Goal: Transaction & Acquisition: Purchase product/service

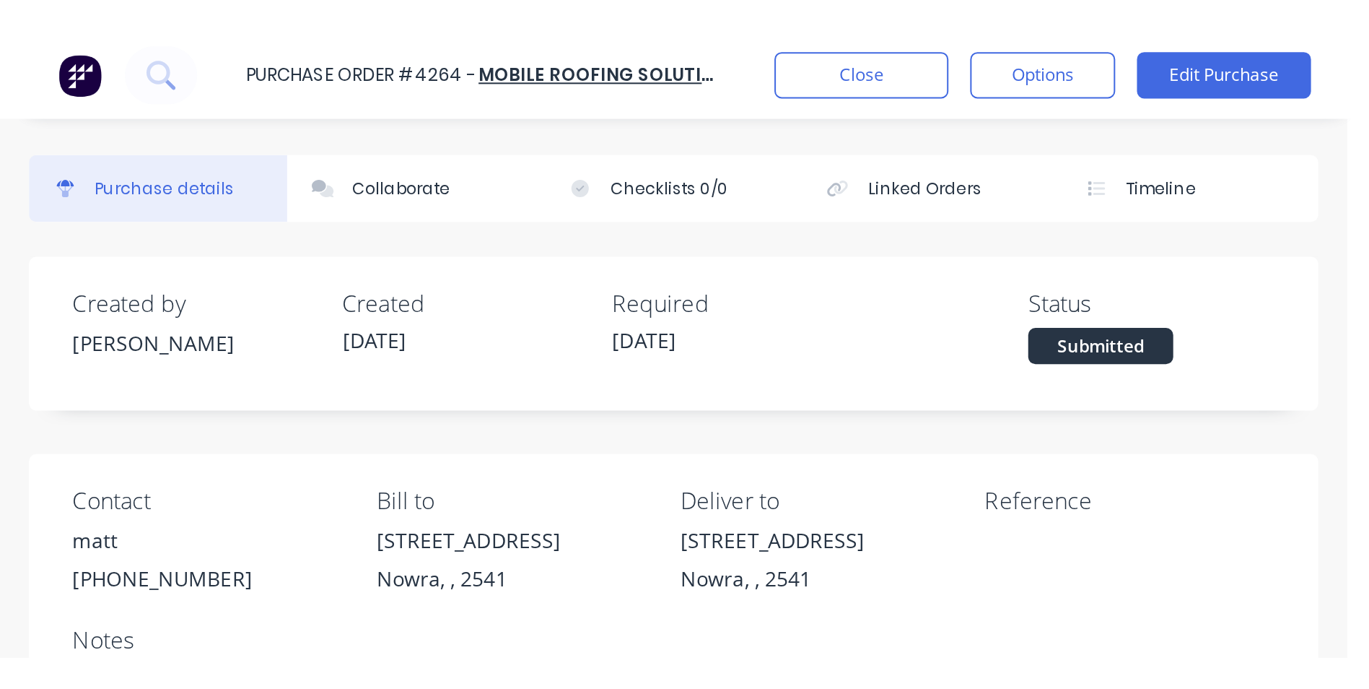
scroll to position [324, 0]
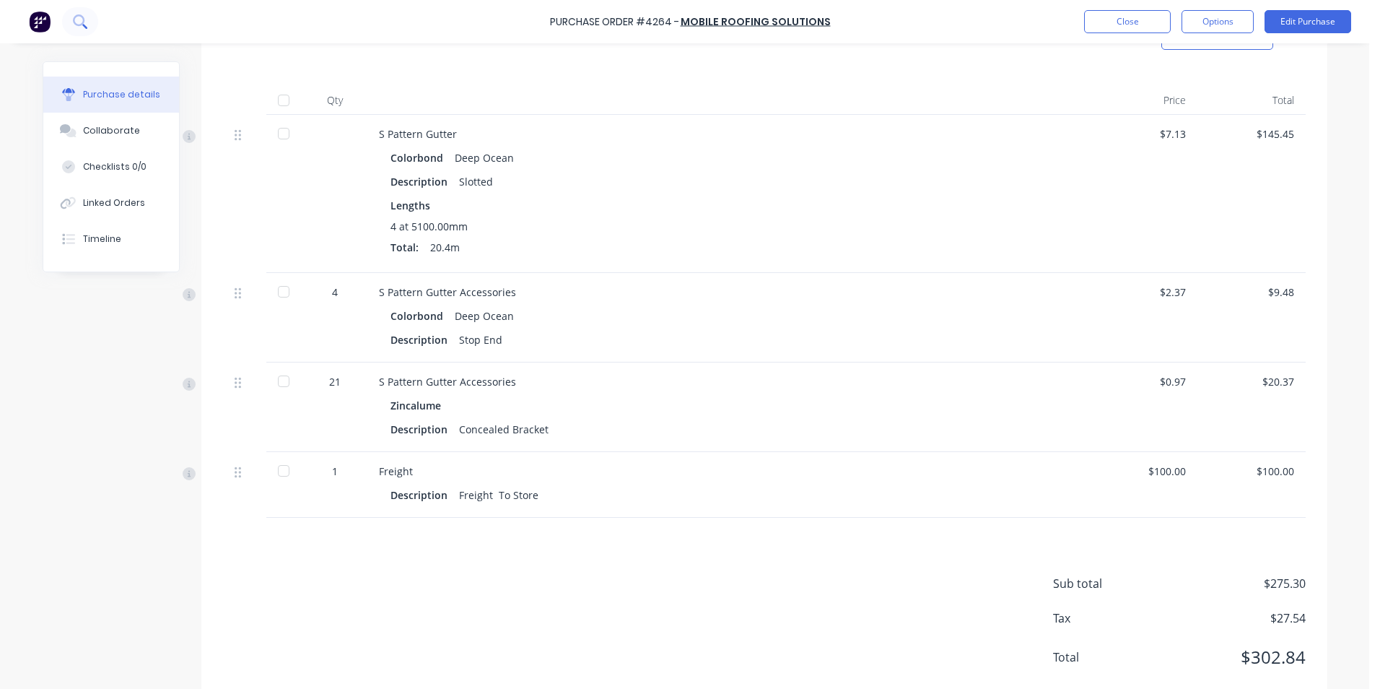
click at [83, 24] on icon at bounding box center [79, 20] width 12 height 12
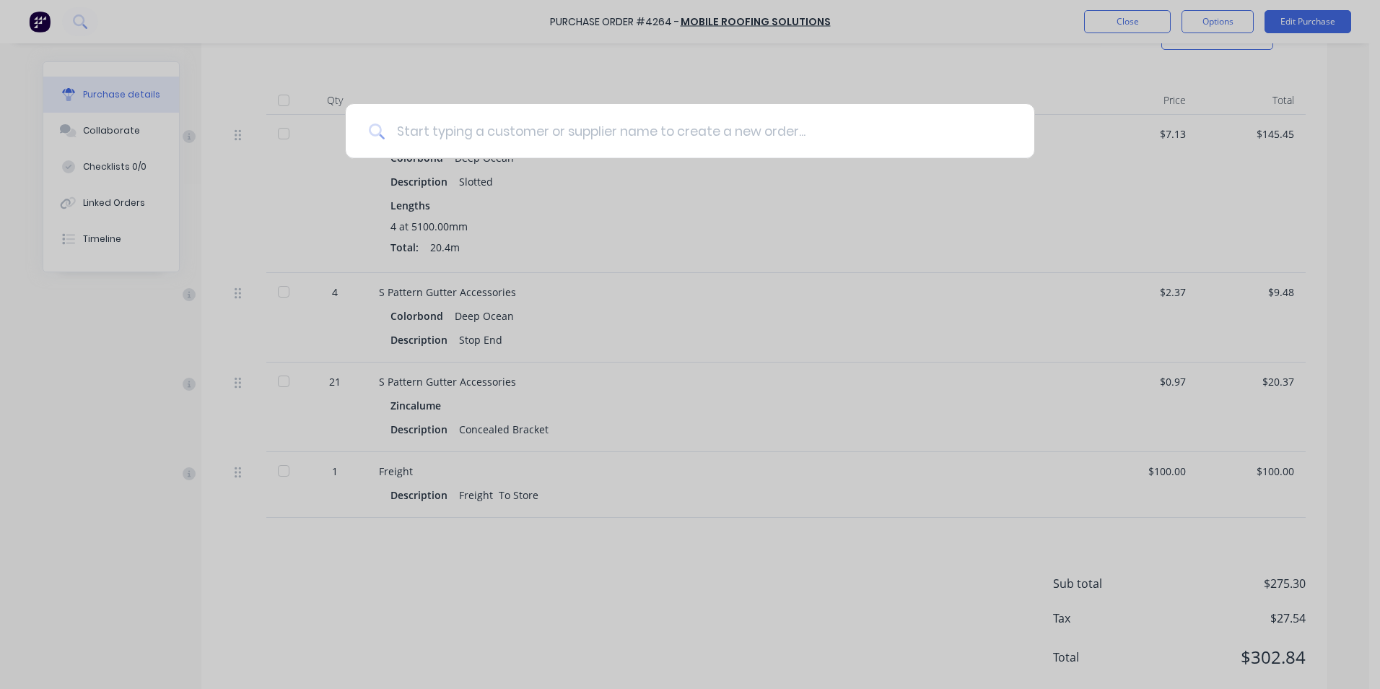
click at [442, 131] on input at bounding box center [698, 131] width 626 height 54
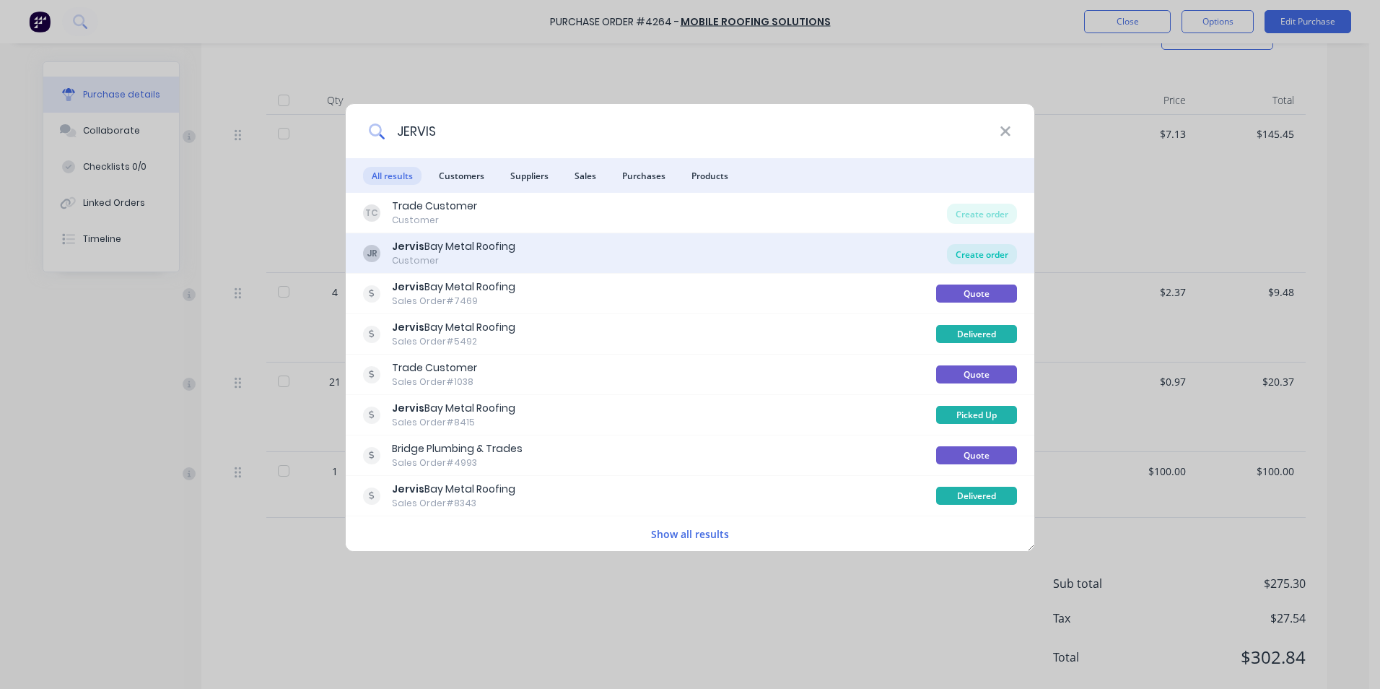
type input "JERVIS"
click at [681, 258] on div "Create order" at bounding box center [982, 254] width 70 height 20
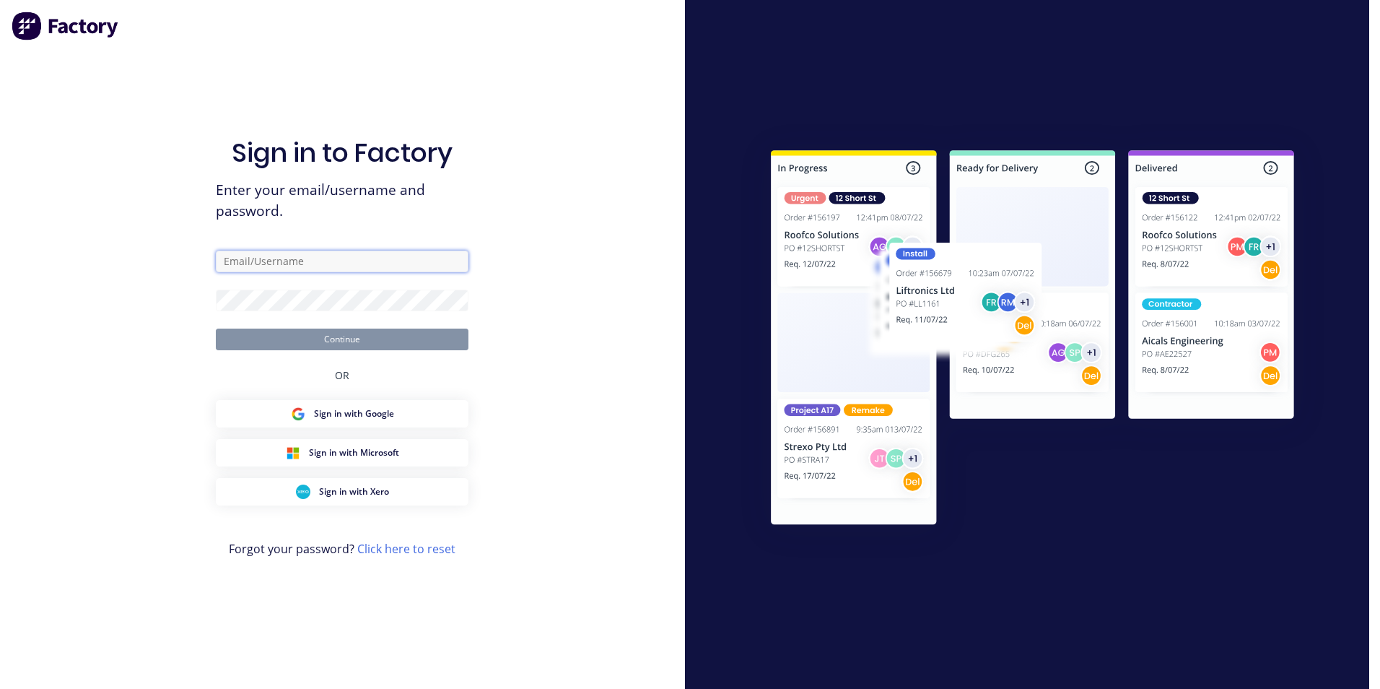
type input "matt@scrs.net.au"
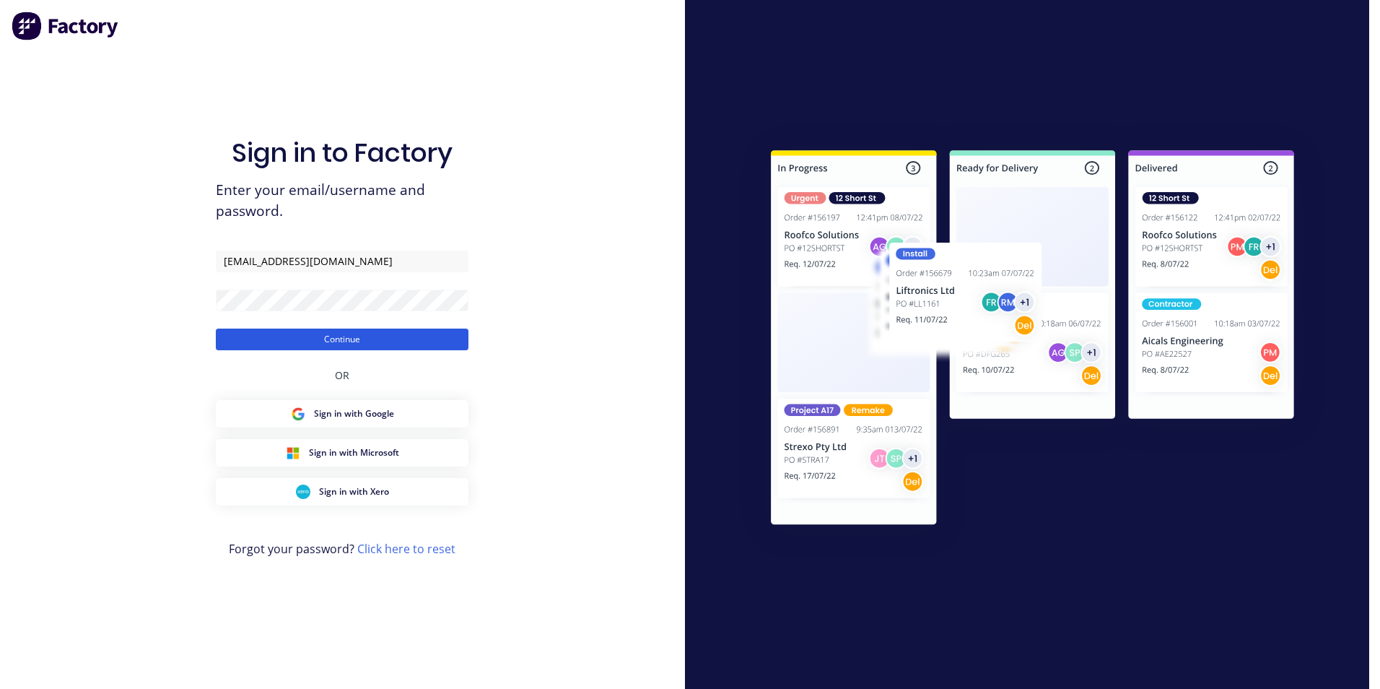
click at [417, 310] on button "Continue" at bounding box center [342, 339] width 253 height 22
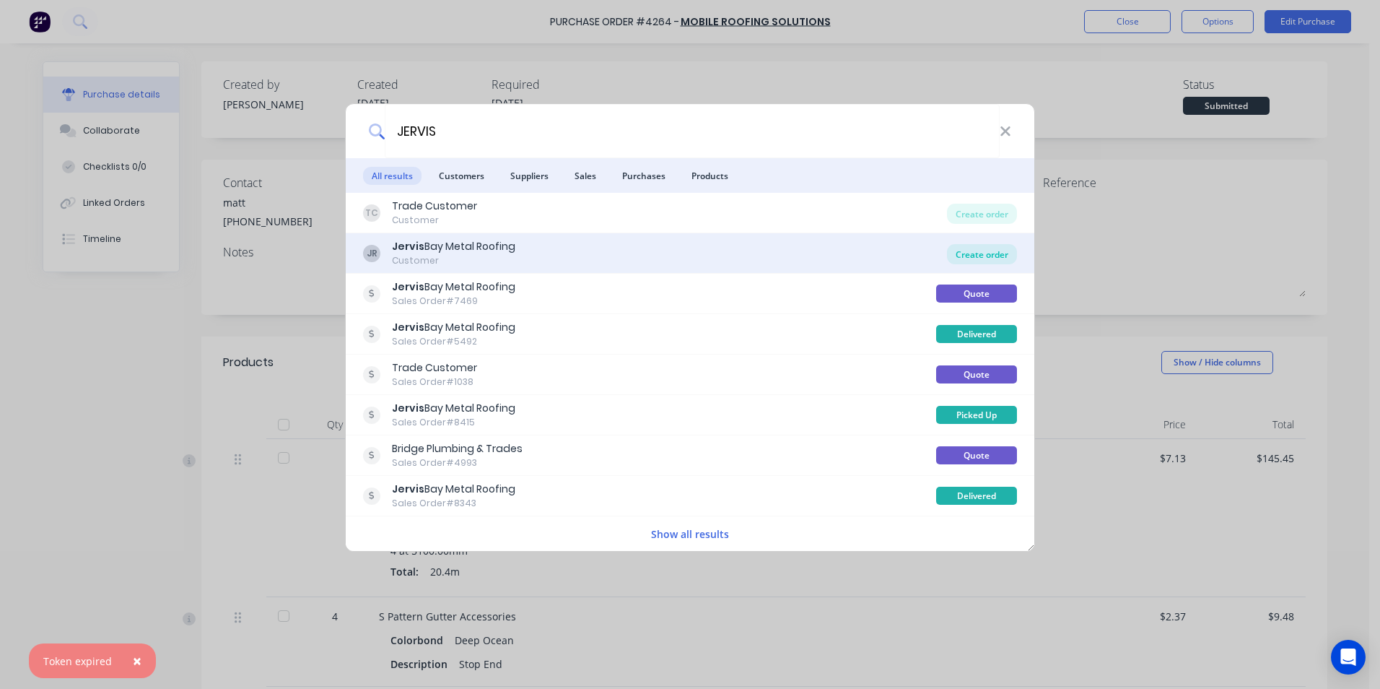
click at [681, 251] on div "Create order" at bounding box center [982, 254] width 70 height 20
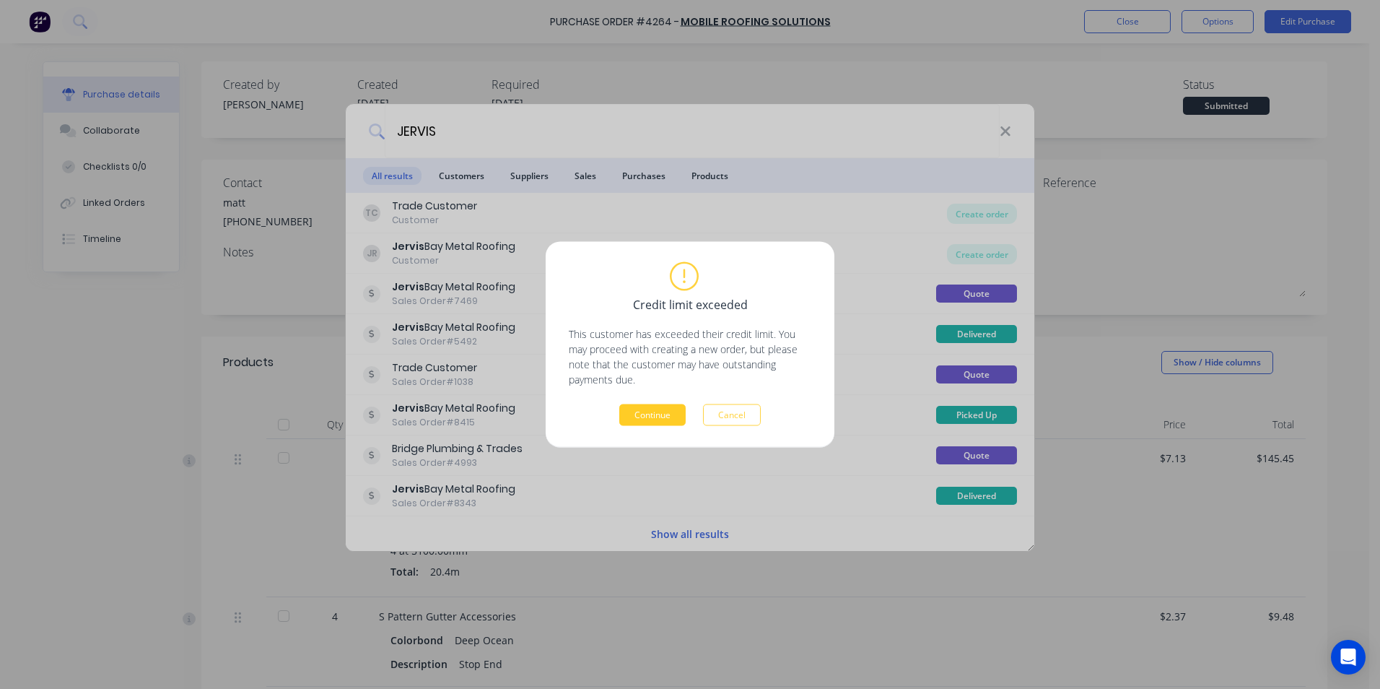
click at [632, 310] on button "Continue" at bounding box center [652, 415] width 66 height 22
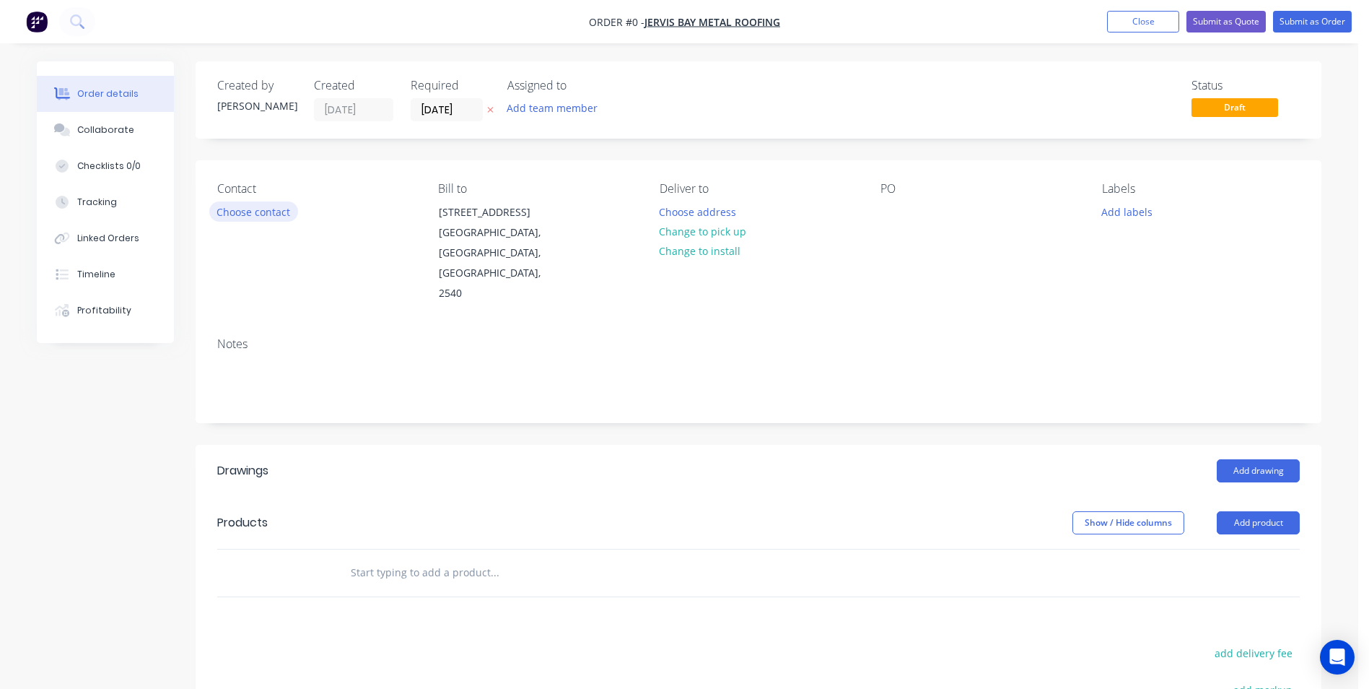
click at [271, 214] on button "Choose contact" at bounding box center [253, 210] width 89 height 19
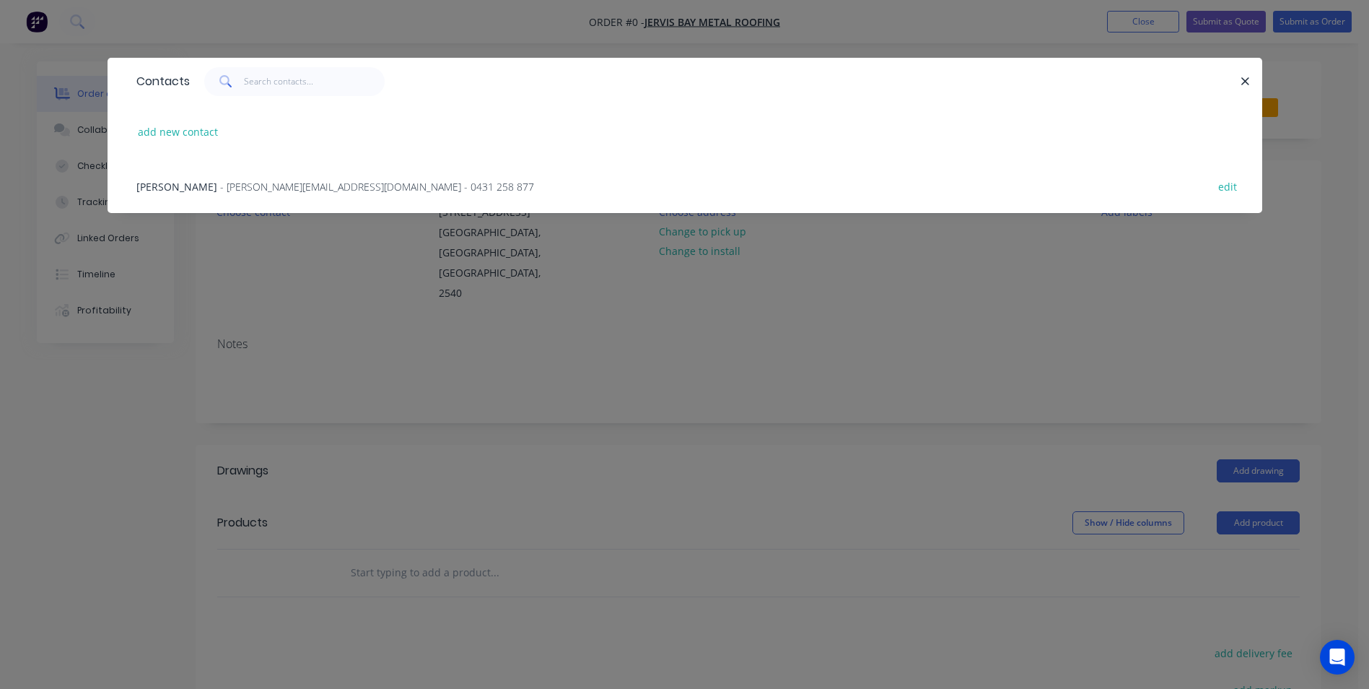
click at [279, 177] on div "Andrew Kellett - andrew@jervisbaymetalroofing.com - 0431 258 877 edit" at bounding box center [684, 186] width 1111 height 54
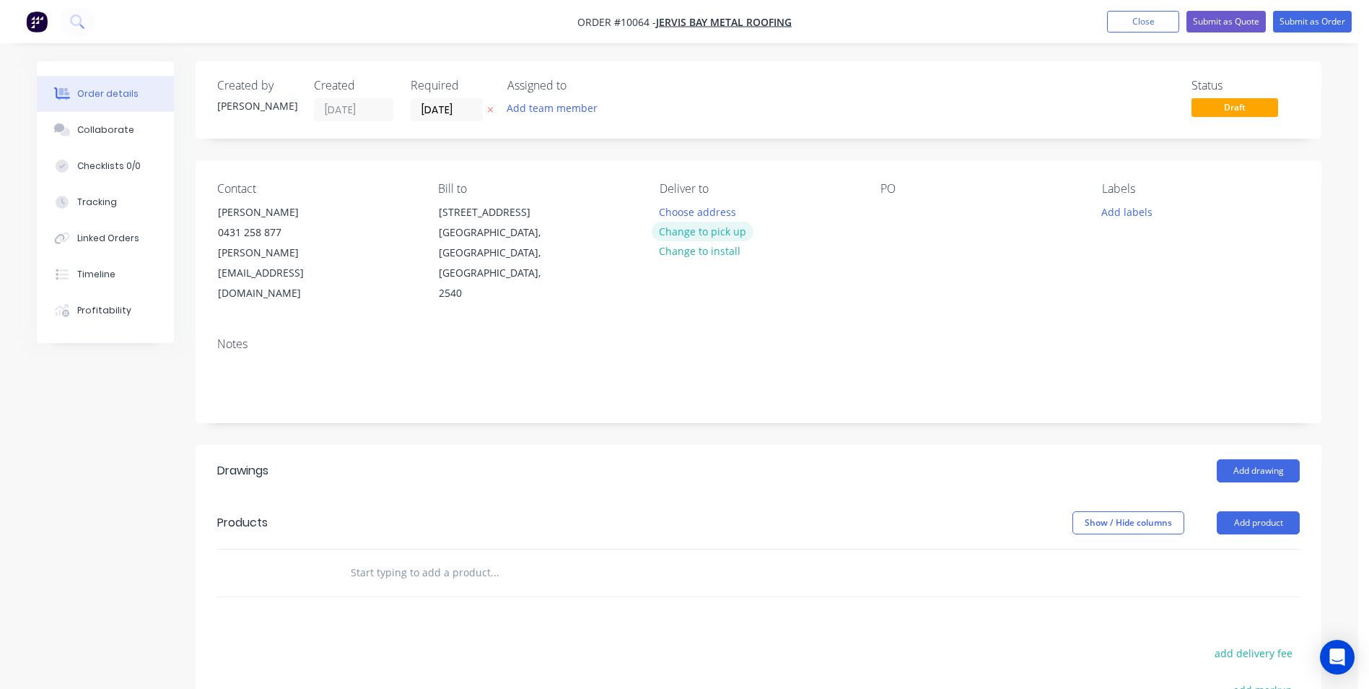
click at [681, 228] on button "Change to pick up" at bounding box center [703, 231] width 102 height 19
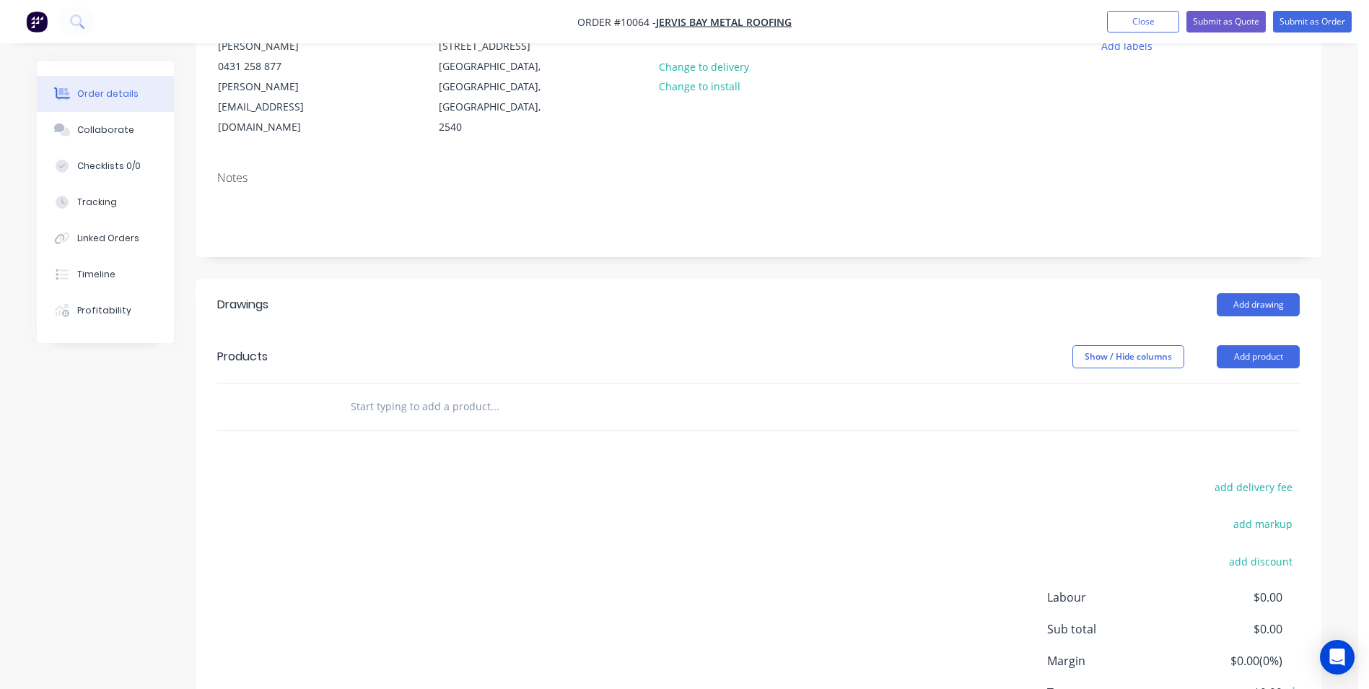
scroll to position [217, 0]
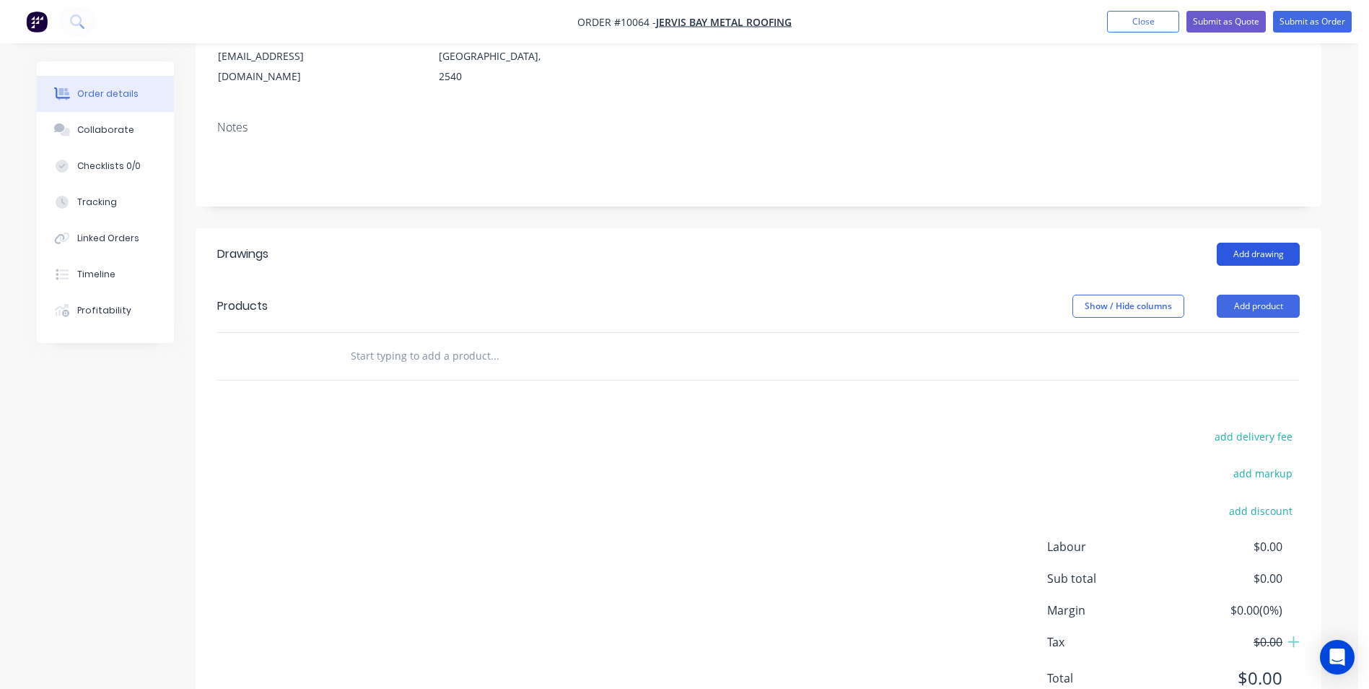
click at [681, 242] on button "Add drawing" at bounding box center [1258, 253] width 83 height 23
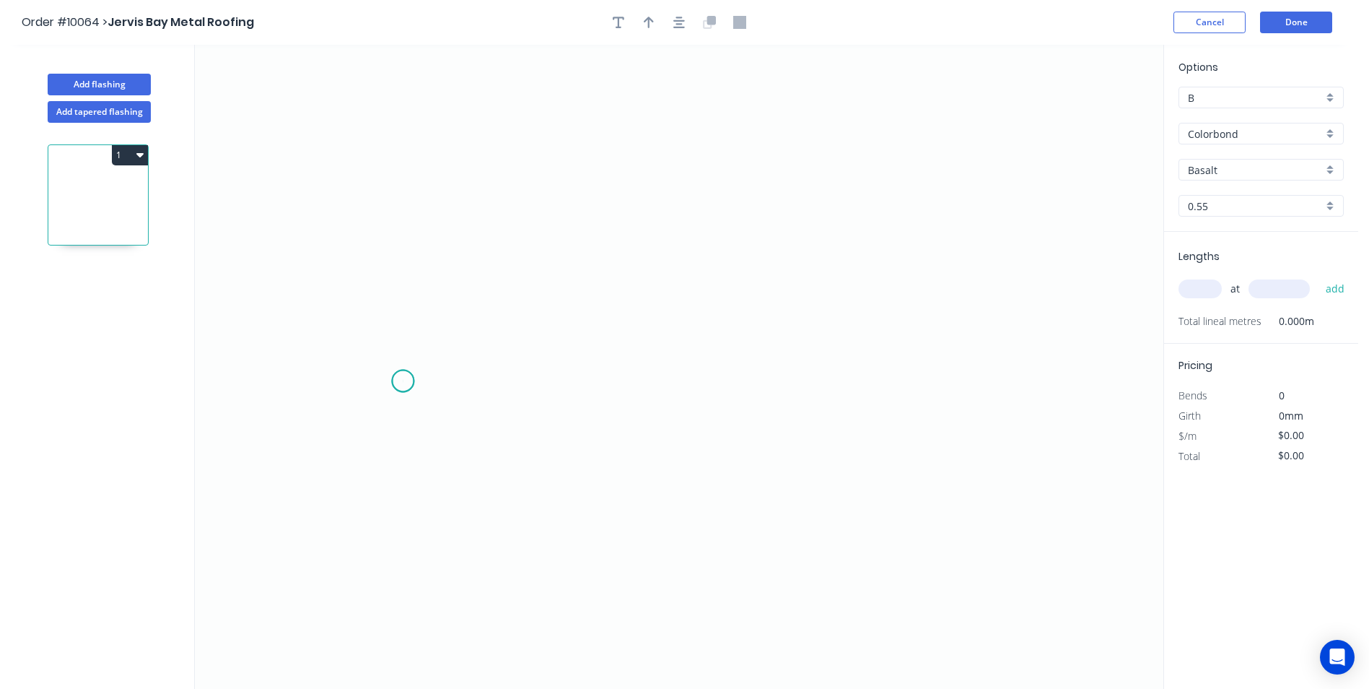
click at [403, 310] on icon "0" at bounding box center [679, 367] width 969 height 644
click at [401, 295] on icon "0" at bounding box center [679, 367] width 969 height 644
click at [681, 294] on icon "0 ?" at bounding box center [679, 367] width 969 height 644
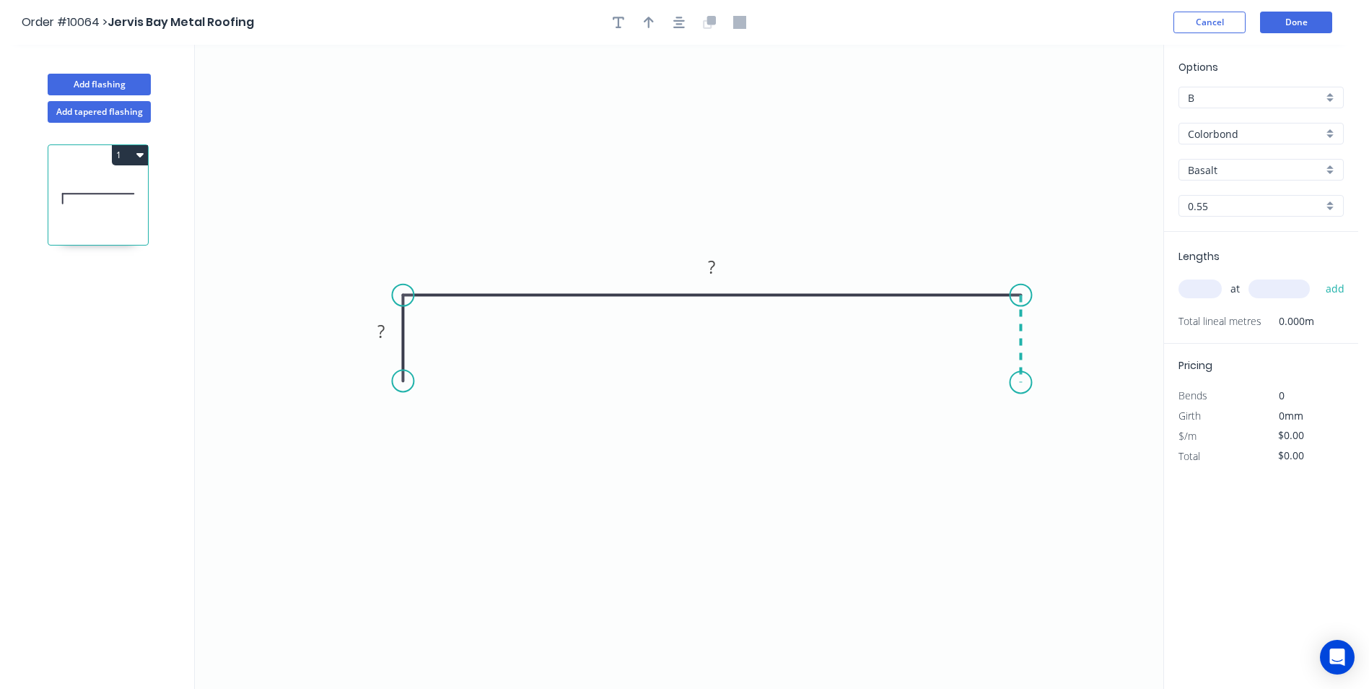
click at [681, 310] on icon "0 ? ?" at bounding box center [679, 367] width 969 height 644
click at [681, 310] on circle at bounding box center [1021, 382] width 22 height 22
click at [452, 310] on div "Show angle" at bounding box center [471, 347] width 145 height 30
click at [681, 310] on div "Show angle" at bounding box center [1086, 348] width 145 height 30
click at [390, 310] on rect at bounding box center [381, 332] width 29 height 20
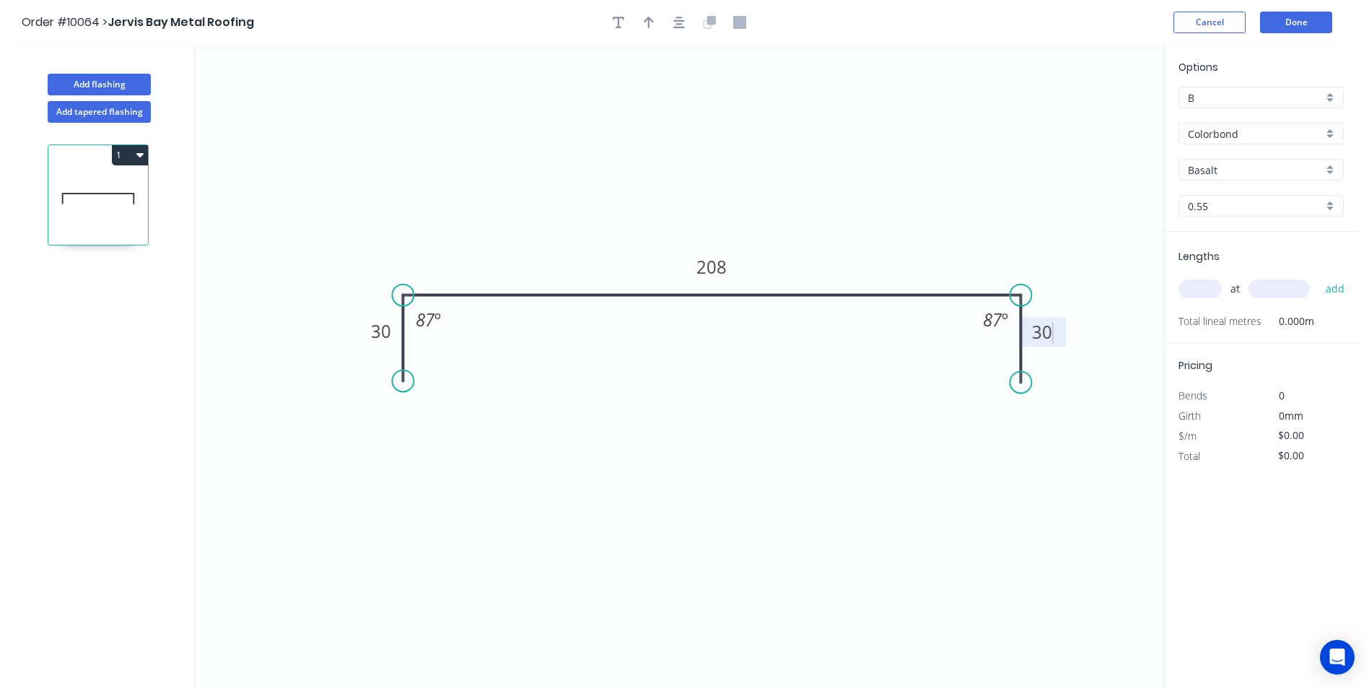
drag, startPoint x: 730, startPoint y: 196, endPoint x: 721, endPoint y: 144, distance: 52.7
click at [681, 196] on icon "0 30 208 30 87 º 87 º" at bounding box center [679, 367] width 969 height 644
type input "$12.24"
click at [655, 21] on button "button" at bounding box center [649, 23] width 22 height 22
drag, startPoint x: 1091, startPoint y: 114, endPoint x: 554, endPoint y: 196, distance: 543.8
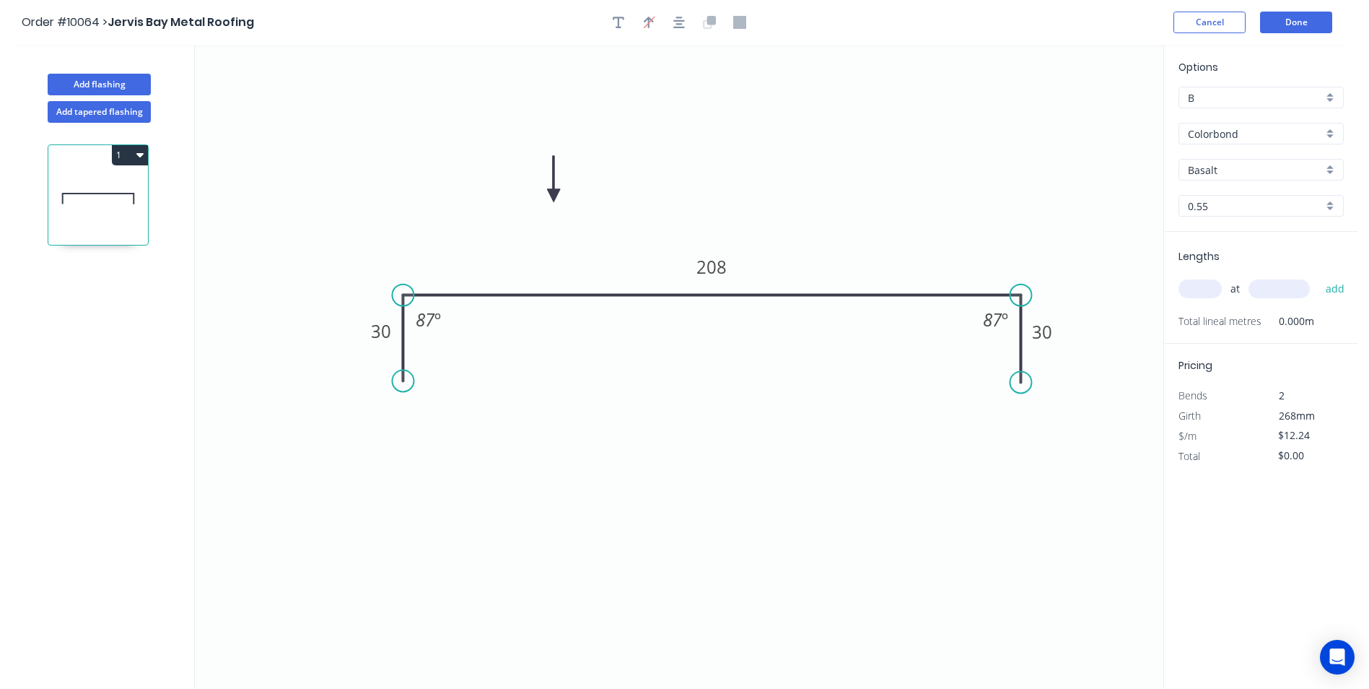
click at [554, 196] on icon at bounding box center [553, 179] width 13 height 46
click at [681, 166] on div "Basalt" at bounding box center [1261, 170] width 165 height 22
click at [681, 274] on div "Surfmist" at bounding box center [1261, 269] width 164 height 25
type input "Surfmist"
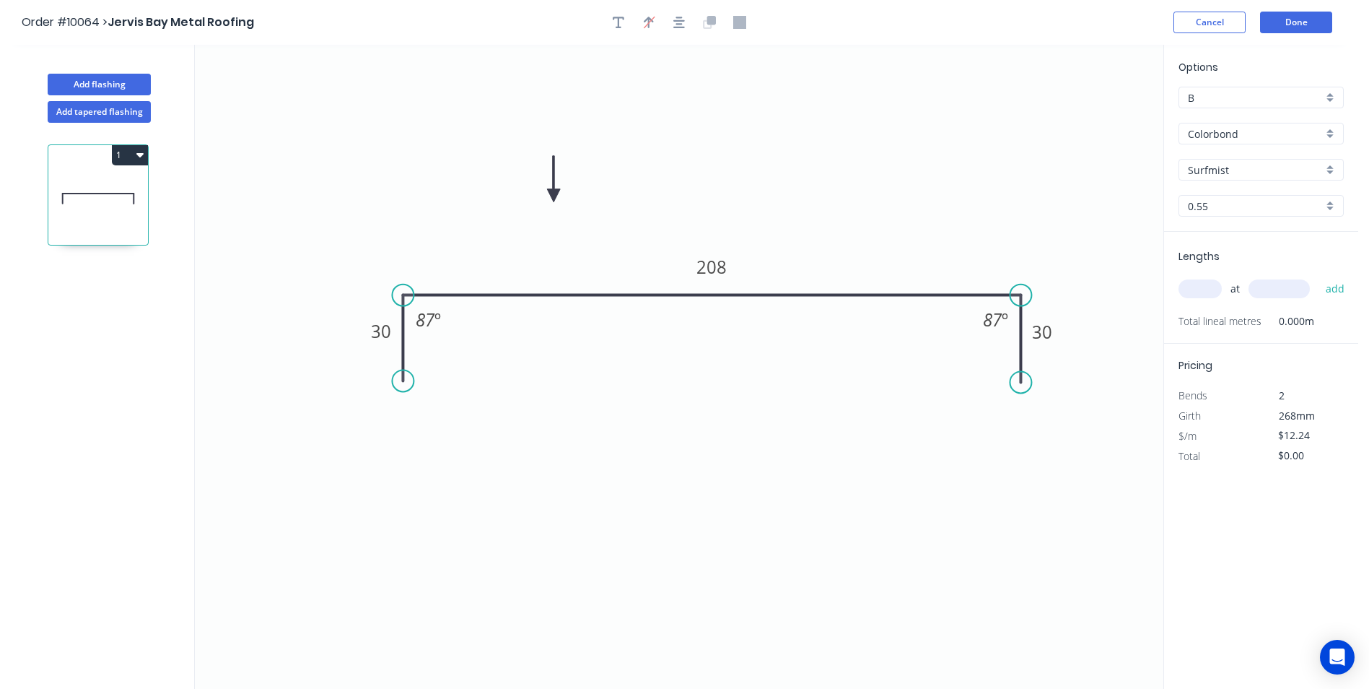
click at [681, 289] on input "text" at bounding box center [1200, 288] width 43 height 19
type input "1"
type input "500"
click at [681, 276] on button "add" at bounding box center [1336, 288] width 34 height 25
click at [133, 154] on button "1" at bounding box center [130, 155] width 36 height 20
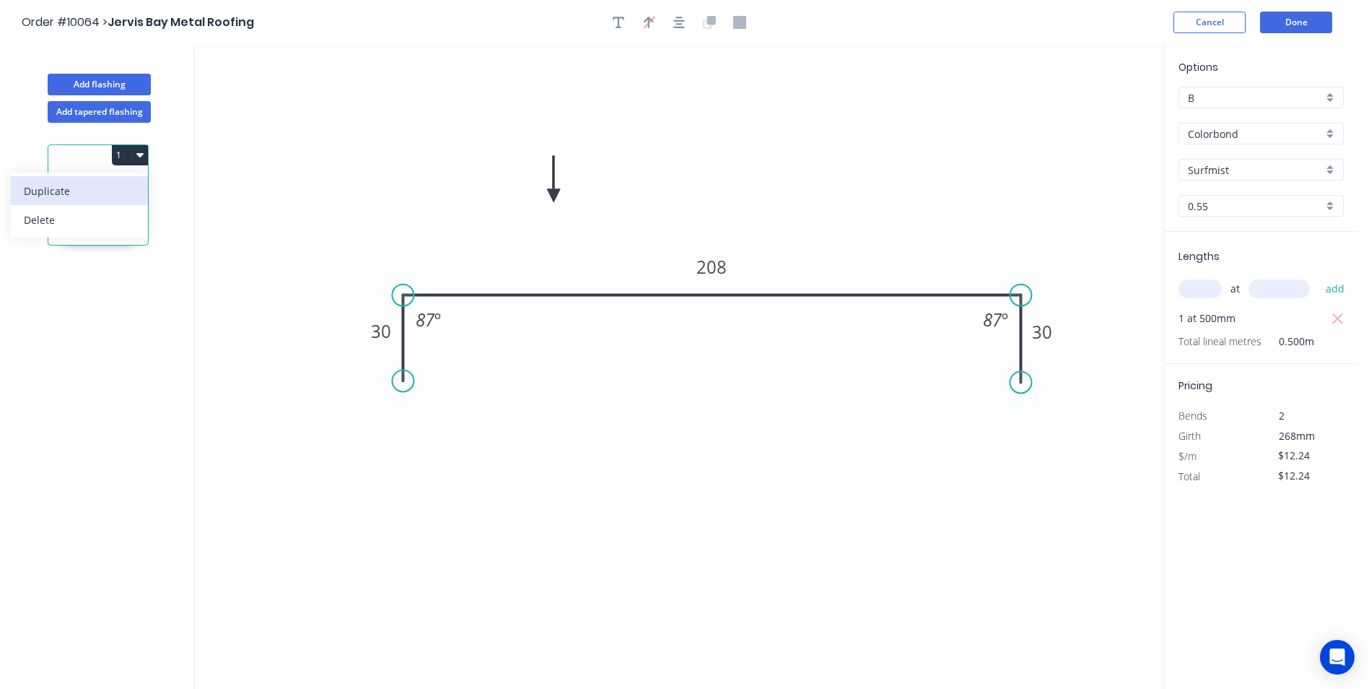
click at [118, 187] on div "Duplicate" at bounding box center [79, 190] width 111 height 21
type input "$0.00"
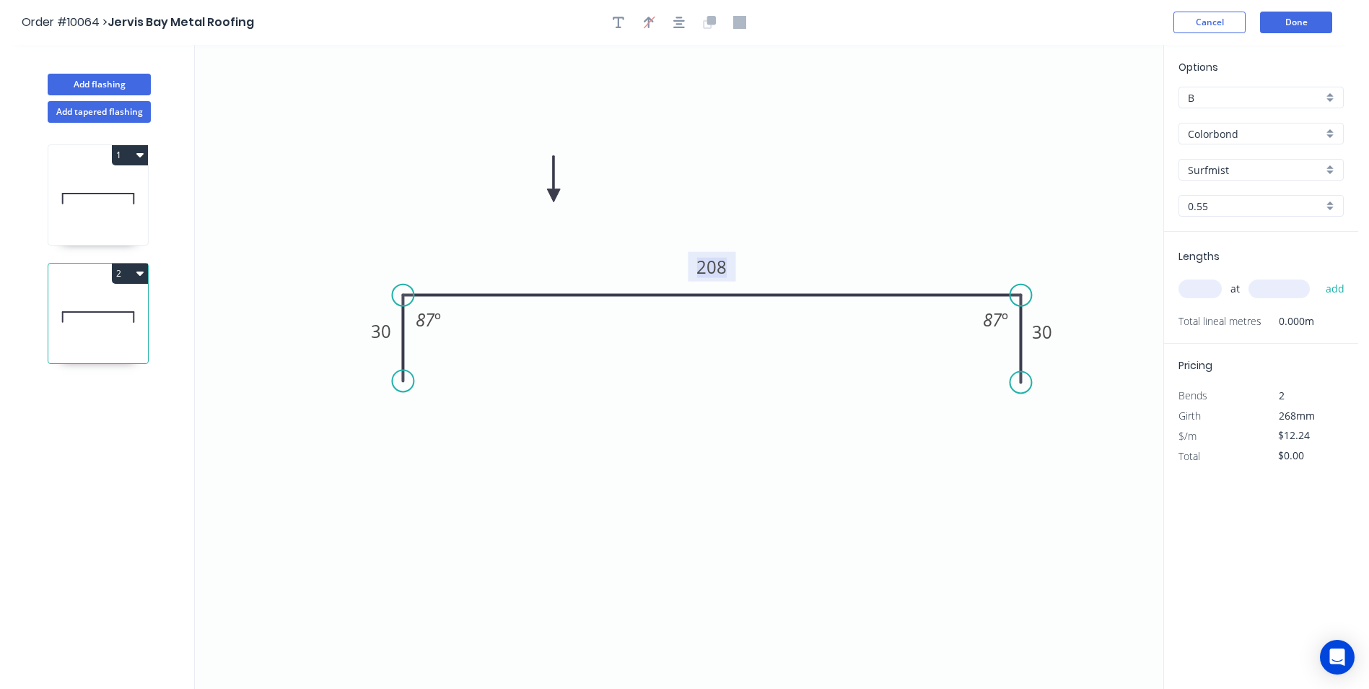
click at [681, 276] on tspan "208" at bounding box center [711, 267] width 30 height 24
click at [681, 289] on input "text" at bounding box center [1200, 288] width 43 height 19
type input "1"
type input "500"
click at [681, 276] on button "add" at bounding box center [1336, 288] width 34 height 25
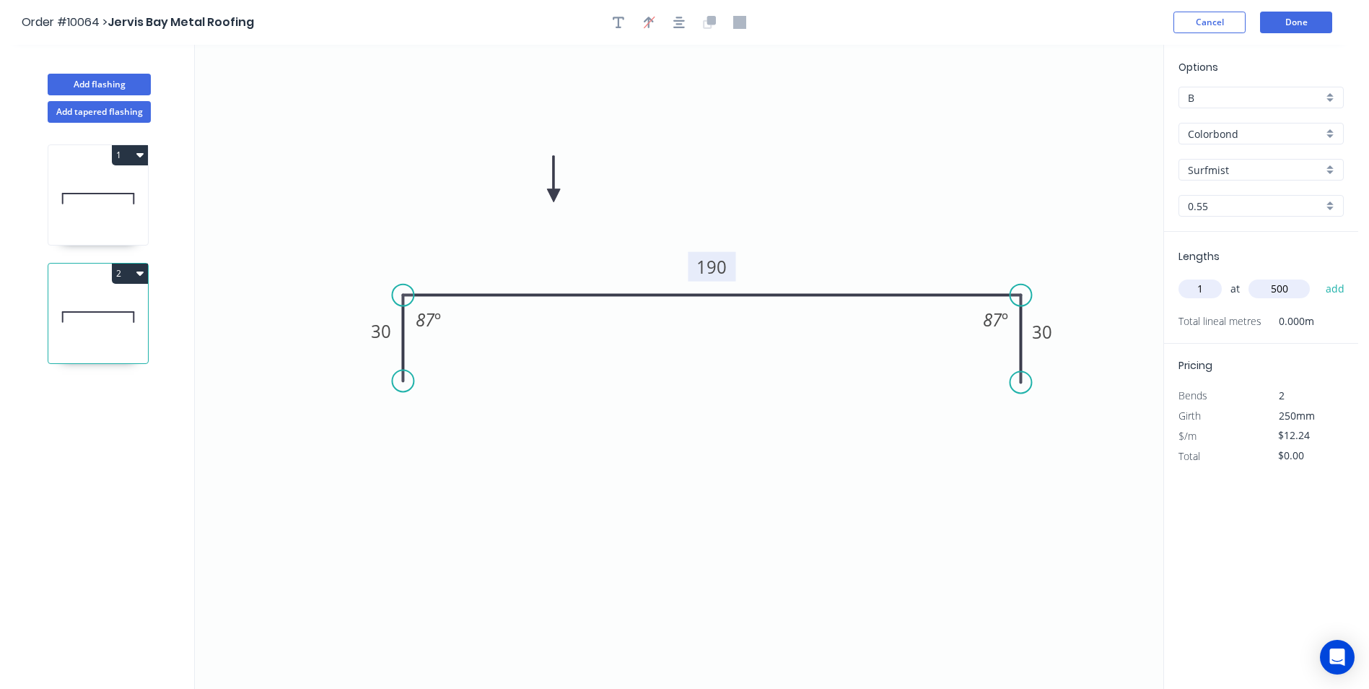
type input "$12.24"
click at [95, 90] on button "Add flashing" at bounding box center [99, 85] width 103 height 22
type input "$0.00"
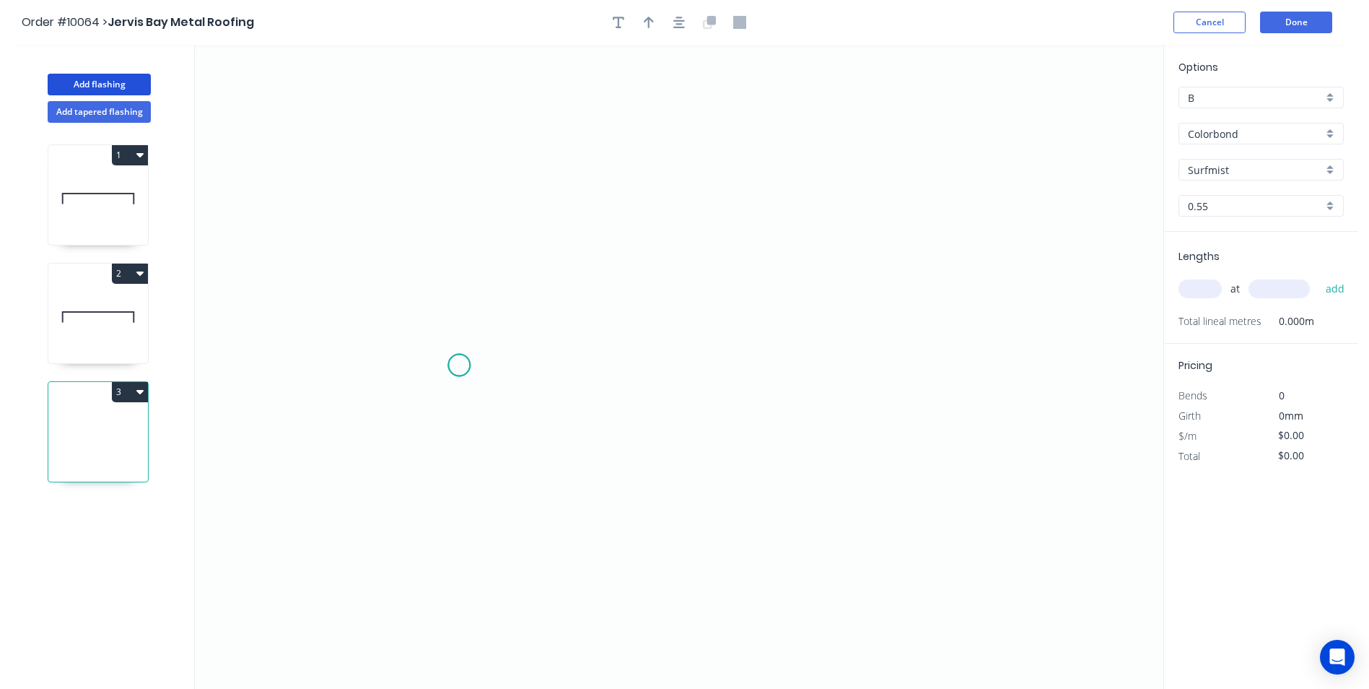
click at [459, 310] on icon "0" at bounding box center [679, 367] width 969 height 644
click at [530, 310] on icon at bounding box center [494, 378] width 71 height 27
click at [681, 310] on icon "0 ?" at bounding box center [679, 367] width 969 height 644
click at [681, 98] on icon at bounding box center [795, 245] width 0 height 294
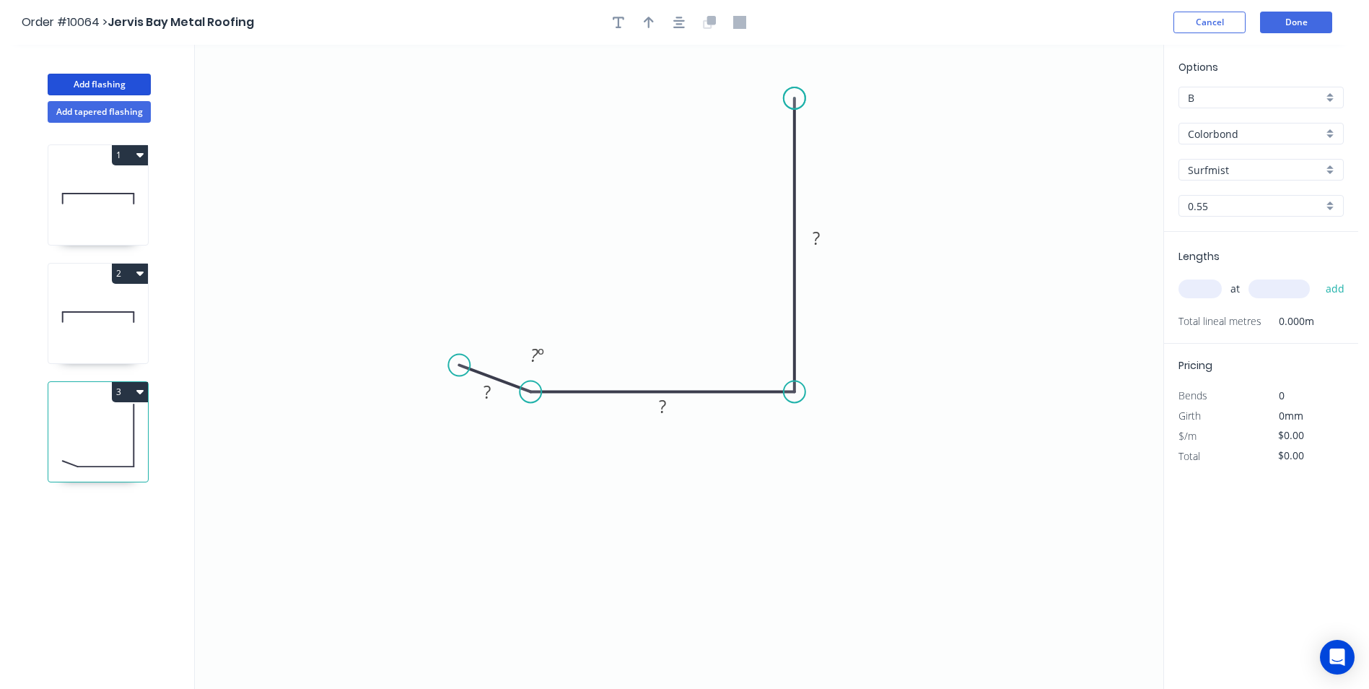
click at [681, 98] on circle at bounding box center [795, 98] width 22 height 22
click at [492, 310] on rect at bounding box center [487, 393] width 29 height 20
click at [657, 24] on button "button" at bounding box center [649, 23] width 22 height 22
type input "$6.03"
click at [681, 118] on icon at bounding box center [1090, 100] width 13 height 46
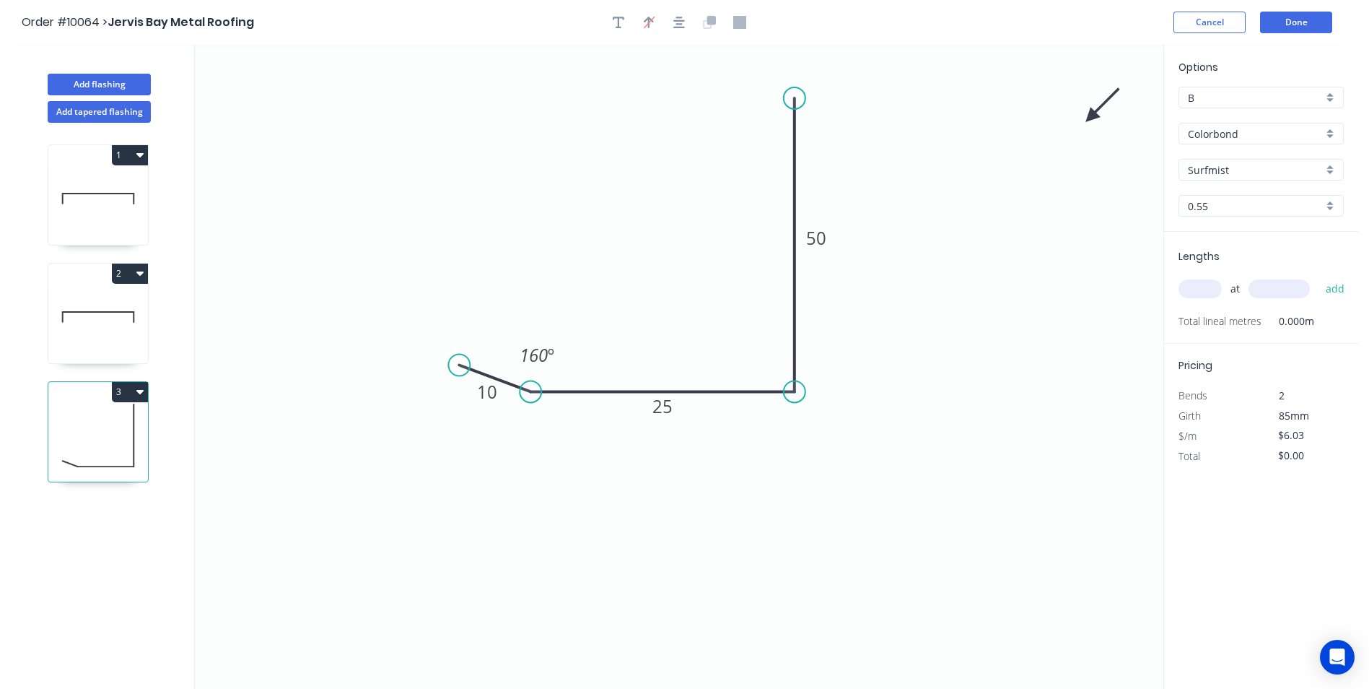
click at [681, 118] on icon at bounding box center [1103, 105] width 42 height 42
drag, startPoint x: 1090, startPoint y: 118, endPoint x: 948, endPoint y: 371, distance: 290.1
click at [681, 310] on icon at bounding box center [966, 370] width 46 height 13
drag, startPoint x: 948, startPoint y: 371, endPoint x: 873, endPoint y: 463, distance: 119.5
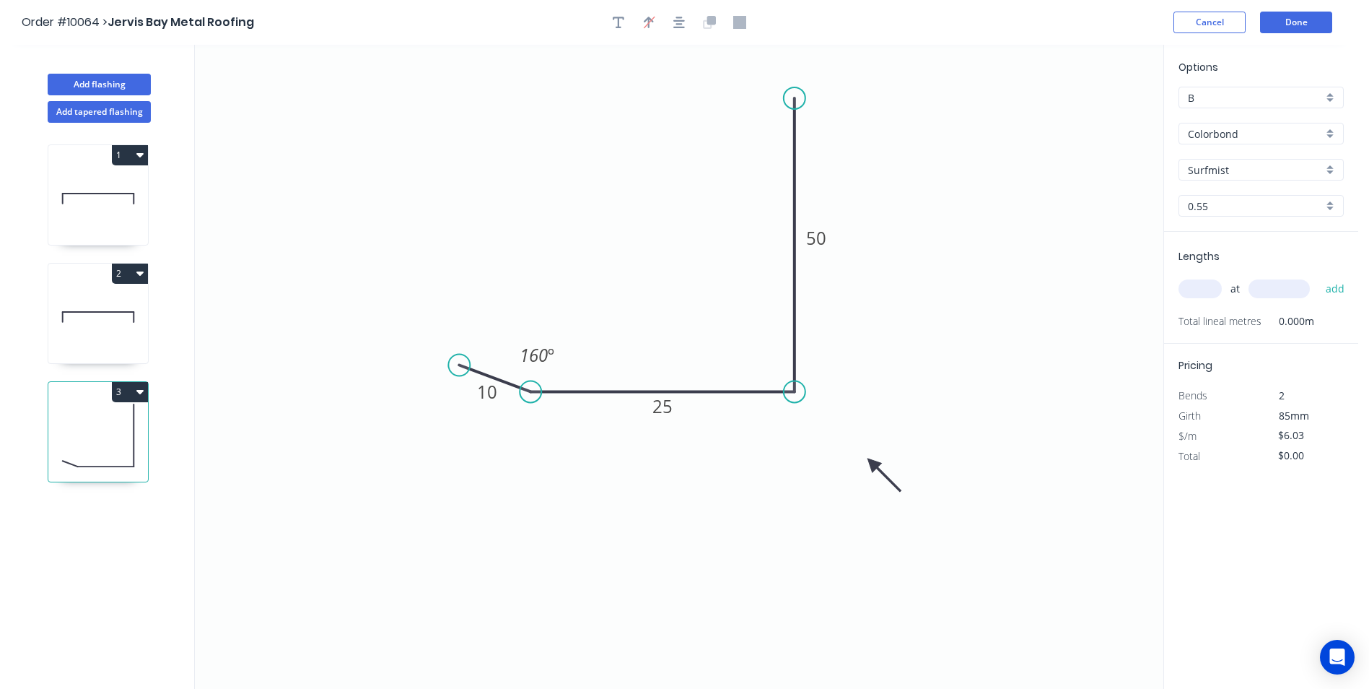
click at [681, 310] on icon at bounding box center [884, 475] width 42 height 42
click at [681, 295] on input "text" at bounding box center [1200, 288] width 43 height 19
type input "1"
type input "300"
click at [681, 276] on button "add" at bounding box center [1336, 288] width 34 height 25
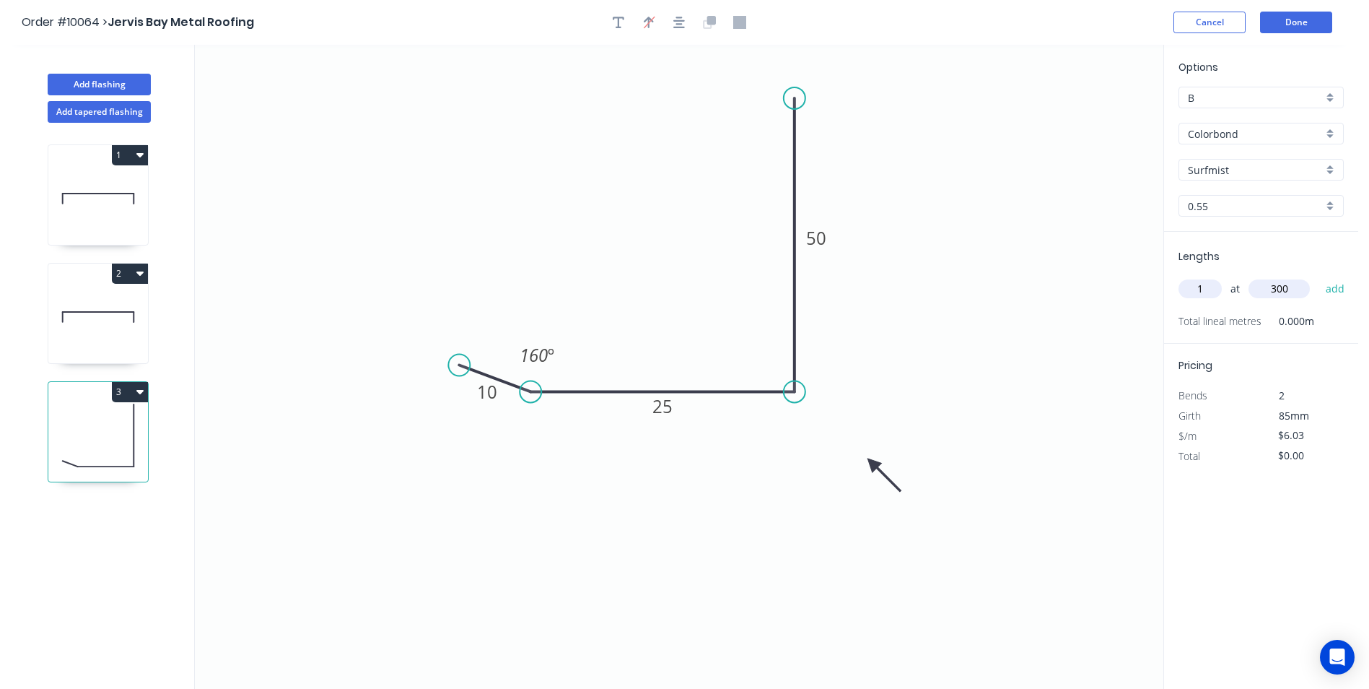
type input "$6.03"
click at [681, 19] on button "Done" at bounding box center [1296, 23] width 72 height 22
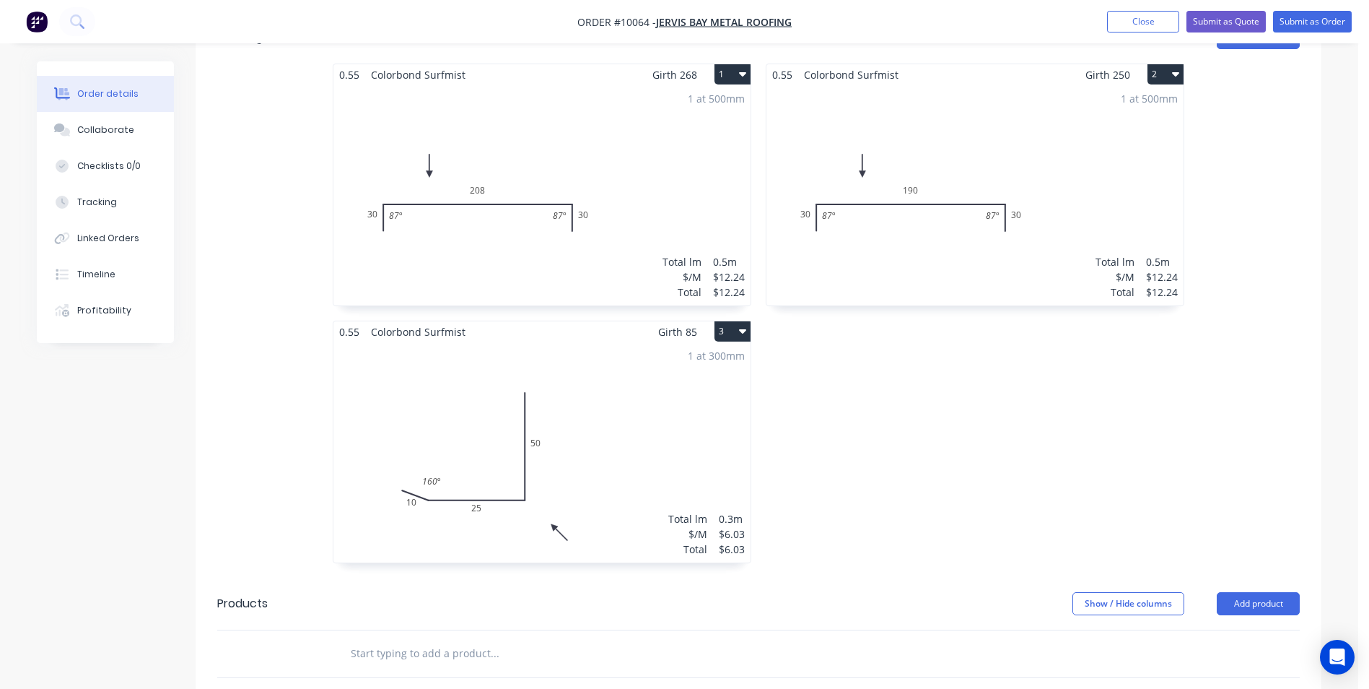
scroll to position [144, 0]
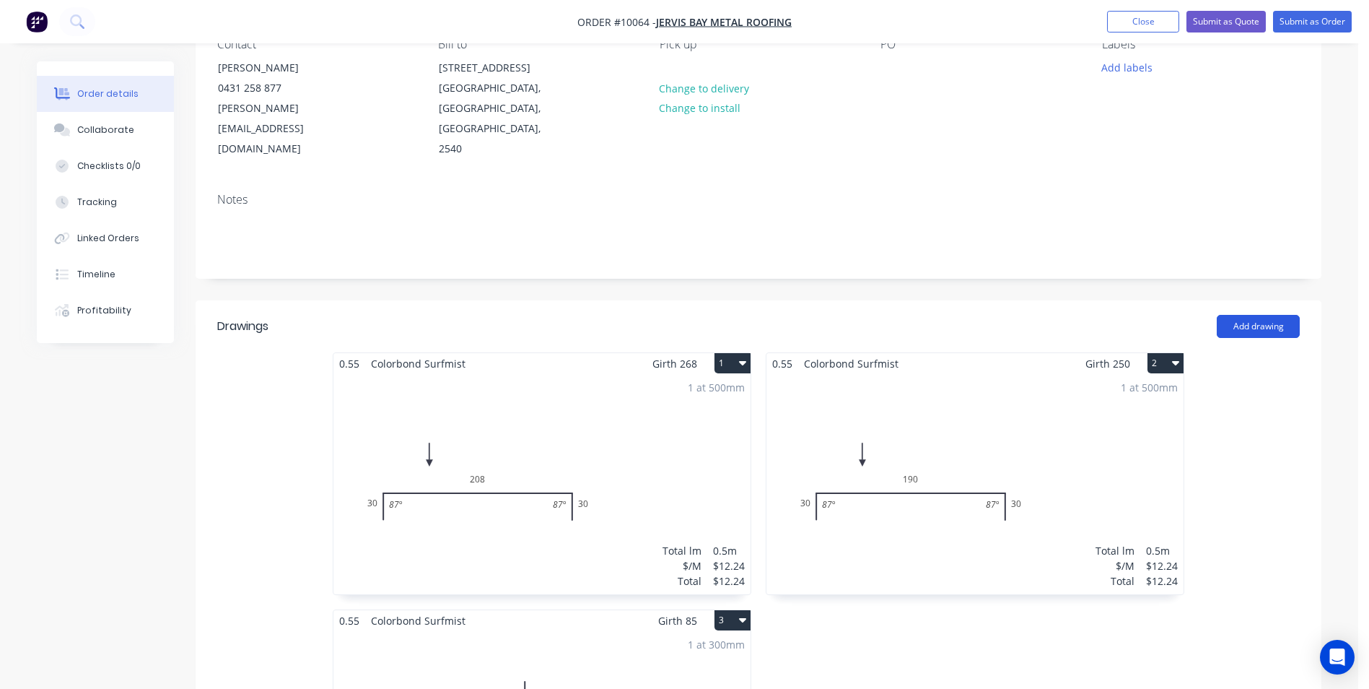
click at [681, 310] on button "Add drawing" at bounding box center [1258, 326] width 83 height 23
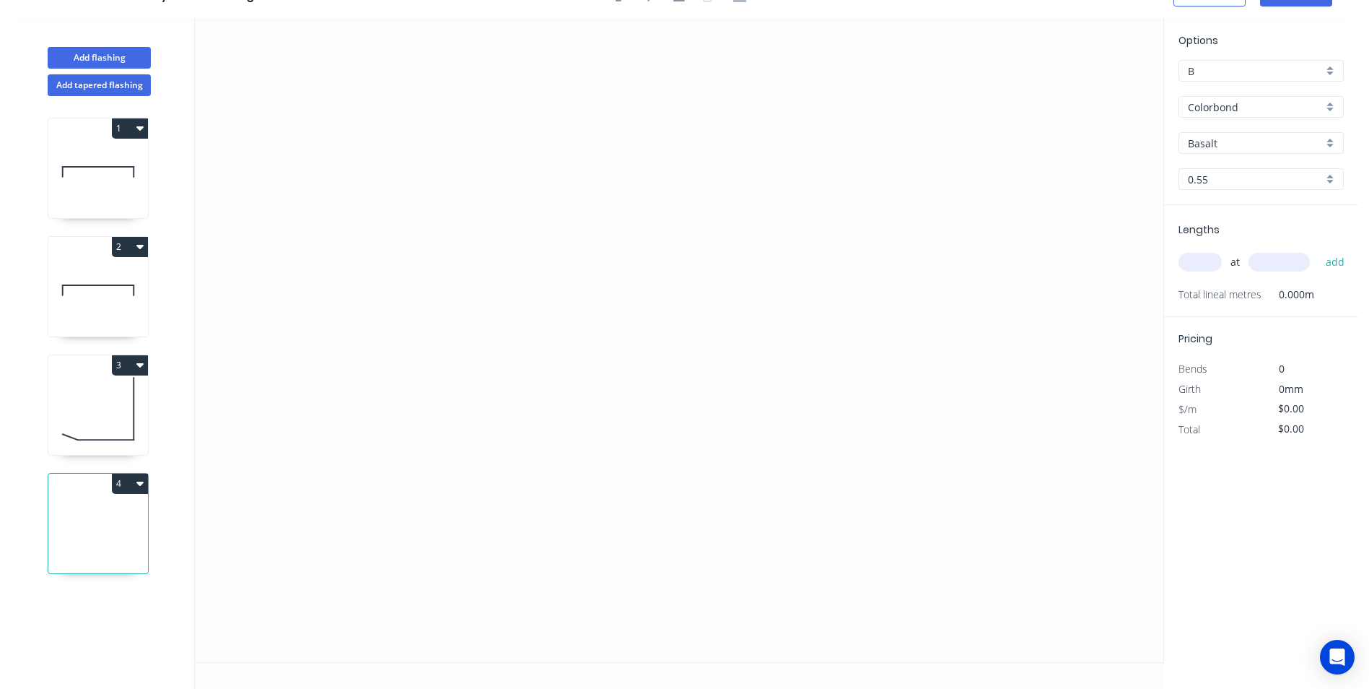
scroll to position [27, 0]
click at [108, 56] on button "Add flashing" at bounding box center [99, 58] width 103 height 22
click at [525, 201] on icon "0" at bounding box center [679, 340] width 969 height 644
click at [516, 310] on icon "0" at bounding box center [679, 340] width 969 height 644
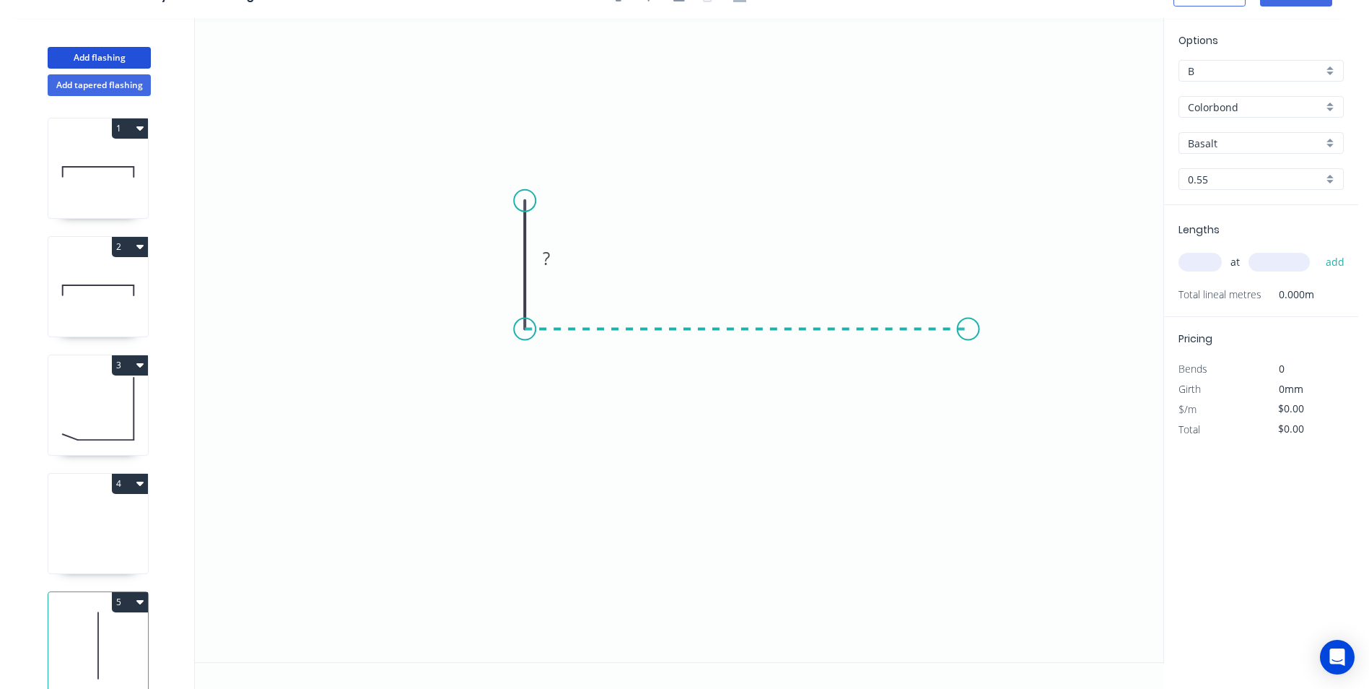
click at [681, 310] on icon "0 ?" at bounding box center [679, 340] width 969 height 644
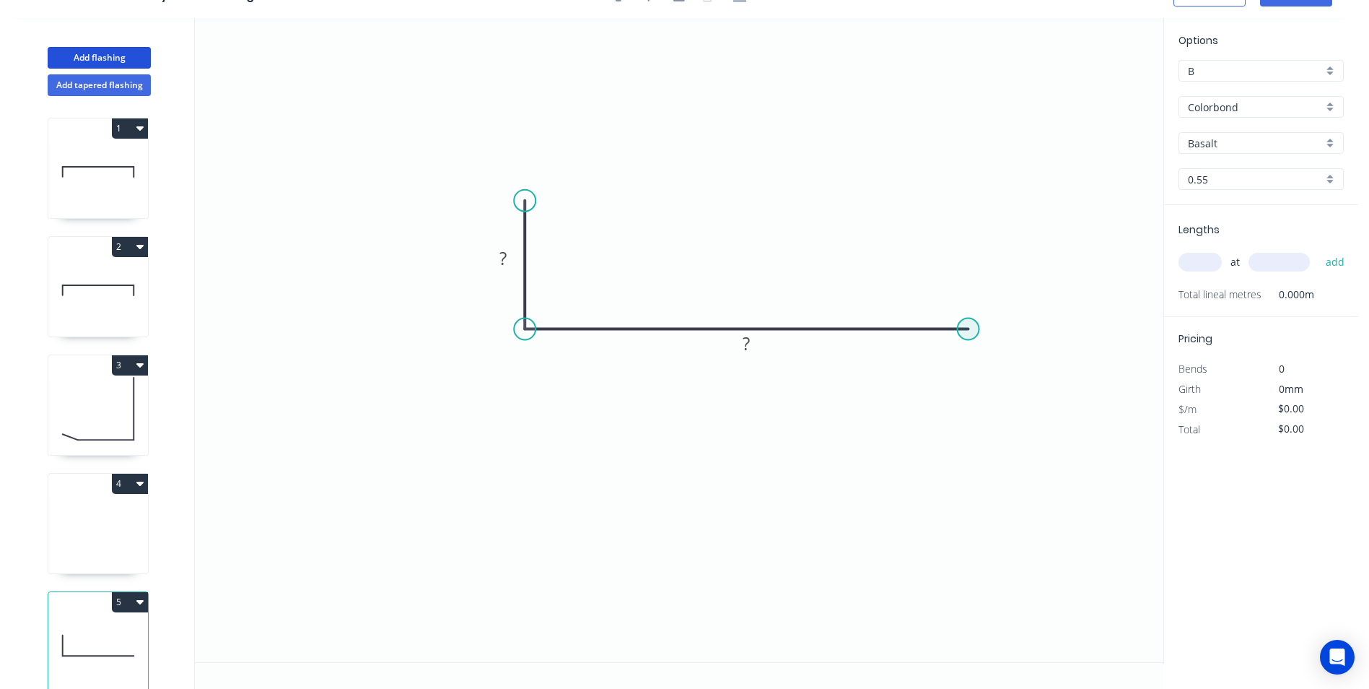
scroll to position [0, 0]
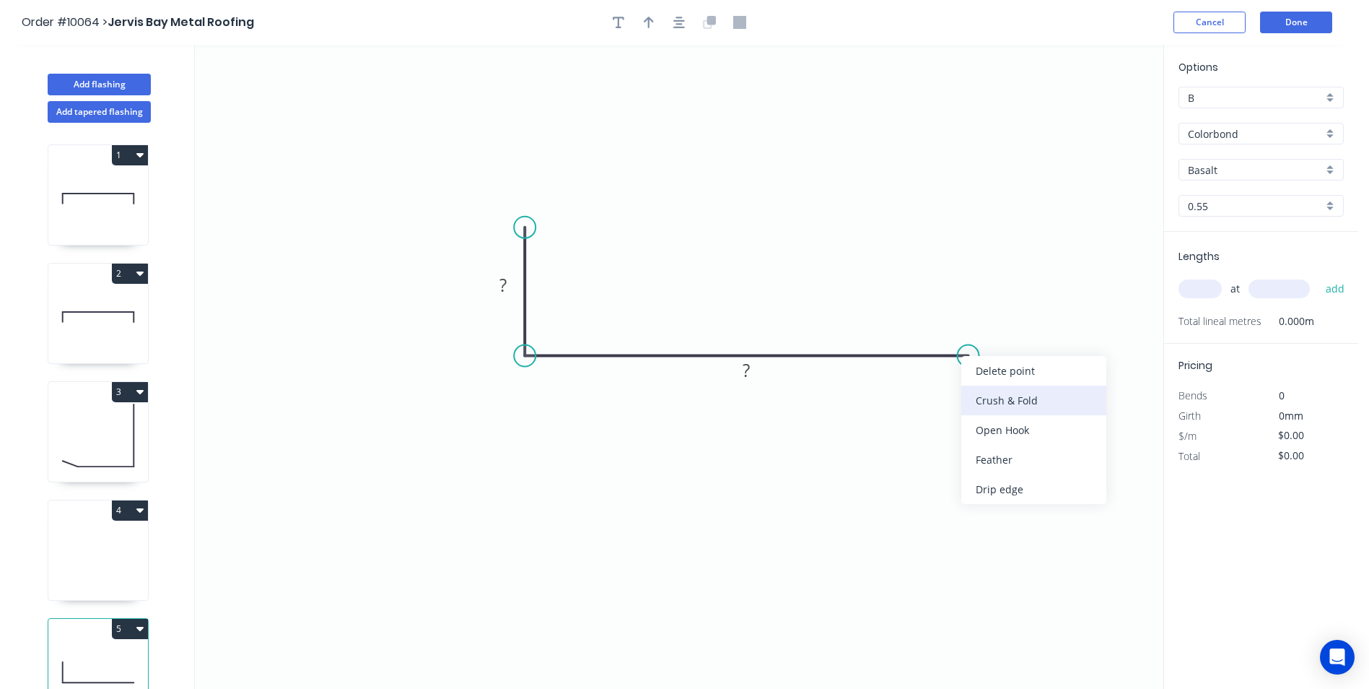
click at [681, 310] on div "Crush & Fold" at bounding box center [1033, 400] width 145 height 30
click at [681, 176] on div "Basalt" at bounding box center [1261, 170] width 165 height 22
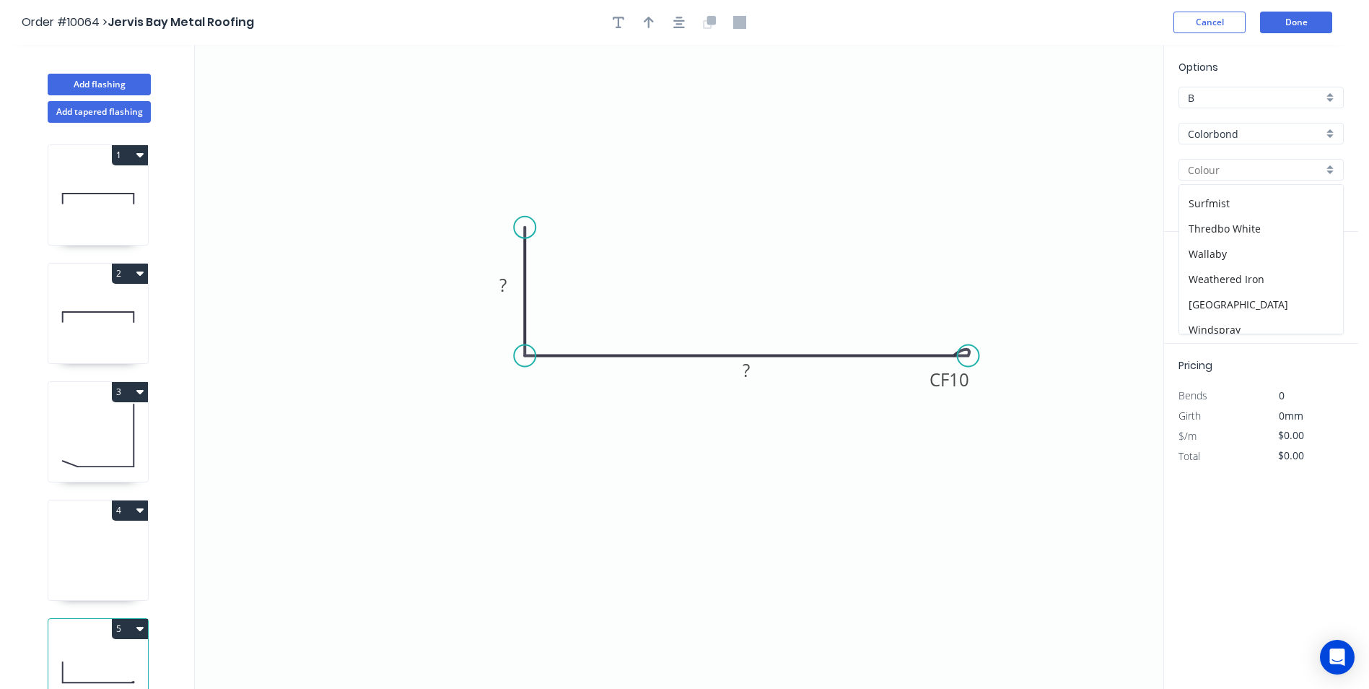
scroll to position [505, 0]
click at [681, 201] on div "Surfmist" at bounding box center [1261, 197] width 164 height 25
type input "Surfmist"
click at [519, 297] on rect at bounding box center [503, 285] width 47 height 30
click at [508, 289] on rect at bounding box center [503, 286] width 29 height 20
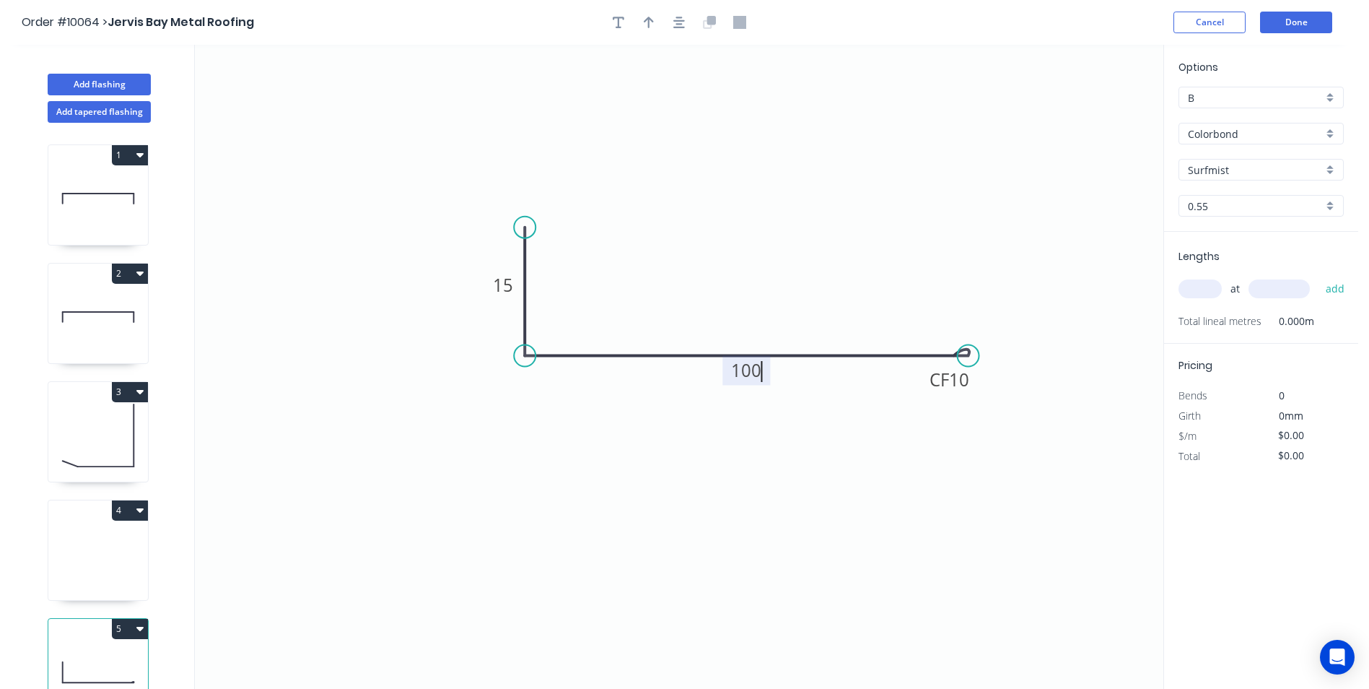
click at [635, 212] on icon "0 15 CF 10 100" at bounding box center [679, 367] width 969 height 644
type input "$9.03"
click at [653, 29] on button "button" at bounding box center [649, 23] width 22 height 22
click at [681, 114] on icon at bounding box center [1090, 100] width 13 height 46
click at [681, 114] on icon at bounding box center [1103, 105] width 42 height 42
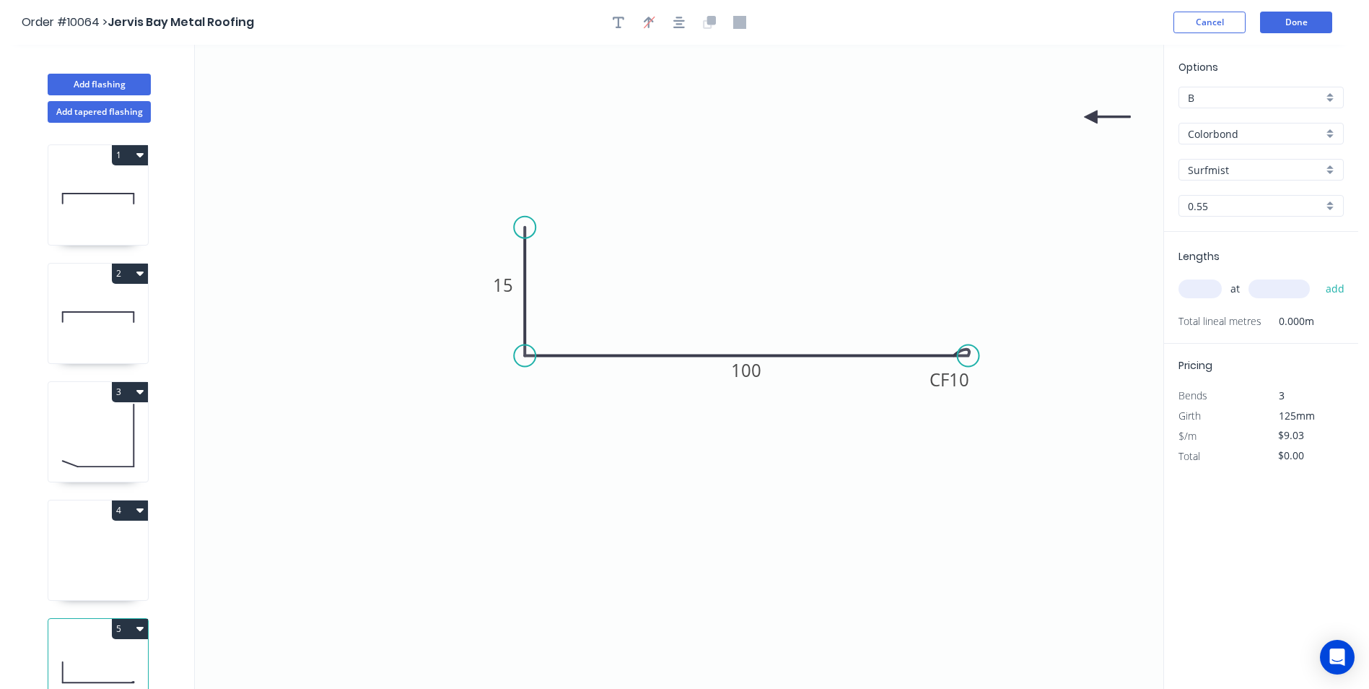
click at [681, 114] on icon at bounding box center [1107, 116] width 46 height 13
drag, startPoint x: 1094, startPoint y: 115, endPoint x: 850, endPoint y: 463, distance: 424.9
click at [681, 310] on icon at bounding box center [862, 474] width 42 height 42
click at [681, 283] on input "text" at bounding box center [1200, 288] width 43 height 19
type input "2"
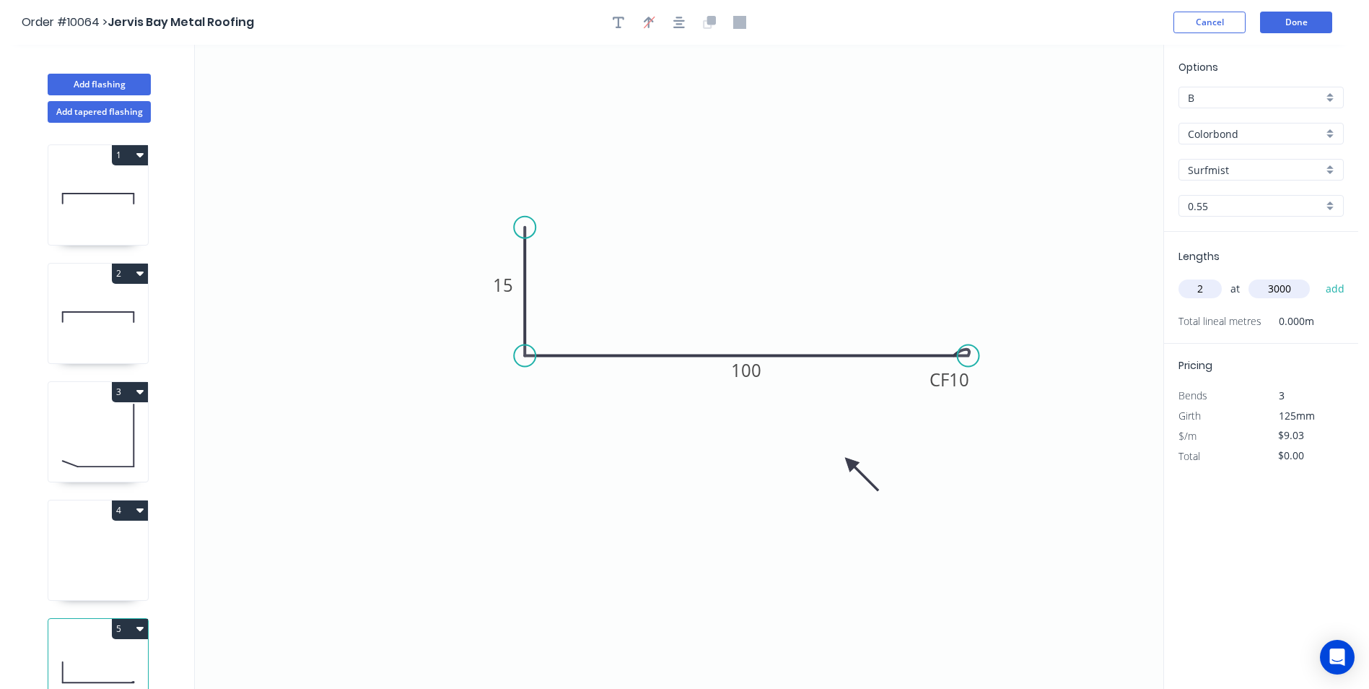
type input "3000"
click at [681, 276] on button "add" at bounding box center [1336, 288] width 34 height 25
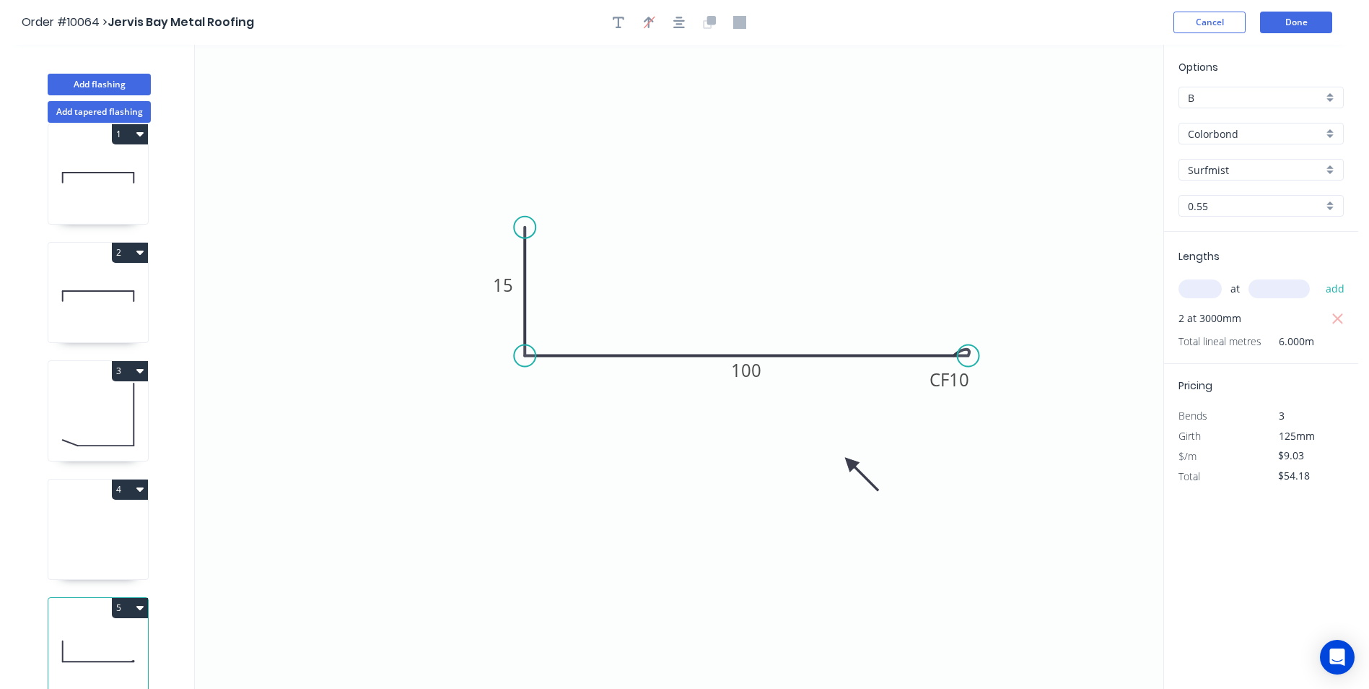
click at [131, 310] on button "5" at bounding box center [130, 608] width 36 height 20
click at [104, 310] on div "Duplicate" at bounding box center [79, 643] width 111 height 21
type input "$0.00"
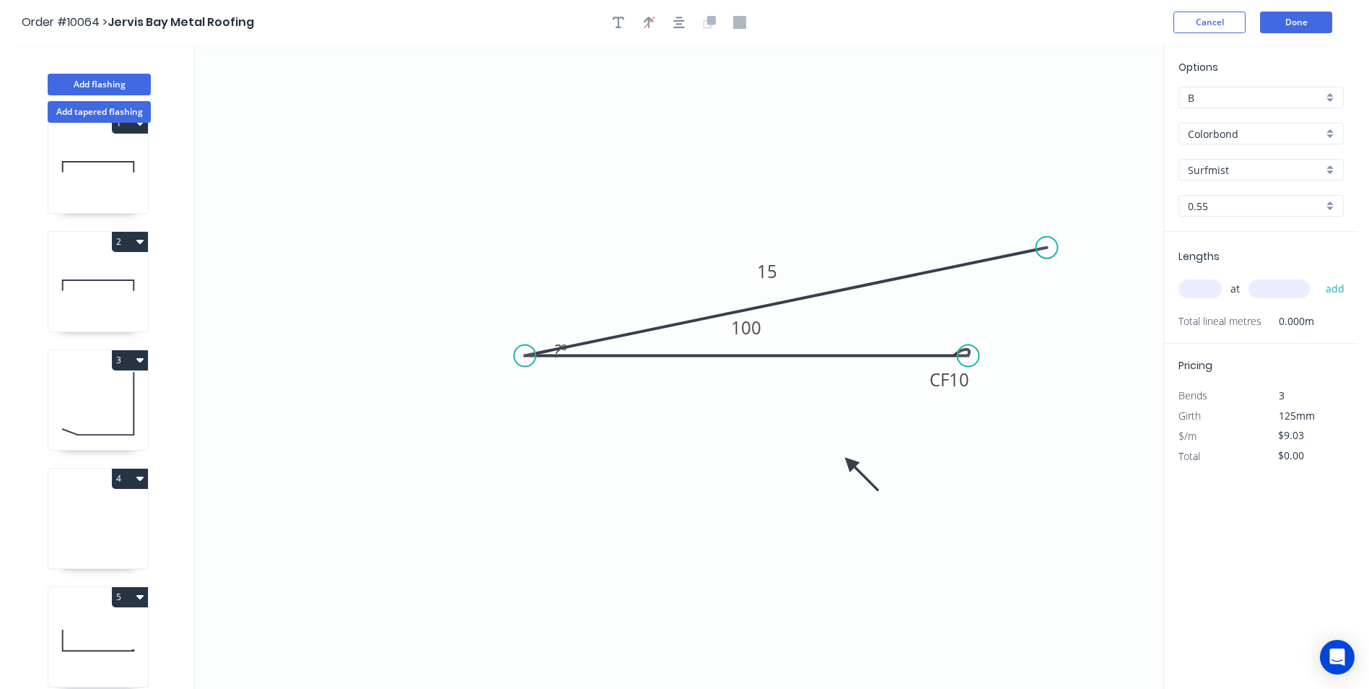
drag, startPoint x: 529, startPoint y: 223, endPoint x: 1047, endPoint y: 248, distance: 518.8
click at [681, 248] on circle at bounding box center [1047, 248] width 22 height 22
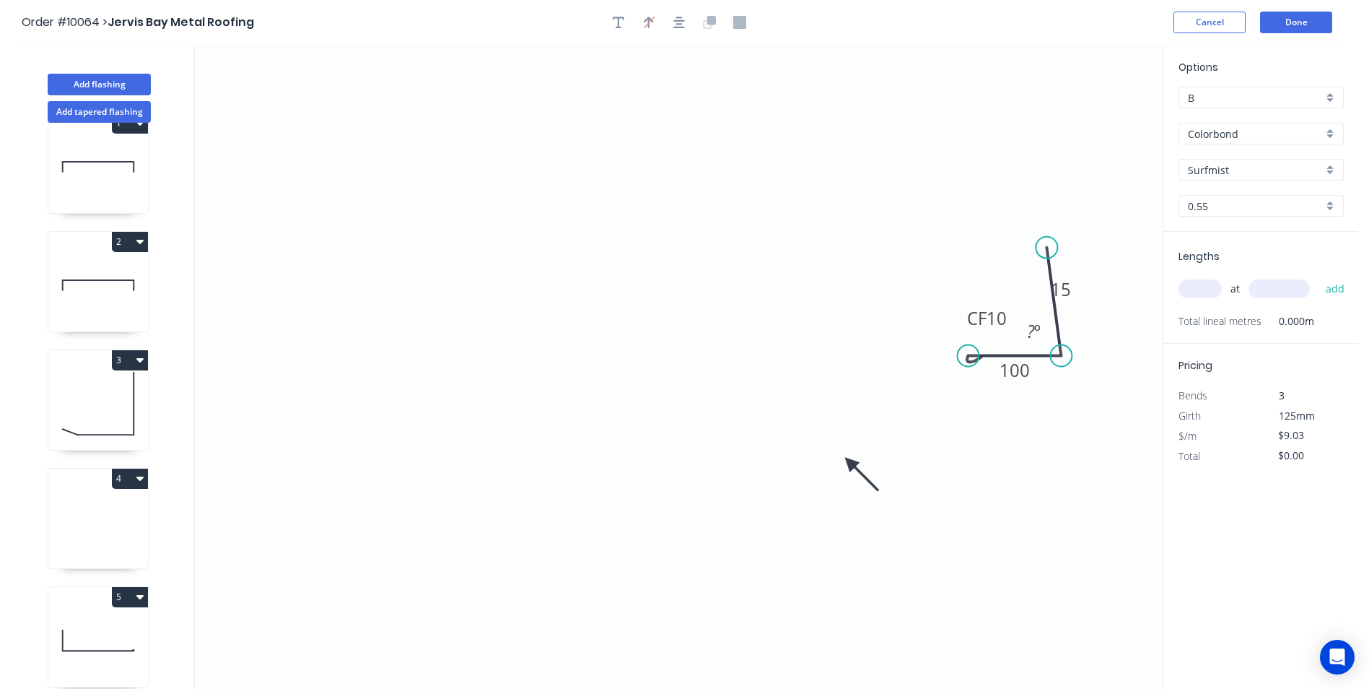
drag, startPoint x: 528, startPoint y: 354, endPoint x: 1034, endPoint y: 361, distance: 506.0
click at [681, 310] on circle at bounding box center [1061, 356] width 22 height 22
drag, startPoint x: 542, startPoint y: 364, endPoint x: 592, endPoint y: 364, distance: 49.8
click at [592, 310] on circle at bounding box center [592, 356] width 22 height 22
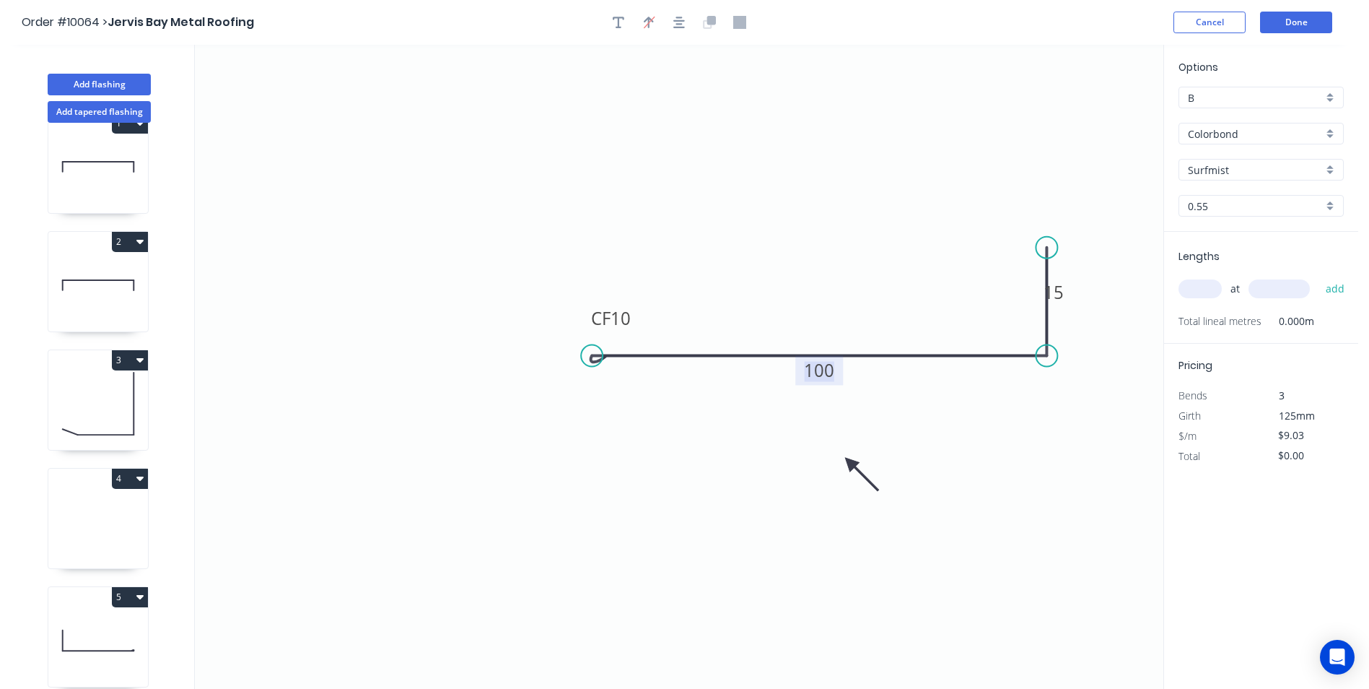
click at [681, 310] on tspan "100" at bounding box center [819, 370] width 30 height 24
click at [681, 310] on icon "0 CF 10 50 15" at bounding box center [679, 367] width 969 height 644
click at [681, 310] on div "Show angle" at bounding box center [1117, 400] width 145 height 30
click at [681, 310] on tspan "º" at bounding box center [1025, 329] width 6 height 24
click at [681, 266] on icon "0 CF 10 50 15 87 º" at bounding box center [679, 367] width 969 height 644
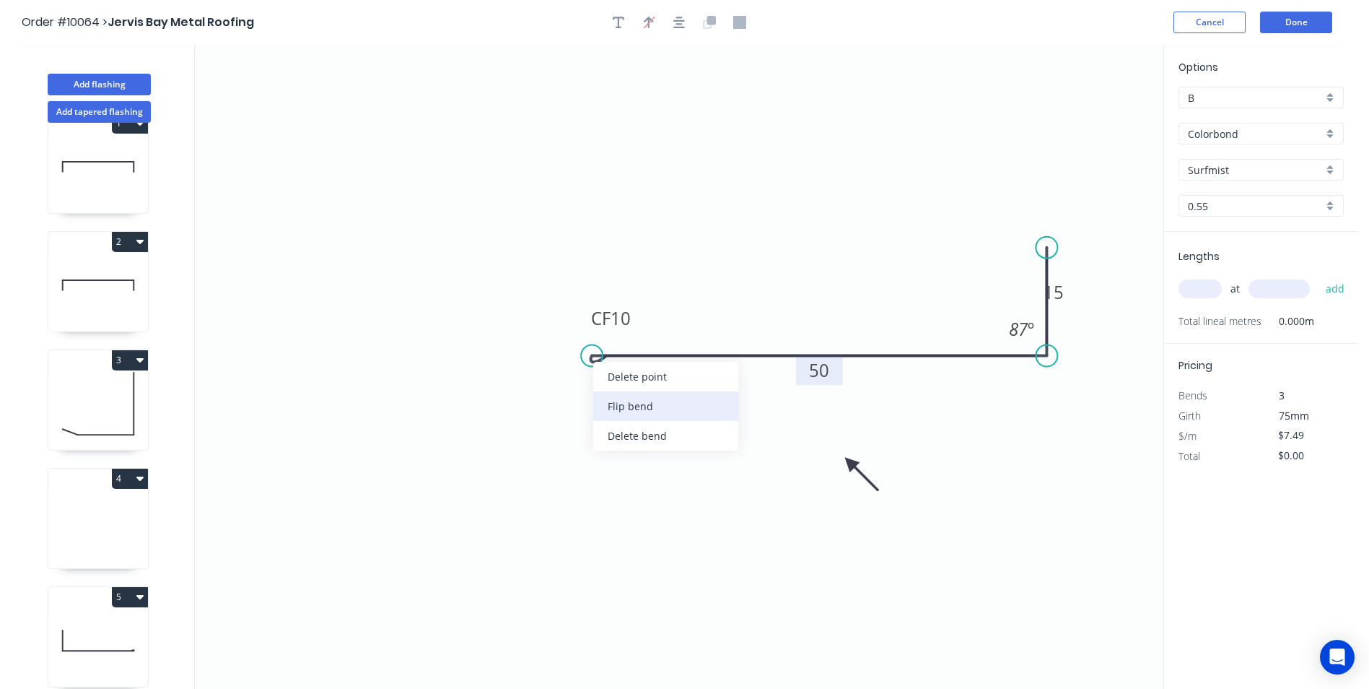
click at [629, 310] on div "Flip bend" at bounding box center [665, 406] width 145 height 30
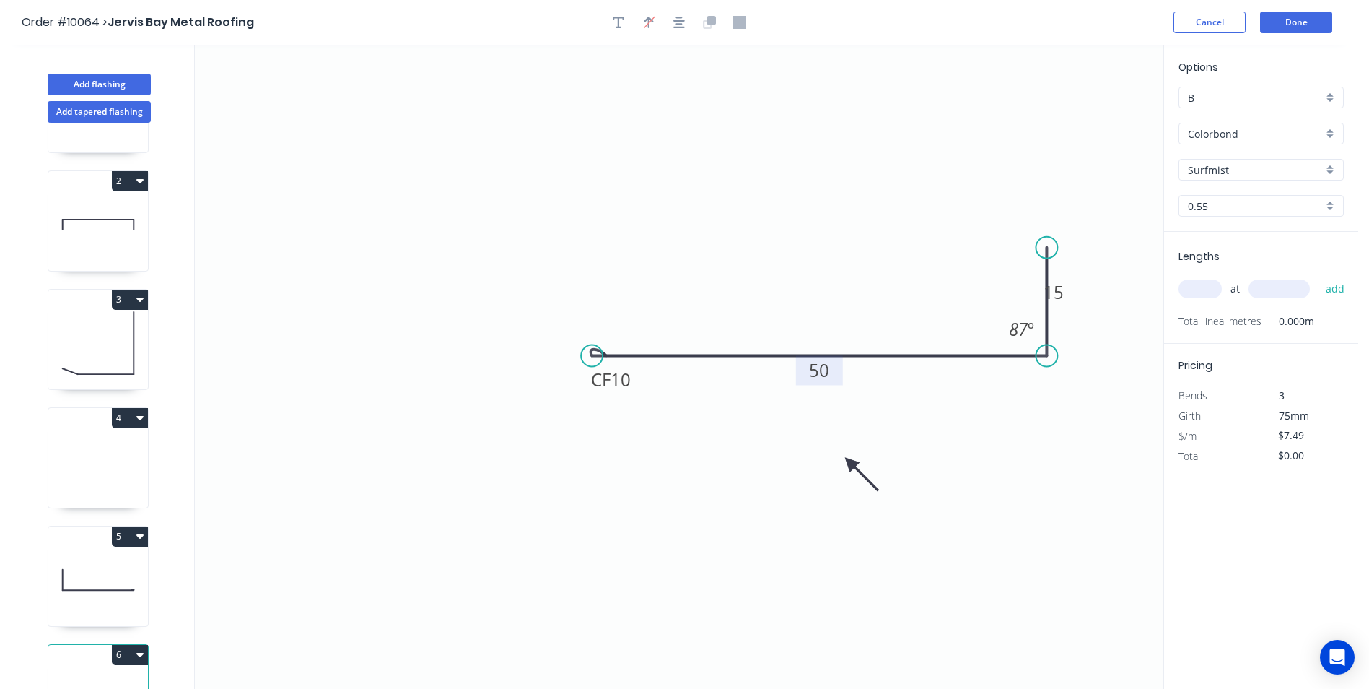
scroll to position [150, 0]
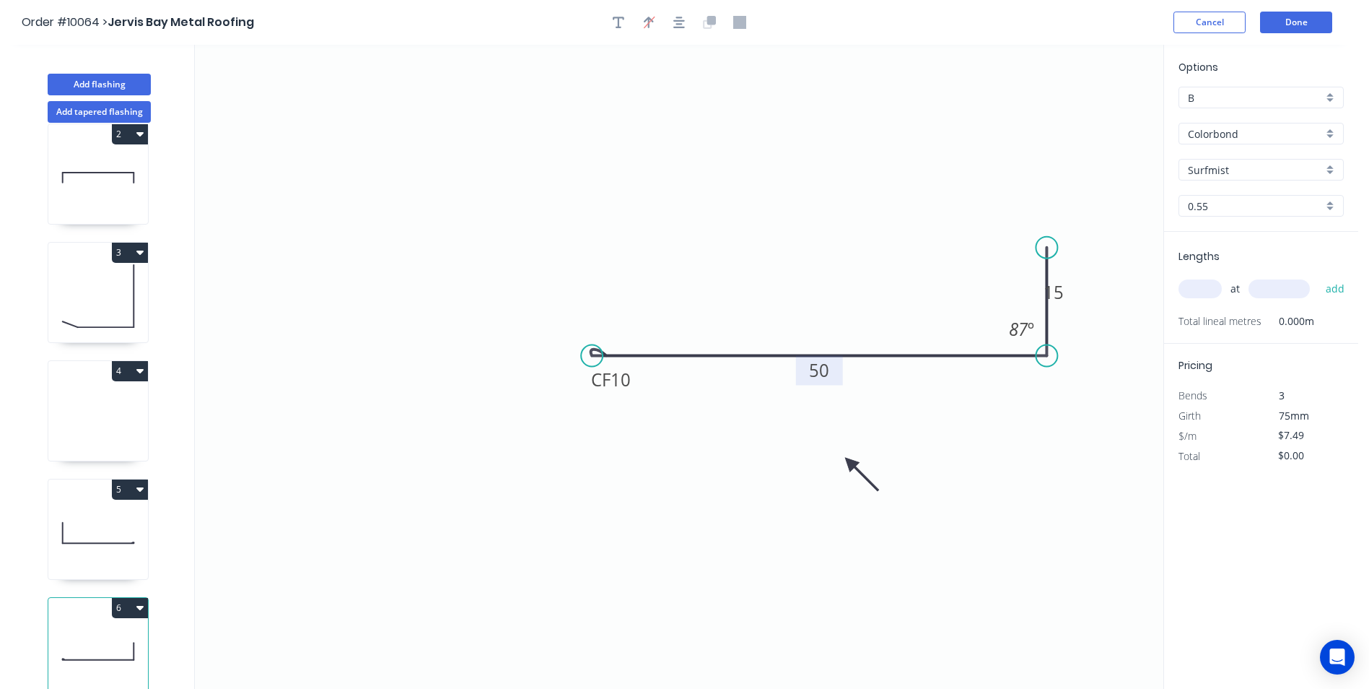
click at [105, 310] on icon at bounding box center [98, 532] width 100 height 92
type input "$9.03"
type input "$54.18"
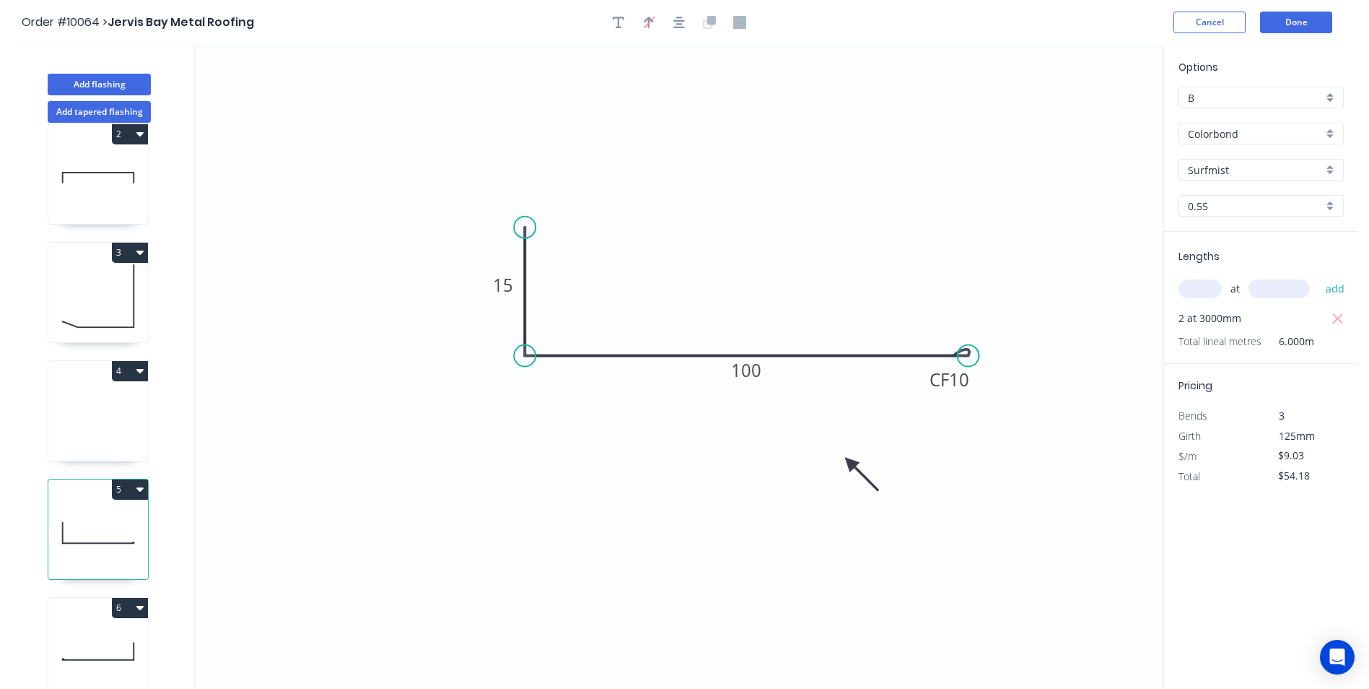
scroll to position [27, 0]
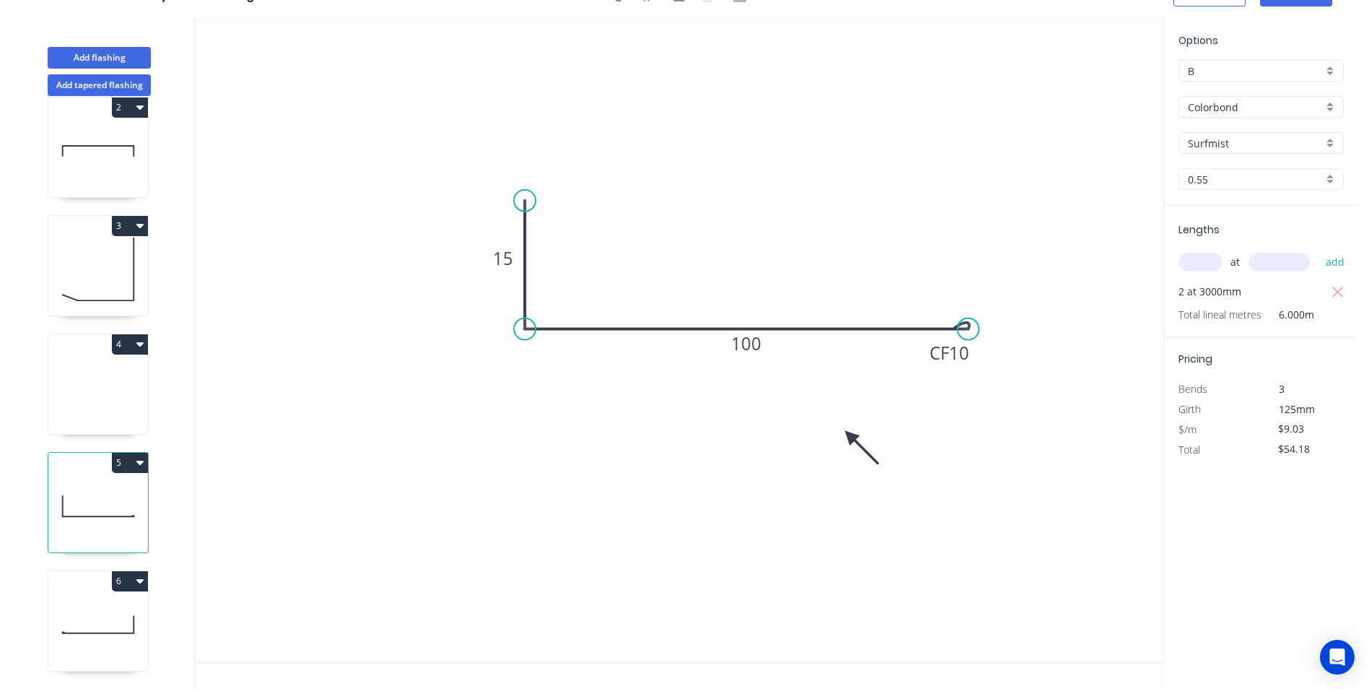
click at [102, 310] on icon at bounding box center [98, 624] width 100 height 92
type input "$7.49"
type input "$0.00"
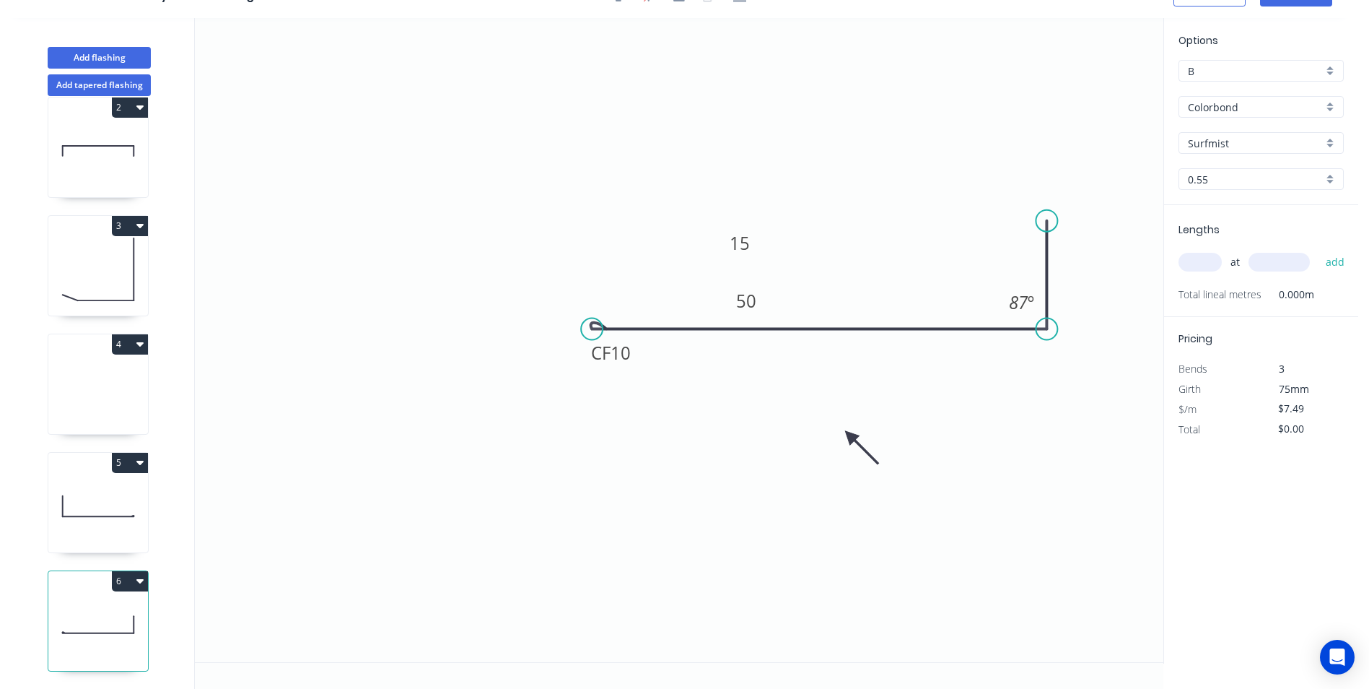
click at [125, 310] on button "4" at bounding box center [130, 344] width 36 height 20
click at [115, 310] on div "Delete" at bounding box center [79, 408] width 111 height 21
type input "$9.03"
type input "$54.18"
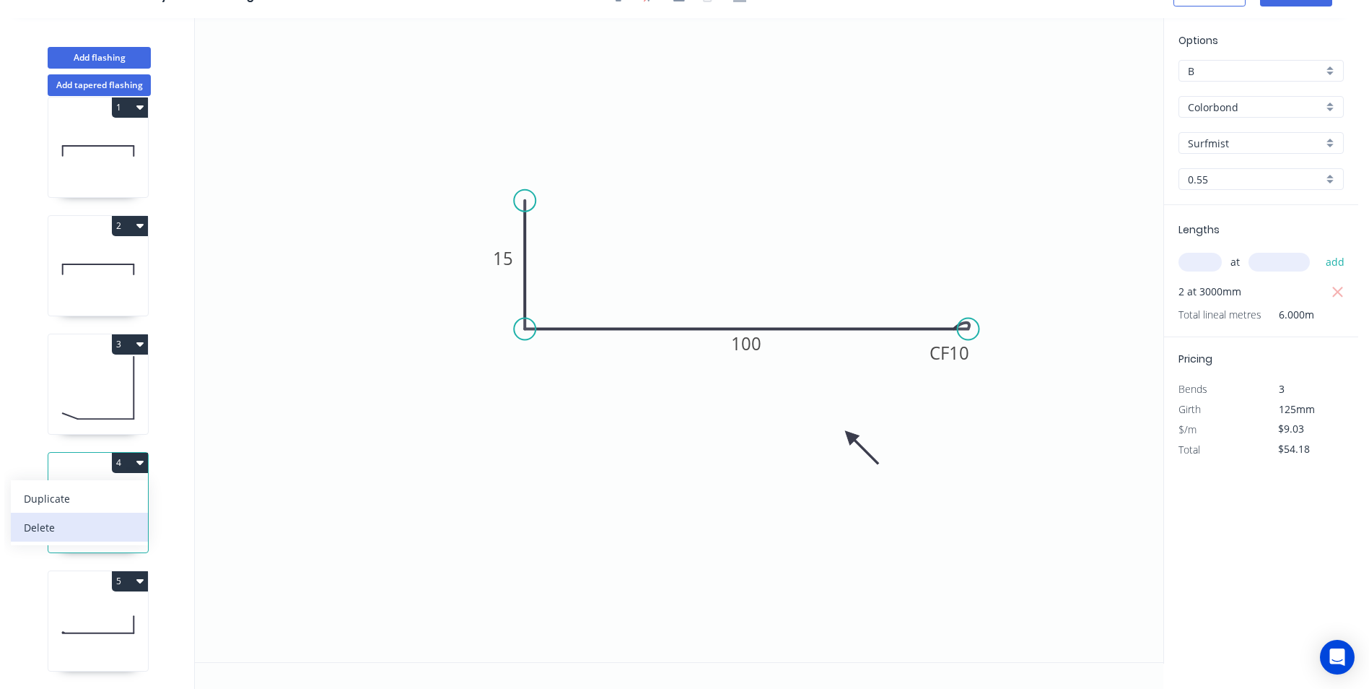
scroll to position [32, 0]
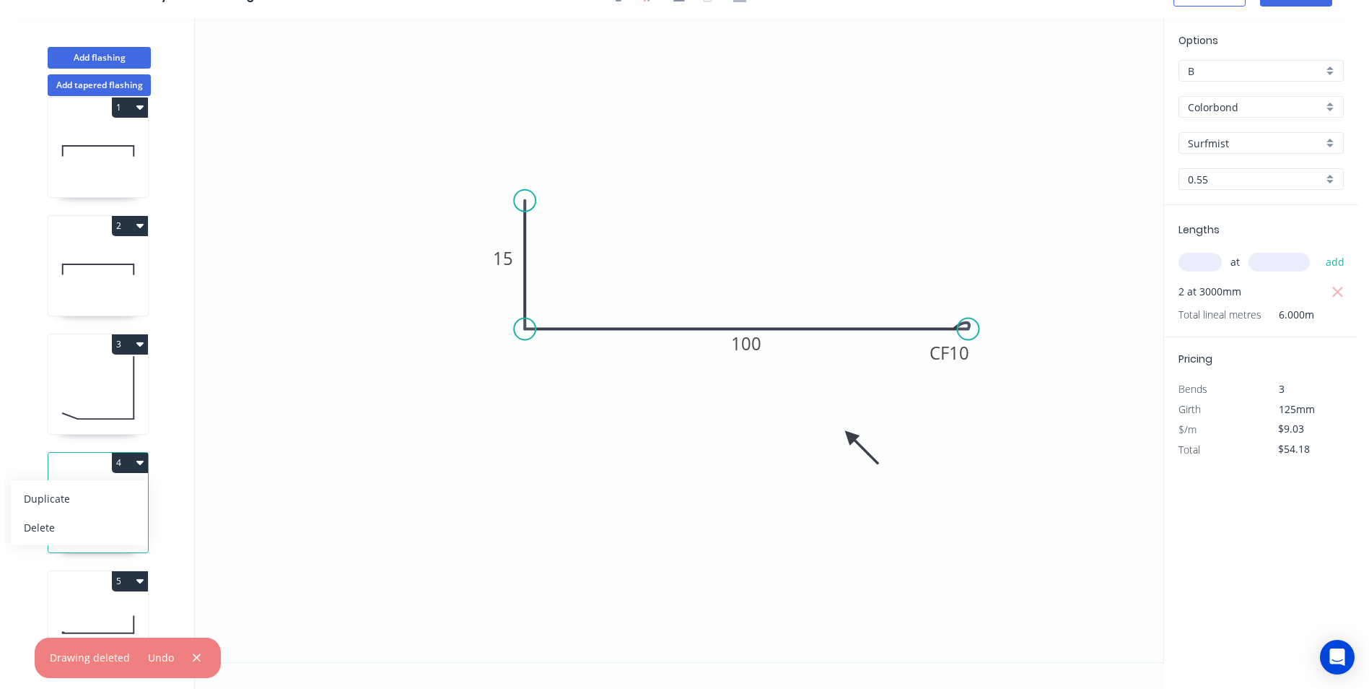
click at [329, 310] on icon "0 15 CF 10 100" at bounding box center [679, 340] width 969 height 644
click at [290, 310] on icon "0 15 CF 10 100" at bounding box center [679, 340] width 969 height 644
click at [357, 310] on icon "0 15 CF 10 100" at bounding box center [679, 340] width 969 height 644
drag, startPoint x: 317, startPoint y: 315, endPoint x: 327, endPoint y: 286, distance: 30.6
click at [320, 306] on icon "0 15 CF 10 100" at bounding box center [679, 340] width 969 height 644
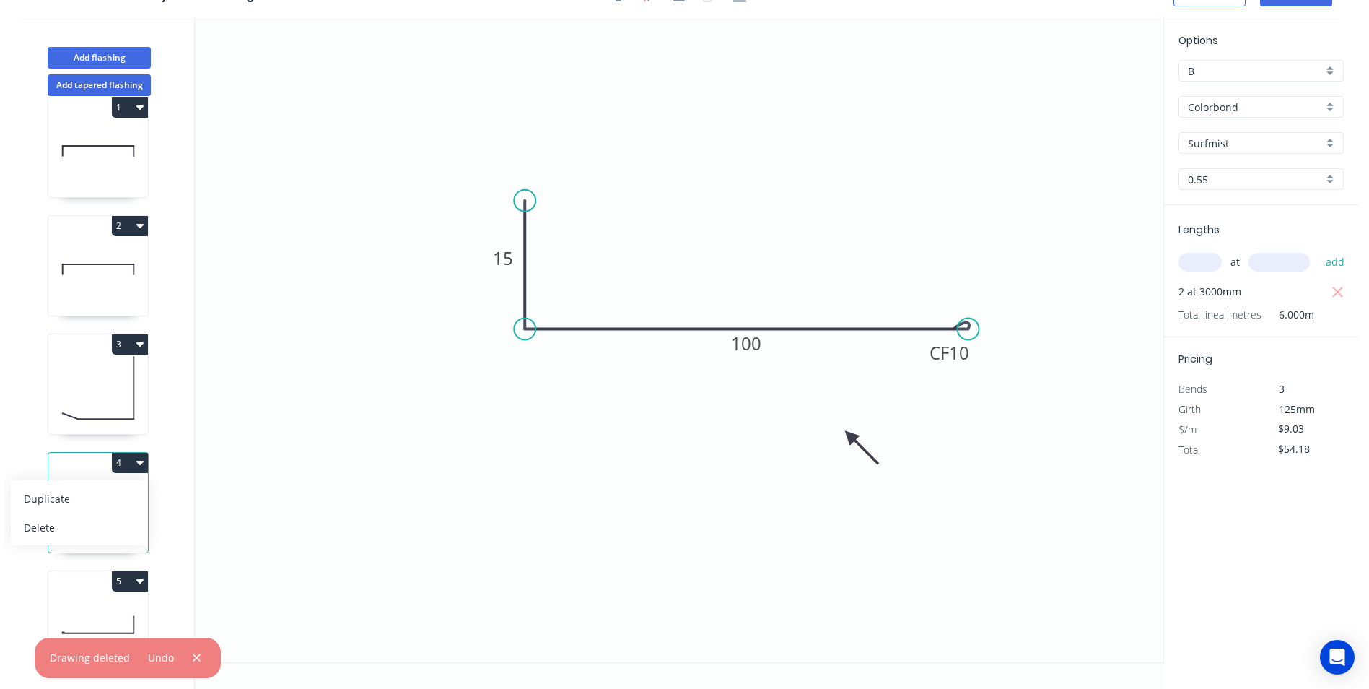
click at [292, 310] on icon "0 15 CF 10 100" at bounding box center [679, 340] width 969 height 644
click at [296, 310] on icon "0 15 CF 10 100" at bounding box center [679, 340] width 969 height 644
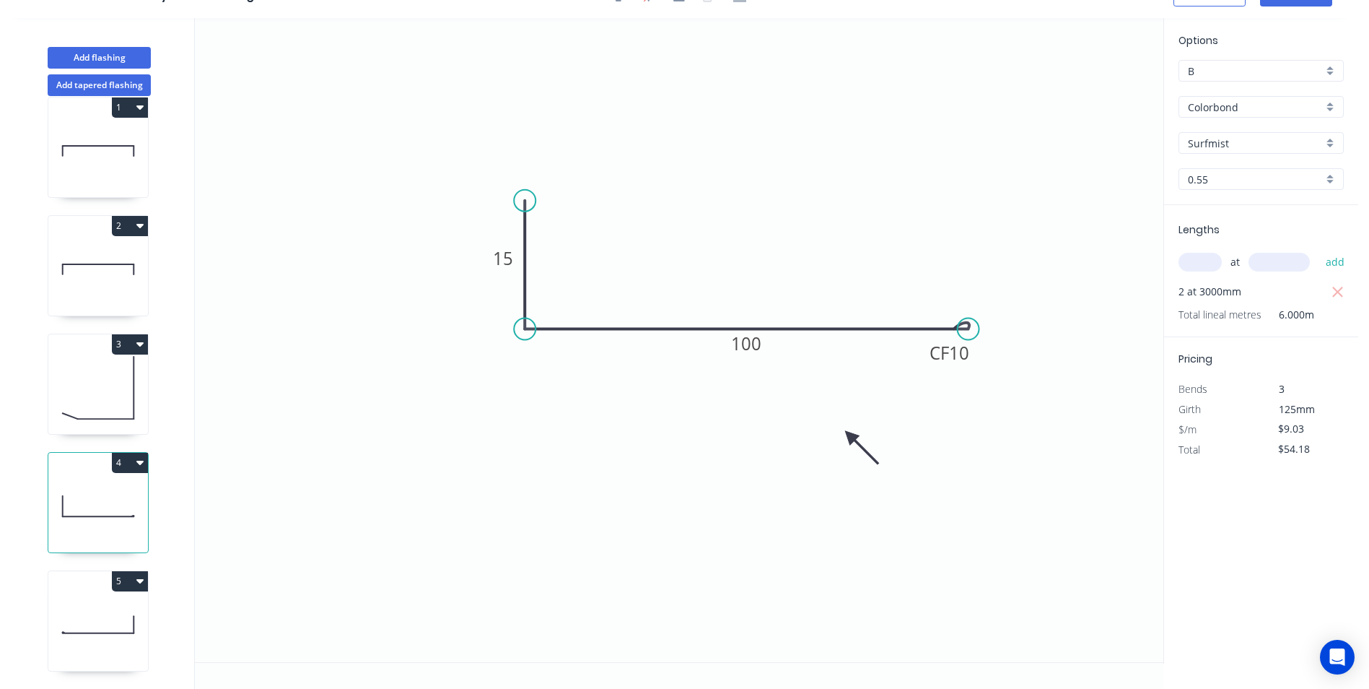
drag, startPoint x: 296, startPoint y: 372, endPoint x: 297, endPoint y: 305, distance: 67.1
click at [297, 310] on icon "0 15 CF 10 100" at bounding box center [679, 340] width 969 height 644
click at [681, 252] on div "at add" at bounding box center [1263, 262] width 168 height 25
type input "5"
type input "1"
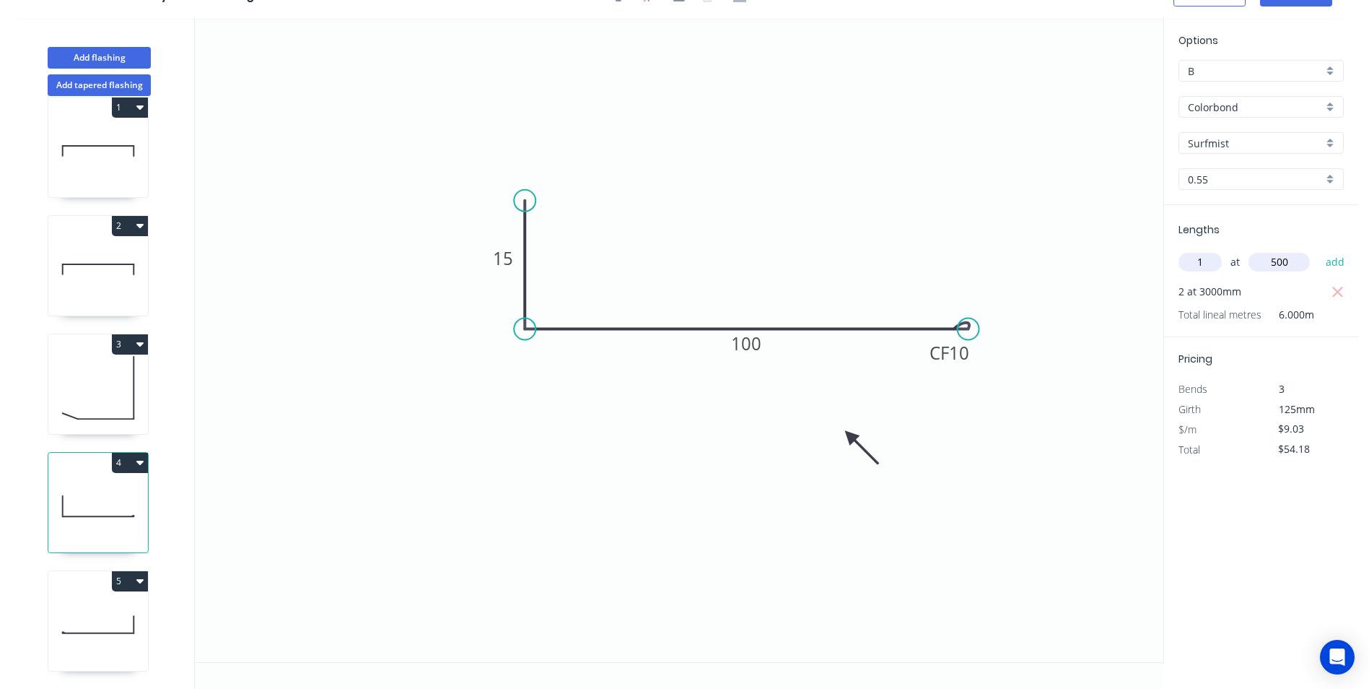
type input "500"
click at [681, 250] on button "add" at bounding box center [1336, 262] width 34 height 25
click at [681, 310] on icon "button" at bounding box center [1337, 312] width 11 height 11
type input "$54.18"
click at [93, 310] on icon at bounding box center [98, 624] width 100 height 92
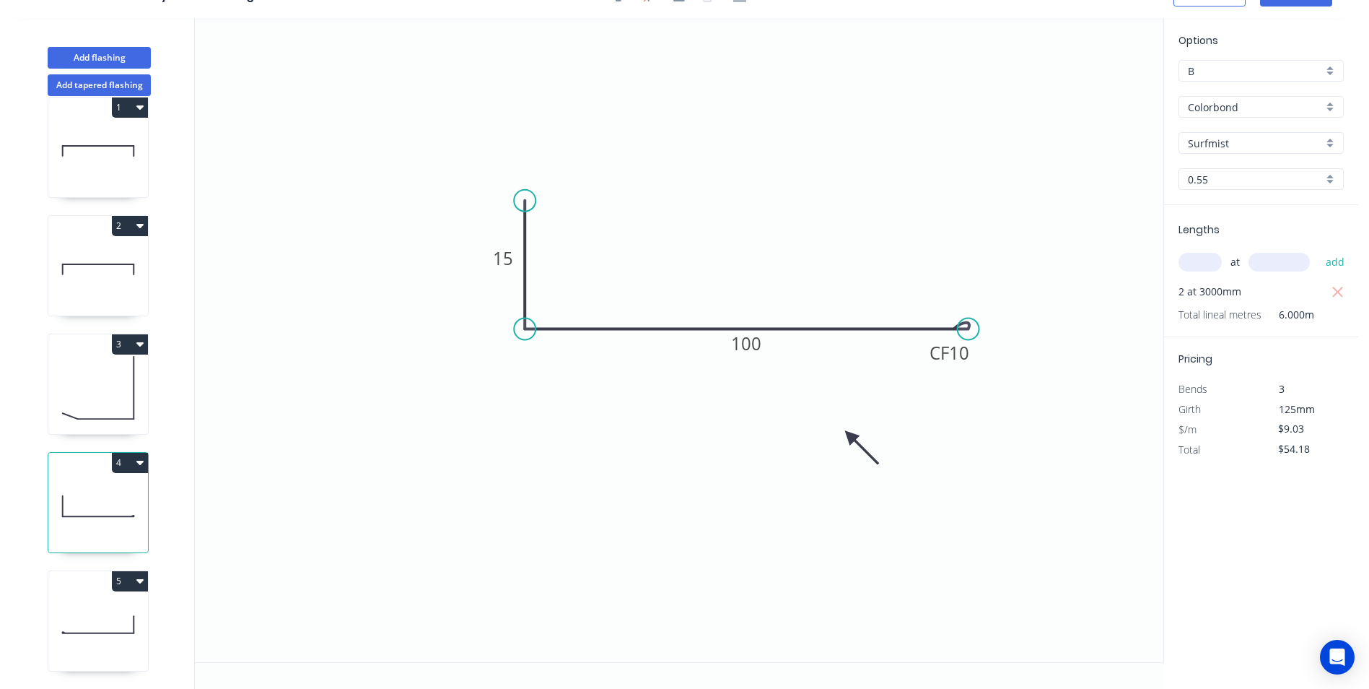
type input "$7.49"
type input "$0.00"
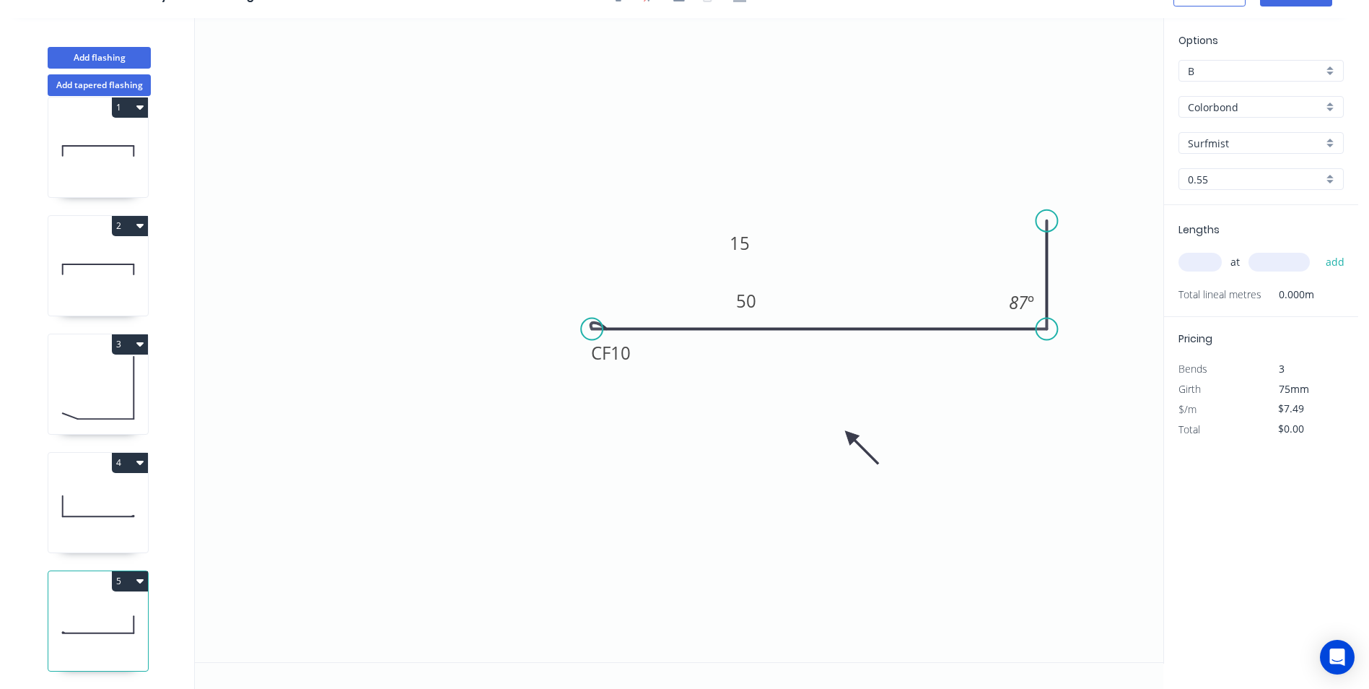
click at [681, 266] on input "text" at bounding box center [1200, 262] width 43 height 19
type input "1"
type input "500"
click at [681, 250] on button "add" at bounding box center [1336, 262] width 34 height 25
type input "$7.49"
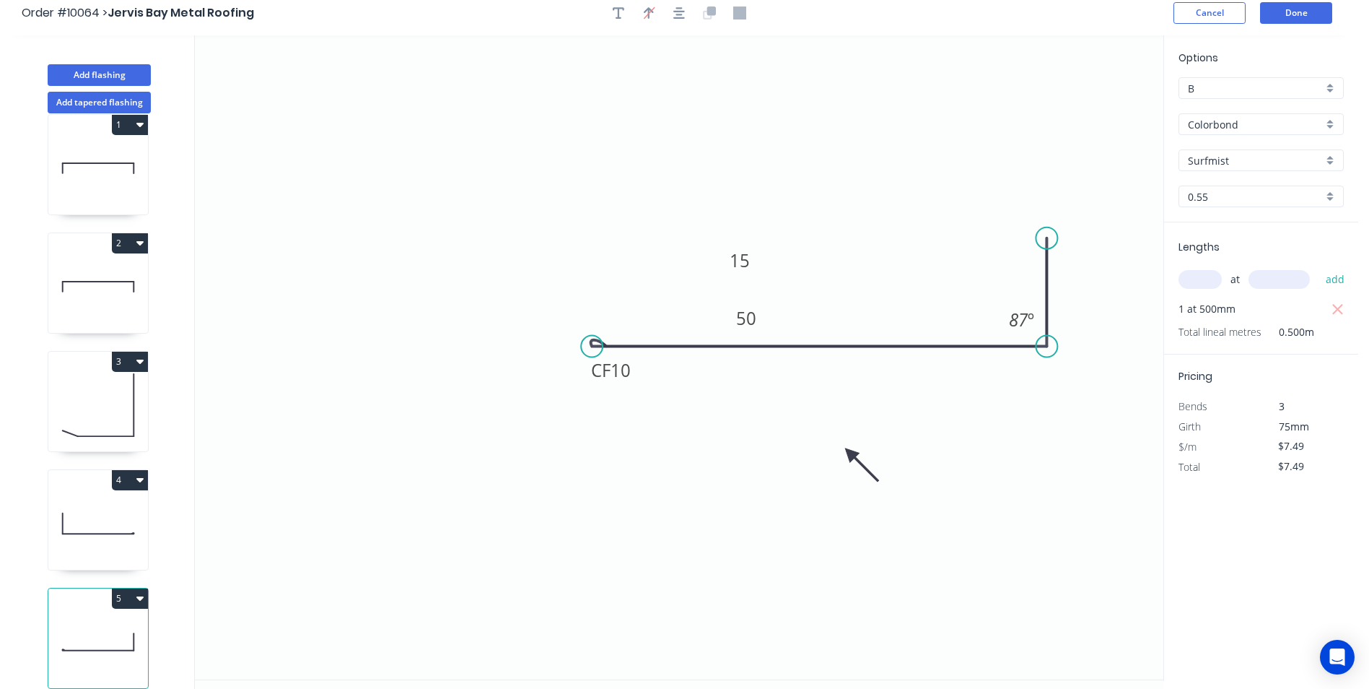
scroll to position [0, 0]
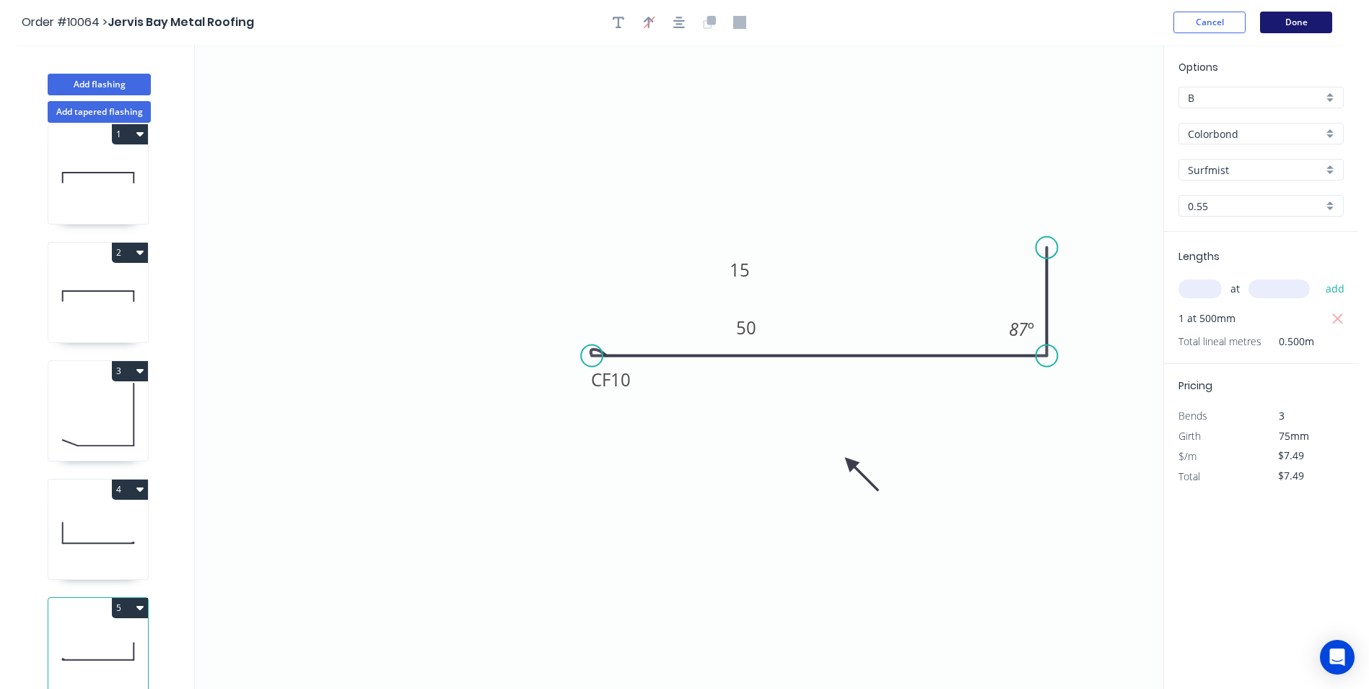
click at [681, 22] on button "Done" at bounding box center [1296, 23] width 72 height 22
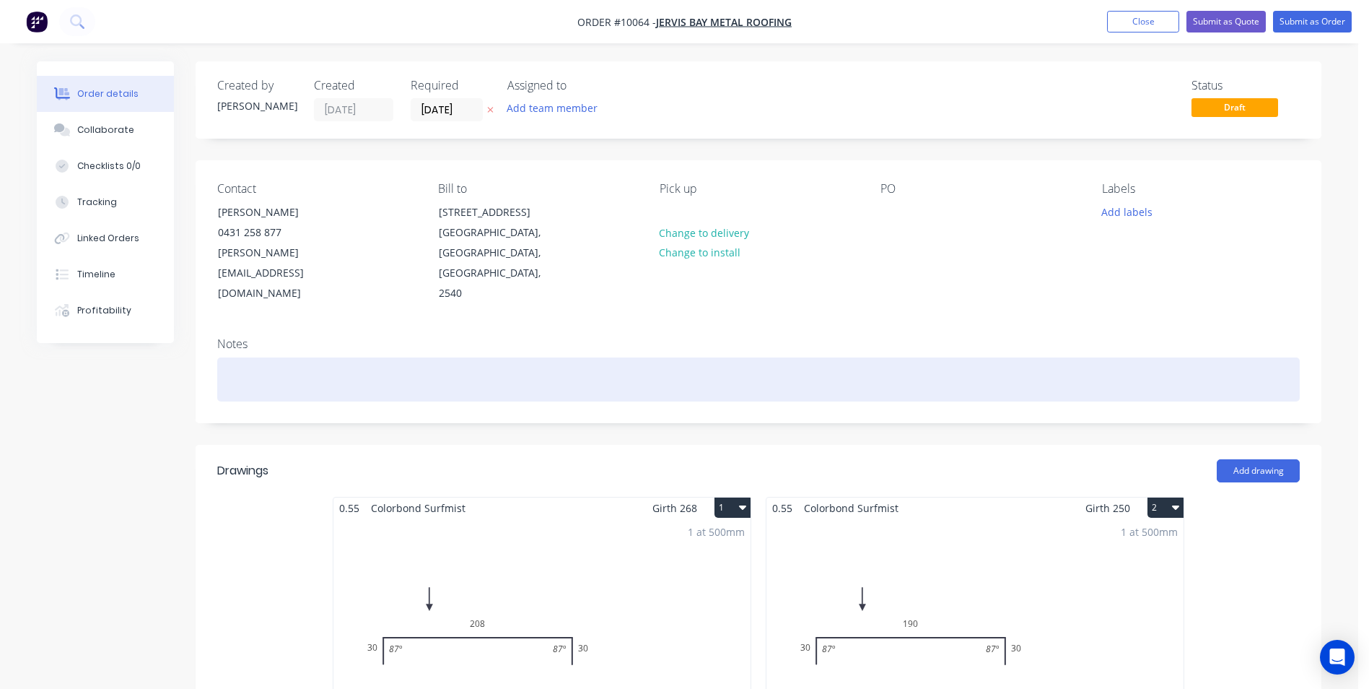
click at [261, 310] on div at bounding box center [758, 379] width 1083 height 44
click at [233, 310] on div at bounding box center [758, 379] width 1083 height 44
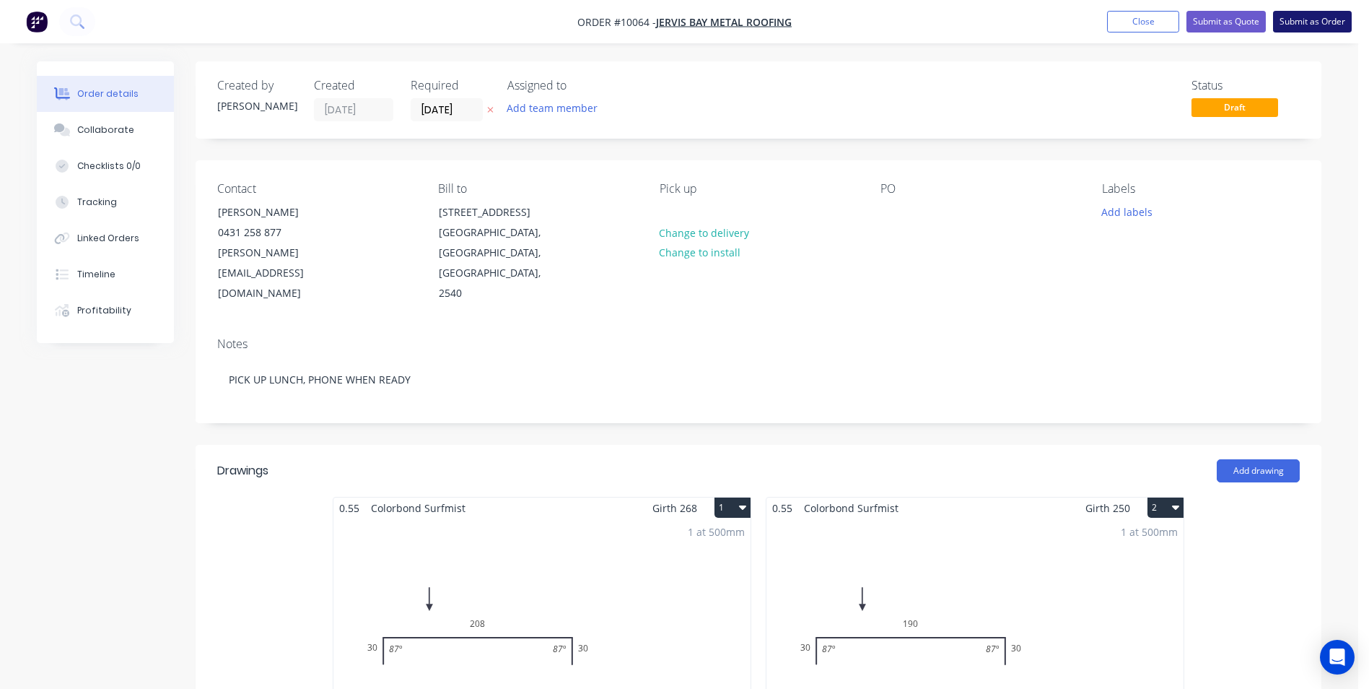
click at [681, 30] on button "Submit as Order" at bounding box center [1312, 22] width 79 height 22
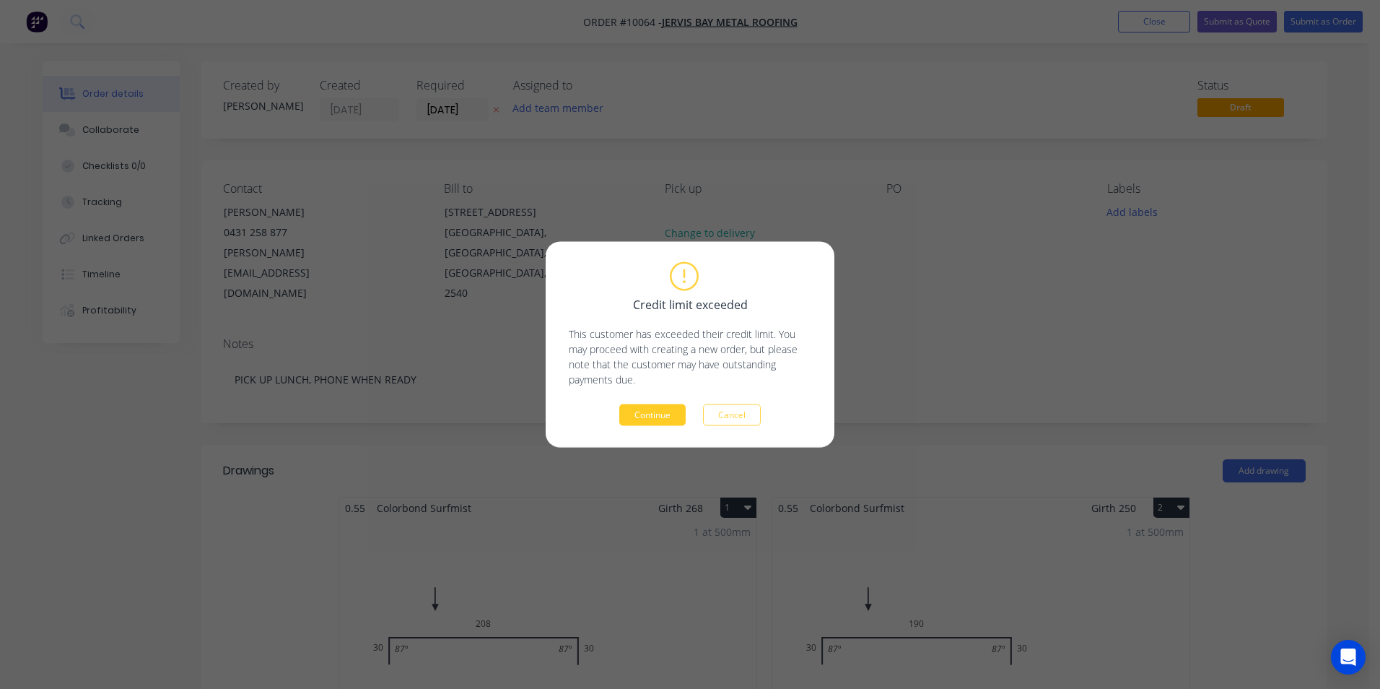
click at [654, 310] on button "Continue" at bounding box center [652, 415] width 66 height 22
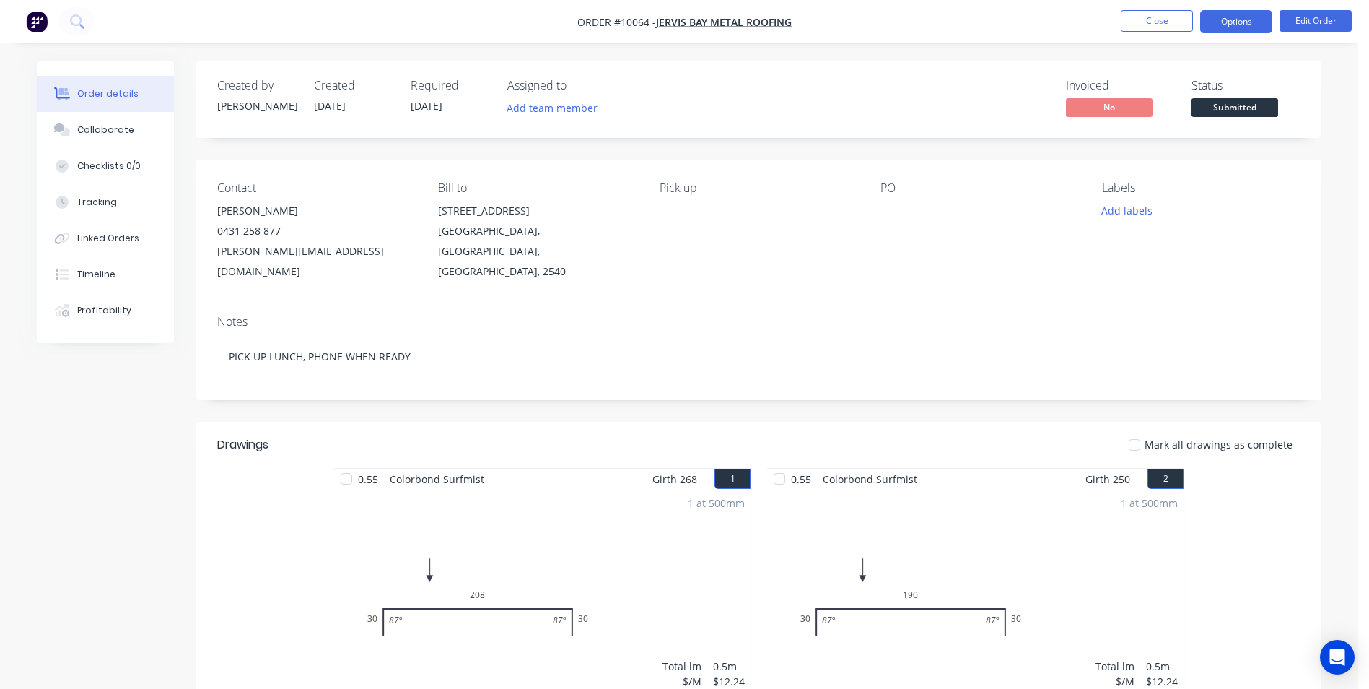
click at [681, 27] on button "Options" at bounding box center [1236, 21] width 72 height 23
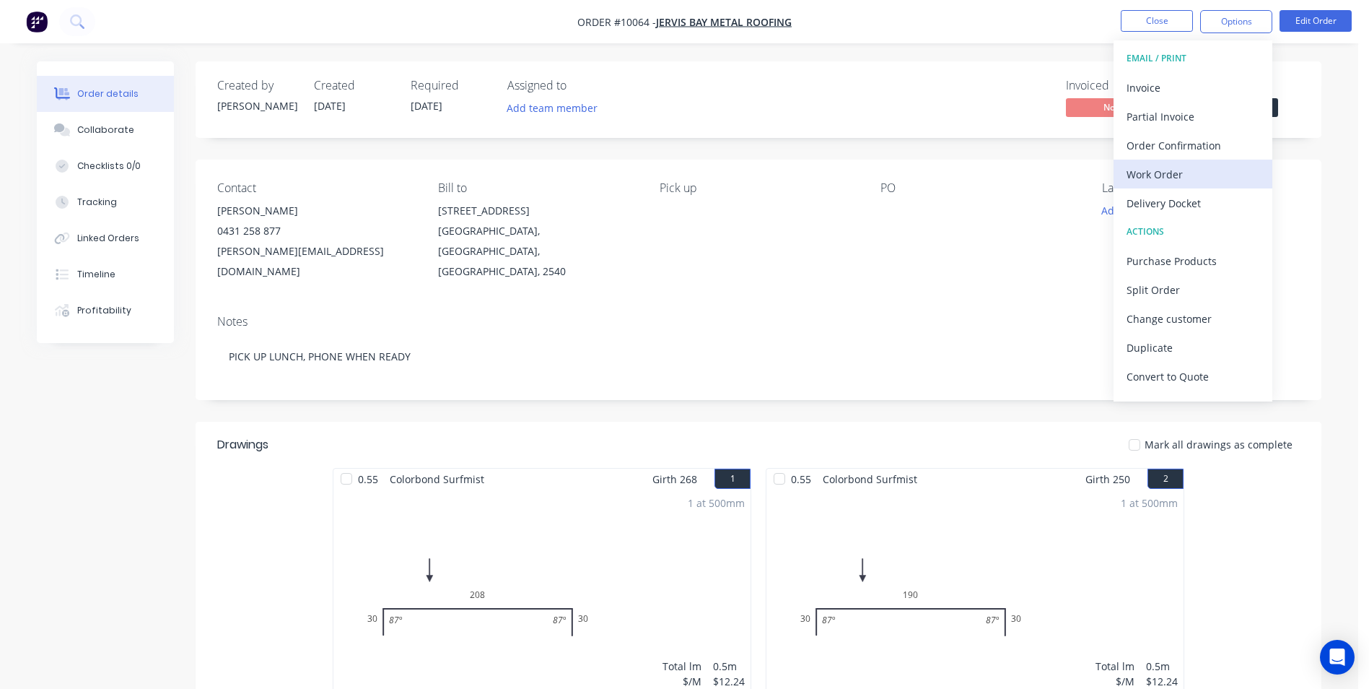
click at [681, 173] on div "Work Order" at bounding box center [1193, 174] width 133 height 21
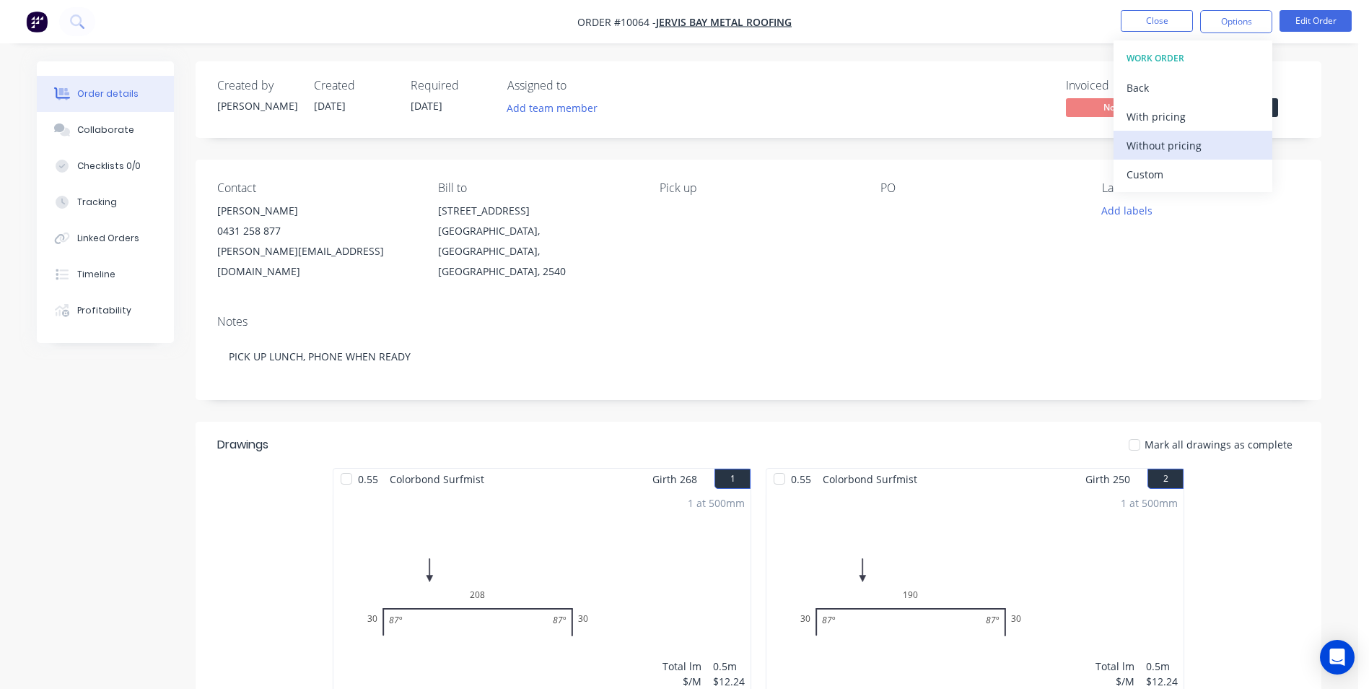
click at [681, 143] on div "Without pricing" at bounding box center [1193, 145] width 133 height 21
click at [681, 155] on button "Order Confirmation" at bounding box center [1193, 145] width 159 height 29
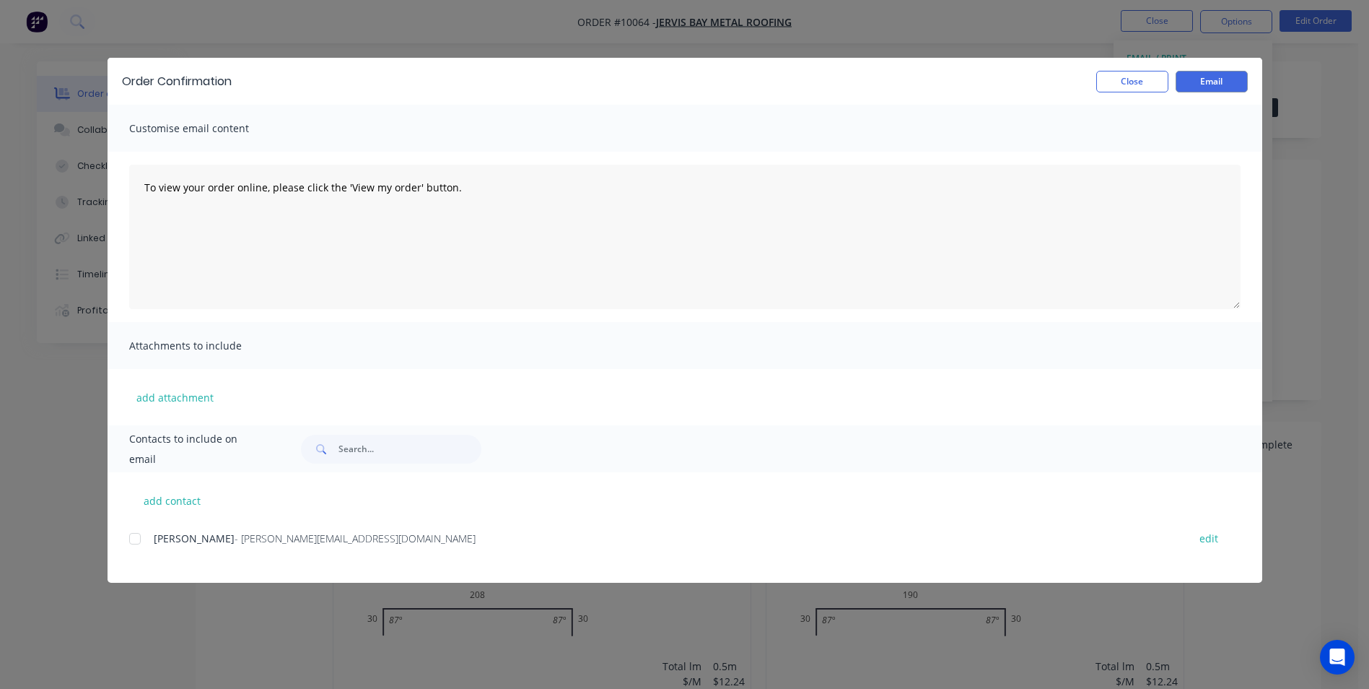
click at [128, 310] on div "add contact Andrew Kellett - andrew@jervisbaymetalroofing.com edit" at bounding box center [685, 527] width 1155 height 110
click at [134, 310] on div at bounding box center [135, 538] width 29 height 29
click at [681, 84] on button "Email" at bounding box center [1212, 82] width 72 height 22
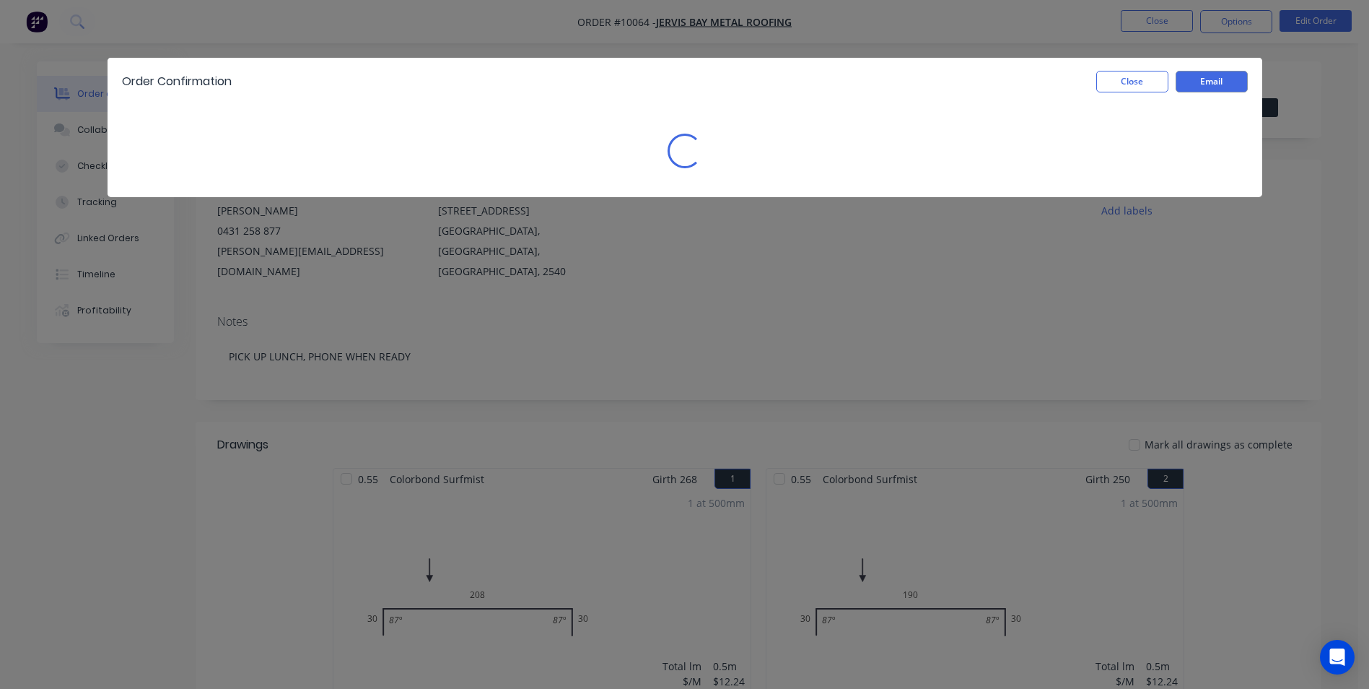
click at [681, 93] on div "Order Confirmation Close Email" at bounding box center [685, 81] width 1155 height 47
click at [681, 89] on button "Close" at bounding box center [1132, 82] width 72 height 22
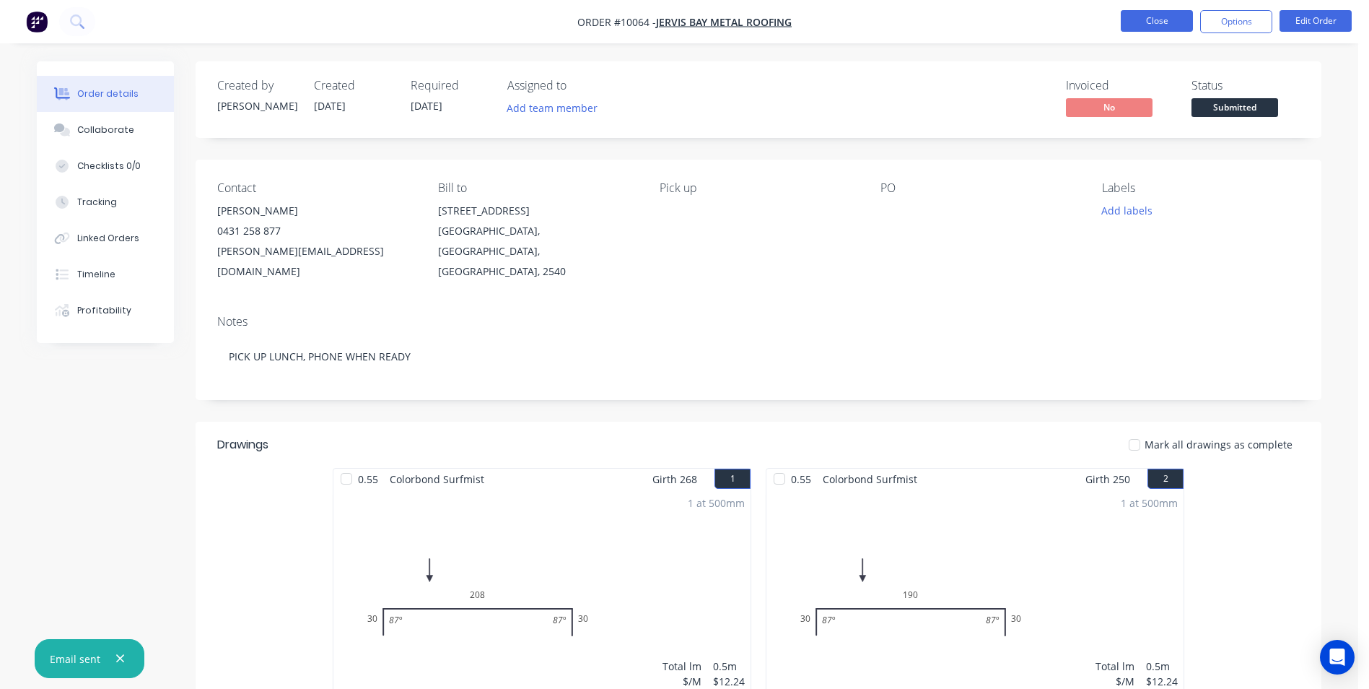
click at [681, 30] on button "Close" at bounding box center [1157, 21] width 72 height 22
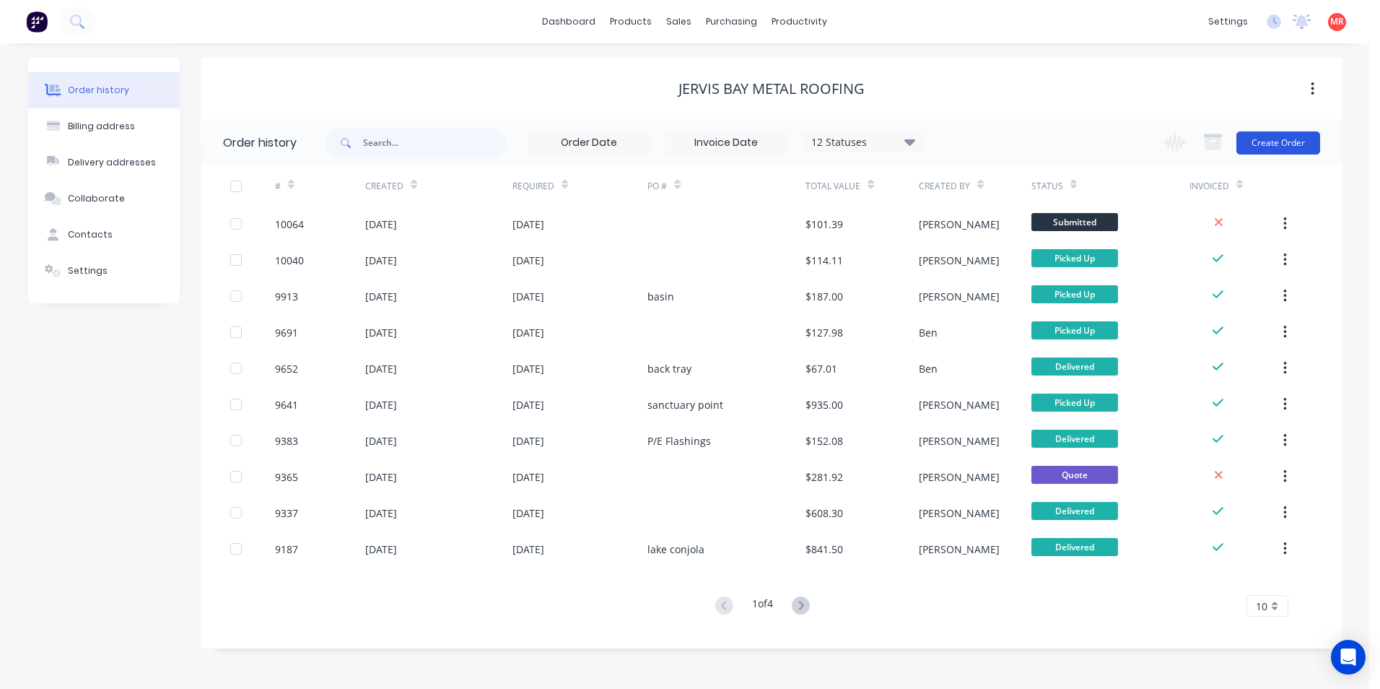
click at [681, 147] on button "Create Order" at bounding box center [1278, 142] width 84 height 23
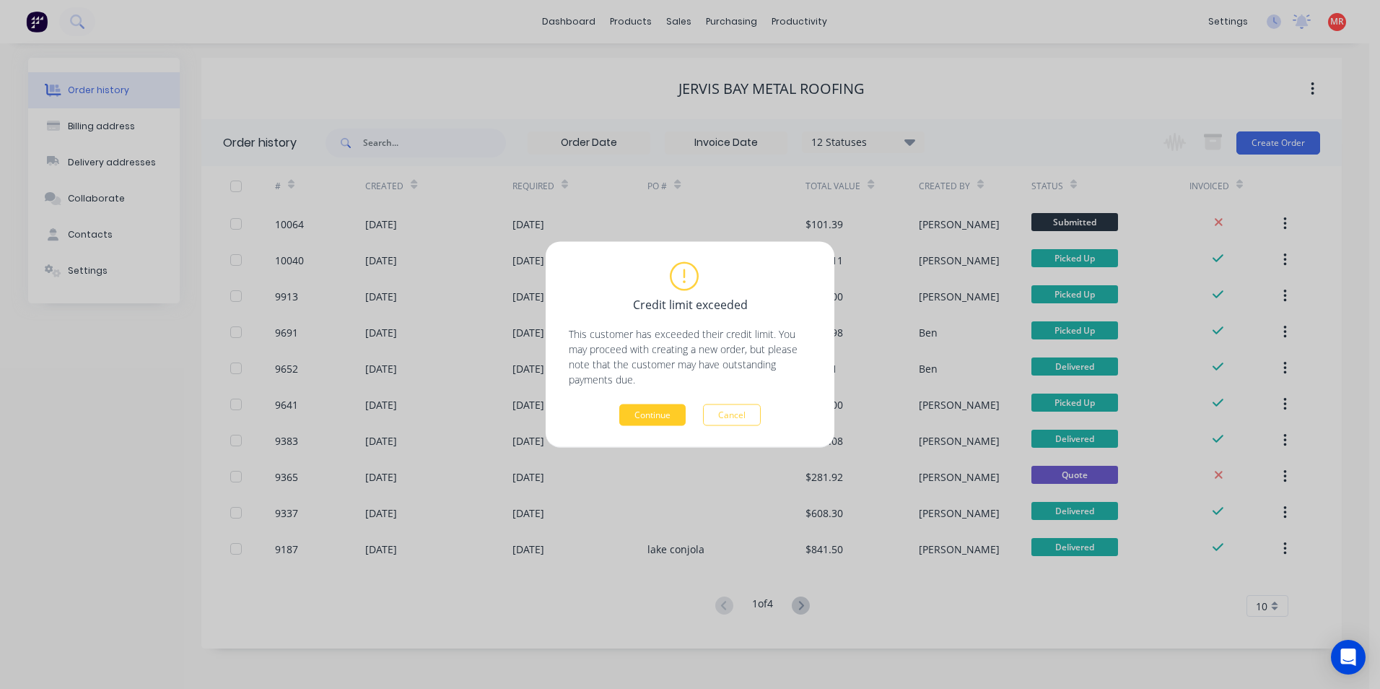
click at [653, 310] on button "Continue" at bounding box center [652, 415] width 66 height 22
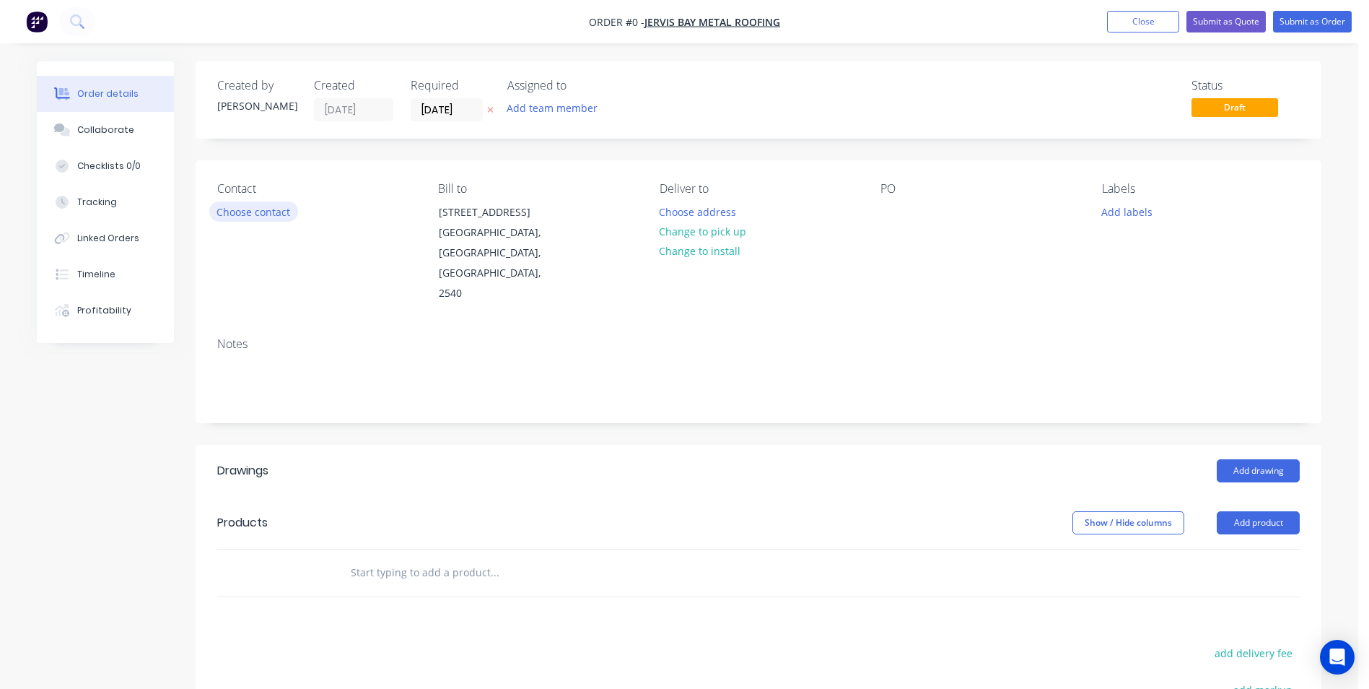
click at [253, 217] on button "Choose contact" at bounding box center [253, 210] width 89 height 19
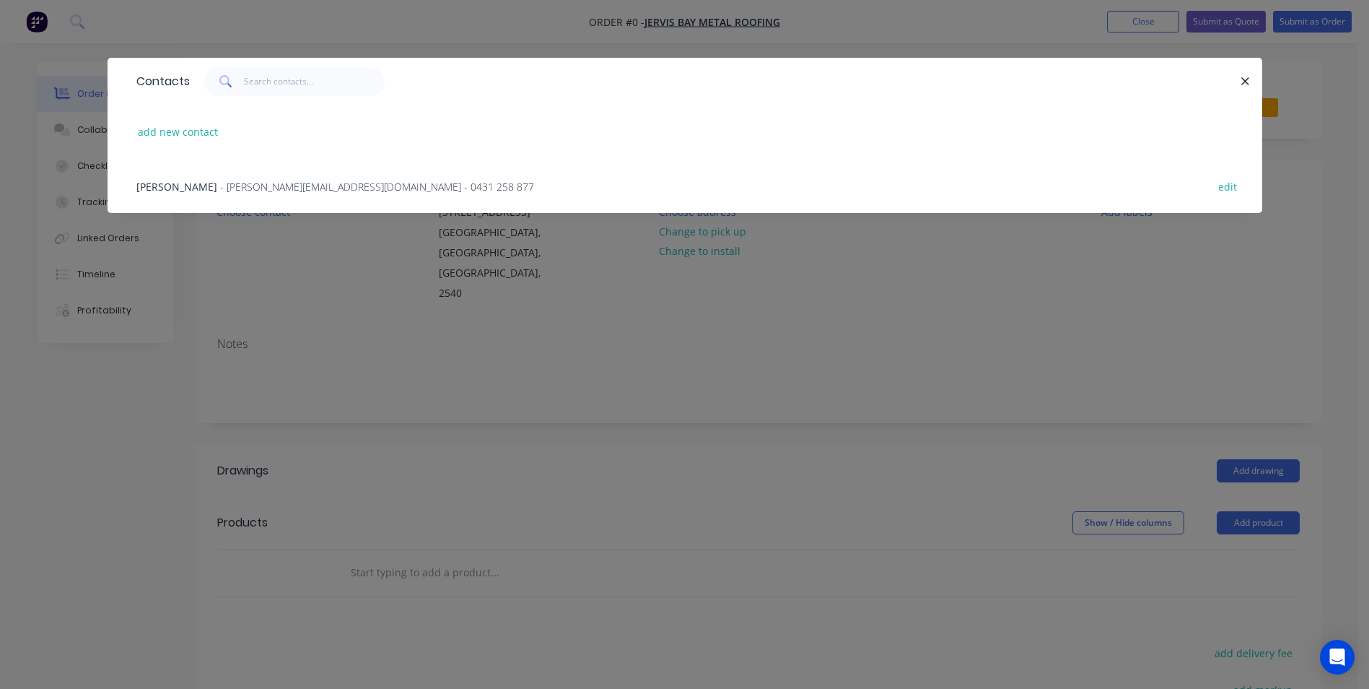
click at [247, 193] on span "- andrew@jervisbaymetalroofing.com - 0431 258 877" at bounding box center [377, 187] width 314 height 14
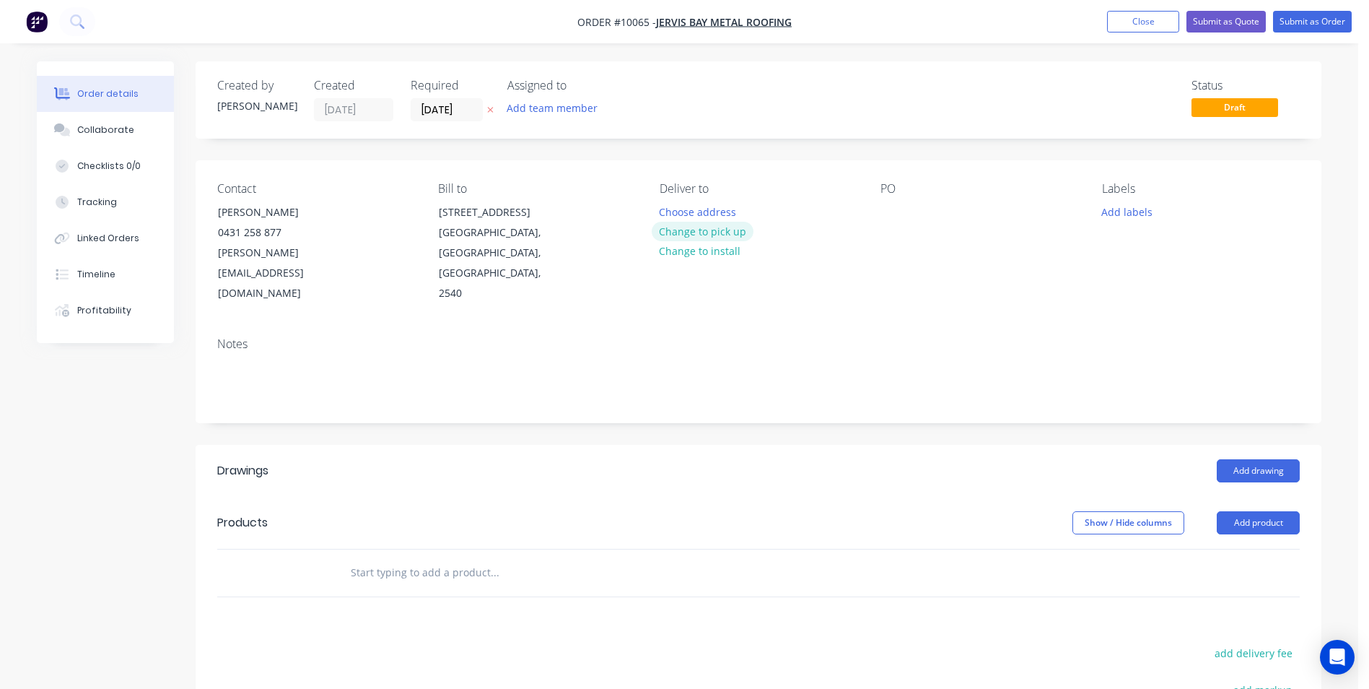
click at [657, 235] on button "Change to pick up" at bounding box center [703, 231] width 102 height 19
click at [681, 310] on button "Add drawing" at bounding box center [1258, 470] width 83 height 23
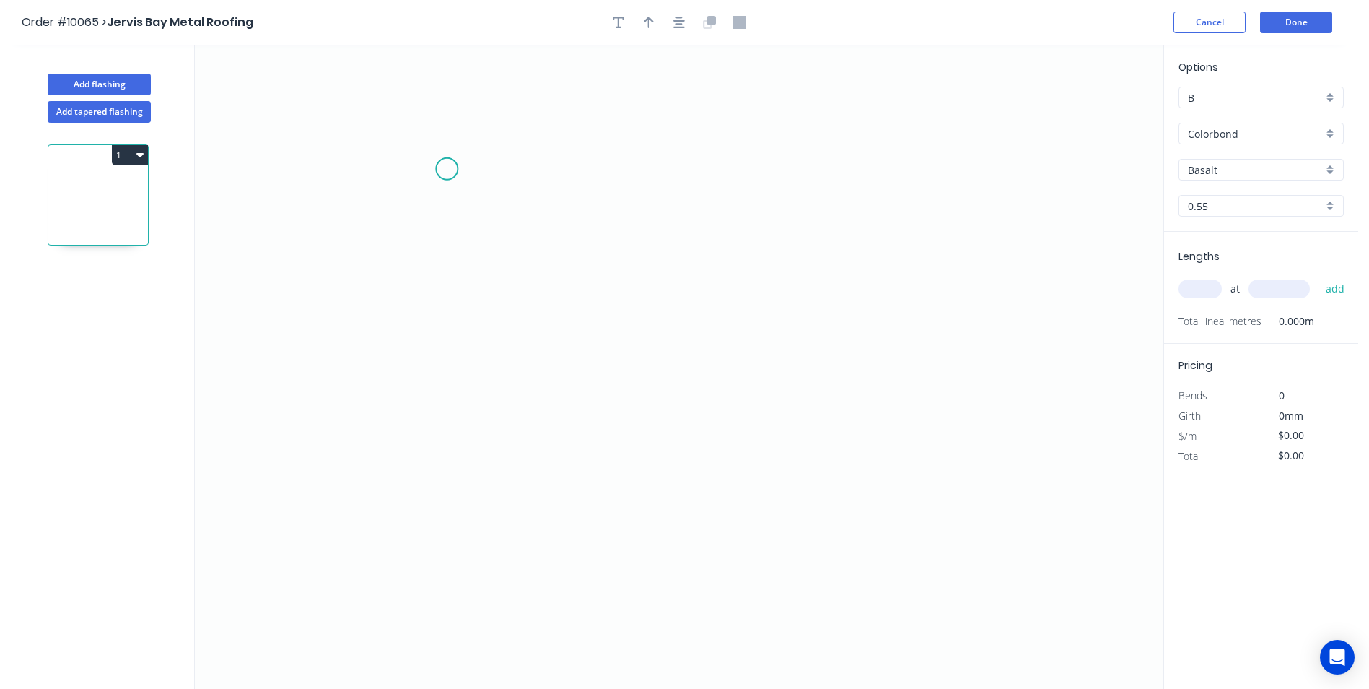
click at [447, 169] on icon "0" at bounding box center [679, 367] width 969 height 644
click at [400, 211] on icon "0" at bounding box center [679, 367] width 969 height 644
click at [681, 214] on icon "0 ?" at bounding box center [679, 367] width 969 height 644
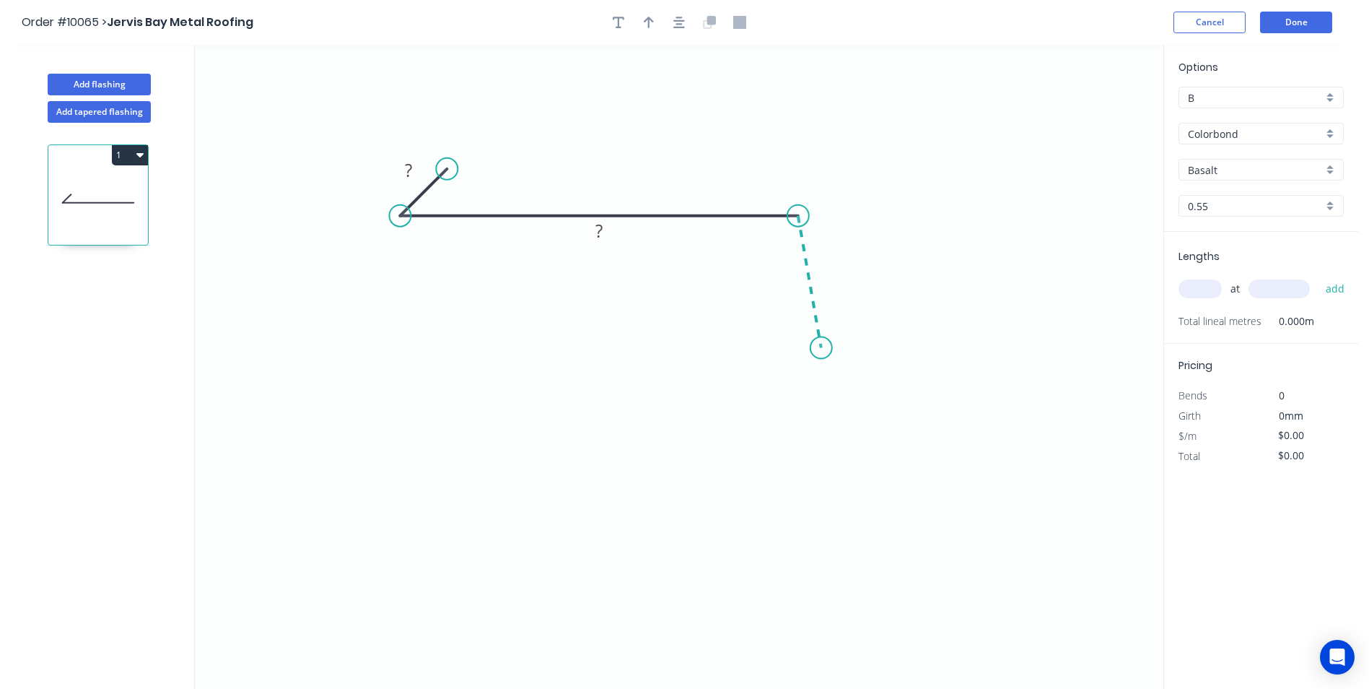
click at [681, 310] on icon "0 ? ?" at bounding box center [679, 367] width 969 height 644
click at [681, 310] on circle at bounding box center [821, 348] width 22 height 22
click at [681, 310] on div "Crush & Fold" at bounding box center [885, 392] width 145 height 30
click at [681, 310] on div "Flip bend" at bounding box center [887, 397] width 145 height 30
click at [402, 162] on rect at bounding box center [408, 171] width 29 height 20
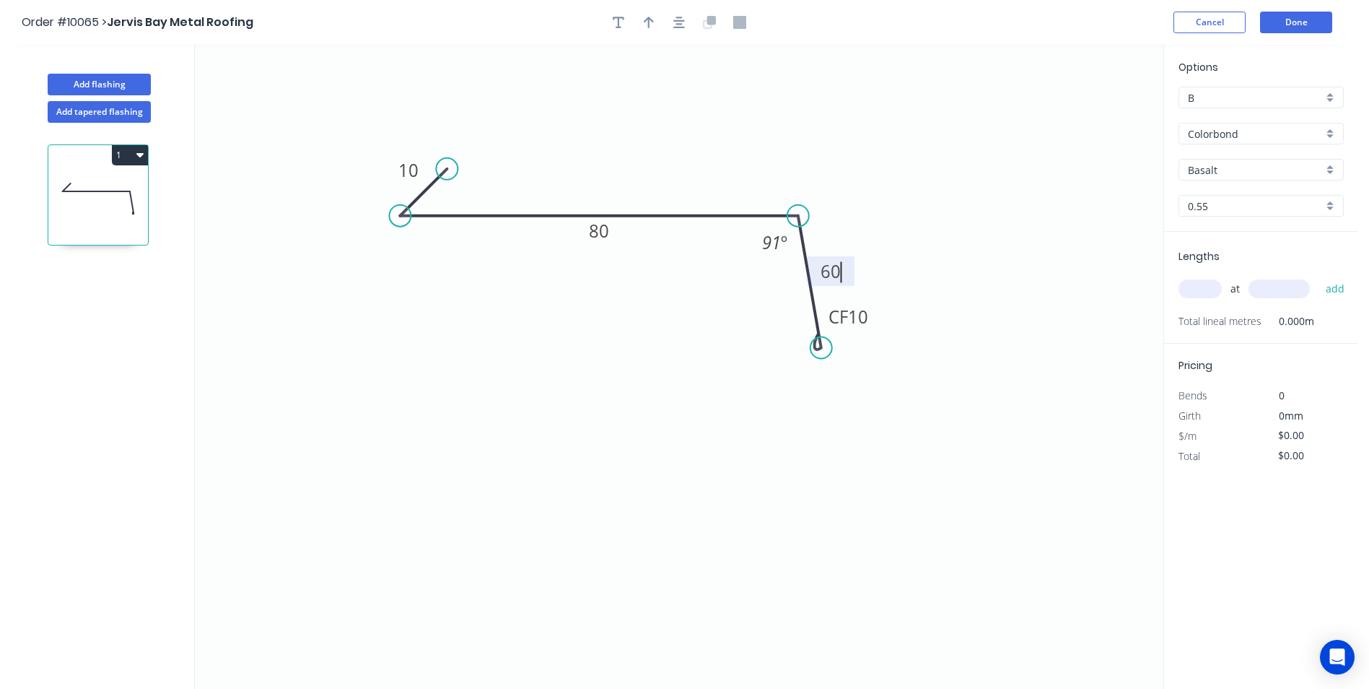
click at [681, 115] on icon "0 10 80 CF 10 60 91 º" at bounding box center [679, 367] width 969 height 644
type input "$12.06"
click at [646, 22] on icon "button" at bounding box center [649, 22] width 10 height 13
click at [681, 115] on icon at bounding box center [1090, 100] width 13 height 46
drag, startPoint x: 1092, startPoint y: 115, endPoint x: 885, endPoint y: 169, distance: 213.9
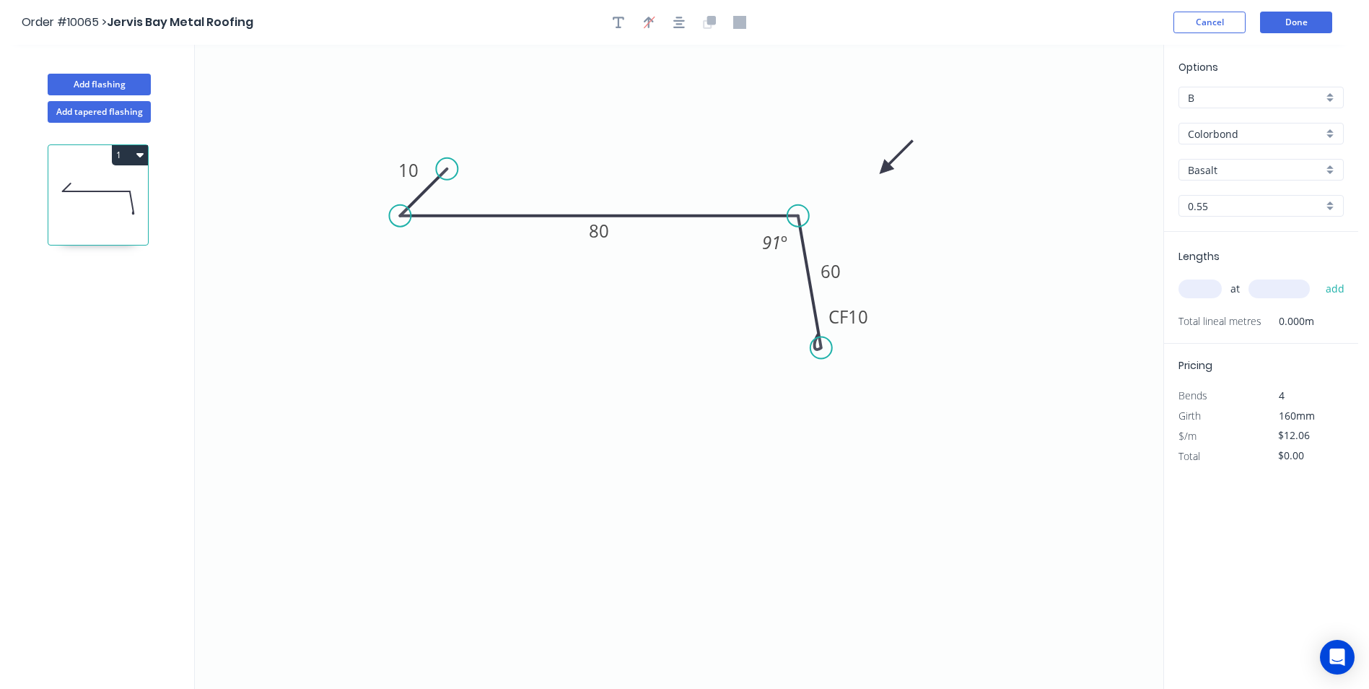
click at [681, 169] on icon at bounding box center [896, 157] width 42 height 42
click at [681, 171] on div "Basalt" at bounding box center [1261, 170] width 165 height 22
click at [681, 310] on div "Woodland Grey" at bounding box center [1261, 320] width 164 height 25
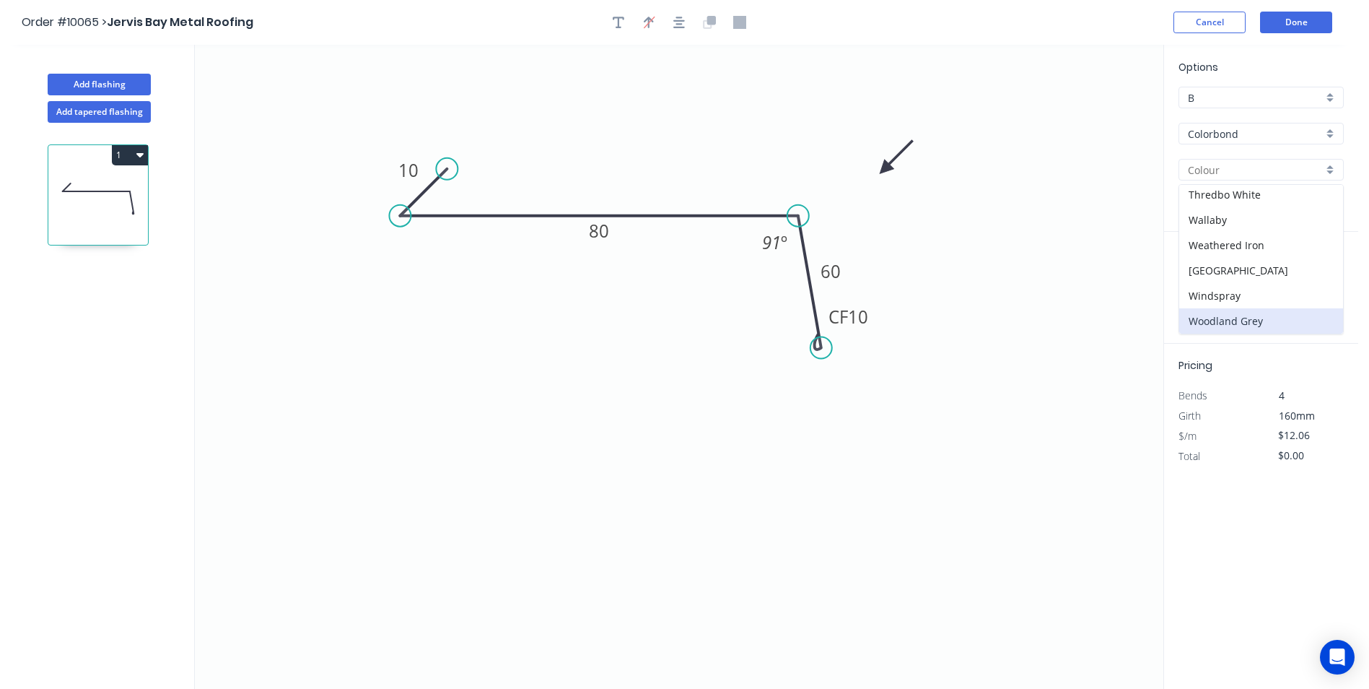
type input "Woodland Grey"
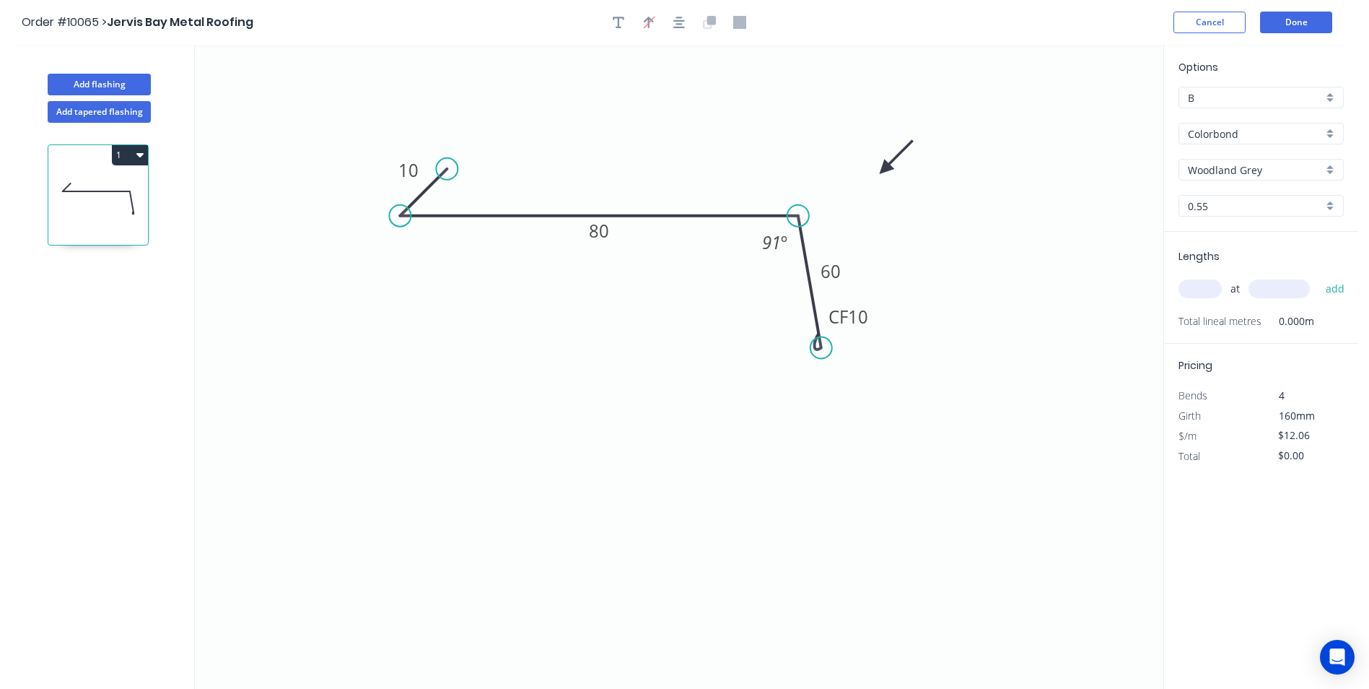
click at [681, 289] on input "text" at bounding box center [1200, 288] width 43 height 19
type input "1"
type input "4500"
click at [681, 276] on button "add" at bounding box center [1336, 288] width 34 height 25
type input "$54.27"
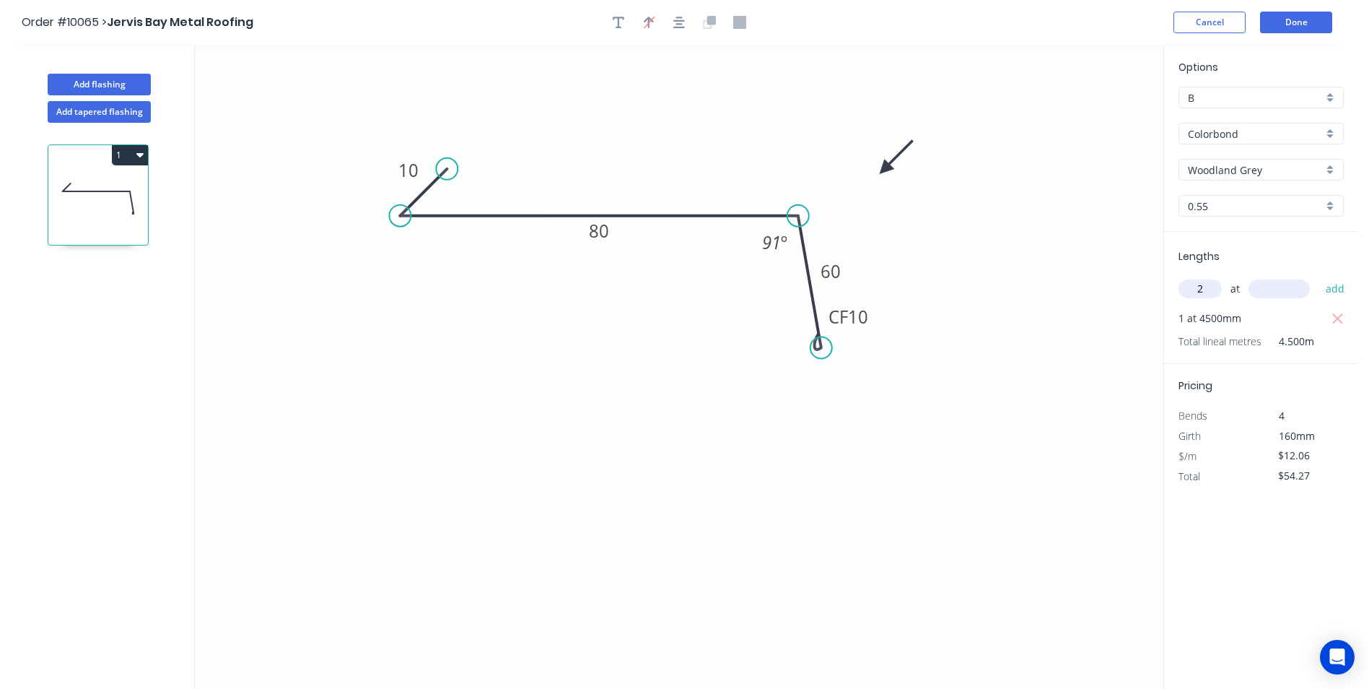
type input "2"
type input "3400"
click at [681, 276] on button "add" at bounding box center [1336, 288] width 34 height 25
type input "$136.28"
click at [681, 22] on button "Done" at bounding box center [1296, 23] width 72 height 22
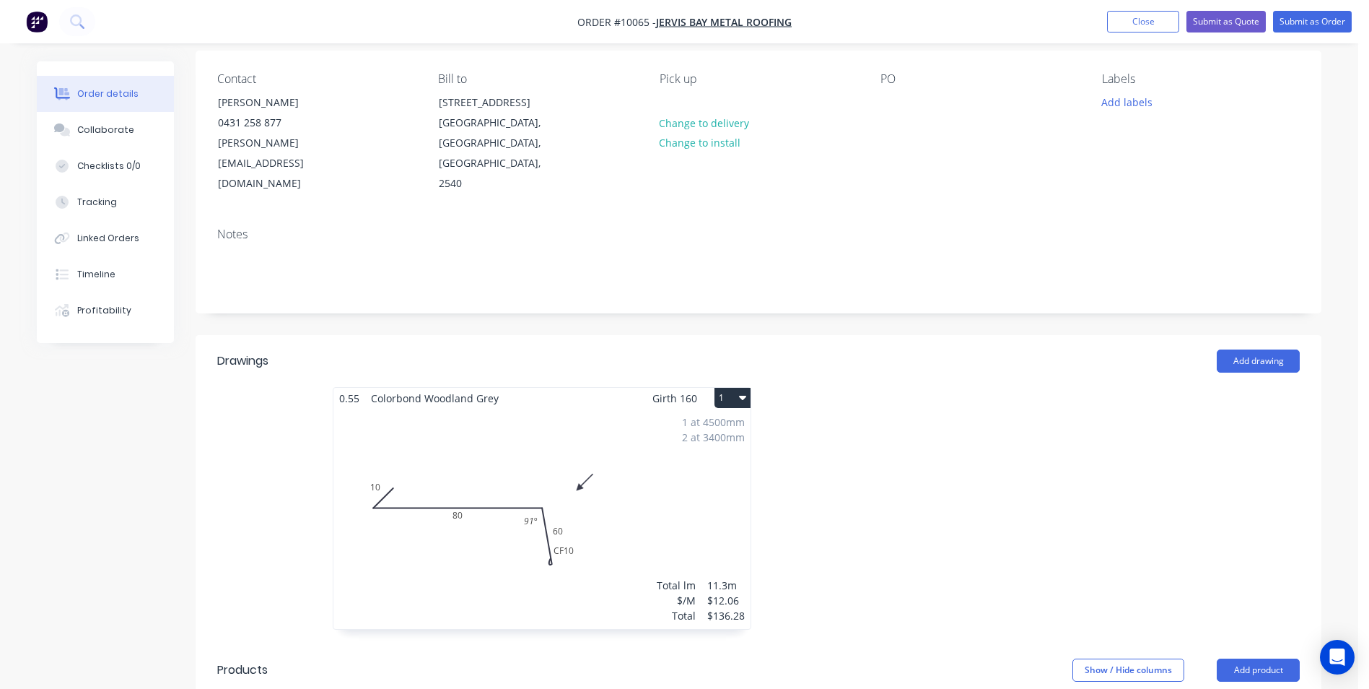
scroll to position [361, 0]
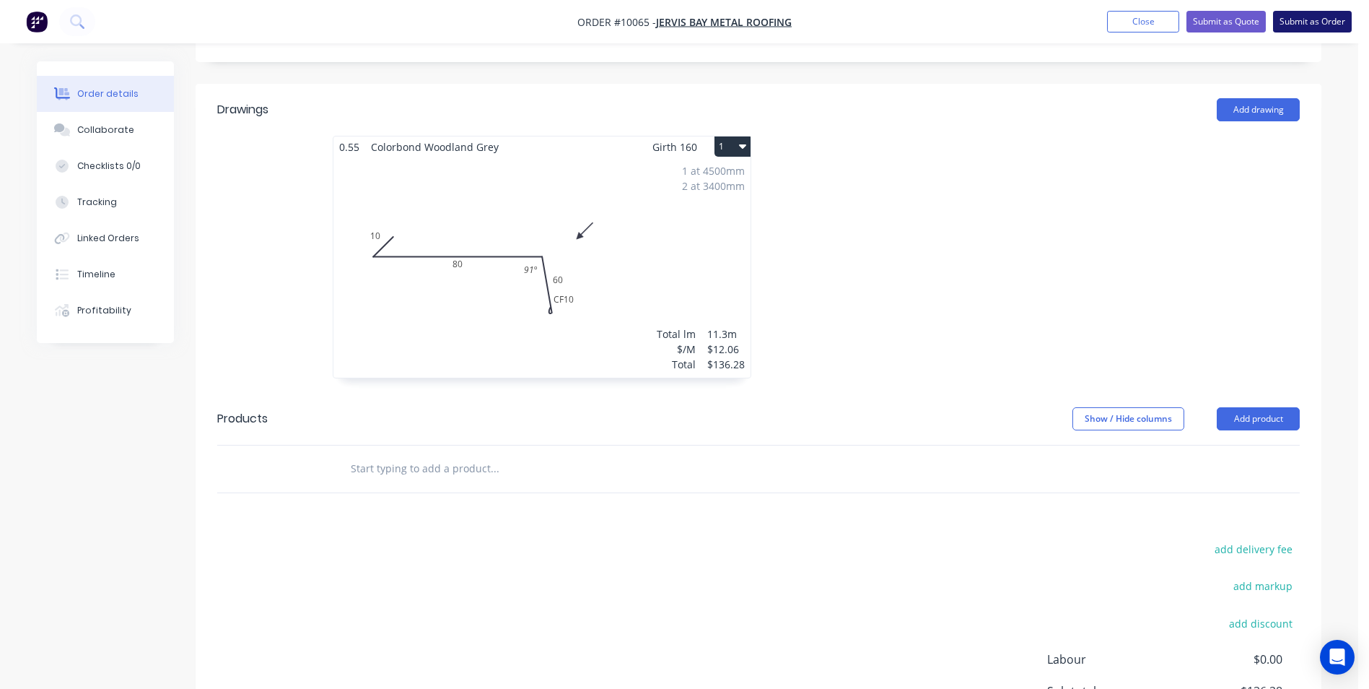
click at [681, 27] on button "Submit as Order" at bounding box center [1312, 22] width 79 height 22
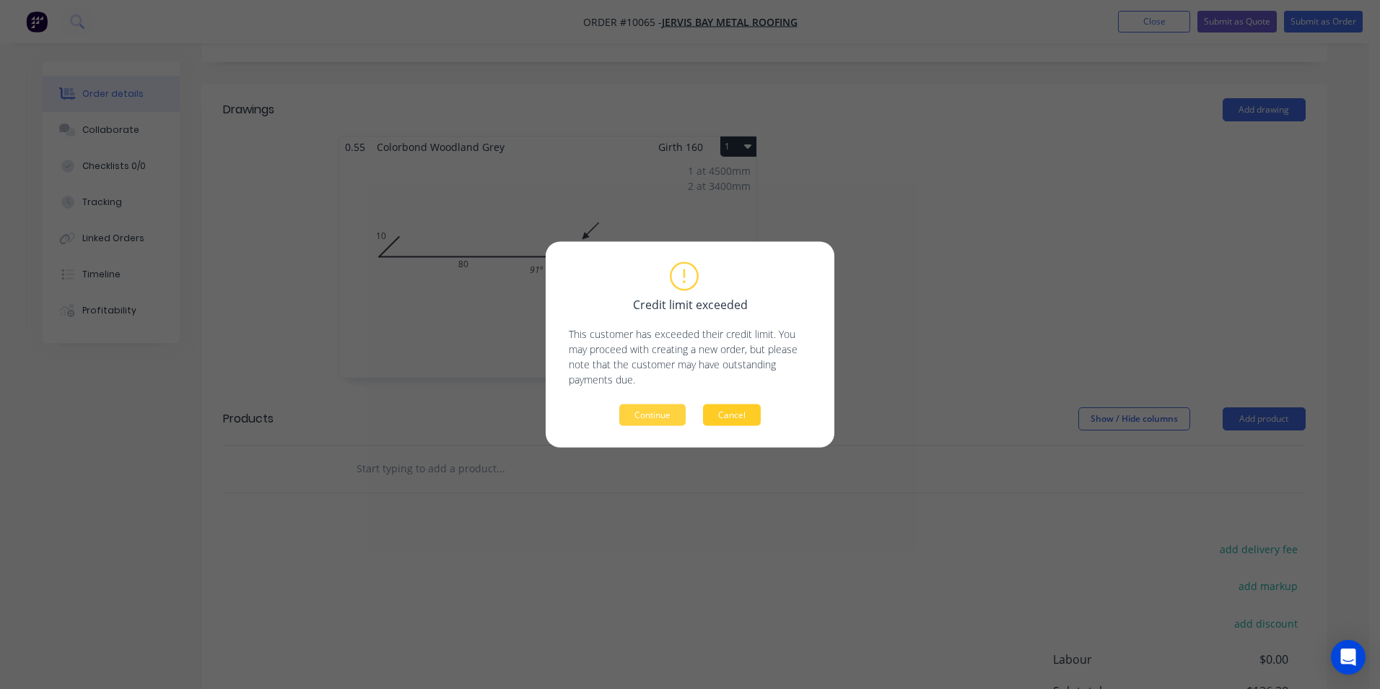
click at [681, 310] on button "Cancel" at bounding box center [732, 415] width 58 height 22
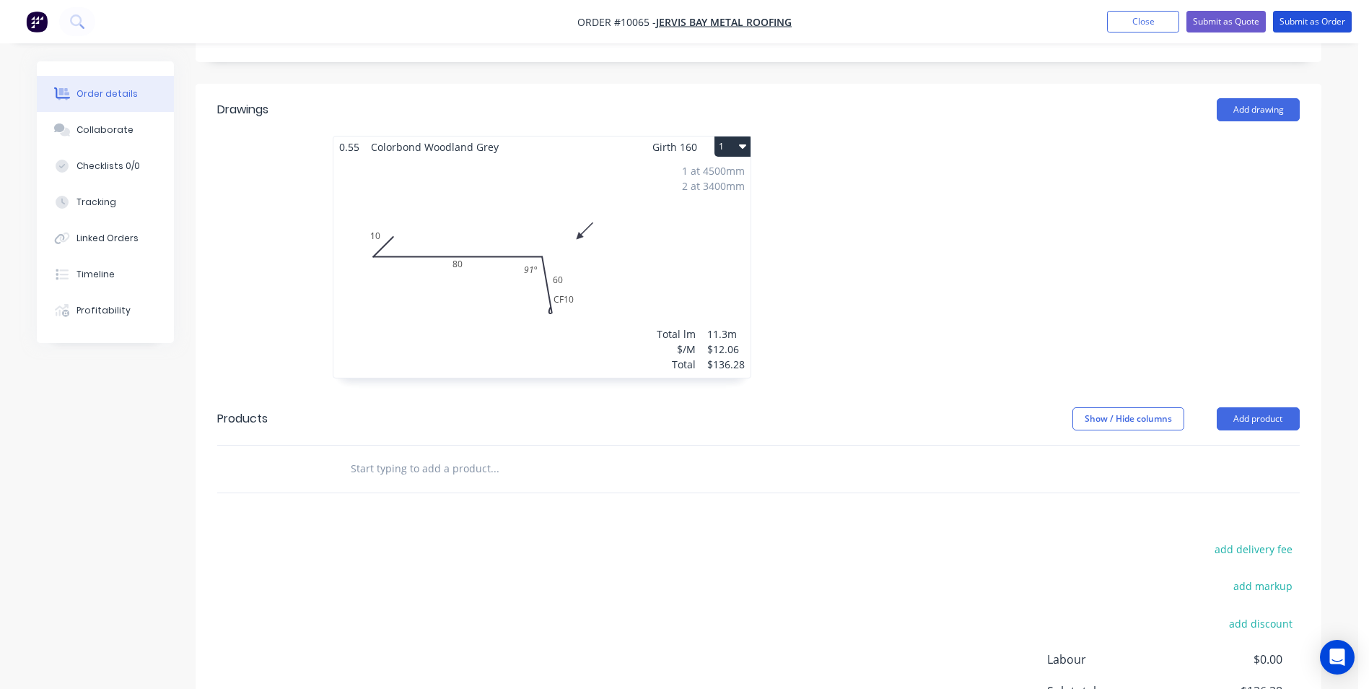
scroll to position [0, 0]
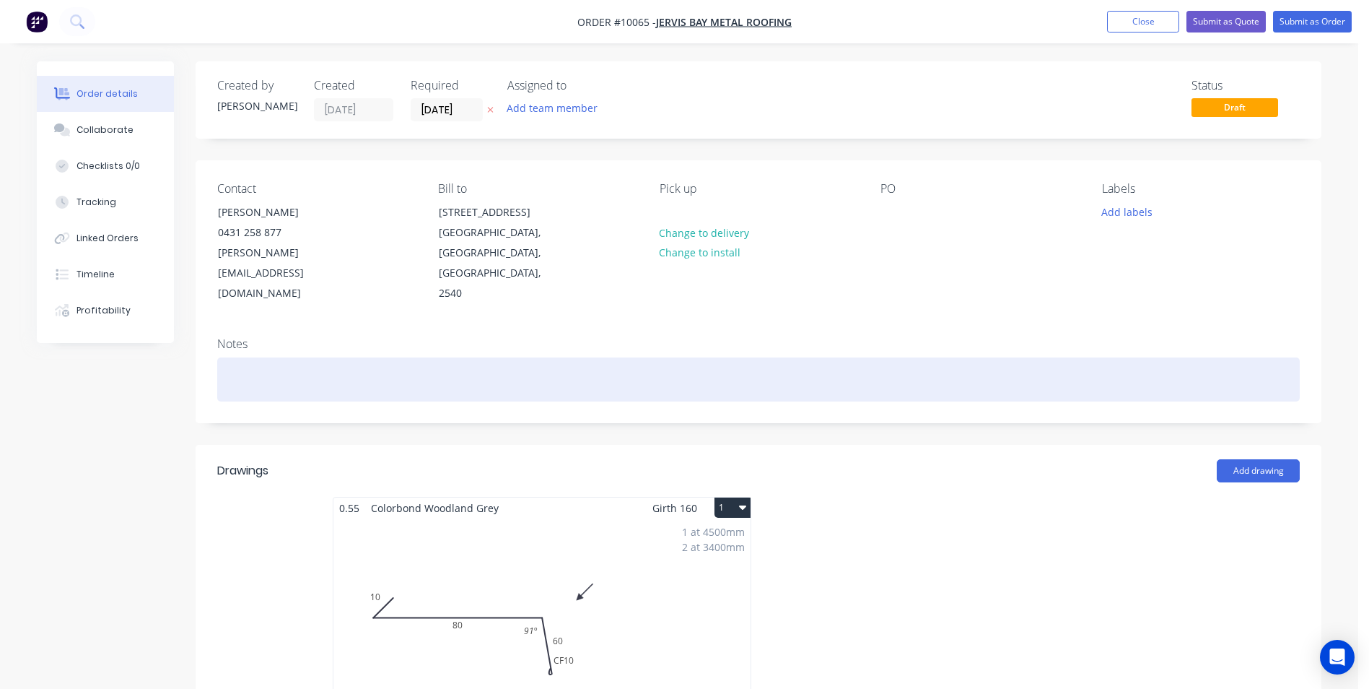
click at [284, 310] on div at bounding box center [758, 379] width 1083 height 44
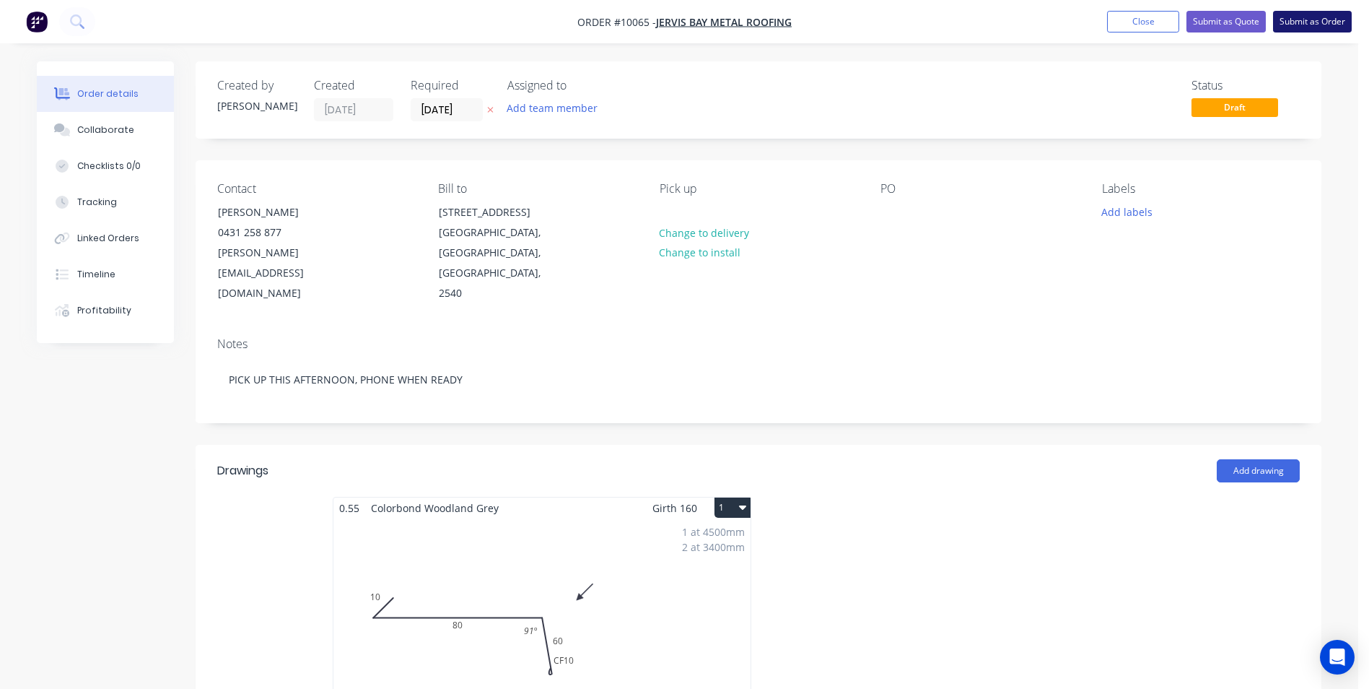
click at [681, 19] on button "Submit as Order" at bounding box center [1312, 22] width 79 height 22
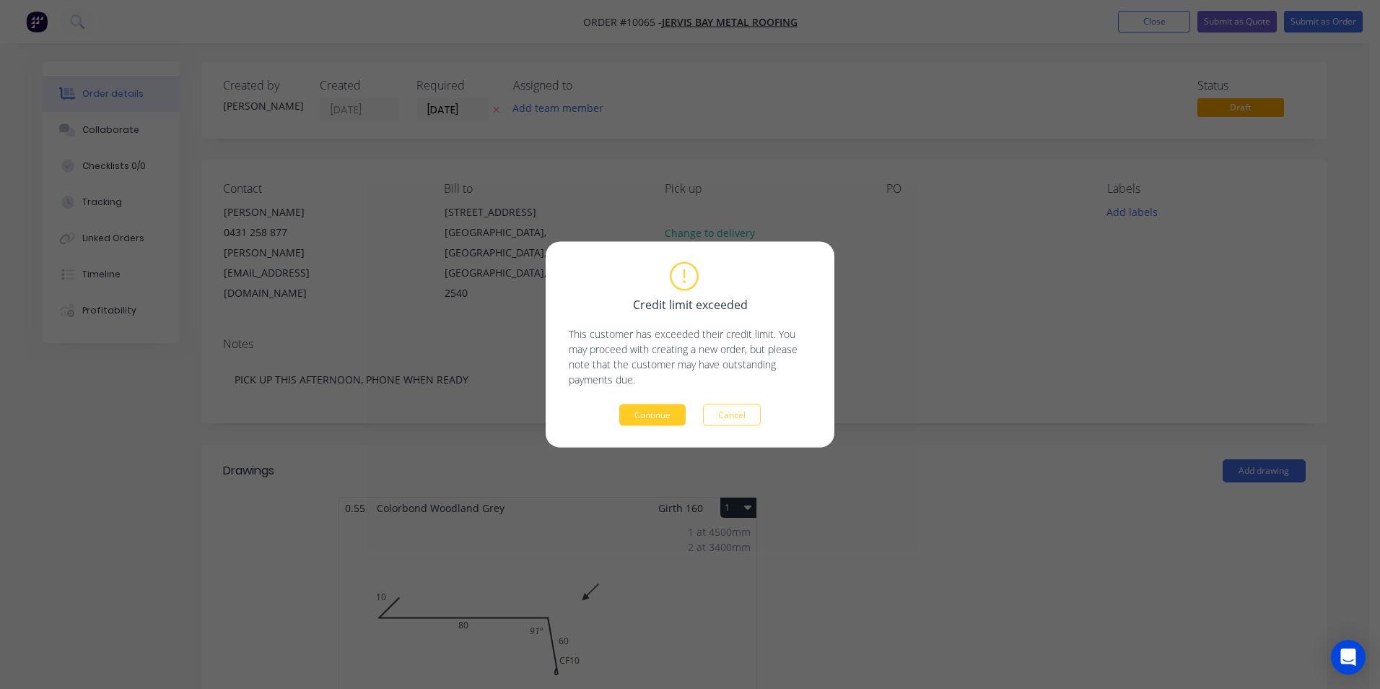
click at [656, 310] on button "Continue" at bounding box center [652, 415] width 66 height 22
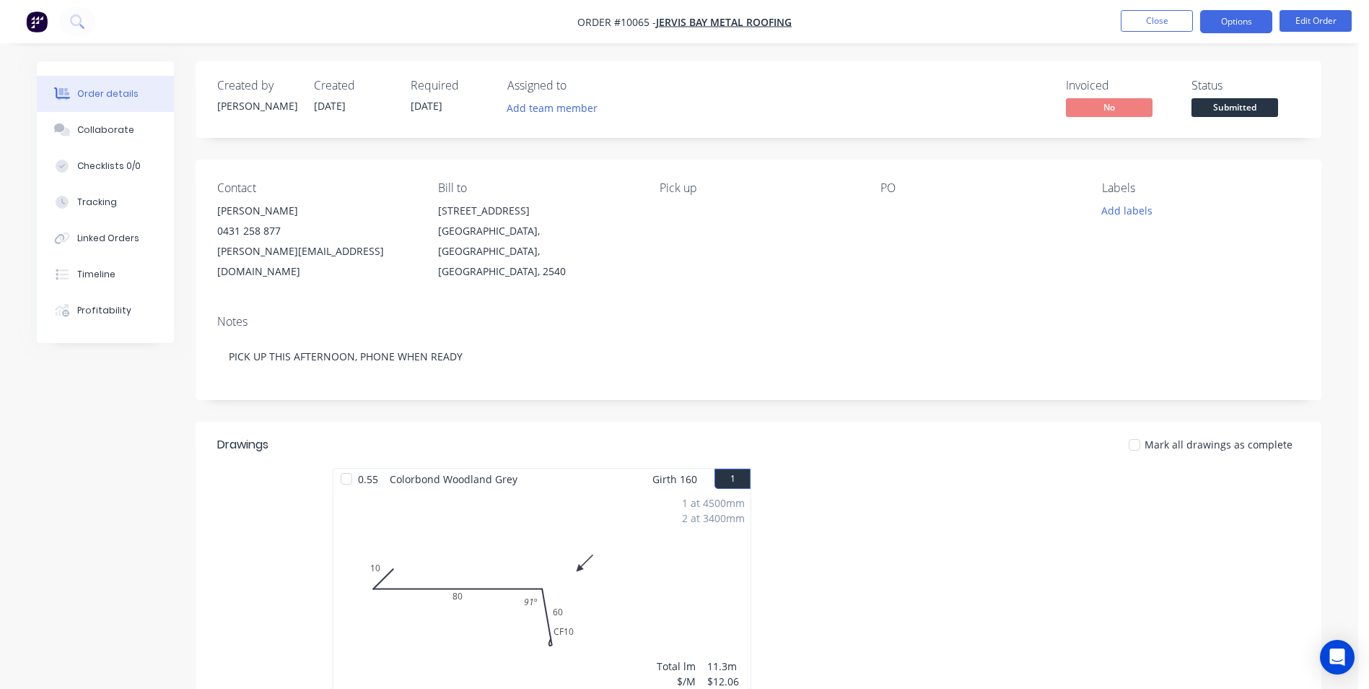
click at [681, 32] on button "Options" at bounding box center [1236, 21] width 72 height 23
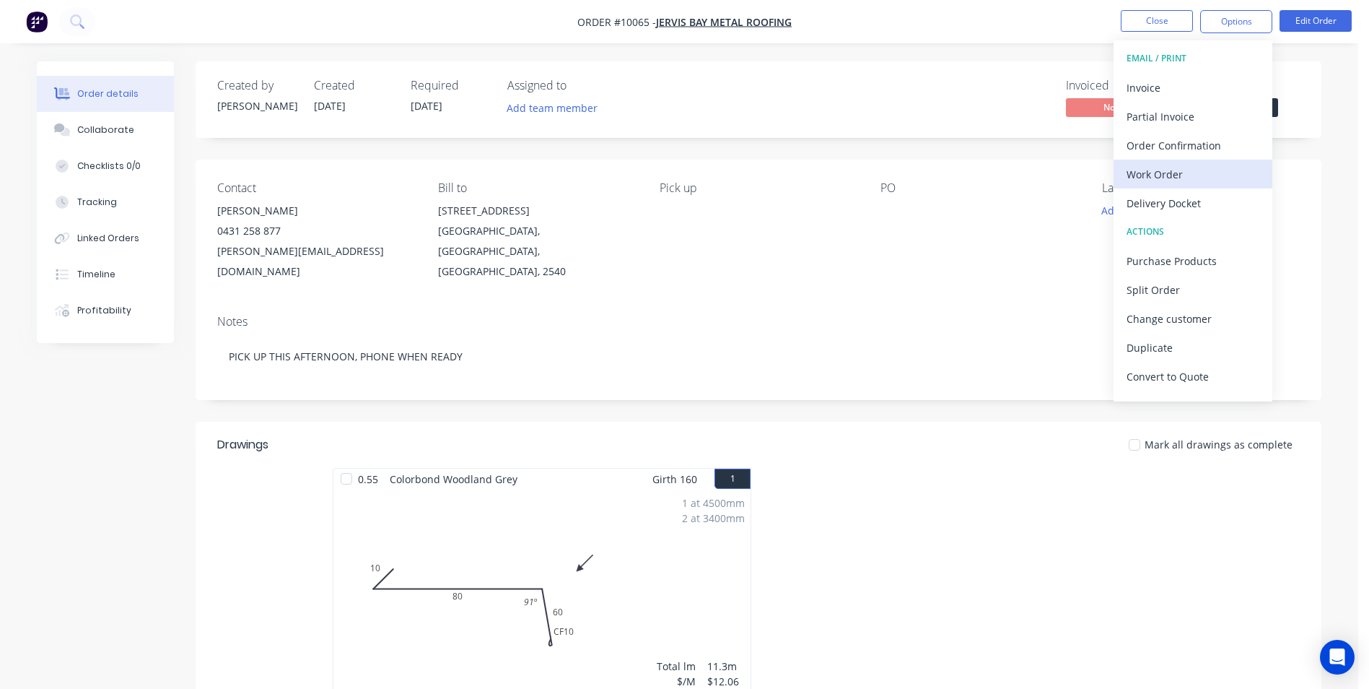
click at [681, 178] on div "Work Order" at bounding box center [1193, 174] width 133 height 21
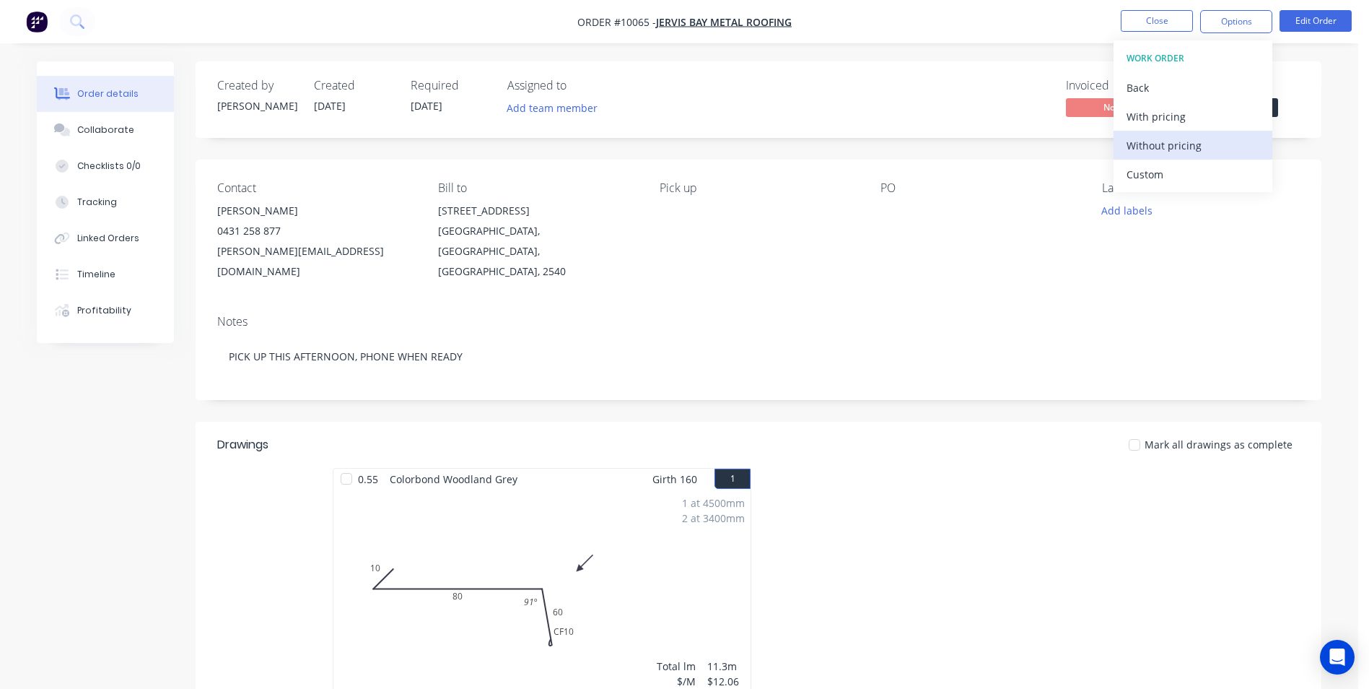
click at [681, 136] on div "Without pricing" at bounding box center [1193, 145] width 133 height 21
click at [681, 149] on div "Order Confirmation" at bounding box center [1193, 145] width 133 height 21
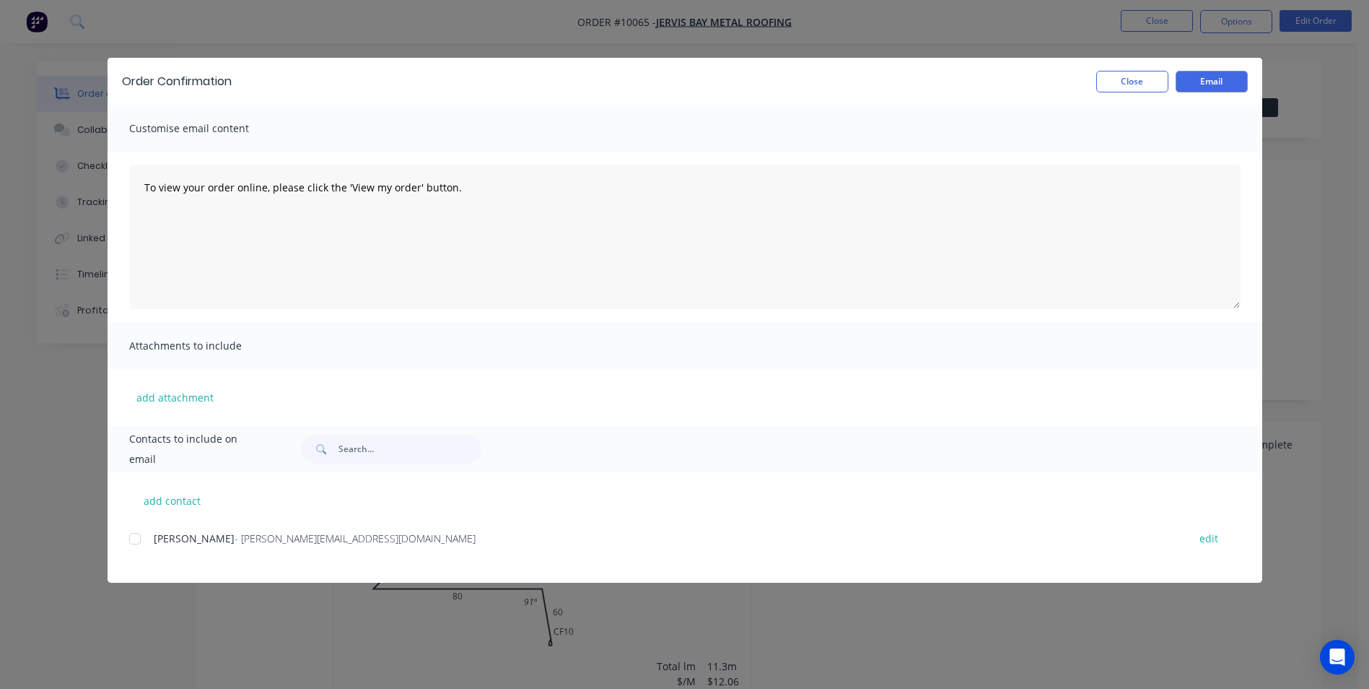
click at [141, 310] on div at bounding box center [135, 538] width 29 height 29
click at [681, 84] on button "Email" at bounding box center [1212, 82] width 72 height 22
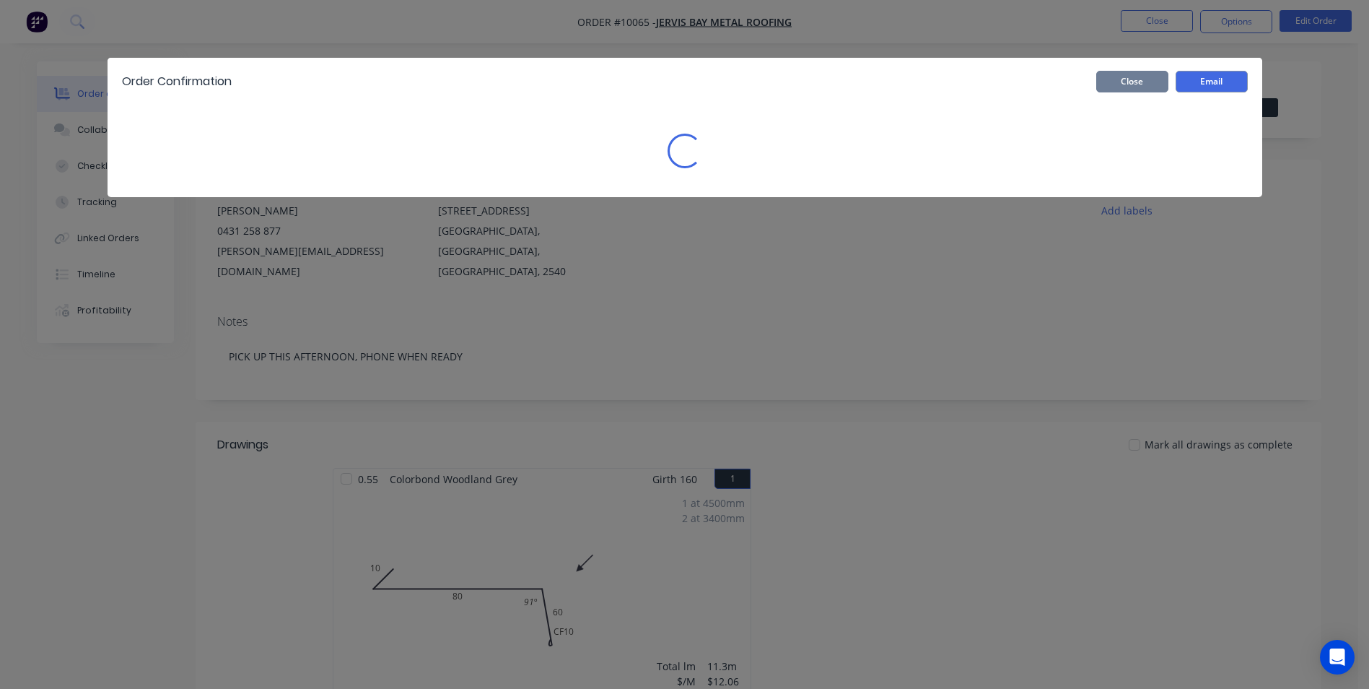
click at [681, 82] on button "Close" at bounding box center [1132, 82] width 72 height 22
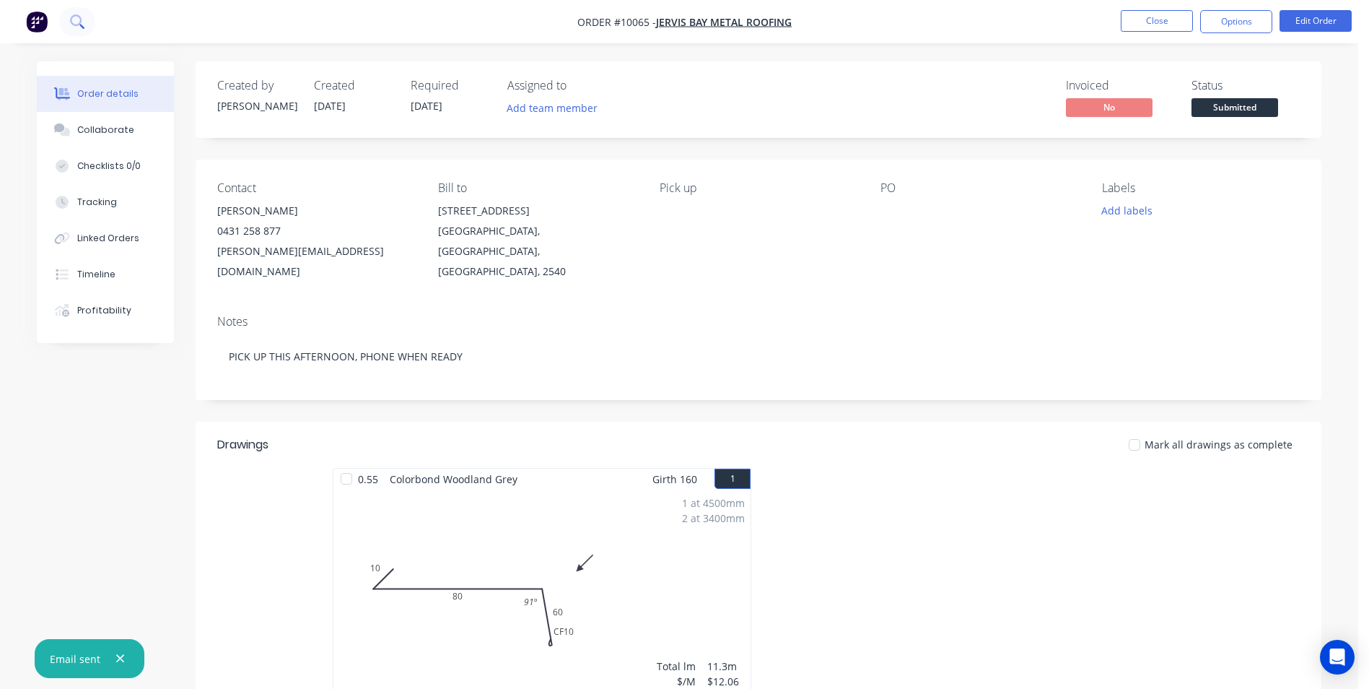
click at [86, 22] on button at bounding box center [77, 21] width 36 height 29
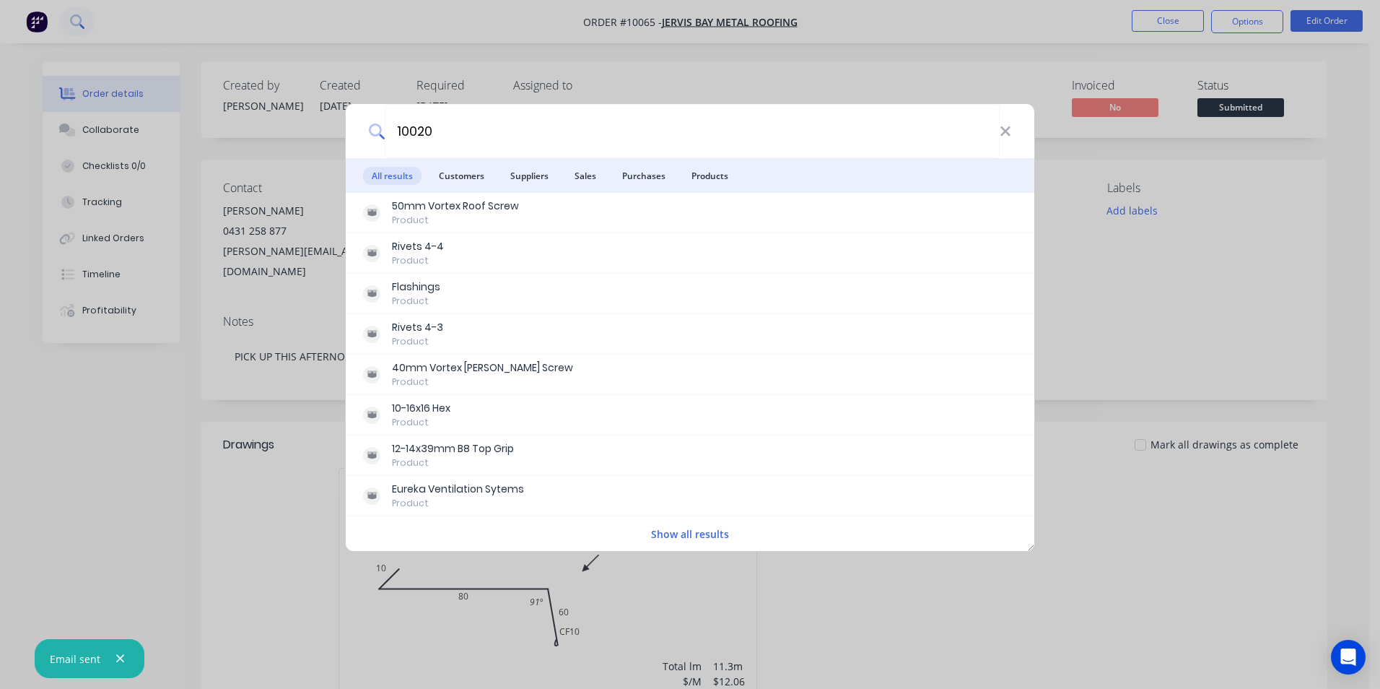
type input "10020"
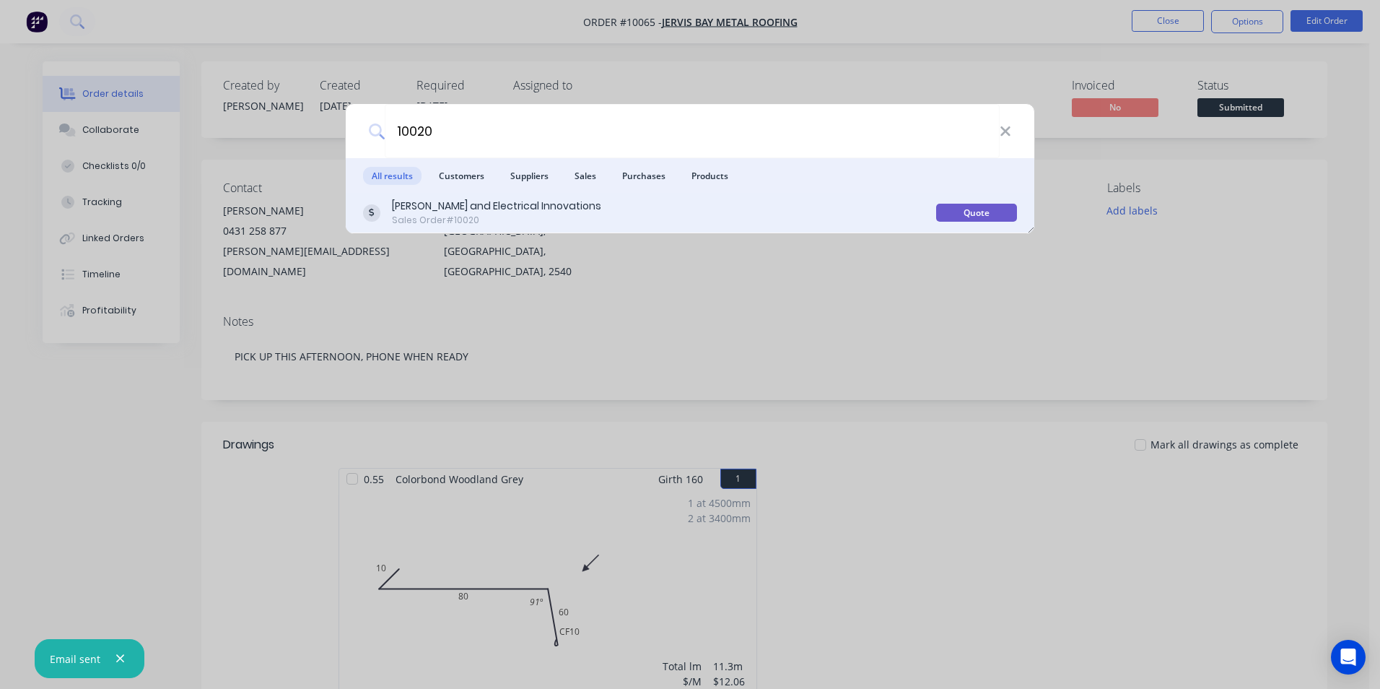
click at [681, 211] on div "Russell Roofing and Electrical Innovations Sales Order #10020" at bounding box center [649, 212] width 573 height 28
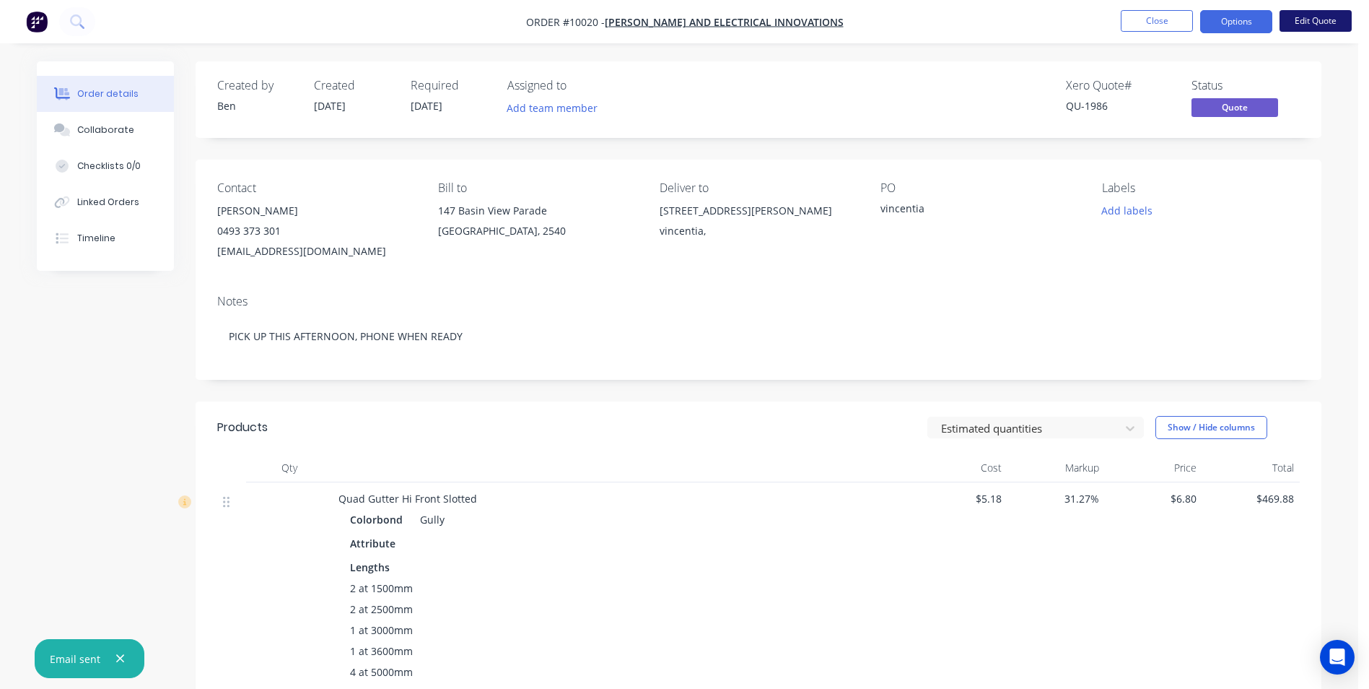
click at [681, 14] on button "Edit Quote" at bounding box center [1316, 21] width 72 height 22
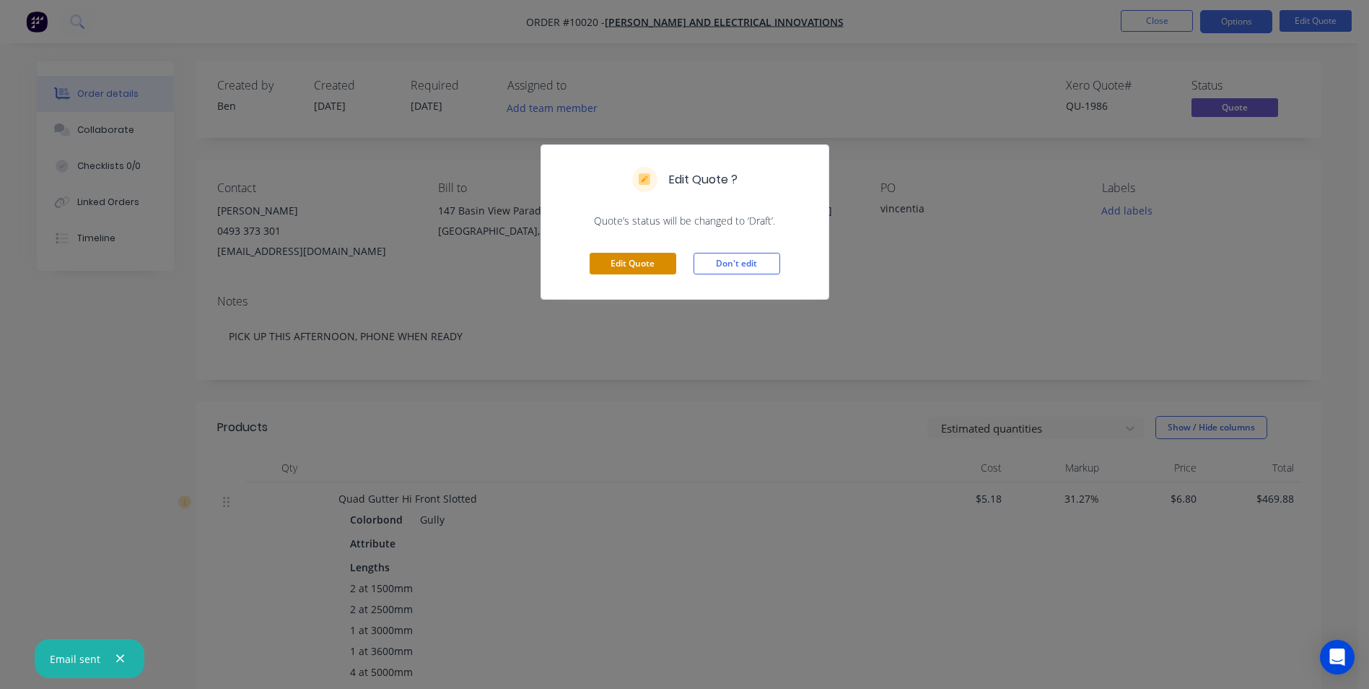
click at [657, 262] on button "Edit Quote" at bounding box center [633, 264] width 87 height 22
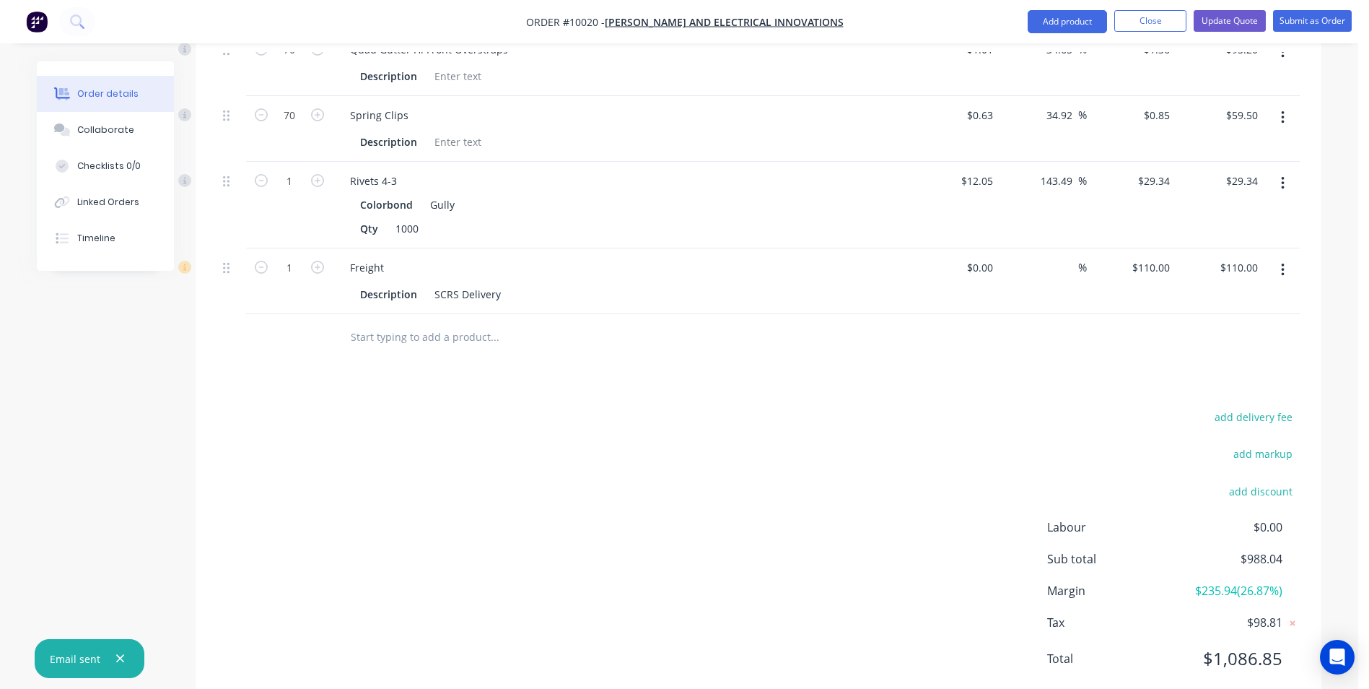
scroll to position [1284, 0]
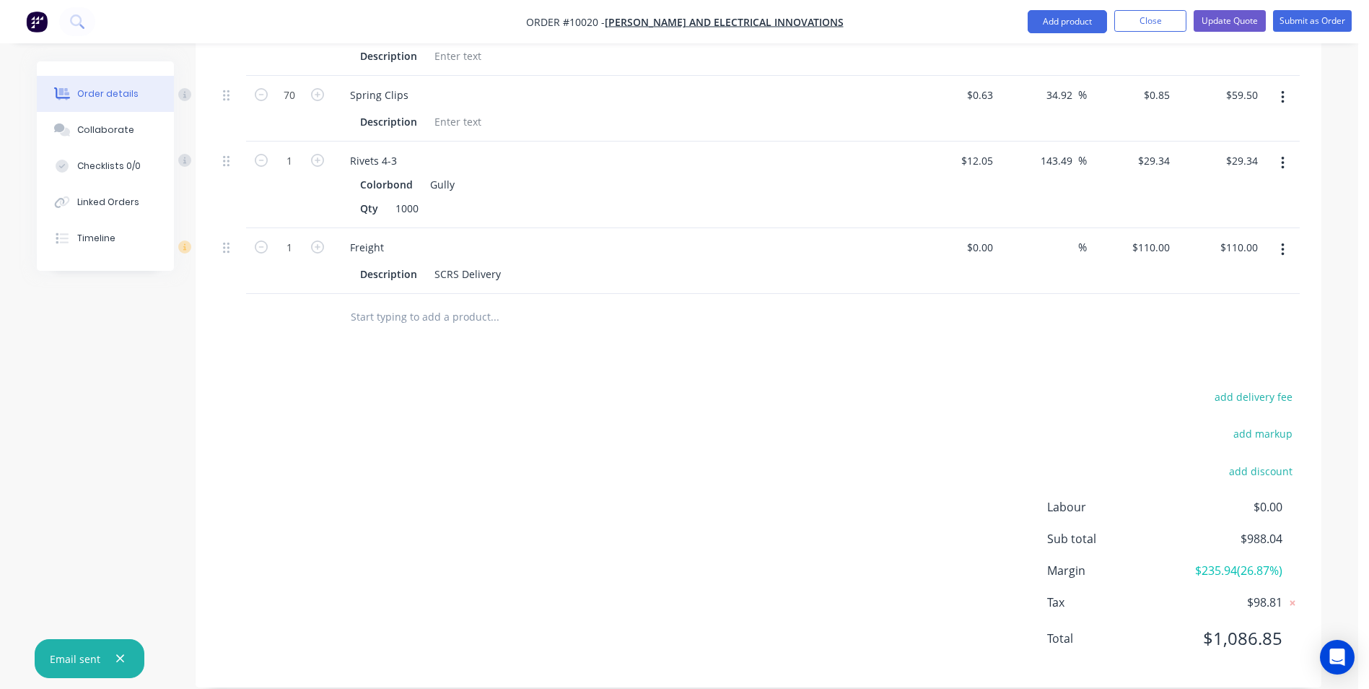
click at [453, 302] on input "text" at bounding box center [494, 316] width 289 height 29
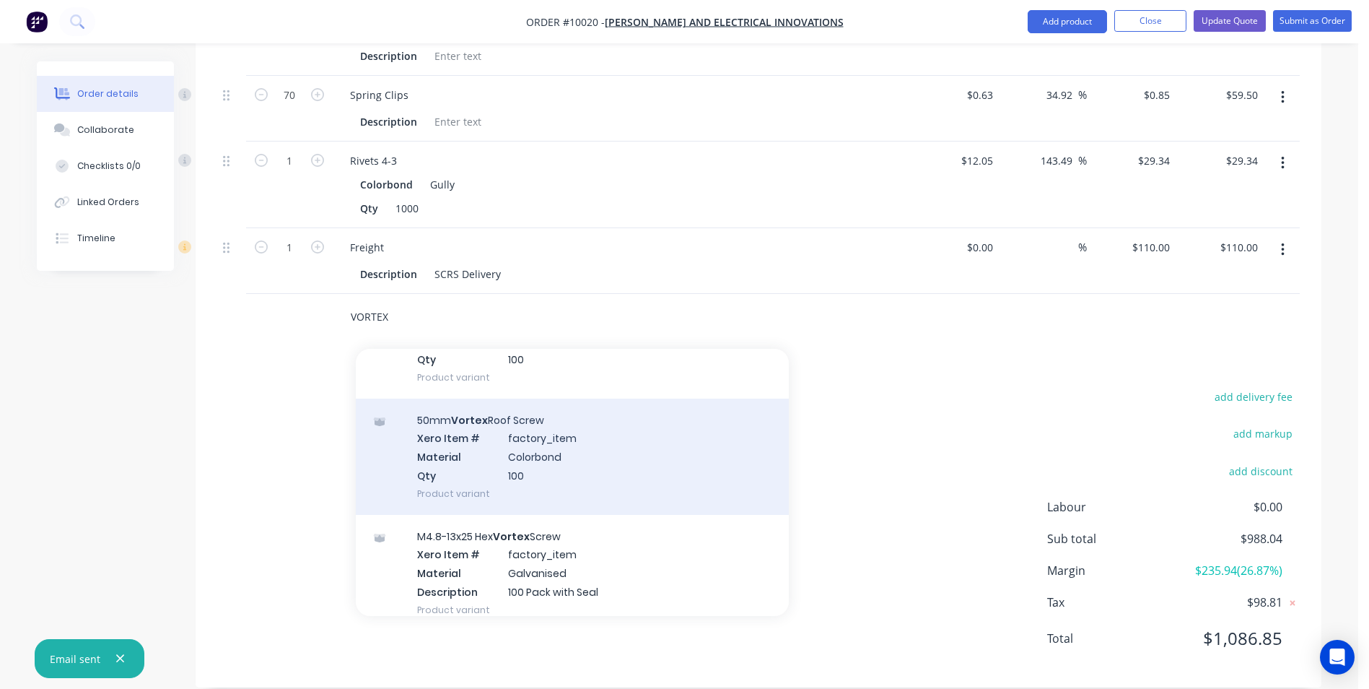
scroll to position [577, 0]
type input "VORTEX"
click at [536, 310] on div "50mm Vortex Roof Screw Xero Item # factory_item Material Colorbond Qty 100 Prod…" at bounding box center [572, 457] width 433 height 116
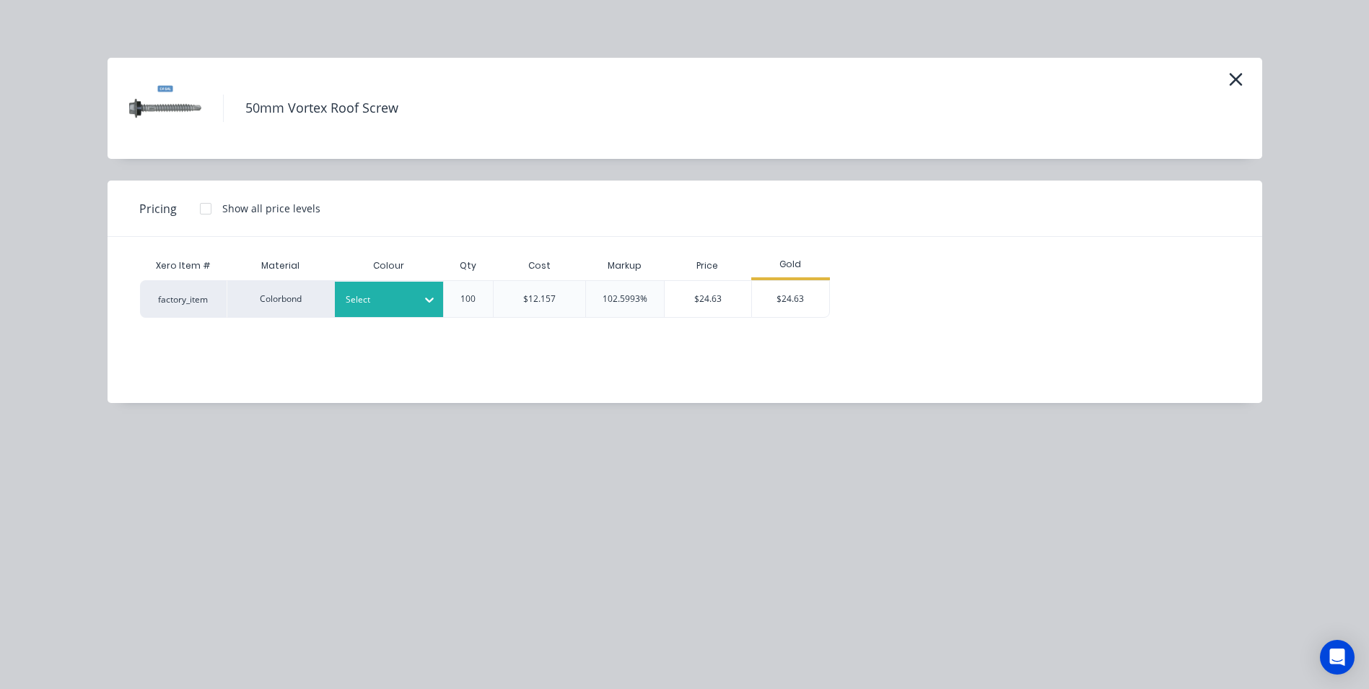
click at [420, 297] on div at bounding box center [429, 299] width 26 height 23
click at [681, 287] on div "$24.63" at bounding box center [790, 299] width 77 height 36
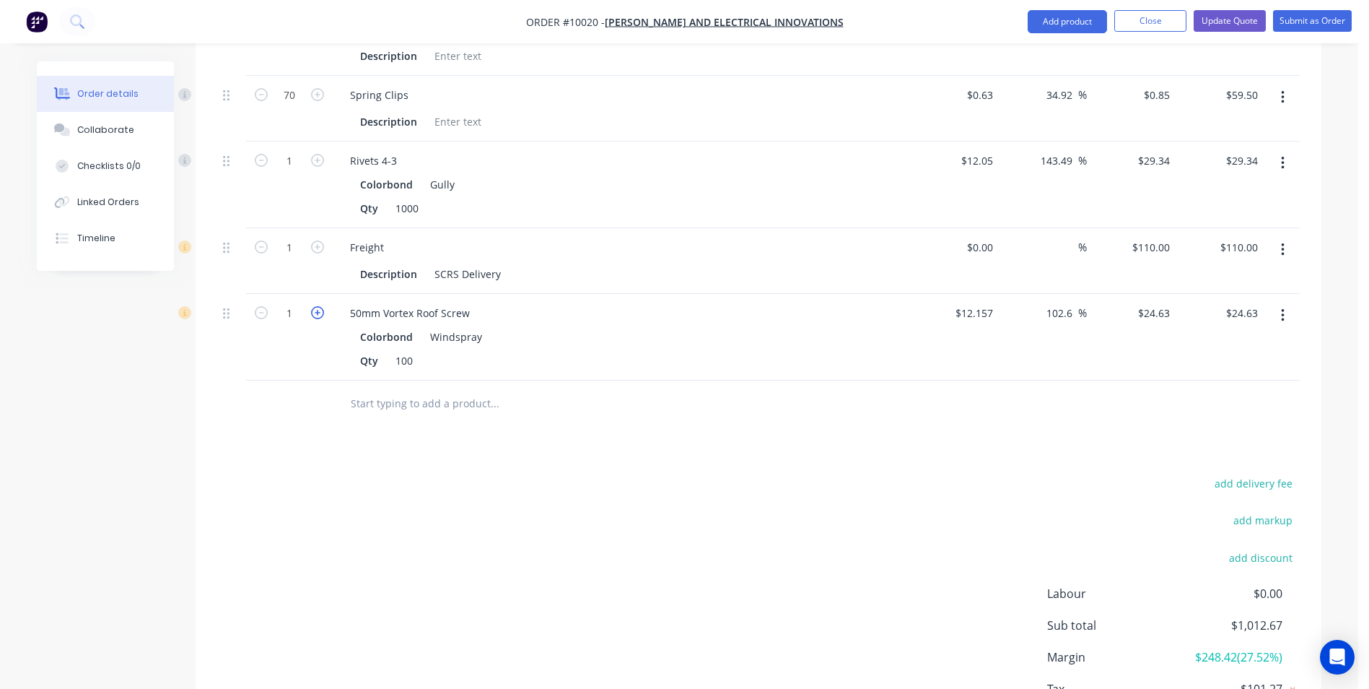
click at [322, 306] on icon "button" at bounding box center [317, 312] width 13 height 13
type input "2"
type input "$49.26"
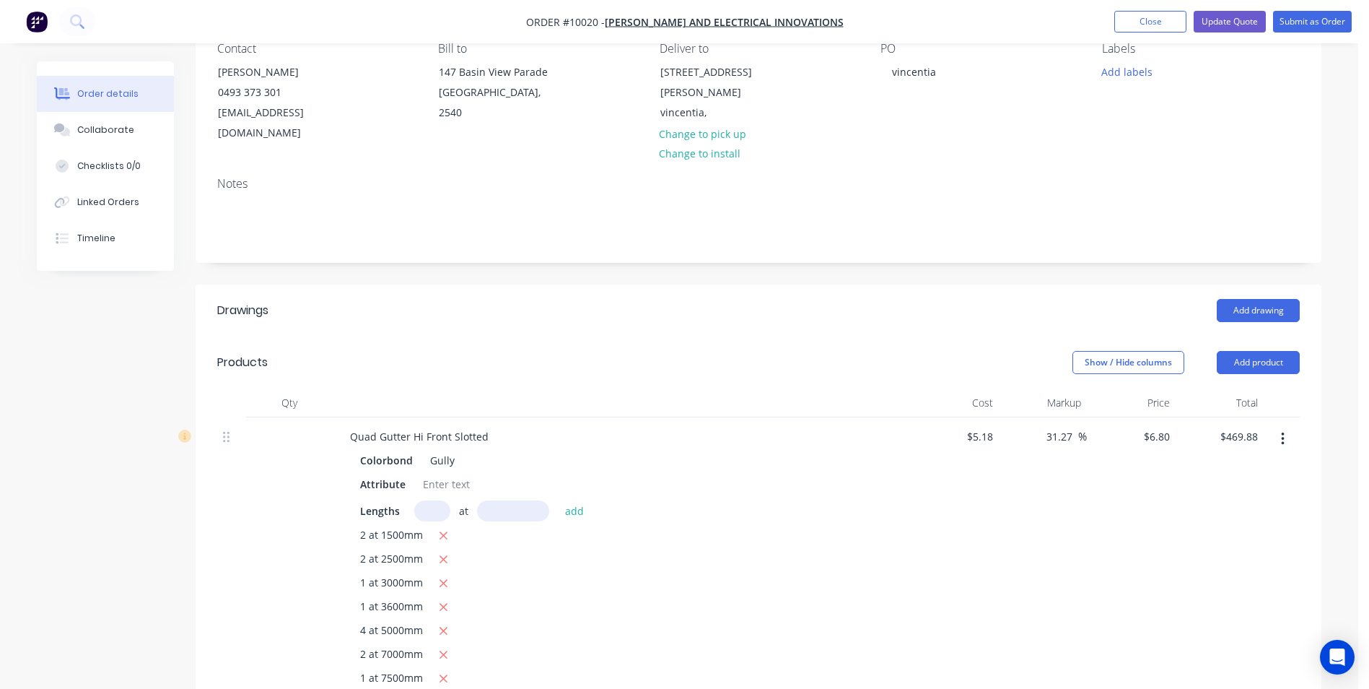
scroll to position [0, 0]
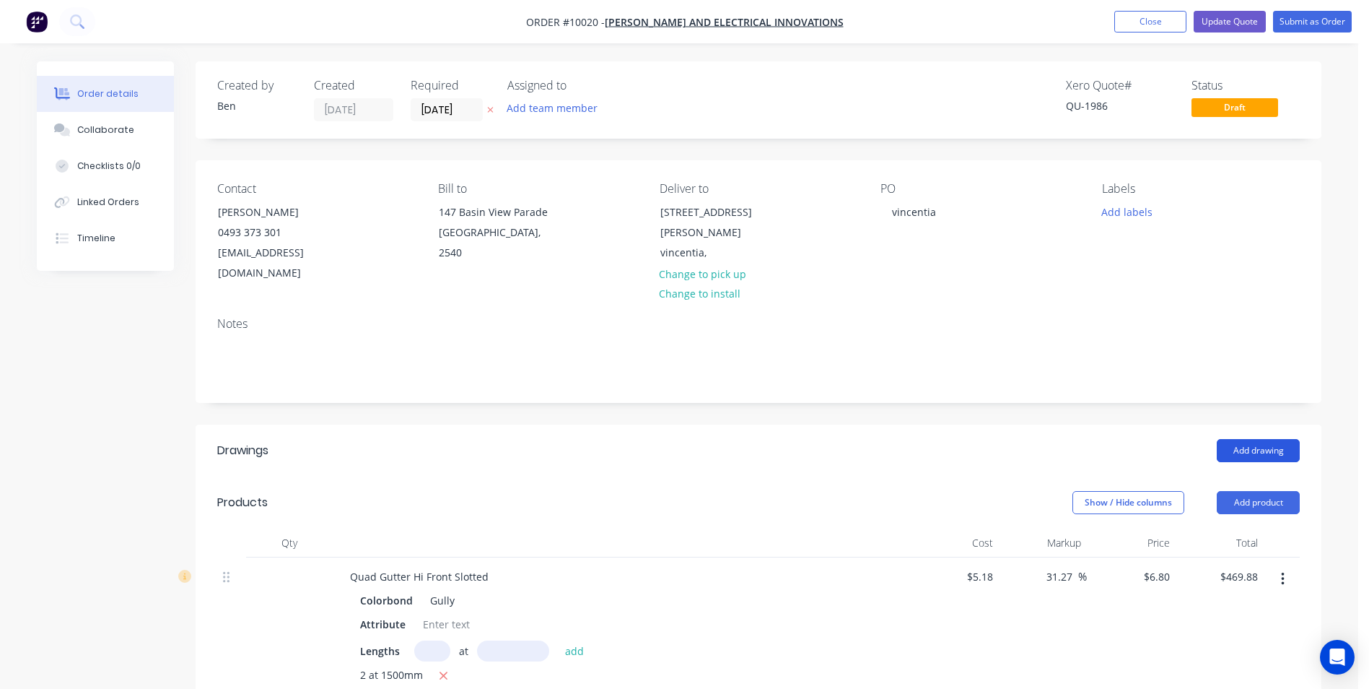
click at [681, 310] on button "Add drawing" at bounding box center [1258, 450] width 83 height 23
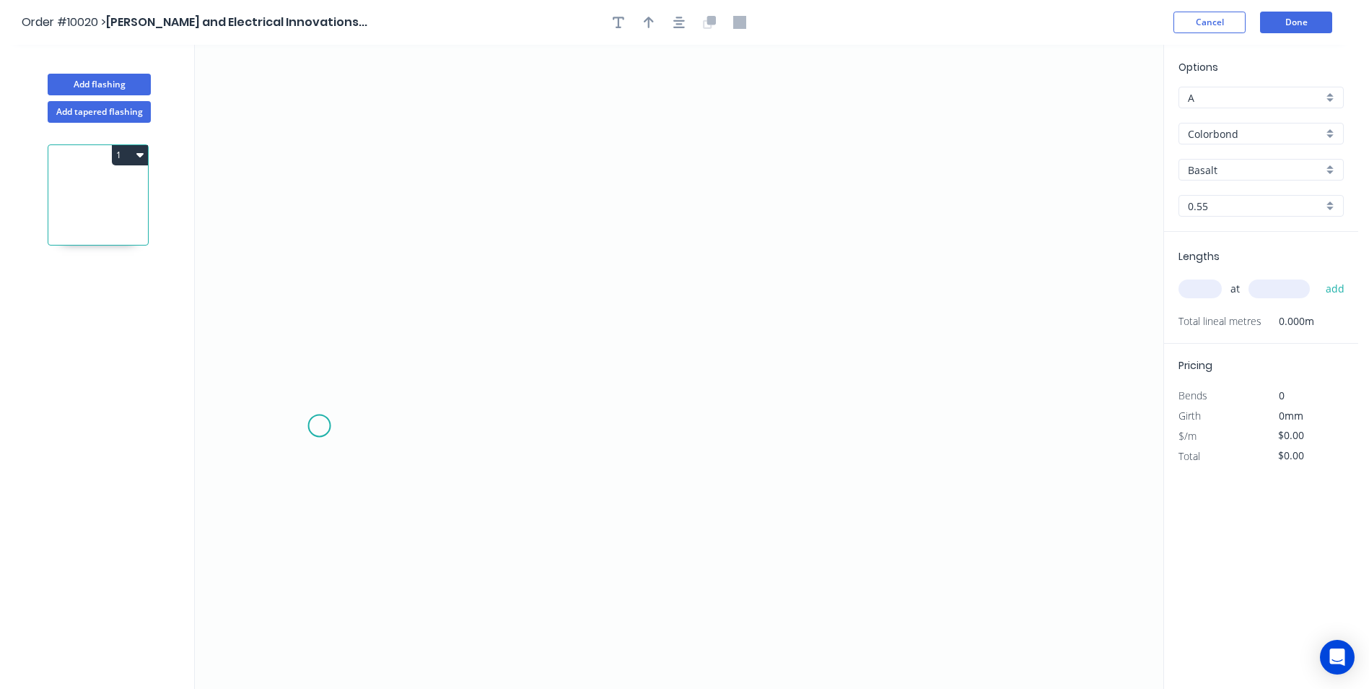
click at [320, 310] on icon "0" at bounding box center [679, 367] width 969 height 644
click at [340, 310] on icon "0" at bounding box center [679, 367] width 969 height 644
click at [681, 310] on icon "0 ?" at bounding box center [679, 367] width 969 height 644
click at [681, 310] on icon "0 ? ? ? º" at bounding box center [679, 367] width 969 height 644
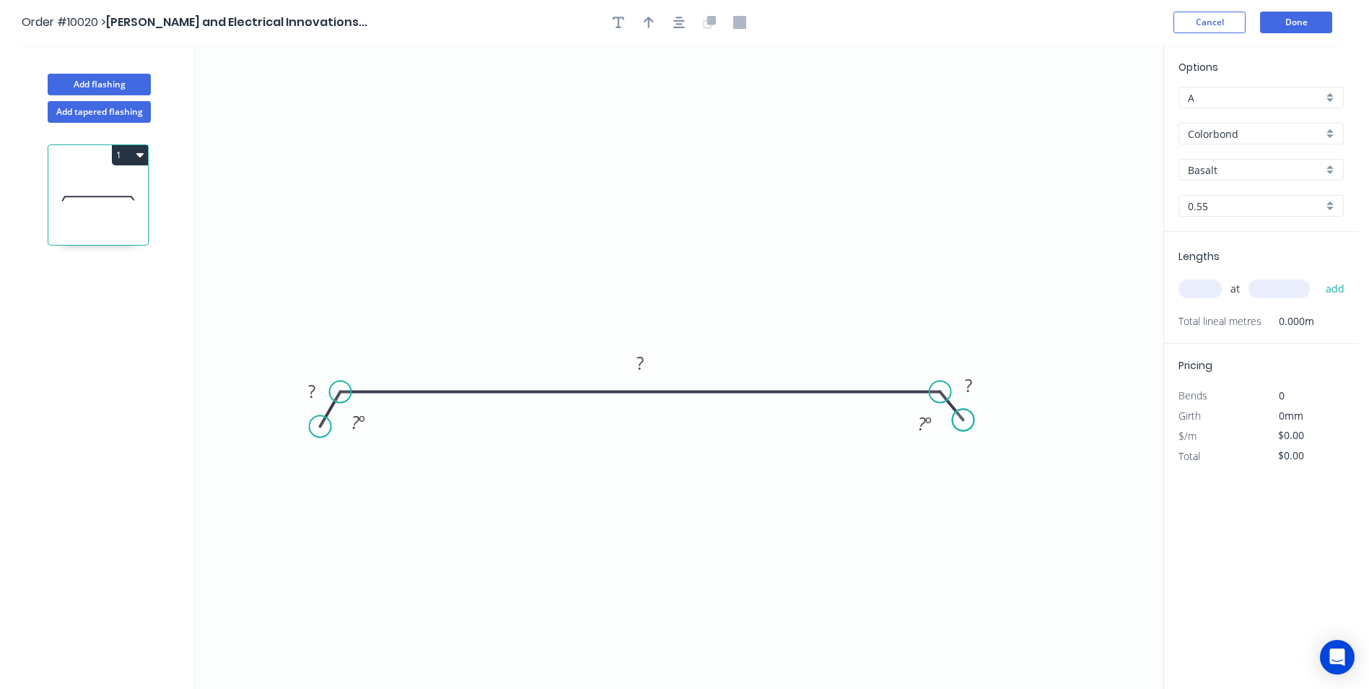
click at [681, 310] on circle at bounding box center [964, 419] width 22 height 22
click at [313, 310] on tspan "?" at bounding box center [311, 391] width 7 height 24
click at [589, 163] on icon "0 15 420 15 160 º 160 º" at bounding box center [679, 367] width 969 height 644
type input "$13.67"
click at [651, 19] on icon "button" at bounding box center [649, 23] width 10 height 12
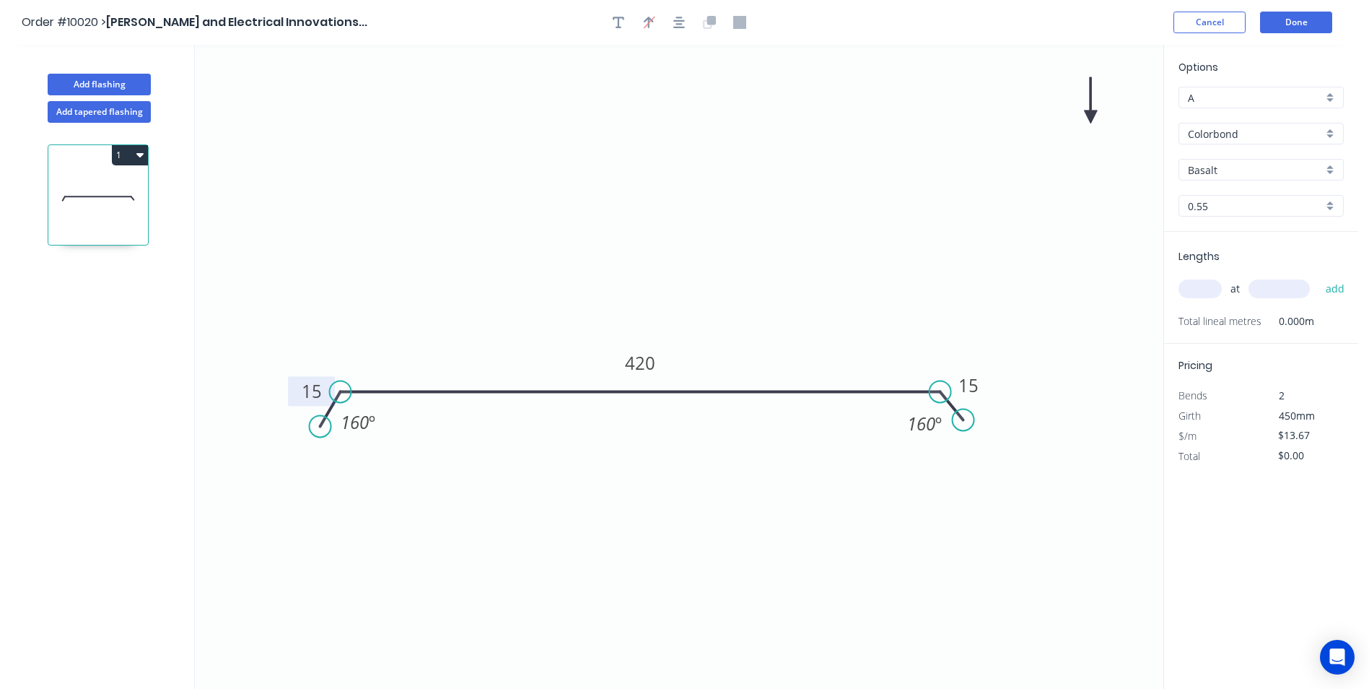
drag, startPoint x: 1093, startPoint y: 118, endPoint x: 682, endPoint y: 254, distance: 432.5
click at [681, 123] on icon at bounding box center [1090, 100] width 13 height 46
click at [681, 164] on div "Basalt" at bounding box center [1261, 170] width 165 height 22
click at [681, 293] on div "Windspray" at bounding box center [1261, 295] width 164 height 25
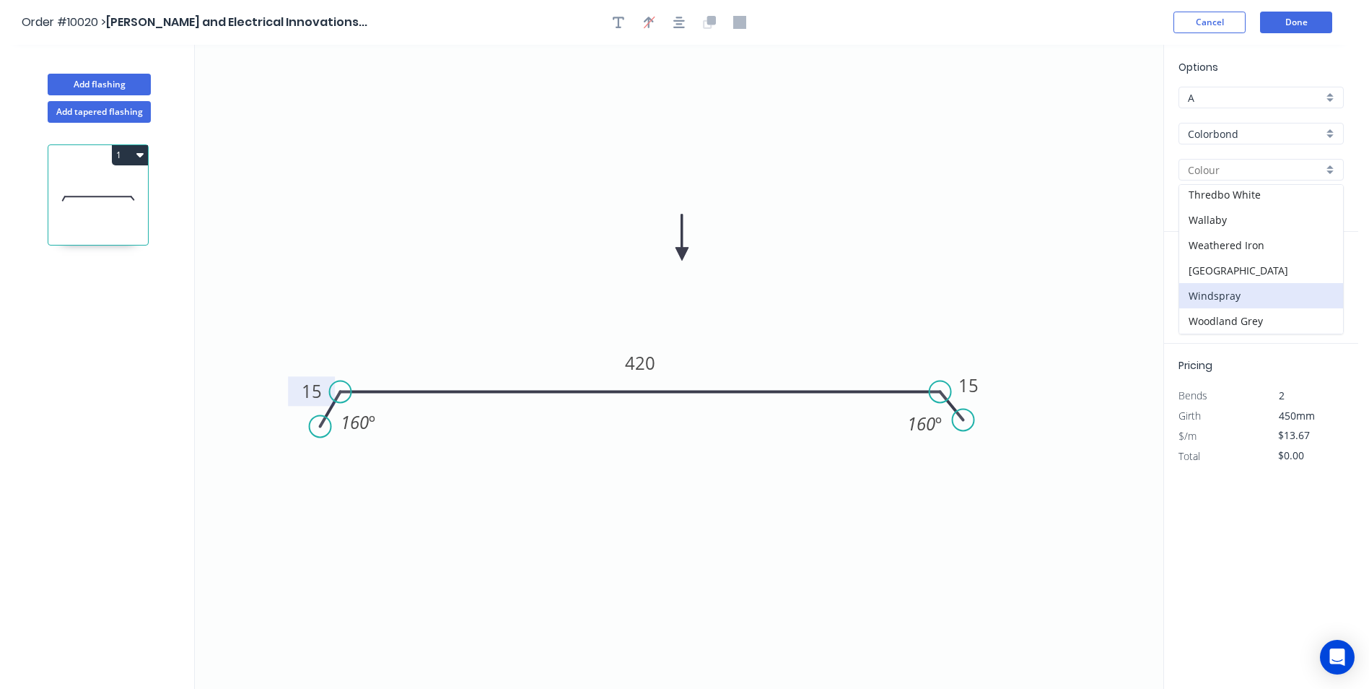
type input "Windspray"
click at [681, 291] on input "text" at bounding box center [1200, 288] width 43 height 19
type input "1"
type input "1050"
click at [681, 276] on button "add" at bounding box center [1336, 288] width 34 height 25
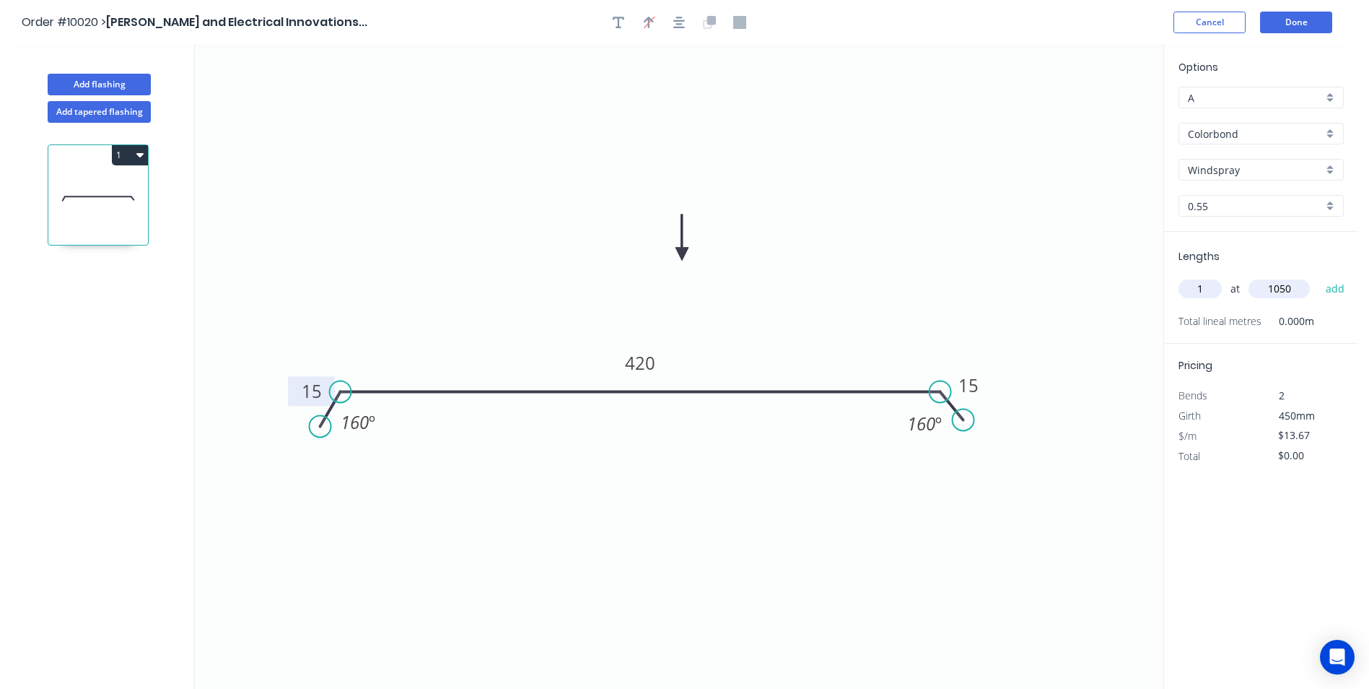
type input "$14.35"
click at [681, 15] on button "Done" at bounding box center [1296, 23] width 72 height 22
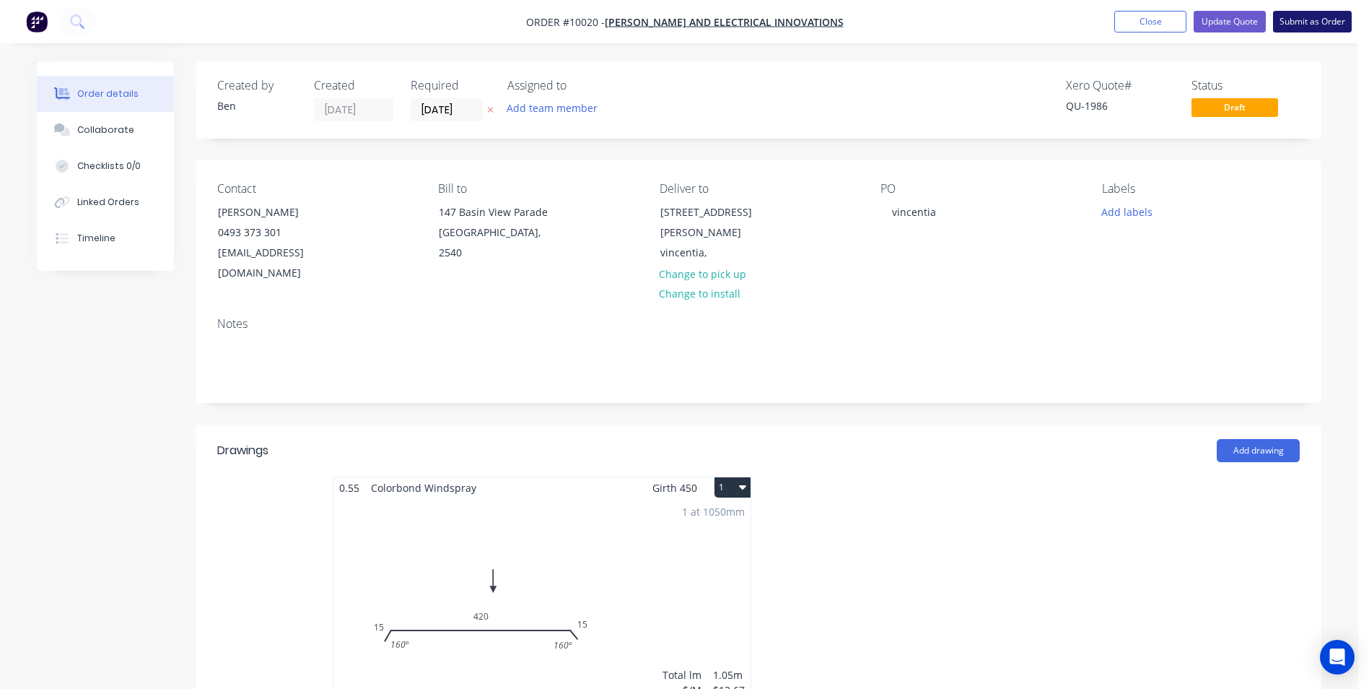
click at [681, 14] on button "Submit as Order" at bounding box center [1312, 22] width 79 height 22
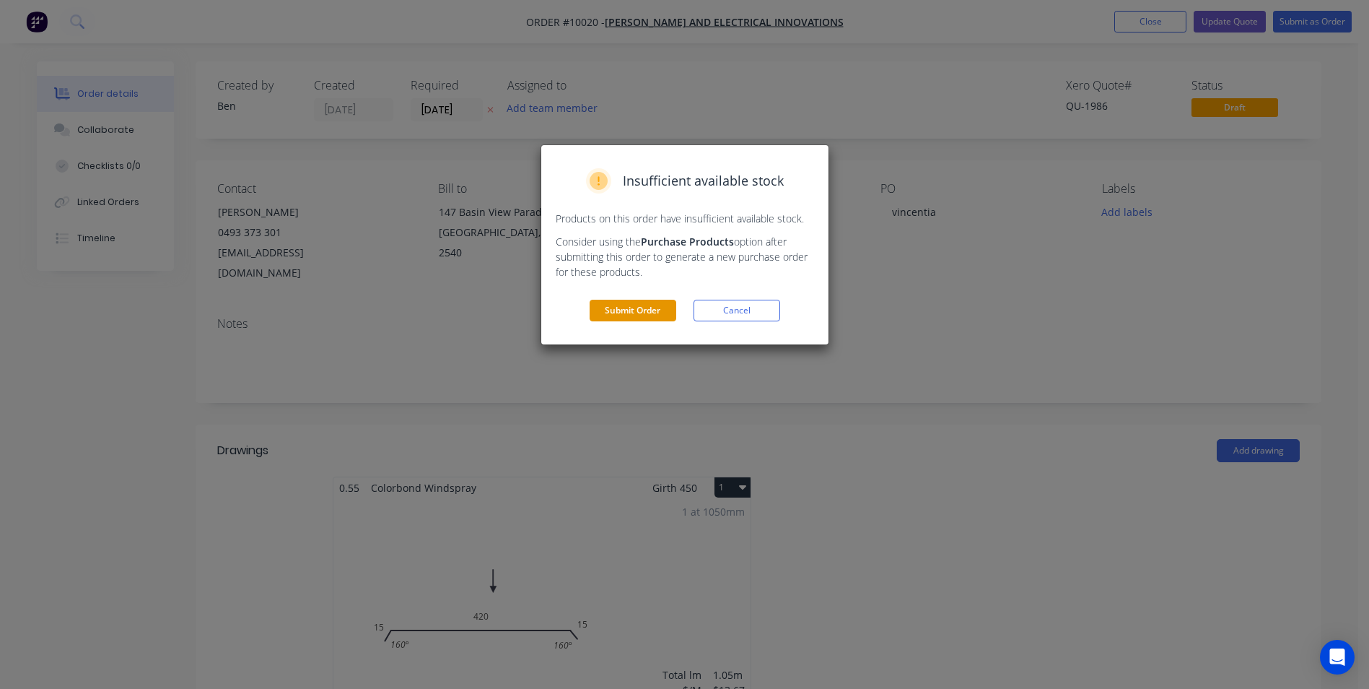
click at [651, 309] on button "Submit Order" at bounding box center [633, 311] width 87 height 22
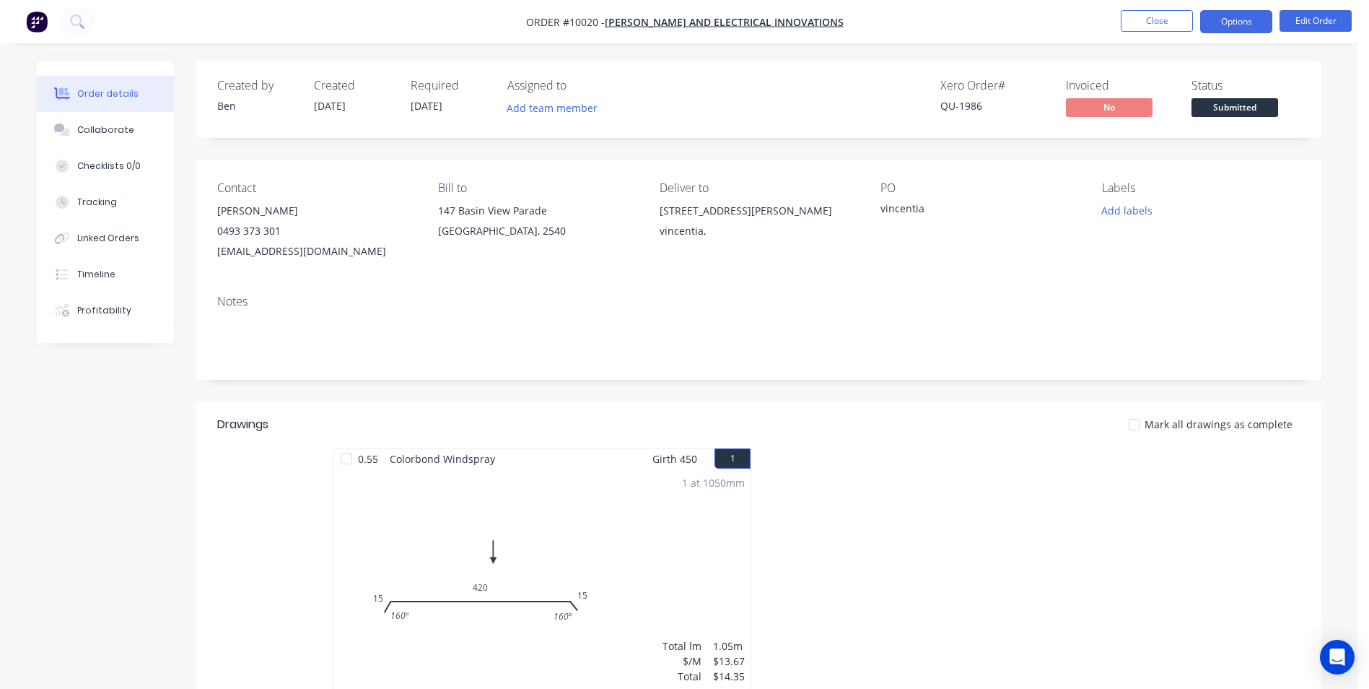
click at [681, 25] on button "Options" at bounding box center [1236, 21] width 72 height 23
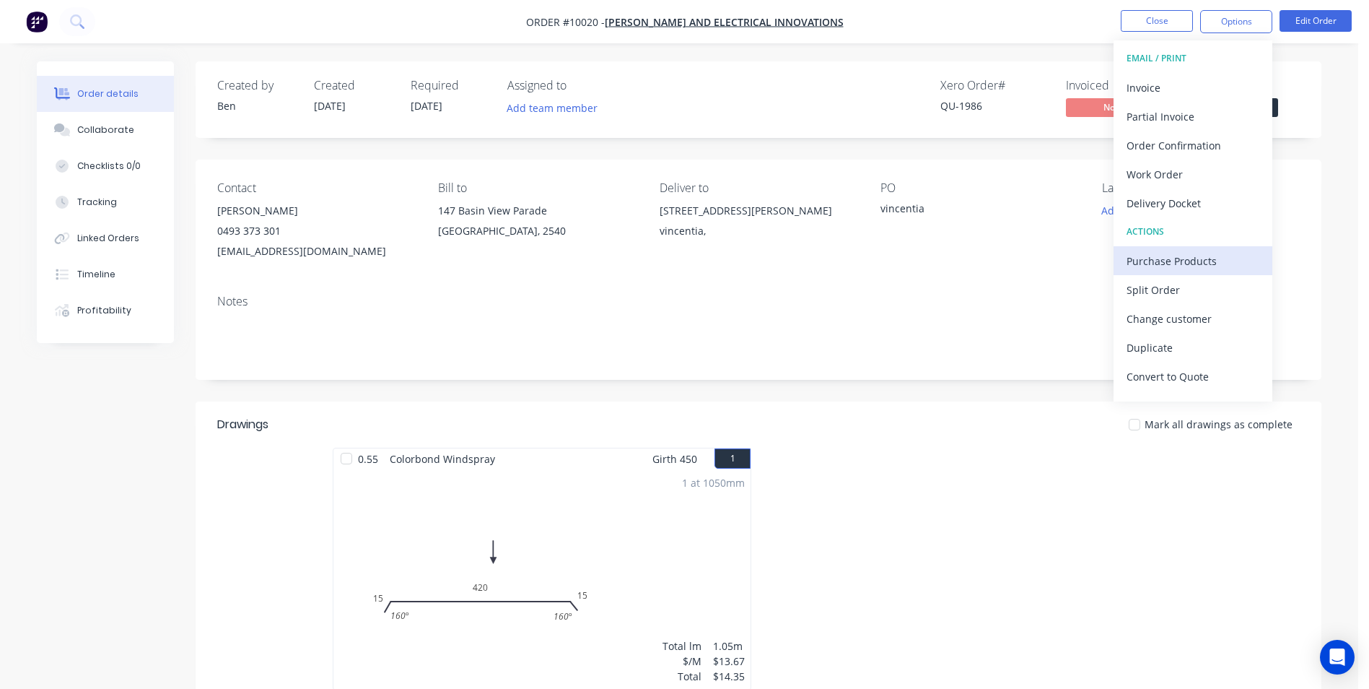
click at [681, 267] on div "Purchase Products" at bounding box center [1193, 260] width 133 height 21
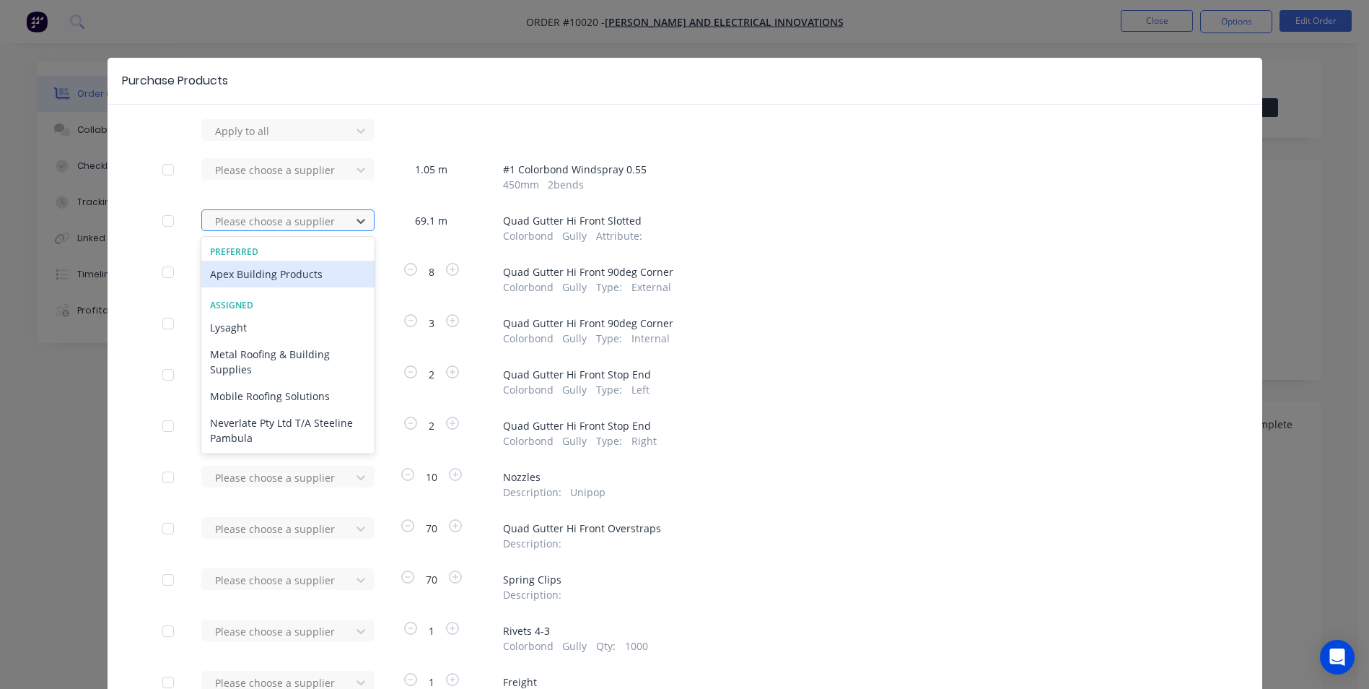
click at [297, 222] on div at bounding box center [279, 221] width 130 height 18
click at [284, 266] on div "Apex Building Products" at bounding box center [287, 274] width 173 height 27
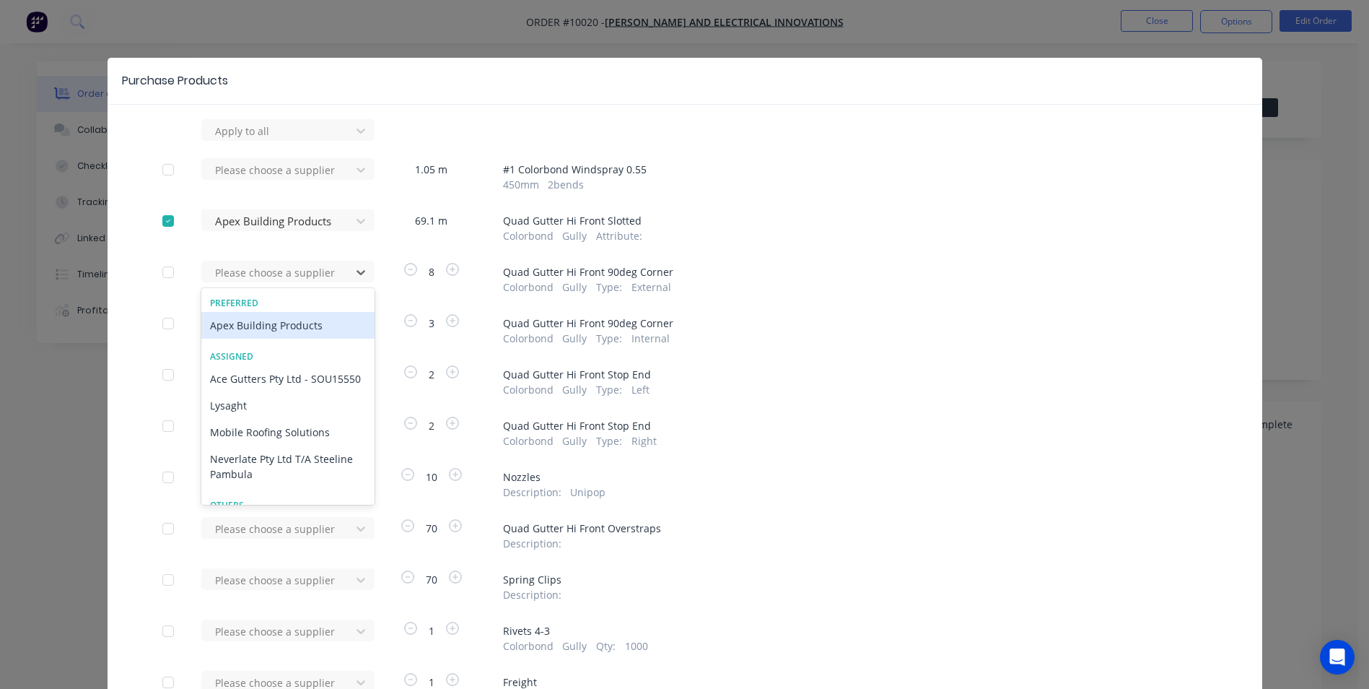
click at [284, 266] on div at bounding box center [279, 272] width 130 height 18
click at [266, 310] on div "Apex Building Products" at bounding box center [287, 325] width 173 height 27
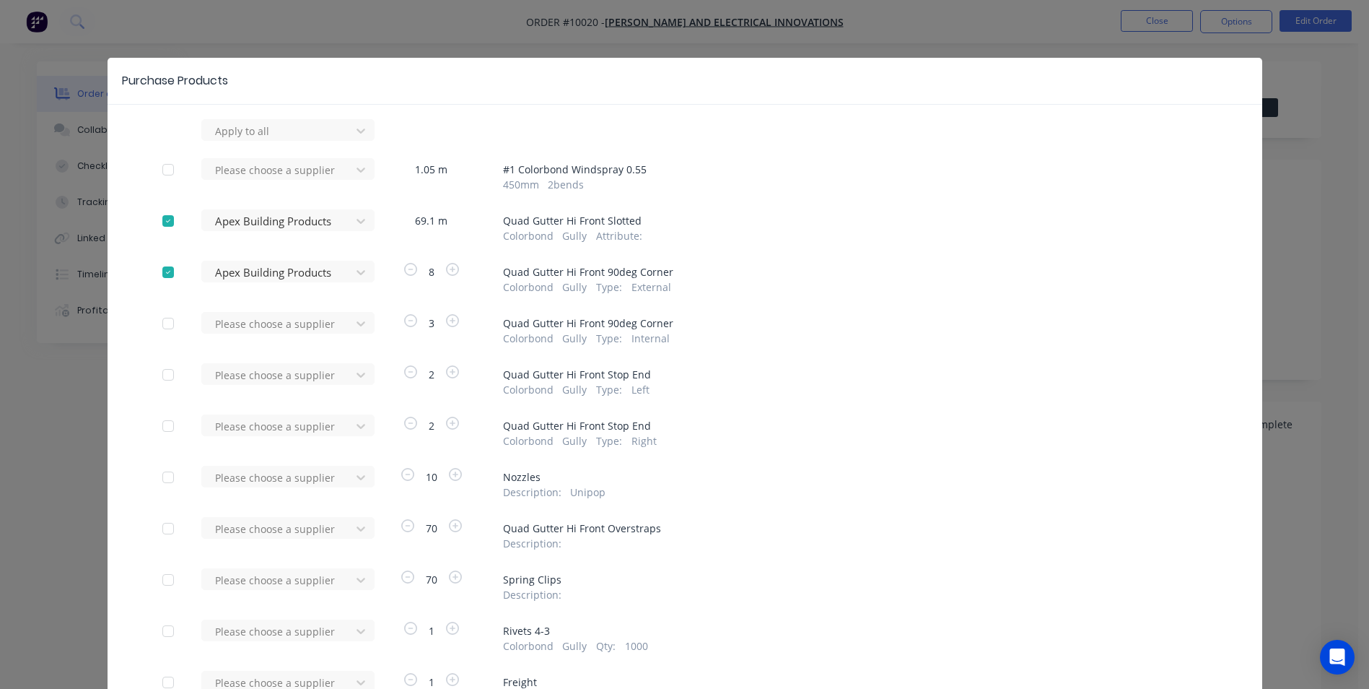
click at [266, 310] on div at bounding box center [279, 324] width 130 height 18
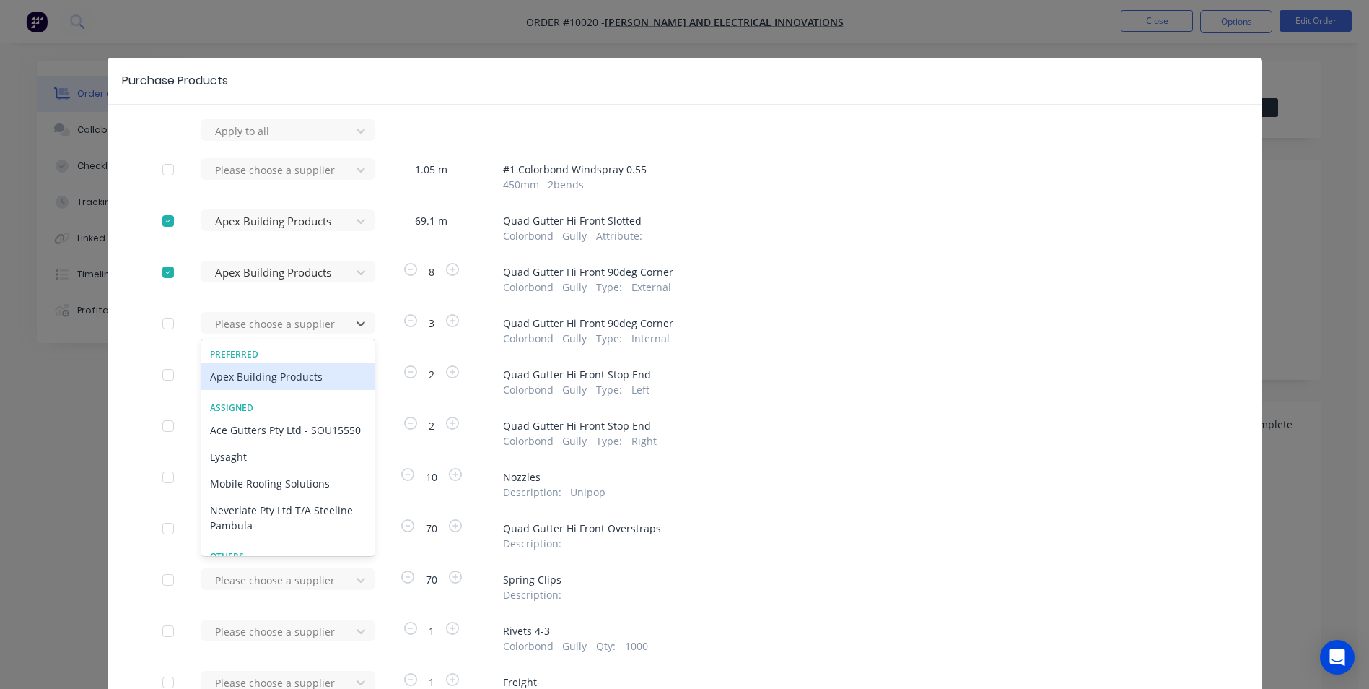
click at [245, 310] on div "Apex Building Products" at bounding box center [287, 376] width 173 height 27
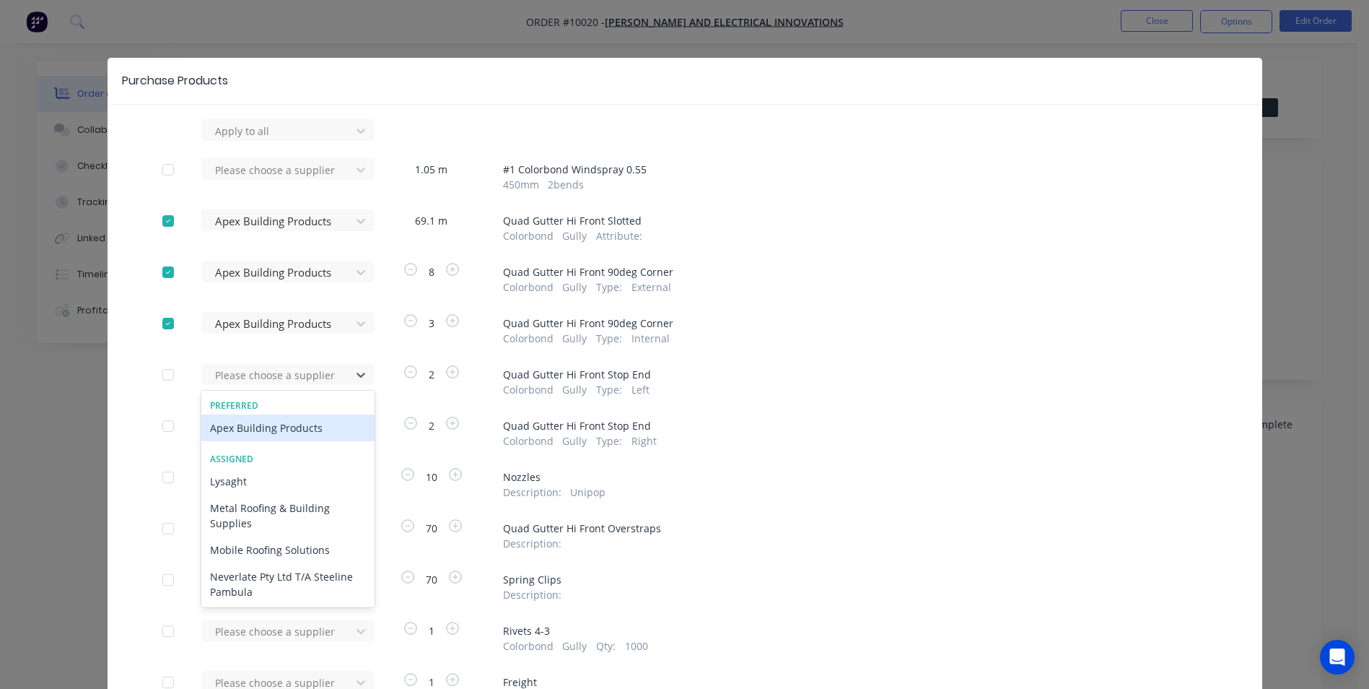
click at [245, 310] on div at bounding box center [279, 375] width 130 height 18
click at [234, 310] on div "Apex Building Products" at bounding box center [287, 427] width 173 height 27
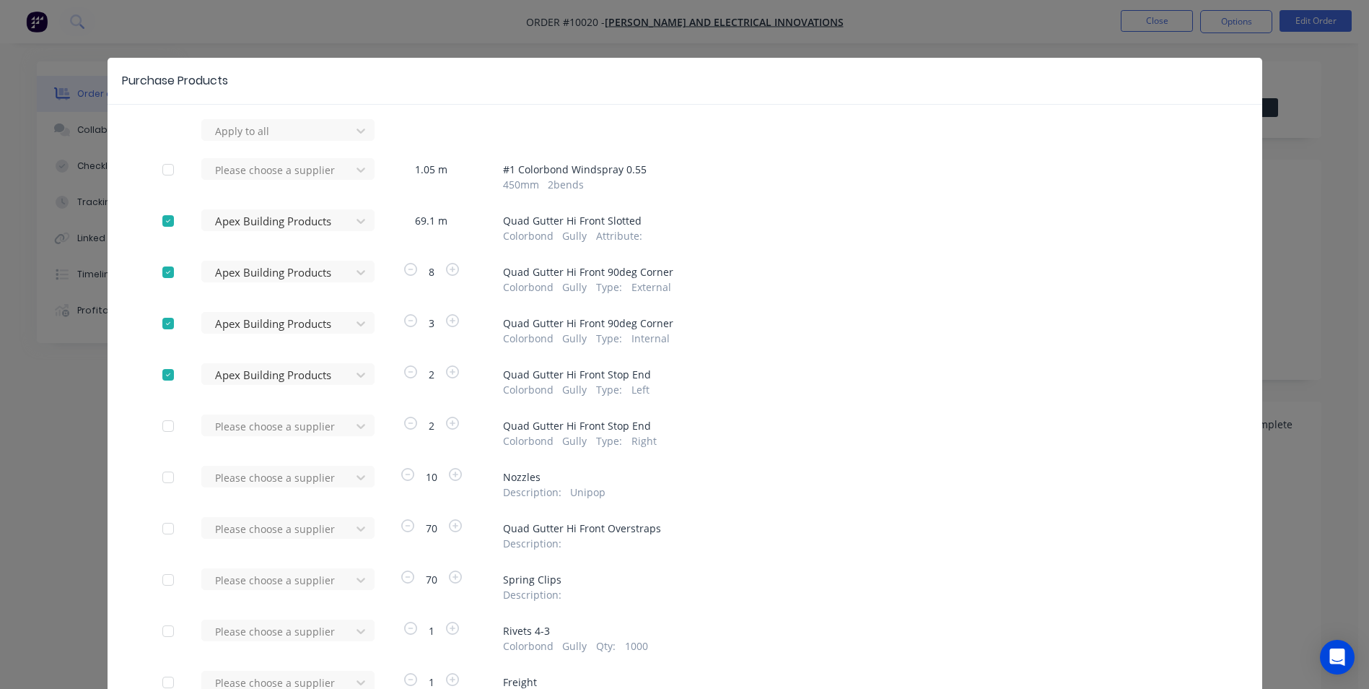
click at [234, 310] on div at bounding box center [279, 426] width 130 height 18
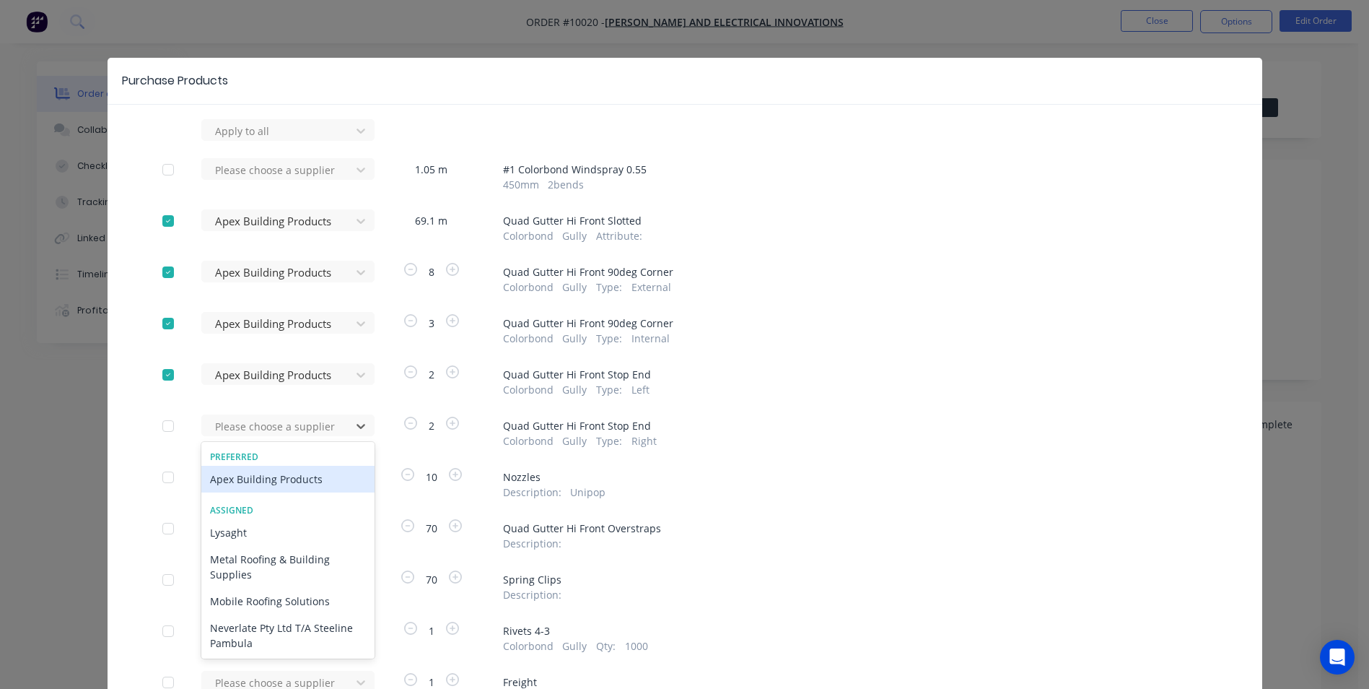
click at [231, 310] on div "Apex Building Products" at bounding box center [287, 479] width 173 height 27
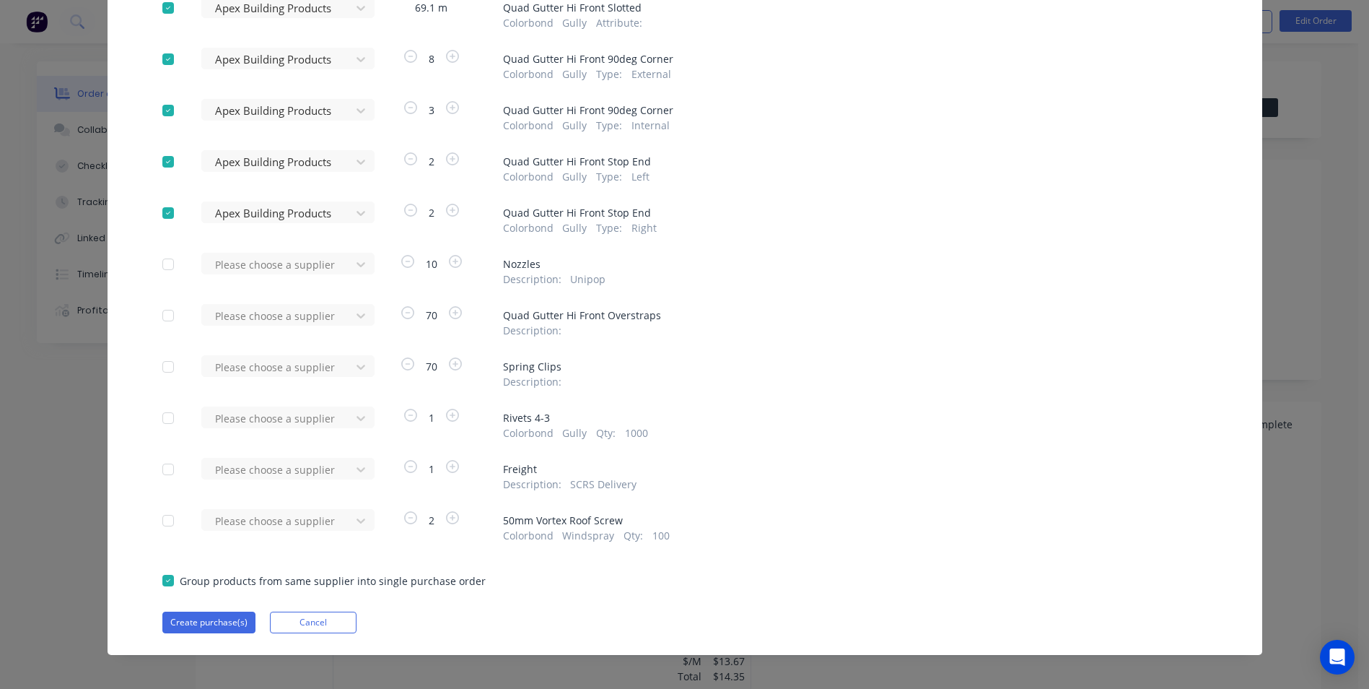
scroll to position [217, 0]
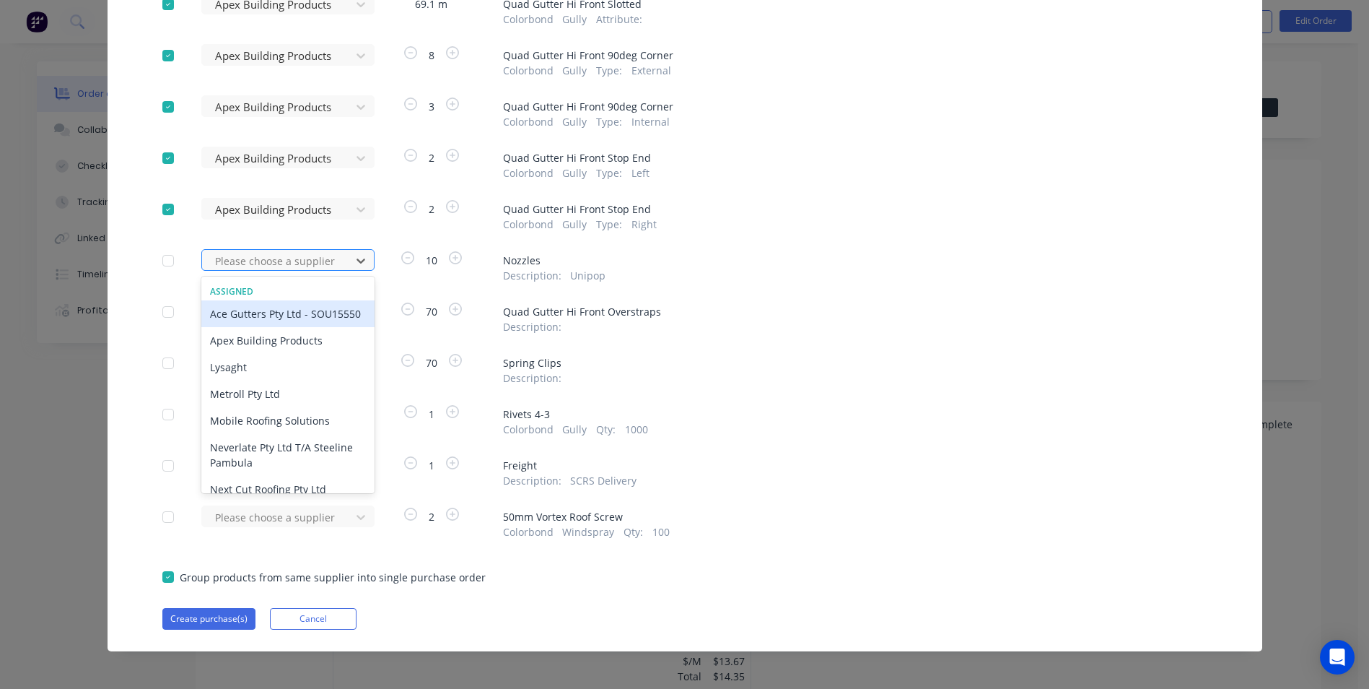
click at [273, 269] on div at bounding box center [279, 261] width 130 height 18
click at [259, 310] on div "Apex Building Products" at bounding box center [287, 340] width 173 height 27
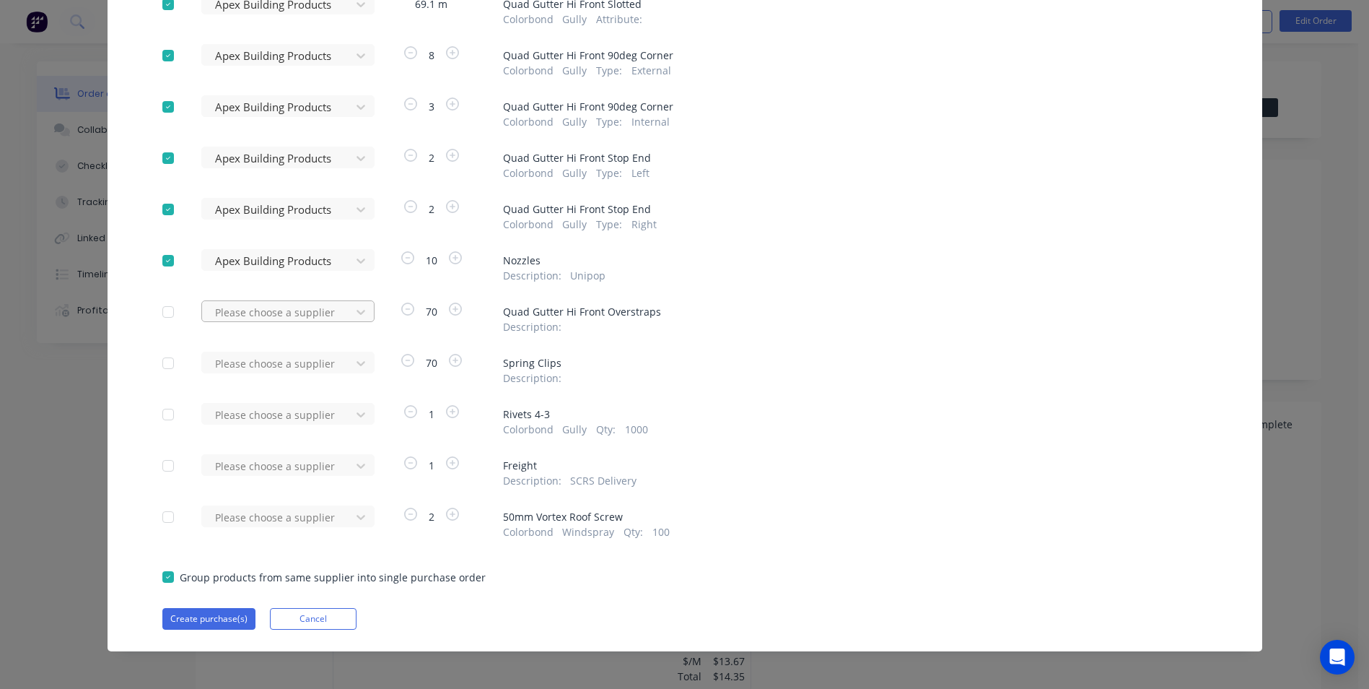
click at [260, 310] on div at bounding box center [279, 312] width 130 height 18
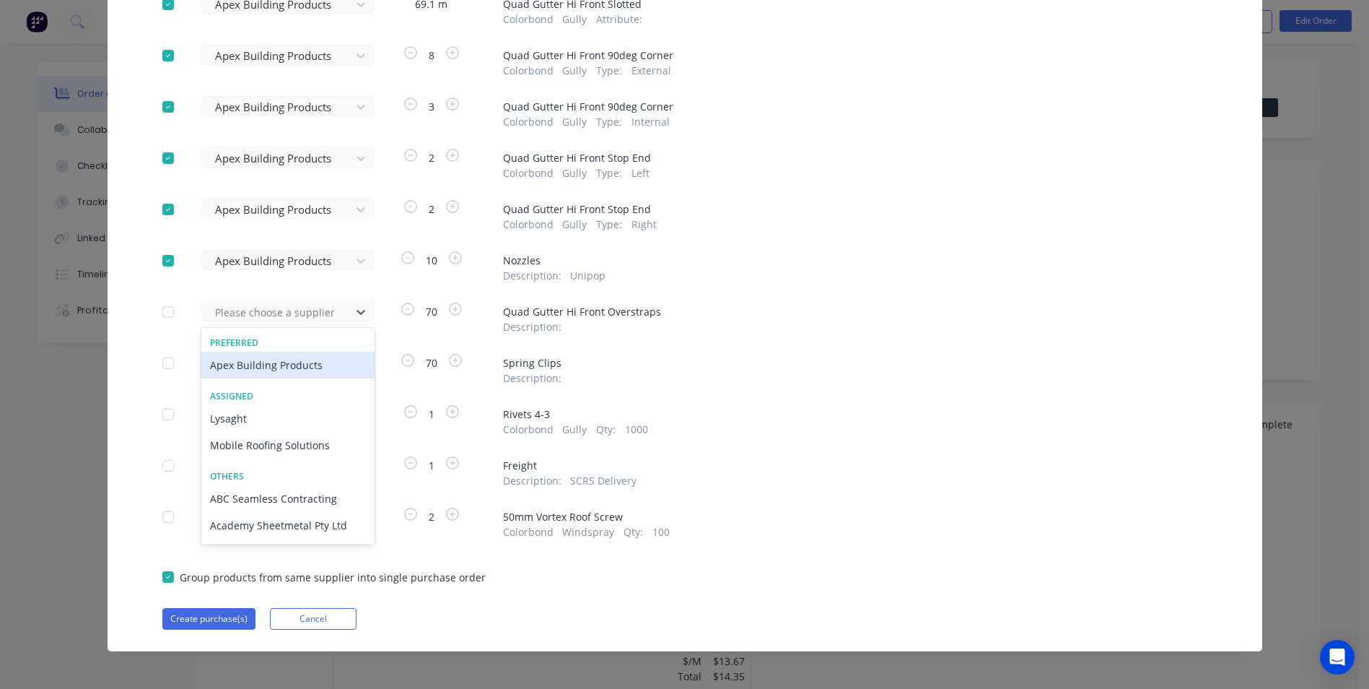
click at [254, 310] on div "Apex Building Products" at bounding box center [287, 364] width 173 height 27
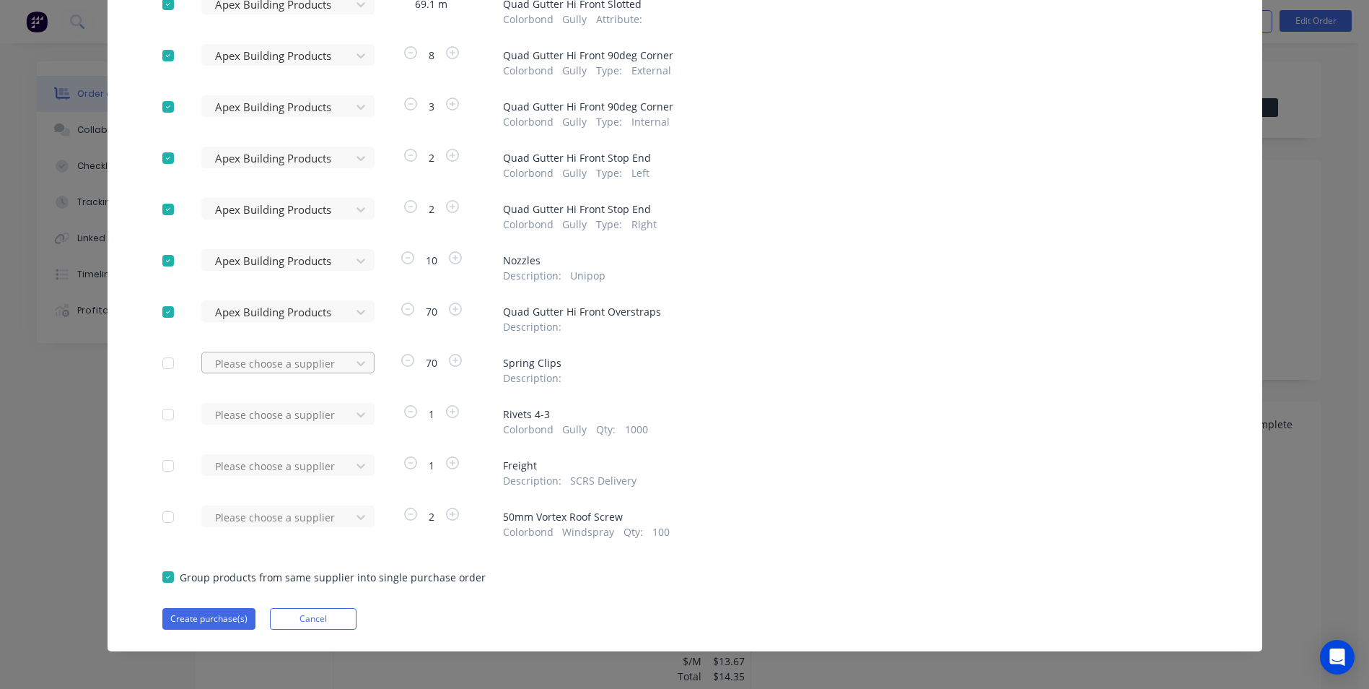
click at [254, 310] on div at bounding box center [279, 363] width 130 height 18
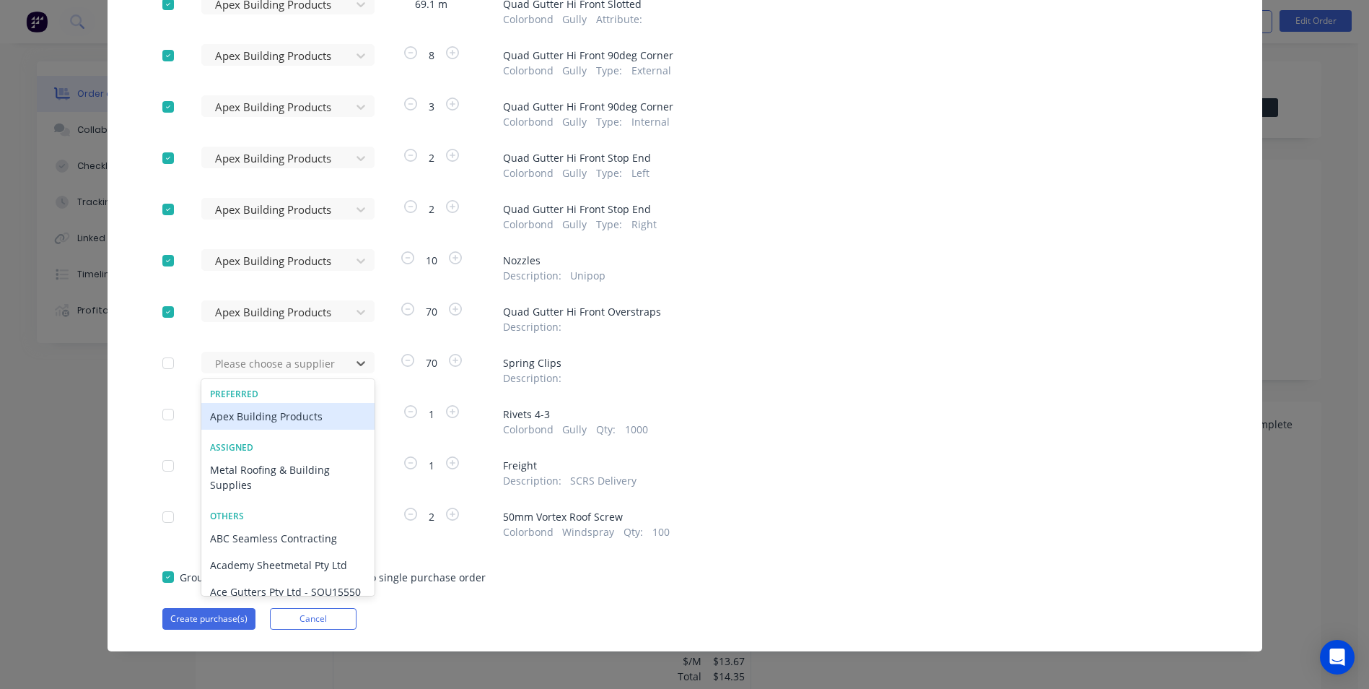
click at [248, 310] on div "Apex Building Products" at bounding box center [287, 416] width 173 height 27
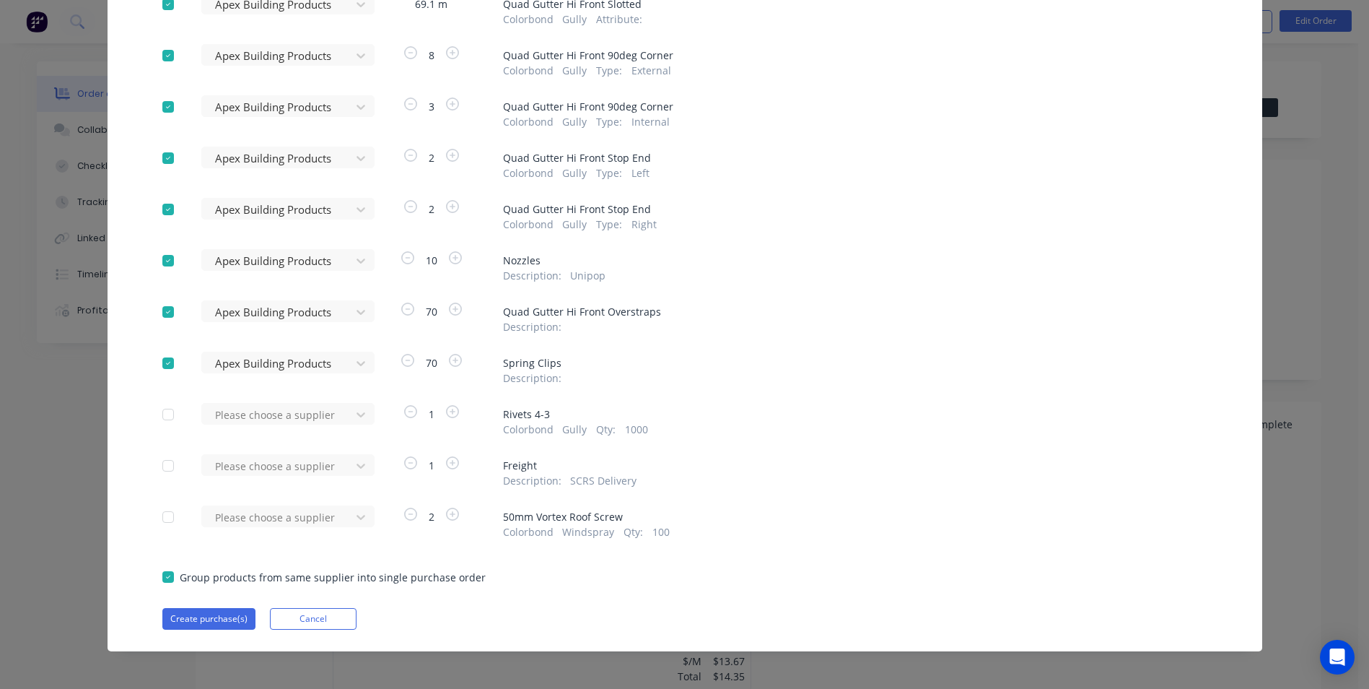
click at [248, 310] on div at bounding box center [279, 415] width 130 height 18
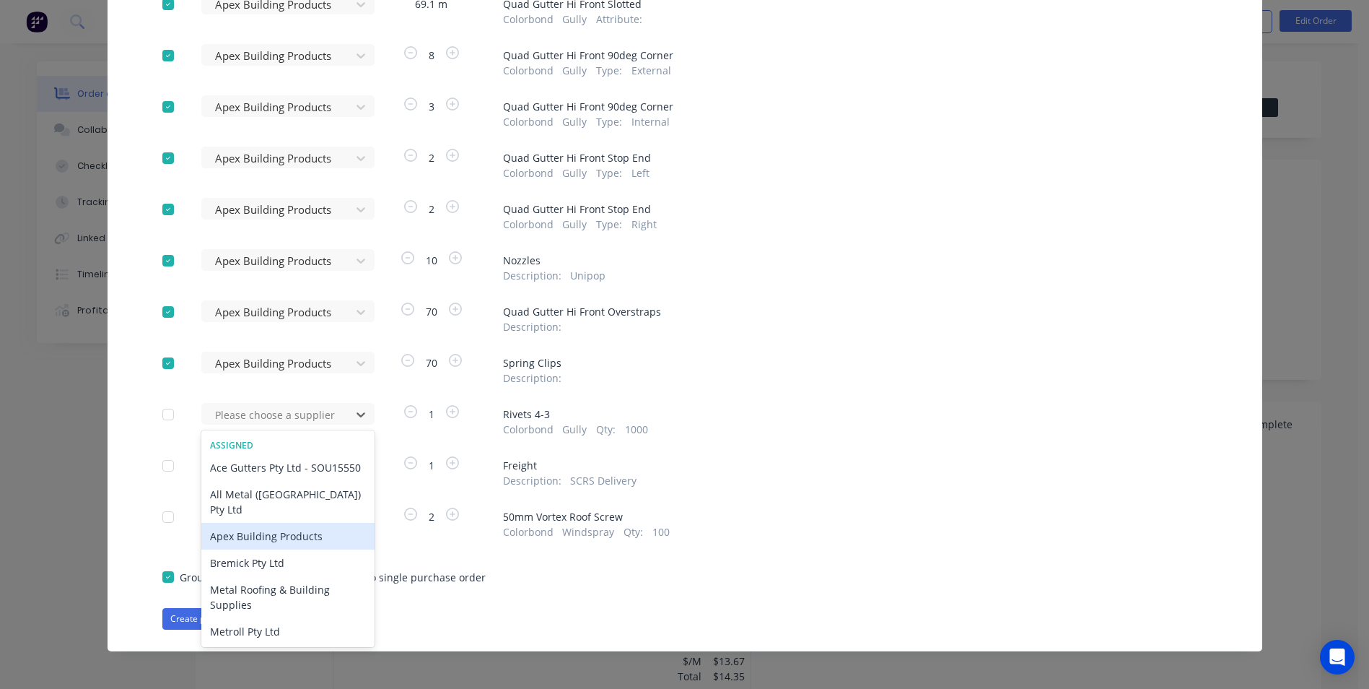
click at [255, 310] on div "Apex Building Products" at bounding box center [287, 536] width 173 height 27
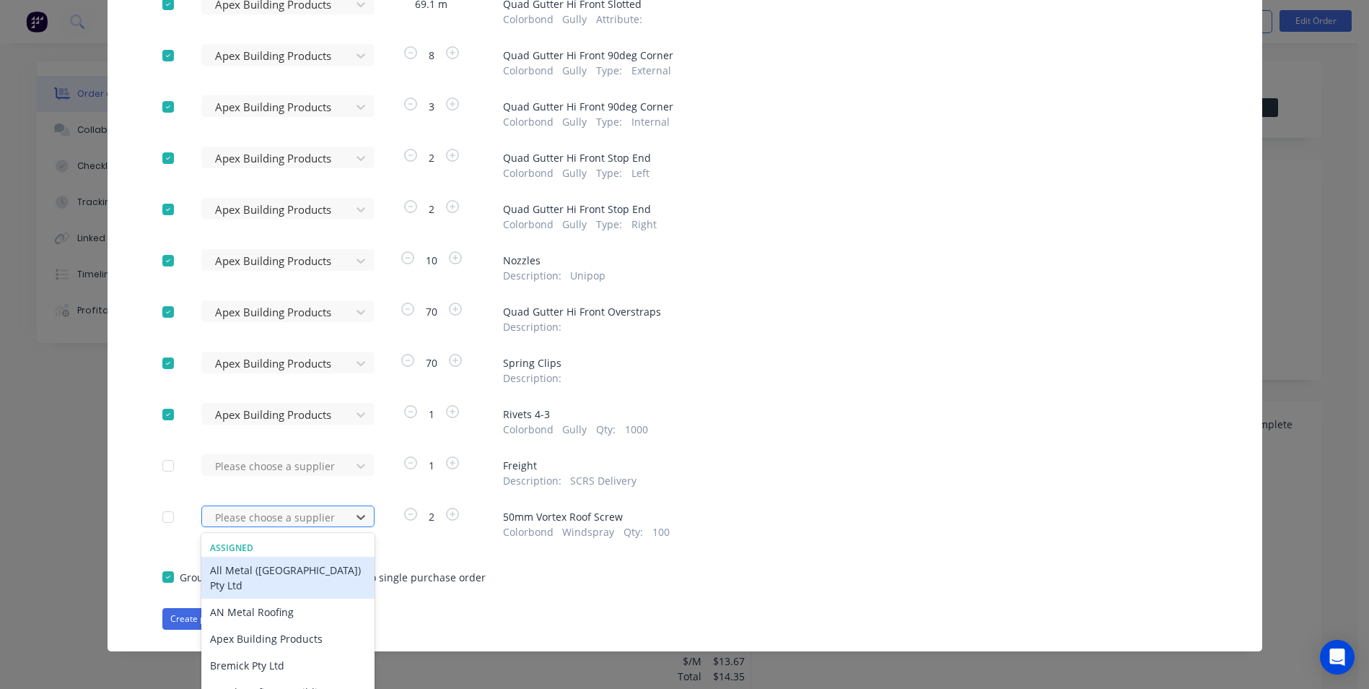
click at [287, 310] on div "64 results available. Use Up and Down to choose options, press Enter to select …" at bounding box center [280, 516] width 159 height 22
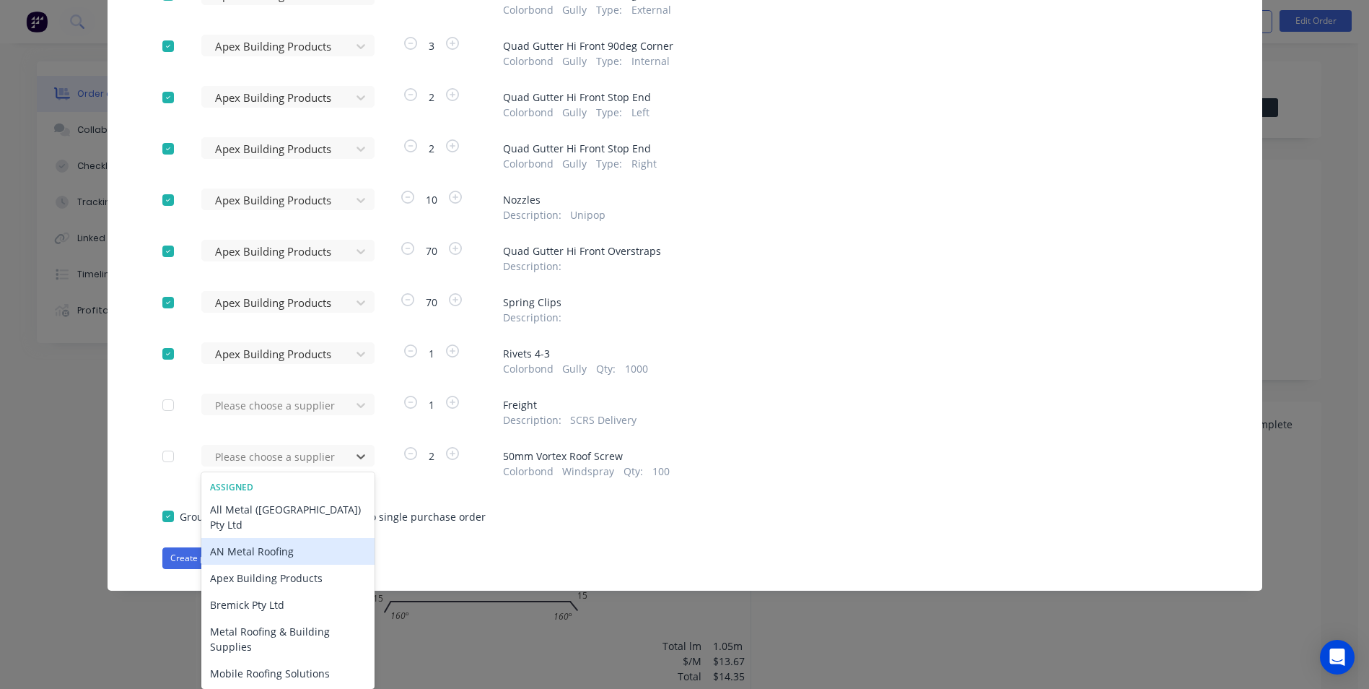
click at [416, 310] on div "Apply to all Please choose a supplier 1.05 m # 1 Colorbond Windspray 0.55 450 m…" at bounding box center [685, 205] width 1155 height 727
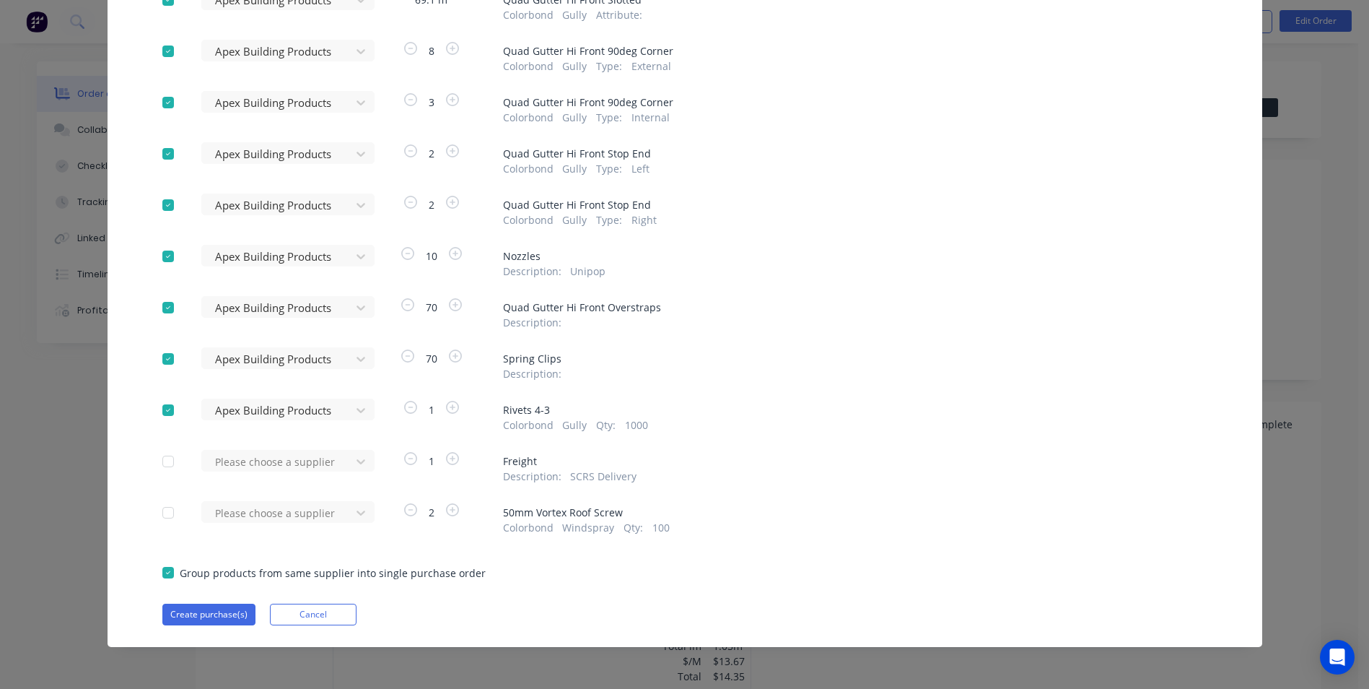
scroll to position [221, 0]
click at [355, 310] on div "Please choose a supplier" at bounding box center [280, 512] width 159 height 22
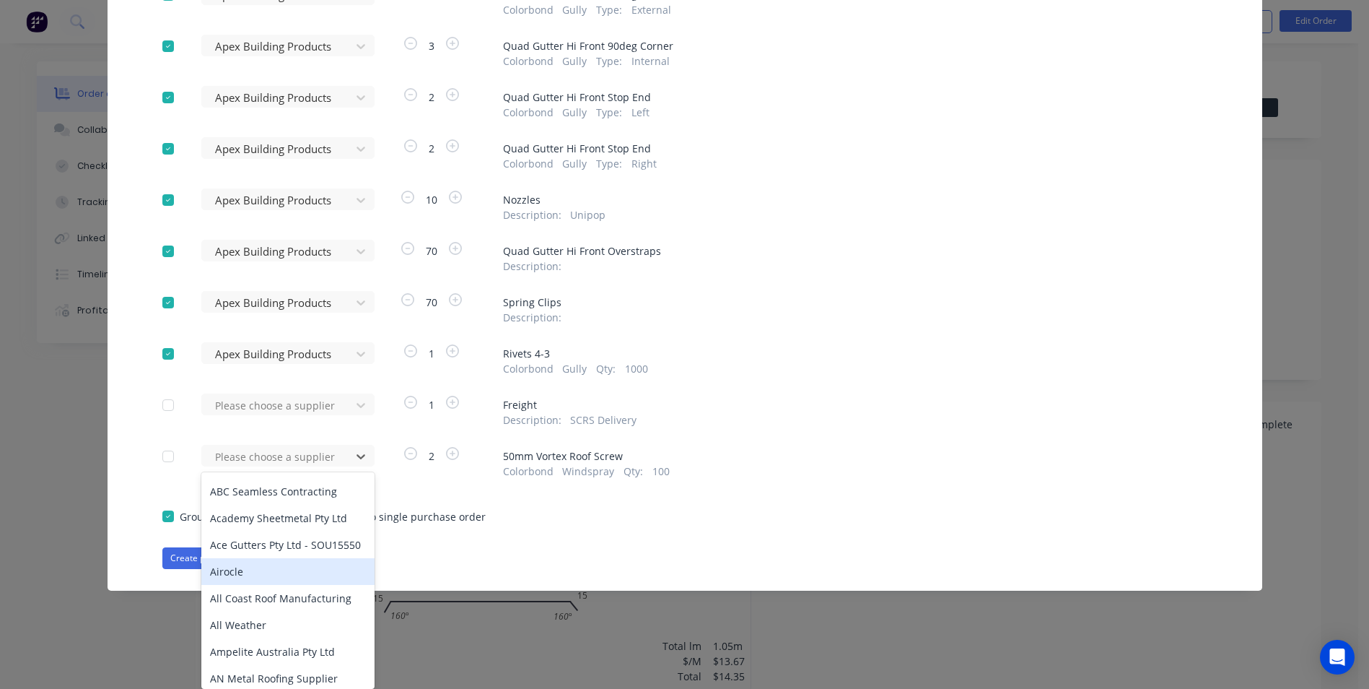
scroll to position [0, 0]
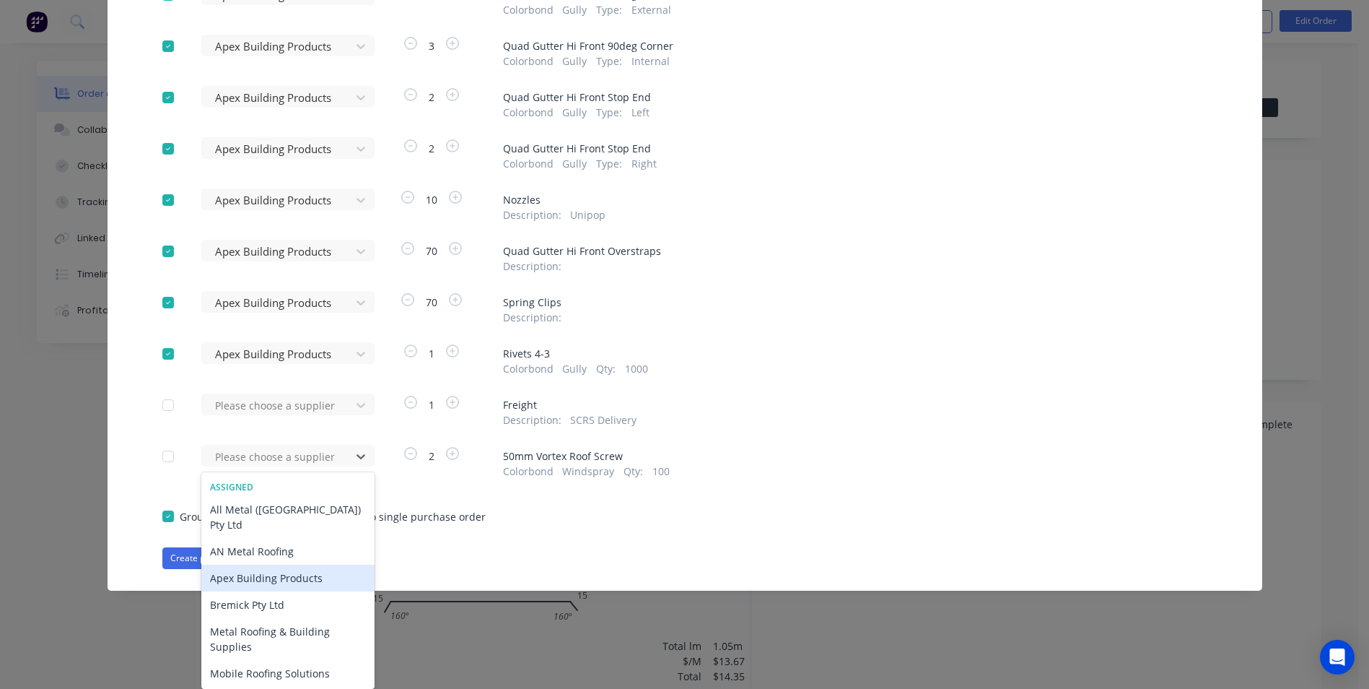
click at [298, 310] on div "Apex Building Products" at bounding box center [287, 577] width 173 height 27
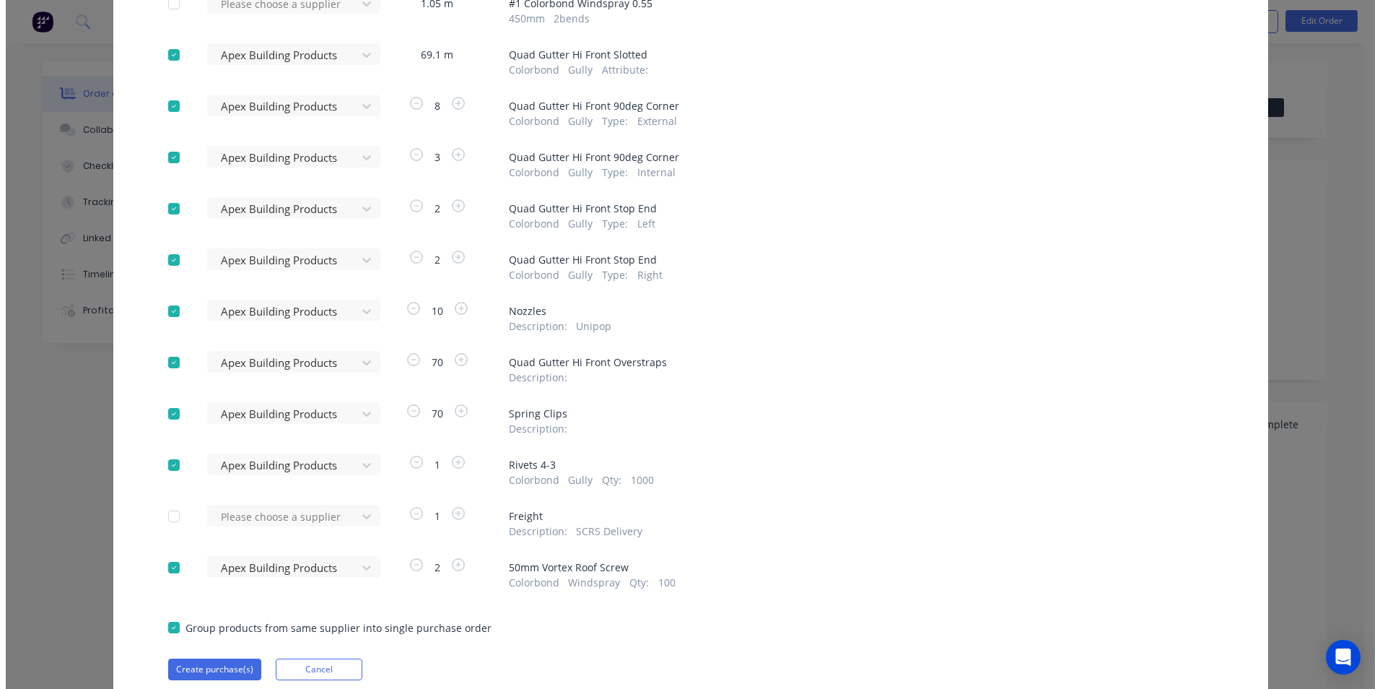
scroll to position [221, 0]
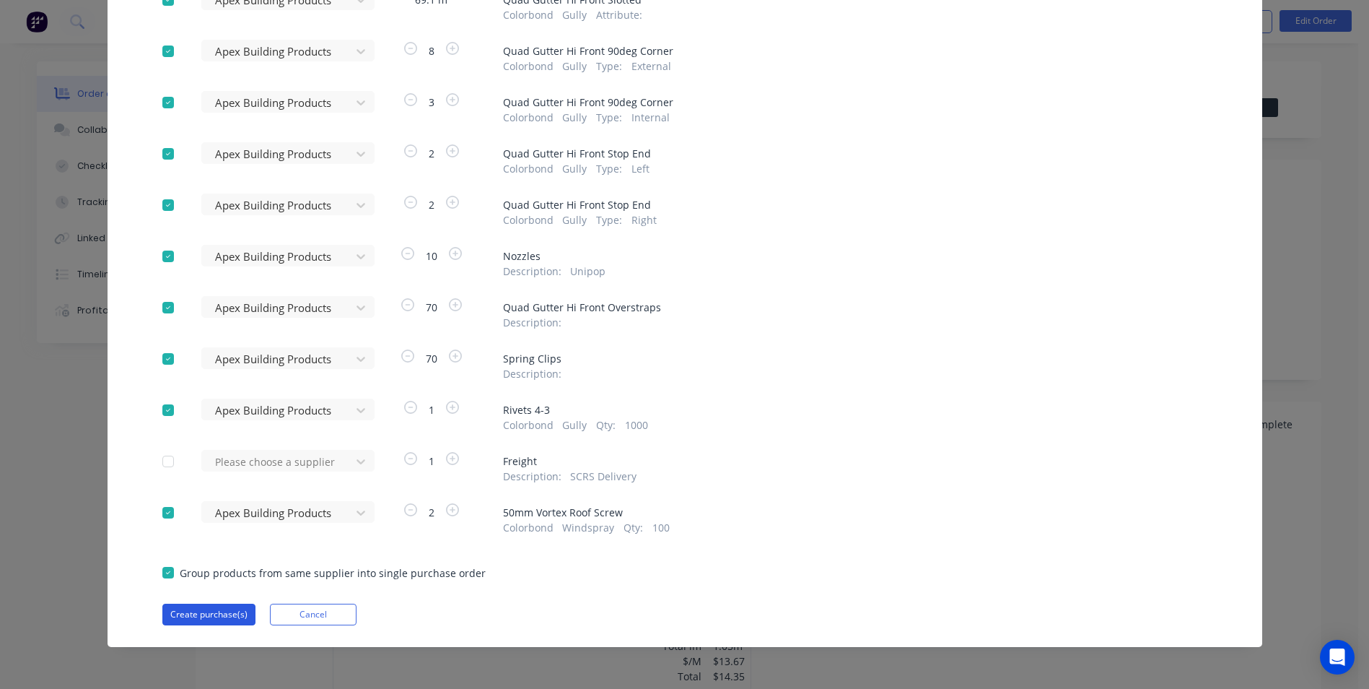
click at [214, 310] on button "Create purchase(s)" at bounding box center [208, 614] width 93 height 22
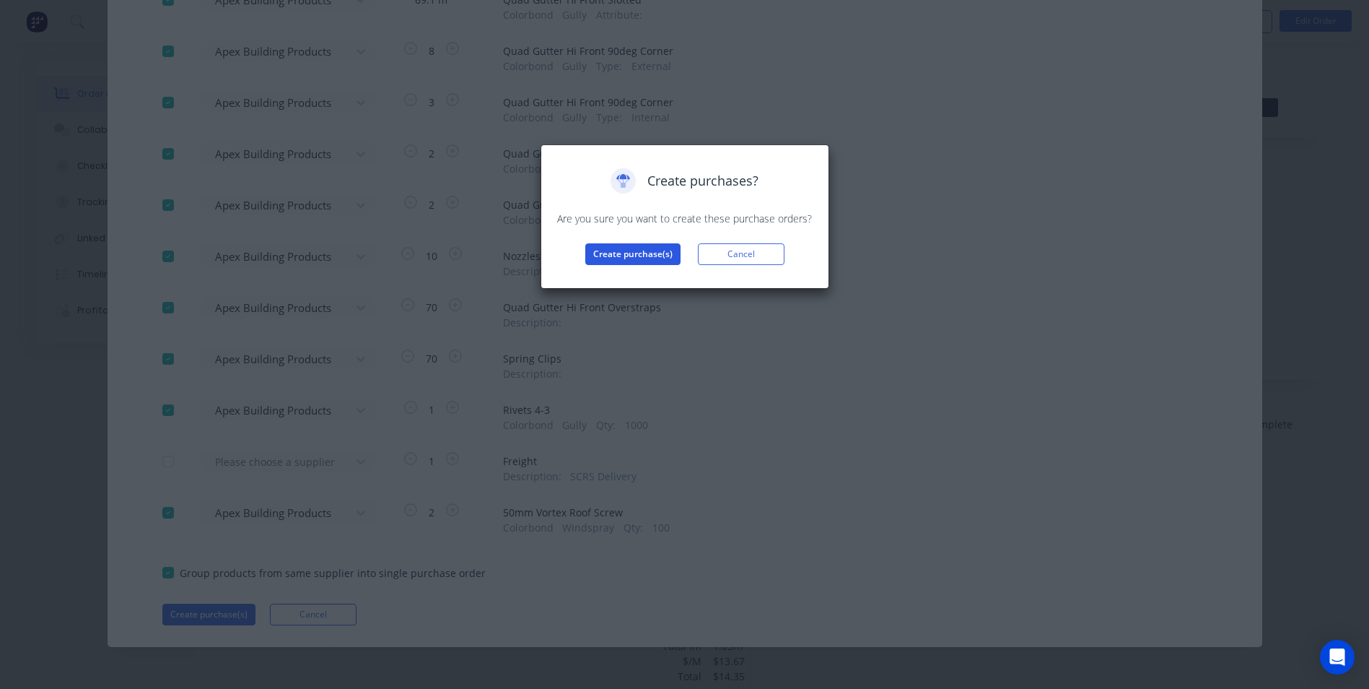
click at [626, 246] on button "Create purchase(s)" at bounding box center [632, 254] width 95 height 22
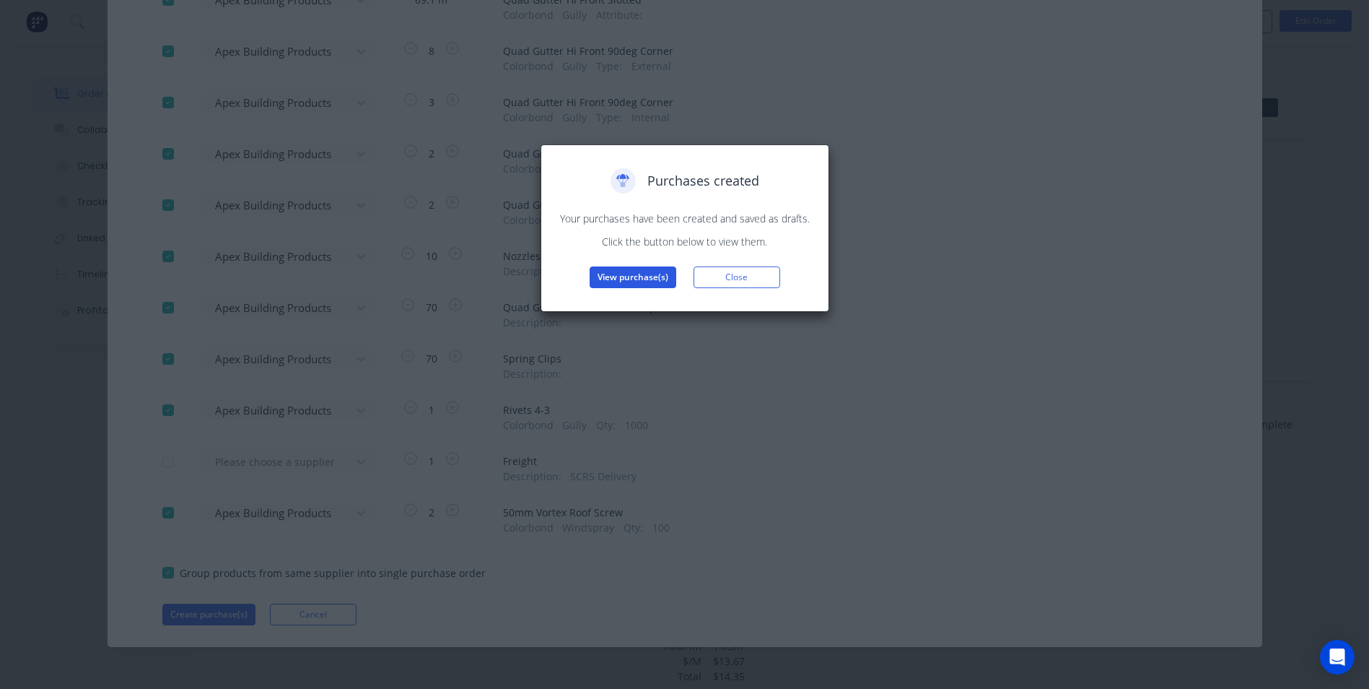
click at [642, 273] on button "View purchase(s)" at bounding box center [633, 277] width 87 height 22
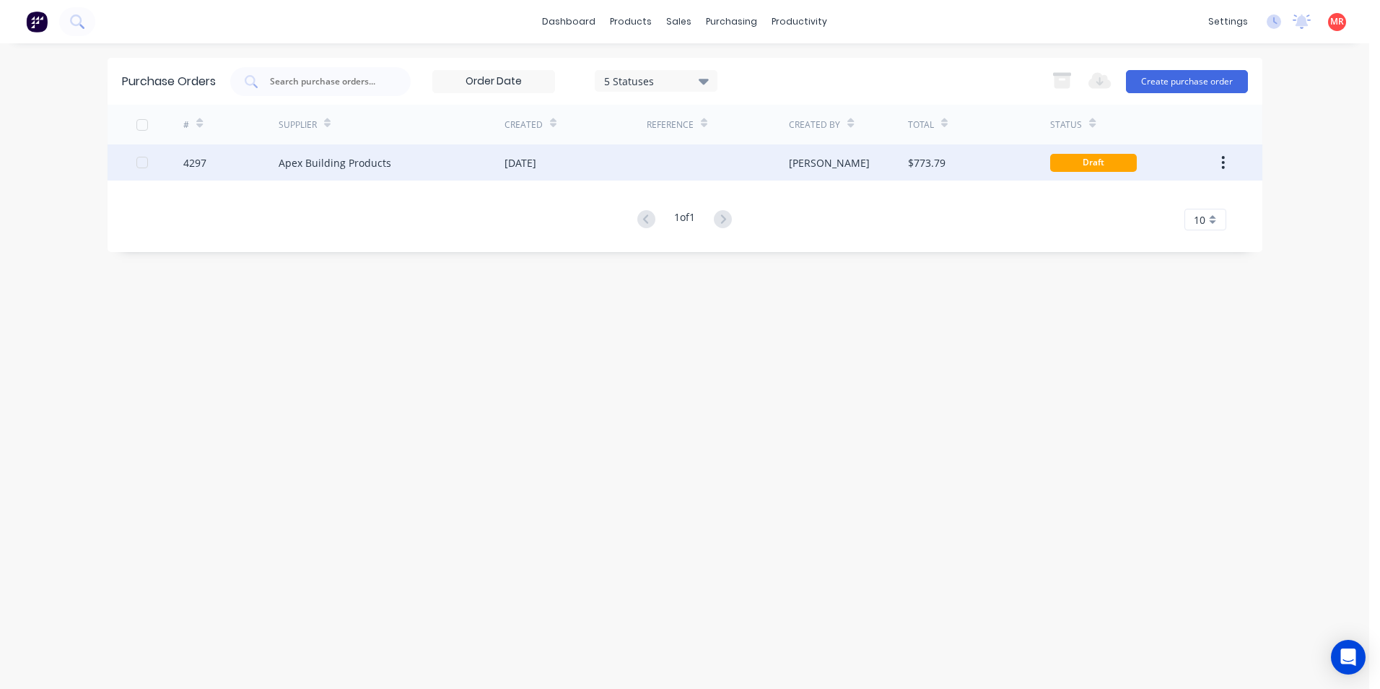
click at [681, 165] on div at bounding box center [718, 162] width 142 height 36
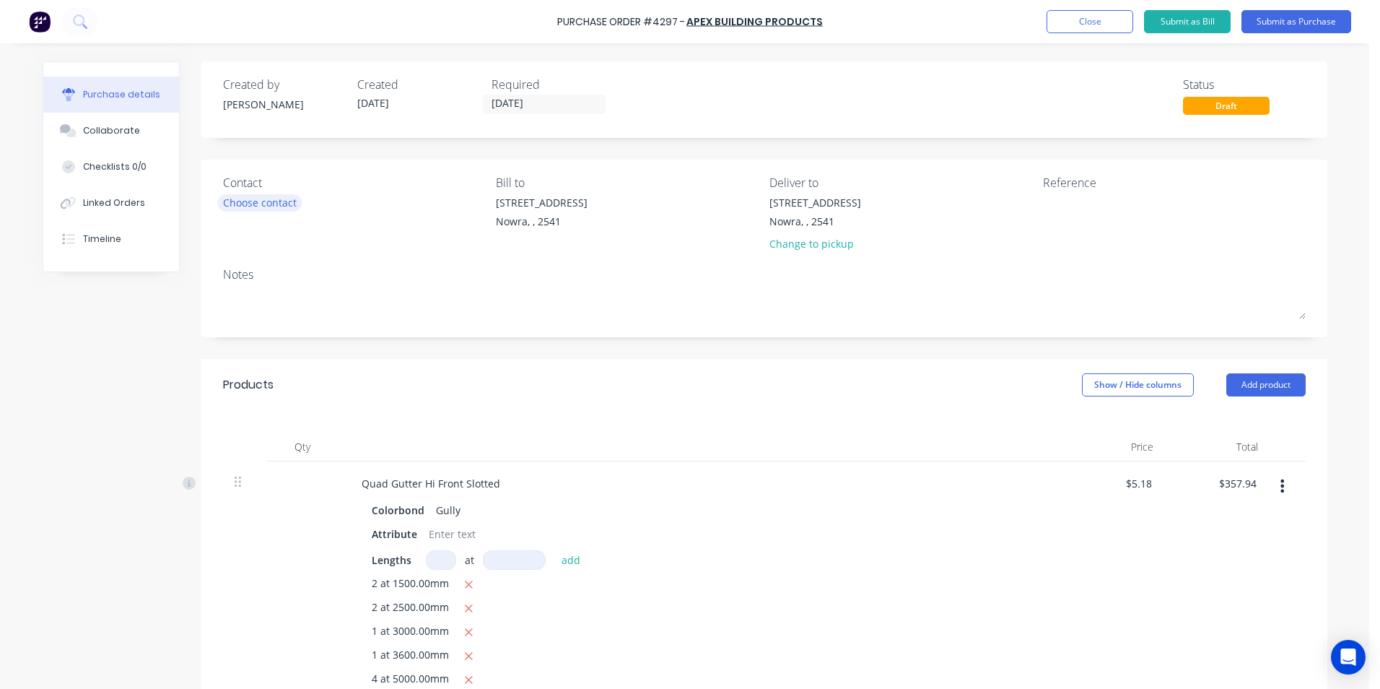
click at [279, 208] on div "Choose contact" at bounding box center [260, 202] width 74 height 15
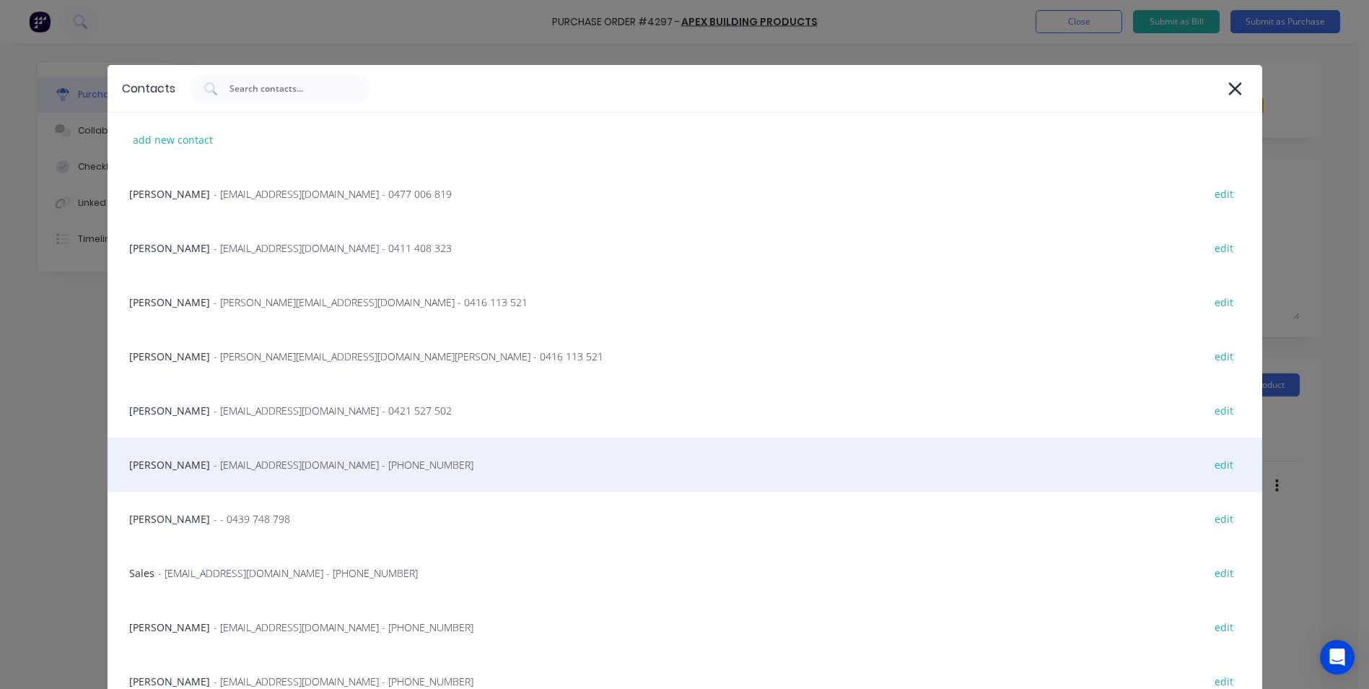
click at [245, 310] on div "Matt - [EMAIL_ADDRESS][DOMAIN_NAME] - [PHONE_NUMBER] edit" at bounding box center [685, 464] width 1155 height 54
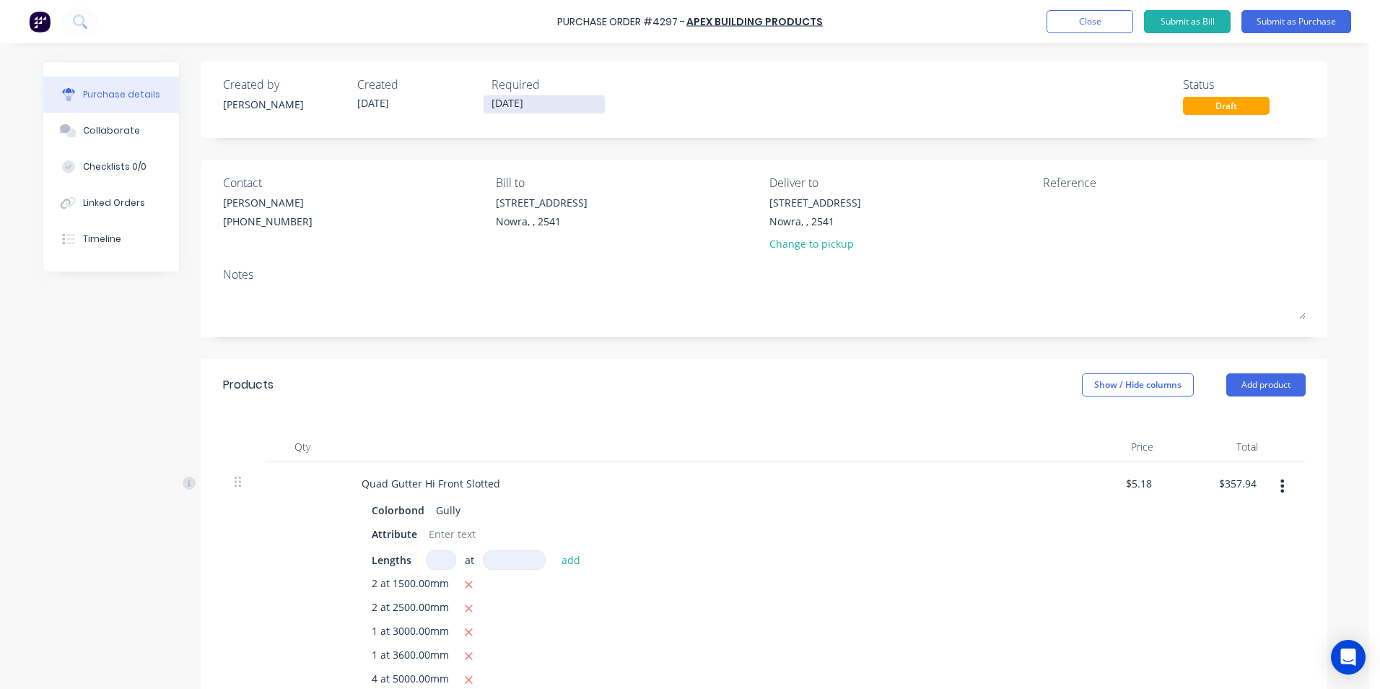
click at [532, 101] on input "[DATE]" at bounding box center [544, 104] width 121 height 18
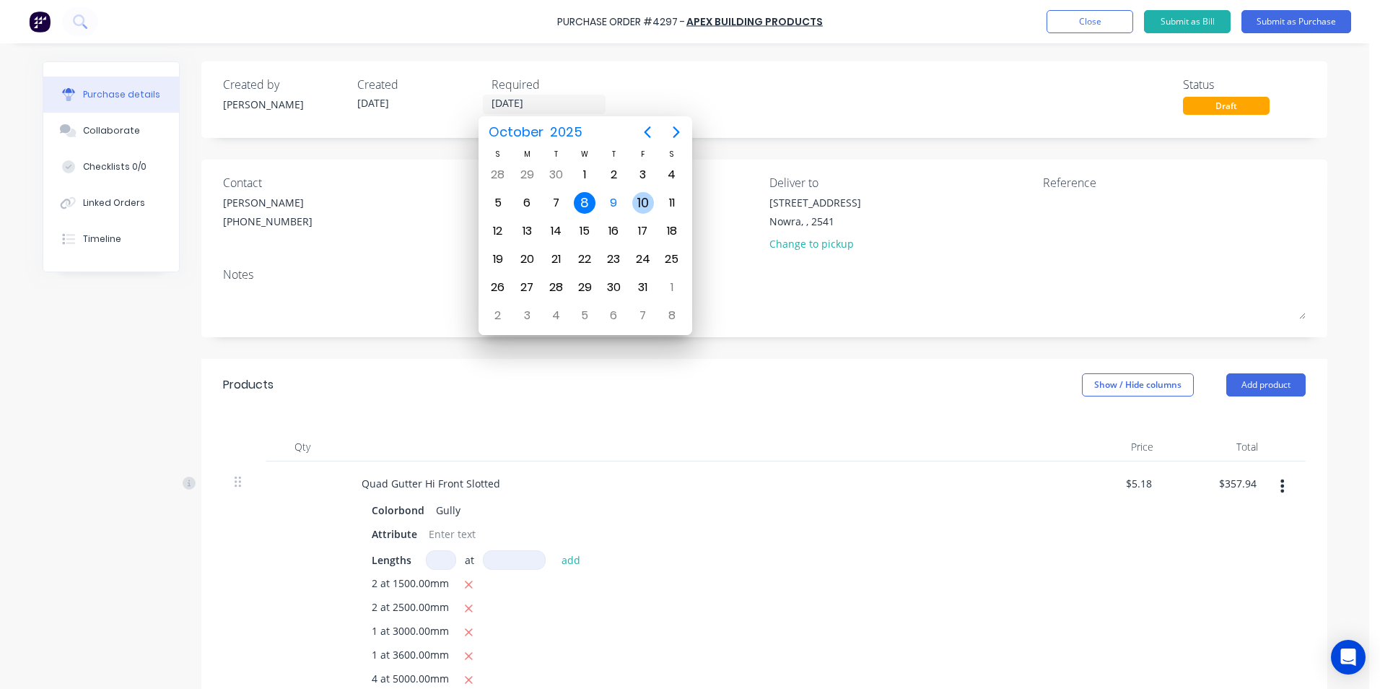
click at [639, 193] on div "10" at bounding box center [643, 203] width 22 height 22
type input "[DATE]"
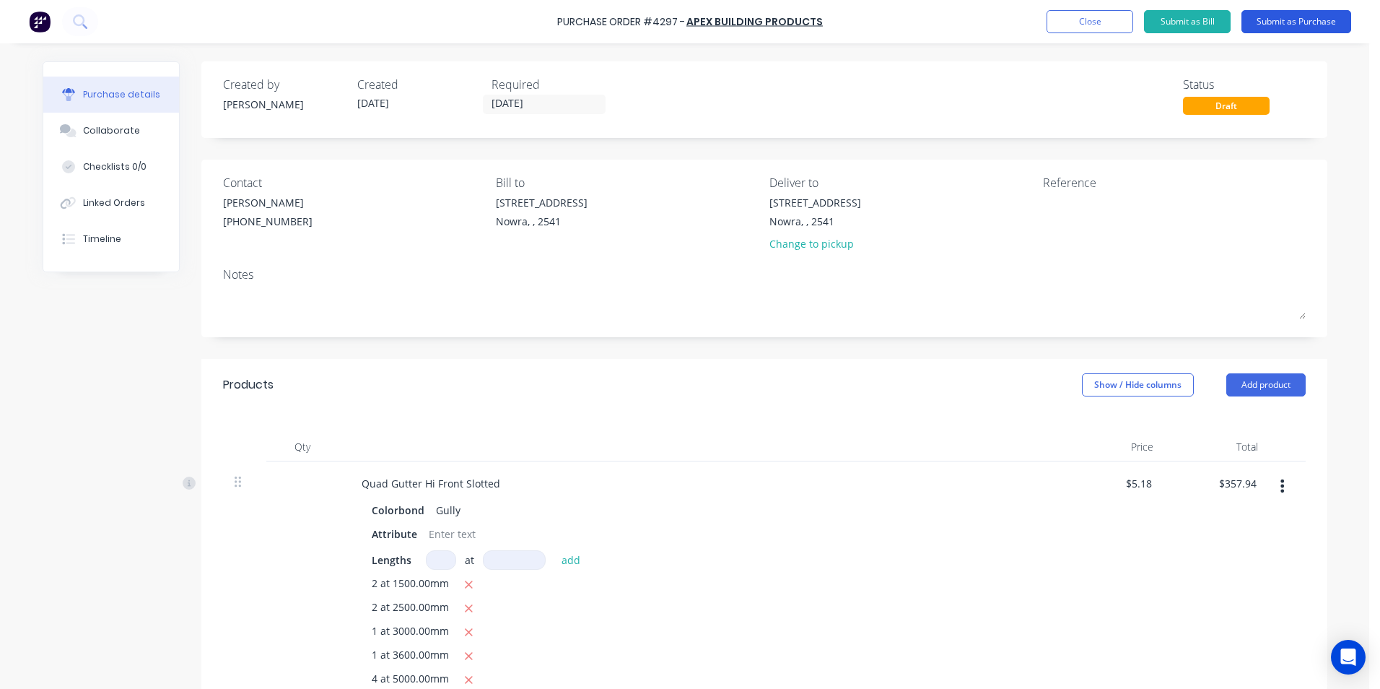
click at [681, 12] on button "Submit as Purchase" at bounding box center [1296, 21] width 110 height 23
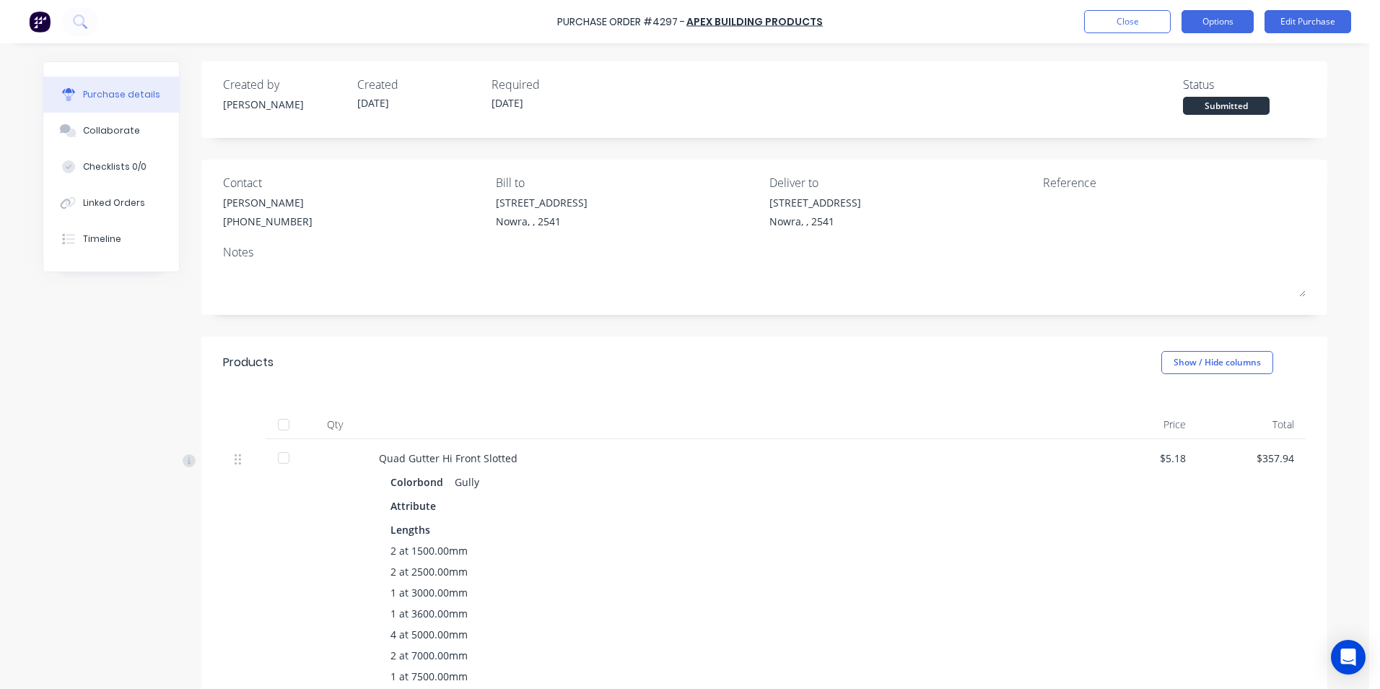
click at [681, 22] on button "Options" at bounding box center [1217, 21] width 72 height 23
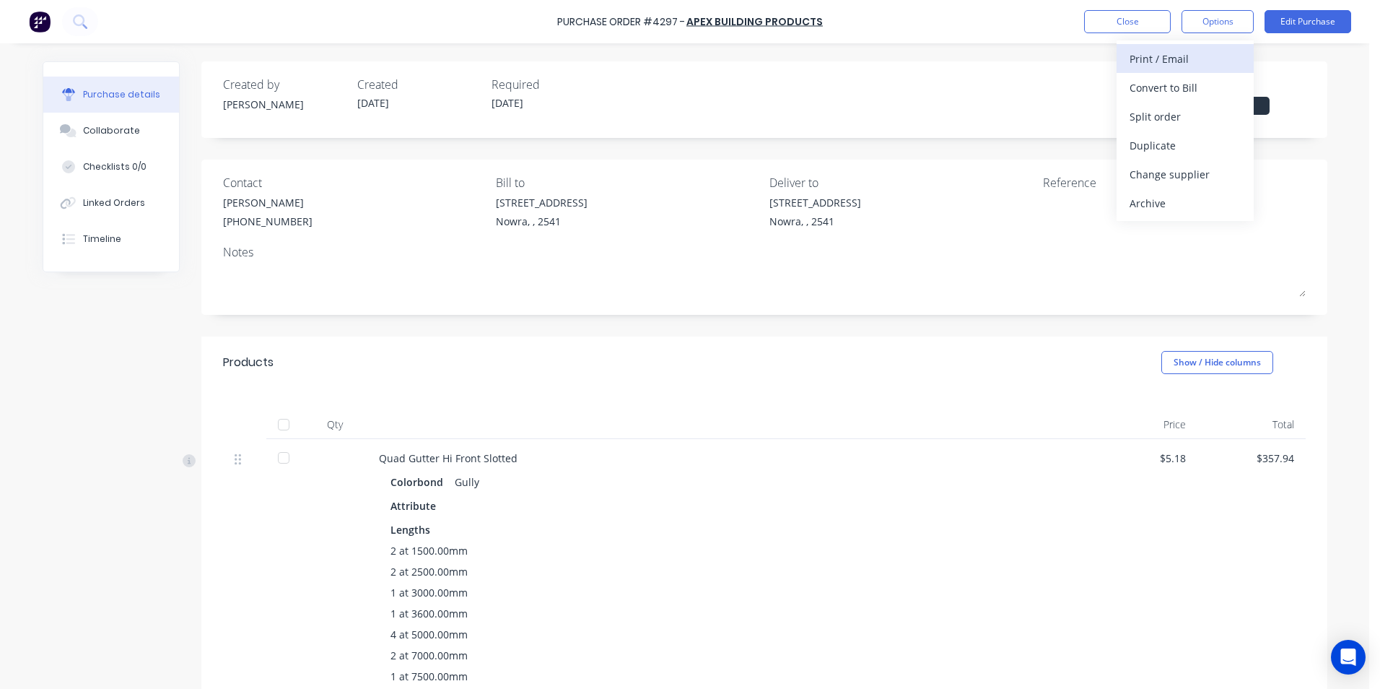
click at [681, 64] on div "Print / Email" at bounding box center [1184, 58] width 111 height 21
click at [681, 92] on div "With pricing" at bounding box center [1184, 87] width 111 height 21
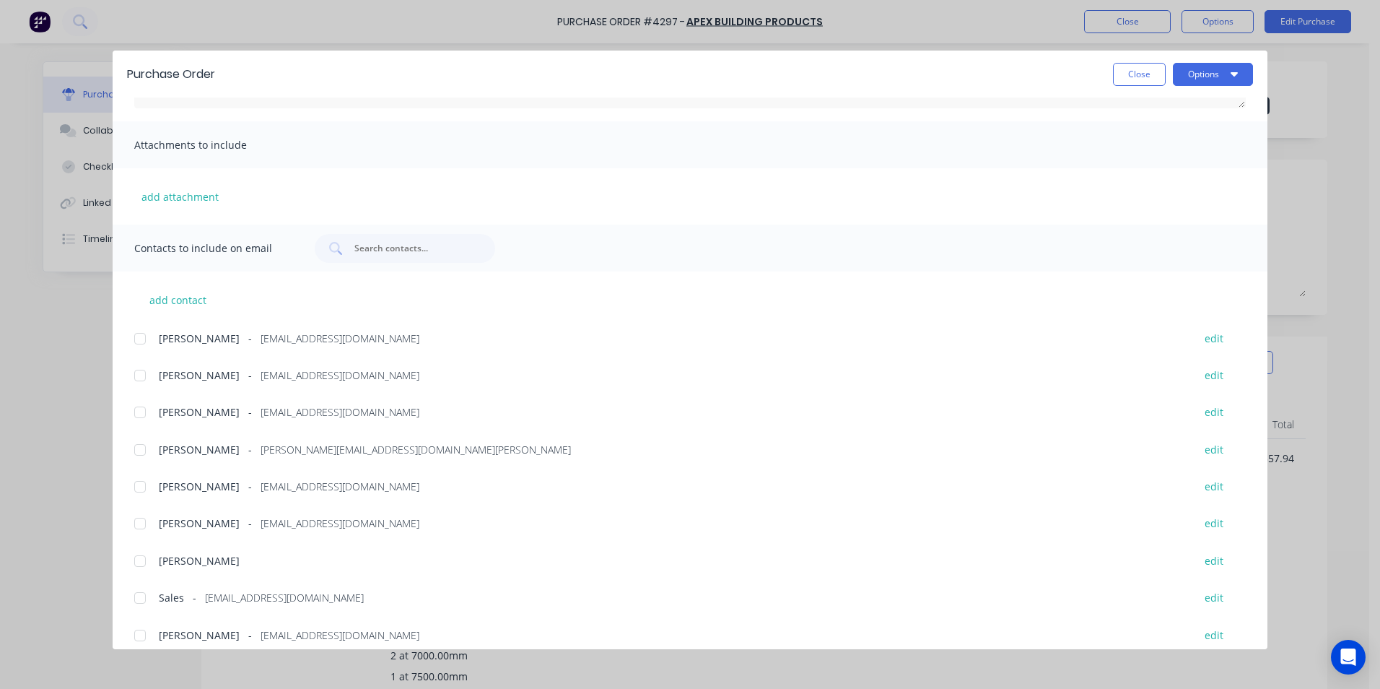
scroll to position [243, 0]
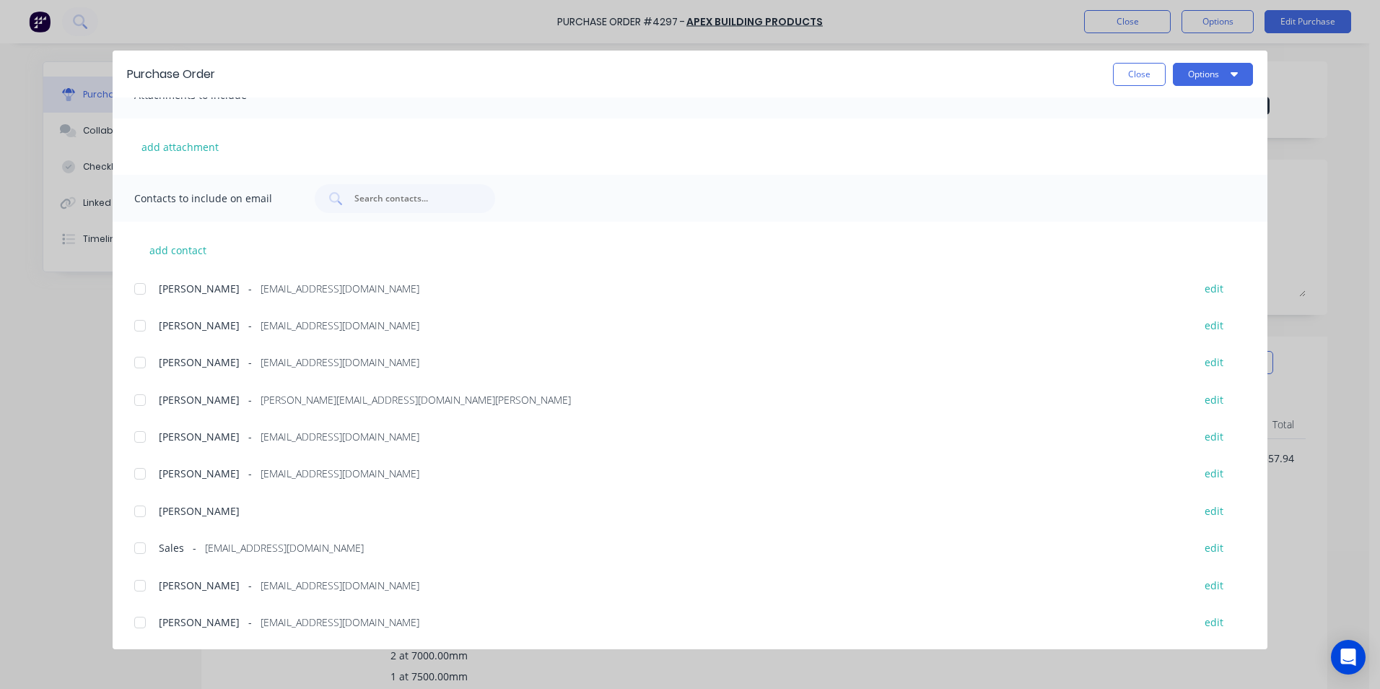
click at [134, 310] on div at bounding box center [140, 547] width 29 height 29
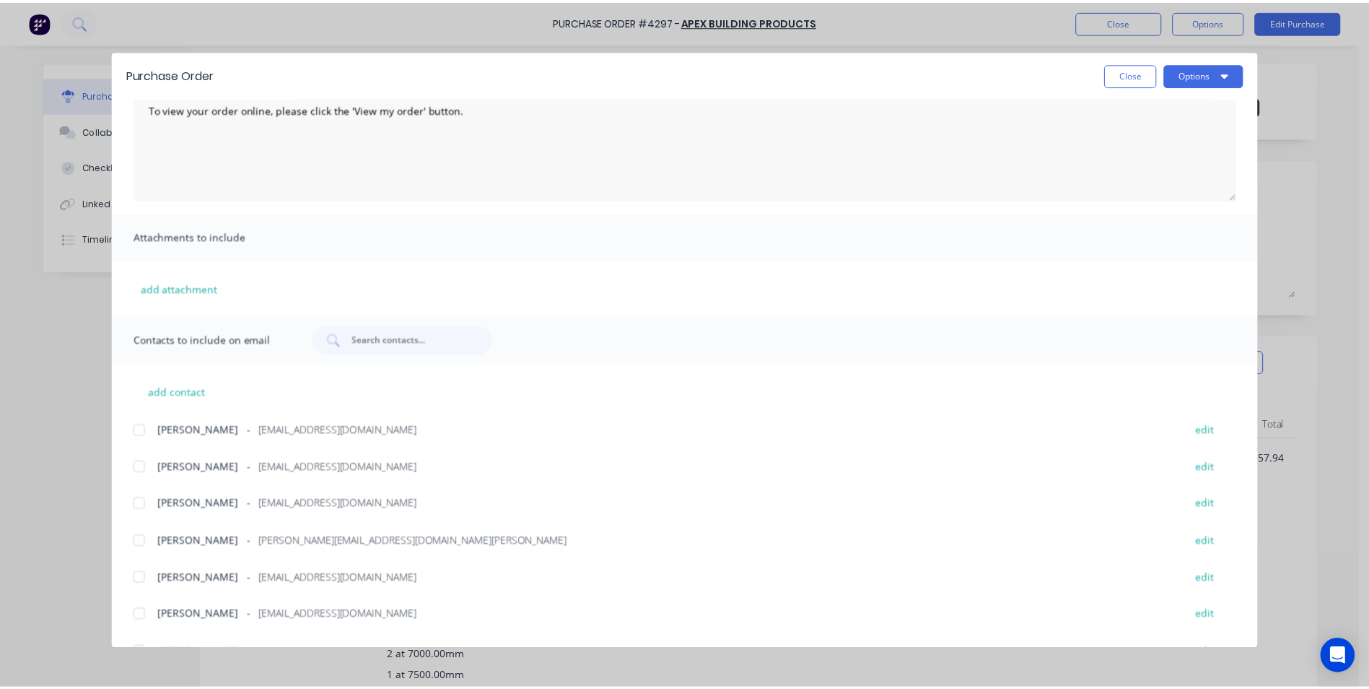
scroll to position [0, 0]
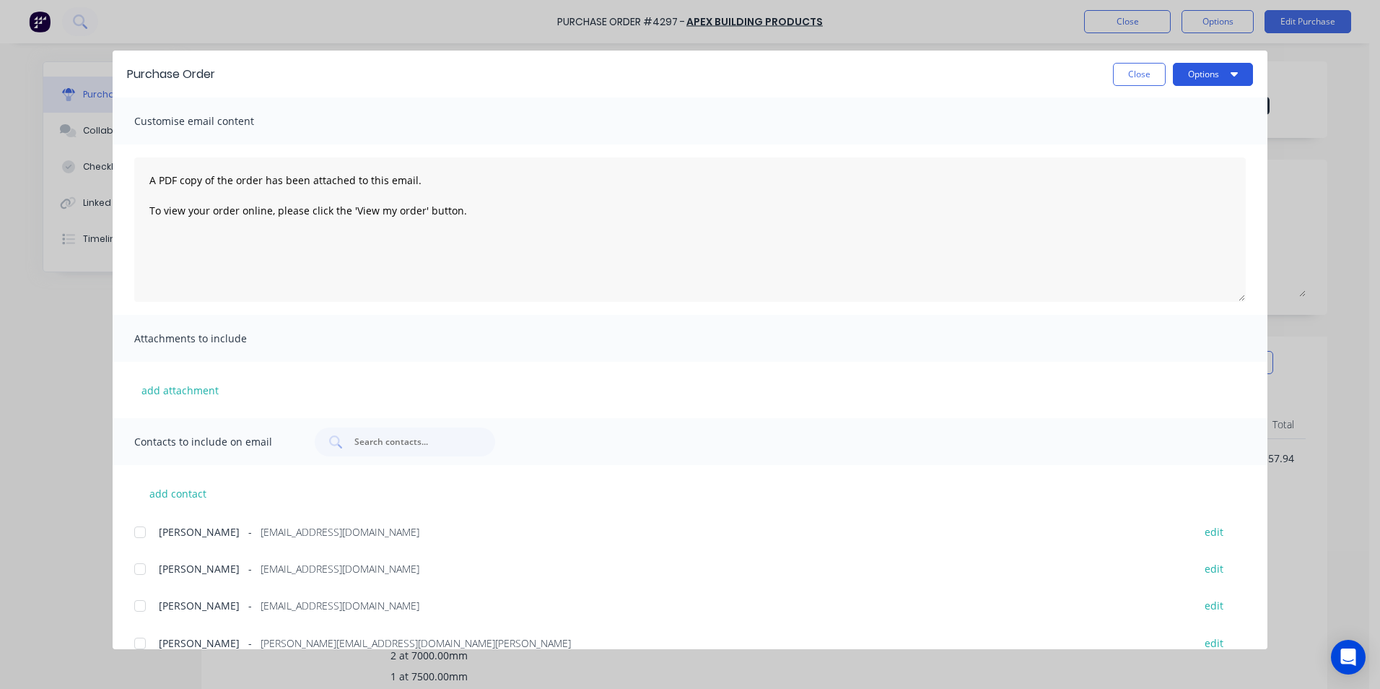
click at [681, 69] on button "Options" at bounding box center [1213, 74] width 80 height 23
click at [681, 161] on div "Email" at bounding box center [1184, 168] width 111 height 21
click at [681, 73] on button "Close" at bounding box center [1139, 74] width 53 height 23
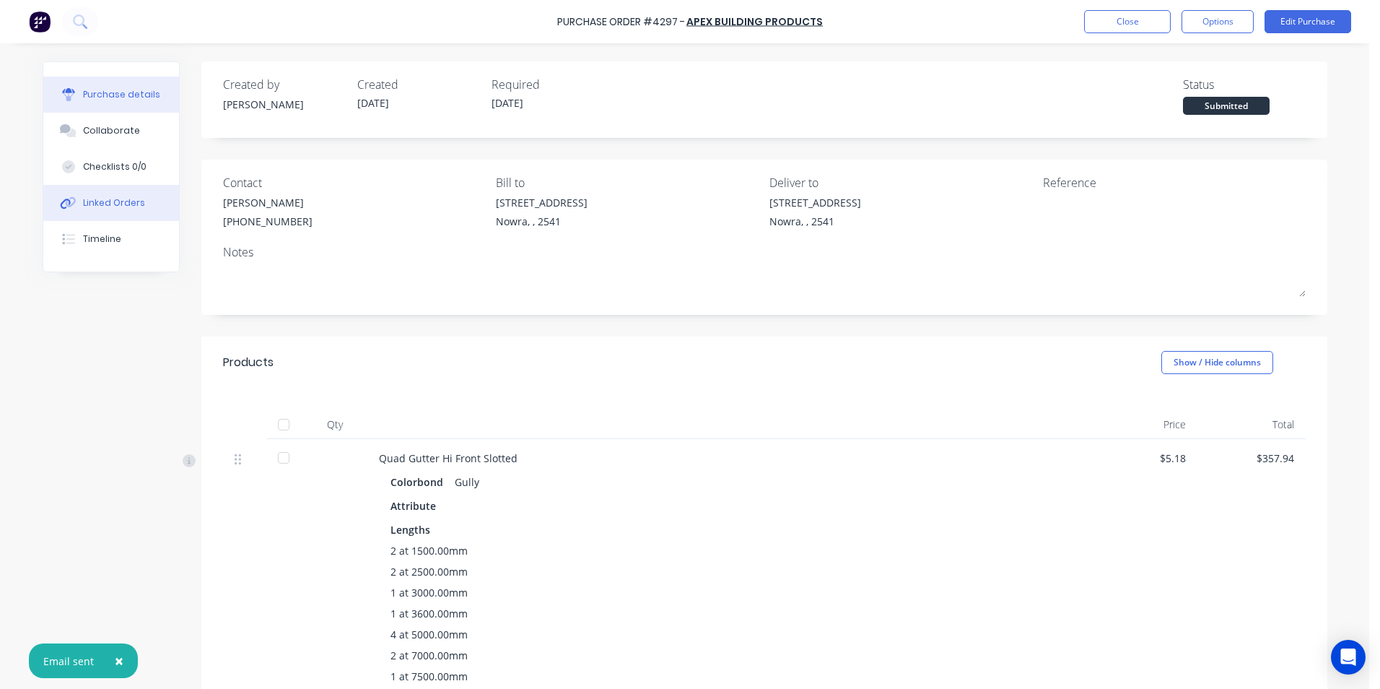
click at [121, 202] on div "Linked Orders" at bounding box center [114, 202] width 62 height 13
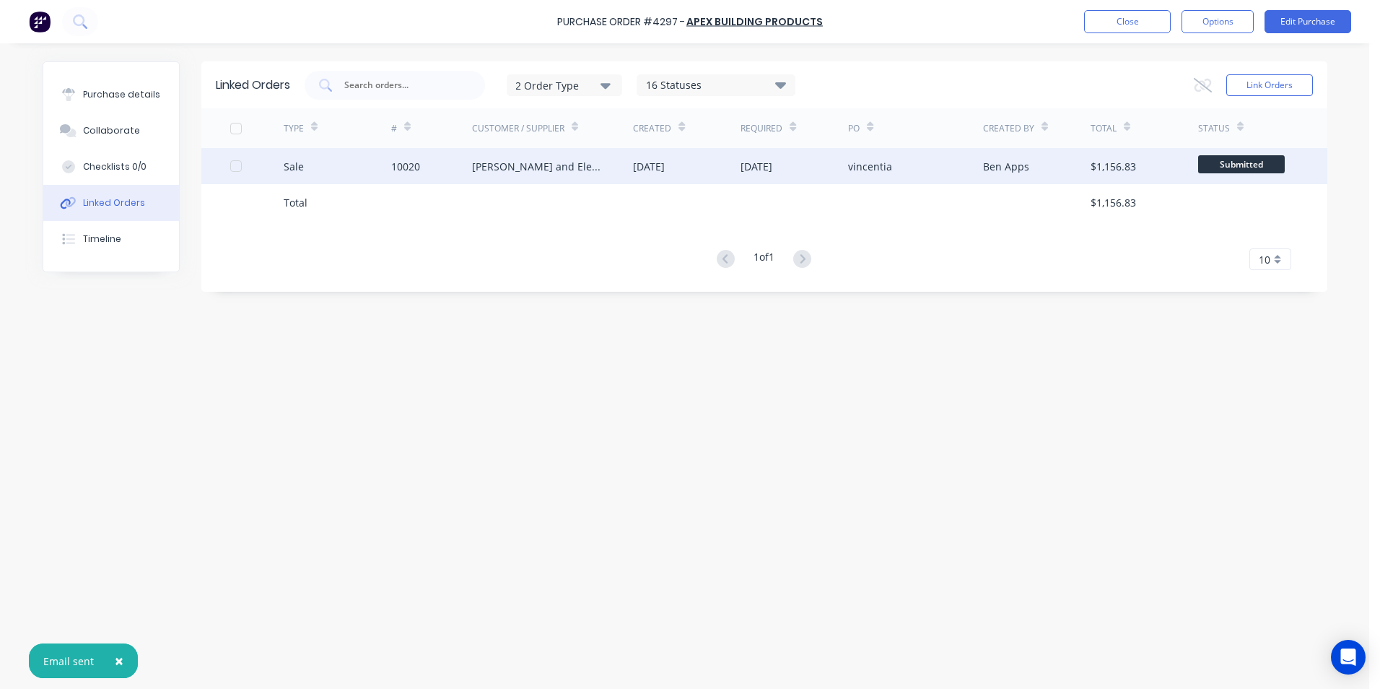
click at [597, 175] on div "[PERSON_NAME] and Electrical Innovations" at bounding box center [553, 166] width 162 height 36
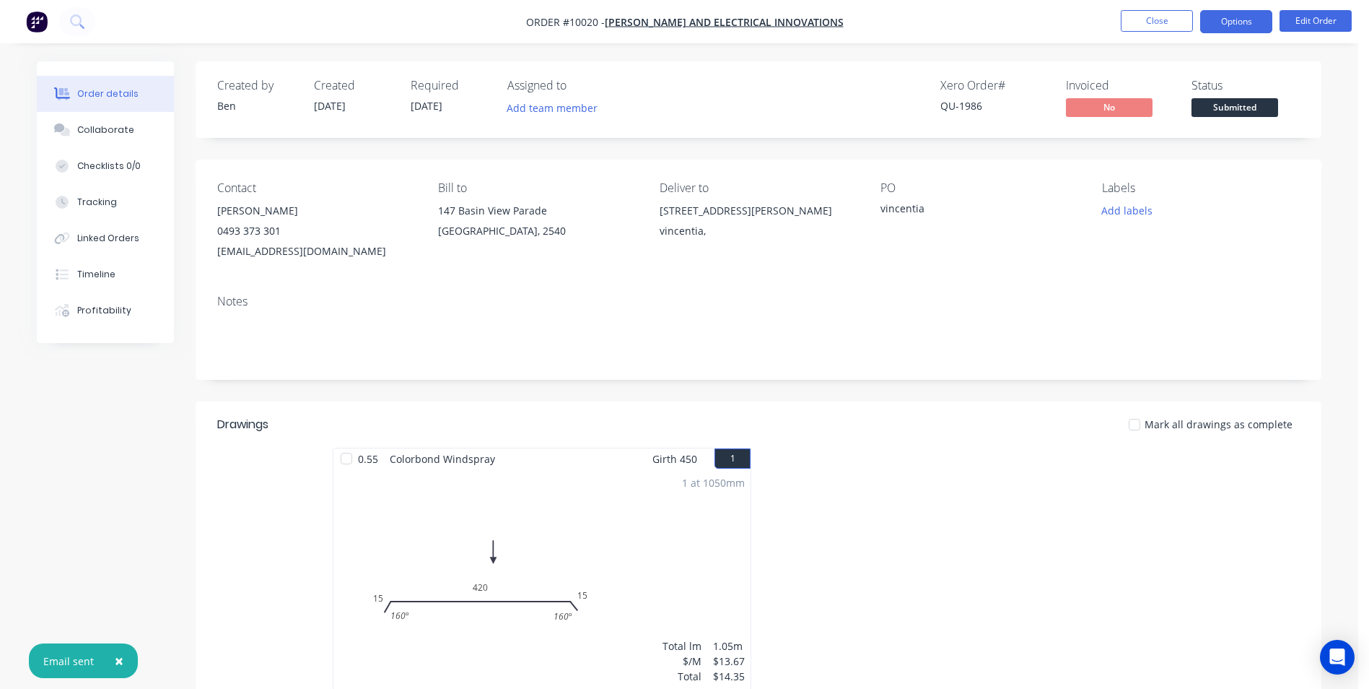
click at [681, 23] on button "Options" at bounding box center [1236, 21] width 72 height 23
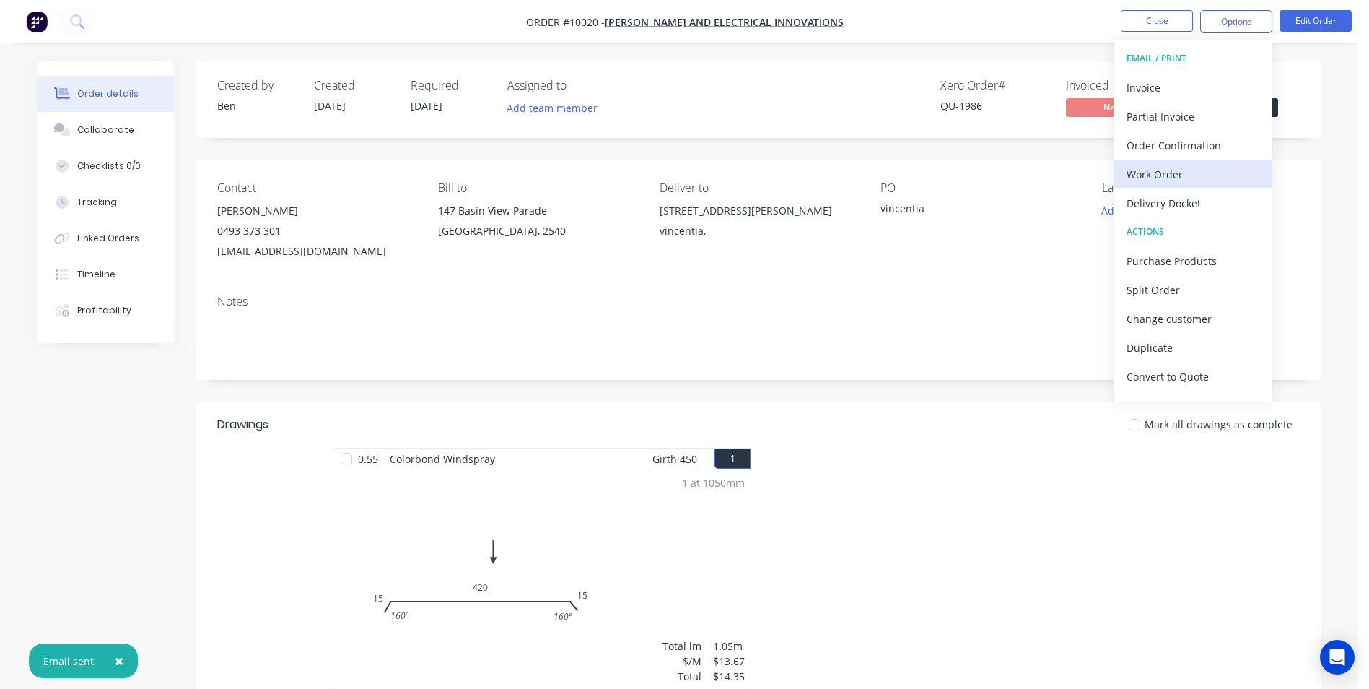
click at [681, 167] on div "Work Order" at bounding box center [1193, 174] width 133 height 21
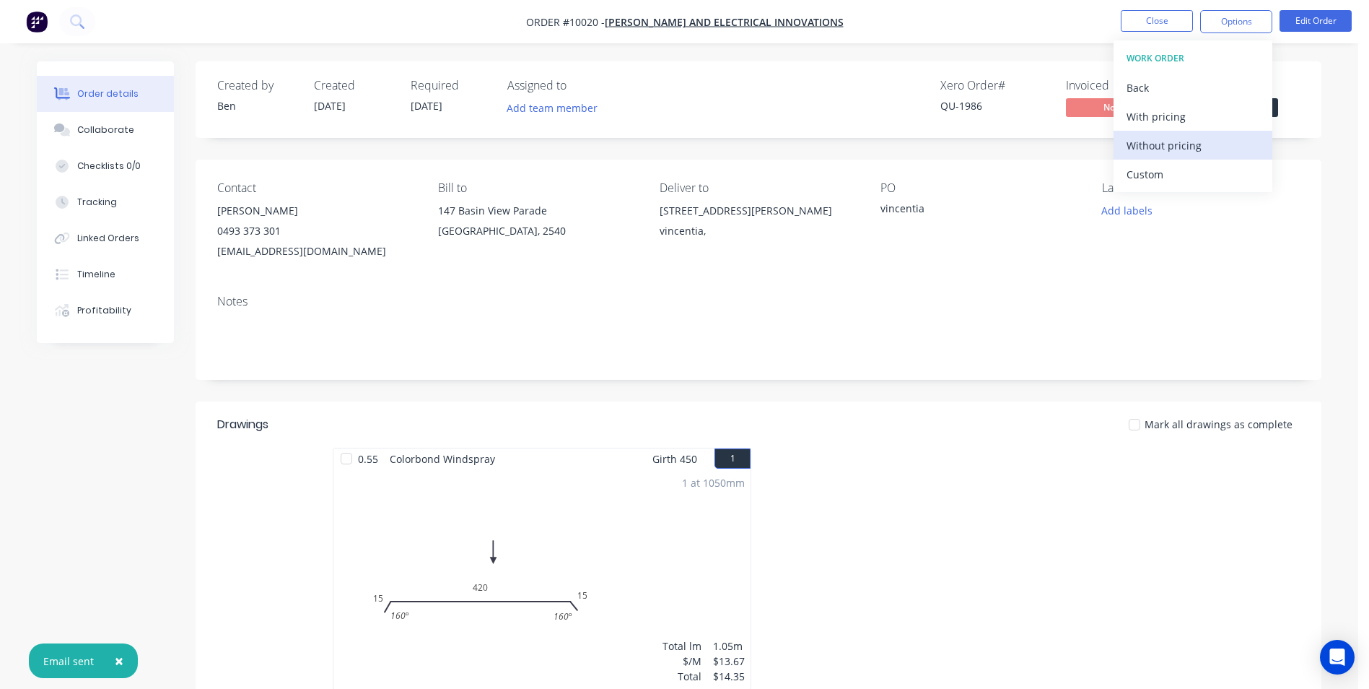
click at [681, 152] on div "Without pricing" at bounding box center [1193, 145] width 133 height 21
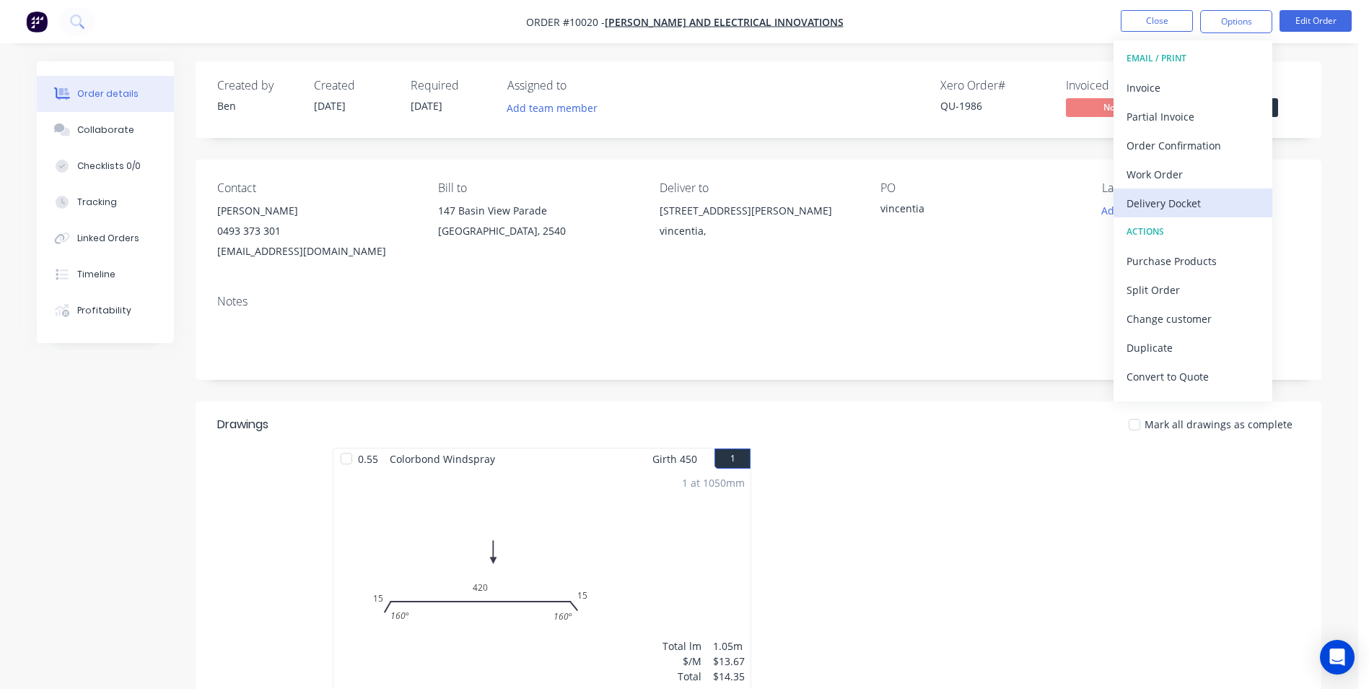
click at [681, 204] on div "Delivery Docket" at bounding box center [1193, 203] width 133 height 21
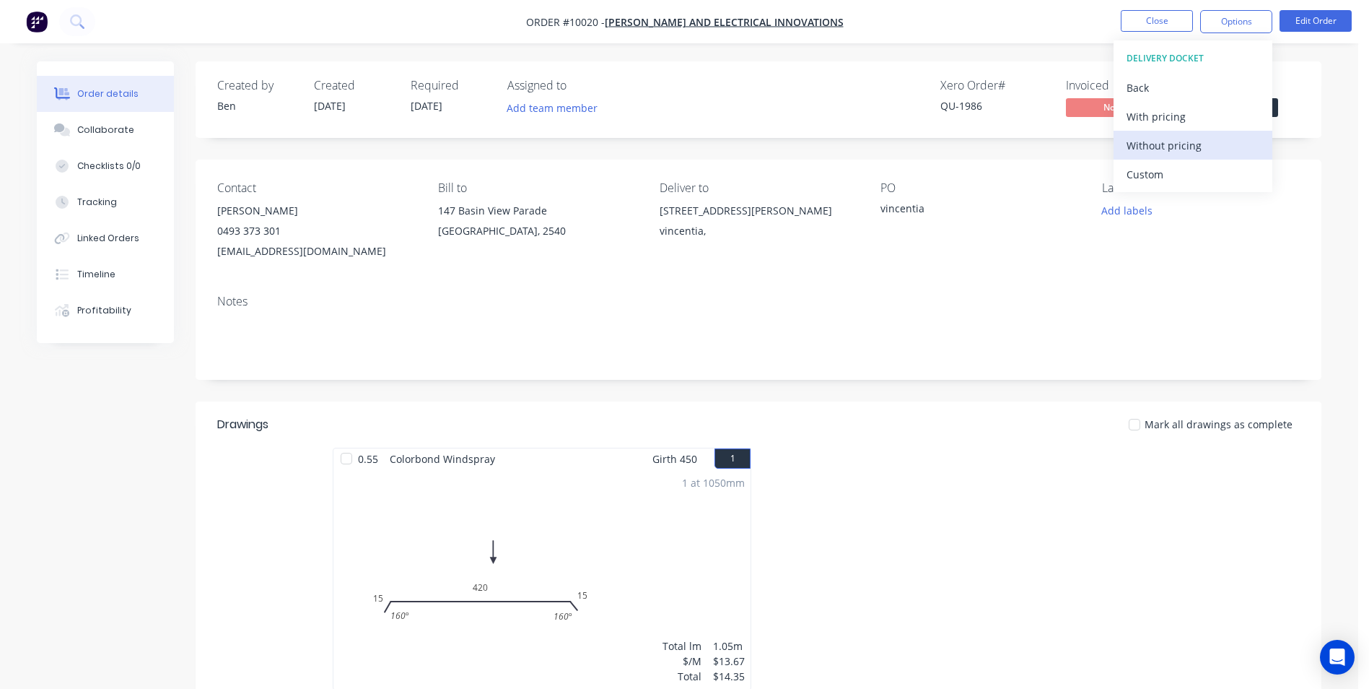
click at [681, 145] on div "Without pricing" at bounding box center [1193, 145] width 133 height 21
click at [681, 141] on div "Order Confirmation" at bounding box center [1193, 145] width 133 height 21
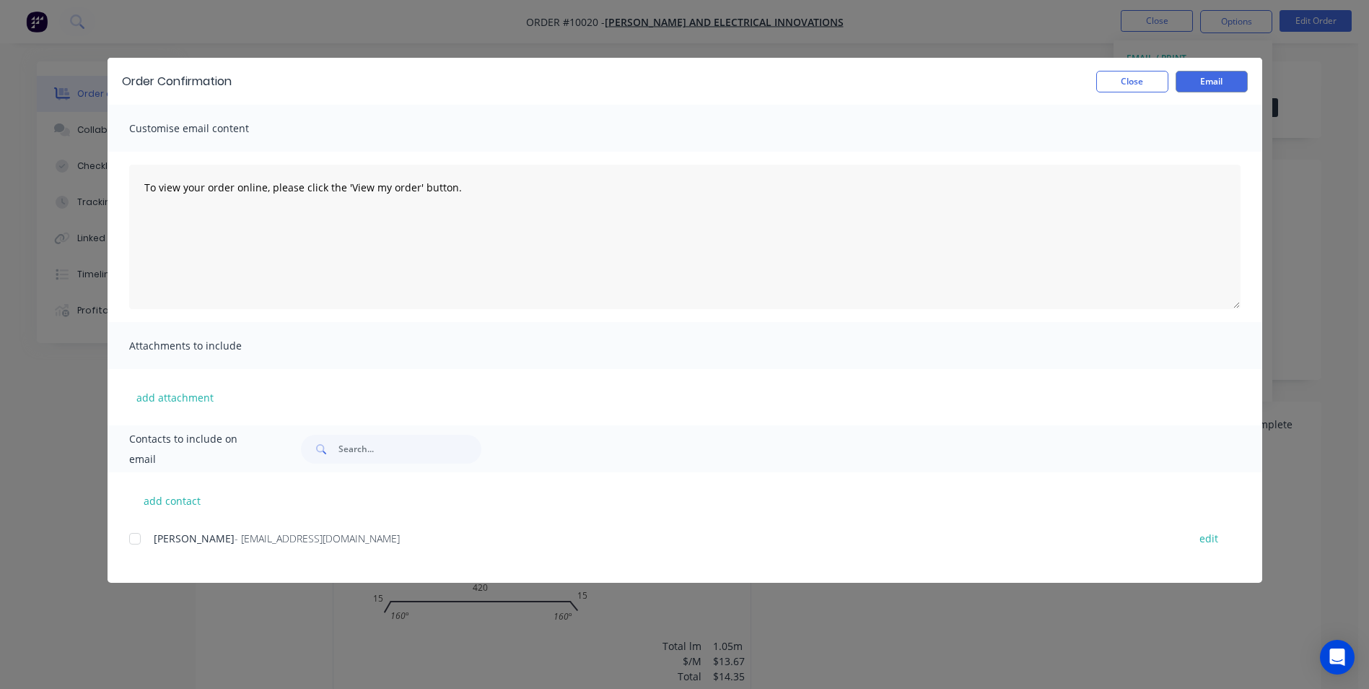
click at [128, 310] on div at bounding box center [135, 538] width 29 height 29
click at [681, 78] on button "Close" at bounding box center [1132, 82] width 72 height 22
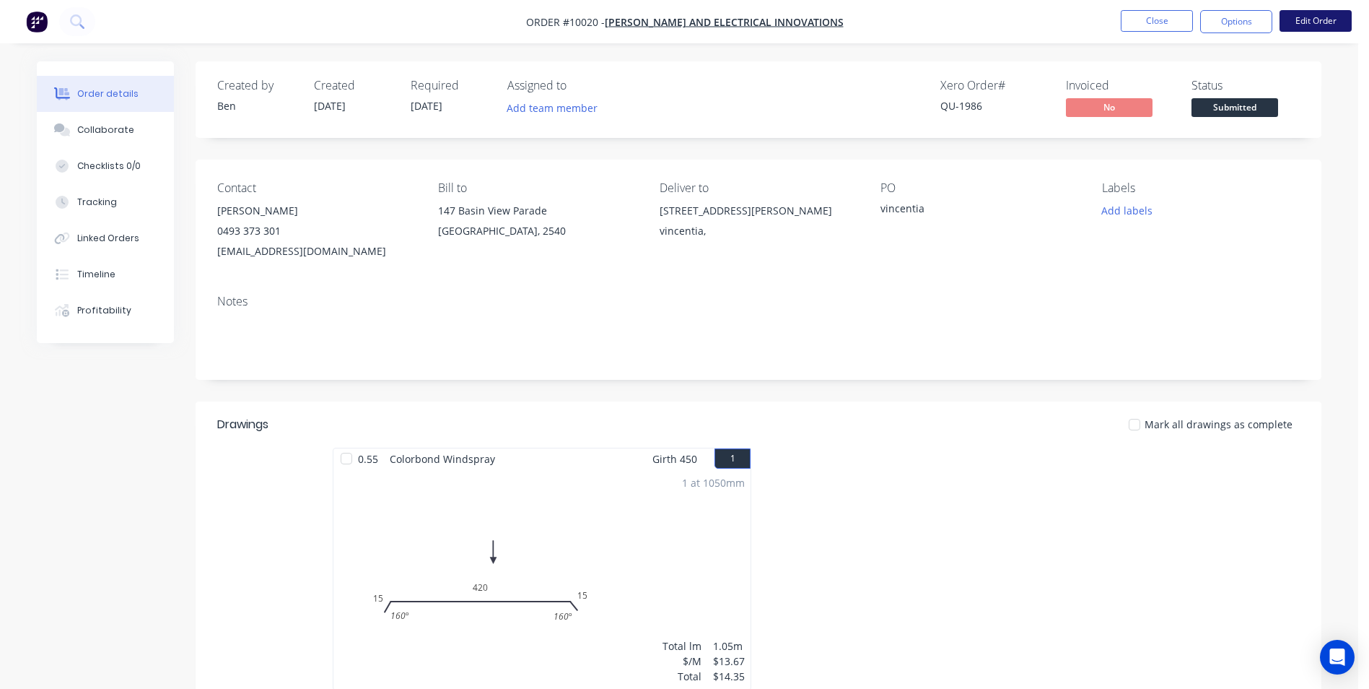
click at [681, 20] on button "Edit Order" at bounding box center [1316, 21] width 72 height 22
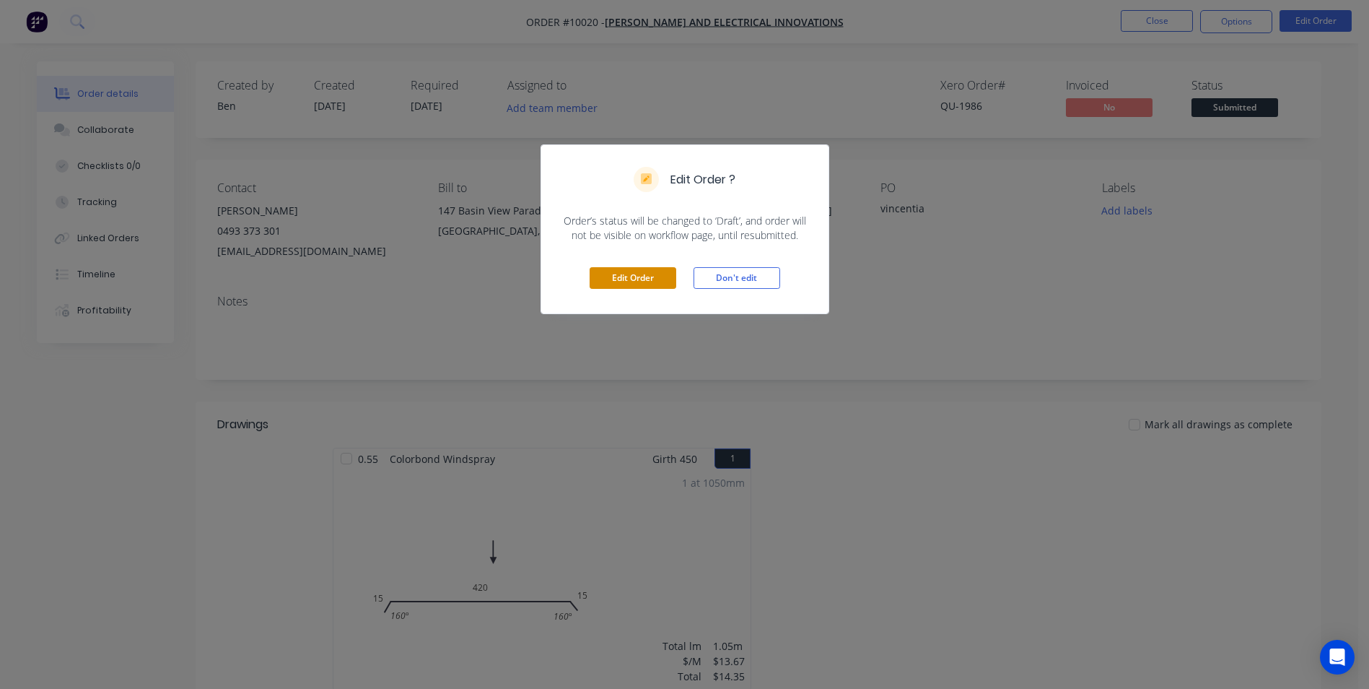
click at [657, 277] on button "Edit Order" at bounding box center [633, 278] width 87 height 22
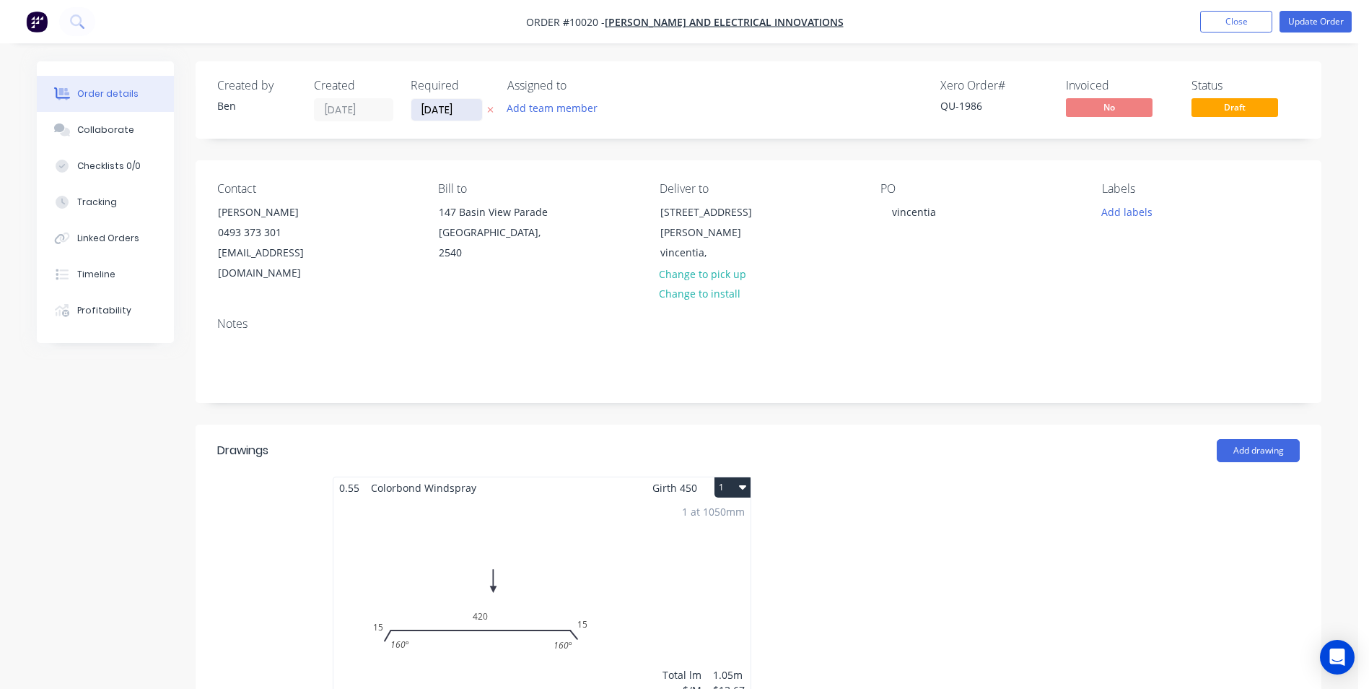
click at [429, 114] on input "[DATE]" at bounding box center [446, 110] width 71 height 22
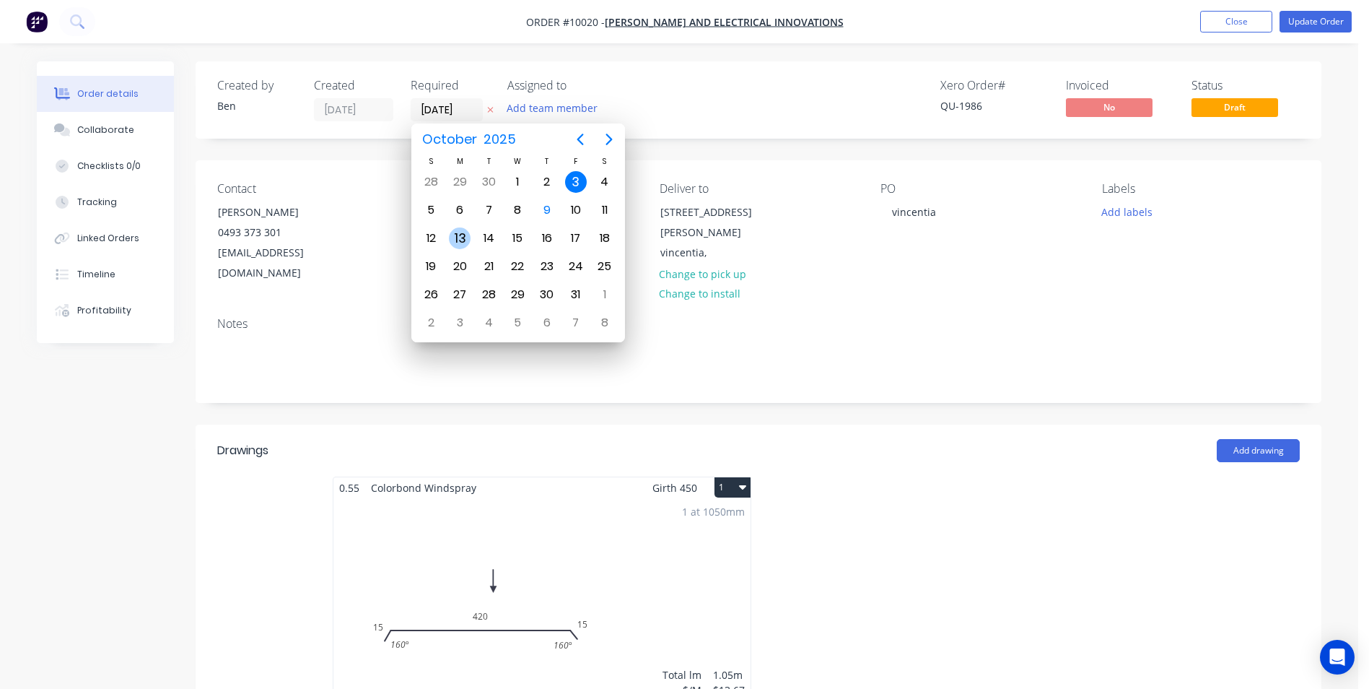
click at [465, 237] on div "13" at bounding box center [460, 238] width 22 height 22
type input "13/10/25"
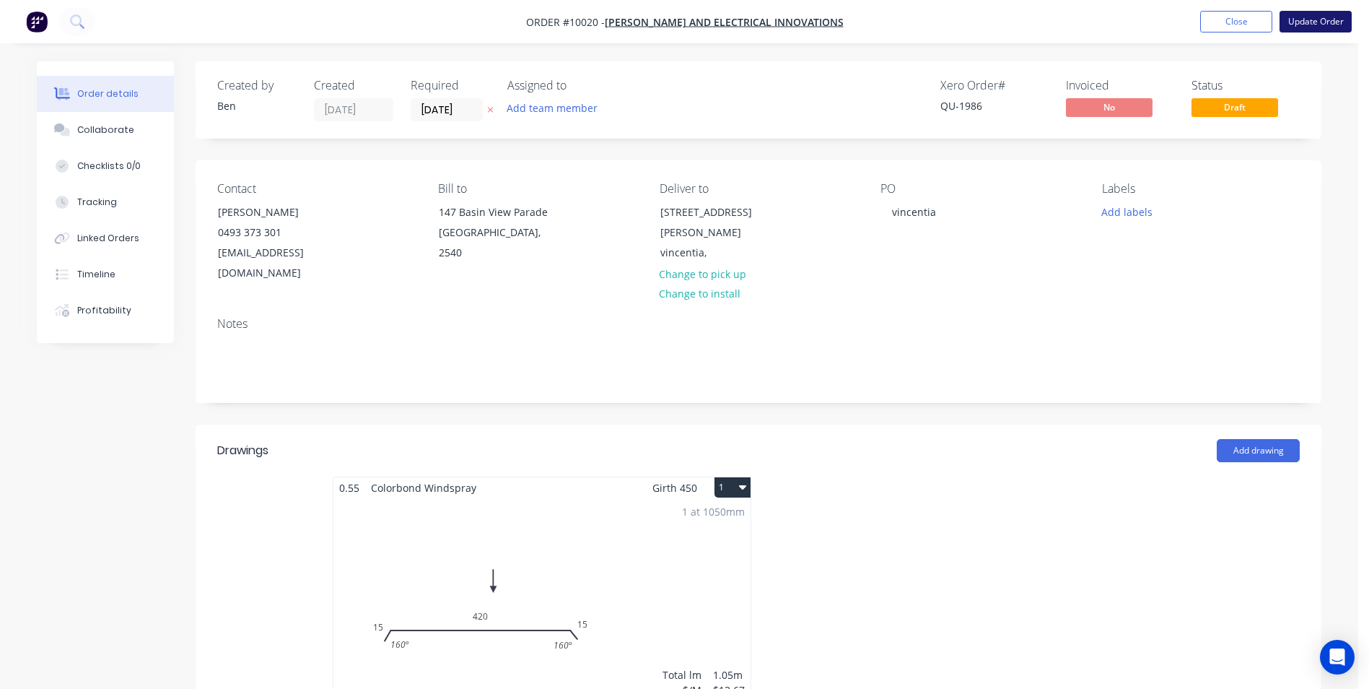
click at [681, 30] on button "Update Order" at bounding box center [1316, 22] width 72 height 22
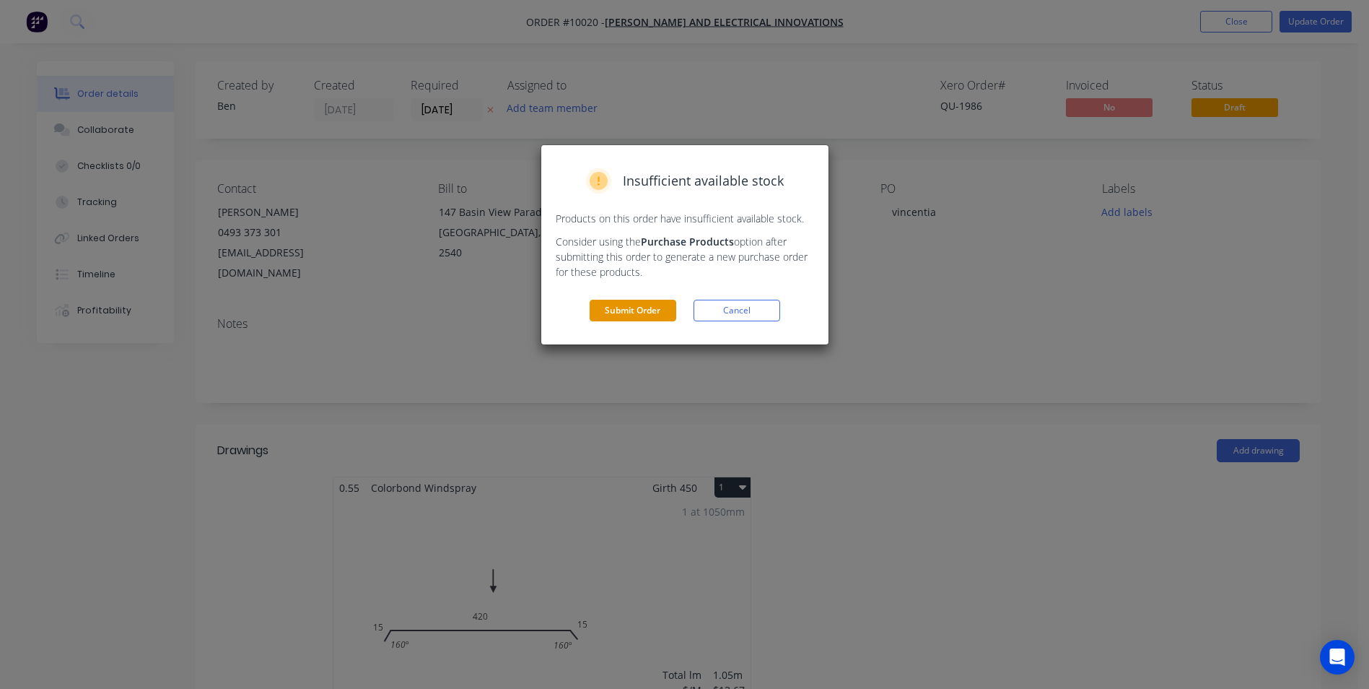
click at [611, 310] on button "Submit Order" at bounding box center [633, 311] width 87 height 22
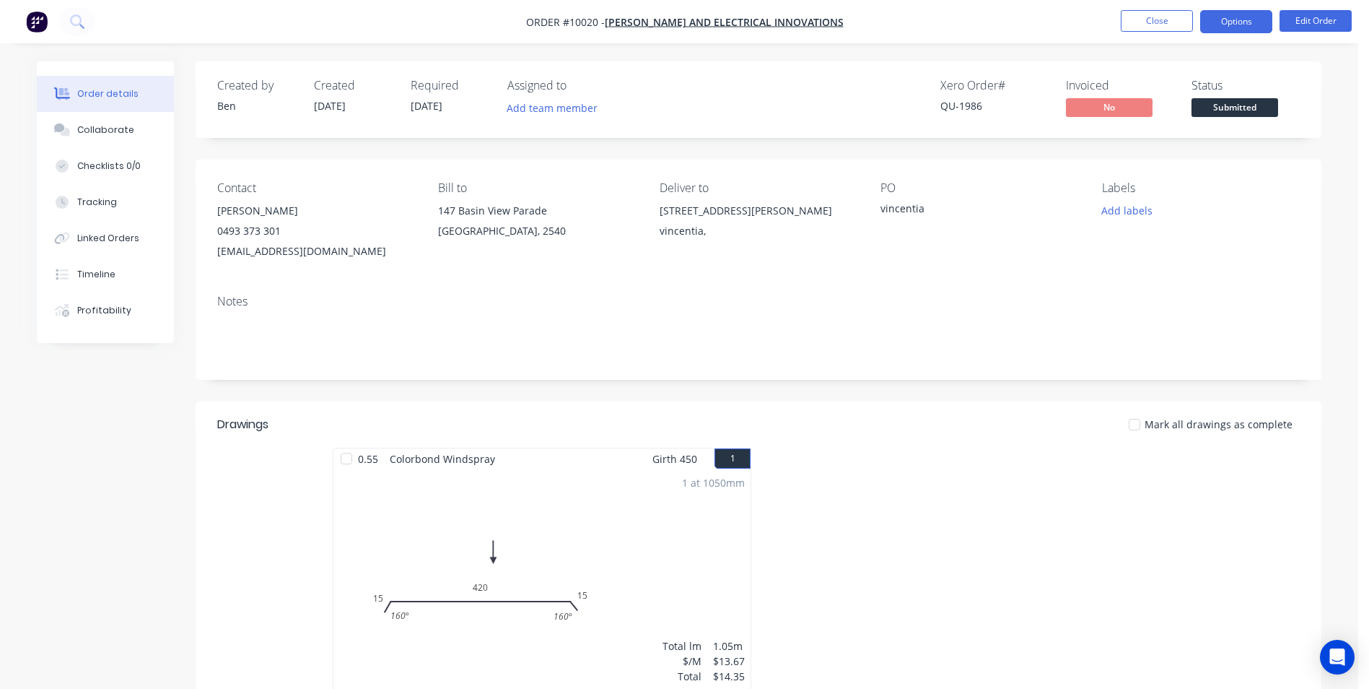
click at [681, 15] on button "Options" at bounding box center [1236, 21] width 72 height 23
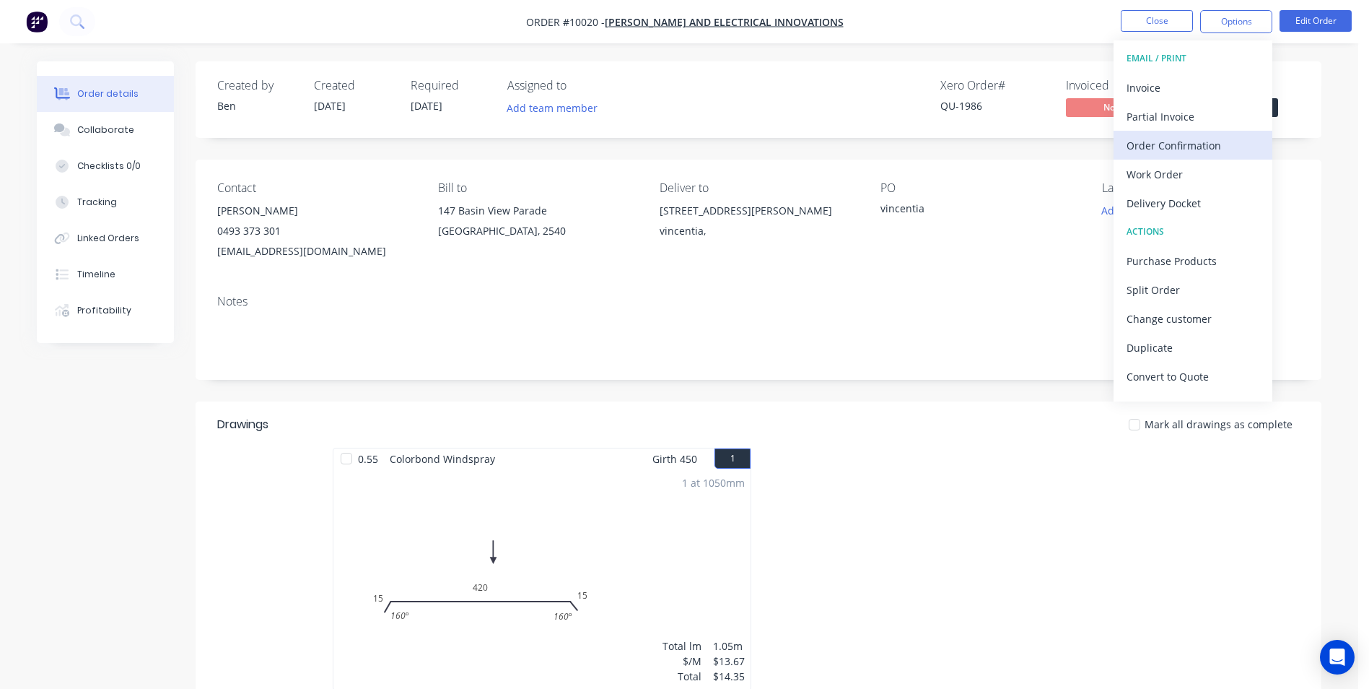
click at [681, 144] on div "Order Confirmation" at bounding box center [1193, 145] width 133 height 21
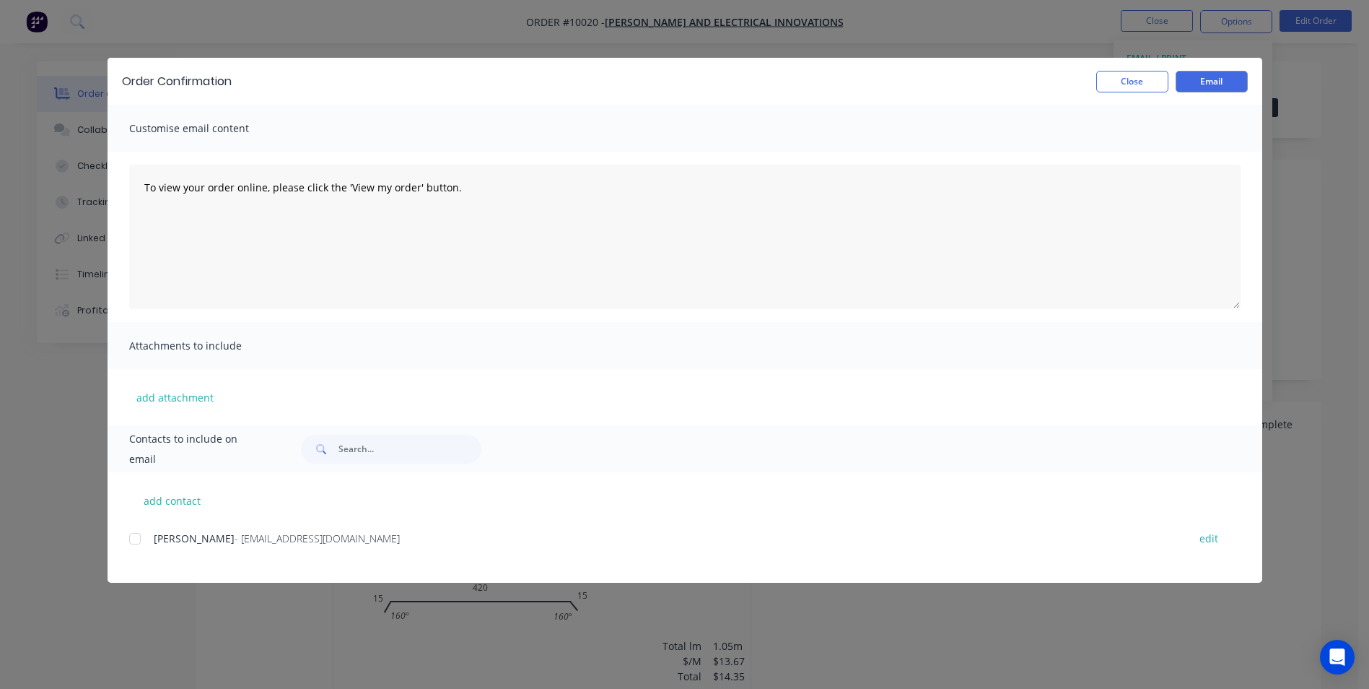
click at [134, 310] on div at bounding box center [135, 538] width 29 height 29
click at [681, 76] on button "Email" at bounding box center [1212, 82] width 72 height 22
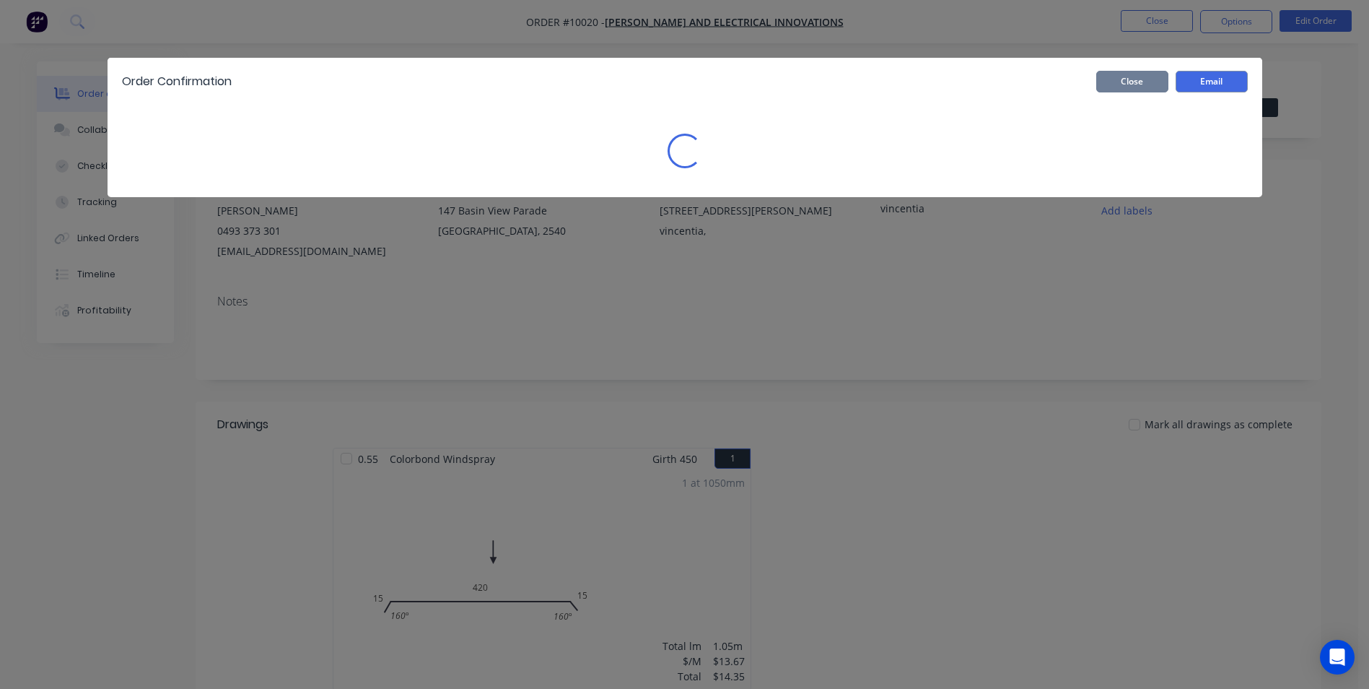
click at [681, 79] on button "Close" at bounding box center [1132, 82] width 72 height 22
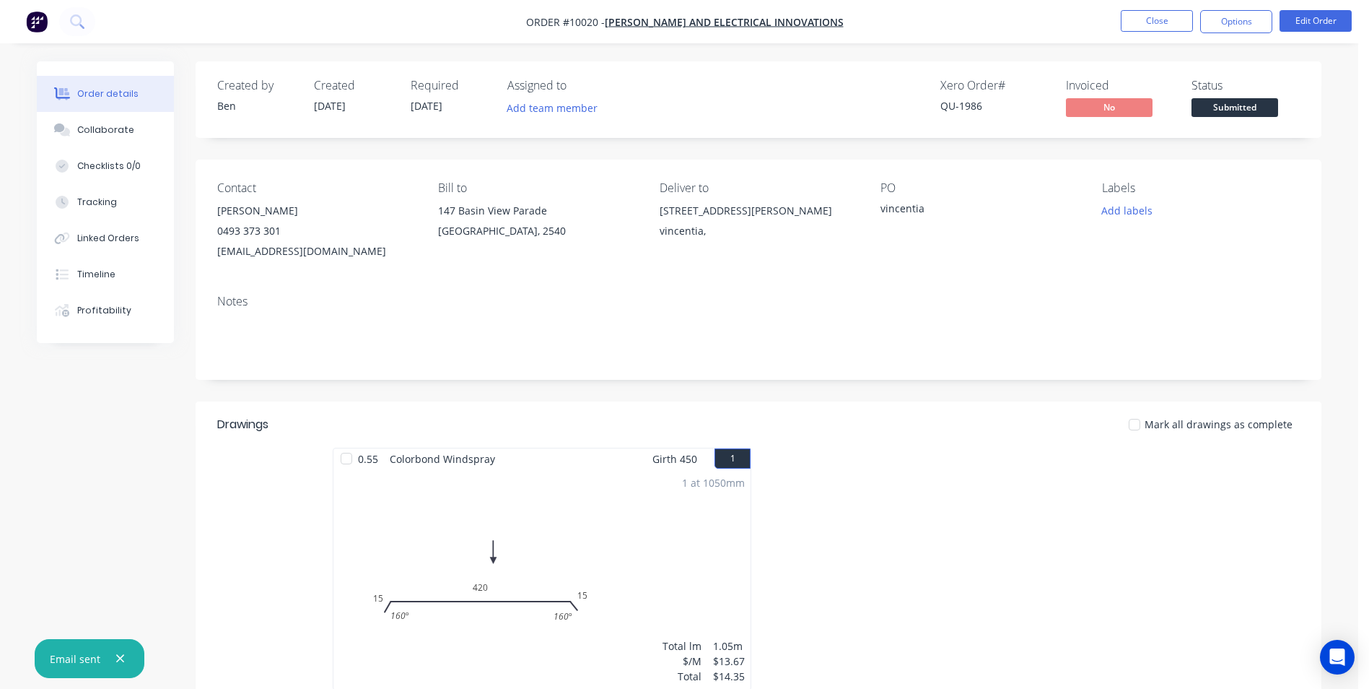
click at [37, 31] on img "button" at bounding box center [37, 22] width 22 height 22
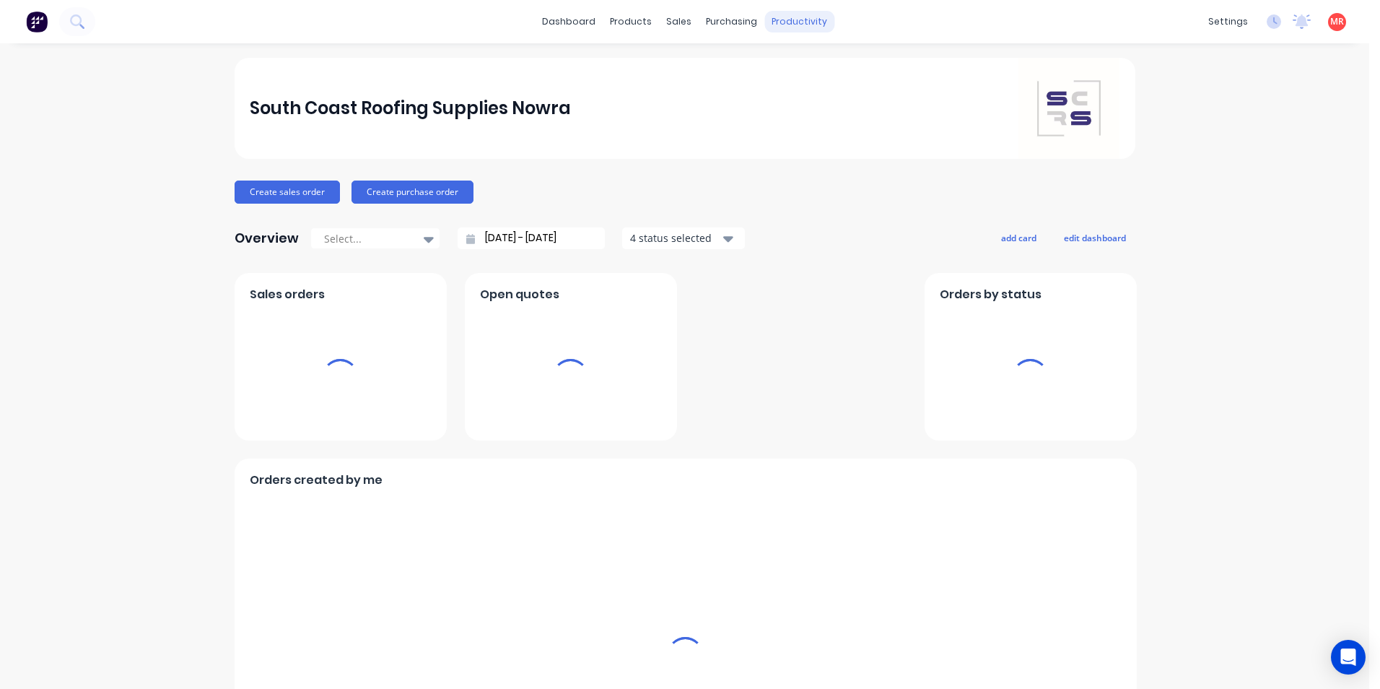
click at [681, 19] on div "productivity" at bounding box center [799, 22] width 70 height 22
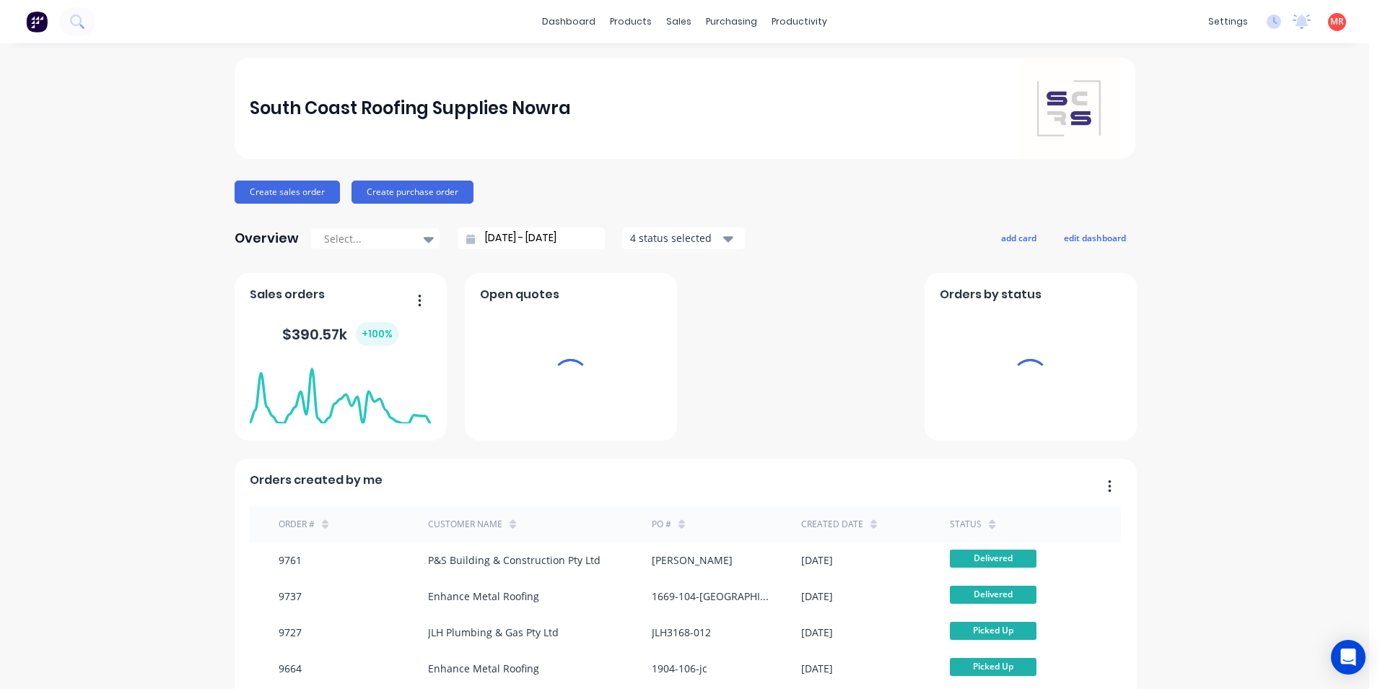
click at [681, 19] on div "productivity" at bounding box center [799, 22] width 70 height 22
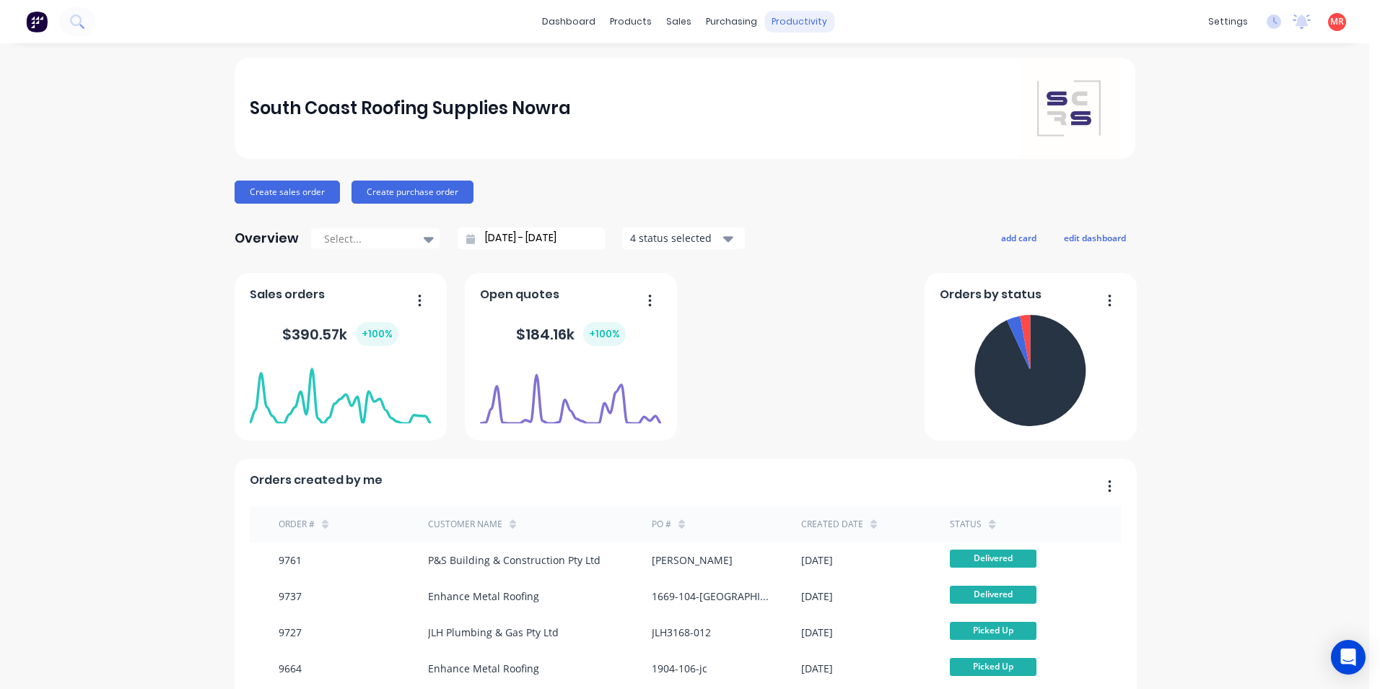
click at [681, 22] on div "productivity" at bounding box center [799, 22] width 70 height 22
click at [681, 25] on div "productivity" at bounding box center [799, 22] width 70 height 22
click at [681, 126] on div "Delivery Scheduling" at bounding box center [843, 127] width 90 height 13
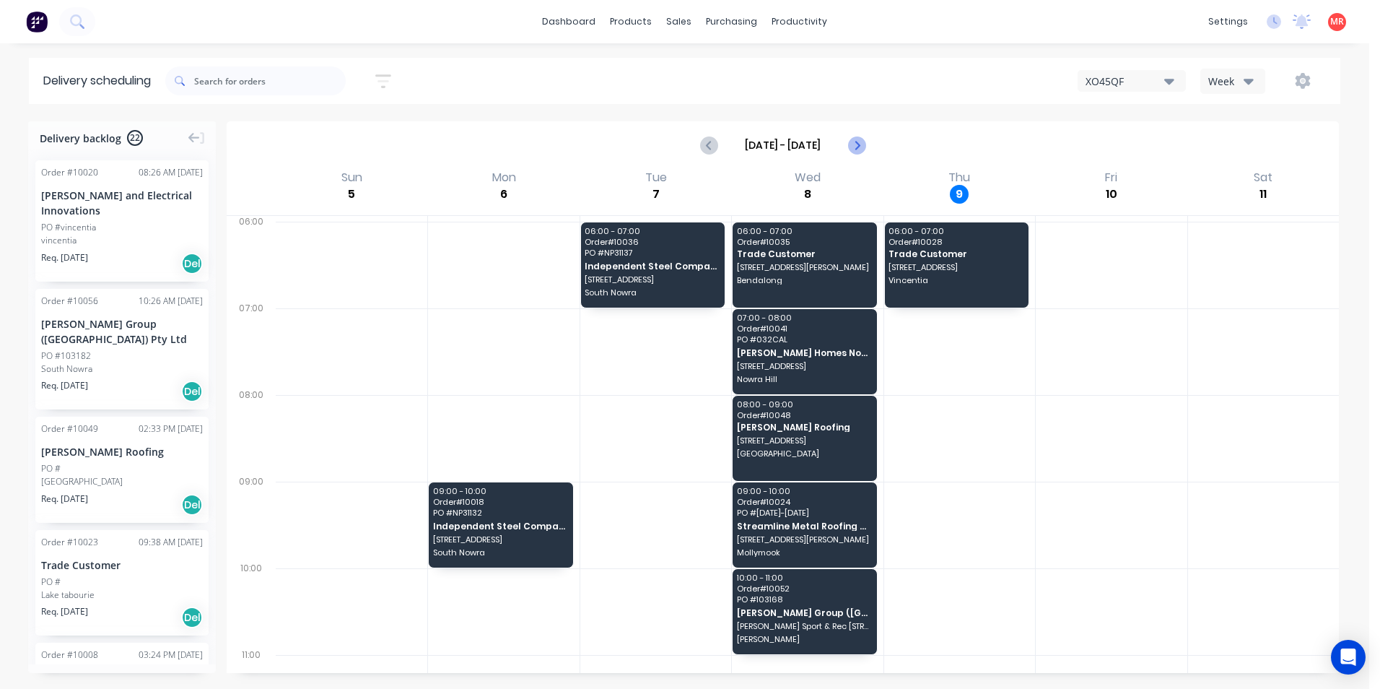
click at [681, 151] on button "Next page" at bounding box center [856, 145] width 29 height 29
type input "Oct 12 - Oct 18"
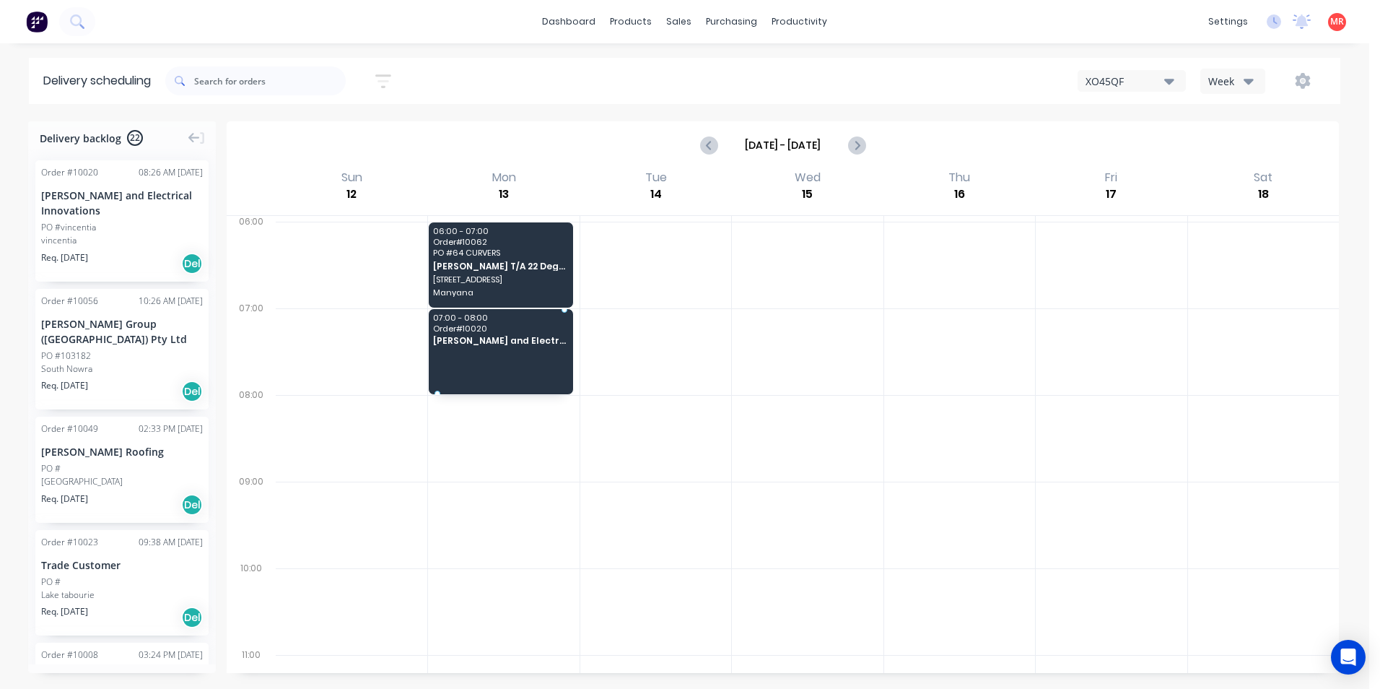
drag, startPoint x: 81, startPoint y: 207, endPoint x: 546, endPoint y: 317, distance: 477.6
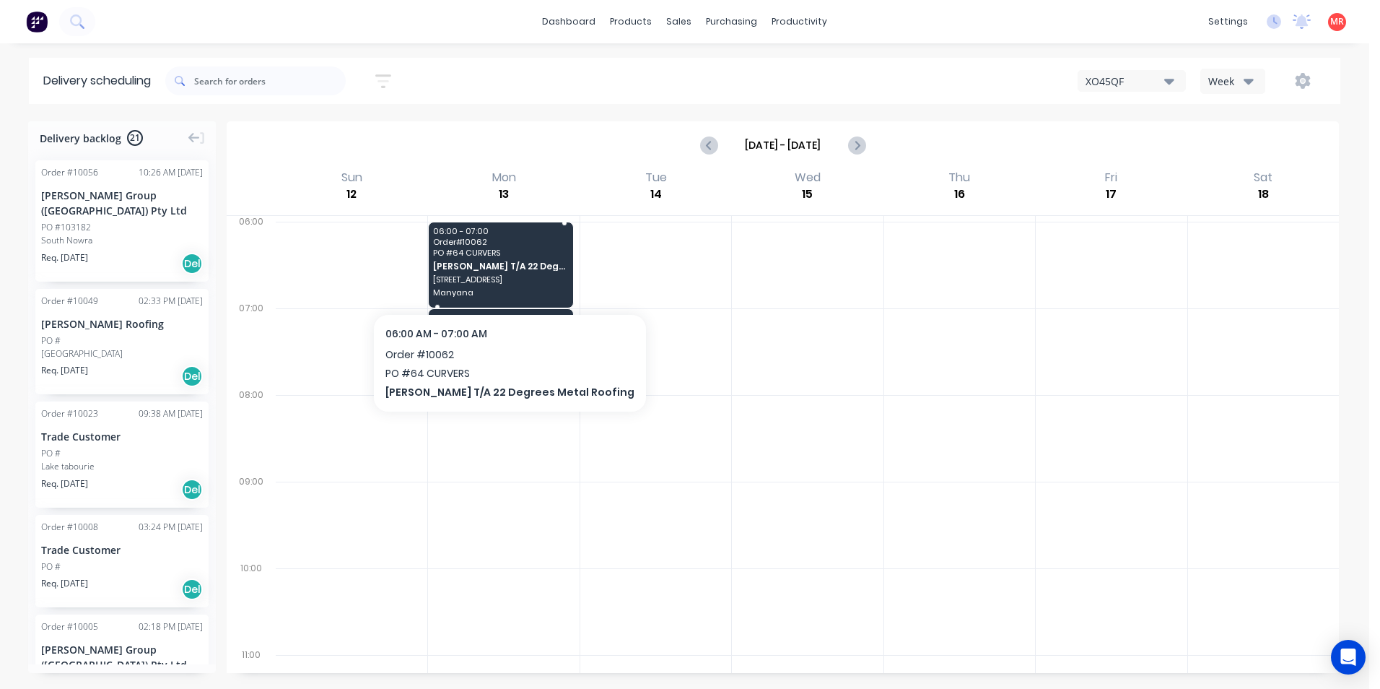
click at [456, 262] on span "[PERSON_NAME] T/A 22 Degrees Metal Roofing" at bounding box center [500, 265] width 134 height 9
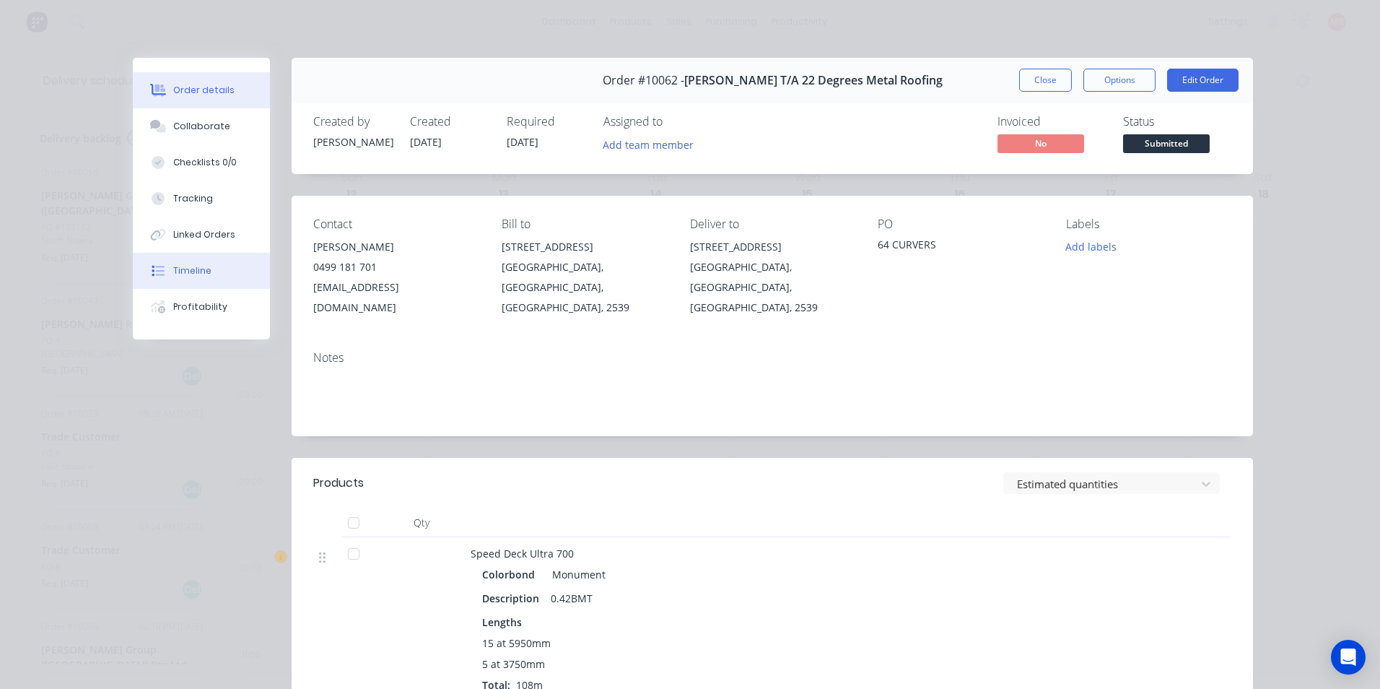
click at [197, 257] on button "Timeline" at bounding box center [201, 271] width 137 height 36
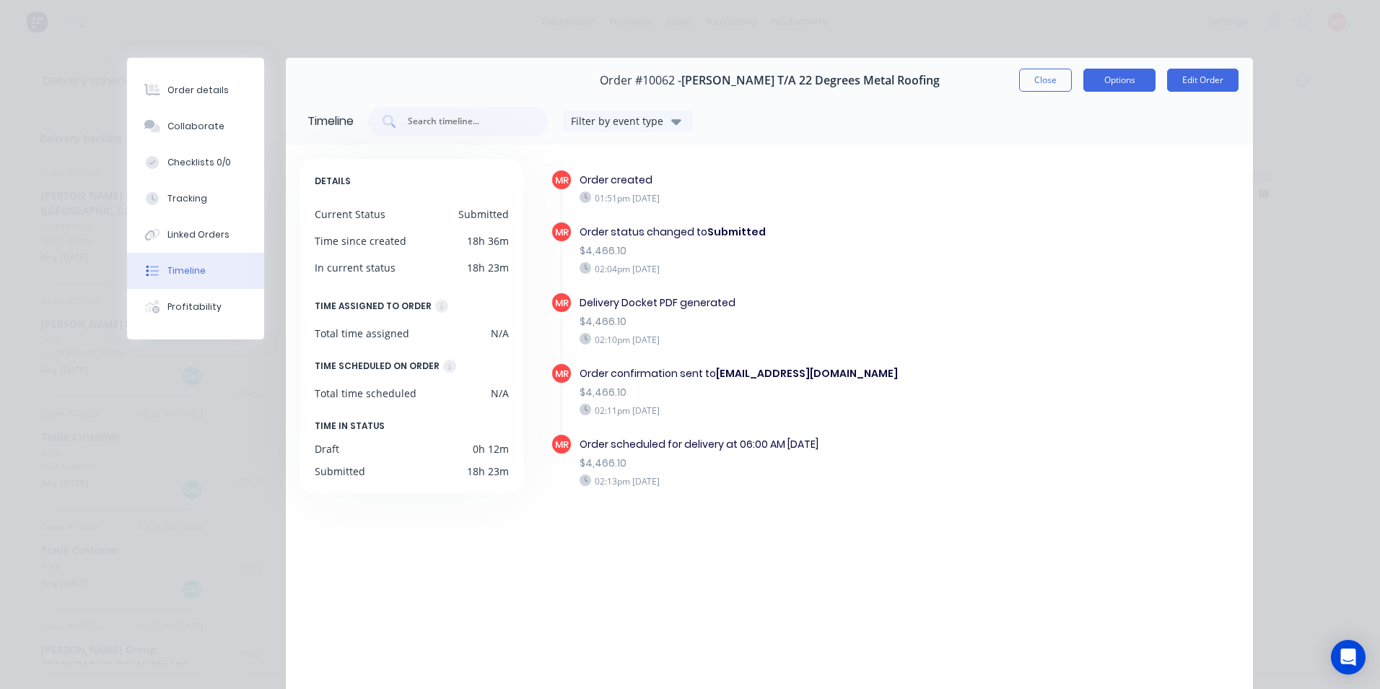
click at [681, 81] on button "Options" at bounding box center [1119, 80] width 72 height 23
click at [681, 172] on div "Delivery Docket" at bounding box center [1080, 175] width 126 height 21
click at [681, 175] on div "Standard" at bounding box center [1080, 175] width 126 height 21
drag, startPoint x: 71, startPoint y: 32, endPoint x: 50, endPoint y: 23, distance: 22.9
click at [71, 32] on div "Order details Collaborate Checklists 0/0 Tracking Linked Orders Timeline Profit…" at bounding box center [690, 344] width 1380 height 689
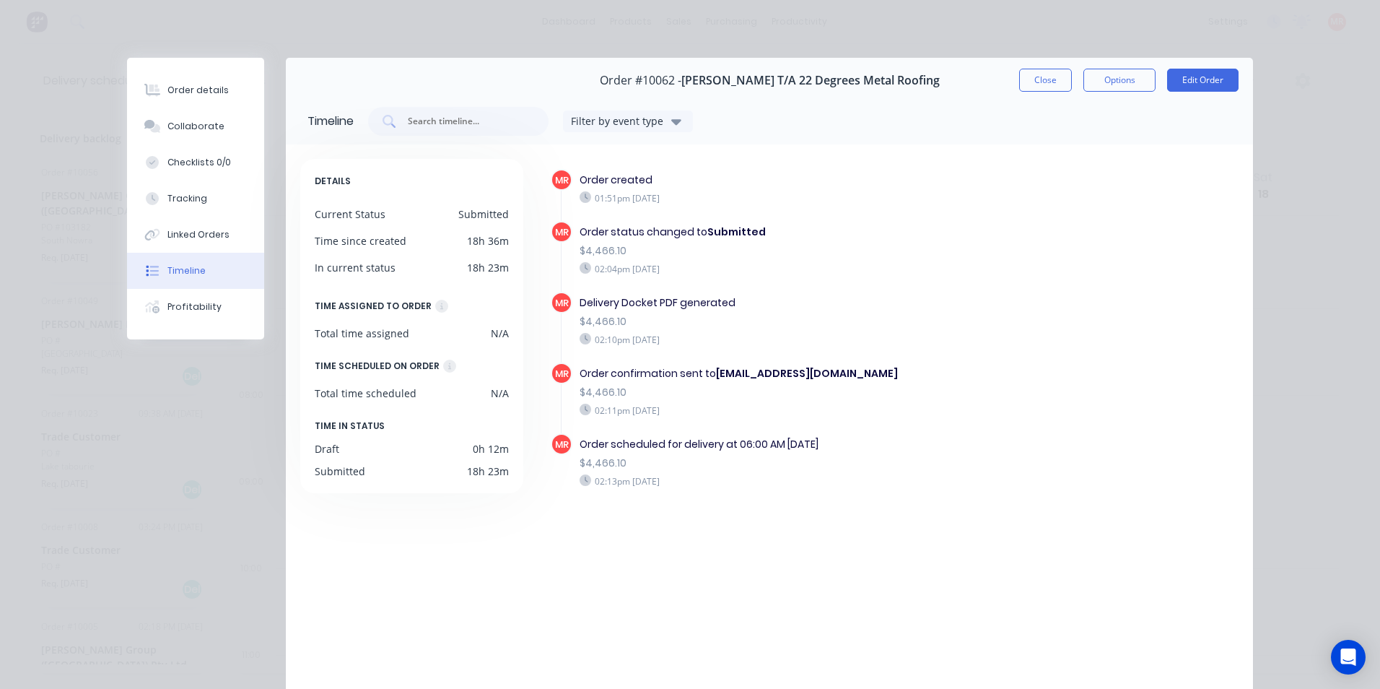
click at [115, 17] on div "Order details Collaborate Checklists 0/0 Tracking Linked Orders Timeline Profit…" at bounding box center [690, 344] width 1380 height 689
click at [681, 79] on button "Close" at bounding box center [1045, 80] width 53 height 23
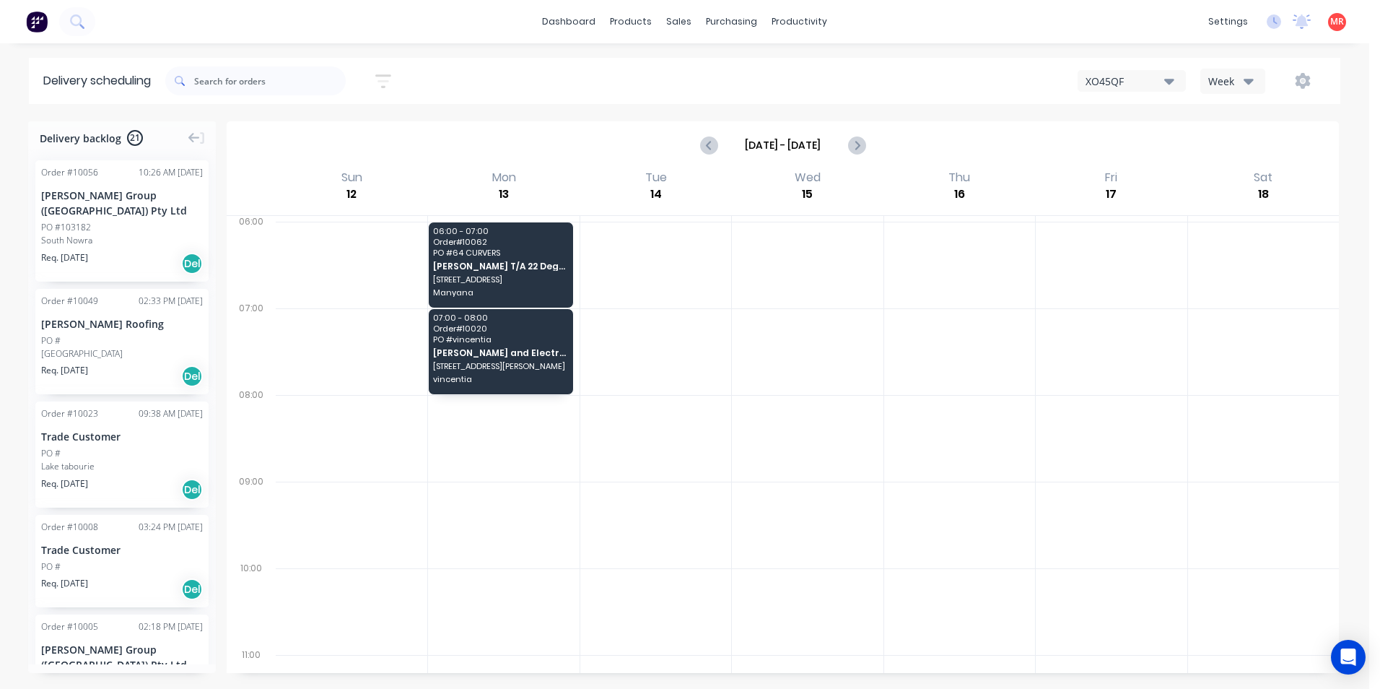
click at [45, 18] on img at bounding box center [37, 22] width 22 height 22
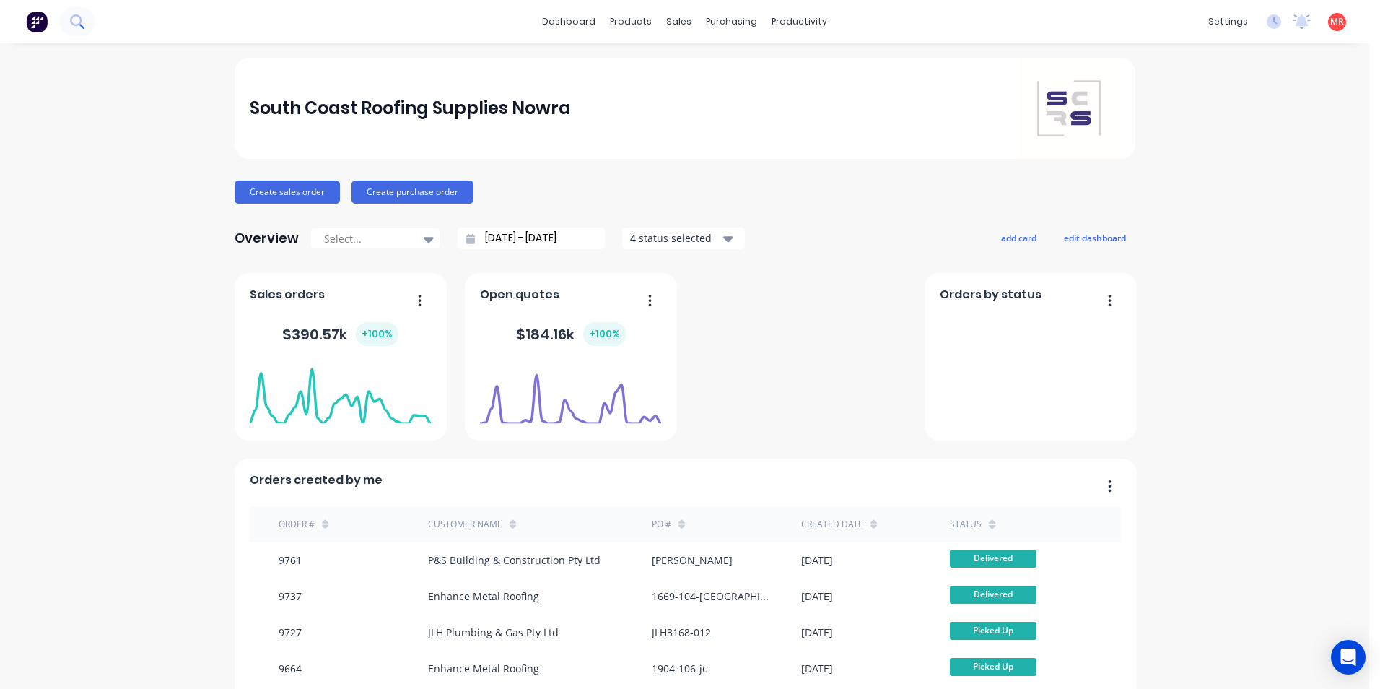
click at [82, 19] on icon at bounding box center [77, 21] width 14 height 14
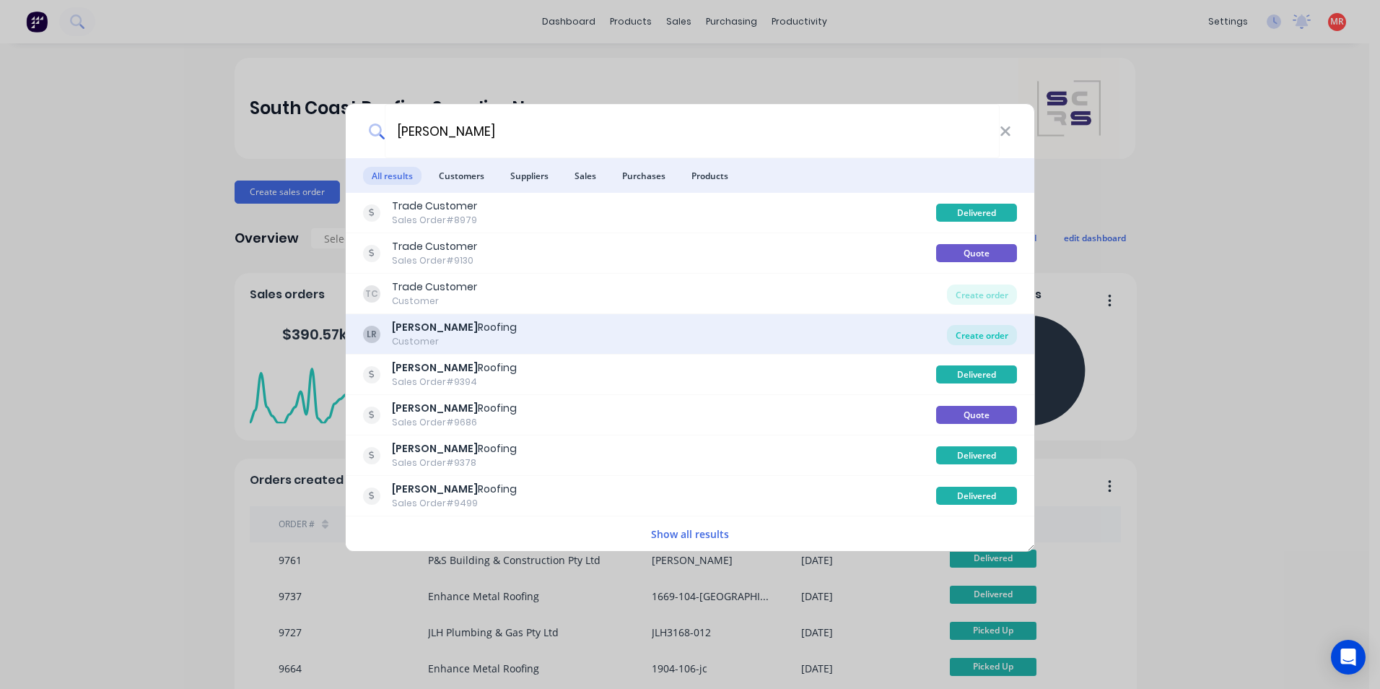
type input "LUKE AUSTIN"
click at [681, 310] on div "Create order" at bounding box center [982, 335] width 70 height 20
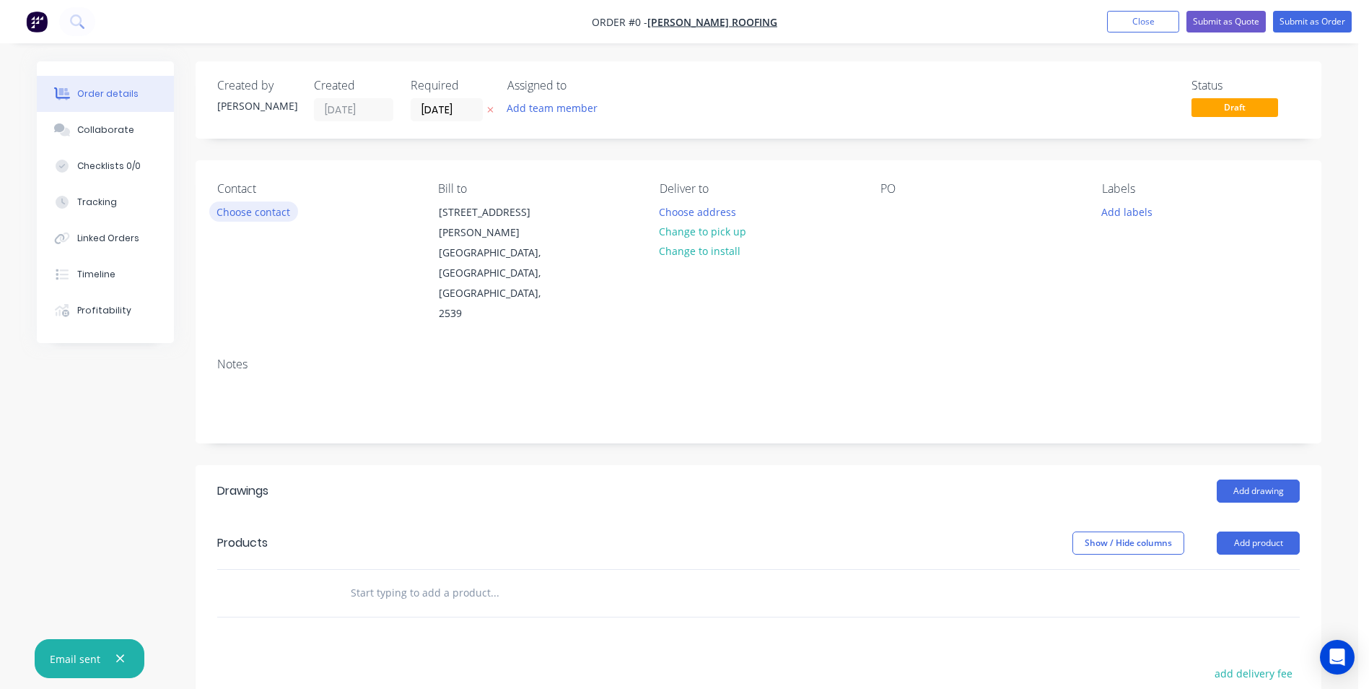
click at [232, 214] on button "Choose contact" at bounding box center [253, 210] width 89 height 19
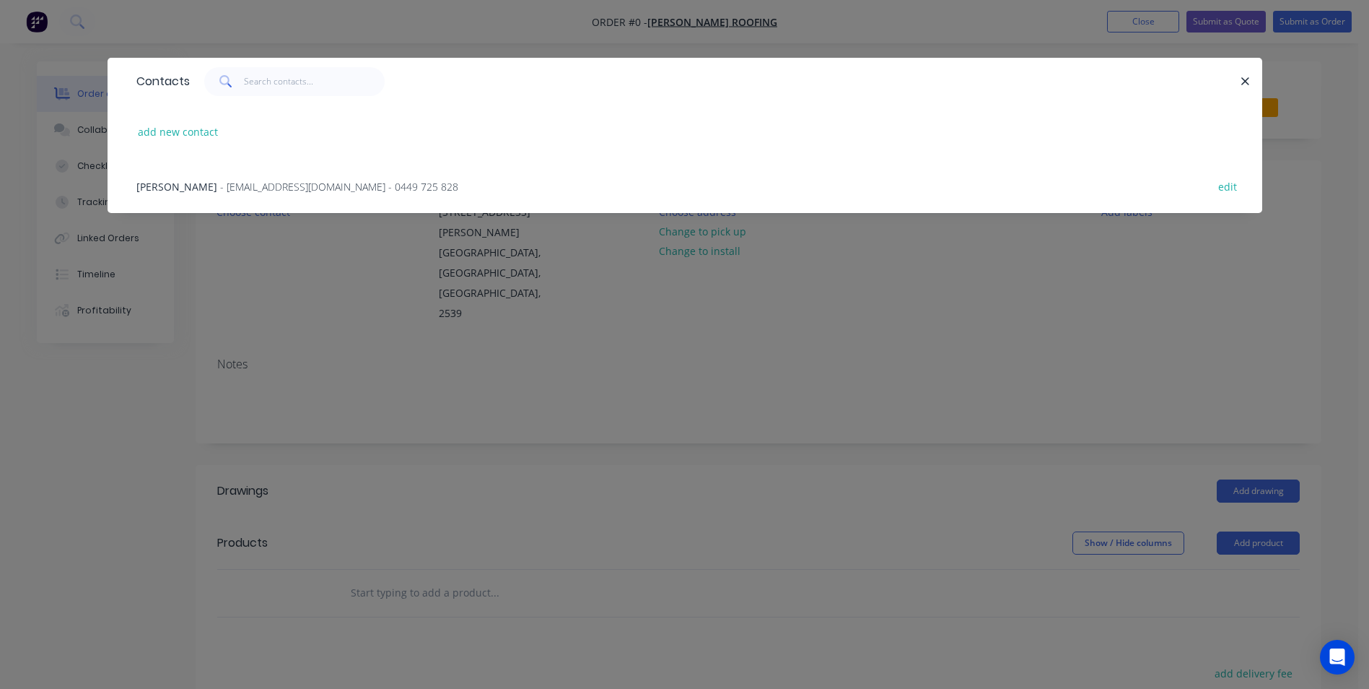
click at [280, 184] on span "- cleansweep1989@yahoo.com - 0449 725 828" at bounding box center [339, 187] width 238 height 14
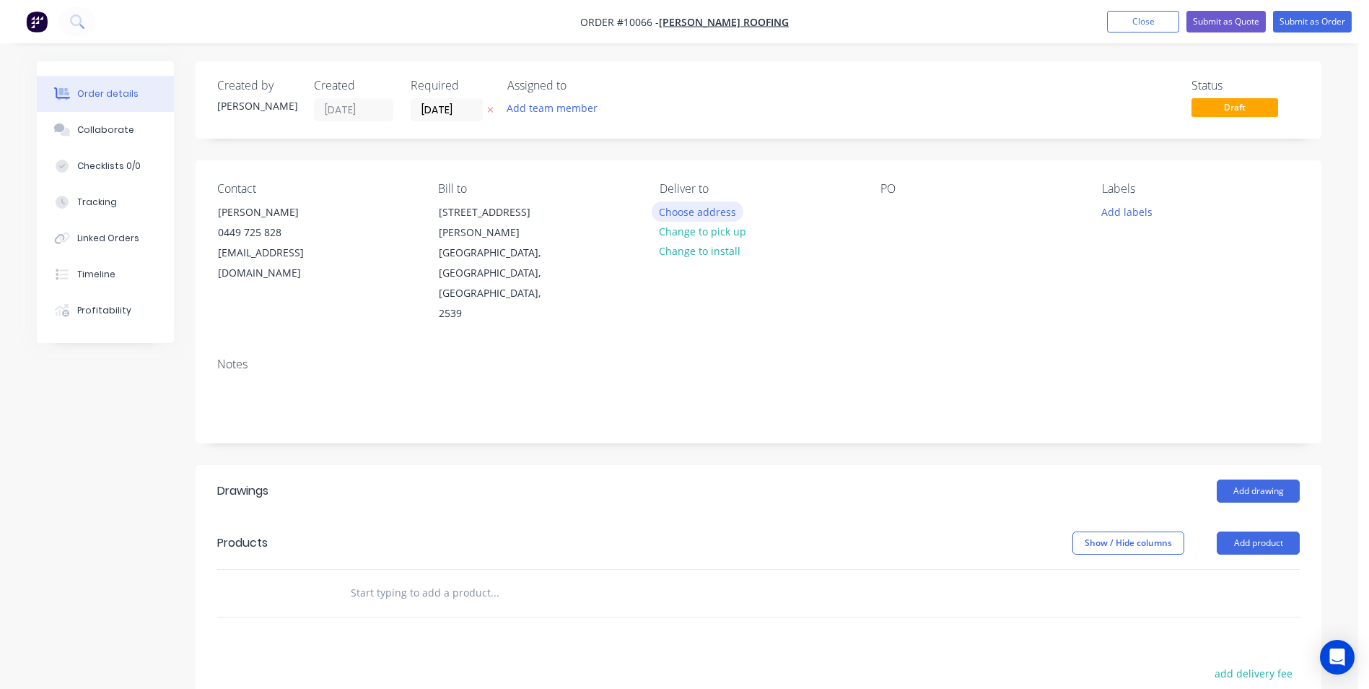
click at [665, 214] on button "Choose address" at bounding box center [698, 210] width 92 height 19
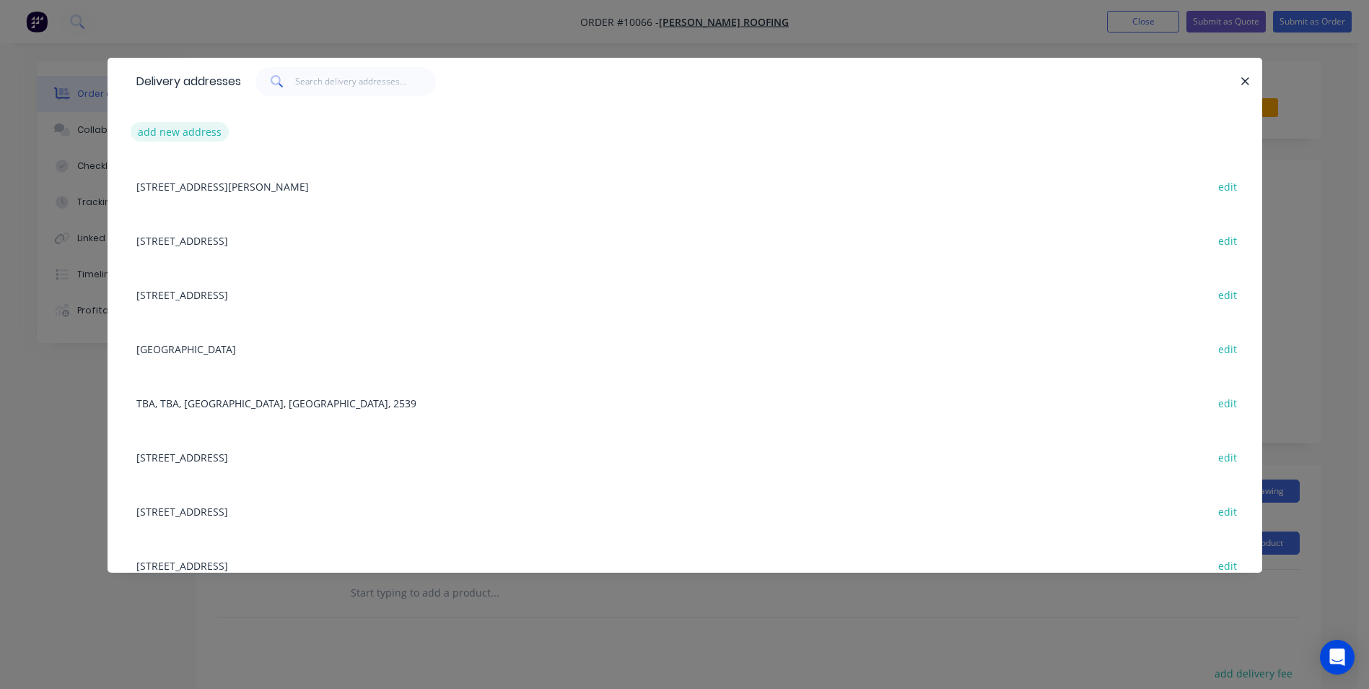
click at [204, 132] on button "add new address" at bounding box center [180, 131] width 99 height 19
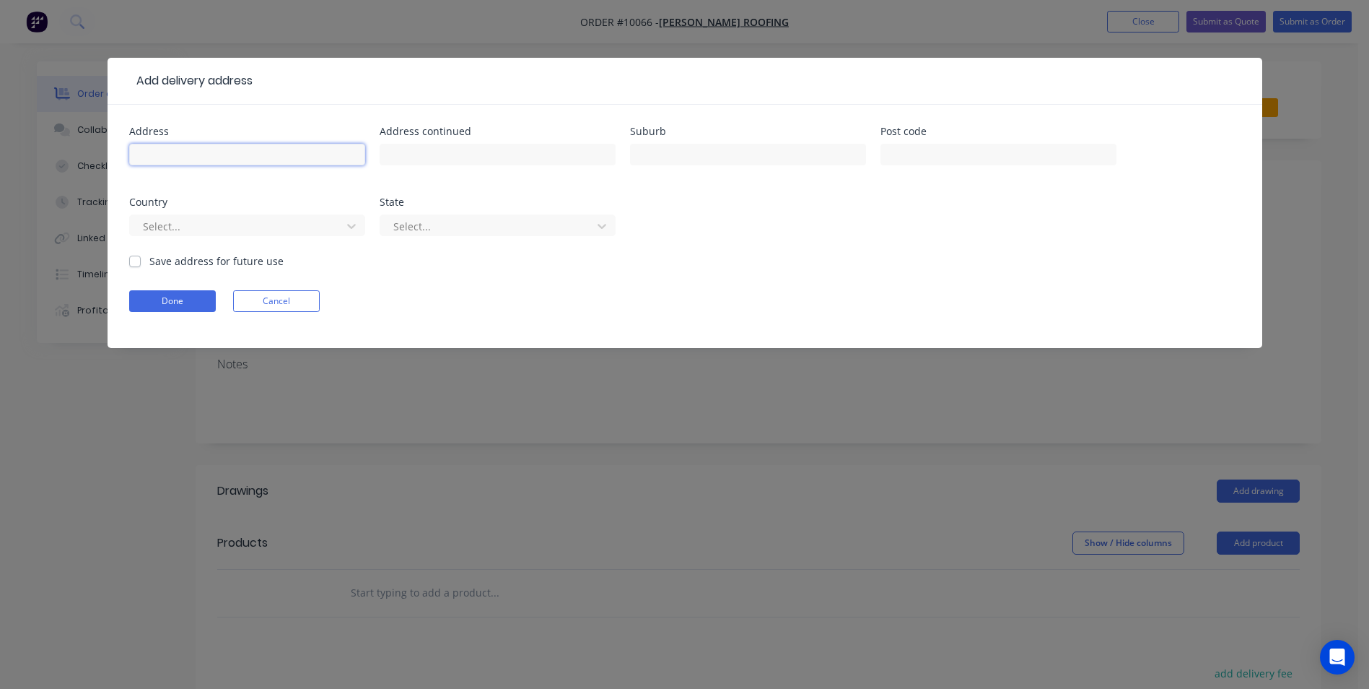
click at [152, 147] on input "text" at bounding box center [247, 155] width 236 height 22
type input "[GEOGRAPHIC_DATA]"
click at [192, 227] on div at bounding box center [237, 226] width 193 height 18
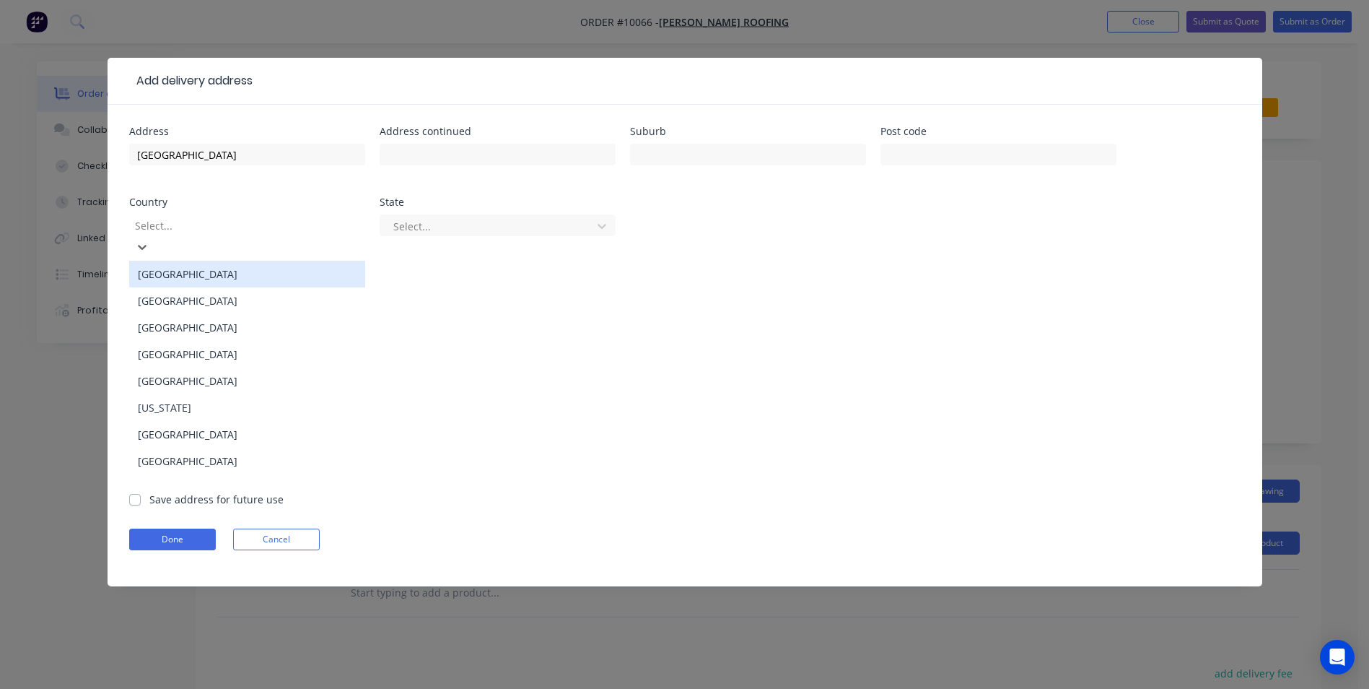
click at [181, 265] on div "Australia" at bounding box center [247, 274] width 236 height 27
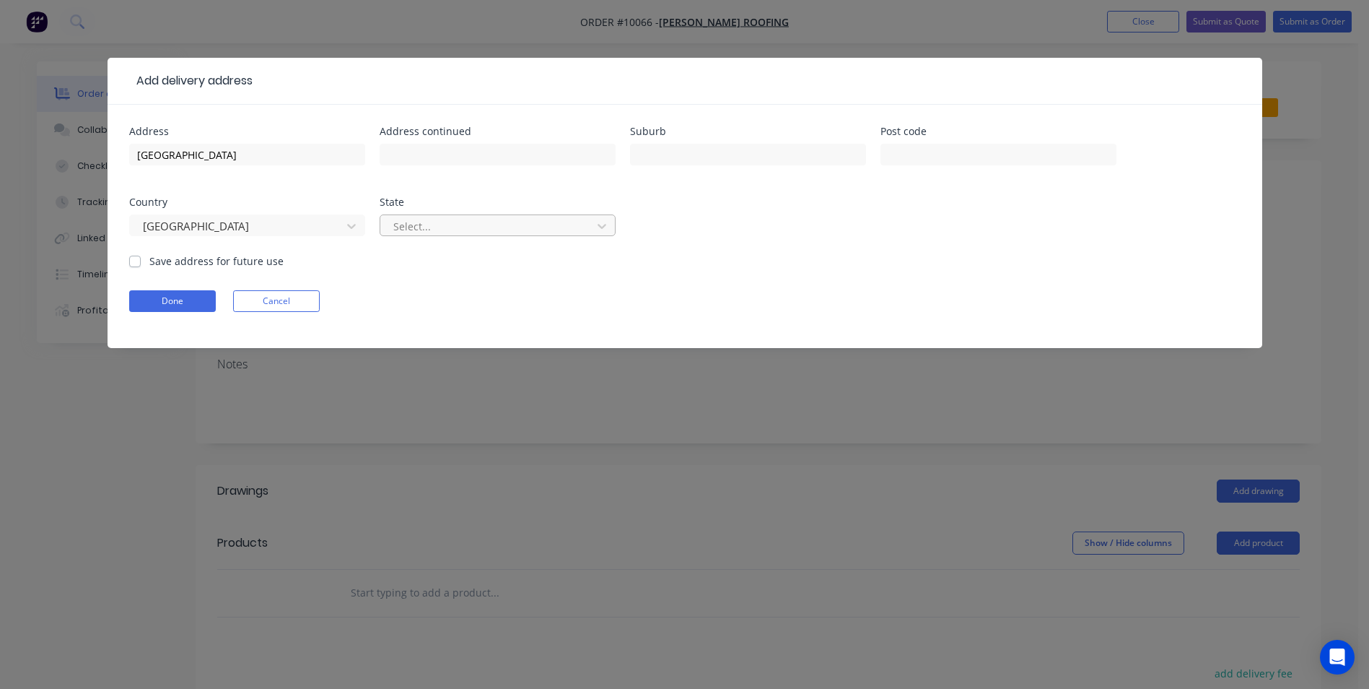
click at [416, 227] on div at bounding box center [488, 226] width 193 height 18
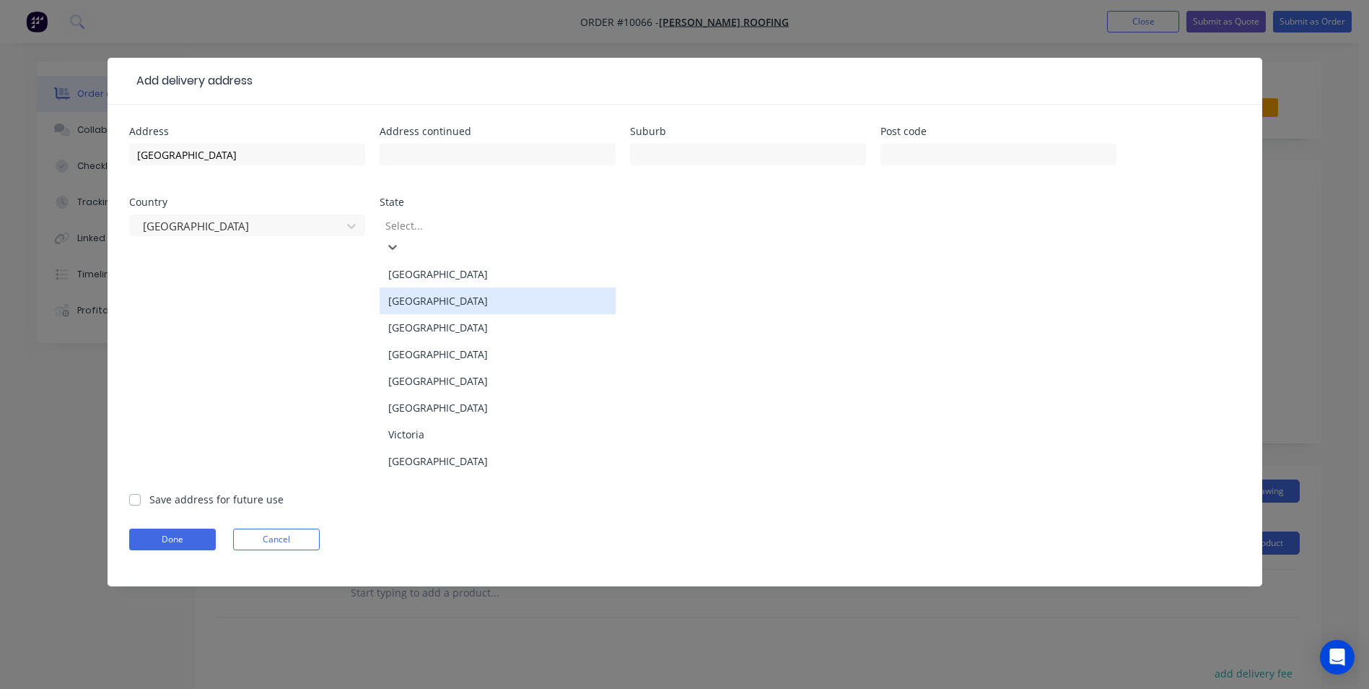
click at [406, 287] on div "New South Wales" at bounding box center [498, 300] width 236 height 27
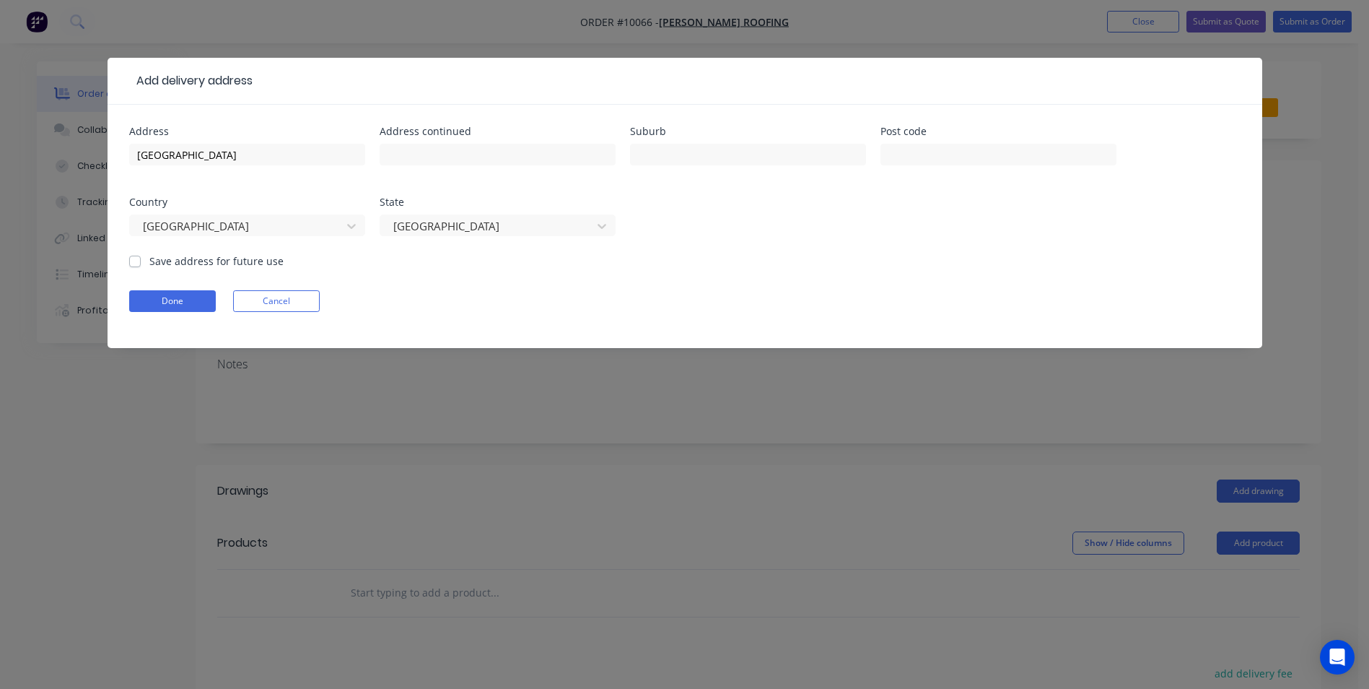
click at [149, 259] on label "Save address for future use" at bounding box center [216, 260] width 134 height 15
click at [129, 259] on input "Save address for future use" at bounding box center [135, 260] width 12 height 14
checkbox input "true"
click at [149, 296] on button "Done" at bounding box center [172, 301] width 87 height 22
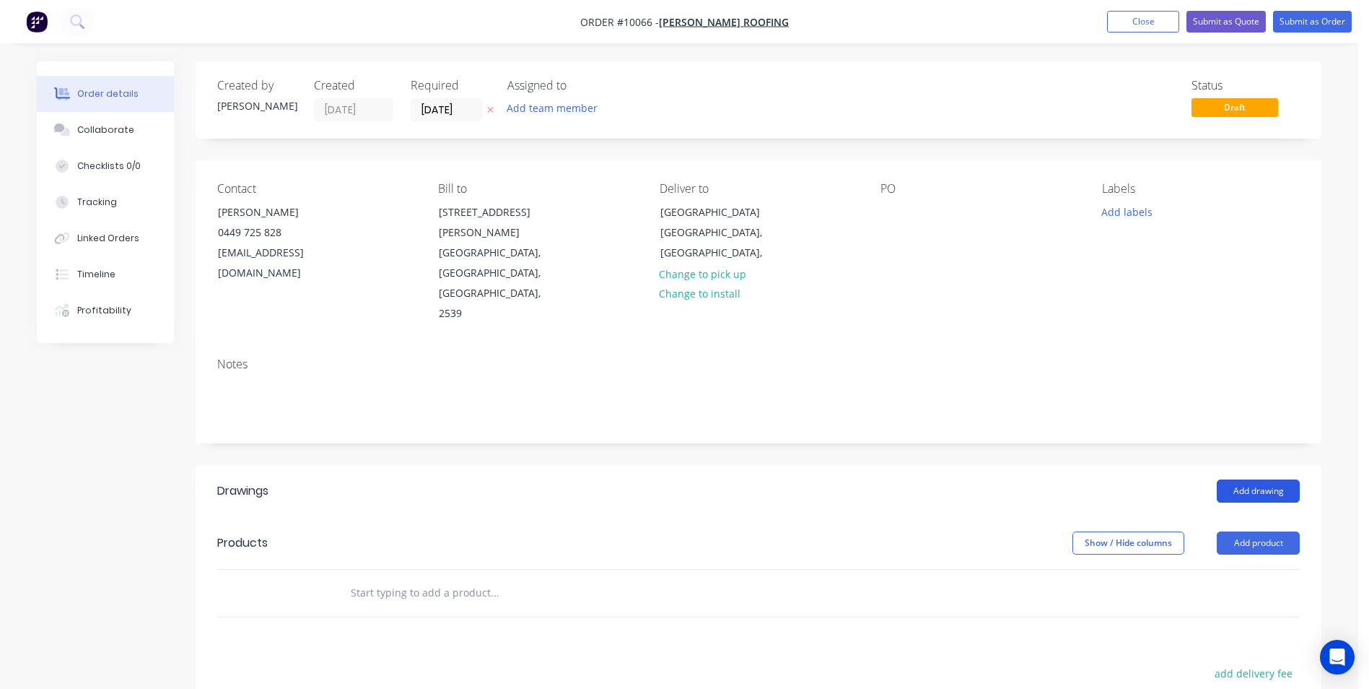
click at [681, 310] on button "Add drawing" at bounding box center [1258, 490] width 83 height 23
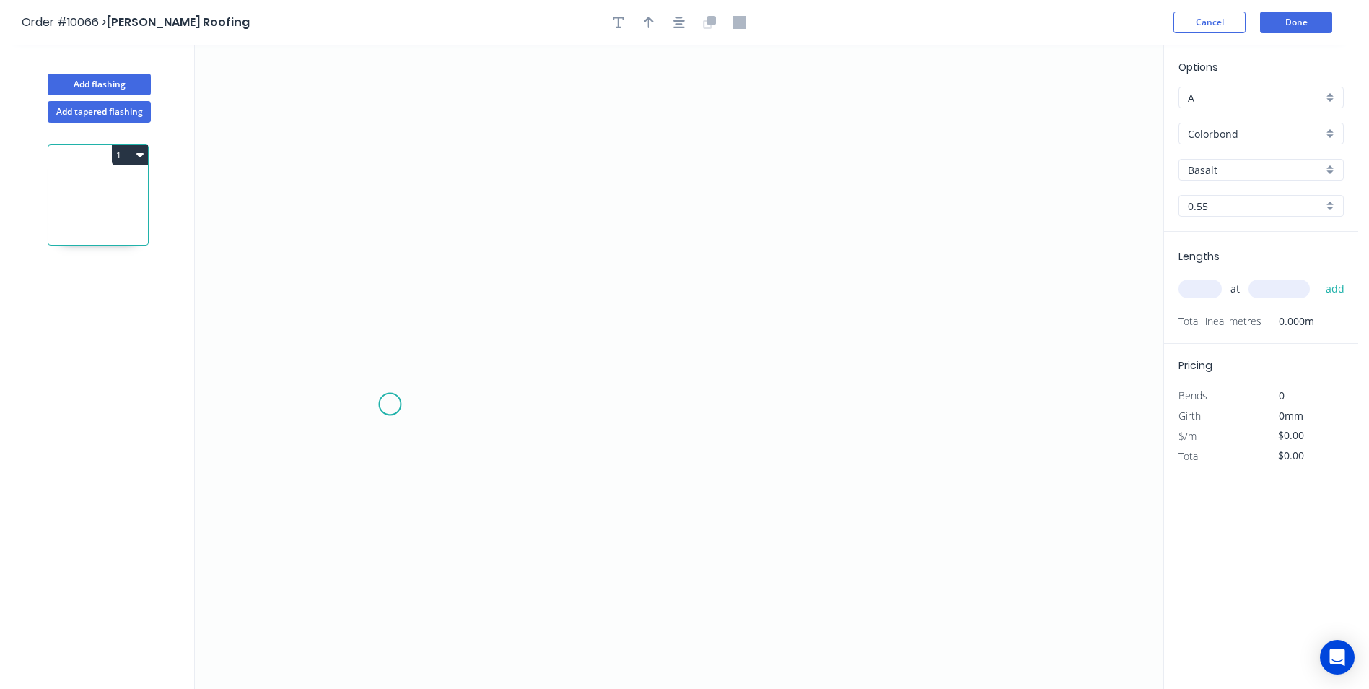
click at [390, 310] on icon "0" at bounding box center [679, 367] width 969 height 644
click at [393, 238] on icon "0" at bounding box center [679, 367] width 969 height 644
click at [681, 235] on icon "0 ?" at bounding box center [679, 367] width 969 height 644
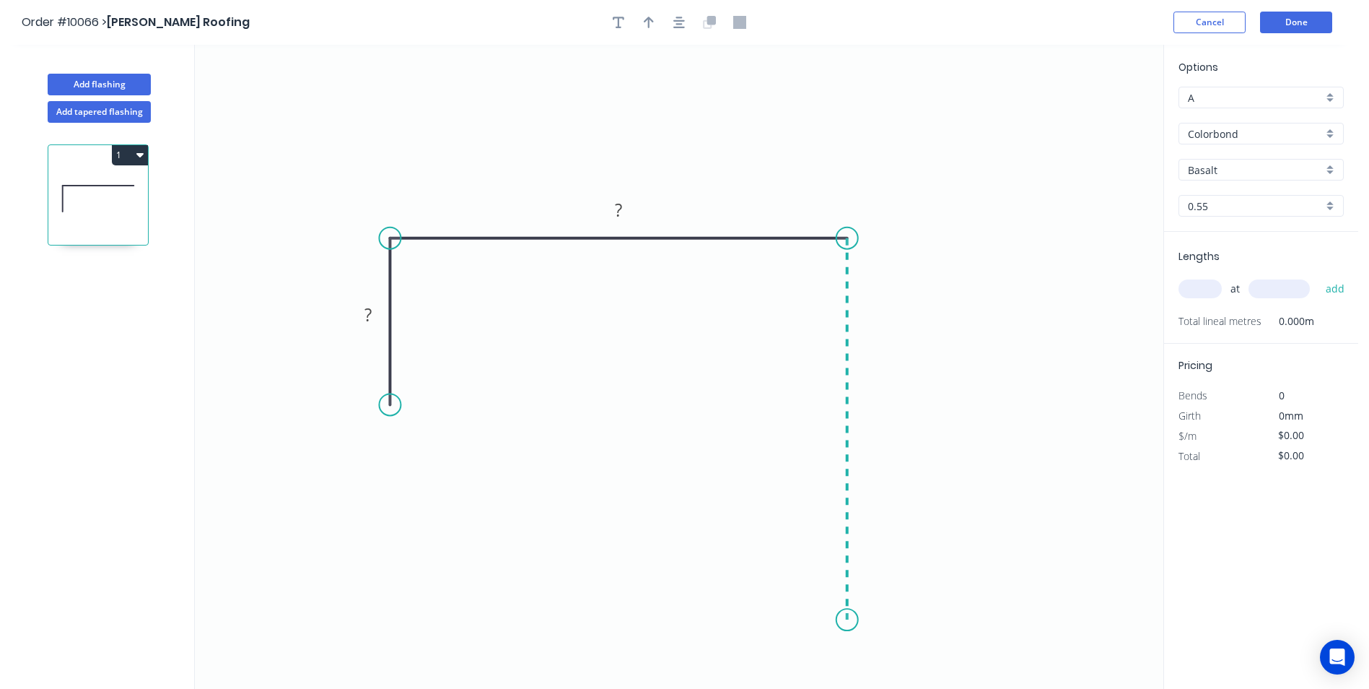
click at [681, 310] on icon "0 ? ?" at bounding box center [679, 367] width 969 height 644
click at [681, 310] on icon "0 ? ? ?" at bounding box center [679, 367] width 969 height 644
click at [681, 310] on circle at bounding box center [832, 651] width 22 height 22
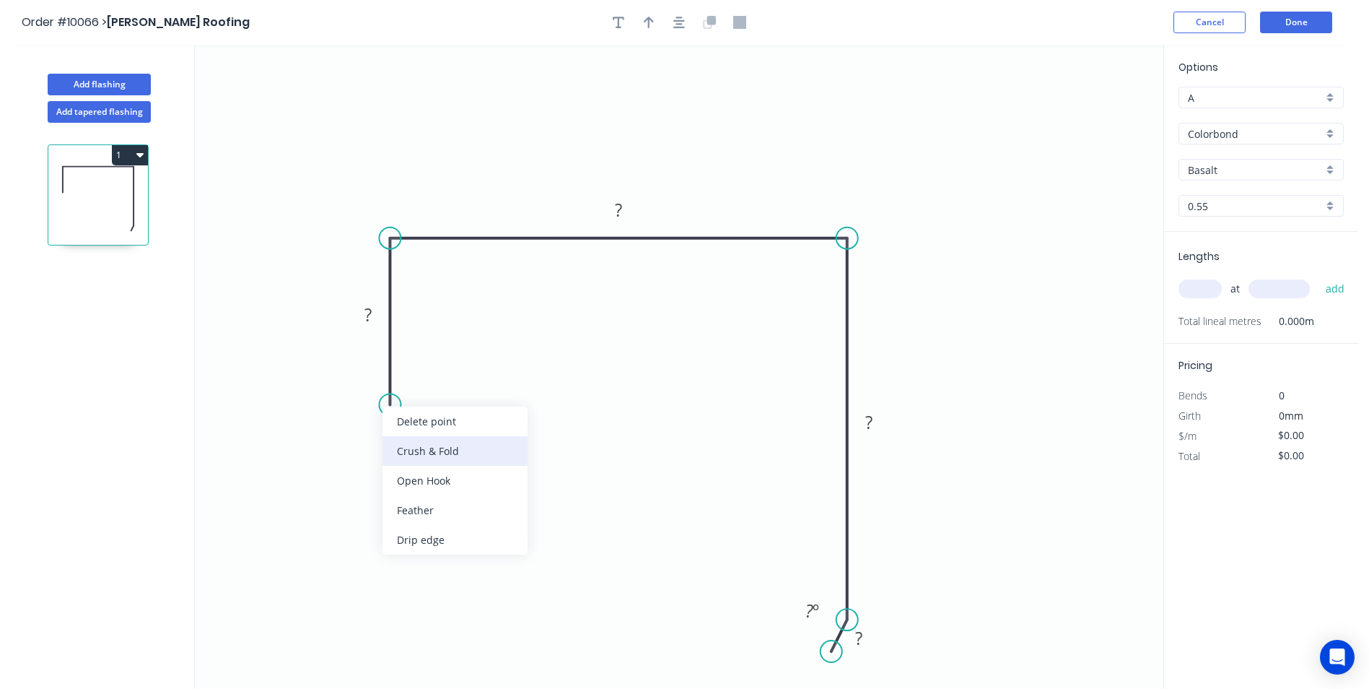
click at [445, 310] on div "Crush & Fold" at bounding box center [455, 451] width 145 height 30
click at [366, 310] on tspan "?" at bounding box center [367, 314] width 7 height 24
click at [642, 32] on div at bounding box center [679, 23] width 152 height 22
type input "$14.62"
click at [644, 29] on button "button" at bounding box center [649, 23] width 22 height 22
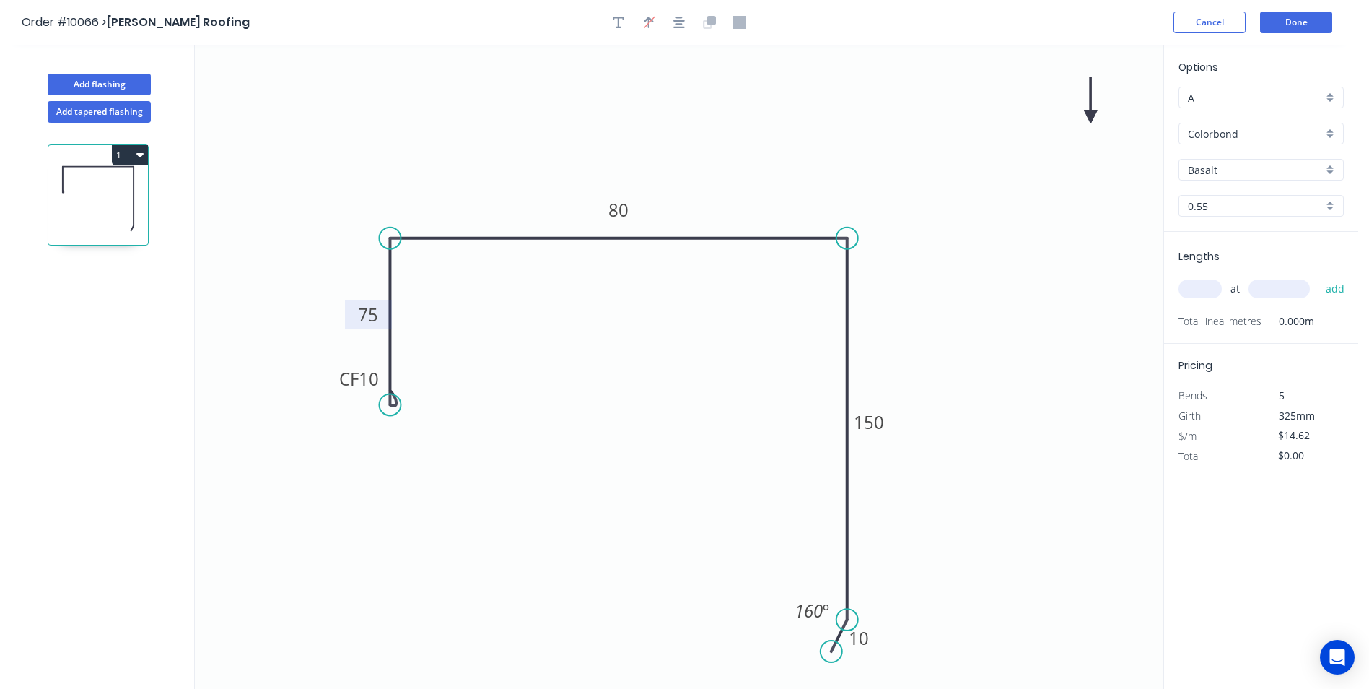
click at [681, 115] on icon at bounding box center [1090, 100] width 13 height 46
drag, startPoint x: 1092, startPoint y: 115, endPoint x: 830, endPoint y: 125, distance: 262.2
click at [681, 125] on icon at bounding box center [842, 113] width 42 height 42
click at [681, 172] on div "Basalt" at bounding box center [1261, 170] width 165 height 22
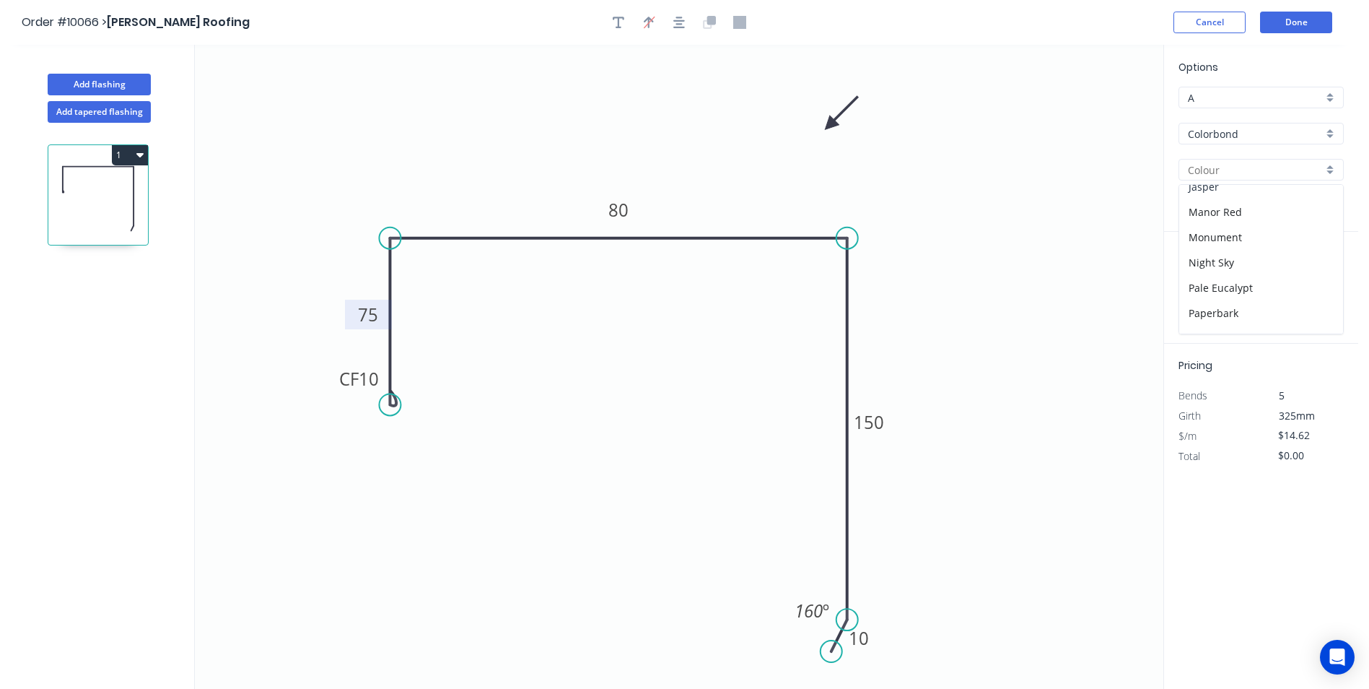
click at [681, 193] on div "Jasper" at bounding box center [1261, 186] width 164 height 25
type input "Jasper"
click at [681, 283] on input "text" at bounding box center [1200, 288] width 43 height 19
type input "3"
type input "6300"
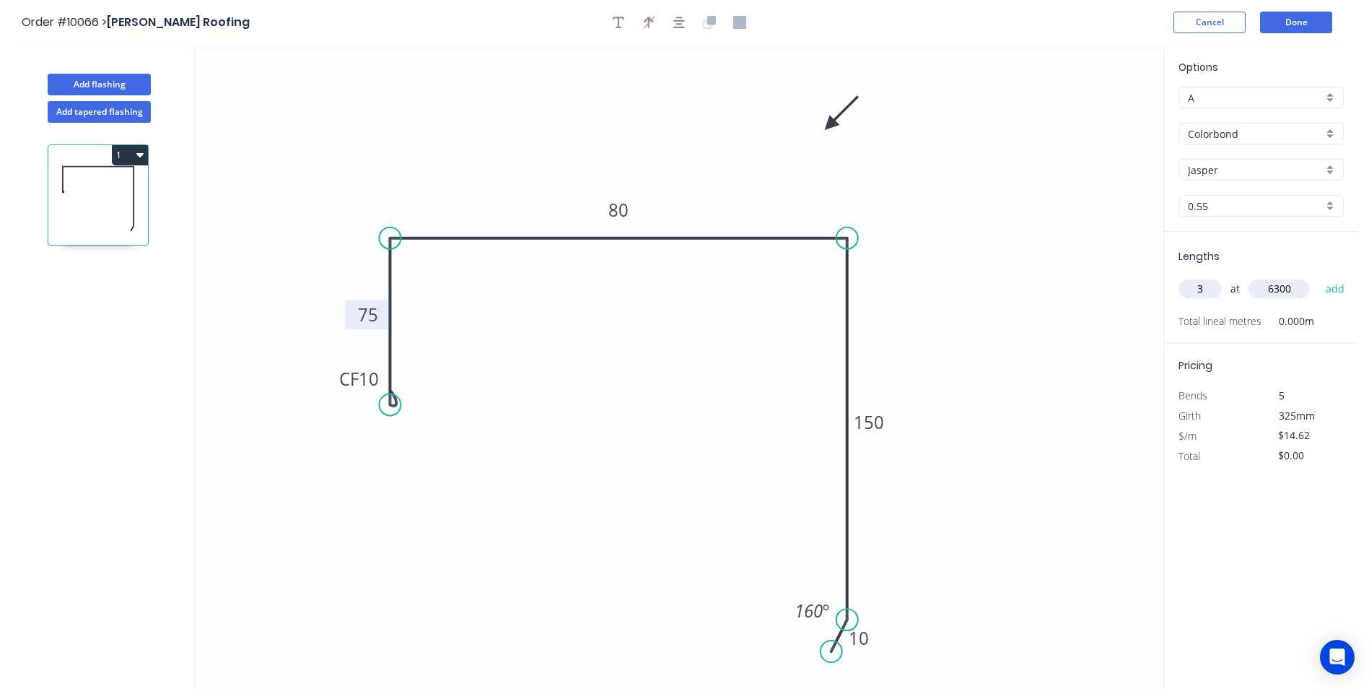
click at [681, 276] on button "add" at bounding box center [1336, 288] width 34 height 25
type input "$276.32"
type input "3"
type input "6000"
click at [681, 276] on button "add" at bounding box center [1336, 288] width 34 height 25
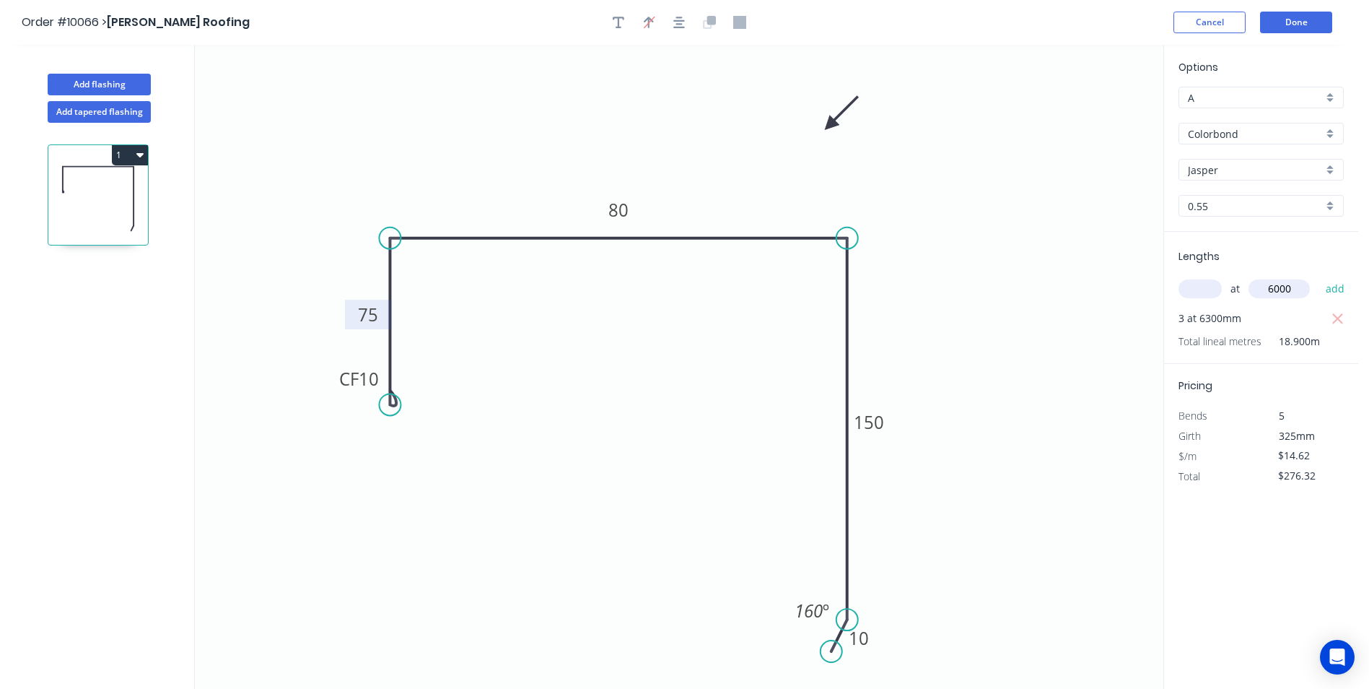
type input "$539.48"
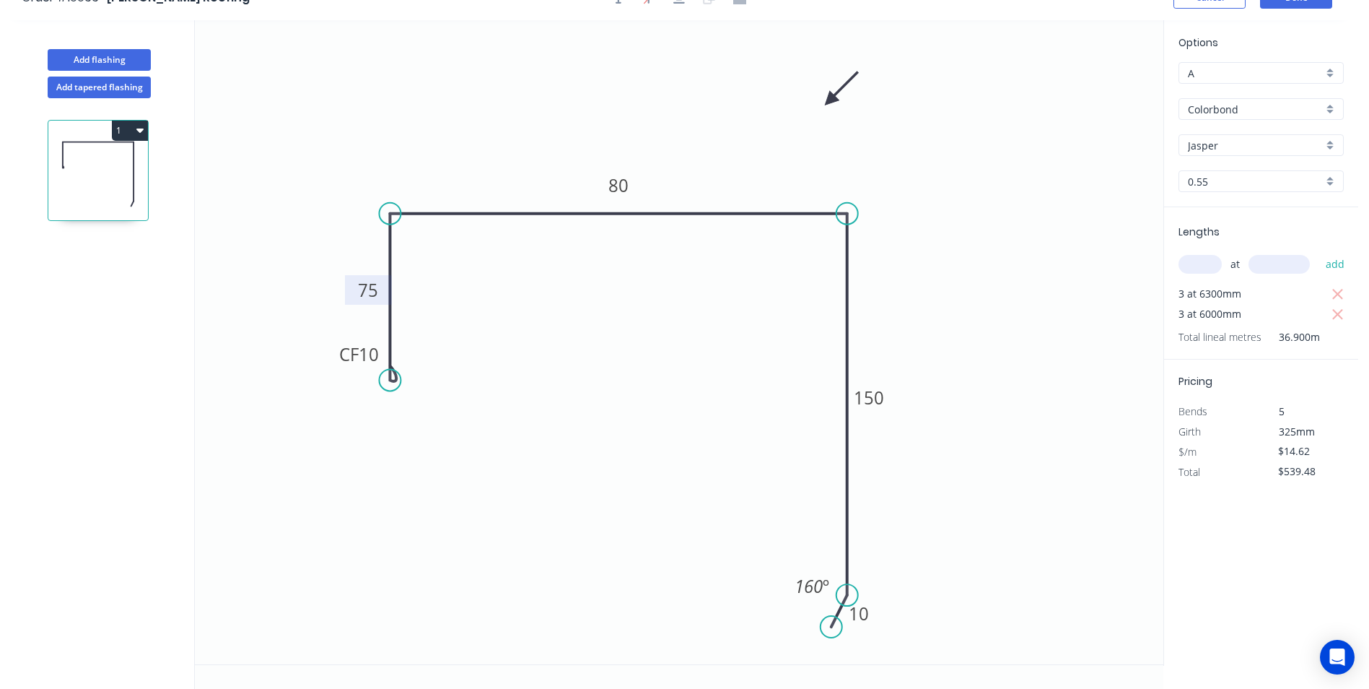
scroll to position [27, 0]
type input "1"
type input "3700"
click at [681, 250] on button "add" at bounding box center [1336, 262] width 34 height 25
type input "$593.57"
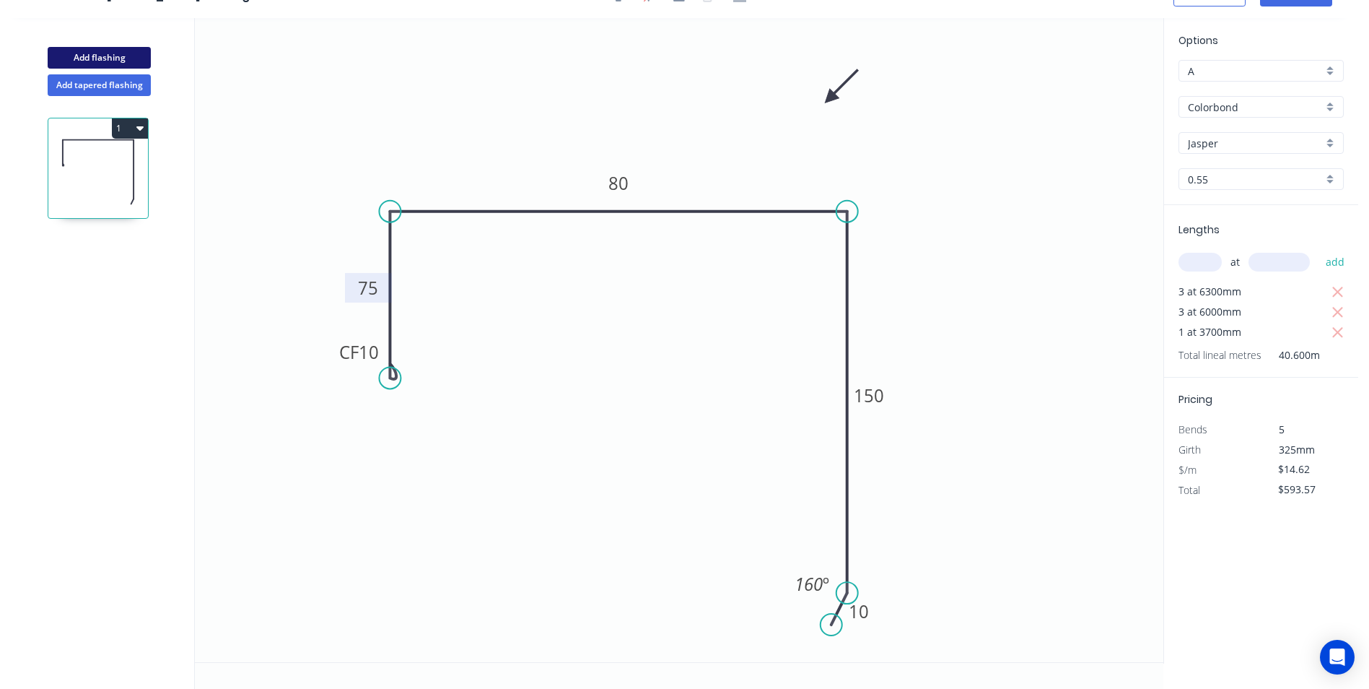
click at [118, 60] on button "Add flashing" at bounding box center [99, 58] width 103 height 22
type input "$0.00"
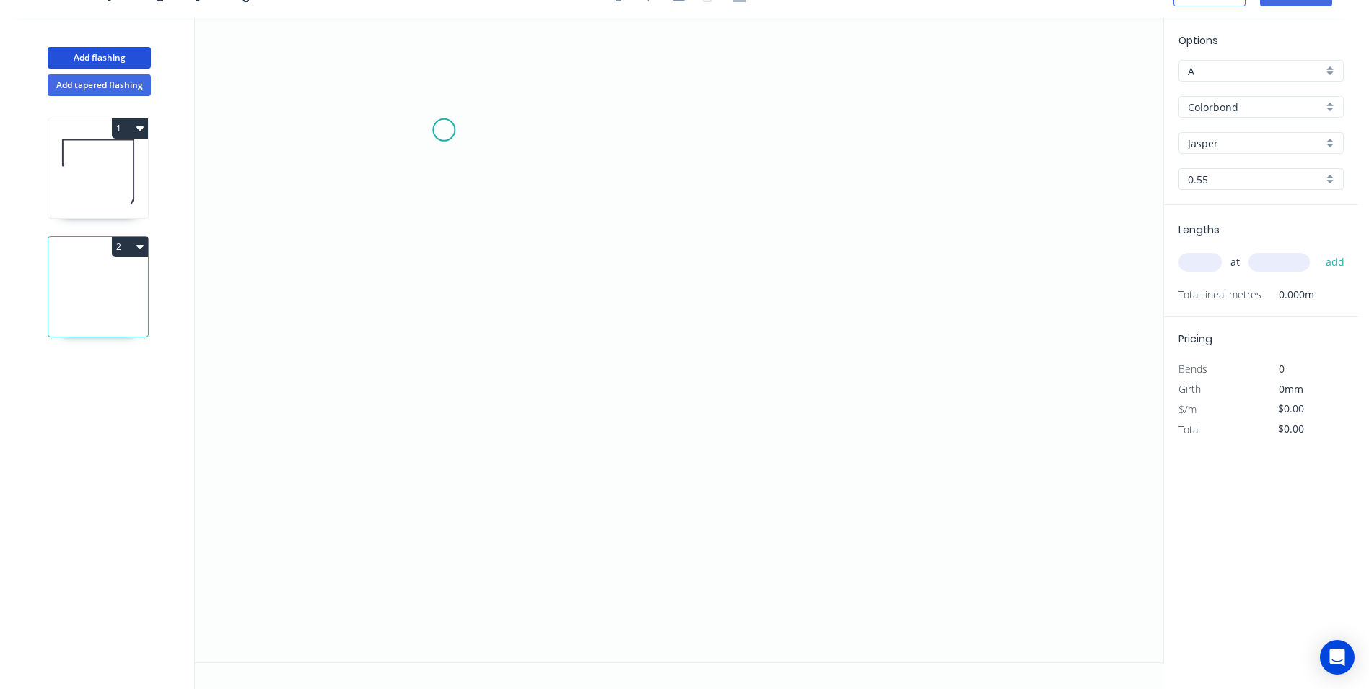
click at [447, 126] on icon "0" at bounding box center [679, 340] width 969 height 644
click at [429, 310] on icon "0" at bounding box center [679, 340] width 969 height 644
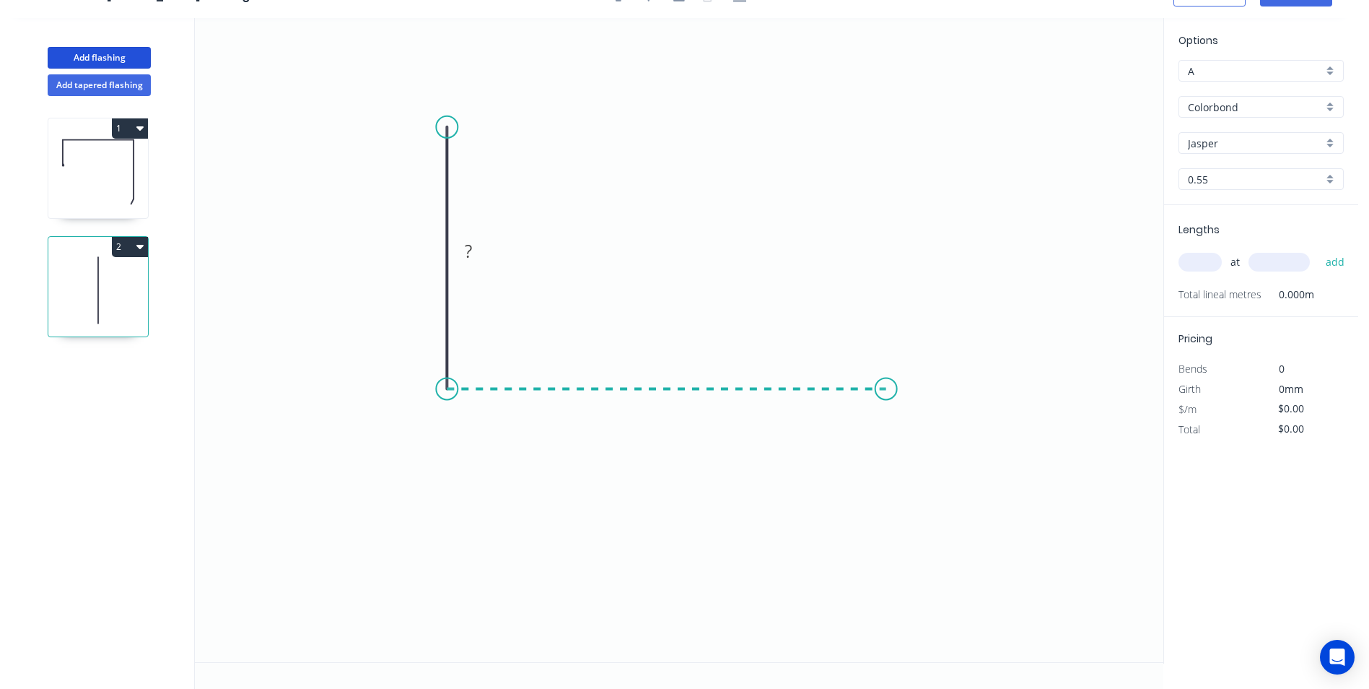
click at [681, 310] on icon "0 ?" at bounding box center [679, 340] width 969 height 644
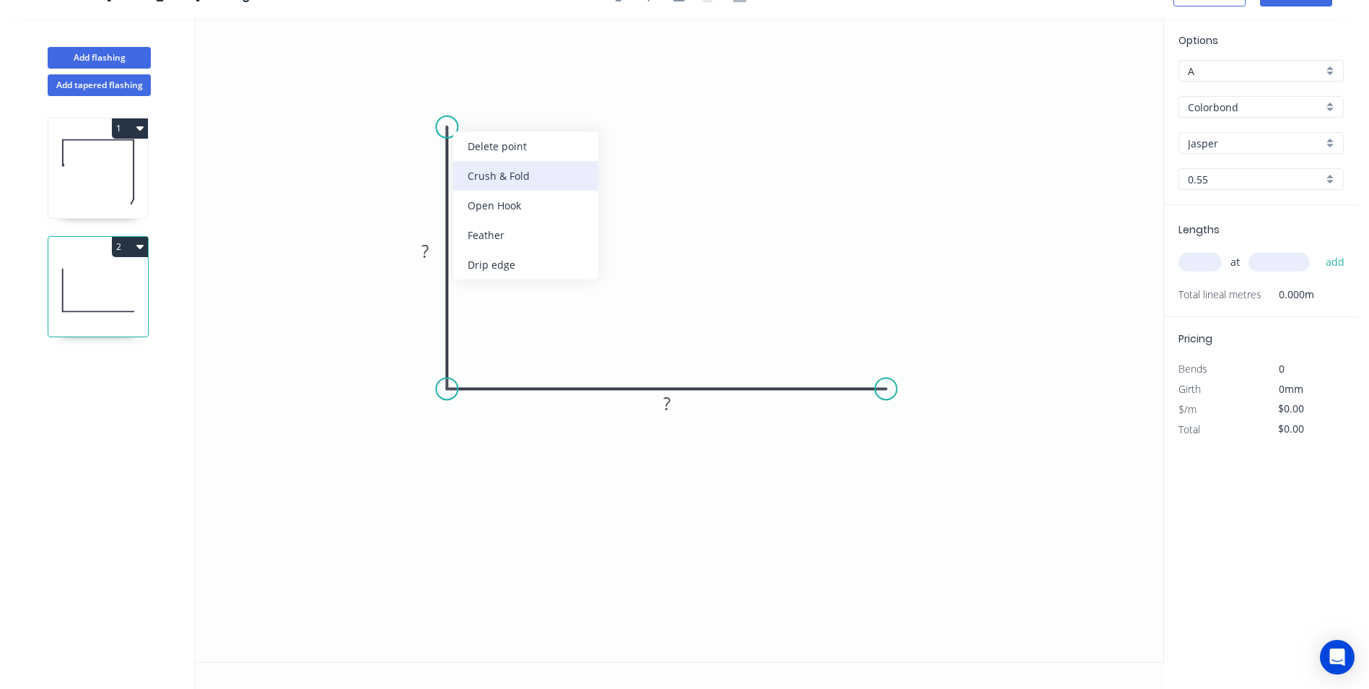
click at [486, 175] on div "Crush & Fold" at bounding box center [525, 176] width 145 height 30
click at [476, 165] on div "Flip bend" at bounding box center [522, 167] width 145 height 30
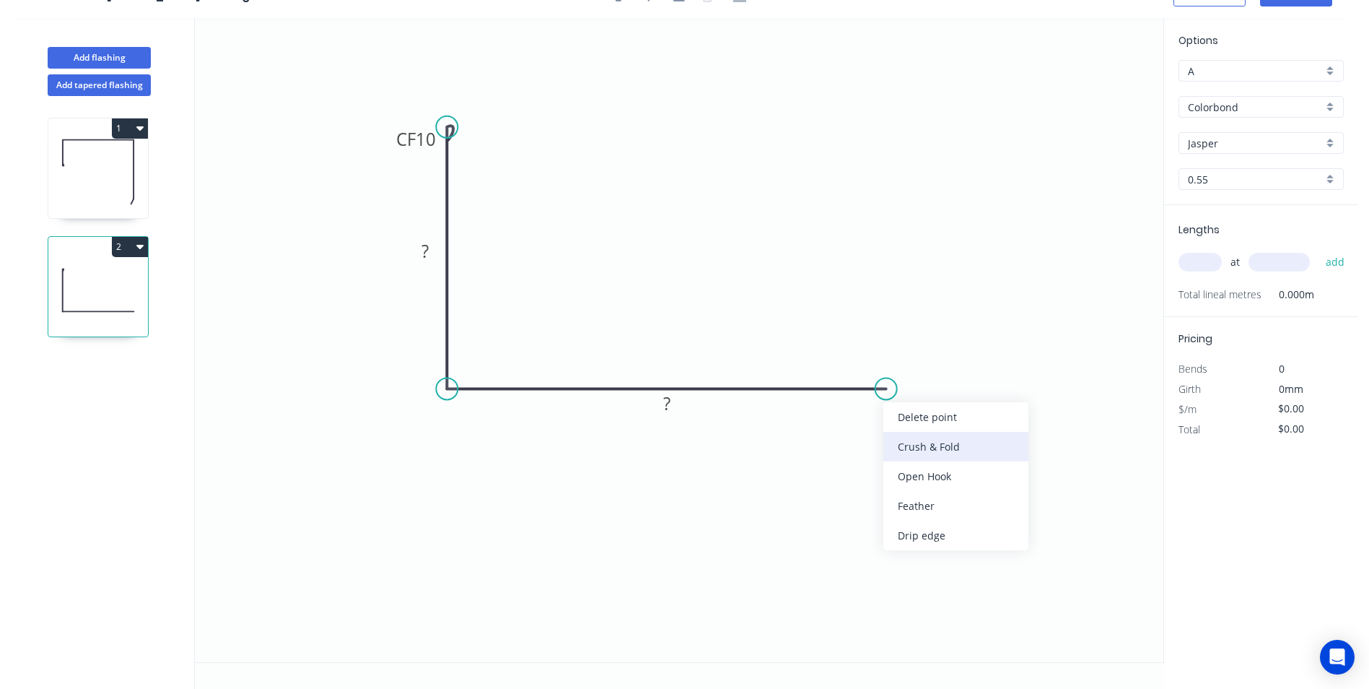
click at [681, 310] on div "Crush & Fold" at bounding box center [955, 447] width 145 height 30
click at [431, 255] on rect at bounding box center [425, 252] width 29 height 20
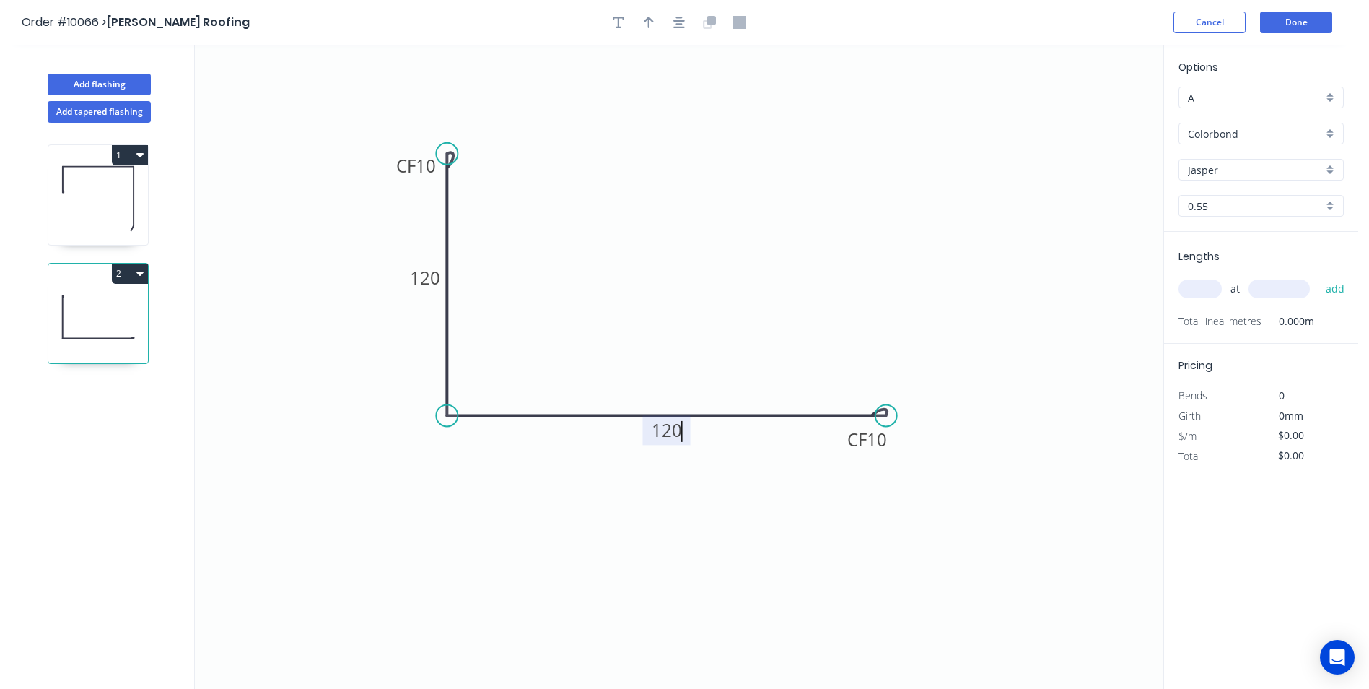
click at [681, 162] on icon "0 CF 10 120 CF 10 120" at bounding box center [679, 367] width 969 height 644
type input "$12.31"
click at [681, 287] on input "text" at bounding box center [1200, 288] width 43 height 19
type input "1"
type input "1500"
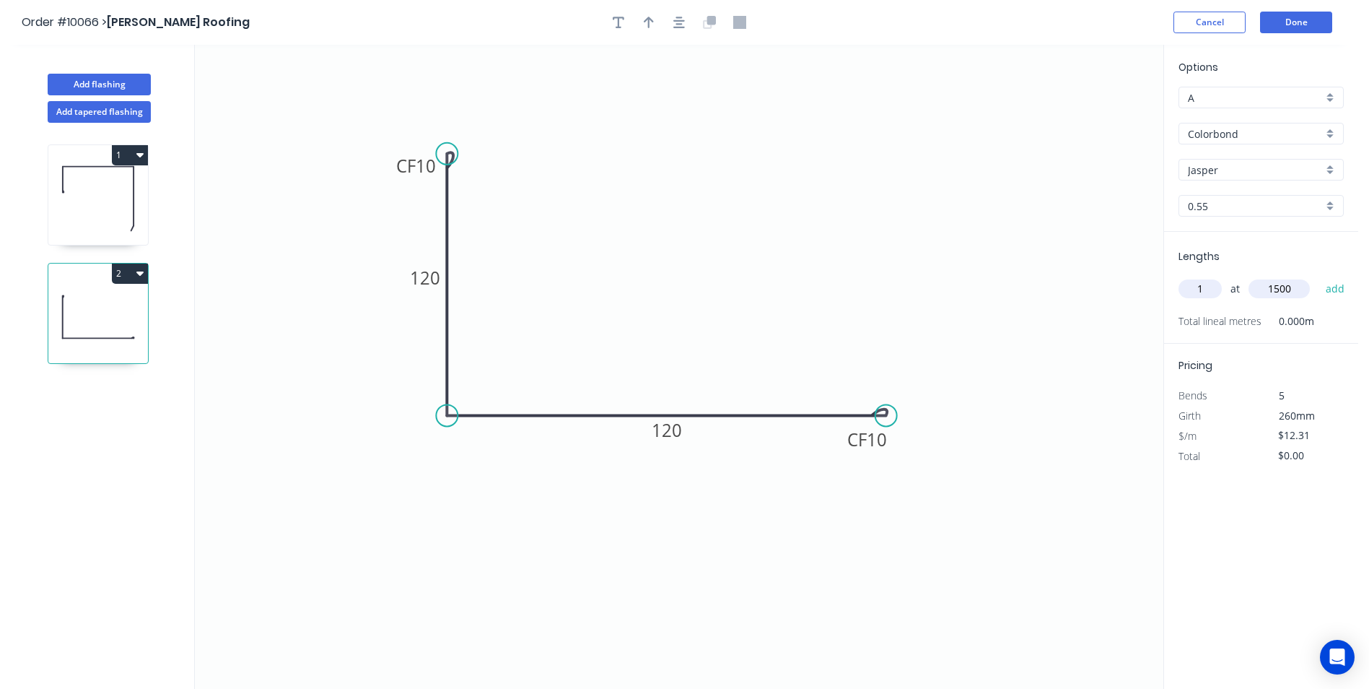
click at [681, 276] on button "add" at bounding box center [1336, 288] width 34 height 25
type input "$18.47"
click at [657, 25] on button "button" at bounding box center [649, 23] width 22 height 22
click at [681, 115] on icon at bounding box center [1090, 100] width 13 height 46
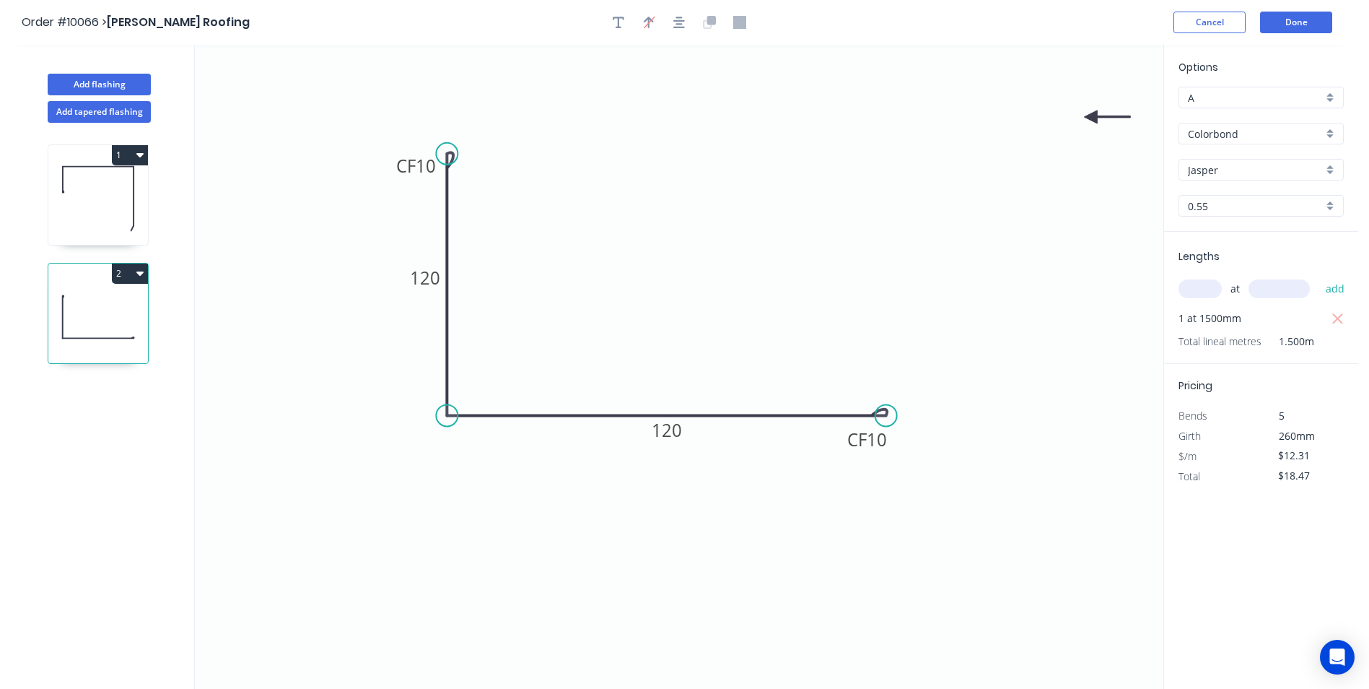
click at [681, 115] on icon at bounding box center [1107, 116] width 46 height 13
click at [681, 117] on icon at bounding box center [1090, 133] width 13 height 46
drag, startPoint x: 1093, startPoint y: 117, endPoint x: 405, endPoint y: 470, distance: 773.1
click at [405, 310] on icon at bounding box center [393, 481] width 42 height 42
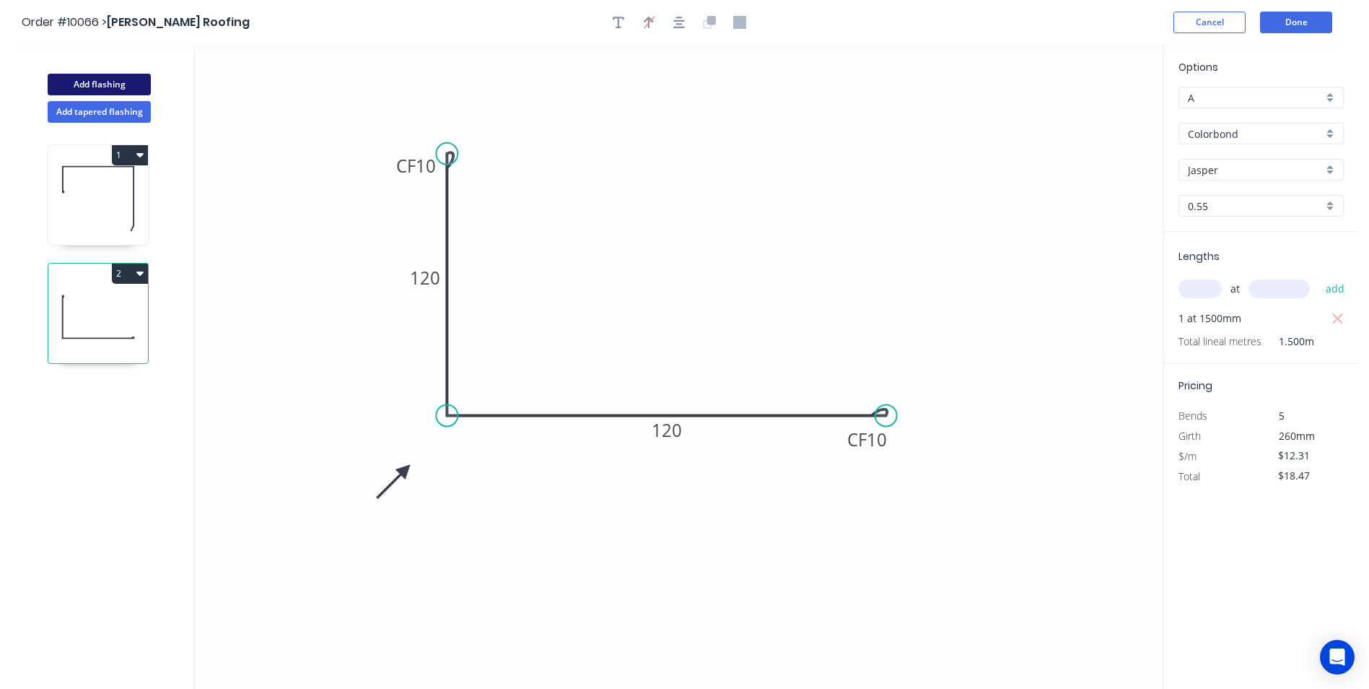
click at [136, 86] on button "Add flashing" at bounding box center [99, 85] width 103 height 22
type input "$0.00"
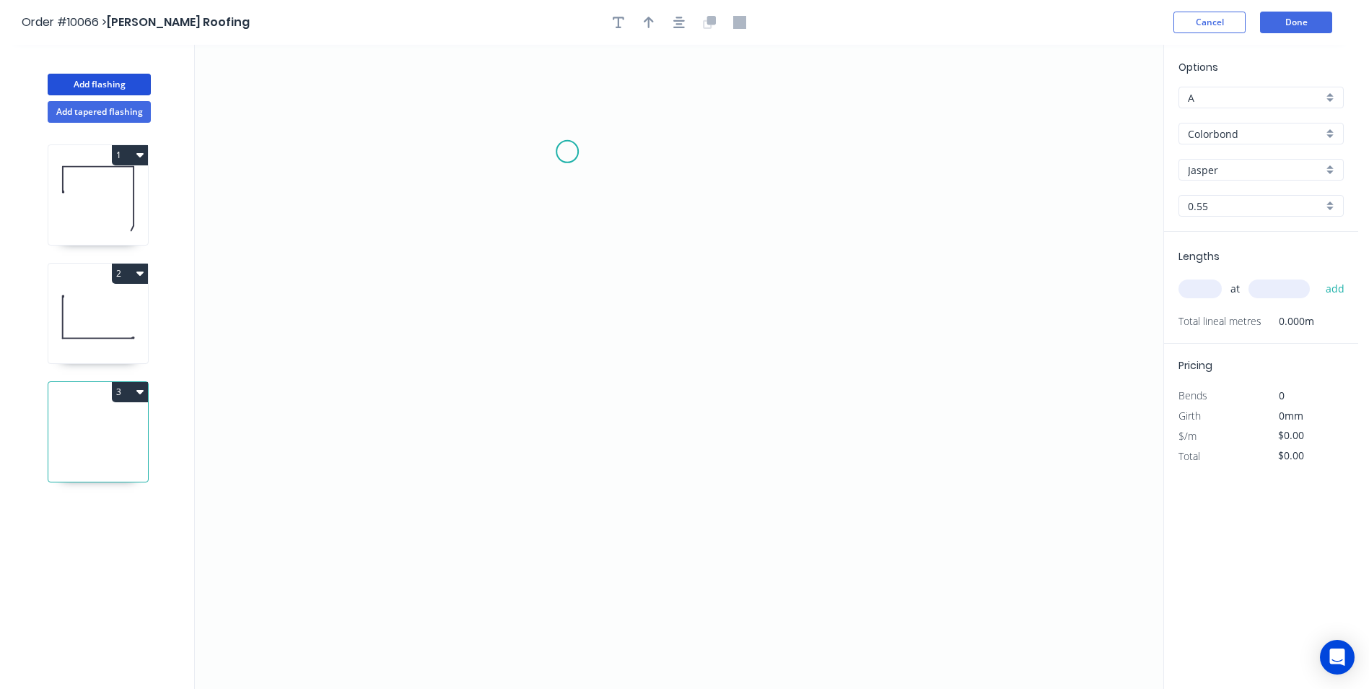
click at [567, 152] on icon "0" at bounding box center [679, 367] width 969 height 644
click at [566, 270] on icon "0" at bounding box center [679, 367] width 969 height 644
click at [477, 273] on icon "0 ?" at bounding box center [679, 367] width 969 height 644
click at [473, 310] on icon "0 ? ?" at bounding box center [679, 367] width 969 height 644
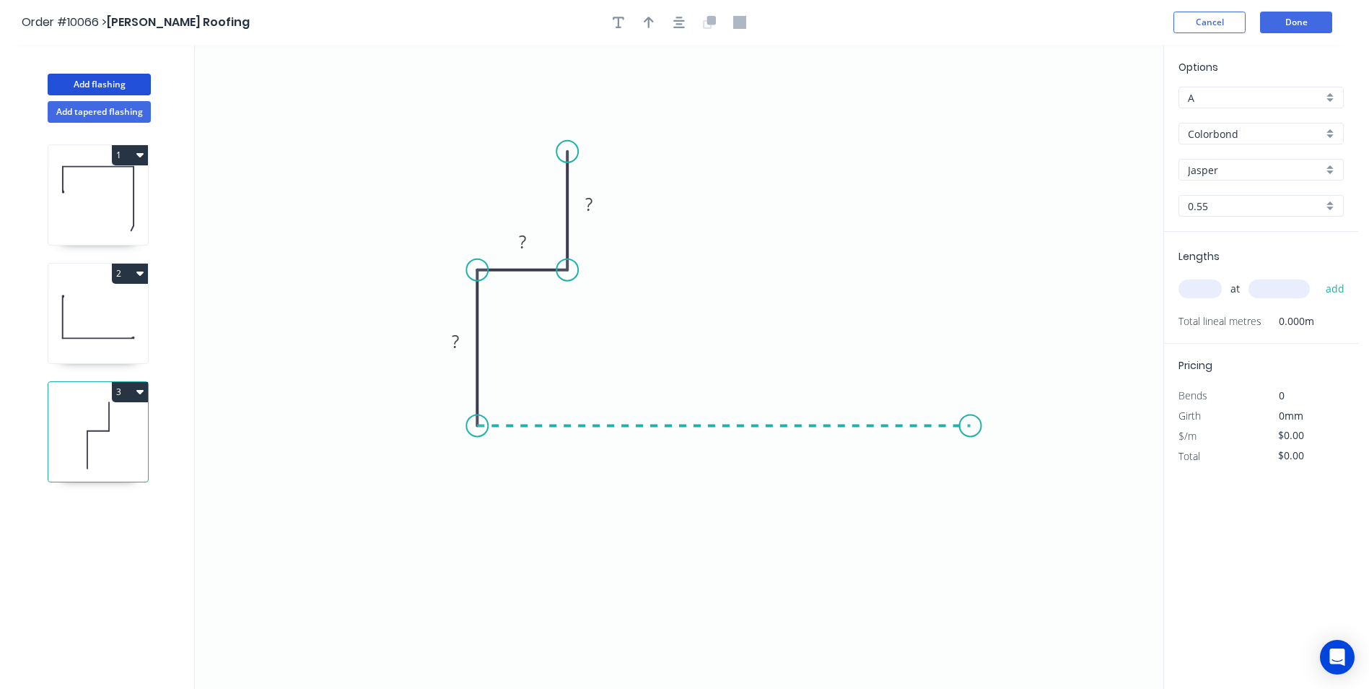
click at [681, 310] on icon "0 ? ? ?" at bounding box center [679, 367] width 969 height 644
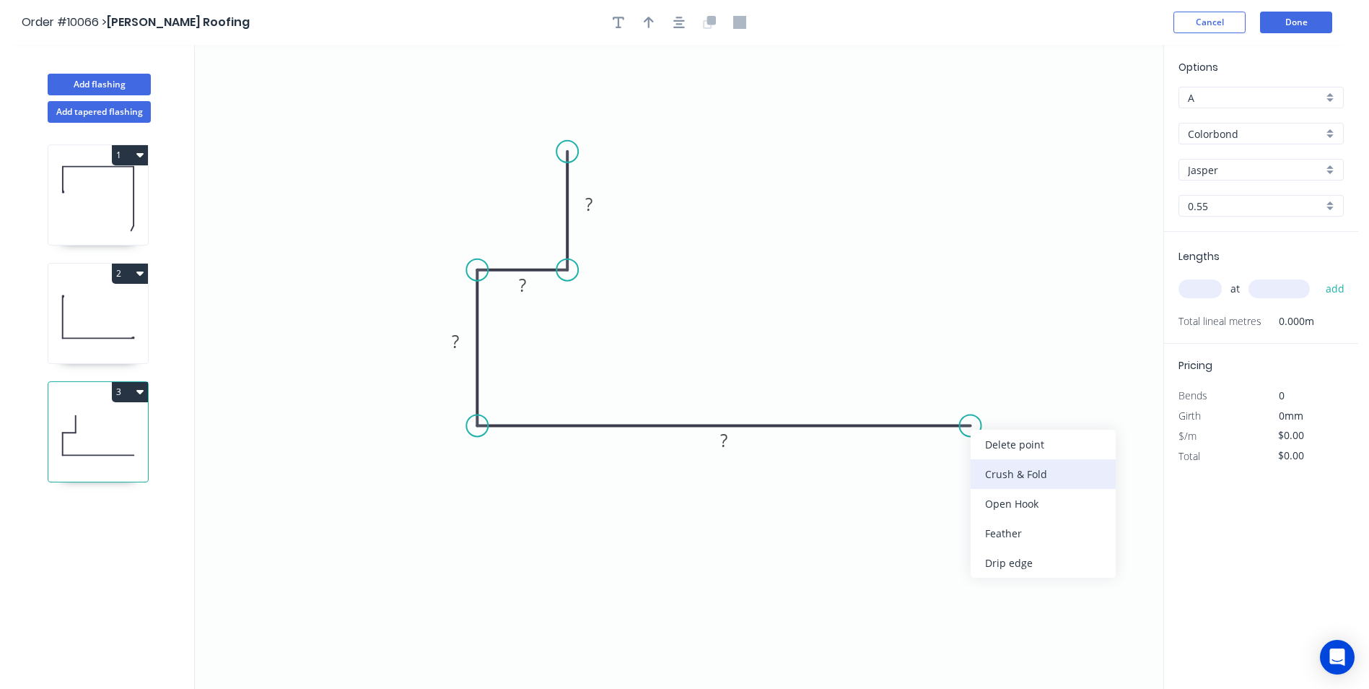
click at [681, 310] on div "Crush & Fold" at bounding box center [1043, 474] width 145 height 30
click at [591, 207] on tspan "?" at bounding box center [588, 204] width 7 height 24
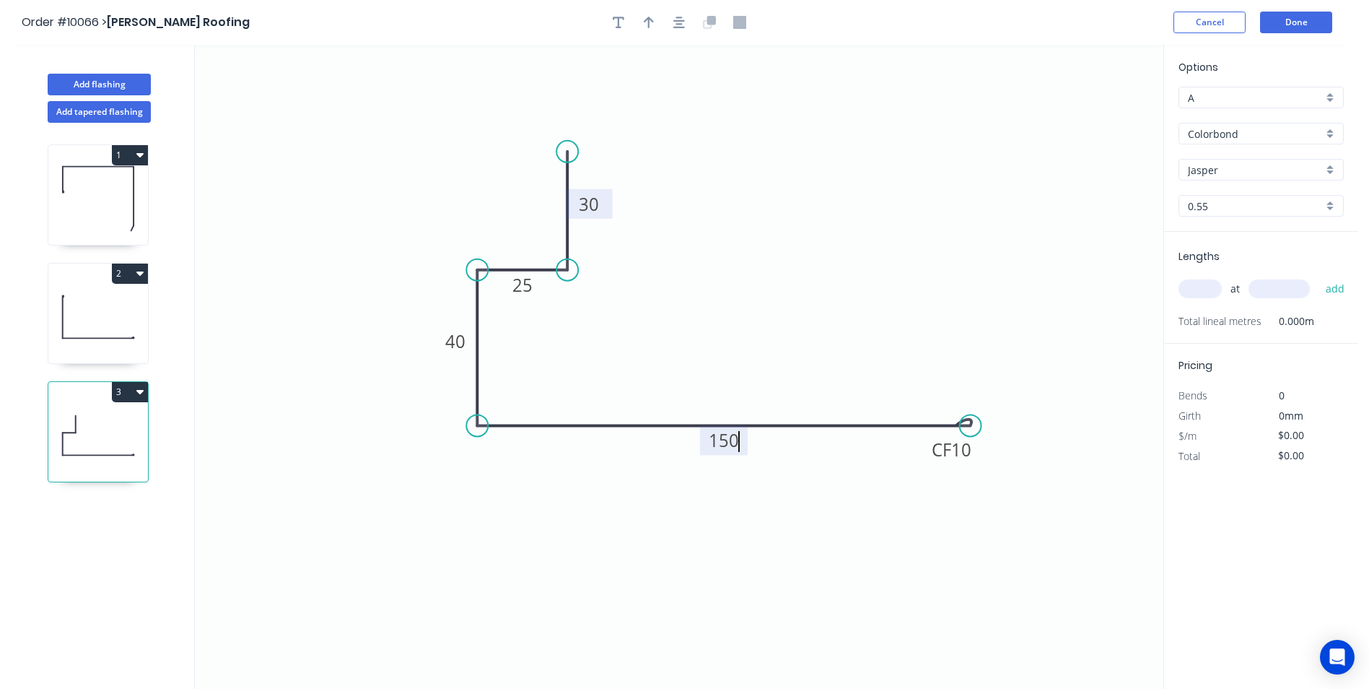
click at [681, 113] on icon "0 30 25 40 CF 10 150" at bounding box center [679, 367] width 969 height 644
type input "$12.31"
click at [647, 30] on button "button" at bounding box center [649, 23] width 22 height 22
click at [681, 110] on icon "0 30 25 40 CF 10 150" at bounding box center [679, 367] width 969 height 644
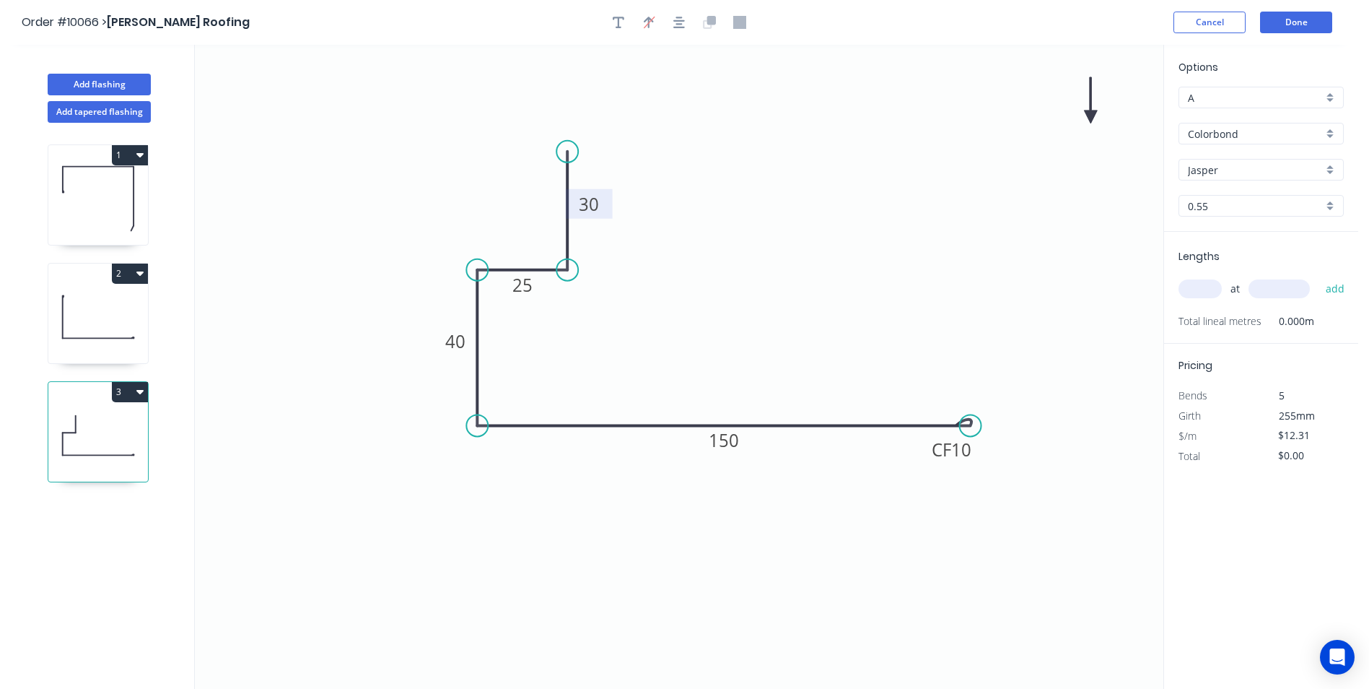
click at [681, 116] on icon at bounding box center [1090, 100] width 13 height 46
click at [681, 116] on icon at bounding box center [1103, 105] width 42 height 42
click at [681, 116] on icon at bounding box center [1103, 129] width 42 height 42
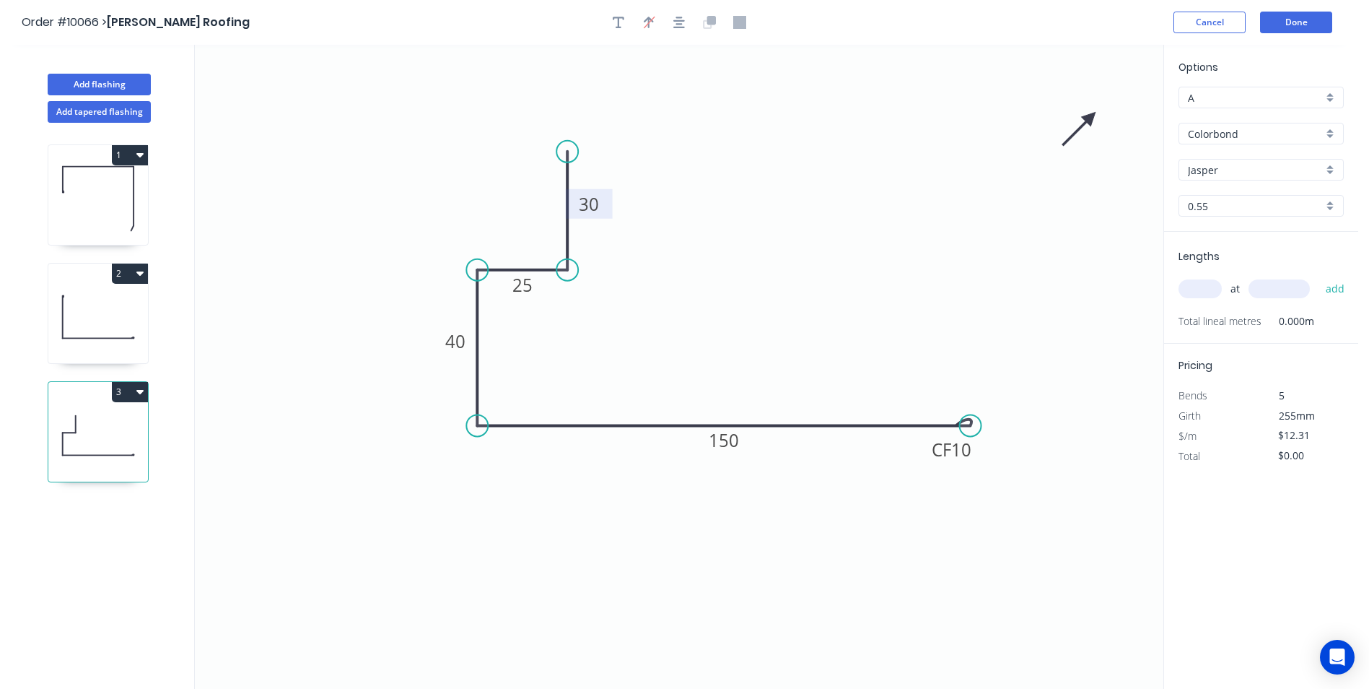
click at [681, 116] on icon at bounding box center [1079, 129] width 42 height 42
click at [681, 116] on icon at bounding box center [1074, 116] width 46 height 13
drag, startPoint x: 1093, startPoint y: 116, endPoint x: 447, endPoint y: 184, distance: 648.8
click at [447, 184] on icon at bounding box center [436, 173] width 42 height 42
click at [681, 14] on button "Done" at bounding box center [1296, 23] width 72 height 22
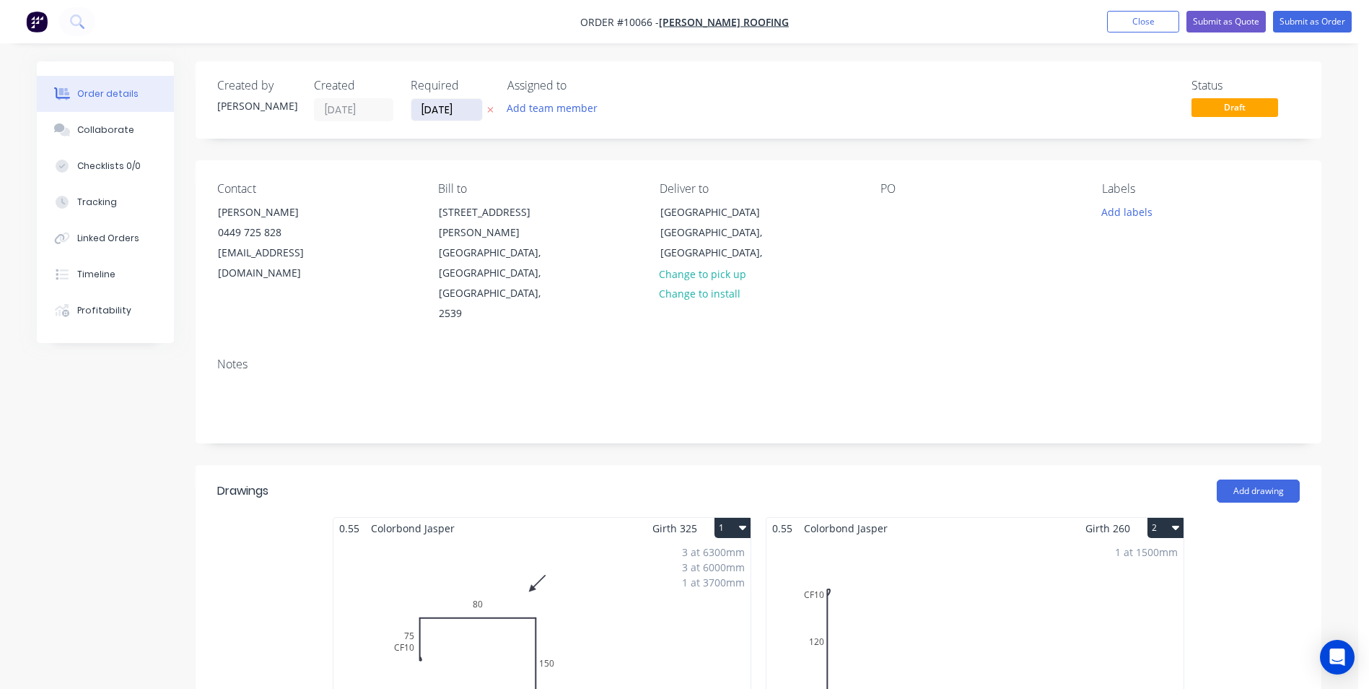
click at [443, 113] on input "[DATE]" at bounding box center [446, 110] width 71 height 22
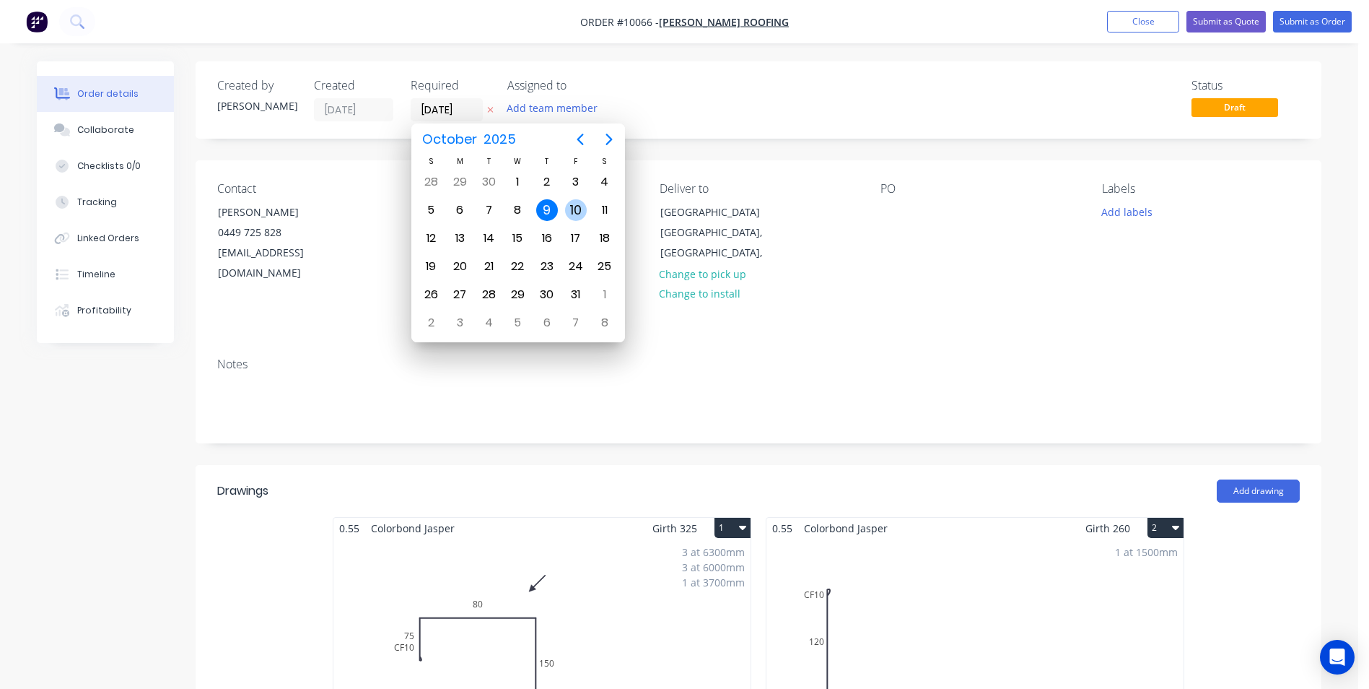
click at [570, 200] on div "10" at bounding box center [576, 210] width 22 height 22
type input "[DATE]"
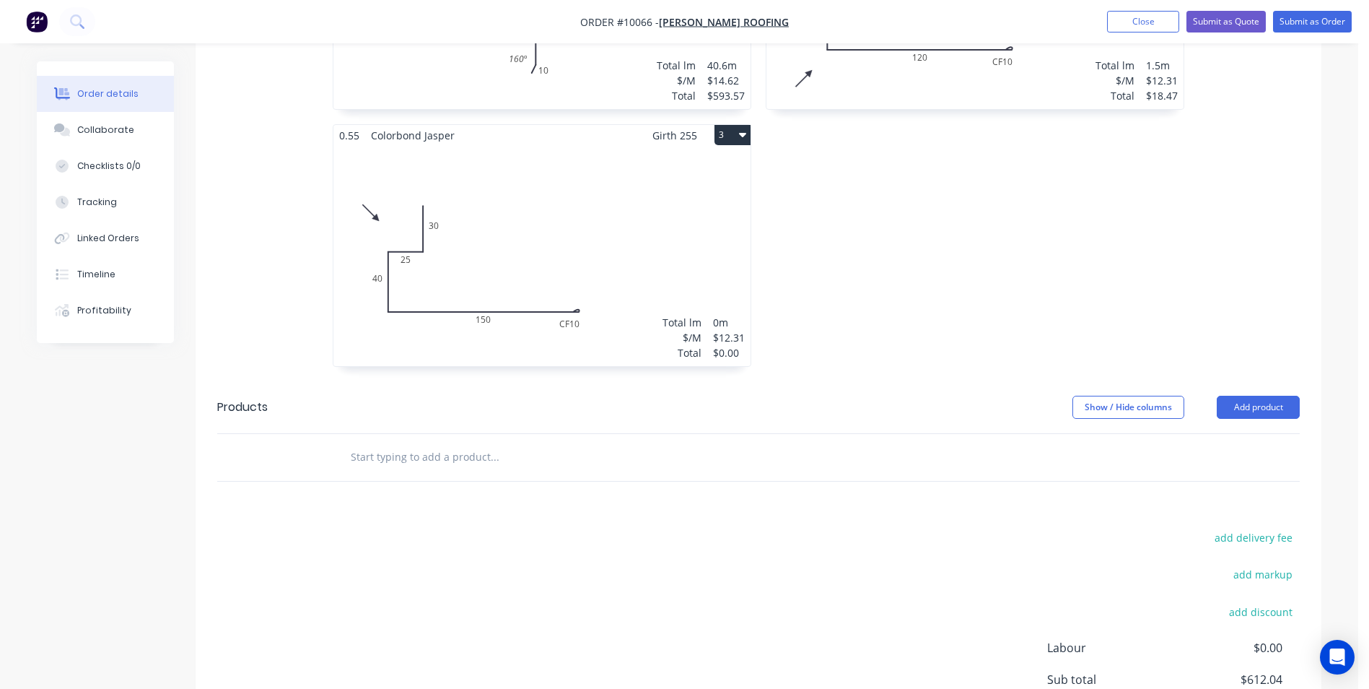
click at [520, 217] on div "Total lm $/M Total 0m $12.31 $0.00" at bounding box center [541, 256] width 417 height 220
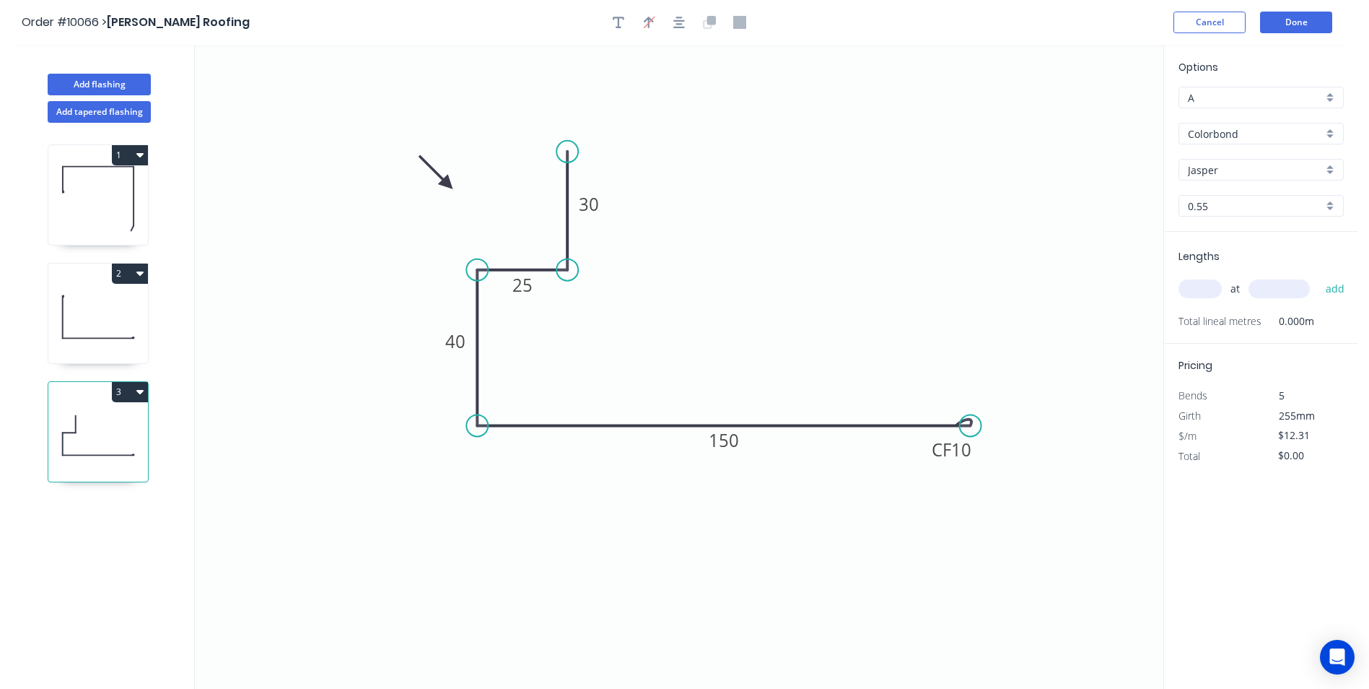
click at [681, 295] on input "text" at bounding box center [1200, 288] width 43 height 19
type input "1"
type input "2500"
click at [681, 276] on button "add" at bounding box center [1336, 288] width 34 height 25
type input "$30.78"
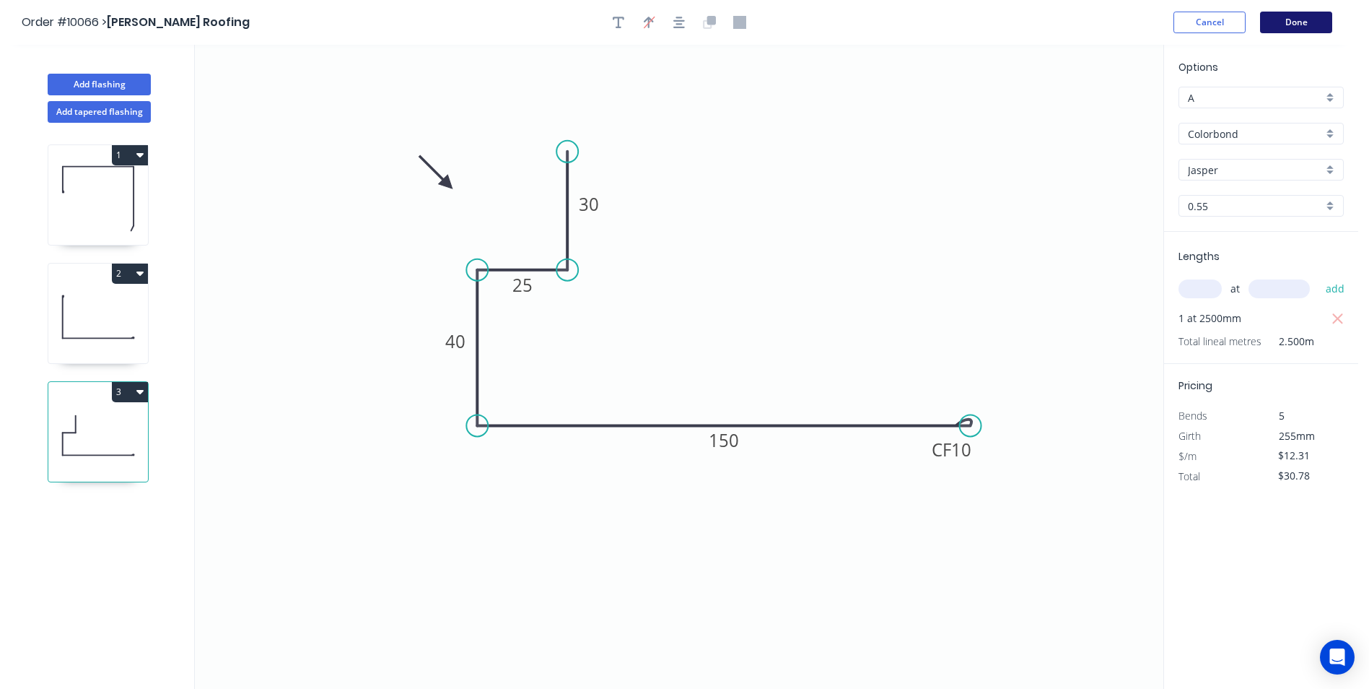
click at [681, 16] on button "Done" at bounding box center [1296, 23] width 72 height 22
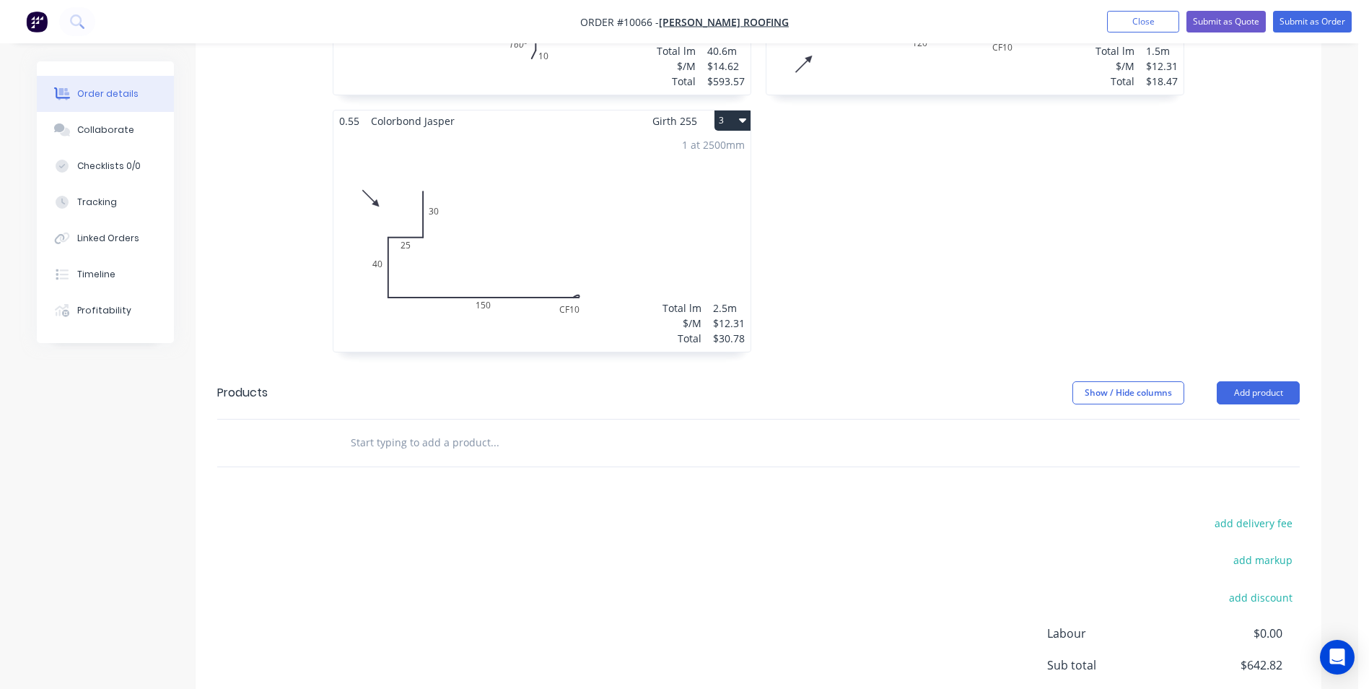
scroll to position [770, 0]
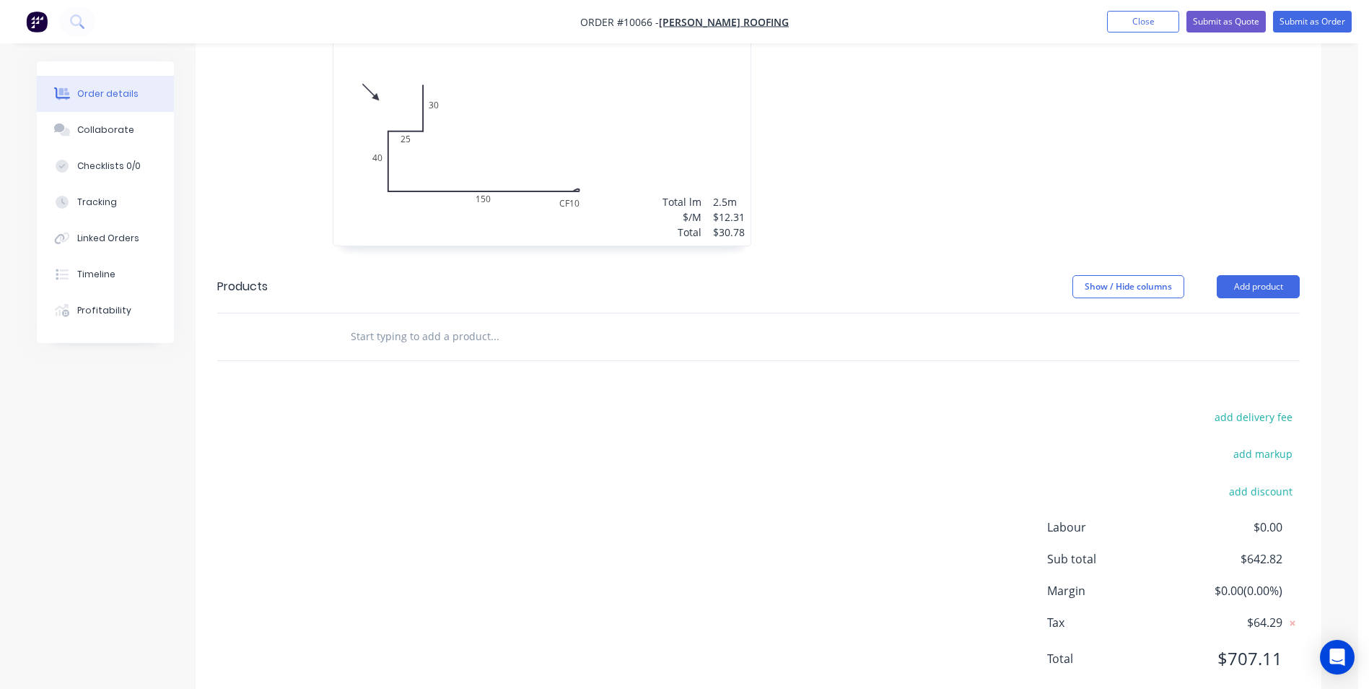
click at [435, 310] on input "text" at bounding box center [494, 336] width 289 height 29
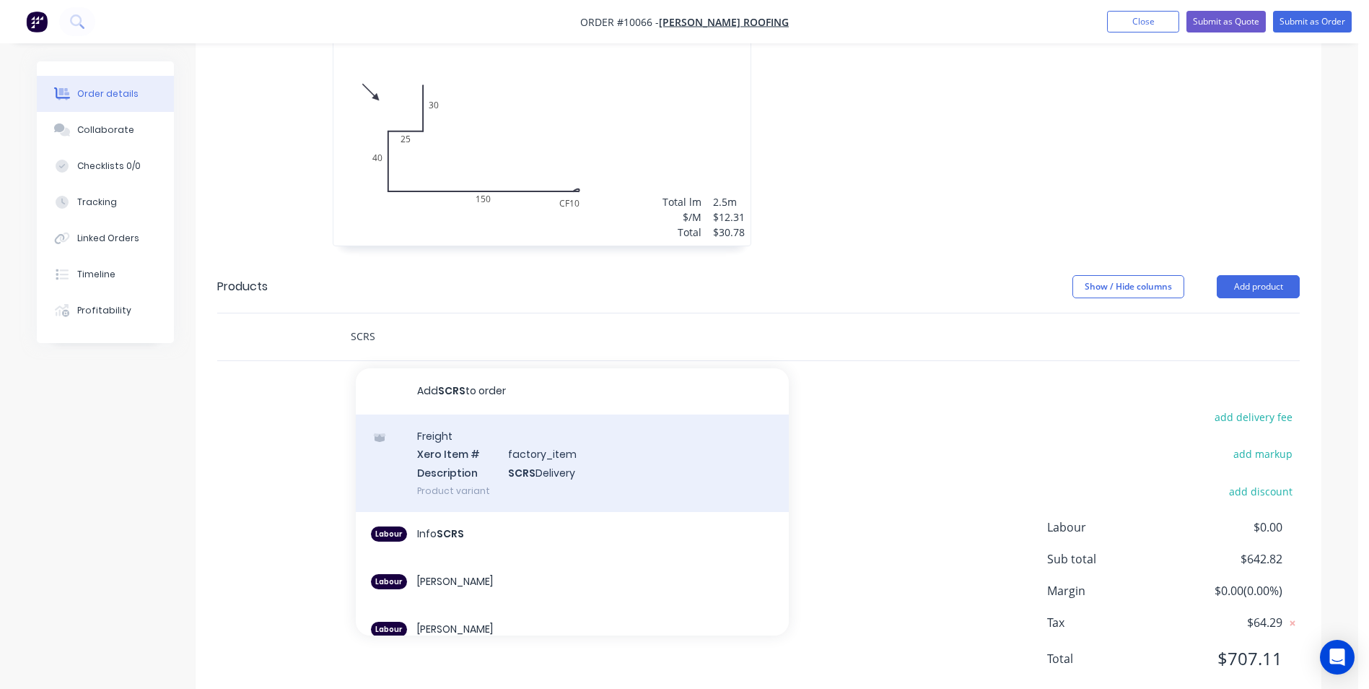
type input "SCRS"
click at [481, 310] on div "Freight Xero Item # factory_item Description SCRS Delivery Product variant" at bounding box center [572, 462] width 433 height 97
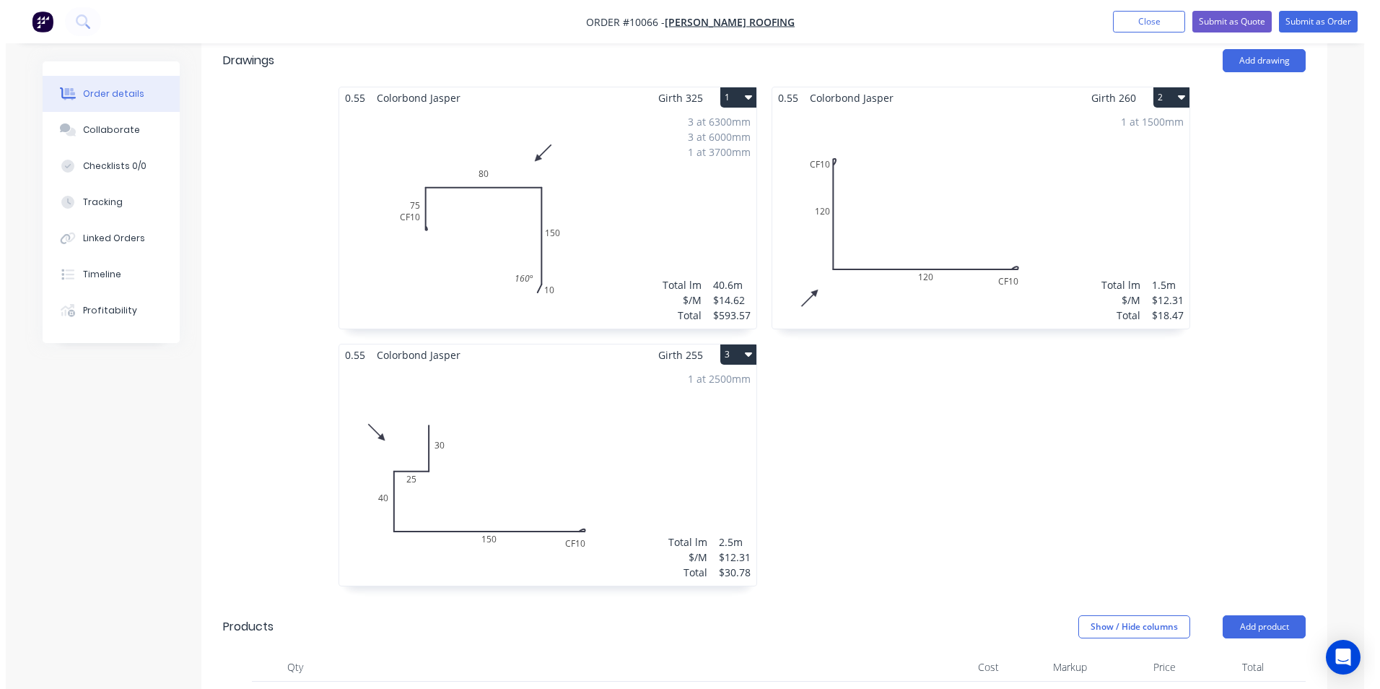
scroll to position [0, 0]
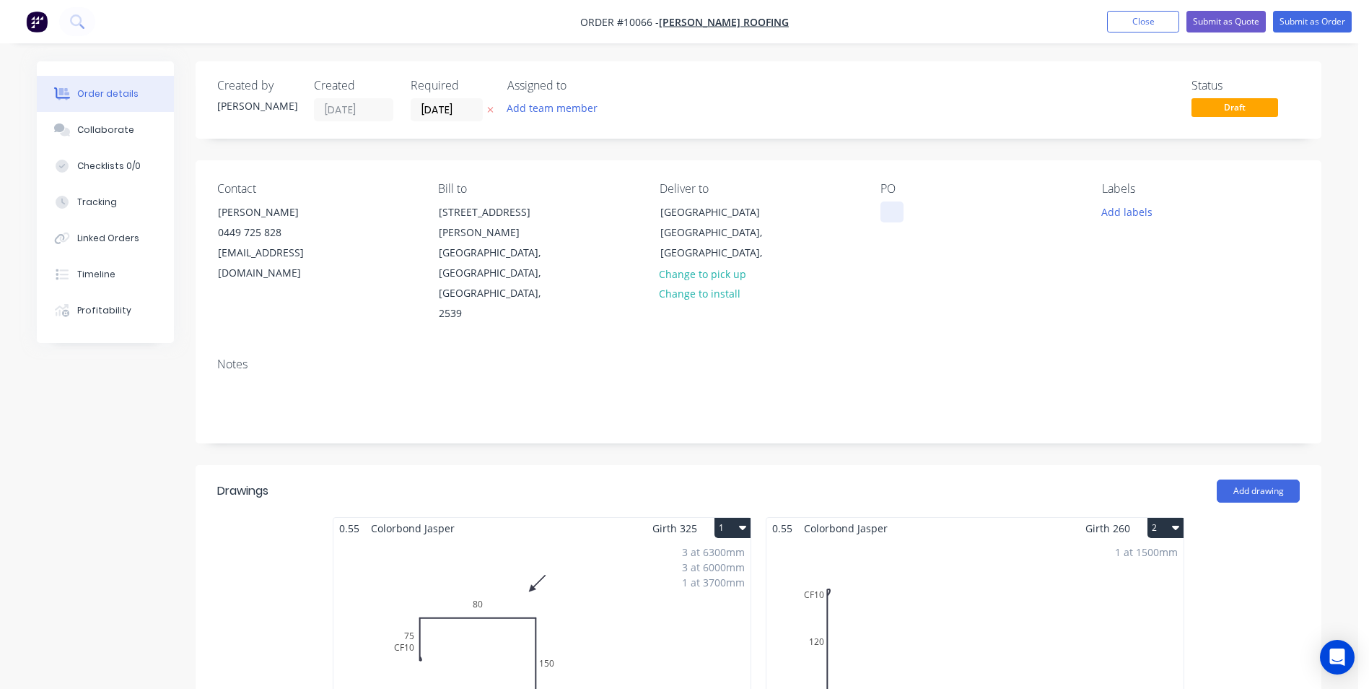
click at [681, 209] on div at bounding box center [891, 211] width 23 height 21
click at [681, 25] on button "Submit as Order" at bounding box center [1312, 22] width 79 height 22
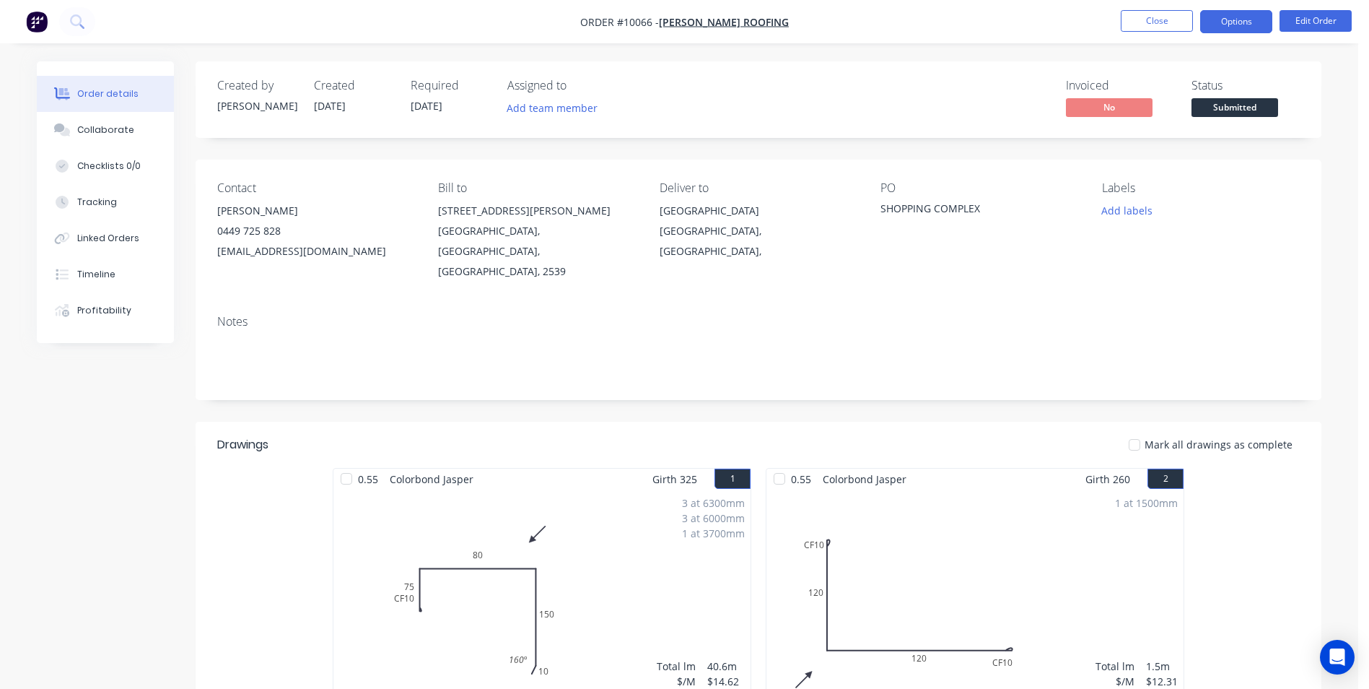
click at [681, 27] on button "Options" at bounding box center [1236, 21] width 72 height 23
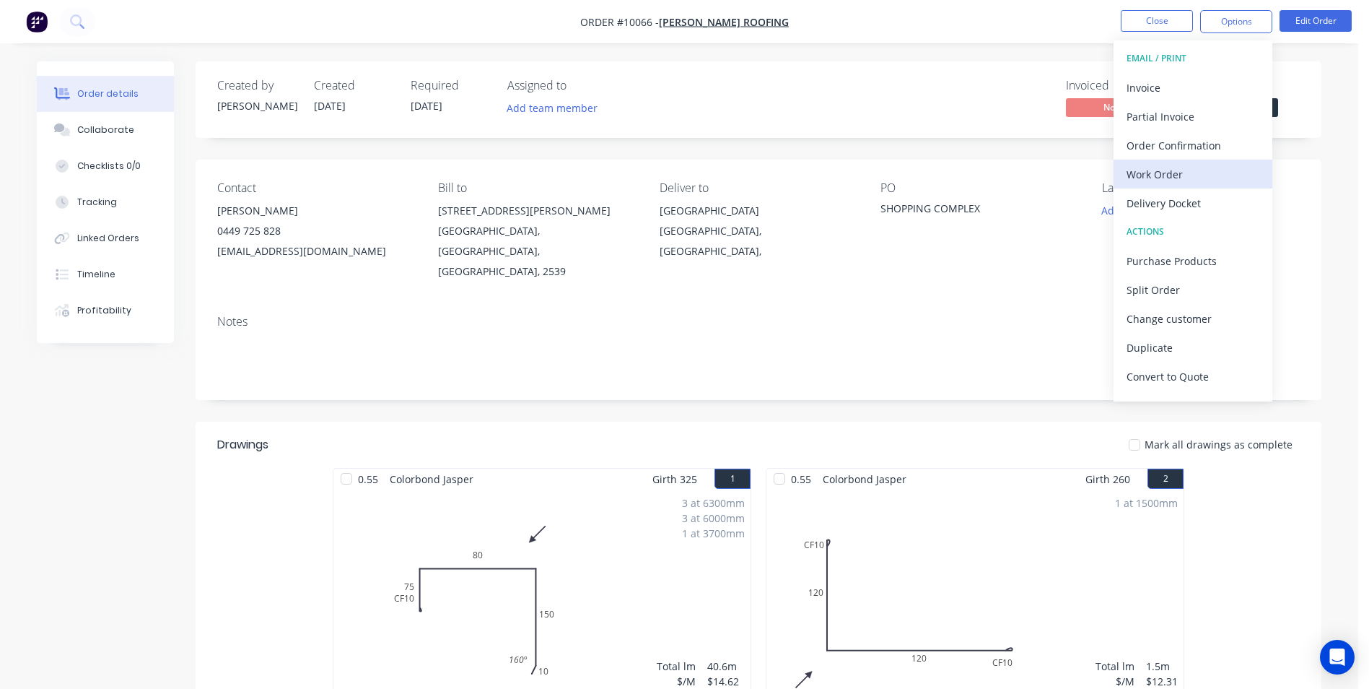
click at [681, 176] on div "Work Order" at bounding box center [1193, 174] width 133 height 21
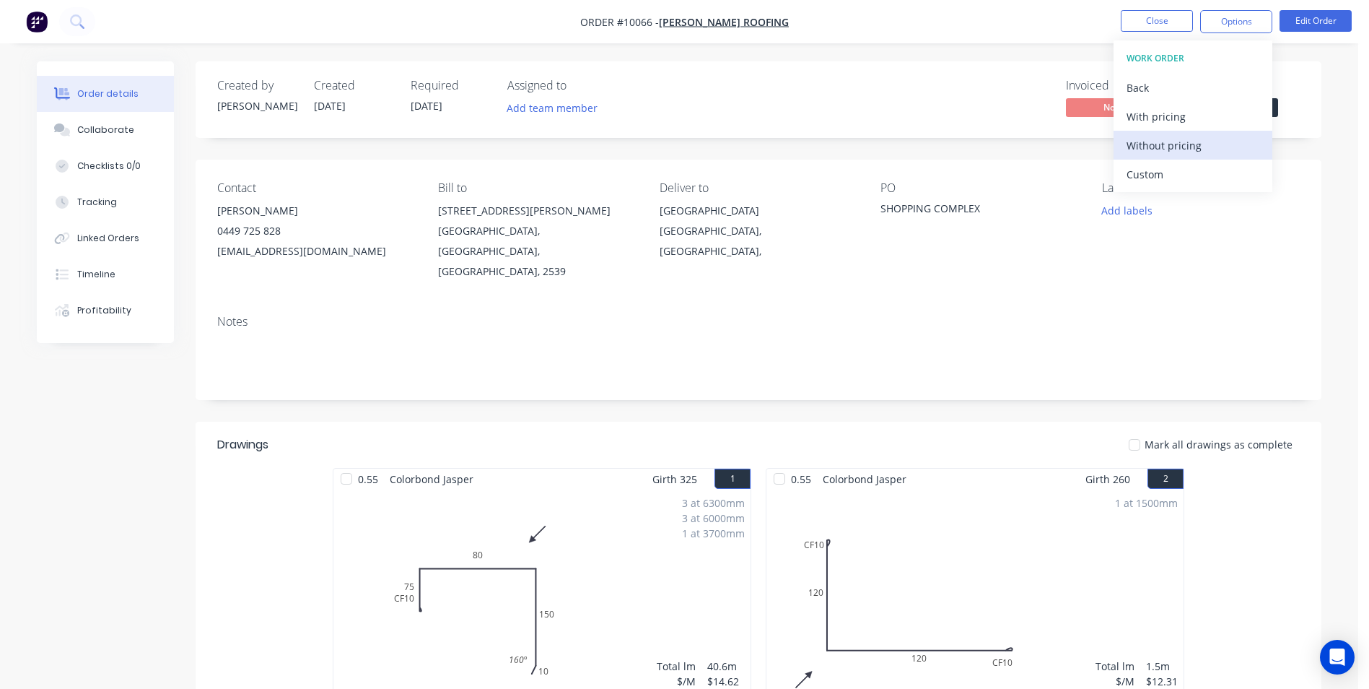
click at [681, 144] on div "Without pricing" at bounding box center [1193, 145] width 133 height 21
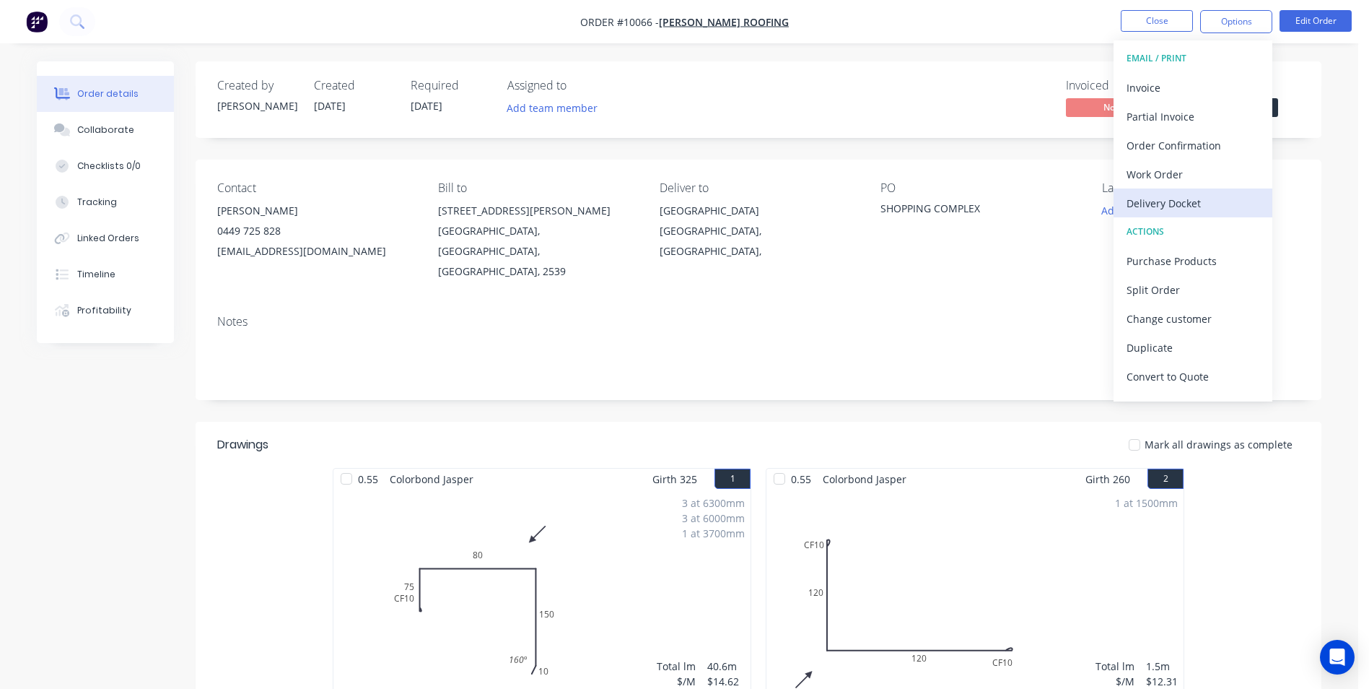
click at [681, 201] on div "Delivery Docket" at bounding box center [1193, 203] width 133 height 21
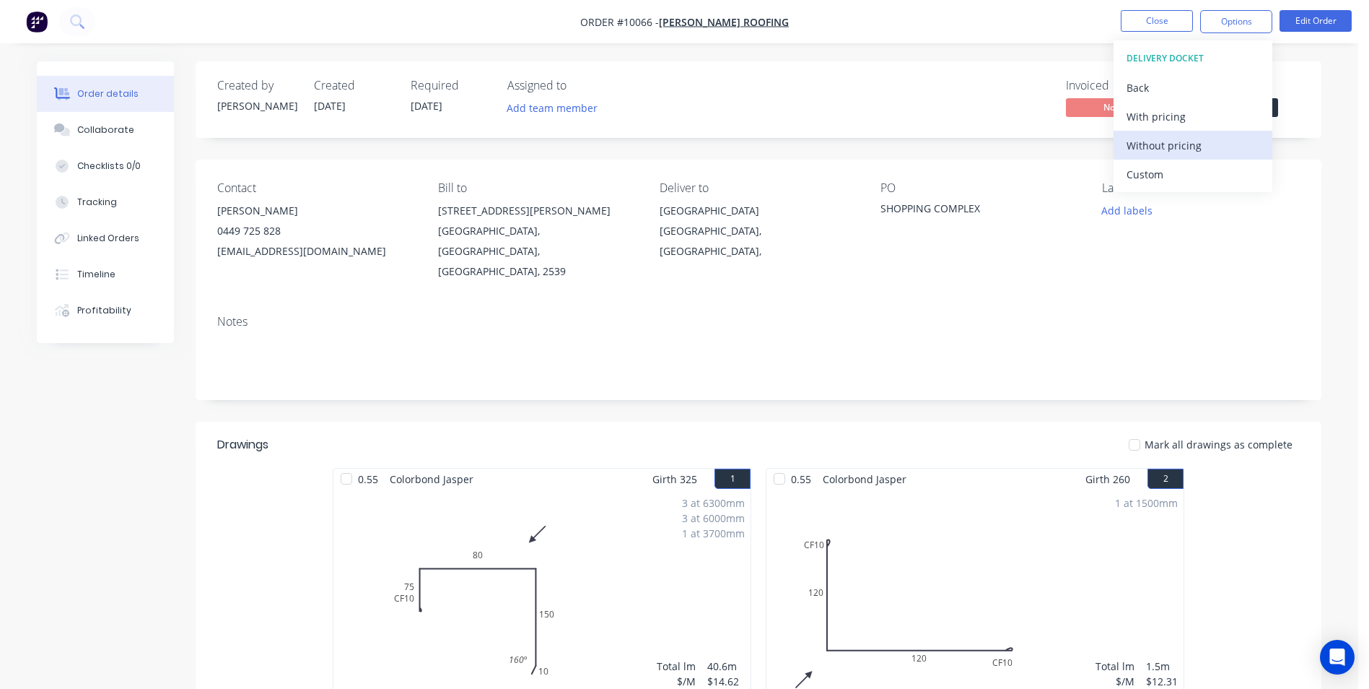
click at [681, 152] on div "Without pricing" at bounding box center [1193, 145] width 133 height 21
click at [40, 26] on img "button" at bounding box center [37, 22] width 22 height 22
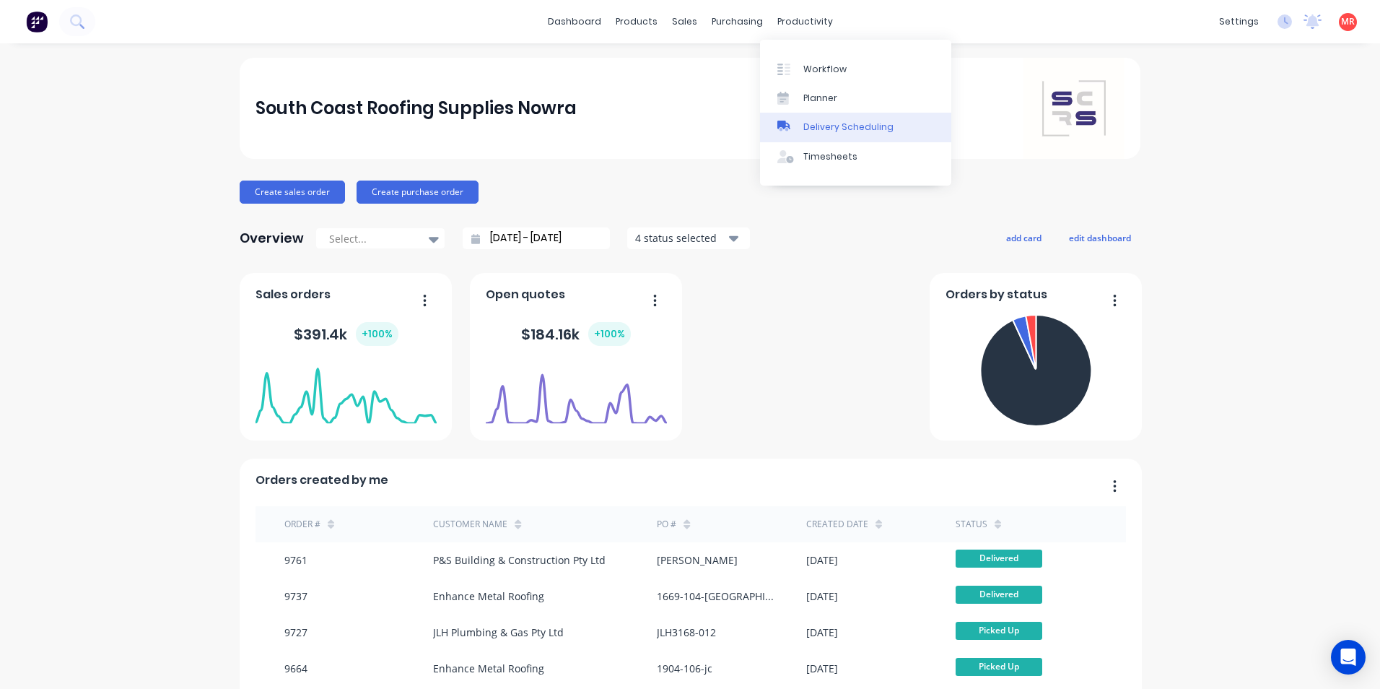
click at [803, 128] on div "Delivery Scheduling" at bounding box center [848, 127] width 90 height 13
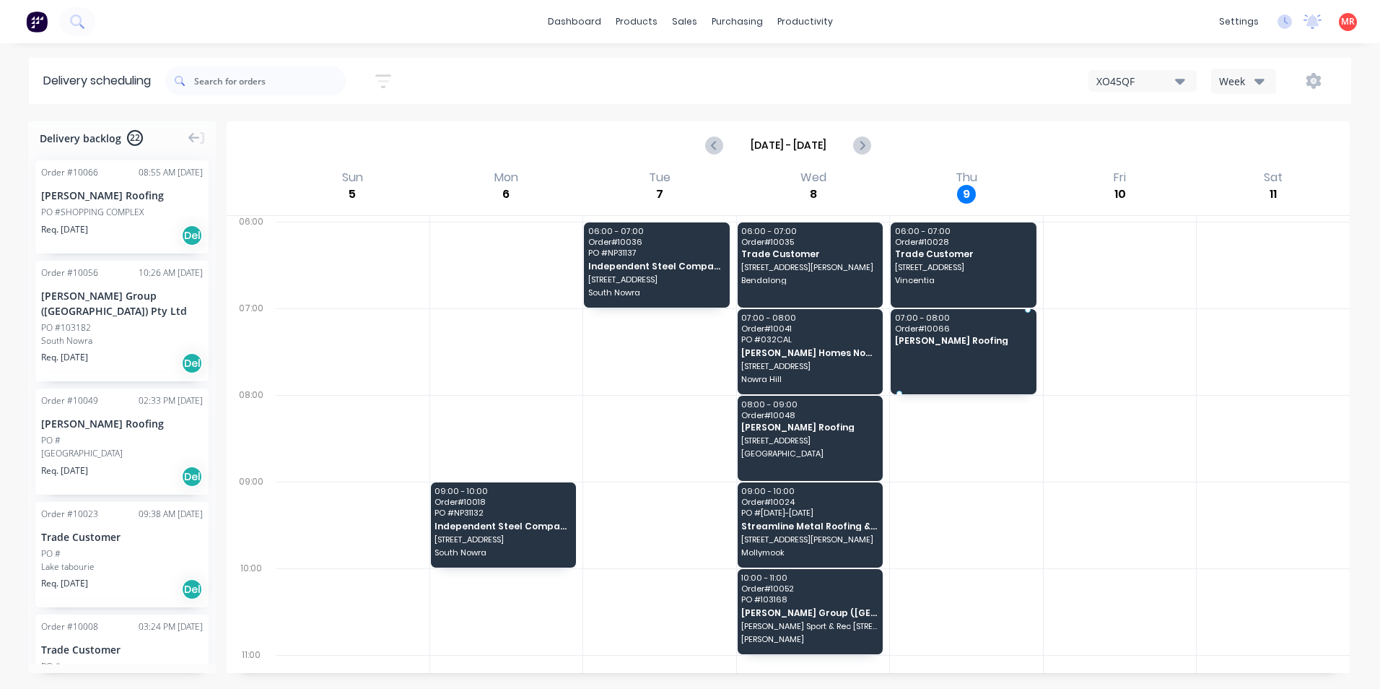
drag, startPoint x: 80, startPoint y: 210, endPoint x: 969, endPoint y: 344, distance: 898.4
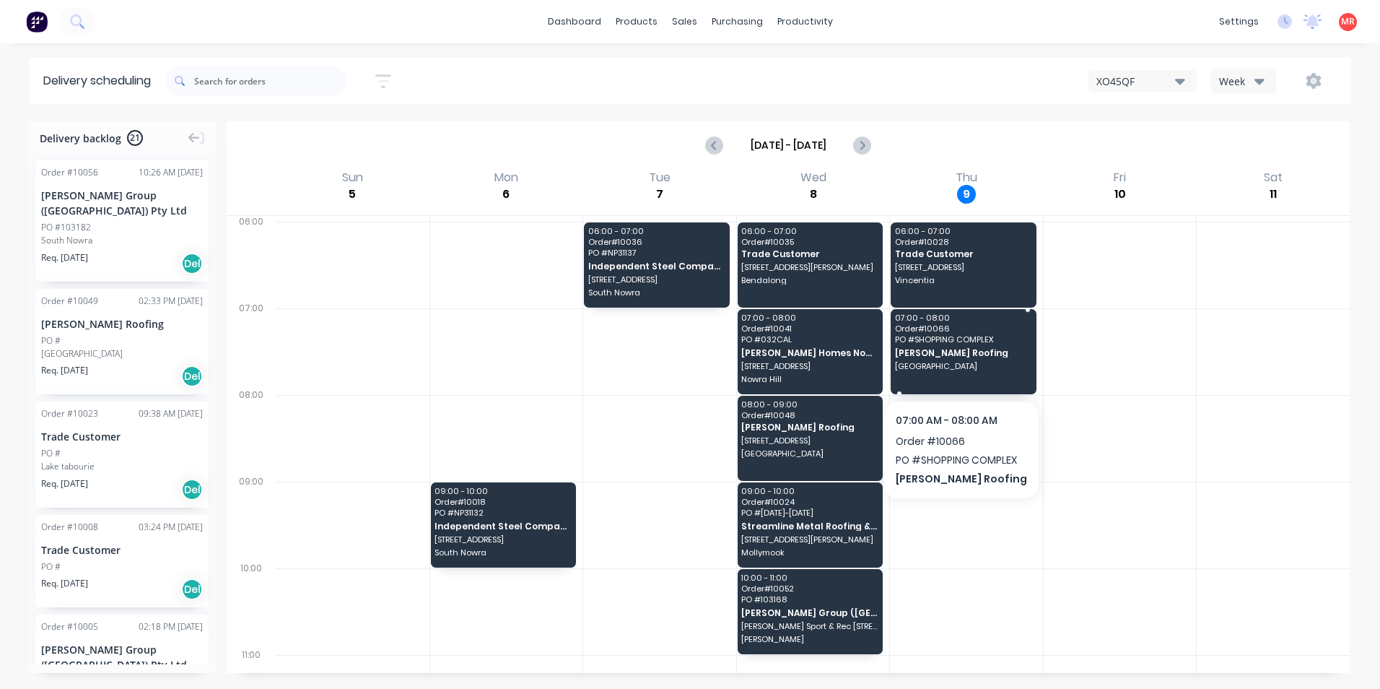
click at [952, 362] on span "[GEOGRAPHIC_DATA]" at bounding box center [963, 366] width 136 height 9
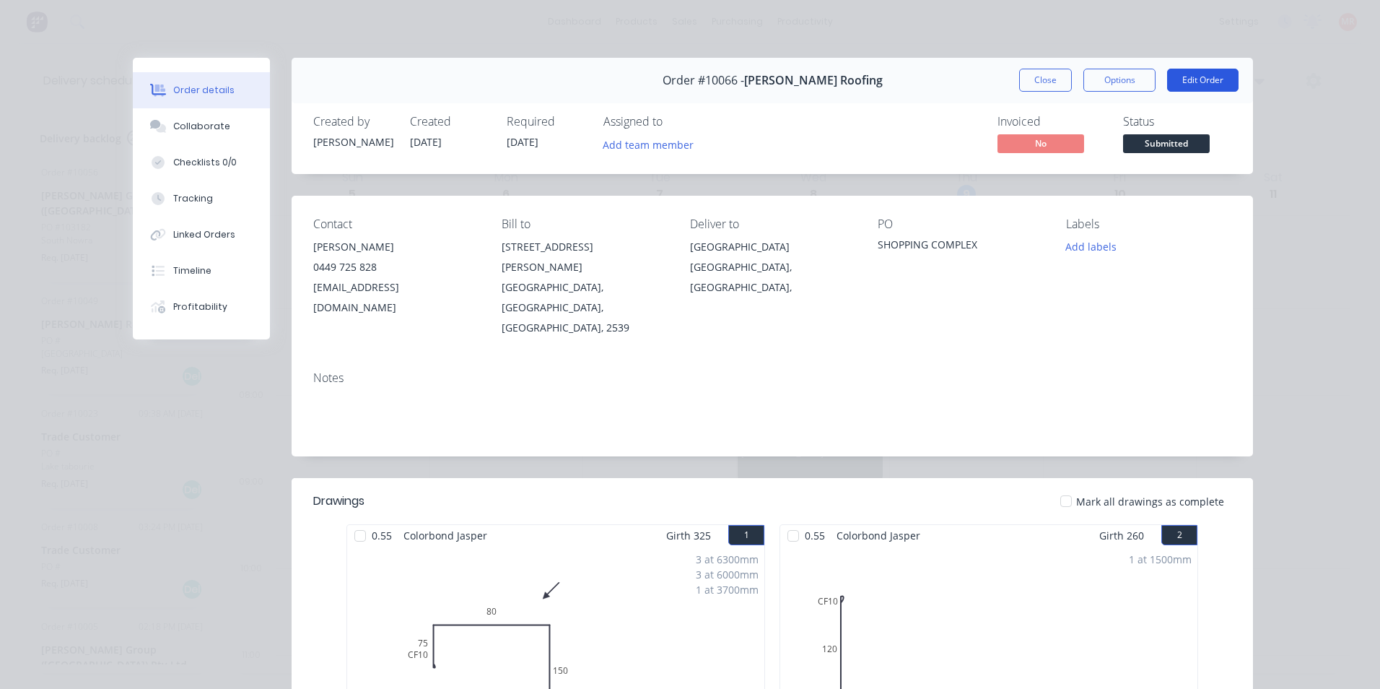
click at [1189, 84] on button "Edit Order" at bounding box center [1202, 80] width 71 height 23
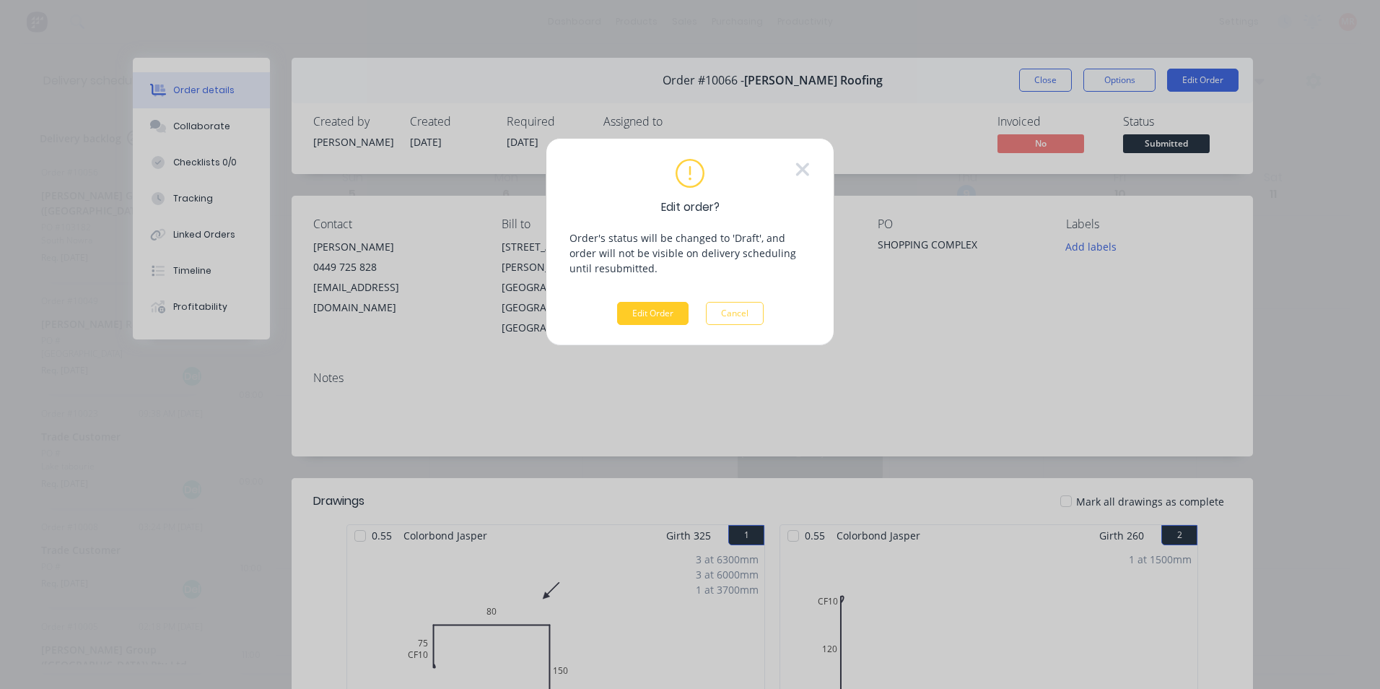
click at [676, 316] on button "Edit Order" at bounding box center [652, 313] width 71 height 23
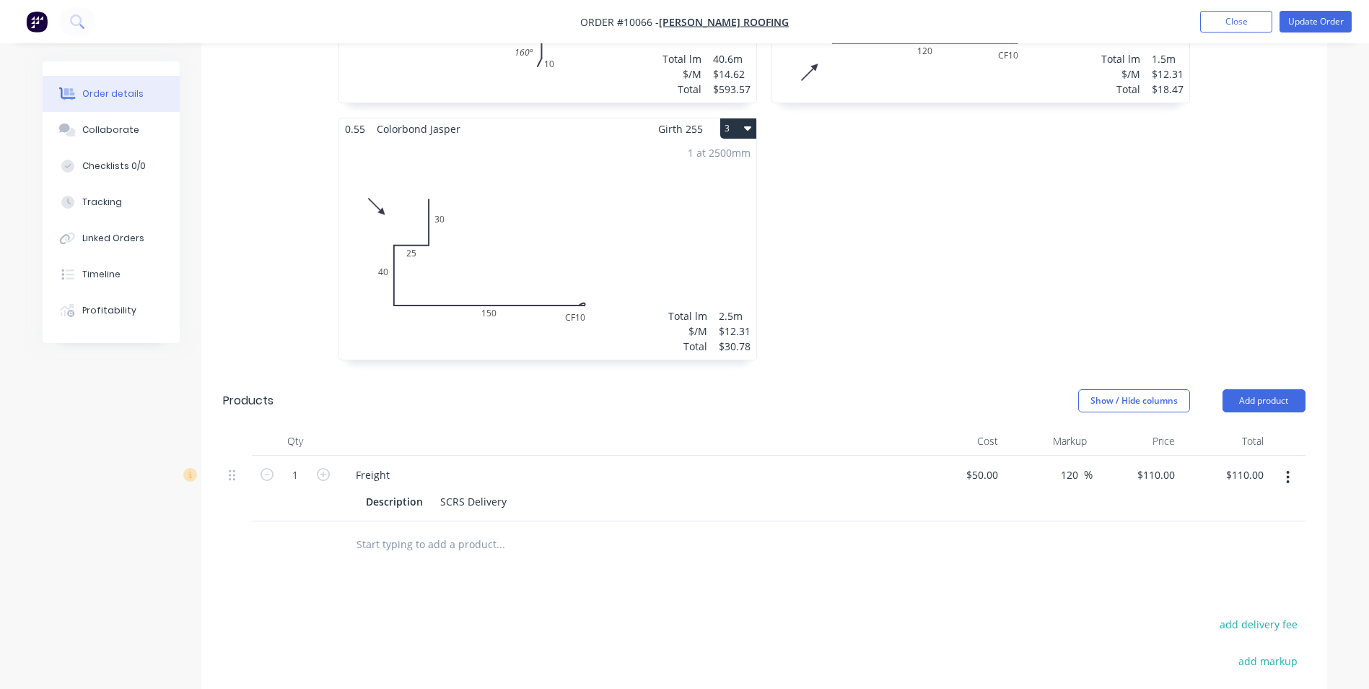
scroll to position [863, 0]
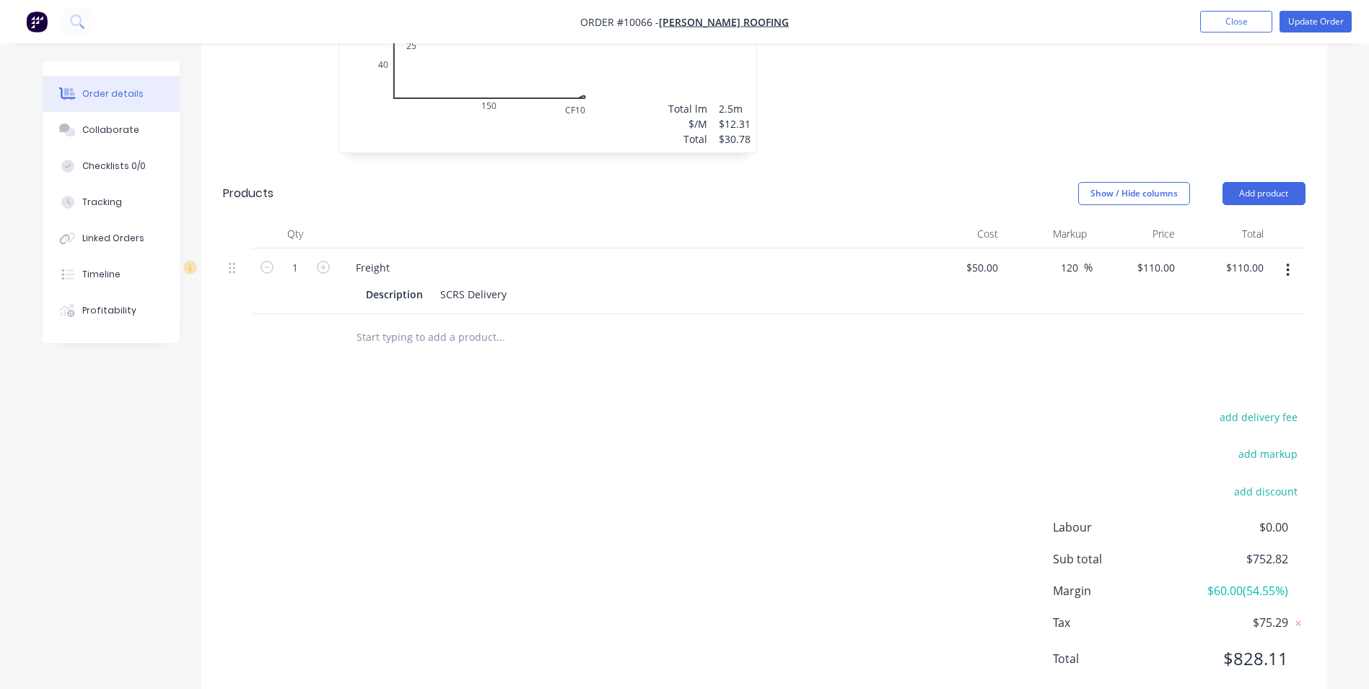
click at [388, 323] on input "text" at bounding box center [500, 337] width 289 height 29
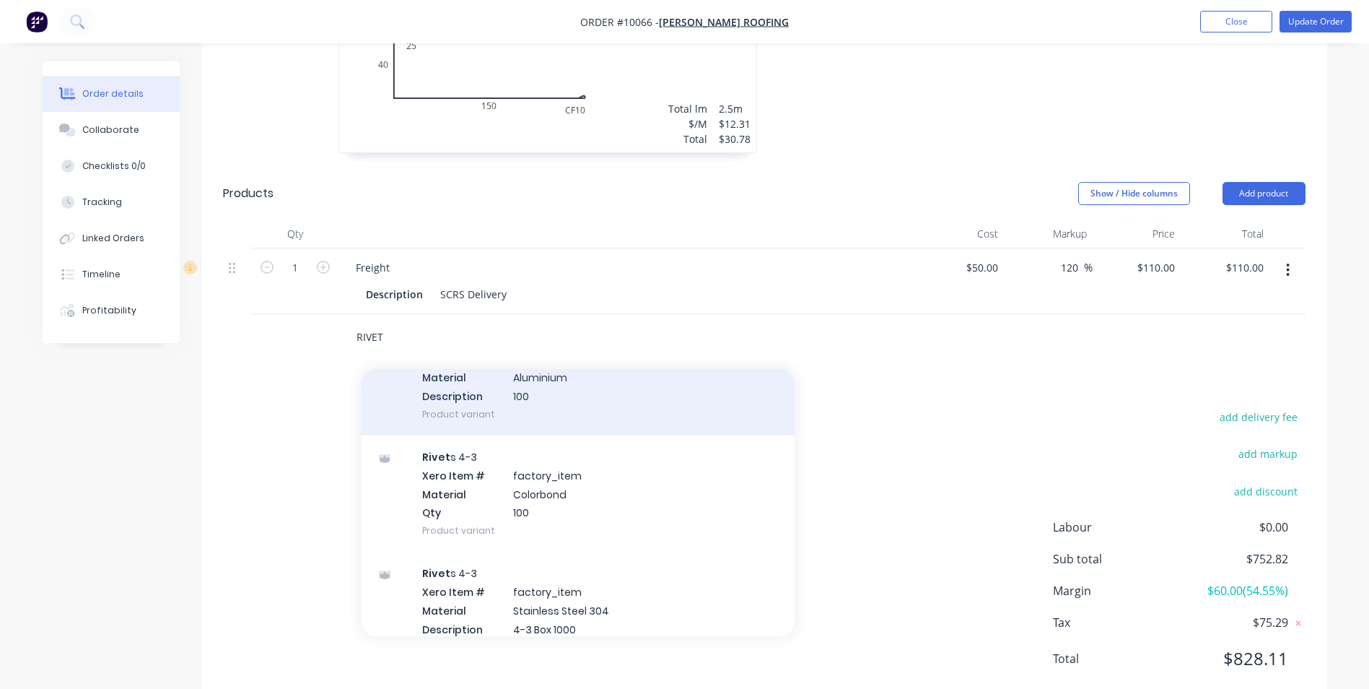
scroll to position [289, 0]
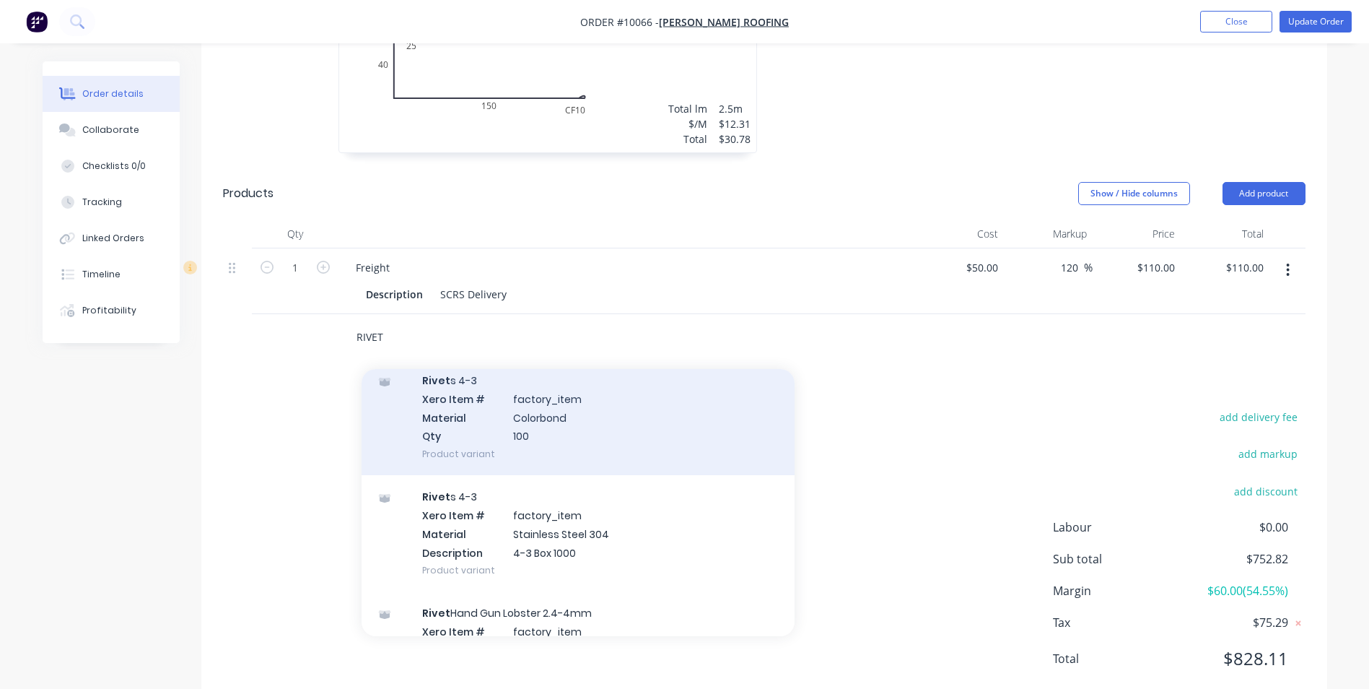
type input "RIVET"
click at [604, 392] on div "Rivet s 4-3 Xero Item # factory_item Material Colorbond Qty 100 Product variant" at bounding box center [578, 417] width 433 height 116
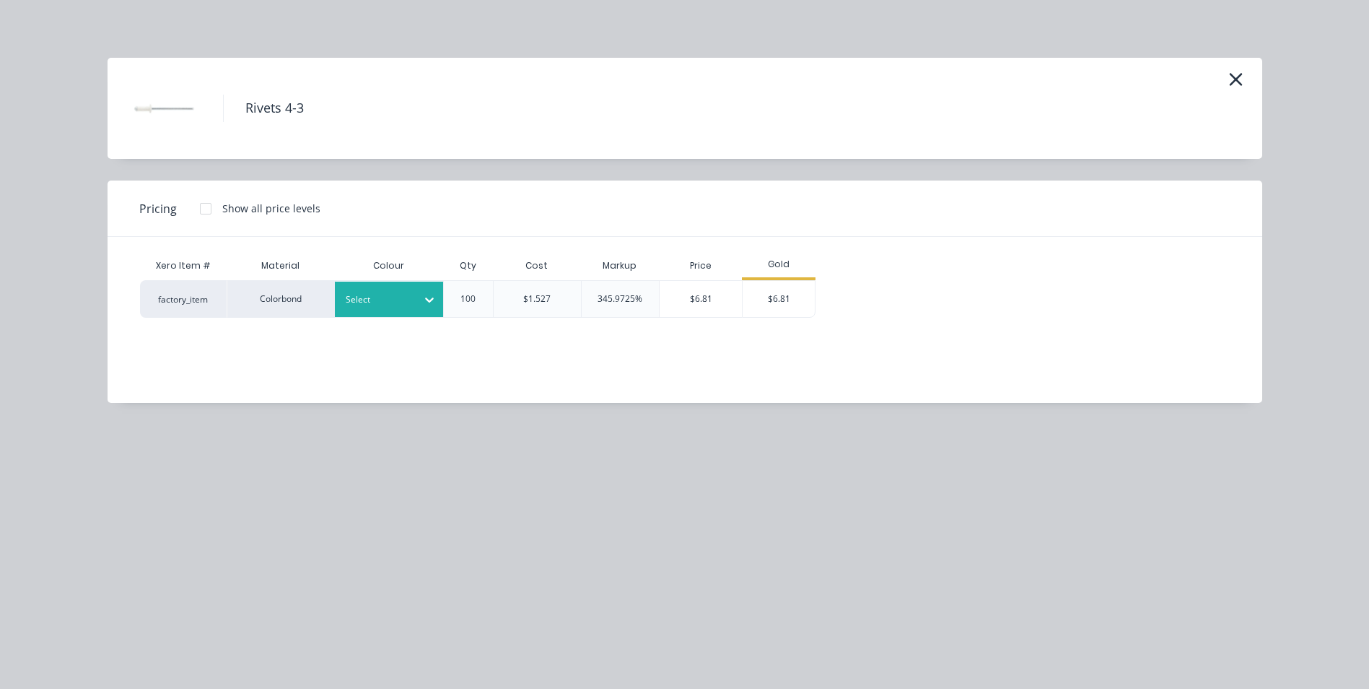
click at [408, 291] on div "Select" at bounding box center [376, 299] width 81 height 19
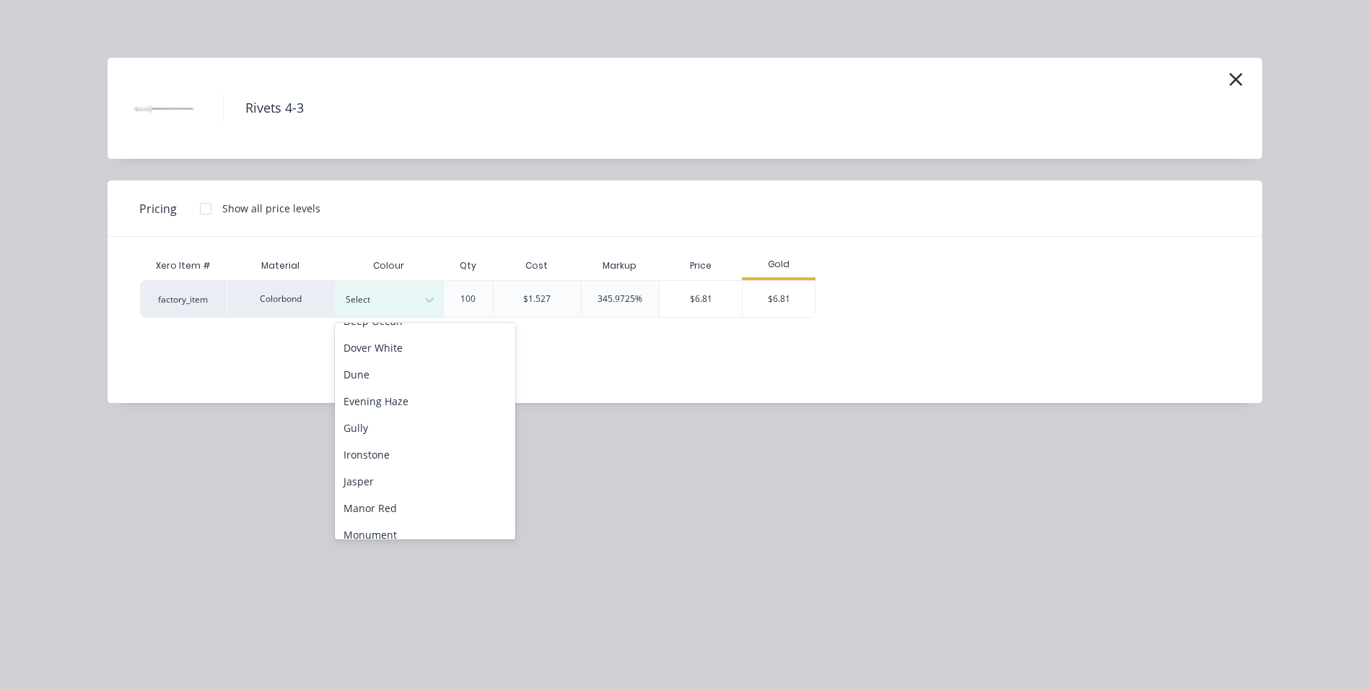
scroll to position [144, 0]
click at [397, 524] on div "Jasper" at bounding box center [425, 515] width 180 height 27
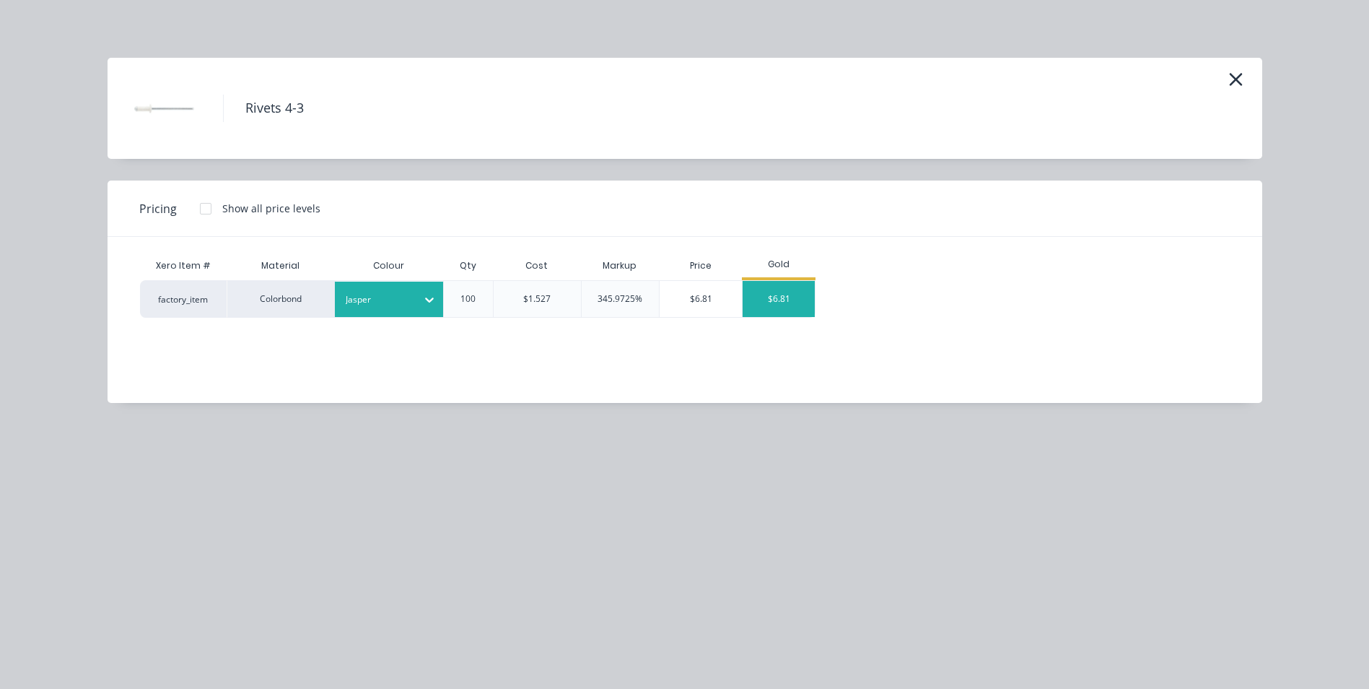
click at [797, 294] on div "$6.81" at bounding box center [779, 299] width 72 height 36
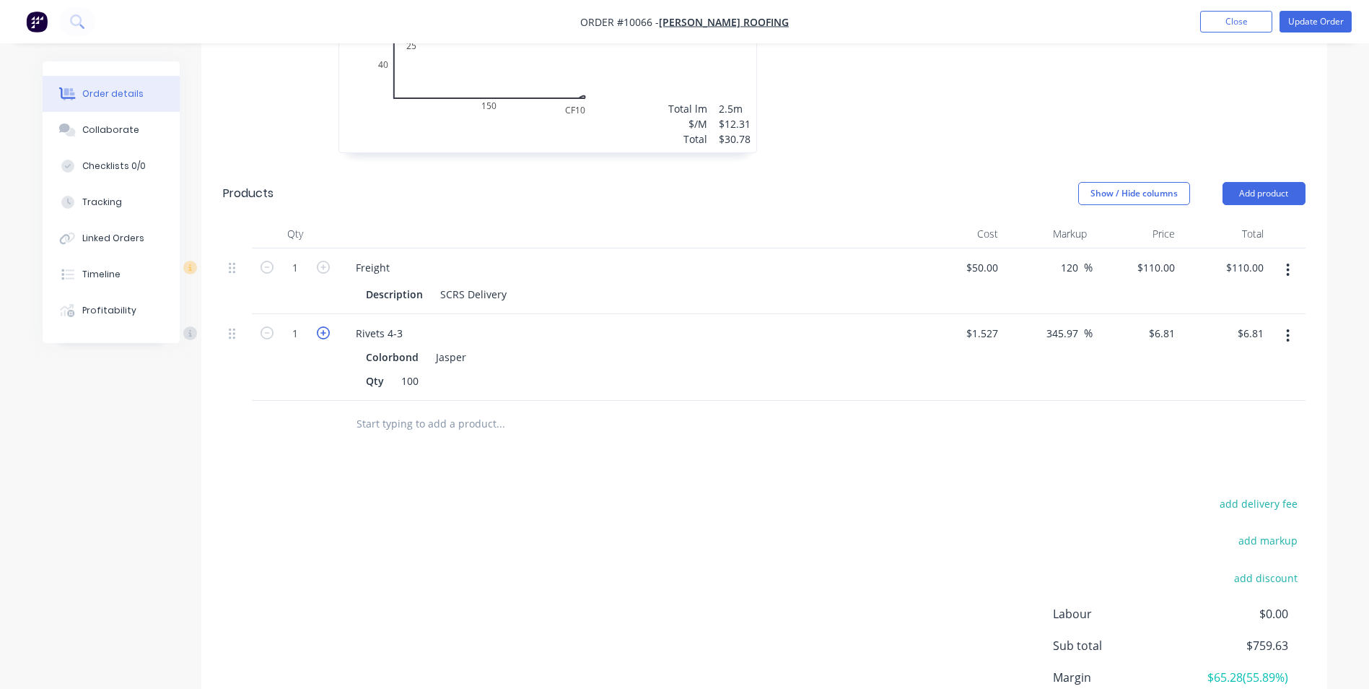
click at [328, 326] on icon "button" at bounding box center [323, 332] width 13 height 13
type input "2"
type input "$13.62"
click at [328, 326] on icon "button" at bounding box center [323, 332] width 13 height 13
type input "3"
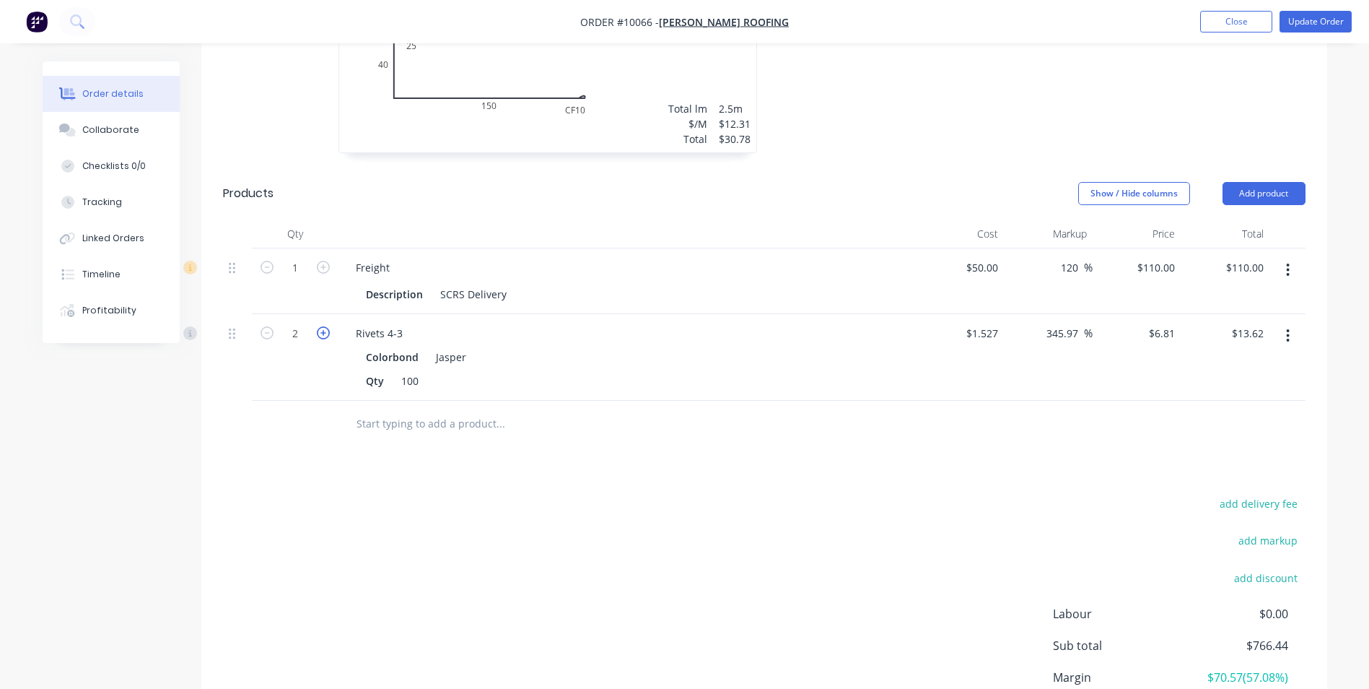
type input "$20.43"
click at [446, 409] on input "text" at bounding box center [500, 423] width 289 height 29
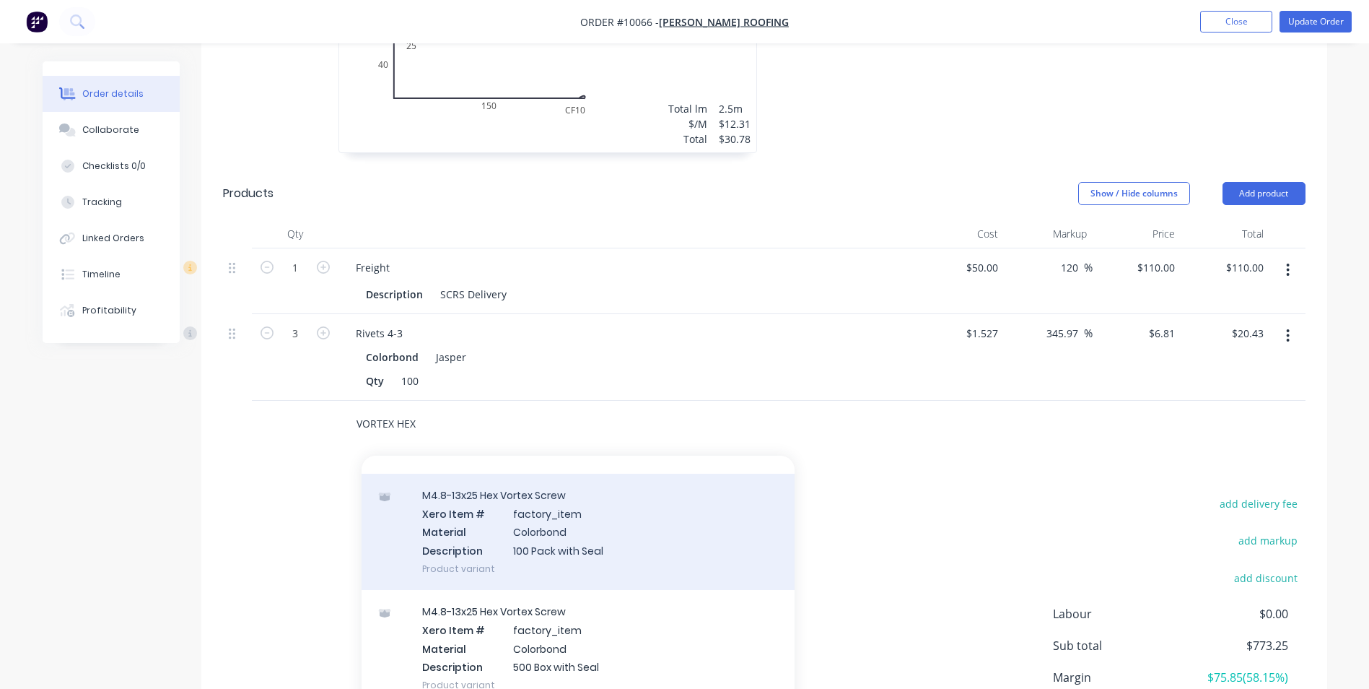
type input "VORTEX HEX"
click at [601, 515] on div "M4.8-13x25 Hex Vortex Screw Xero Item # factory_item Material Colorbond Descrip…" at bounding box center [578, 531] width 433 height 116
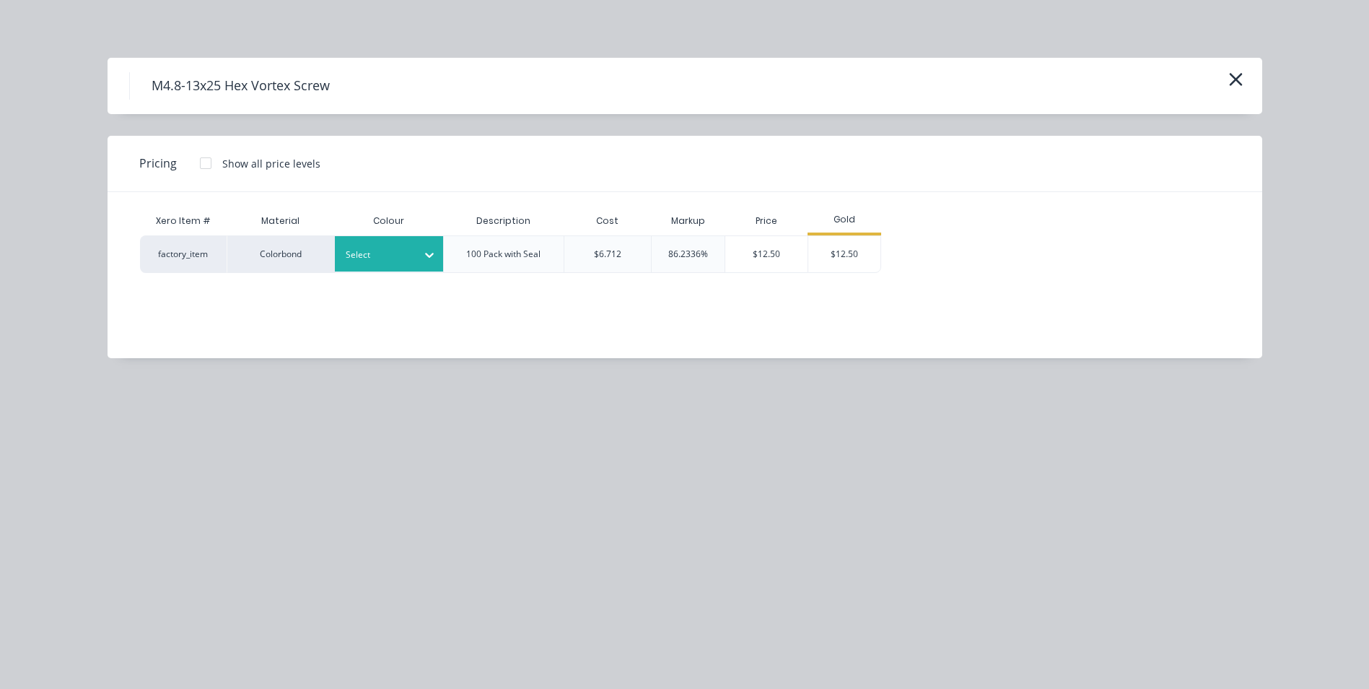
click at [401, 255] on div at bounding box center [378, 255] width 65 height 16
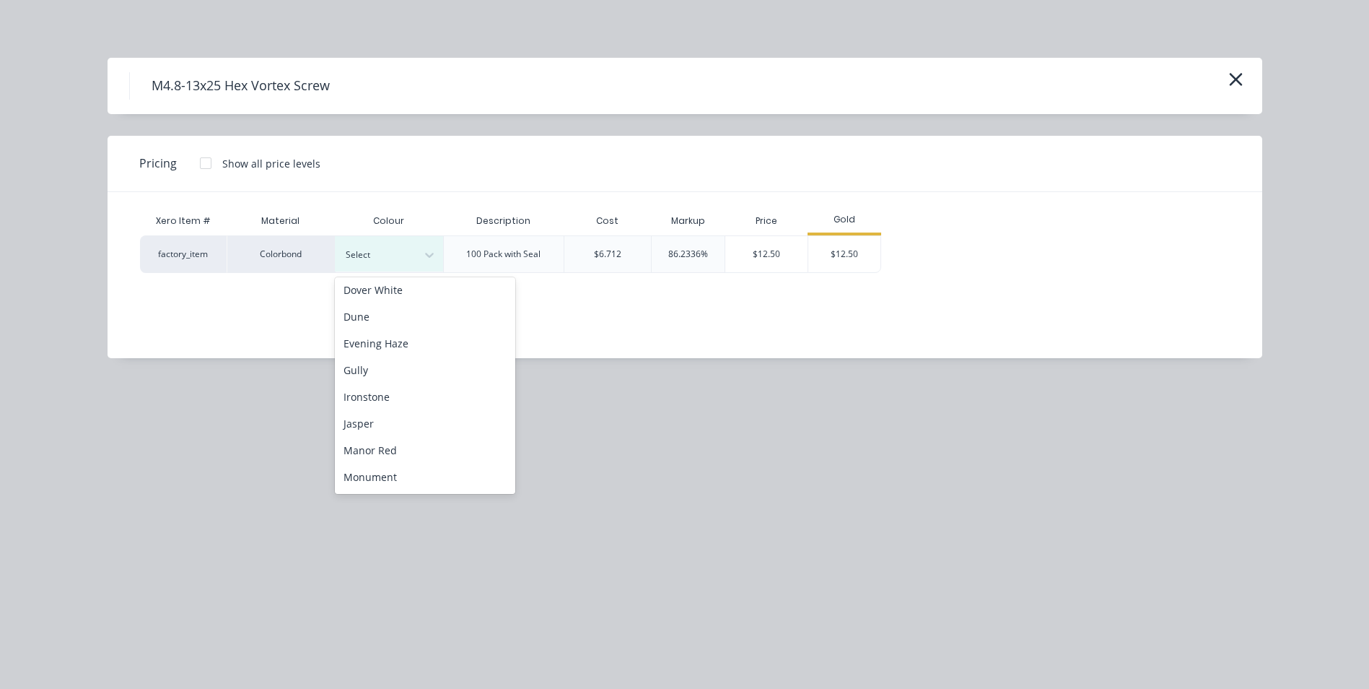
scroll to position [217, 0]
click at [387, 401] on div "Jasper" at bounding box center [425, 397] width 180 height 27
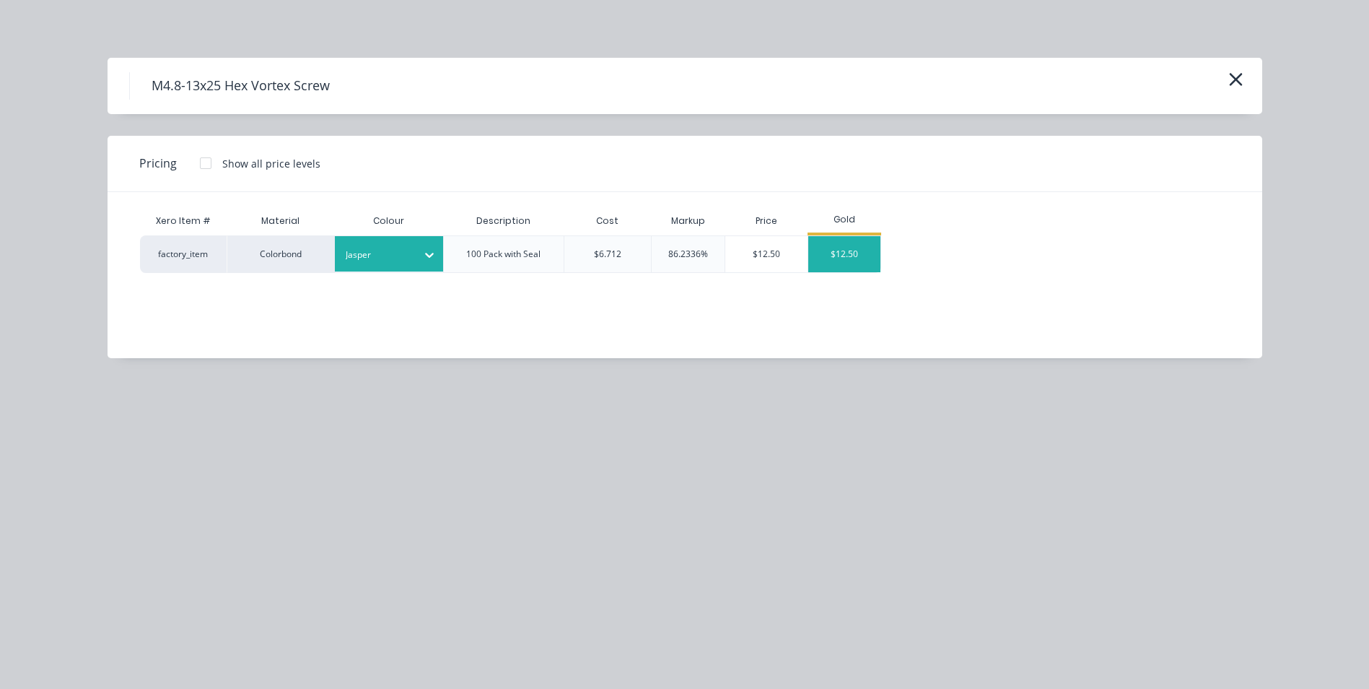
click at [834, 252] on div "$12.50" at bounding box center [844, 254] width 72 height 36
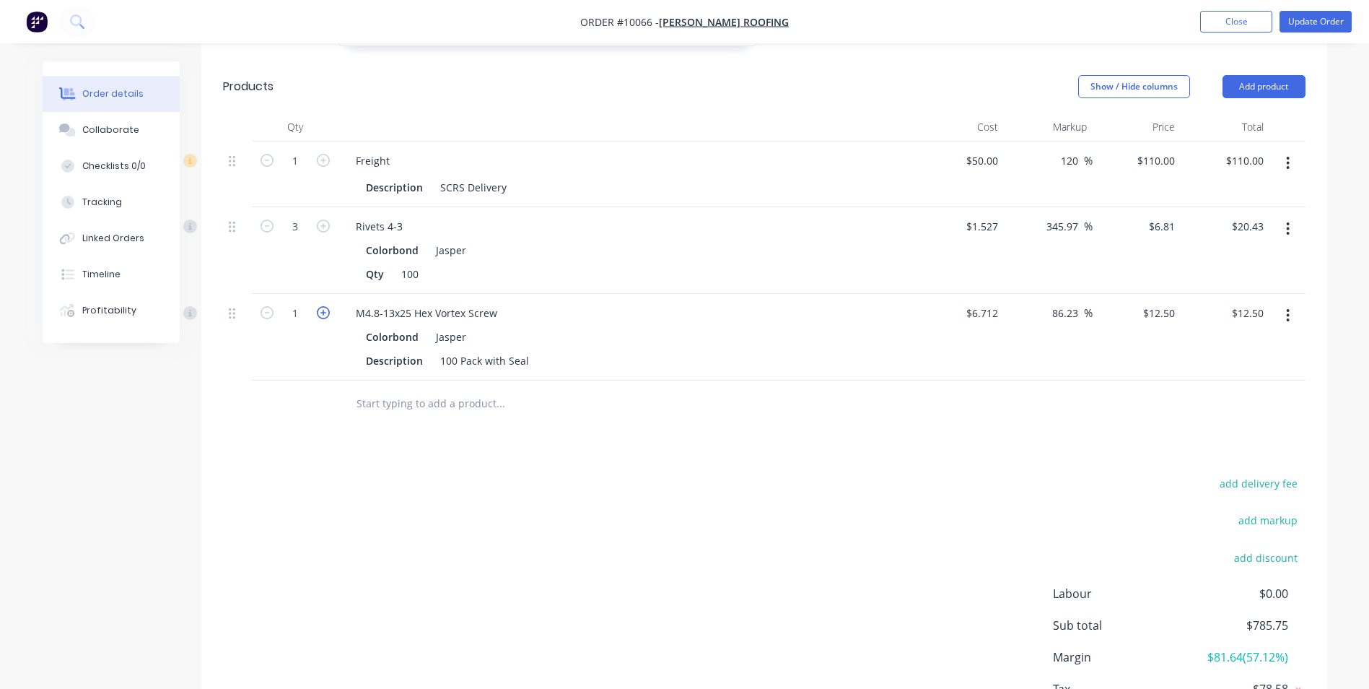
click at [328, 306] on icon "button" at bounding box center [323, 312] width 13 height 13
type input "2"
type input "$25.00"
click at [1321, 26] on button "Update Order" at bounding box center [1316, 22] width 72 height 22
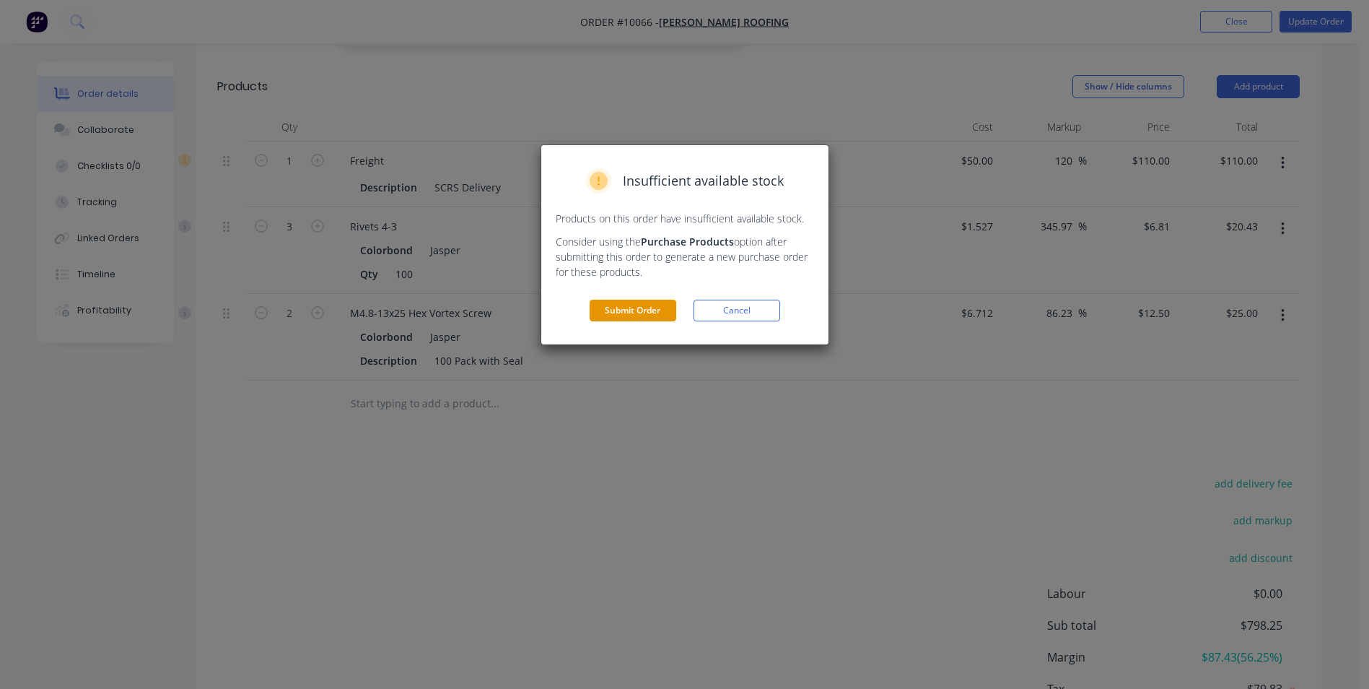
click at [637, 318] on button "Submit Order" at bounding box center [633, 311] width 87 height 22
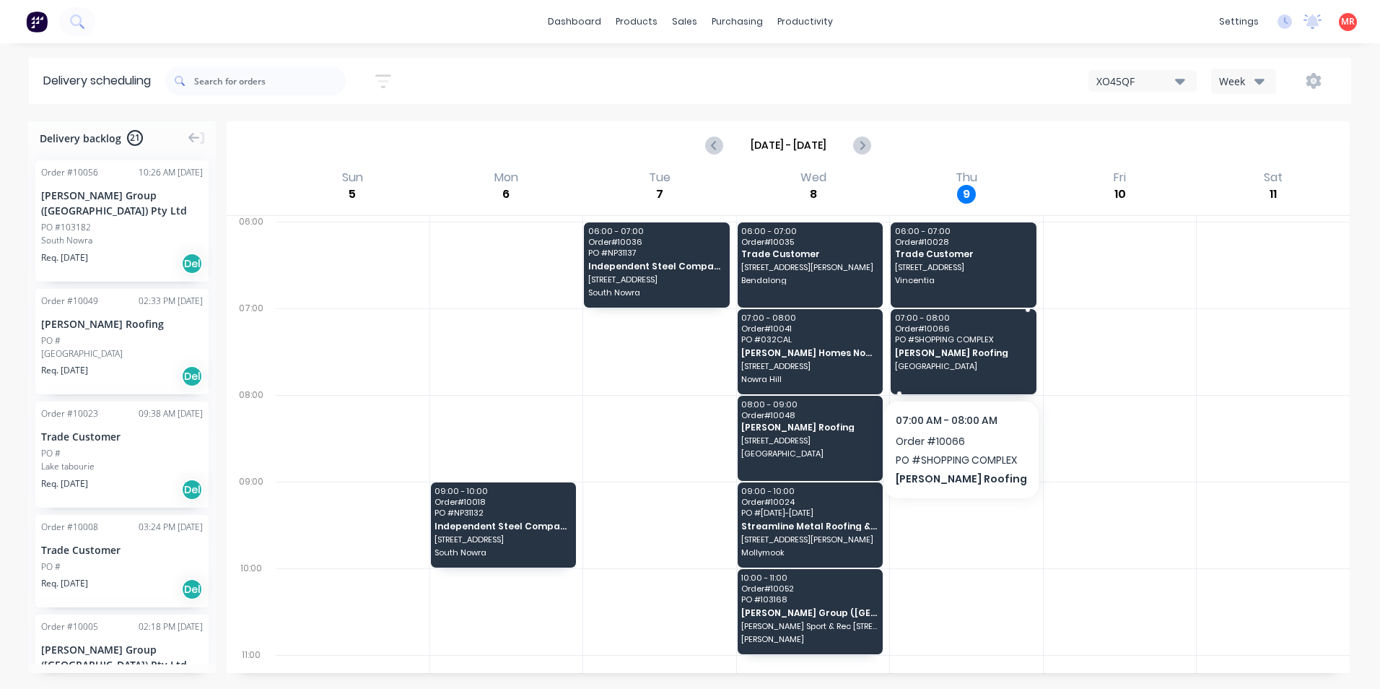
click at [954, 372] on div "07:00 - 08:00 Order # 10066 PO # SHOPPING COMPLEX Luke Austin Roofing ULLADULLA…" at bounding box center [964, 351] width 146 height 85
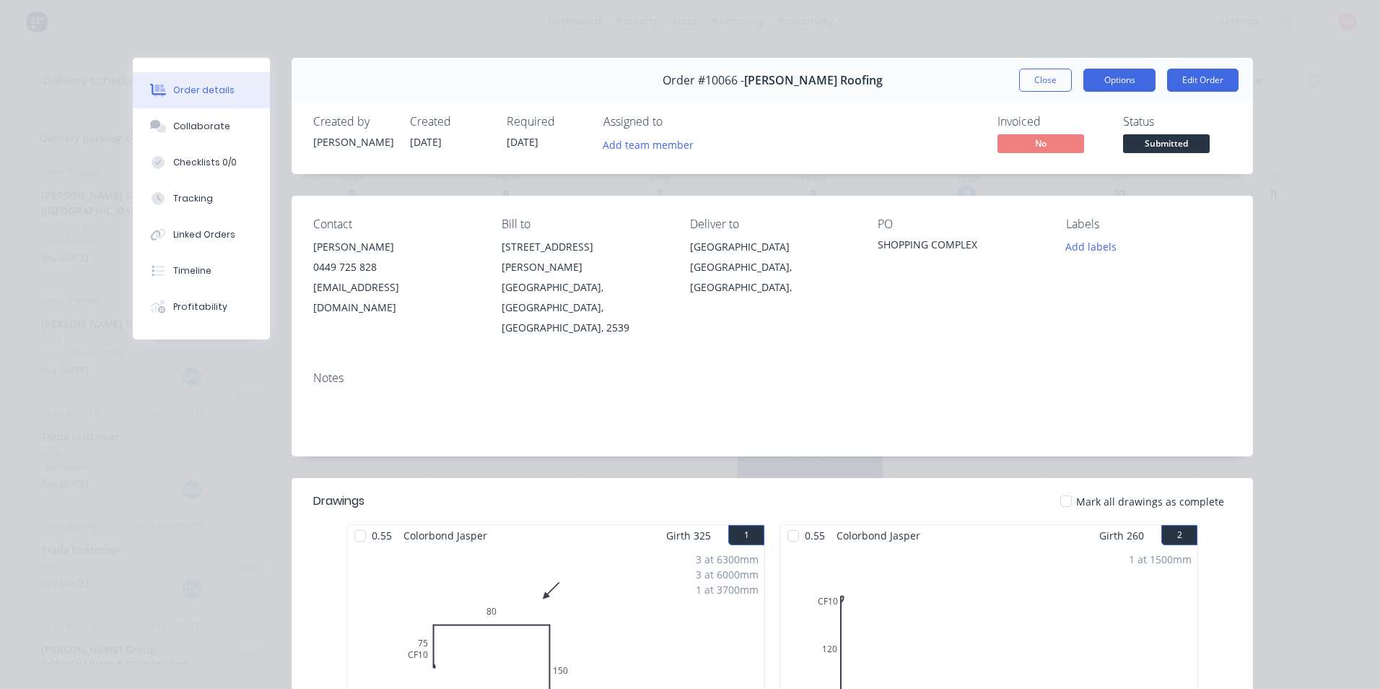
click at [1132, 89] on button "Options" at bounding box center [1119, 80] width 72 height 23
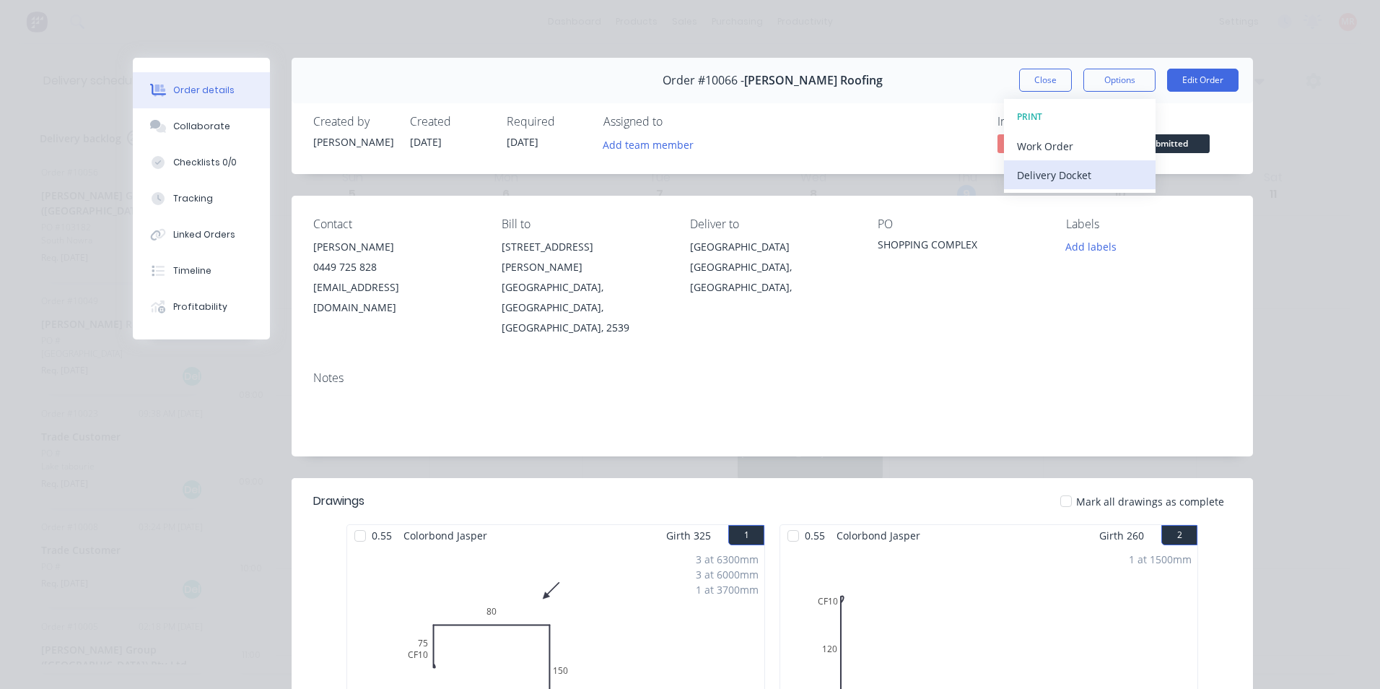
click at [1063, 165] on div "Delivery Docket" at bounding box center [1080, 175] width 126 height 21
click at [1060, 167] on div "Standard" at bounding box center [1080, 175] width 126 height 21
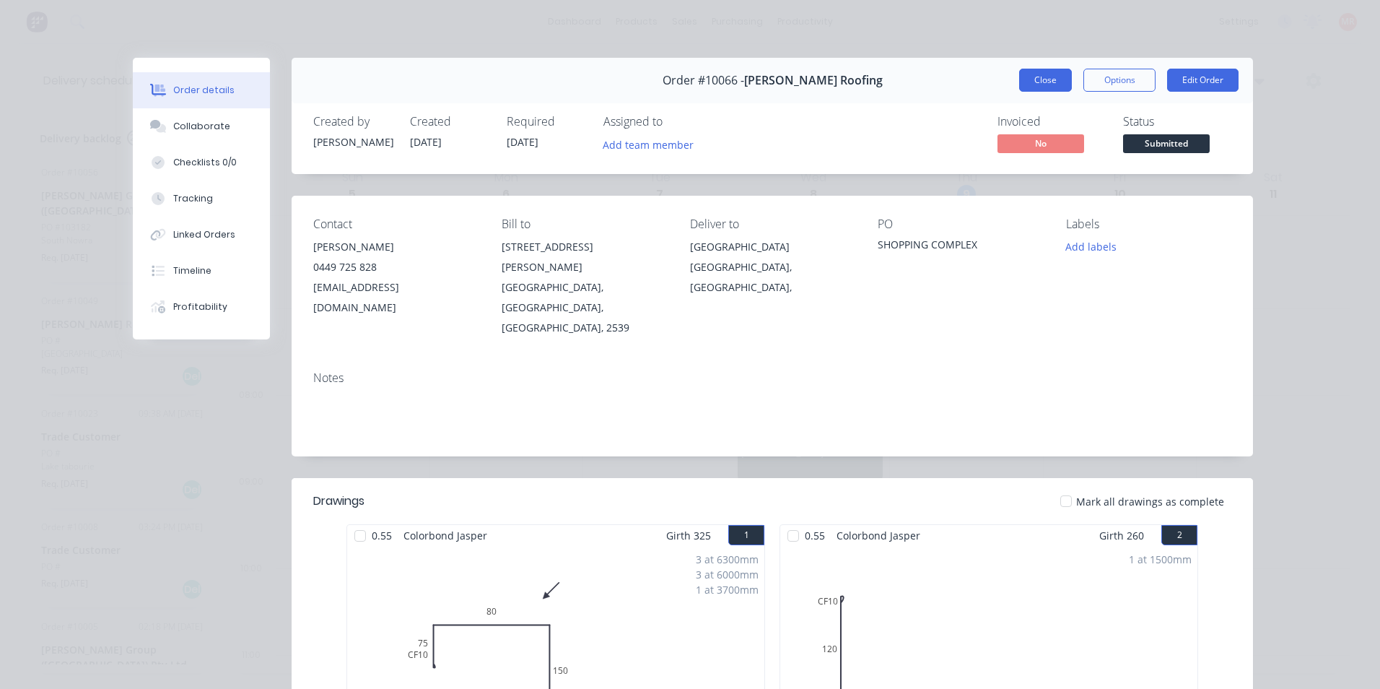
click at [1037, 74] on button "Close" at bounding box center [1045, 80] width 53 height 23
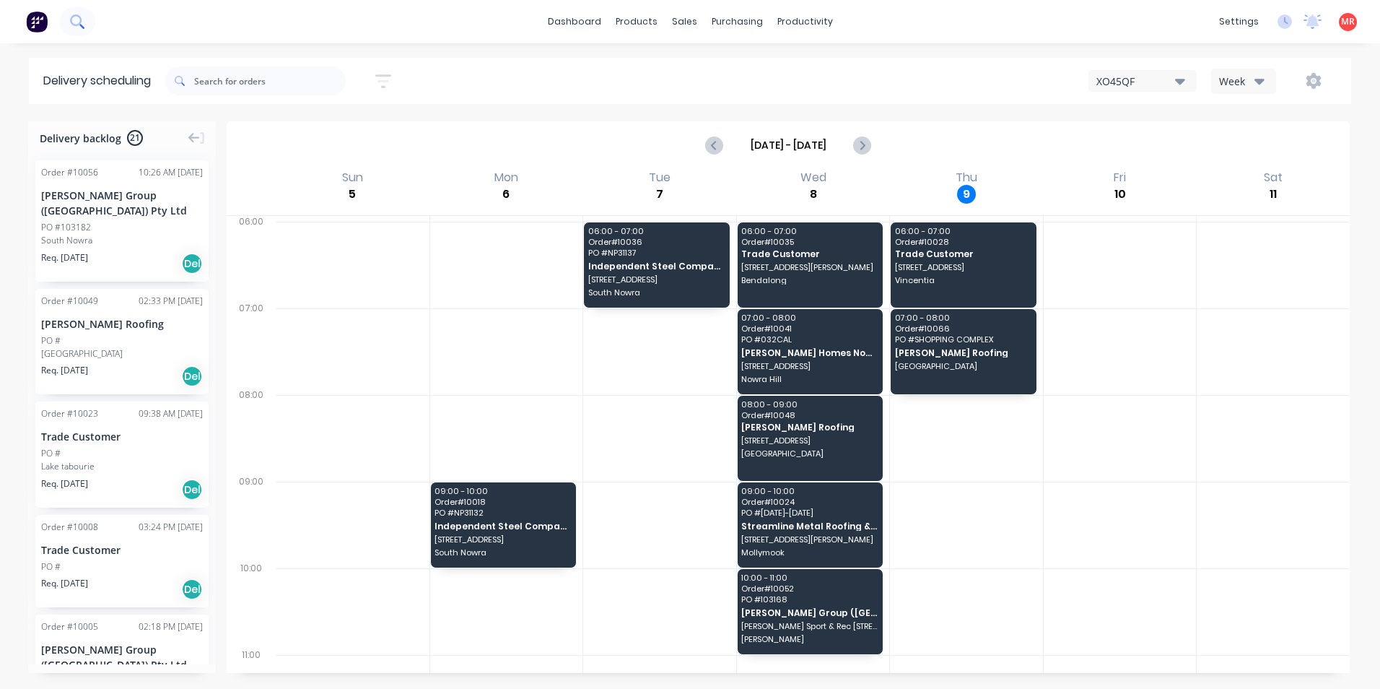
click at [76, 30] on button at bounding box center [77, 21] width 36 height 29
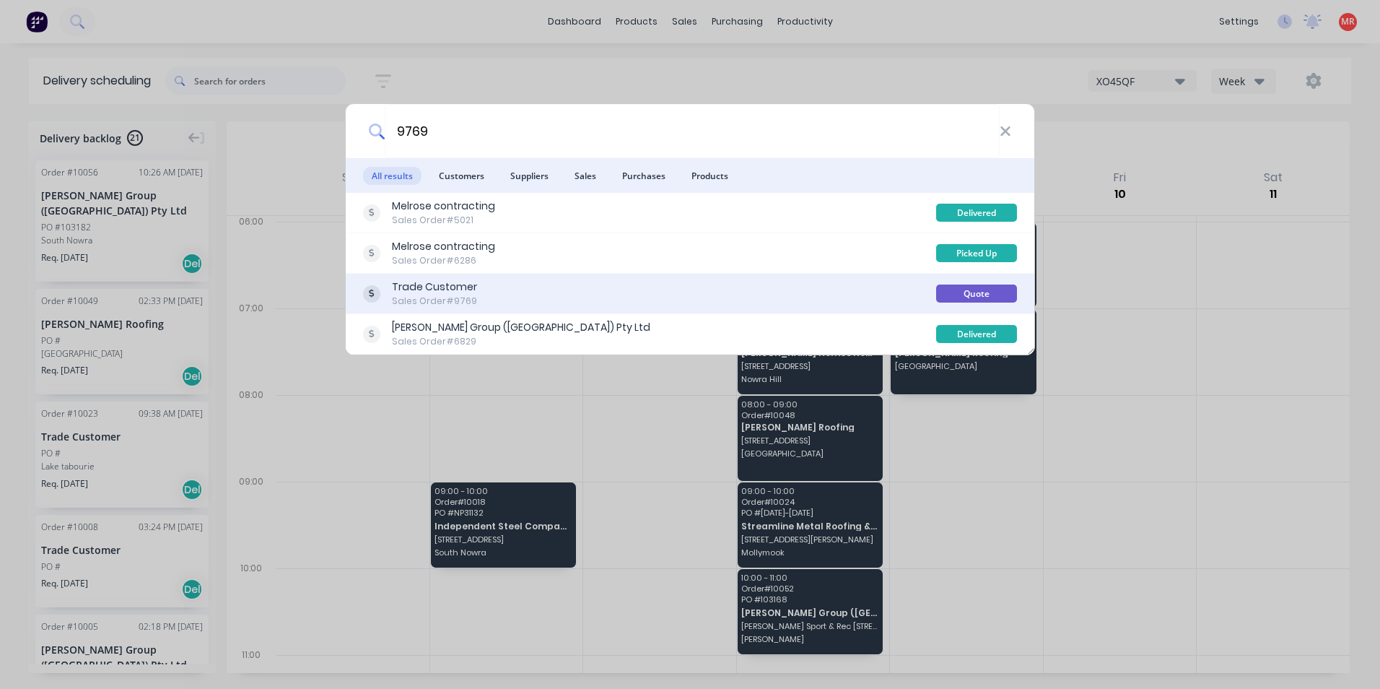
type input "9769"
click at [506, 282] on div "Trade Customer Sales Order #9769" at bounding box center [649, 293] width 573 height 28
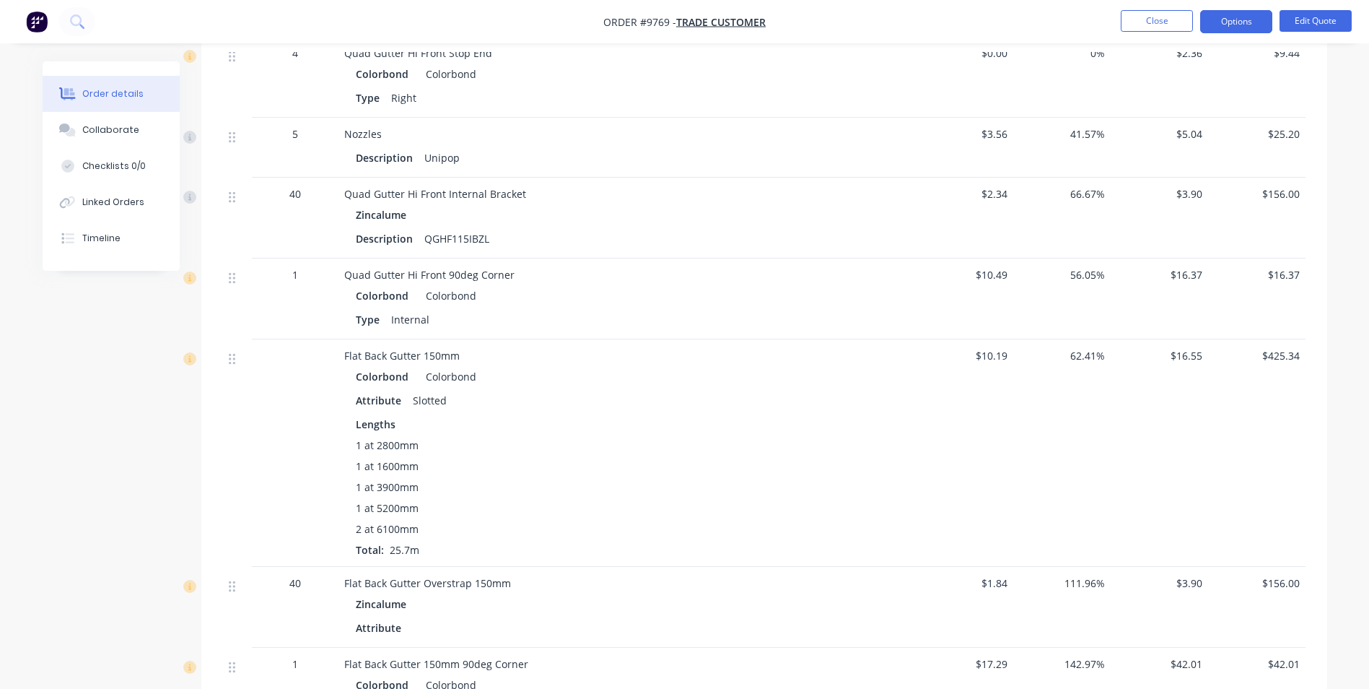
scroll to position [2382, 0]
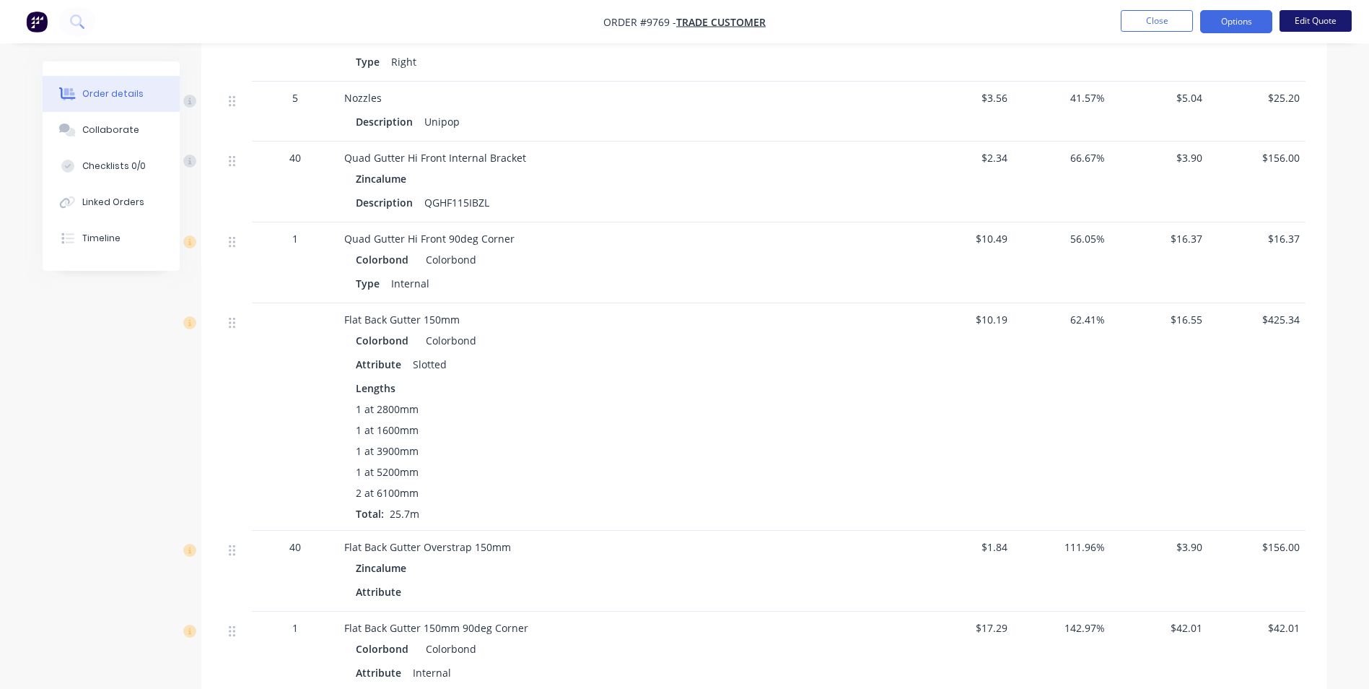
click at [1319, 15] on button "Edit Quote" at bounding box center [1316, 21] width 72 height 22
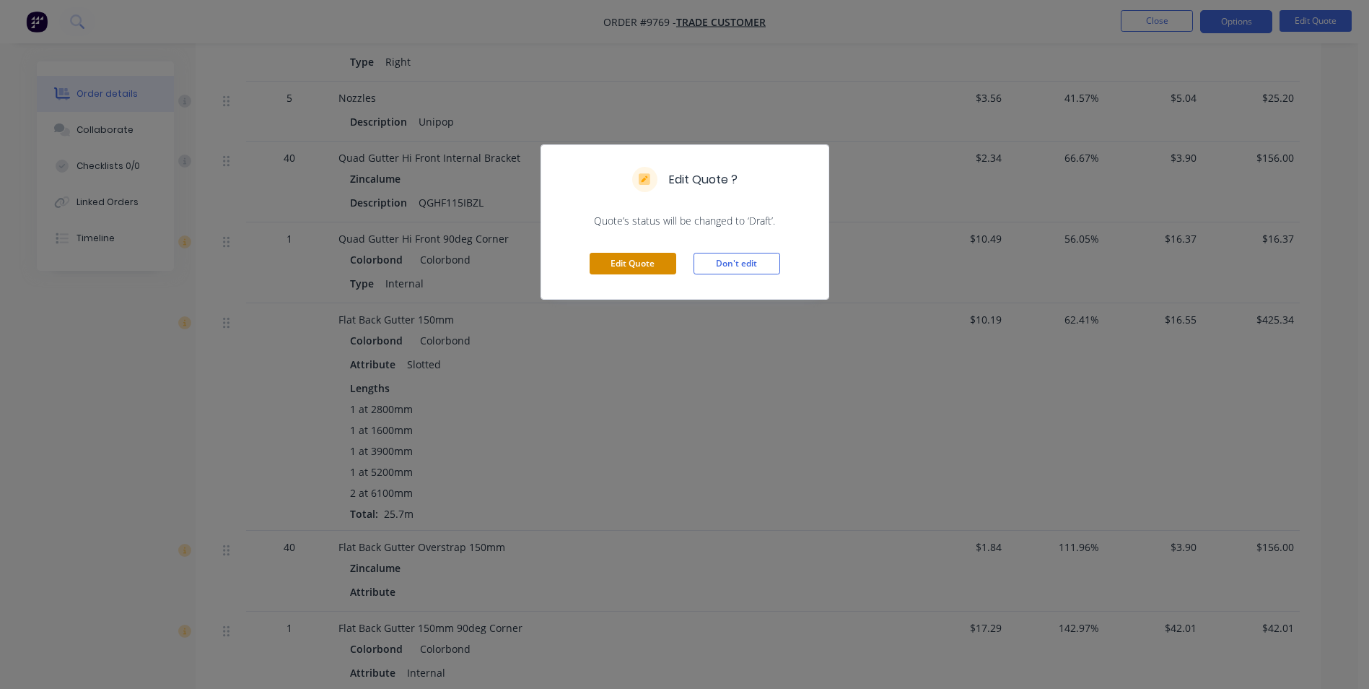
click at [652, 261] on button "Edit Quote" at bounding box center [633, 264] width 87 height 22
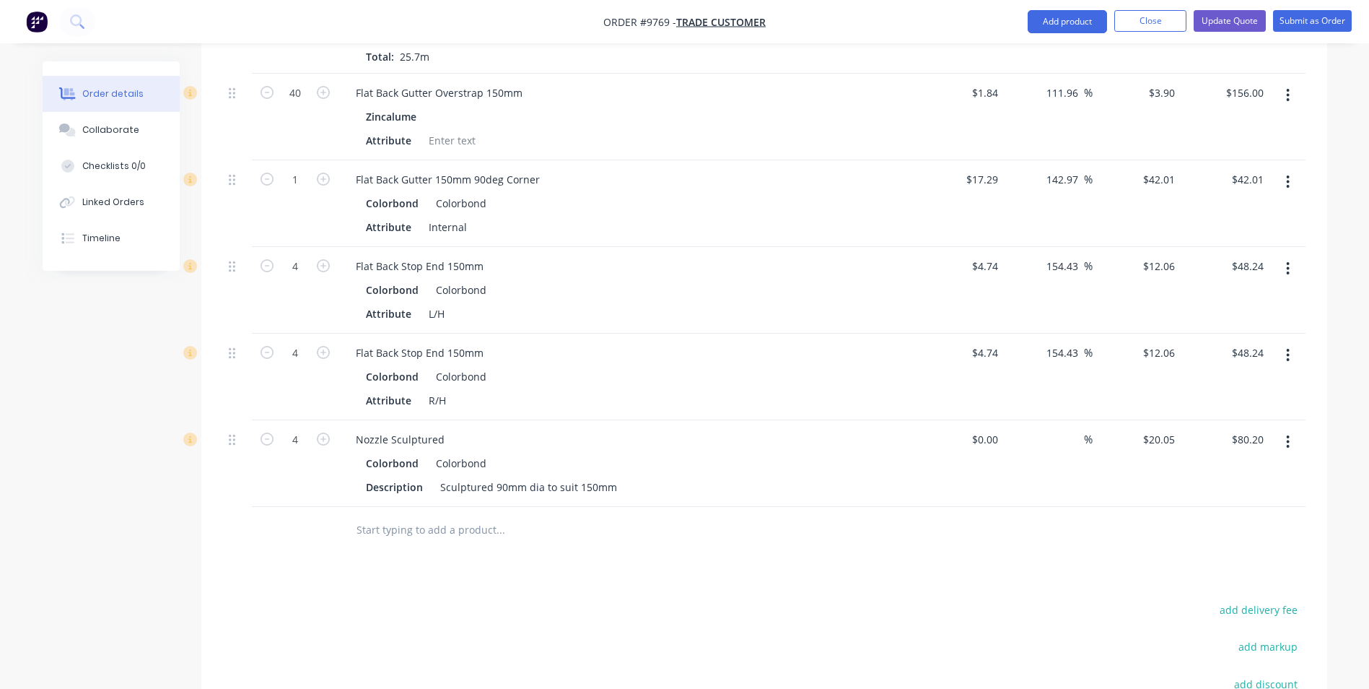
scroll to position [3043, 0]
click at [1284, 432] on button "button" at bounding box center [1288, 445] width 34 height 26
click at [1205, 559] on div "Delete" at bounding box center [1236, 569] width 111 height 21
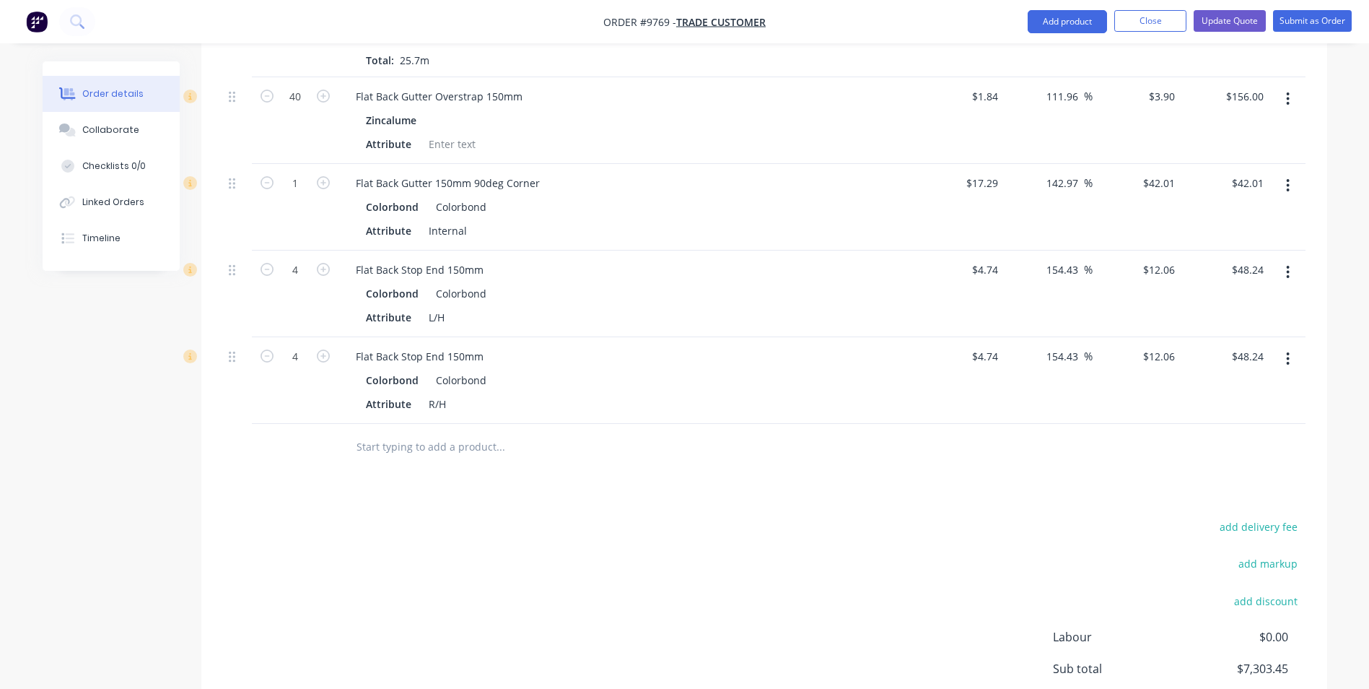
click at [1288, 351] on icon "button" at bounding box center [1288, 359] width 4 height 16
click at [1233, 473] on div "Delete" at bounding box center [1236, 483] width 111 height 21
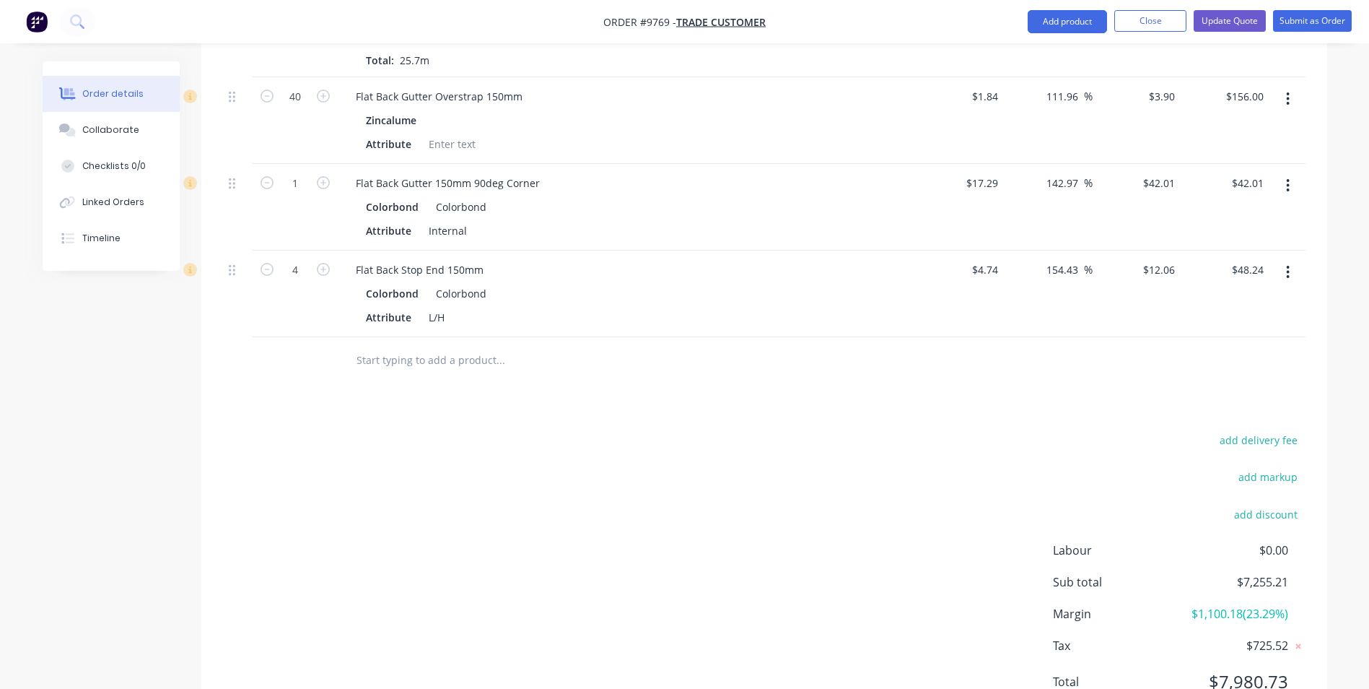
click at [1284, 259] on button "button" at bounding box center [1288, 272] width 34 height 26
click at [1229, 386] on div "Delete" at bounding box center [1236, 396] width 111 height 21
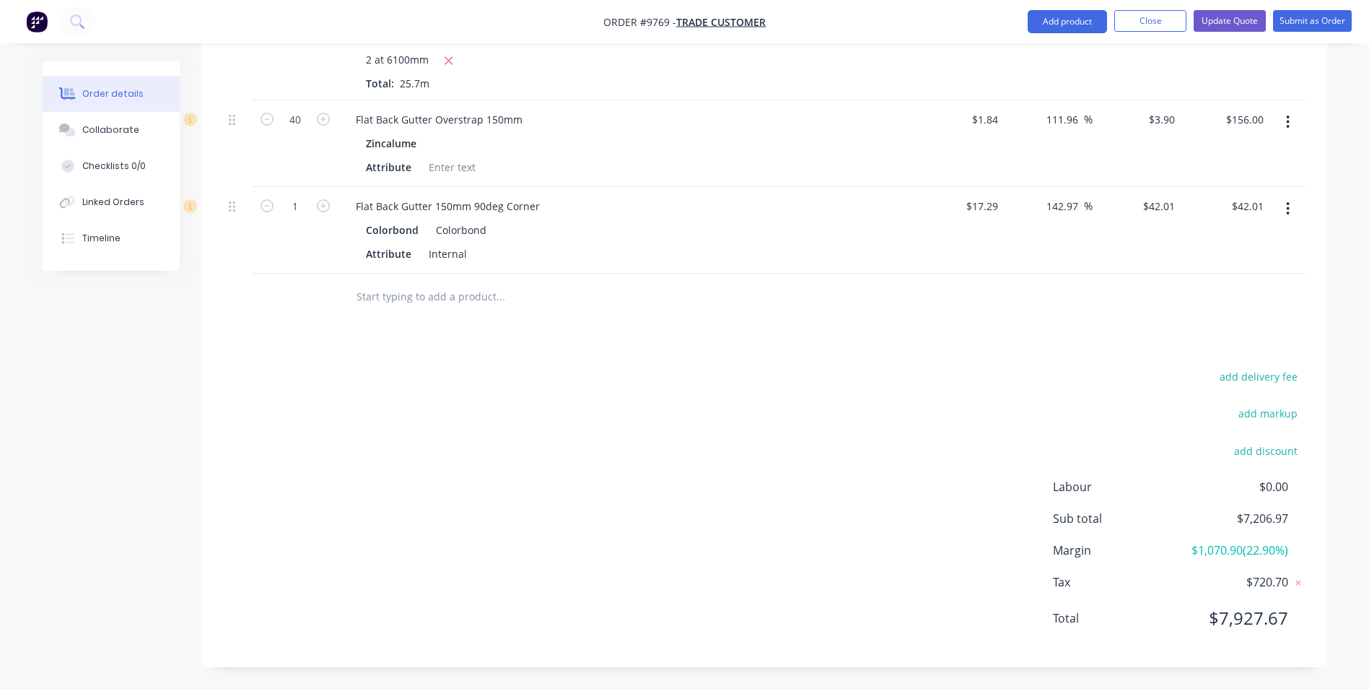
scroll to position [2999, 0]
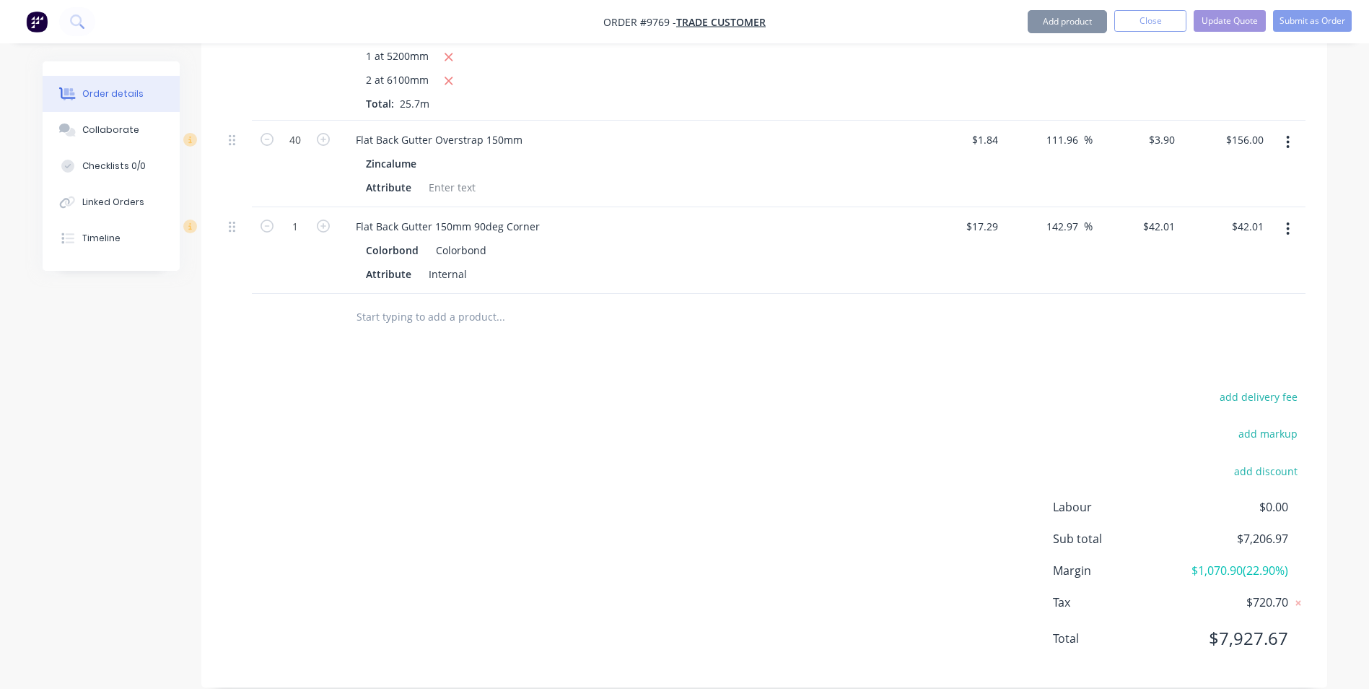
click at [1289, 222] on icon "button" at bounding box center [1288, 228] width 3 height 13
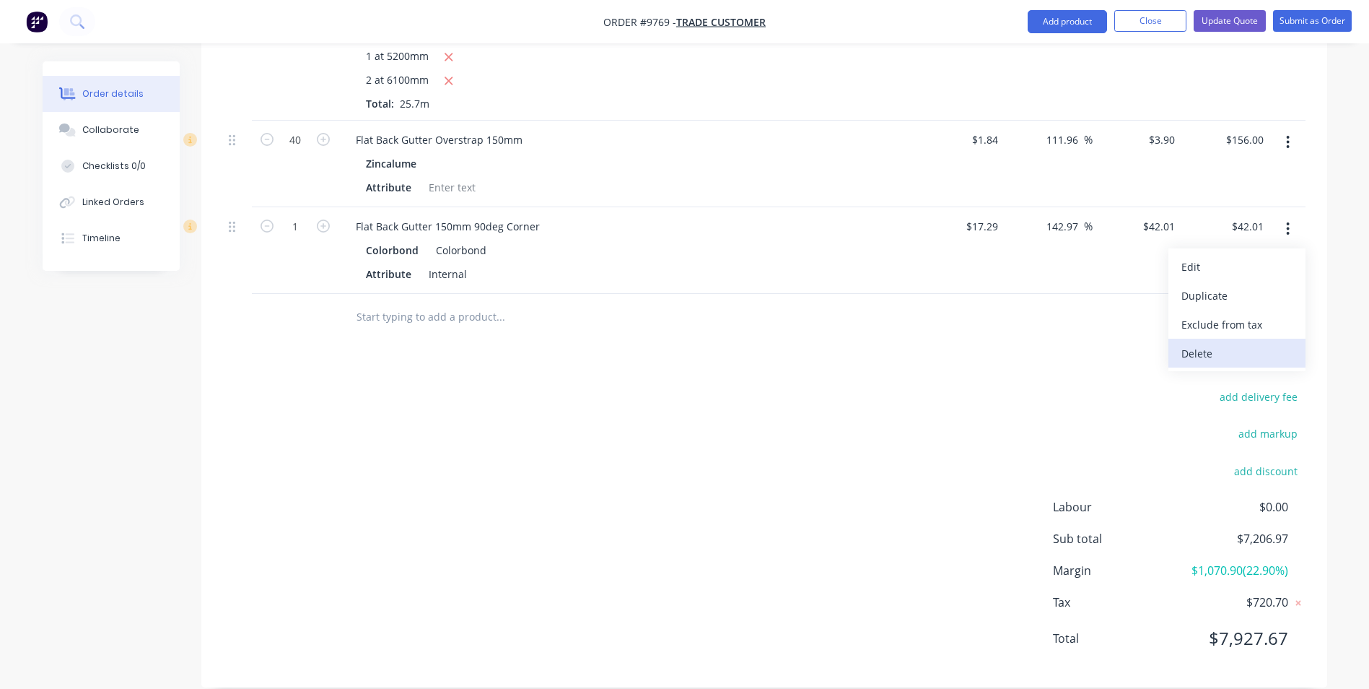
click at [1225, 343] on div "Delete" at bounding box center [1236, 353] width 111 height 21
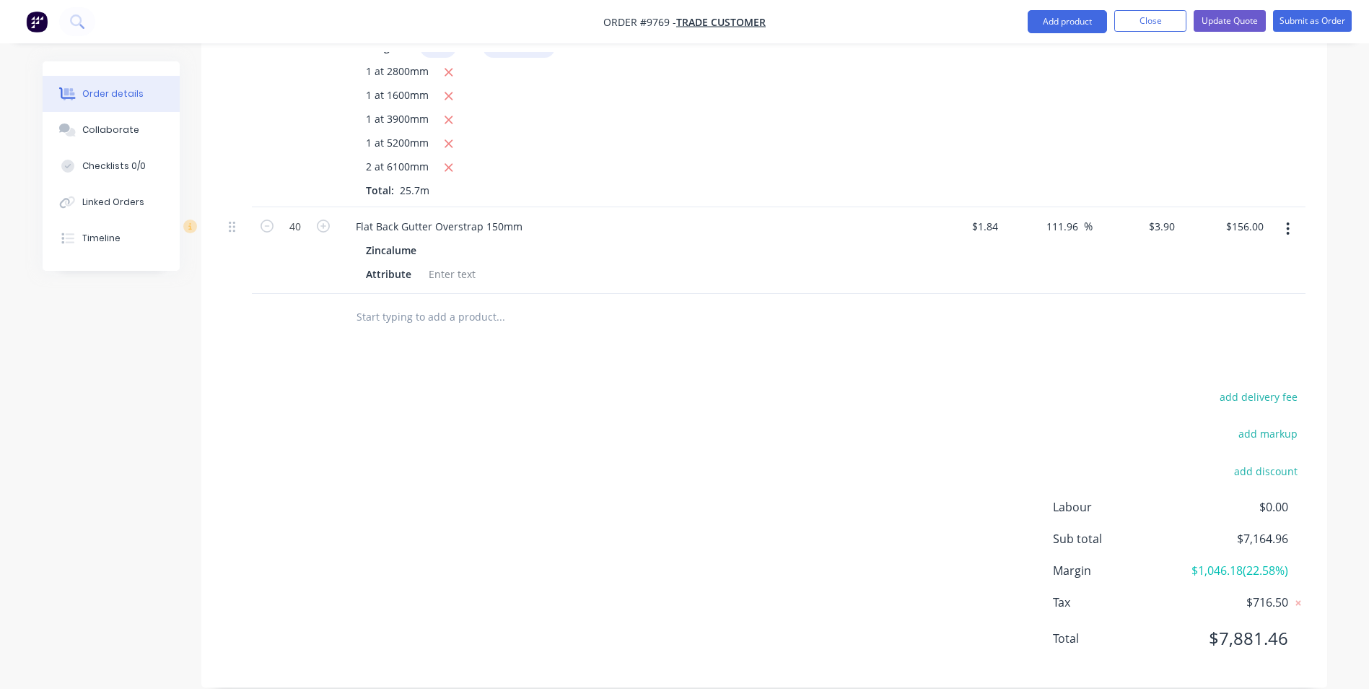
click at [1292, 216] on button "button" at bounding box center [1288, 229] width 34 height 26
click at [1220, 343] on div "Delete" at bounding box center [1236, 353] width 111 height 21
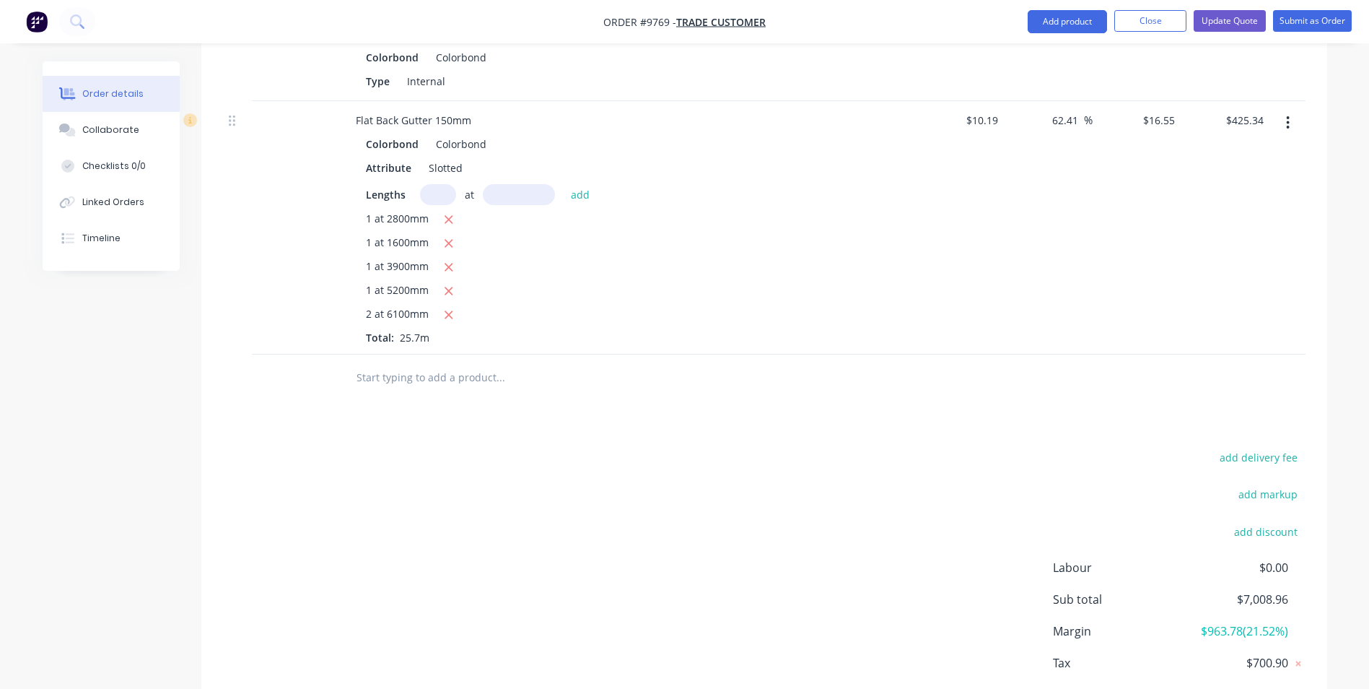
scroll to position [2682, 0]
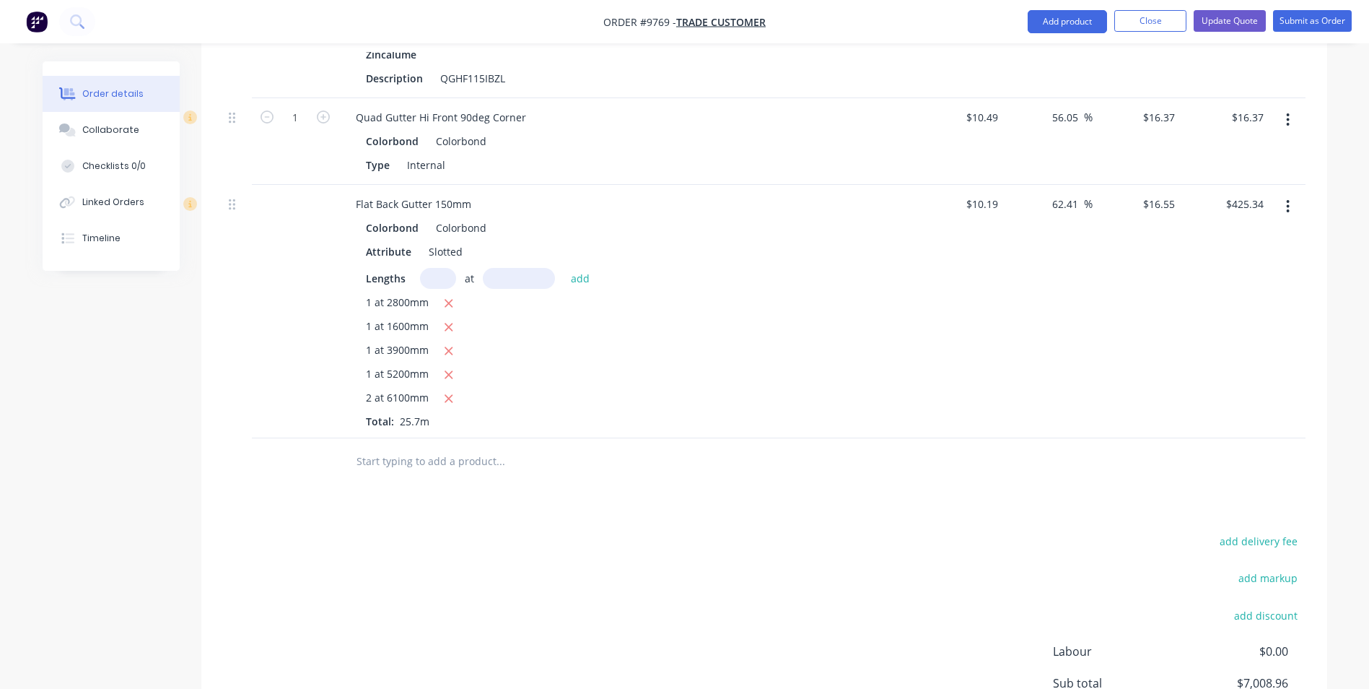
click at [1285, 193] on button "button" at bounding box center [1288, 206] width 34 height 26
click at [1224, 320] on div "Delete" at bounding box center [1236, 330] width 111 height 21
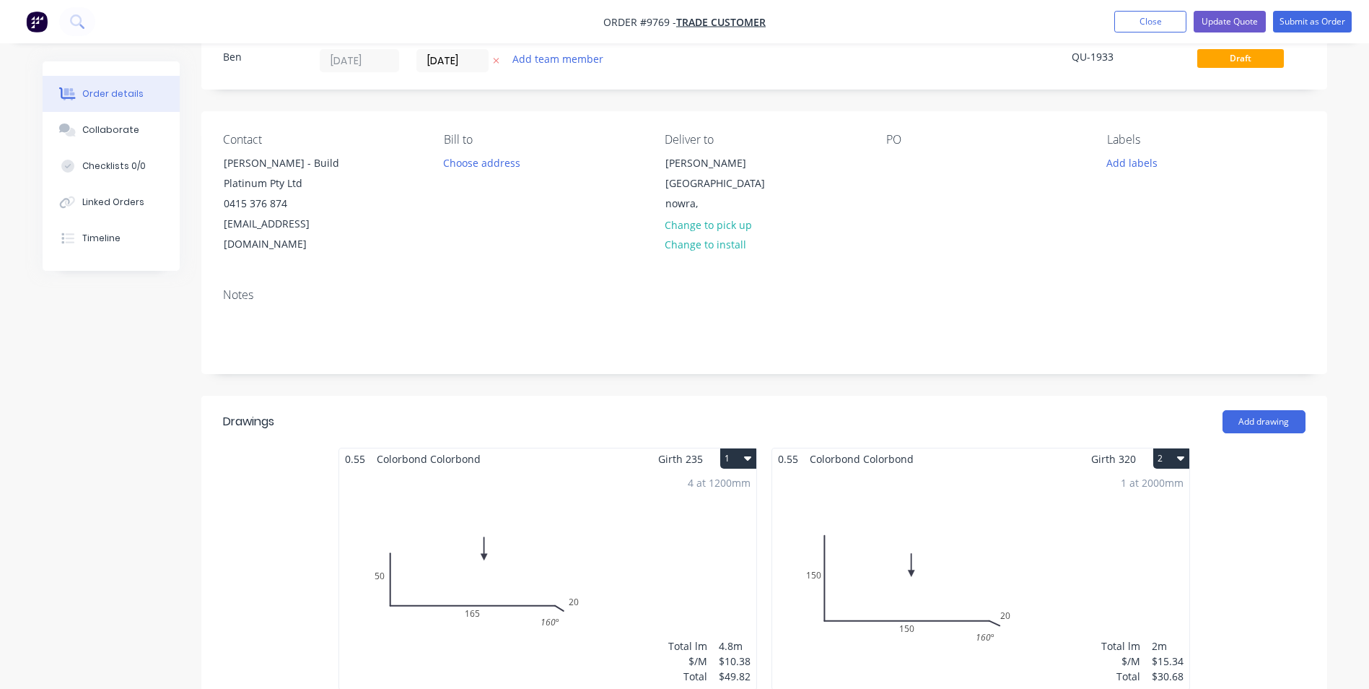
scroll to position [0, 0]
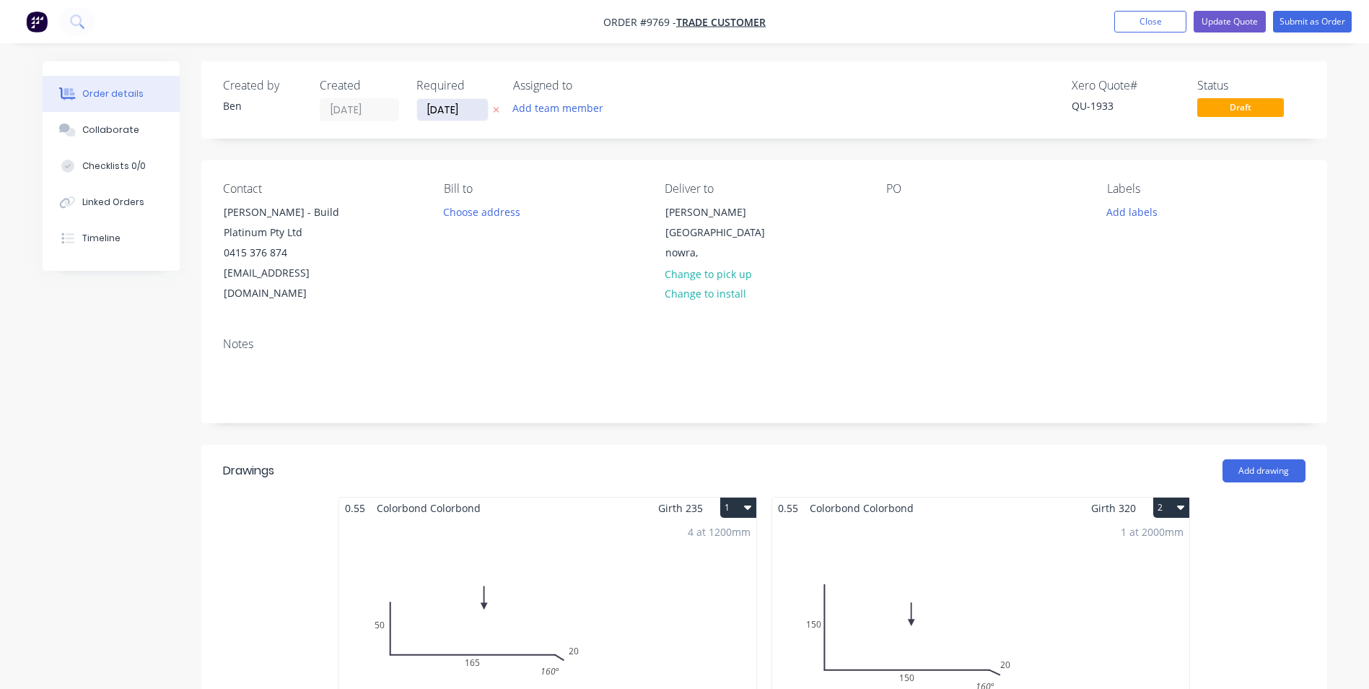
click at [453, 110] on input "17/09/25" at bounding box center [452, 110] width 71 height 22
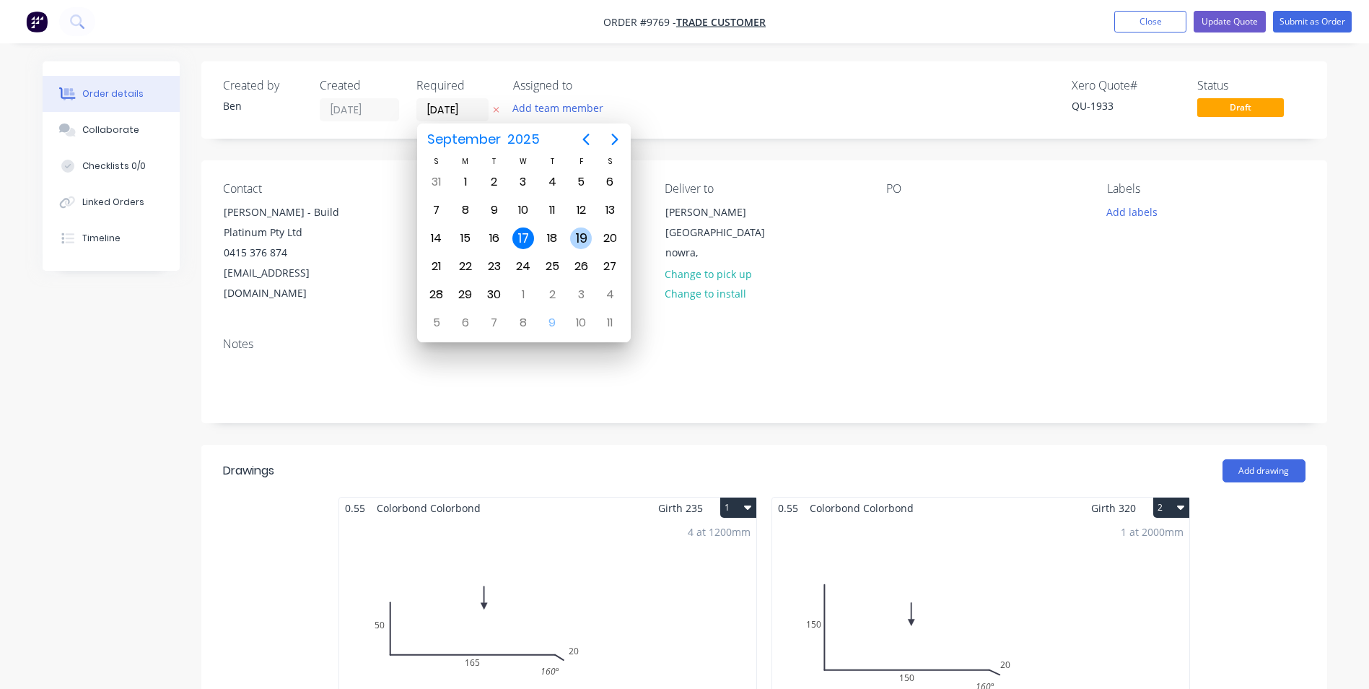
click at [578, 237] on div "19" at bounding box center [581, 238] width 22 height 22
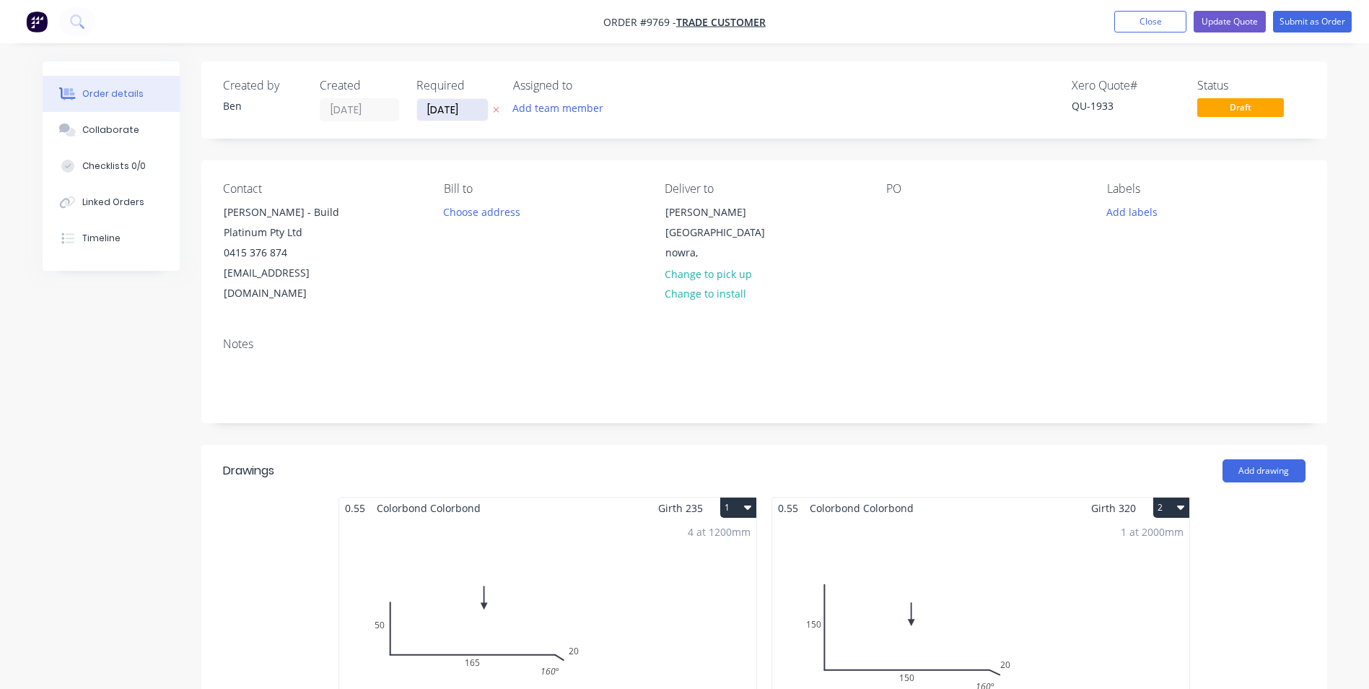
click at [445, 111] on input "19/09/25" at bounding box center [452, 110] width 71 height 22
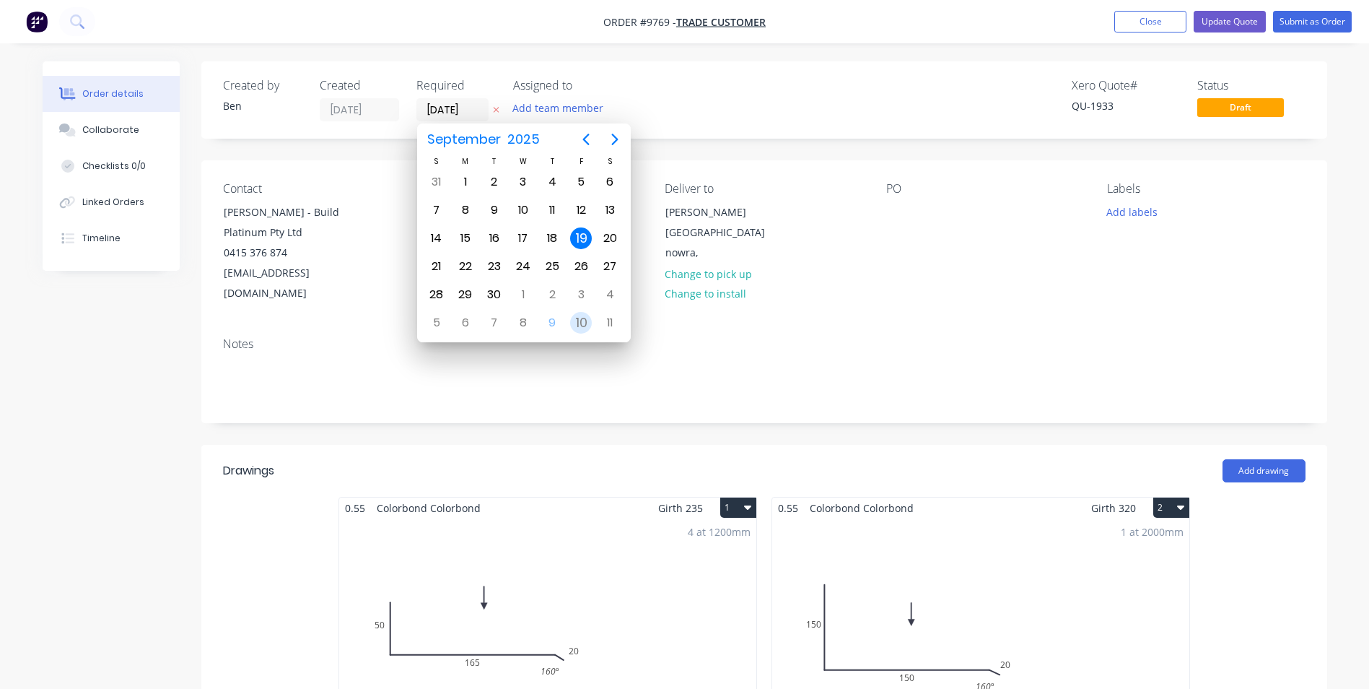
click at [576, 315] on div "10" at bounding box center [581, 323] width 22 height 22
type input "[DATE]"
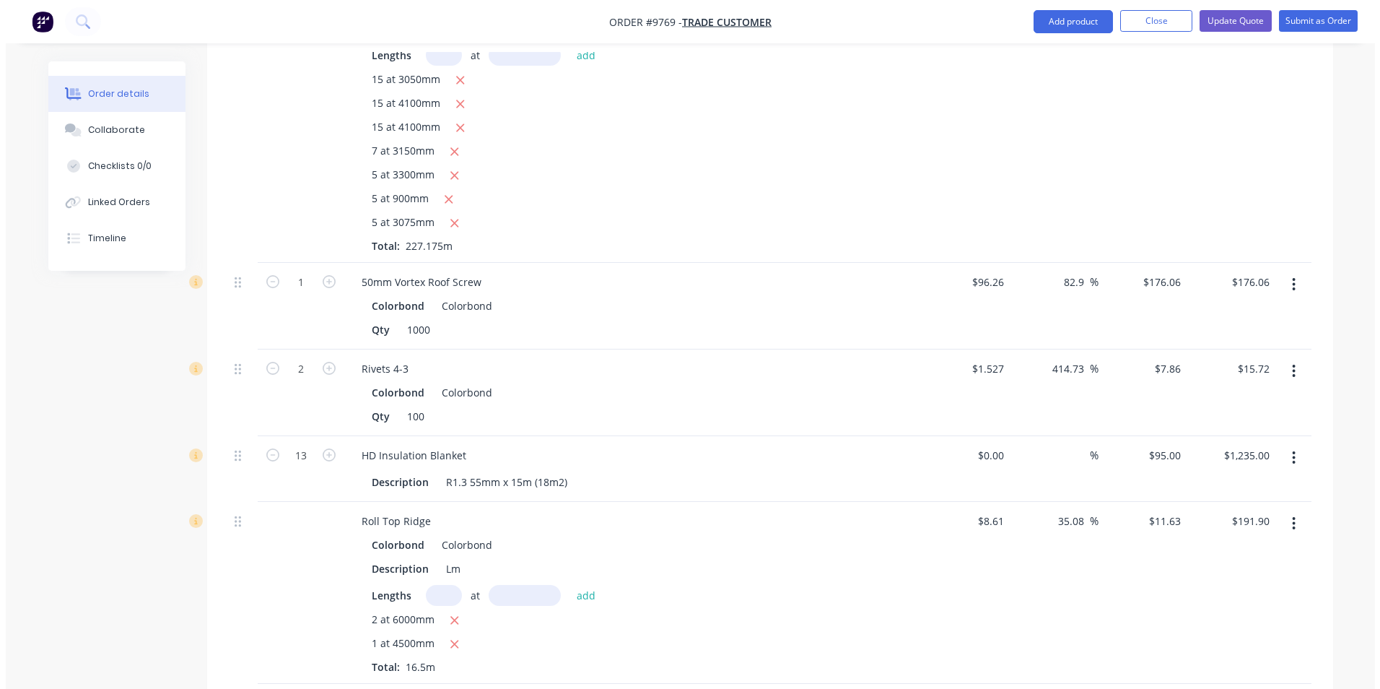
scroll to position [1443, 0]
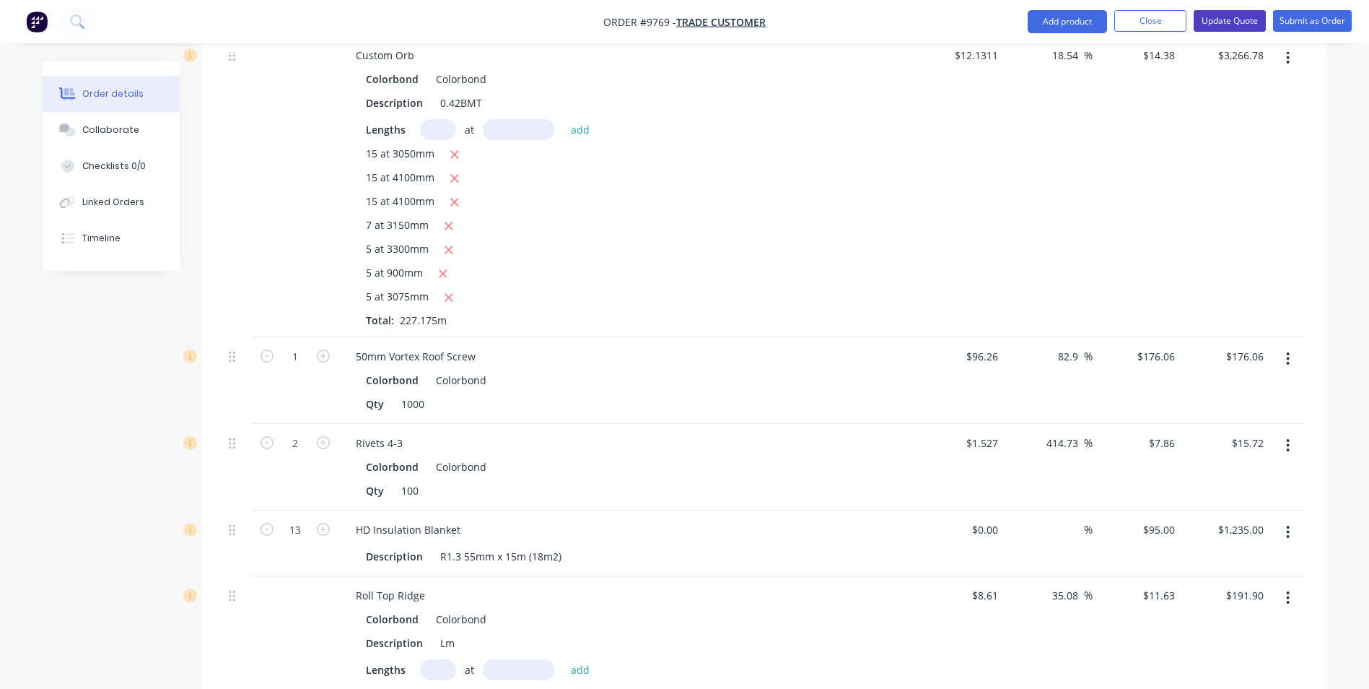
click at [1236, 27] on button "Update Quote" at bounding box center [1230, 21] width 72 height 22
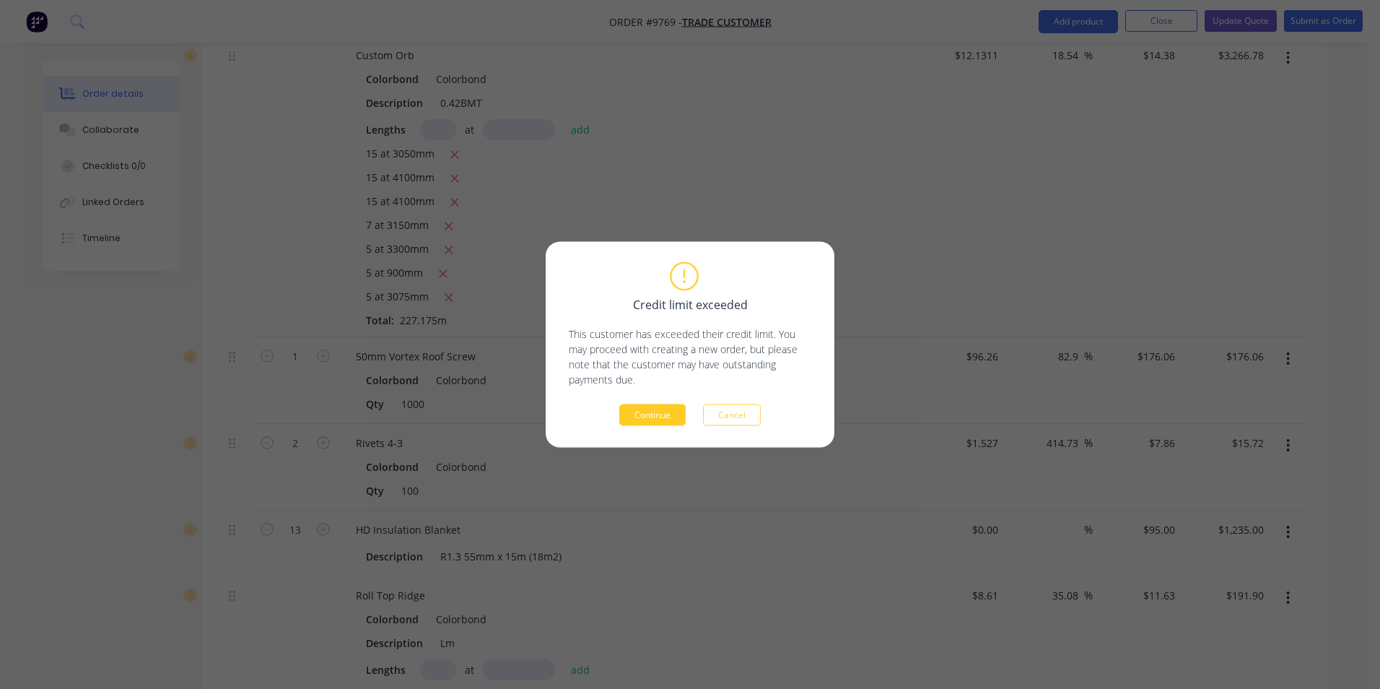
click at [644, 413] on button "Continue" at bounding box center [652, 415] width 66 height 22
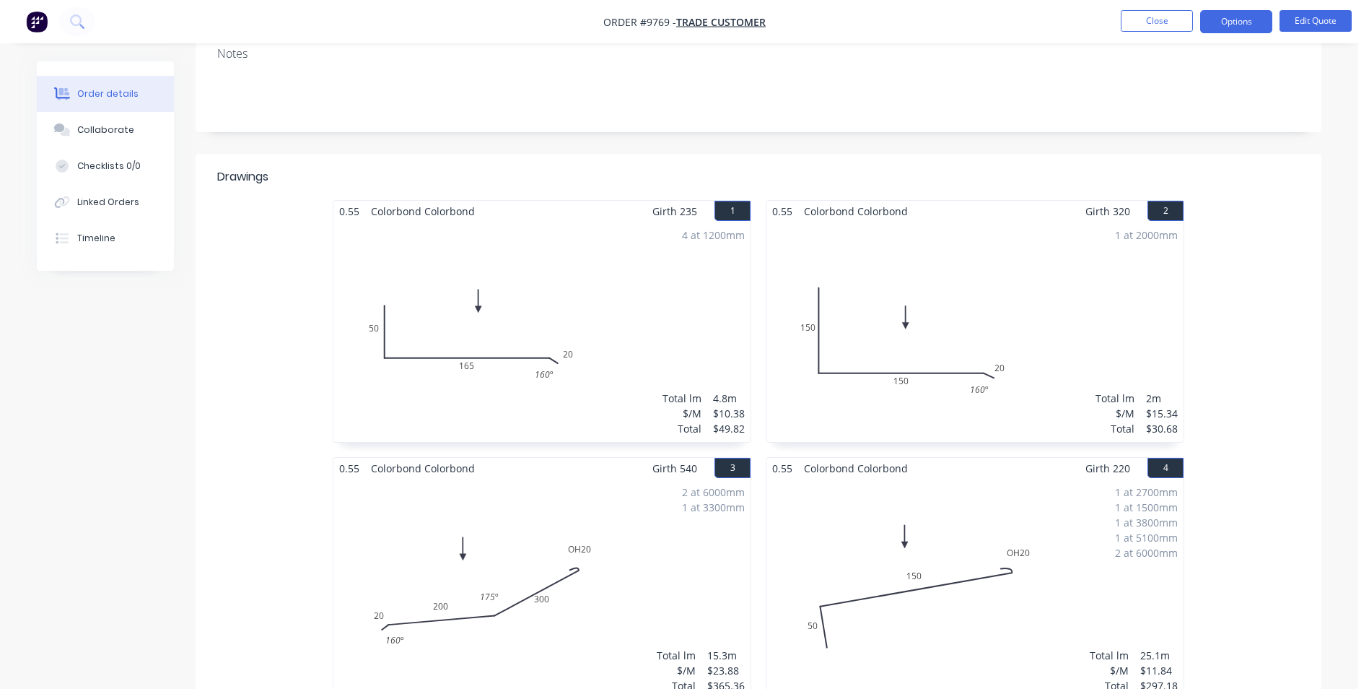
scroll to position [0, 0]
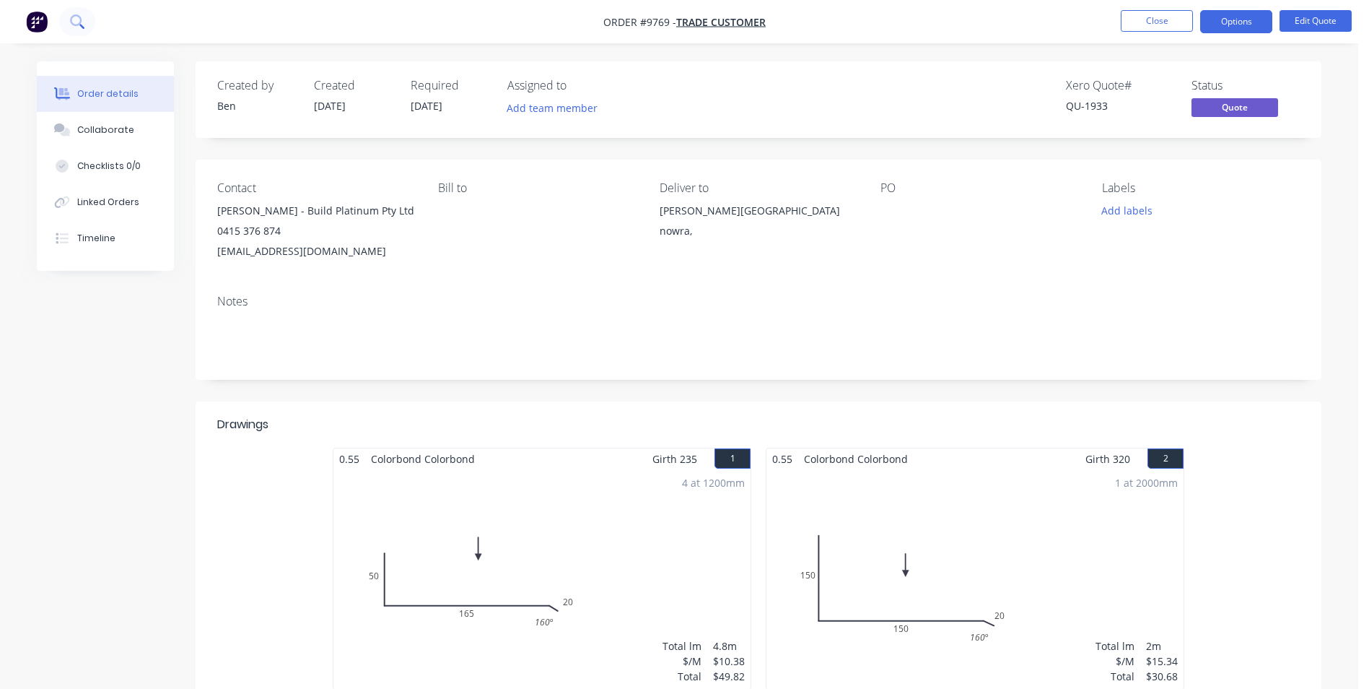
click at [79, 22] on icon at bounding box center [77, 21] width 14 height 14
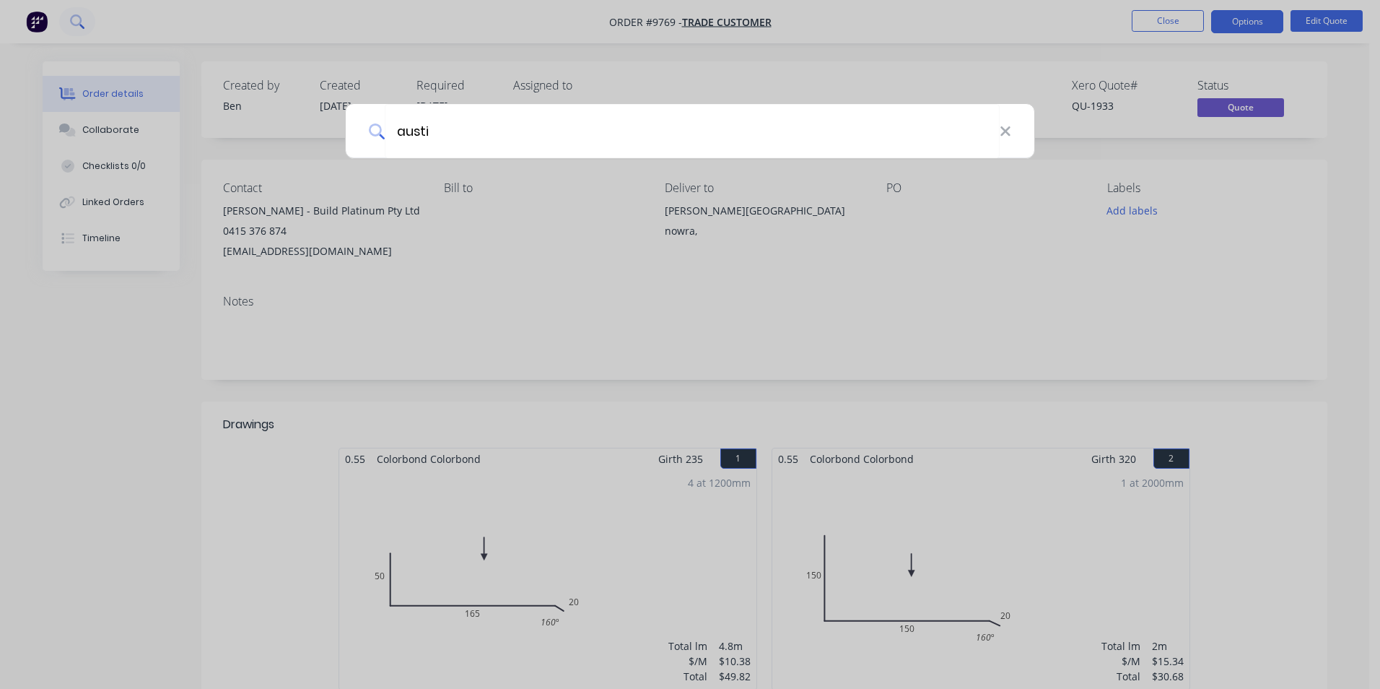
type input "austin"
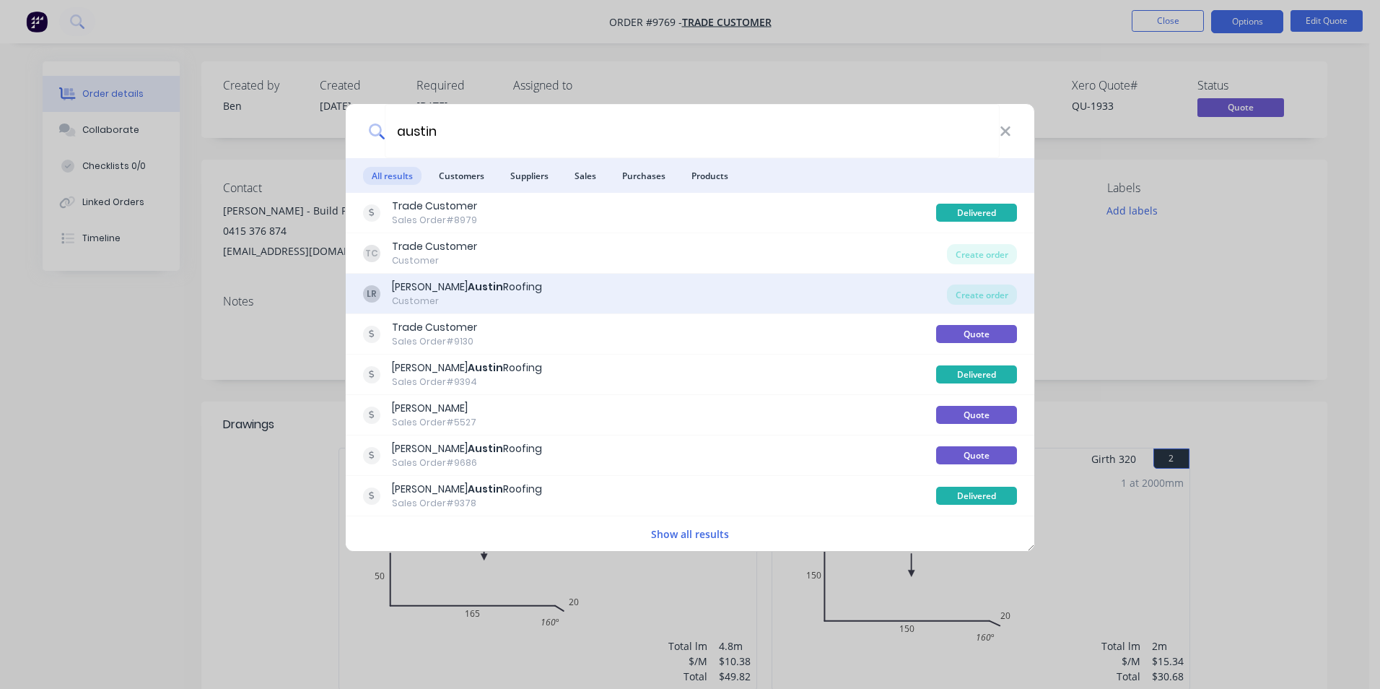
click at [676, 289] on div "LR Luke Austin Roofing Customer" at bounding box center [655, 293] width 584 height 28
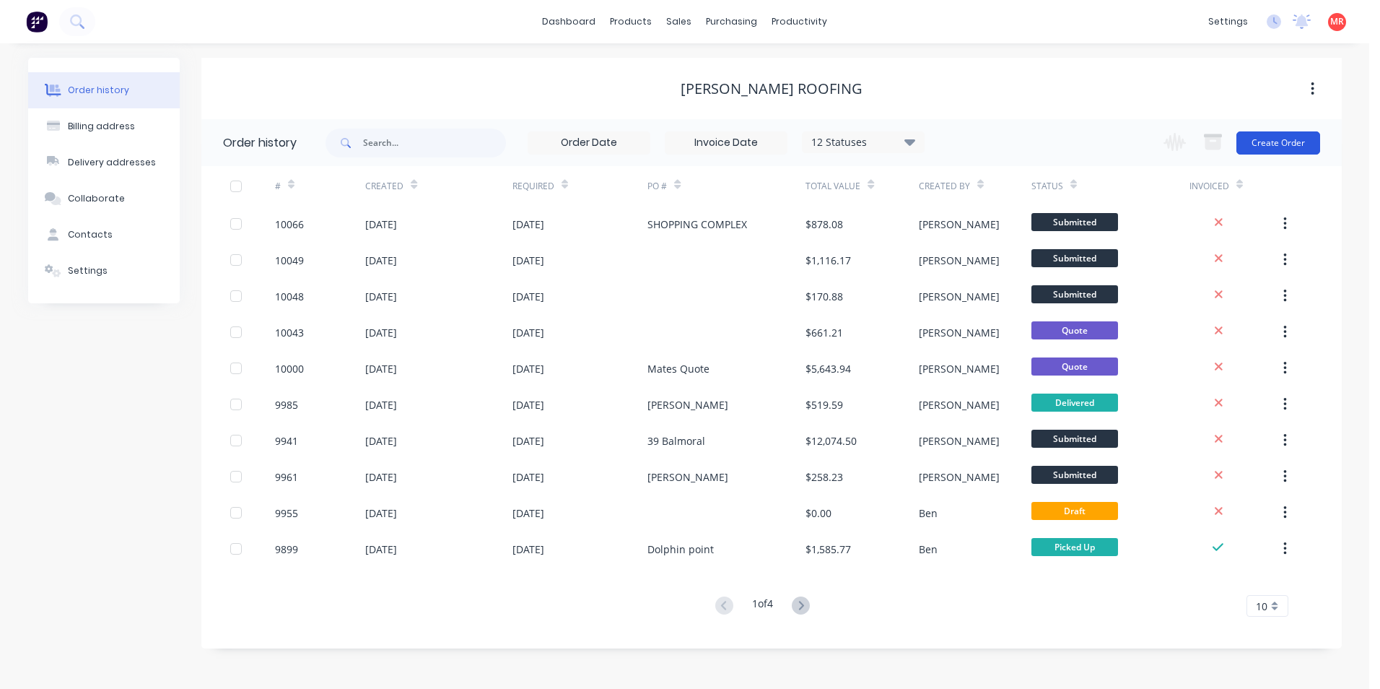
click at [1261, 142] on button "Create Order" at bounding box center [1278, 142] width 84 height 23
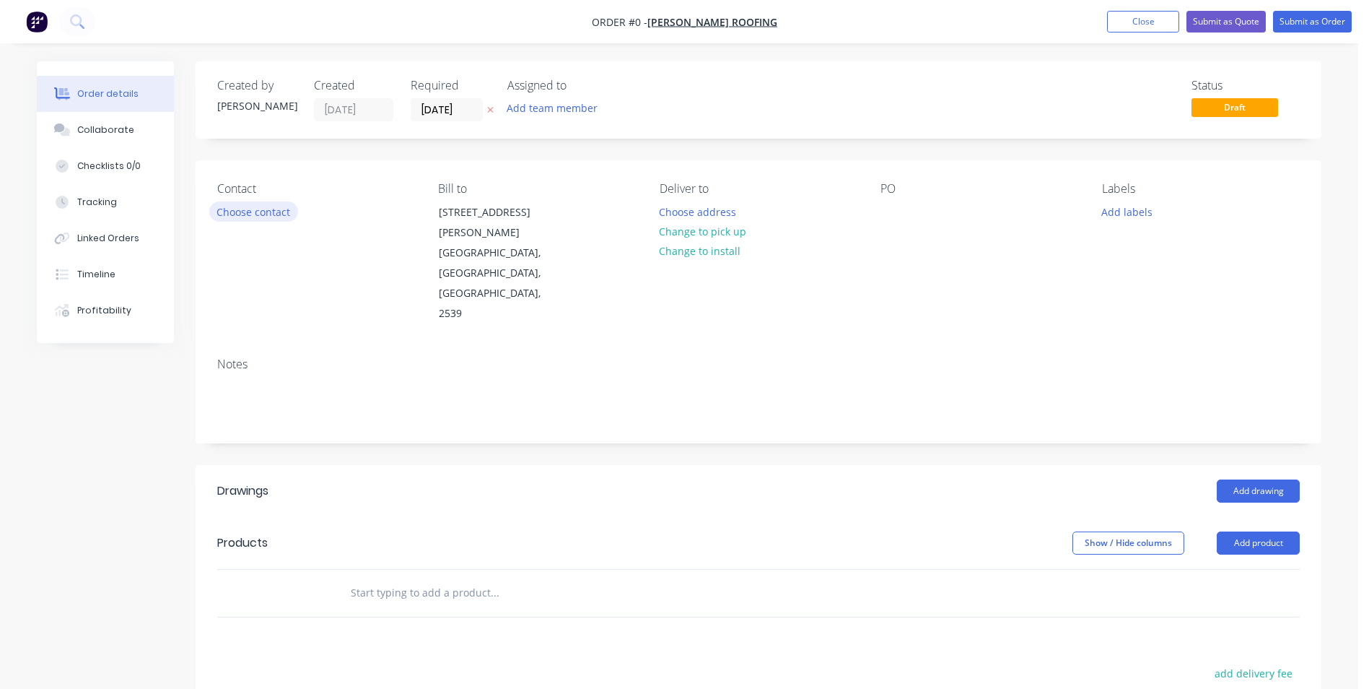
click at [260, 208] on button "Choose contact" at bounding box center [253, 210] width 89 height 19
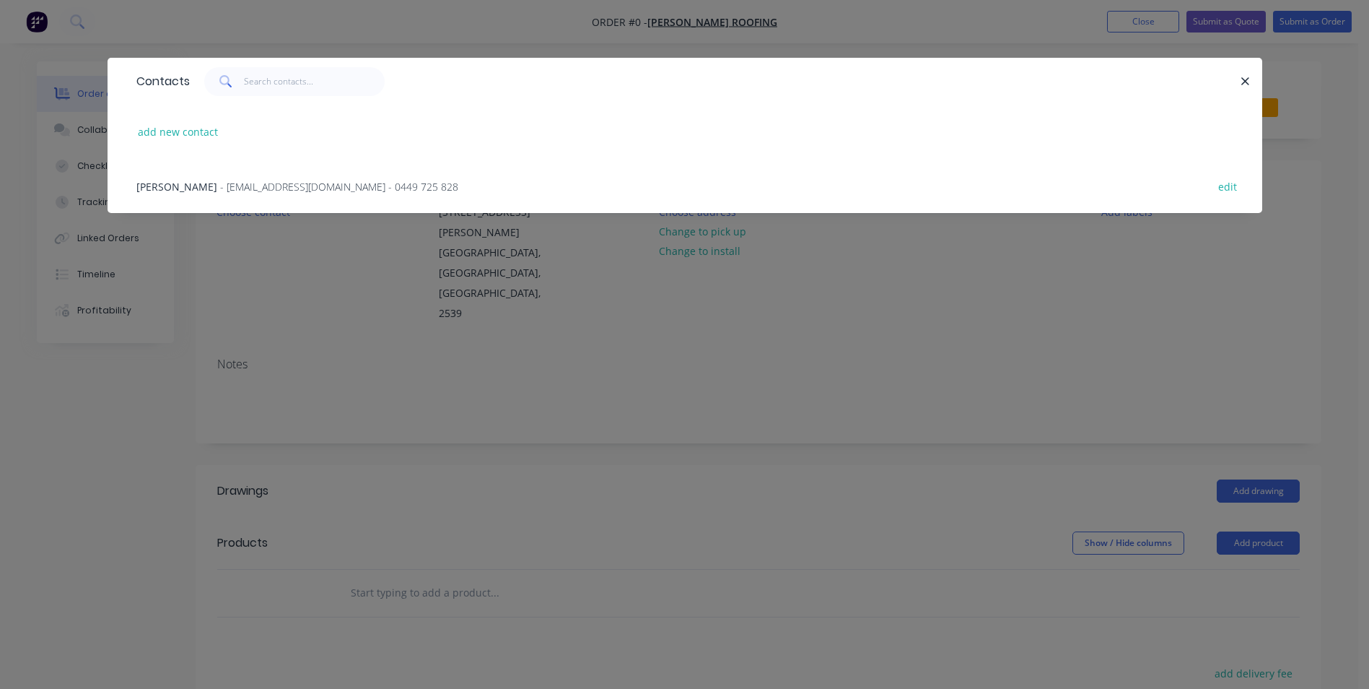
click at [267, 183] on span "- cleansweep1989@yahoo.com - 0449 725 828" at bounding box center [339, 187] width 238 height 14
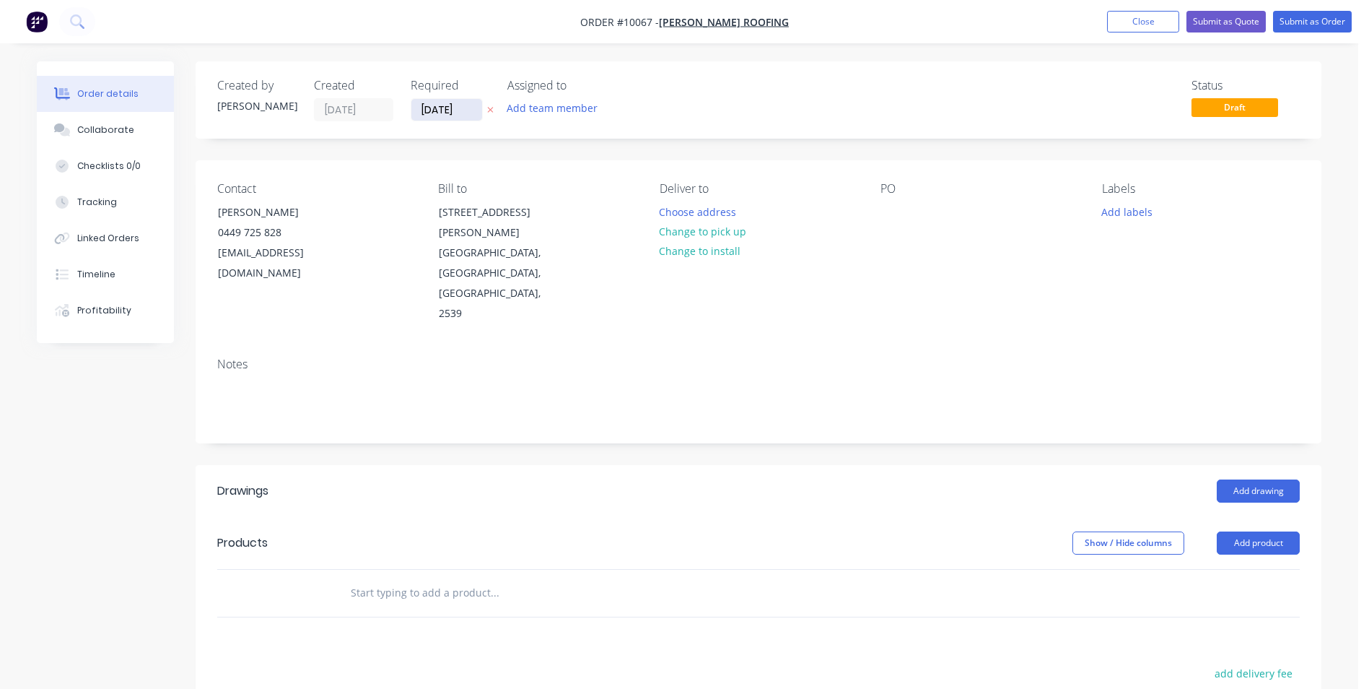
click at [443, 110] on input "[DATE]" at bounding box center [446, 110] width 71 height 22
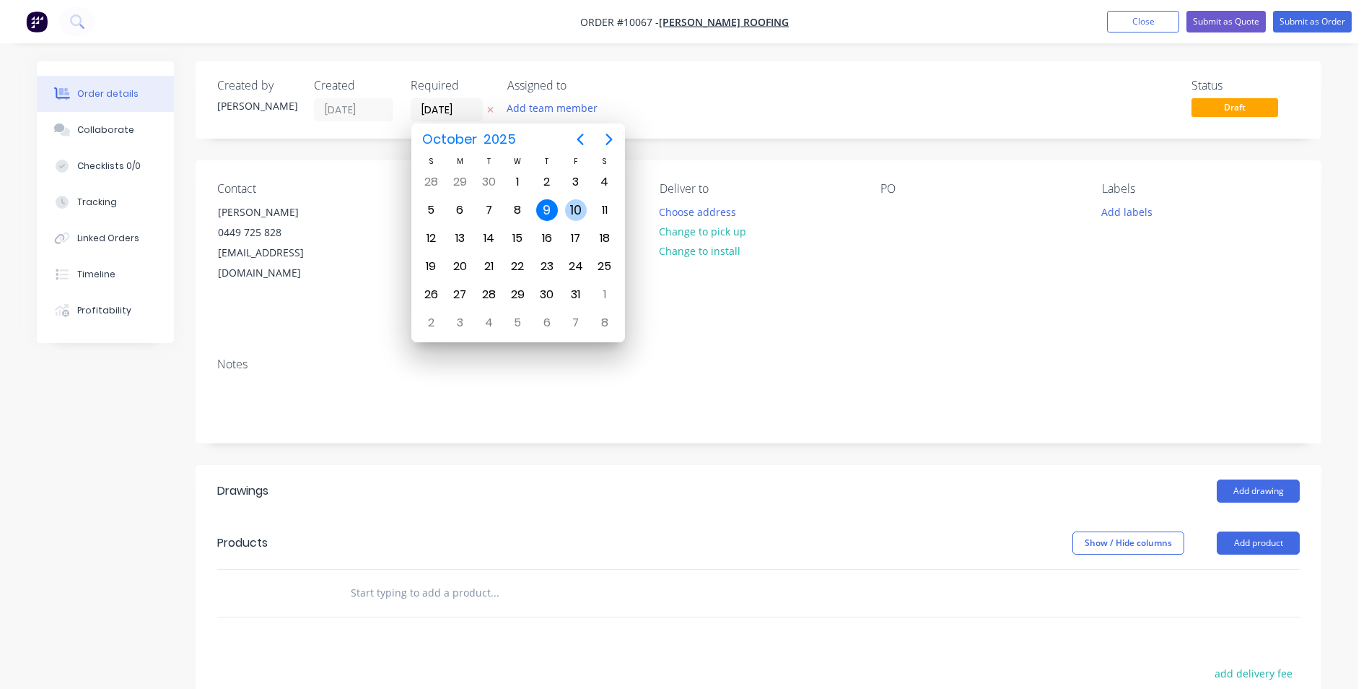
click at [574, 205] on div "10" at bounding box center [576, 210] width 22 height 22
type input "[DATE]"
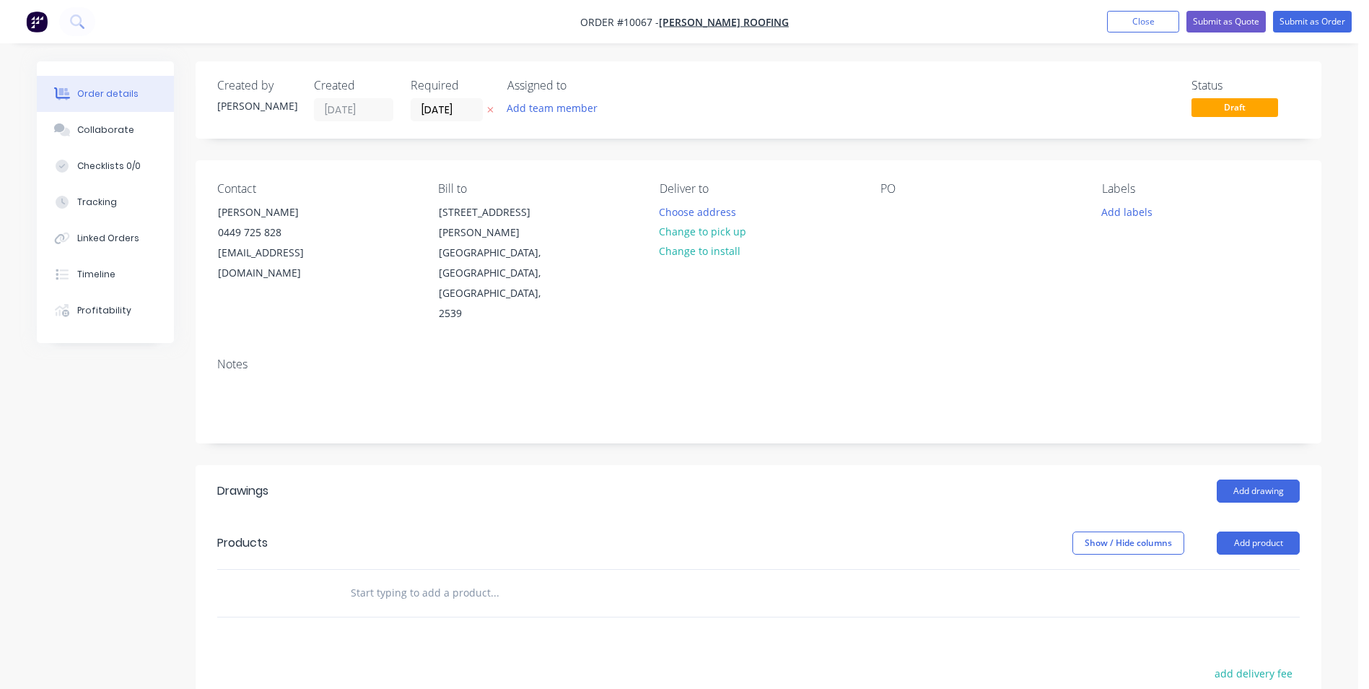
click at [413, 578] on input "text" at bounding box center [494, 592] width 289 height 29
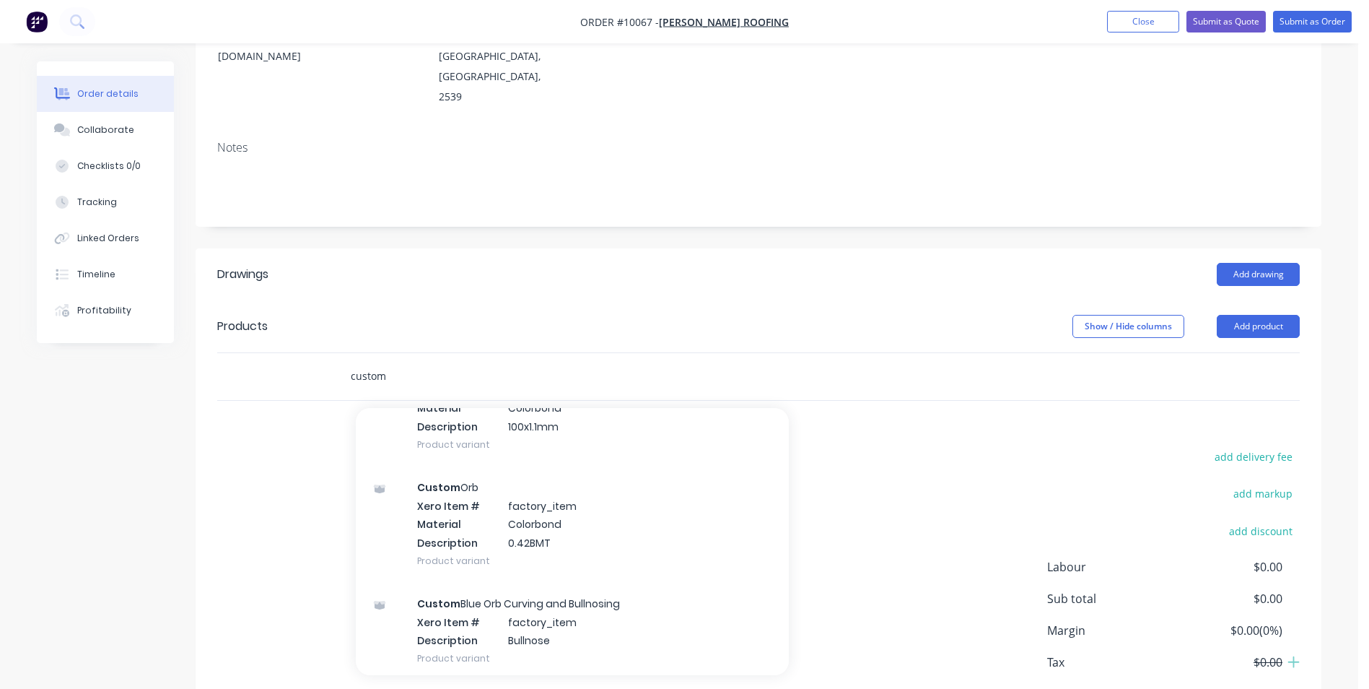
scroll to position [577, 0]
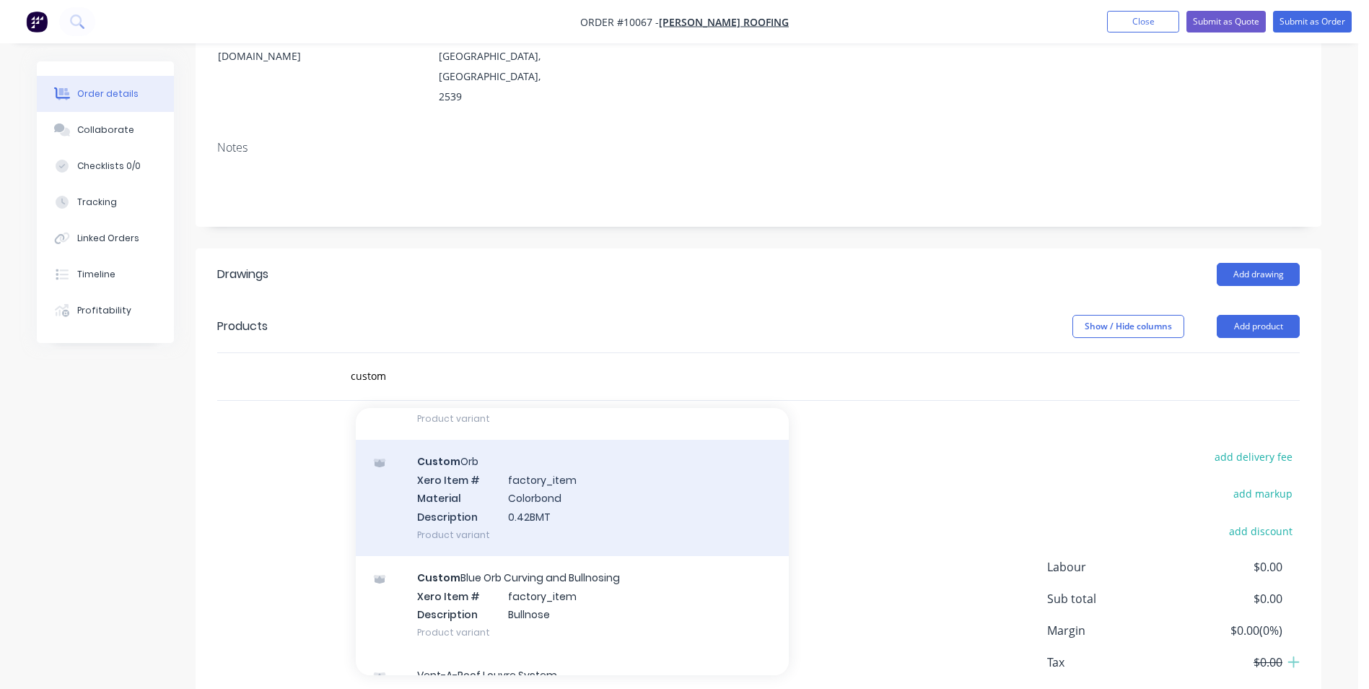
click at [549, 445] on div "Custom Orb Xero Item # factory_item Material Colorbond Description 0.42BMT Prod…" at bounding box center [572, 498] width 433 height 116
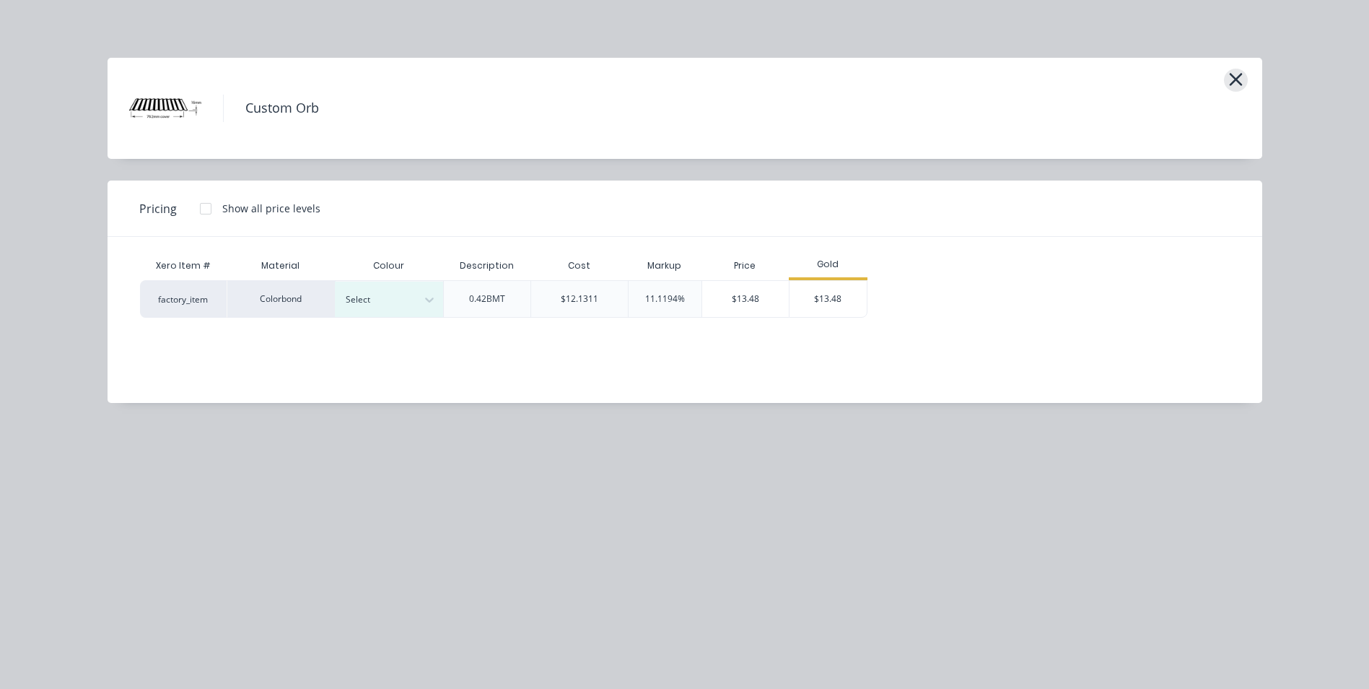
click at [1231, 82] on icon "button" at bounding box center [1235, 79] width 15 height 20
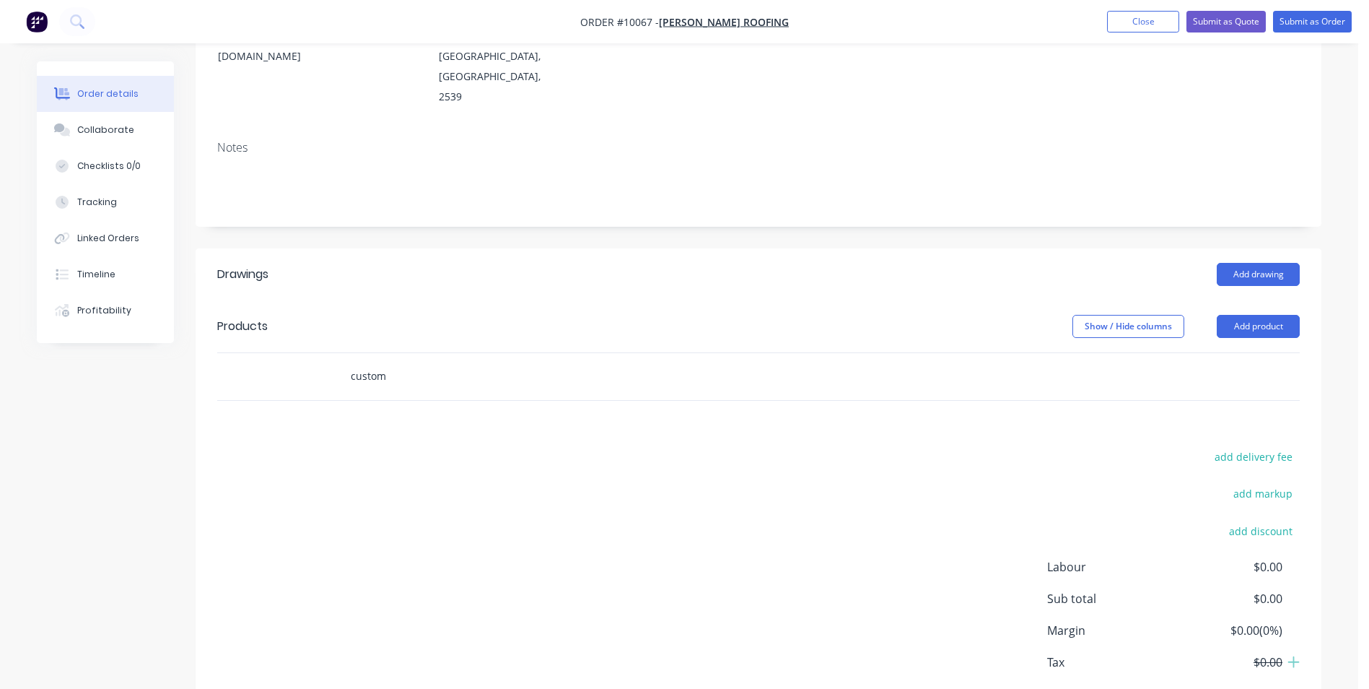
click at [411, 362] on input "custom" at bounding box center [494, 376] width 289 height 29
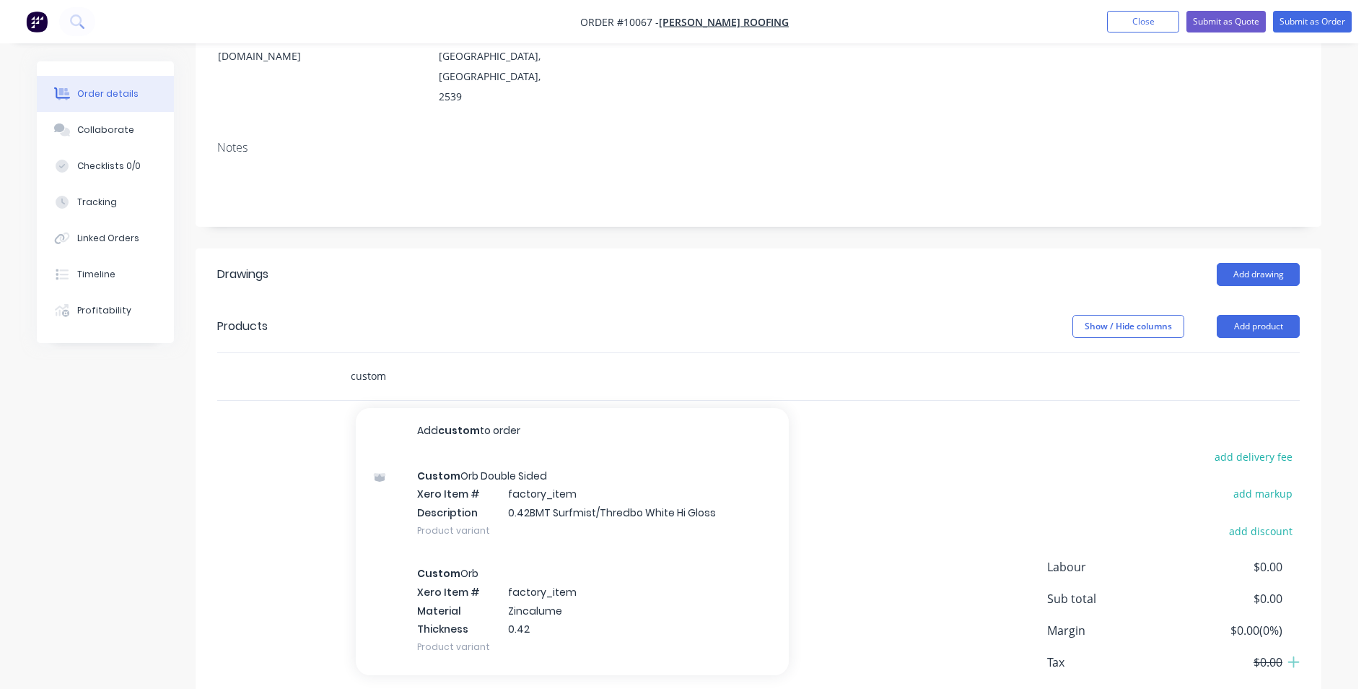
type input "custom"
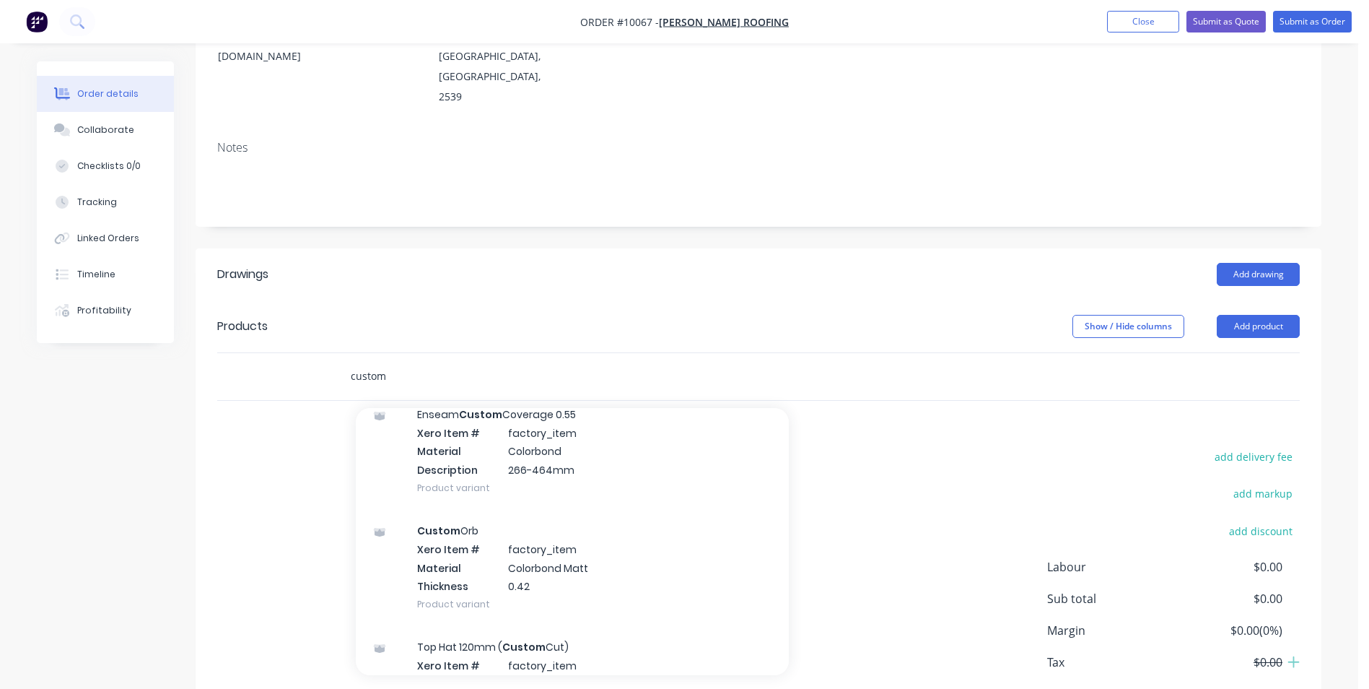
scroll to position [1949, 0]
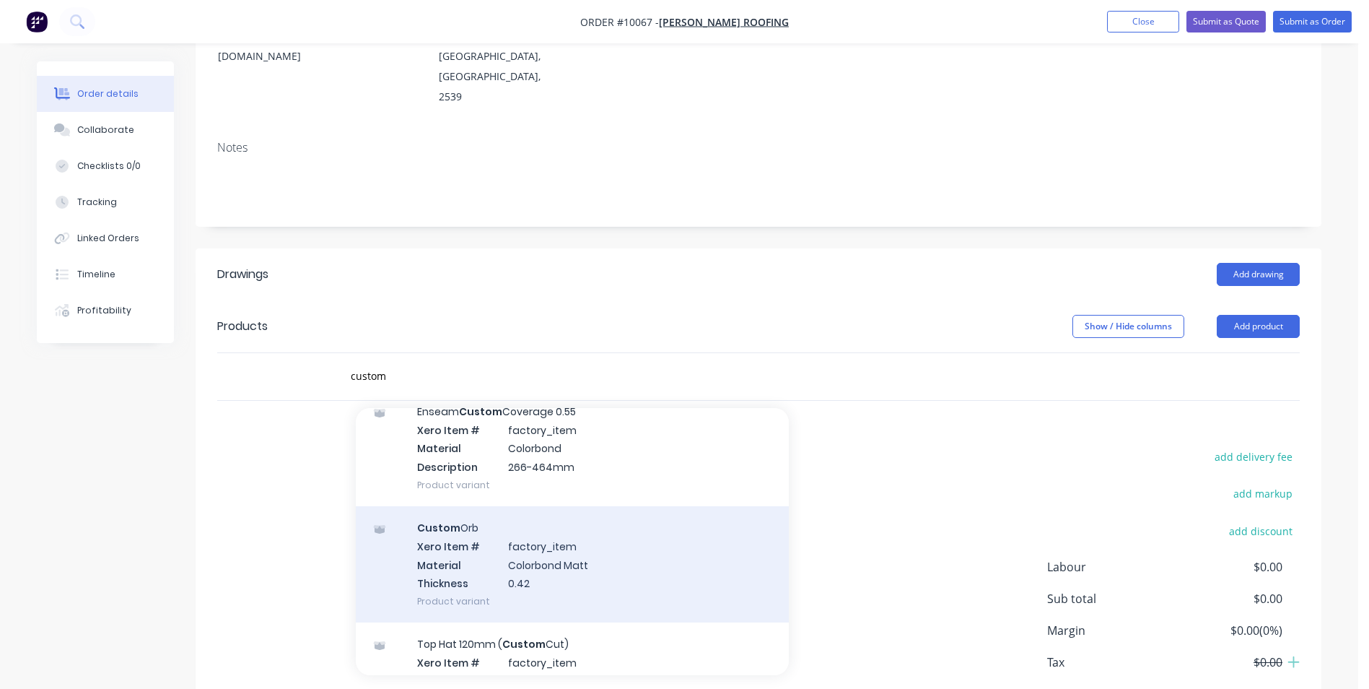
click at [574, 506] on div "Custom Orb Xero Item # factory_item Material Colorbond Matt Thickness 0.42 Prod…" at bounding box center [572, 564] width 433 height 116
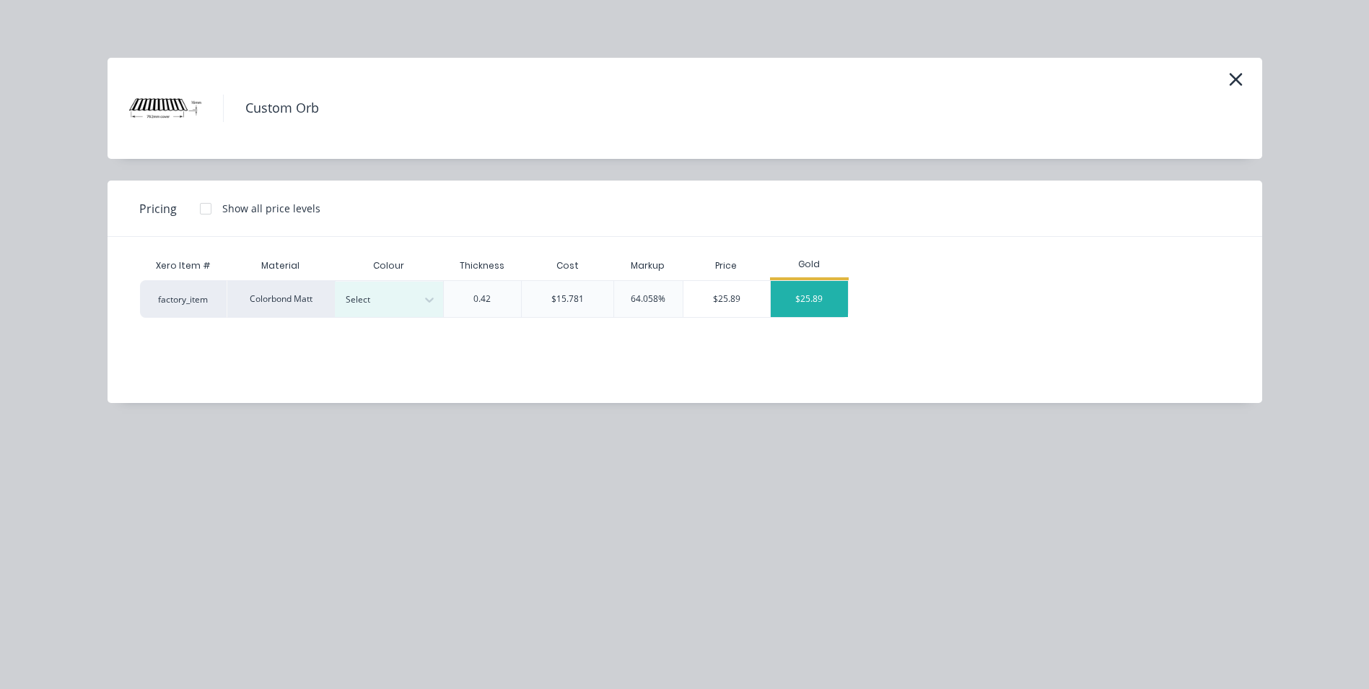
click at [802, 298] on div "$25.89" at bounding box center [809, 299] width 77 height 36
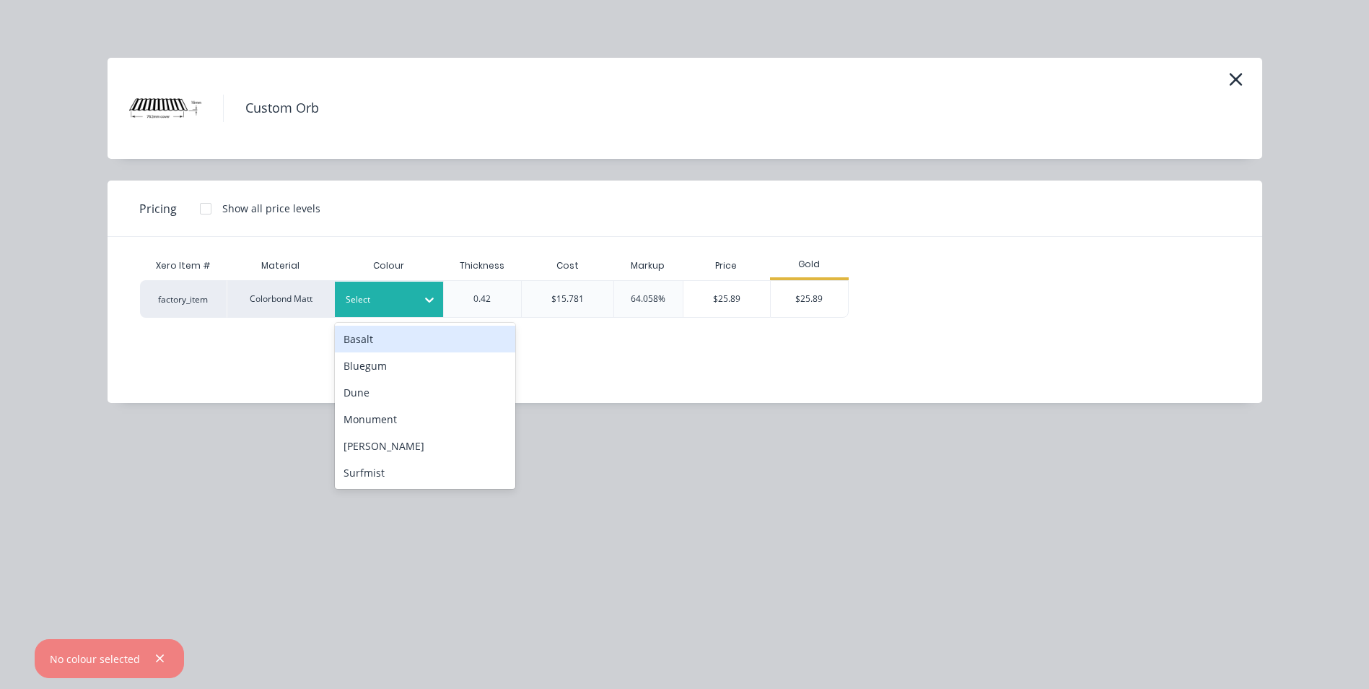
click at [437, 313] on div at bounding box center [429, 299] width 26 height 35
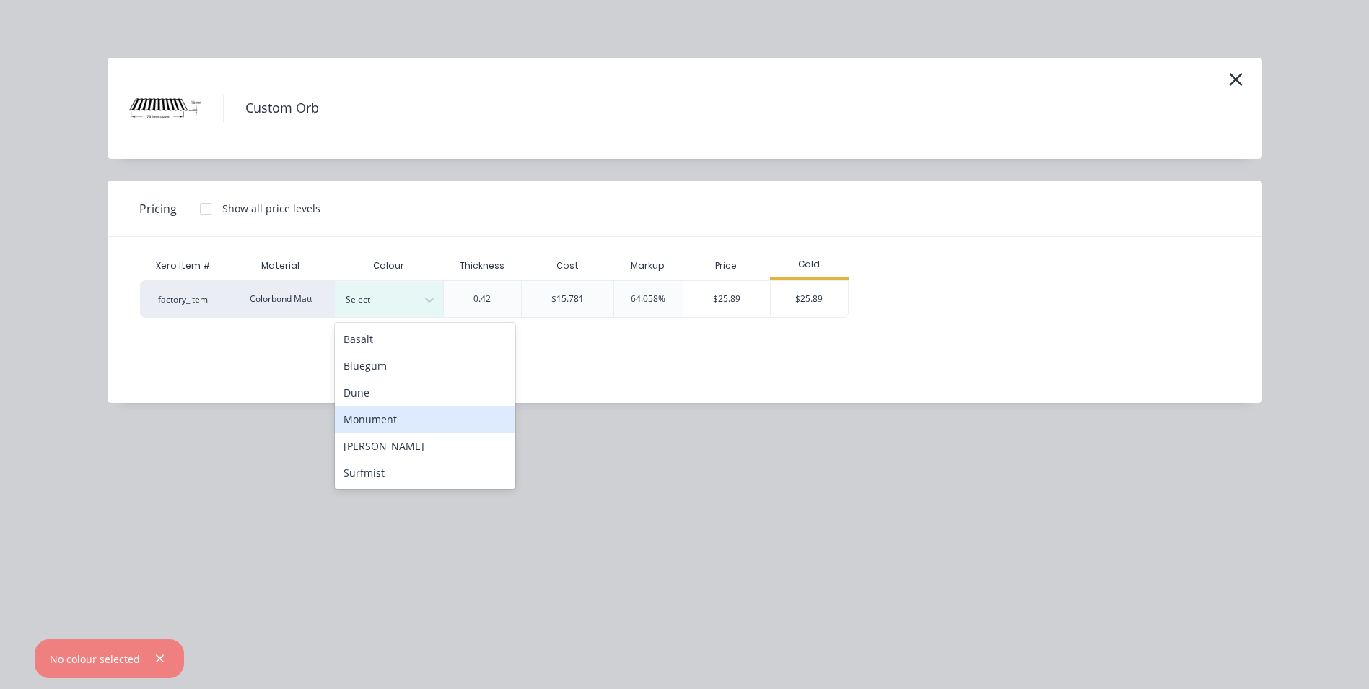
click at [423, 422] on div "Monument" at bounding box center [425, 419] width 180 height 27
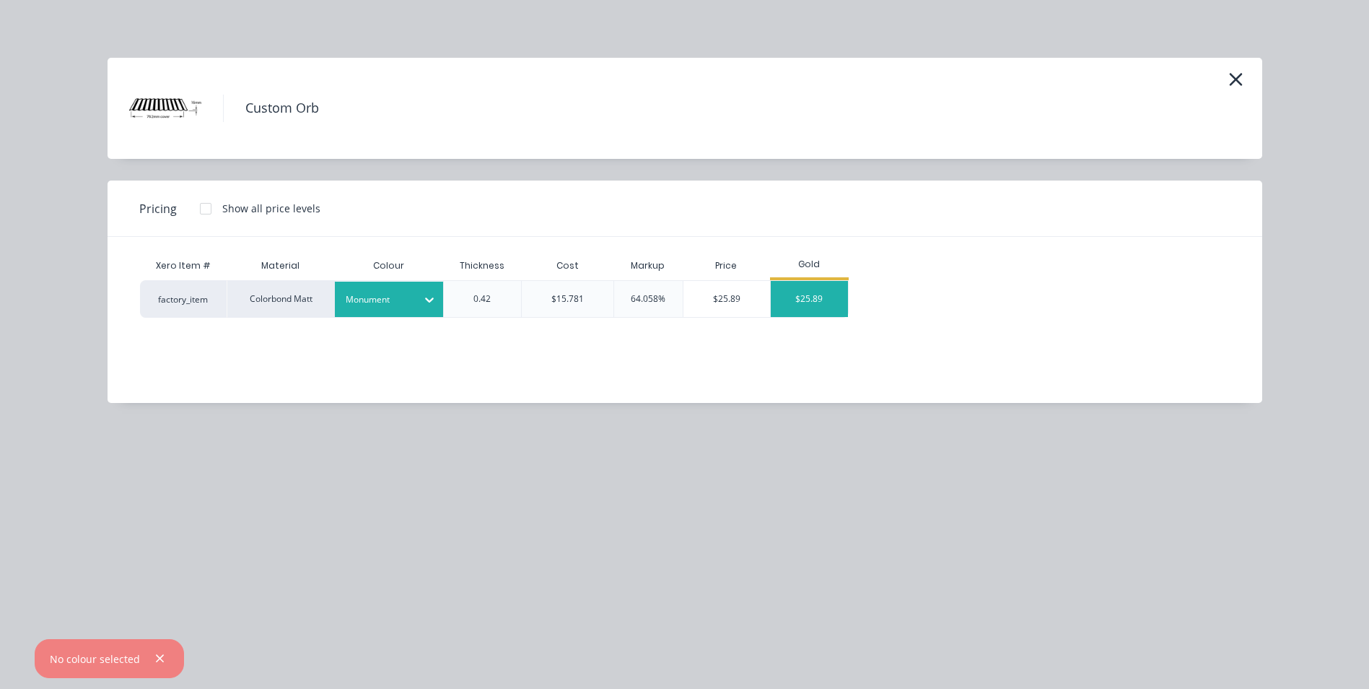
click at [812, 297] on div "$25.89" at bounding box center [809, 299] width 77 height 36
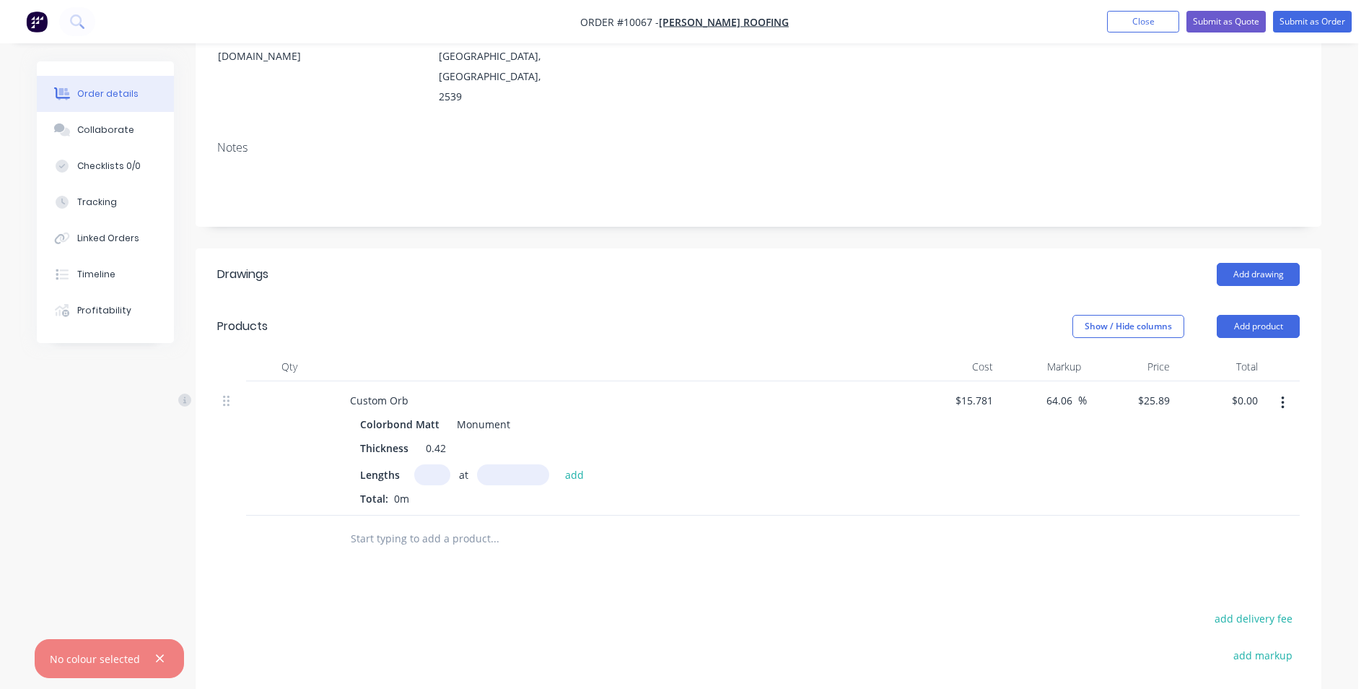
click at [429, 464] on input "text" at bounding box center [432, 474] width 36 height 21
type input "32"
type input "3990"
click at [558, 464] on button "add" at bounding box center [575, 473] width 34 height 19
type input "$3,305.64"
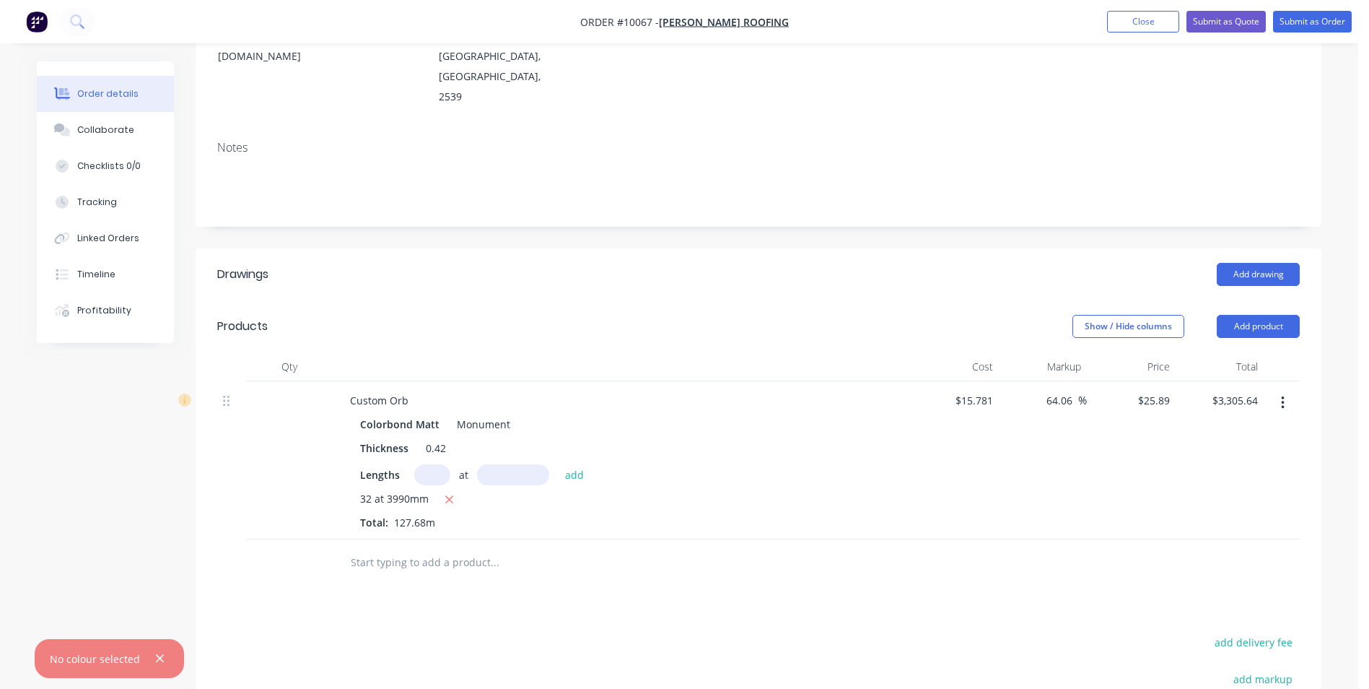
click at [421, 548] on input "text" at bounding box center [494, 562] width 289 height 29
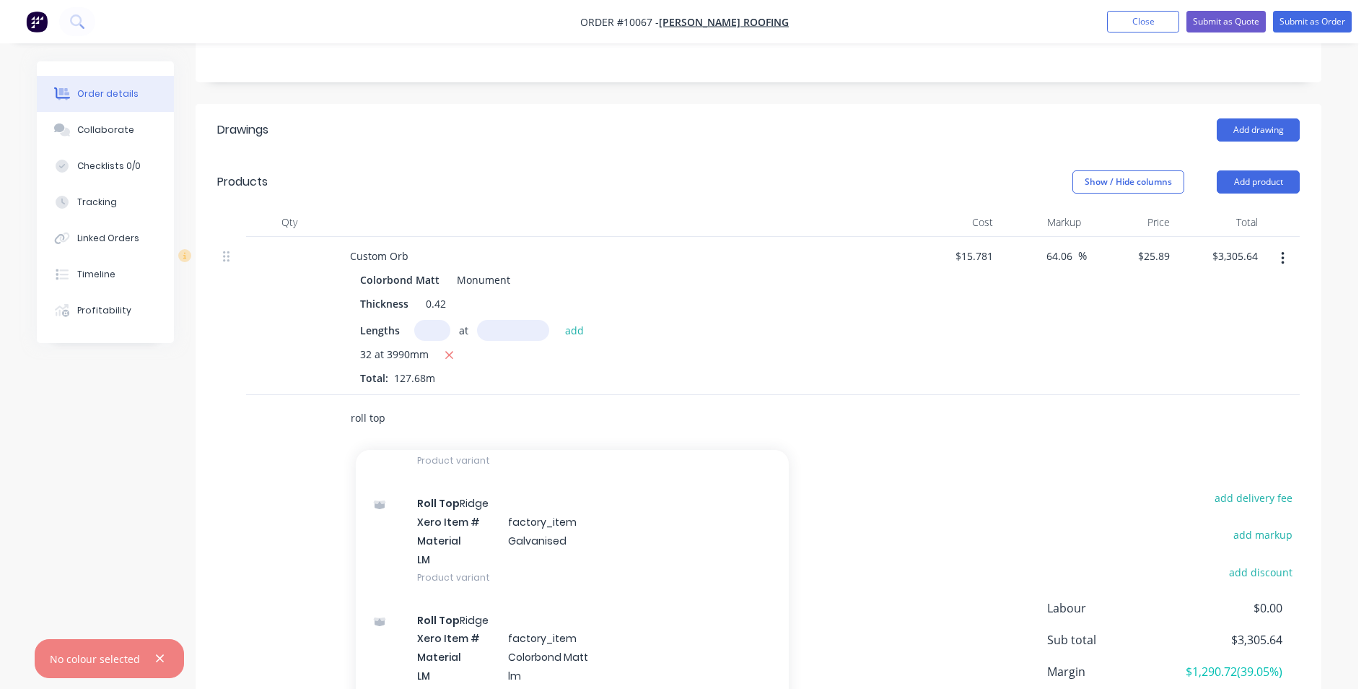
scroll to position [505, 0]
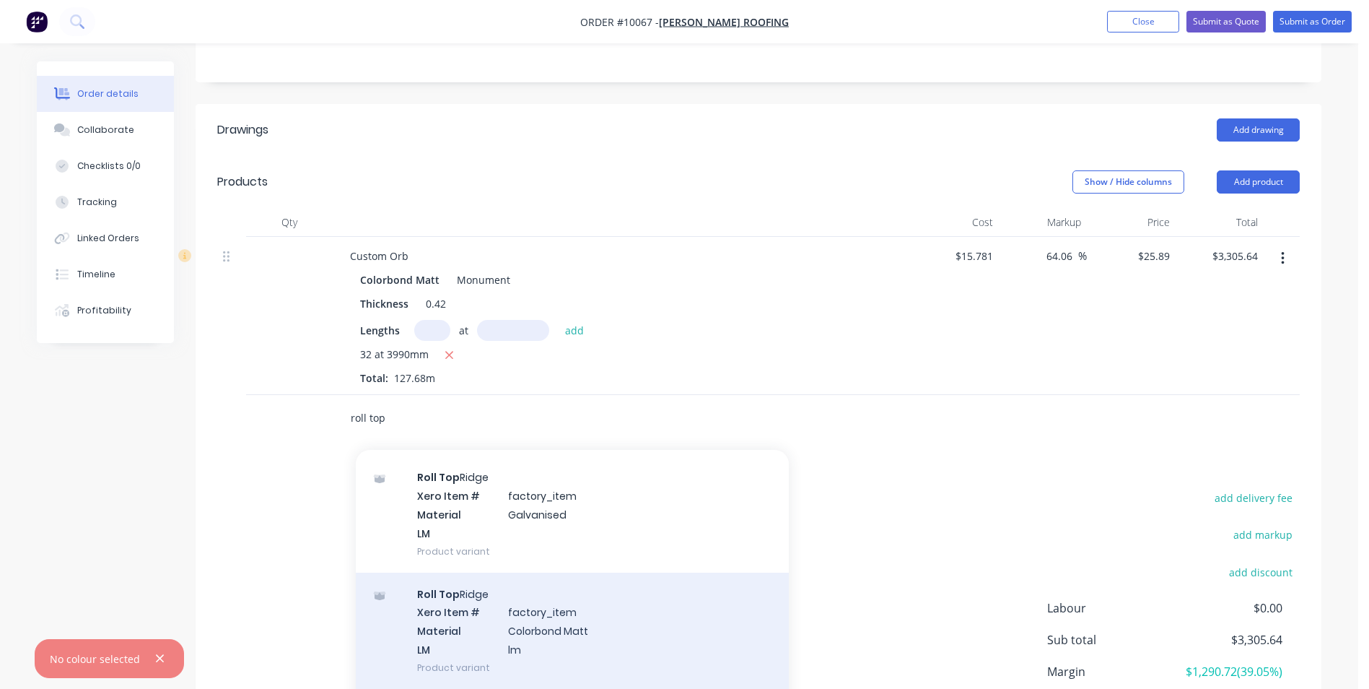
type input "roll top"
click at [496, 580] on div "Roll Top Ridge Xero Item # factory_item Material Colorbond Matt LM lm Product v…" at bounding box center [572, 630] width 433 height 116
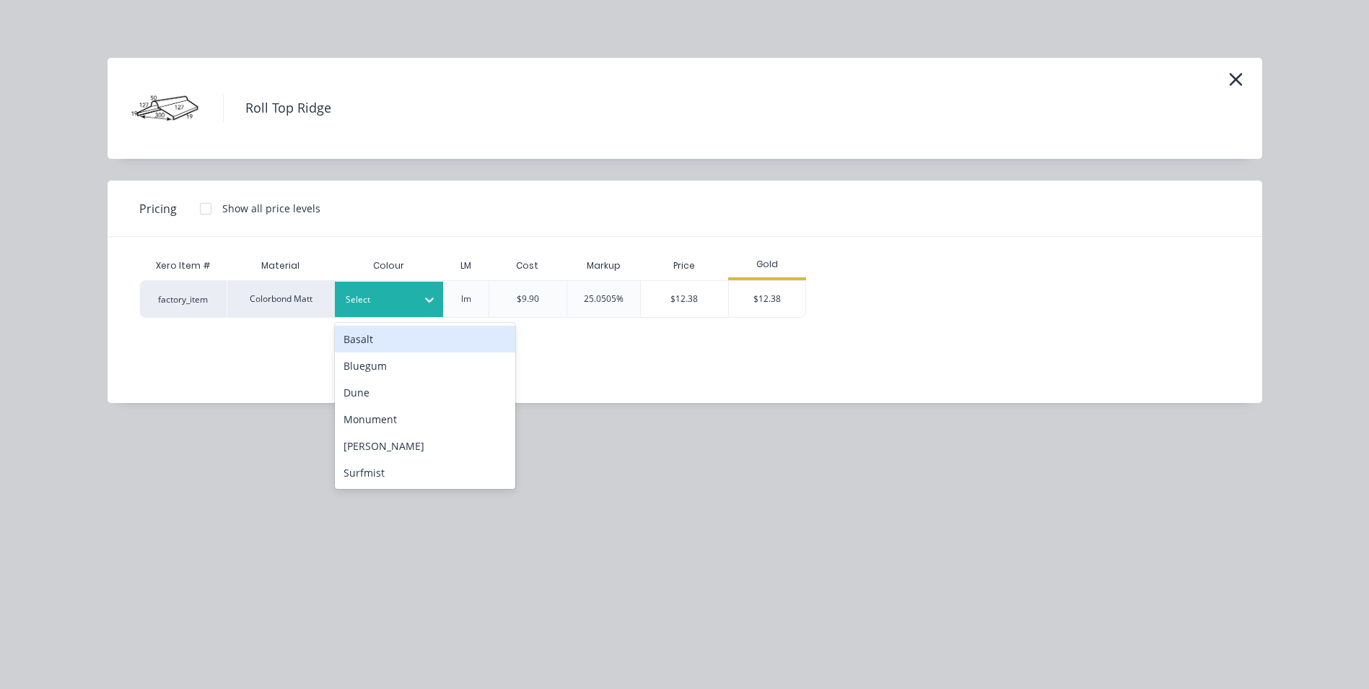
click at [388, 290] on div "Select" at bounding box center [376, 299] width 81 height 19
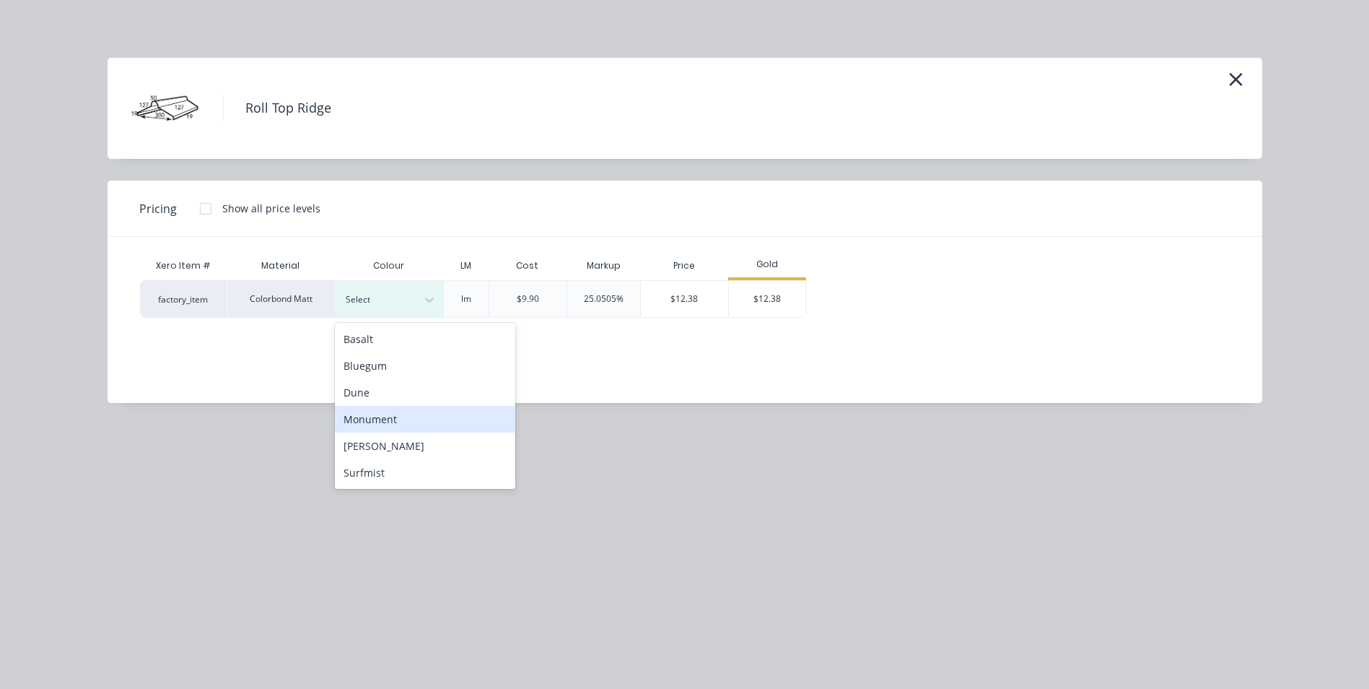
click at [403, 419] on div "Monument" at bounding box center [425, 419] width 180 height 27
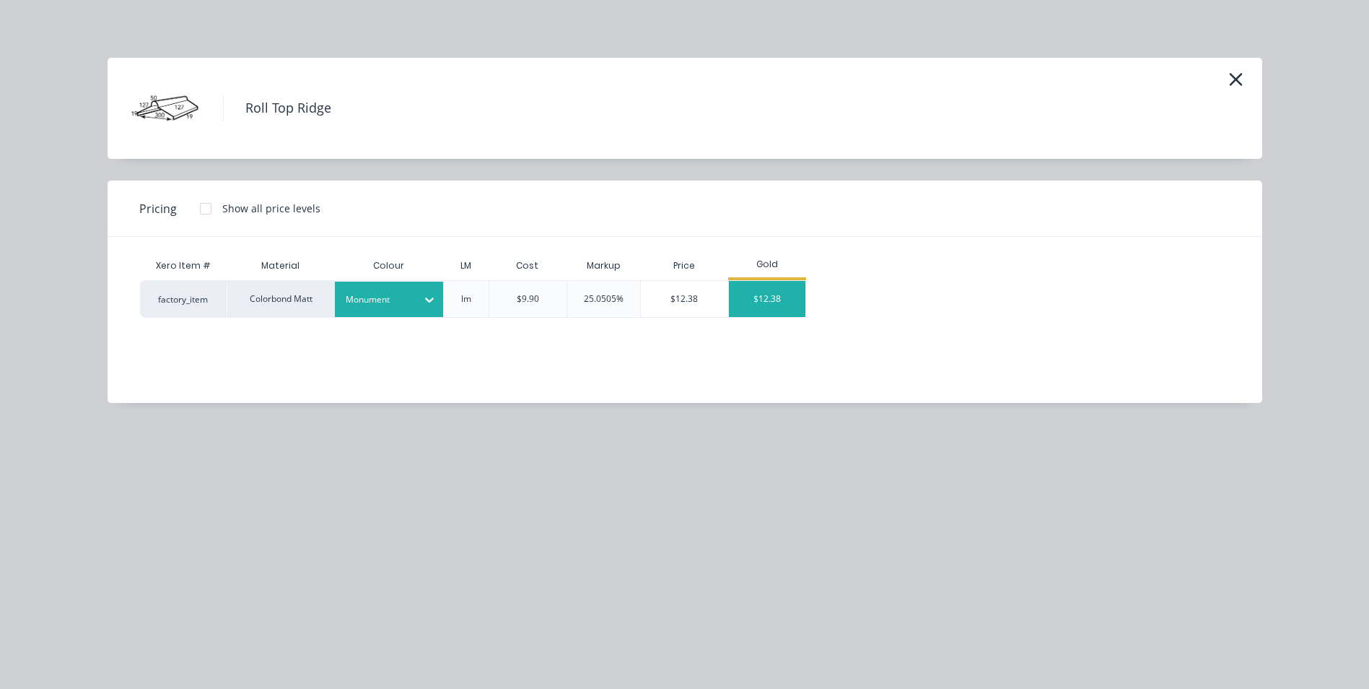
click at [777, 294] on div "$12.38" at bounding box center [767, 299] width 77 height 36
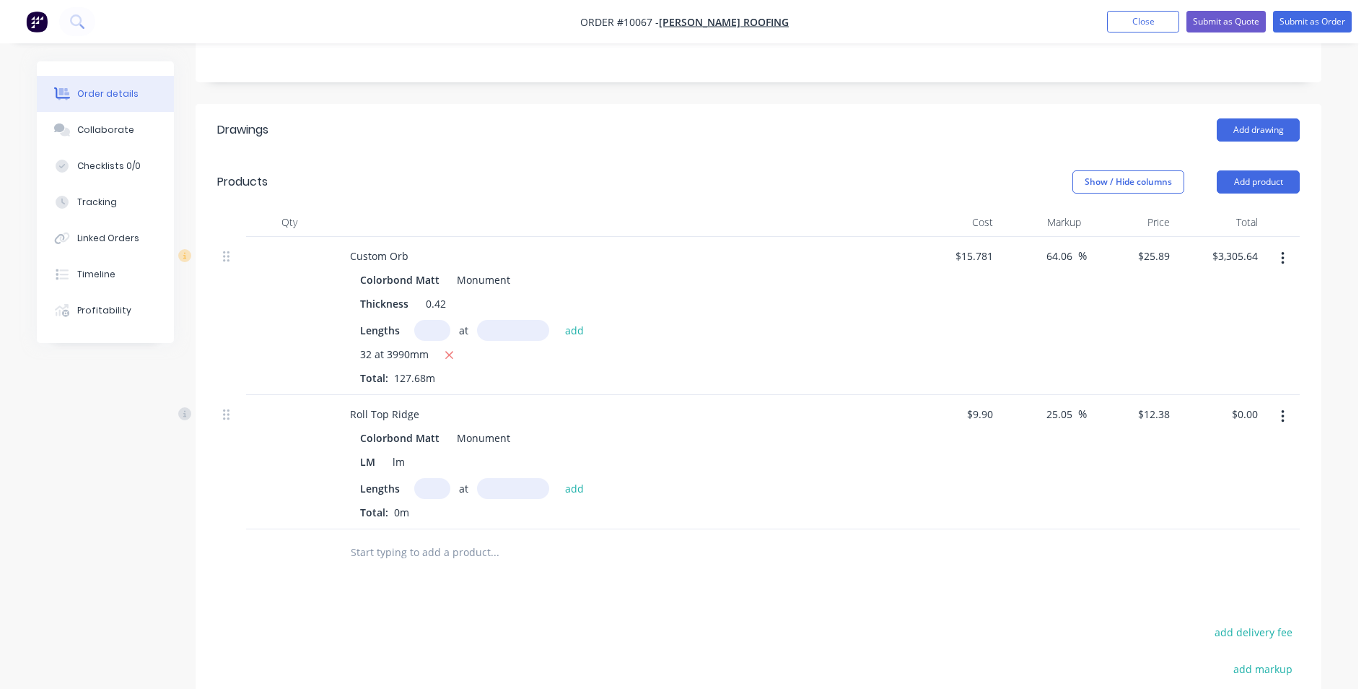
click at [422, 538] on input "text" at bounding box center [494, 552] width 289 height 29
click at [422, 478] on input "text" at bounding box center [432, 488] width 36 height 21
type input "2"
type input "6000"
click at [558, 478] on button "add" at bounding box center [575, 487] width 34 height 19
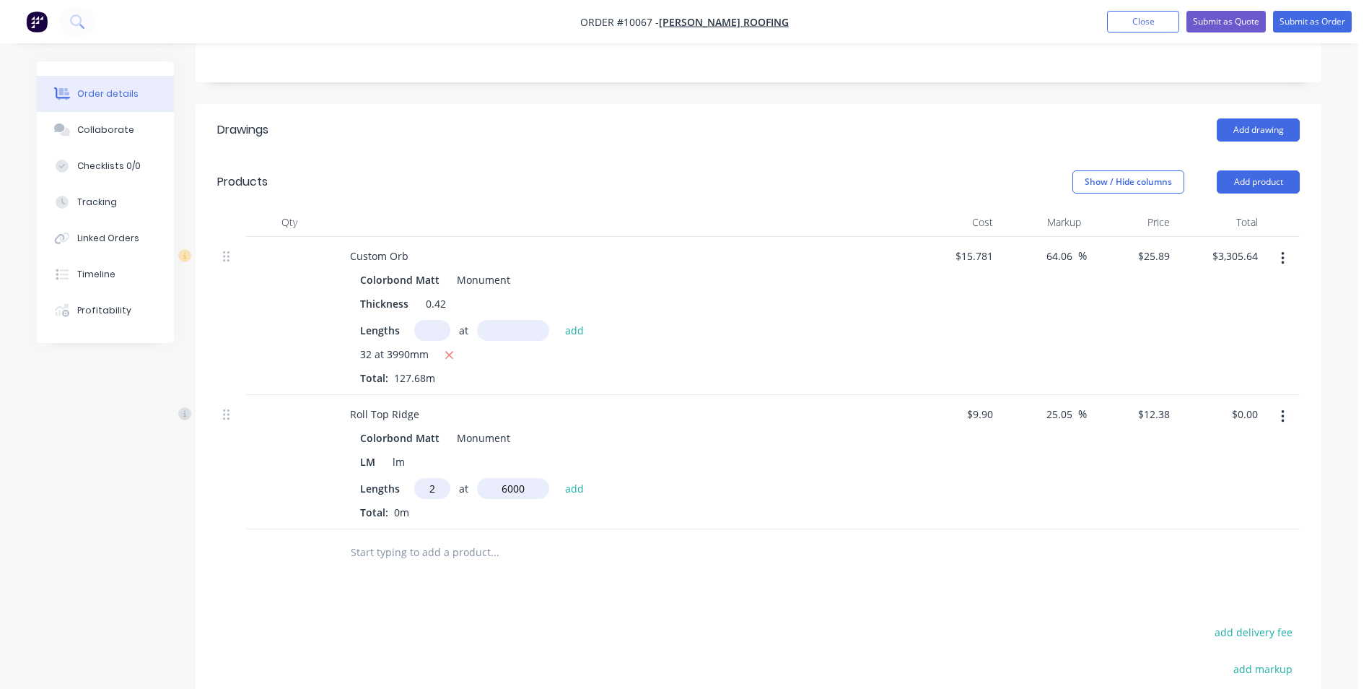
type input "$148.56"
click at [411, 561] on input "text" at bounding box center [494, 575] width 289 height 29
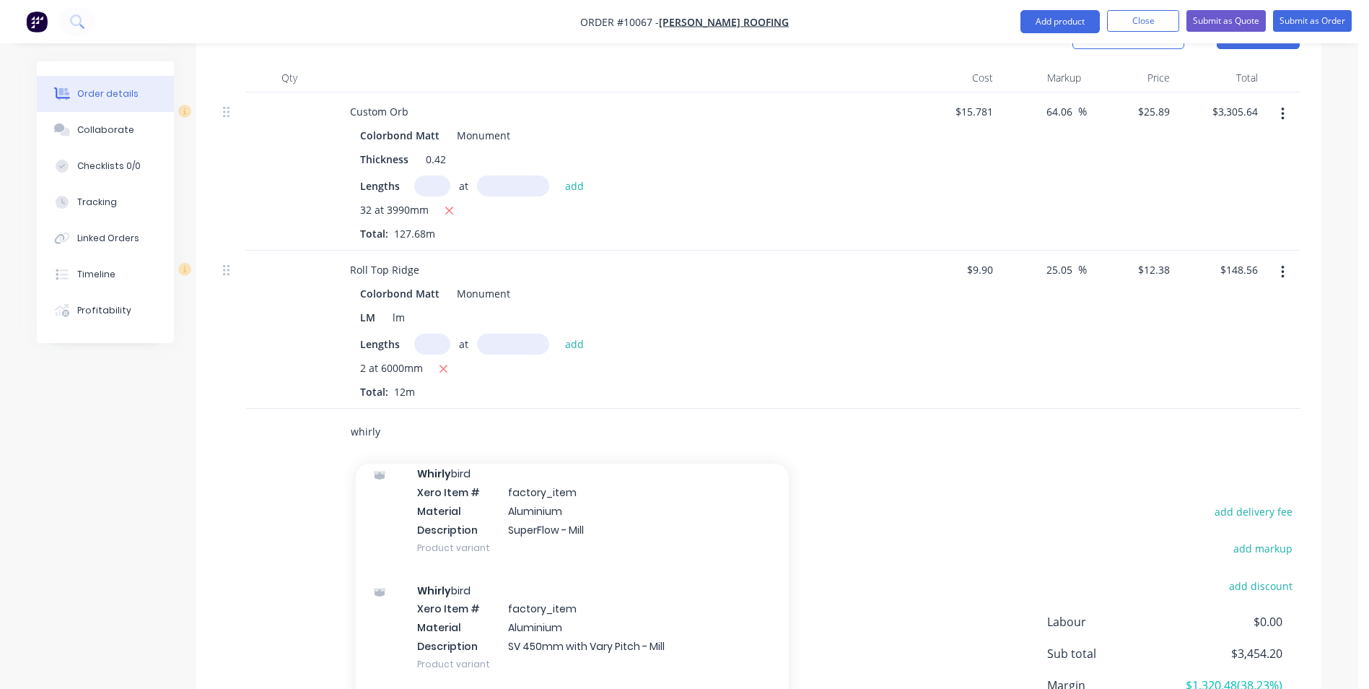
scroll to position [537, 0]
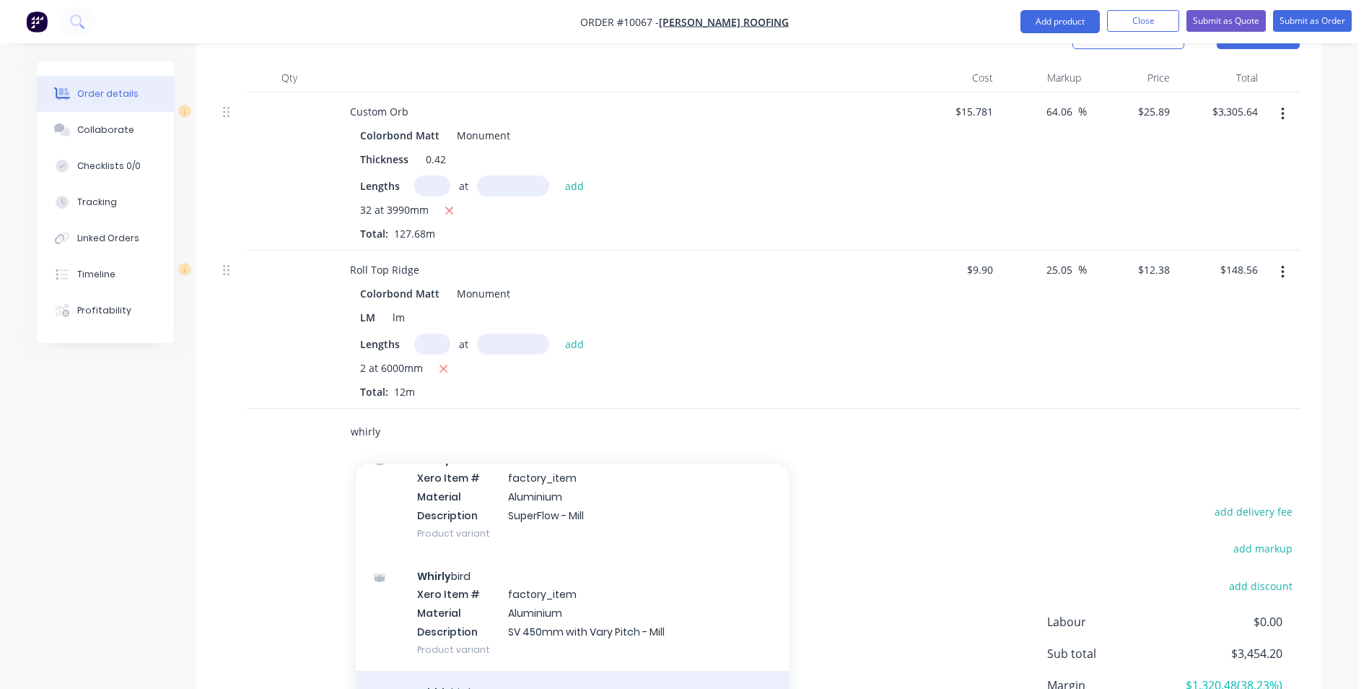
type input "whirly"
click at [545, 670] on div "Whirly bird Product" at bounding box center [572, 700] width 433 height 61
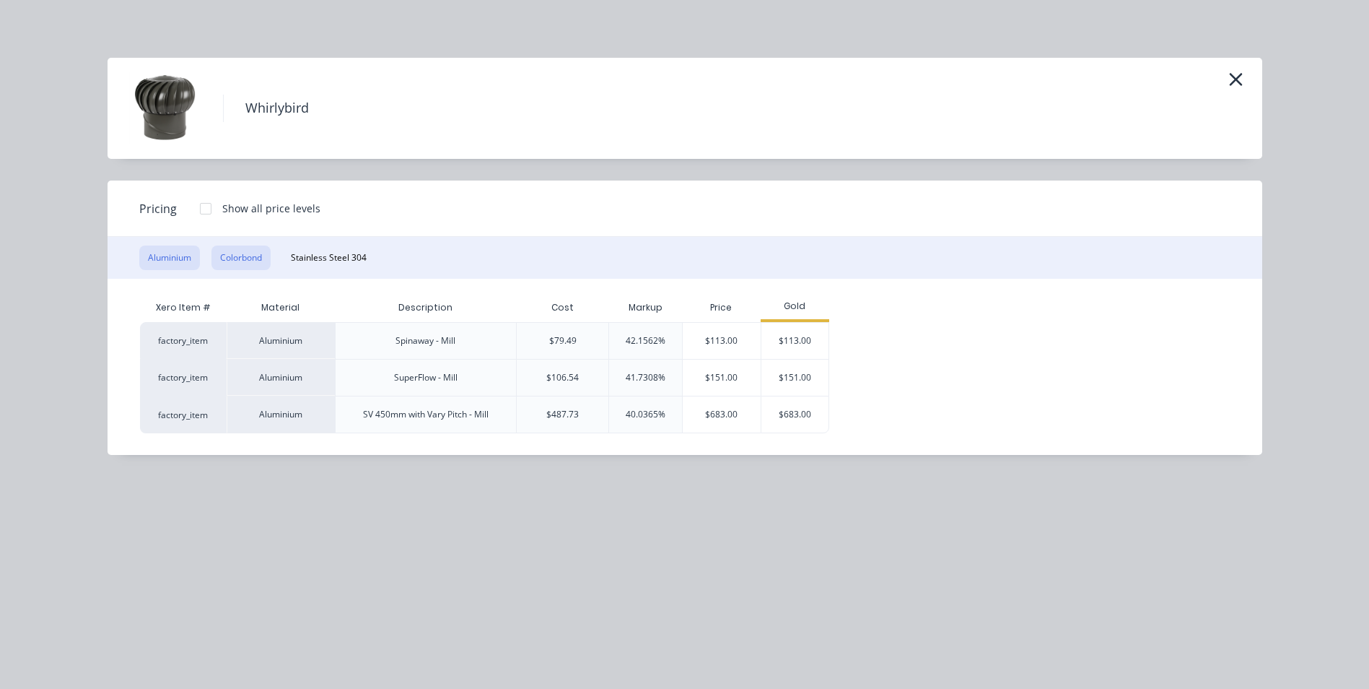
click at [243, 263] on button "Colorbond" at bounding box center [240, 257] width 59 height 25
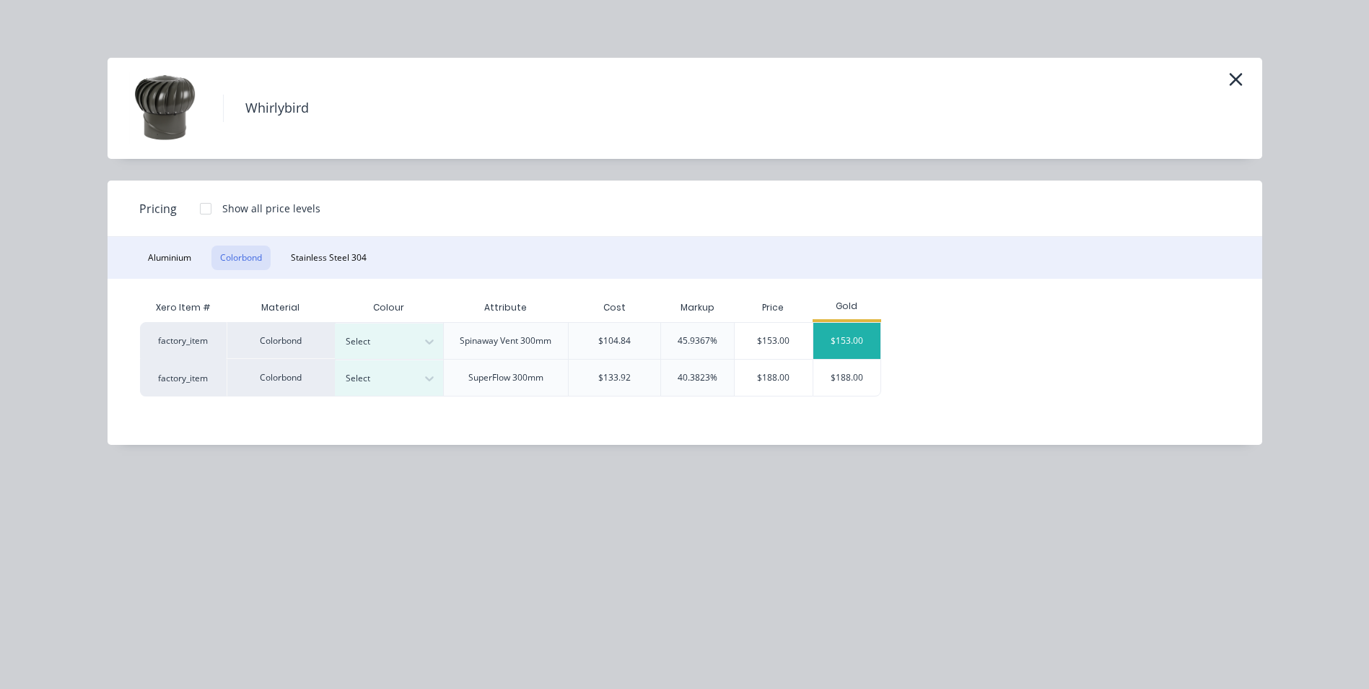
click at [836, 333] on div "$153.00" at bounding box center [847, 341] width 68 height 36
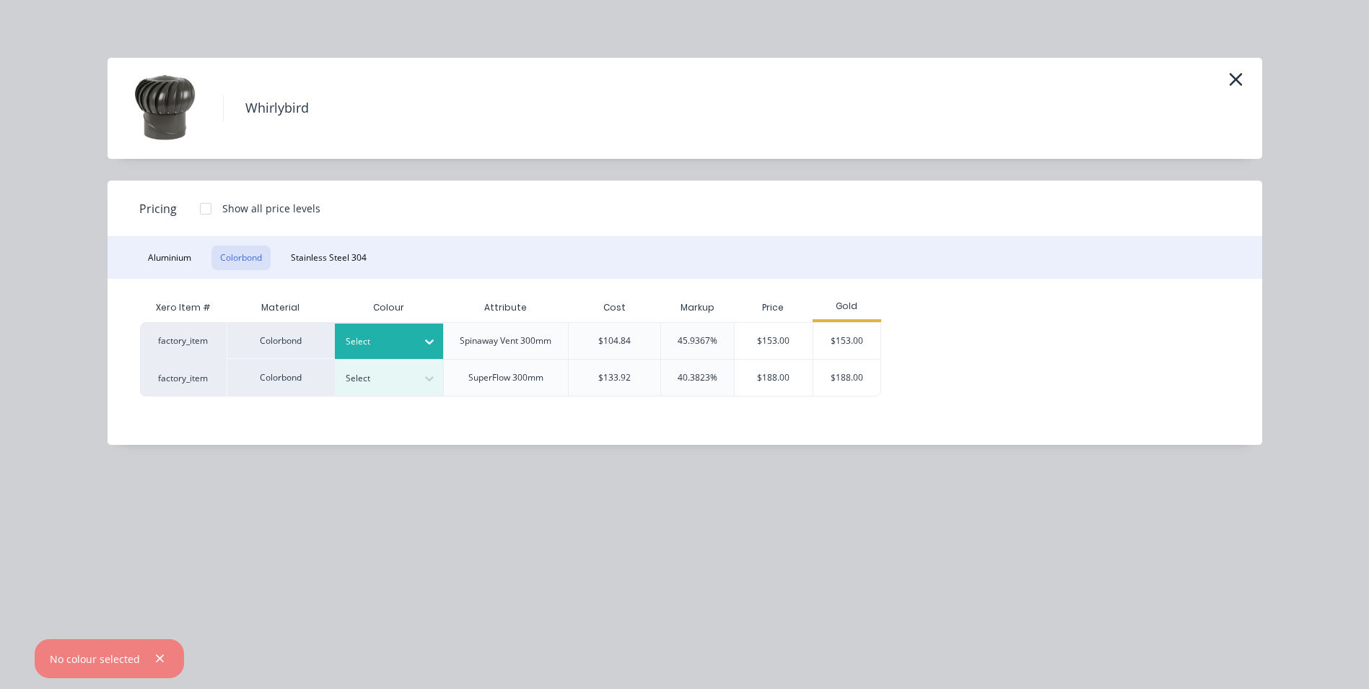
click at [424, 341] on icon at bounding box center [429, 341] width 14 height 14
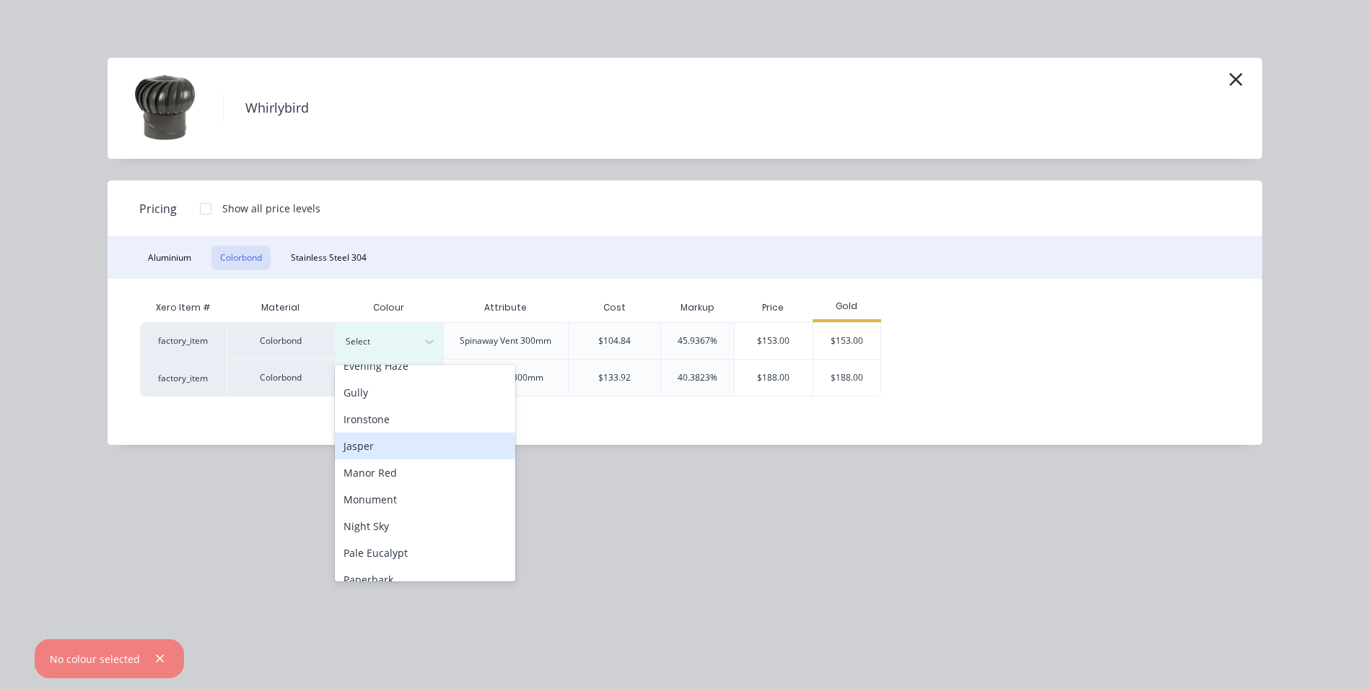
scroll to position [289, 0]
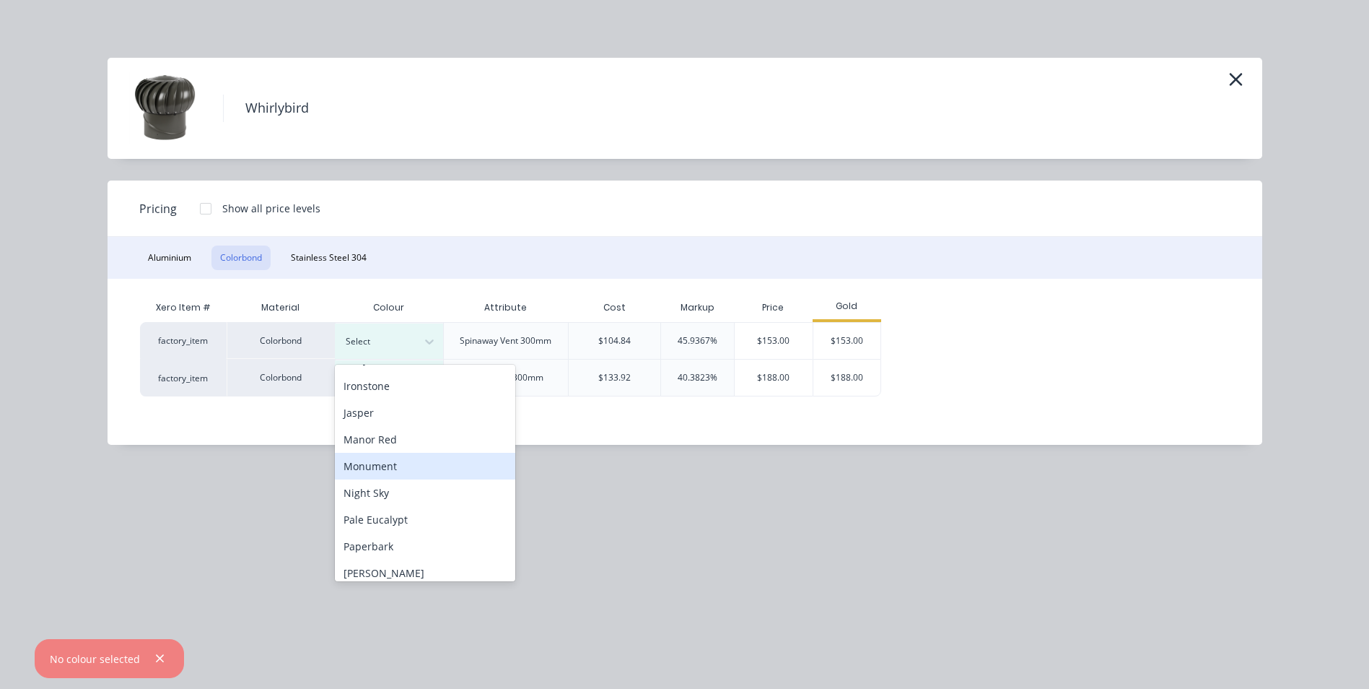
click at [397, 474] on div "Monument" at bounding box center [425, 466] width 180 height 27
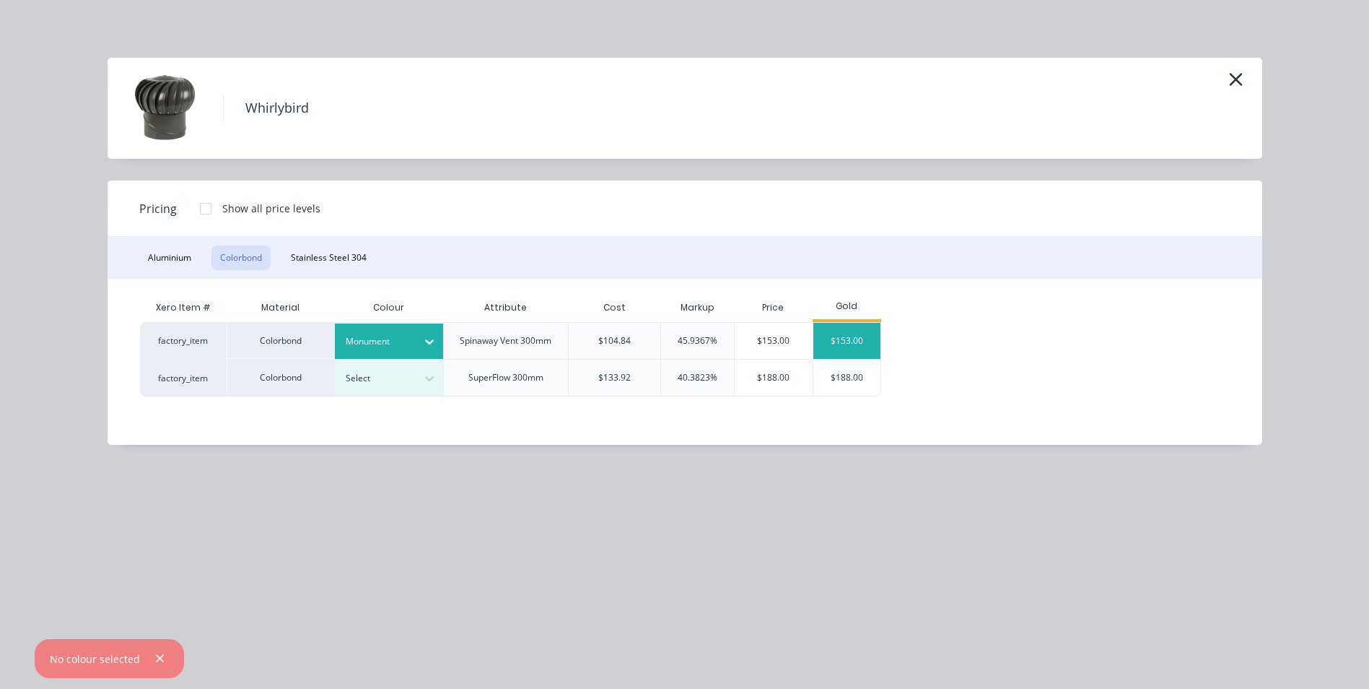
click at [838, 344] on div "$153.00" at bounding box center [847, 341] width 68 height 36
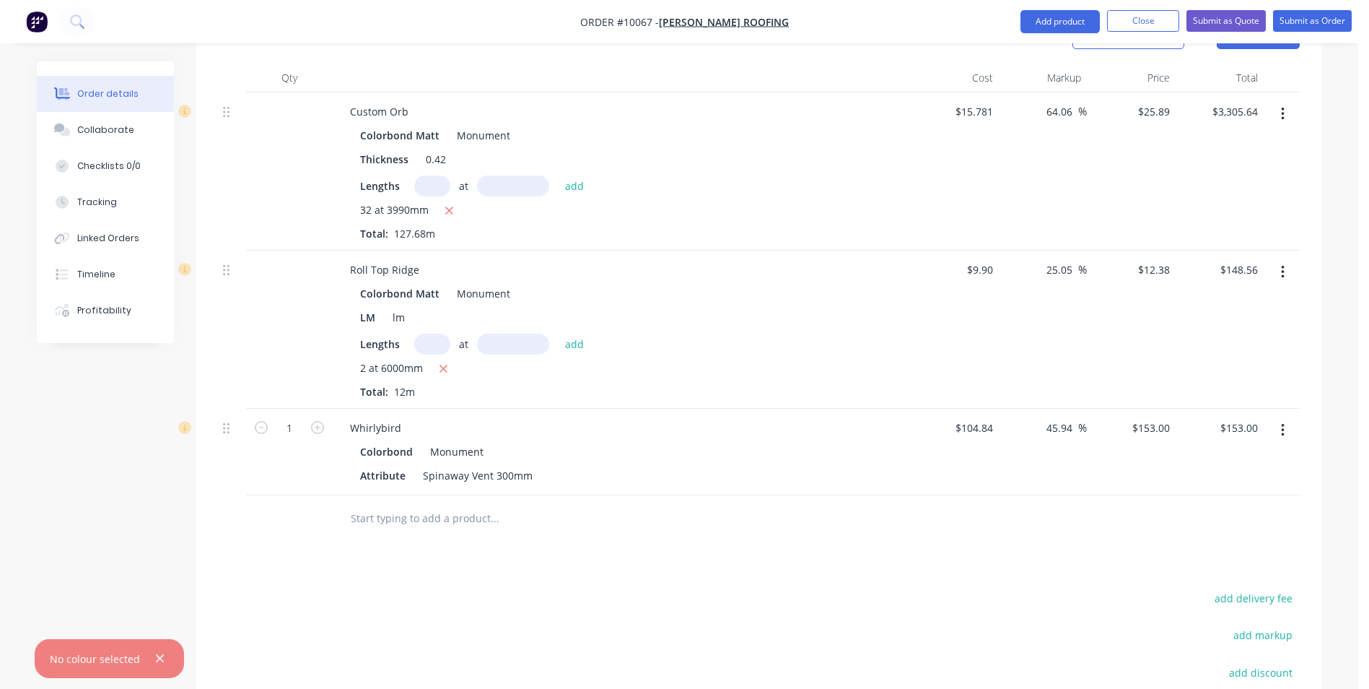
click at [479, 441] on div "Monument" at bounding box center [453, 451] width 59 height 21
click at [401, 417] on div "Whirlybird" at bounding box center [375, 427] width 74 height 21
click at [476, 504] on input "text" at bounding box center [494, 518] width 289 height 29
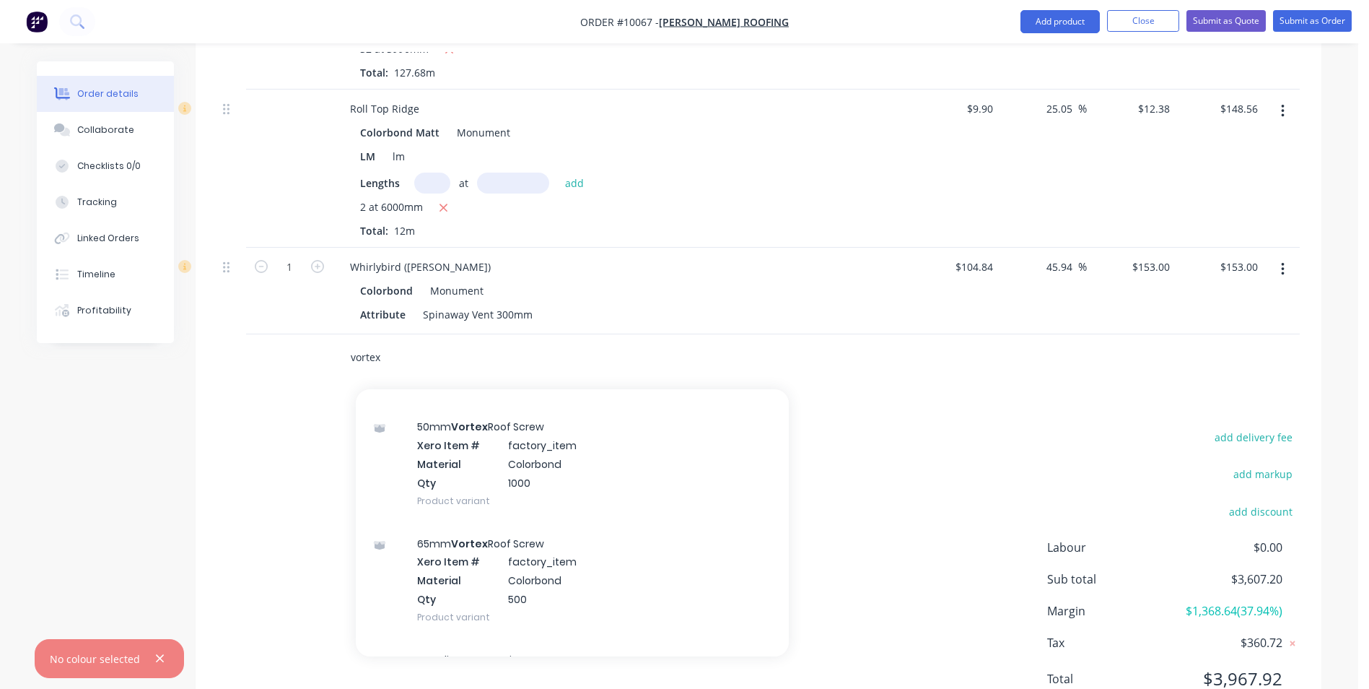
scroll to position [1516, 0]
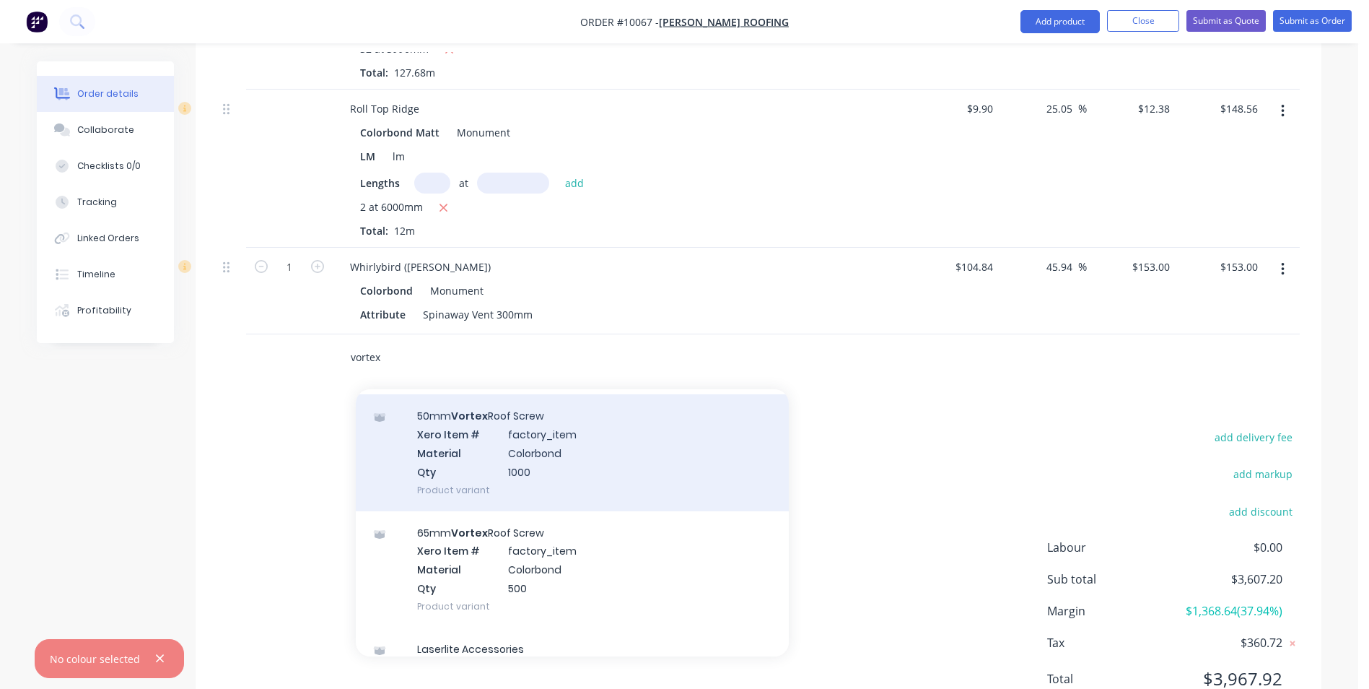
type input "vortex"
click at [557, 408] on div "50mm Vortex Roof Screw Xero Item # factory_item Material Colorbond Qty 1000 Pro…" at bounding box center [572, 452] width 433 height 116
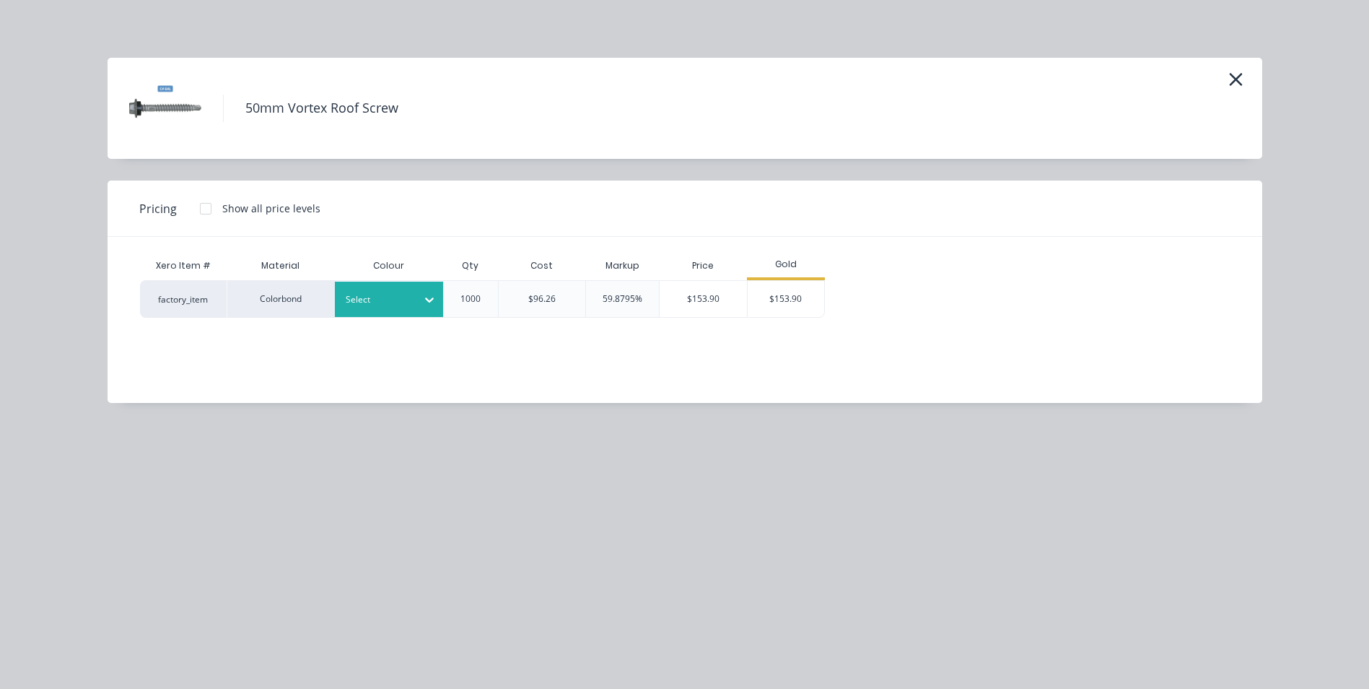
click at [390, 305] on div at bounding box center [378, 300] width 65 height 16
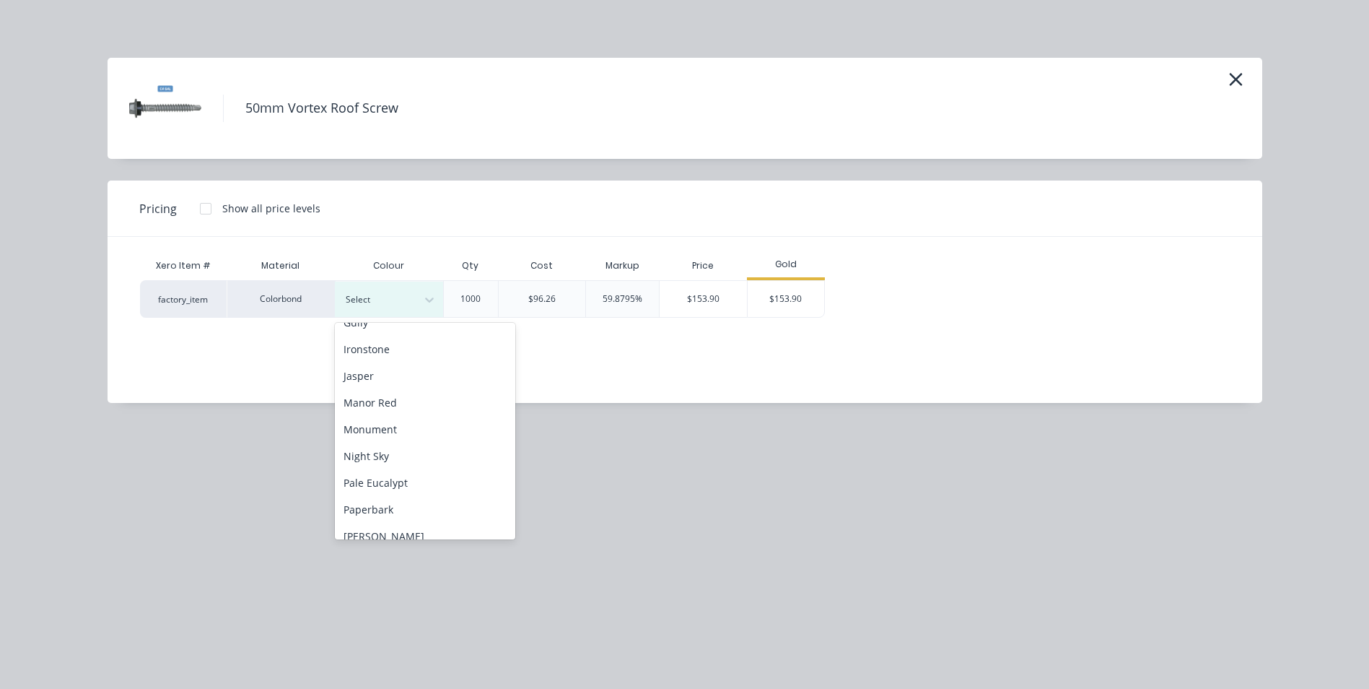
scroll to position [289, 0]
click at [424, 423] on div "Monument" at bounding box center [425, 424] width 180 height 27
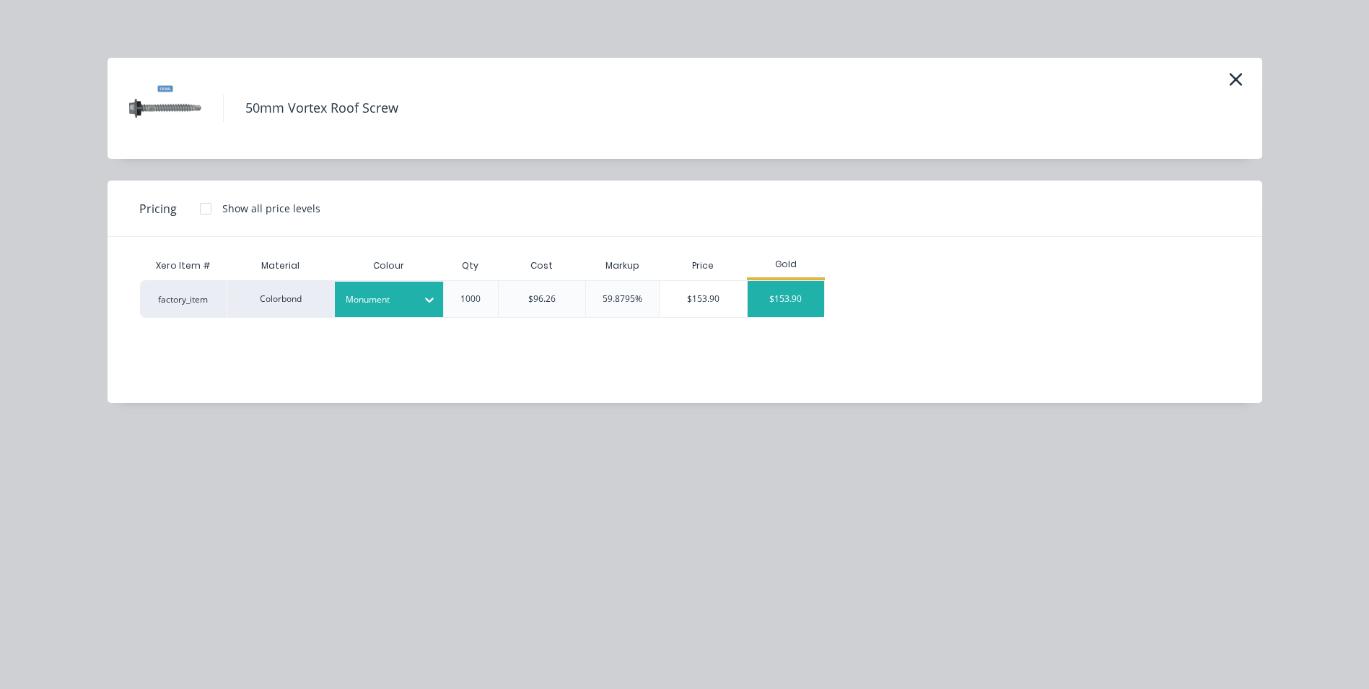
click at [782, 305] on div "$153.90" at bounding box center [786, 299] width 77 height 36
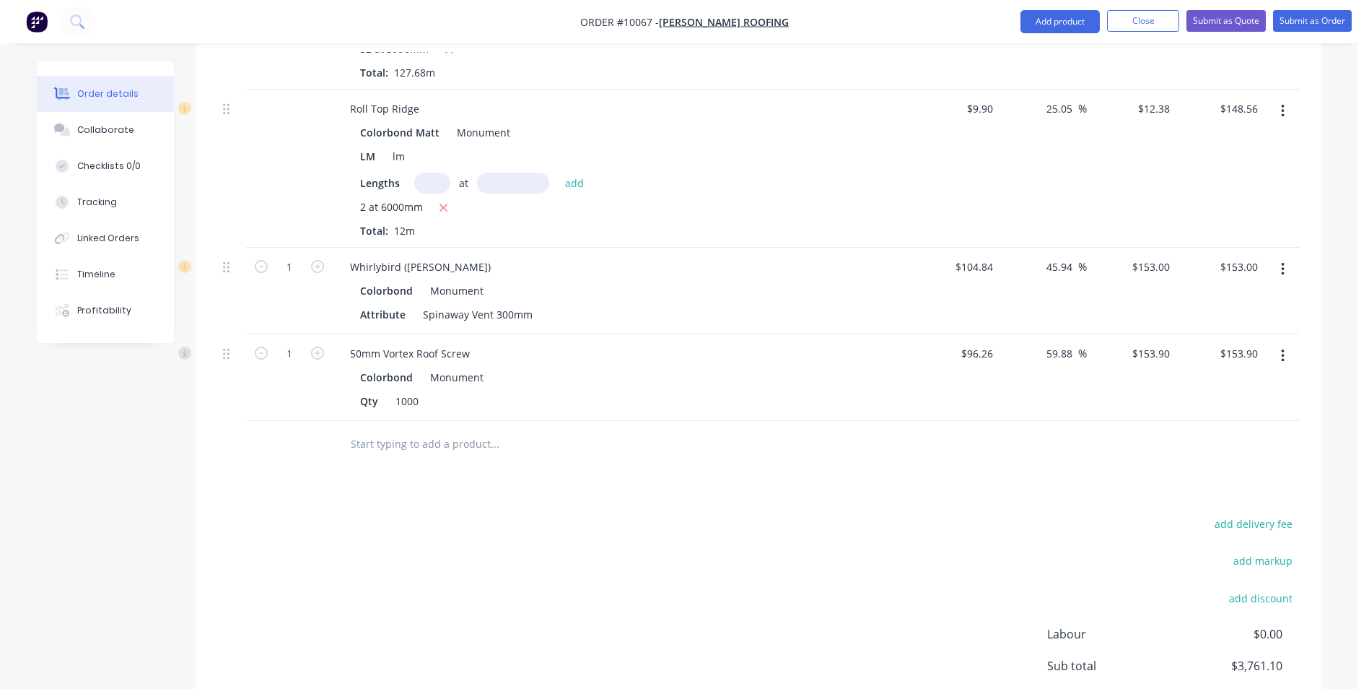
click at [398, 429] on input "text" at bounding box center [494, 443] width 289 height 29
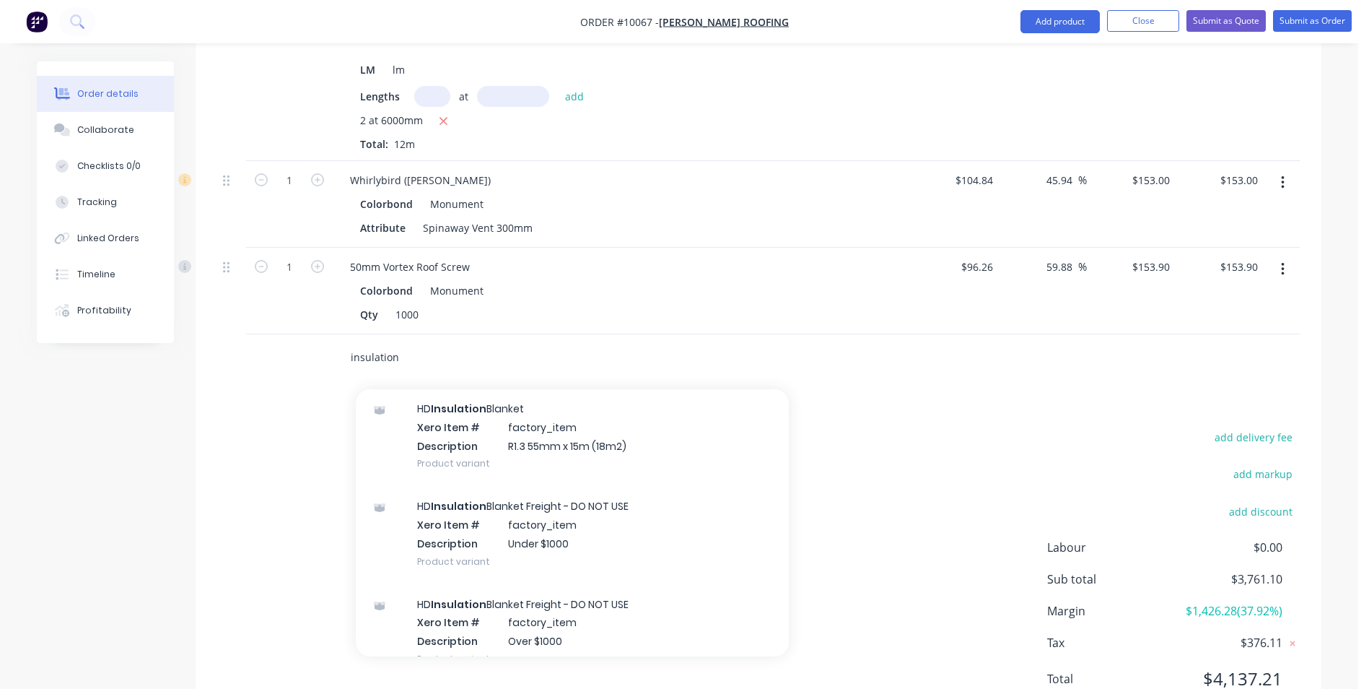
scroll to position [577, 0]
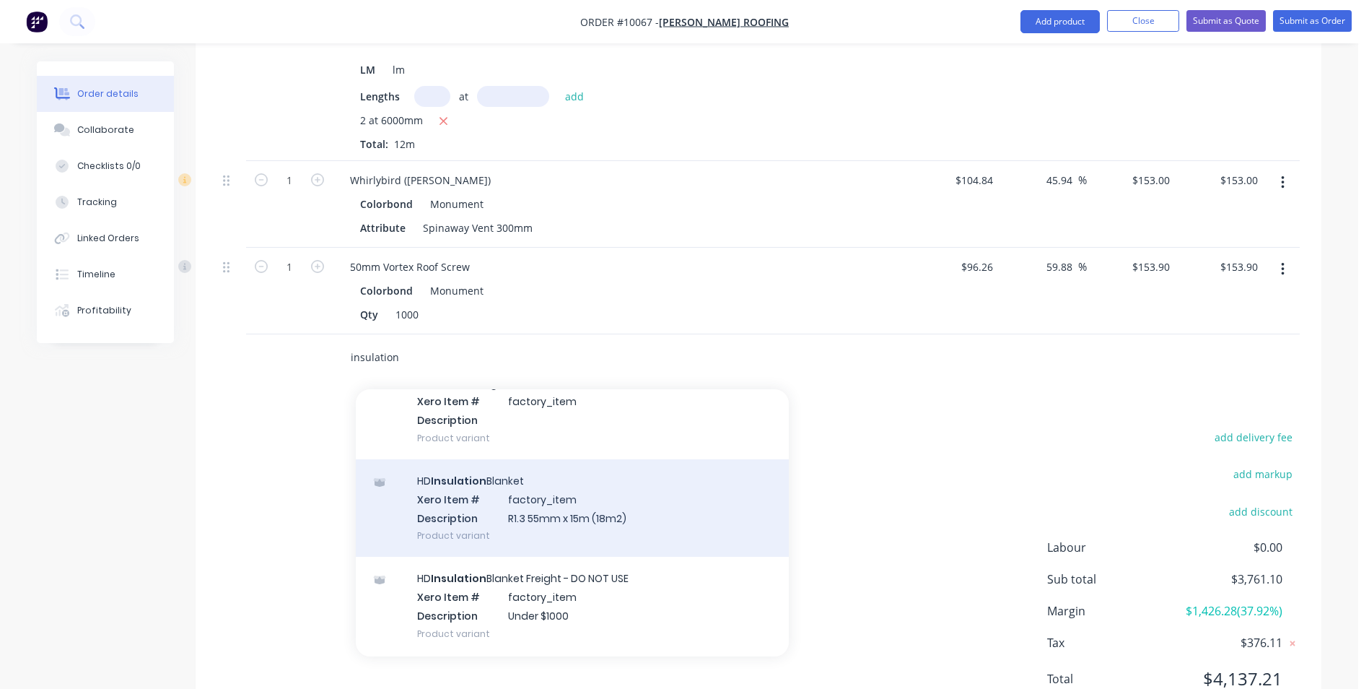
type input "insulation"
click at [554, 459] on div "HD Insulation Blanket Xero Item # factory_item Description R1.3 55mm x 15m (18m…" at bounding box center [572, 507] width 433 height 97
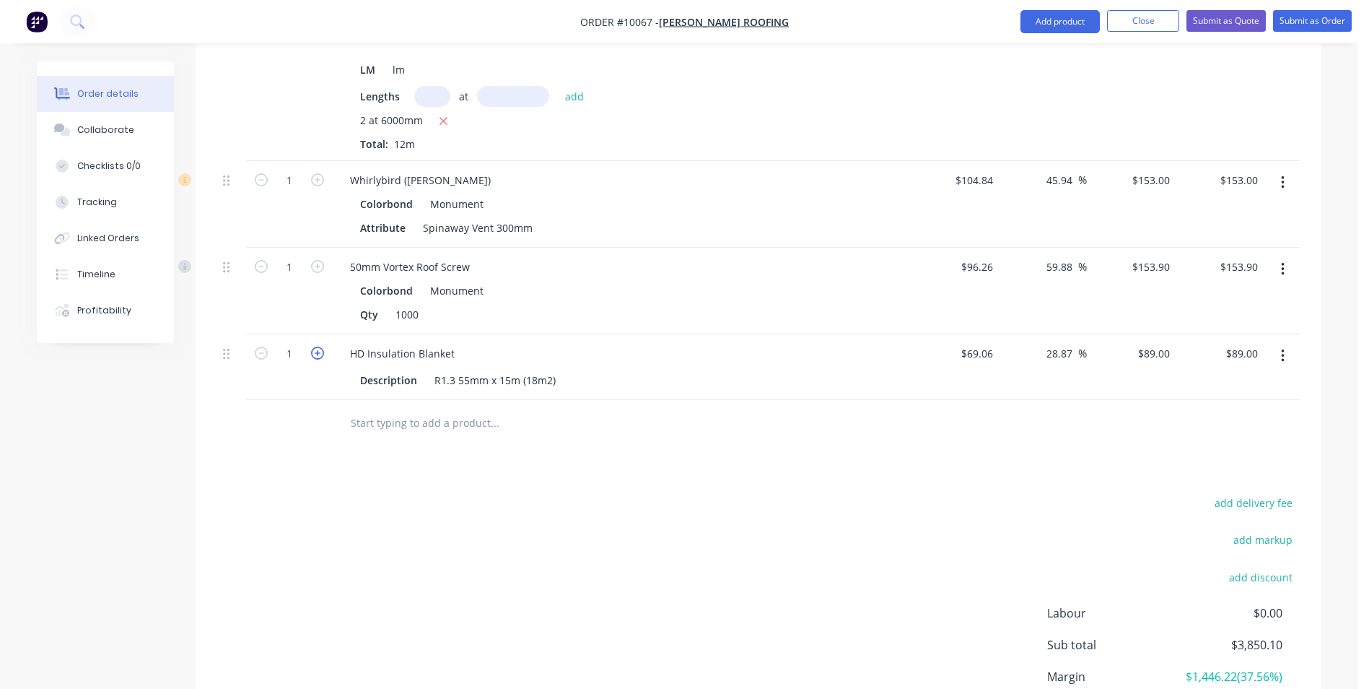
click at [315, 346] on icon "button" at bounding box center [317, 352] width 13 height 13
type input "2"
type input "$178.00"
click at [315, 346] on icon "button" at bounding box center [317, 352] width 13 height 13
type input "3"
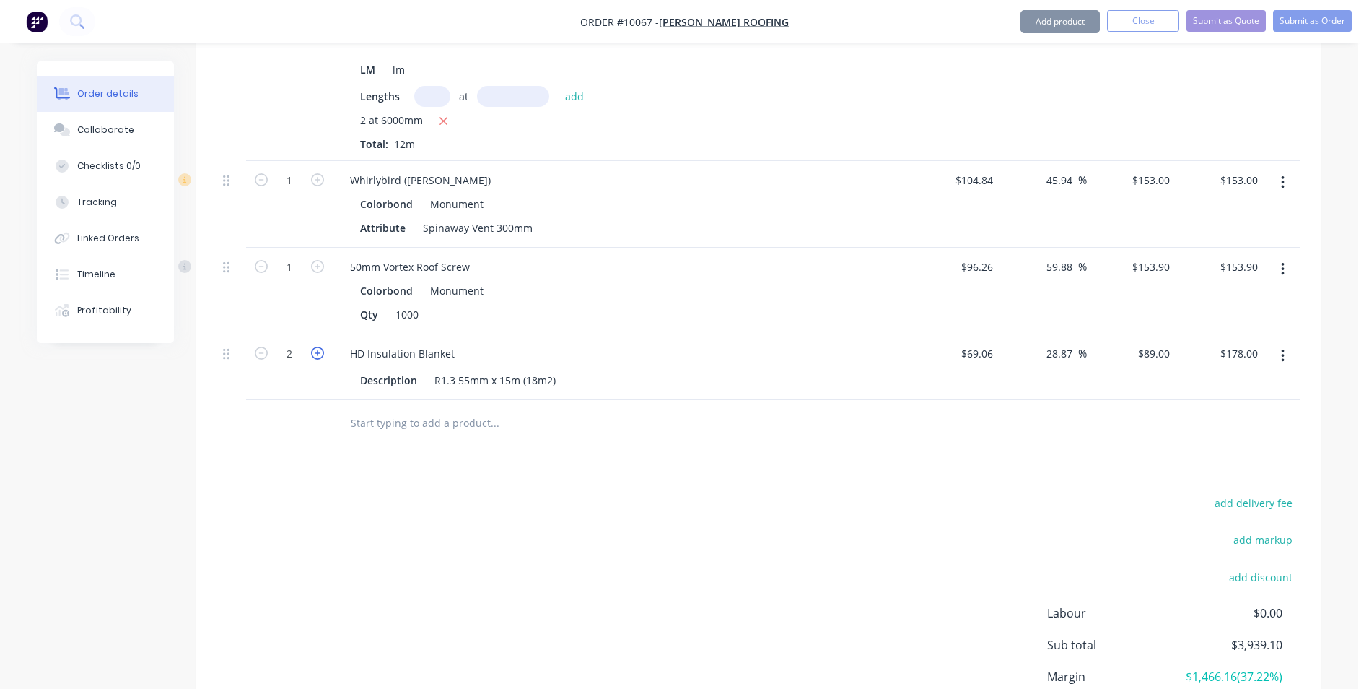
type input "$267.00"
click at [315, 346] on icon "button" at bounding box center [317, 352] width 13 height 13
type input "4"
type input "$356.00"
click at [315, 346] on icon "button" at bounding box center [317, 352] width 13 height 13
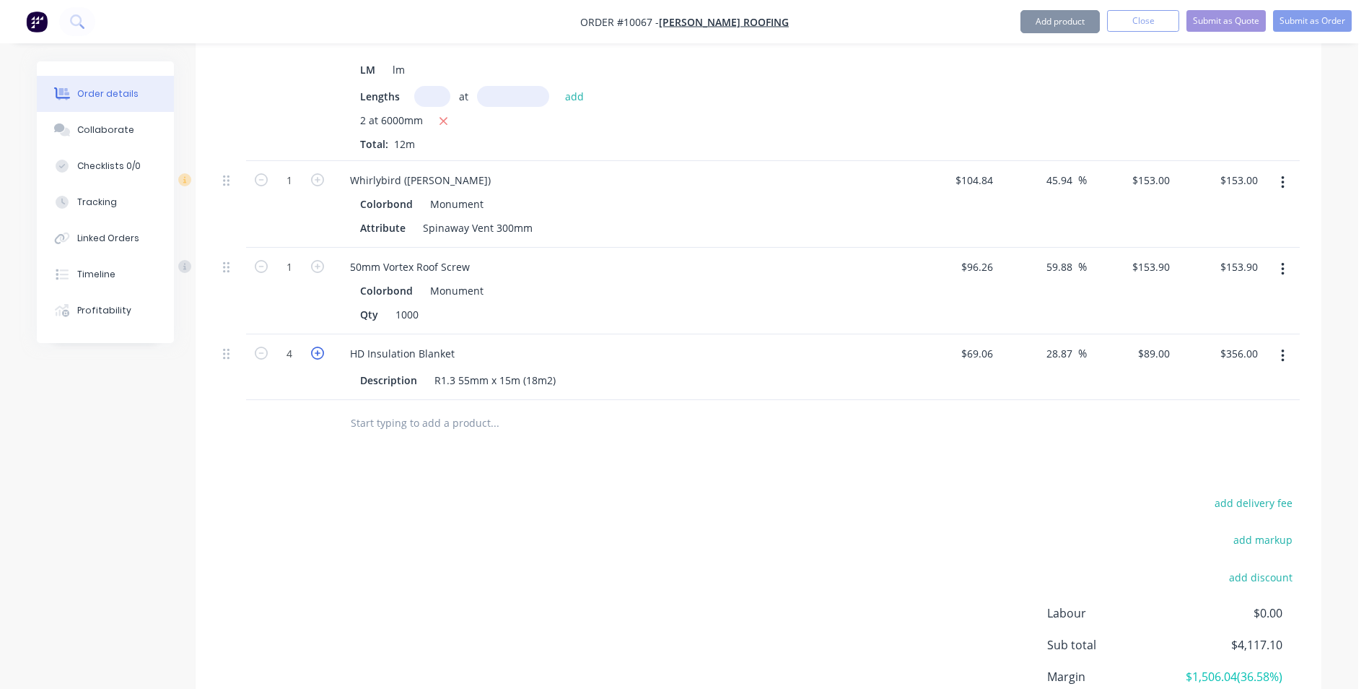
type input "5"
type input "$445.00"
click at [315, 346] on icon "button" at bounding box center [317, 352] width 13 height 13
type input "6"
type input "$534.00"
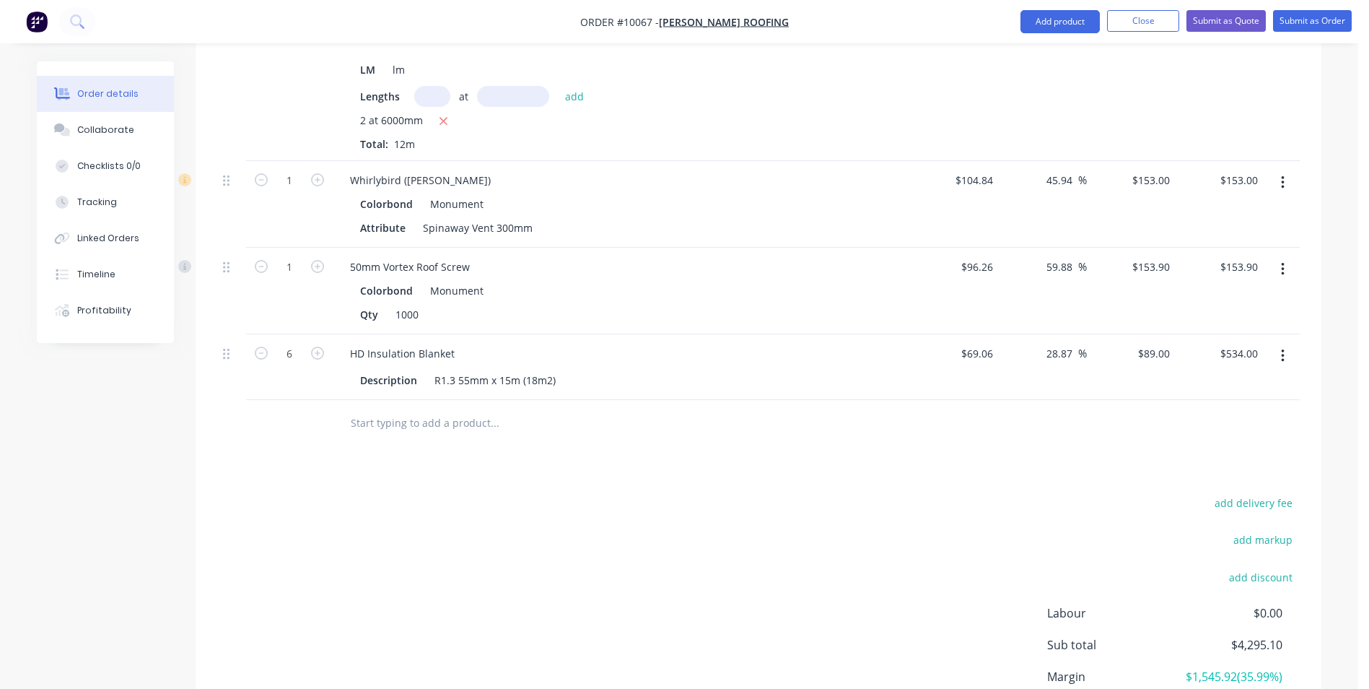
click at [372, 408] on input "text" at bounding box center [494, 422] width 289 height 29
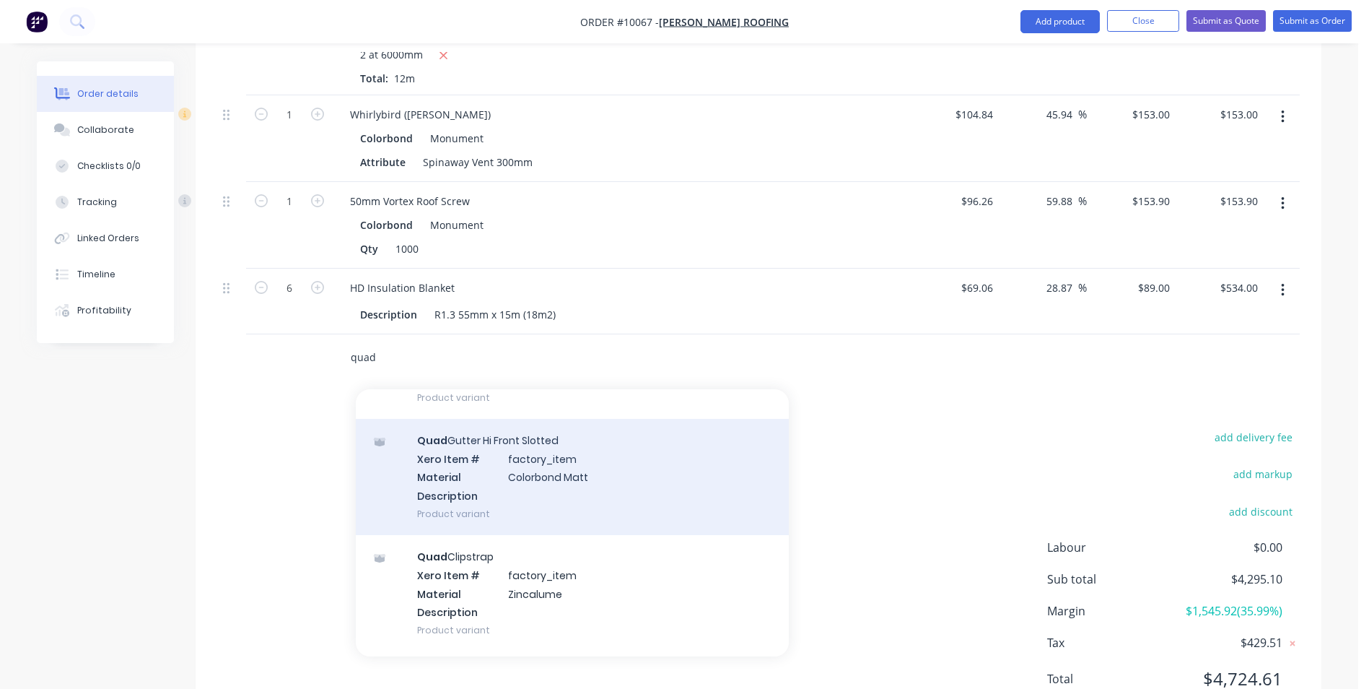
scroll to position [144, 0]
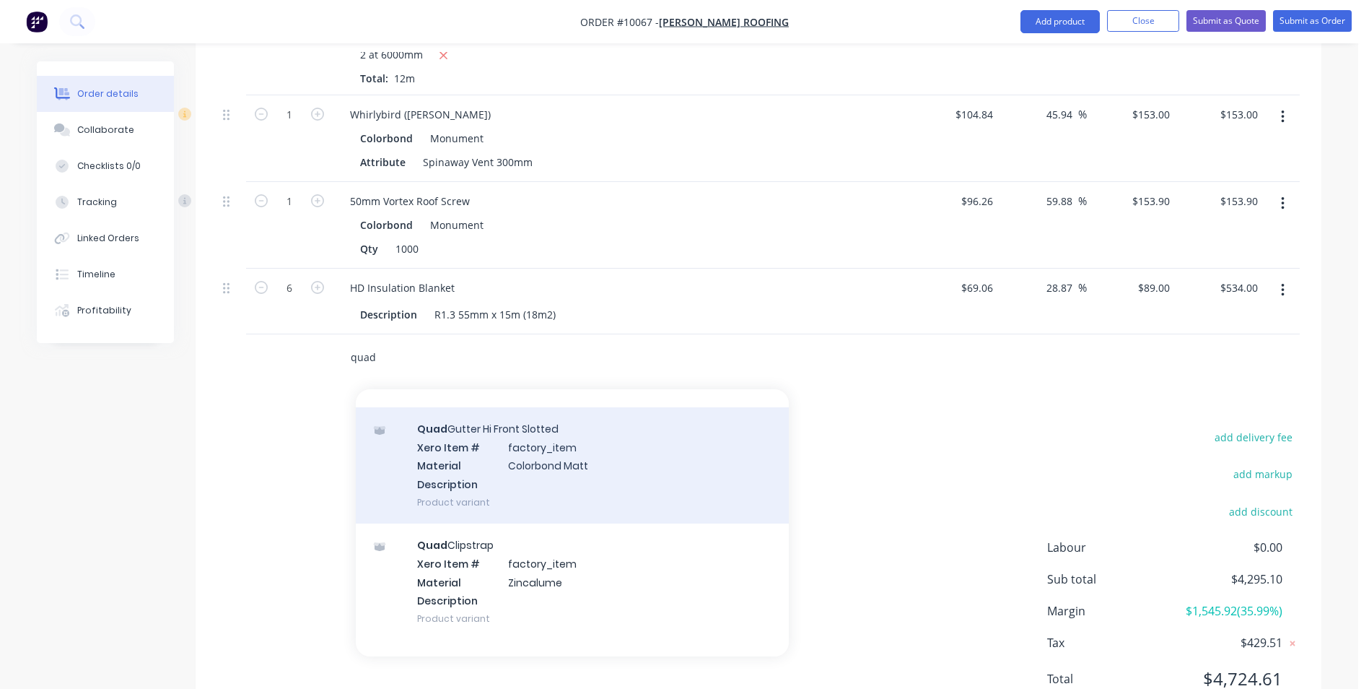
type input "quad"
click at [608, 433] on div "Quad Gutter Hi Front Slotted Xero Item # factory_item Material Colorbond Matt D…" at bounding box center [572, 465] width 433 height 116
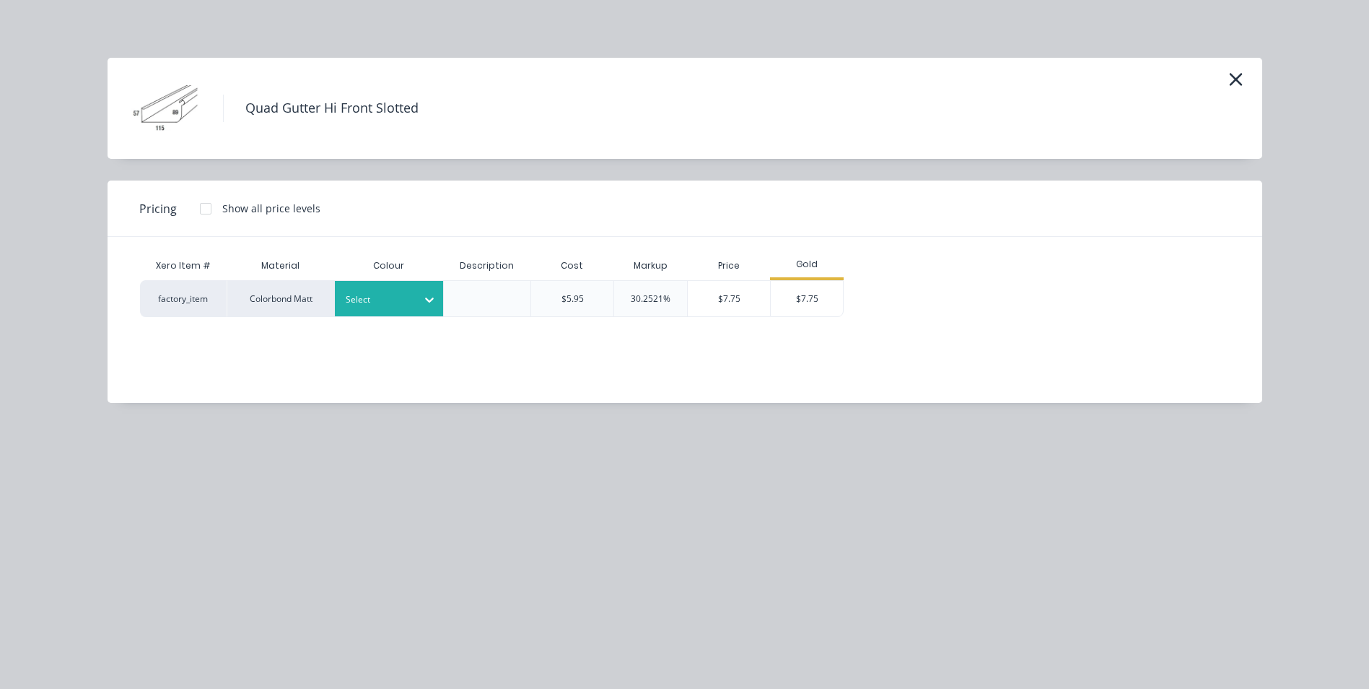
click at [386, 292] on div at bounding box center [378, 300] width 65 height 16
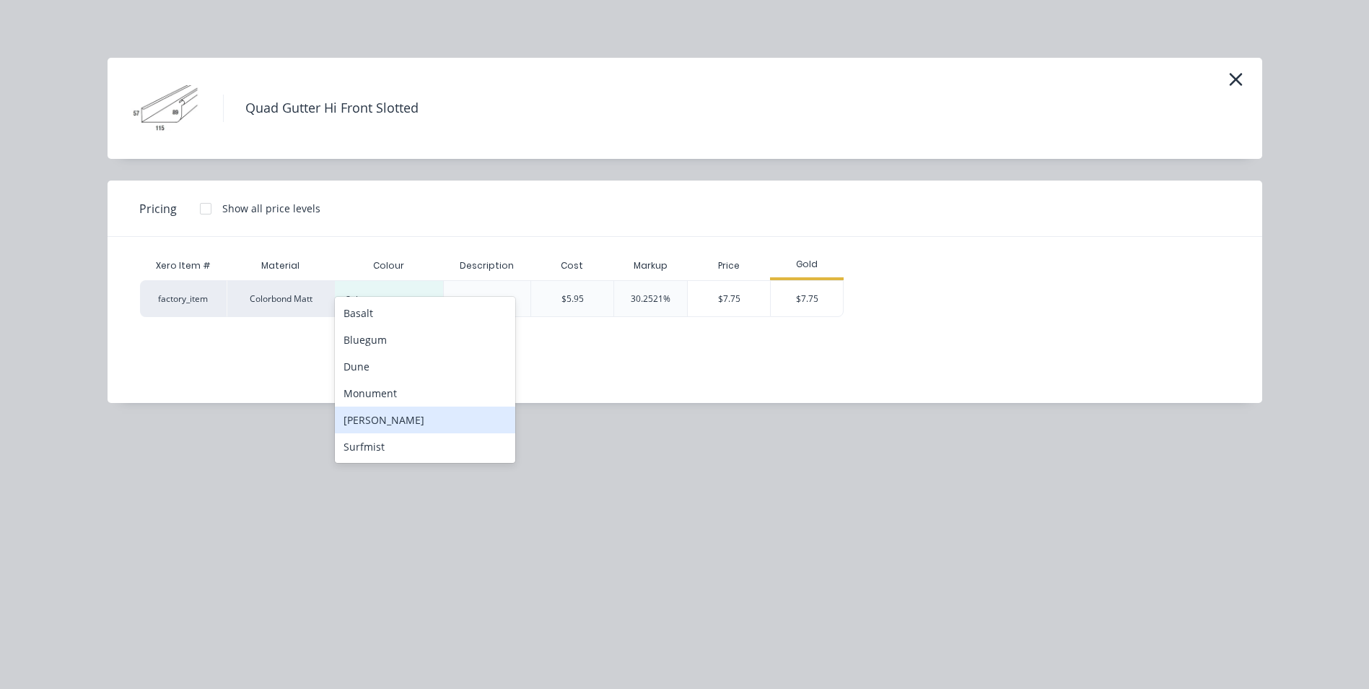
scroll to position [694, 0]
click at [403, 429] on div "Monument" at bounding box center [425, 418] width 180 height 27
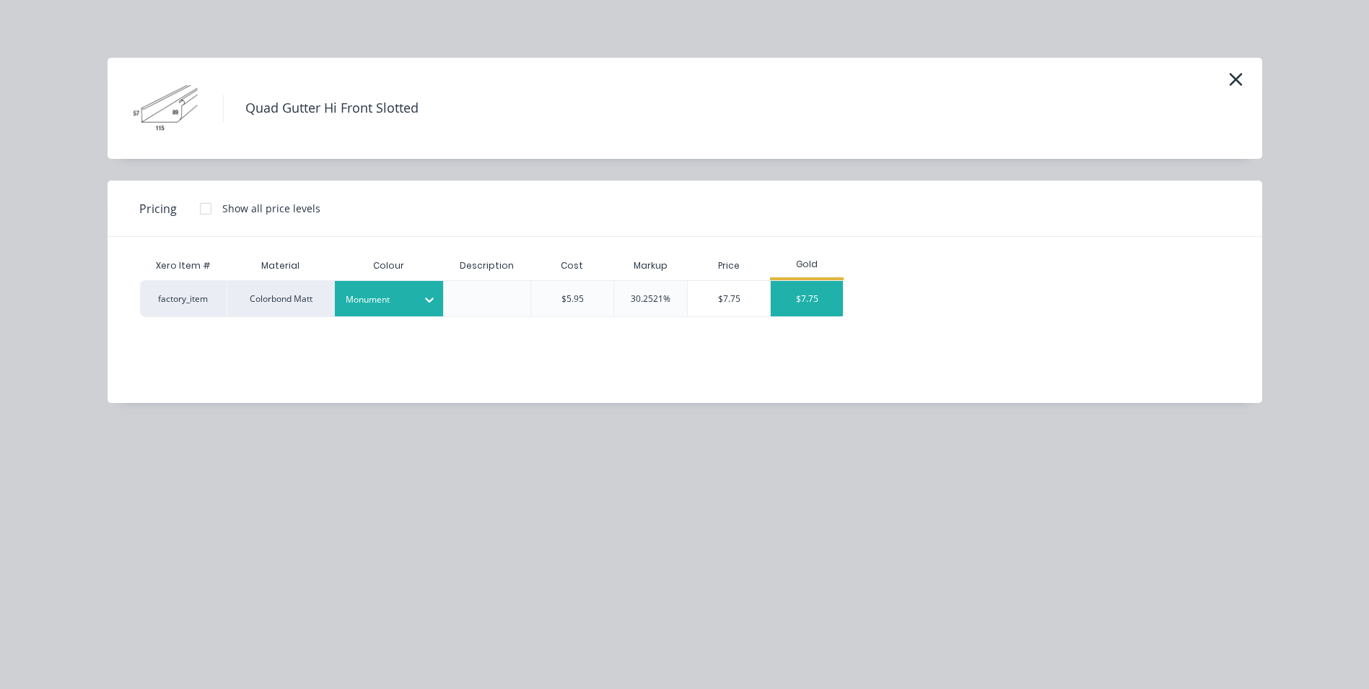
click at [796, 300] on div "$7.75" at bounding box center [807, 298] width 72 height 35
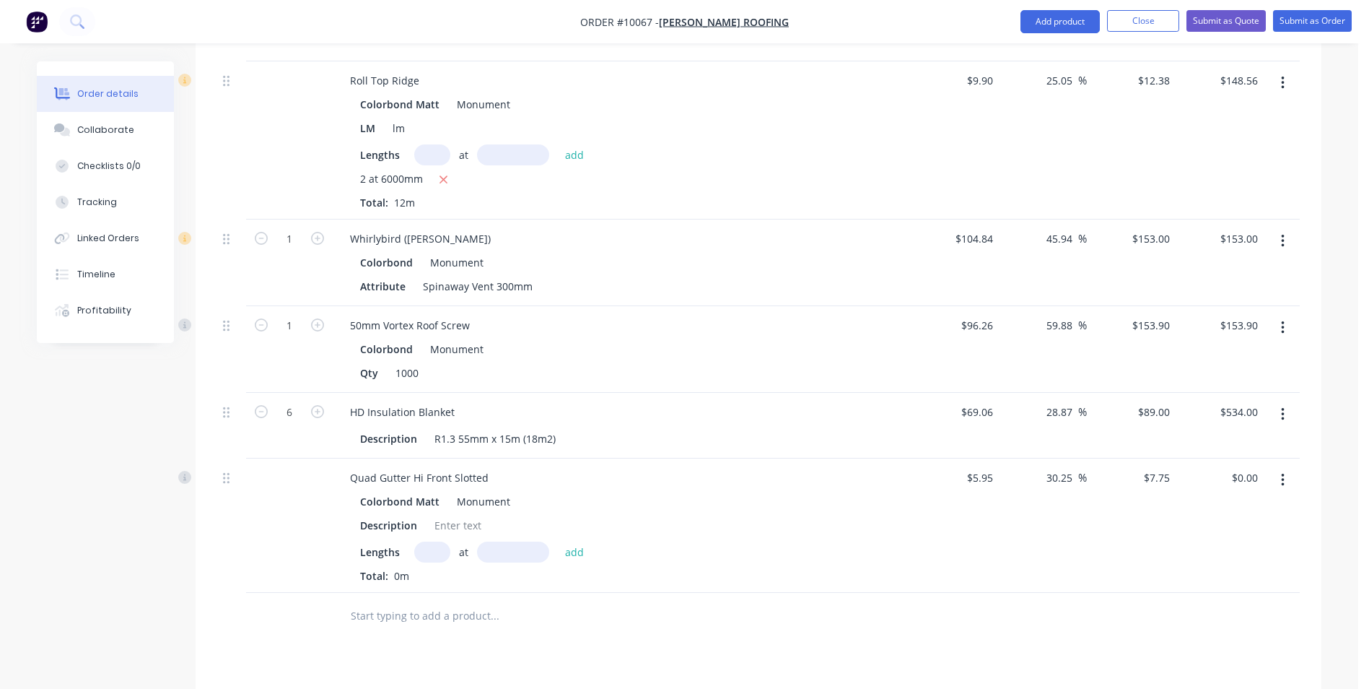
click at [423, 541] on input "text" at bounding box center [432, 551] width 36 height 21
type input "4"
type input "6000"
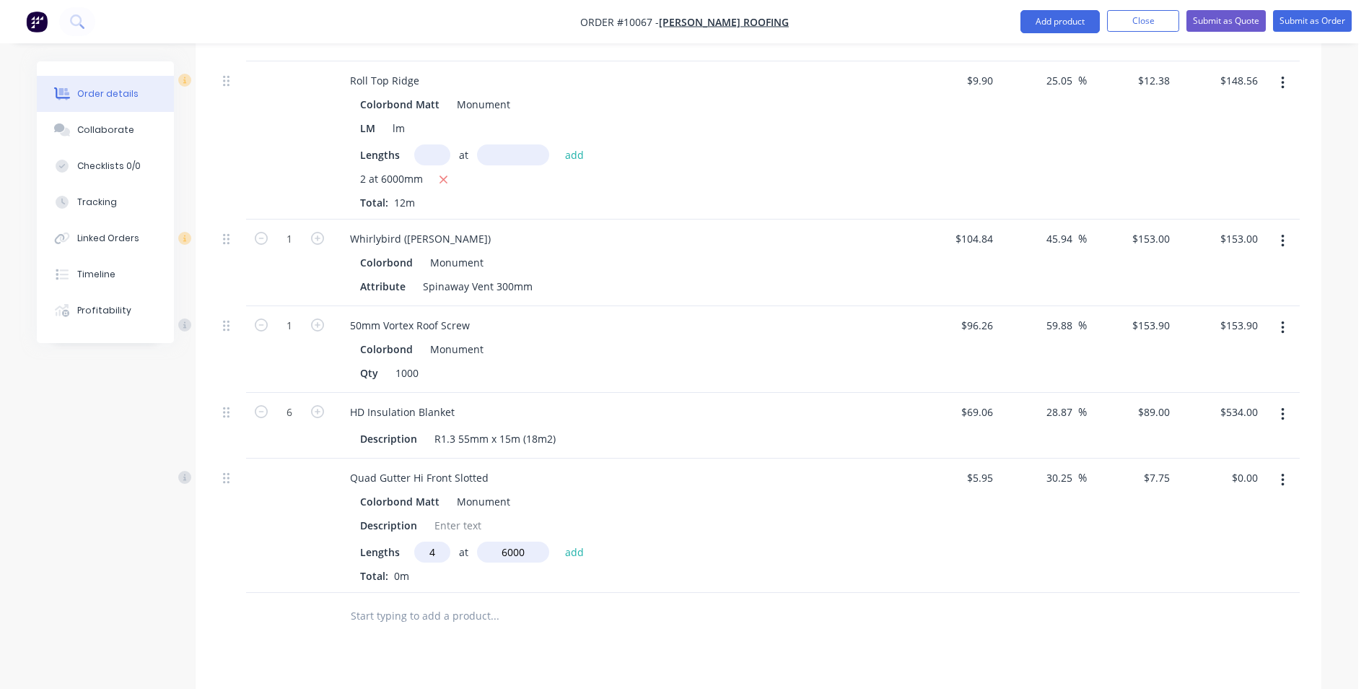
click at [558, 541] on button "add" at bounding box center [575, 550] width 34 height 19
type input "$186.00"
click at [407, 625] on input "text" at bounding box center [494, 639] width 289 height 29
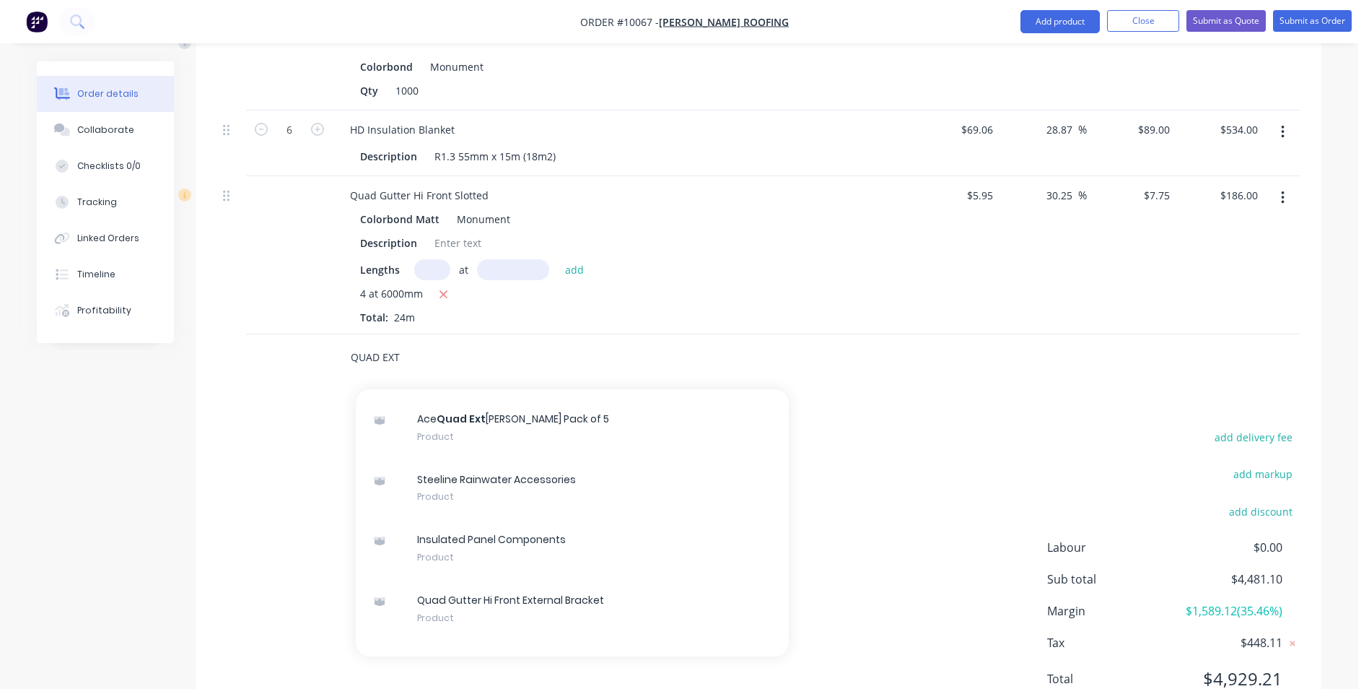
scroll to position [1342, 0]
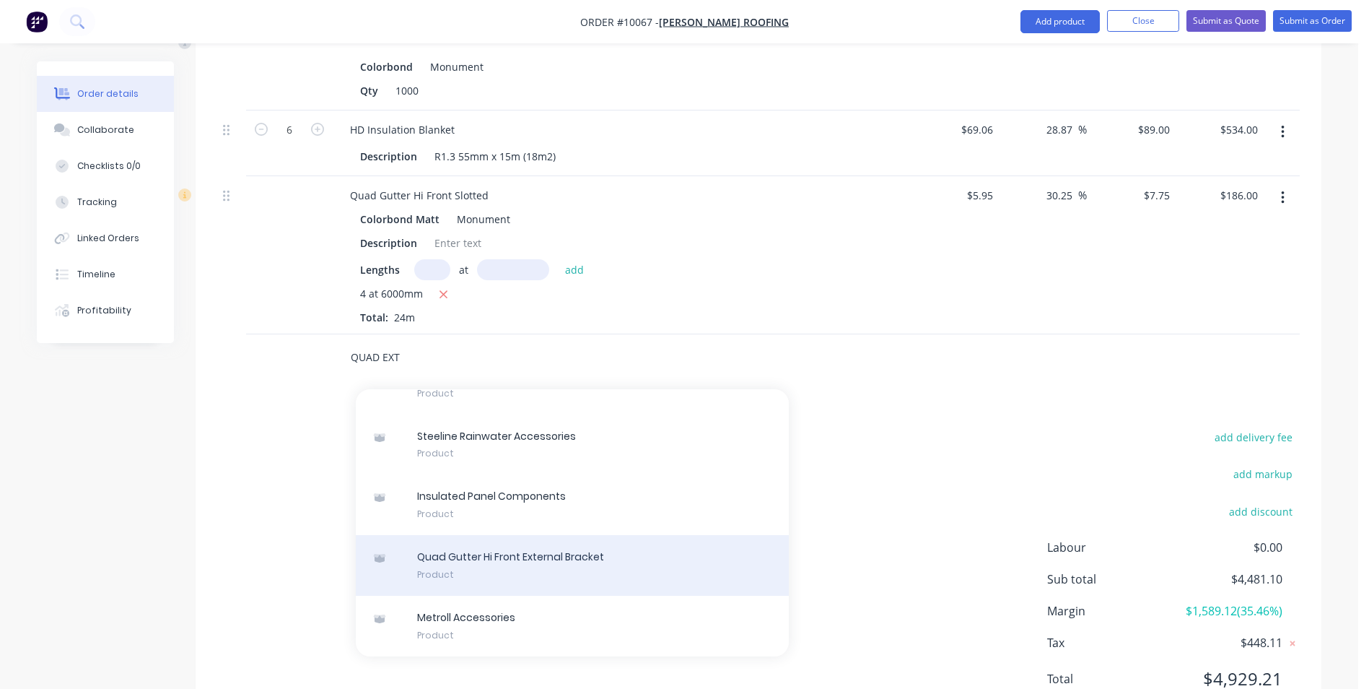
type input "QUAD EXT"
click at [590, 535] on div "Quad Gutter Hi Front External Bracket Product" at bounding box center [572, 565] width 433 height 61
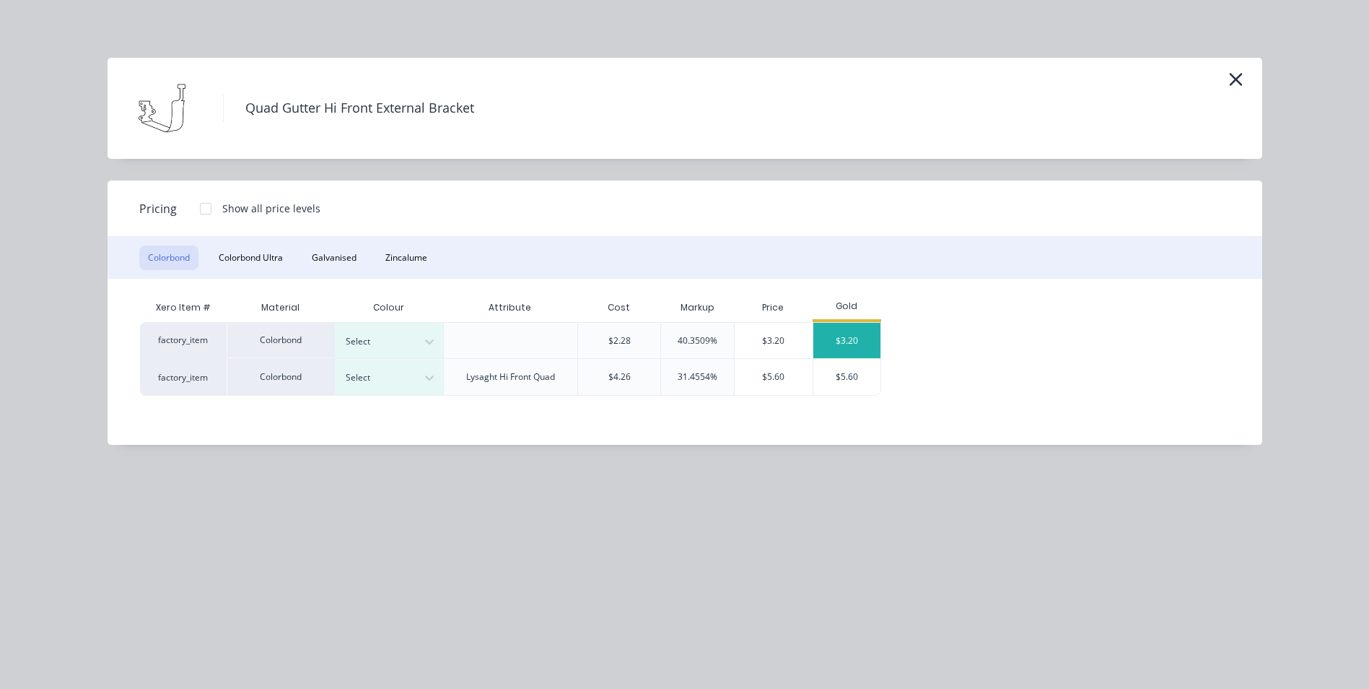
click at [846, 340] on div "$3.20" at bounding box center [847, 340] width 68 height 35
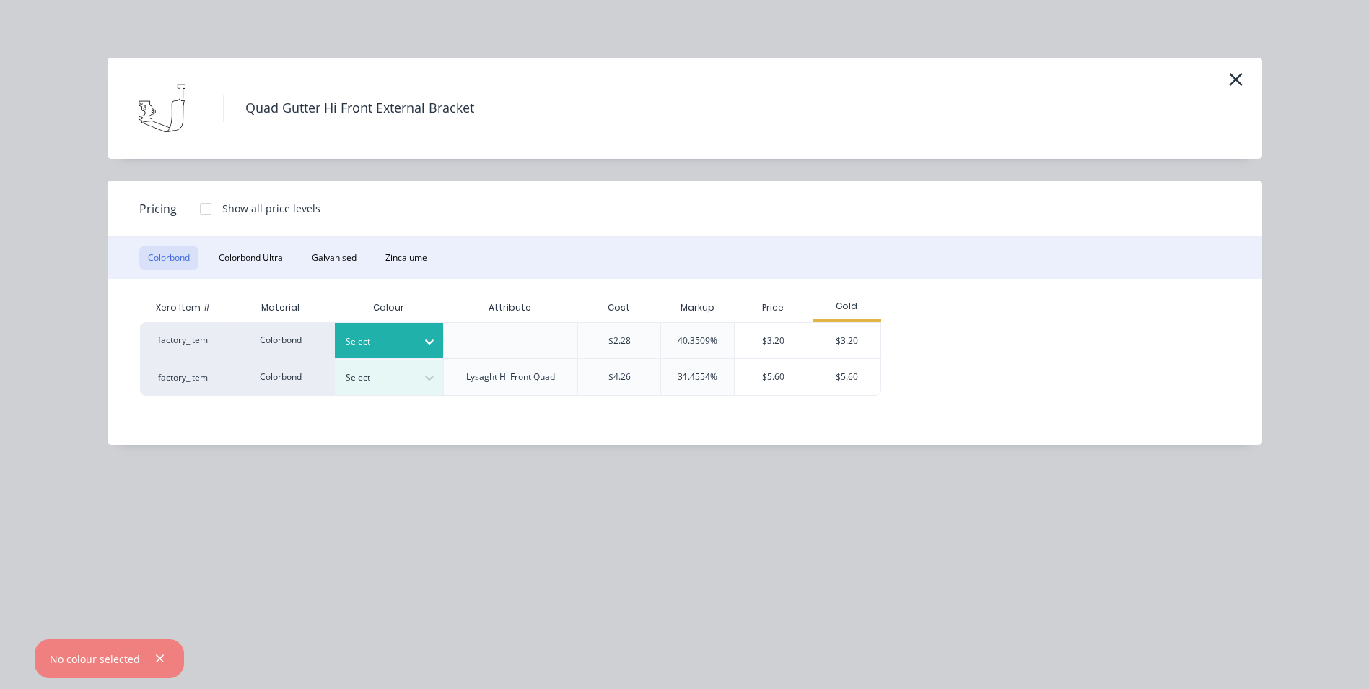
click at [340, 344] on div "Select" at bounding box center [376, 341] width 81 height 19
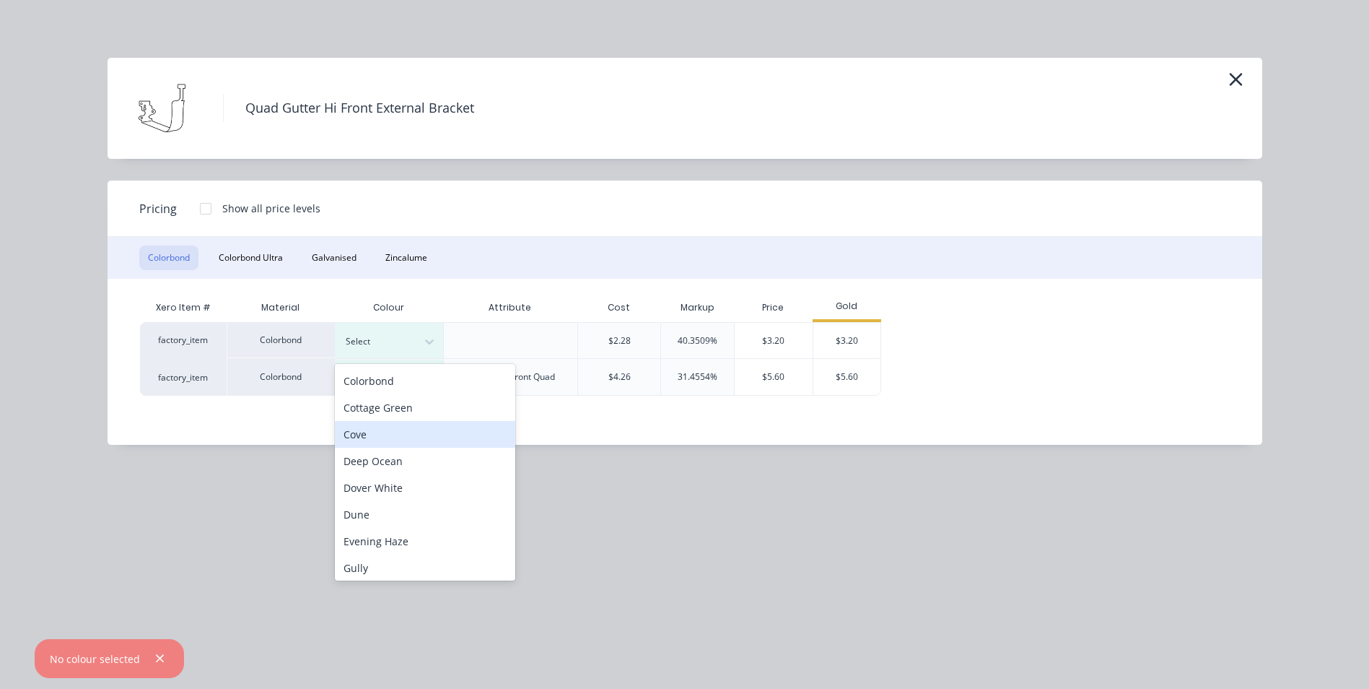
scroll to position [217, 0]
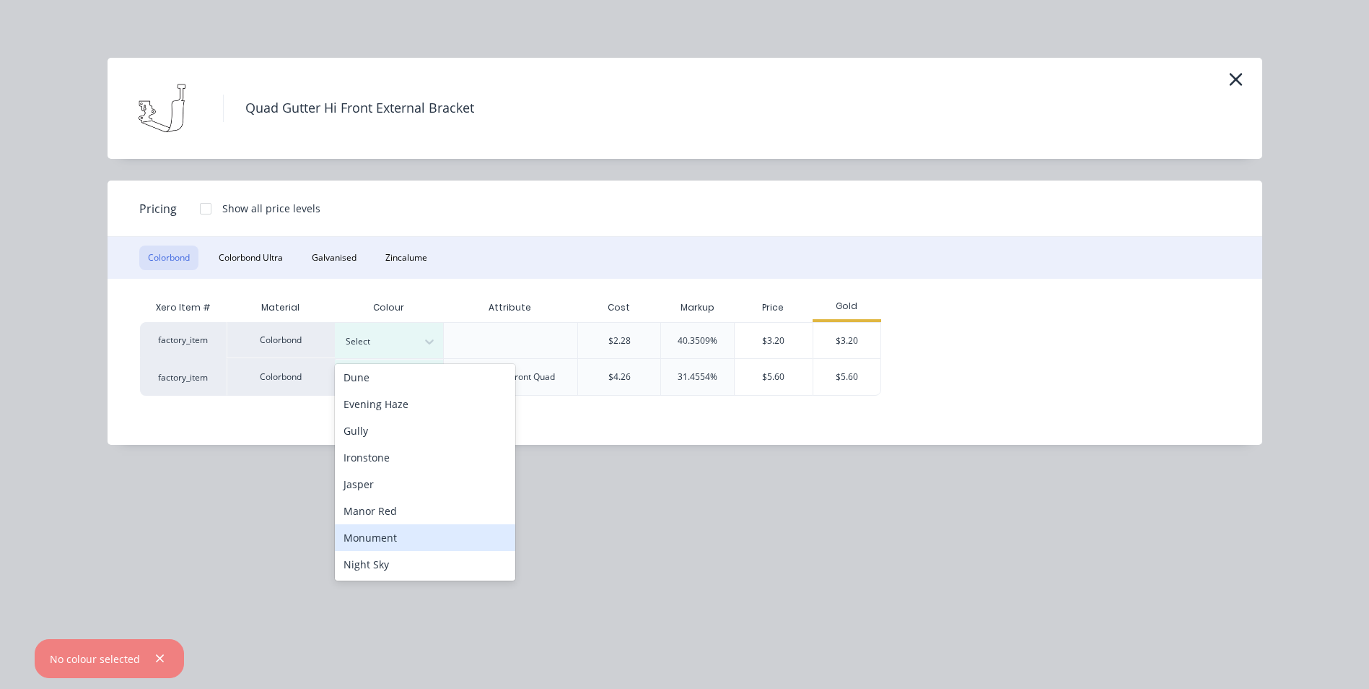
click at [412, 543] on div "Monument" at bounding box center [425, 537] width 180 height 27
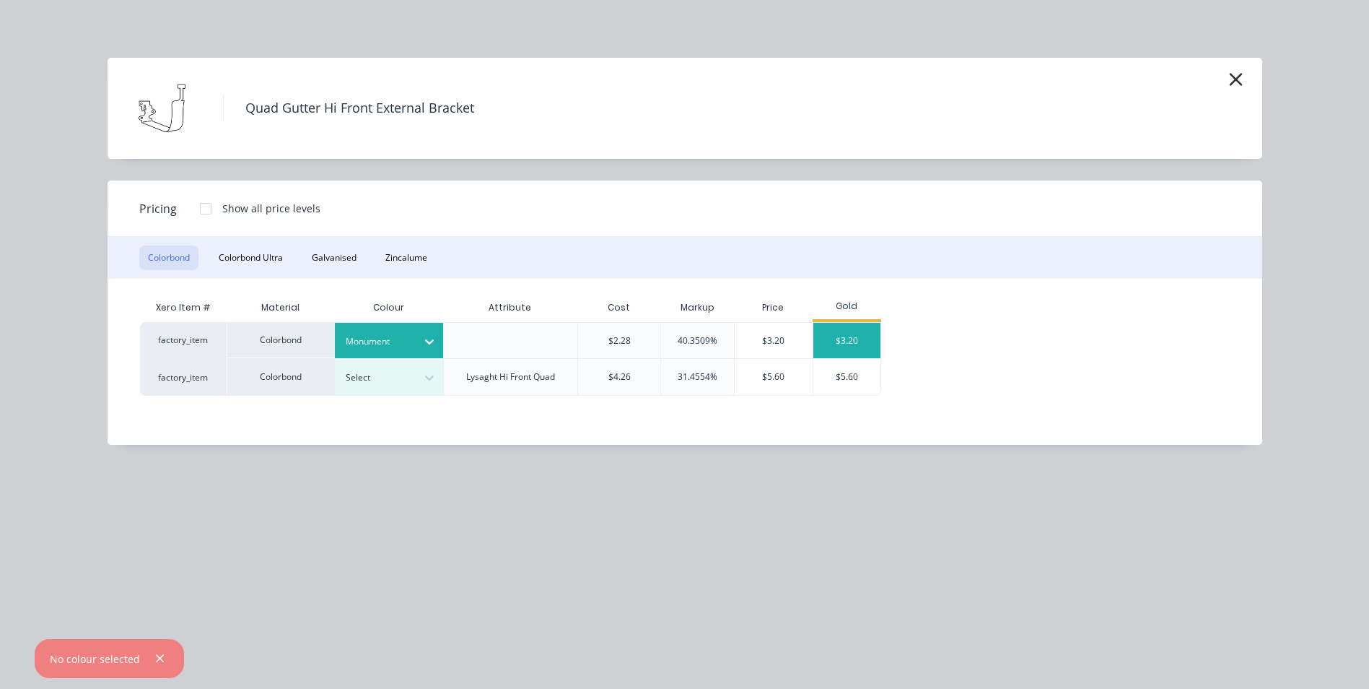
click at [844, 336] on div "$3.20" at bounding box center [847, 340] width 68 height 35
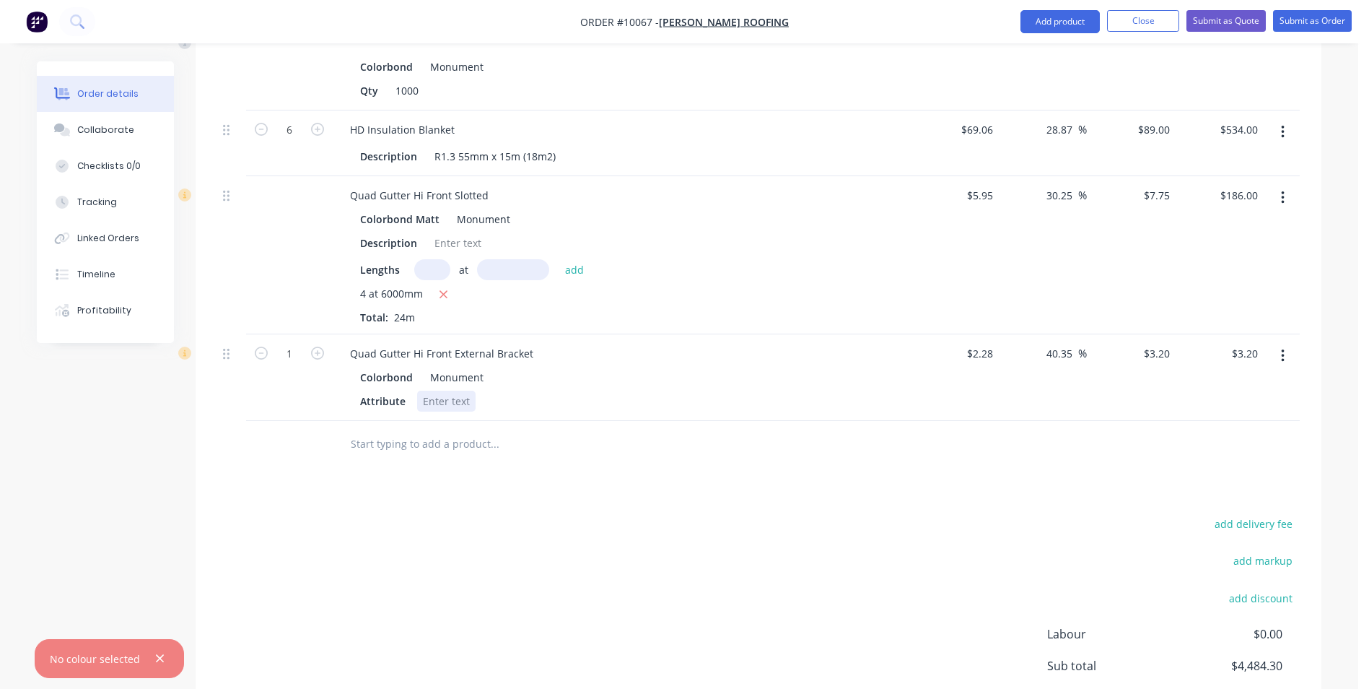
click at [453, 390] on div at bounding box center [446, 400] width 58 height 21
click at [468, 390] on div "MATT FINNISH" at bounding box center [458, 400] width 82 height 21
click at [479, 429] on input "text" at bounding box center [494, 443] width 289 height 29
click at [320, 346] on icon "button" at bounding box center [317, 352] width 13 height 13
type input "2"
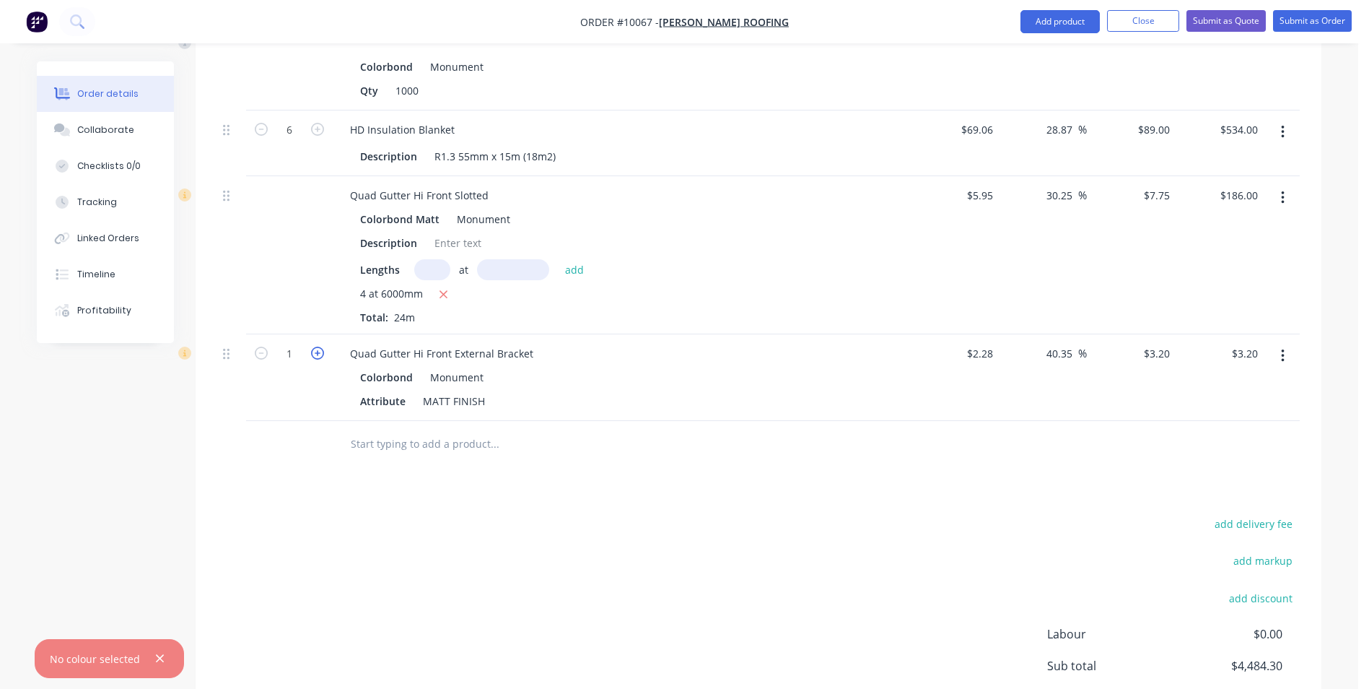
type input "$6.40"
click at [320, 346] on icon "button" at bounding box center [317, 352] width 13 height 13
type input "3"
type input "$9.60"
click at [320, 346] on icon "button" at bounding box center [317, 352] width 13 height 13
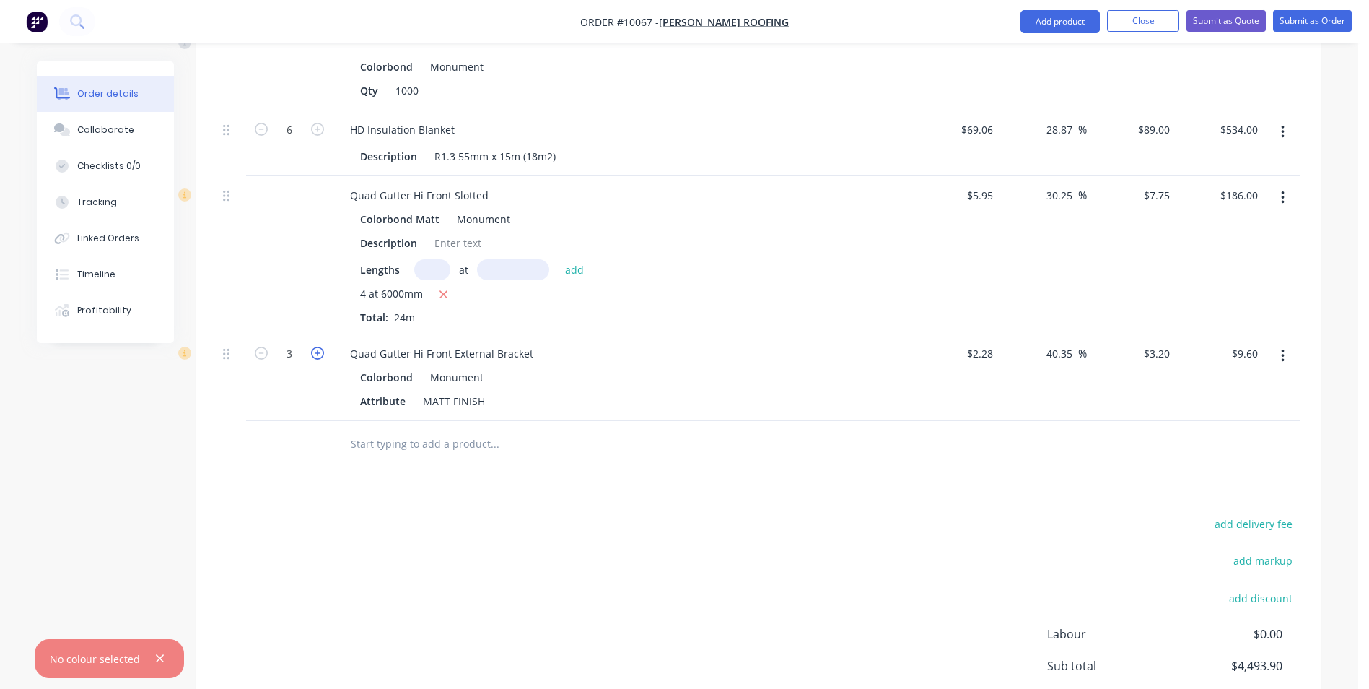
type input "4"
type input "$12.80"
click at [320, 346] on icon "button" at bounding box center [317, 352] width 13 height 13
type input "5"
type input "$16.00"
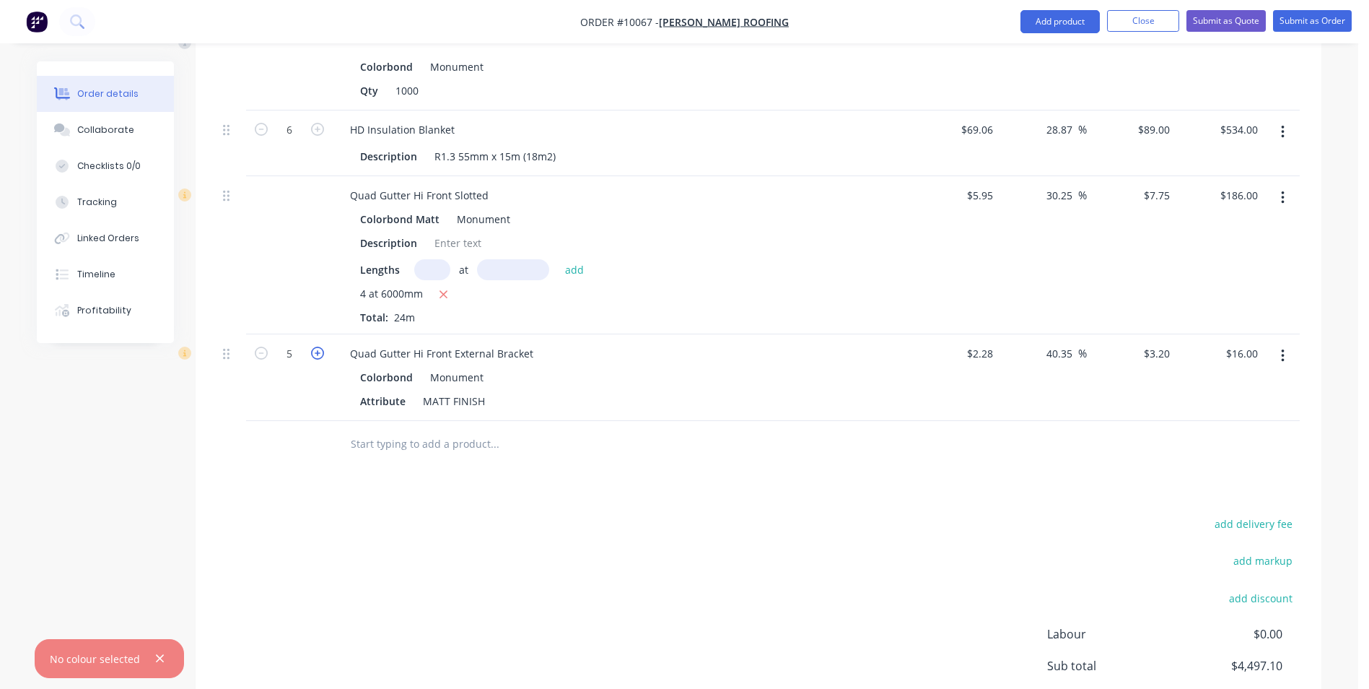
click at [320, 346] on icon "button" at bounding box center [317, 352] width 13 height 13
type input "6"
type input "$19.20"
click at [320, 346] on icon "button" at bounding box center [317, 352] width 13 height 13
type input "7"
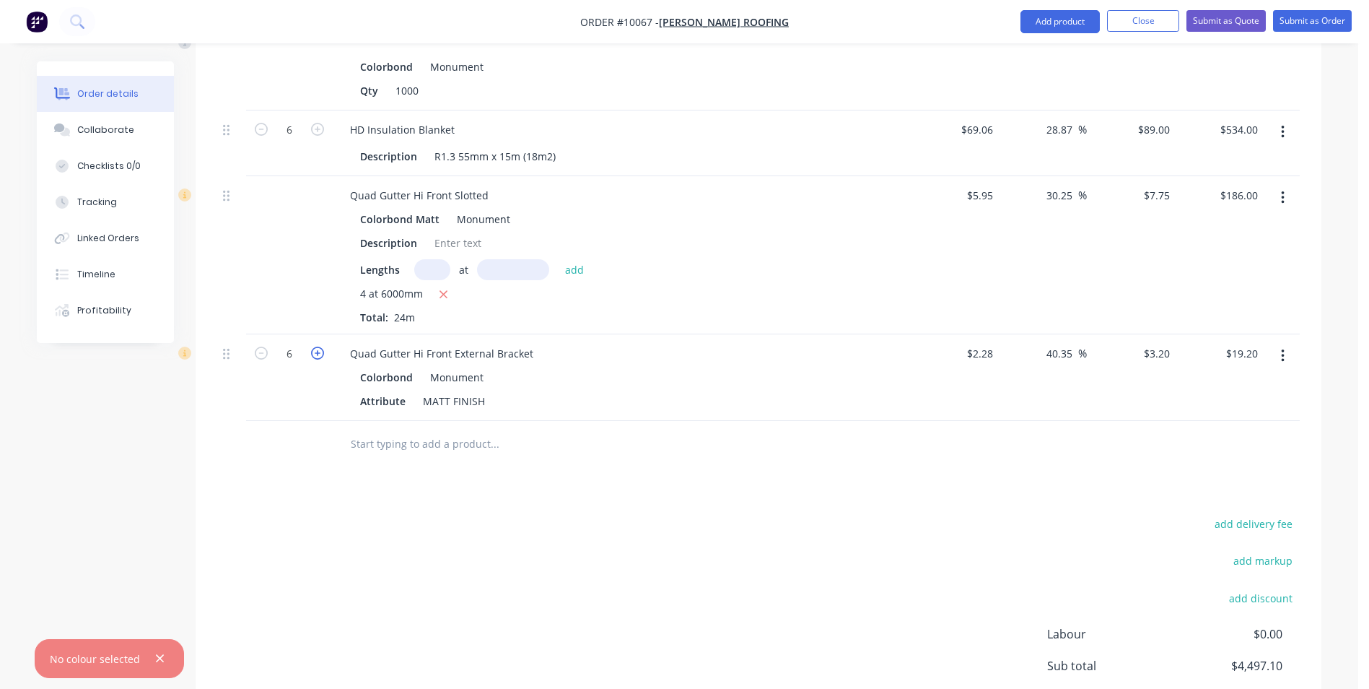
type input "$22.40"
click at [320, 346] on icon "button" at bounding box center [317, 352] width 13 height 13
type input "8"
type input "$25.60"
click at [320, 346] on icon "button" at bounding box center [317, 352] width 13 height 13
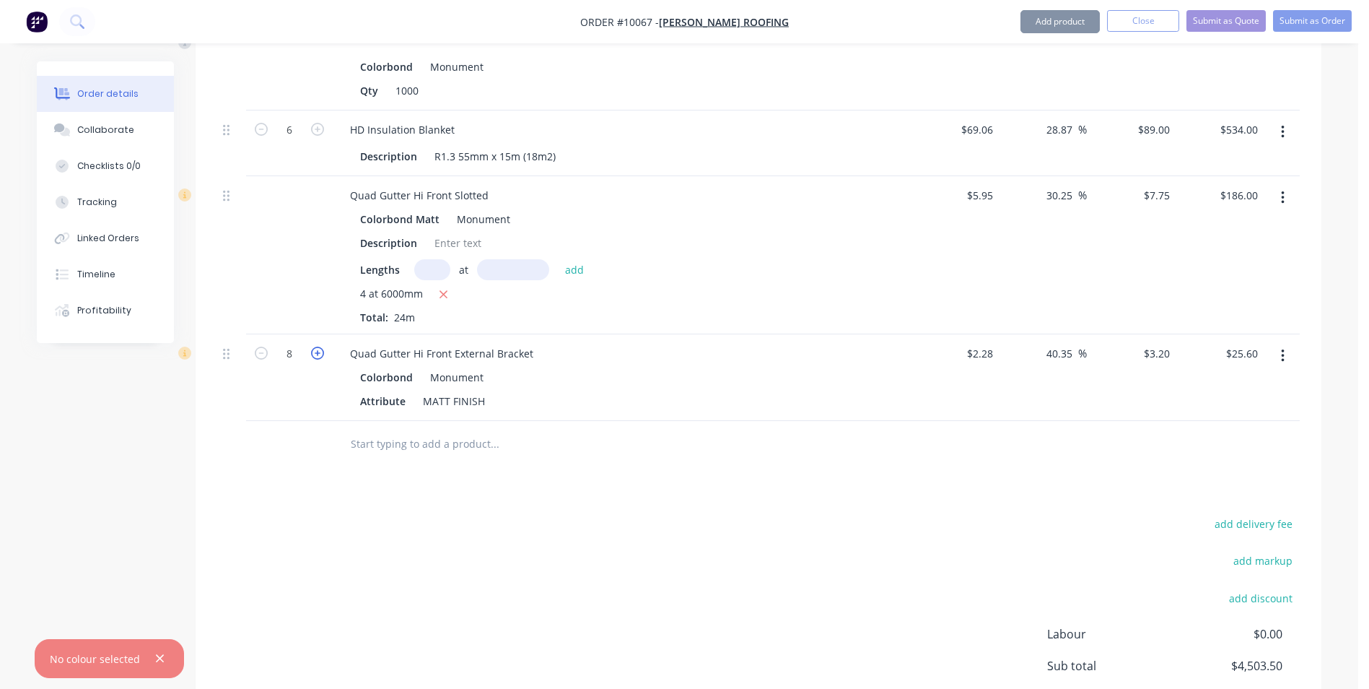
type input "9"
type input "$28.80"
click at [320, 346] on icon "button" at bounding box center [317, 352] width 13 height 13
type input "10"
type input "$32.00"
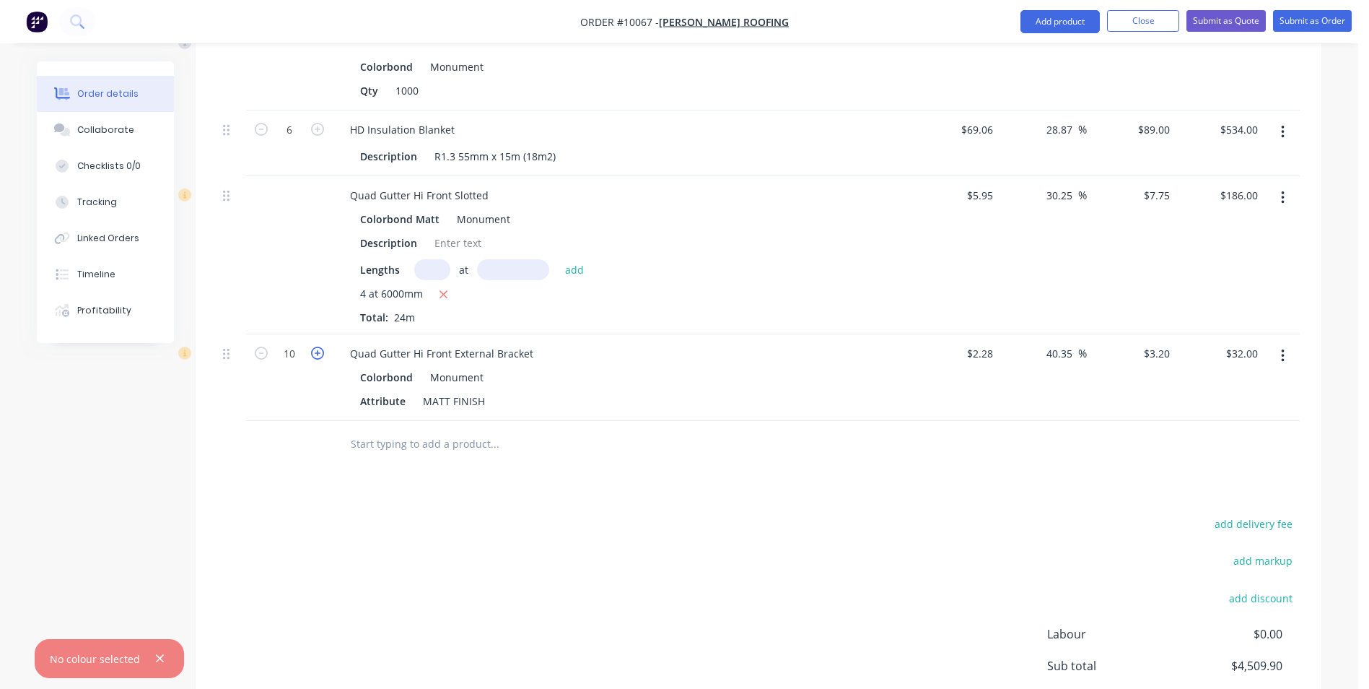
click at [320, 346] on icon "button" at bounding box center [317, 352] width 13 height 13
type input "11"
type input "$35.20"
click at [320, 346] on icon "button" at bounding box center [317, 352] width 13 height 13
type input "12"
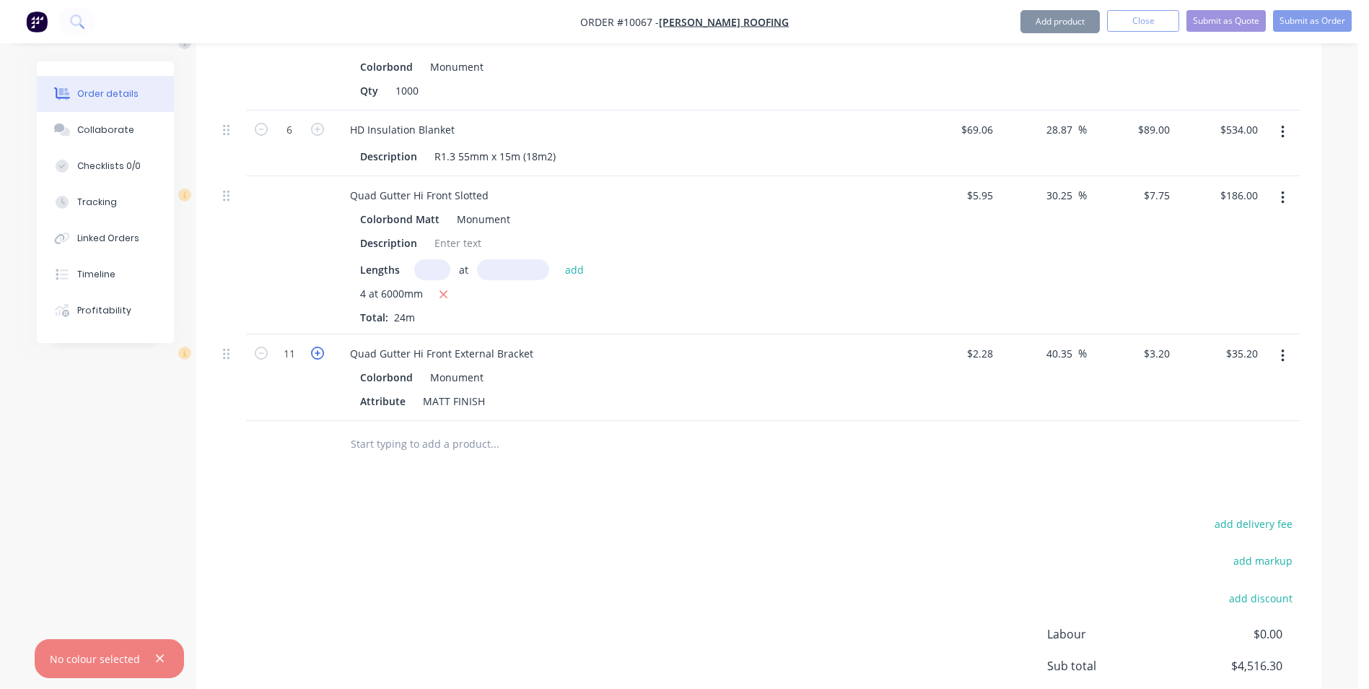
type input "$38.40"
click at [320, 346] on icon "button" at bounding box center [317, 352] width 13 height 13
type input "14"
type input "$41.60"
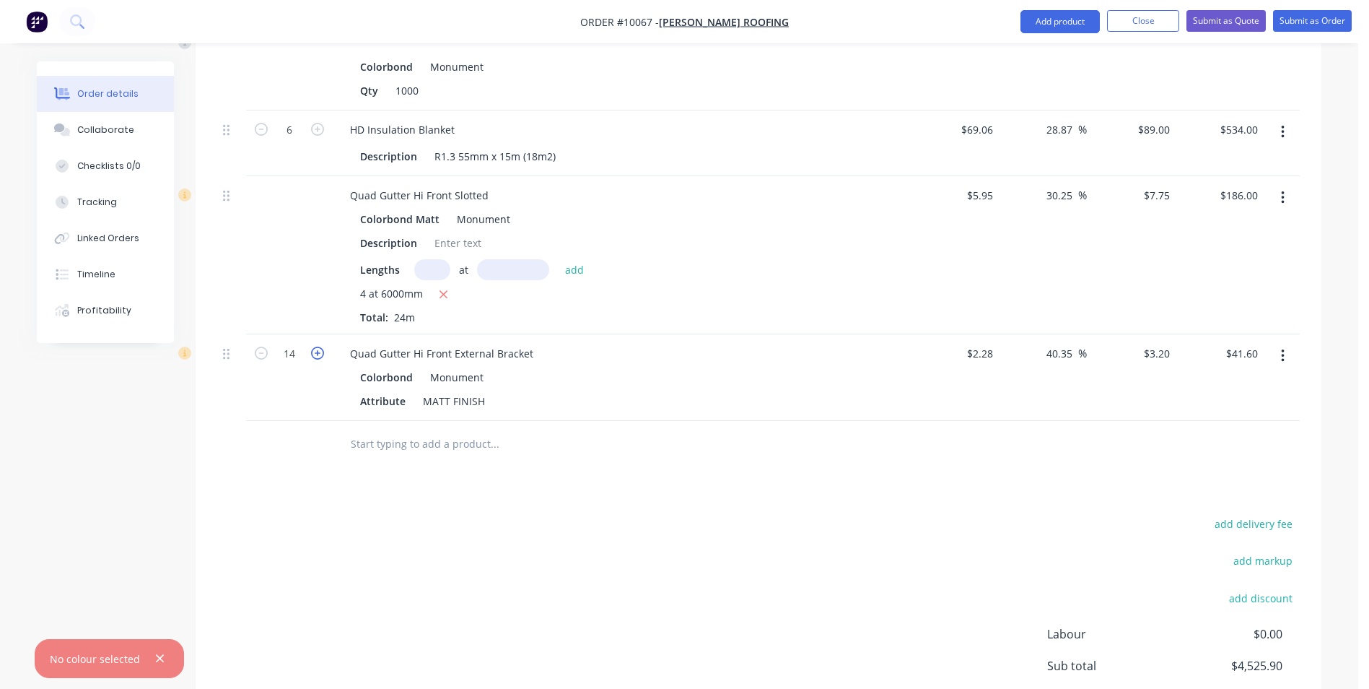
click at [320, 346] on icon "button" at bounding box center [317, 352] width 13 height 13
type input "15"
type input "$44.80"
click at [320, 346] on icon "button" at bounding box center [317, 352] width 13 height 13
type input "16"
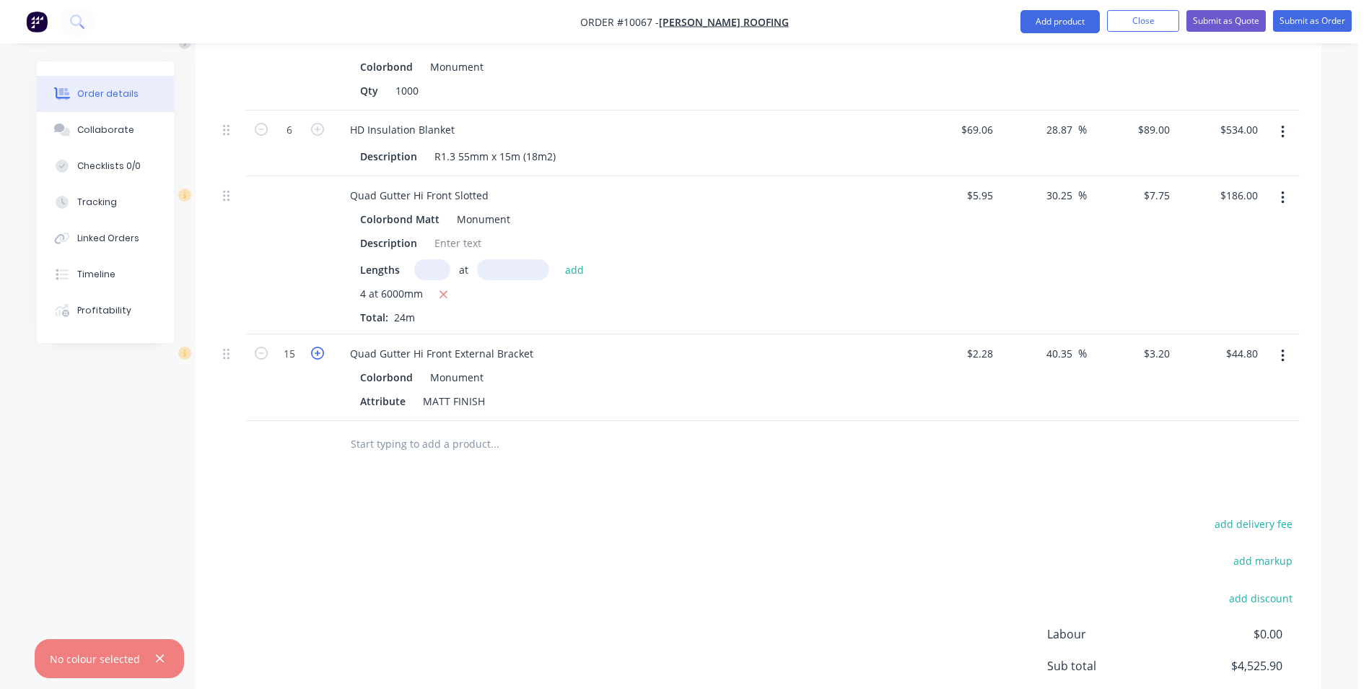
type input "$48.00"
click at [320, 346] on icon "button" at bounding box center [317, 352] width 13 height 13
type input "17"
type input "$51.20"
click at [320, 346] on icon "button" at bounding box center [317, 352] width 13 height 13
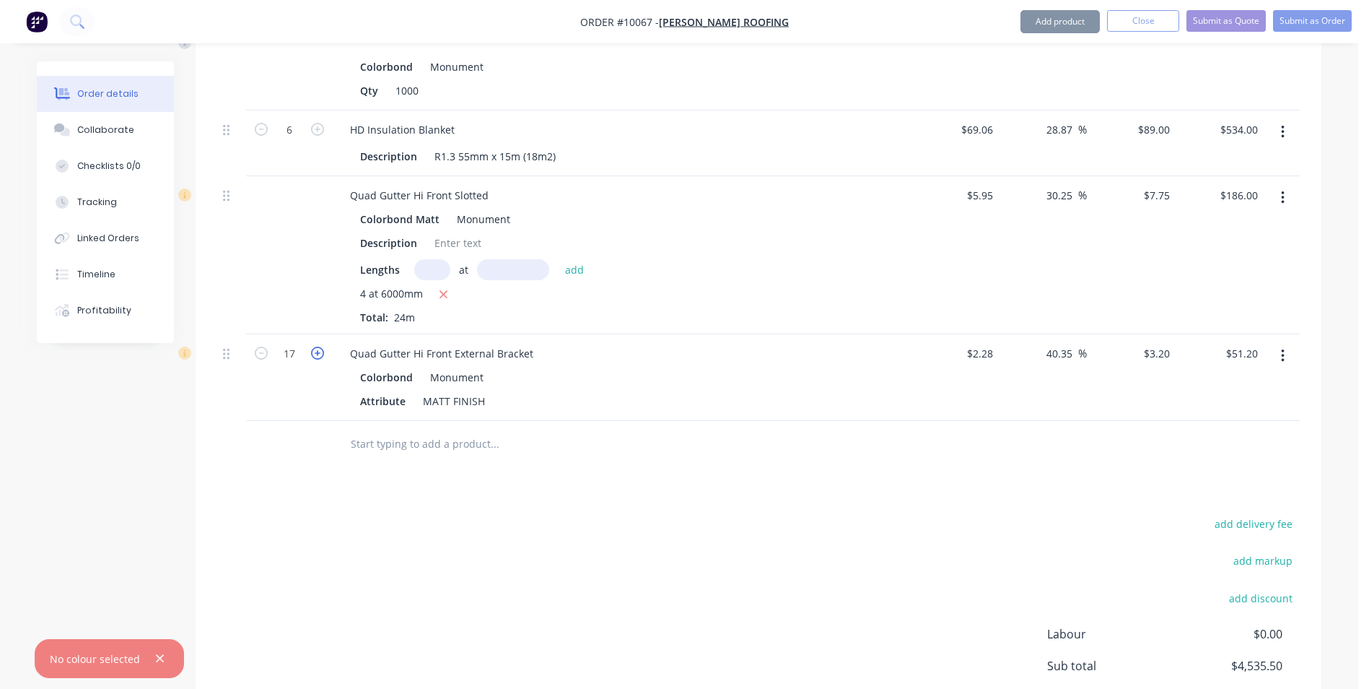
type input "18"
type input "$54.40"
click at [320, 346] on icon "button" at bounding box center [317, 352] width 13 height 13
type input "19"
type input "$57.60"
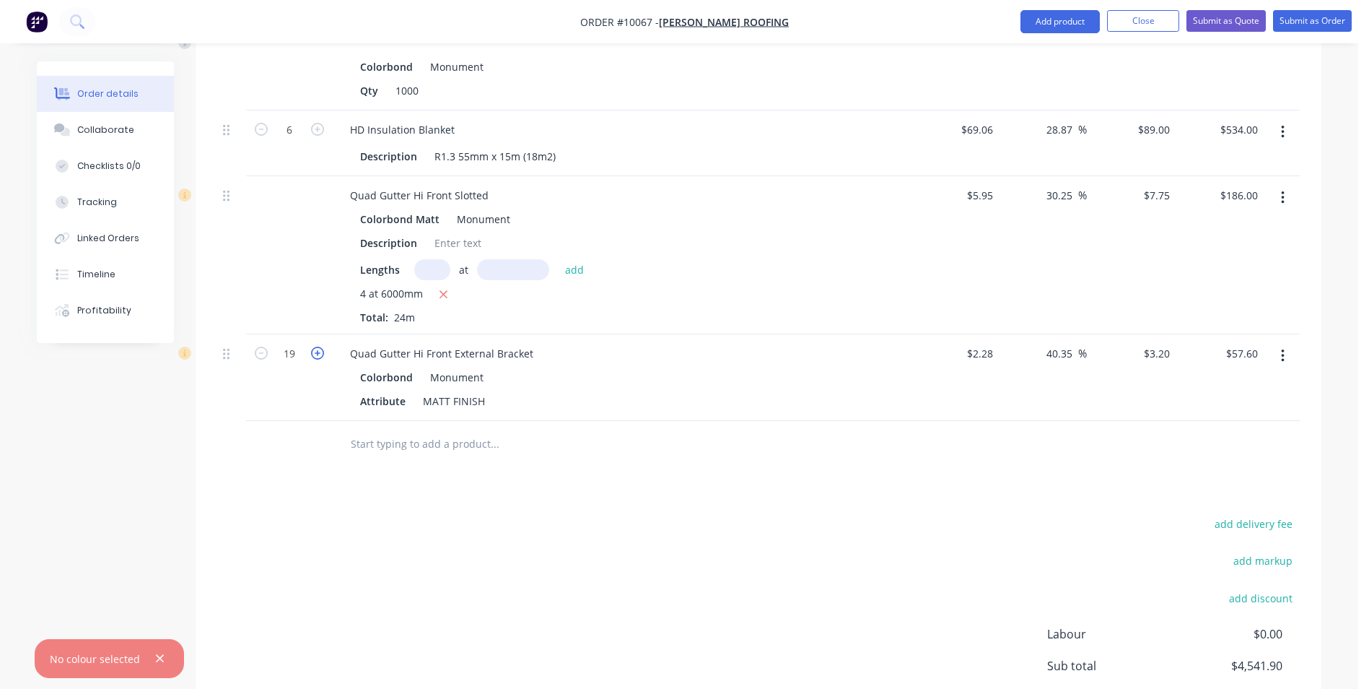
click at [320, 346] on icon "button" at bounding box center [317, 352] width 13 height 13
type input "21"
type input "$60.80"
click at [320, 346] on icon "button" at bounding box center [317, 352] width 13 height 13
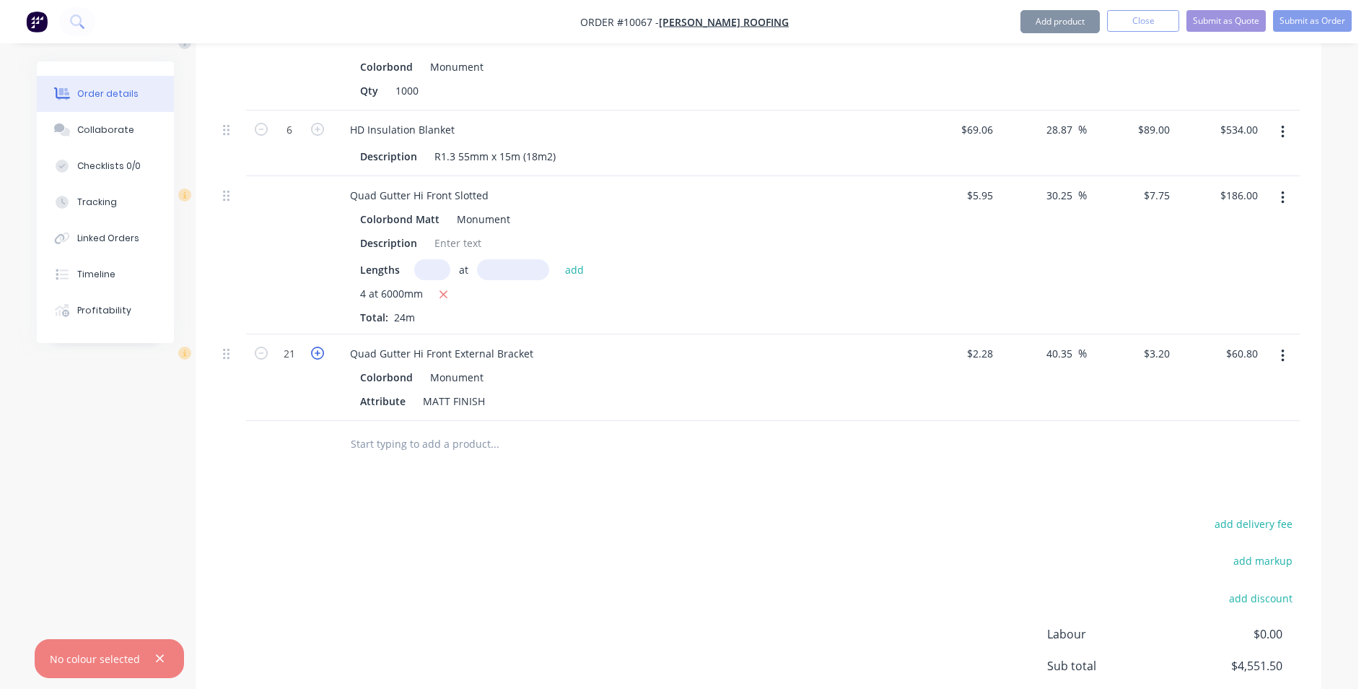
type input "22"
type input "$67.20"
click at [320, 346] on icon "button" at bounding box center [317, 352] width 13 height 13
type input "23"
type input "$70.40"
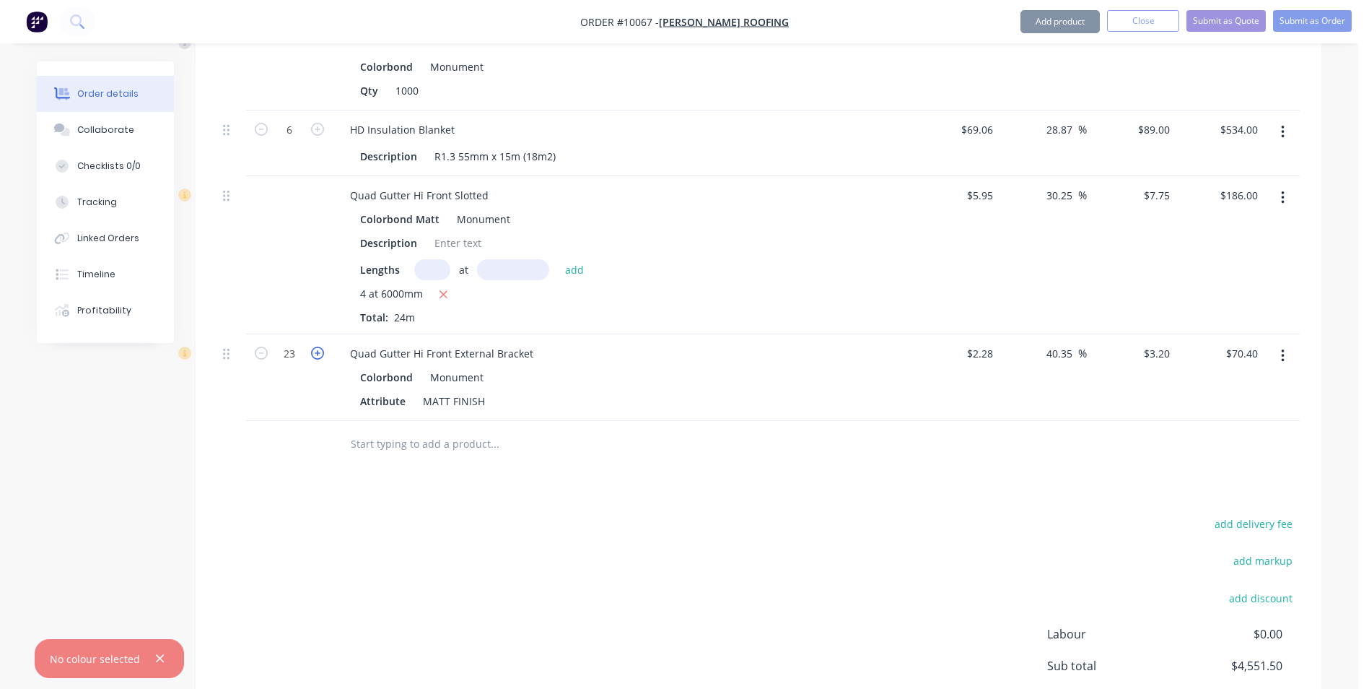
click at [320, 346] on icon "button" at bounding box center [317, 352] width 13 height 13
type input "24"
type input "$73.60"
click at [320, 346] on icon "button" at bounding box center [317, 352] width 13 height 13
type input "25"
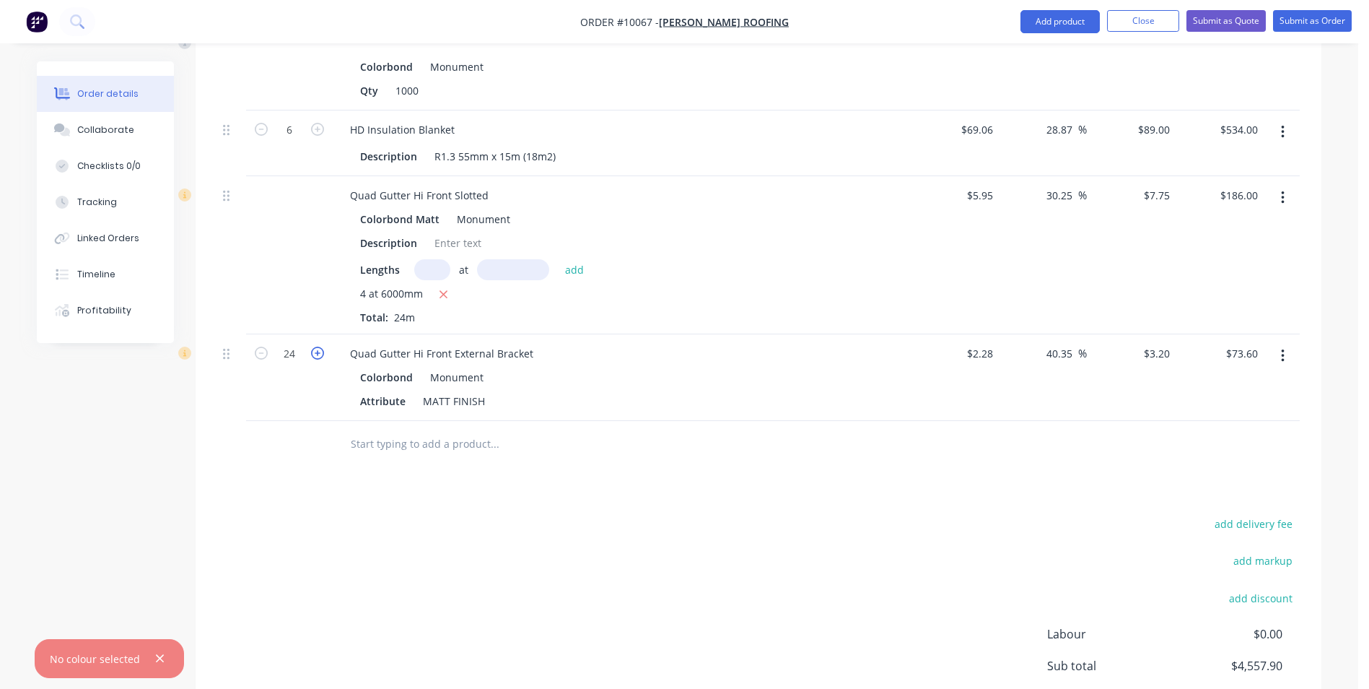
type input "$76.80"
click at [320, 346] on icon "button" at bounding box center [317, 352] width 13 height 13
type input "26"
type input "$80.00"
click at [320, 346] on icon "button" at bounding box center [317, 352] width 13 height 13
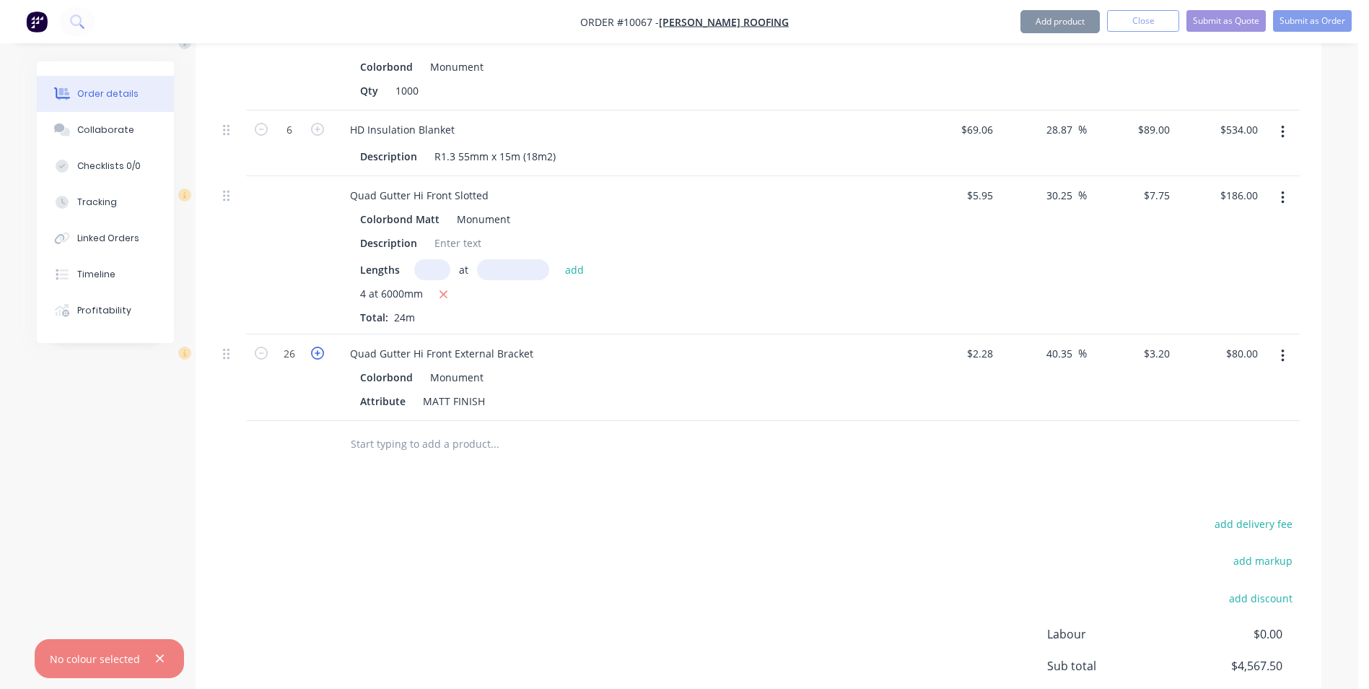
type input "27"
type input "$83.20"
click at [320, 346] on icon "button" at bounding box center [317, 352] width 13 height 13
type input "28"
type input "$86.40"
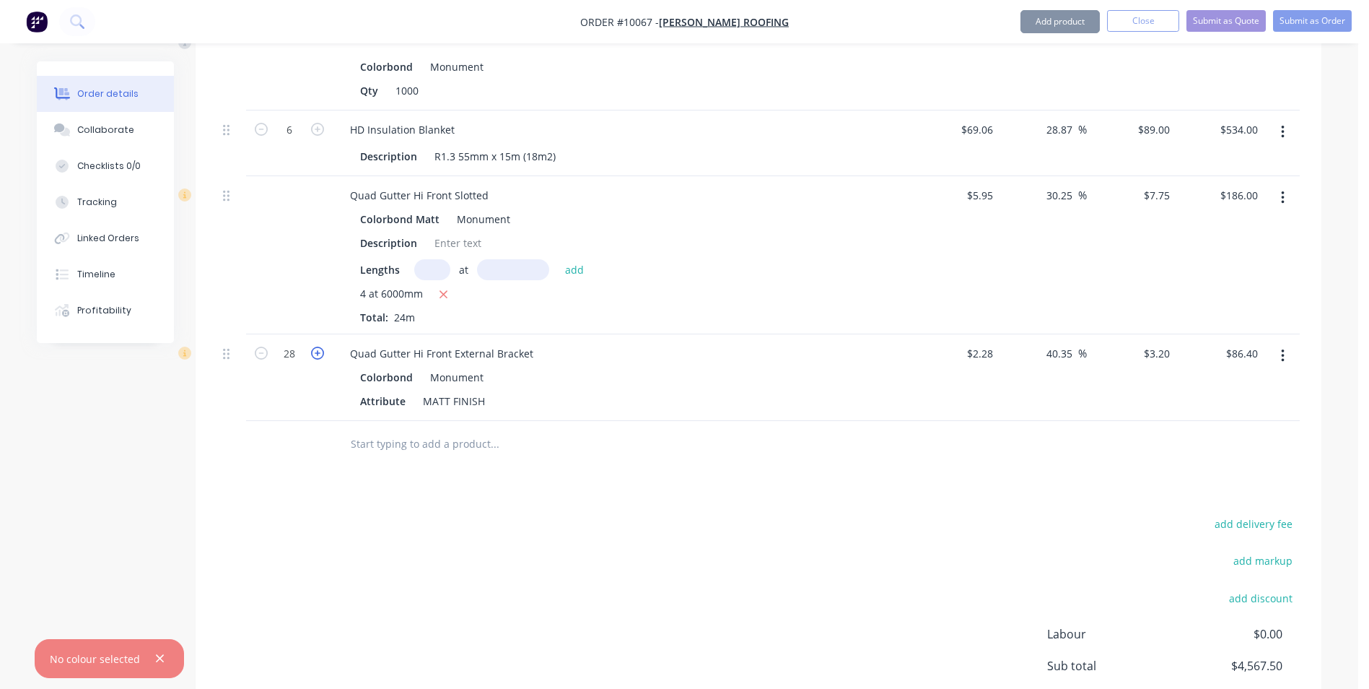
click at [320, 346] on icon "button" at bounding box center [317, 352] width 13 height 13
type input "29"
type input "$92.80"
click at [320, 346] on icon "button" at bounding box center [317, 352] width 13 height 13
type input "30"
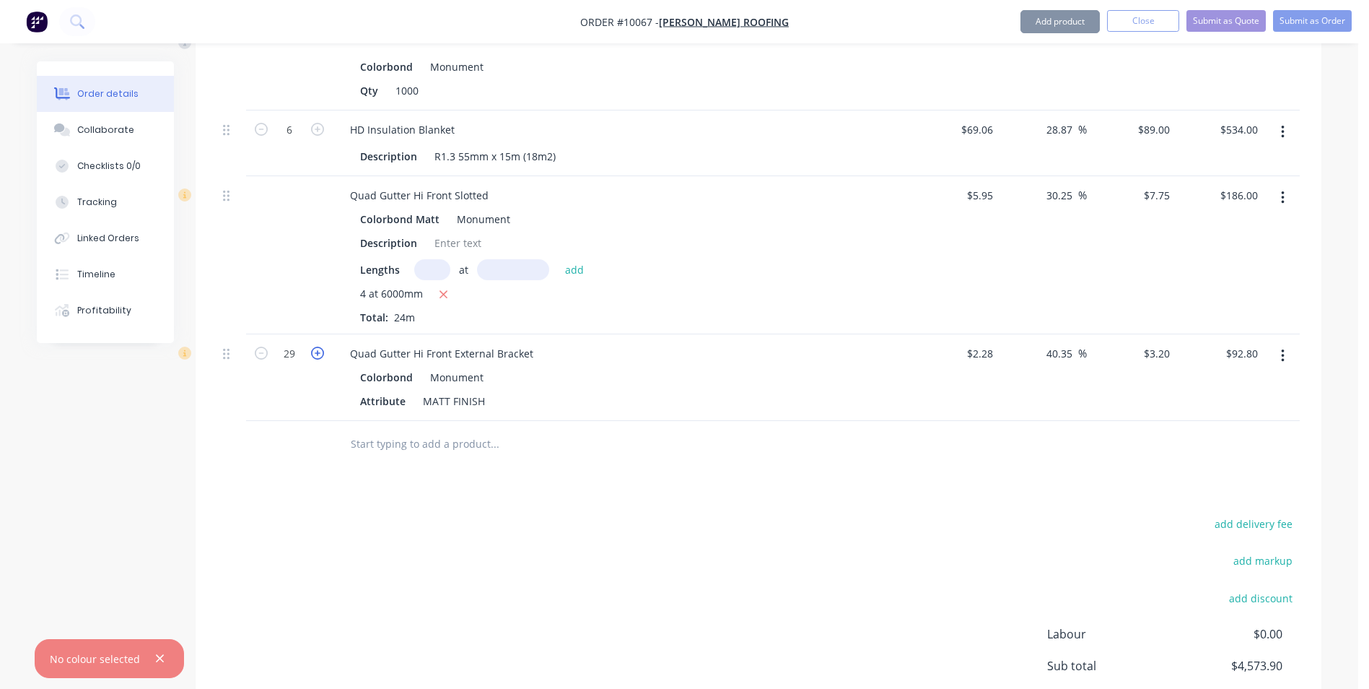
type input "$96.00"
click at [320, 346] on icon "button" at bounding box center [317, 352] width 13 height 13
type input "31"
type input "$99.20"
click at [320, 346] on icon "button" at bounding box center [317, 352] width 13 height 13
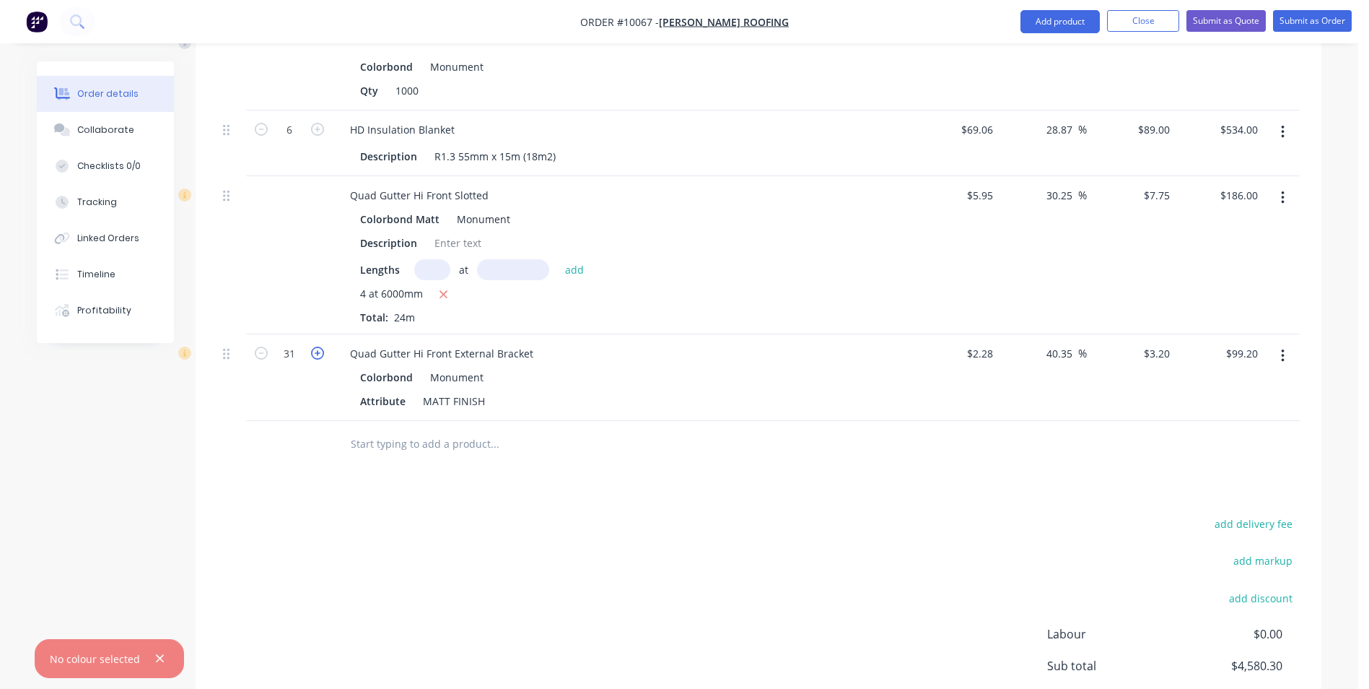
type input "32"
type input "$102.40"
click at [262, 346] on icon "button" at bounding box center [261, 352] width 13 height 13
type input "31"
type input "$99.20"
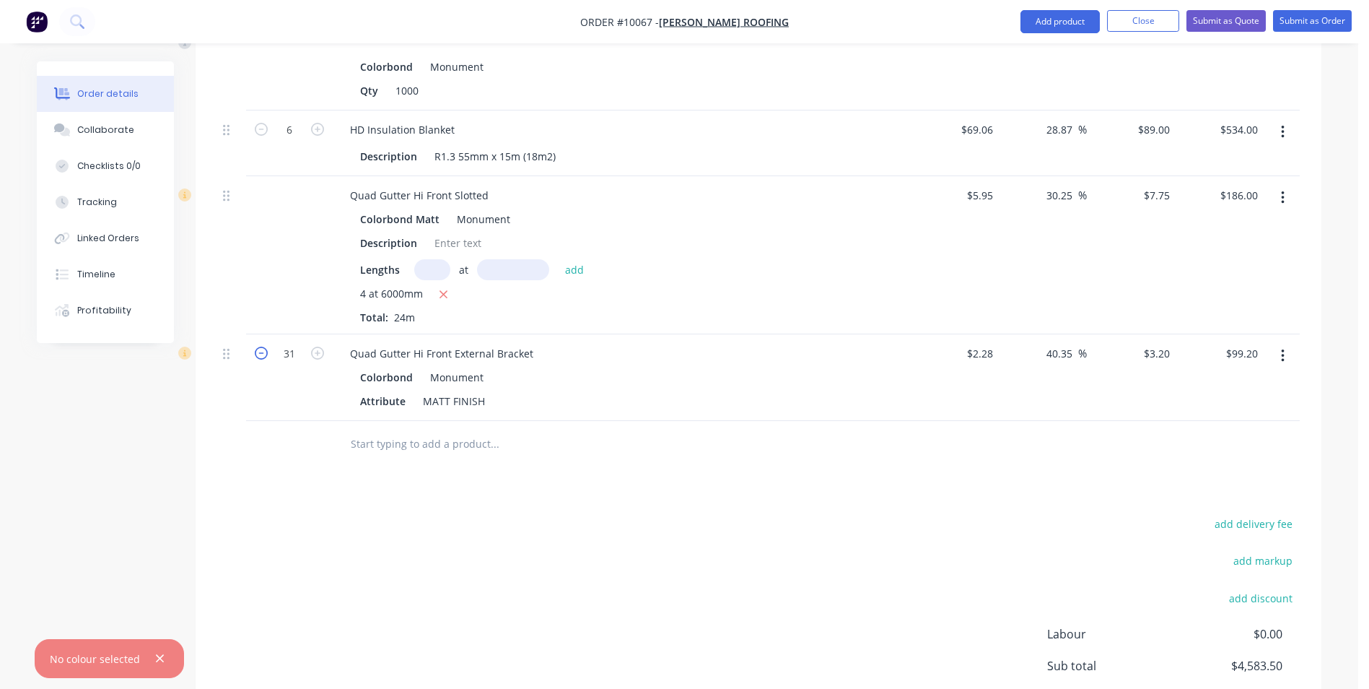
click at [262, 346] on icon "button" at bounding box center [261, 352] width 13 height 13
type input "30"
type input "$96.00"
click at [262, 346] on icon "button" at bounding box center [261, 352] width 13 height 13
type input "29"
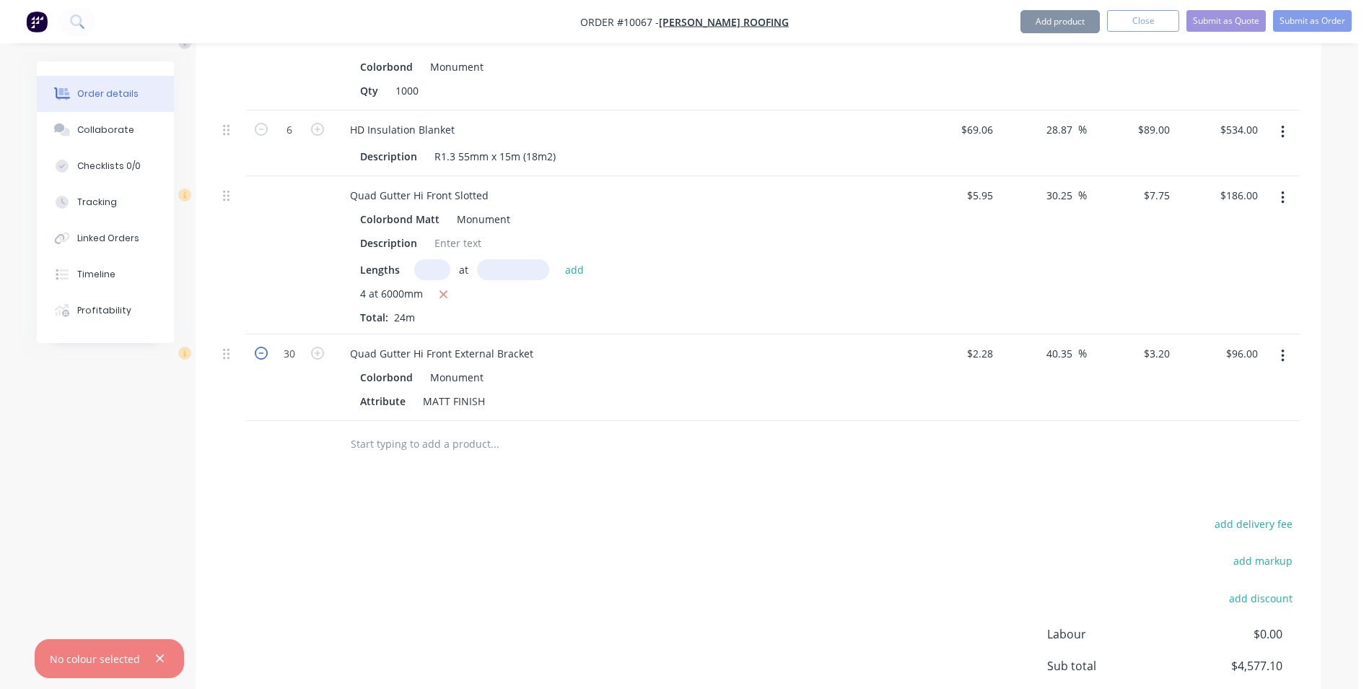
type input "$92.80"
click at [262, 346] on icon "button" at bounding box center [261, 352] width 13 height 13
type input "28"
type input "$89.60"
click at [262, 346] on icon "button" at bounding box center [261, 352] width 13 height 13
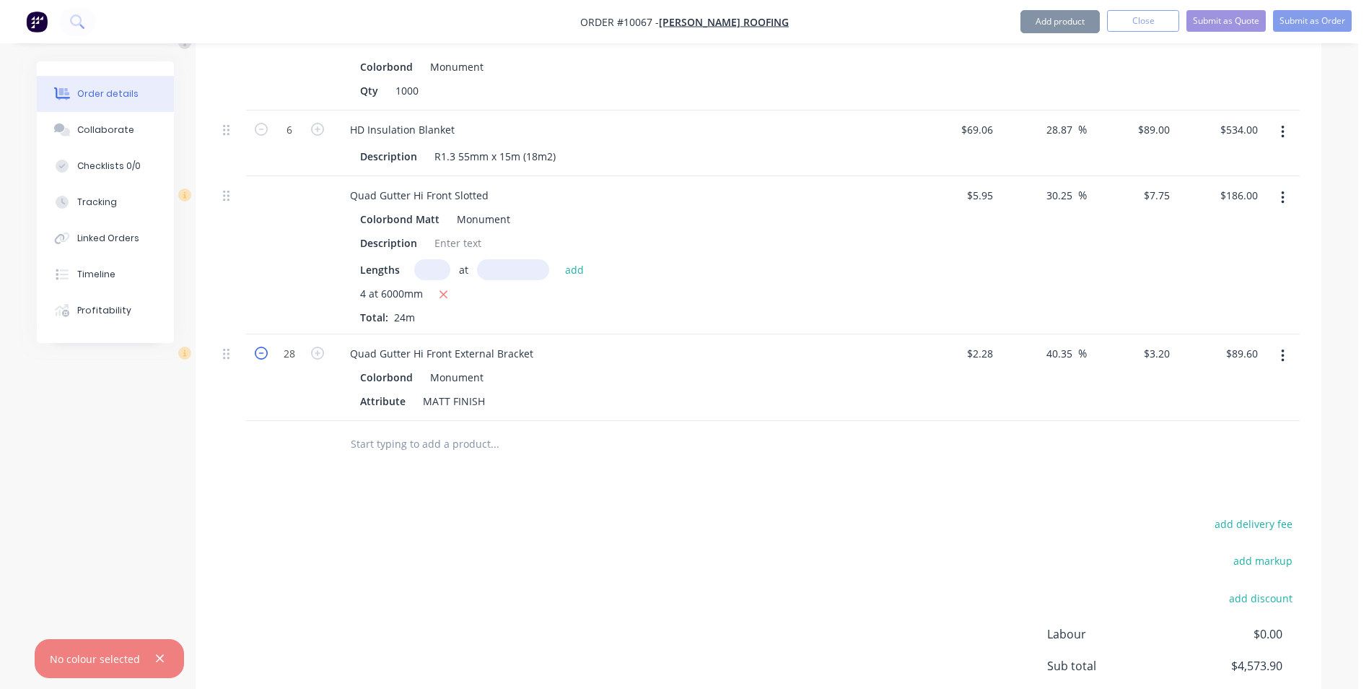
type input "27"
type input "$86.40"
click at [262, 346] on icon "button" at bounding box center [261, 352] width 13 height 13
type input "26"
type input "$83.20"
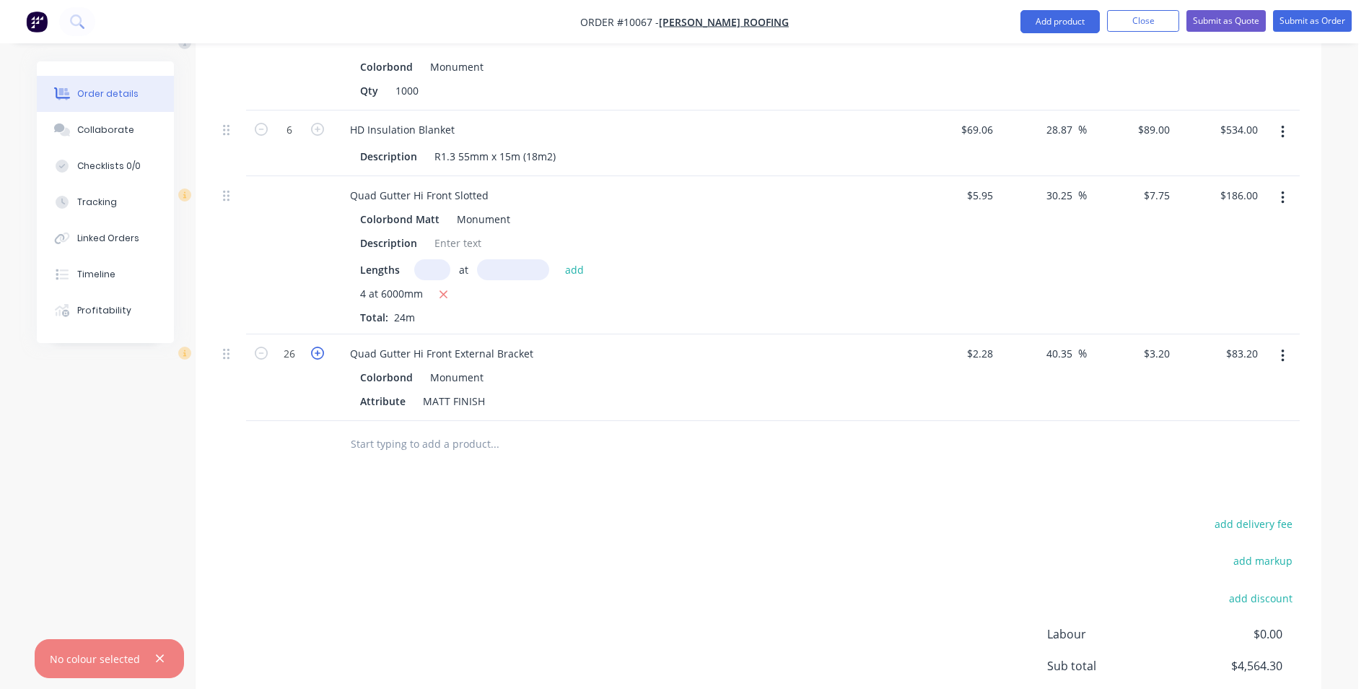
click at [318, 346] on icon "button" at bounding box center [317, 352] width 13 height 13
type input "27"
type input "$86.40"
click at [381, 429] on input "text" at bounding box center [494, 443] width 289 height 29
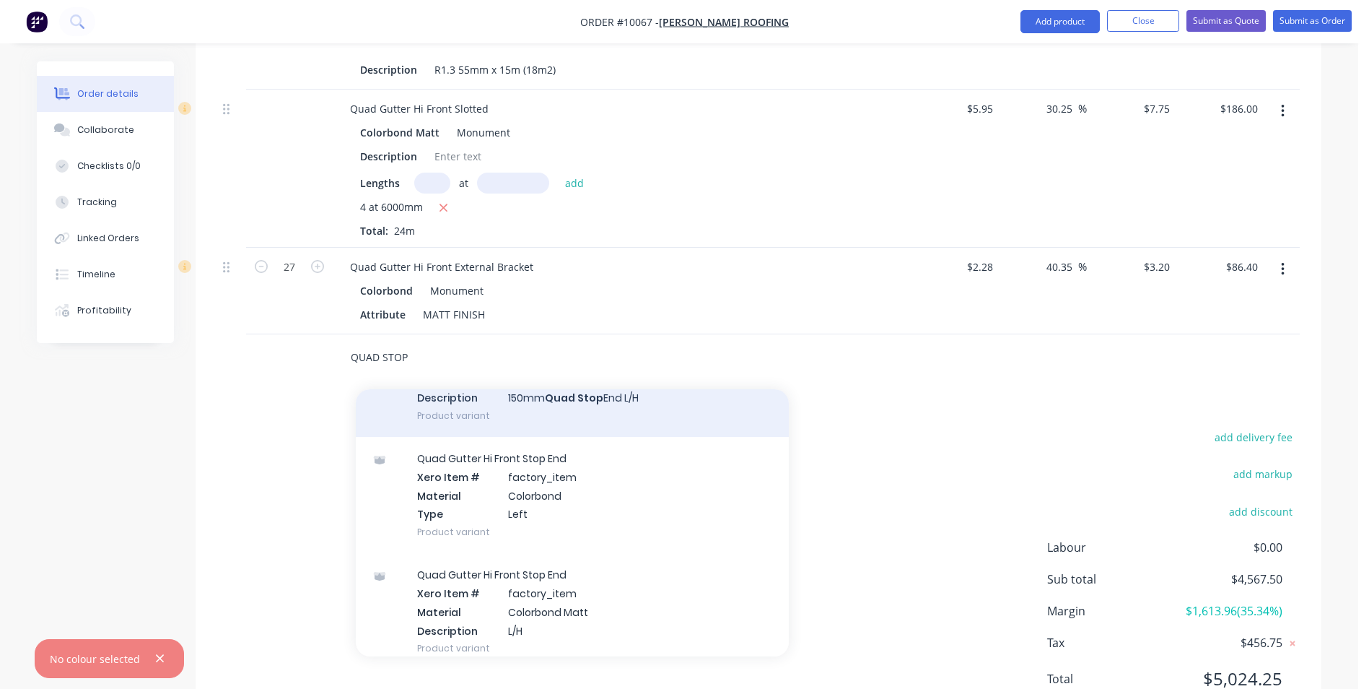
scroll to position [866, 0]
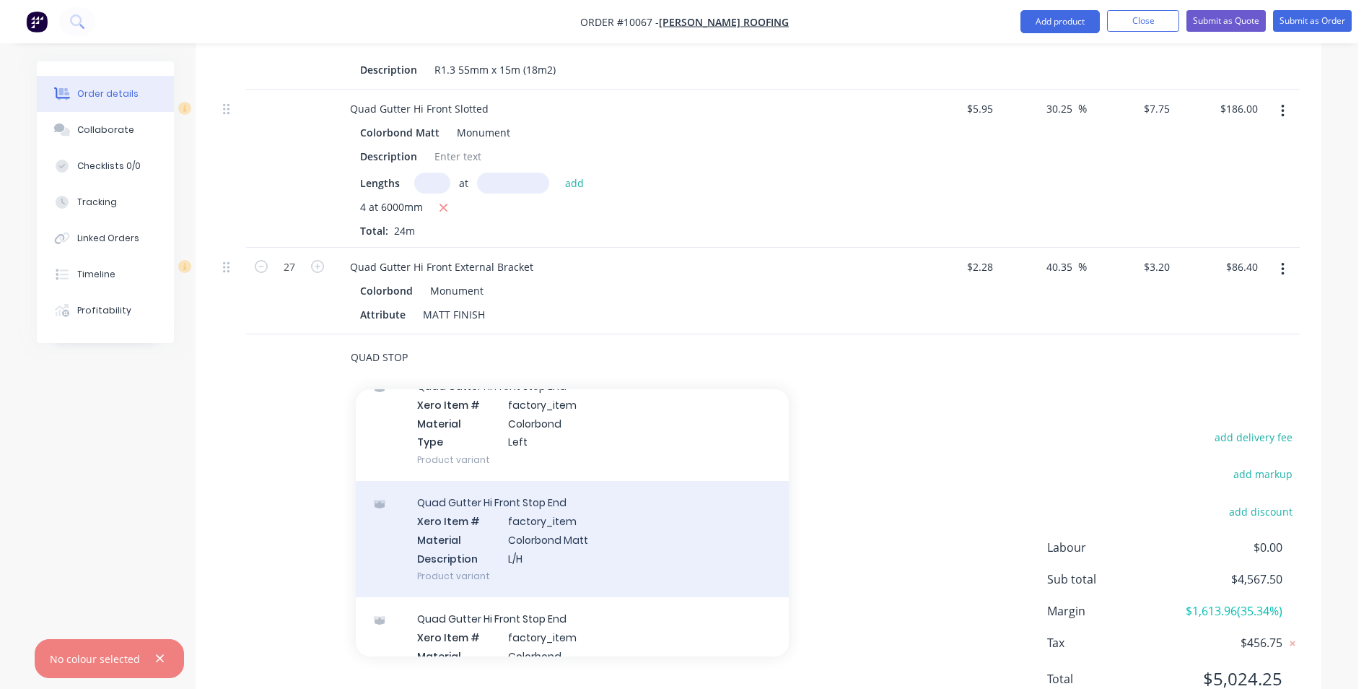
type input "QUAD STOP"
click at [567, 494] on div "Quad Gutter Hi Front Stop End Xero Item # factory_item Material Colorbond Matt …" at bounding box center [572, 539] width 433 height 116
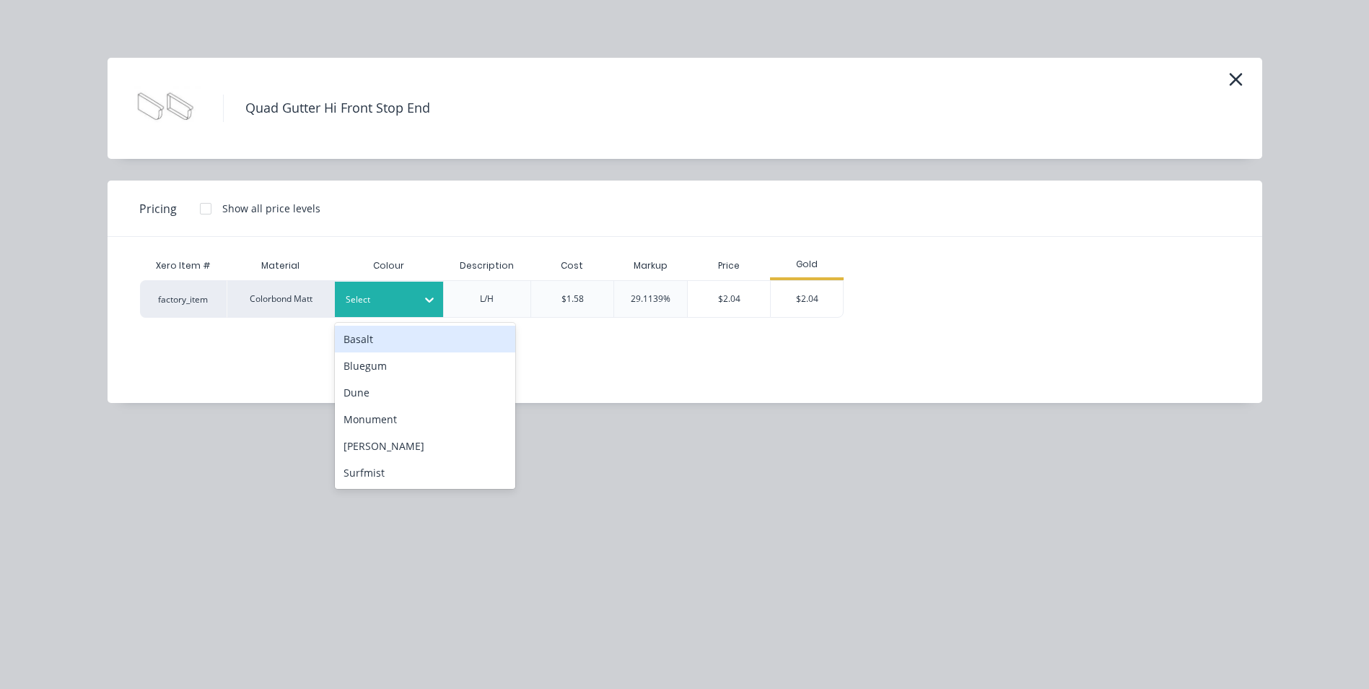
click at [411, 303] on div "Select" at bounding box center [376, 299] width 81 height 19
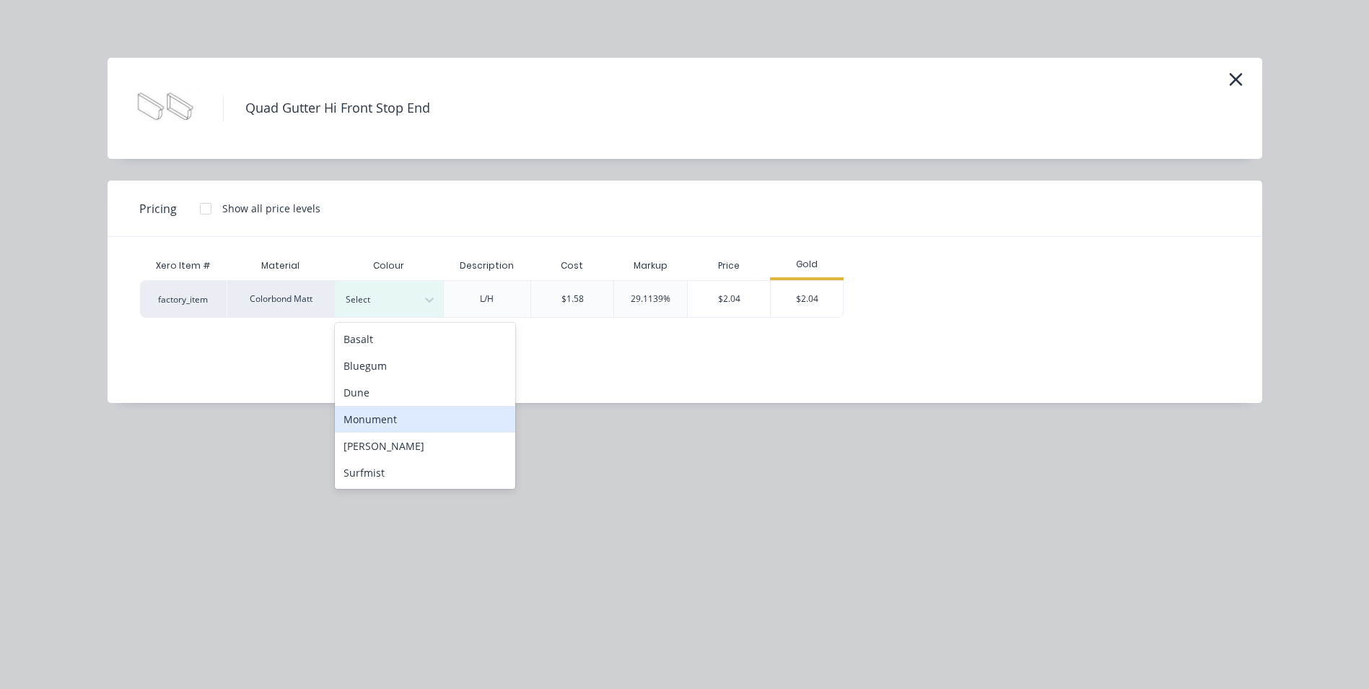
click at [412, 419] on div "Monument" at bounding box center [425, 419] width 180 height 27
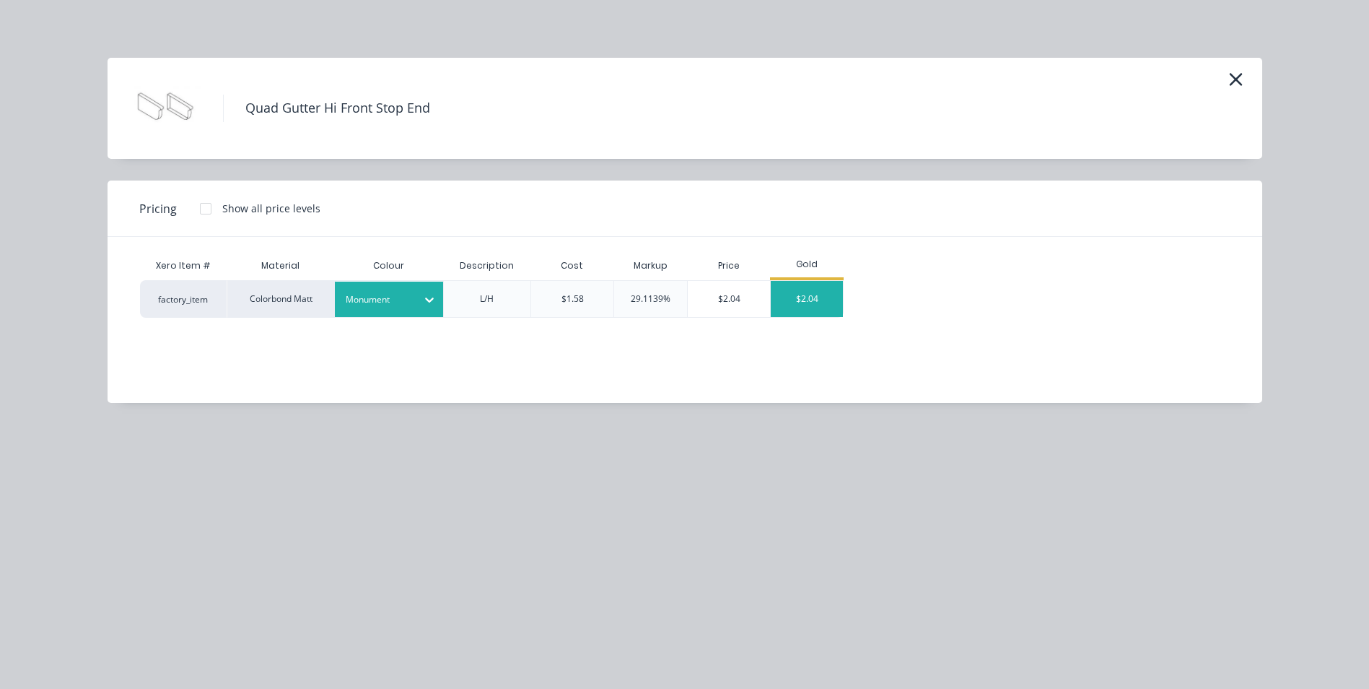
click at [813, 301] on div "$2.04" at bounding box center [807, 299] width 72 height 36
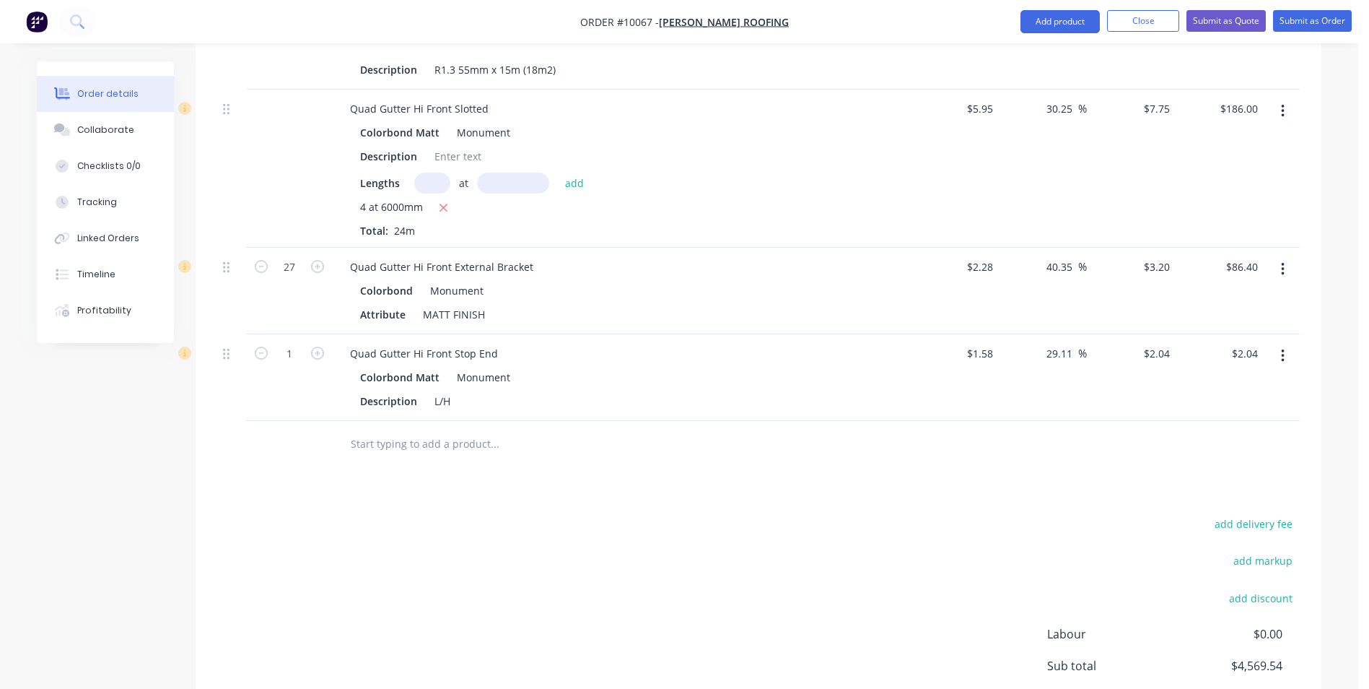
click at [1281, 348] on icon "button" at bounding box center [1283, 356] width 4 height 16
click at [1203, 383] on div "Edit" at bounding box center [1231, 393] width 111 height 21
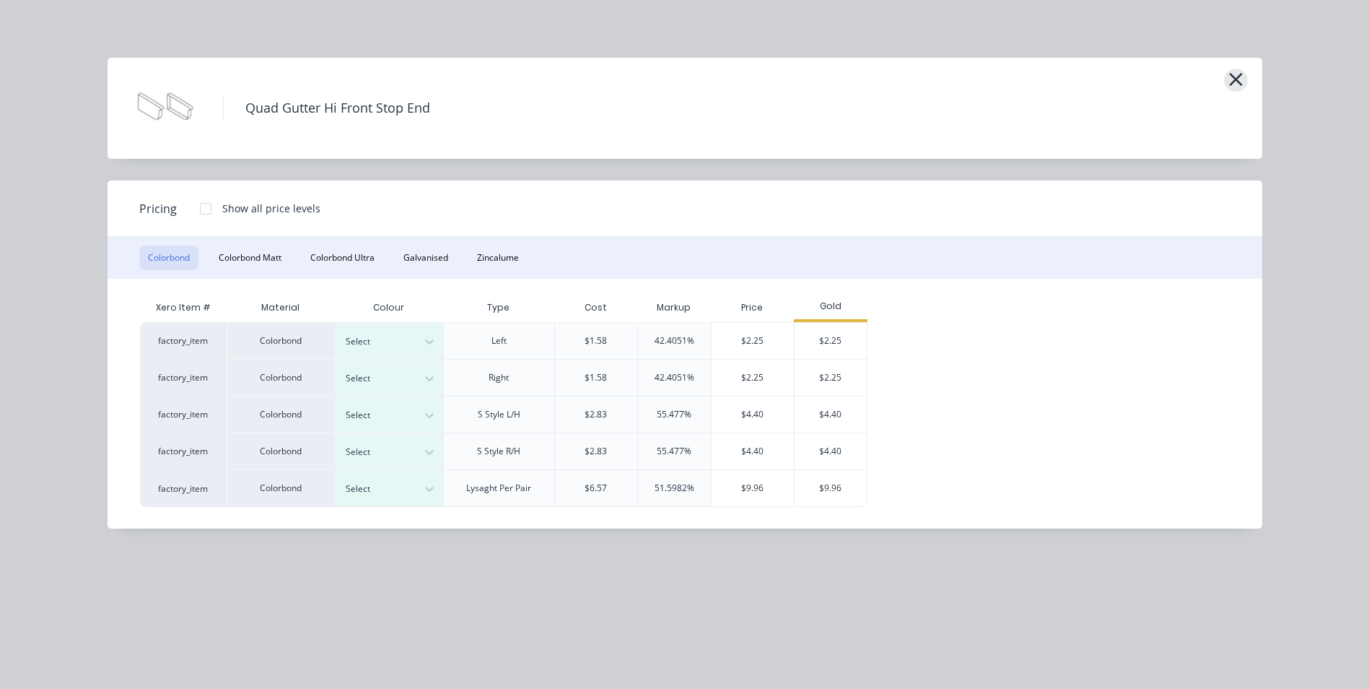
click at [1237, 82] on icon "button" at bounding box center [1235, 79] width 13 height 13
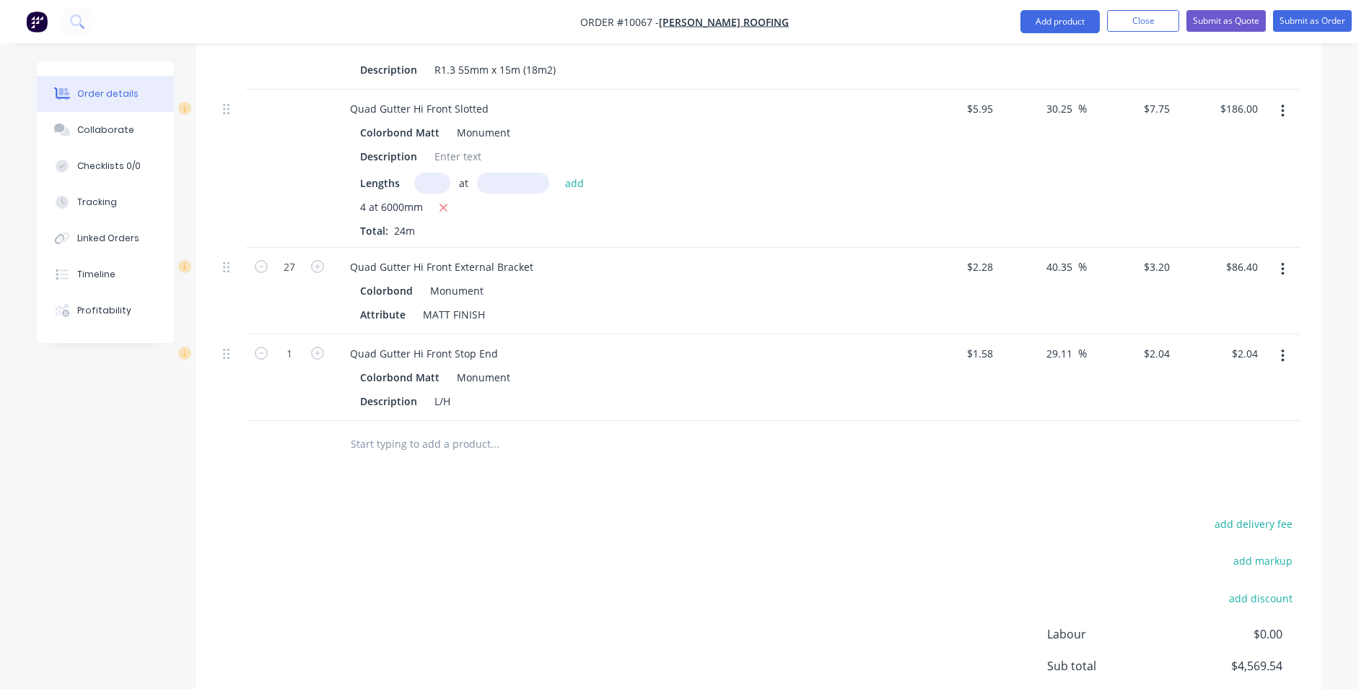
click at [1284, 349] on icon "button" at bounding box center [1282, 355] width 3 height 13
click at [1235, 412] on div "Duplicate" at bounding box center [1231, 422] width 111 height 21
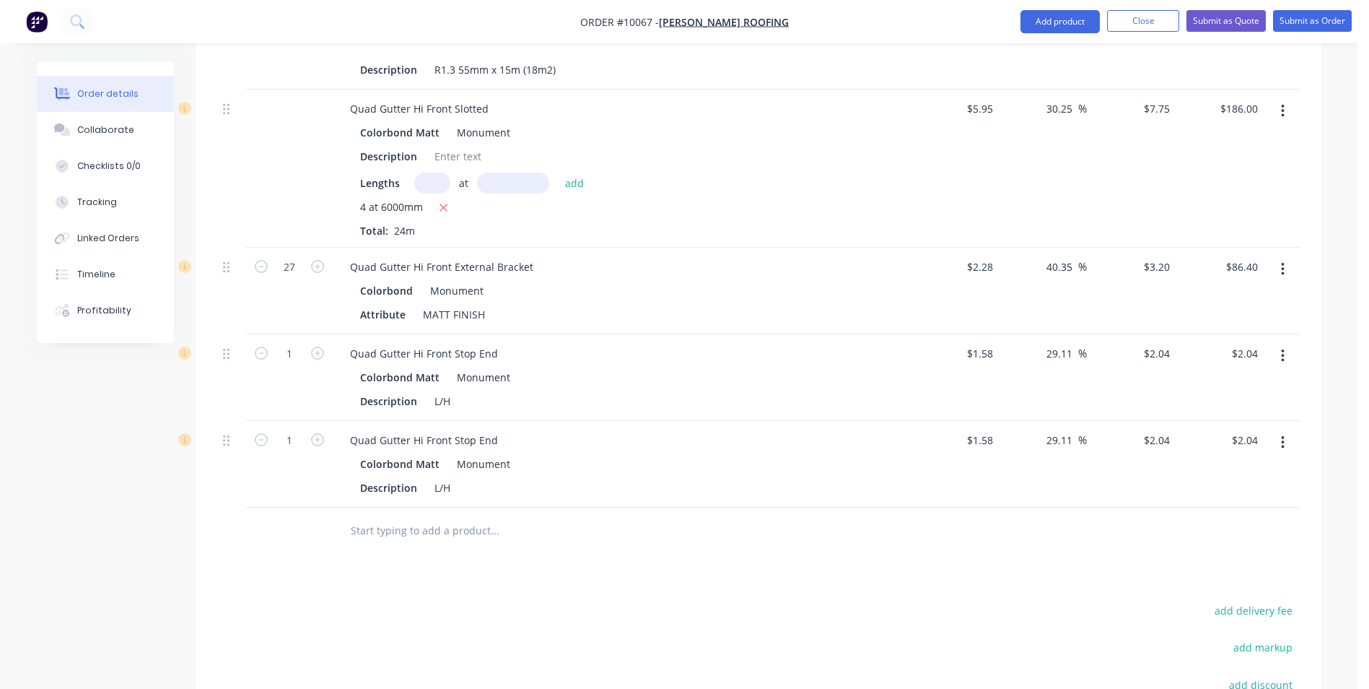
click at [1286, 429] on button "button" at bounding box center [1283, 442] width 34 height 26
click at [1247, 470] on div "Edit" at bounding box center [1231, 480] width 111 height 21
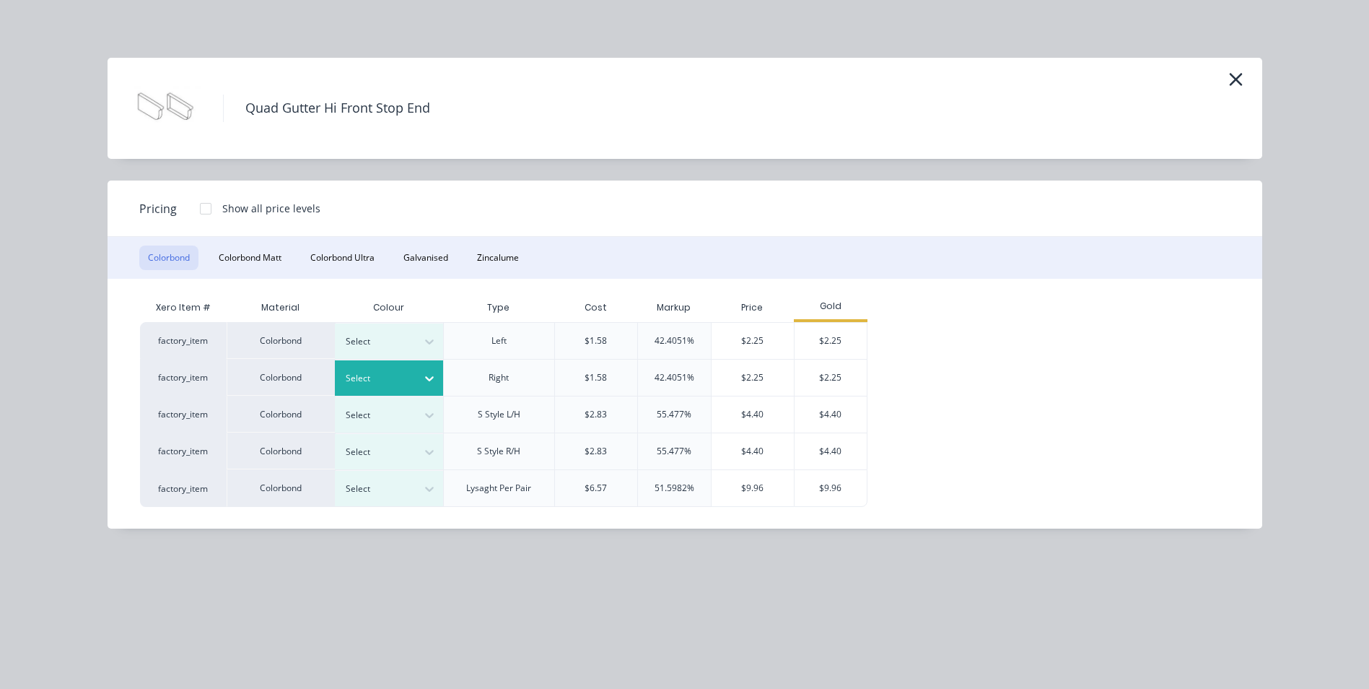
click at [431, 370] on div at bounding box center [429, 378] width 26 height 23
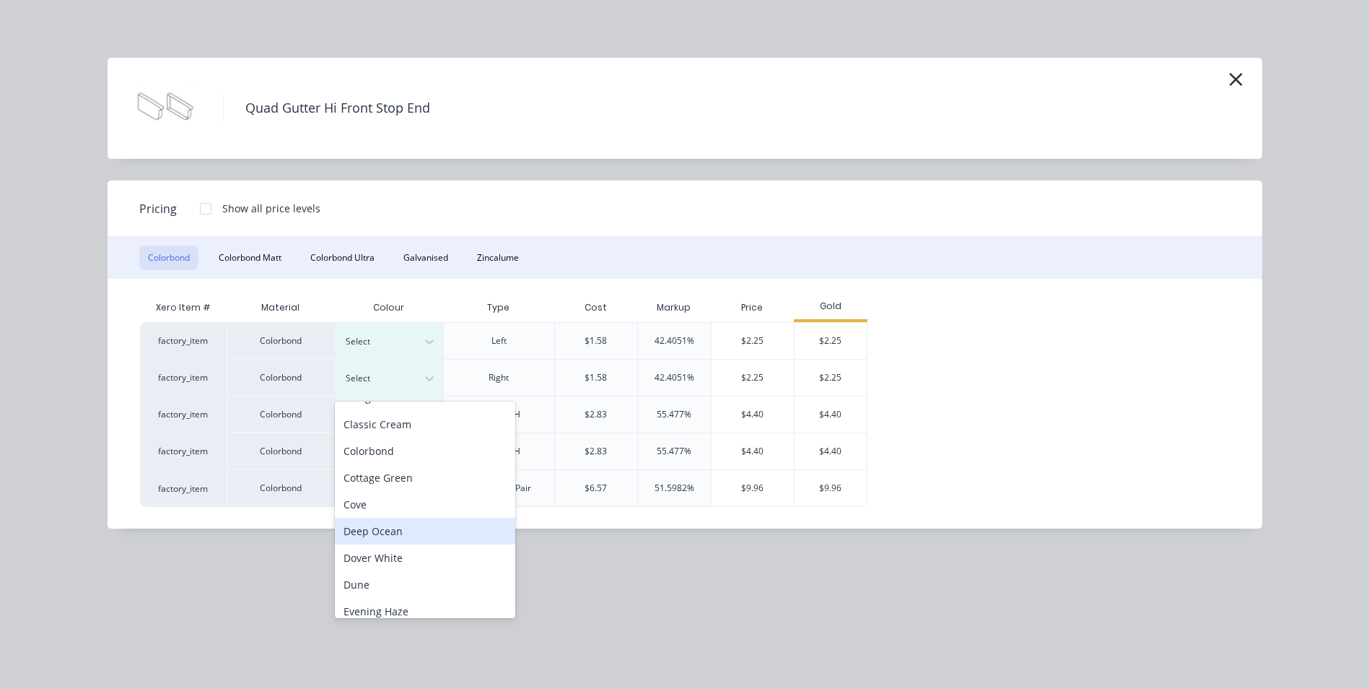
scroll to position [72, 0]
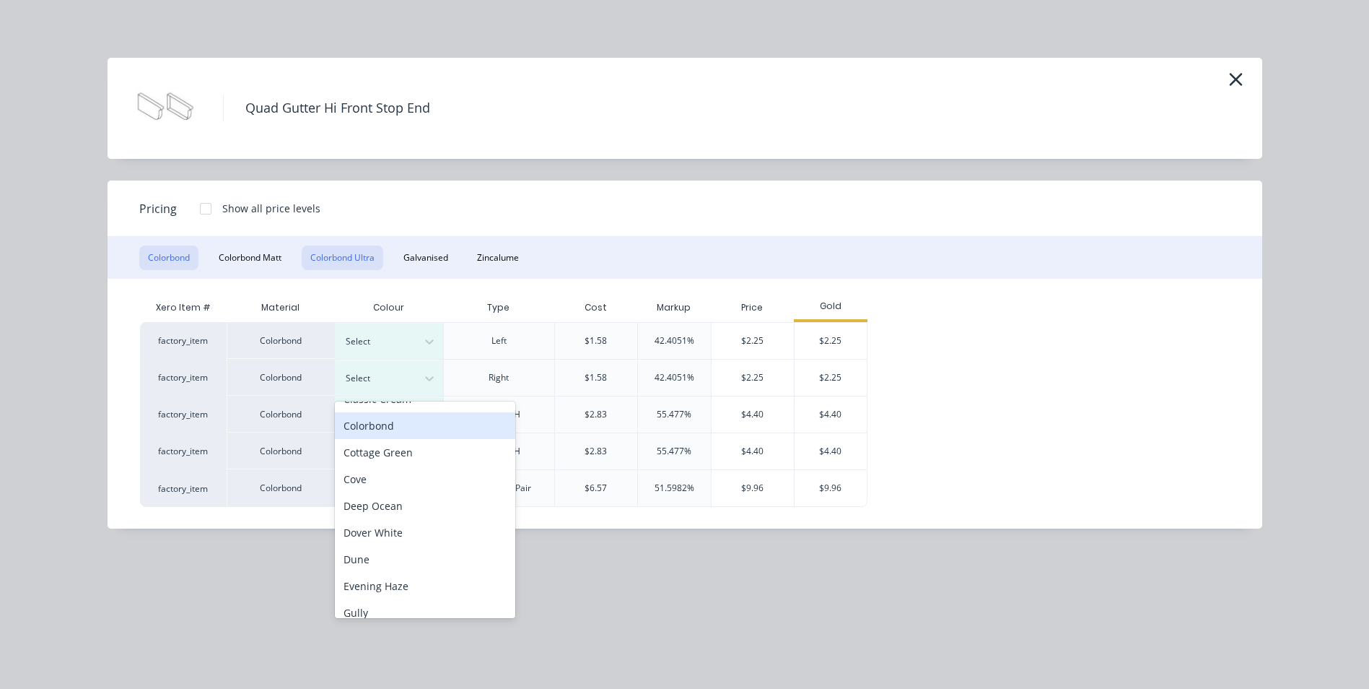
click at [307, 266] on button "Colorbond Ultra" at bounding box center [343, 257] width 82 height 25
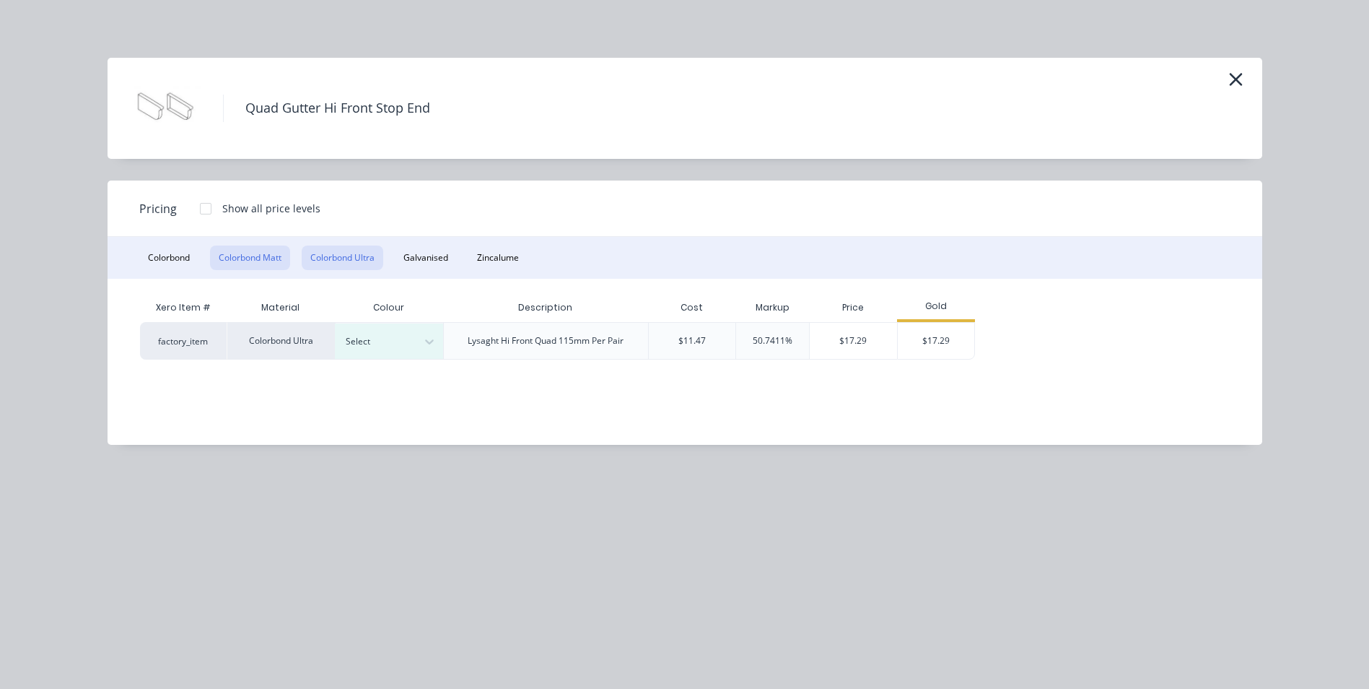
click at [268, 258] on button "Colorbond Matt" at bounding box center [250, 257] width 80 height 25
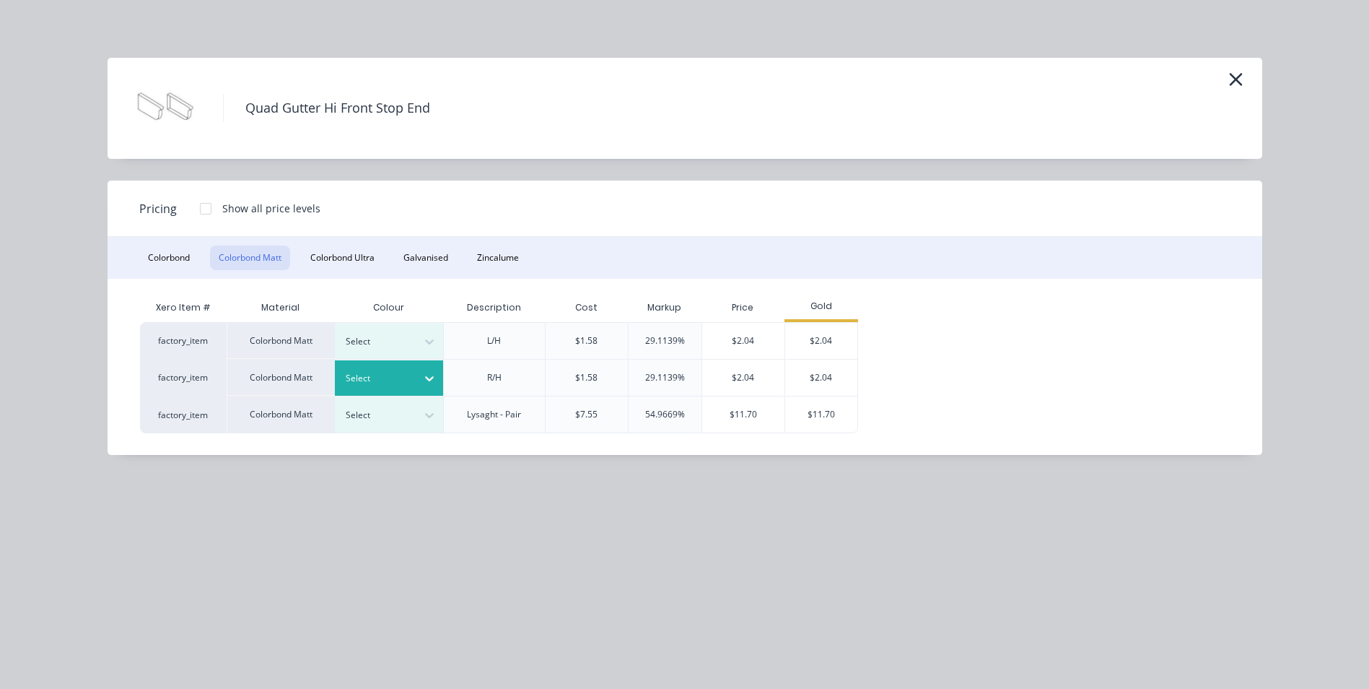
click at [411, 377] on div "Select" at bounding box center [376, 378] width 81 height 19
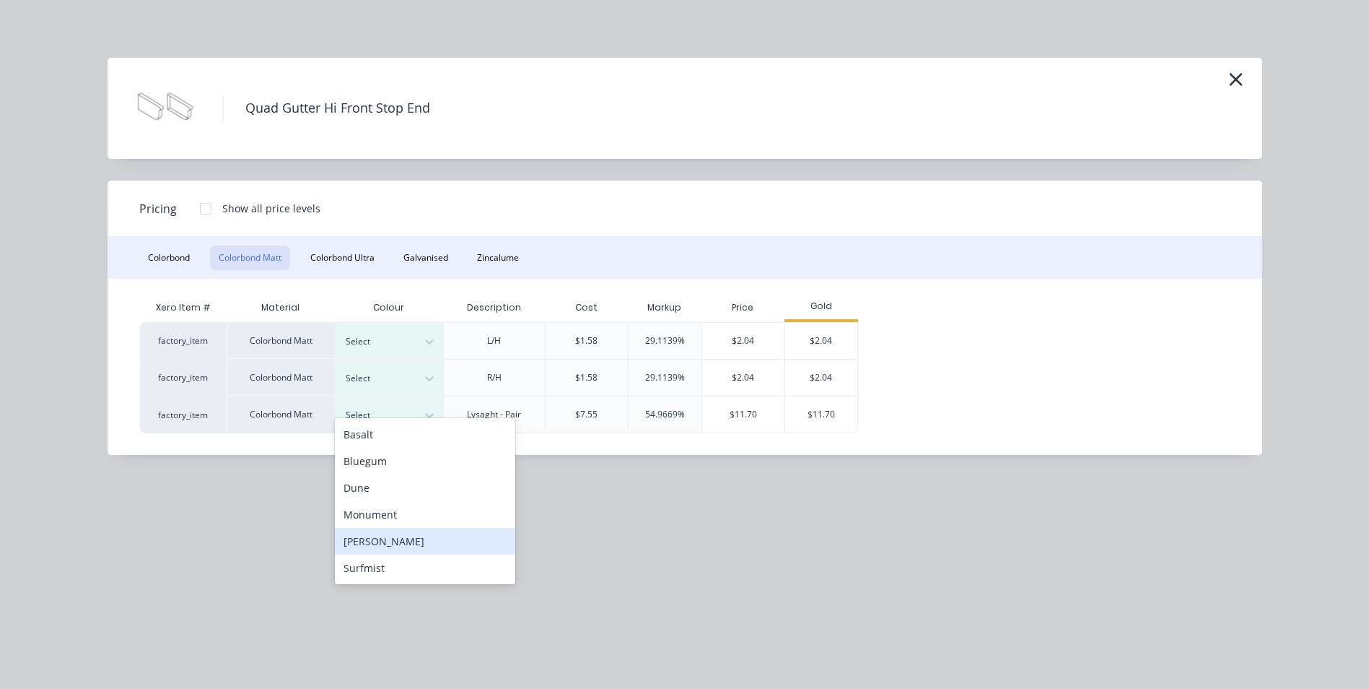
scroll to position [1135, 0]
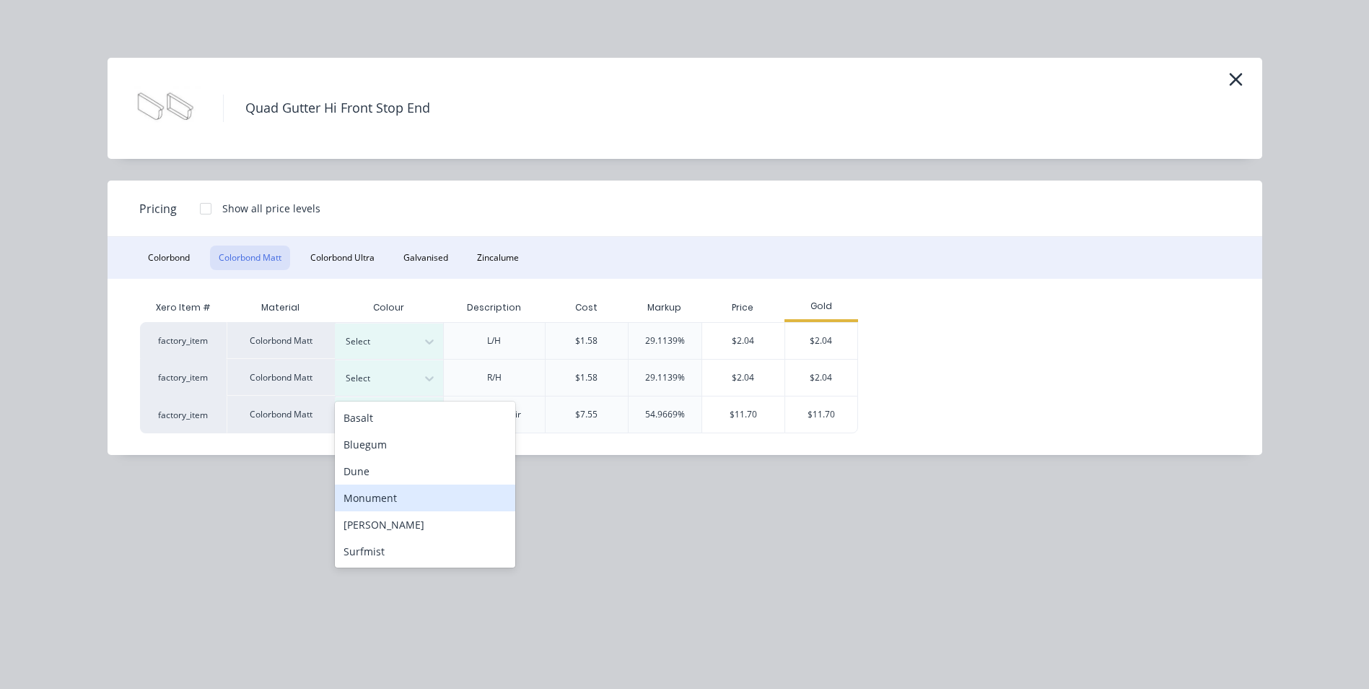
click at [422, 503] on div "Monument" at bounding box center [425, 497] width 180 height 27
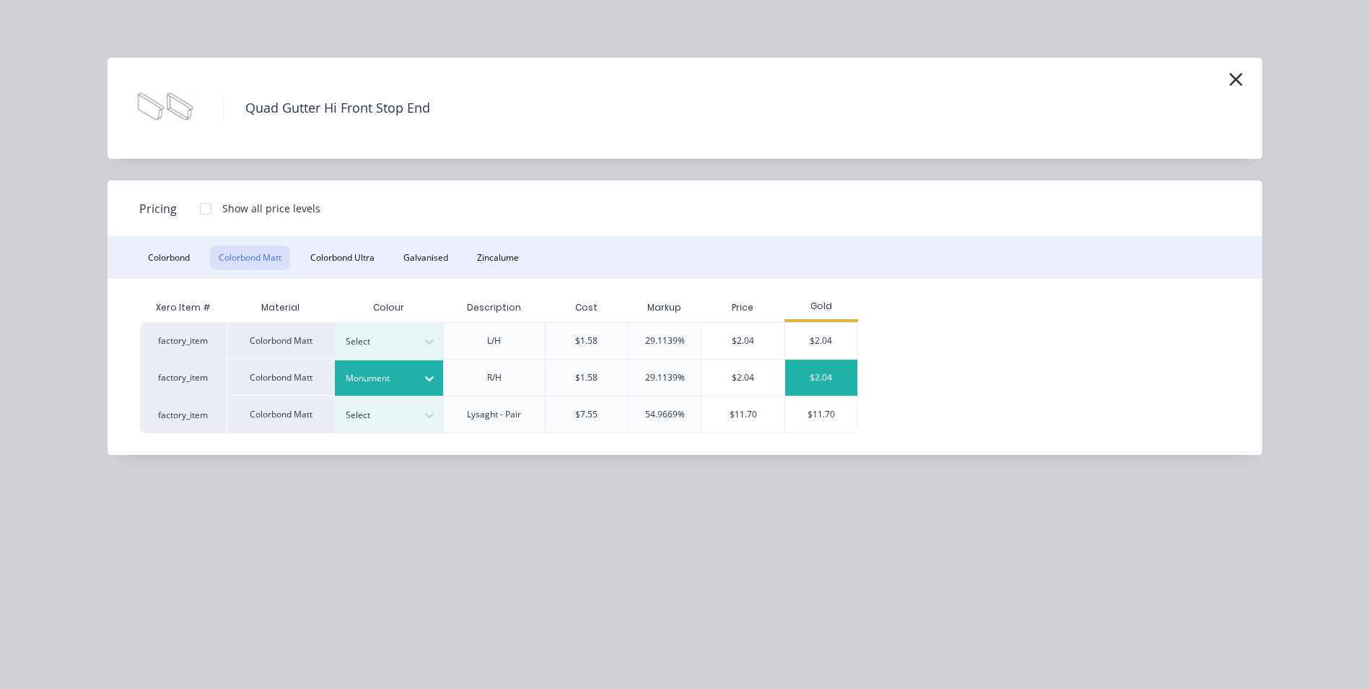
click at [826, 379] on div "$2.04" at bounding box center [821, 377] width 72 height 36
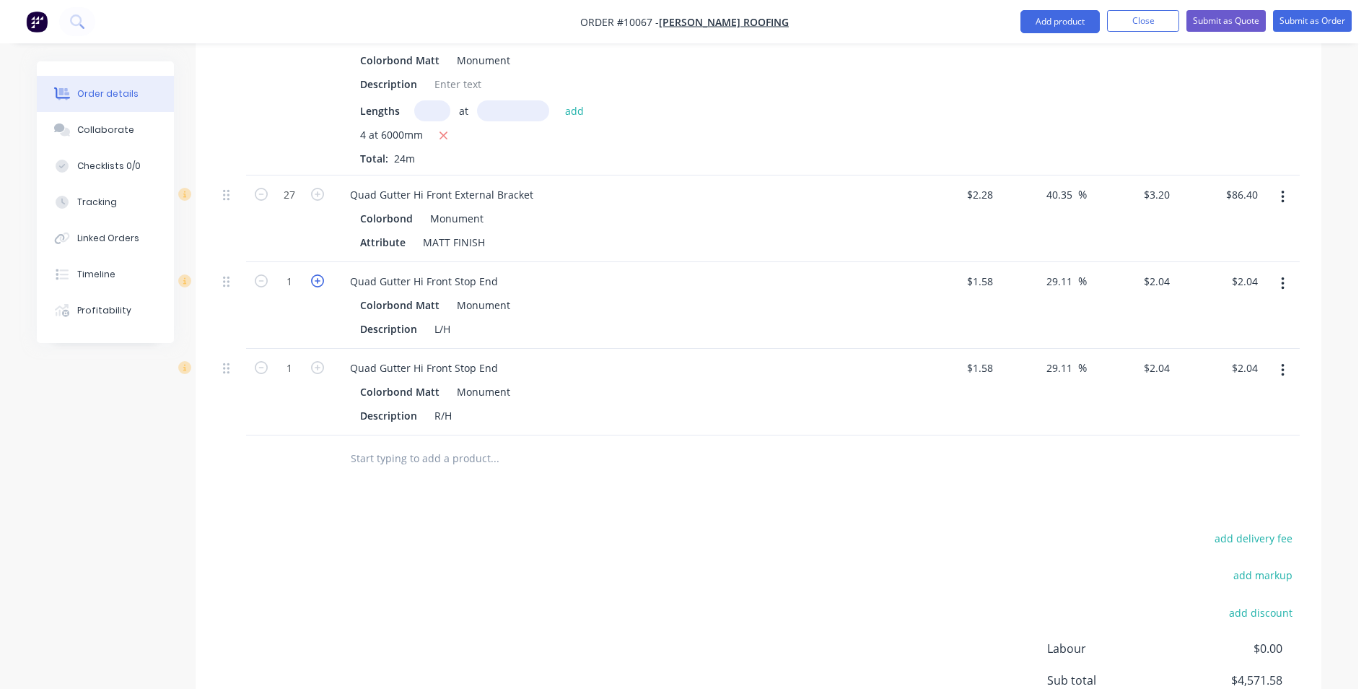
click at [321, 274] on icon "button" at bounding box center [317, 280] width 13 height 13
type input "2"
type input "$4.08"
click at [317, 361] on icon "button" at bounding box center [317, 367] width 13 height 13
type input "2"
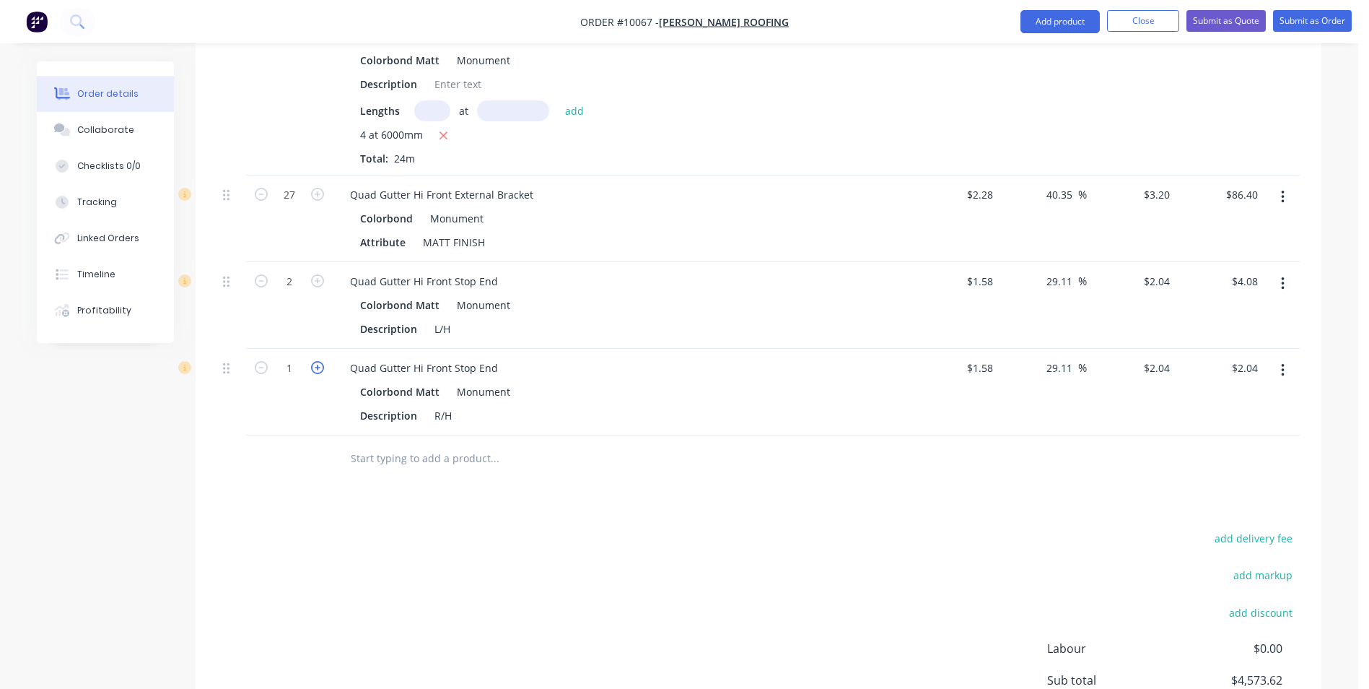
type input "$4.08"
click at [364, 444] on input "text" at bounding box center [494, 458] width 289 height 29
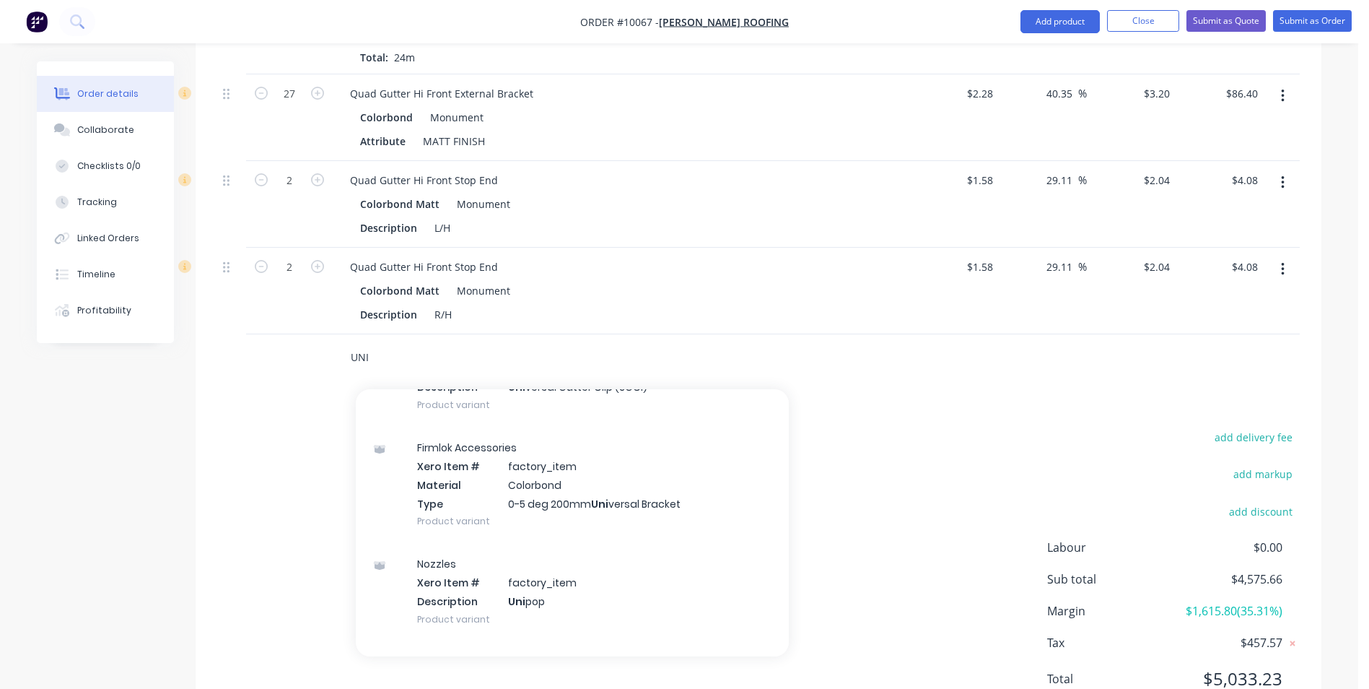
scroll to position [938, 0]
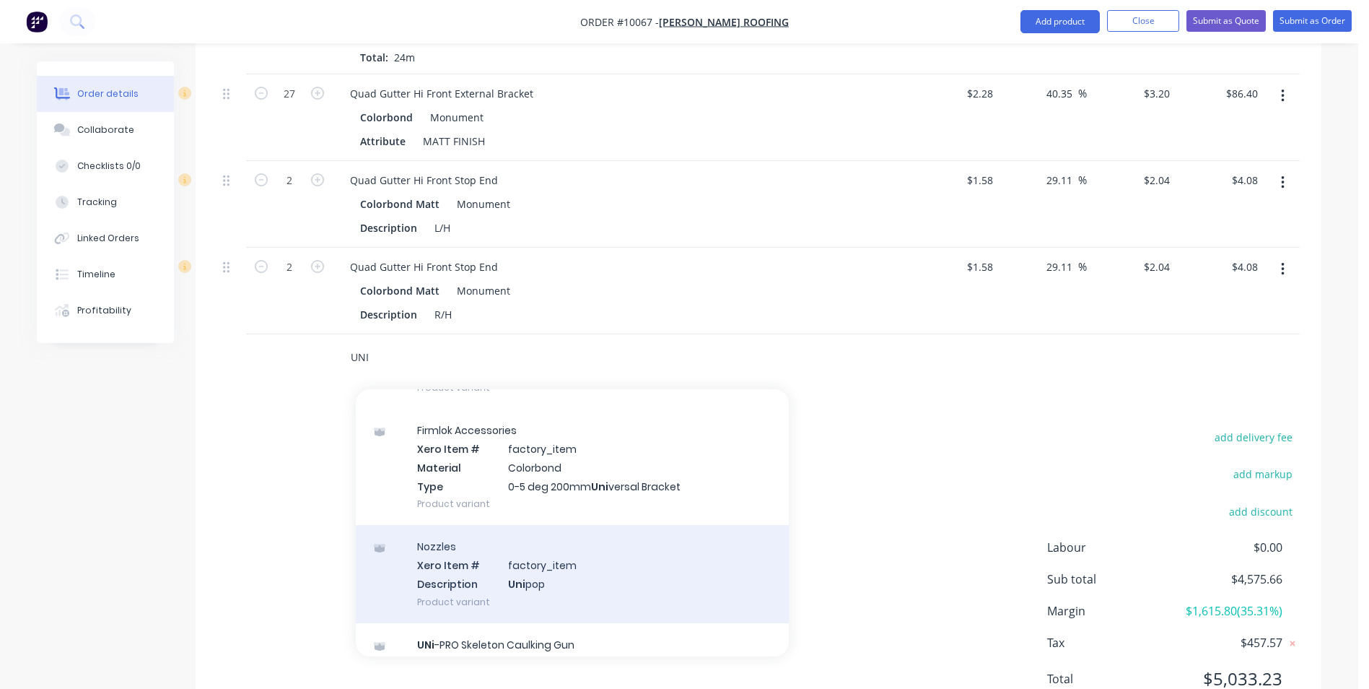
type input "UNI"
click at [489, 525] on div "Nozzles Xero Item # factory_item Description Uni pop Product variant" at bounding box center [572, 573] width 433 height 97
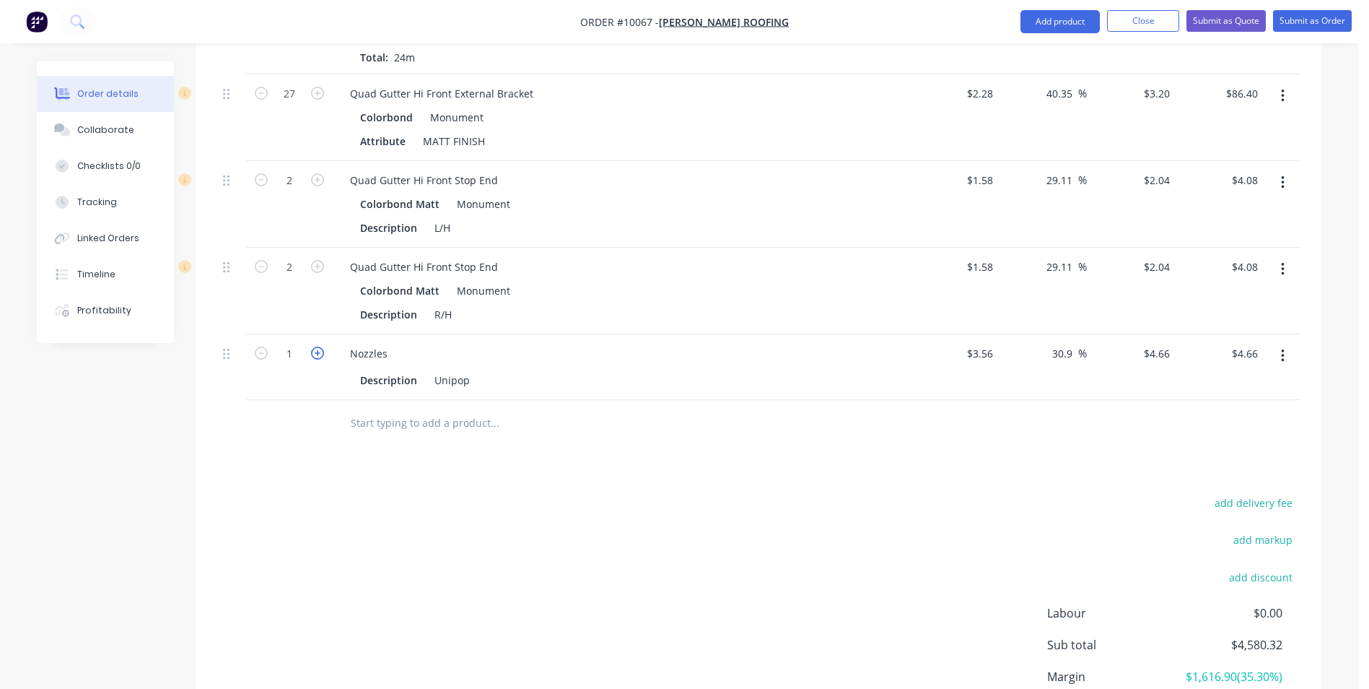
click at [319, 346] on icon "button" at bounding box center [317, 352] width 13 height 13
type input "2"
type input "$9.32"
click at [319, 346] on icon "button" at bounding box center [317, 352] width 13 height 13
type input "3"
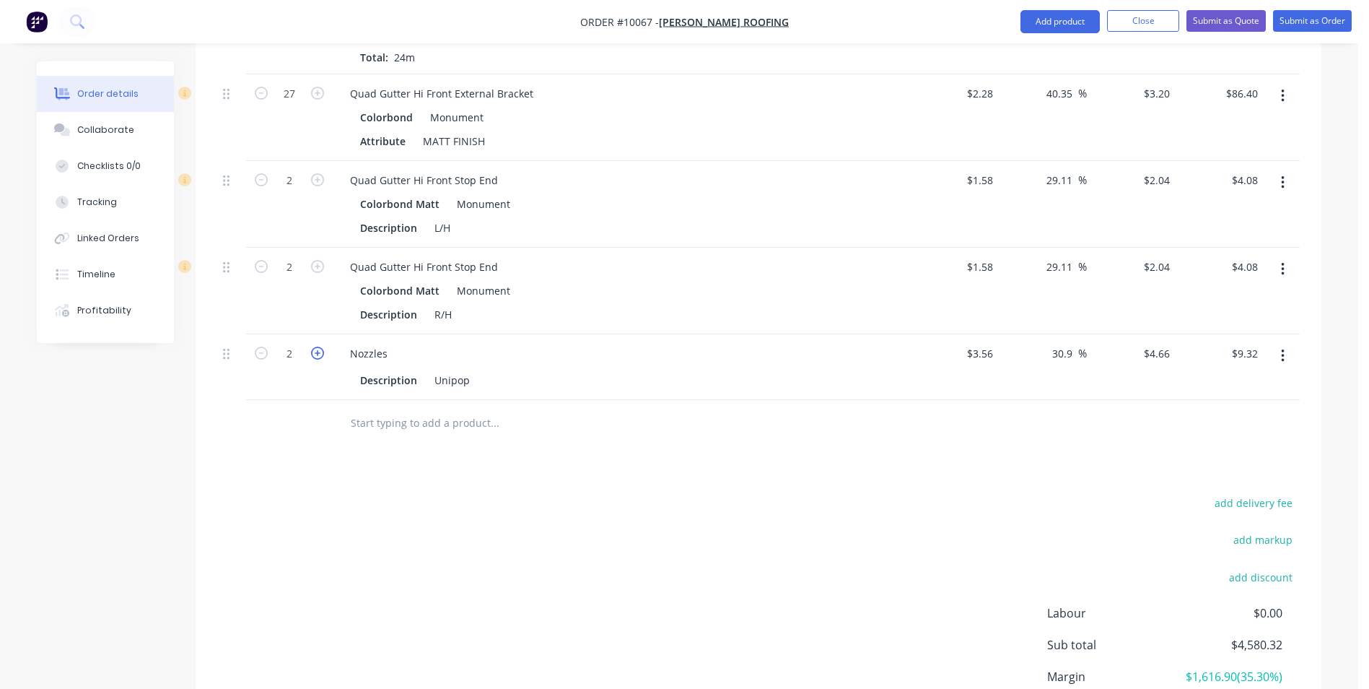
type input "$13.98"
click at [319, 346] on icon "button" at bounding box center [317, 352] width 13 height 13
type input "4"
type input "$18.64"
click at [373, 408] on input "text" at bounding box center [494, 422] width 289 height 29
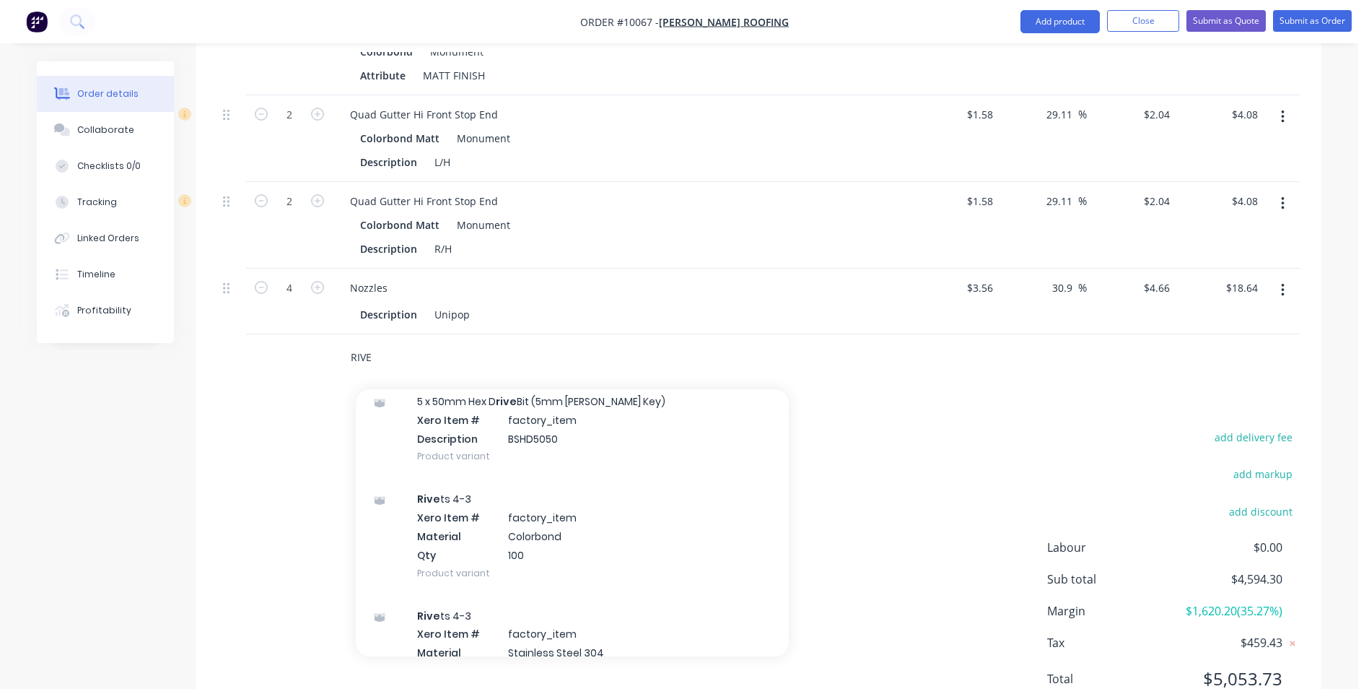
scroll to position [289, 0]
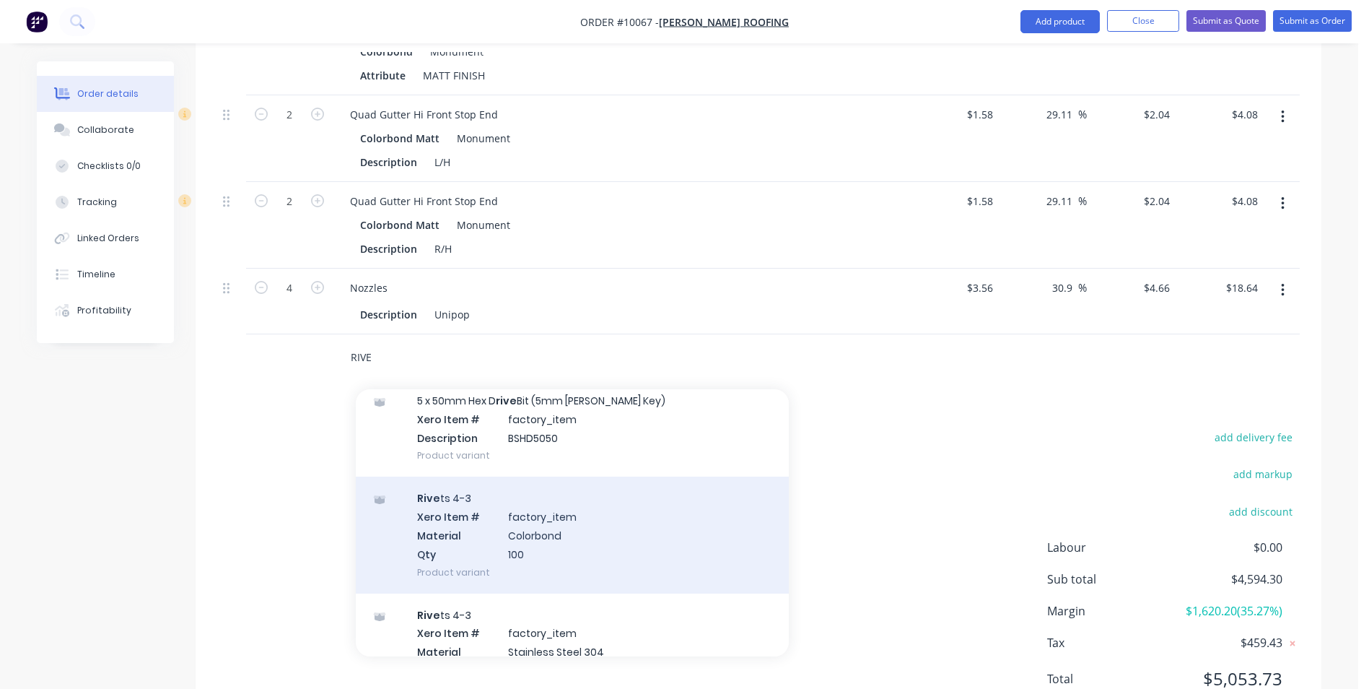
type input "RIVE"
click at [571, 508] on div "Rive ts 4-3 Xero Item # factory_item Material Colorbond Qty 100 Product variant" at bounding box center [572, 534] width 433 height 116
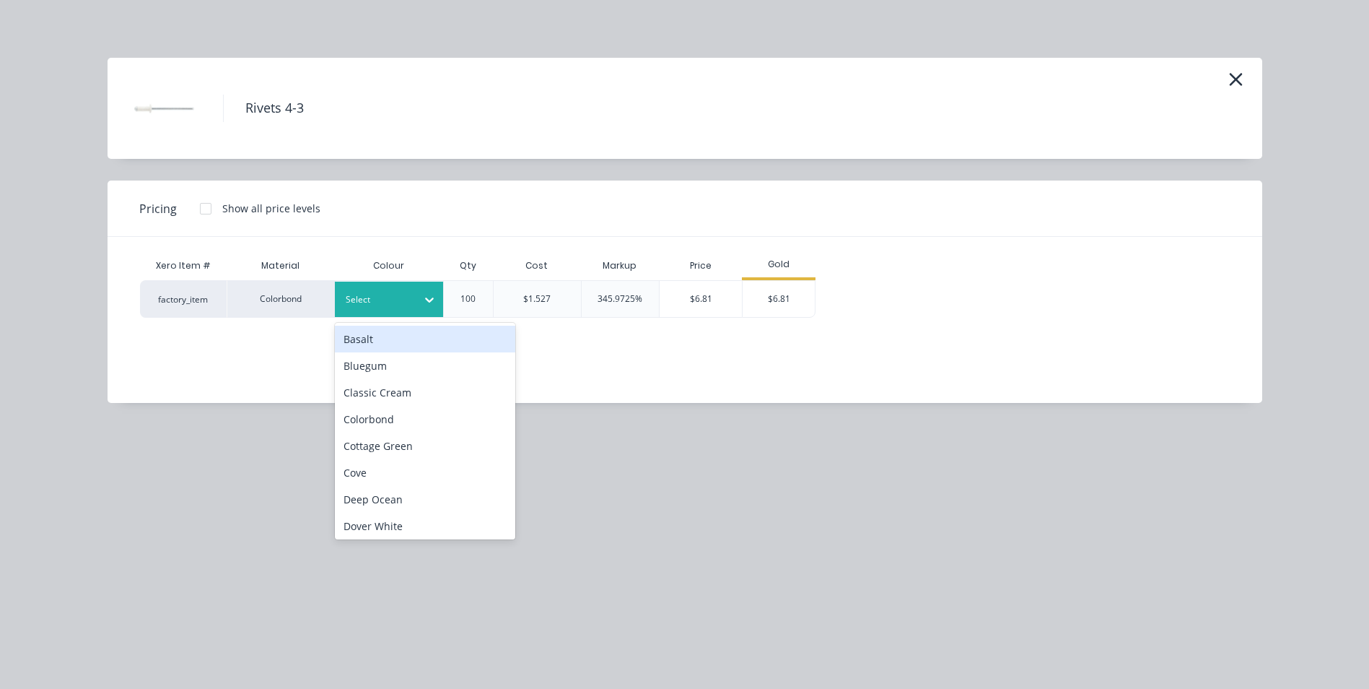
click at [387, 294] on div at bounding box center [378, 300] width 65 height 16
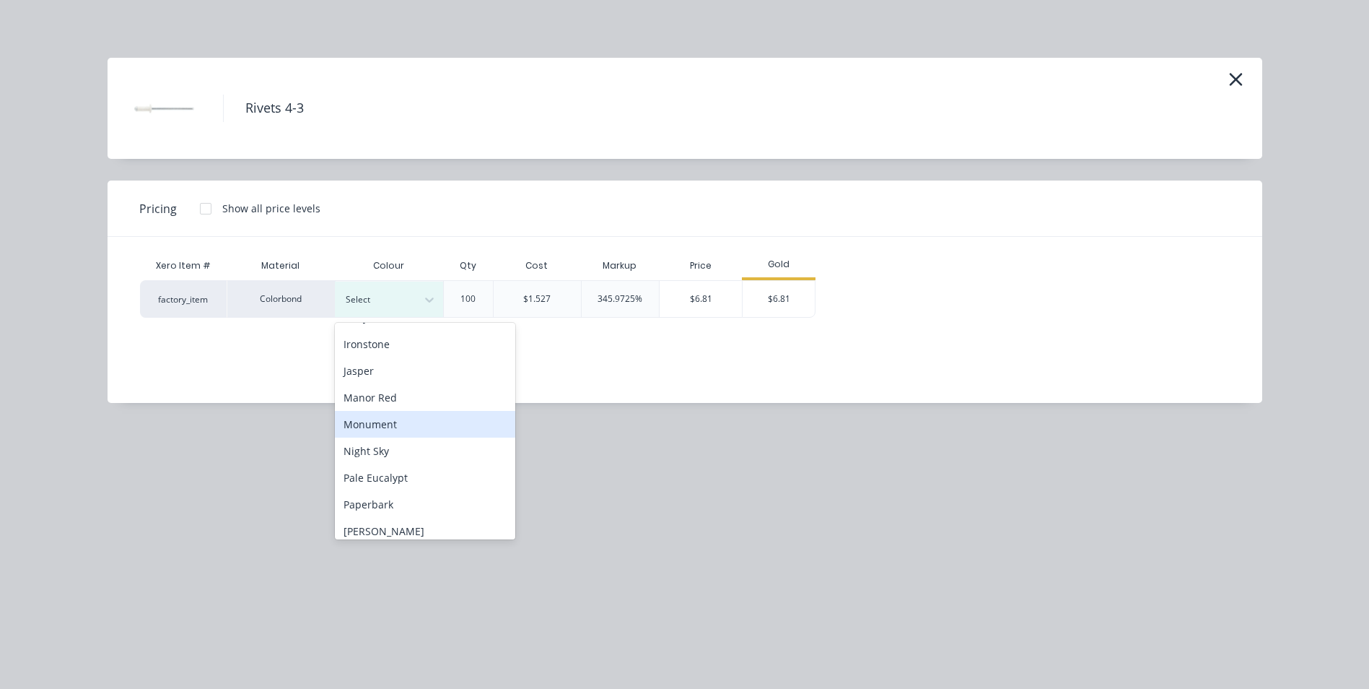
click at [407, 420] on div "Monument" at bounding box center [425, 424] width 180 height 27
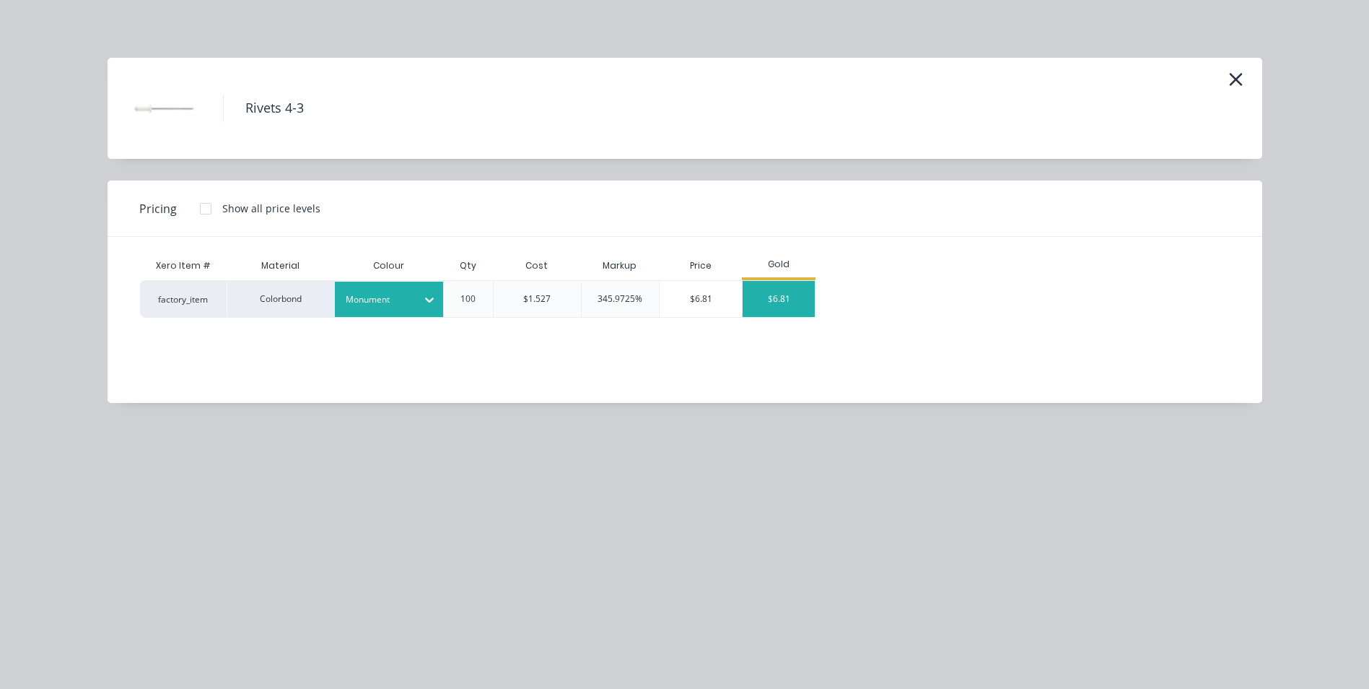
click at [780, 297] on div "$6.81" at bounding box center [779, 299] width 72 height 36
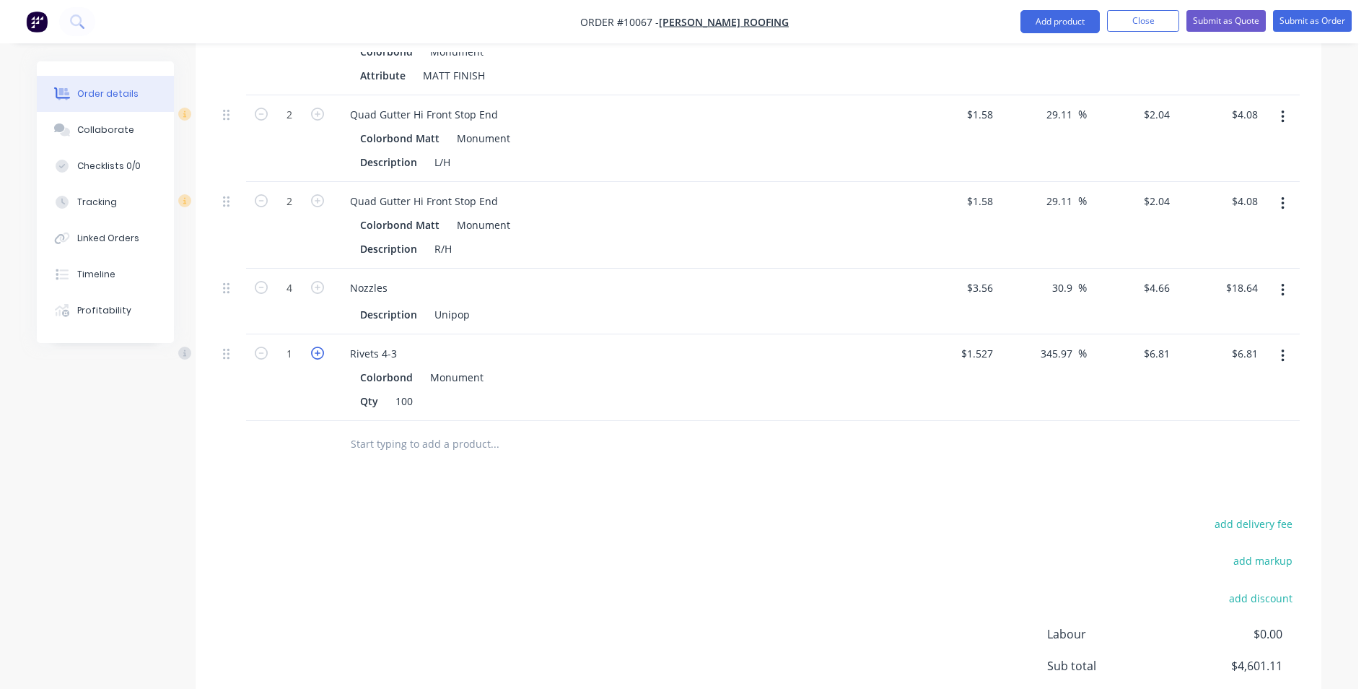
click at [320, 346] on icon "button" at bounding box center [317, 352] width 13 height 13
type input "2"
type input "$13.62"
click at [448, 429] on input "text" at bounding box center [494, 443] width 289 height 29
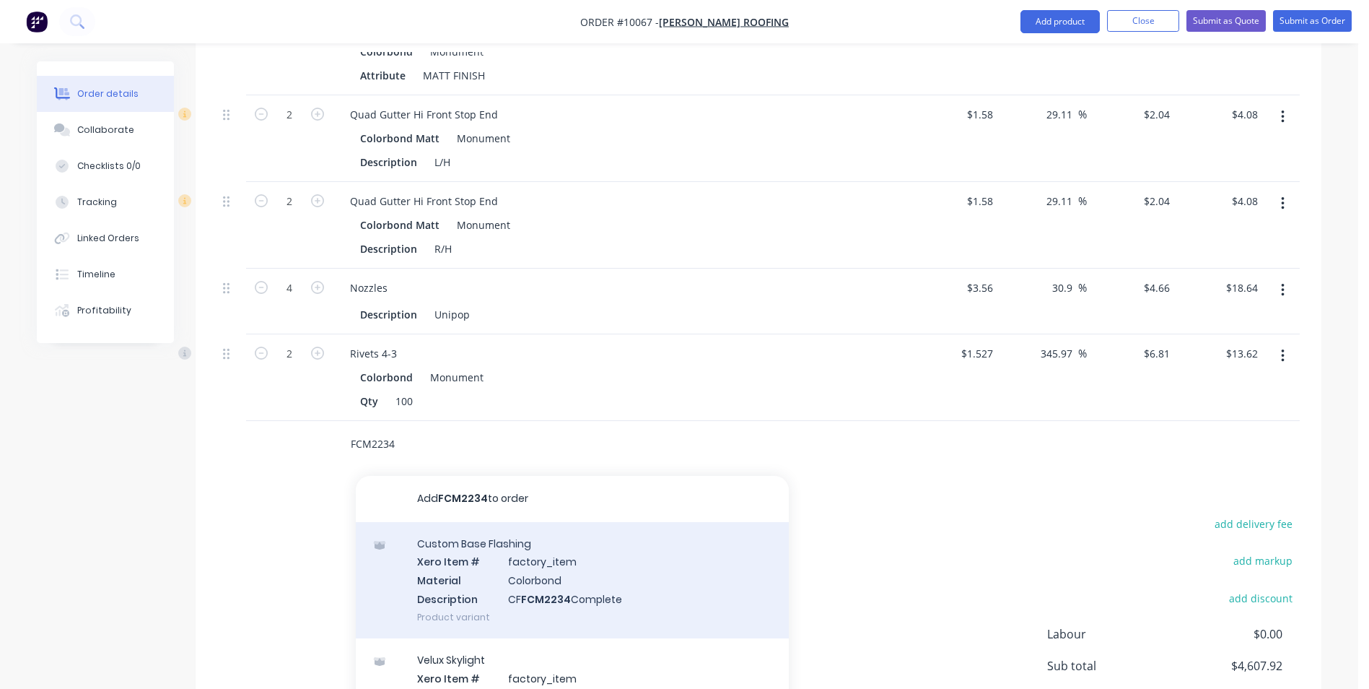
scroll to position [72, 0]
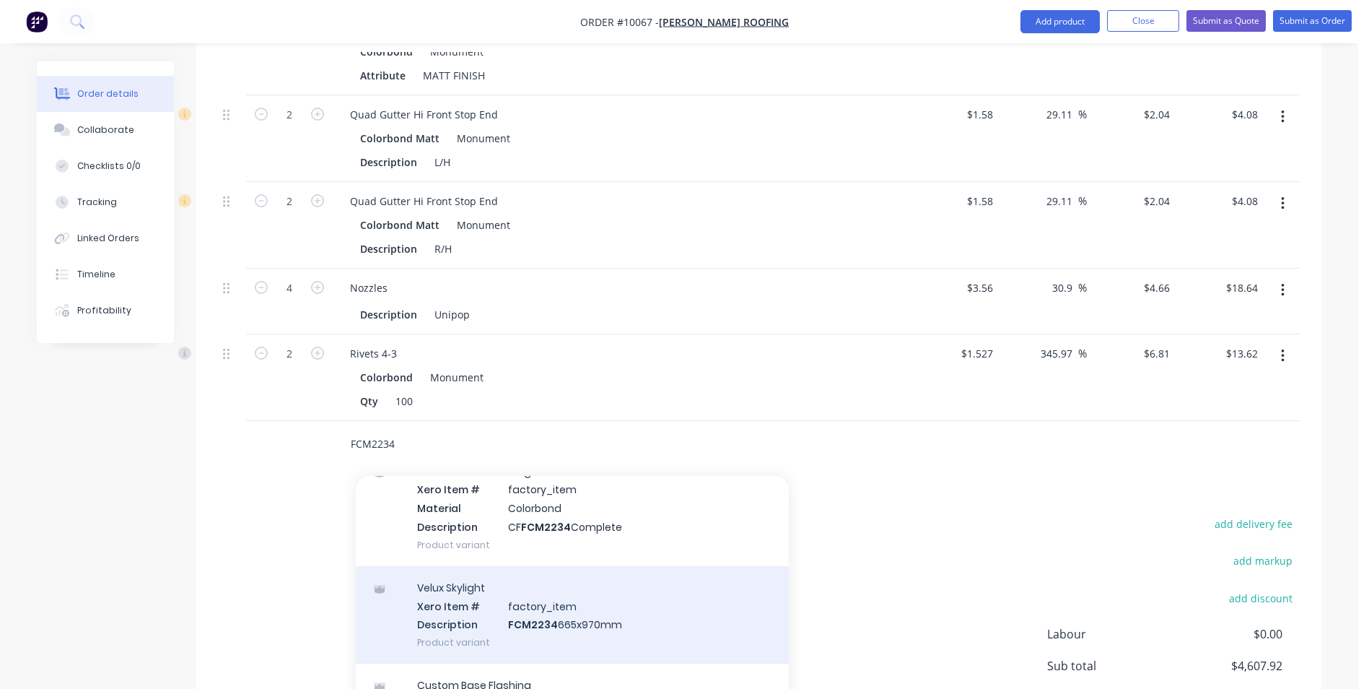
type input "FCM2234"
click at [609, 566] on div "Velux Skylight Xero Item # factory_item Description FCM2234 665x970mm Product v…" at bounding box center [572, 614] width 433 height 97
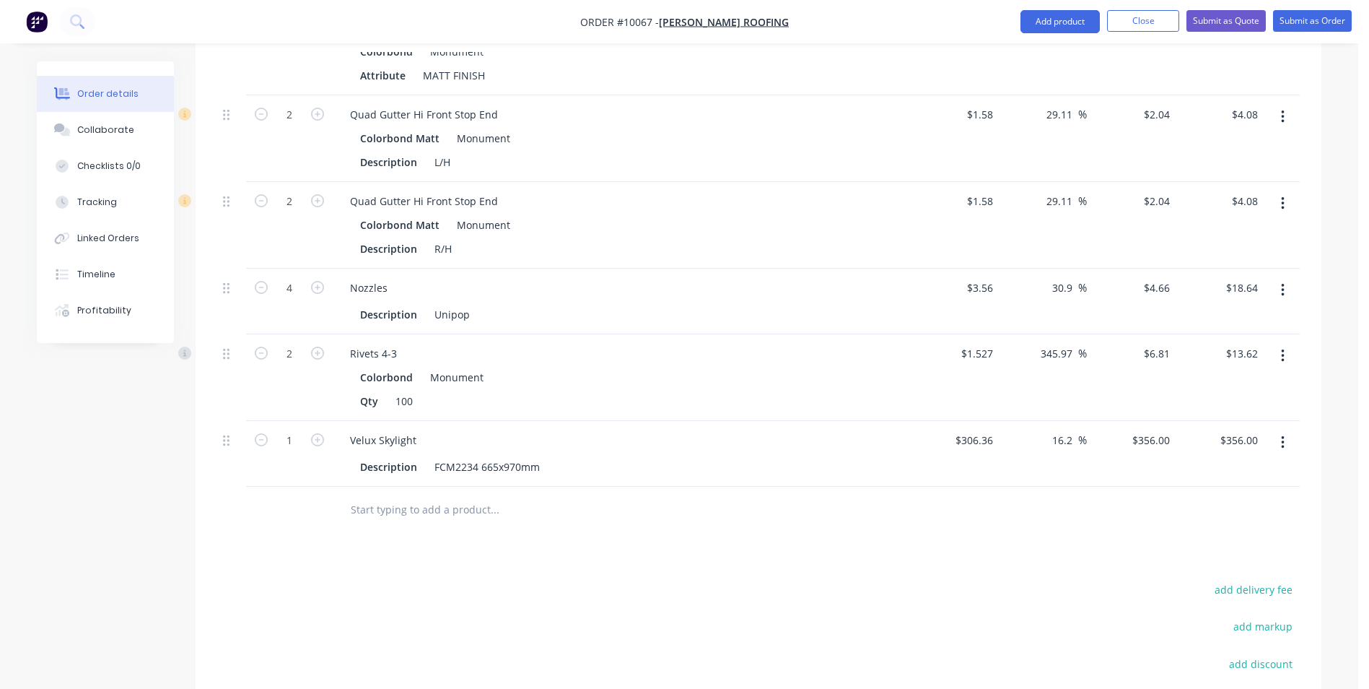
click at [403, 495] on input "text" at bounding box center [494, 509] width 289 height 29
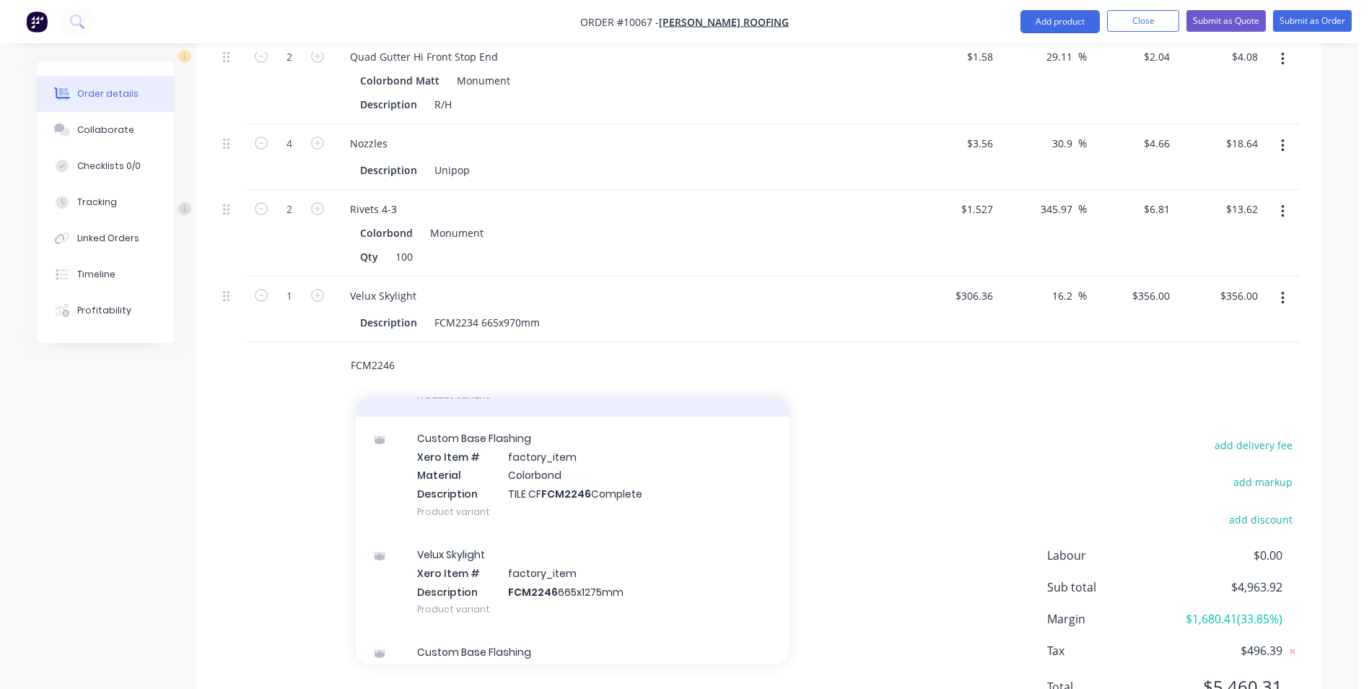
scroll to position [144, 0]
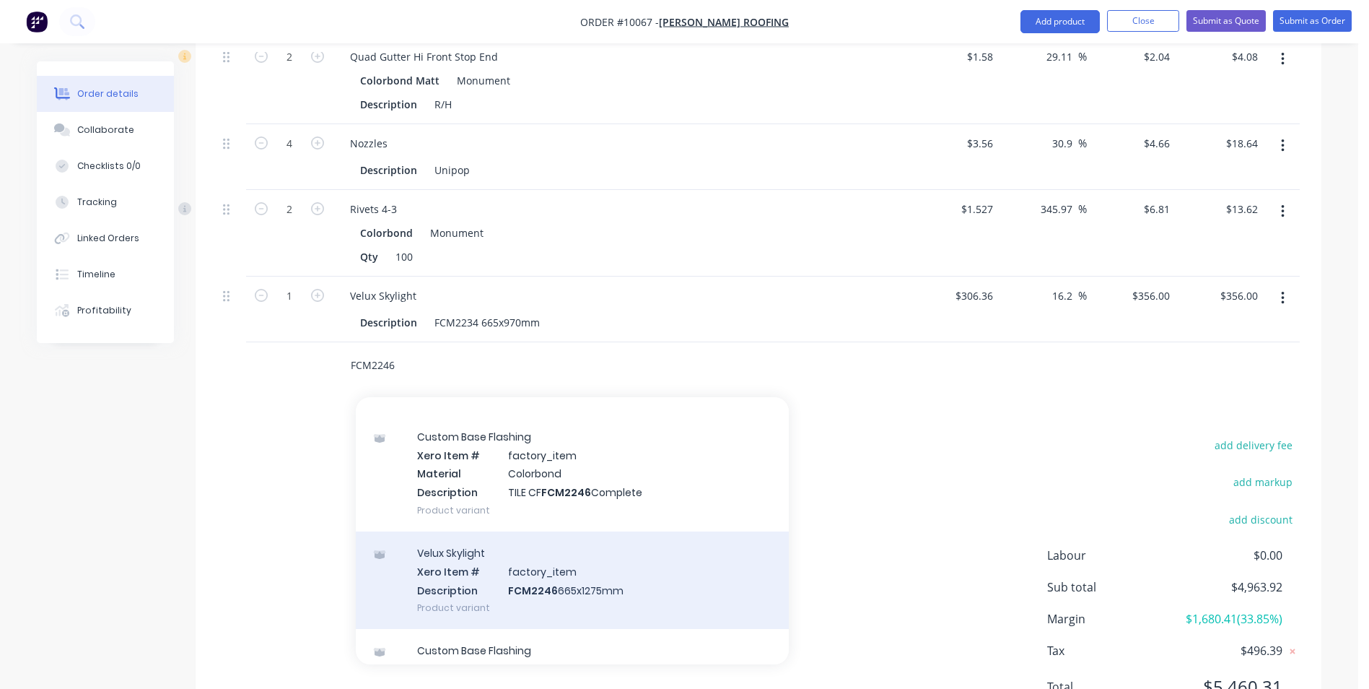
type input "FCM2246"
click at [590, 531] on div "Velux Skylight Xero Item # factory_item Description FCM2246 665x1275mm Product …" at bounding box center [572, 579] width 433 height 97
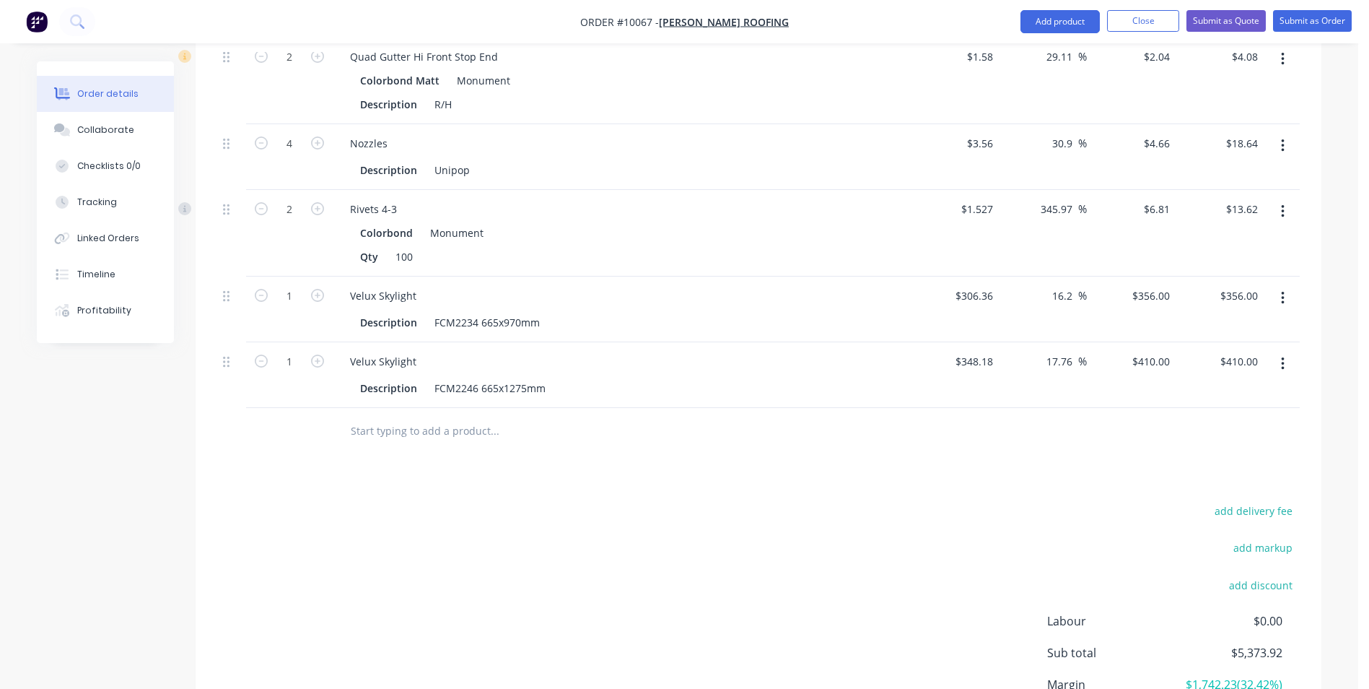
click at [366, 416] on input "text" at bounding box center [494, 430] width 289 height 29
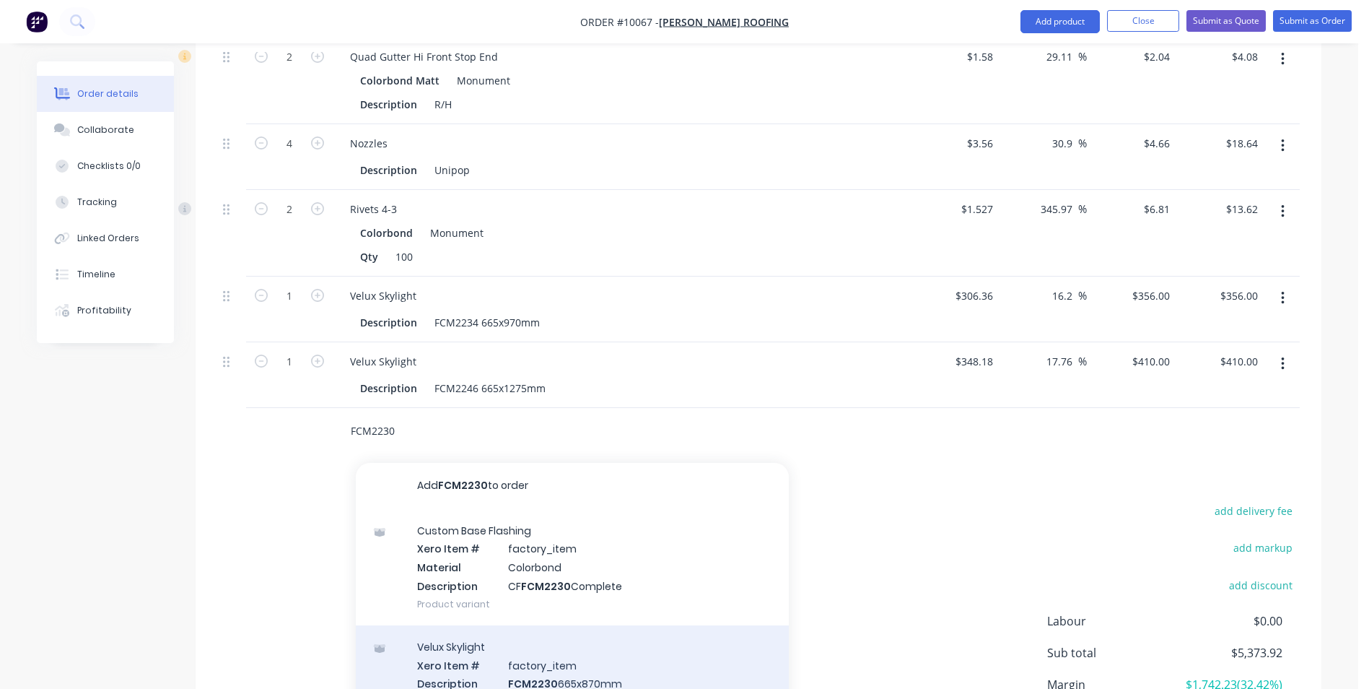
type input "FCM2230"
click at [573, 625] on div "Velux Skylight Xero Item # factory_item Description FCM2230 665x870mm Product v…" at bounding box center [572, 673] width 433 height 97
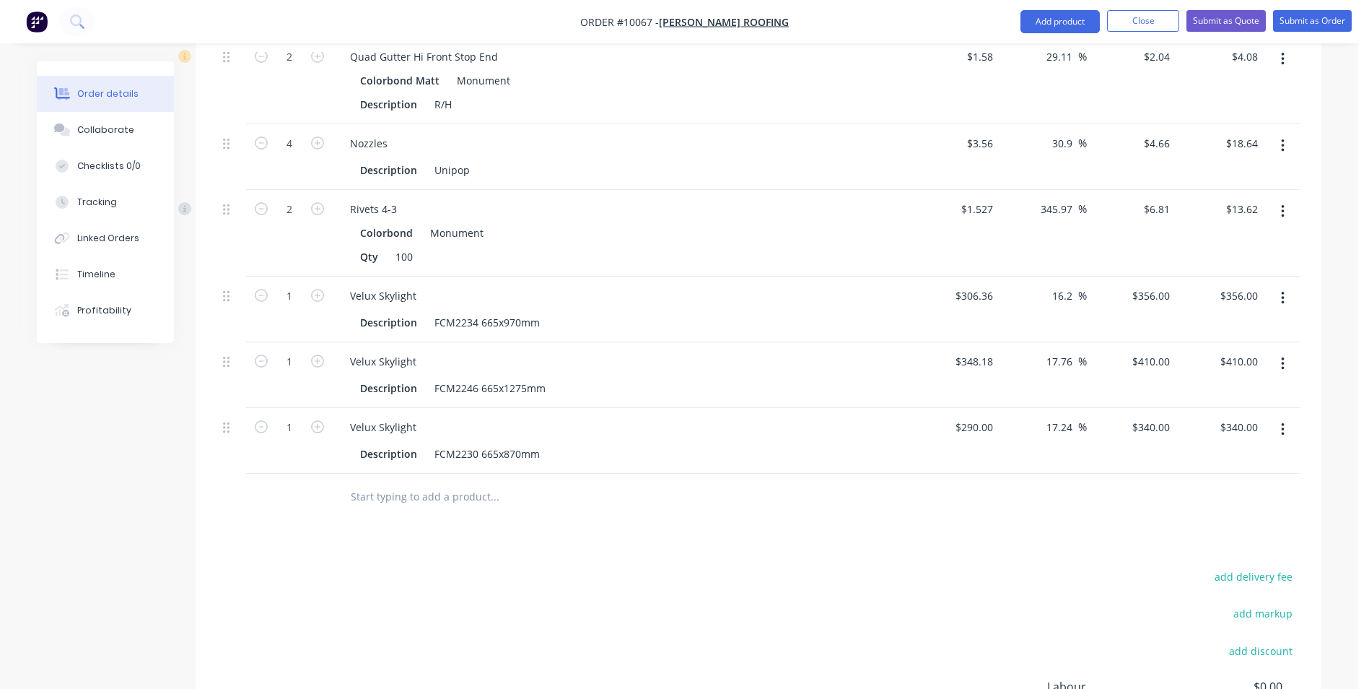
click at [444, 482] on input "text" at bounding box center [494, 496] width 289 height 29
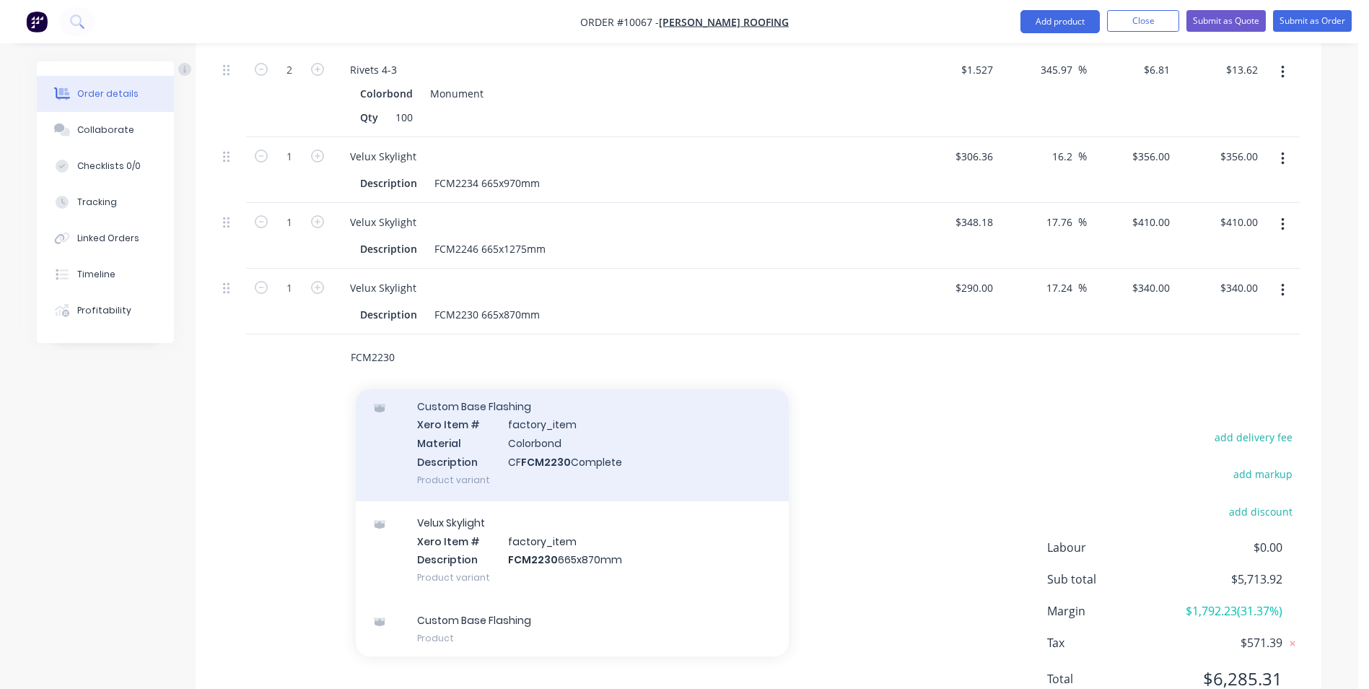
scroll to position [114, 0]
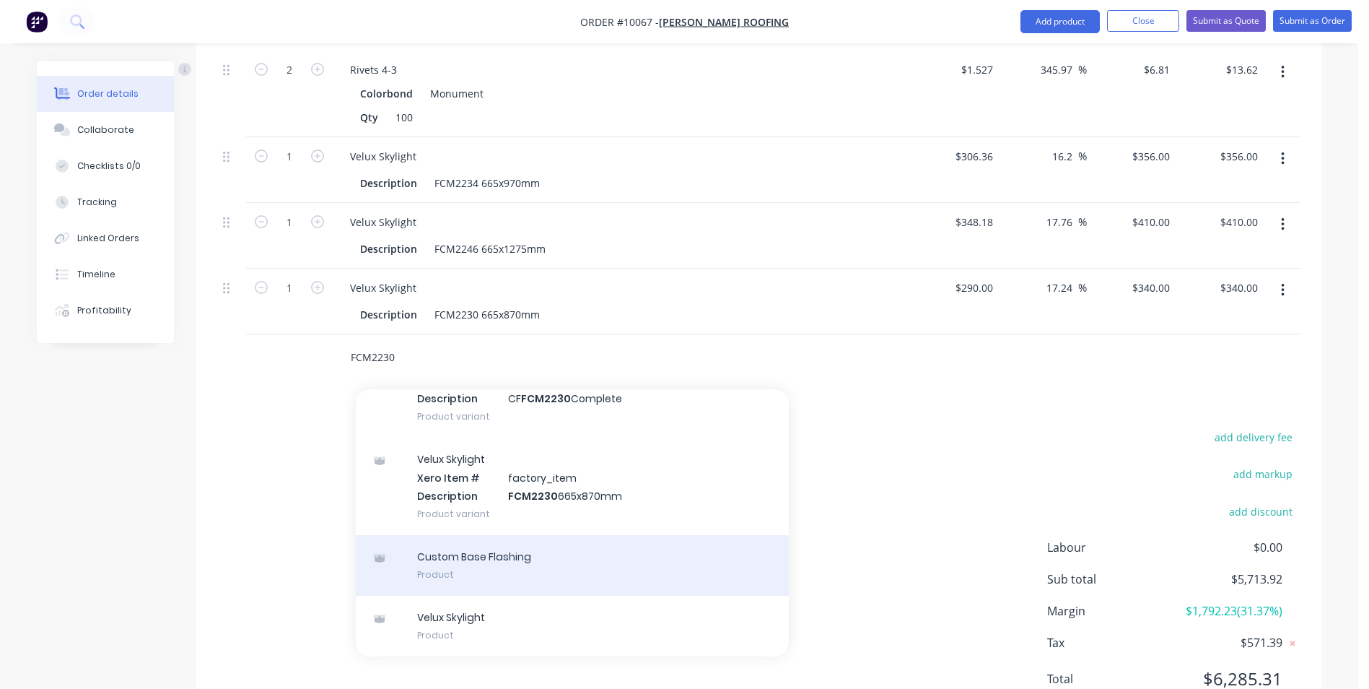
type input "FCM2230"
click at [590, 535] on div "Custom Base Flashing Product" at bounding box center [572, 565] width 433 height 61
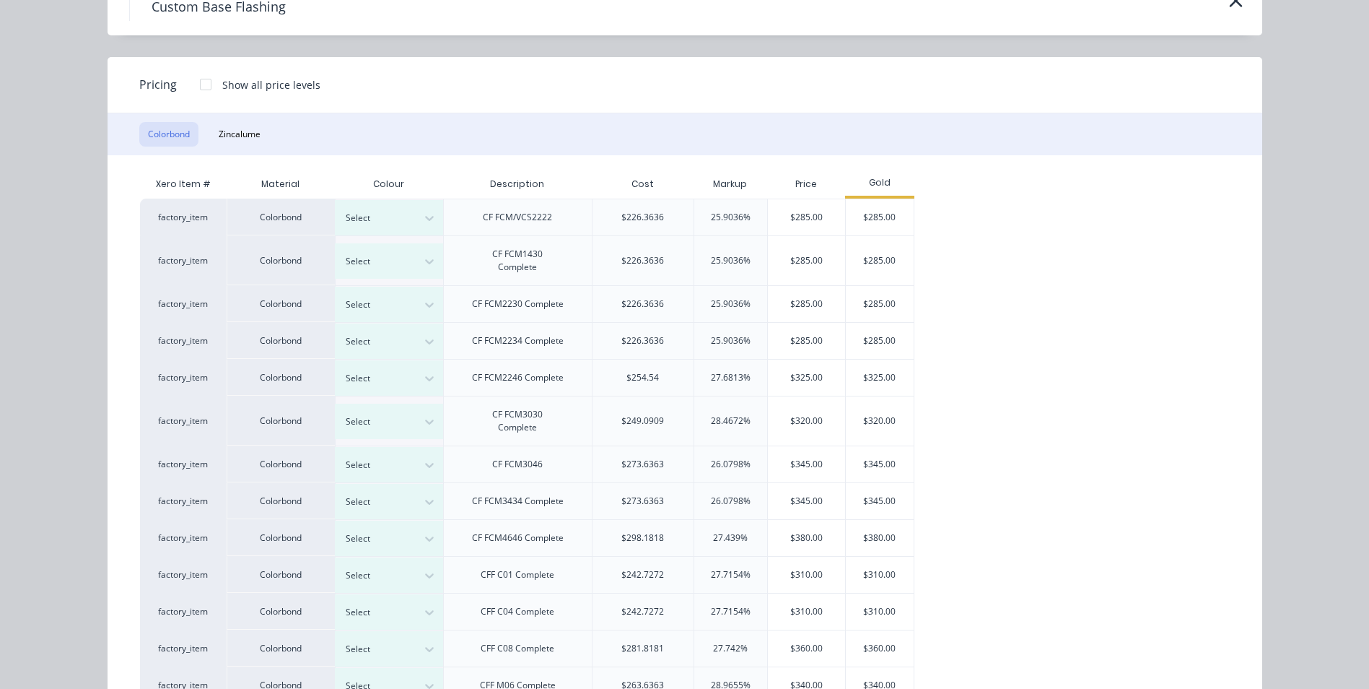
scroll to position [31, 0]
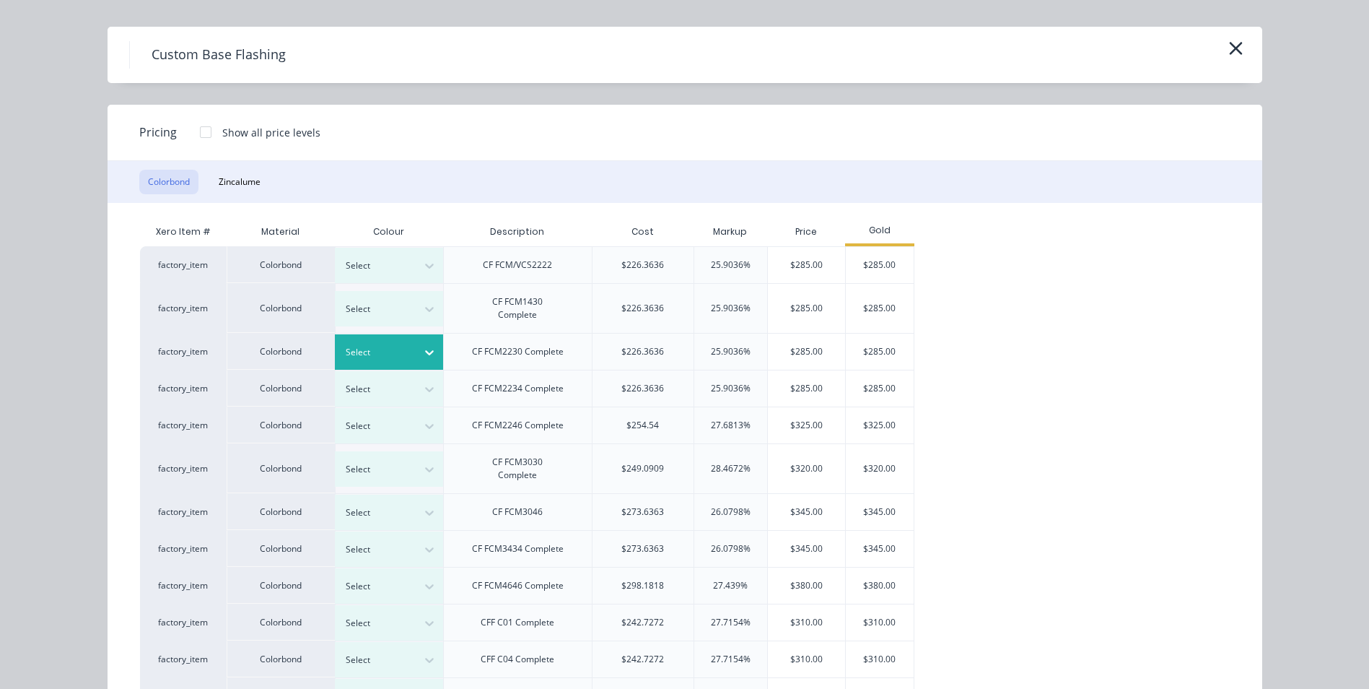
click at [422, 355] on icon at bounding box center [429, 352] width 14 height 14
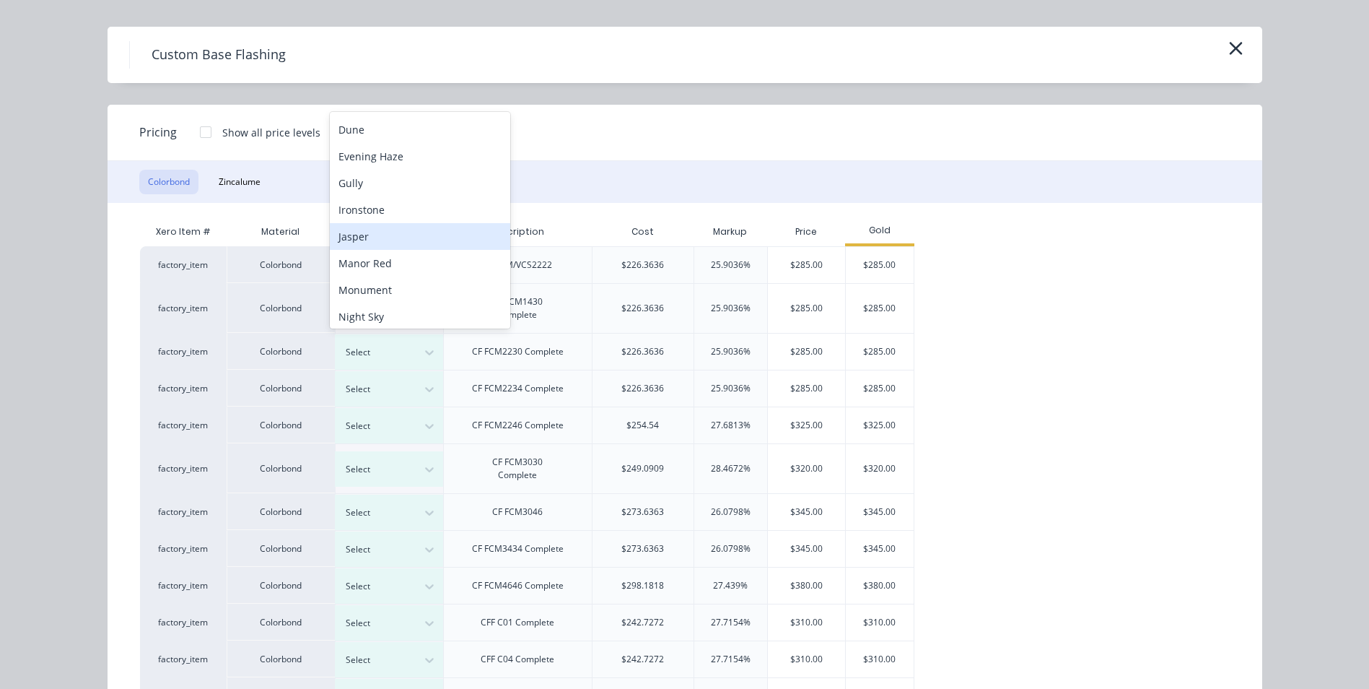
scroll to position [225, 0]
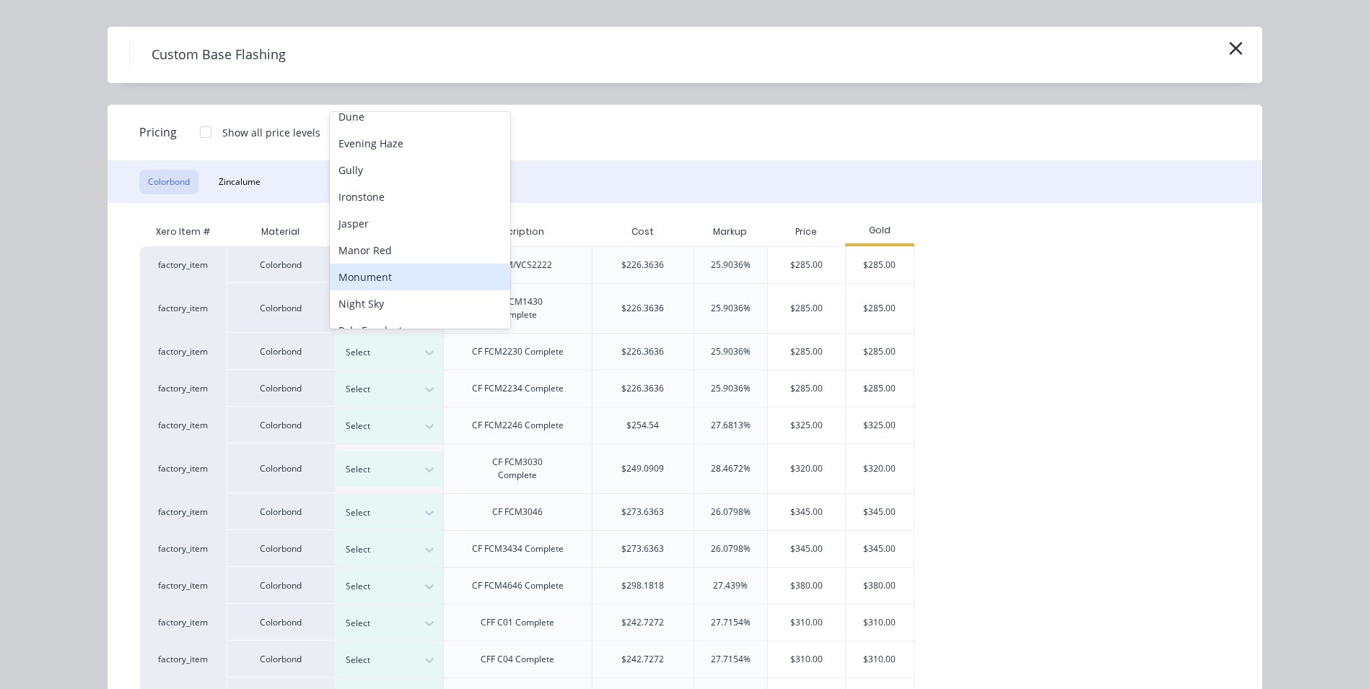
click at [417, 278] on div "Monument" at bounding box center [420, 276] width 180 height 27
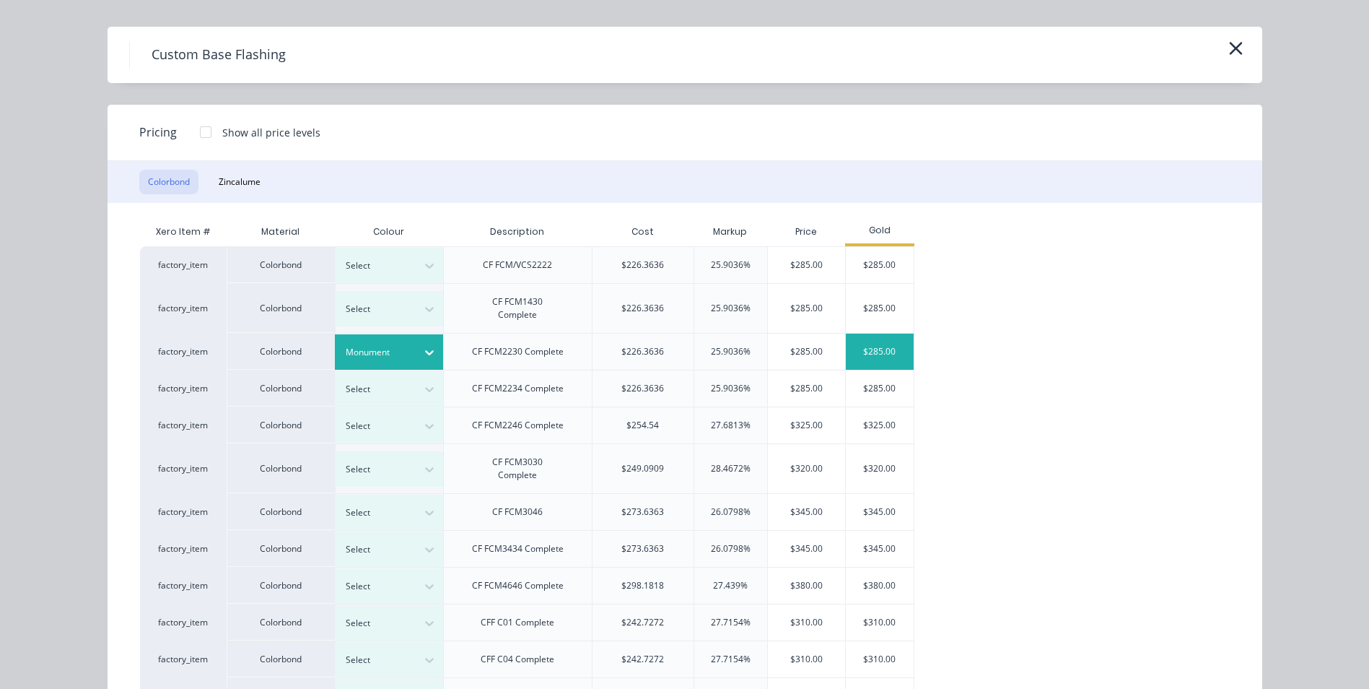
click at [867, 360] on div "$285.00" at bounding box center [880, 351] width 68 height 36
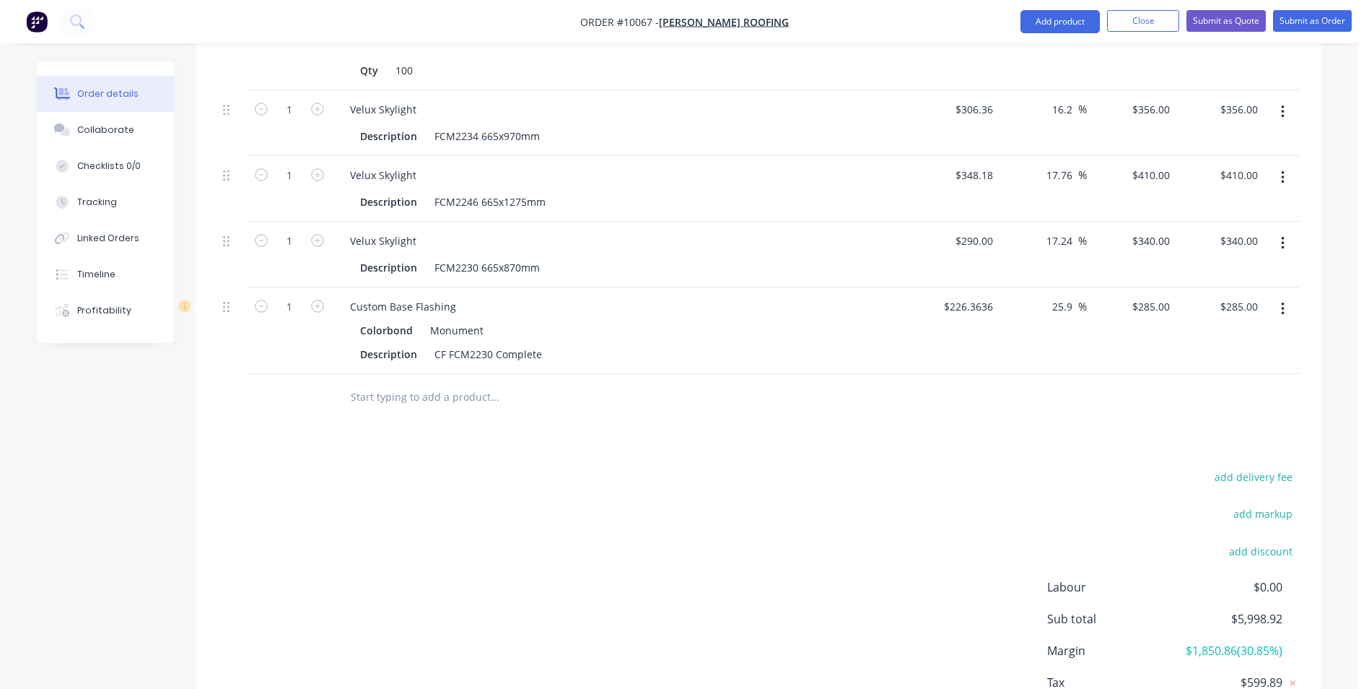
scroll to position [1658, 0]
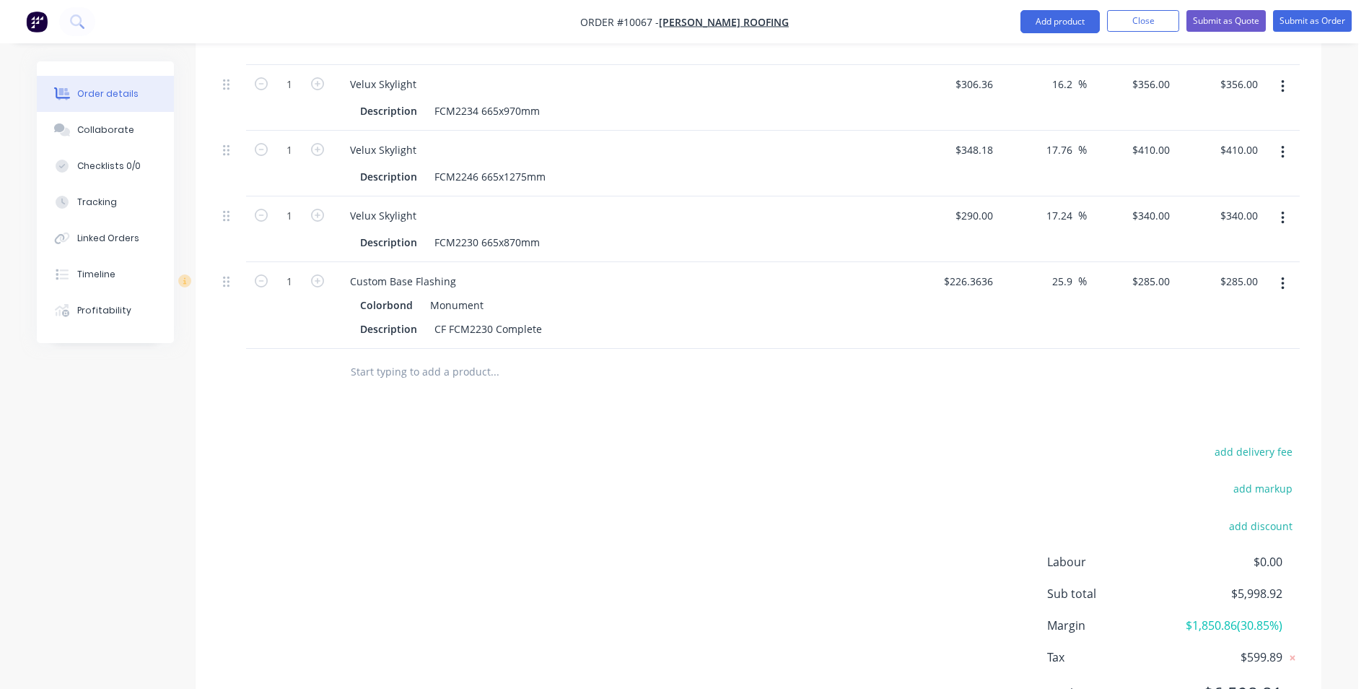
click at [1282, 277] on icon "button" at bounding box center [1282, 283] width 3 height 13
click at [1251, 340] on div "Duplicate" at bounding box center [1231, 350] width 111 height 21
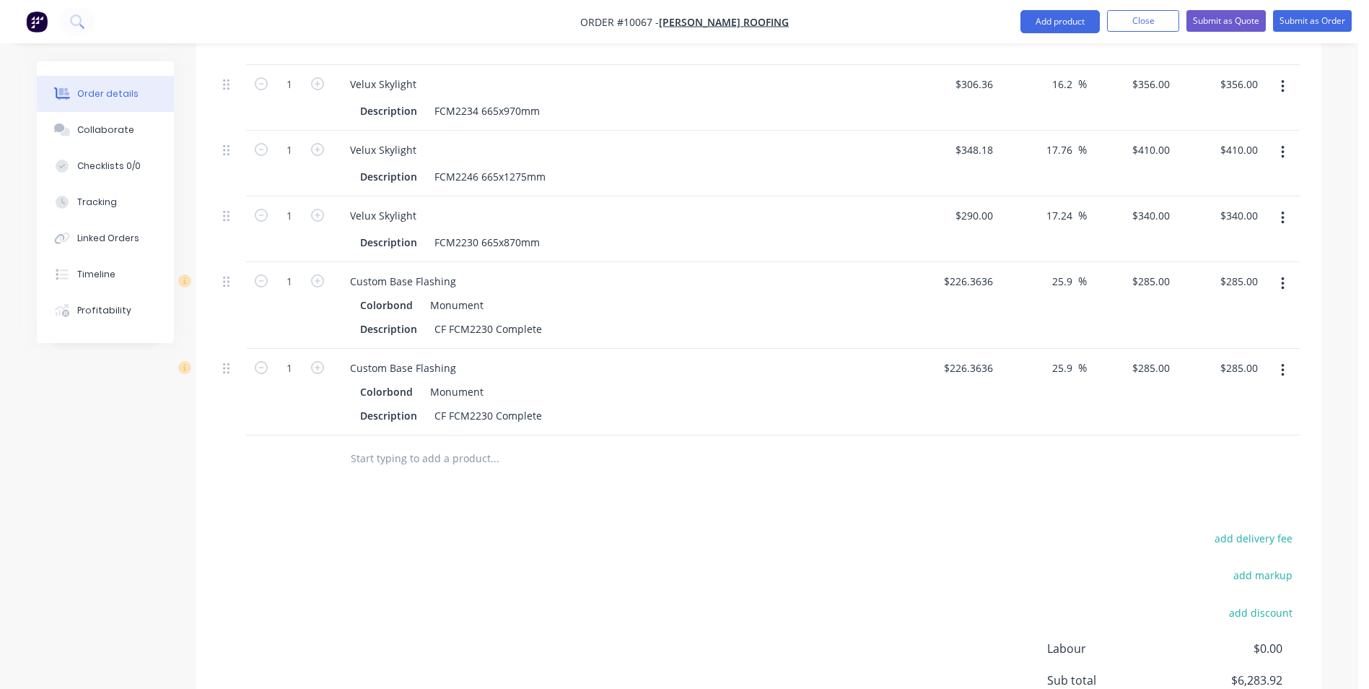
click at [1283, 364] on icon "button" at bounding box center [1282, 370] width 3 height 13
click at [1238, 427] on div "Duplicate" at bounding box center [1231, 437] width 111 height 21
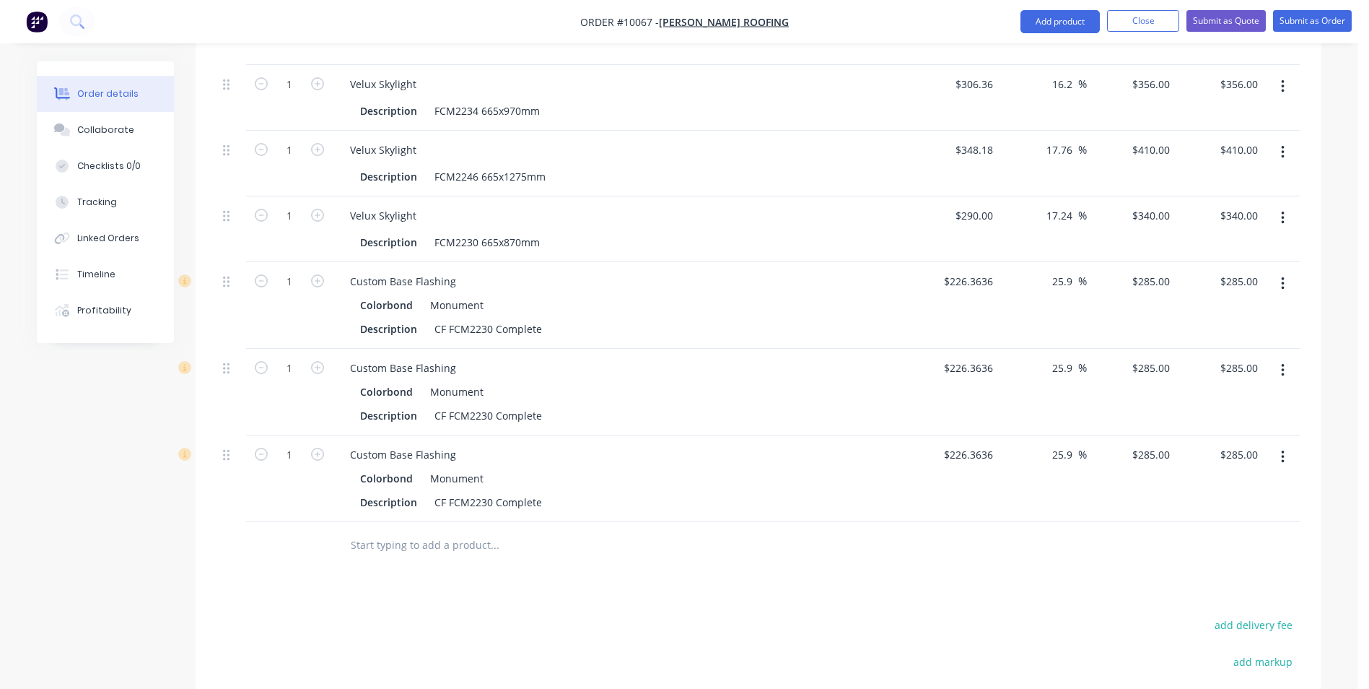
click at [1281, 362] on icon "button" at bounding box center [1283, 370] width 4 height 16
click at [1216, 427] on div "Duplicate" at bounding box center [1231, 437] width 111 height 21
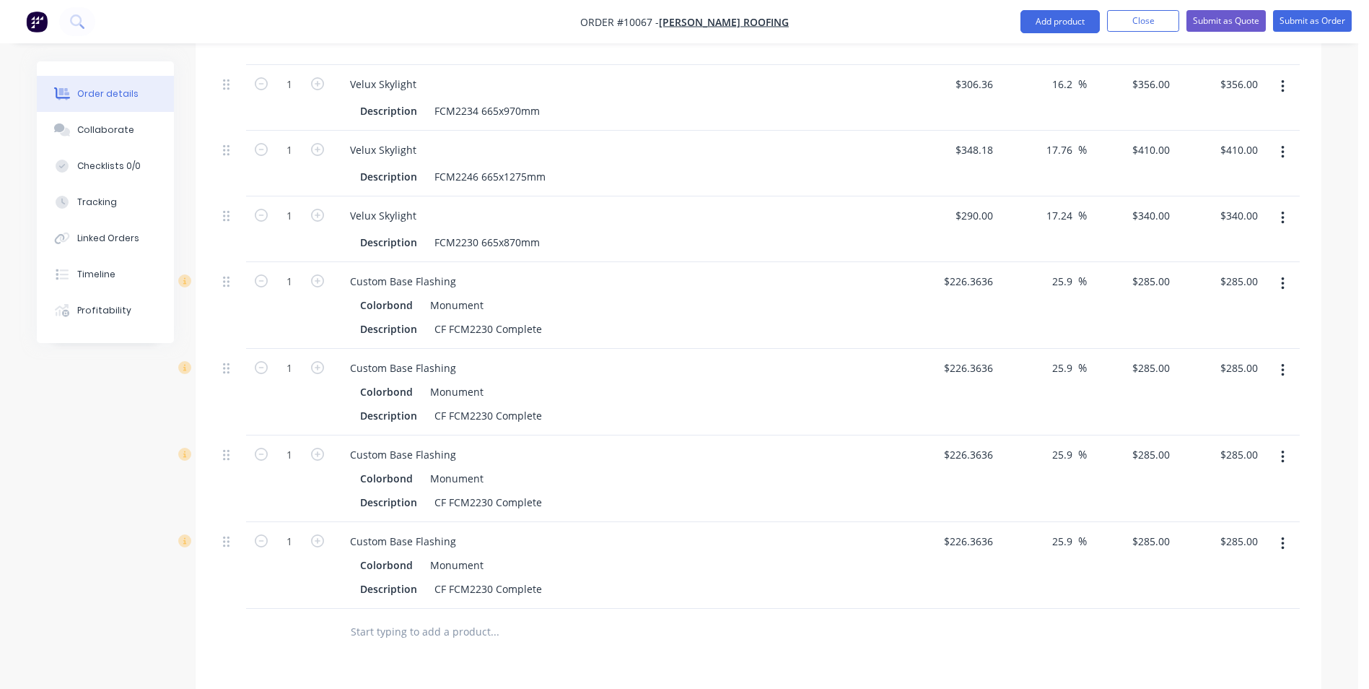
click at [1277, 530] on button "button" at bounding box center [1283, 543] width 34 height 26
click at [1215, 657] on div "Delete" at bounding box center [1231, 667] width 111 height 21
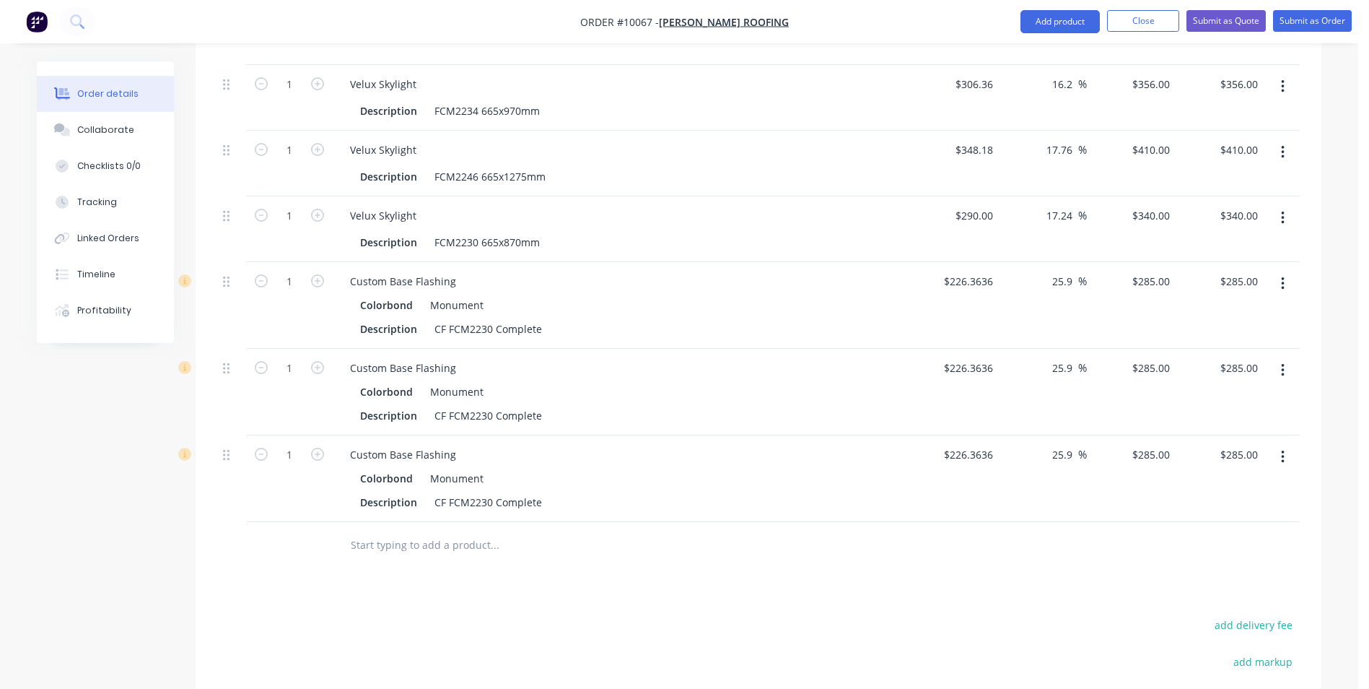
click at [1284, 362] on icon "button" at bounding box center [1283, 370] width 4 height 16
click at [1199, 398] on div "Edit" at bounding box center [1231, 408] width 111 height 21
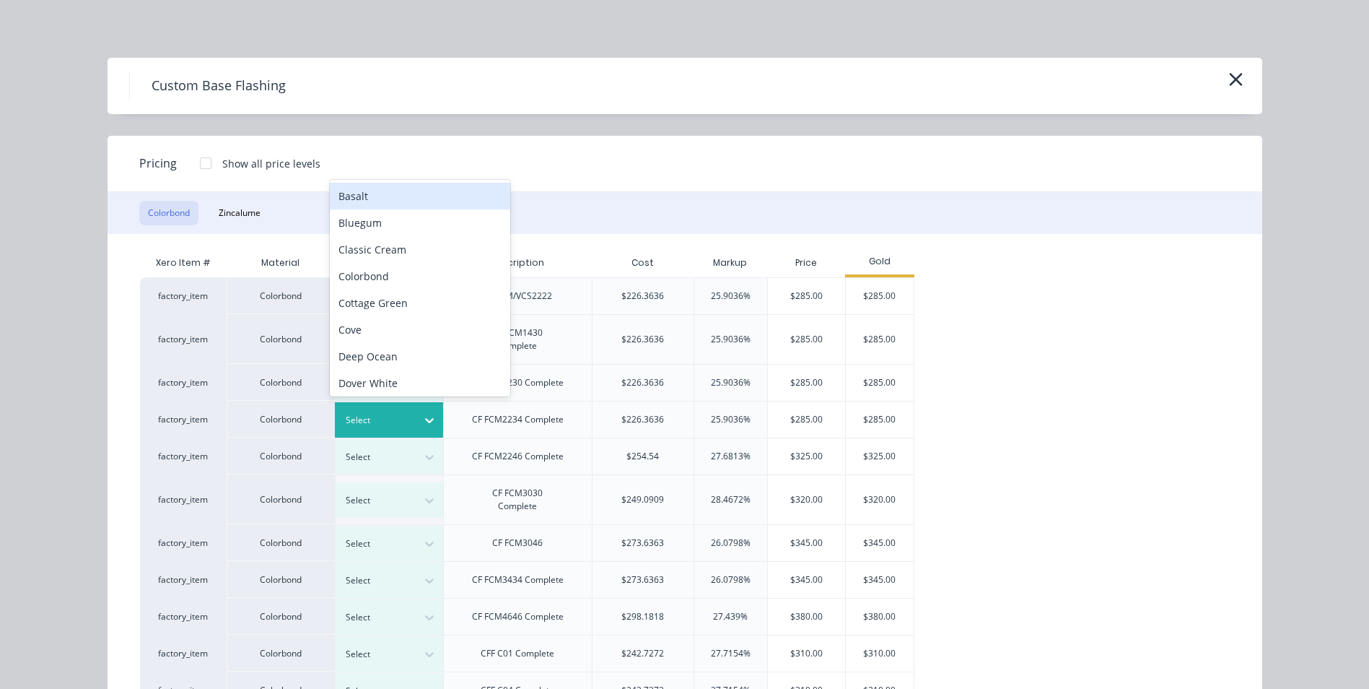
click at [392, 421] on div at bounding box center [378, 420] width 65 height 16
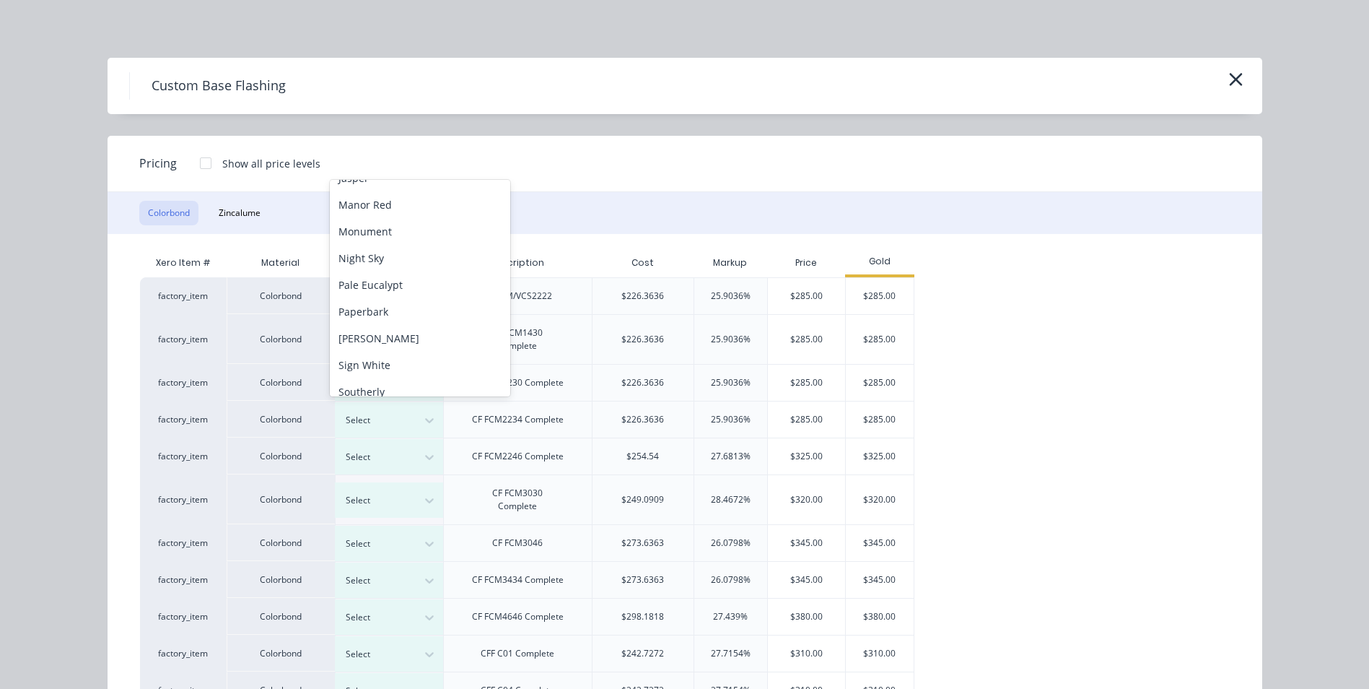
scroll to position [361, 0]
click at [391, 214] on div "Monument" at bounding box center [420, 209] width 180 height 27
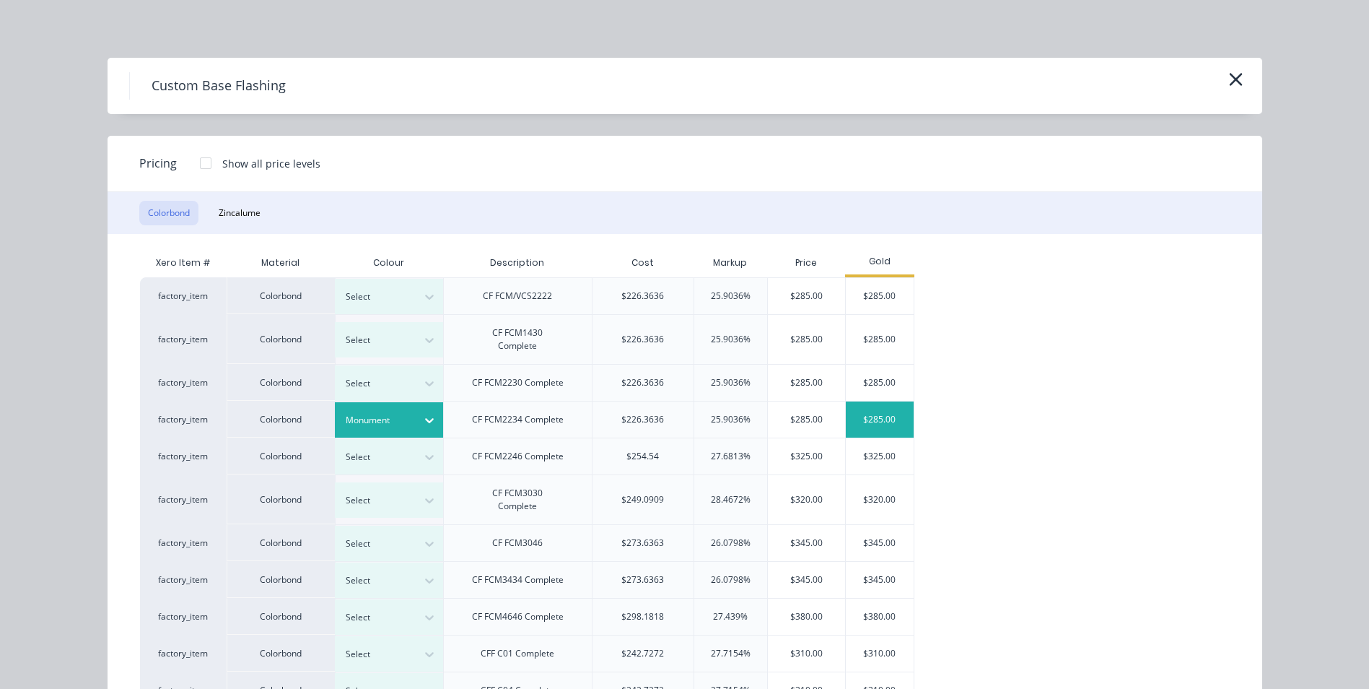
click at [888, 417] on div "$285.00" at bounding box center [880, 419] width 68 height 36
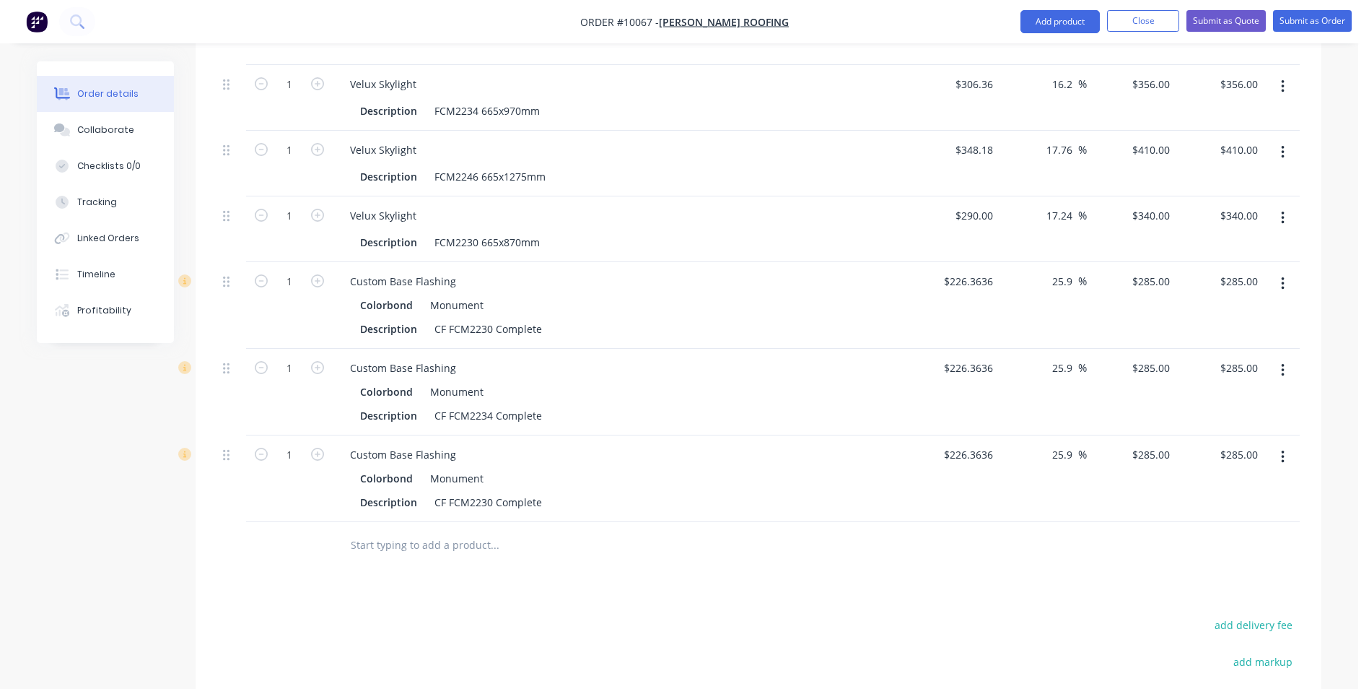
click at [1281, 449] on icon "button" at bounding box center [1283, 457] width 4 height 16
click at [1218, 484] on div "Edit" at bounding box center [1231, 494] width 111 height 21
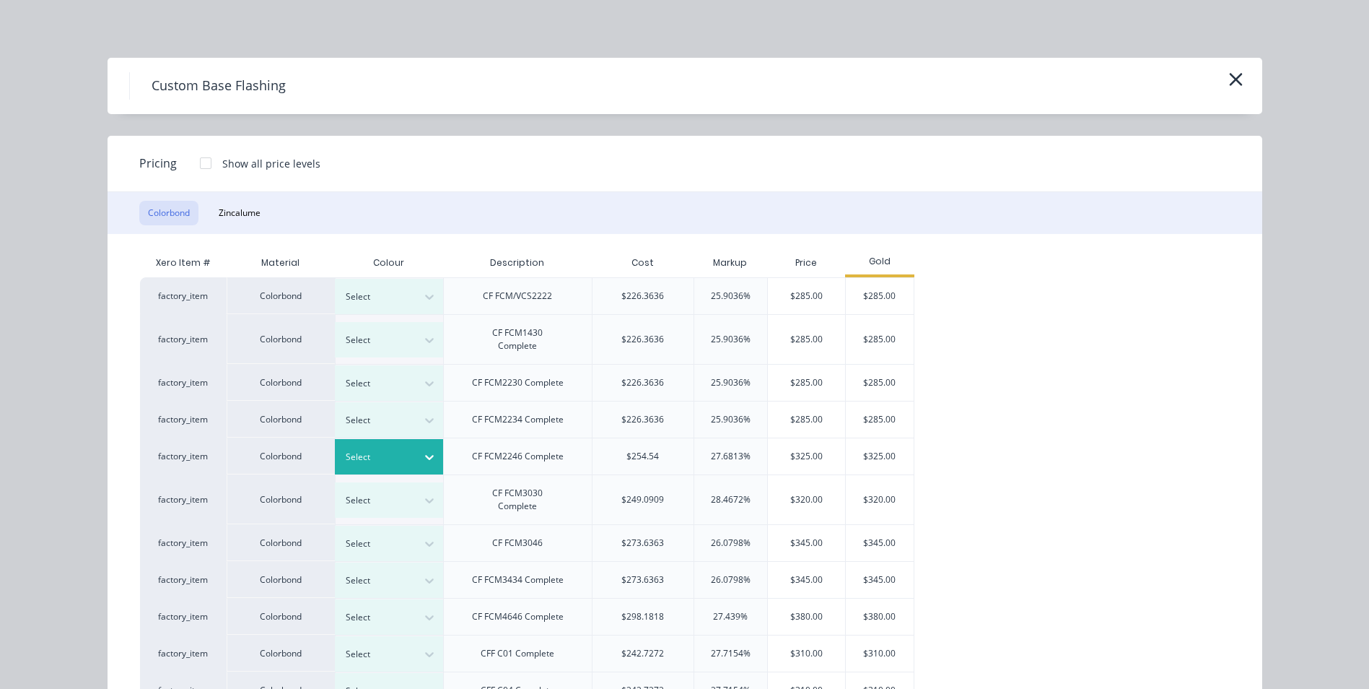
click at [386, 456] on div at bounding box center [378, 457] width 65 height 16
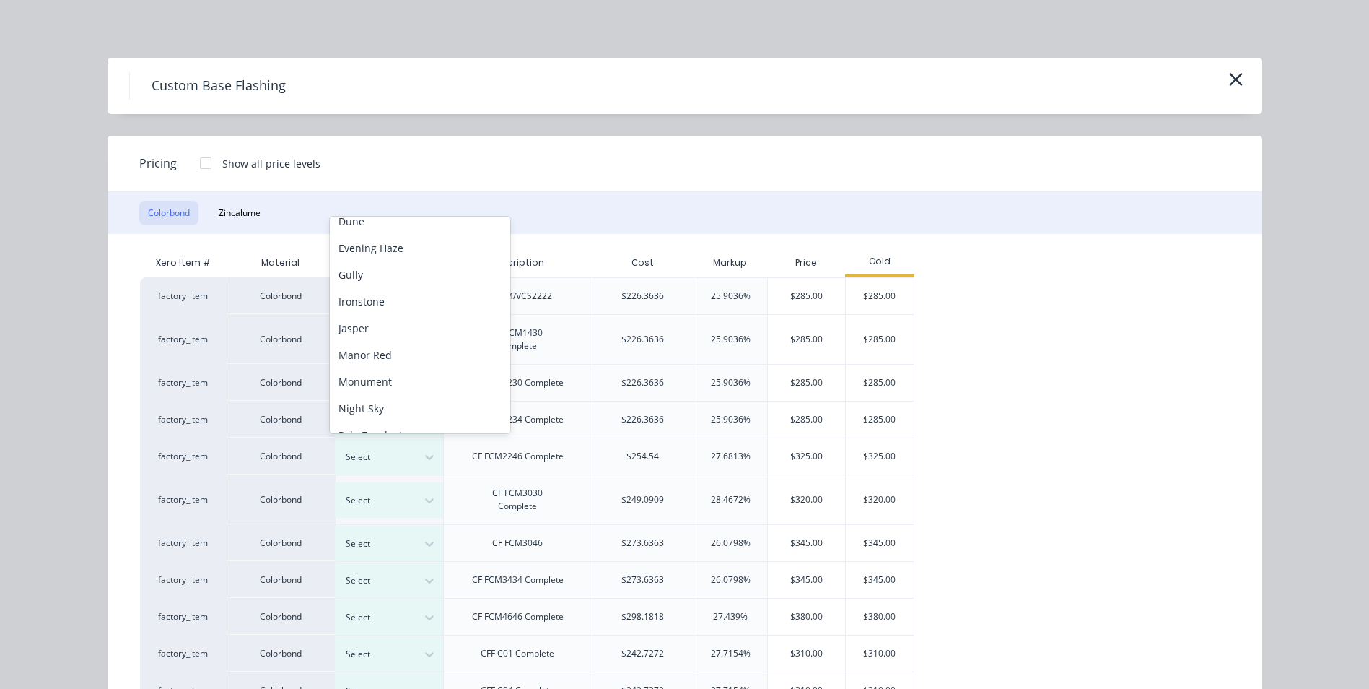
scroll to position [297, 0]
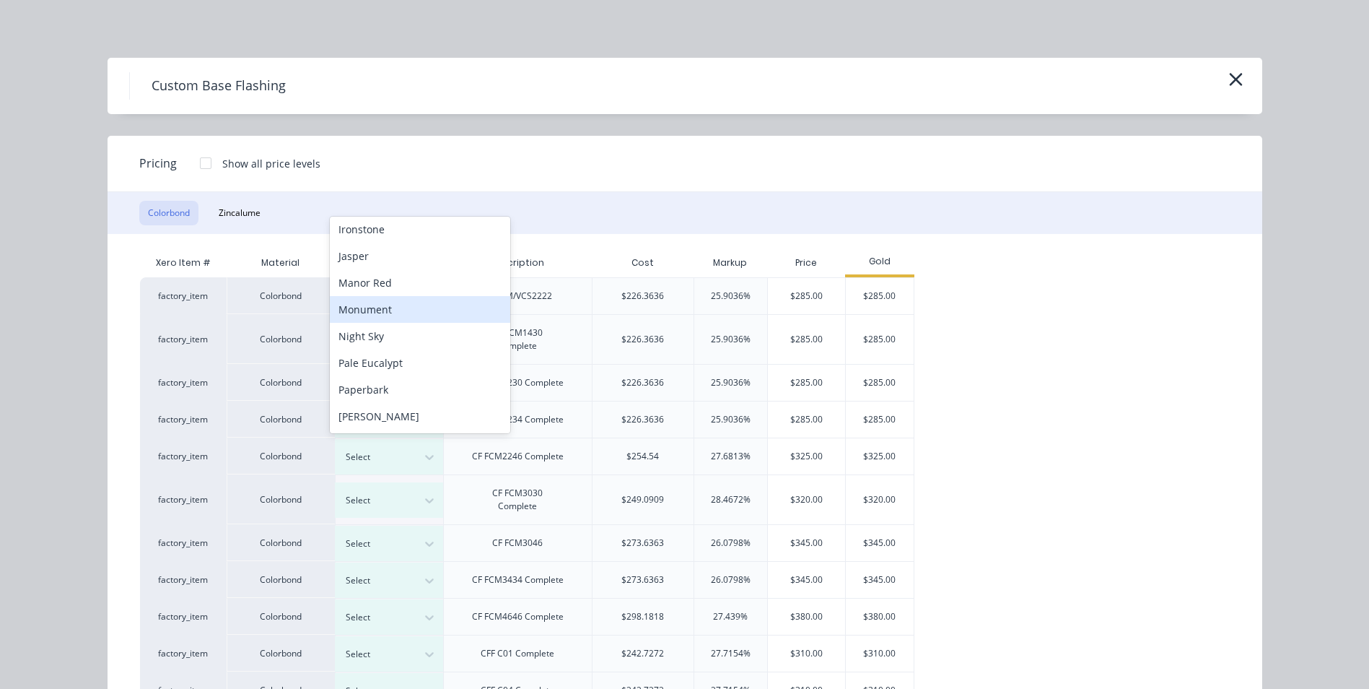
click at [393, 312] on div "Monument" at bounding box center [420, 309] width 180 height 27
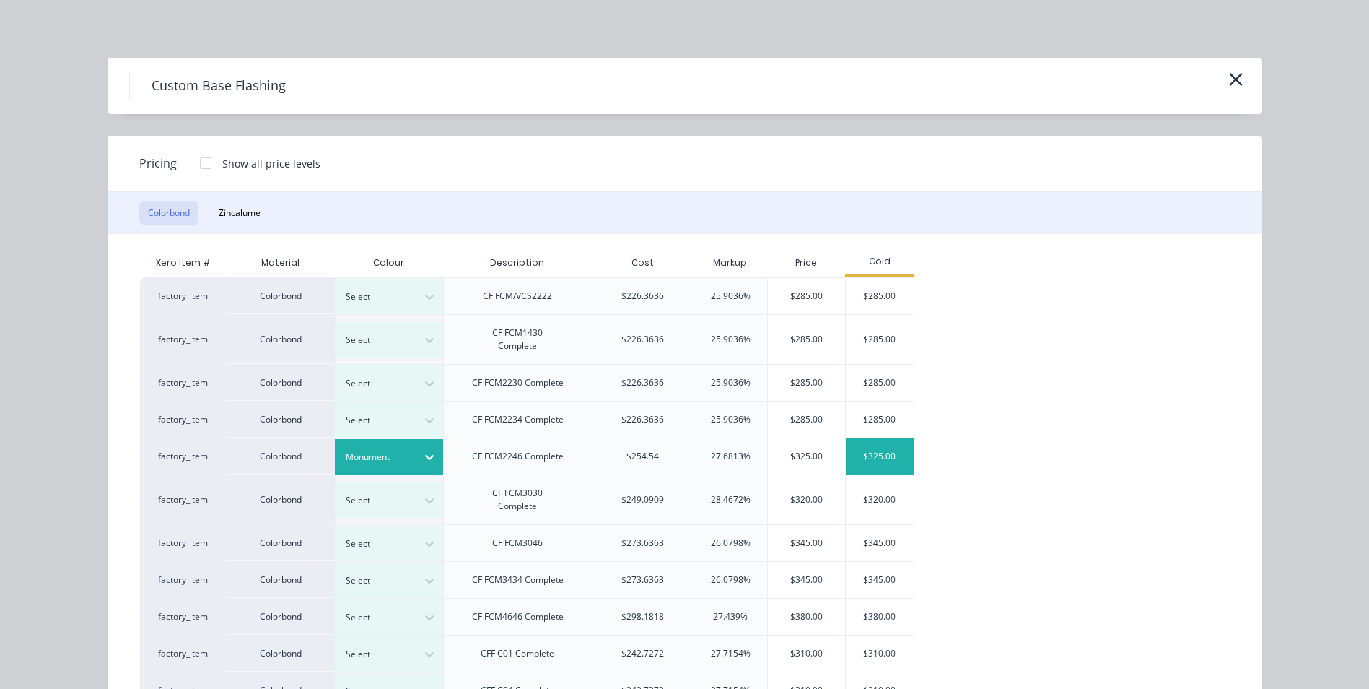
click at [898, 465] on div "$325.00" at bounding box center [880, 456] width 68 height 36
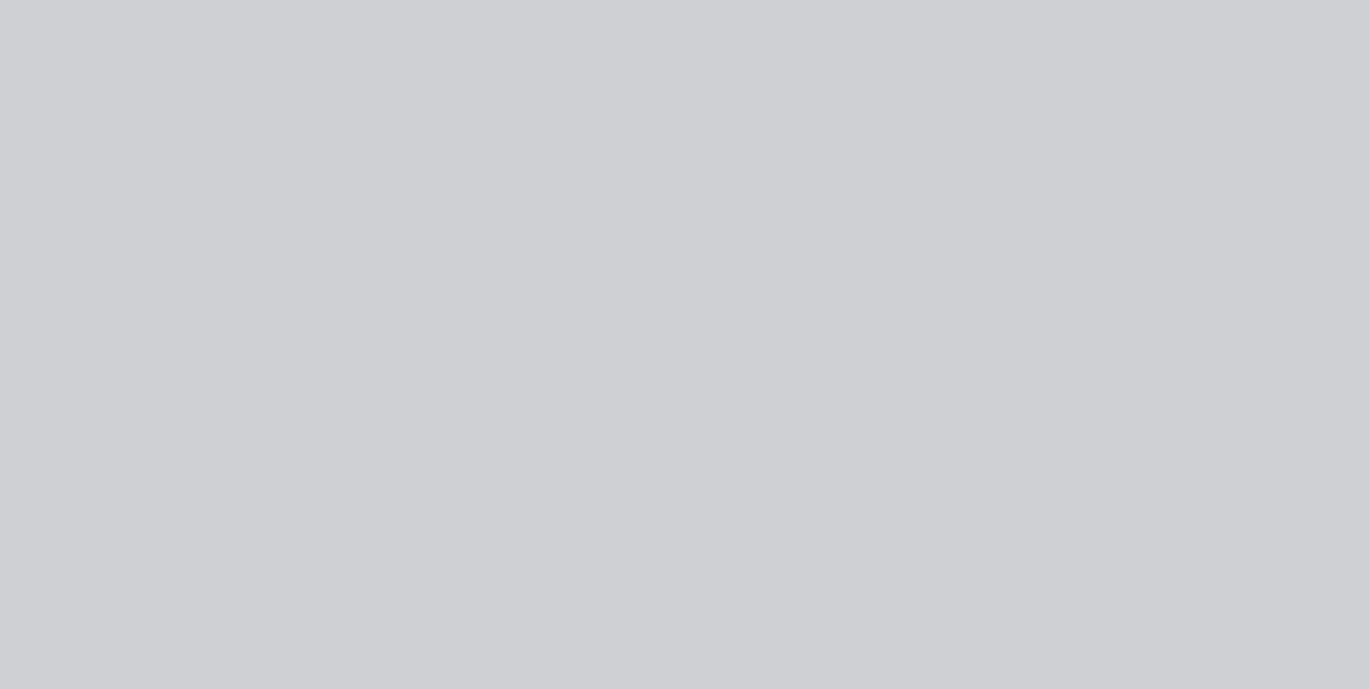
type input "43.57"
type input "$325.00"
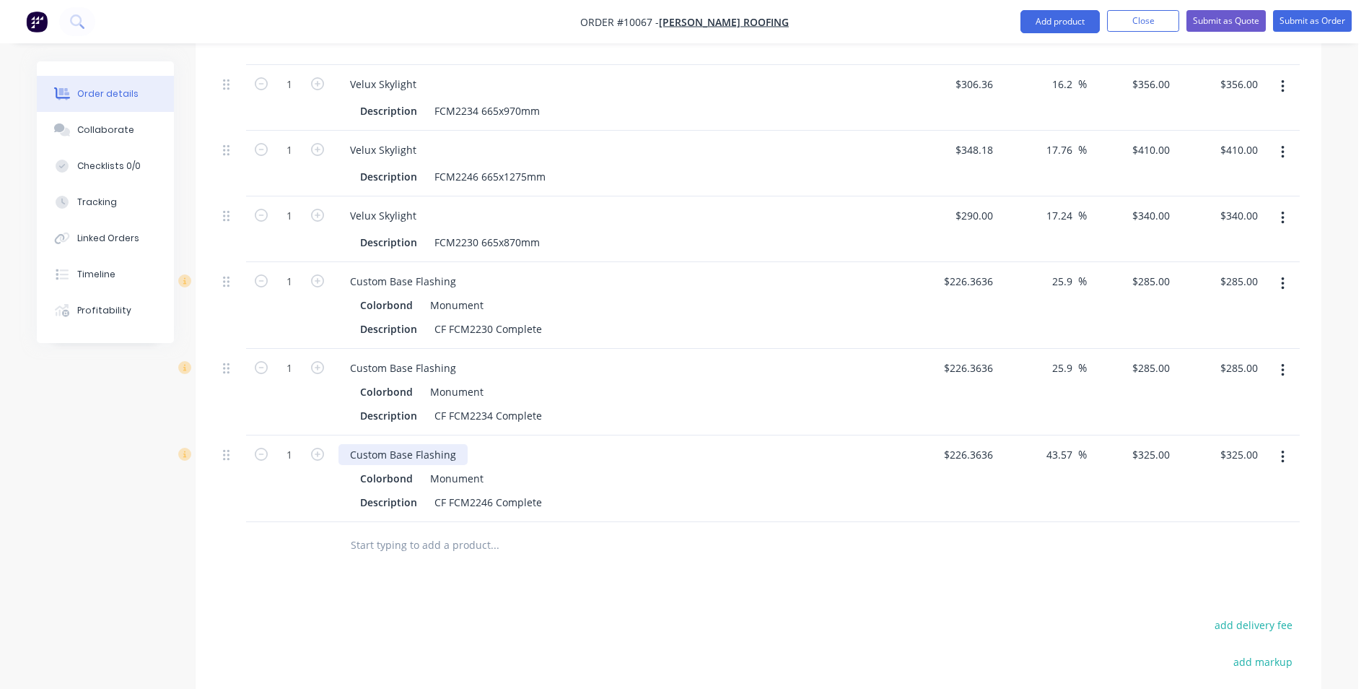
click at [455, 444] on div "Custom Base Flashing" at bounding box center [402, 454] width 129 height 21
drag, startPoint x: 590, startPoint y: 394, endPoint x: 460, endPoint y: 393, distance: 129.9
click at [460, 444] on div "Custom Base Flashing MATT FINISH - CUSTOM ORB" at bounding box center [492, 454] width 309 height 21
copy div "MATT FINISH - CUSTOM ORB"
click at [456, 357] on div "Custom Base Flashing" at bounding box center [402, 367] width 129 height 21
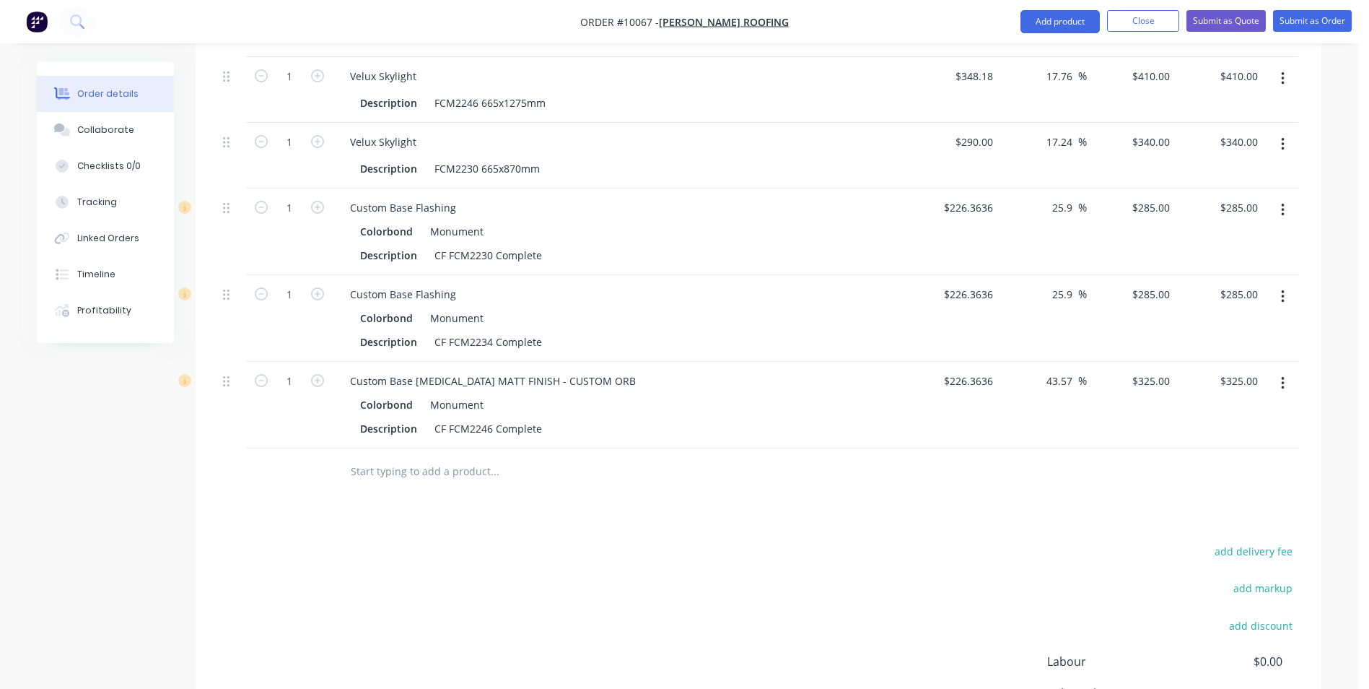
scroll to position [1629, 0]
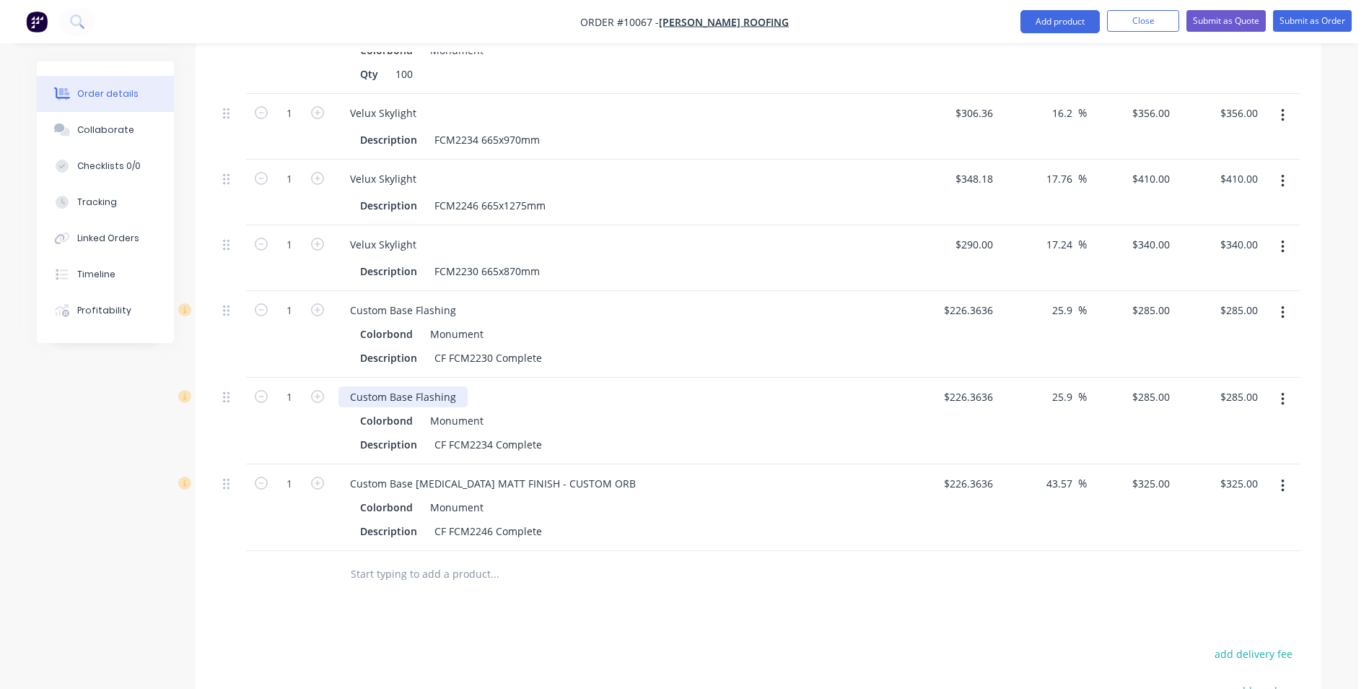
click at [458, 386] on div "Custom Base Flashing" at bounding box center [402, 396] width 129 height 21
click at [450, 300] on div "Custom Base Flashing" at bounding box center [402, 310] width 129 height 21
click at [453, 300] on div "Custom Base Flashing" at bounding box center [402, 310] width 129 height 21
click at [460, 559] on input "text" at bounding box center [494, 573] width 289 height 29
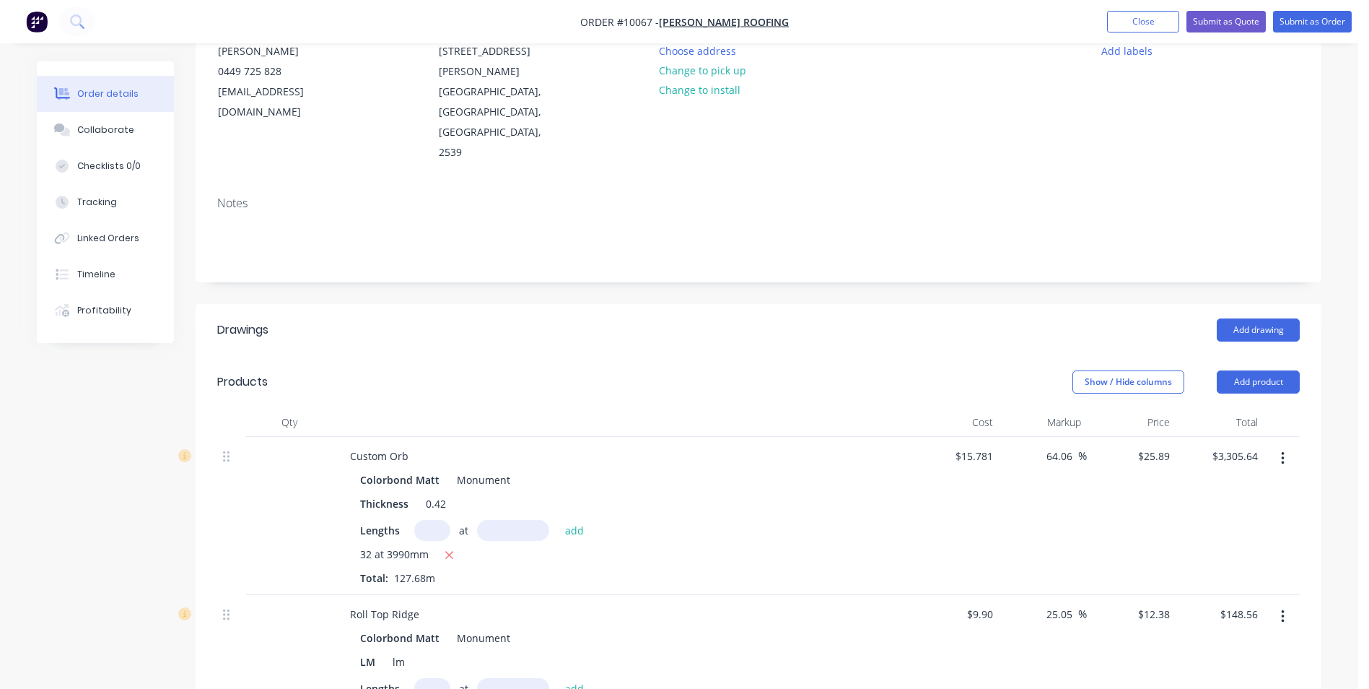
scroll to position [0, 0]
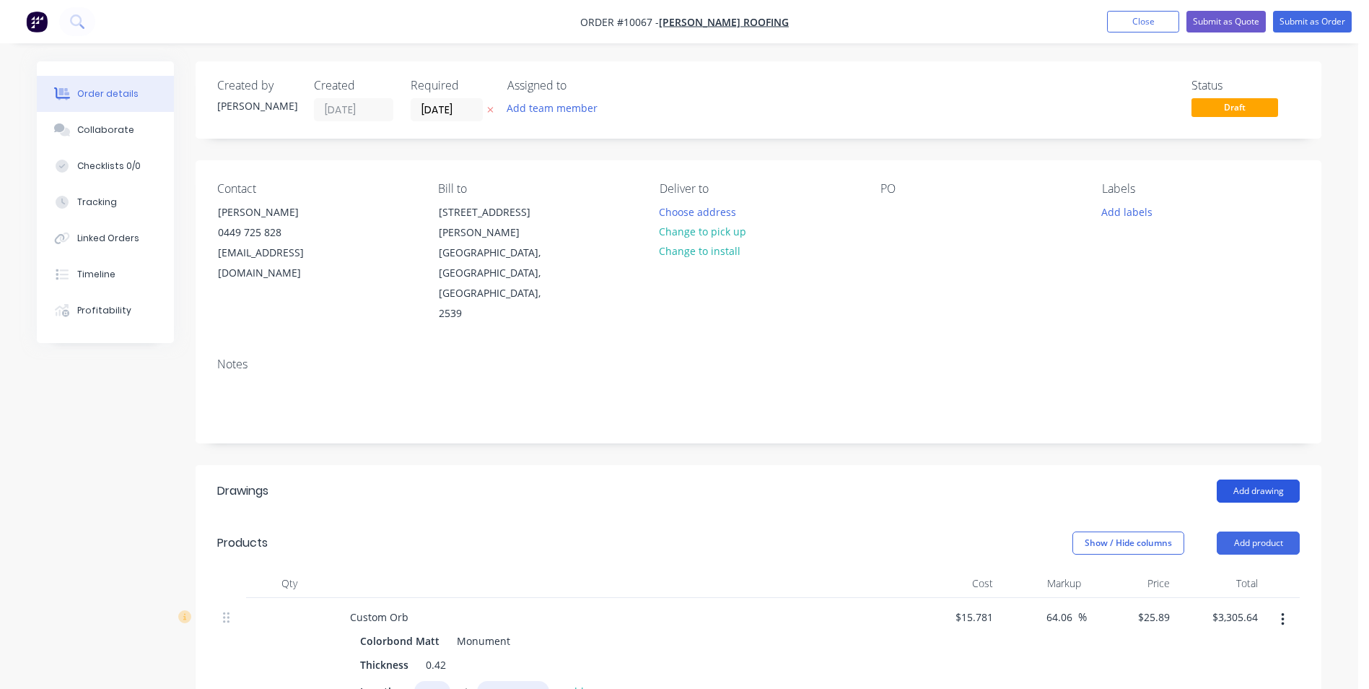
click at [1260, 479] on button "Add drawing" at bounding box center [1258, 490] width 83 height 23
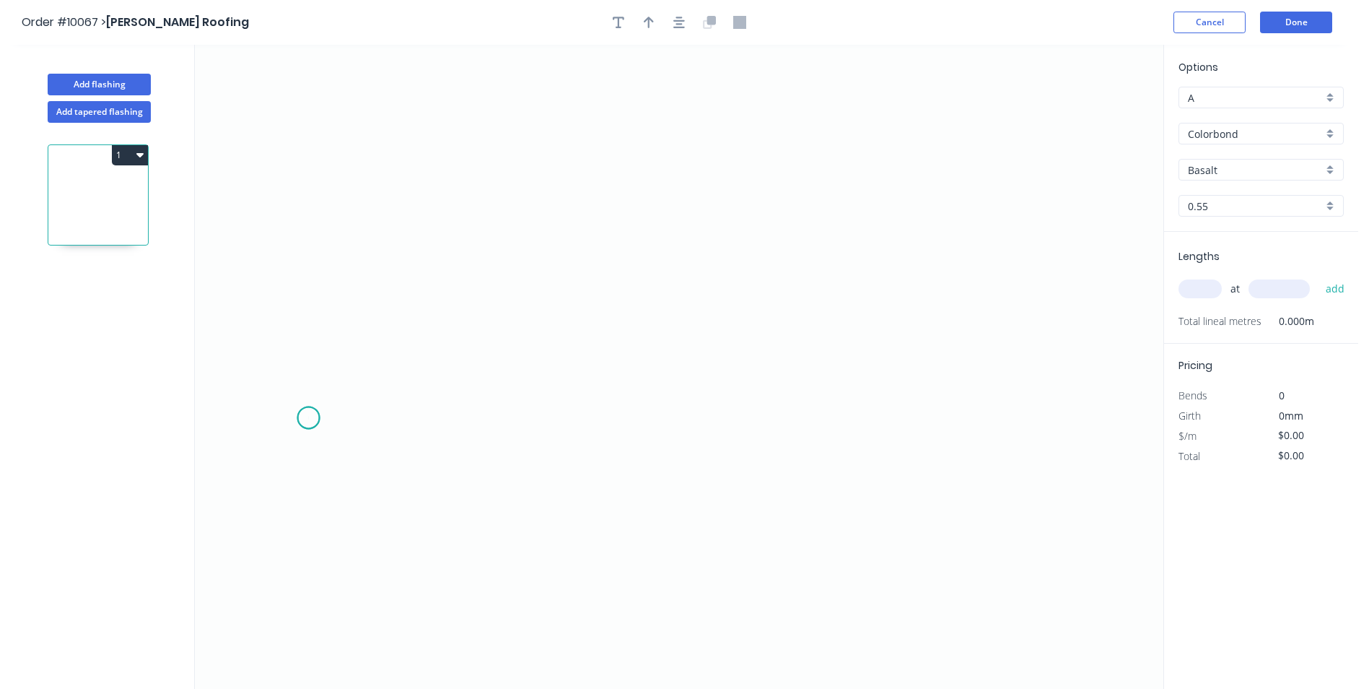
click at [308, 418] on icon "0" at bounding box center [679, 367] width 969 height 644
click at [338, 385] on icon "0" at bounding box center [679, 367] width 969 height 644
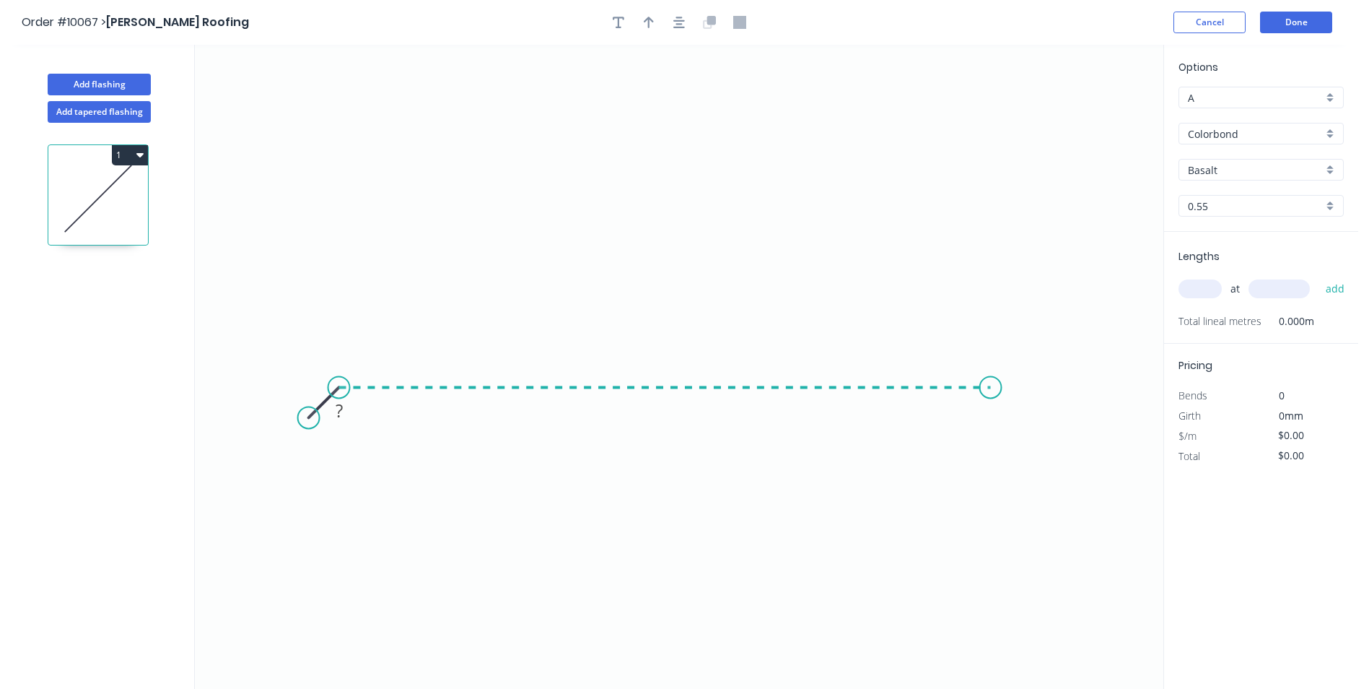
click at [991, 372] on icon "0 ?" at bounding box center [679, 367] width 969 height 644
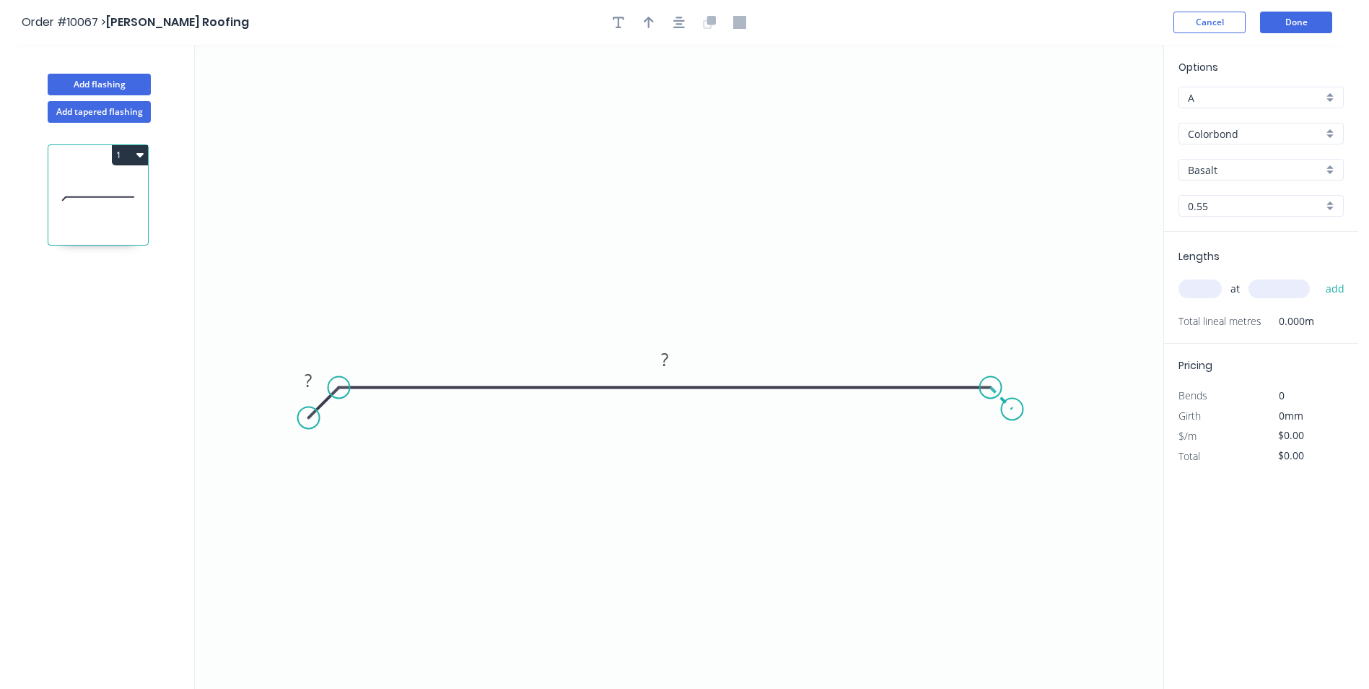
click at [1013, 413] on icon "0 ? ?" at bounding box center [679, 367] width 969 height 644
click at [1008, 412] on circle at bounding box center [1008, 412] width 22 height 22
drag, startPoint x: 310, startPoint y: 424, endPoint x: 318, endPoint y: 421, distance: 8.2
click at [318, 421] on circle at bounding box center [319, 421] width 22 height 22
click at [1005, 419] on circle at bounding box center [1005, 419] width 22 height 22
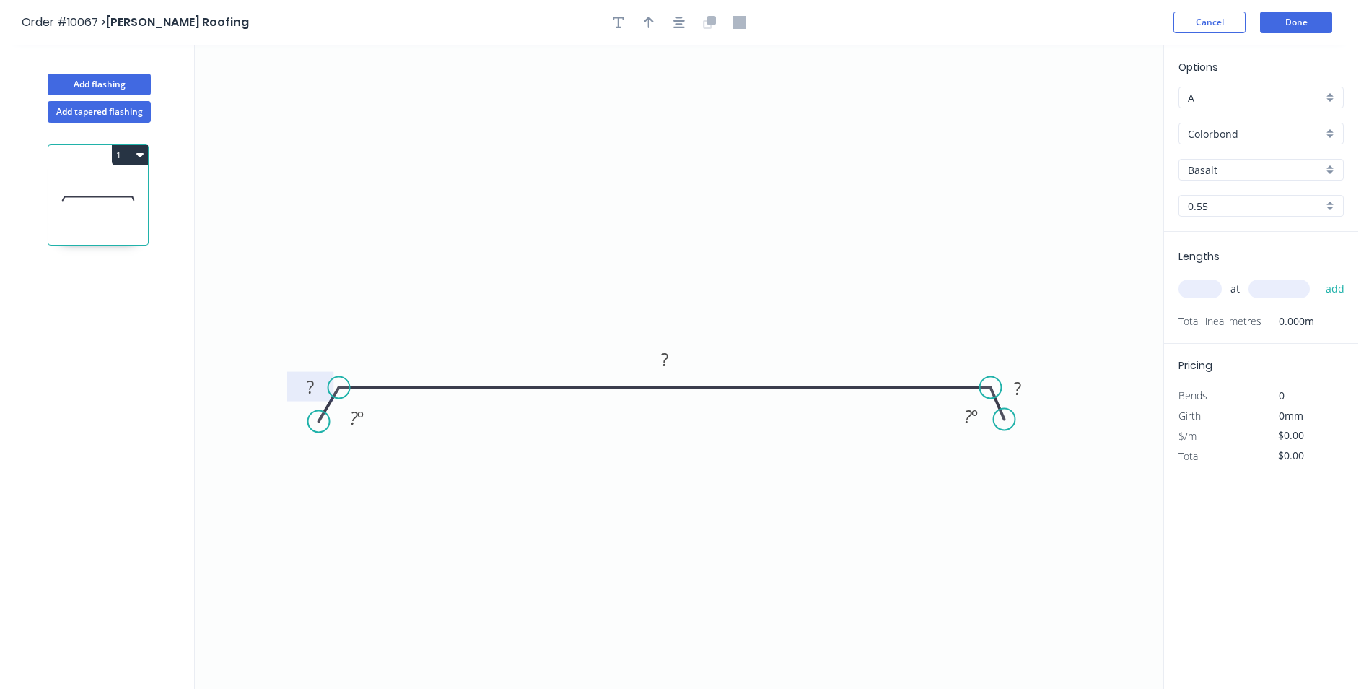
click at [313, 392] on tspan "?" at bounding box center [310, 387] width 7 height 24
click at [522, 238] on icon "0 20 1160 20 155 º 155 º" at bounding box center [679, 367] width 969 height 644
type input "$28.87"
click at [1330, 135] on div "Colorbond" at bounding box center [1261, 134] width 165 height 22
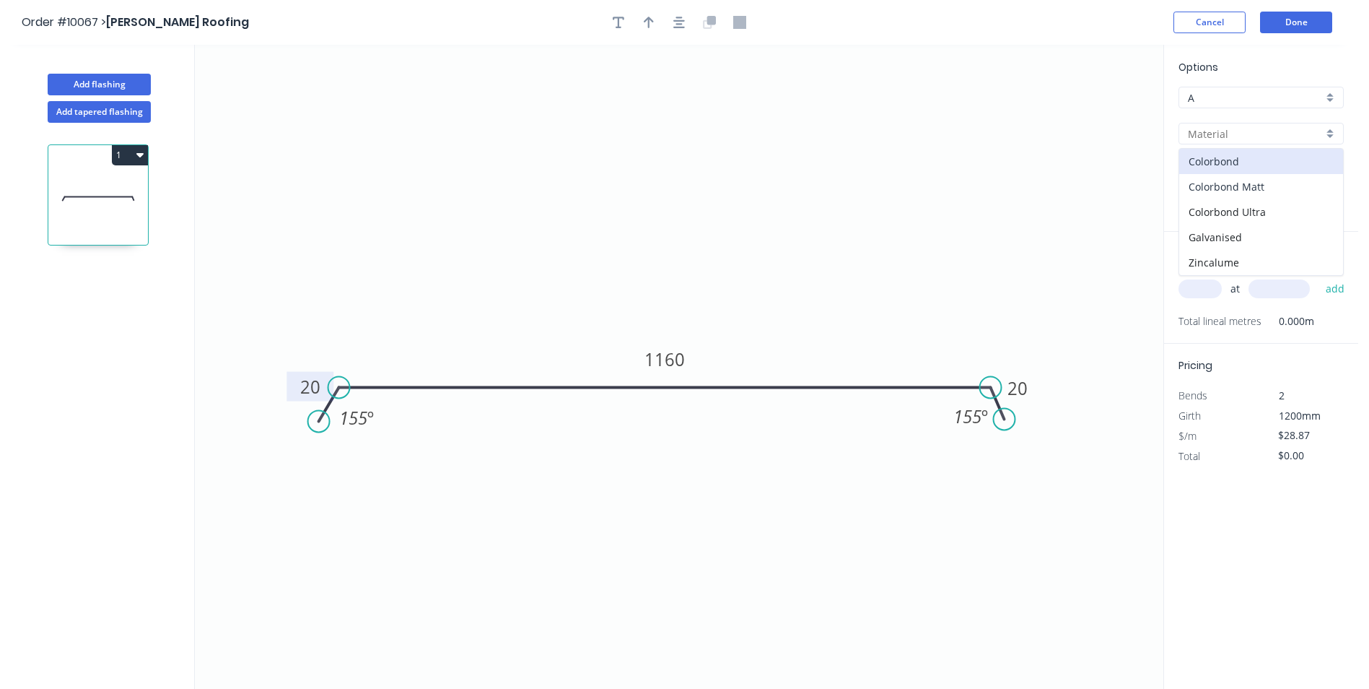
click at [1283, 189] on div "Colorbond Matt" at bounding box center [1261, 186] width 164 height 25
type input "Colorbond Matt"
type input "Bluegum Matt"
type input "$31.75"
click at [1325, 171] on div "Bluegum Matt" at bounding box center [1261, 170] width 165 height 22
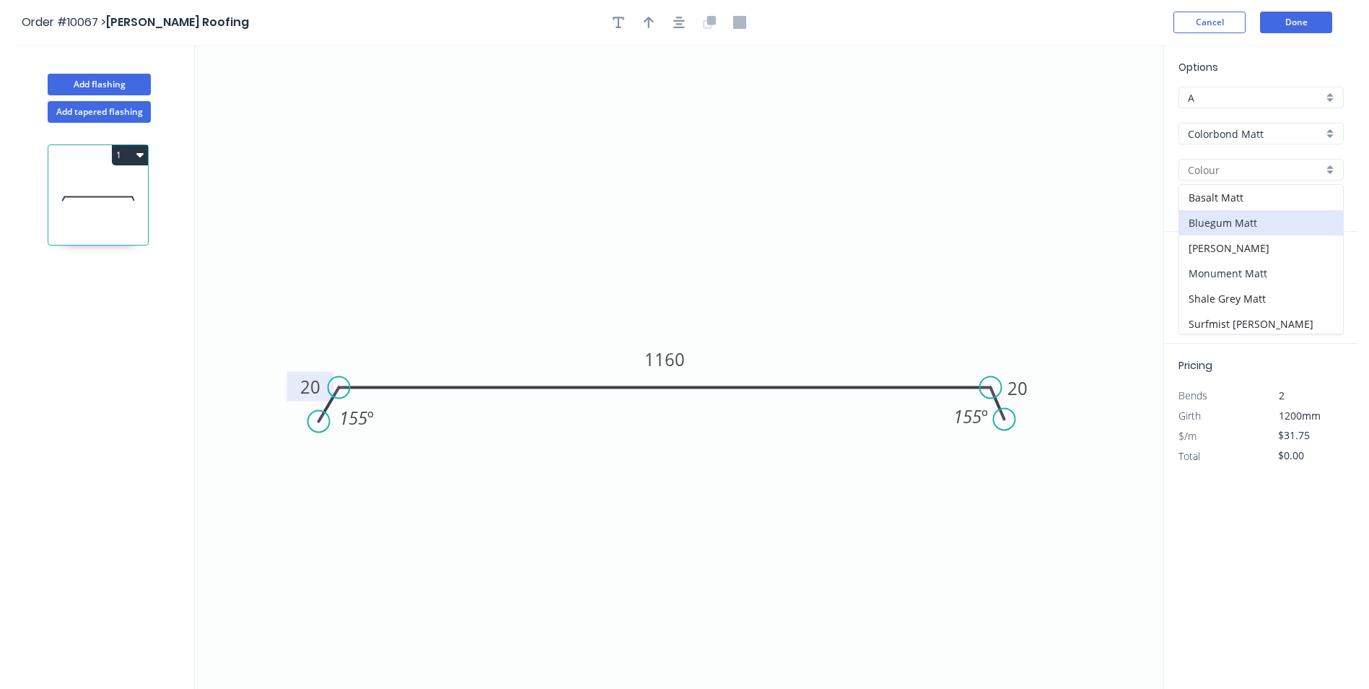
click at [1263, 273] on div "Monument Matt" at bounding box center [1261, 273] width 164 height 25
type input "Monument Matt"
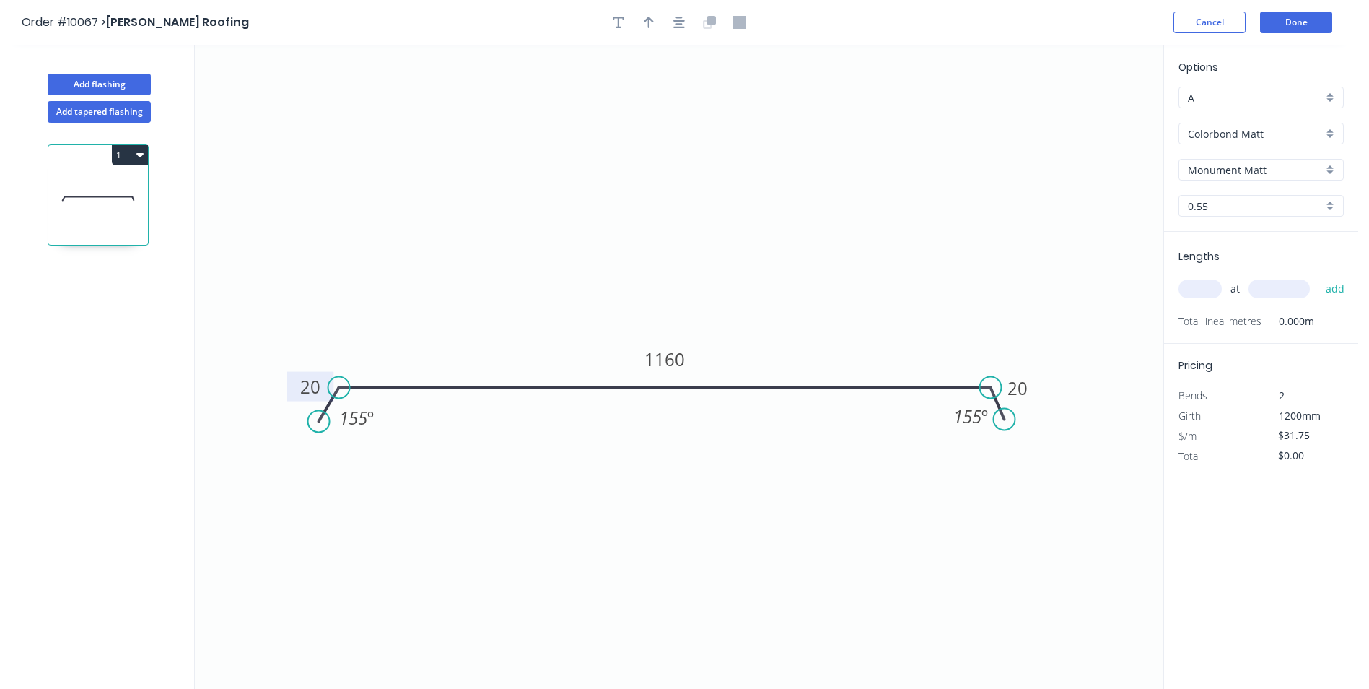
click at [1194, 295] on input "text" at bounding box center [1200, 288] width 43 height 19
type input "3"
type input "2500"
click at [1319, 276] on button "add" at bounding box center [1336, 288] width 34 height 25
type input "$238.13"
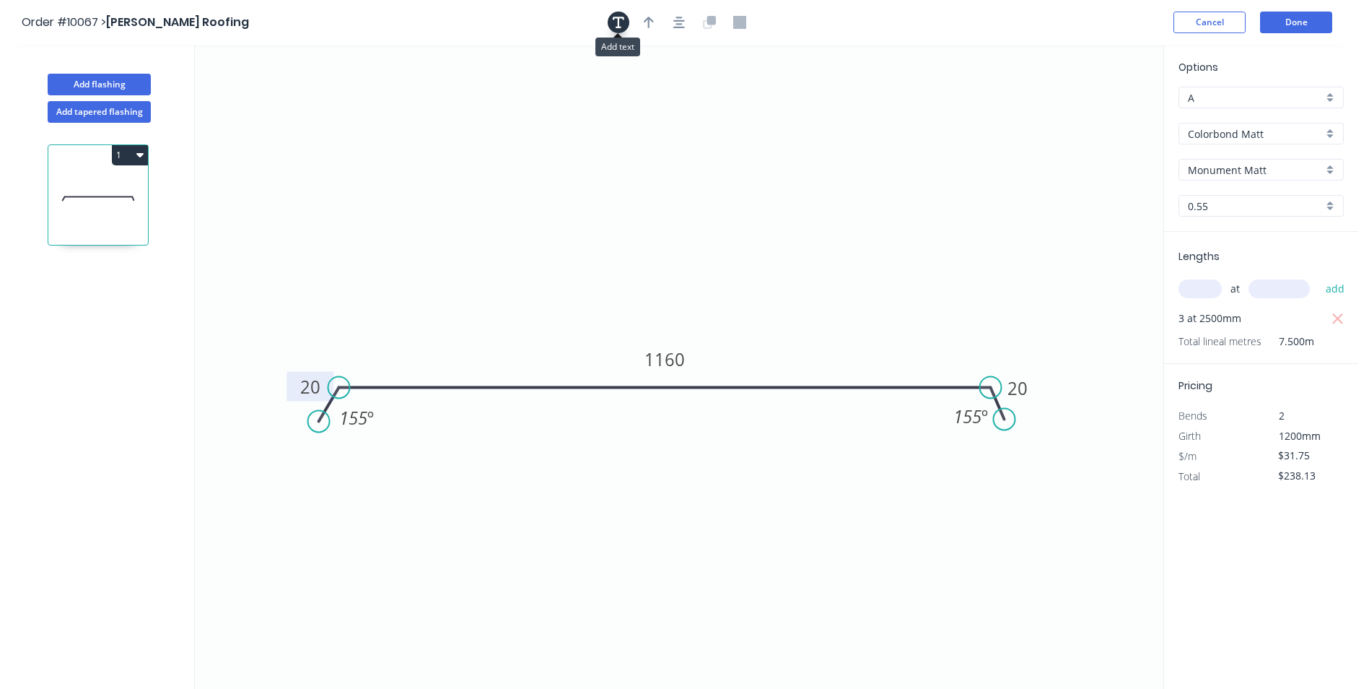
click at [619, 29] on button "button" at bounding box center [619, 23] width 22 height 22
click at [277, 84] on textarea at bounding box center [288, 101] width 117 height 53
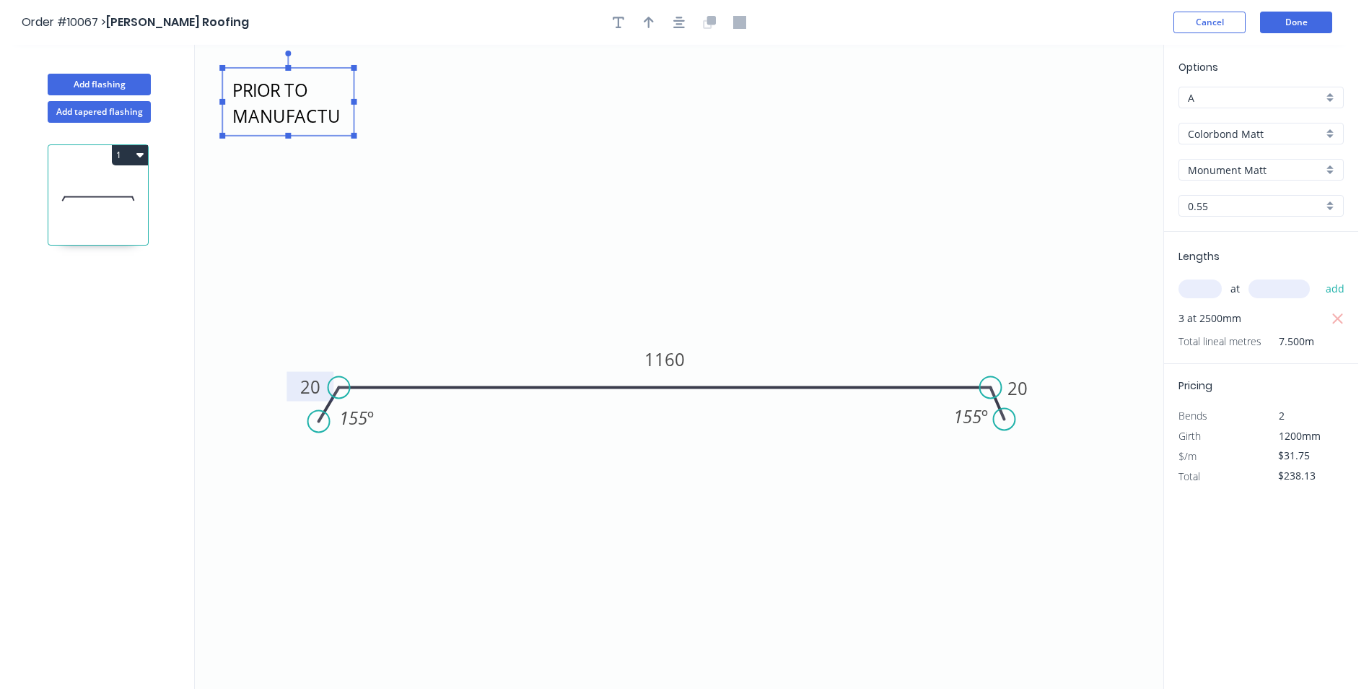
scroll to position [39, 0]
drag, startPoint x: 354, startPoint y: 102, endPoint x: 514, endPoint y: 113, distance: 159.8
click at [514, 113] on g at bounding box center [367, 95] width 297 height 88
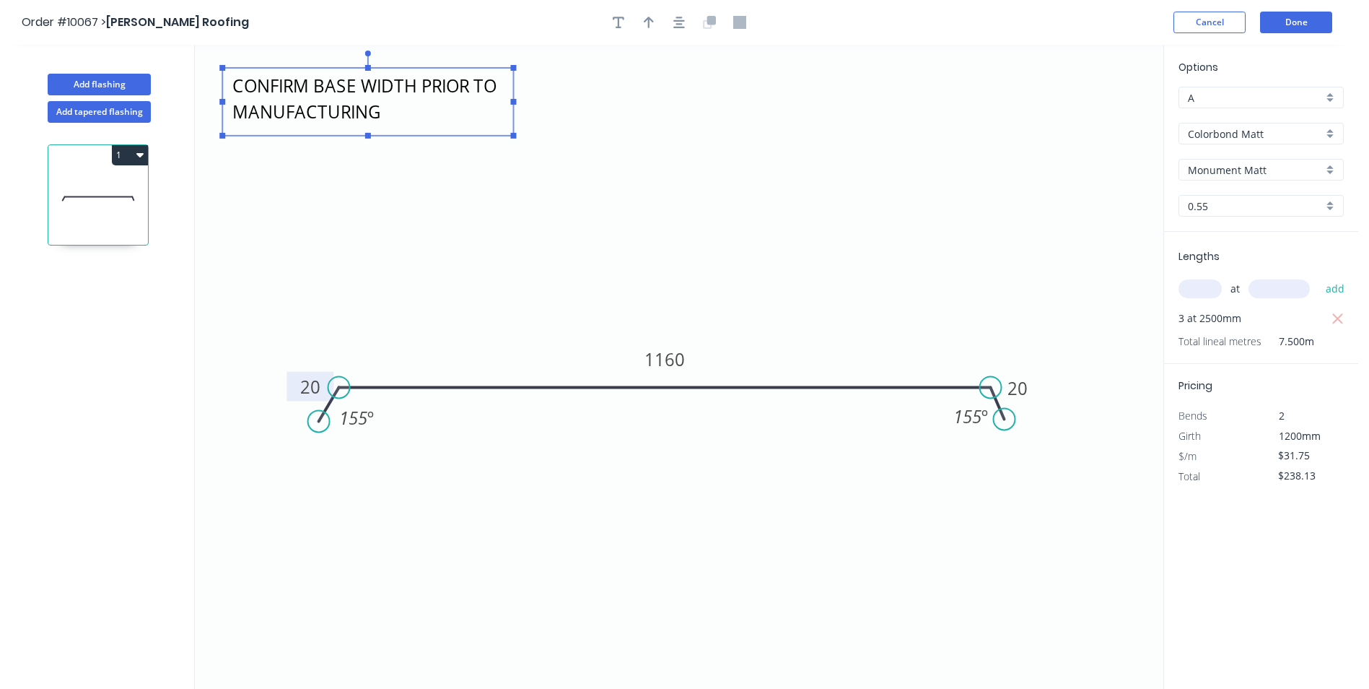
click at [313, 91] on textarea "CONFIRM BASE WIDTH PRIOR TO MANUFACTURING" at bounding box center [368, 101] width 276 height 53
click at [389, 111] on textarea "CONFIRM BASE WIDTH PRIOR TO MANUFACTURING" at bounding box center [368, 101] width 276 height 53
click at [421, 226] on icon "CONFIRM BASE WIDTH PRIOR TO MANUFACTURING - ONE OF EACH 20 1160 20 155 º 155 º" at bounding box center [679, 367] width 969 height 644
type textarea "CONFIRM BASE WIDTH PRIOR TO MANUFACTURING - ONE OF EACH"
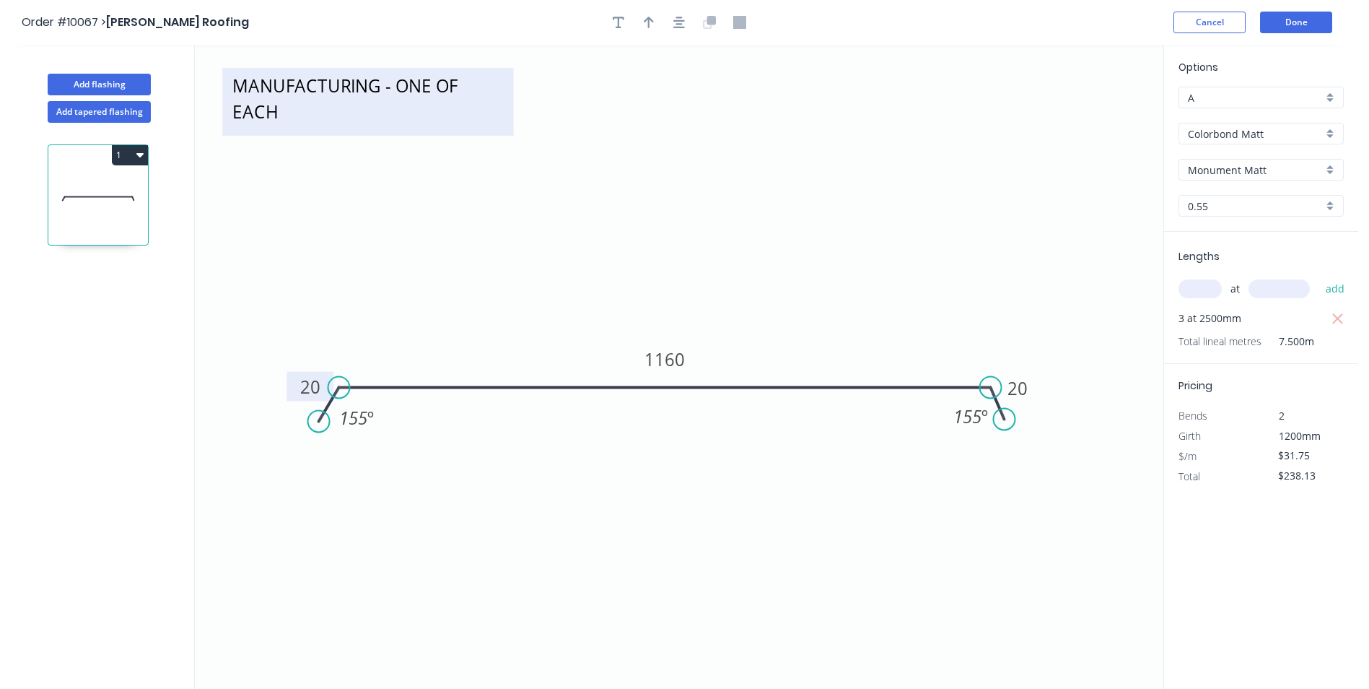
click at [460, 115] on textarea "CONFIRM BASE WIDTH PRIOR TO MANUFACTURING - ONE OF EACH" at bounding box center [368, 101] width 276 height 53
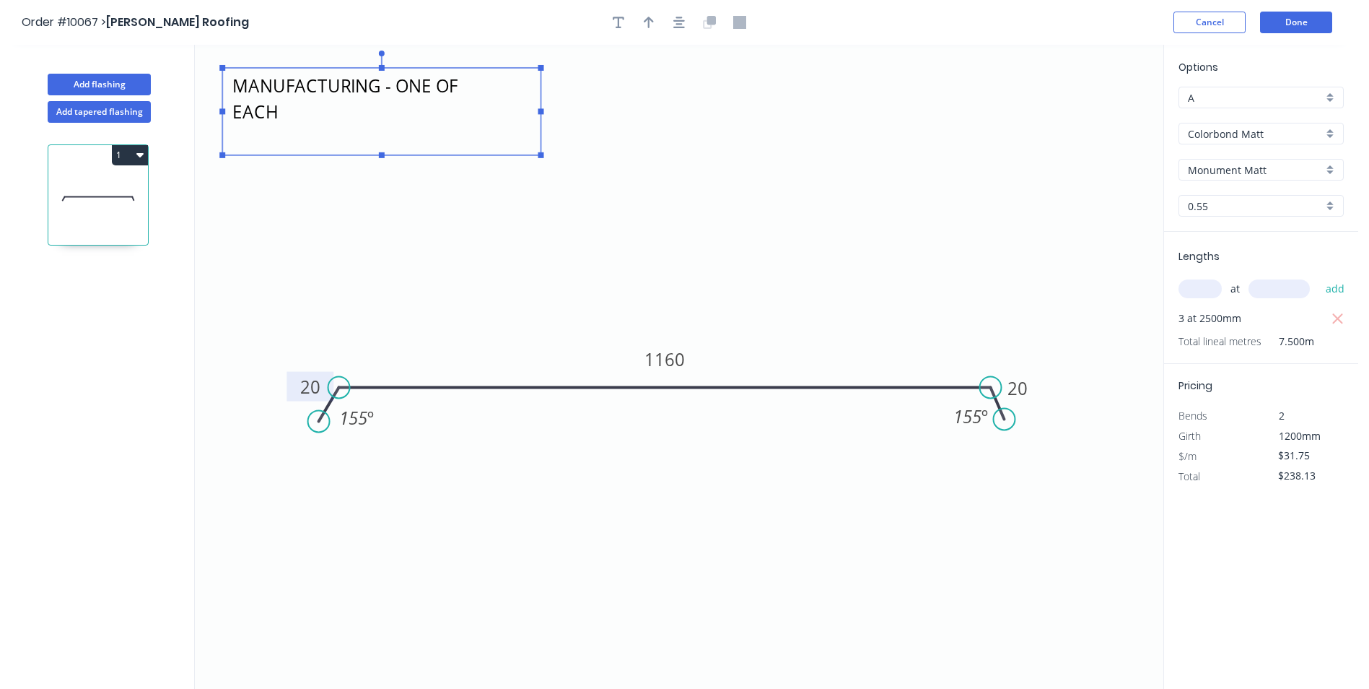
drag, startPoint x: 513, startPoint y: 136, endPoint x: 616, endPoint y: 206, distance: 125.1
click at [544, 158] on rect at bounding box center [541, 155] width 6 height 6
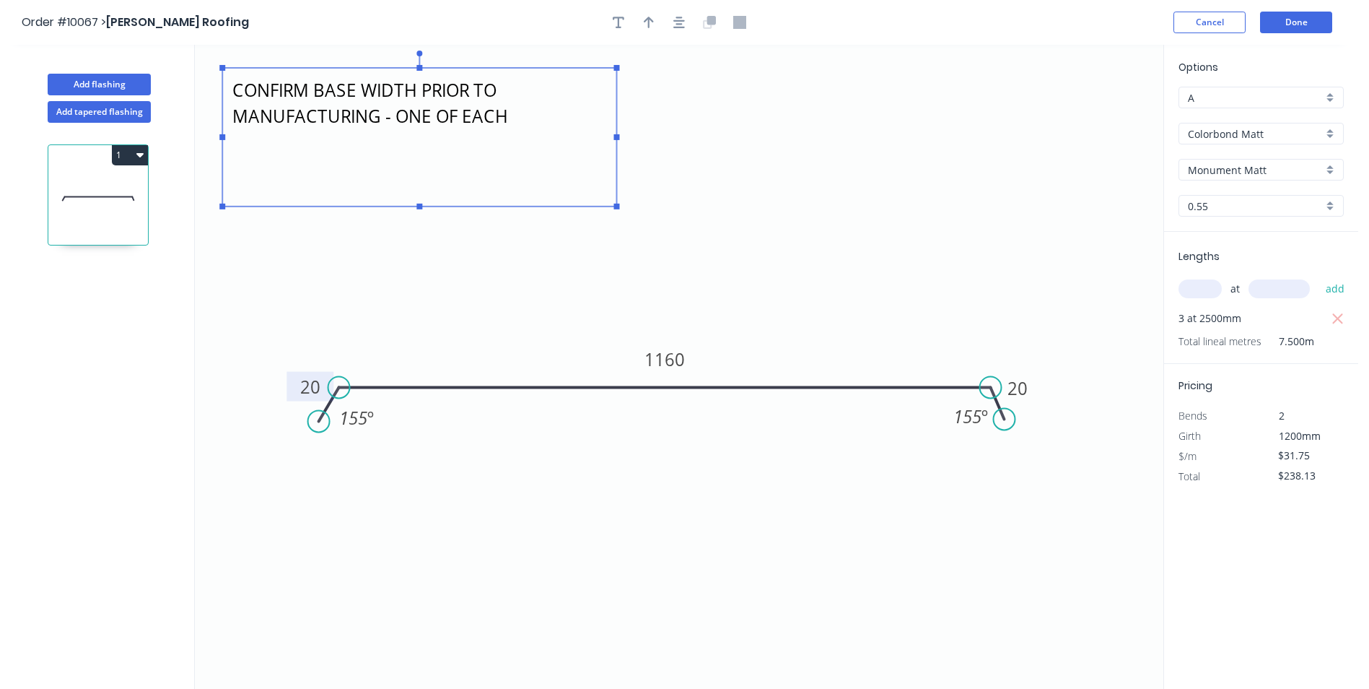
scroll to position [0, 0]
click at [862, 196] on icon "CONFIRM BASE WIDTH PRIOR TO MANUFACTURING - ONE OF EACH 20 1160 20 155 º 155 º" at bounding box center [679, 367] width 969 height 644
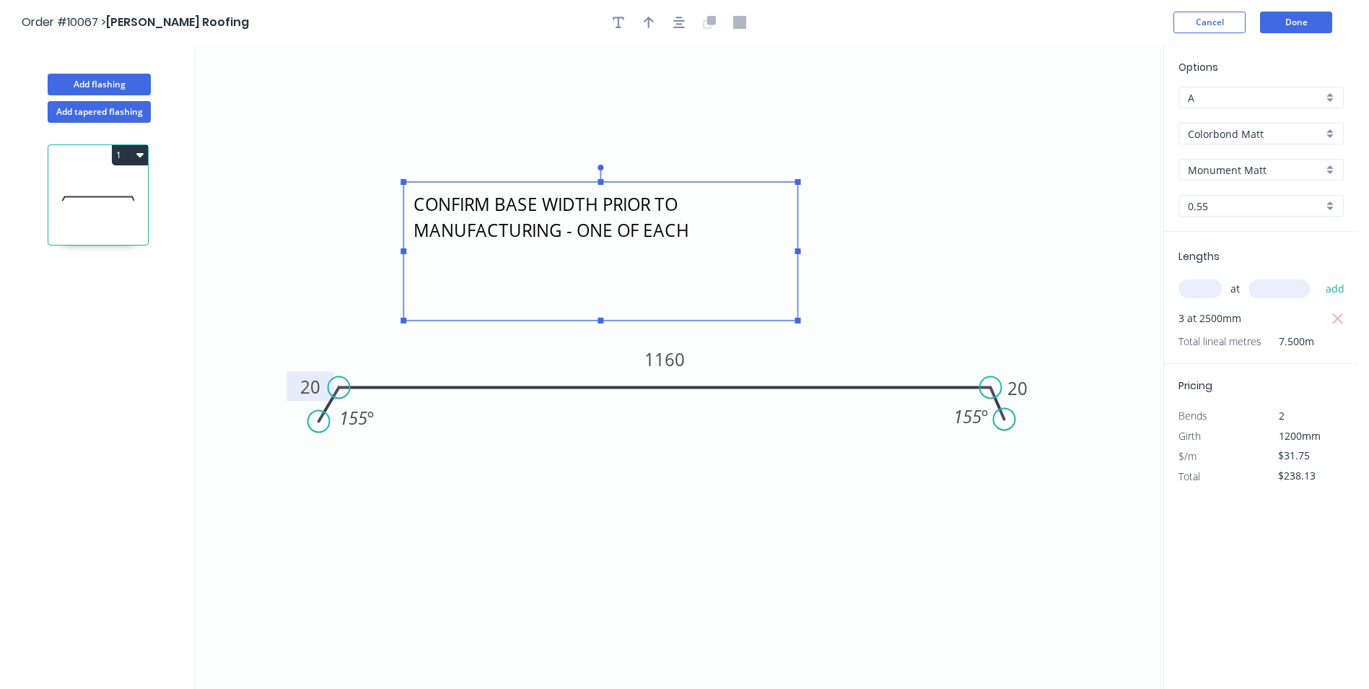
drag, startPoint x: 483, startPoint y: 180, endPoint x: 655, endPoint y: 290, distance: 204.2
click at [655, 290] on textarea "CONFIRM BASE WIDTH PRIOR TO MANUFACTURING - ONE OF EACH" at bounding box center [601, 251] width 380 height 124
click at [1288, 17] on button "Done" at bounding box center [1296, 23] width 72 height 22
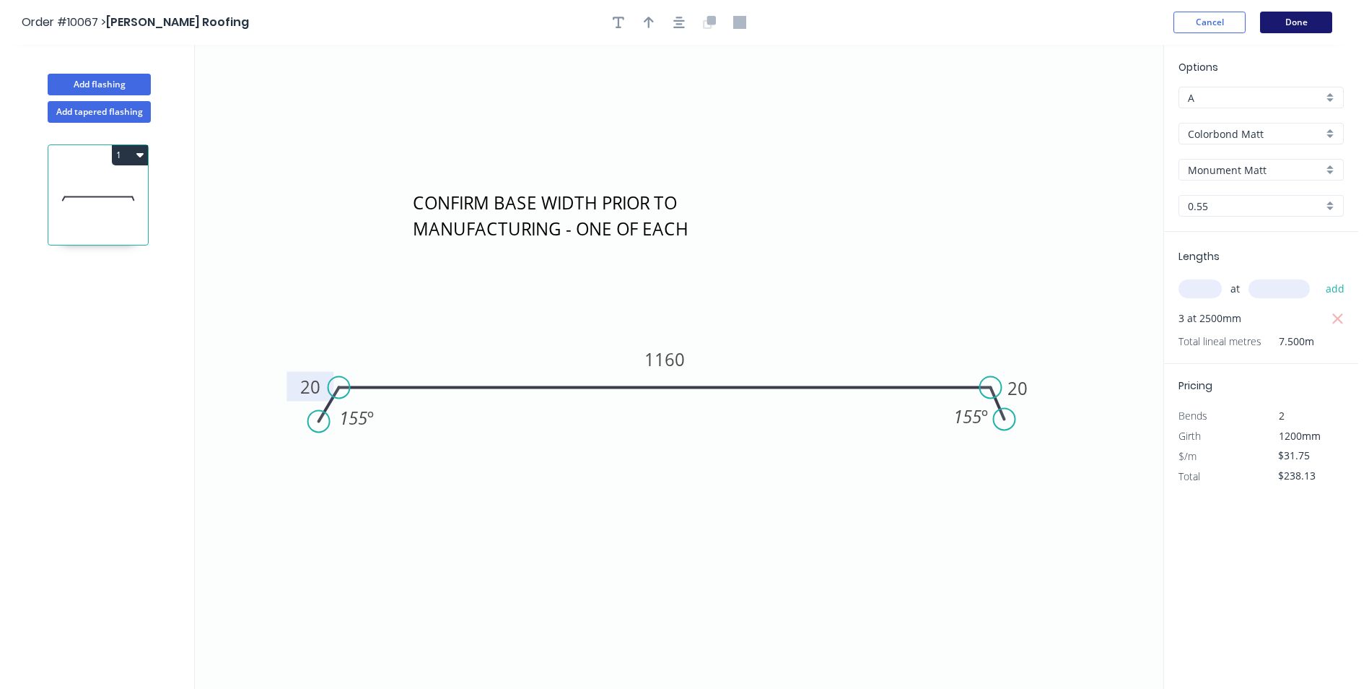
click at [1295, 30] on button "Done" at bounding box center [1296, 23] width 72 height 22
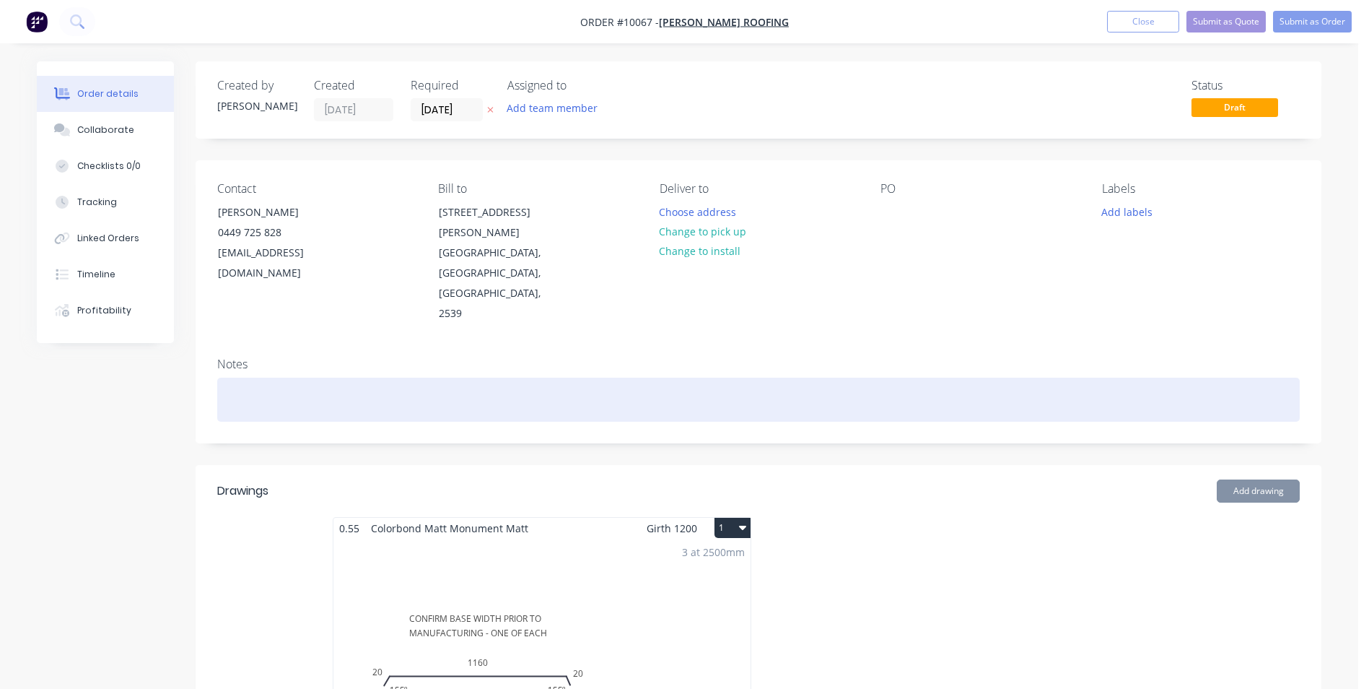
type input "$15.781"
type input "64.06"
type input "$25.89"
type input "$3,305.64"
type input "$9.90"
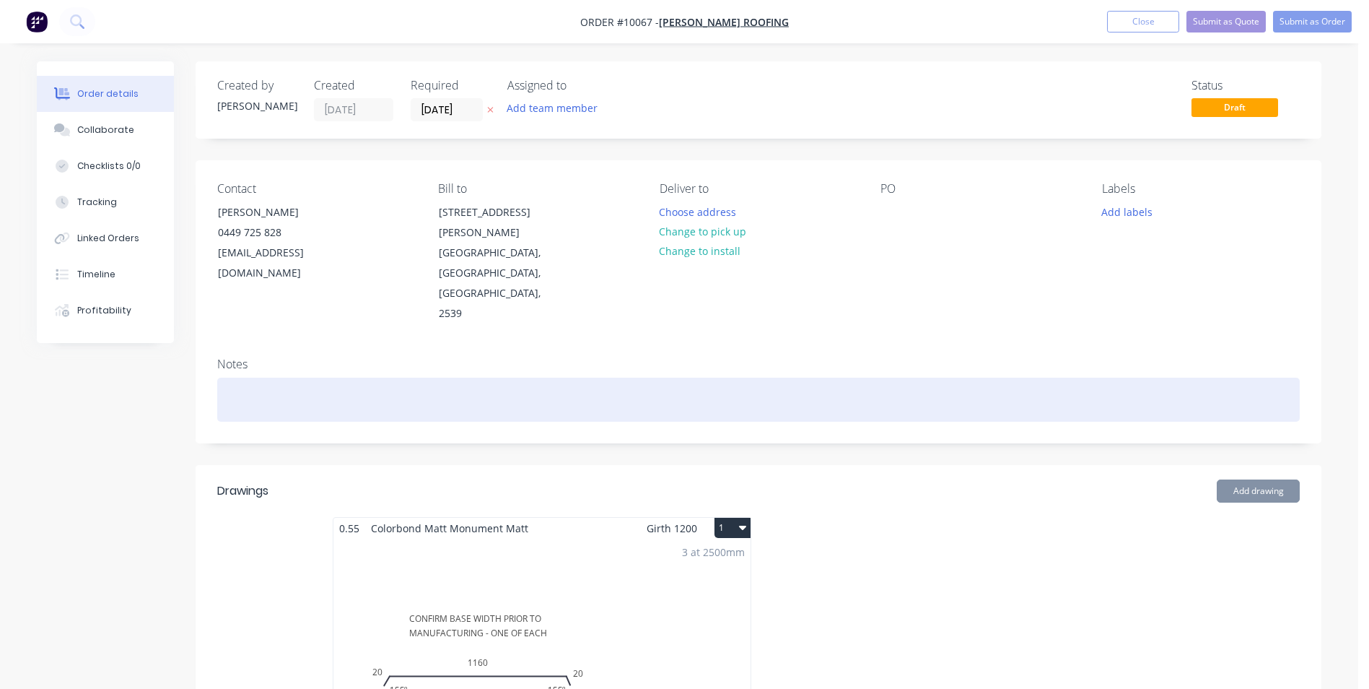
type input "25.05"
type input "$12.38"
type input "$148.56"
type input "$104.84"
type input "45.94"
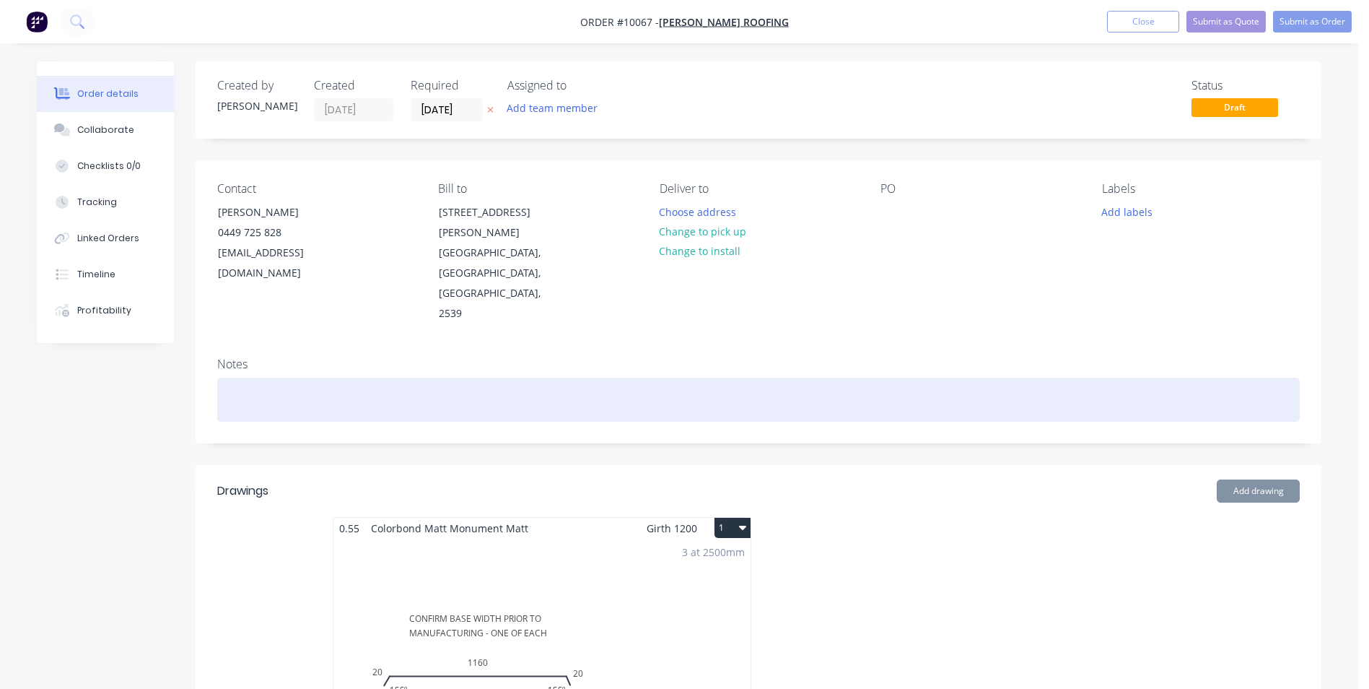
type input "$153.00"
type input "$96.26"
type input "59.88"
type input "$153.90"
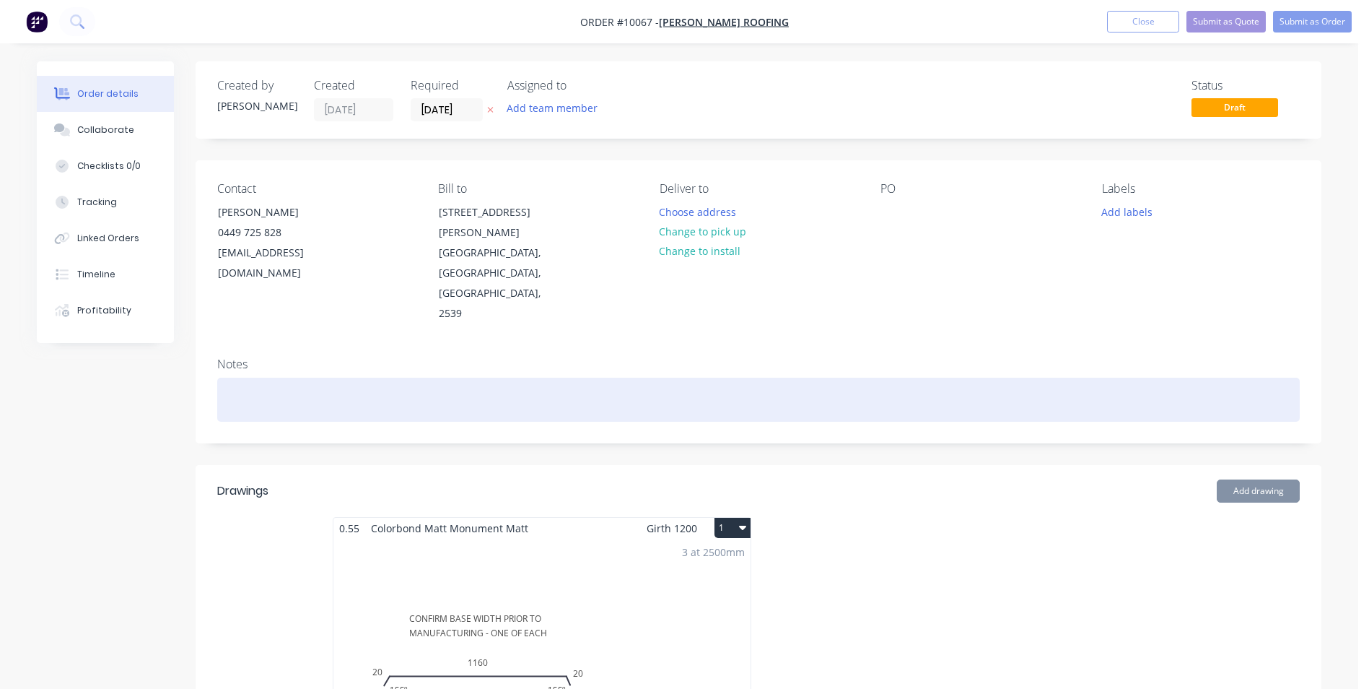
type input "$153.90"
type input "$69.06"
type input "28.87"
type input "$89.00"
type input "$534.00"
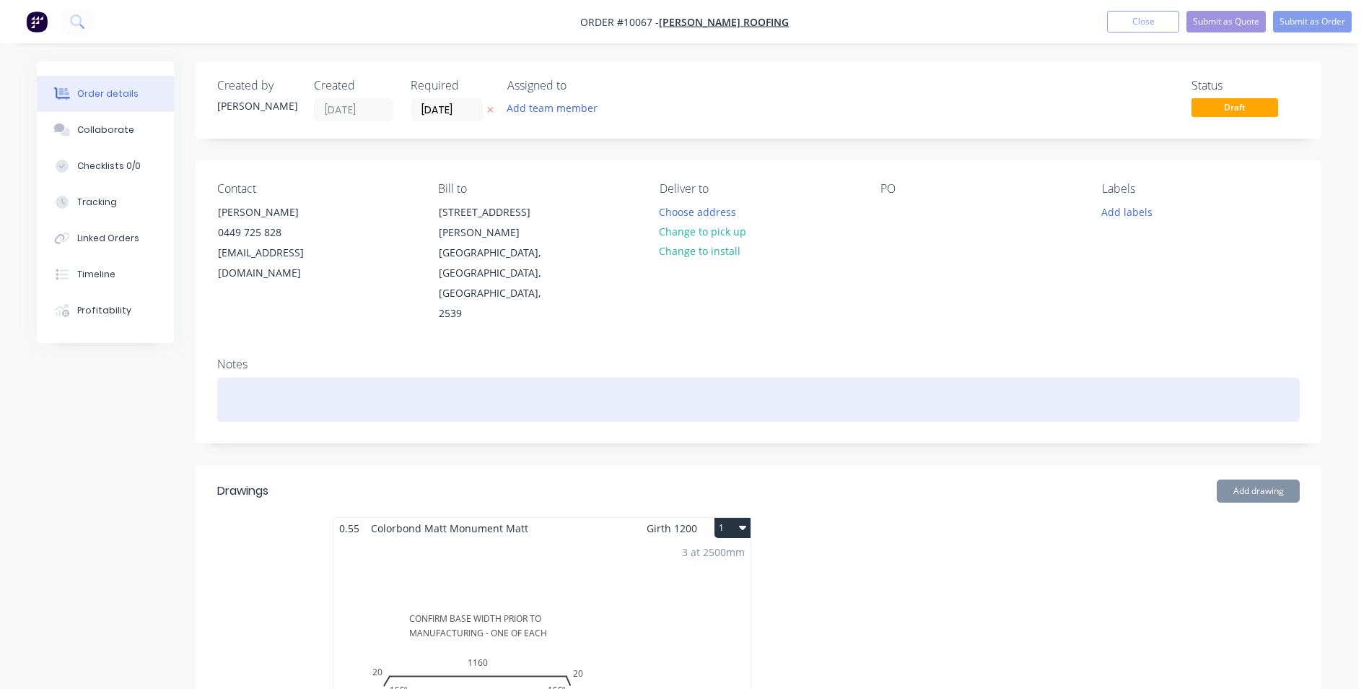
type input "$5.95"
type input "30.25"
type input "$7.75"
type input "$186.00"
type input "$2.28"
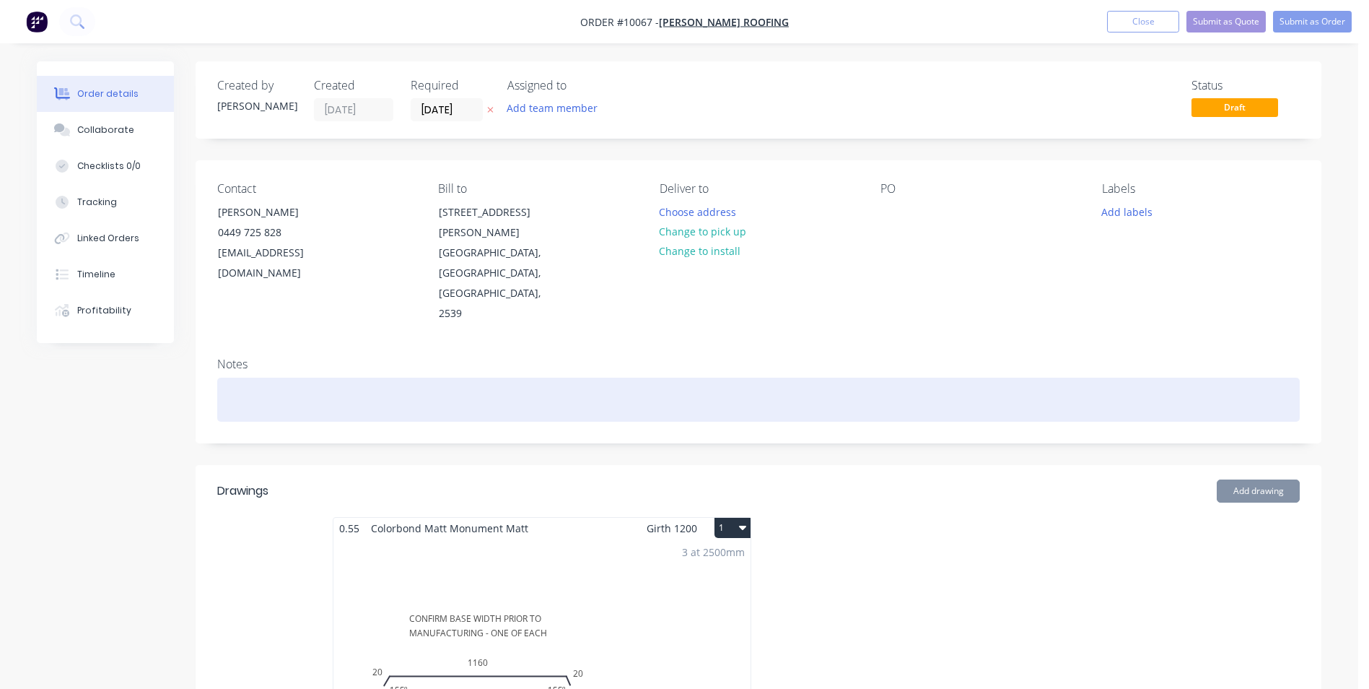
type input "40.35"
type input "$3.20"
type input "$86.40"
type input "$1.58"
type input "29.11"
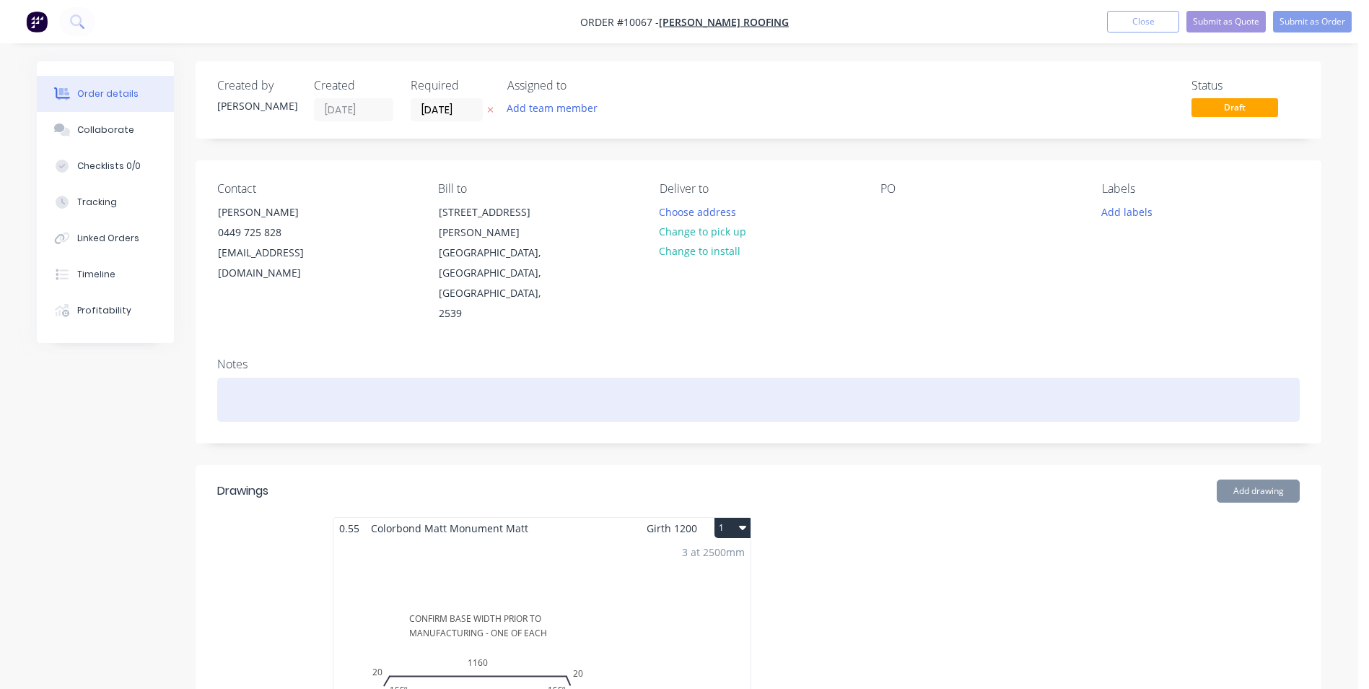
type input "$2.04"
type input "$4.08"
type input "$1.58"
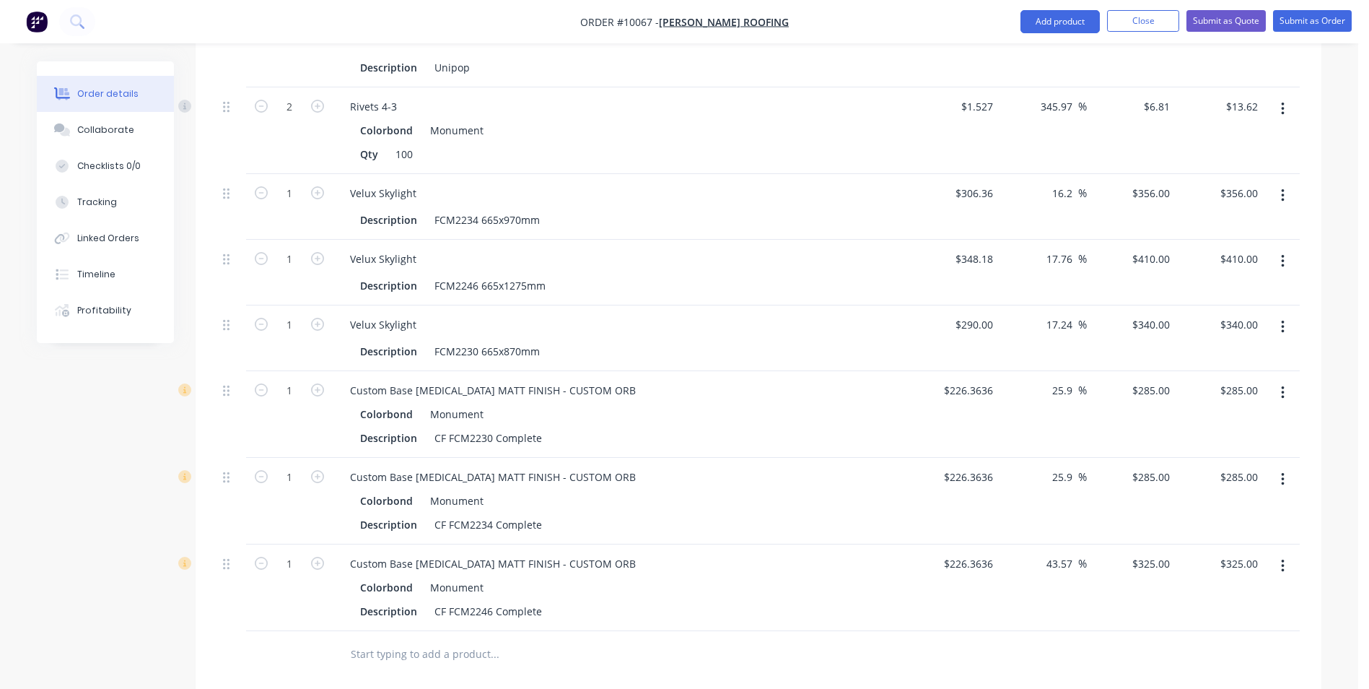
scroll to position [1876, 0]
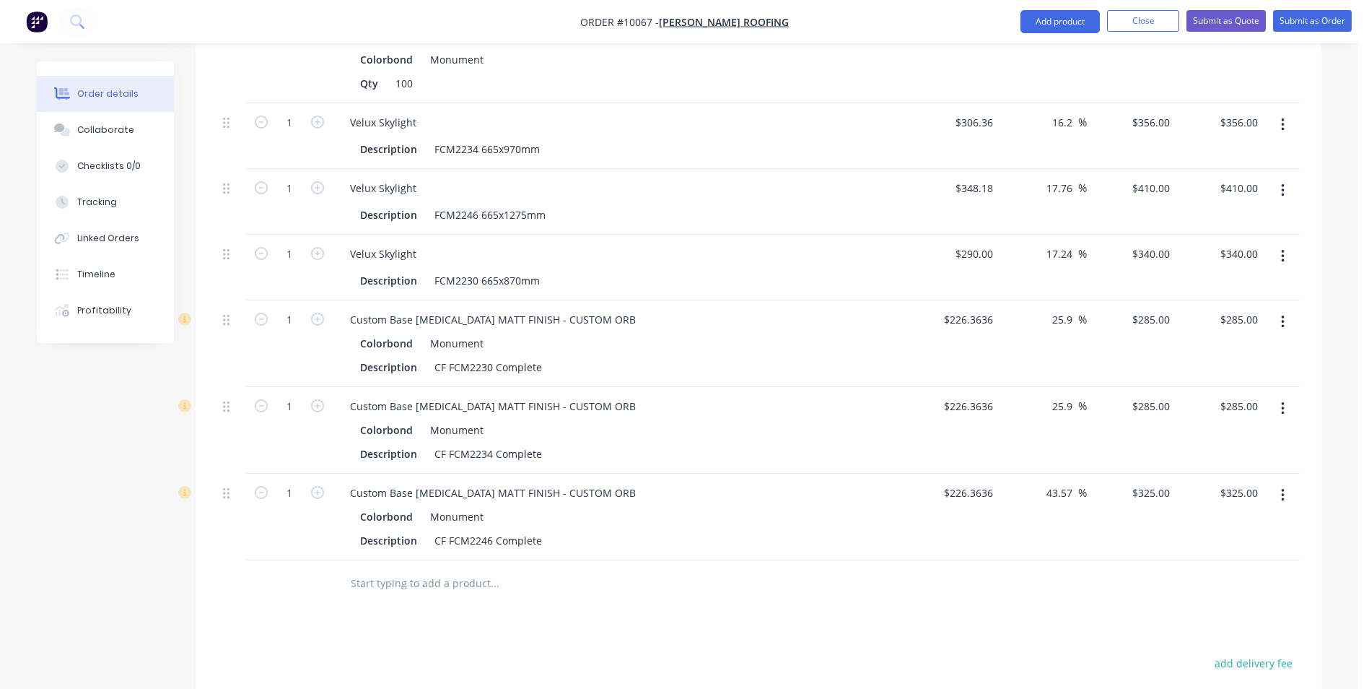
click at [469, 569] on input "text" at bounding box center [494, 583] width 289 height 29
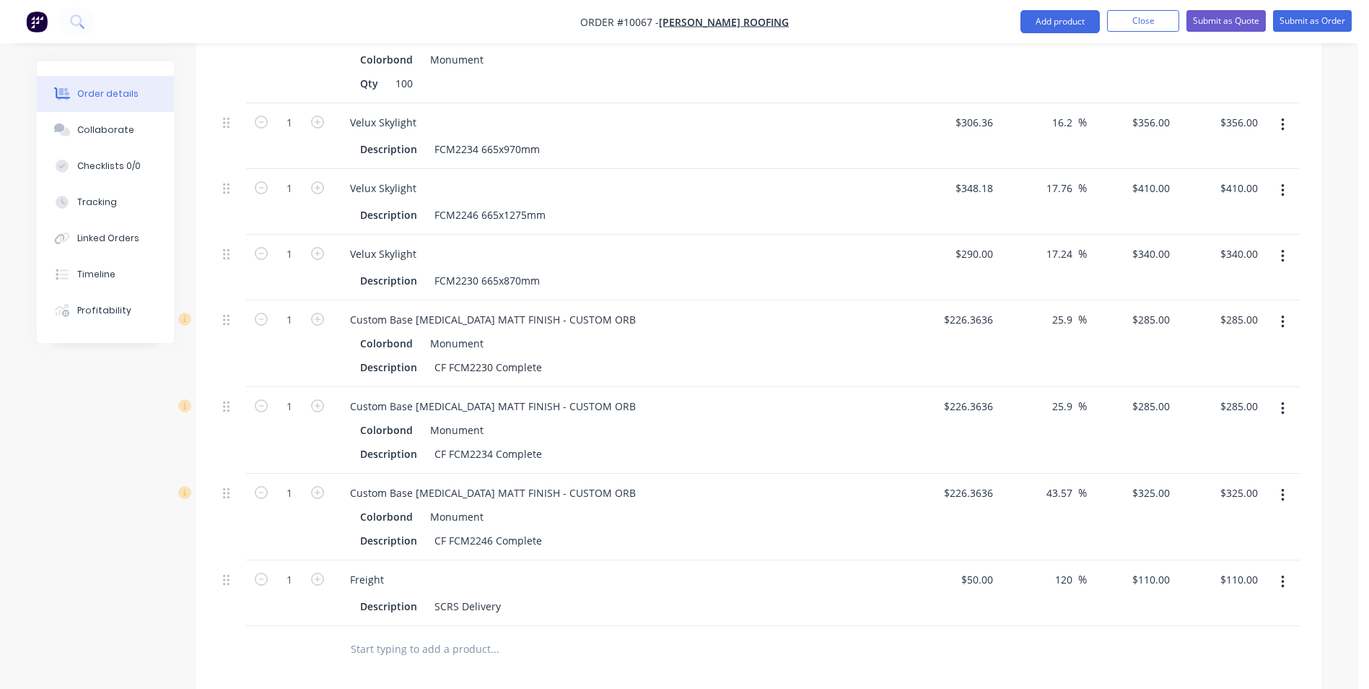
click at [419, 634] on input "text" at bounding box center [494, 648] width 289 height 29
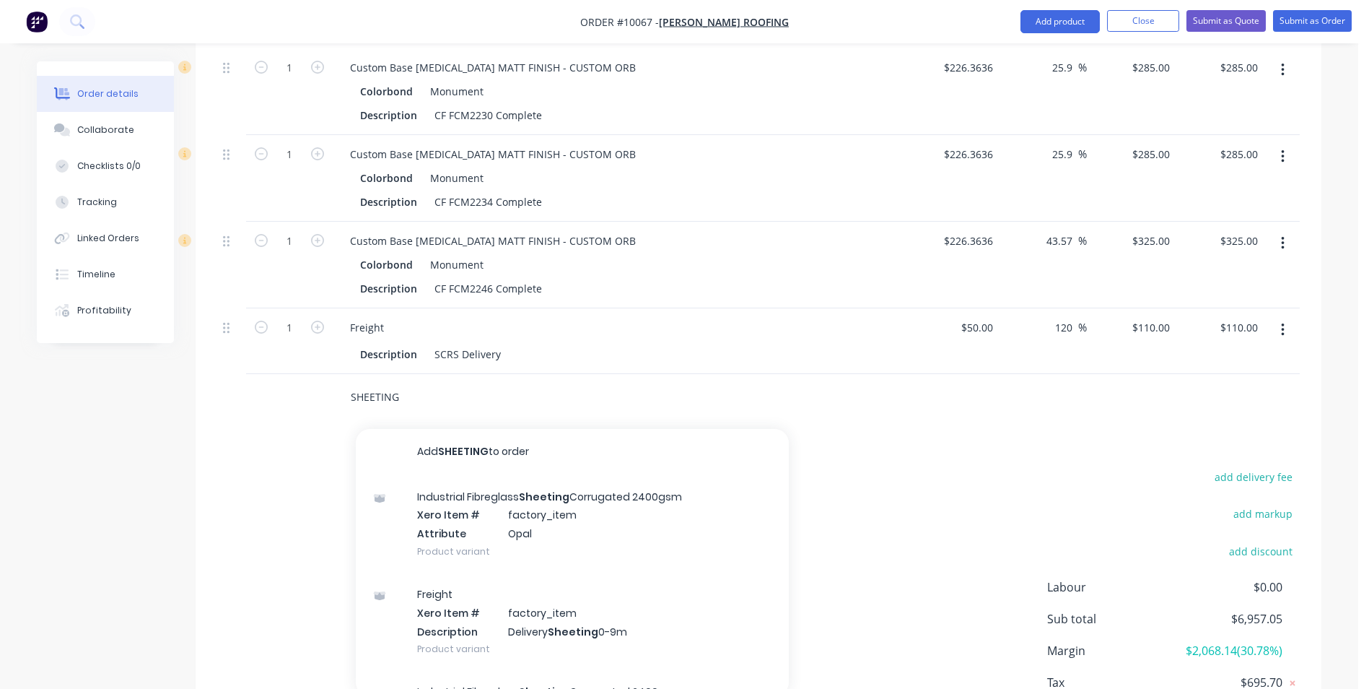
scroll to position [2165, 0]
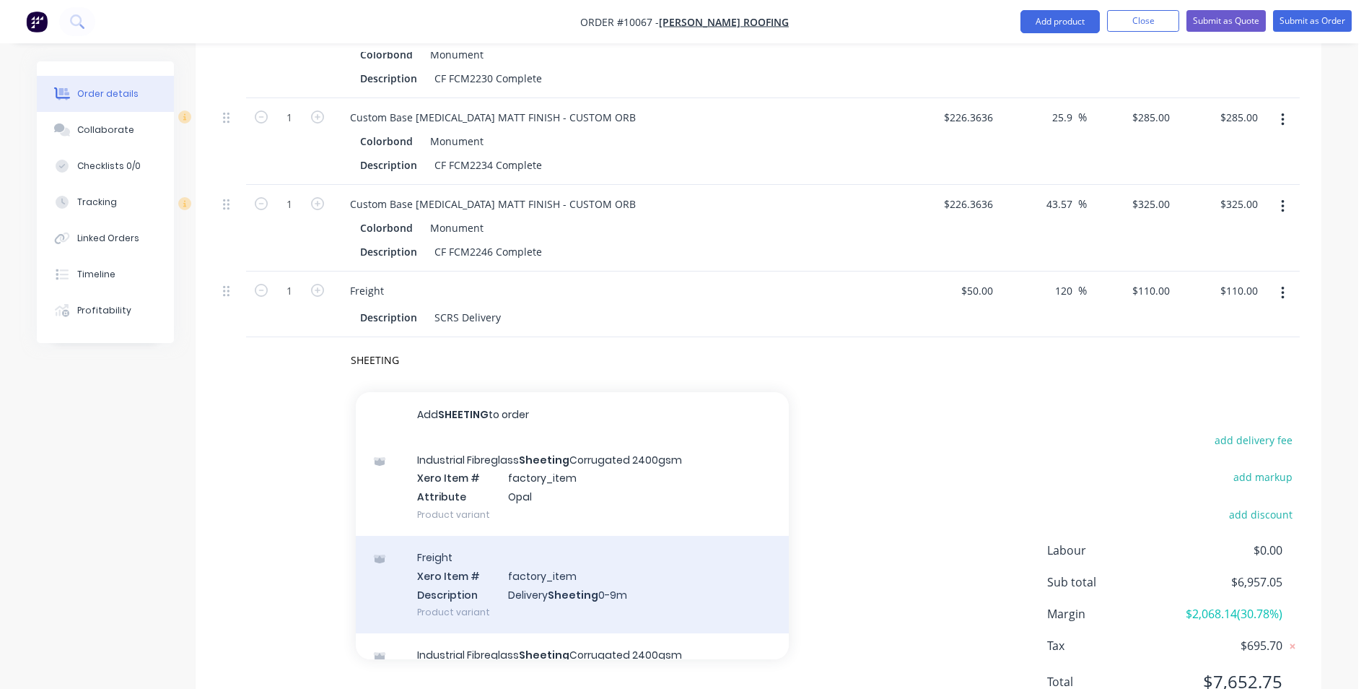
click at [584, 536] on div "Freight Xero Item # factory_item Description Delivery Sheeting 0-9m Product var…" at bounding box center [572, 584] width 433 height 97
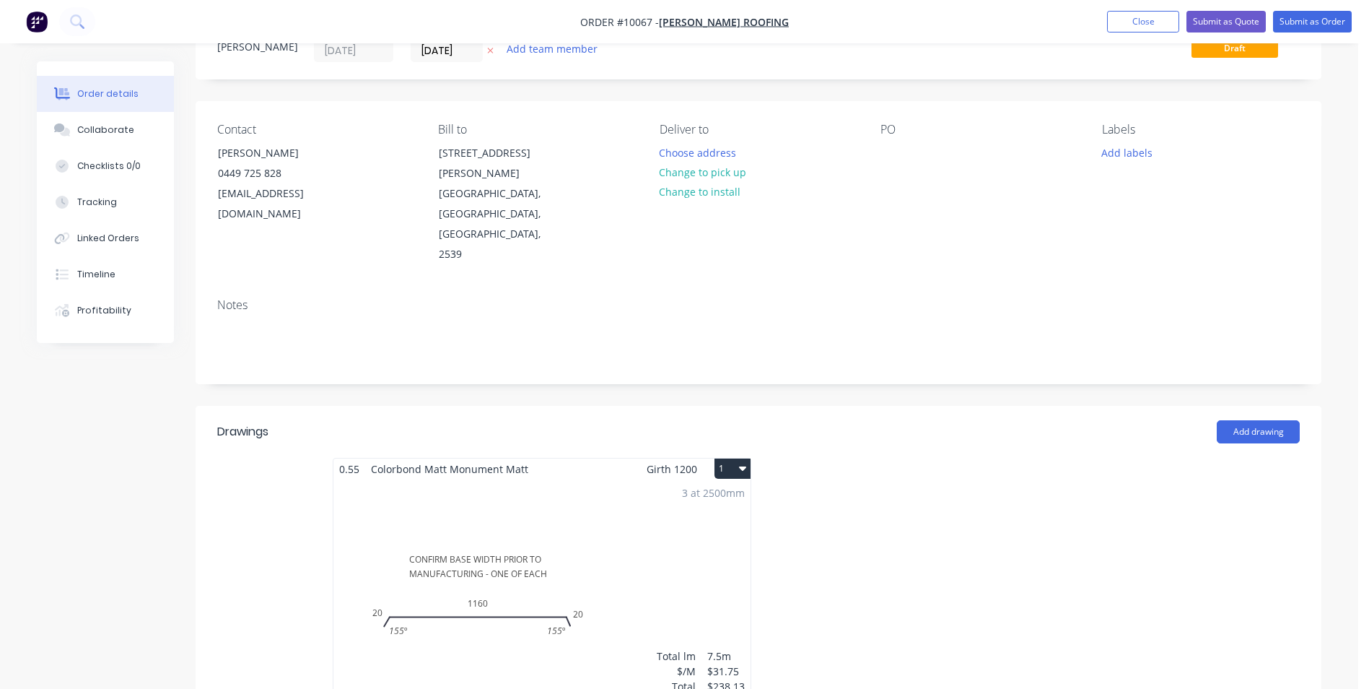
scroll to position [0, 0]
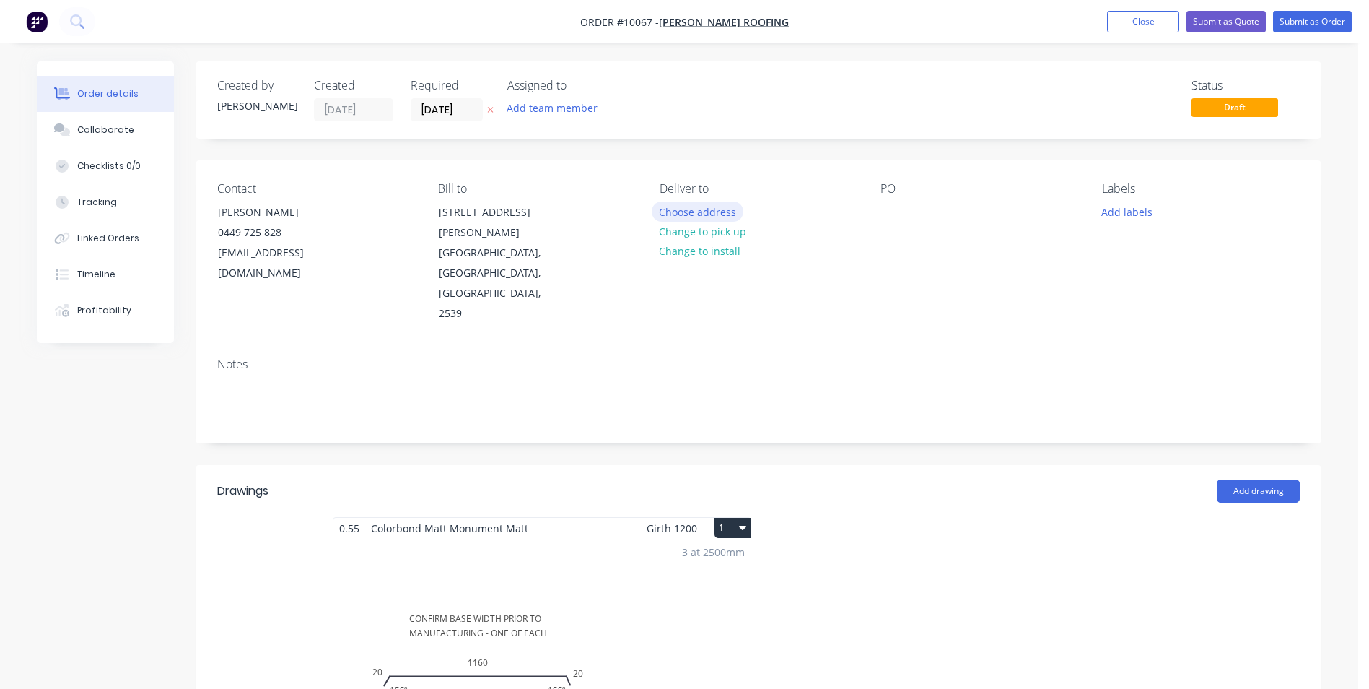
click at [705, 219] on button "Choose address" at bounding box center [698, 210] width 92 height 19
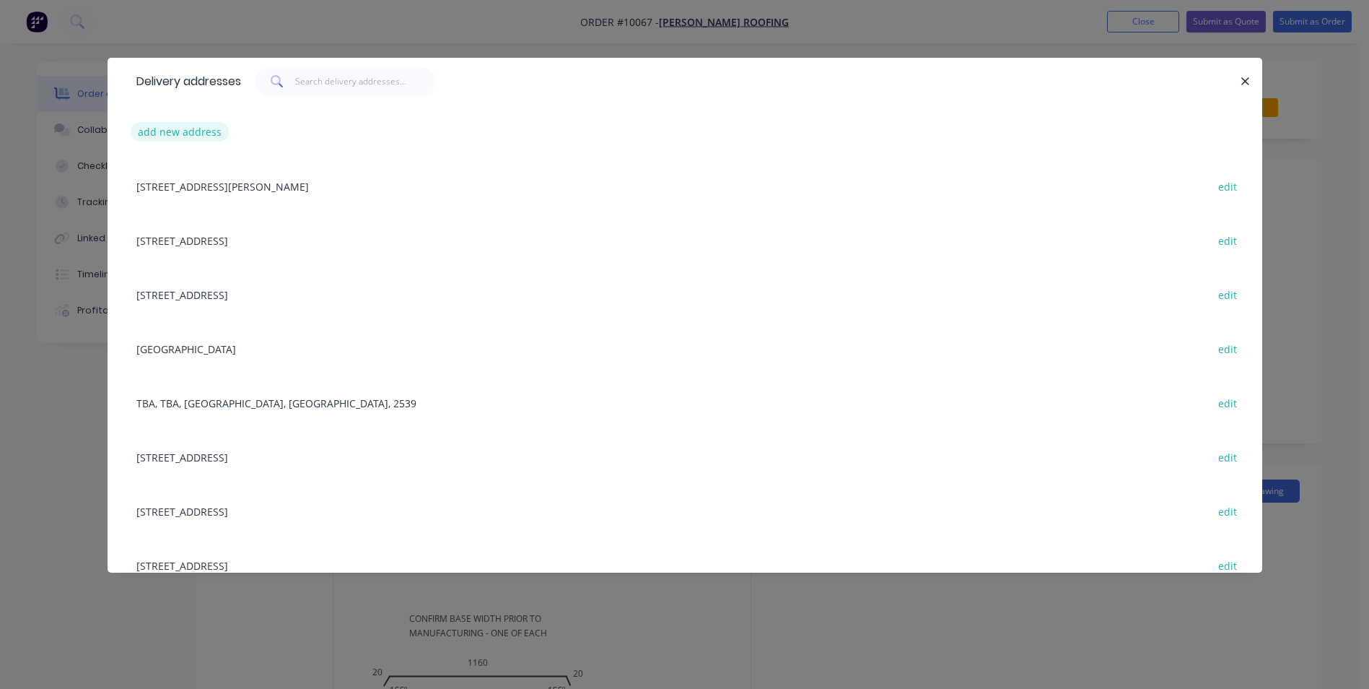
click at [188, 140] on button "add new address" at bounding box center [180, 131] width 99 height 19
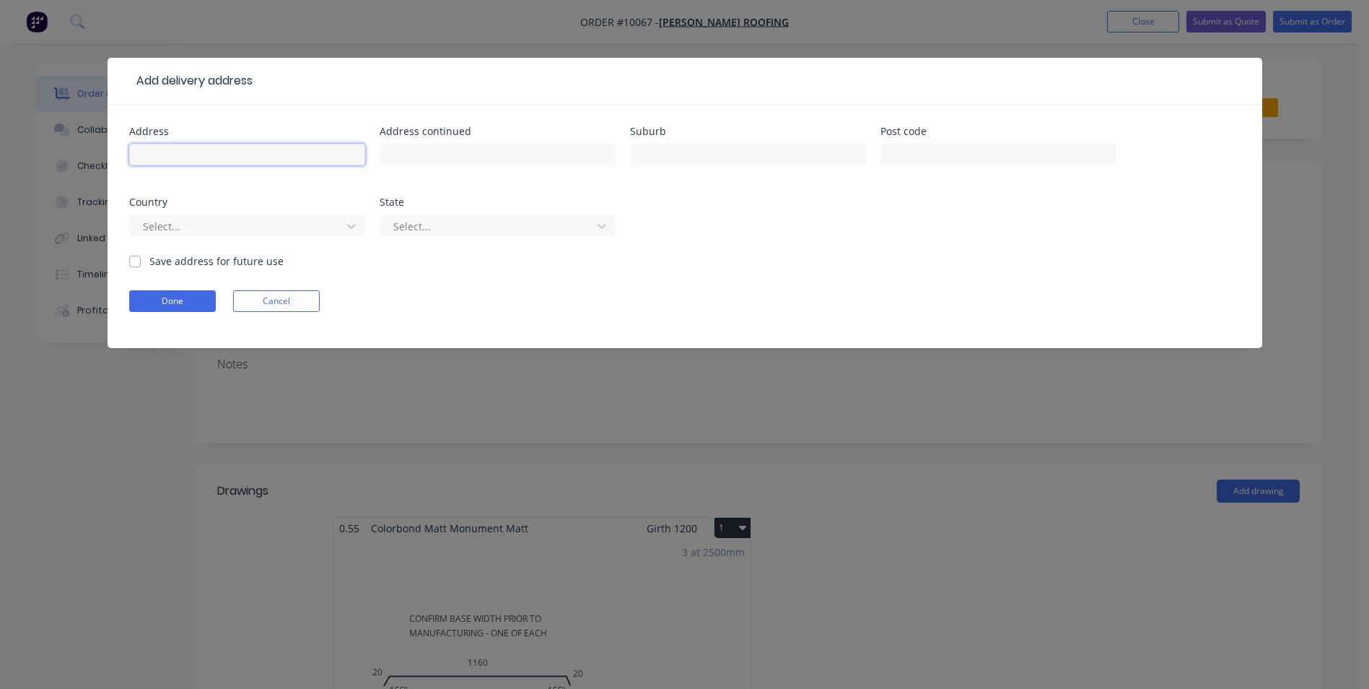
click at [189, 160] on input "text" at bounding box center [247, 155] width 236 height 22
click at [277, 238] on div "Select..." at bounding box center [247, 232] width 236 height 43
click at [277, 237] on div "Select..." at bounding box center [247, 232] width 236 height 43
click at [284, 223] on div at bounding box center [237, 226] width 193 height 18
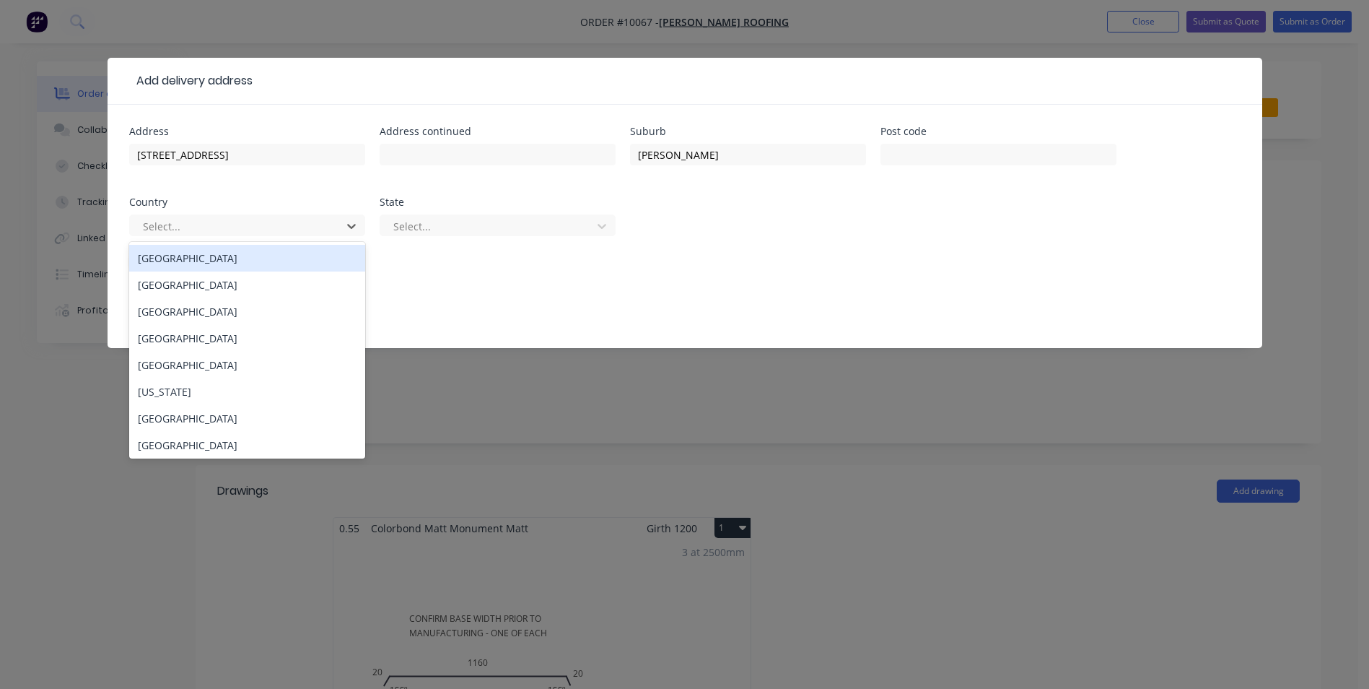
click at [250, 257] on div "Australia" at bounding box center [247, 258] width 236 height 27
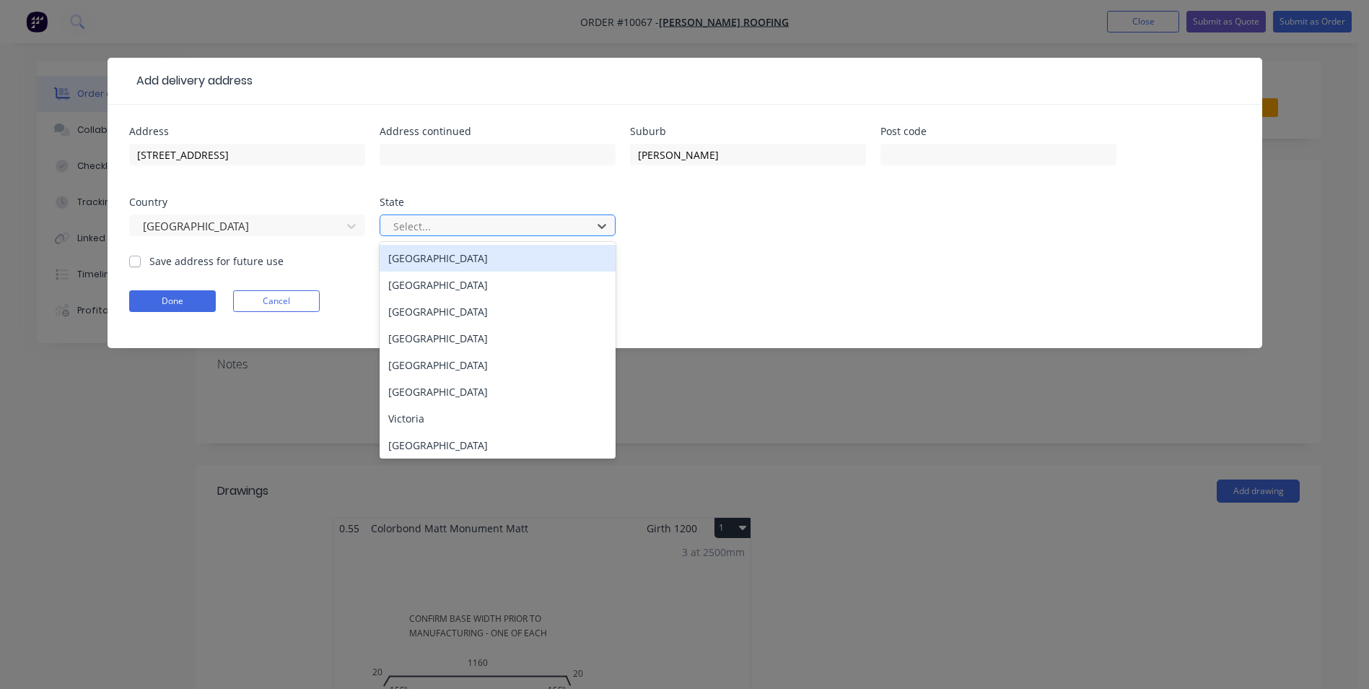
click at [499, 219] on div at bounding box center [488, 226] width 193 height 18
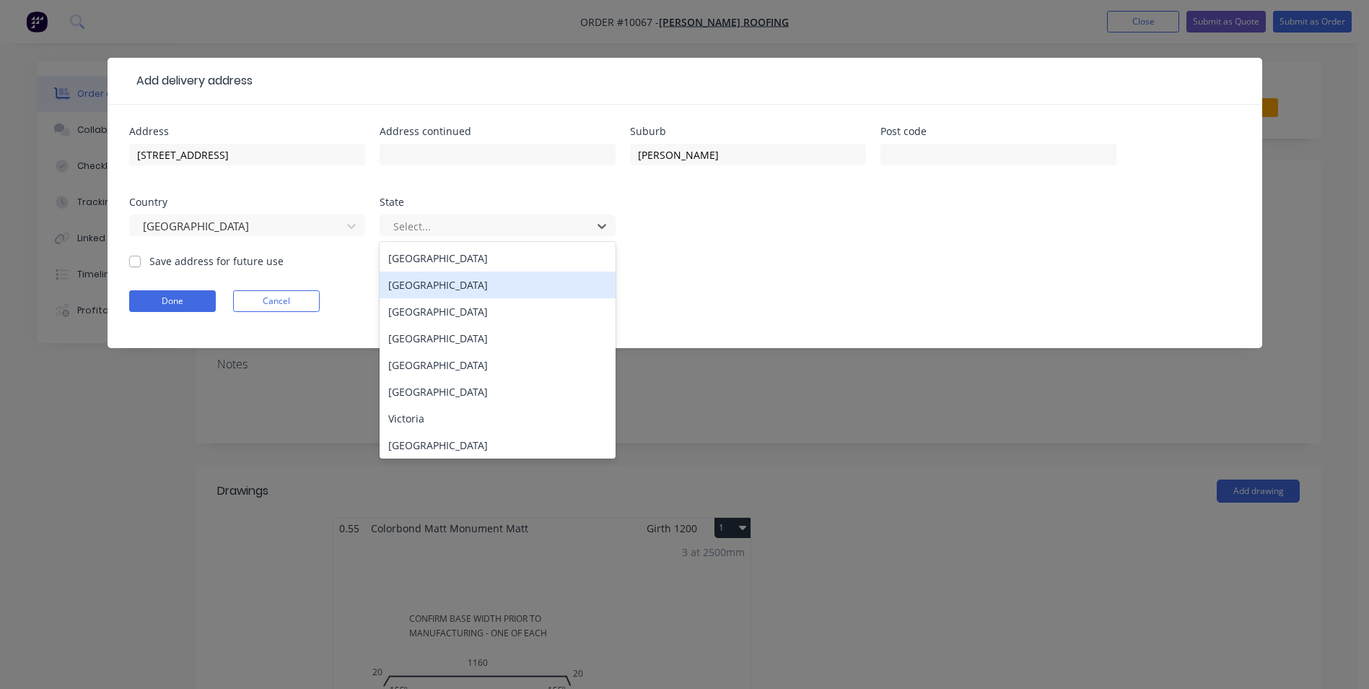
click at [458, 287] on div "New South Wales" at bounding box center [498, 284] width 236 height 27
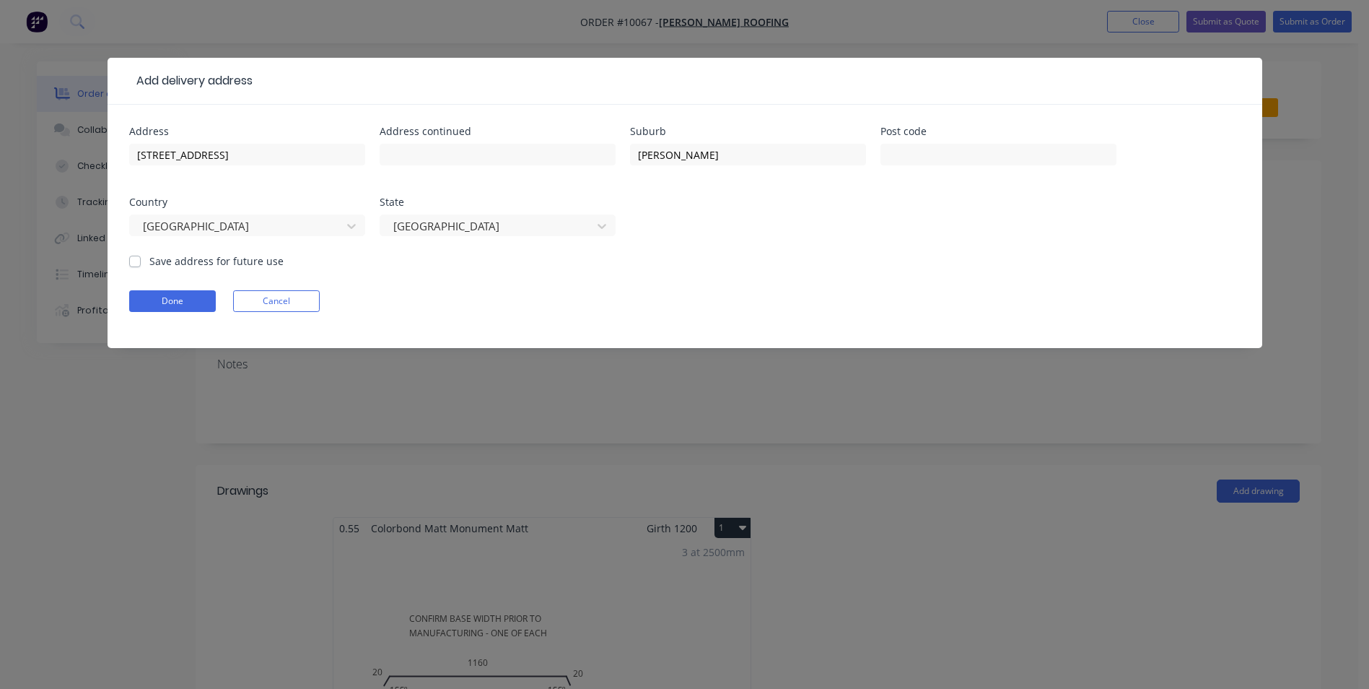
click at [141, 258] on div "Save address for future use" at bounding box center [206, 260] width 154 height 15
click at [149, 261] on label "Save address for future use" at bounding box center [216, 260] width 134 height 15
click at [136, 261] on input "Save address for future use" at bounding box center [135, 260] width 12 height 14
click at [148, 278] on form "Address 168 PRINCES HWY Address continued Suburb MILTON Post code Country Austr…" at bounding box center [684, 237] width 1111 height 222
click at [151, 294] on button "Done" at bounding box center [172, 301] width 87 height 22
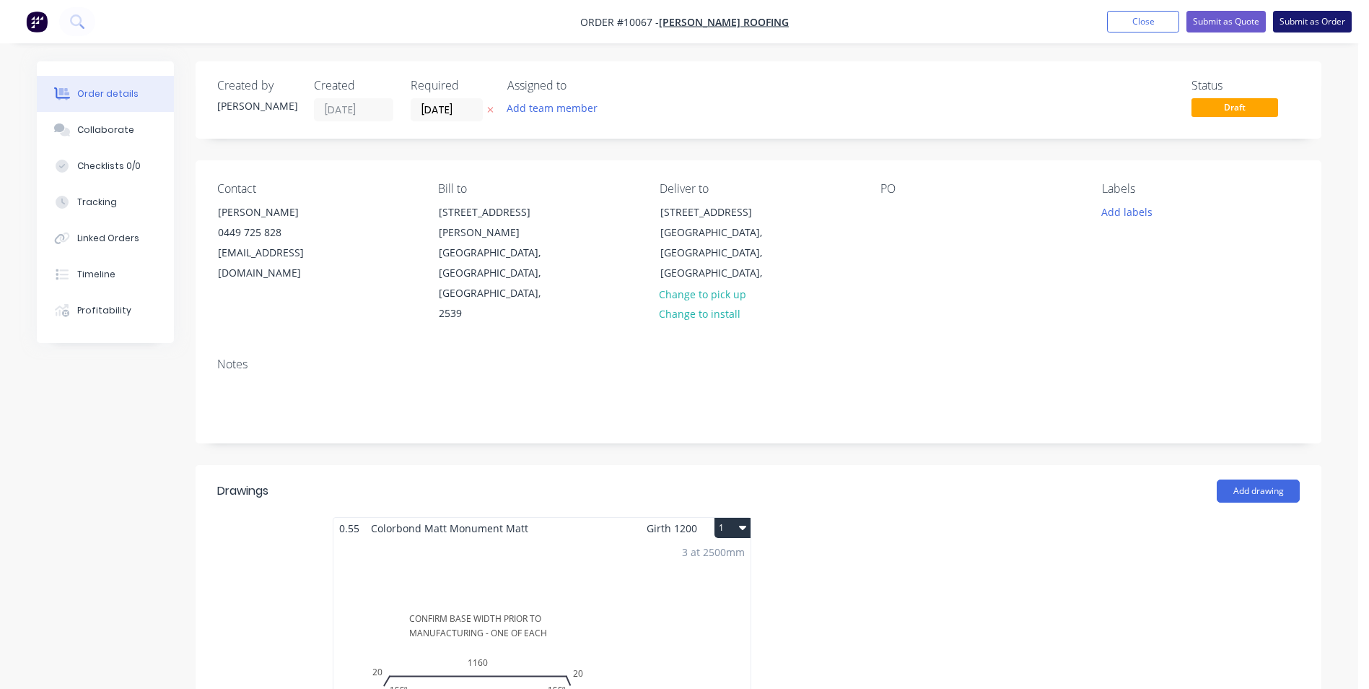
click at [1301, 21] on button "Submit as Order" at bounding box center [1312, 22] width 79 height 22
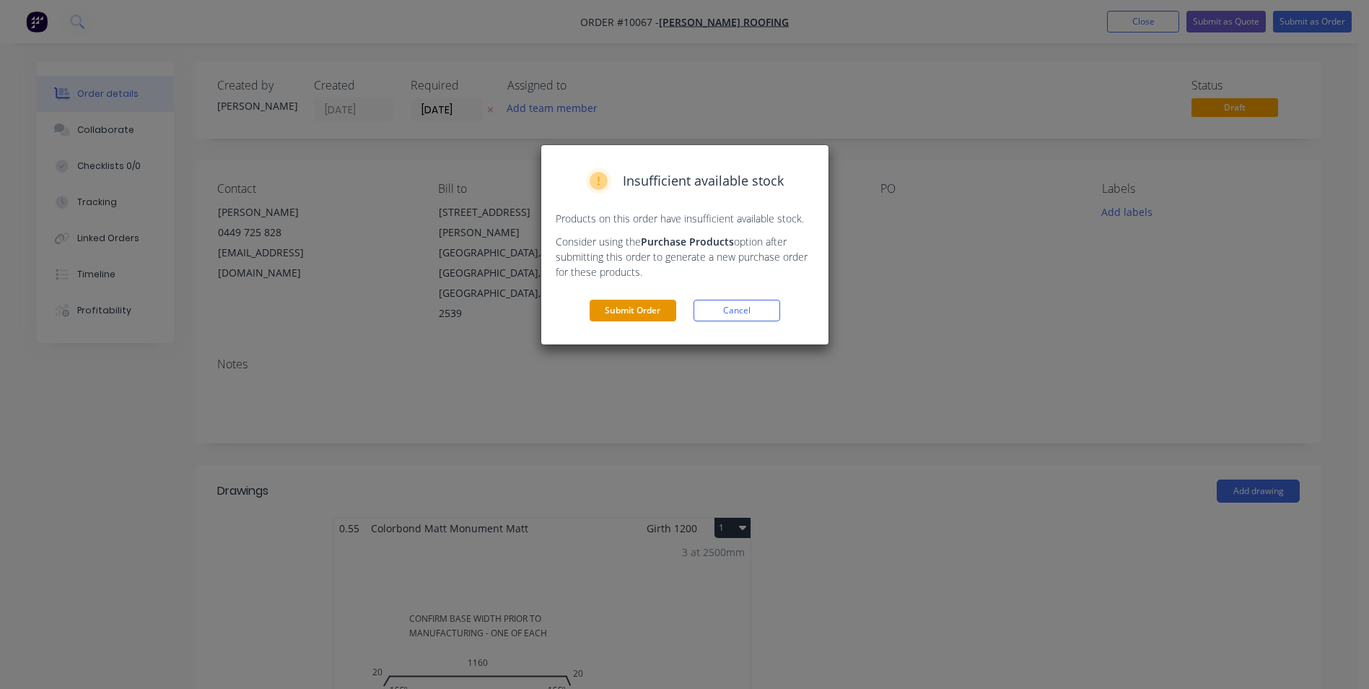
click at [620, 310] on button "Submit Order" at bounding box center [633, 311] width 87 height 22
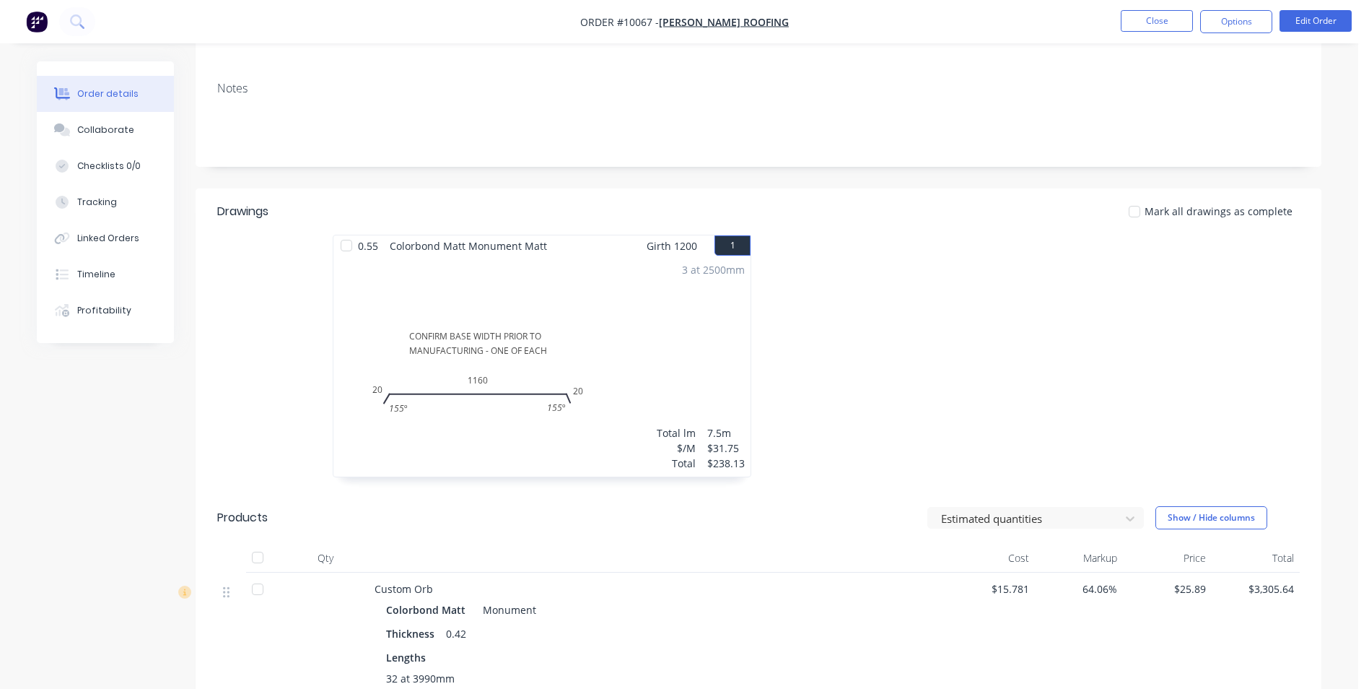
scroll to position [217, 0]
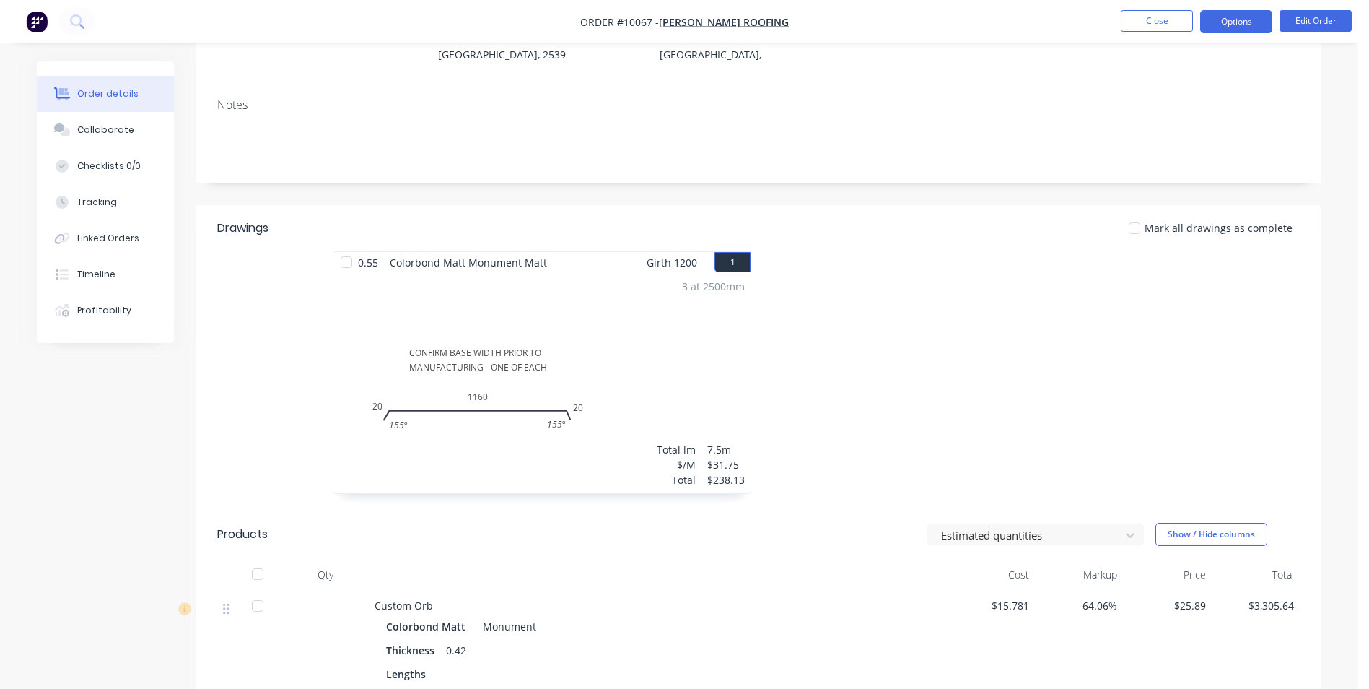
click at [1234, 23] on button "Options" at bounding box center [1236, 21] width 72 height 23
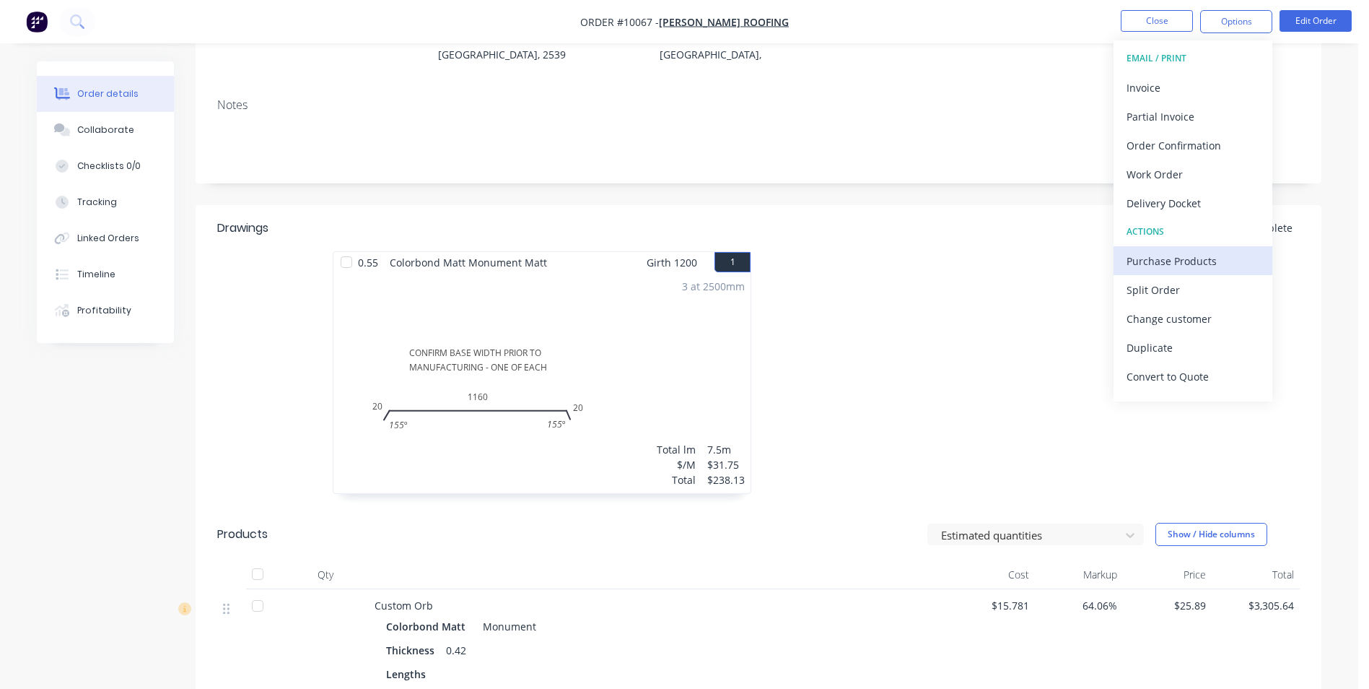
click at [1151, 255] on div "Purchase Products" at bounding box center [1193, 260] width 133 height 21
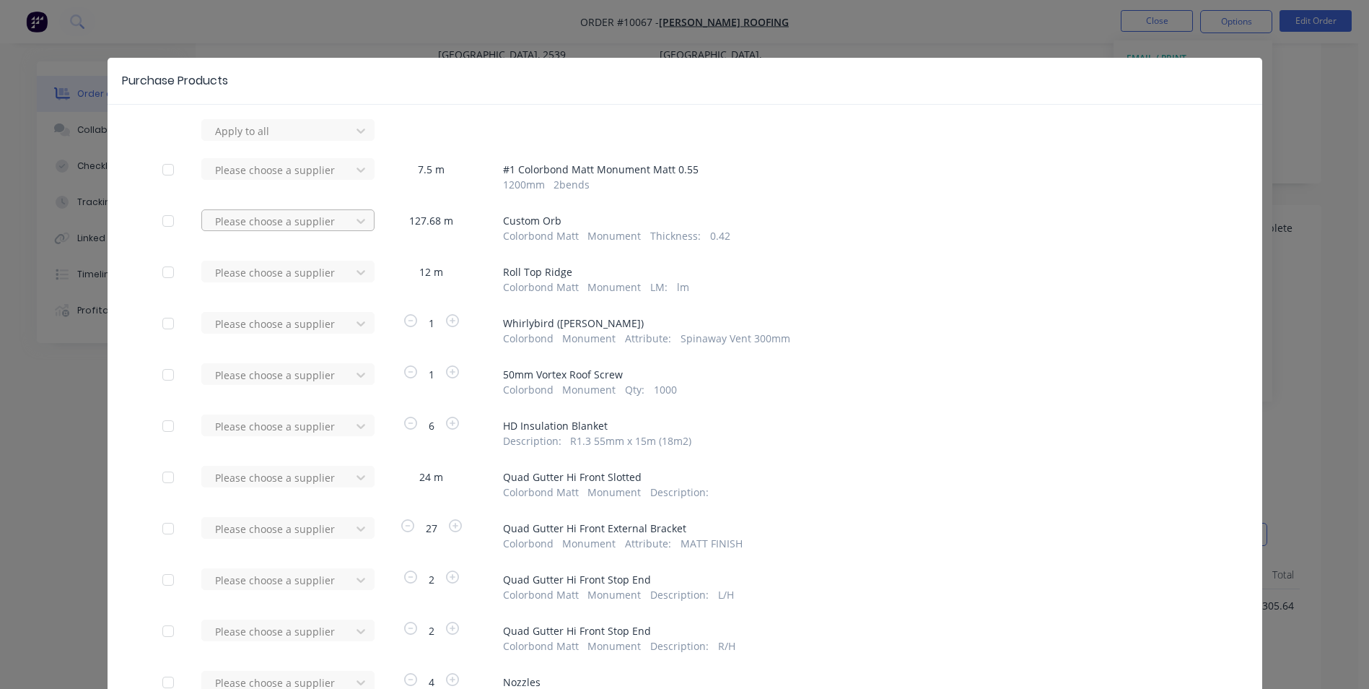
click at [324, 220] on div at bounding box center [279, 221] width 130 height 18
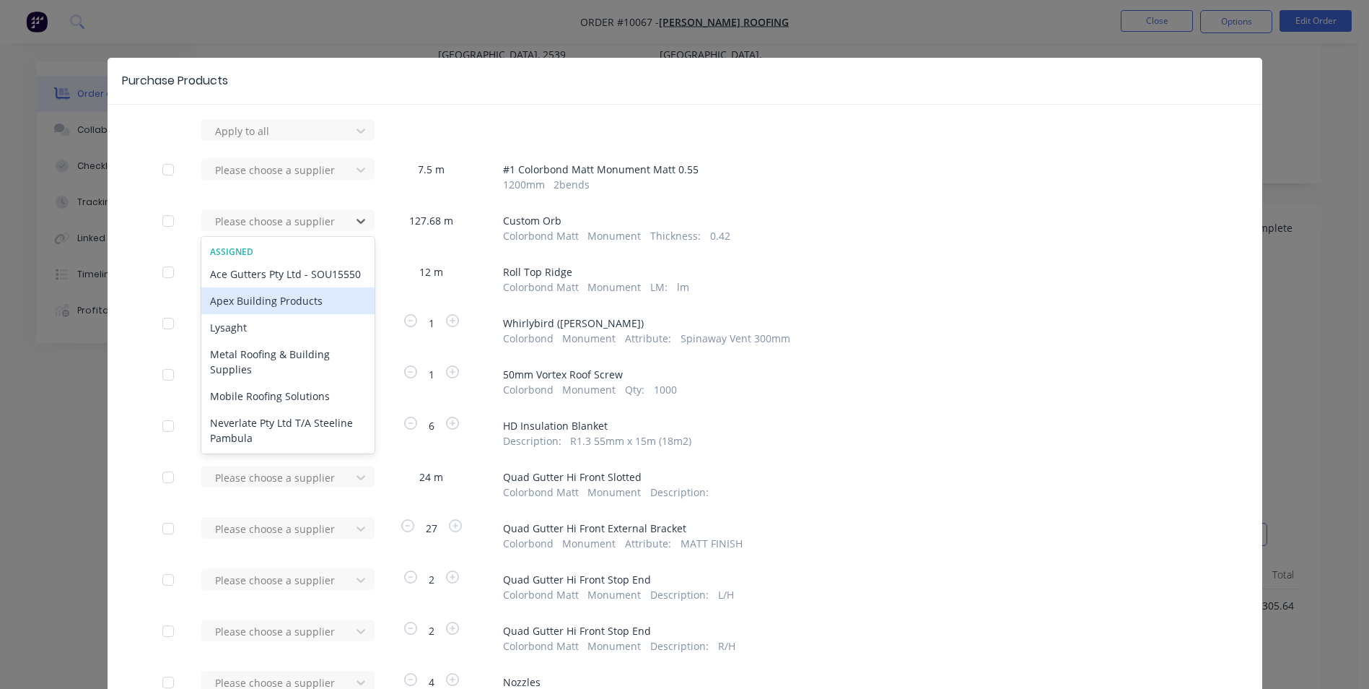
click at [281, 312] on div "Apex Building Products" at bounding box center [287, 300] width 173 height 27
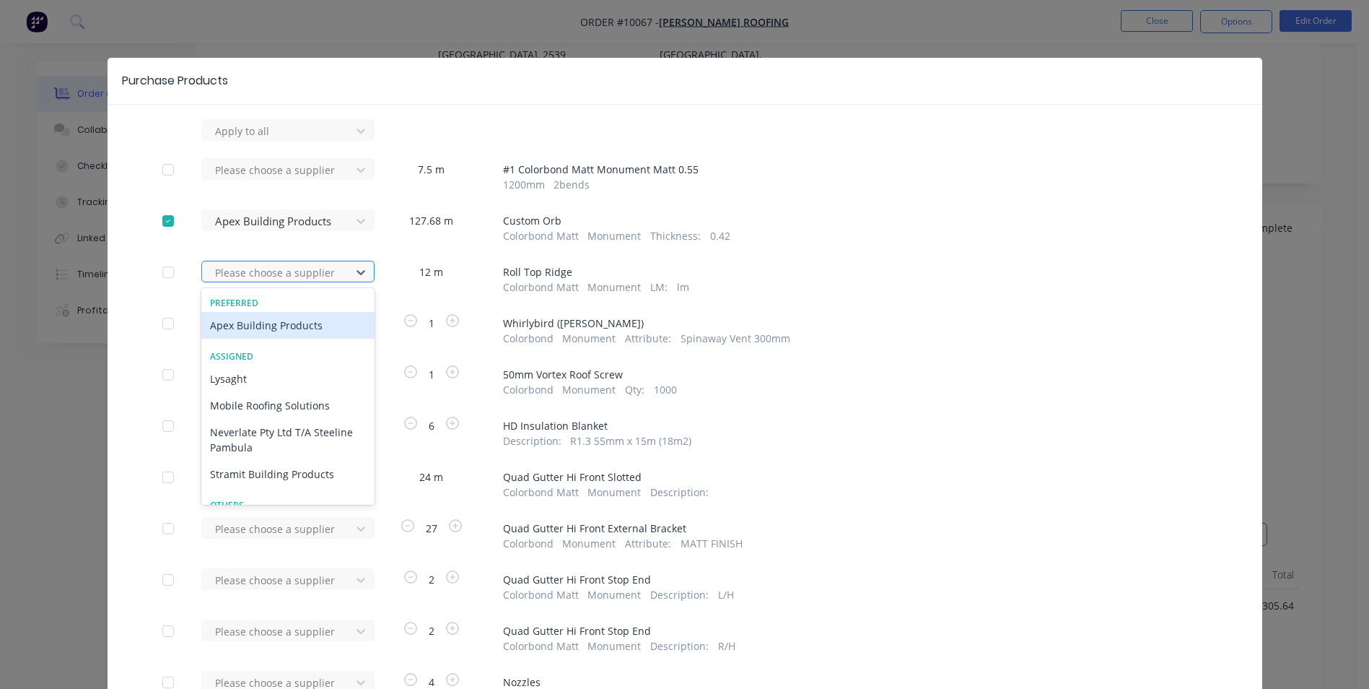
click at [301, 274] on div at bounding box center [279, 272] width 130 height 18
click at [285, 320] on div "Apex Building Products" at bounding box center [287, 325] width 173 height 27
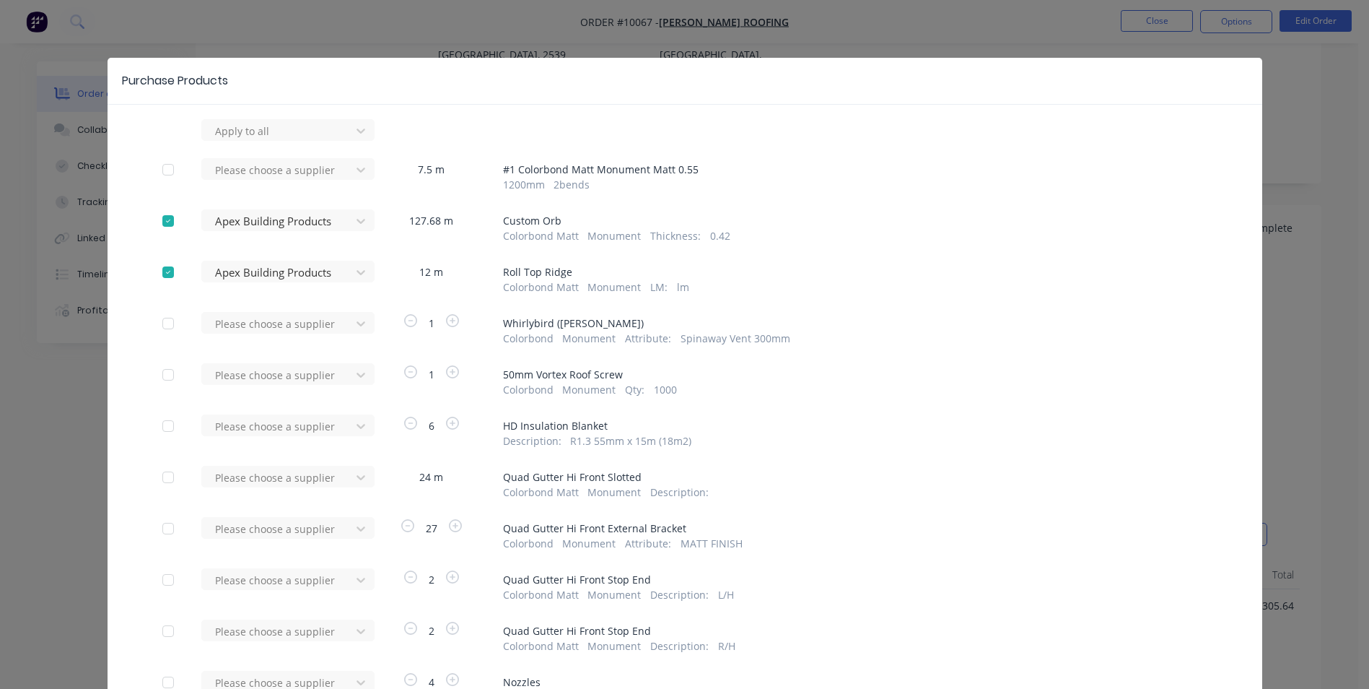
click at [285, 320] on div at bounding box center [279, 324] width 130 height 18
click at [267, 402] on div "Apex Building Products" at bounding box center [287, 403] width 173 height 27
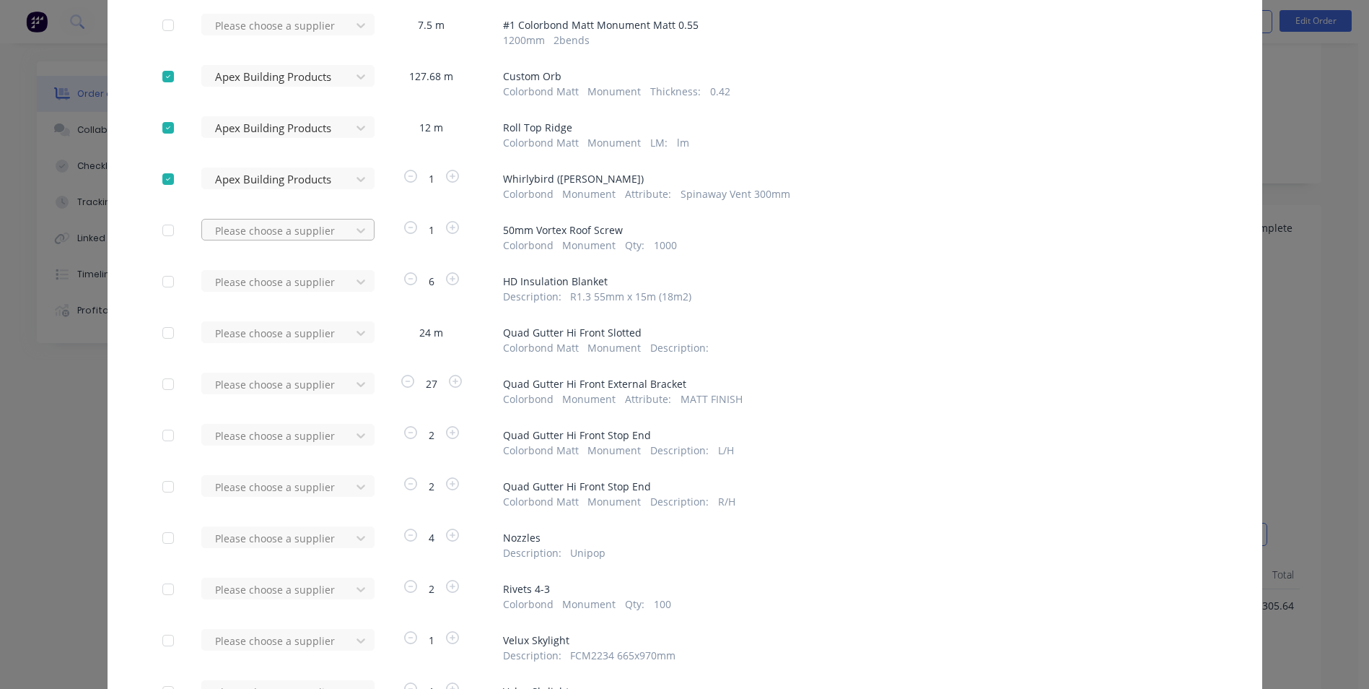
click at [292, 235] on div at bounding box center [279, 231] width 130 height 18
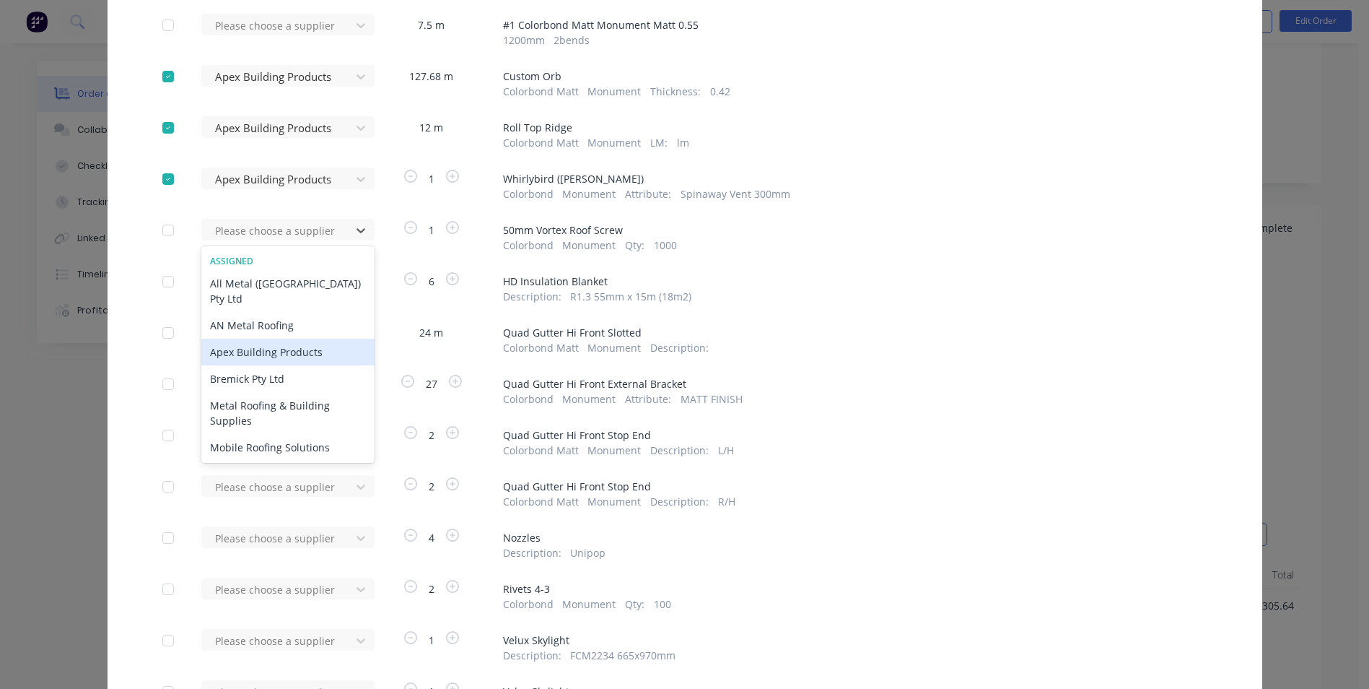
click at [263, 338] on div "Apex Building Products" at bounding box center [287, 351] width 173 height 27
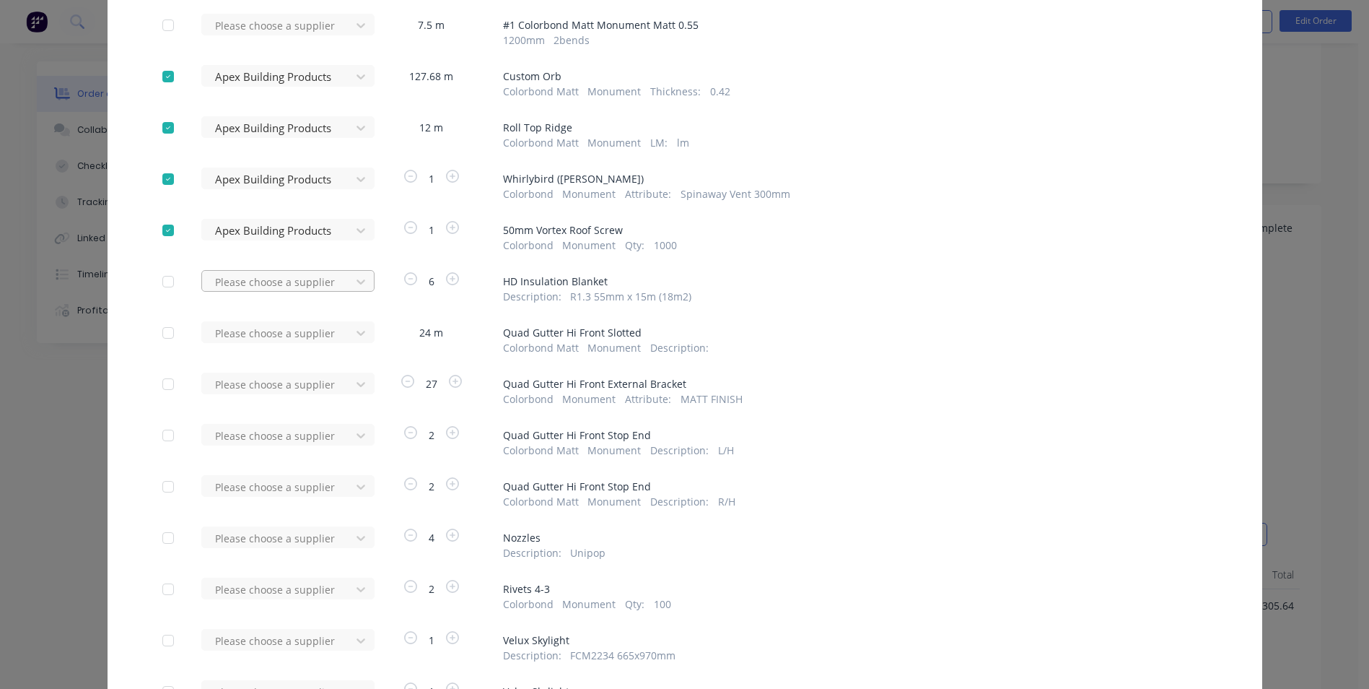
click at [270, 283] on div at bounding box center [279, 282] width 130 height 18
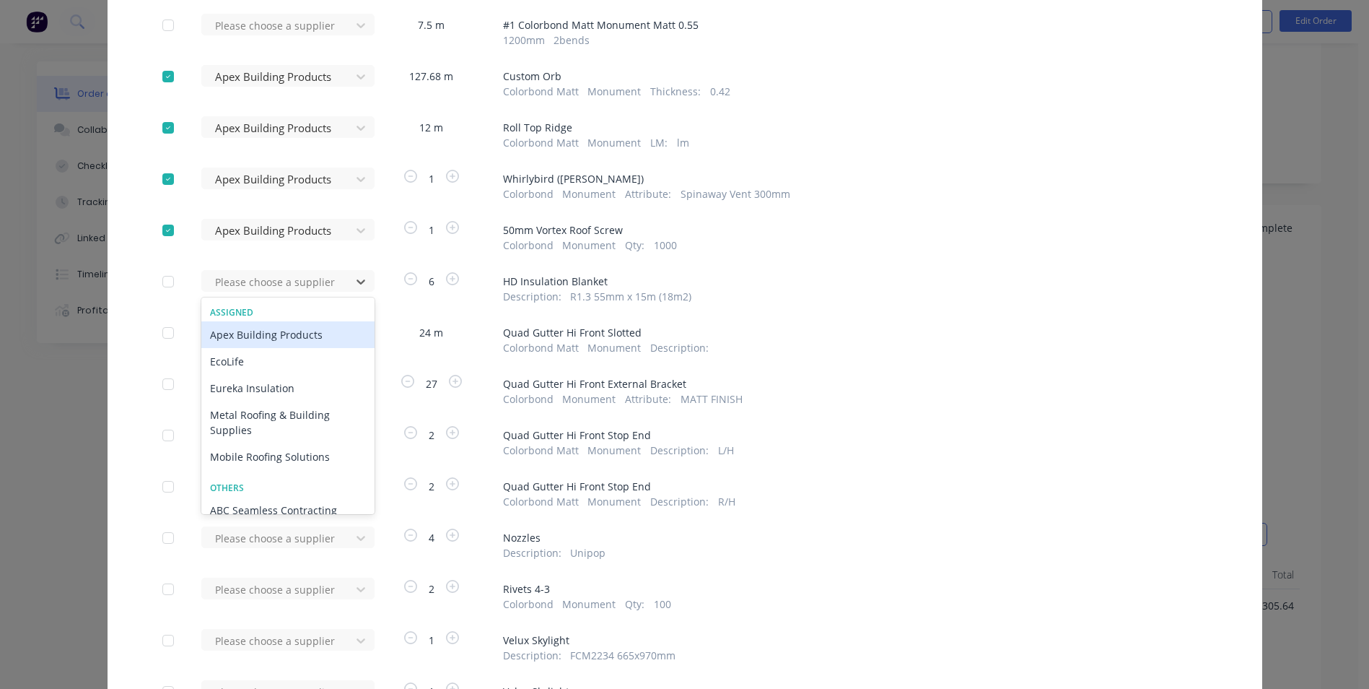
click at [266, 333] on div "Apex Building Products" at bounding box center [287, 334] width 173 height 27
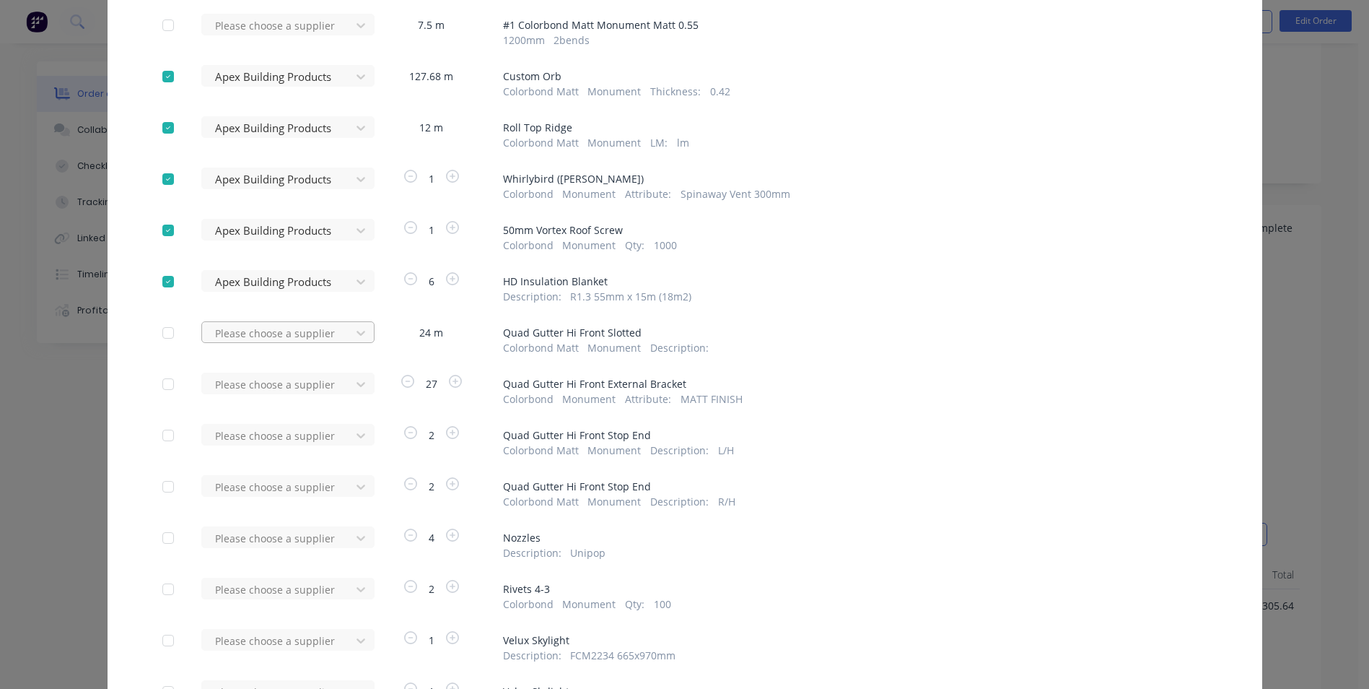
click at [297, 332] on div at bounding box center [279, 333] width 130 height 18
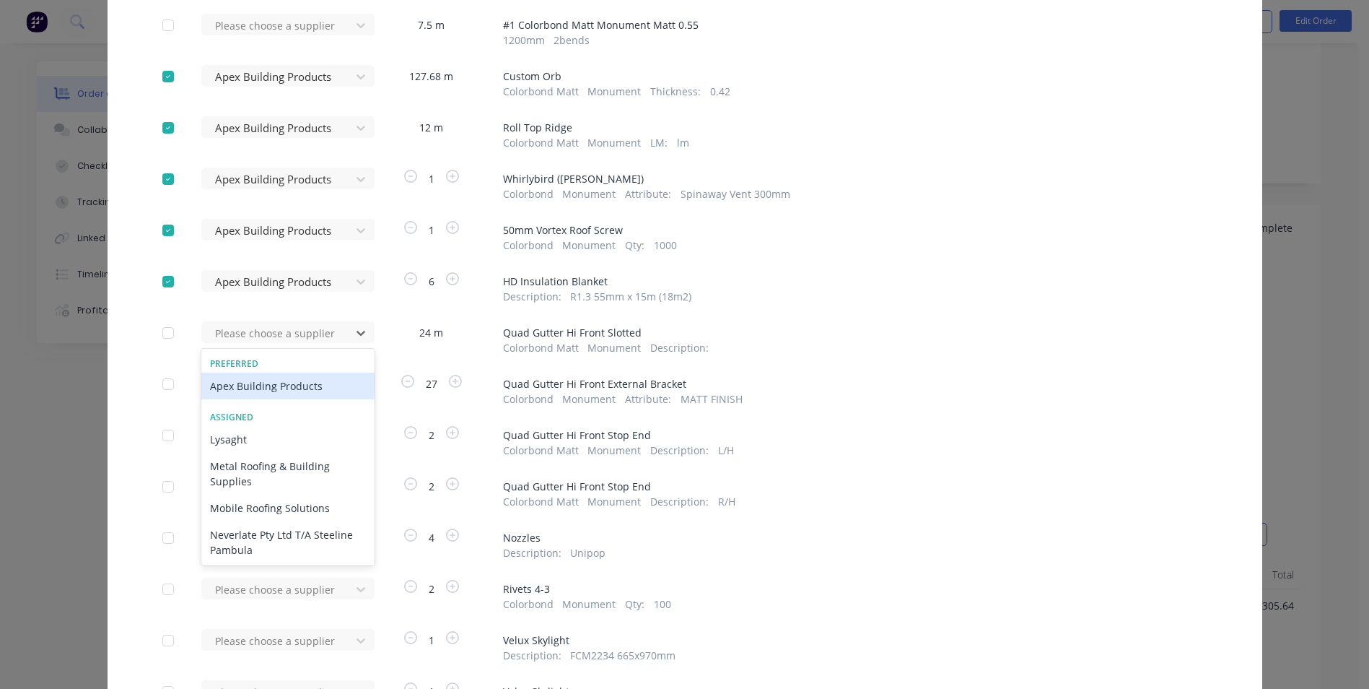
click at [289, 384] on div "Apex Building Products" at bounding box center [287, 385] width 173 height 27
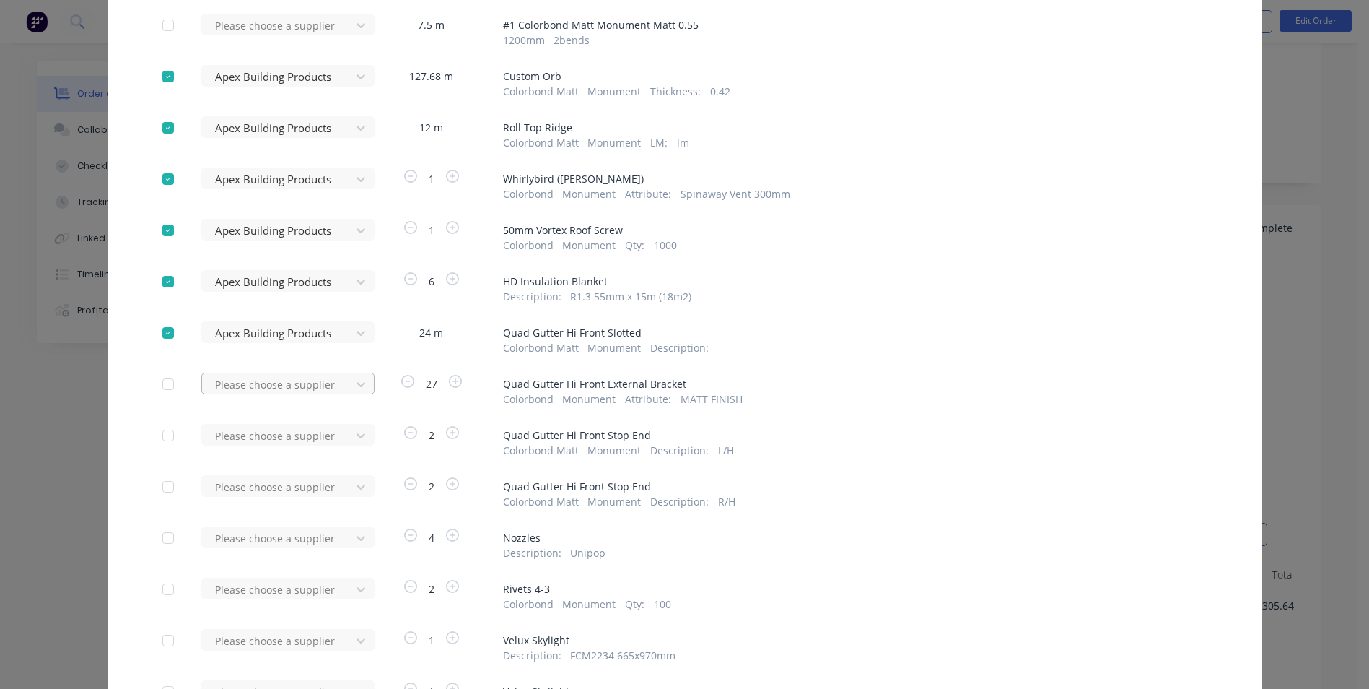
click at [289, 384] on div at bounding box center [279, 384] width 130 height 18
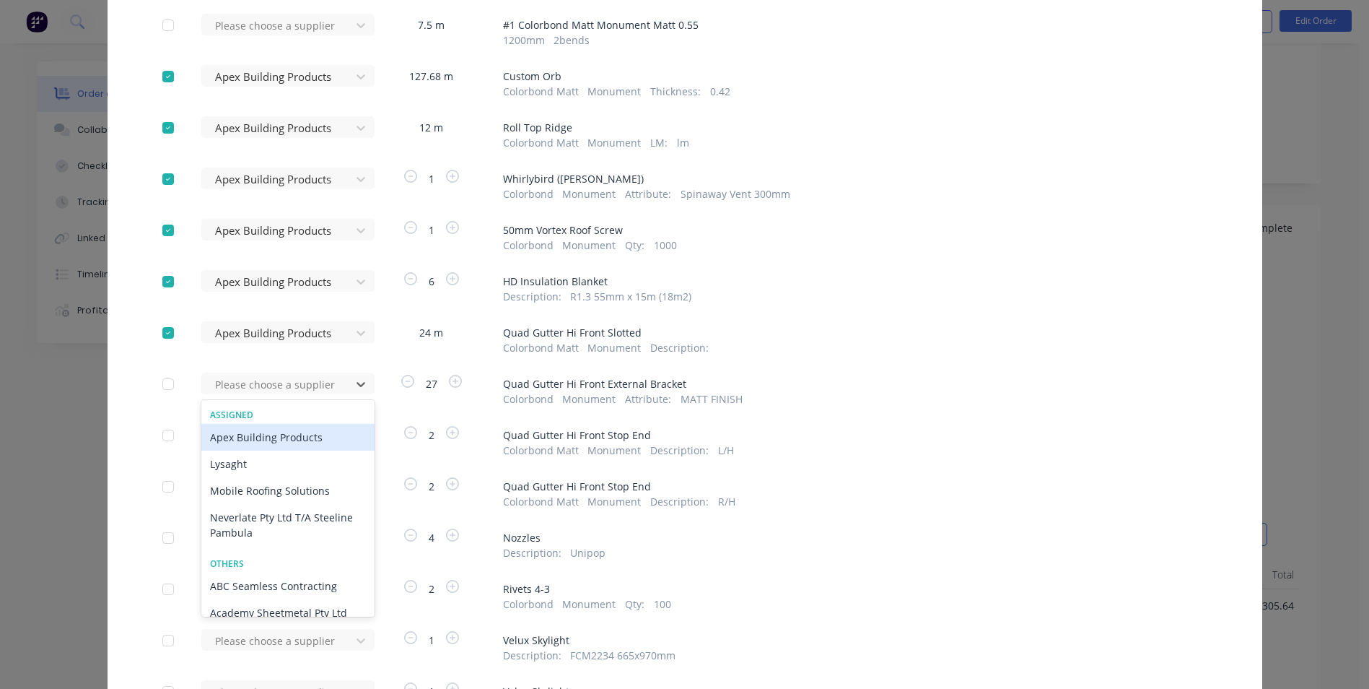
click at [286, 437] on div "Apex Building Products" at bounding box center [287, 437] width 173 height 27
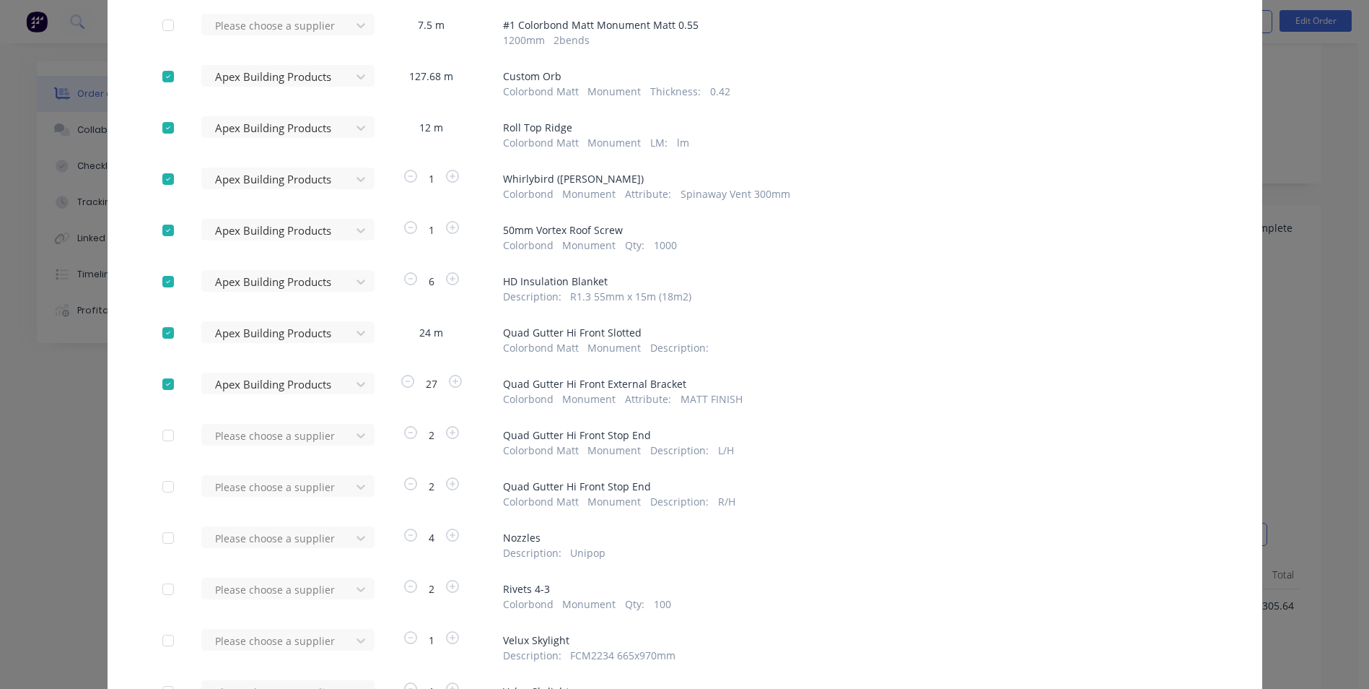
click at [286, 437] on div at bounding box center [279, 436] width 130 height 18
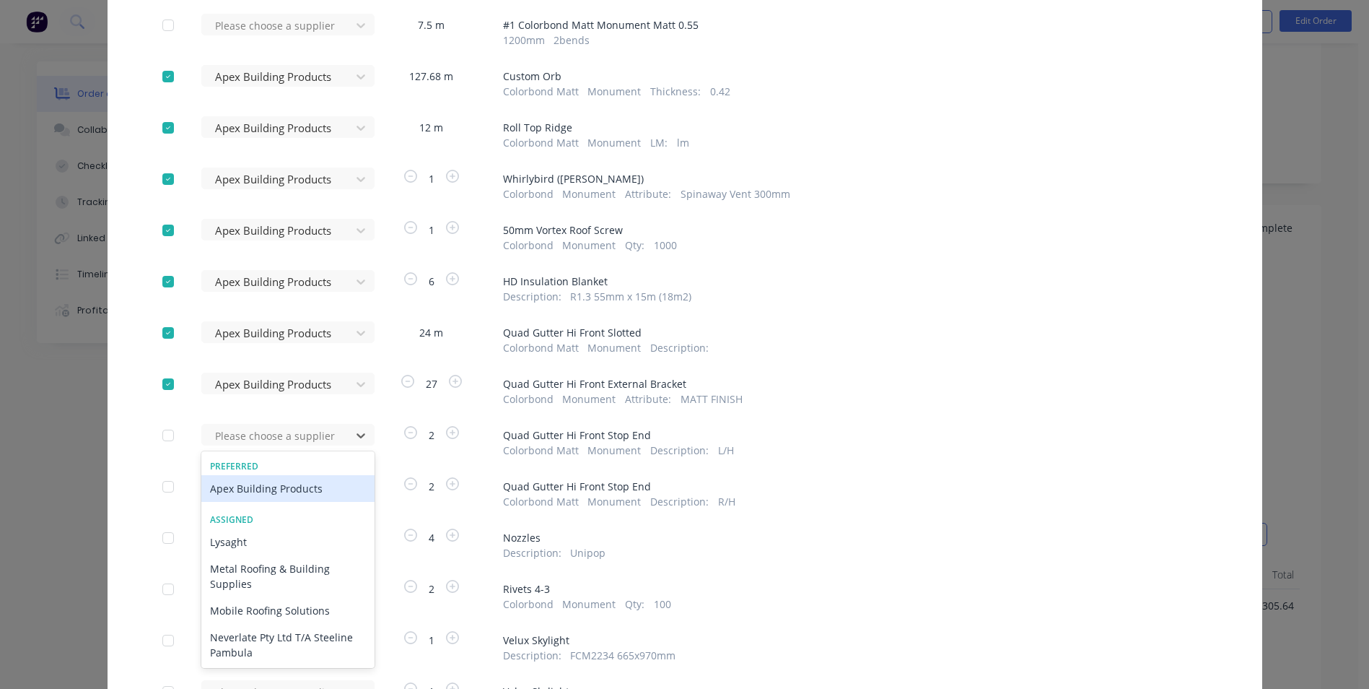
click at [279, 492] on div "Apex Building Products" at bounding box center [287, 488] width 173 height 27
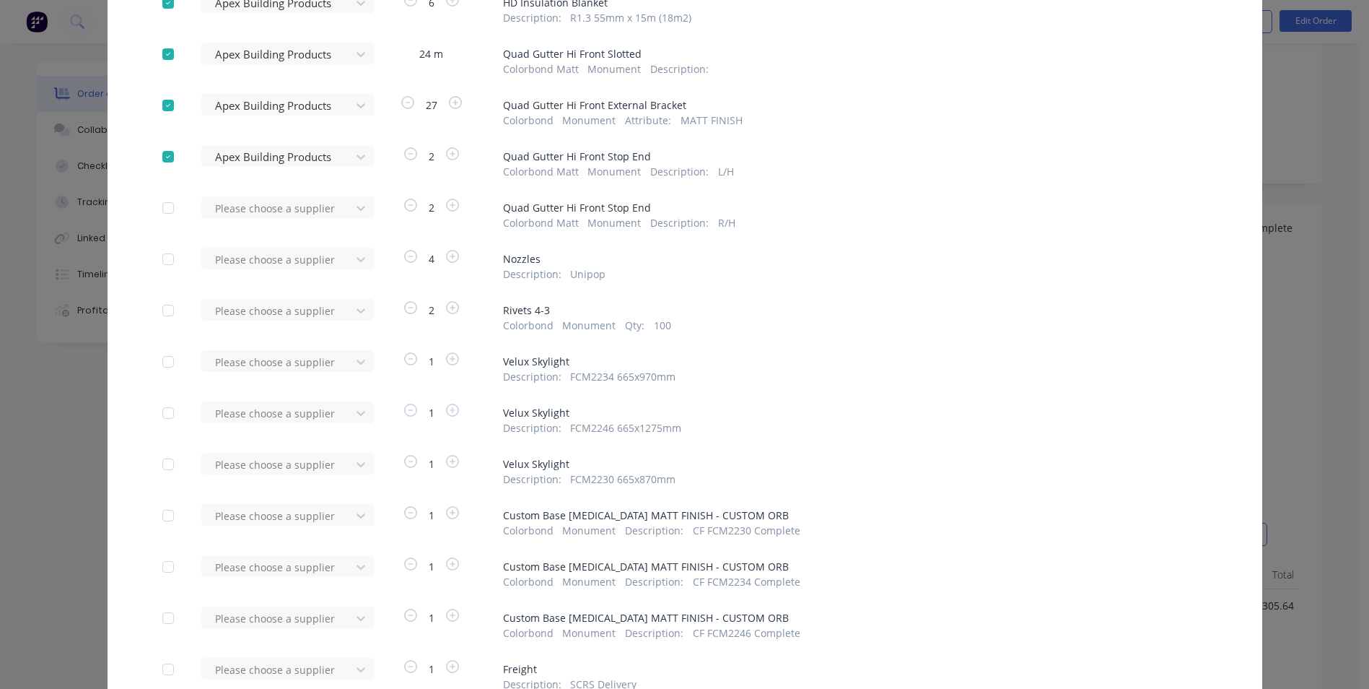
scroll to position [433, 0]
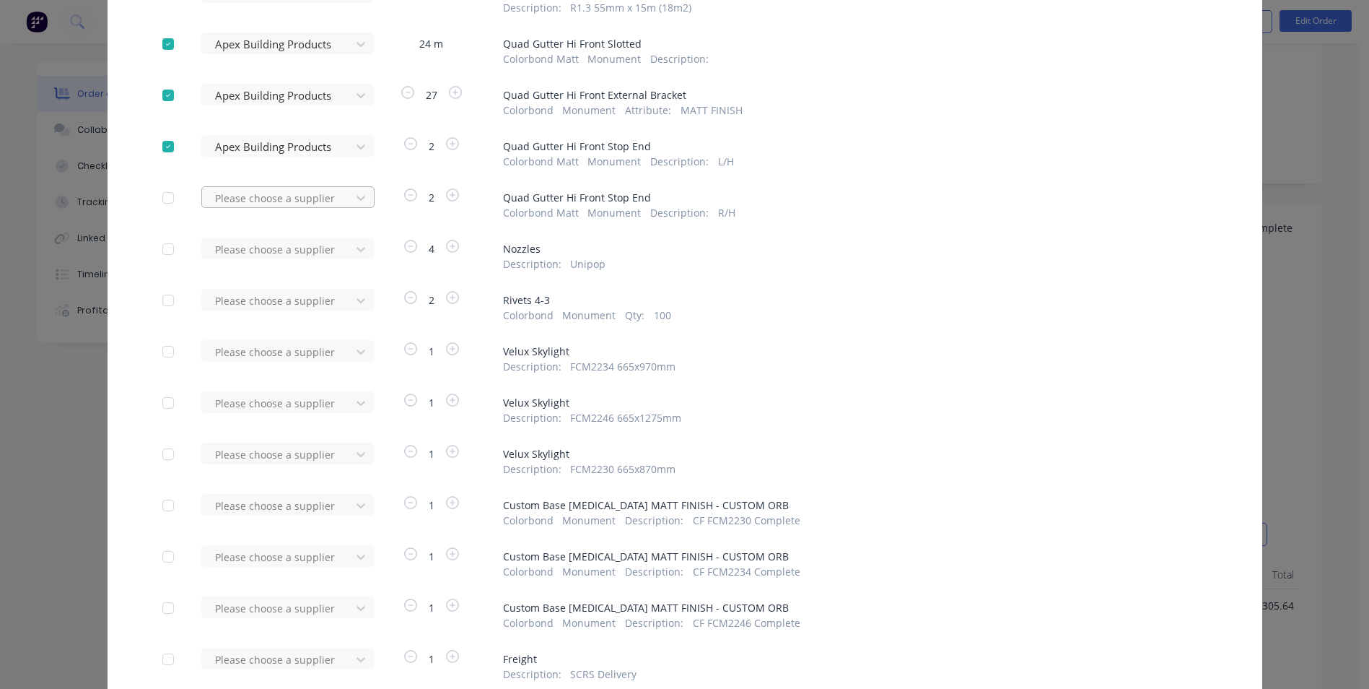
click at [292, 194] on div at bounding box center [279, 198] width 130 height 18
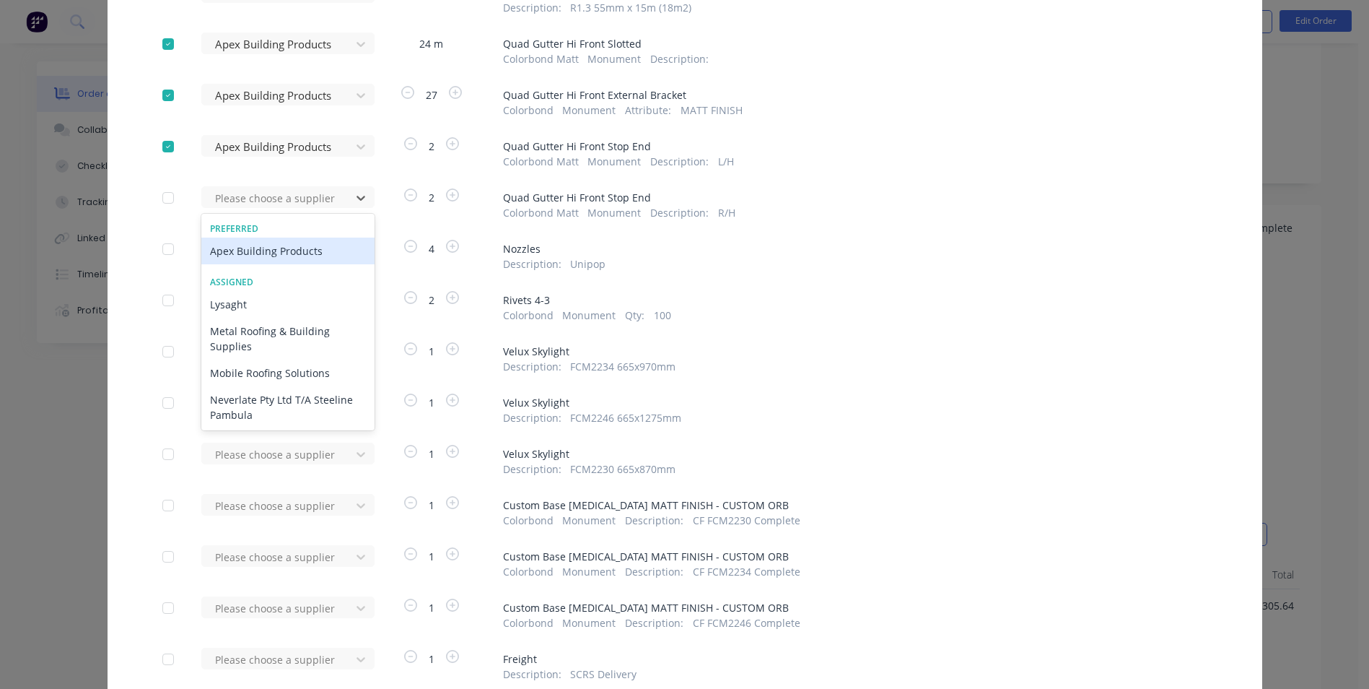
click at [279, 250] on div "Apex Building Products" at bounding box center [287, 250] width 173 height 27
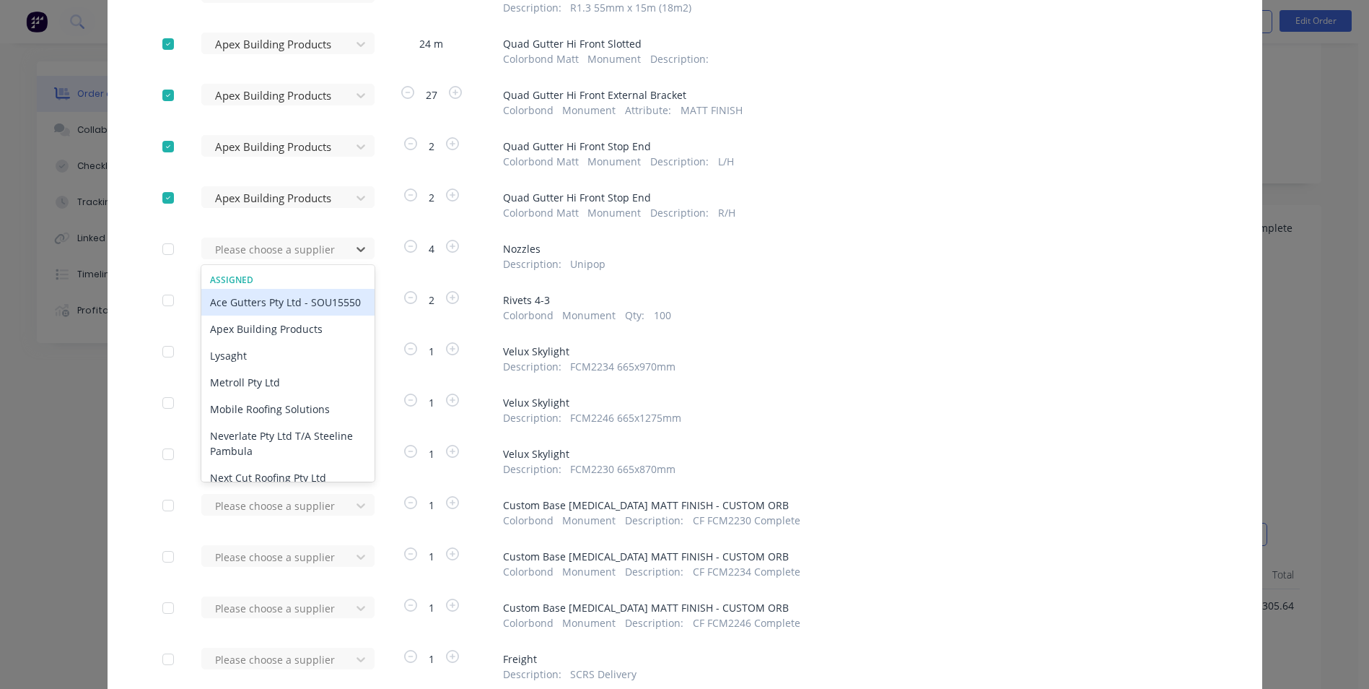
click at [279, 250] on div at bounding box center [279, 249] width 130 height 18
click at [276, 342] on div "Apex Building Products" at bounding box center [287, 328] width 173 height 27
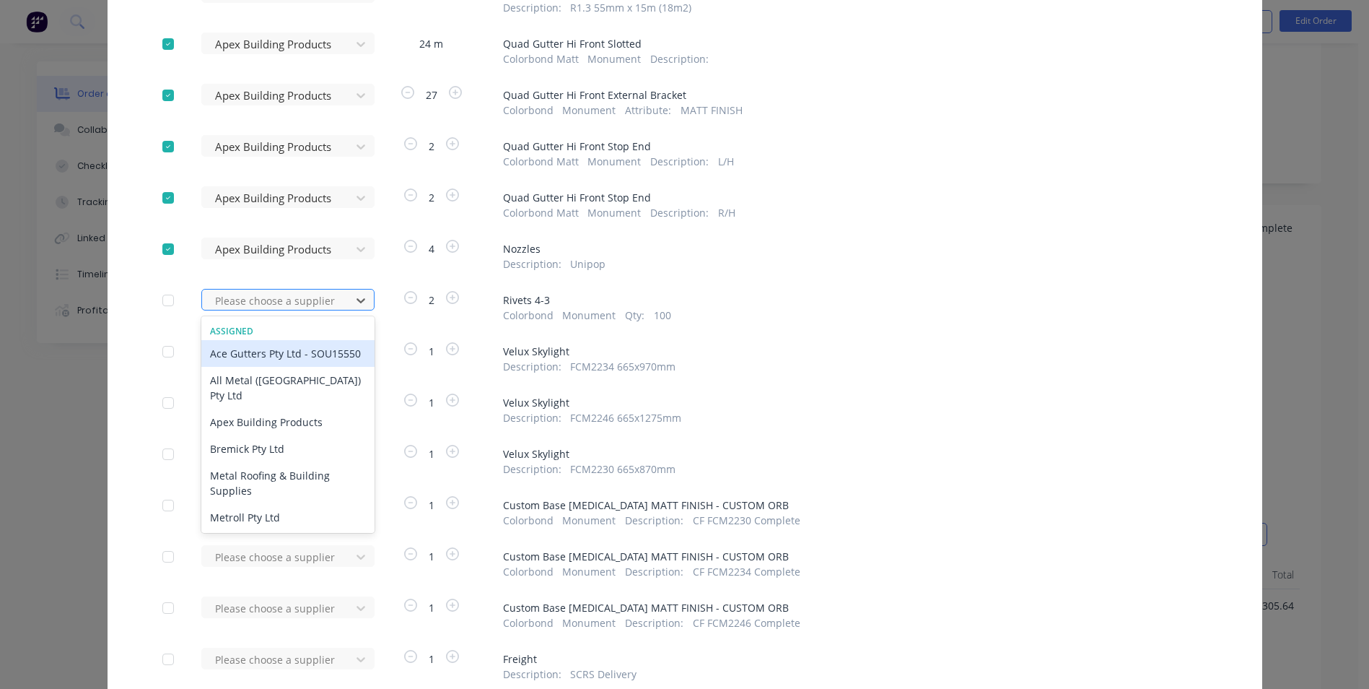
click at [283, 305] on div at bounding box center [279, 301] width 130 height 18
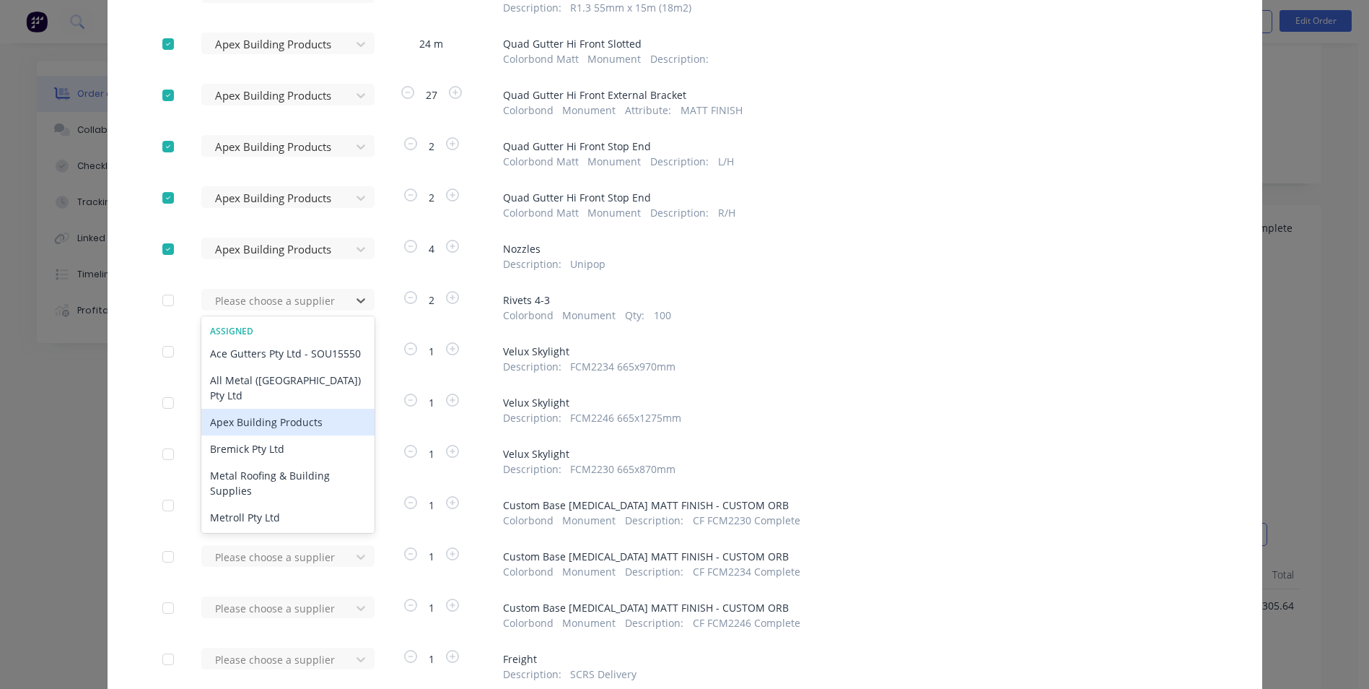
click at [271, 415] on div "Apex Building Products" at bounding box center [287, 421] width 173 height 27
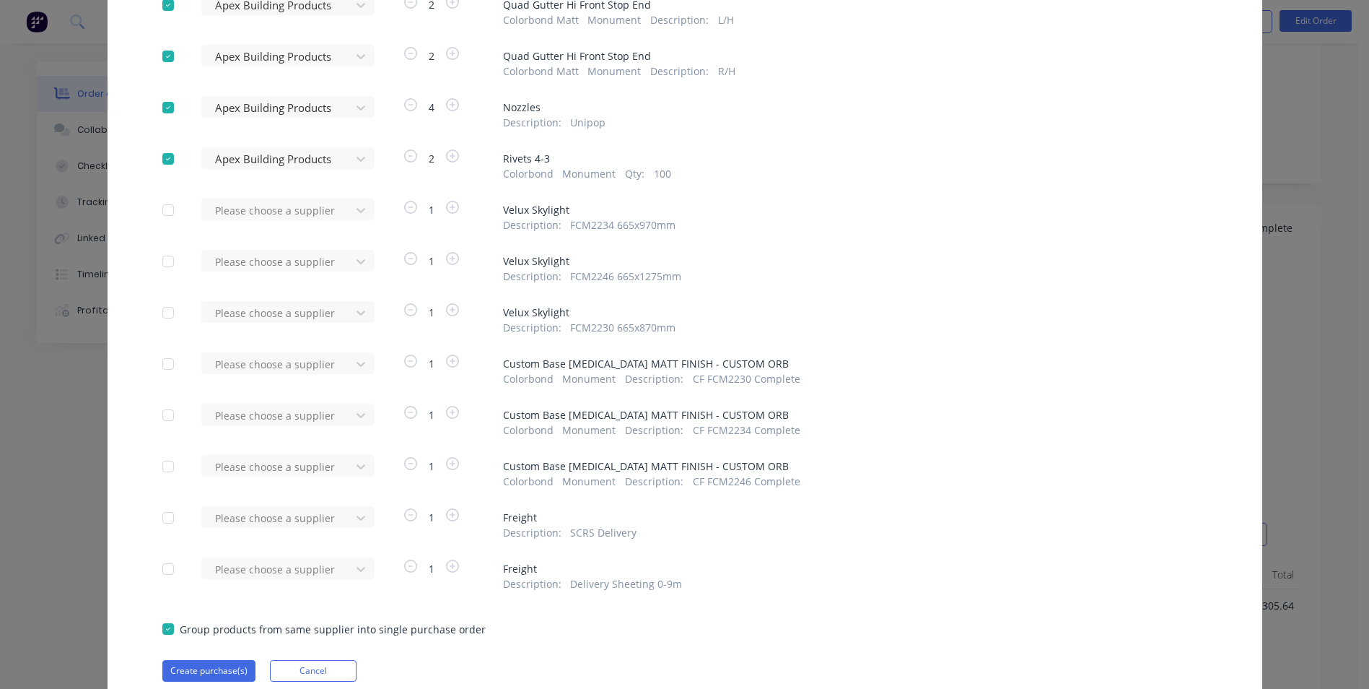
scroll to position [577, 0]
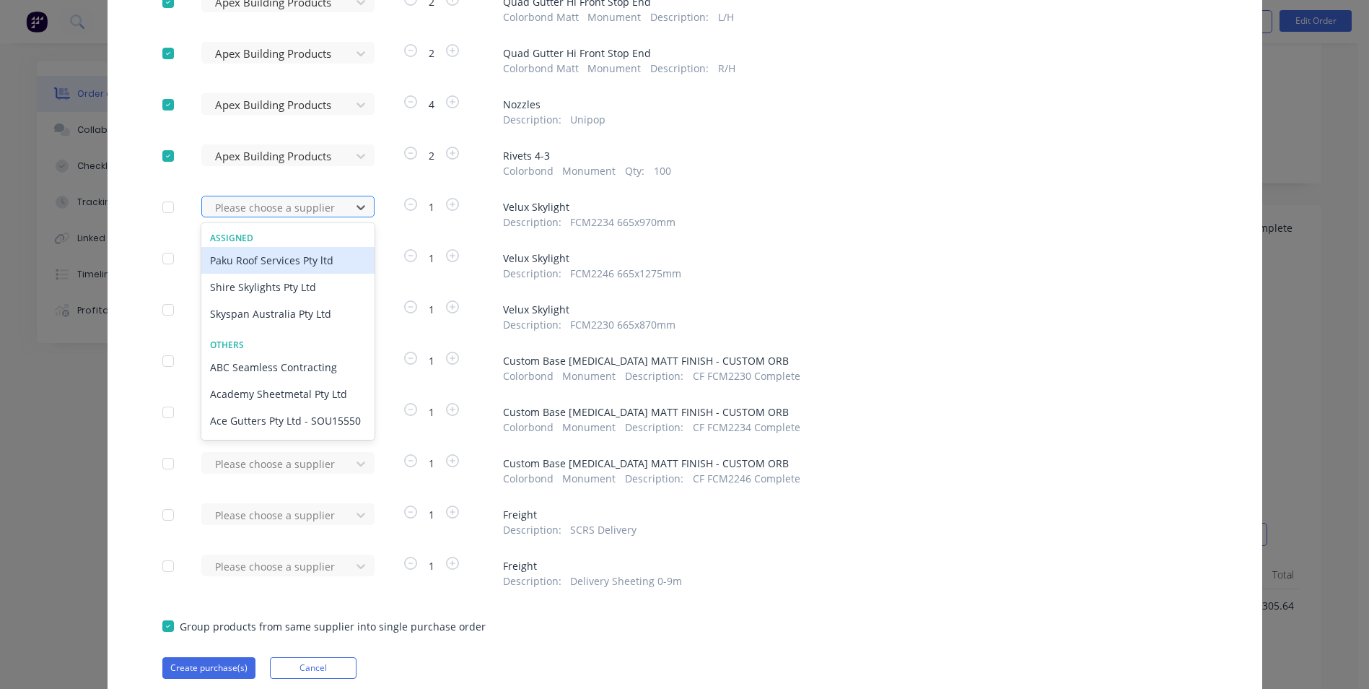
click at [290, 201] on div at bounding box center [279, 207] width 130 height 18
click at [269, 289] on div "Shire Skylights Pty Ltd" at bounding box center [287, 287] width 173 height 27
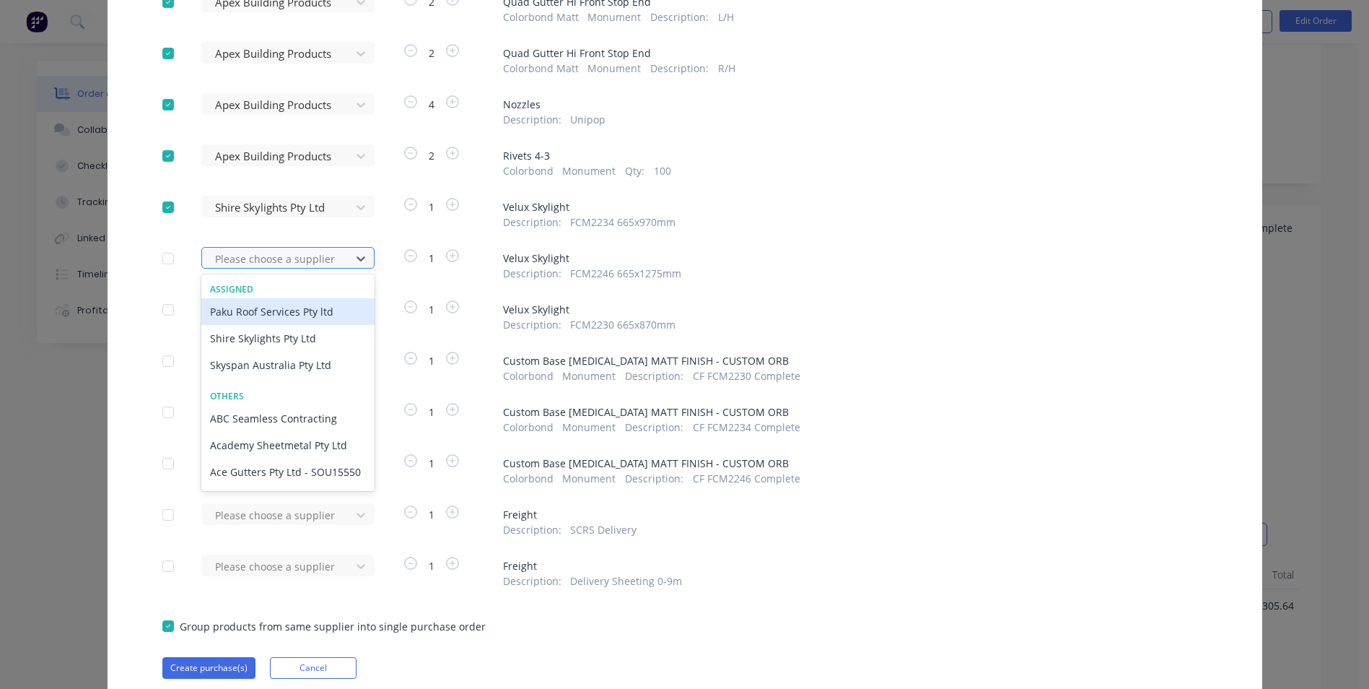
click at [273, 264] on div at bounding box center [279, 259] width 130 height 18
click at [265, 333] on div "Shire Skylights Pty Ltd" at bounding box center [287, 338] width 173 height 27
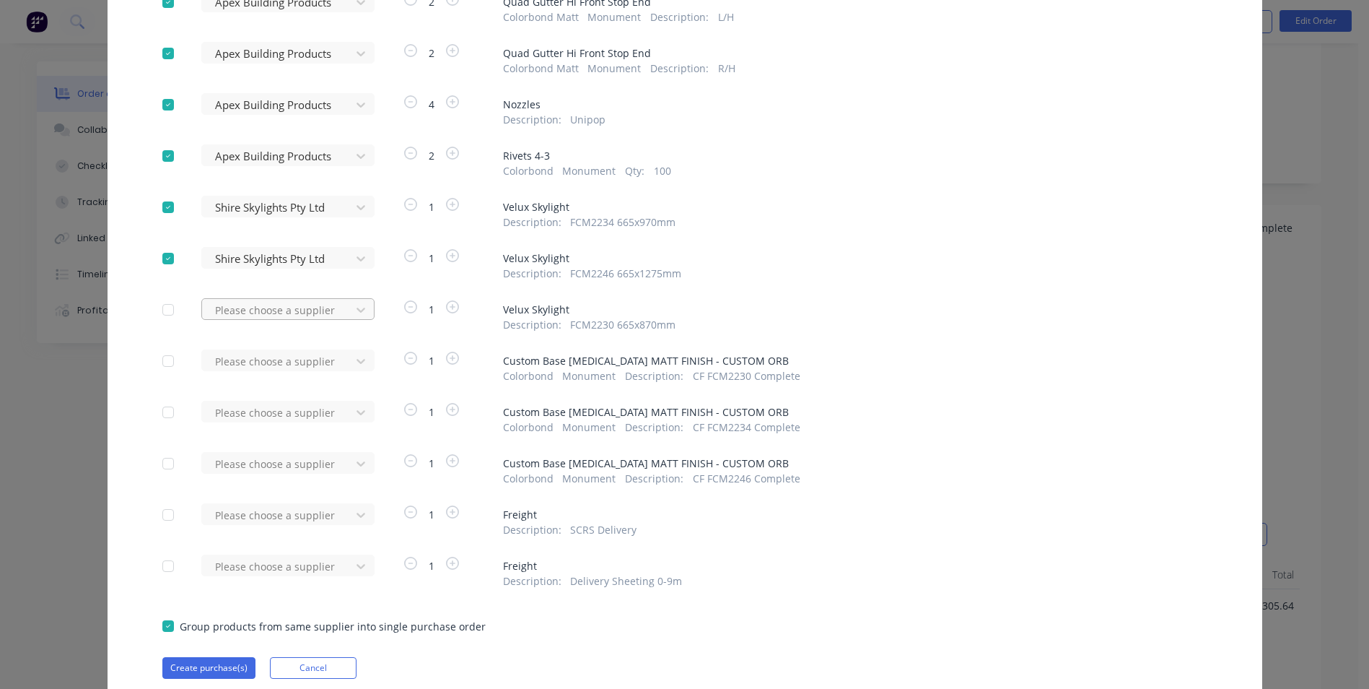
click at [268, 313] on div at bounding box center [279, 310] width 130 height 18
click at [255, 388] on div "Shire Skylights Pty Ltd" at bounding box center [287, 389] width 173 height 27
click at [245, 360] on div at bounding box center [279, 361] width 130 height 18
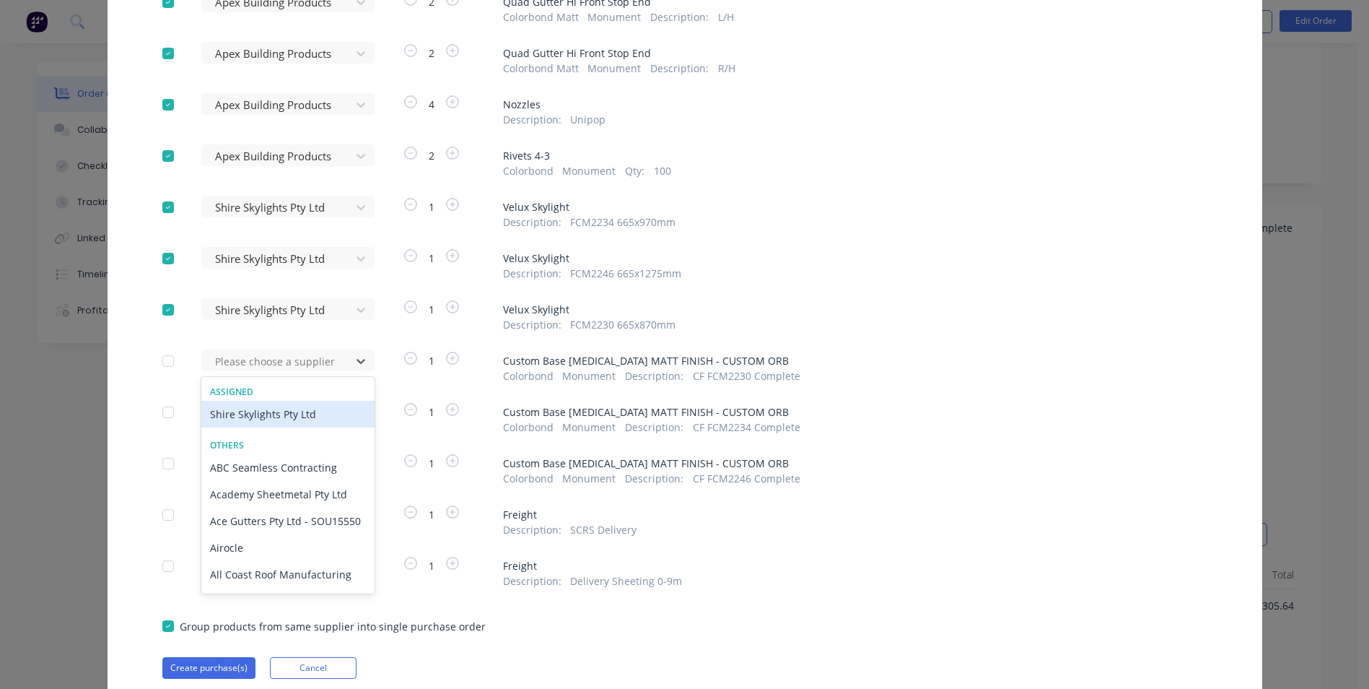
click at [255, 419] on div "Shire Skylights Pty Ltd" at bounding box center [287, 414] width 173 height 27
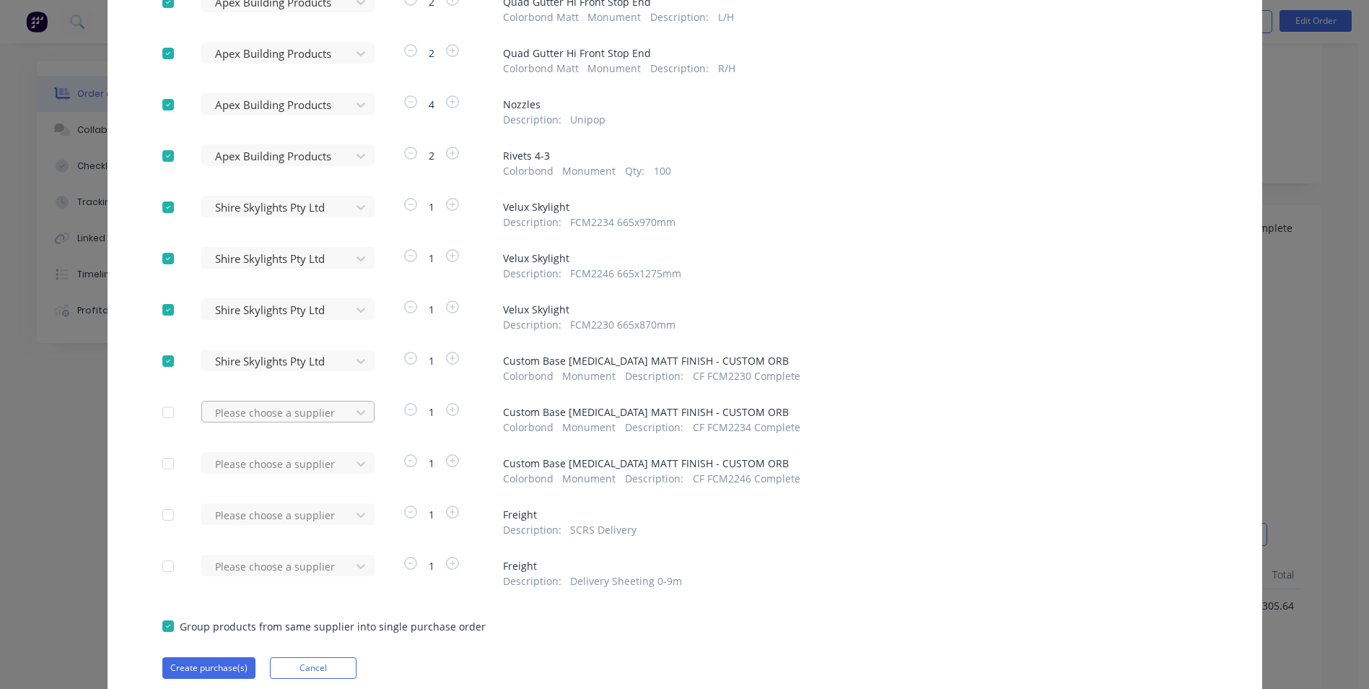
click at [255, 408] on div at bounding box center [279, 412] width 130 height 18
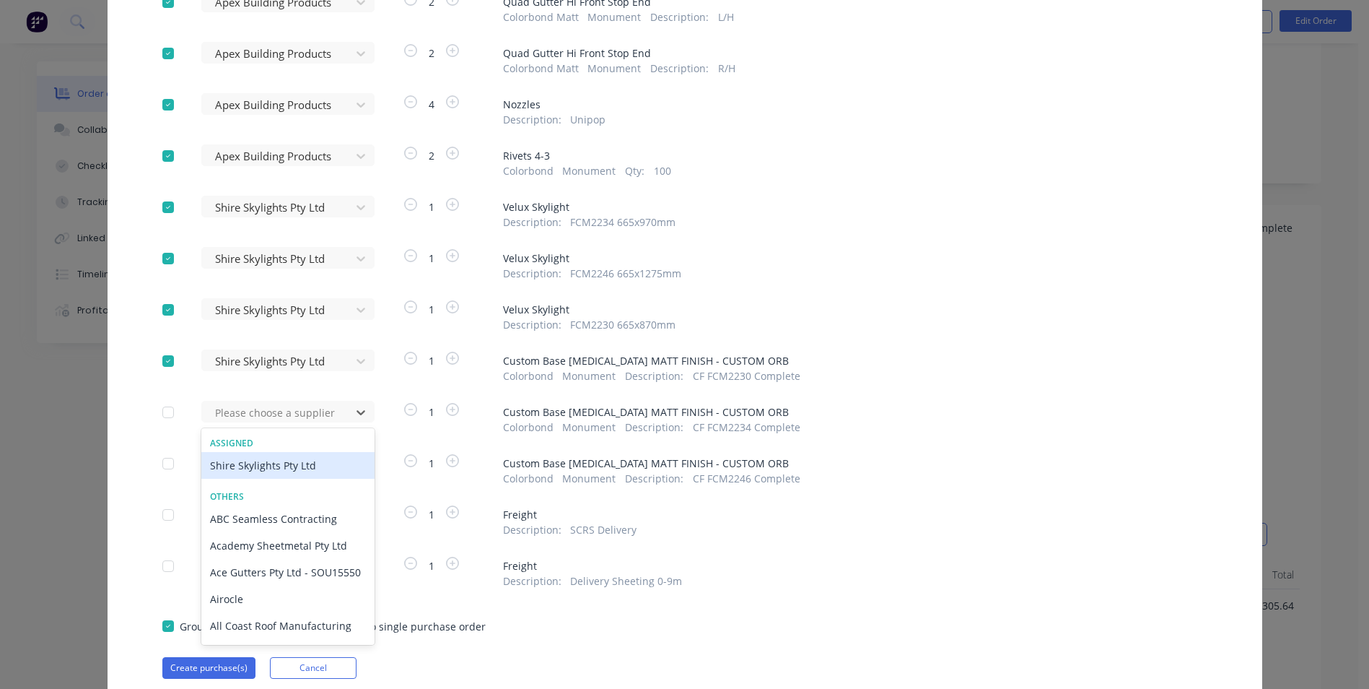
click at [255, 459] on div "Shire Skylights Pty Ltd" at bounding box center [287, 465] width 173 height 27
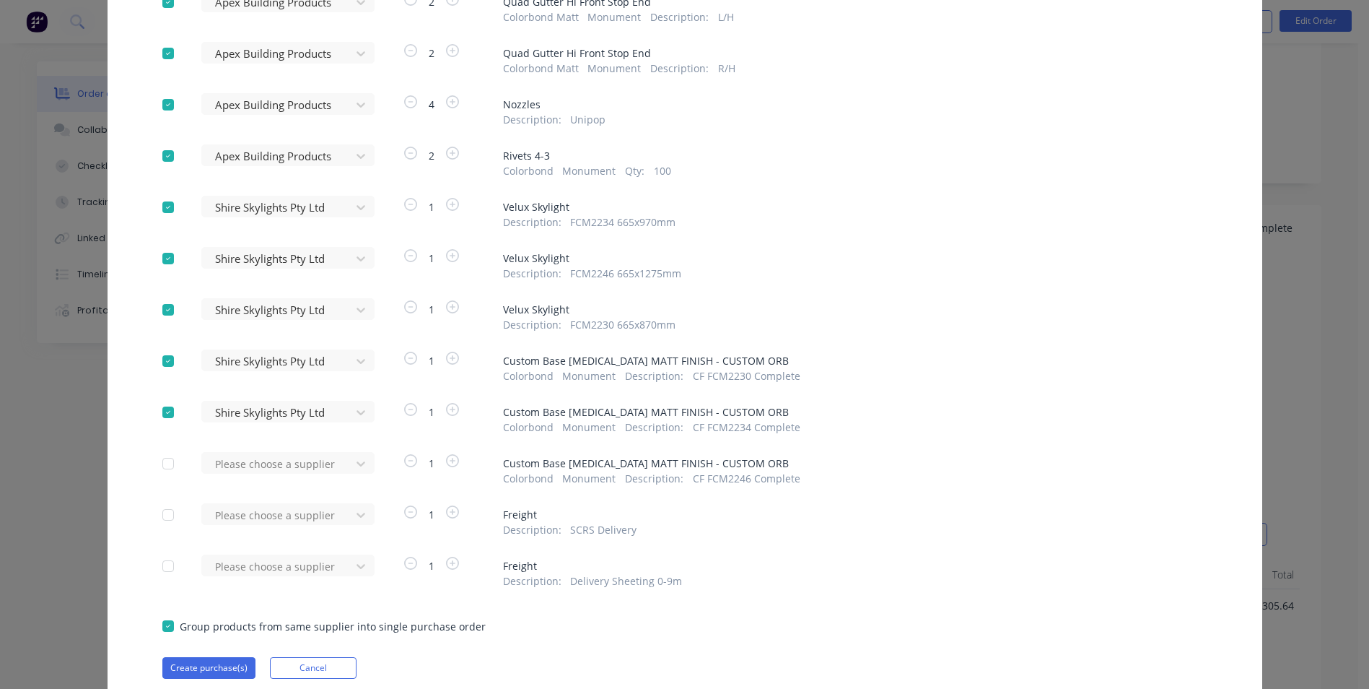
click at [255, 459] on div at bounding box center [279, 464] width 130 height 18
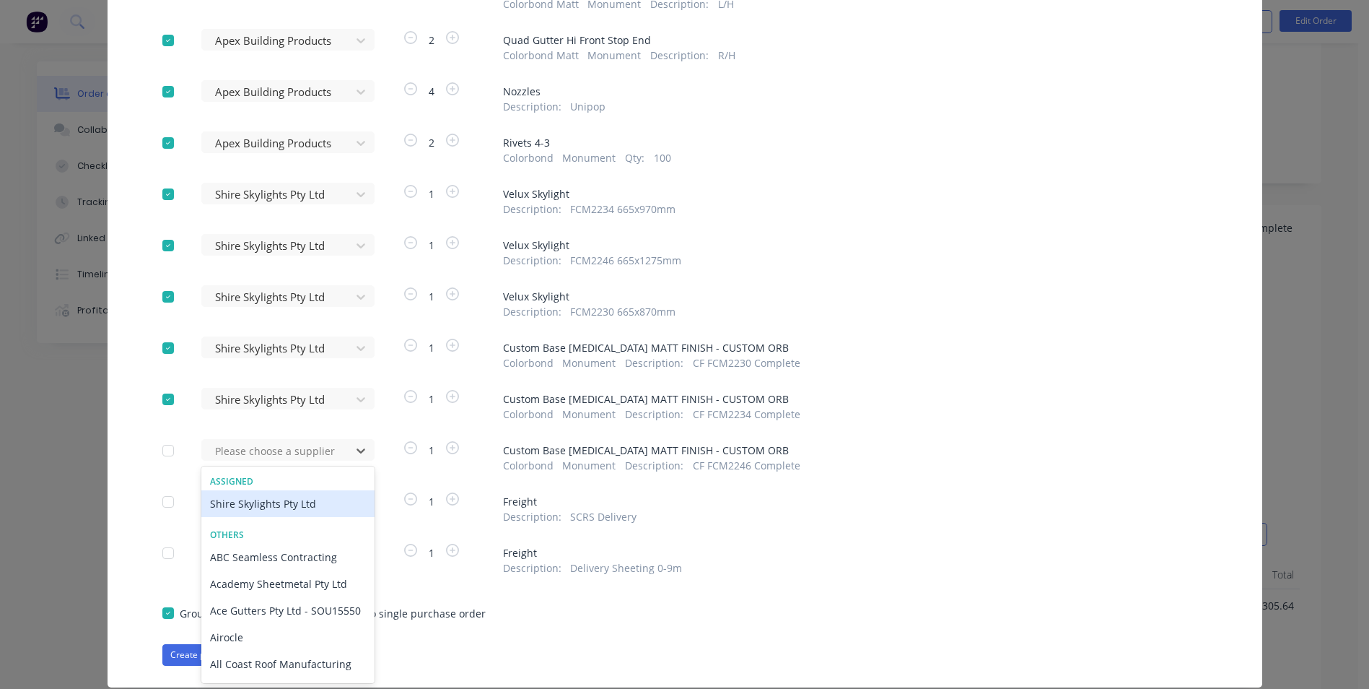
click at [248, 498] on div "Shire Skylights Pty Ltd" at bounding box center [287, 503] width 173 height 27
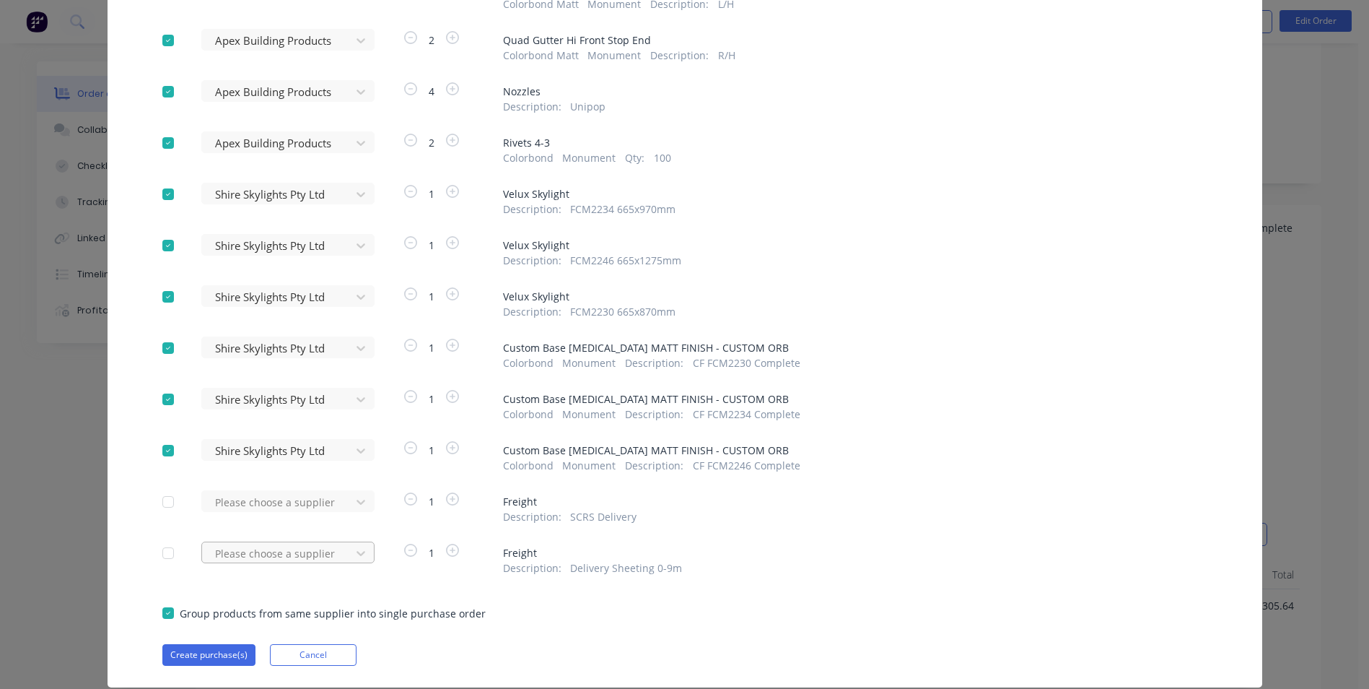
scroll to position [687, 0]
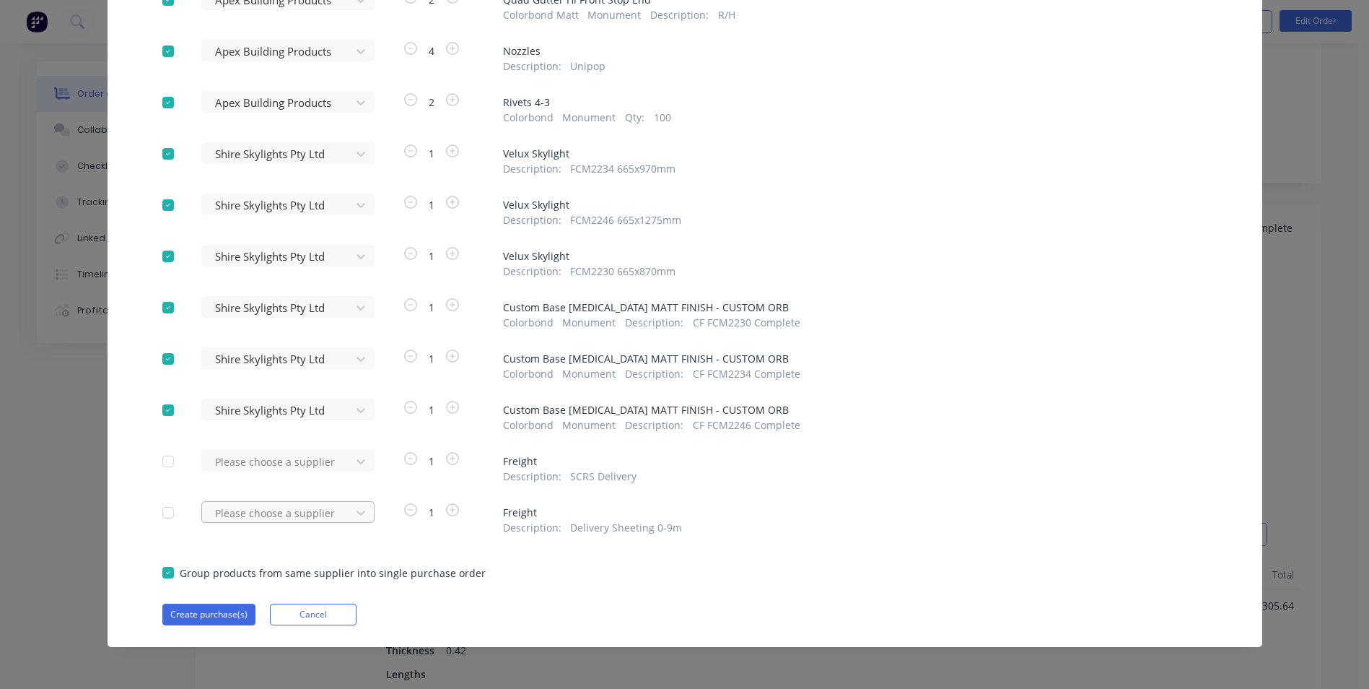
click at [290, 523] on div "Please choose a supplier" at bounding box center [280, 512] width 159 height 22
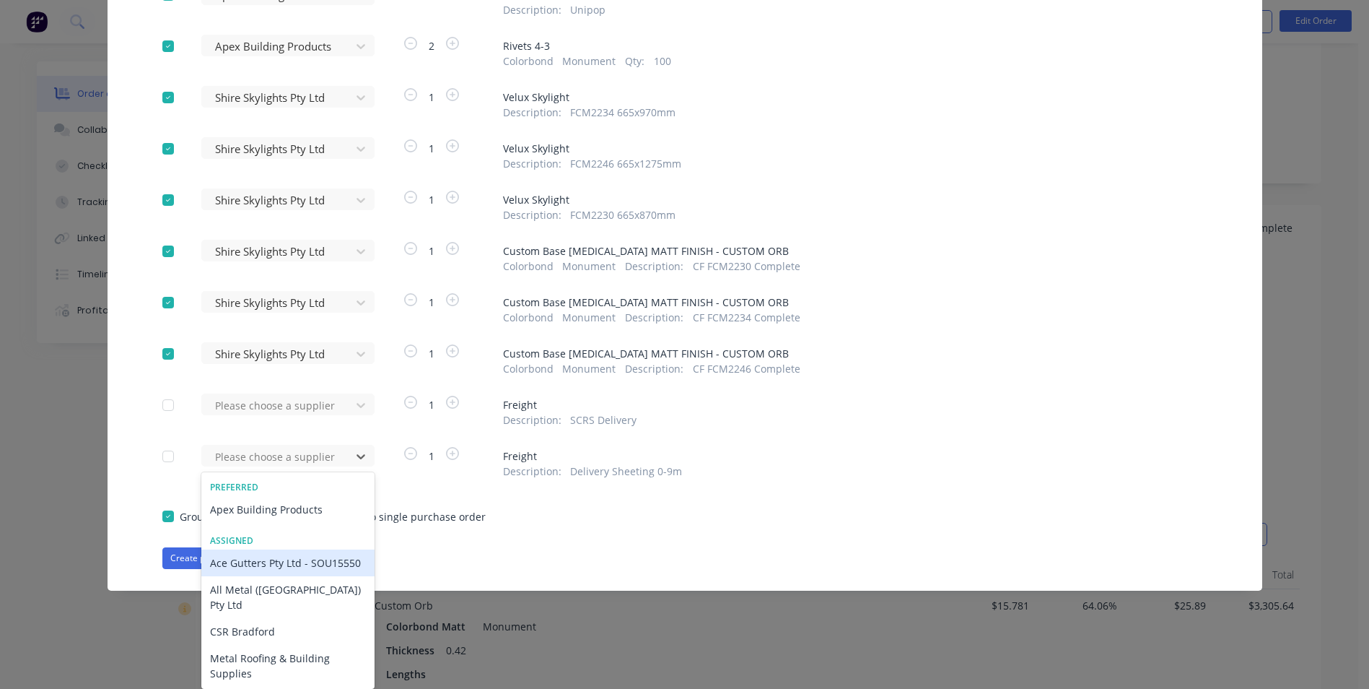
click at [532, 515] on div "Apply to all Please choose a supplier 7.5 m # 1 Colorbond Matt Monument Matt 0.…" at bounding box center [685, 0] width 1155 height 1137
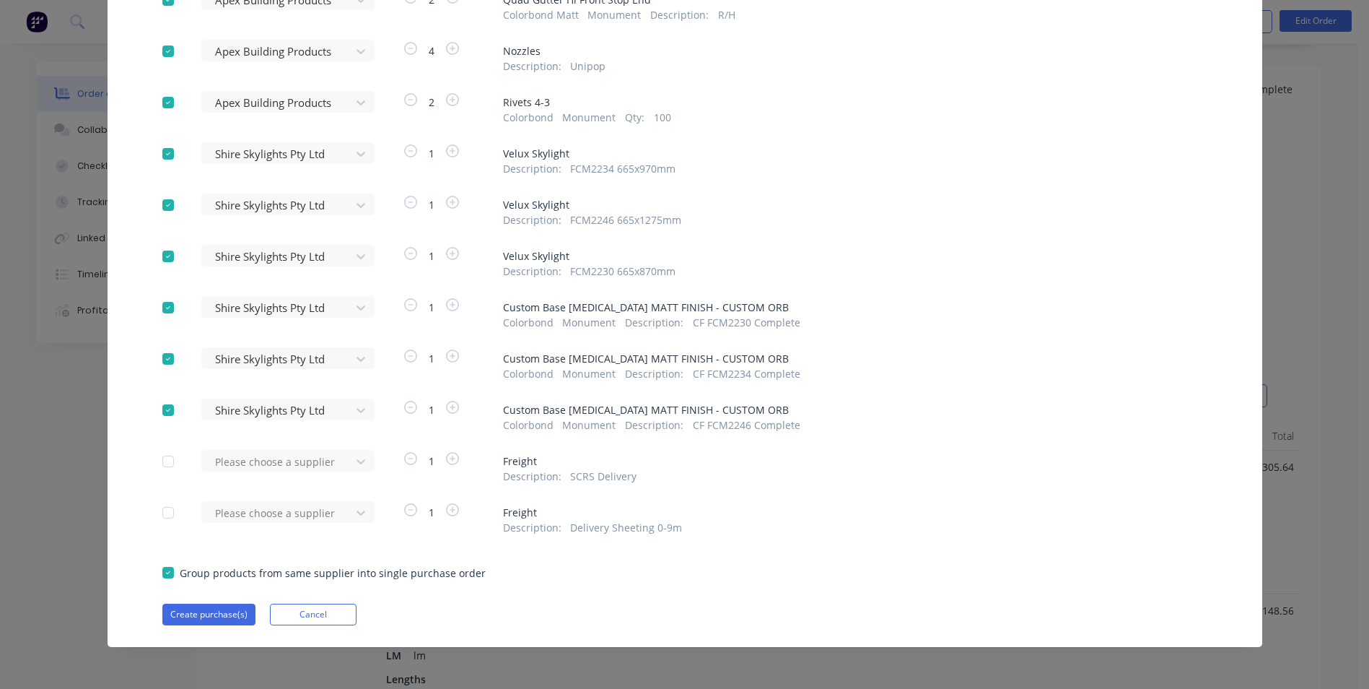
scroll to position [361, 0]
click at [355, 514] on div "Please choose a supplier" at bounding box center [280, 512] width 159 height 22
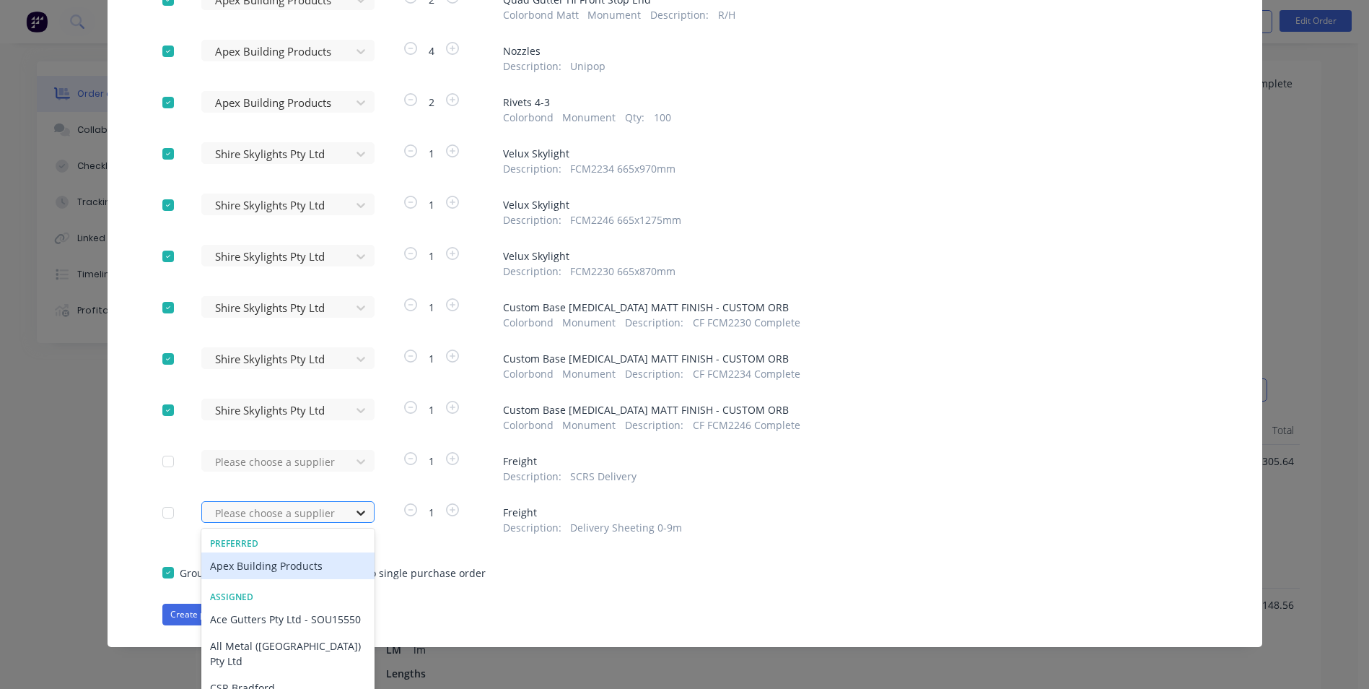
scroll to position [687, 0]
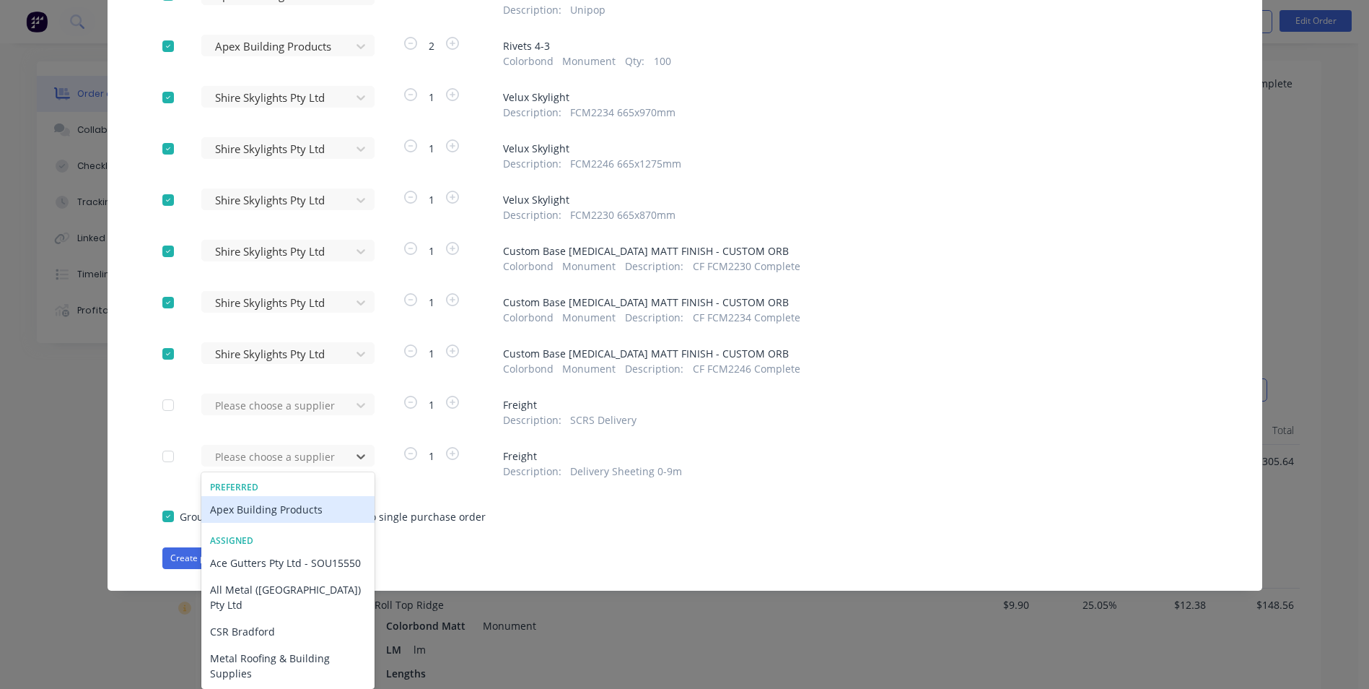
click at [305, 512] on div "Apex Building Products" at bounding box center [287, 509] width 173 height 27
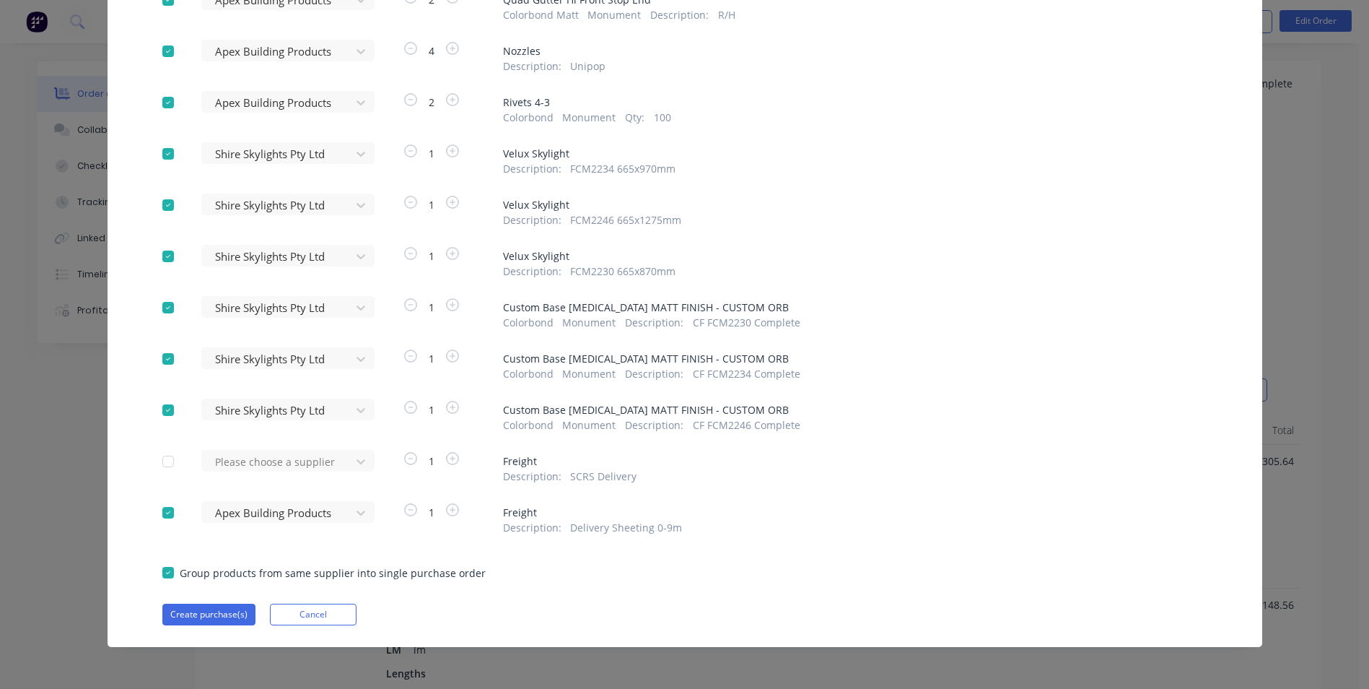
scroll to position [631, 0]
click at [206, 619] on button "Create purchase(s)" at bounding box center [208, 614] width 93 height 22
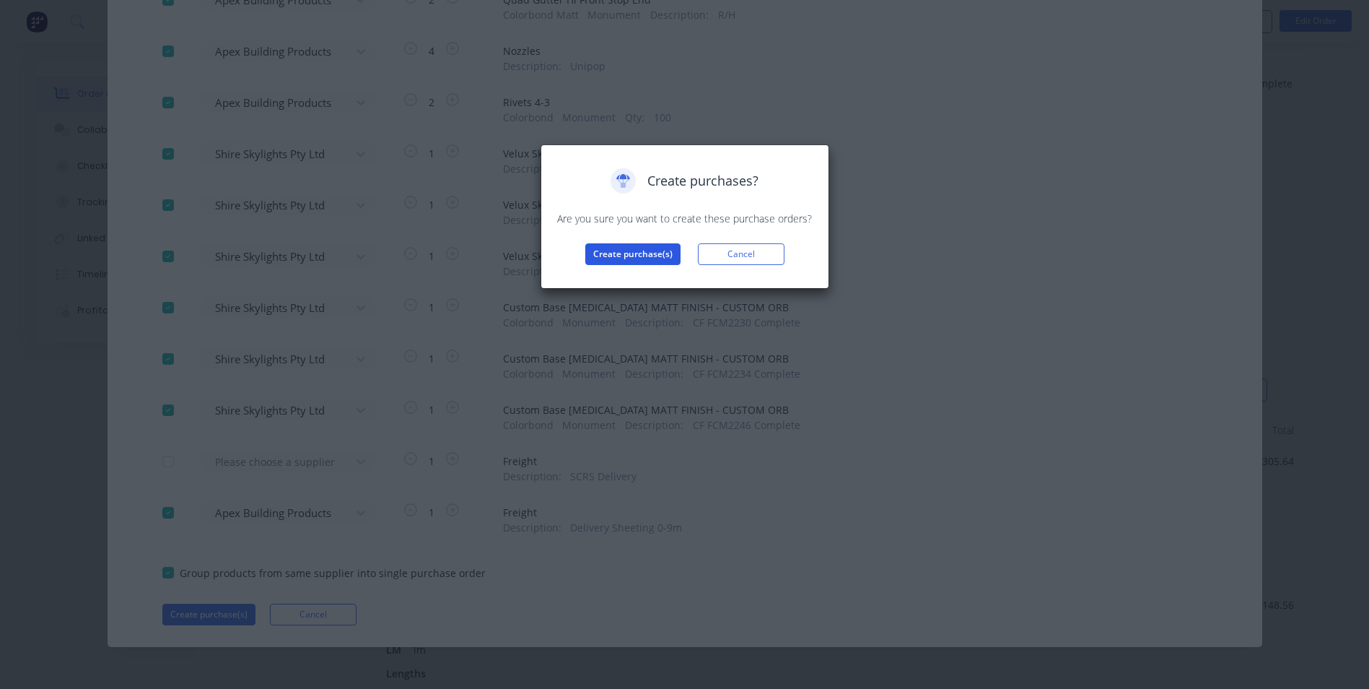
click at [627, 252] on button "Create purchase(s)" at bounding box center [632, 254] width 95 height 22
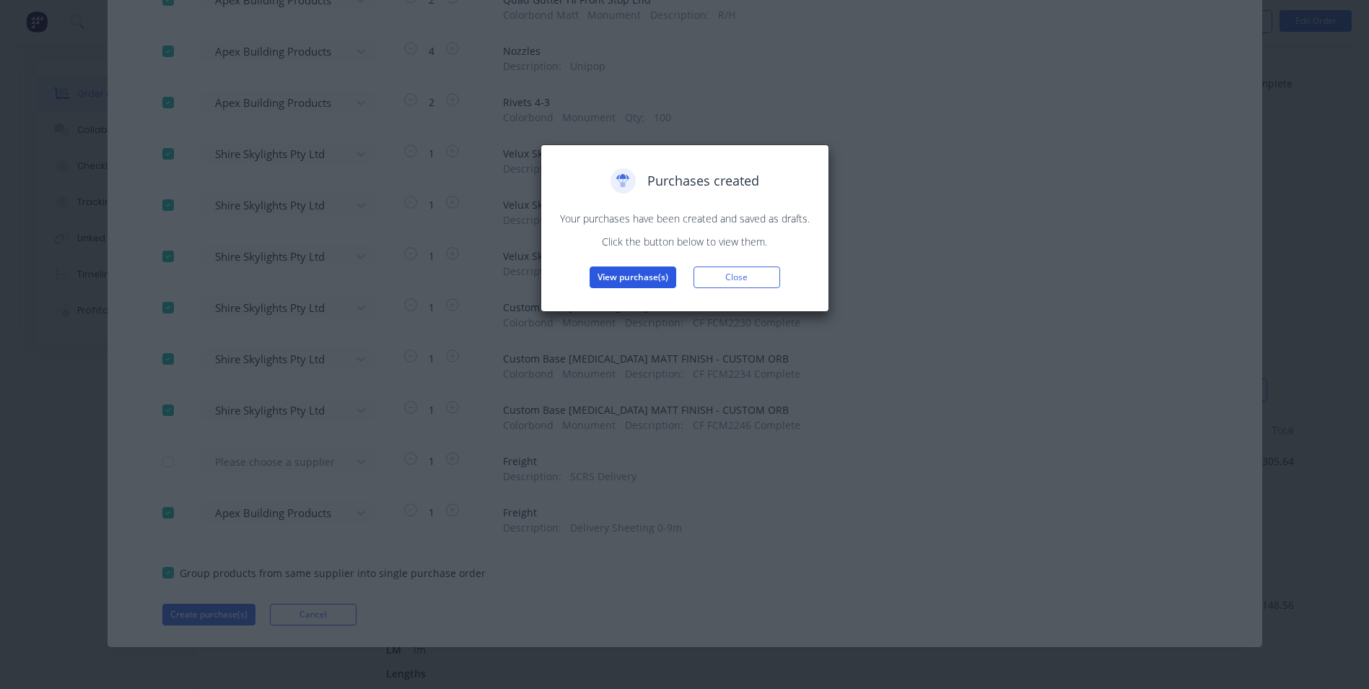
click at [651, 271] on button "View purchase(s)" at bounding box center [633, 277] width 87 height 22
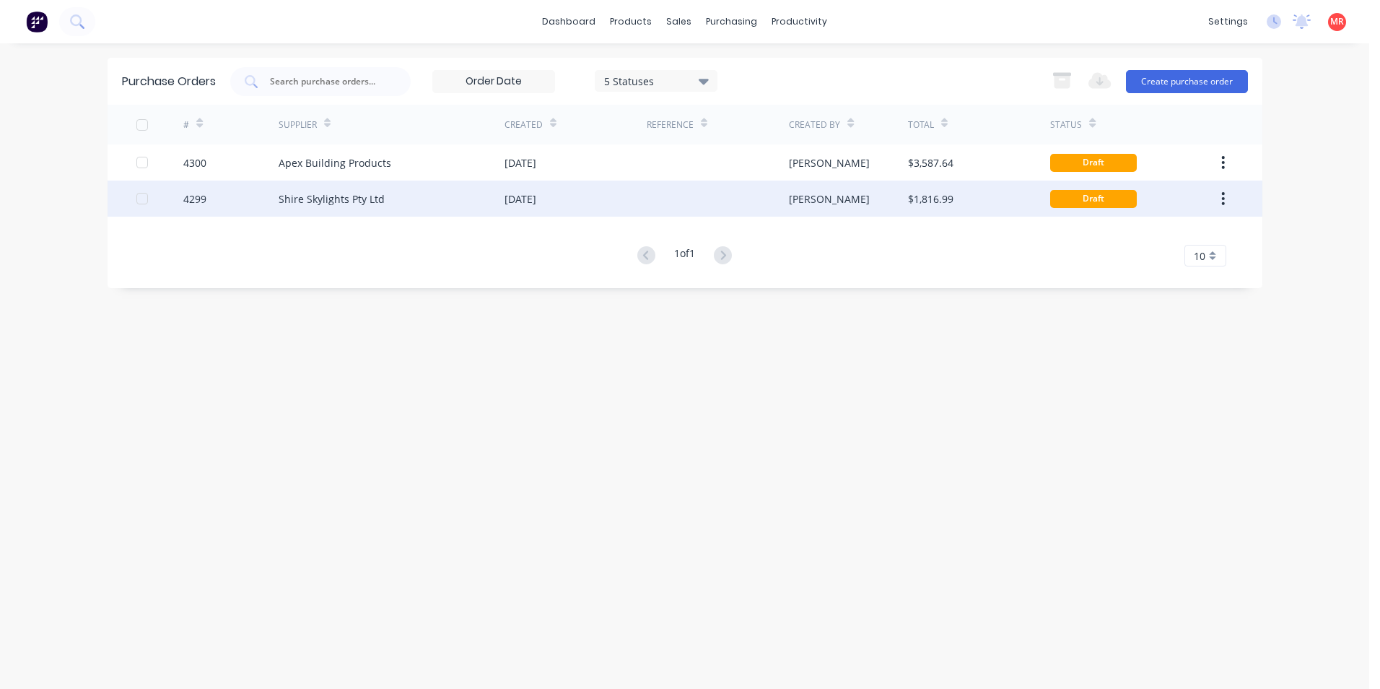
click at [637, 197] on div "[DATE]" at bounding box center [575, 198] width 142 height 36
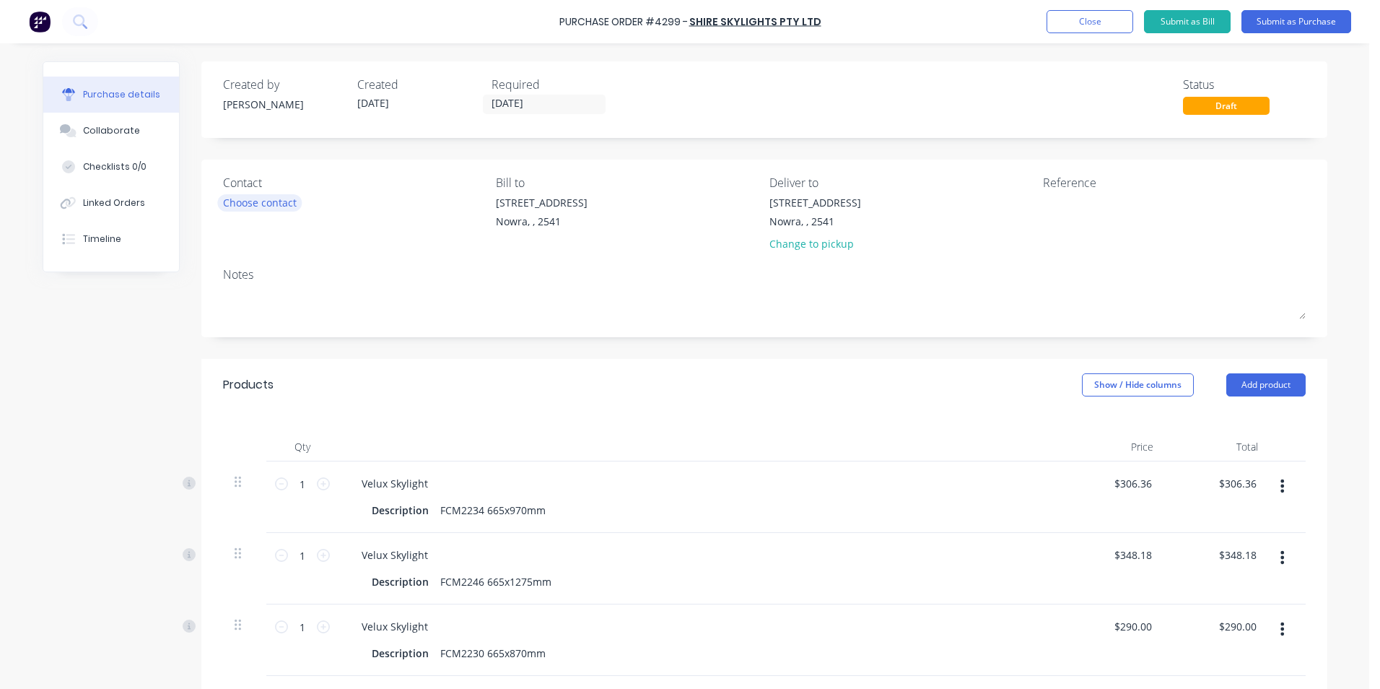
click at [257, 201] on div "Choose contact" at bounding box center [260, 202] width 74 height 15
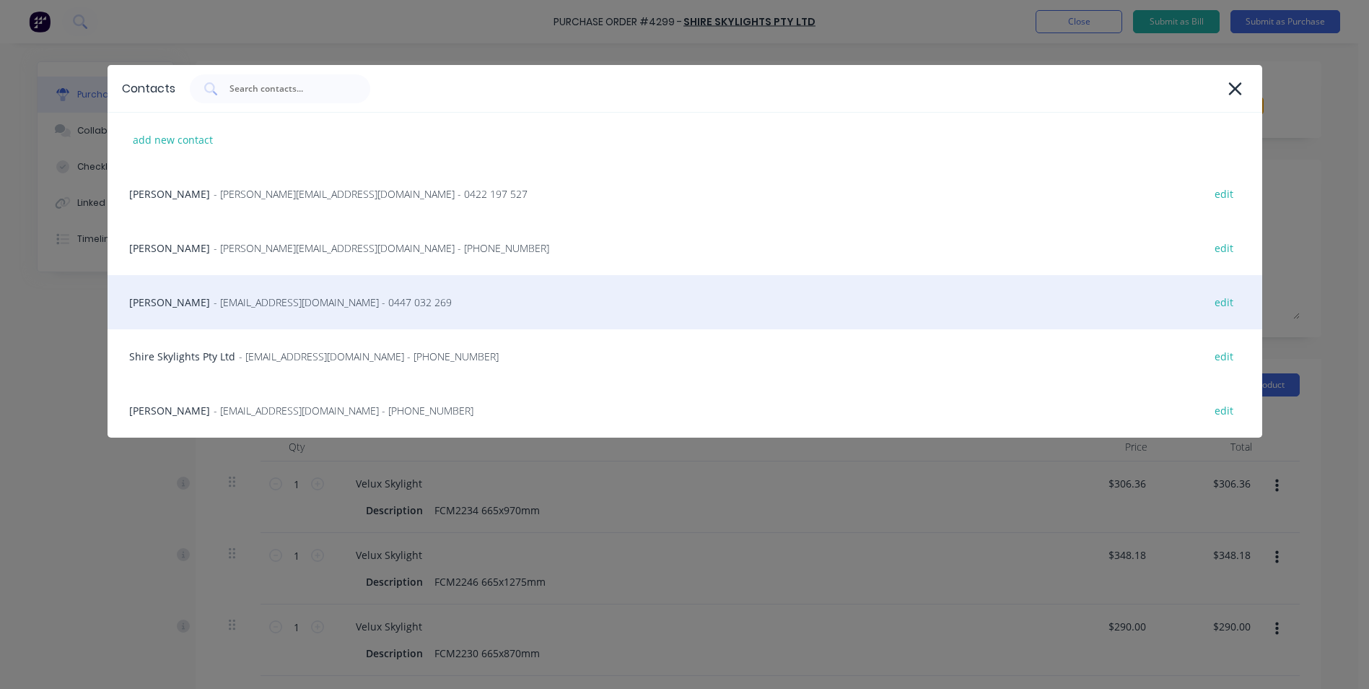
click at [240, 308] on span "- Info@scrs.net.au - 0447 032 269" at bounding box center [333, 301] width 238 height 15
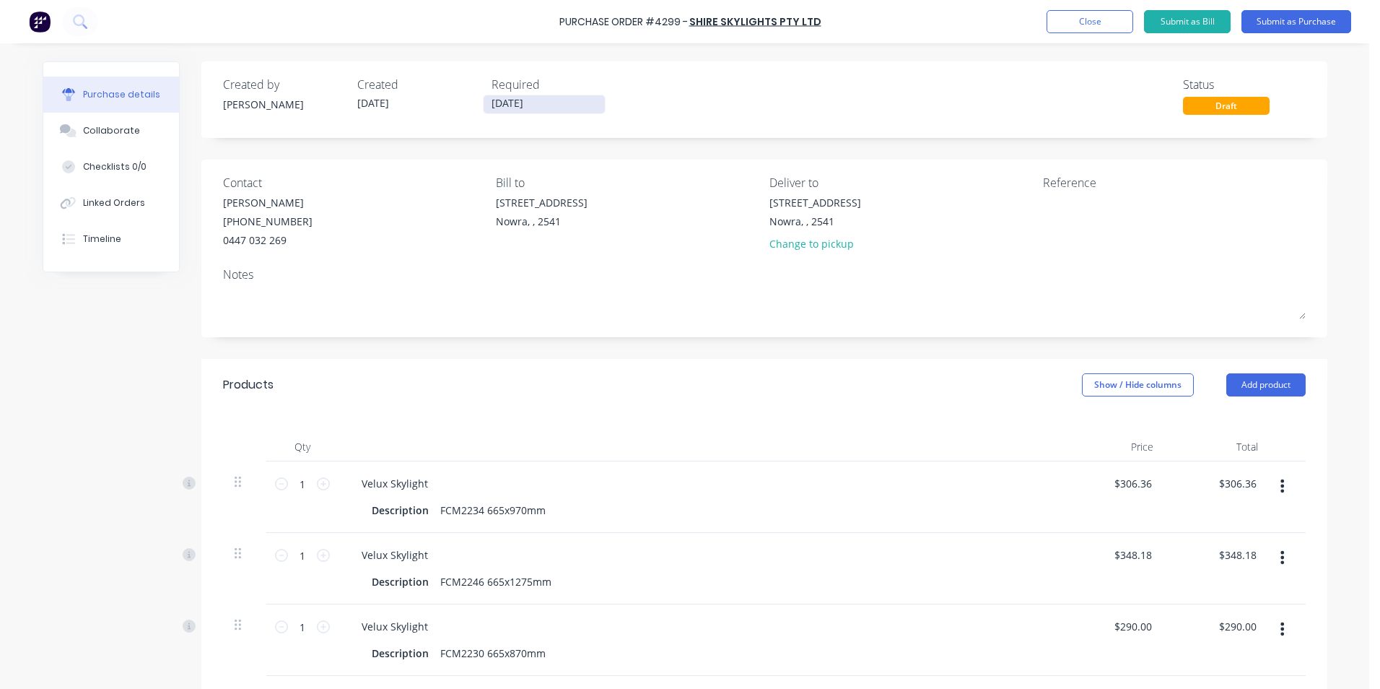
click at [533, 106] on input "[DATE]" at bounding box center [544, 104] width 121 height 18
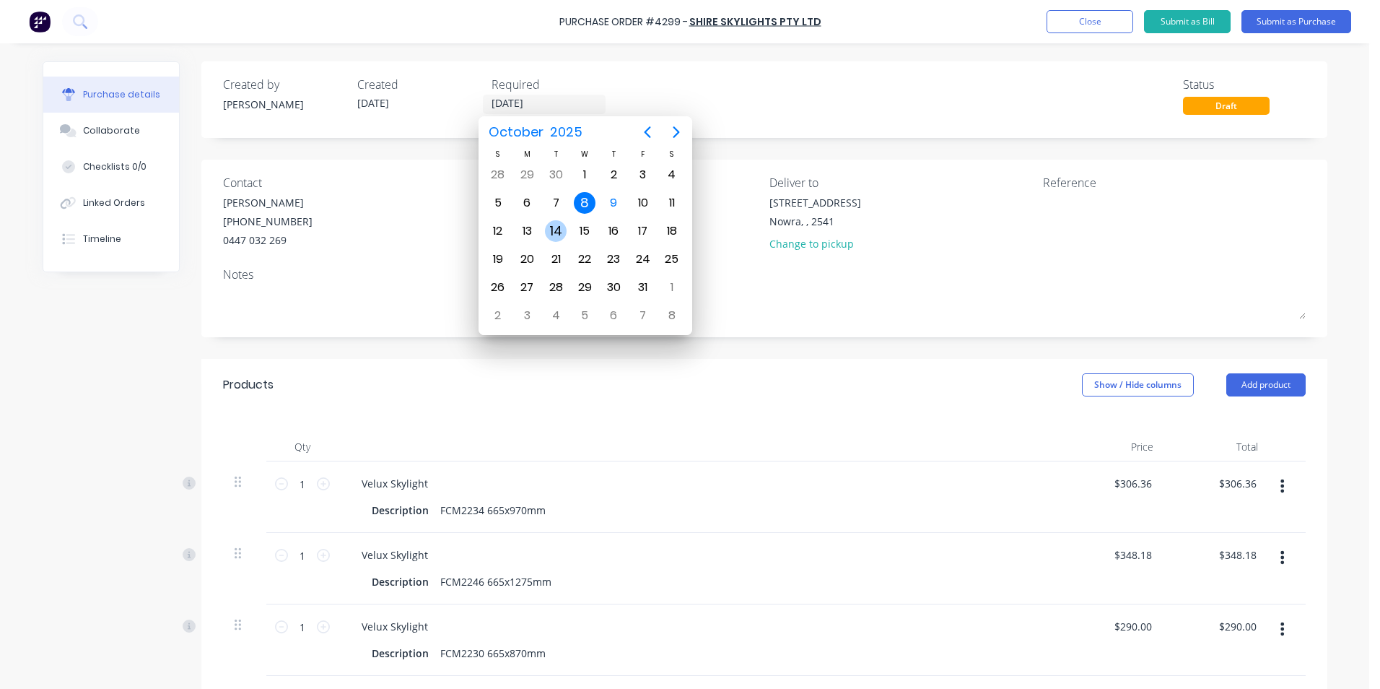
click at [559, 233] on div "14" at bounding box center [556, 231] width 22 height 22
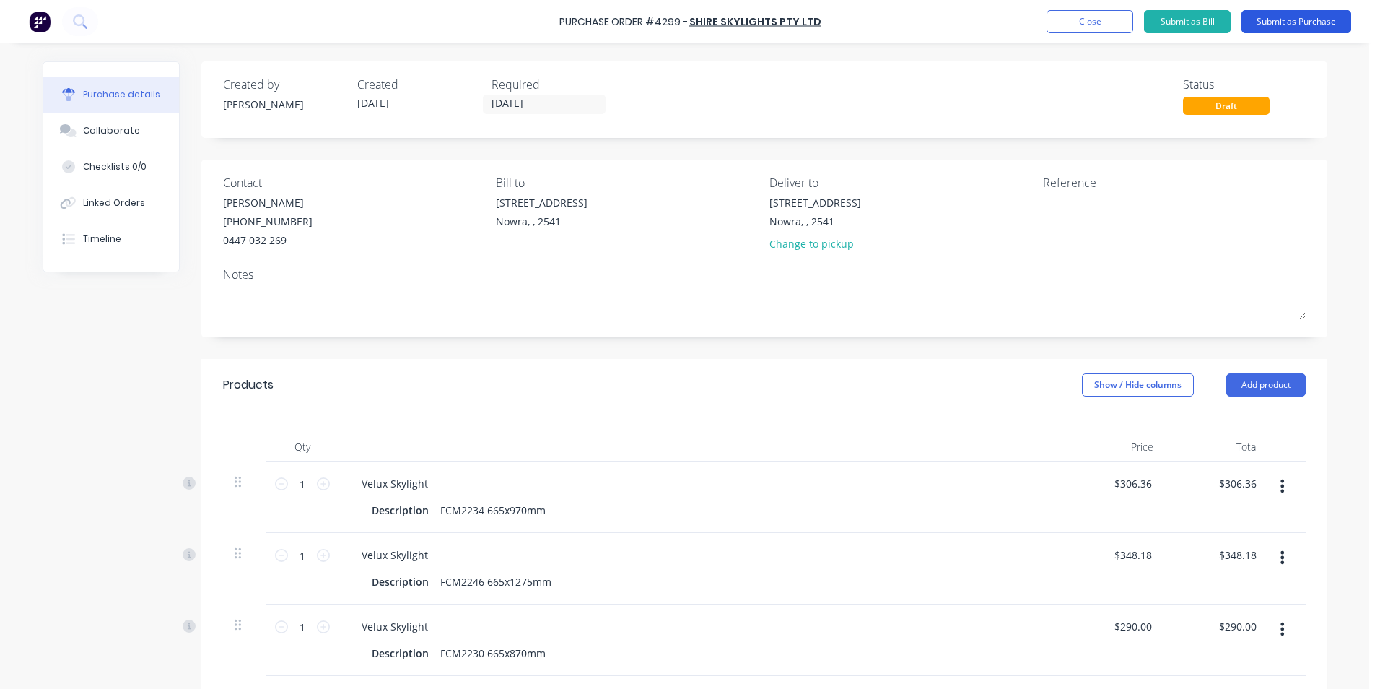
click at [1283, 14] on button "Submit as Purchase" at bounding box center [1296, 21] width 110 height 23
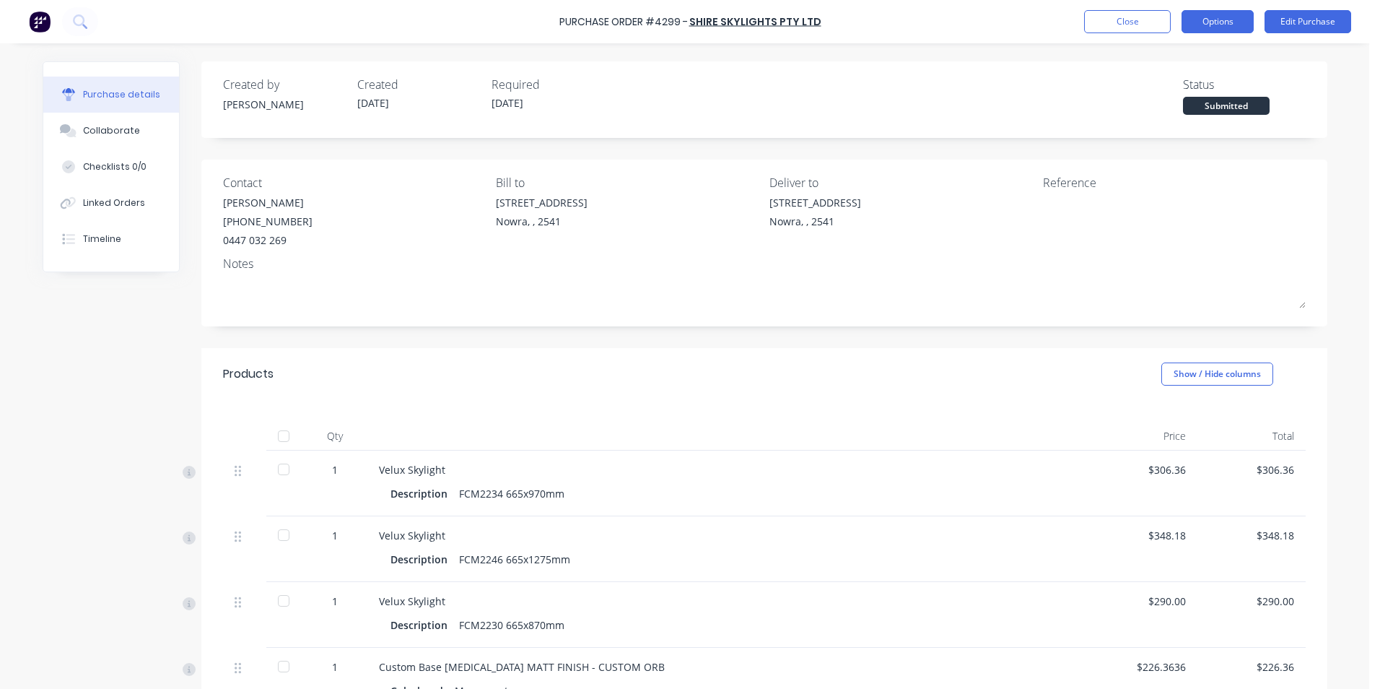
click at [1231, 13] on button "Options" at bounding box center [1217, 21] width 72 height 23
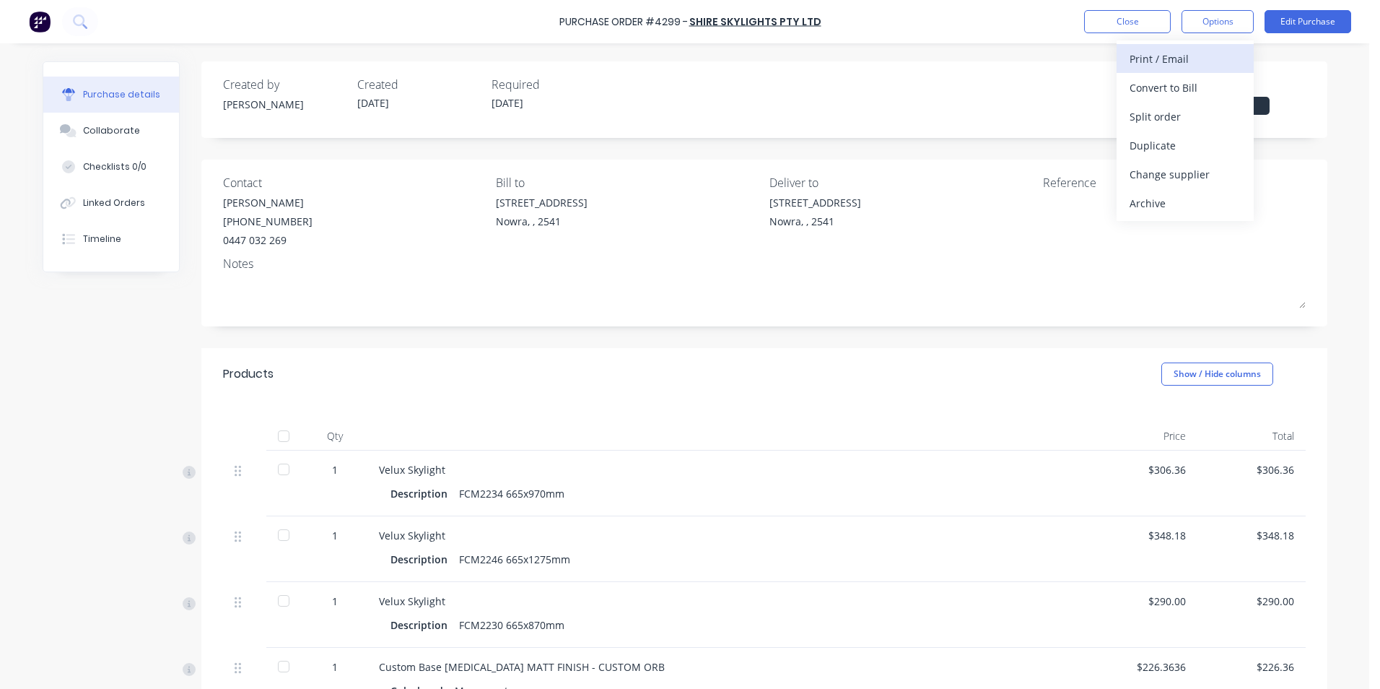
click at [1188, 55] on div "Print / Email" at bounding box center [1184, 58] width 111 height 21
click at [1162, 91] on div "With pricing" at bounding box center [1184, 87] width 111 height 21
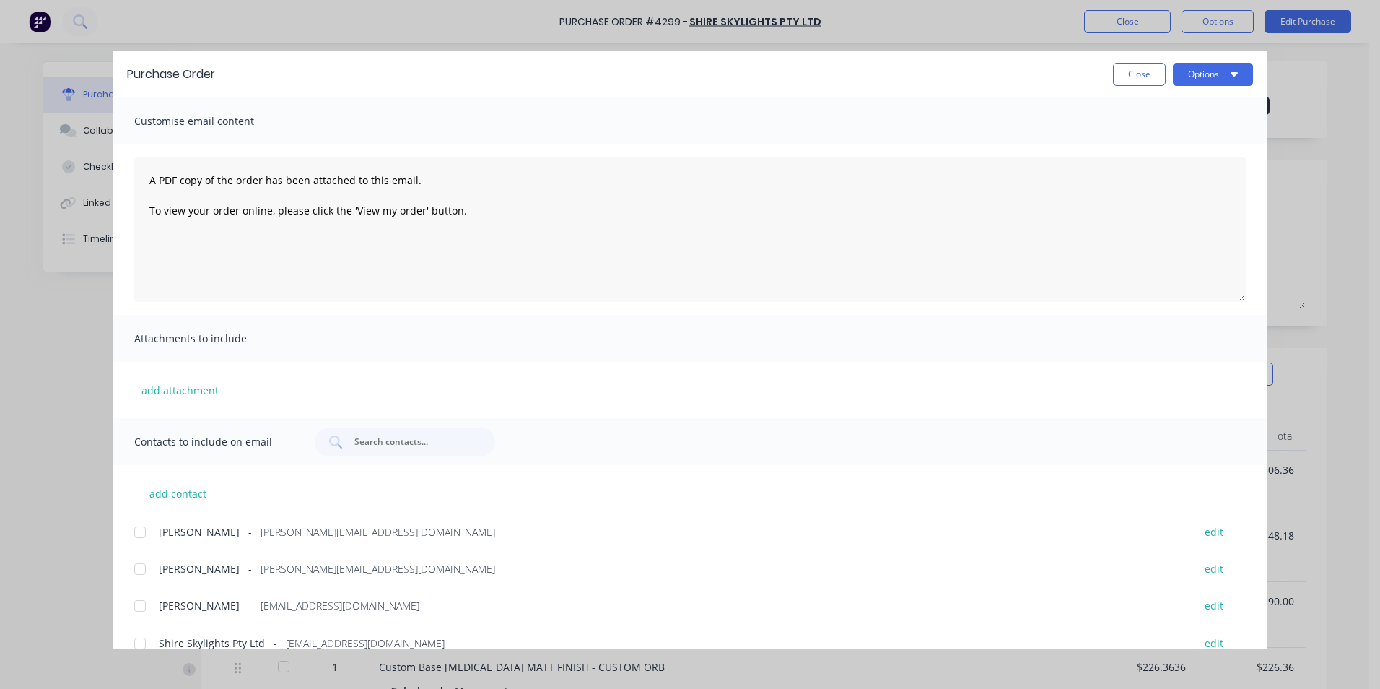
scroll to position [58, 0]
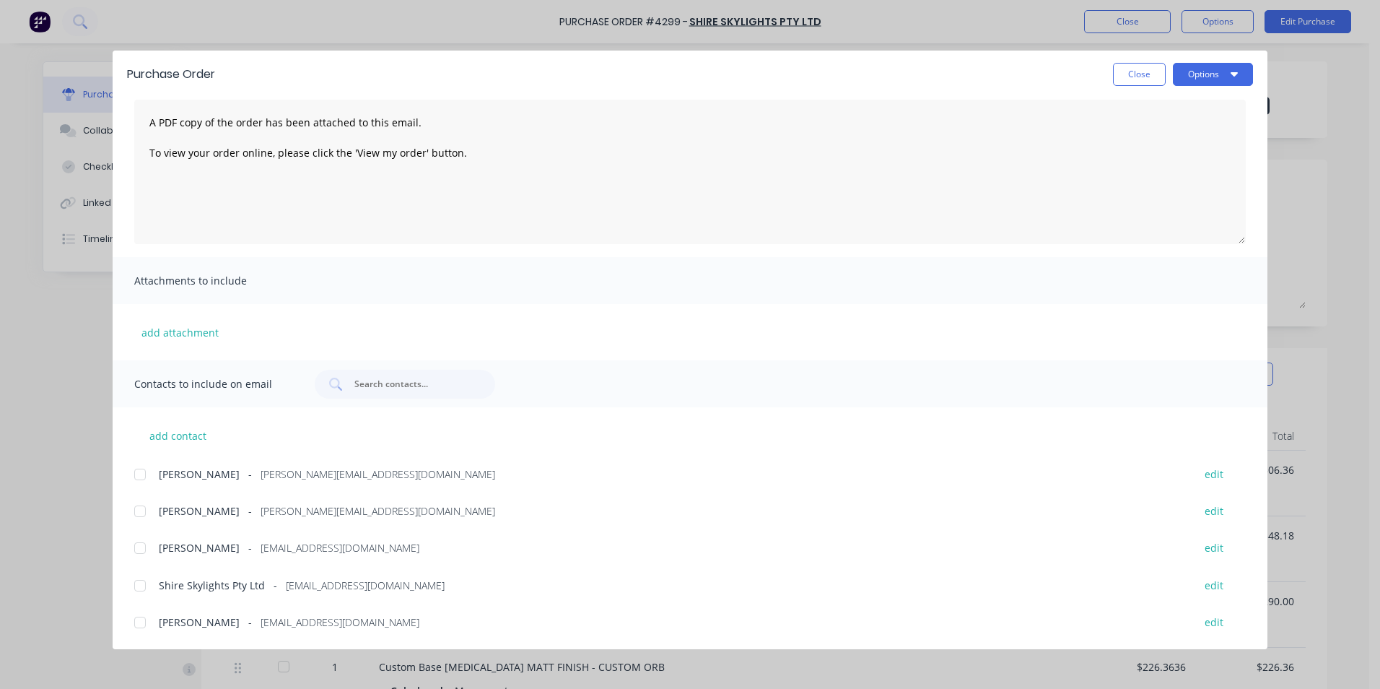
click at [145, 583] on div at bounding box center [140, 585] width 29 height 29
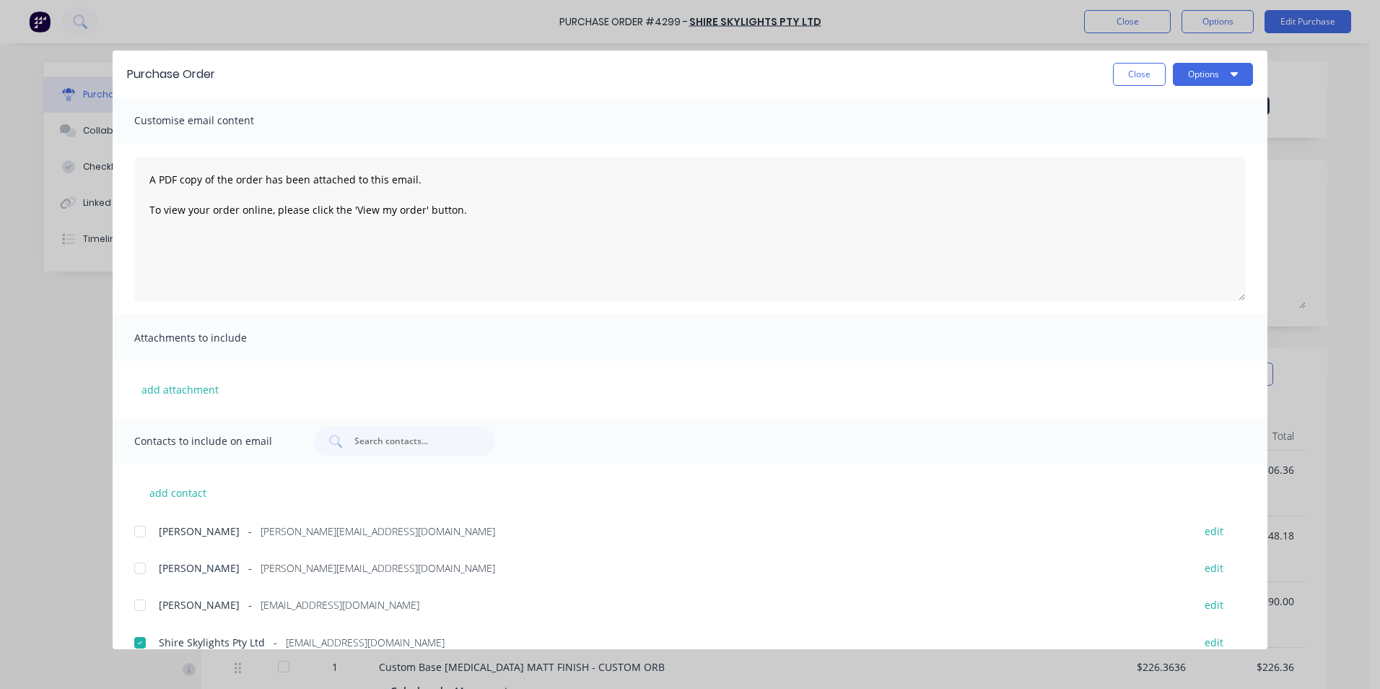
scroll to position [0, 0]
click at [1236, 72] on icon "button" at bounding box center [1234, 74] width 7 height 4
click at [1180, 160] on div "Email" at bounding box center [1184, 168] width 111 height 21
click at [1137, 83] on button "Close" at bounding box center [1139, 74] width 53 height 23
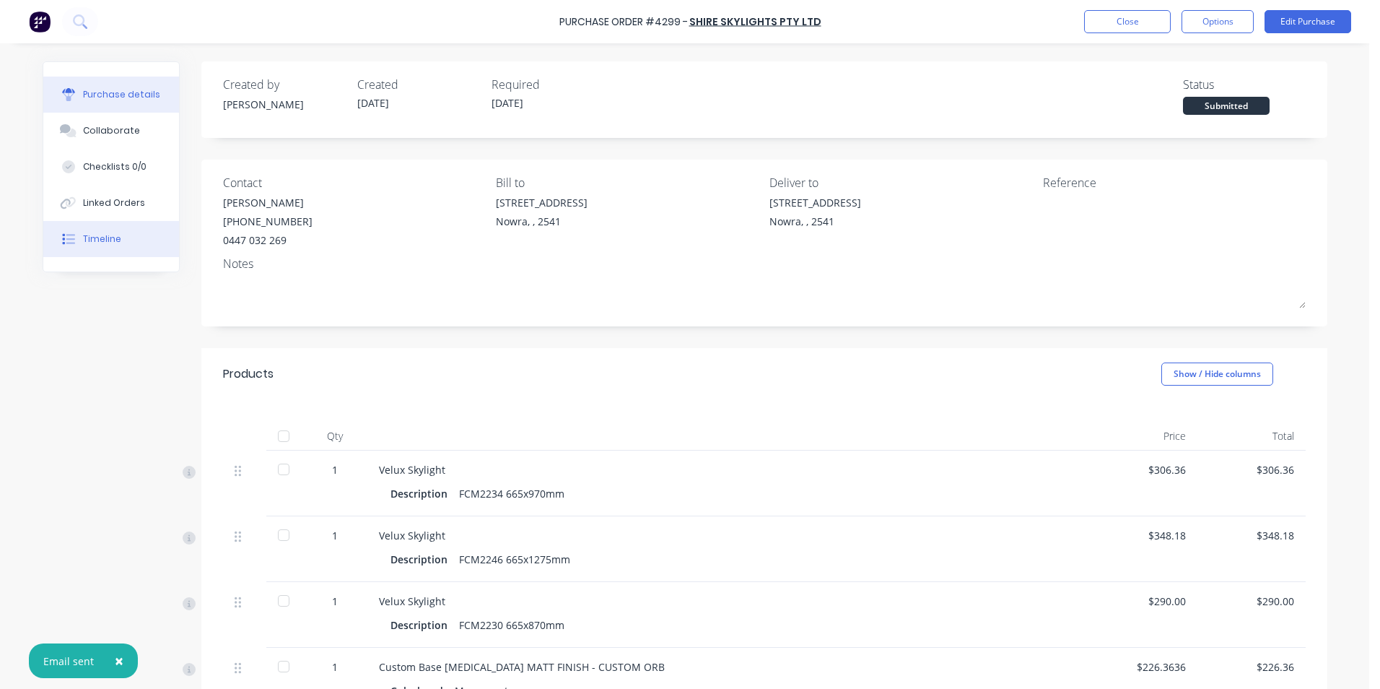
click at [111, 240] on div "Timeline" at bounding box center [102, 238] width 38 height 13
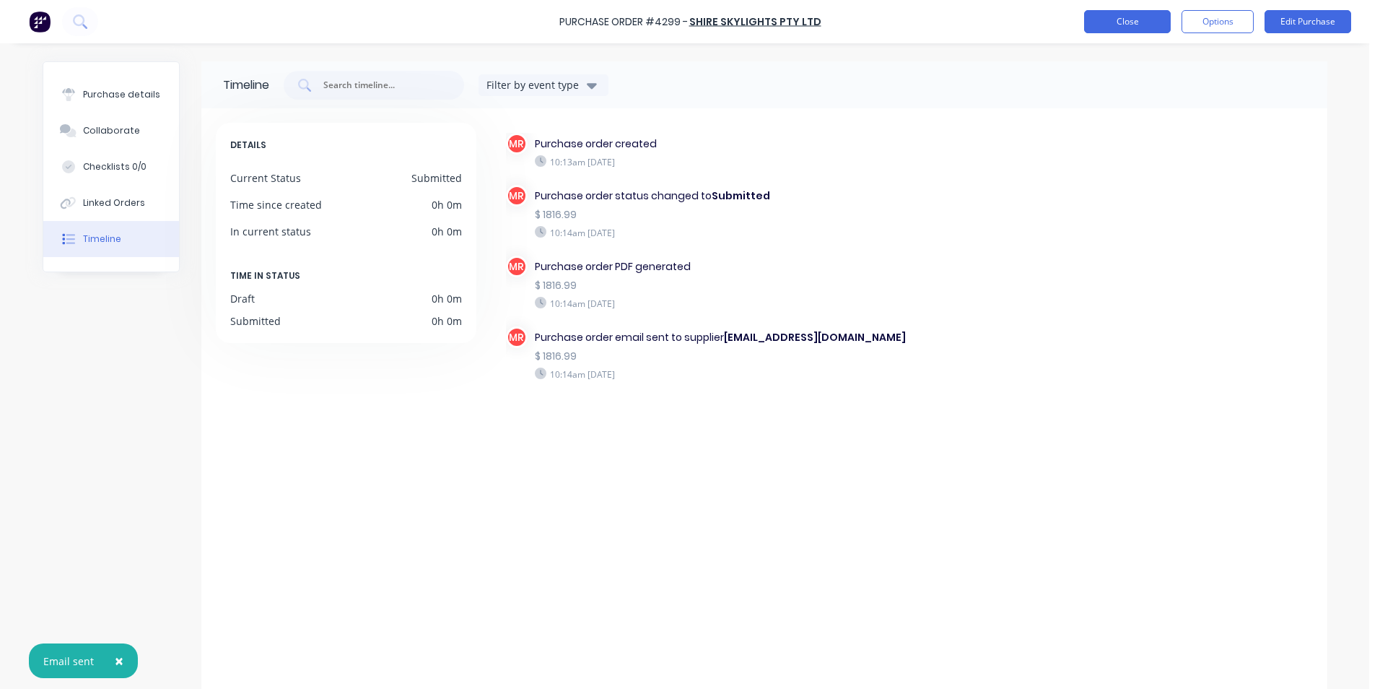
click at [1128, 29] on button "Close" at bounding box center [1127, 21] width 87 height 23
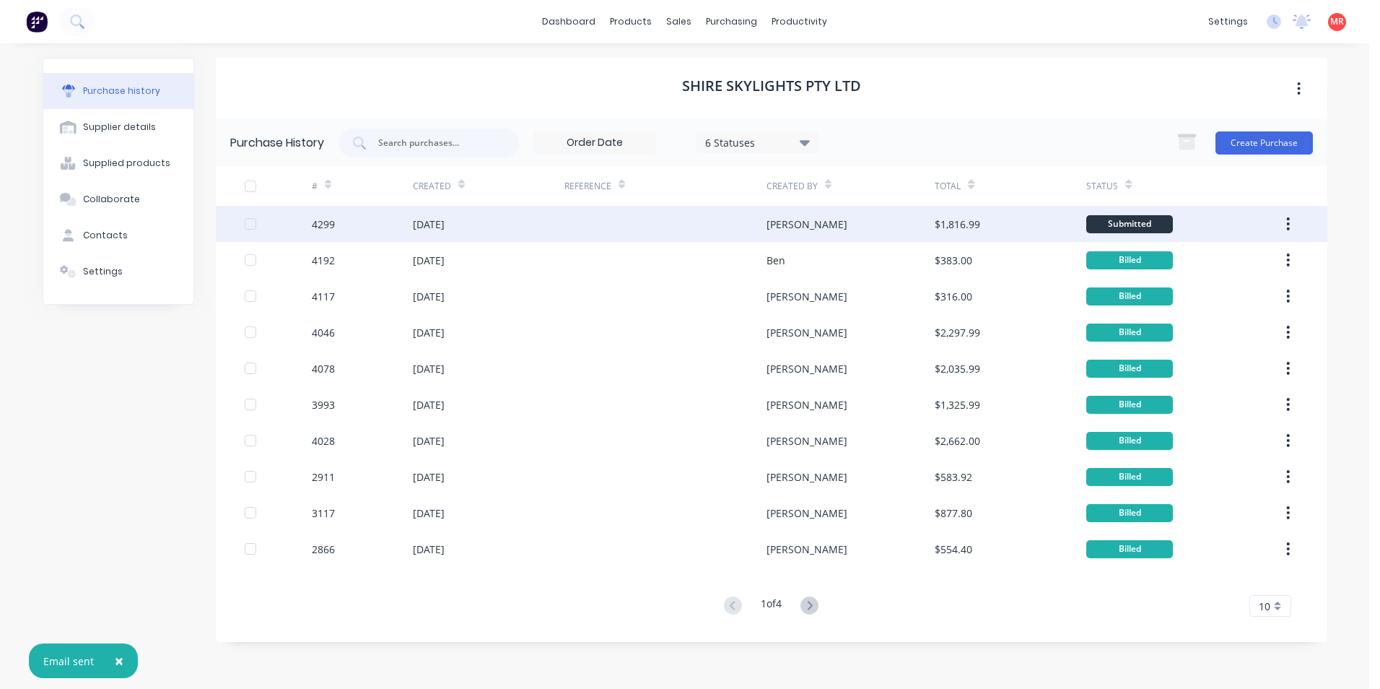
click at [678, 238] on div at bounding box center [665, 224] width 202 height 36
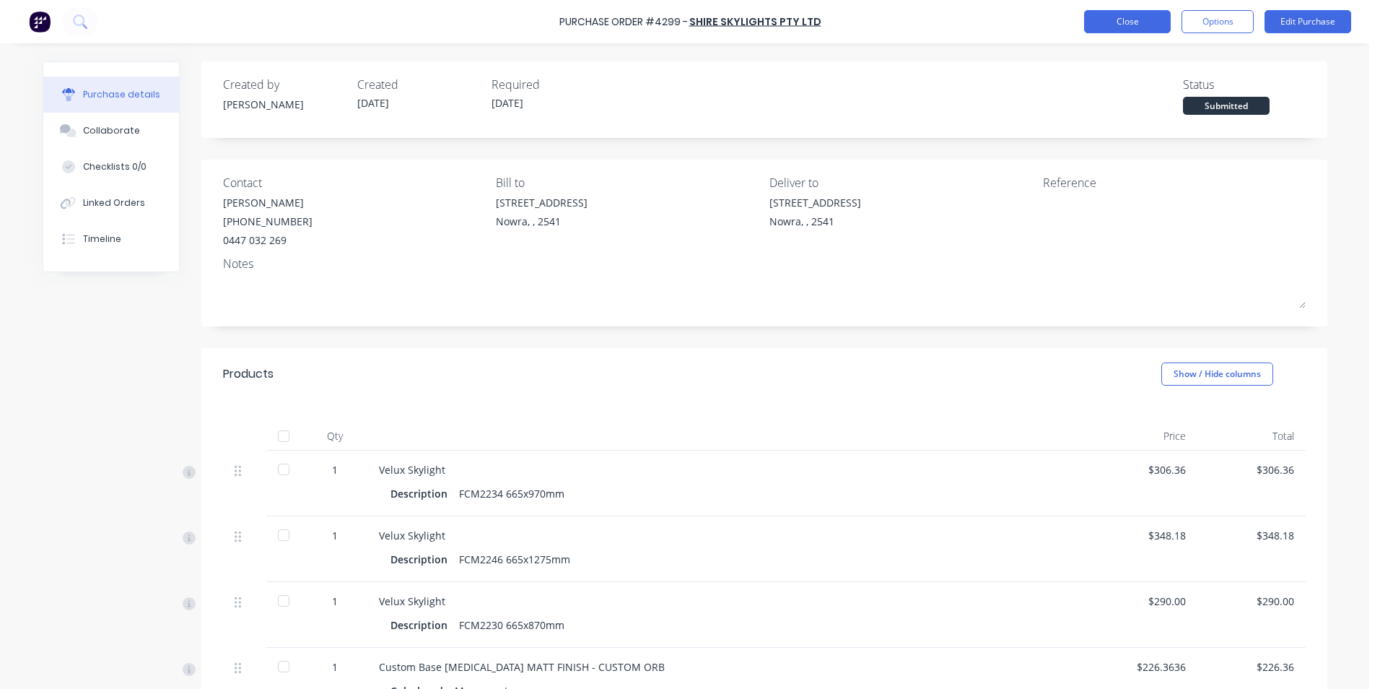
click at [1110, 27] on button "Close" at bounding box center [1127, 21] width 87 height 23
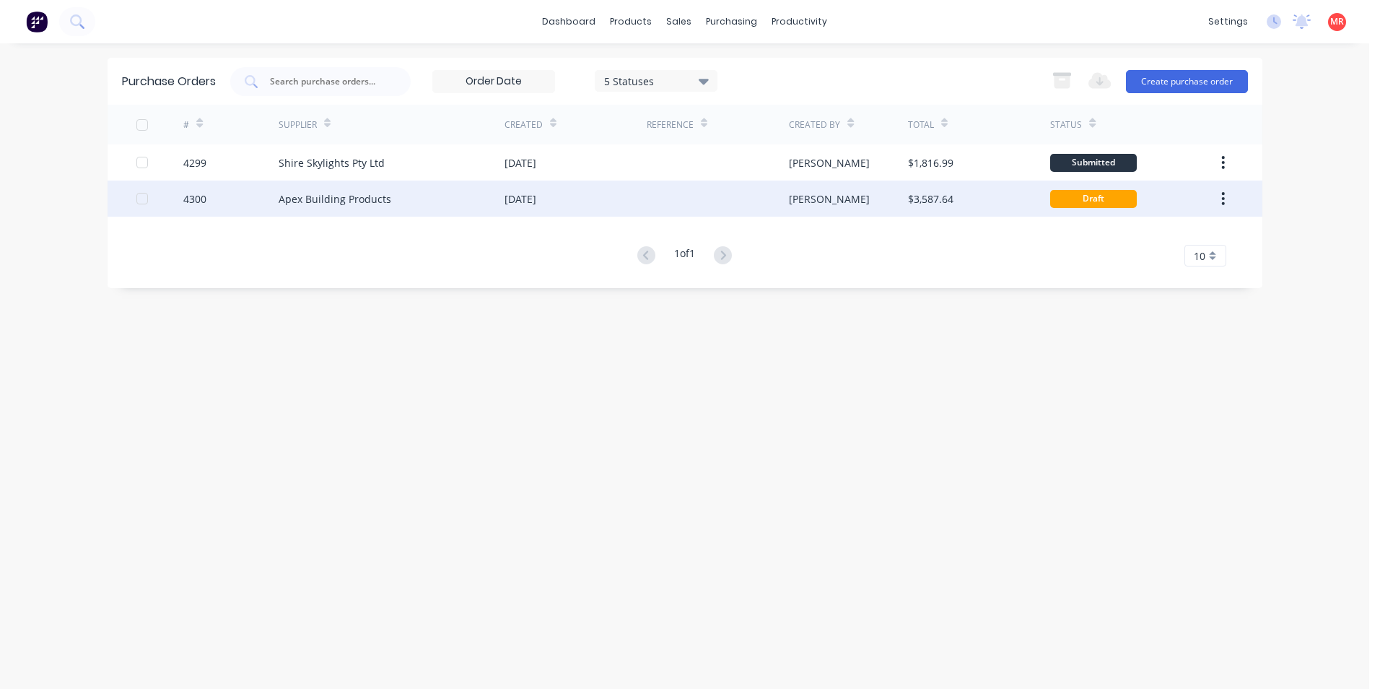
click at [666, 203] on div at bounding box center [718, 198] width 142 height 36
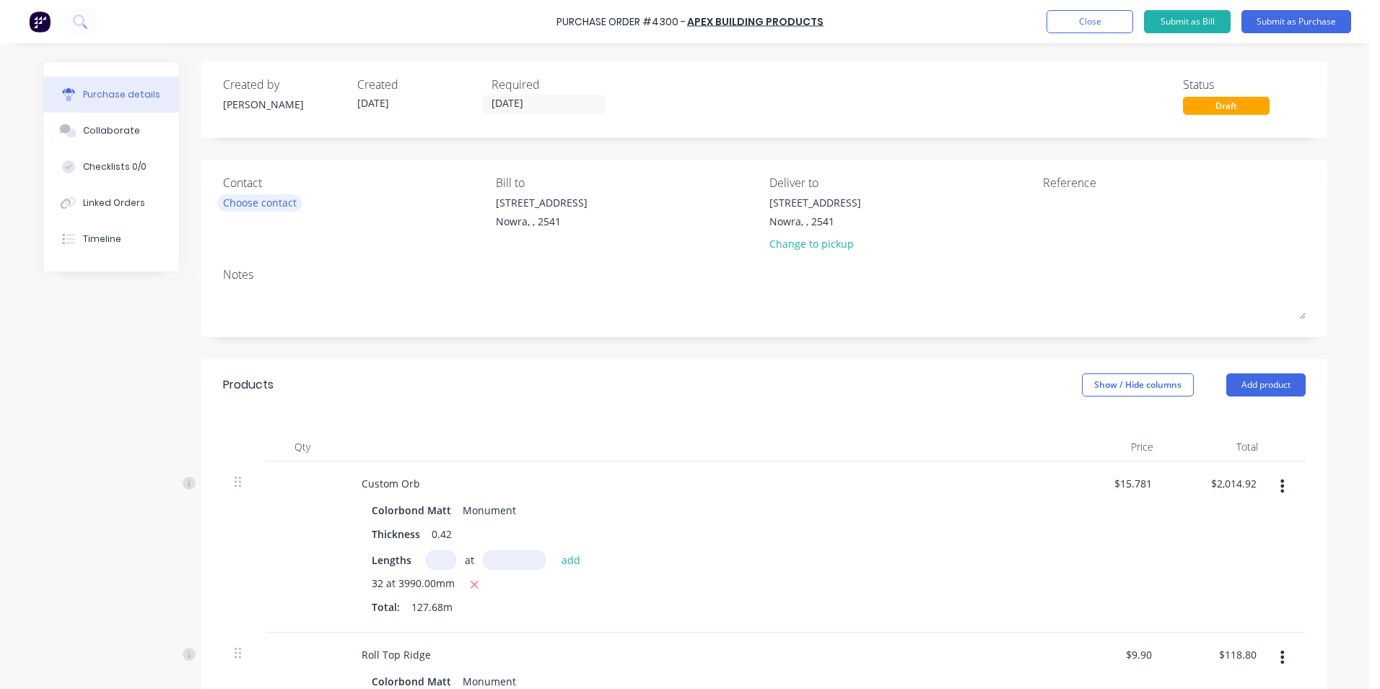
click at [252, 201] on div "Choose contact" at bounding box center [260, 202] width 74 height 15
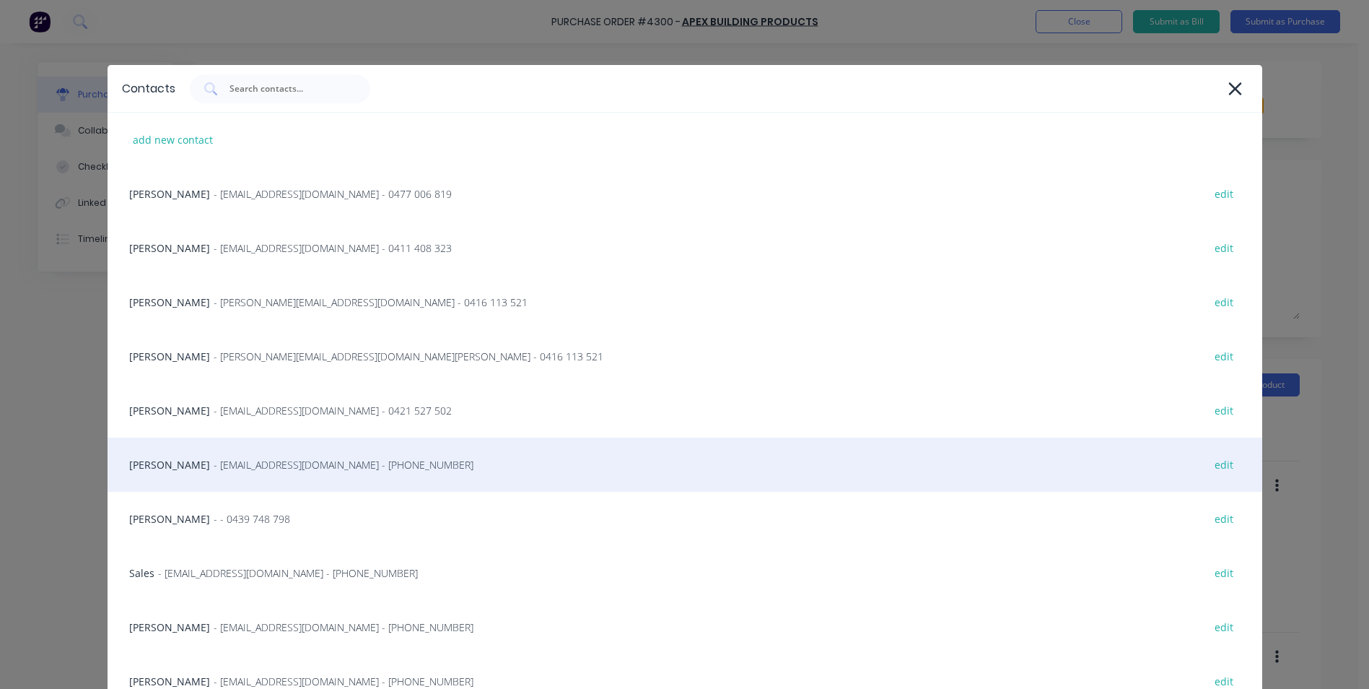
click at [248, 456] on div "Matt - [EMAIL_ADDRESS][DOMAIN_NAME] - [PHONE_NUMBER] edit" at bounding box center [685, 464] width 1155 height 54
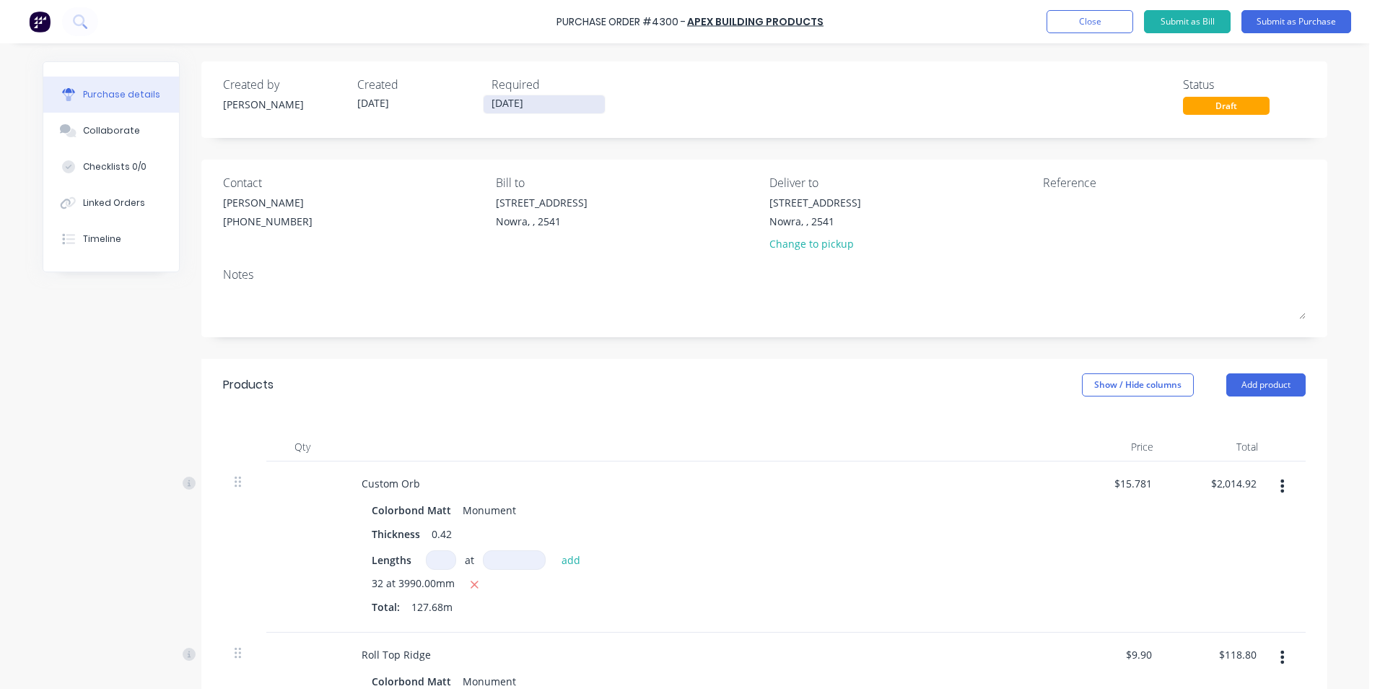
click at [535, 102] on input "[DATE]" at bounding box center [544, 104] width 121 height 18
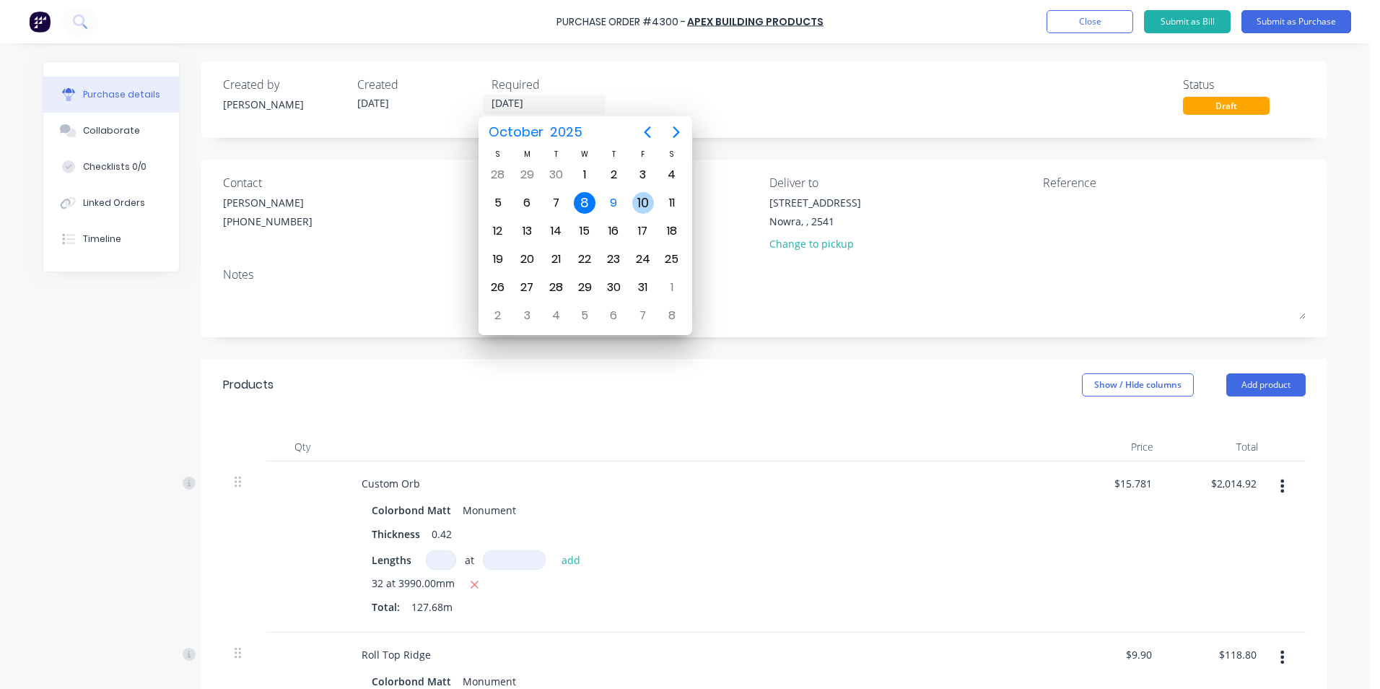
click at [644, 211] on div "10" at bounding box center [643, 203] width 22 height 22
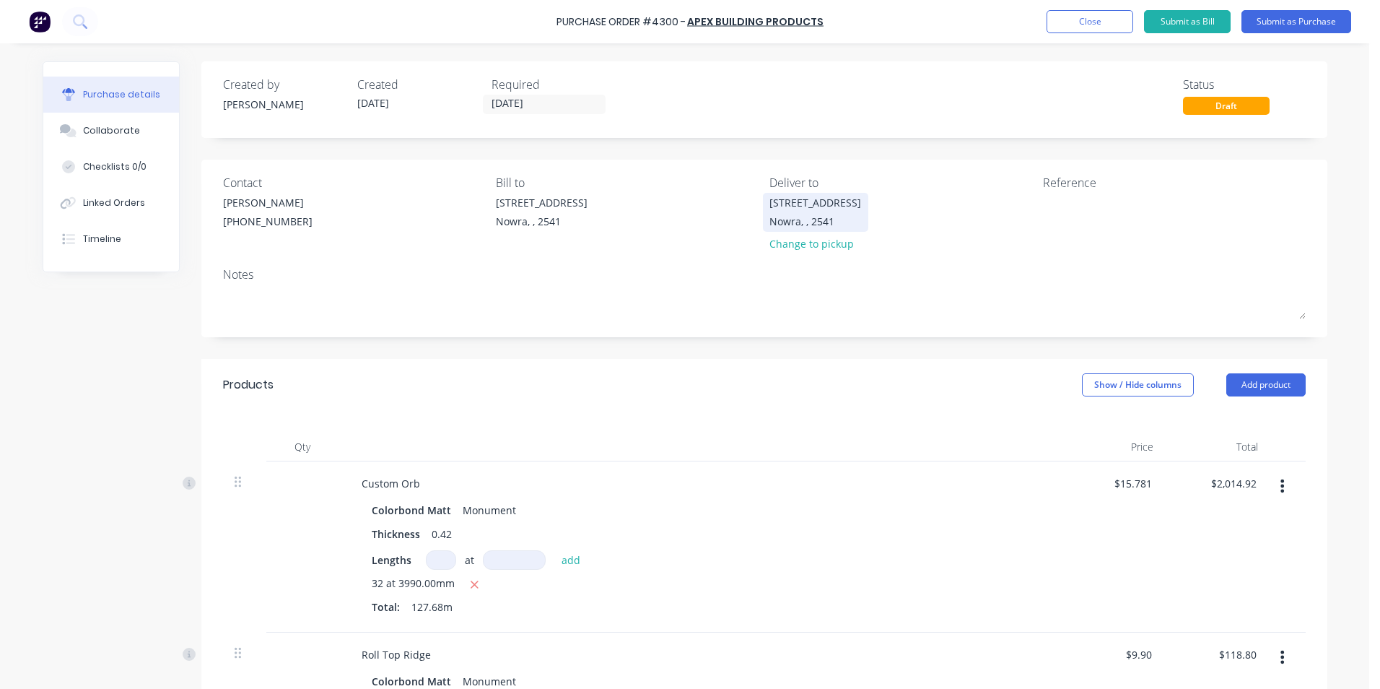
click at [802, 218] on div "Nowra, , 2541" at bounding box center [815, 221] width 92 height 15
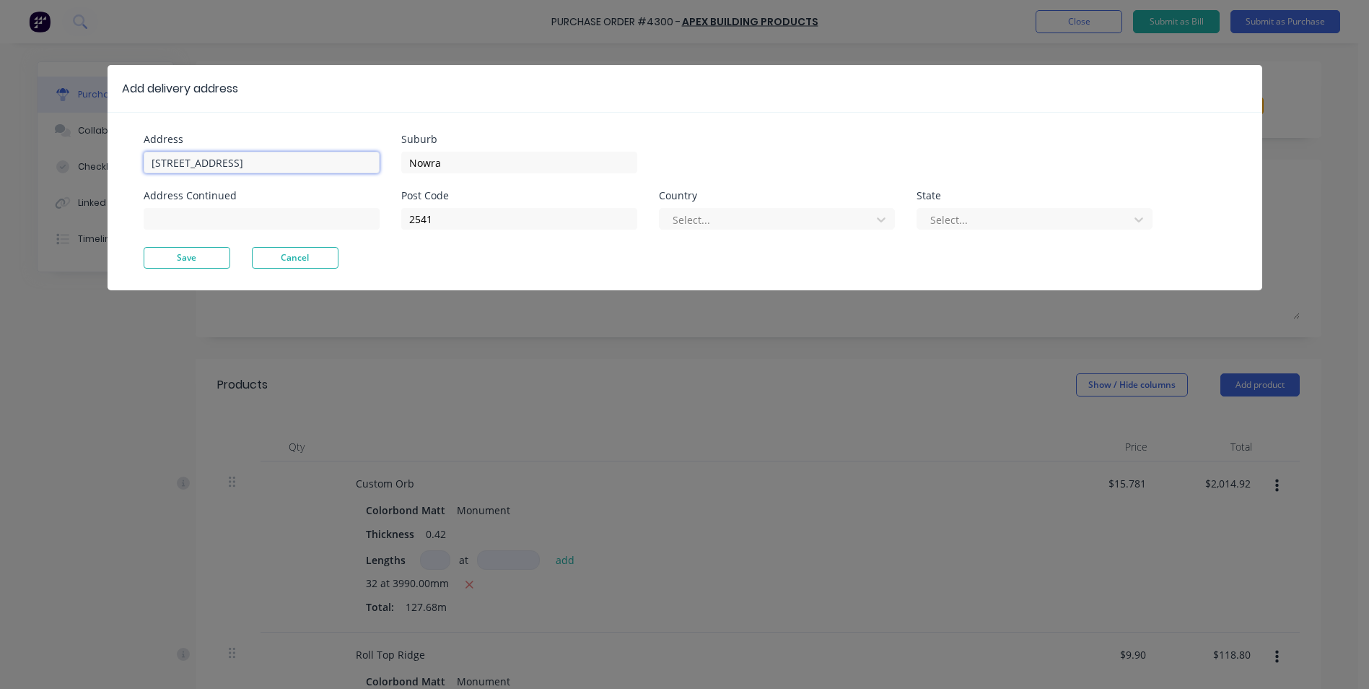
drag, startPoint x: 279, startPoint y: 163, endPoint x: 107, endPoint y: 175, distance: 172.9
click at [108, 175] on div "Address Unit 6/53 Albatross Road Address Continued Suburb Nowra Post Code 2541 …" at bounding box center [685, 201] width 1155 height 178
click at [473, 217] on input "2541" at bounding box center [519, 219] width 236 height 22
click at [725, 212] on div at bounding box center [767, 220] width 193 height 18
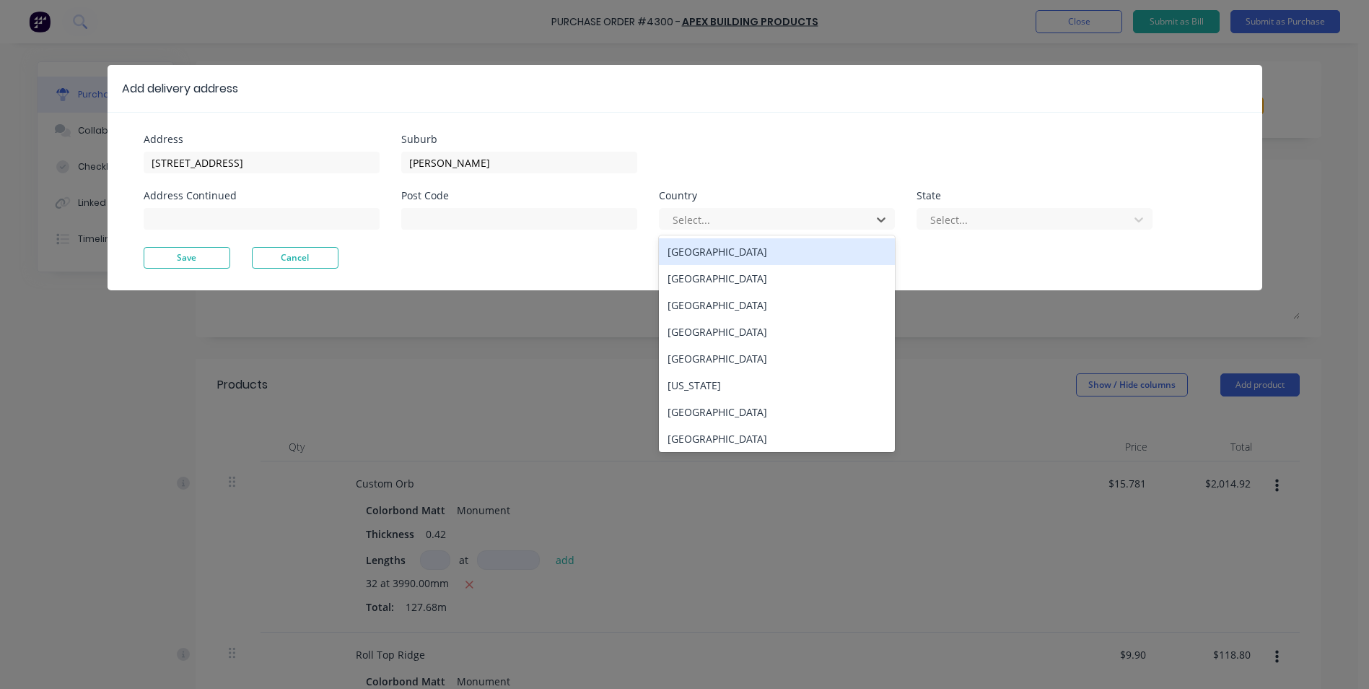
click at [723, 250] on div "Australia" at bounding box center [777, 251] width 236 height 27
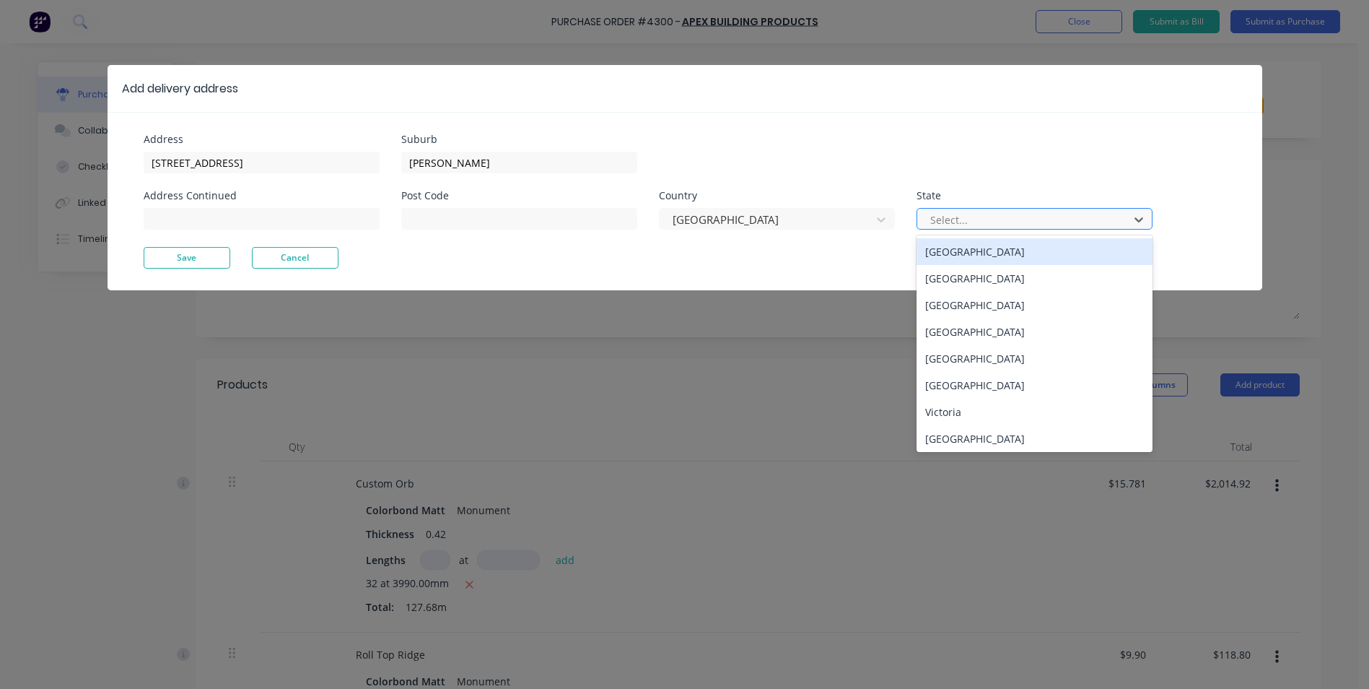
click at [954, 211] on div at bounding box center [1025, 220] width 193 height 18
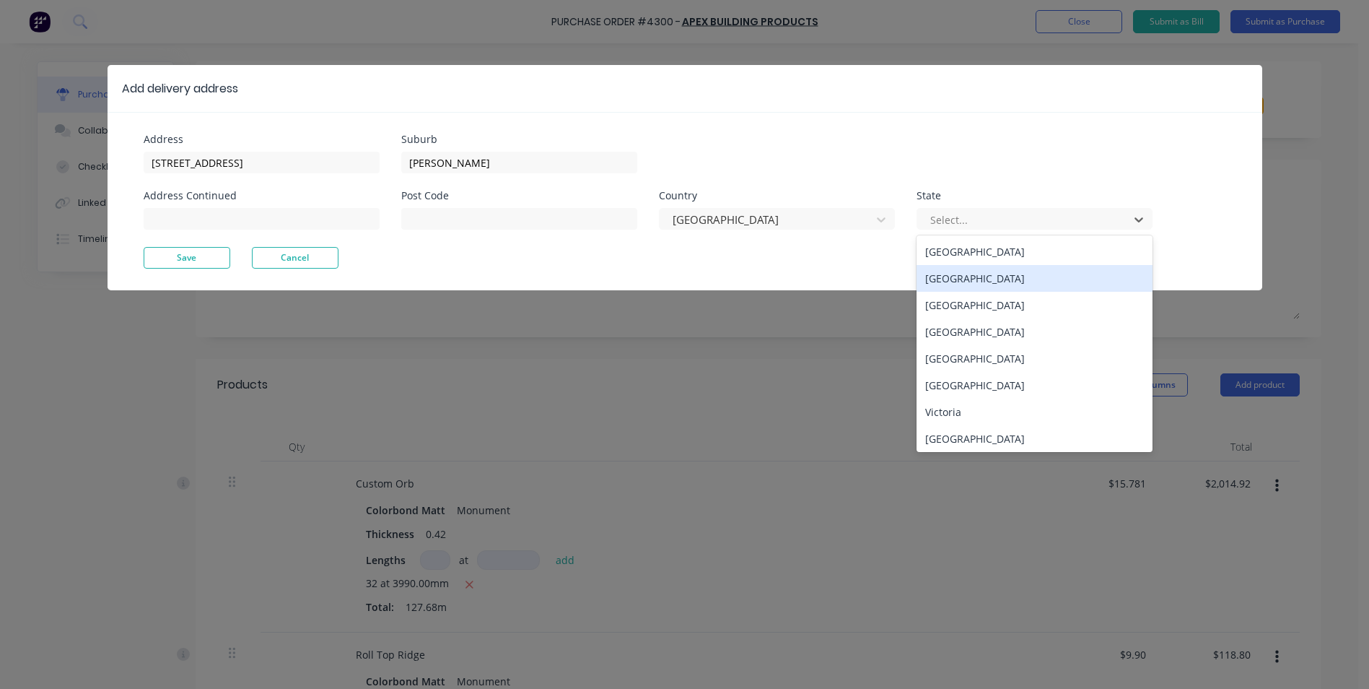
click at [963, 283] on div "New South Wales" at bounding box center [1035, 278] width 236 height 27
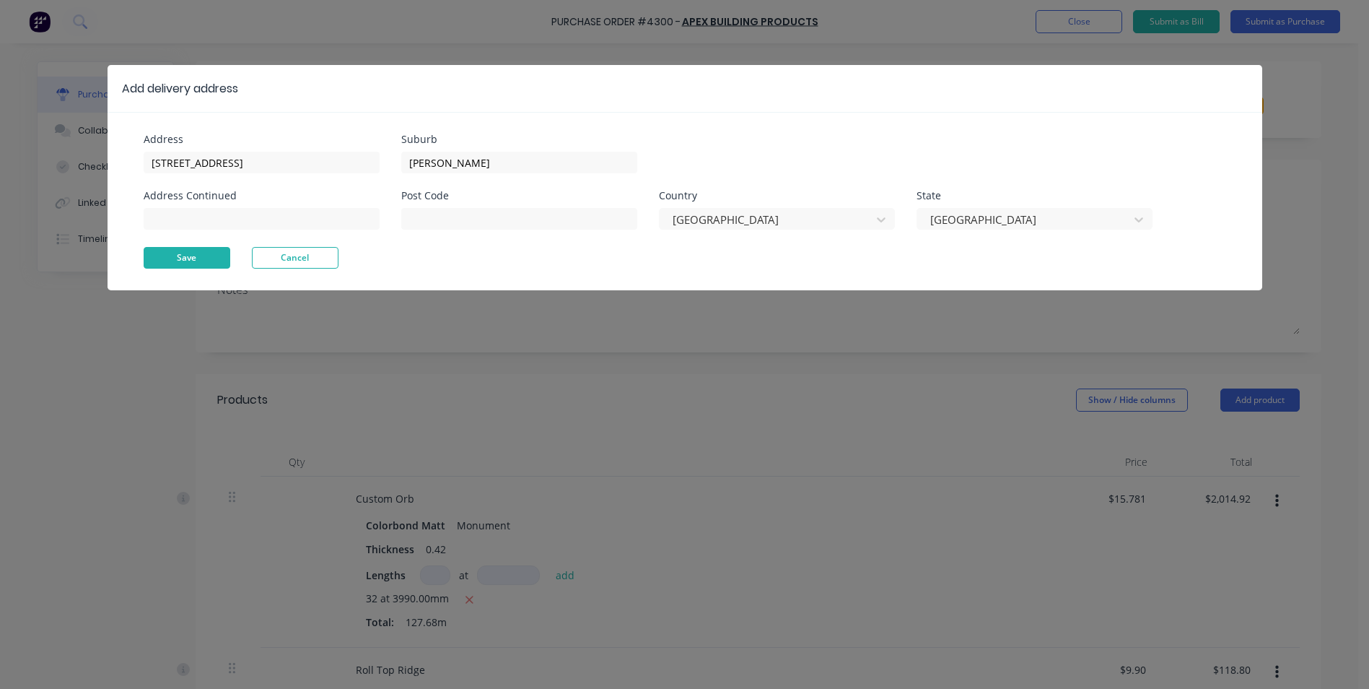
click at [185, 263] on button "Save" at bounding box center [187, 258] width 87 height 22
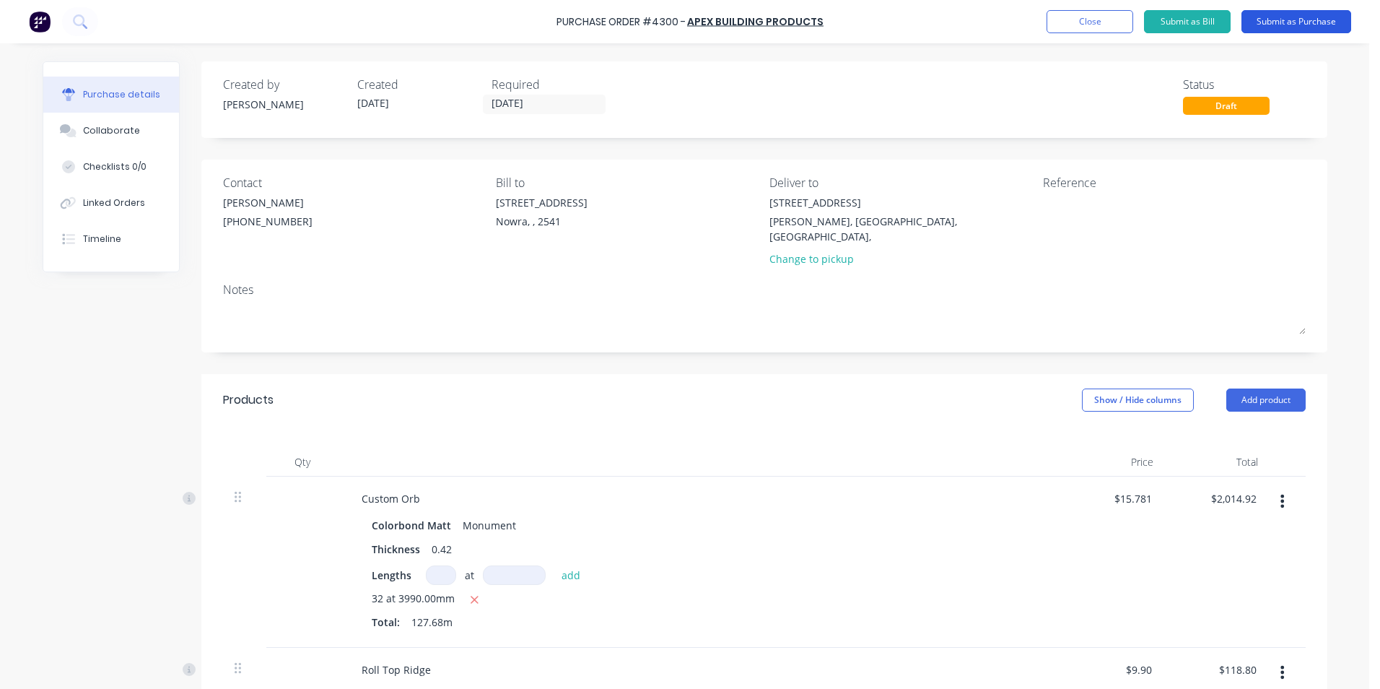
click at [1269, 24] on button "Submit as Purchase" at bounding box center [1296, 21] width 110 height 23
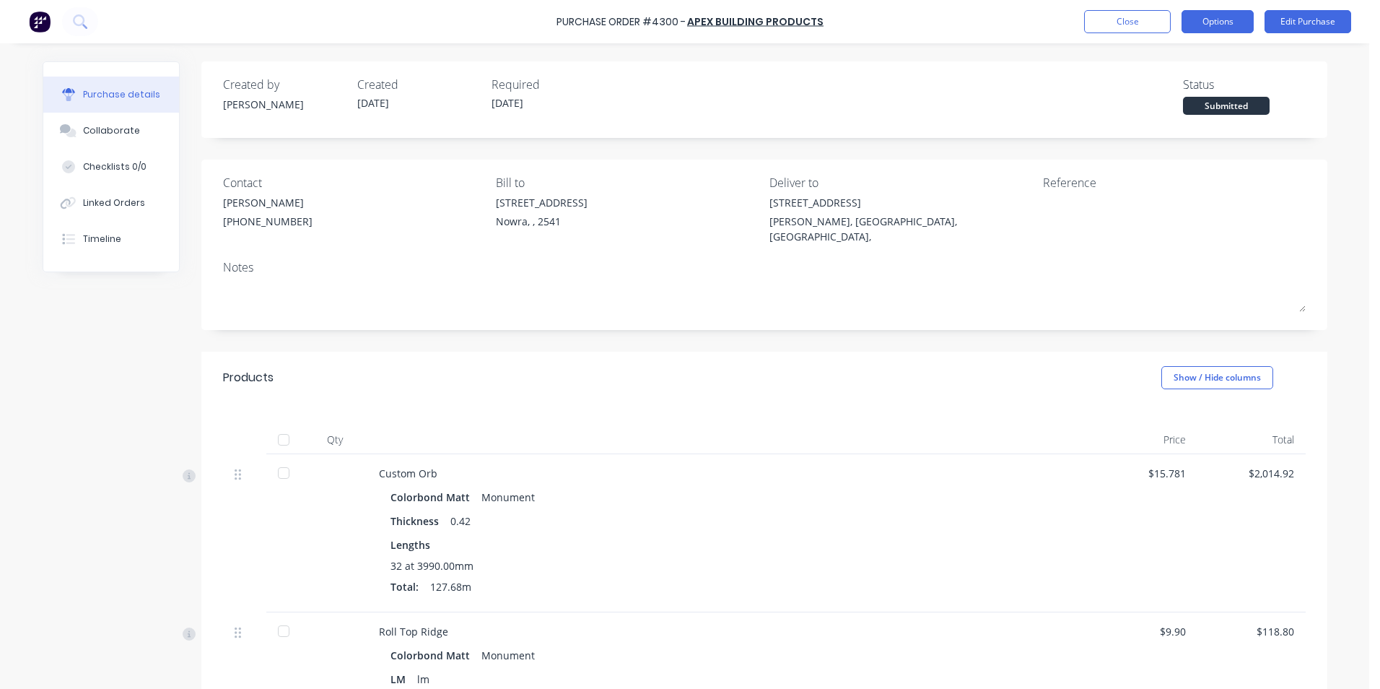
click at [1206, 24] on button "Options" at bounding box center [1217, 21] width 72 height 23
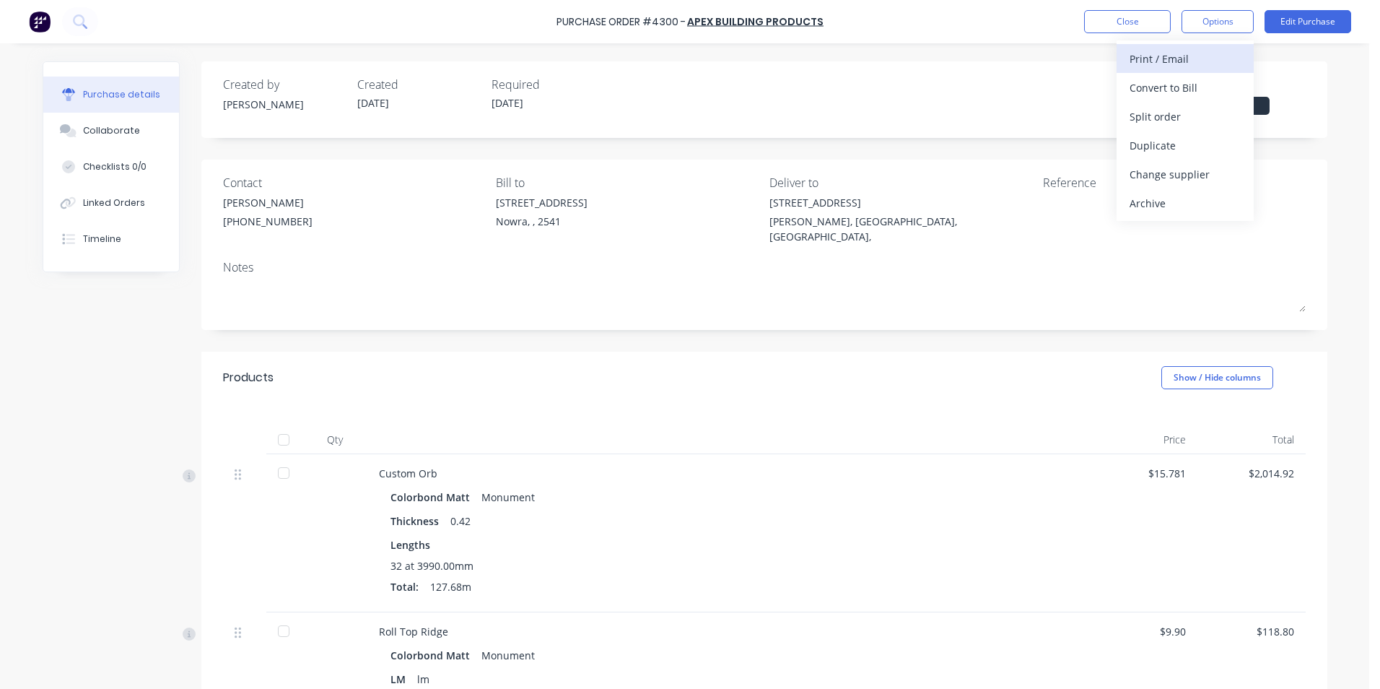
click at [1183, 62] on div "Print / Email" at bounding box center [1184, 58] width 111 height 21
click at [1191, 111] on div "Without pricing" at bounding box center [1184, 116] width 111 height 21
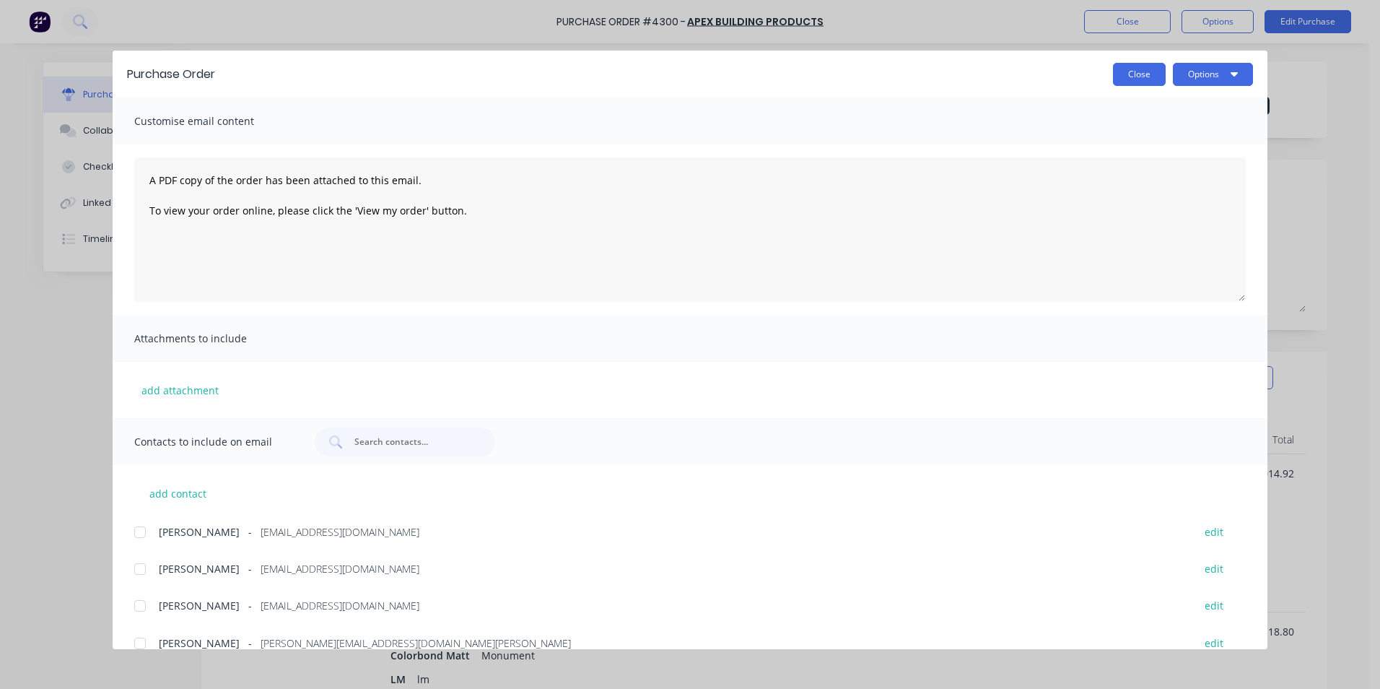
click at [1150, 83] on button "Close" at bounding box center [1139, 74] width 53 height 23
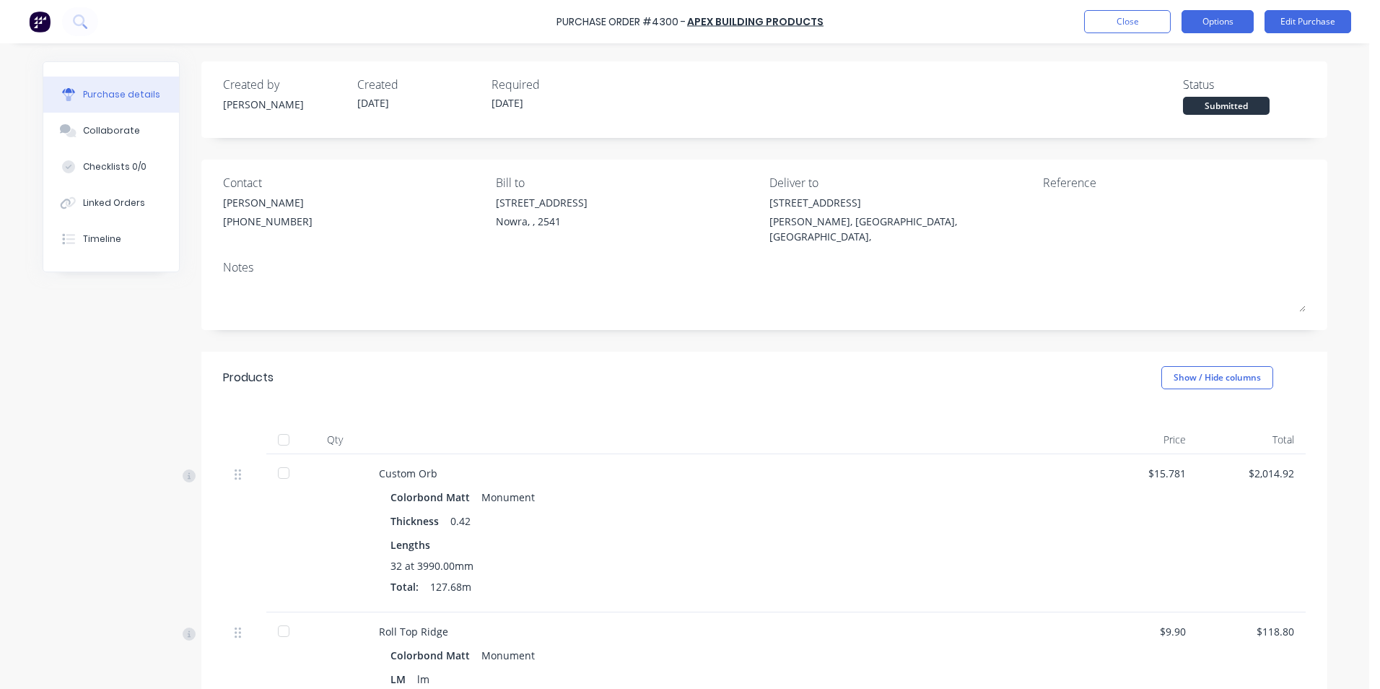
click at [1241, 21] on button "Options" at bounding box center [1217, 21] width 72 height 23
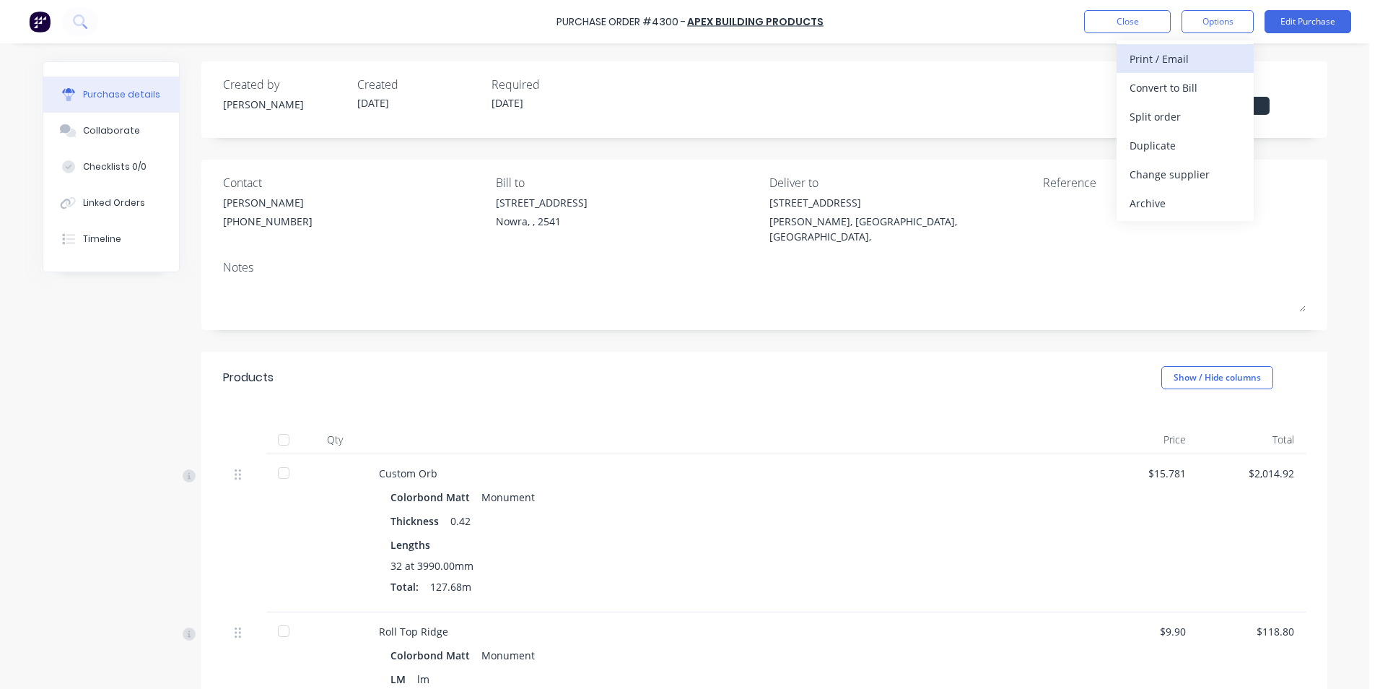
click at [1202, 51] on div "Print / Email" at bounding box center [1184, 58] width 111 height 21
click at [1182, 90] on div "With pricing" at bounding box center [1184, 87] width 111 height 21
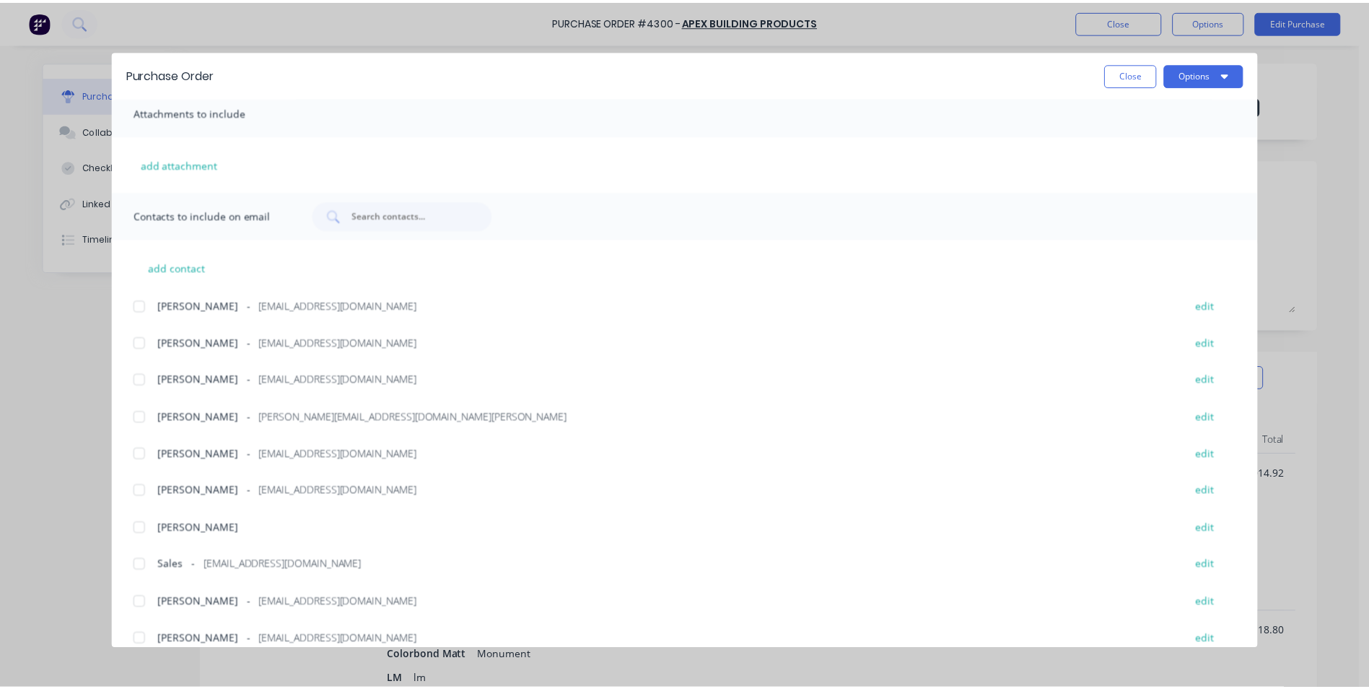
scroll to position [243, 0]
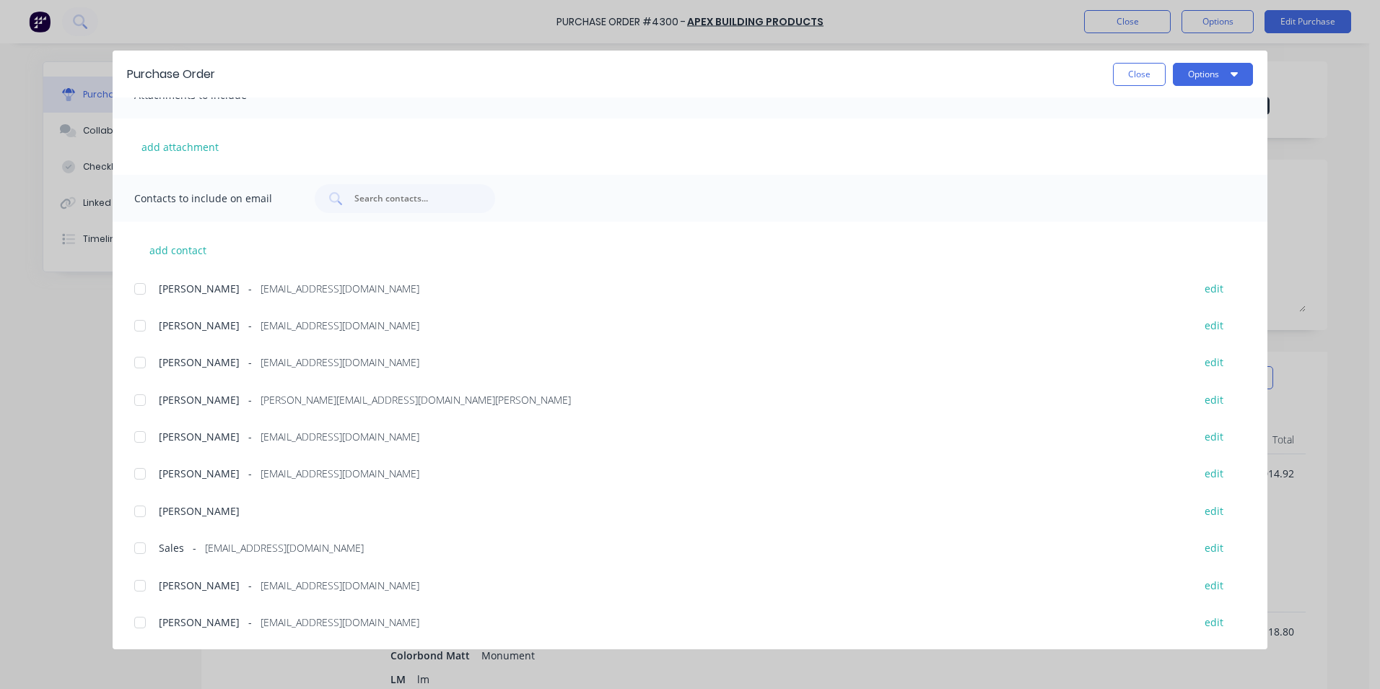
click at [141, 546] on div at bounding box center [140, 547] width 29 height 29
click at [1218, 82] on button "Options" at bounding box center [1213, 74] width 80 height 23
click at [1179, 160] on div "Email" at bounding box center [1184, 168] width 111 height 21
click at [1131, 69] on button "Close" at bounding box center [1139, 74] width 53 height 23
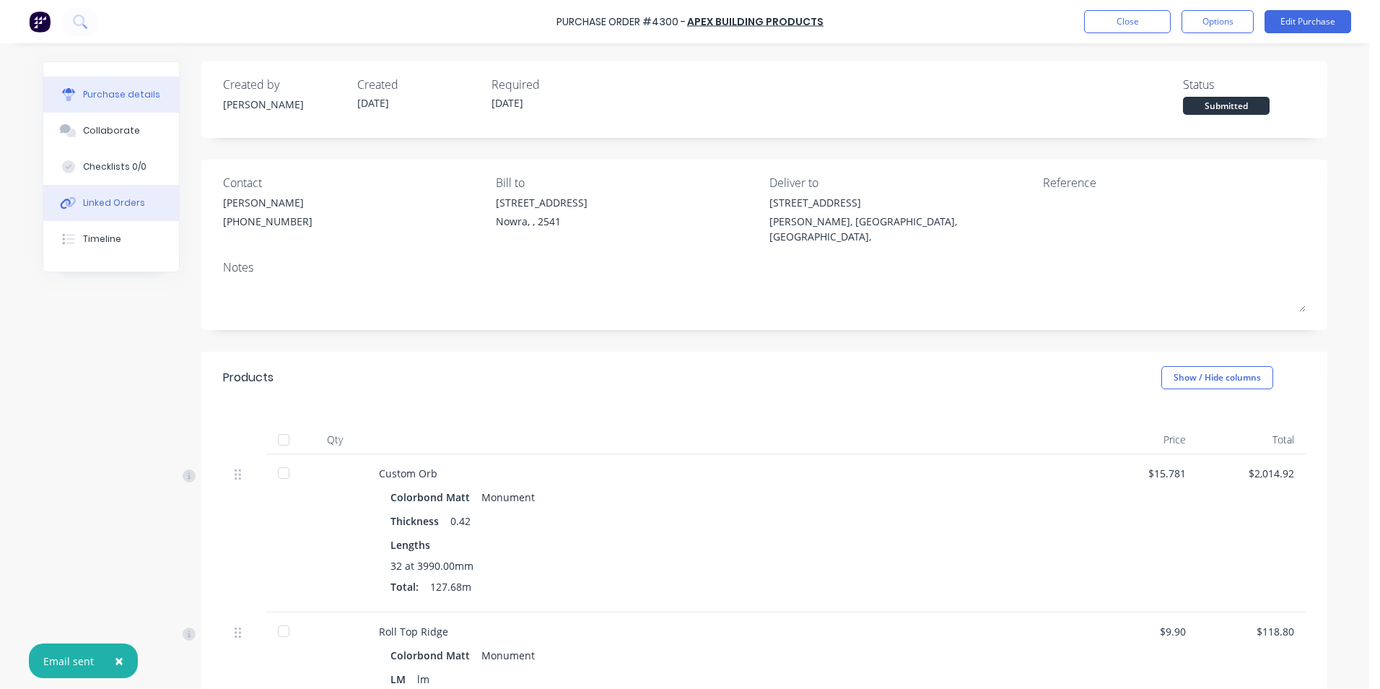
click at [110, 192] on button "Linked Orders" at bounding box center [111, 203] width 136 height 36
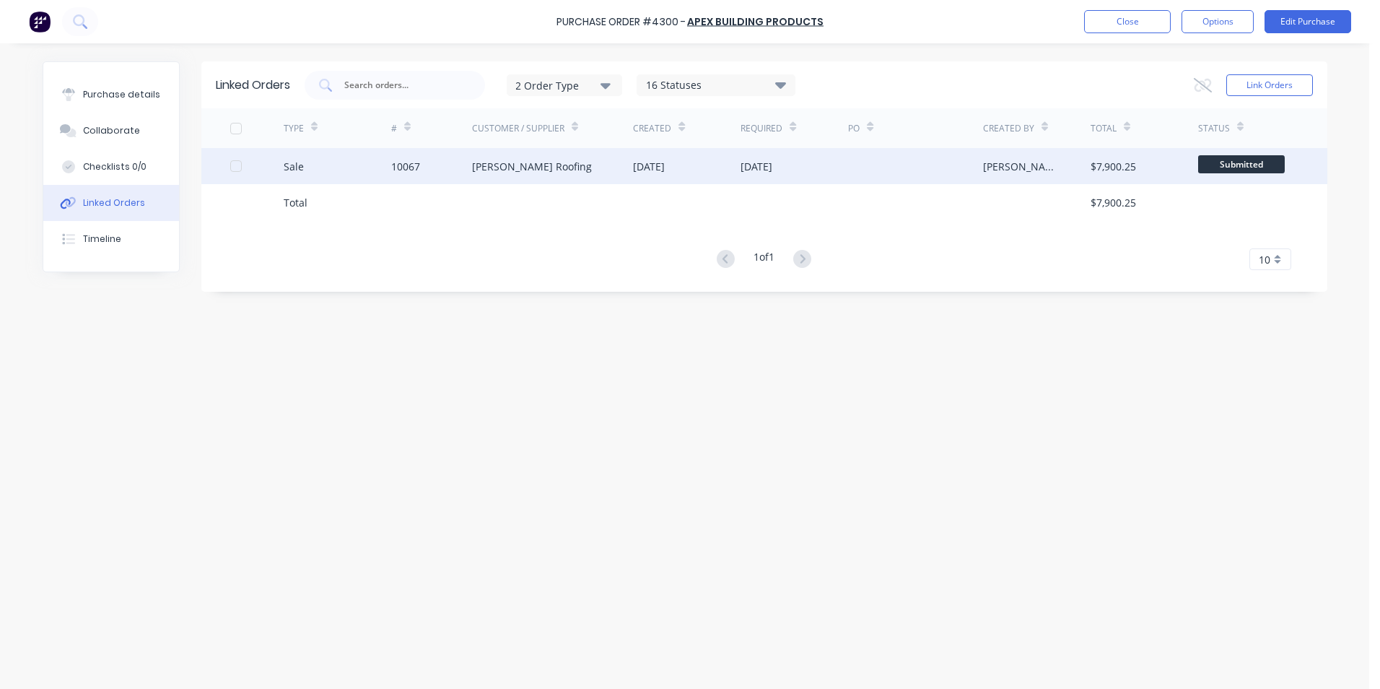
click at [440, 163] on div "10067" at bounding box center [431, 166] width 81 height 36
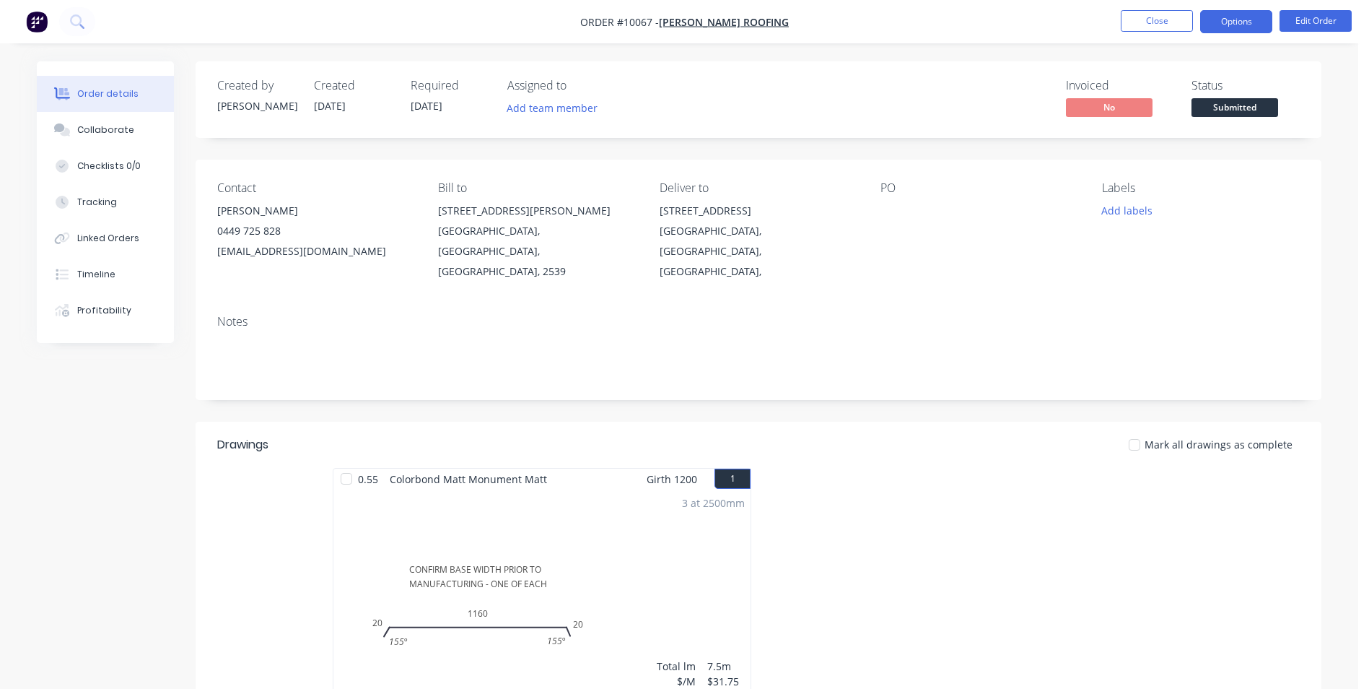
click at [1232, 27] on button "Options" at bounding box center [1236, 21] width 72 height 23
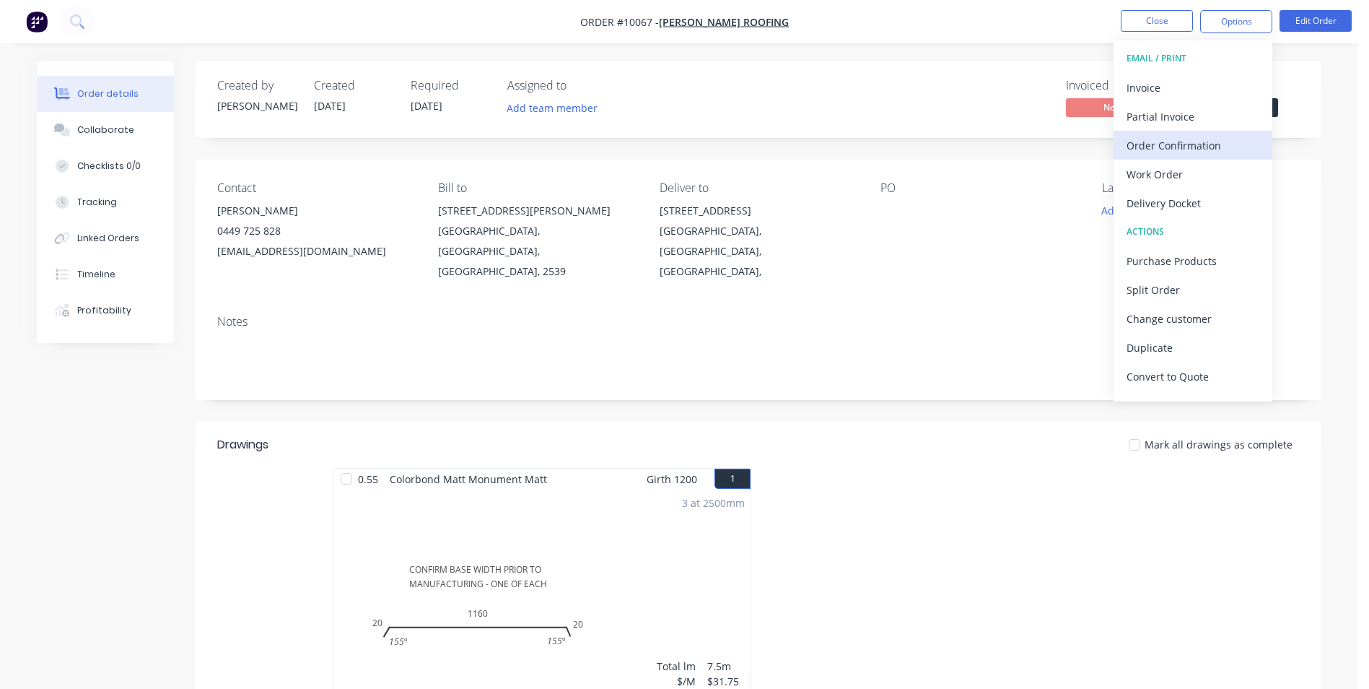
click at [1190, 154] on div "Order Confirmation" at bounding box center [1193, 145] width 133 height 21
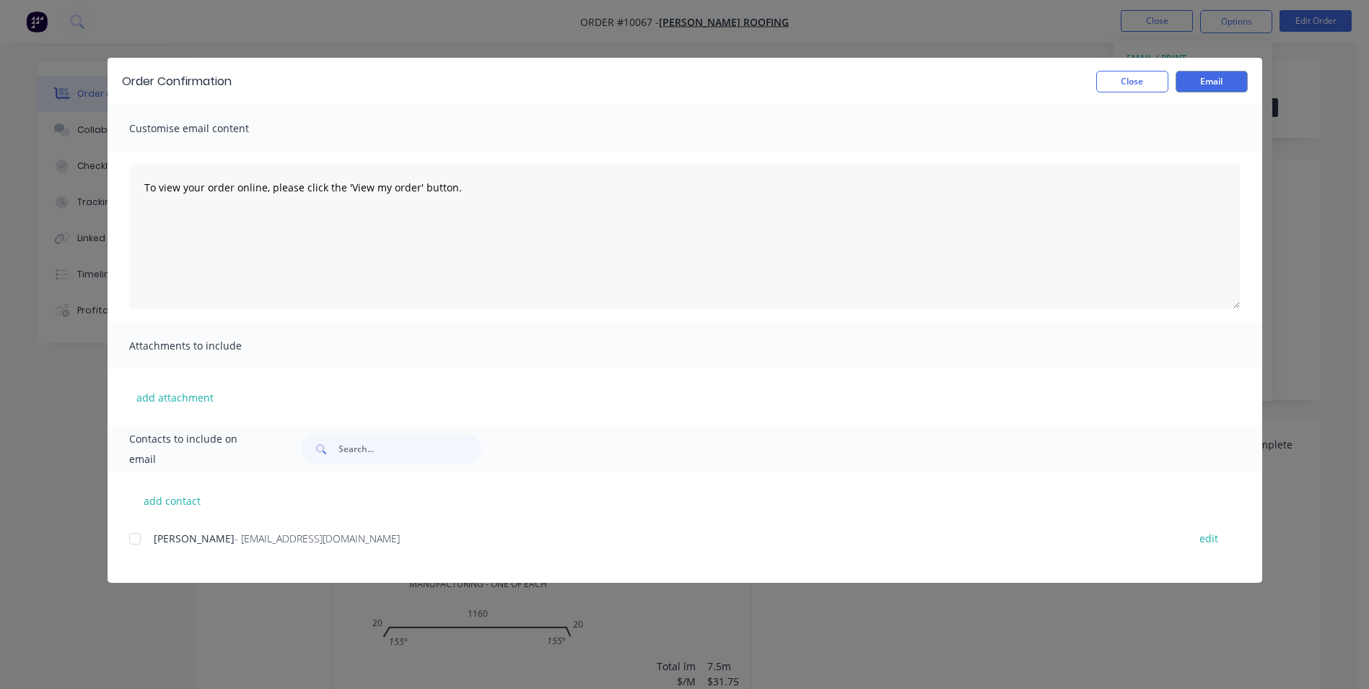
drag, startPoint x: 136, startPoint y: 536, endPoint x: 290, endPoint y: 474, distance: 166.2
click at [136, 535] on div at bounding box center [135, 538] width 29 height 29
drag, startPoint x: 1212, startPoint y: 84, endPoint x: 1091, endPoint y: 74, distance: 121.7
click at [1211, 84] on button "Email" at bounding box center [1212, 82] width 72 height 22
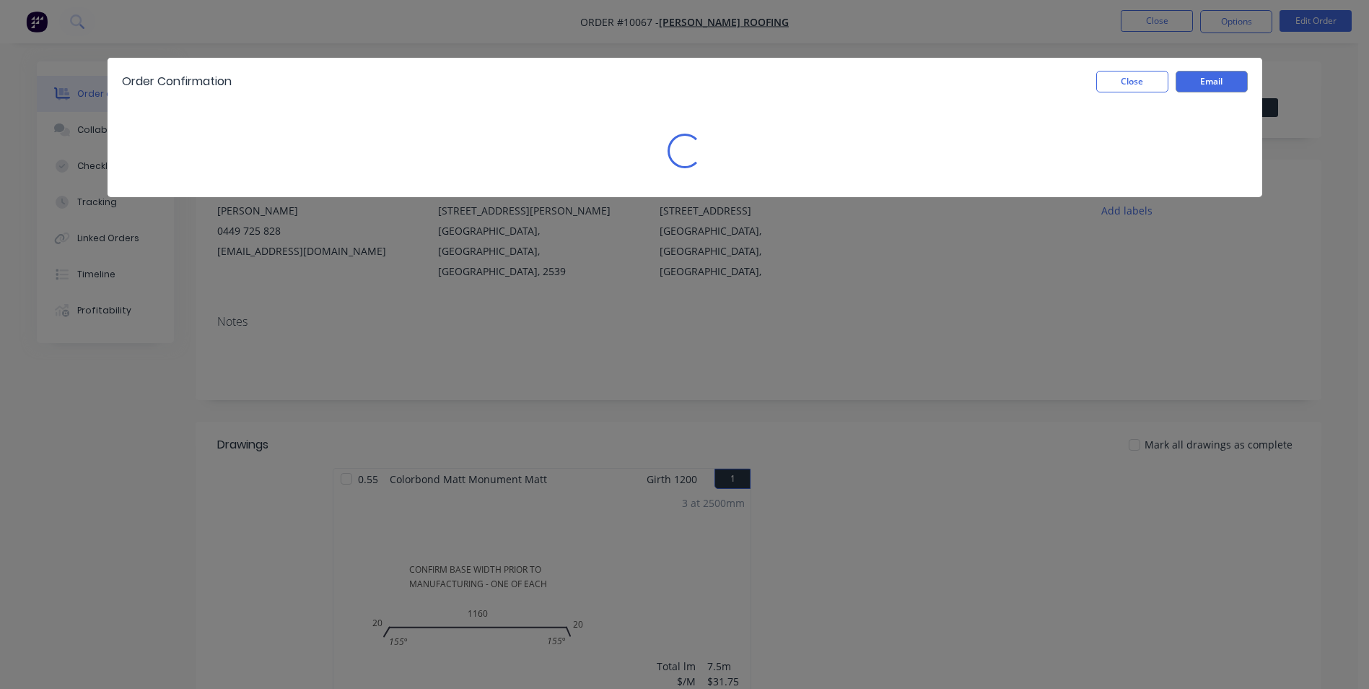
click at [1091, 74] on div "Close Email" at bounding box center [1168, 82] width 159 height 22
click at [1130, 91] on button "Close" at bounding box center [1132, 82] width 72 height 22
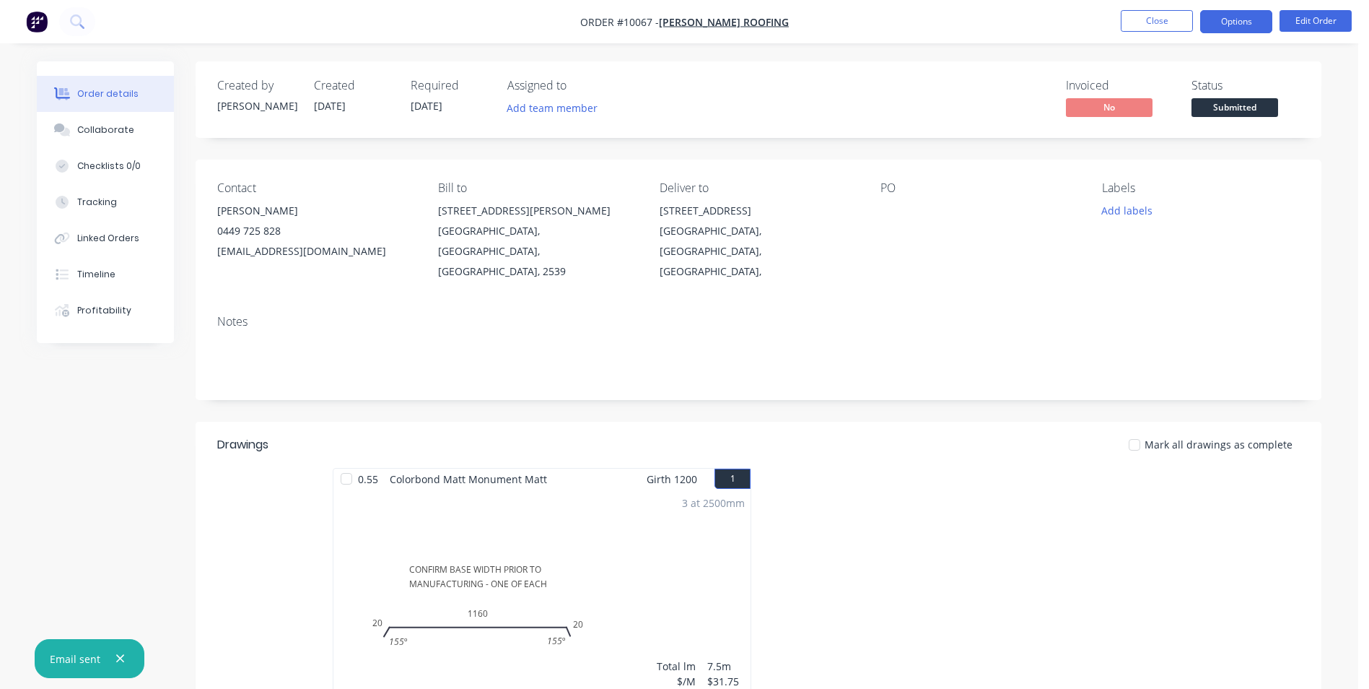
click at [1240, 32] on button "Options" at bounding box center [1236, 21] width 72 height 23
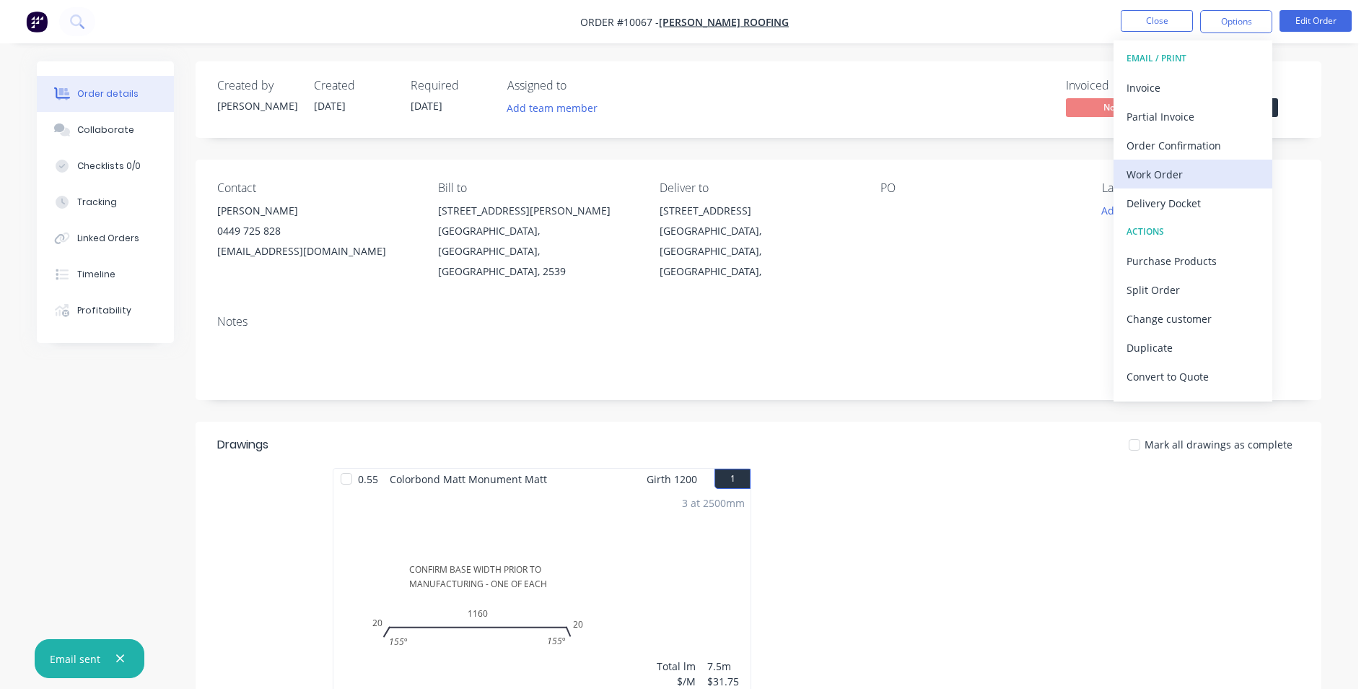
click at [1170, 177] on div "Work Order" at bounding box center [1193, 174] width 133 height 21
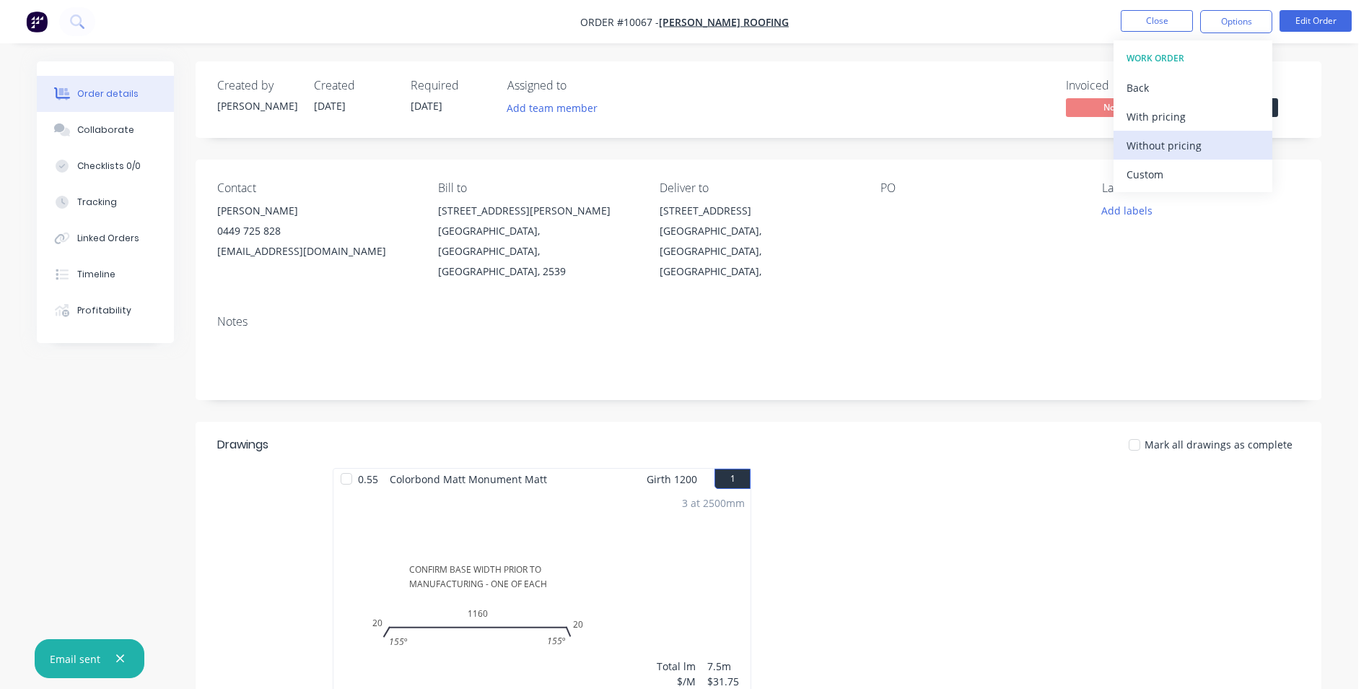
click at [1170, 151] on div "Without pricing" at bounding box center [1193, 145] width 133 height 21
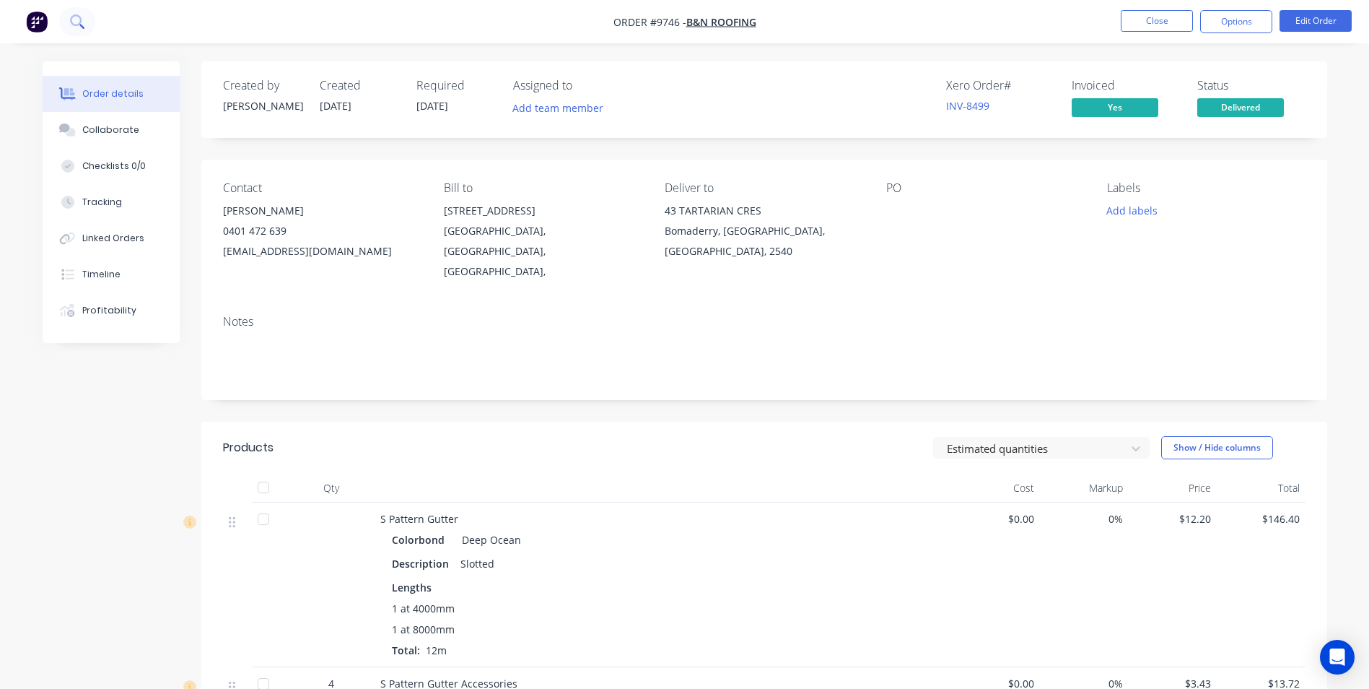
click at [77, 24] on icon at bounding box center [77, 21] width 14 height 14
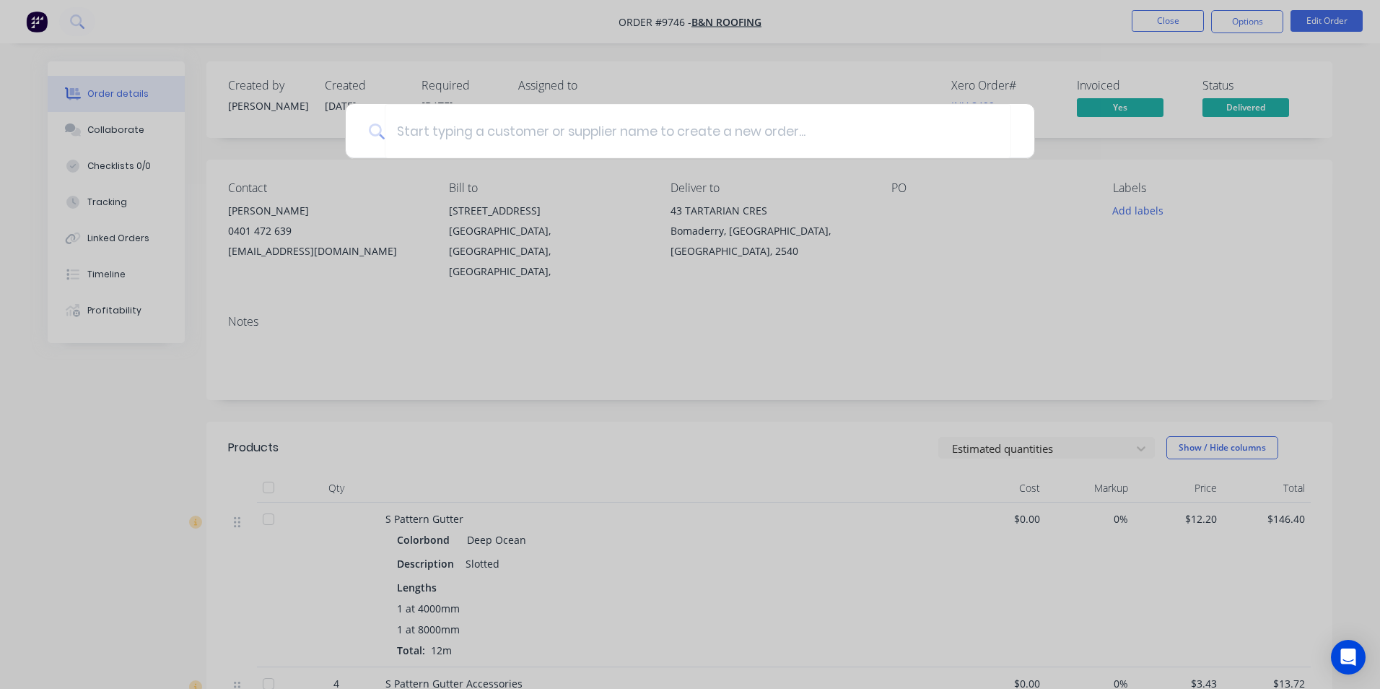
click at [792, 84] on div at bounding box center [690, 344] width 1380 height 689
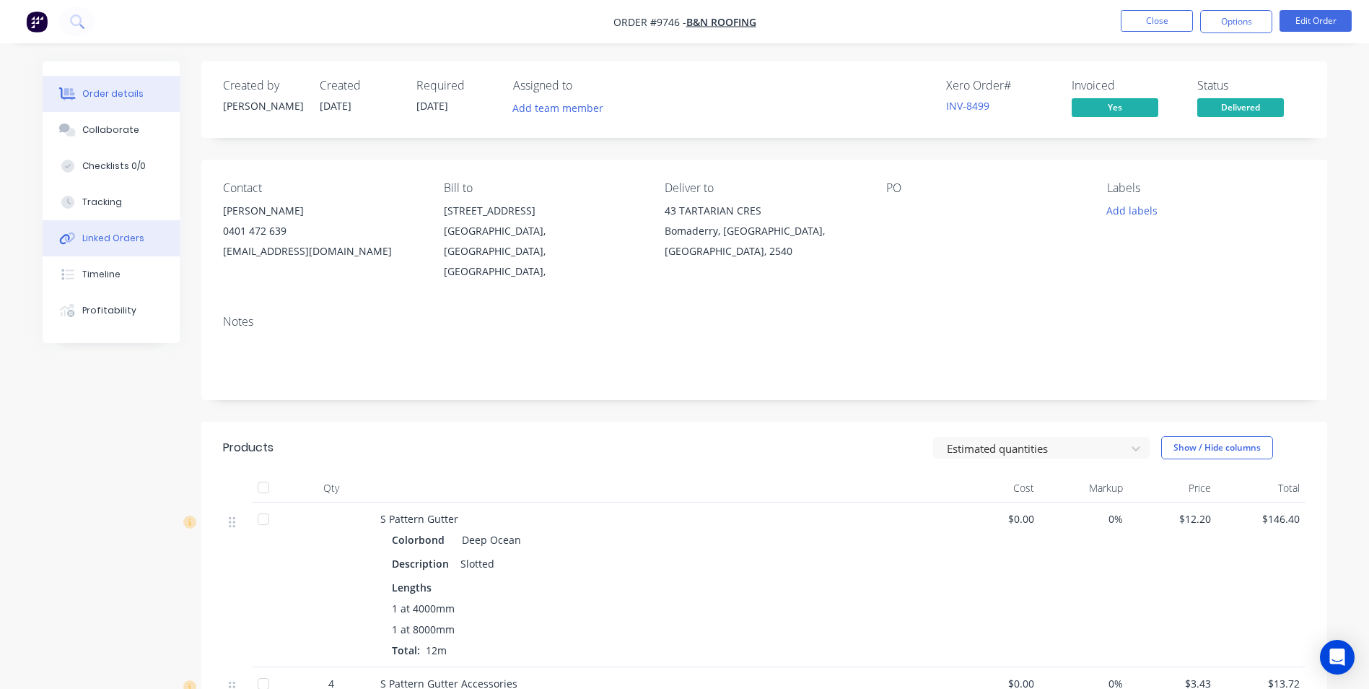
click at [142, 233] on button "Linked Orders" at bounding box center [111, 238] width 137 height 36
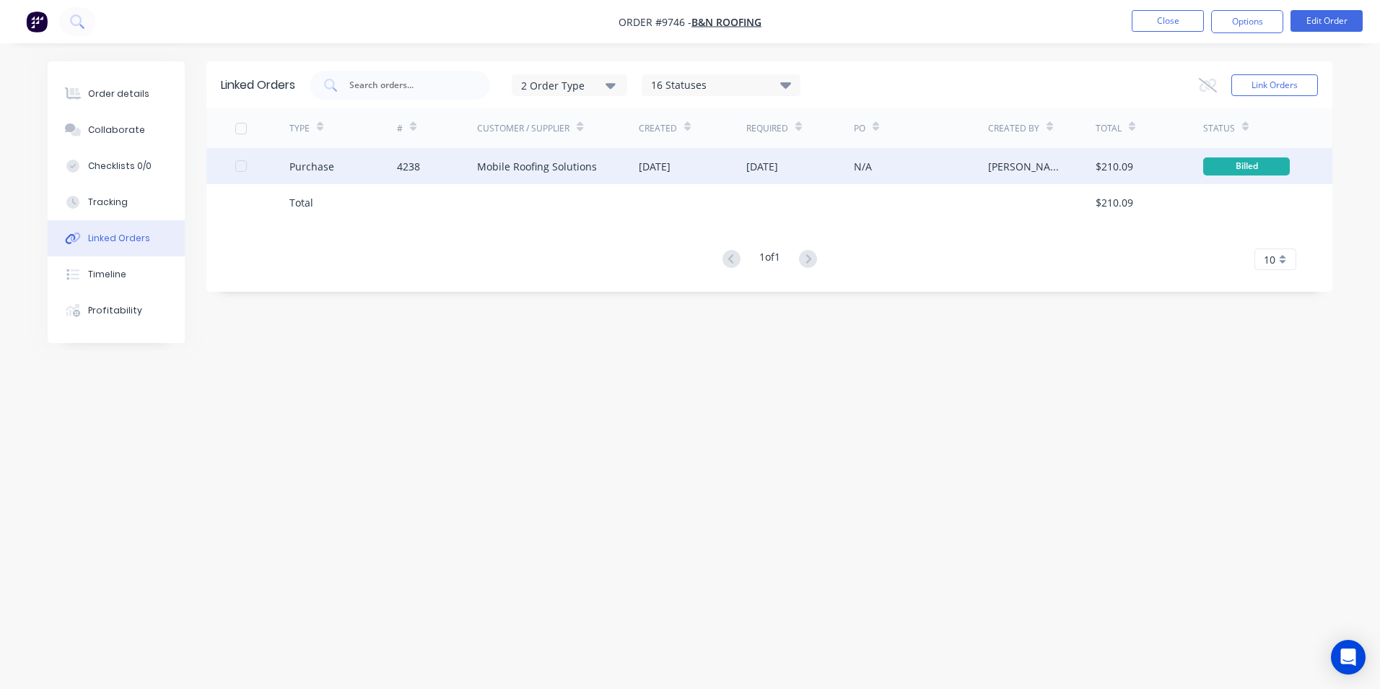
click at [596, 164] on div "Mobile Roofing Solutions" at bounding box center [558, 166] width 162 height 36
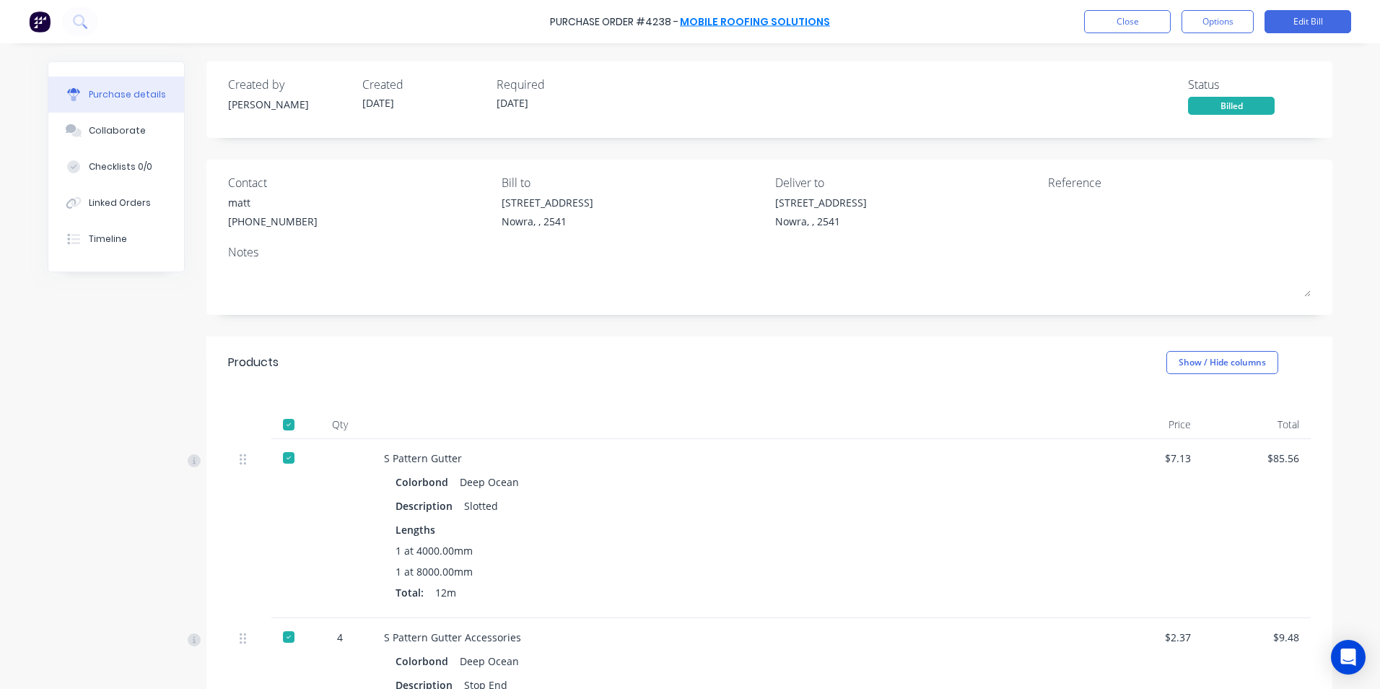
click at [732, 25] on link "Mobile Roofing Solutions" at bounding box center [755, 21] width 150 height 14
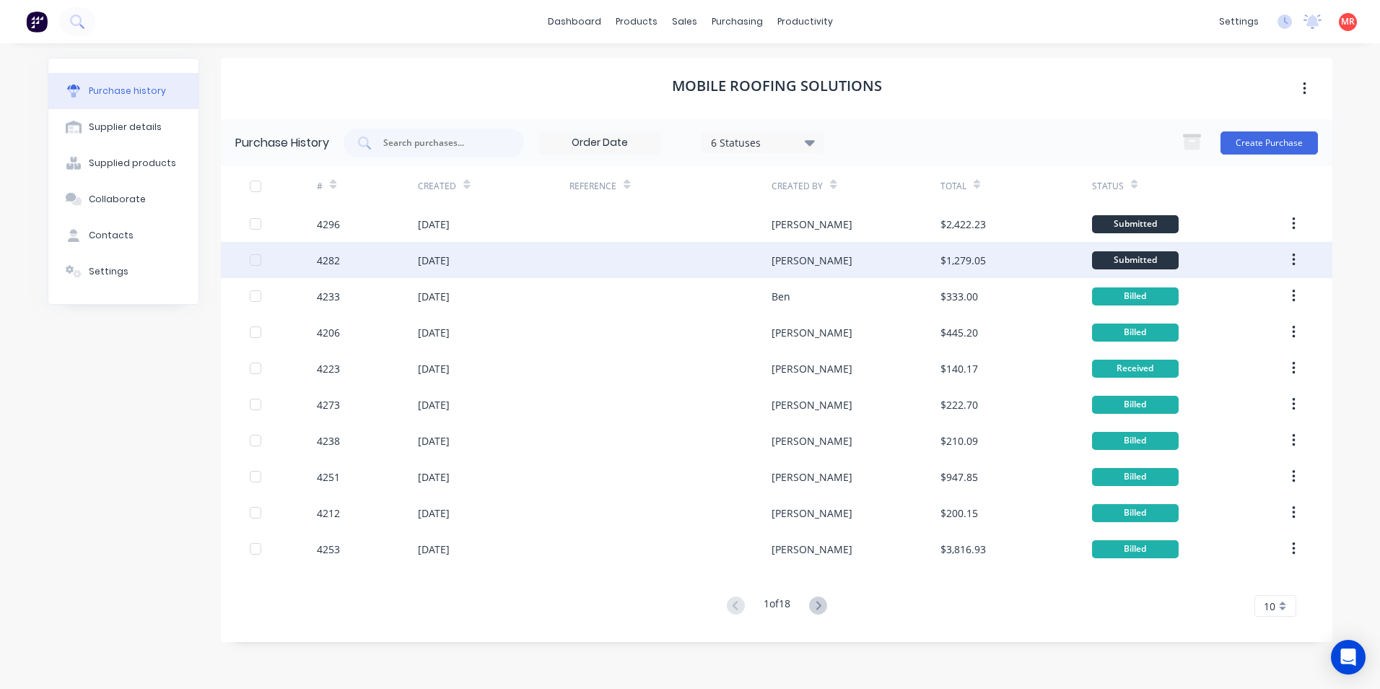
click at [637, 273] on div at bounding box center [670, 260] width 202 height 36
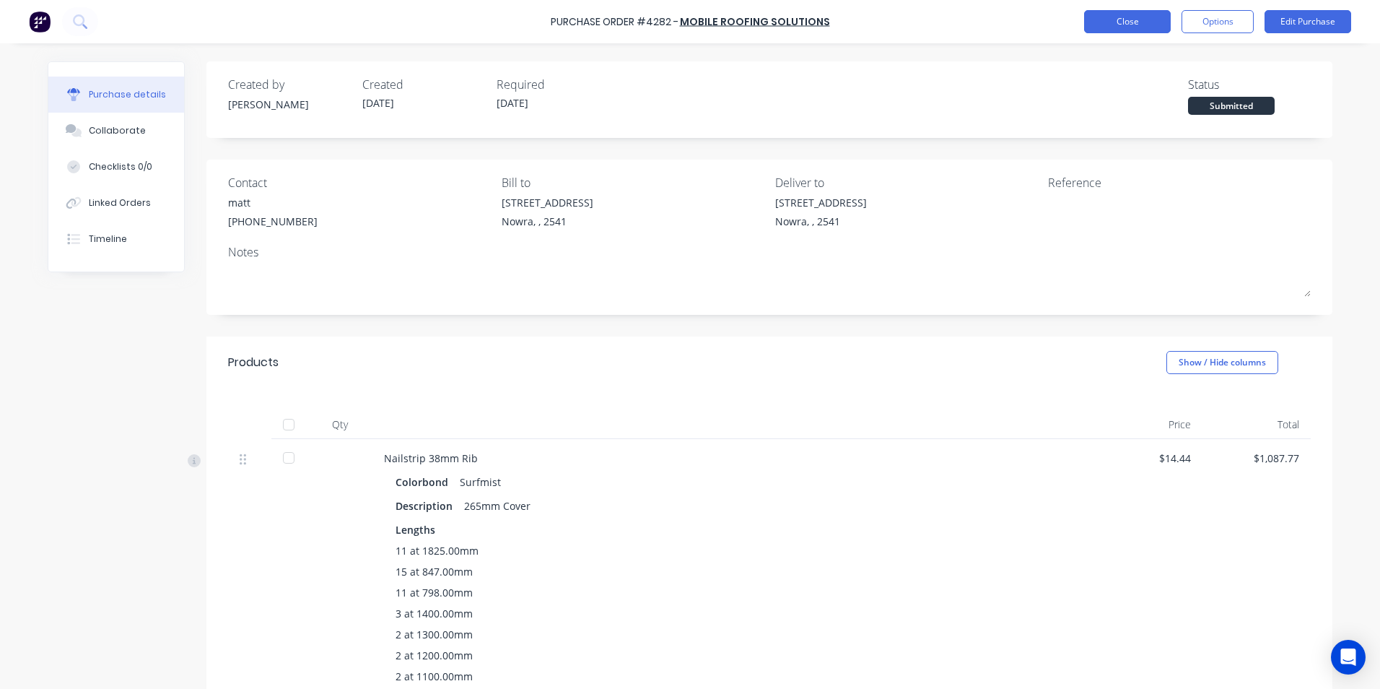
click at [1106, 29] on button "Close" at bounding box center [1127, 21] width 87 height 23
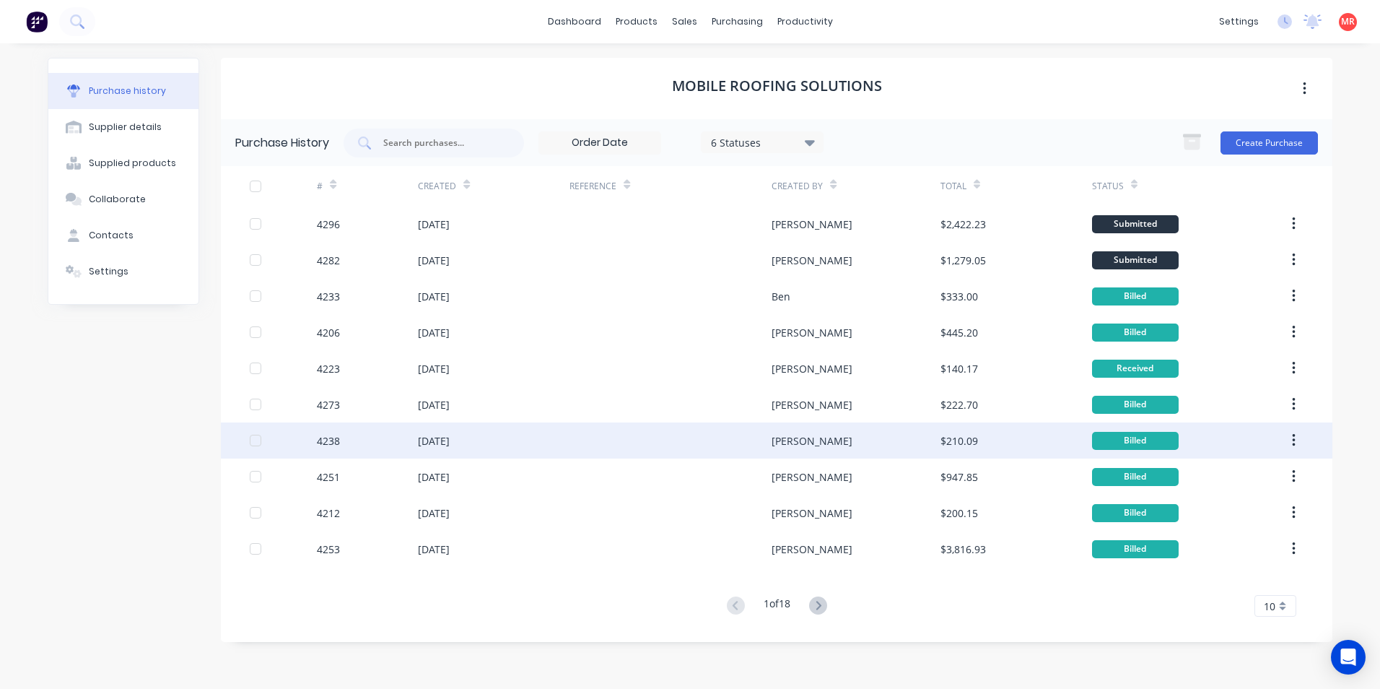
click at [676, 455] on div at bounding box center [670, 440] width 202 height 36
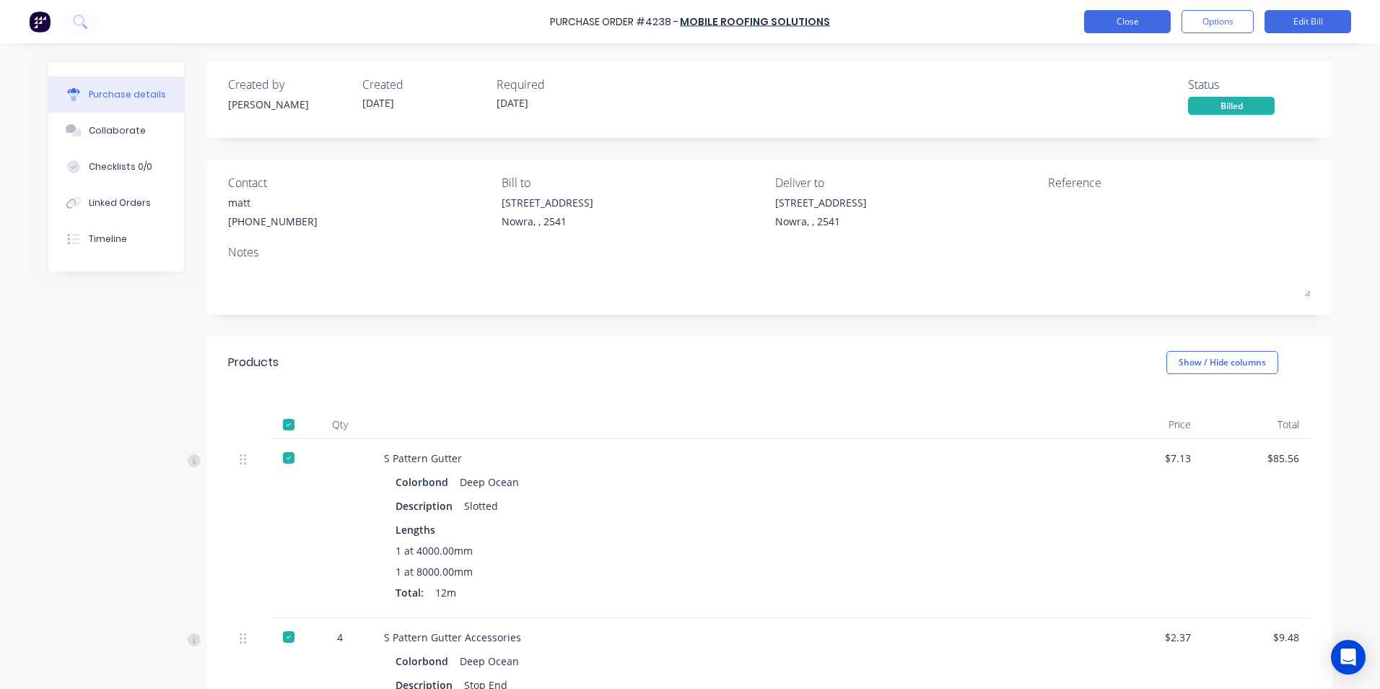
click at [1106, 27] on button "Close" at bounding box center [1127, 21] width 87 height 23
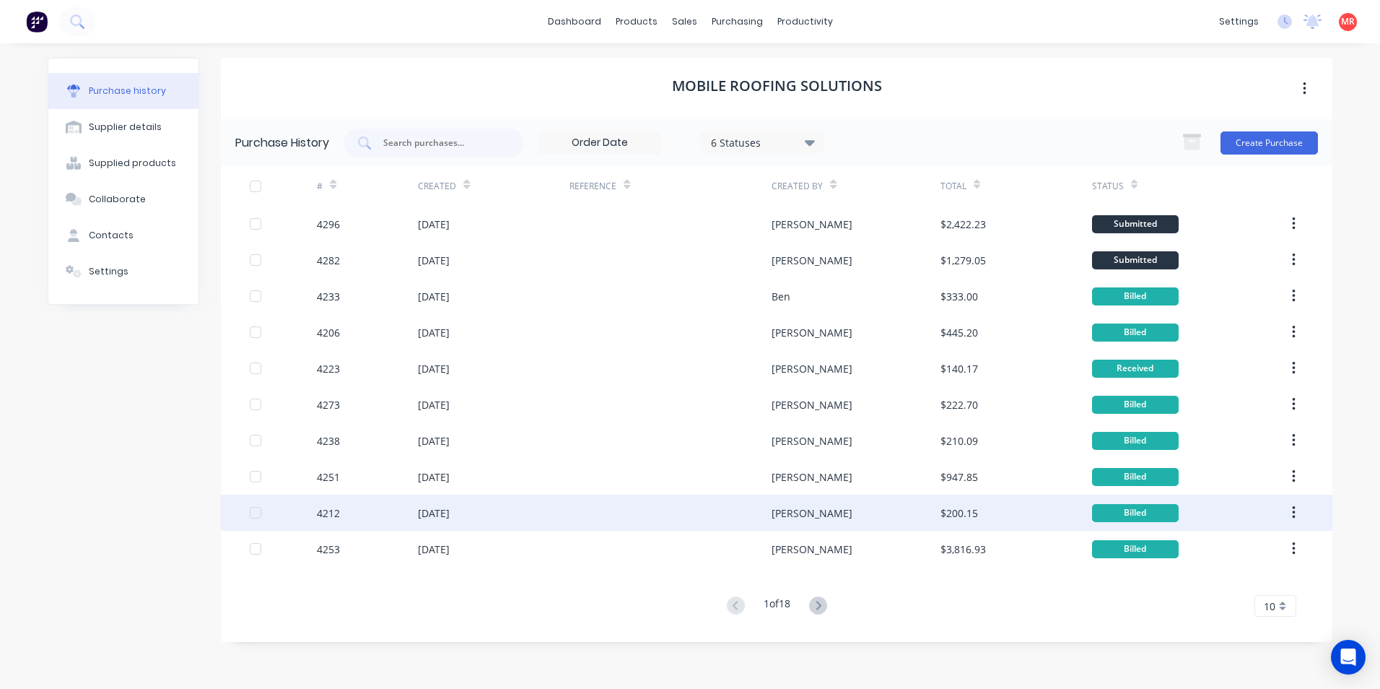
click at [705, 505] on div at bounding box center [670, 512] width 202 height 36
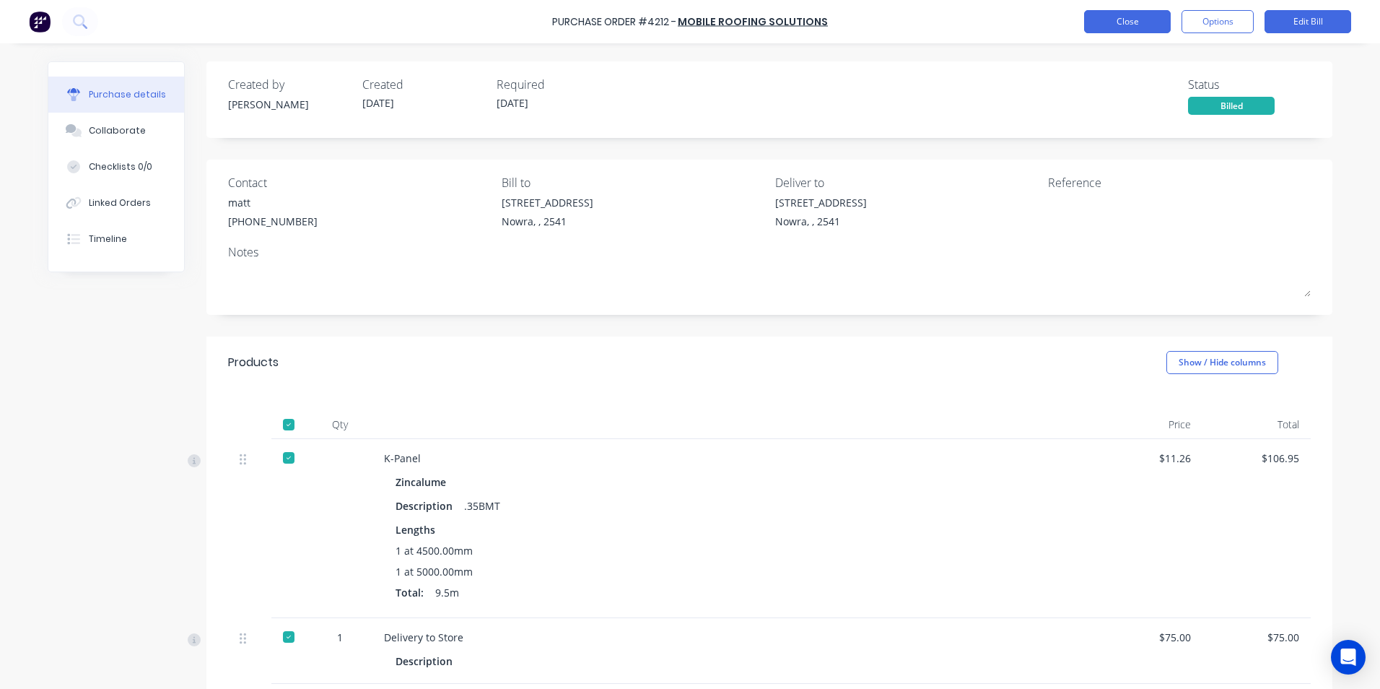
click at [1089, 28] on button "Close" at bounding box center [1127, 21] width 87 height 23
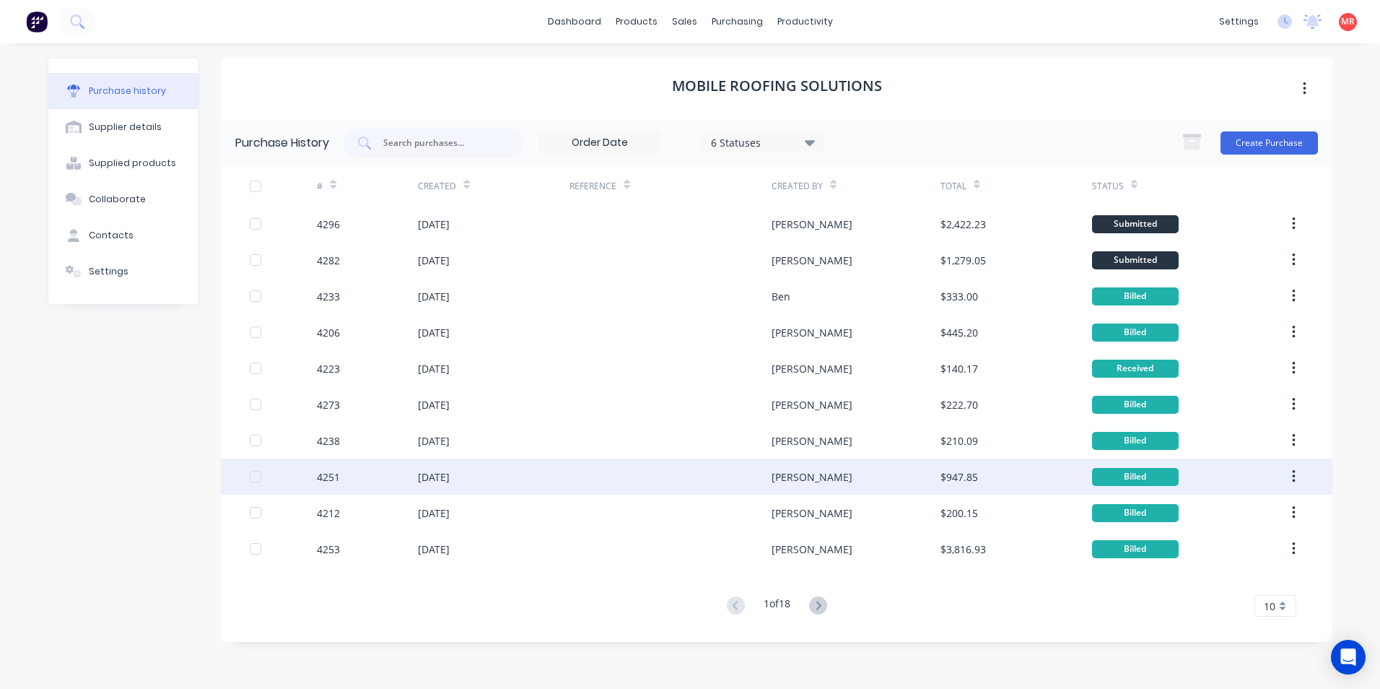
click at [554, 472] on div "30 Sep 2025" at bounding box center [494, 476] width 152 height 36
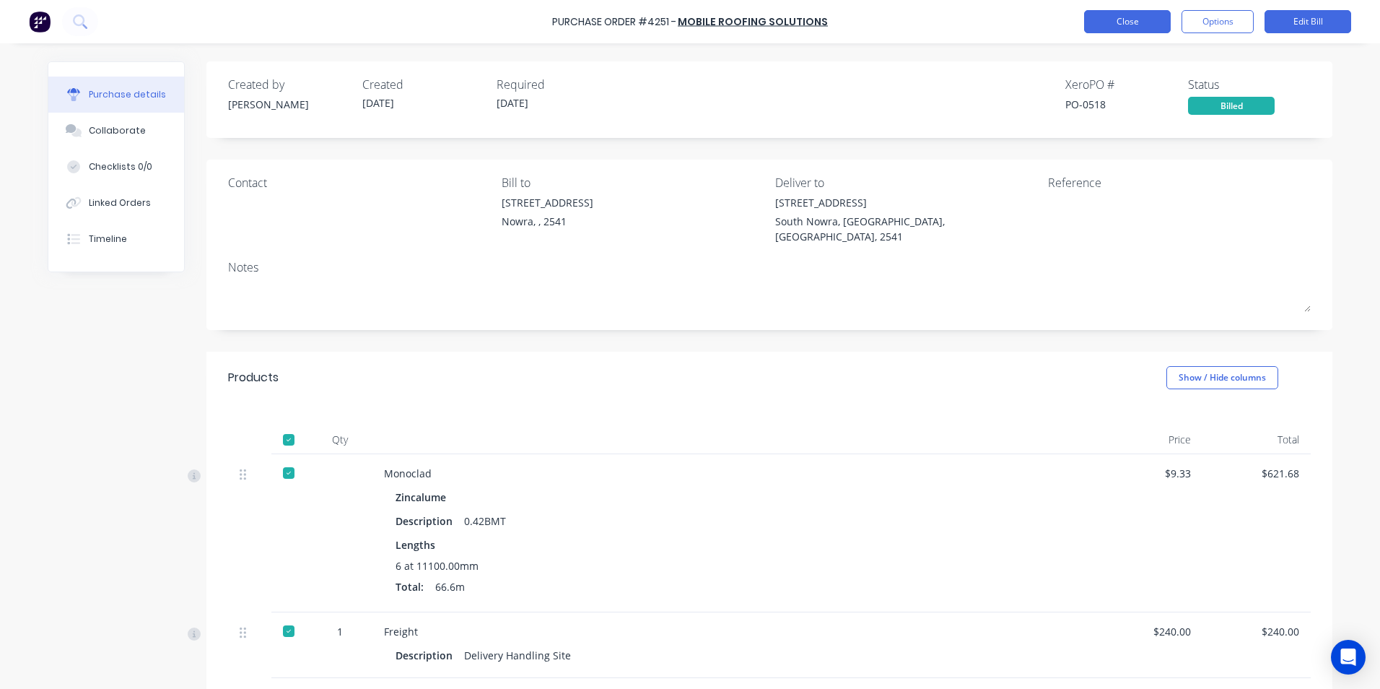
click at [1143, 17] on button "Close" at bounding box center [1127, 21] width 87 height 23
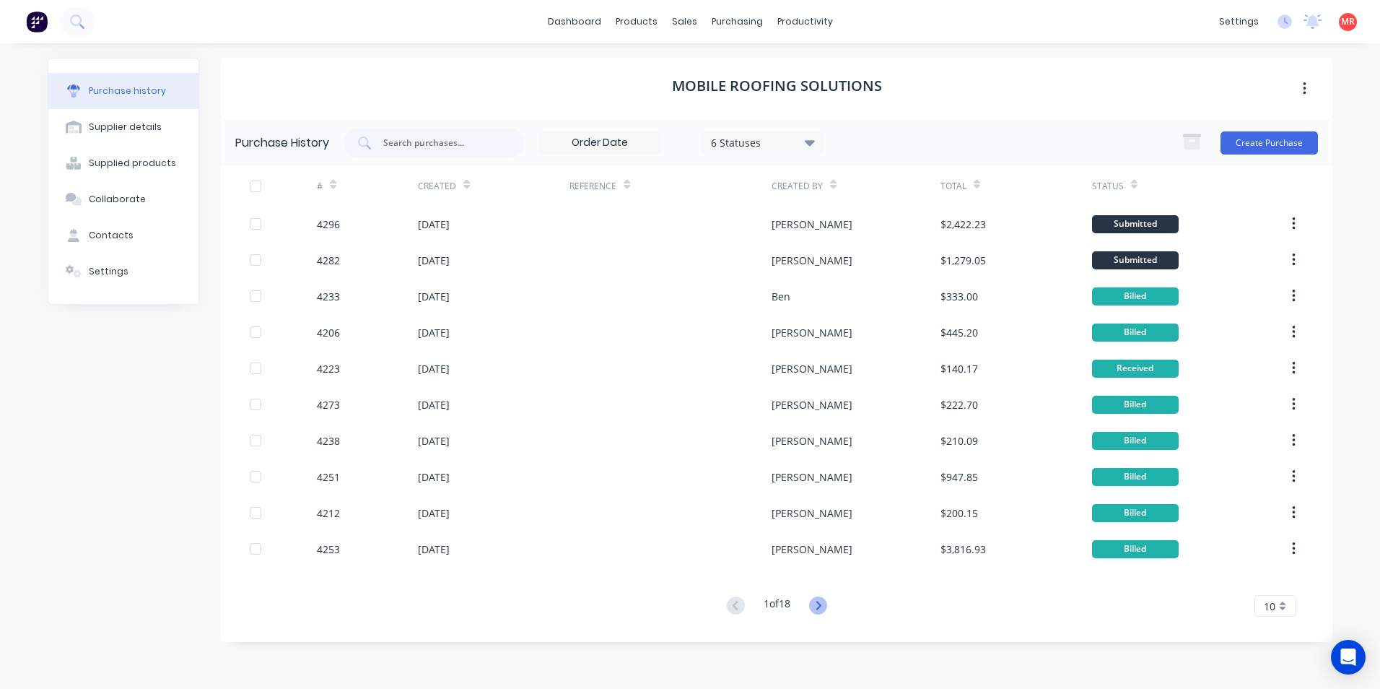
click at [827, 602] on icon at bounding box center [818, 605] width 18 height 18
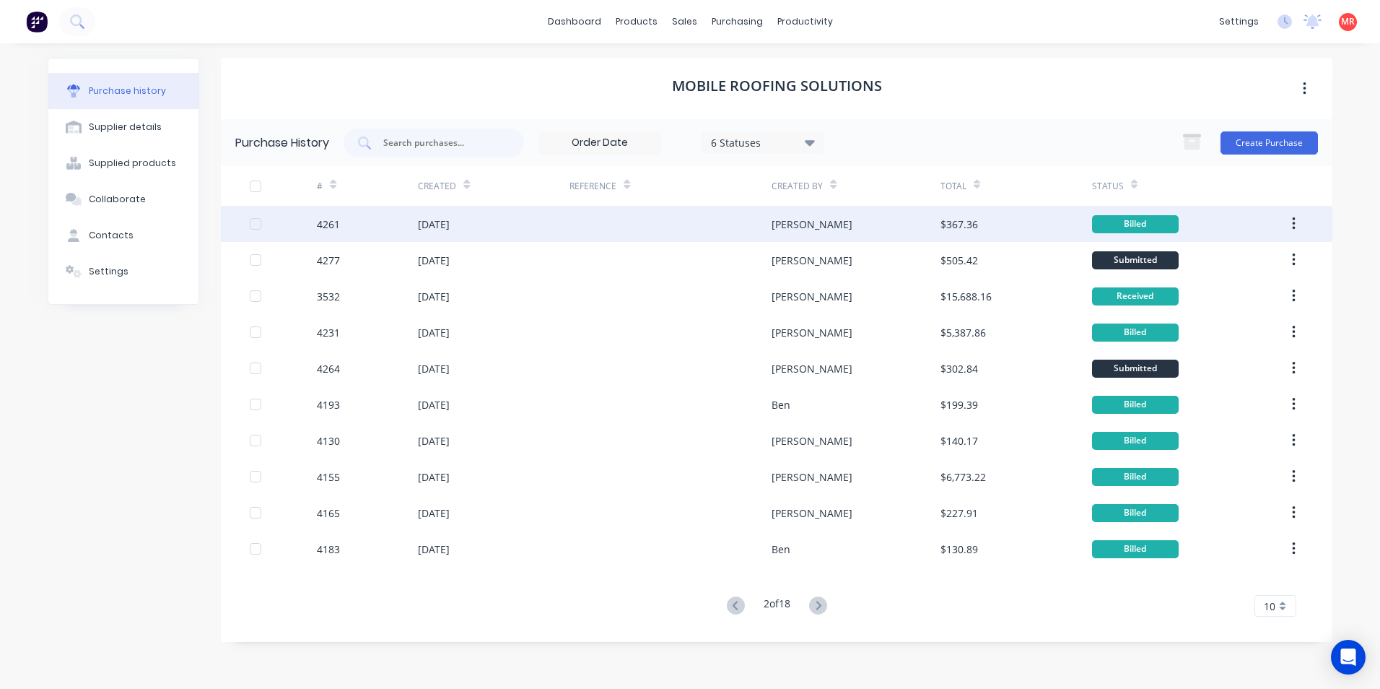
click at [715, 219] on div at bounding box center [670, 224] width 202 height 36
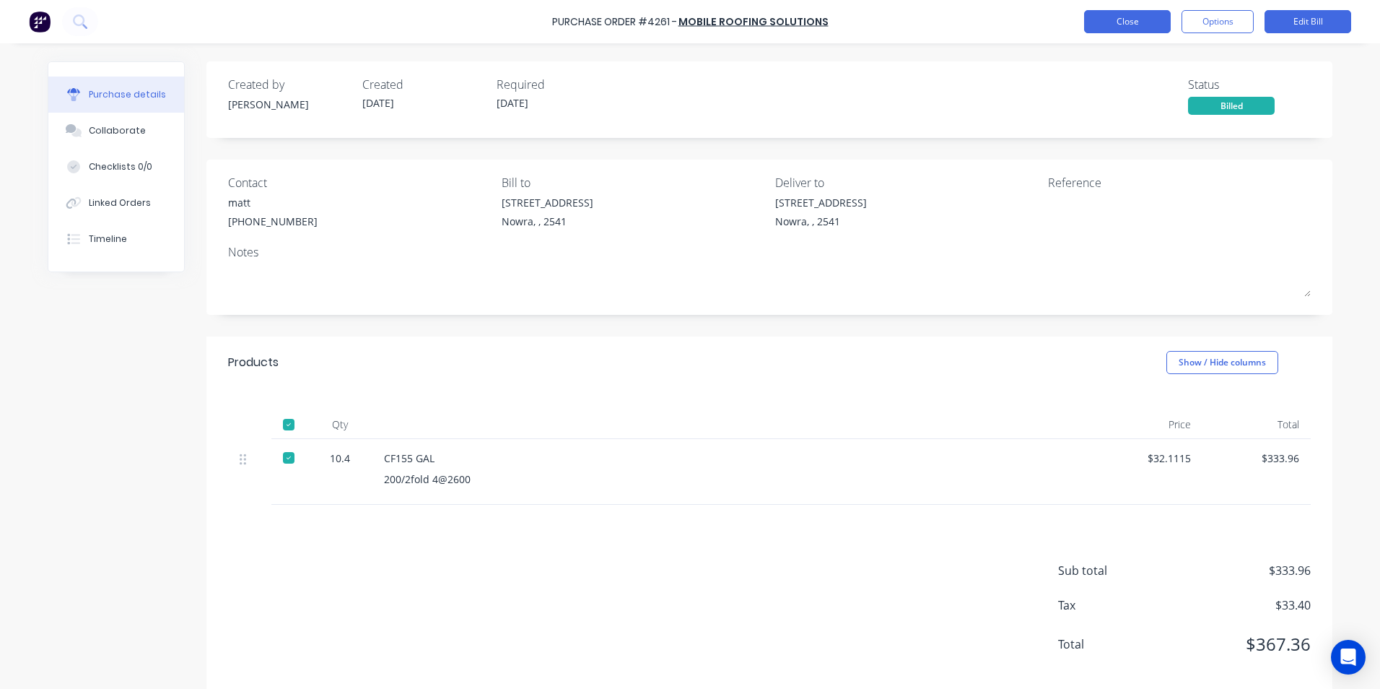
click at [1102, 31] on button "Close" at bounding box center [1127, 21] width 87 height 23
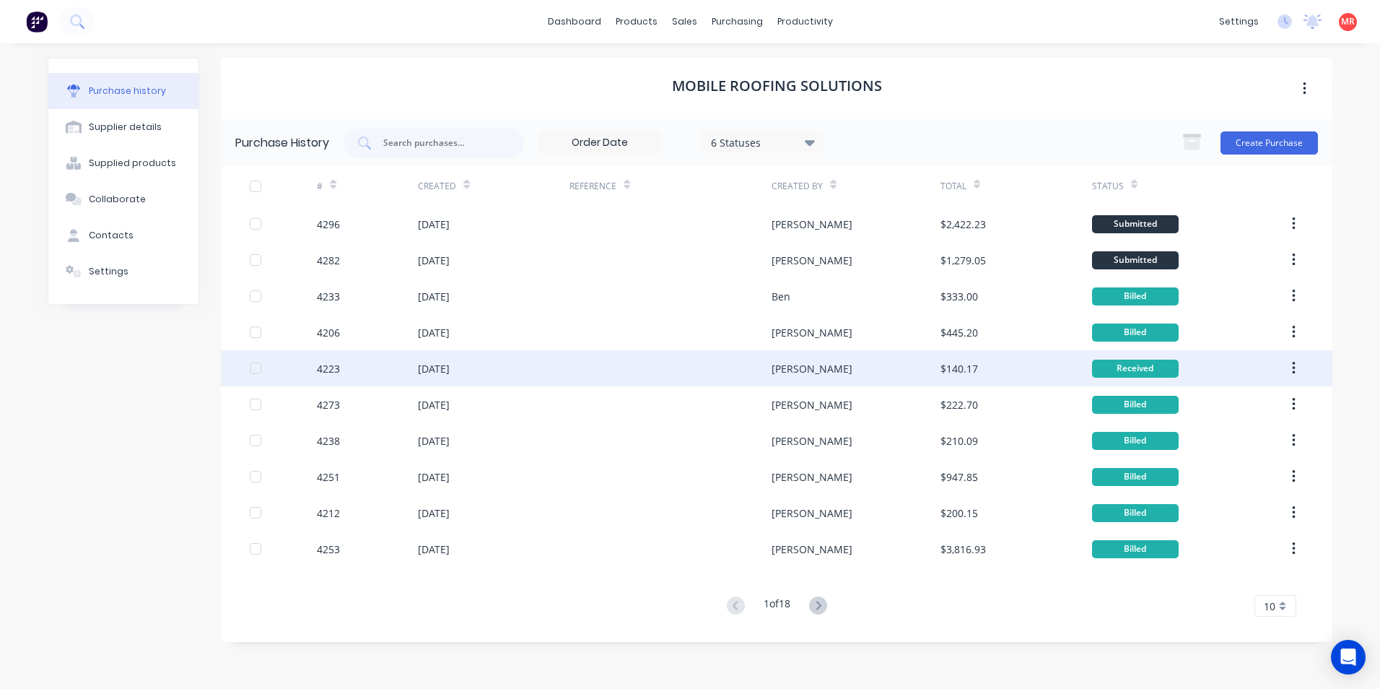
click at [684, 362] on div at bounding box center [670, 368] width 202 height 36
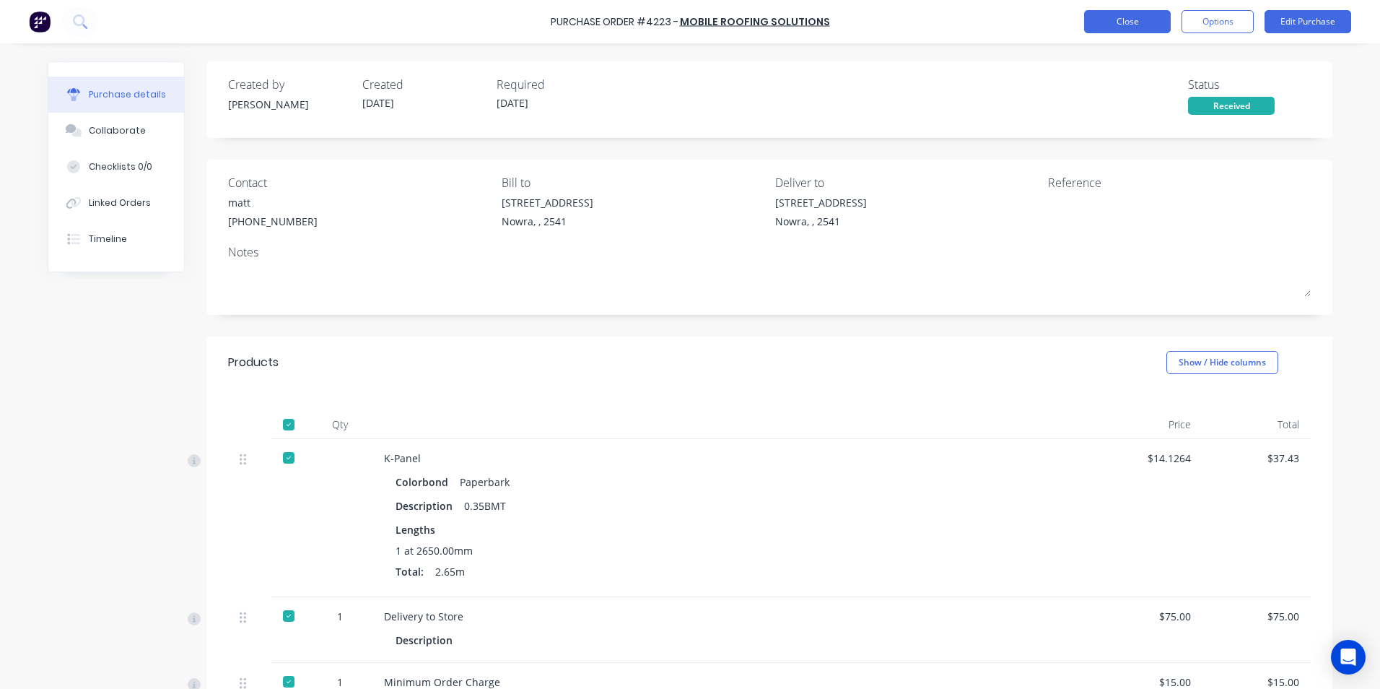
click at [1147, 16] on button "Close" at bounding box center [1127, 21] width 87 height 23
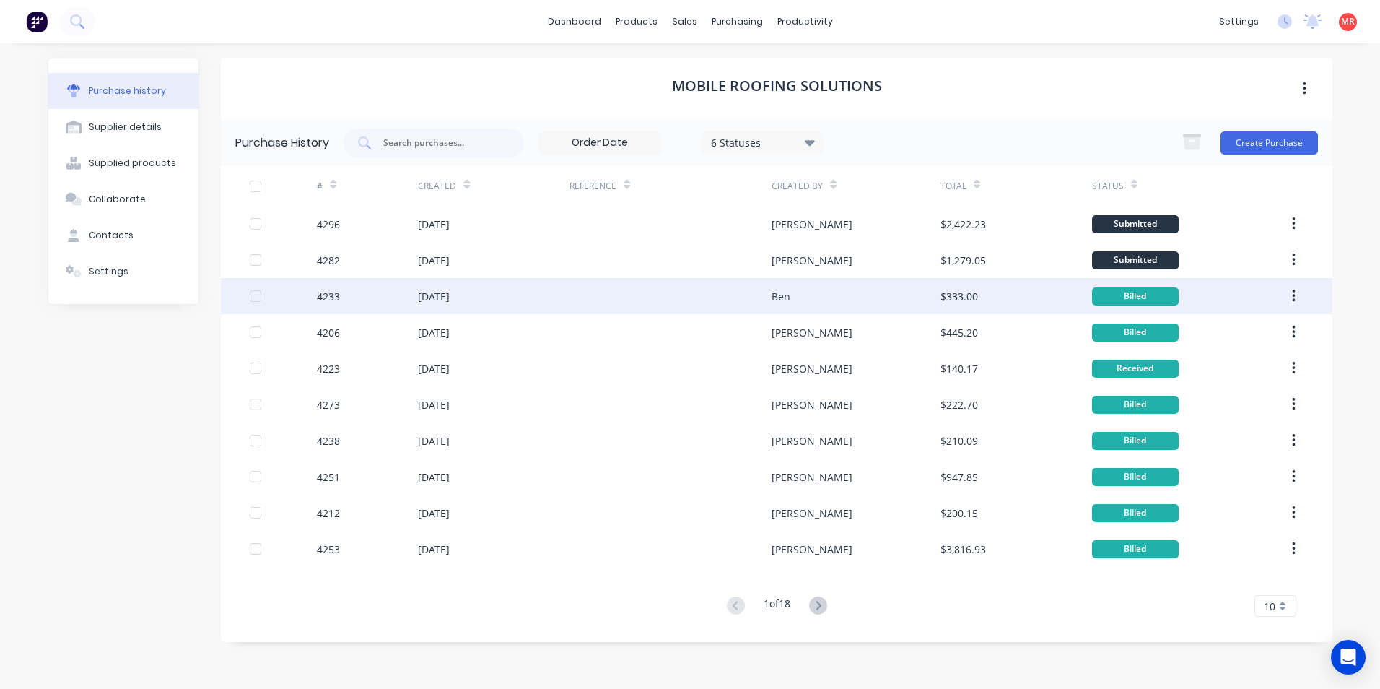
click at [746, 296] on div at bounding box center [670, 296] width 202 height 36
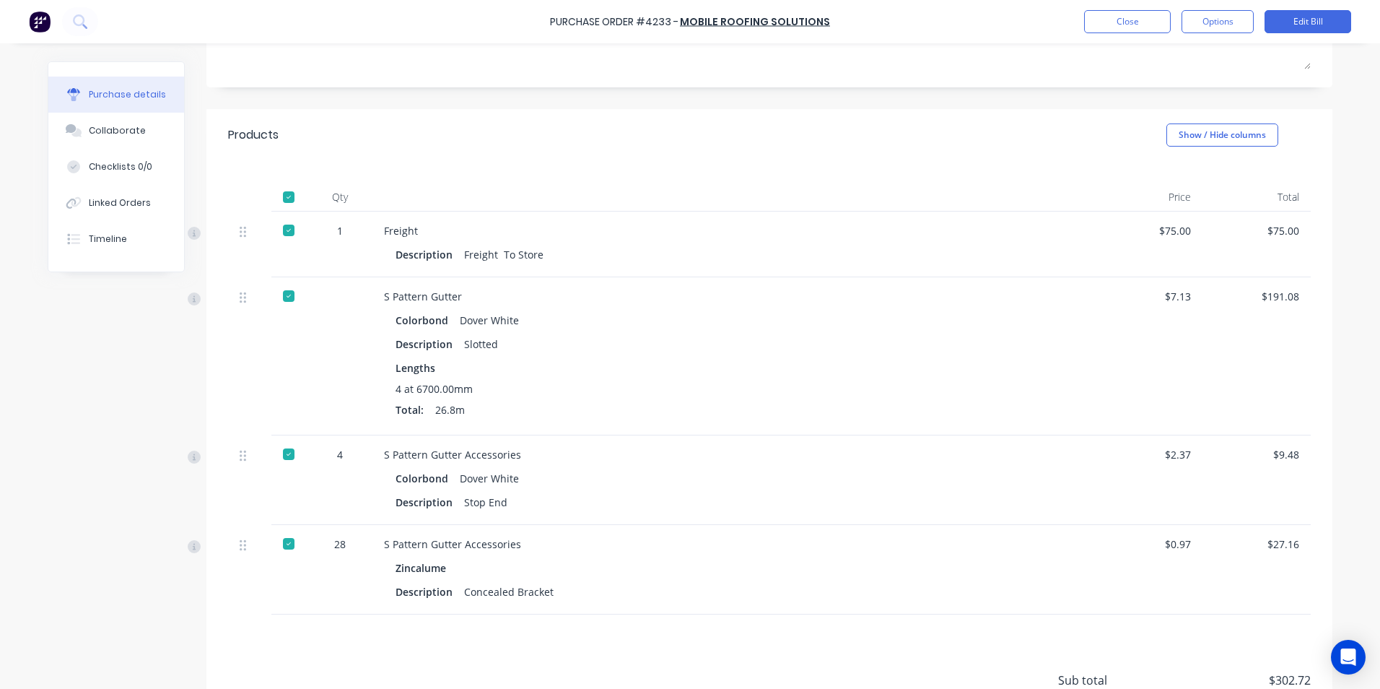
scroll to position [144, 0]
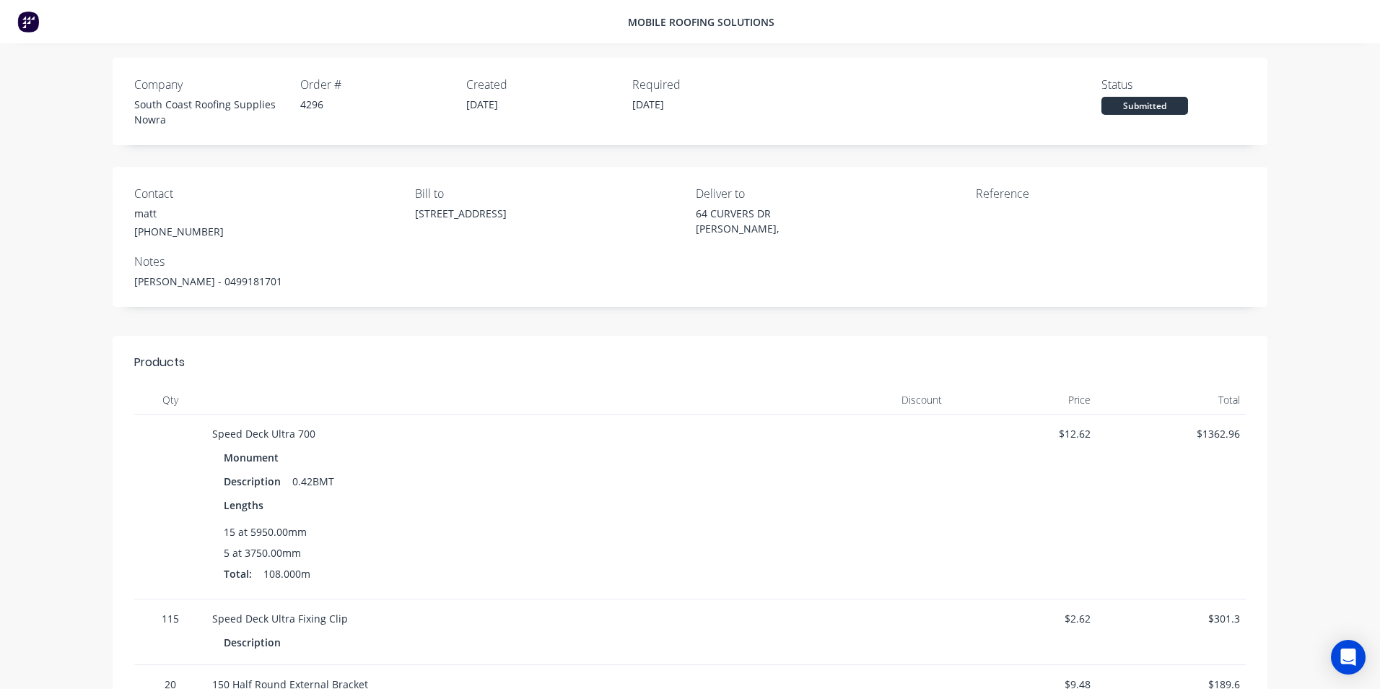
click at [33, 26] on img at bounding box center [28, 22] width 22 height 22
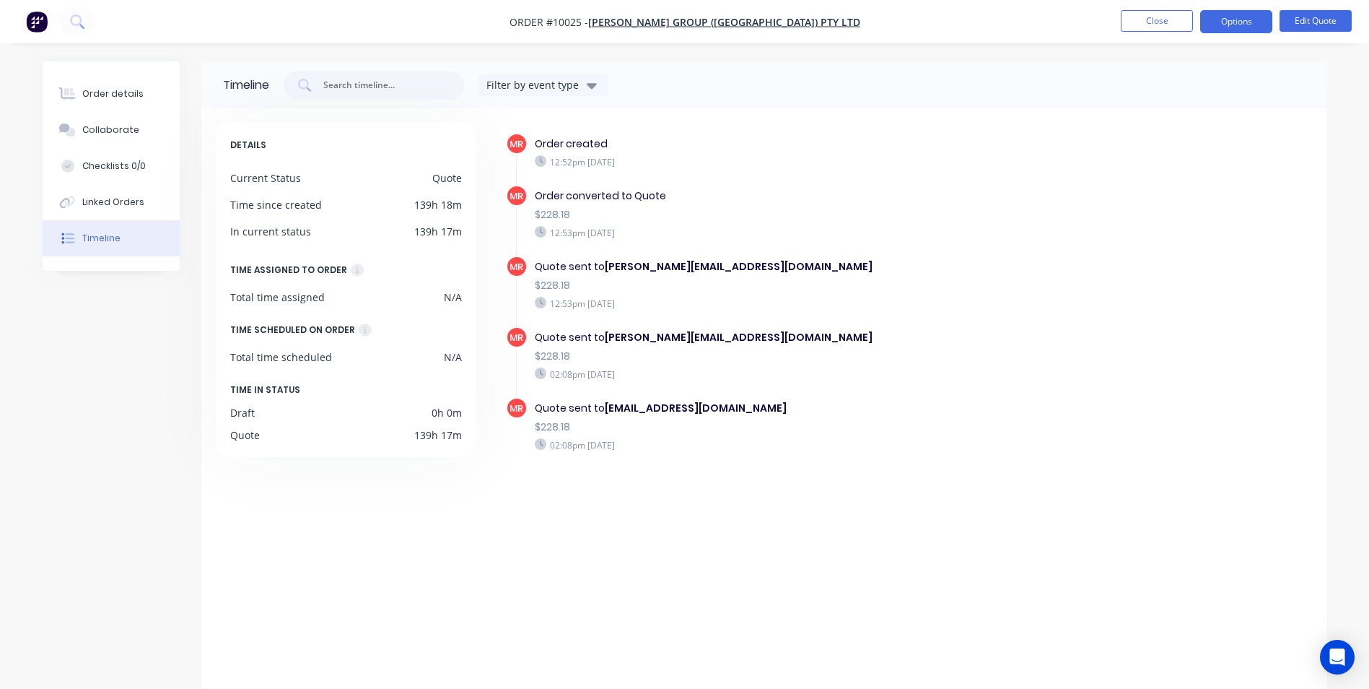
click at [31, 24] on img "button" at bounding box center [37, 22] width 22 height 22
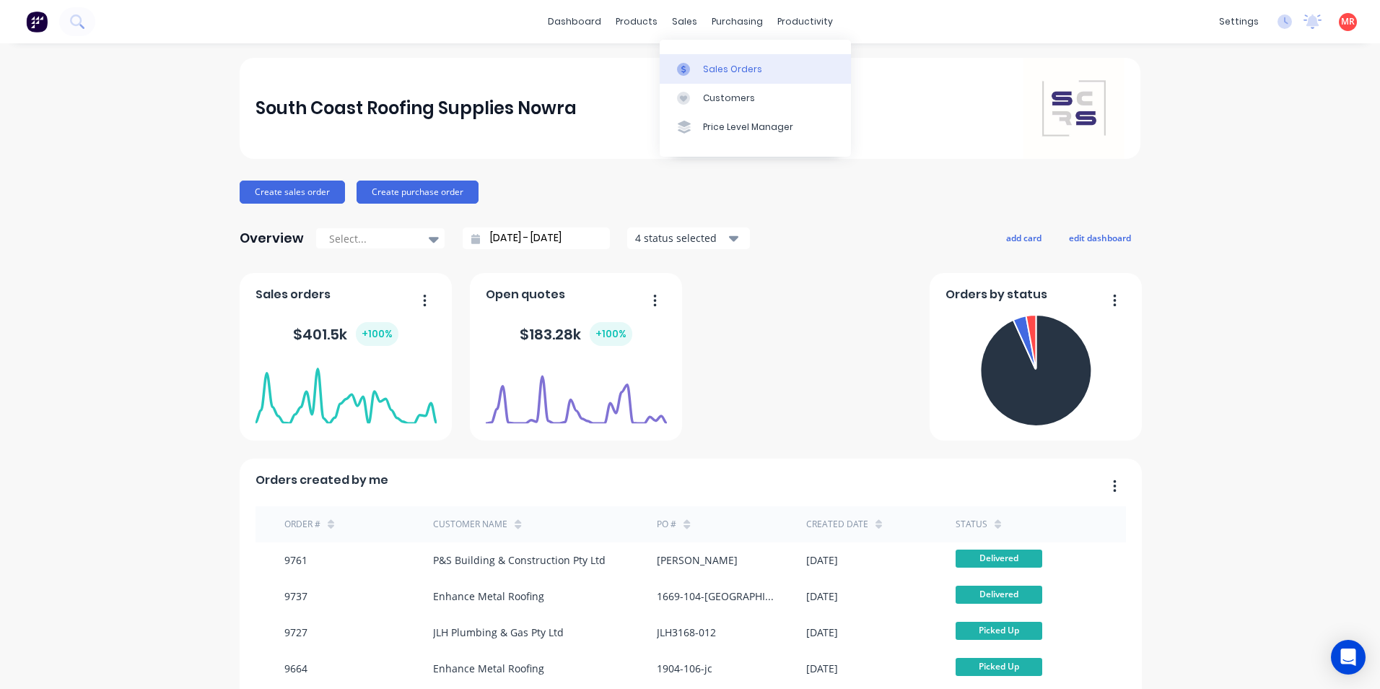
click at [687, 65] on icon at bounding box center [683, 69] width 13 height 13
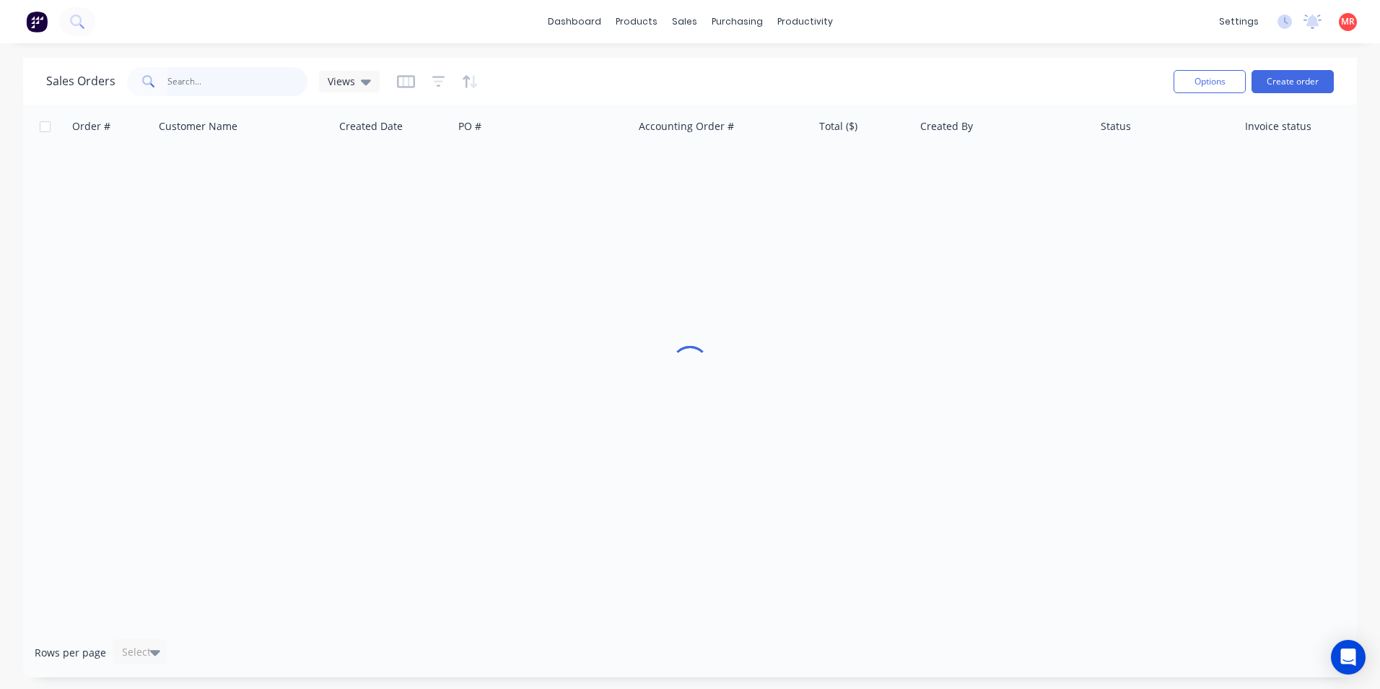
click at [211, 92] on input "text" at bounding box center [237, 81] width 141 height 29
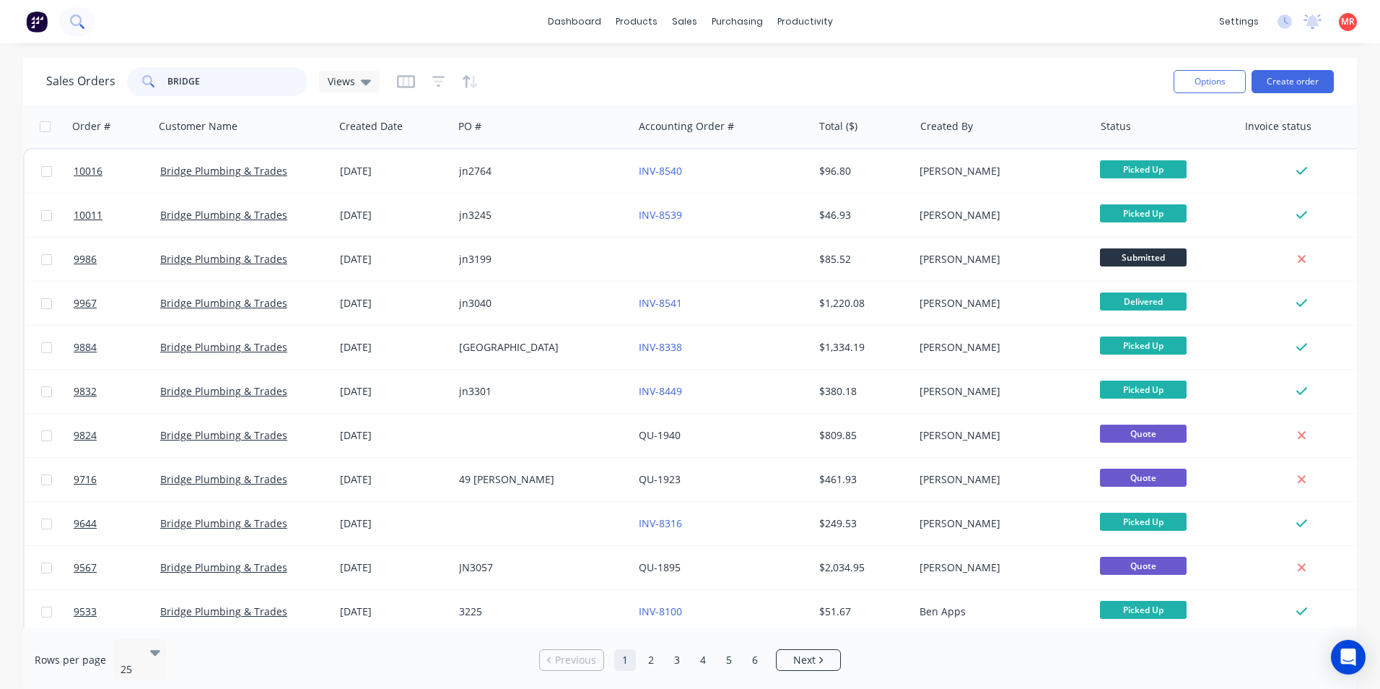
type input "BRIDGE"
click at [82, 27] on icon at bounding box center [81, 26] width 5 height 5
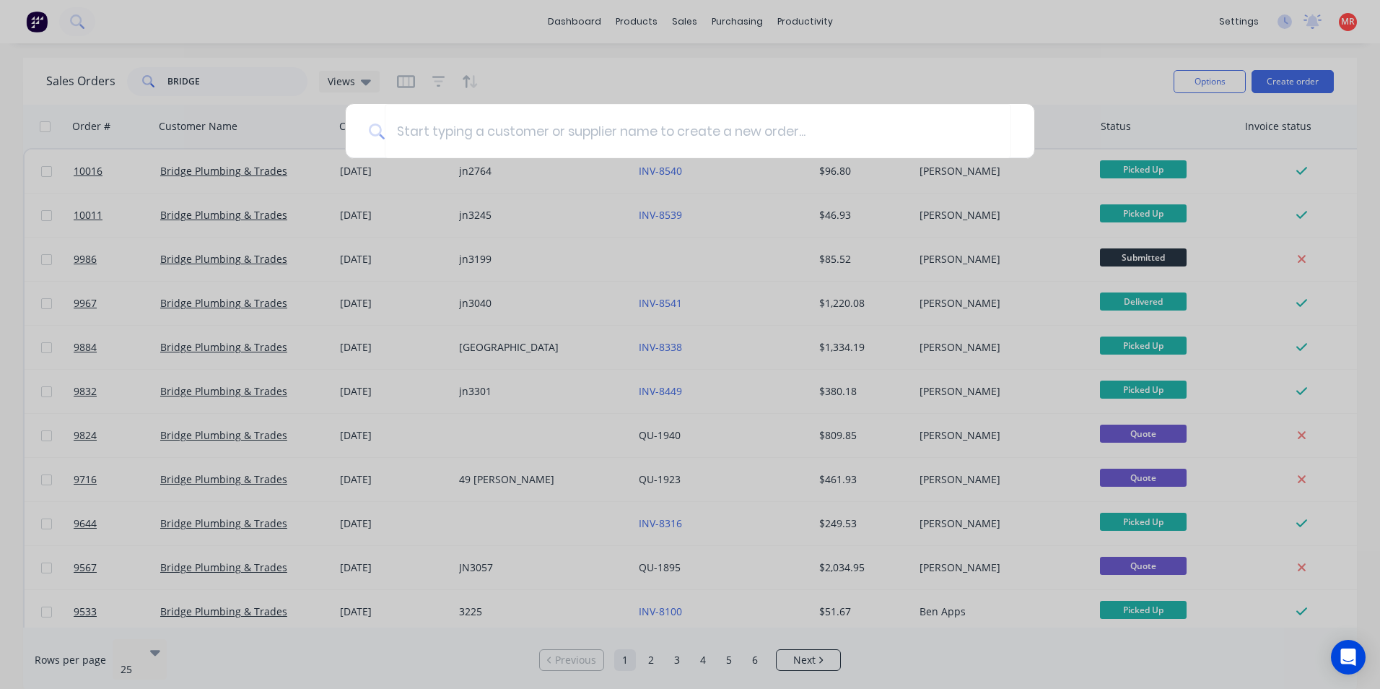
click at [588, 49] on div at bounding box center [690, 344] width 1380 height 689
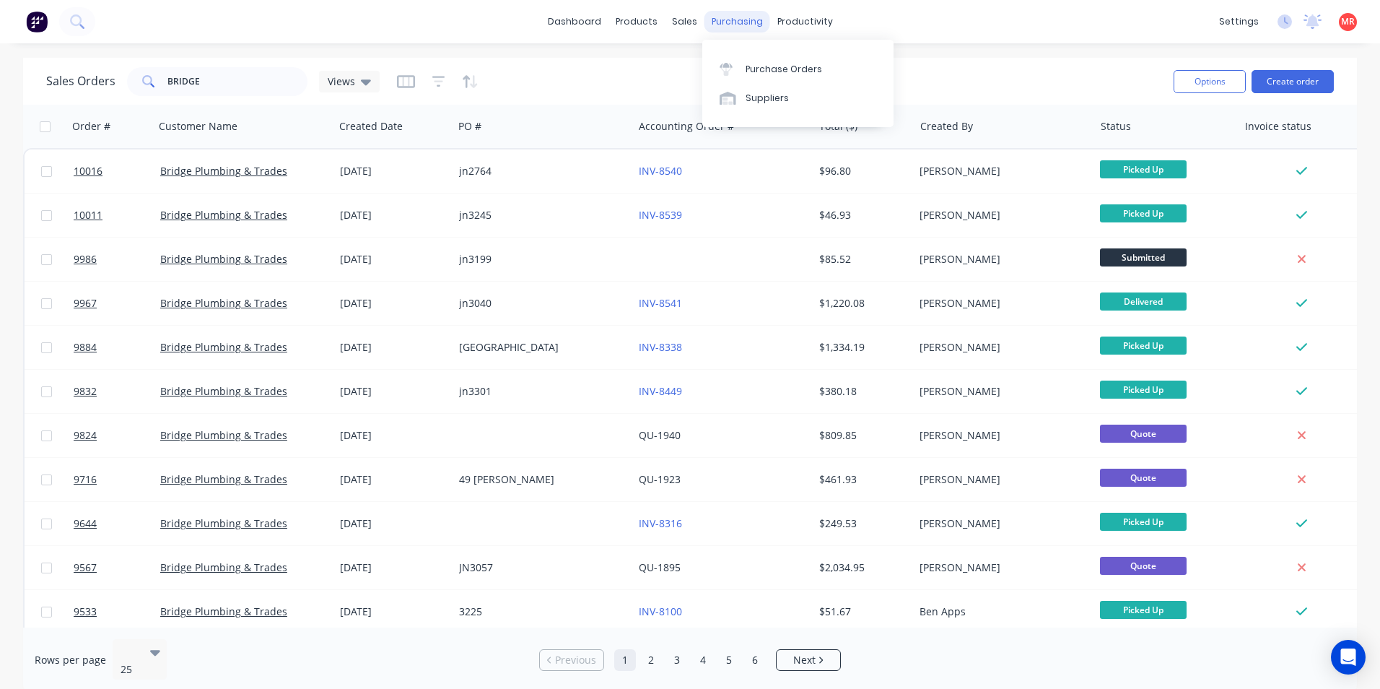
click at [728, 22] on div "purchasing" at bounding box center [737, 22] width 66 height 22
click at [763, 74] on div "Purchase Orders" at bounding box center [784, 69] width 77 height 13
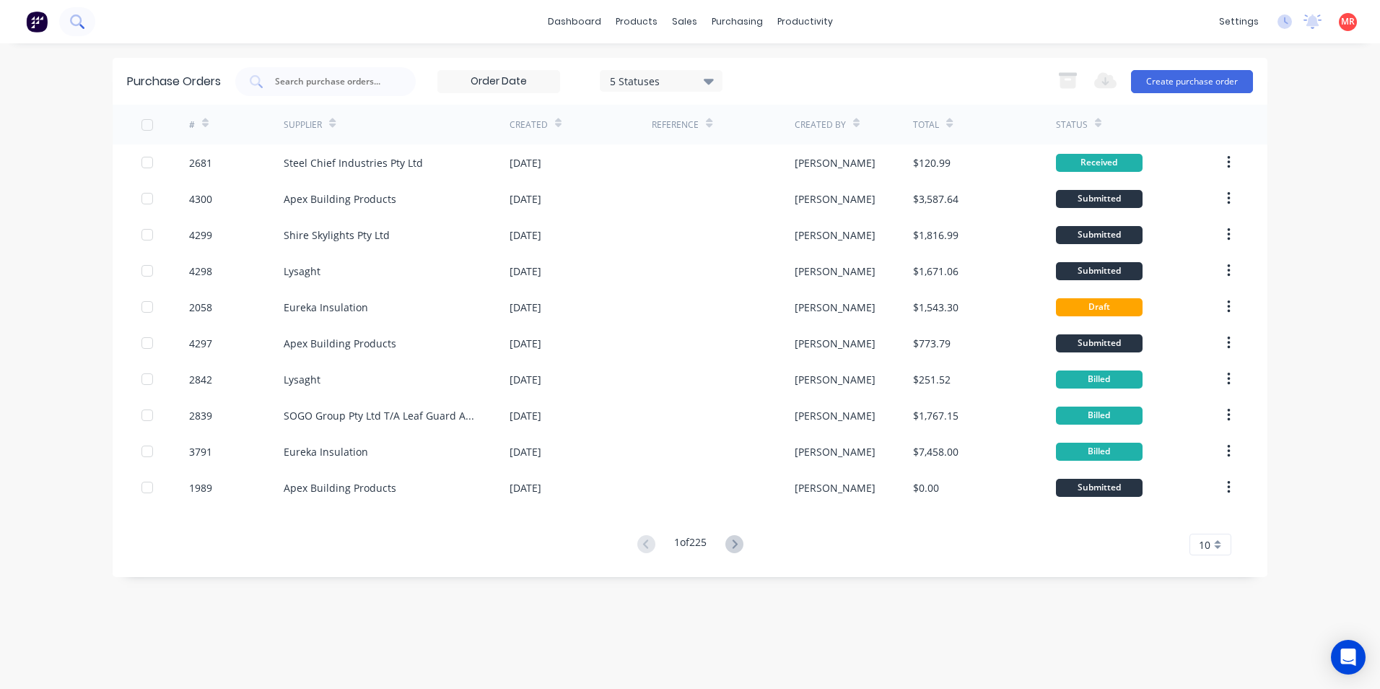
click at [79, 16] on icon at bounding box center [77, 21] width 14 height 14
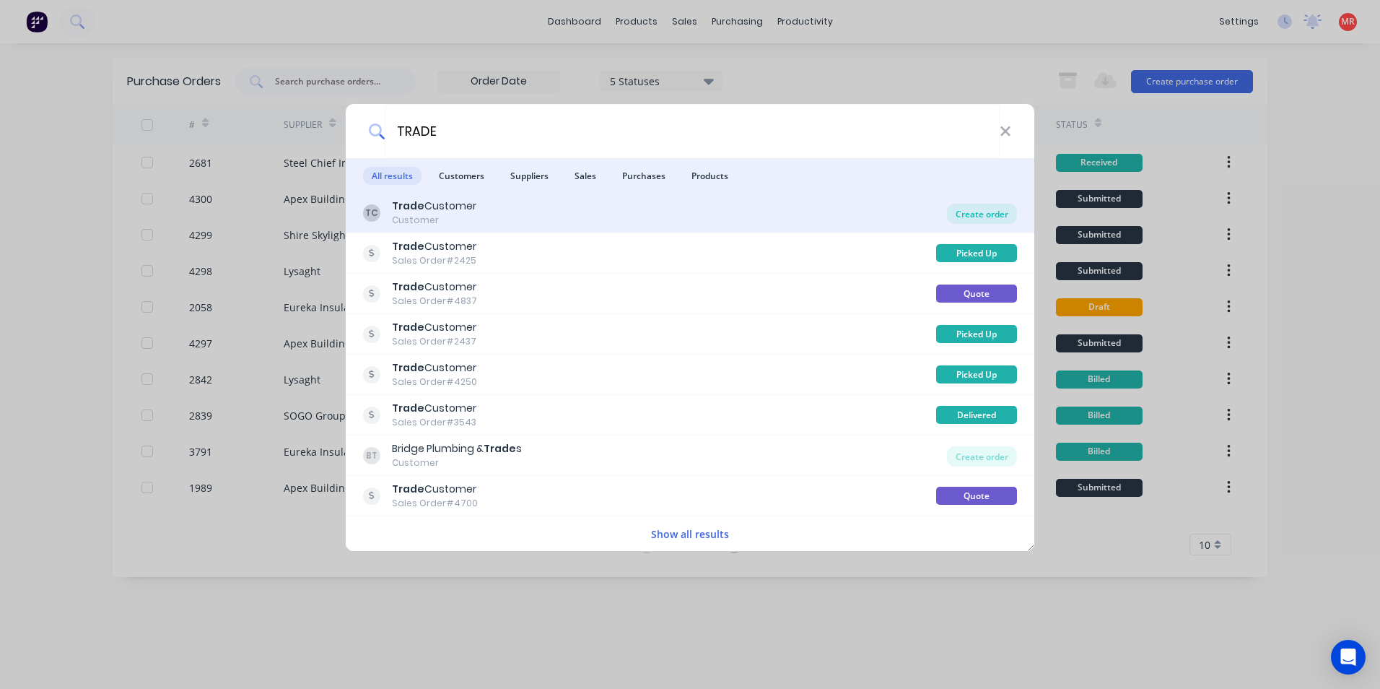
type input "TRADE"
click at [976, 209] on div "Create order" at bounding box center [982, 214] width 70 height 20
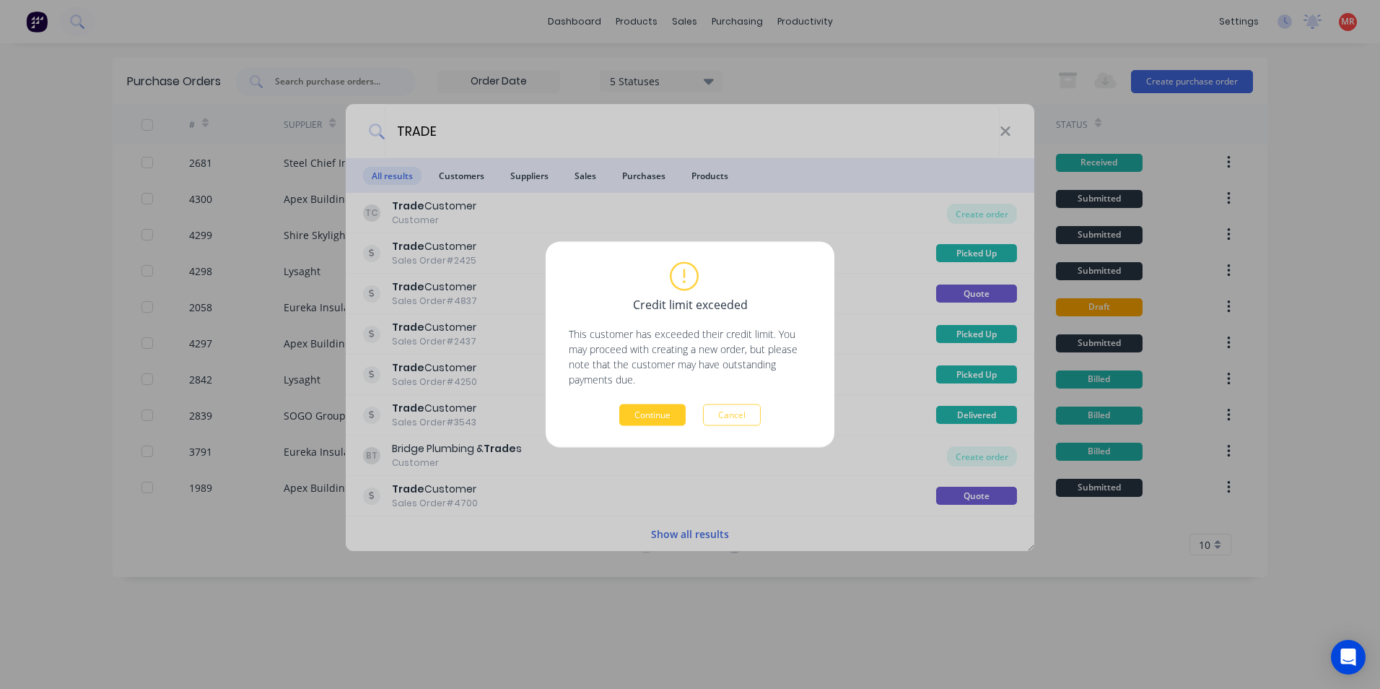
click at [654, 408] on button "Continue" at bounding box center [652, 415] width 66 height 22
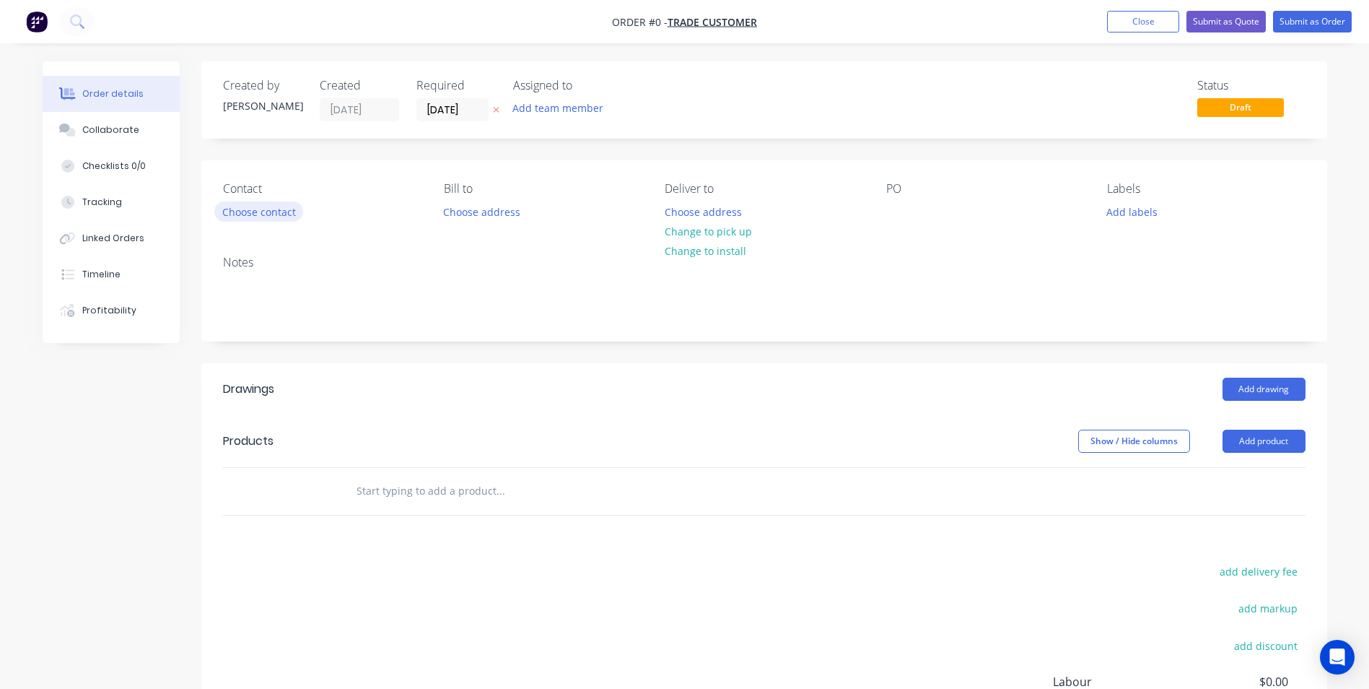
click at [294, 212] on button "Choose contact" at bounding box center [258, 210] width 89 height 19
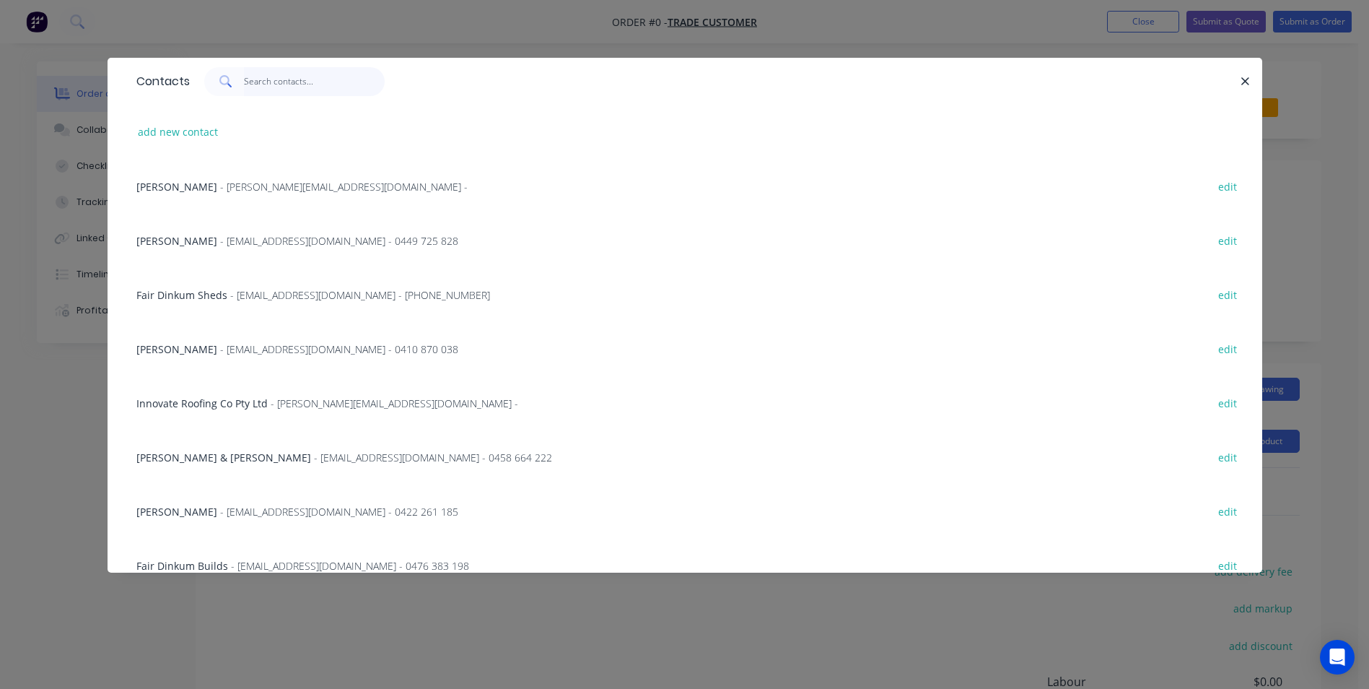
click at [282, 89] on input "text" at bounding box center [314, 81] width 141 height 29
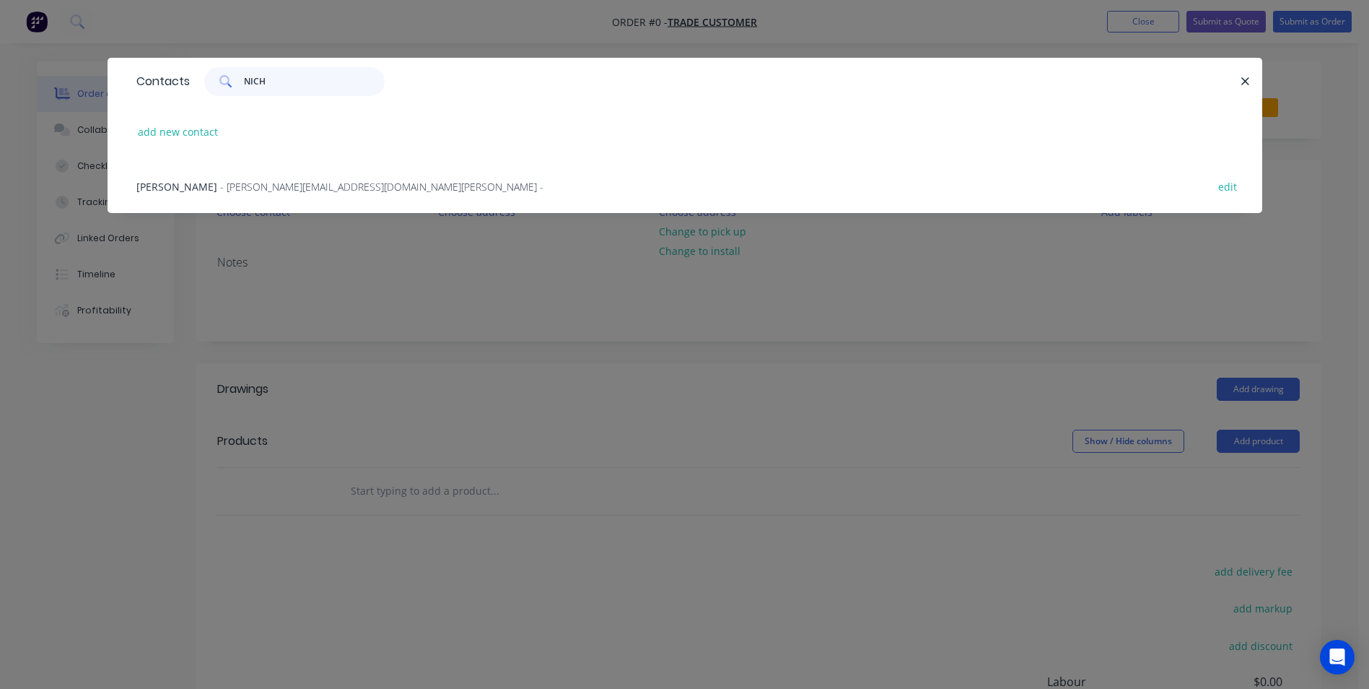
type input "NICH"
click at [298, 191] on span "- peter@nichebuildingsolutions.com.au -" at bounding box center [381, 187] width 323 height 14
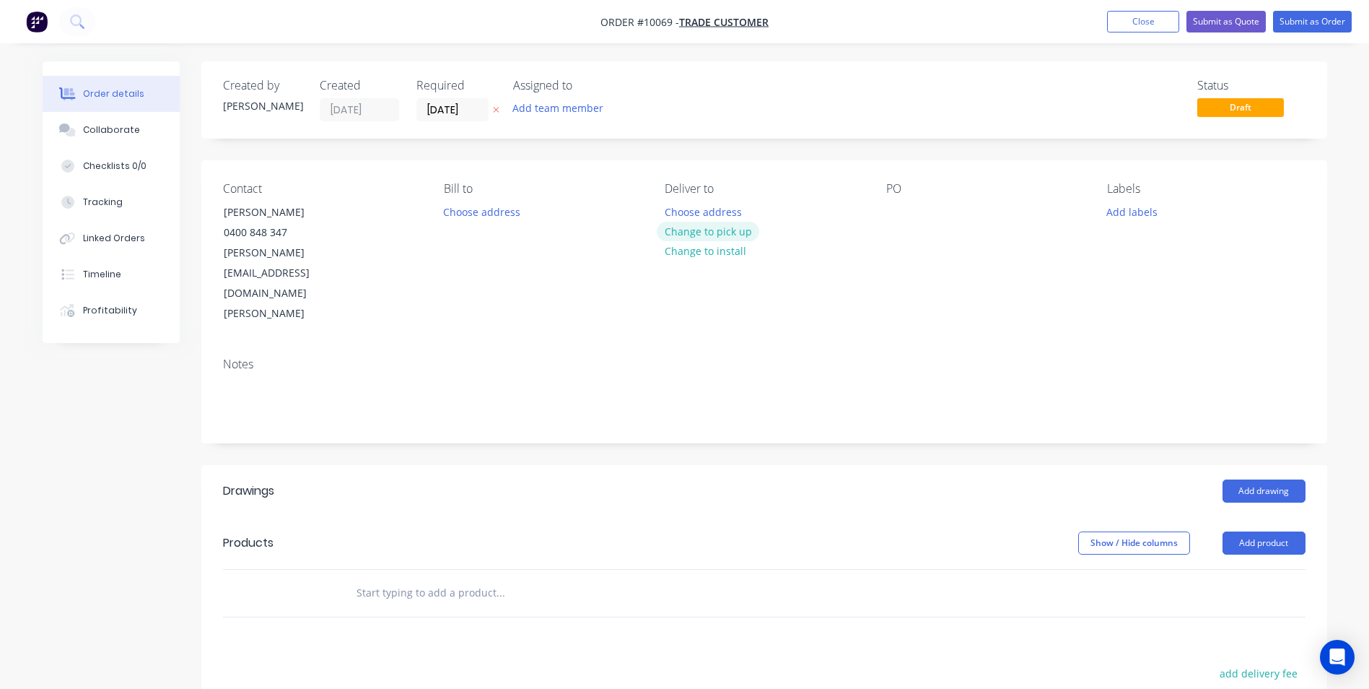
click at [694, 232] on button "Change to pick up" at bounding box center [708, 231] width 102 height 19
click at [901, 214] on div at bounding box center [897, 211] width 23 height 21
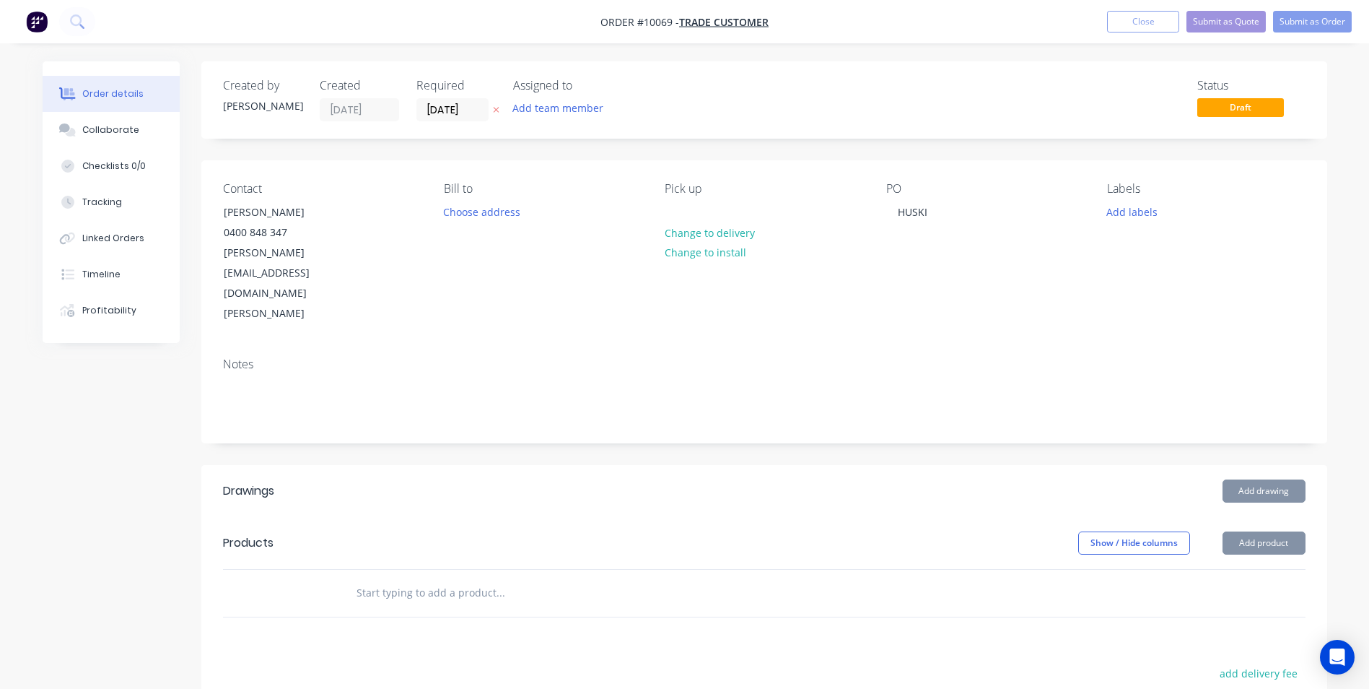
click at [463, 578] on input "text" at bounding box center [500, 592] width 289 height 29
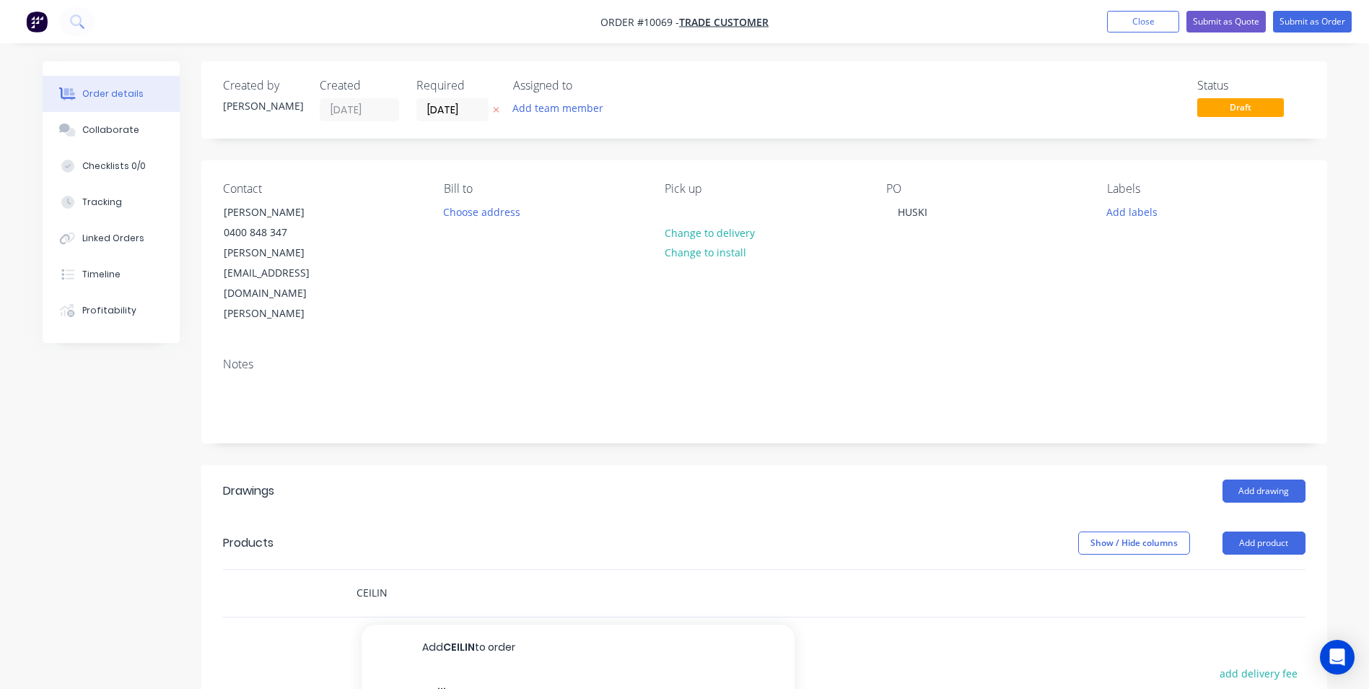
scroll to position [144, 0]
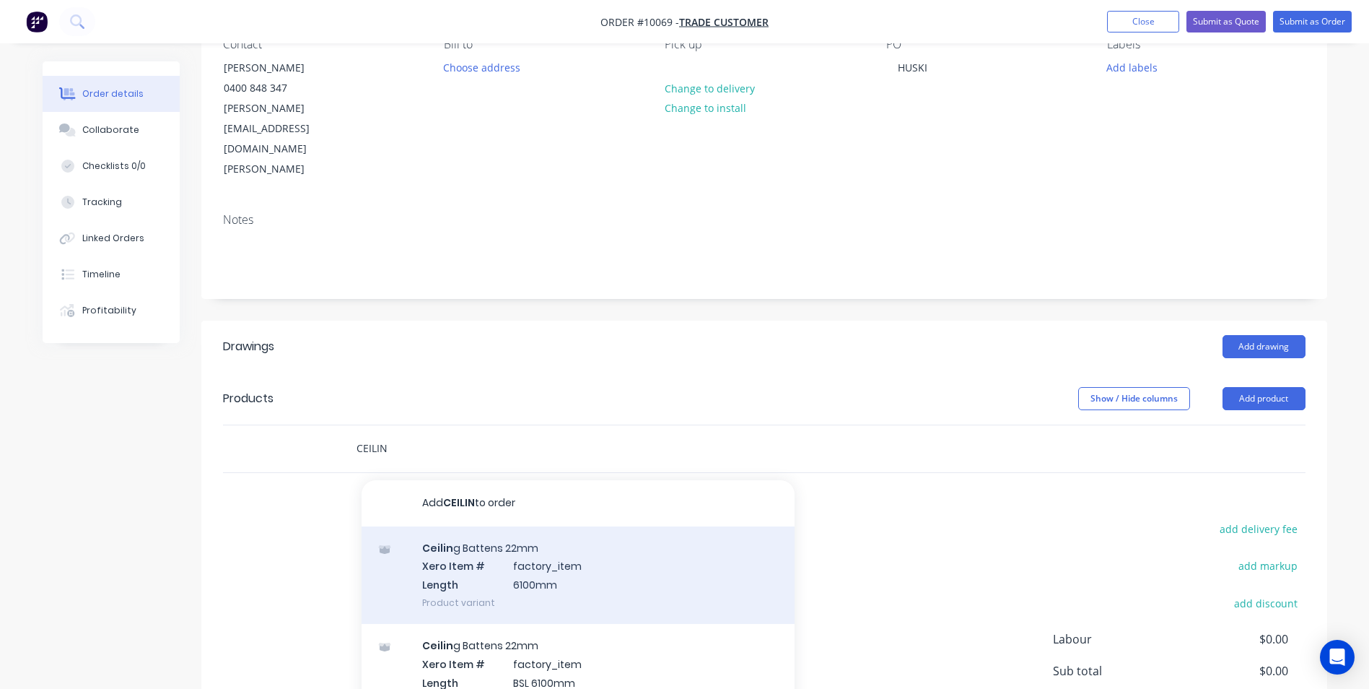
type input "CEILIN"
click at [484, 526] on div "Ceilin g Battens 22mm Xero Item # factory_item Length 6100mm Product variant" at bounding box center [578, 574] width 433 height 97
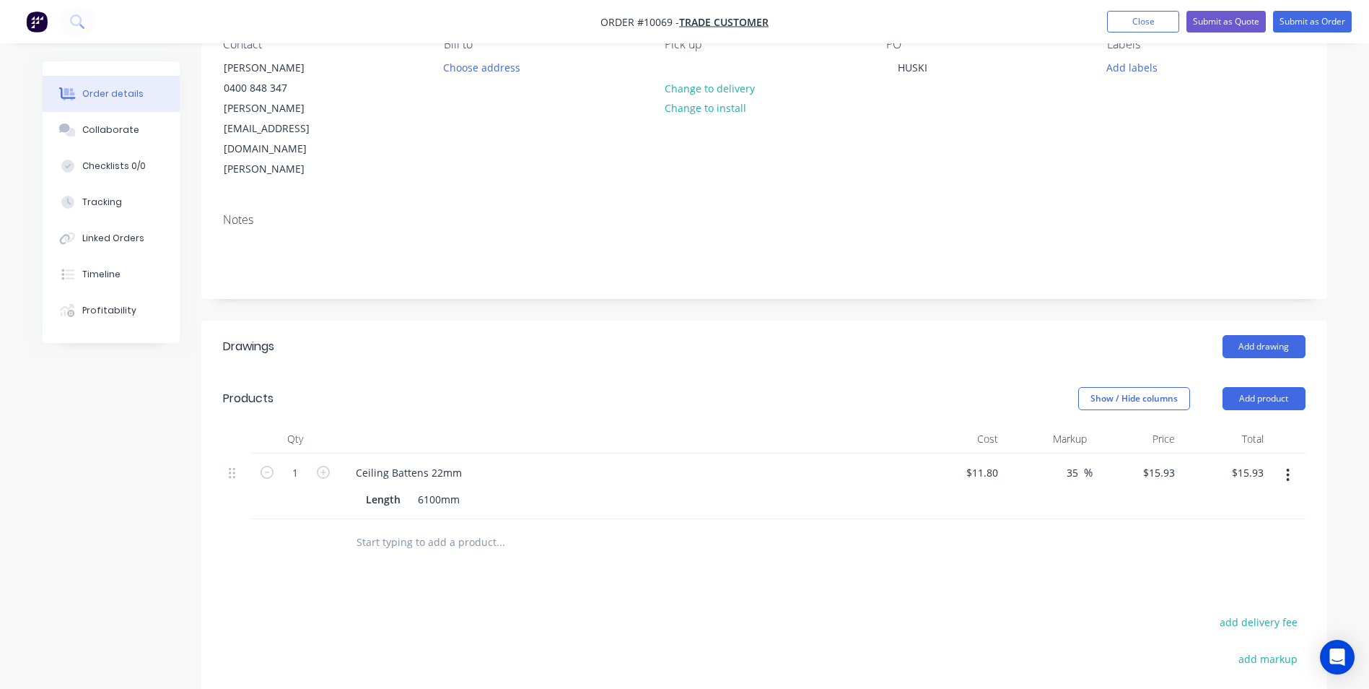
click at [1290, 467] on icon "button" at bounding box center [1288, 475] width 4 height 16
click at [1245, 502] on div "Edit" at bounding box center [1236, 512] width 111 height 21
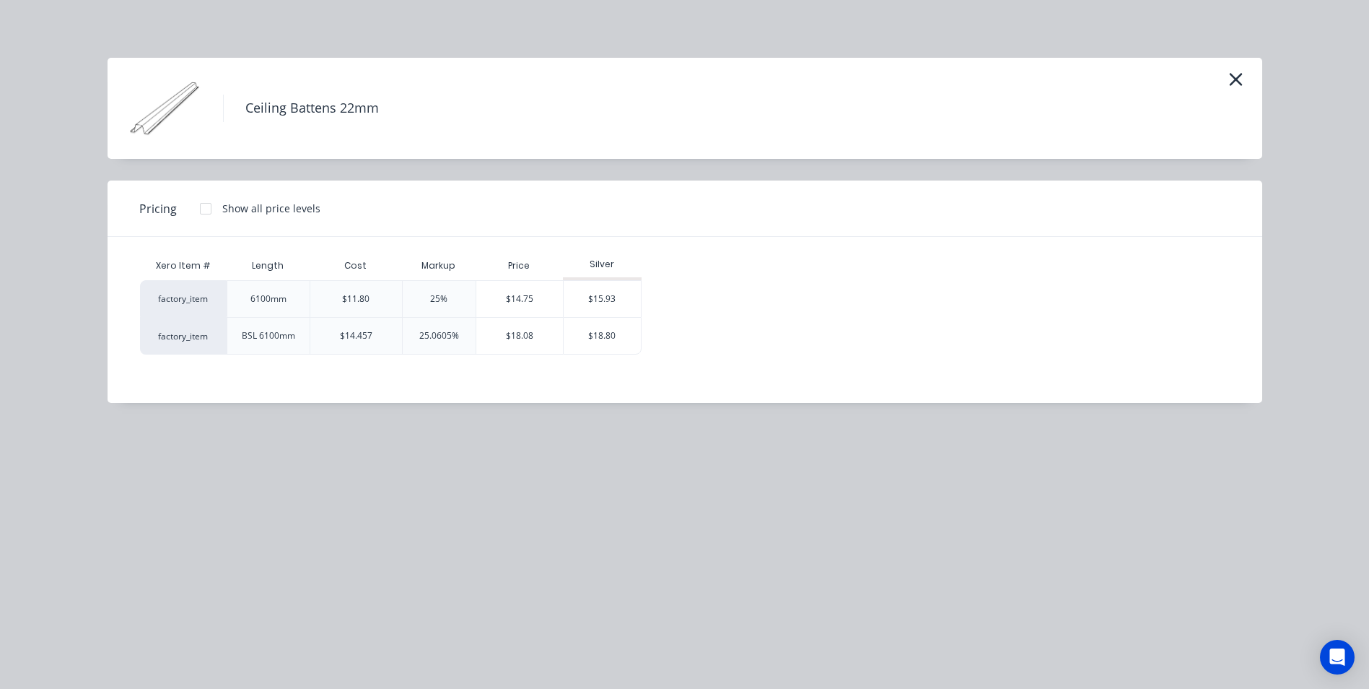
click at [206, 206] on div at bounding box center [205, 208] width 29 height 29
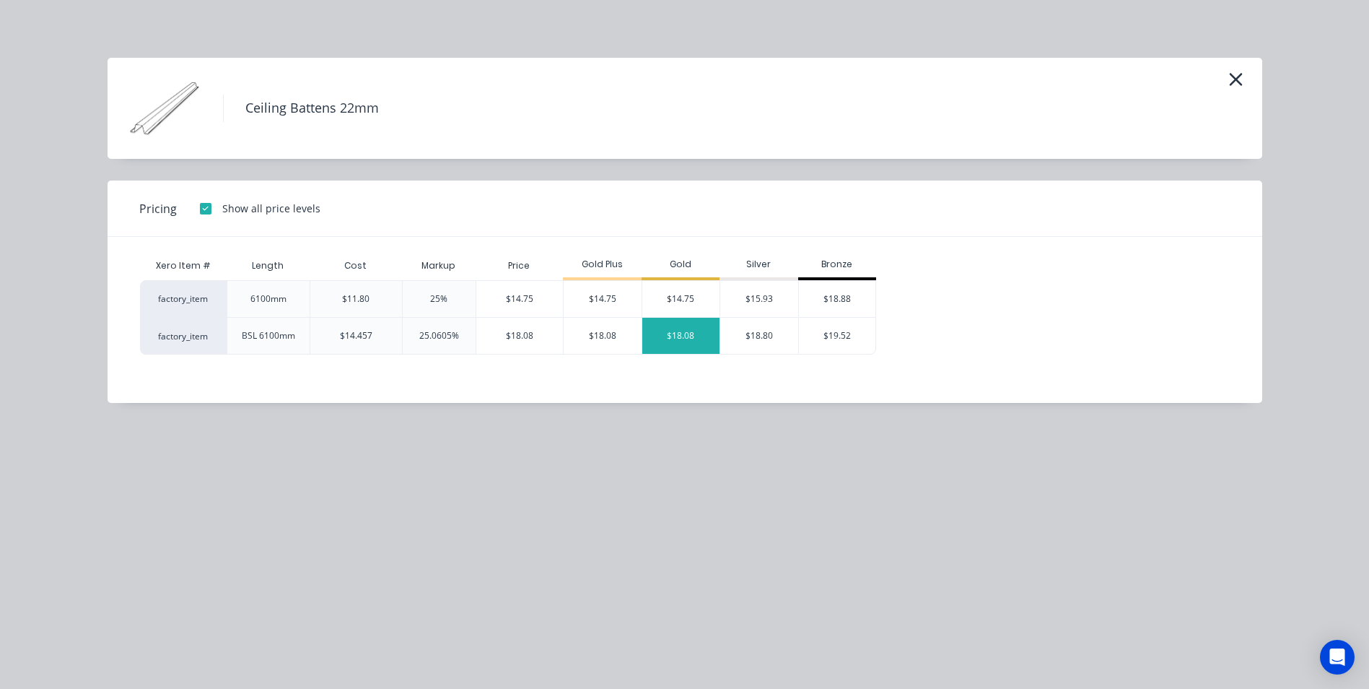
click at [665, 346] on div "$18.08" at bounding box center [681, 336] width 78 height 36
type input "53.22"
type input "$18.08"
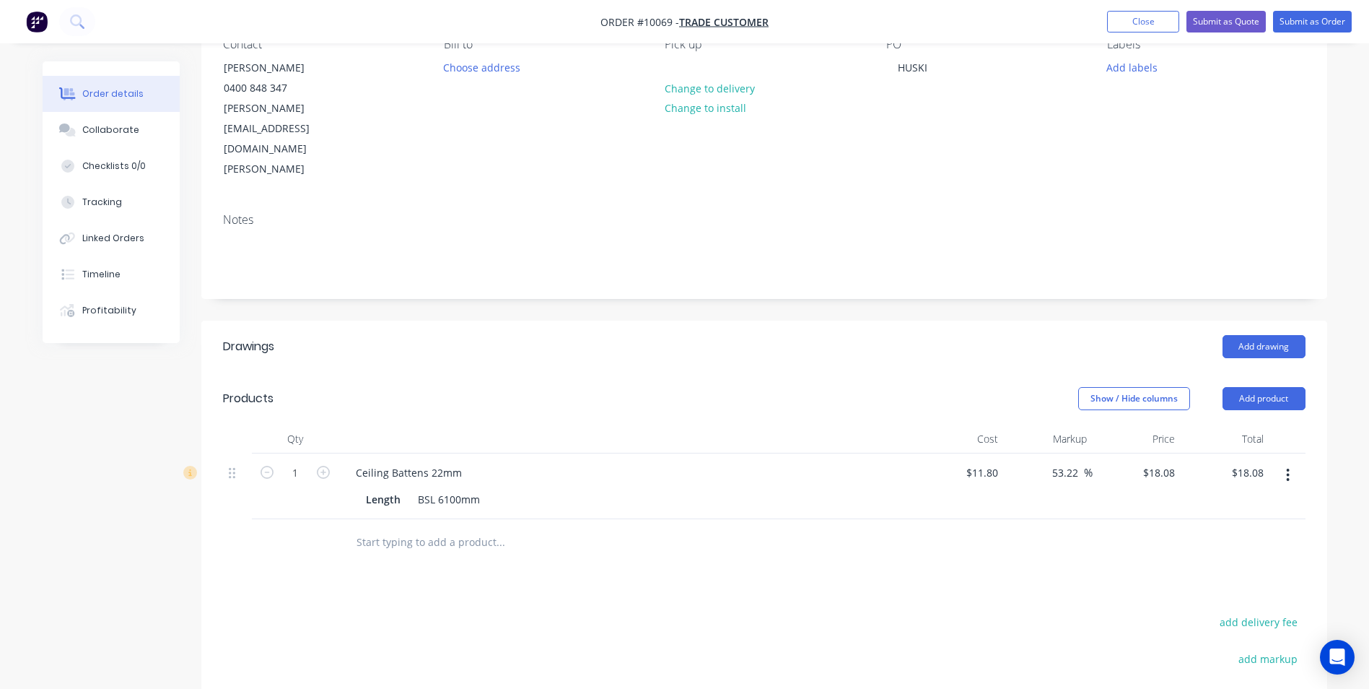
click at [1288, 467] on icon "button" at bounding box center [1288, 475] width 4 height 16
click at [1221, 502] on div "Edit" at bounding box center [1236, 512] width 111 height 21
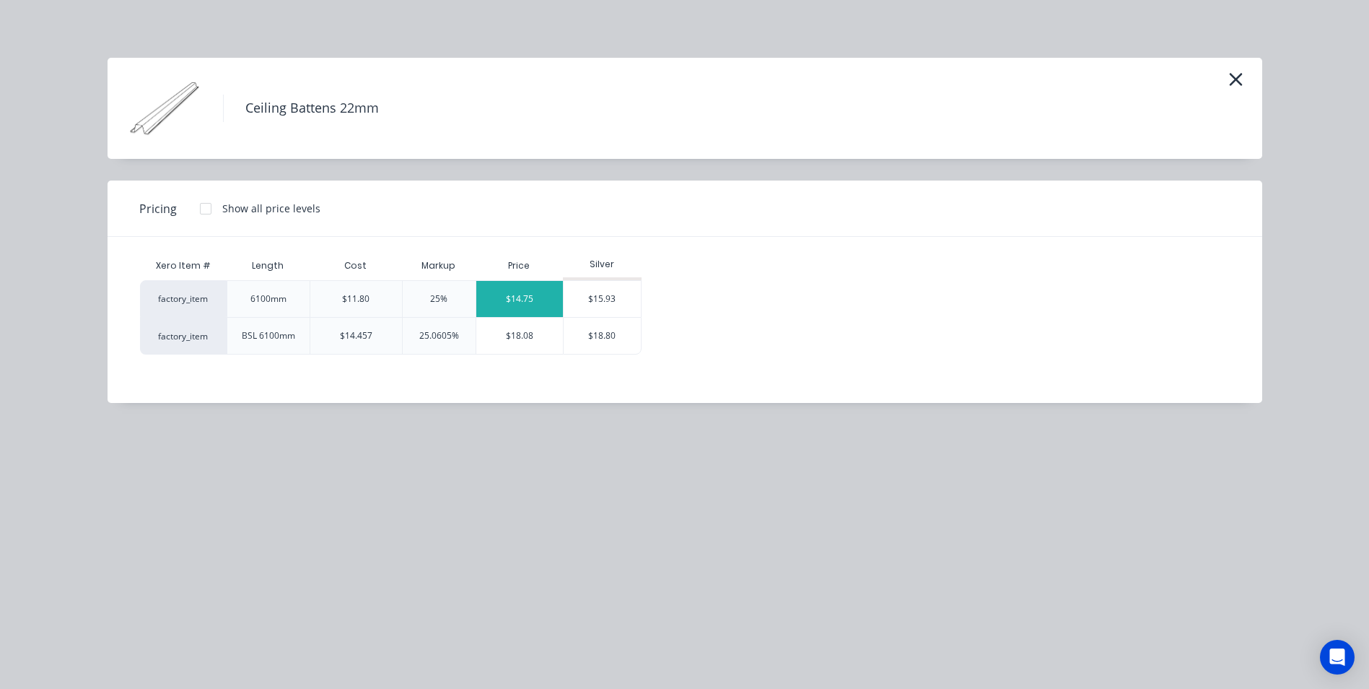
click at [506, 299] on div "$14.75" at bounding box center [519, 299] width 87 height 36
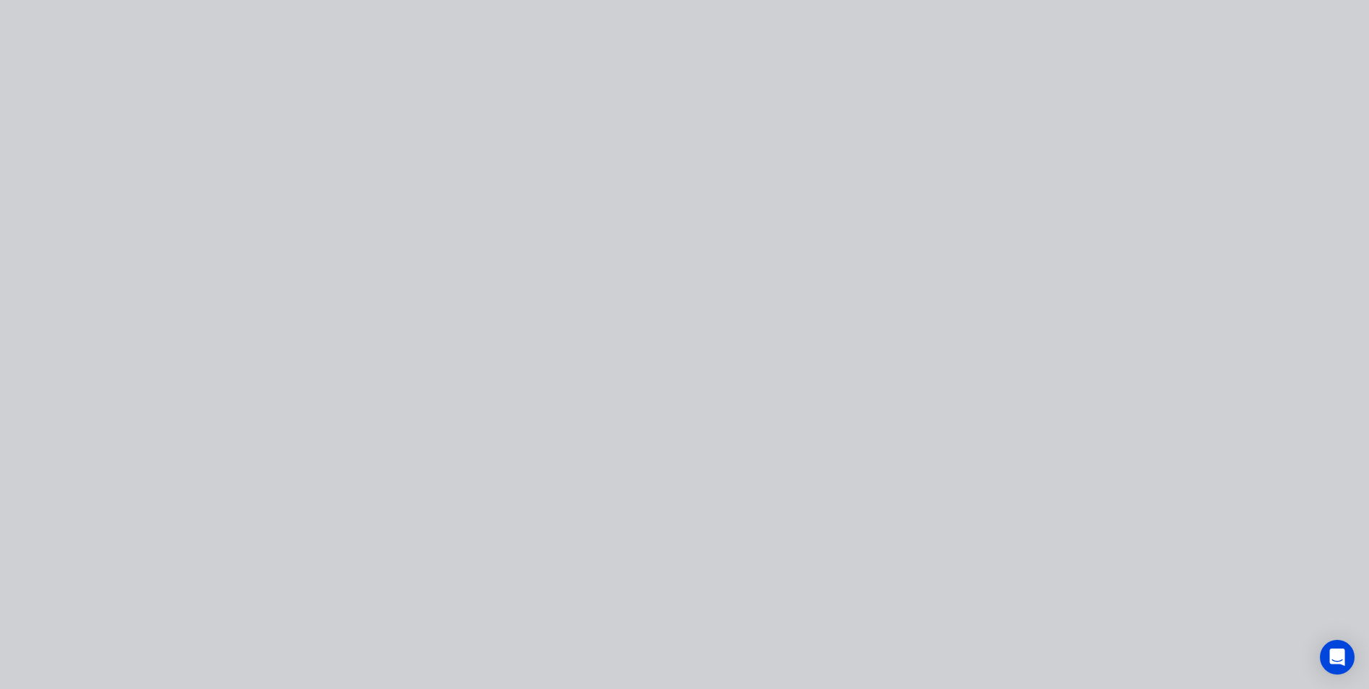
type input "25"
type input "$14.75"
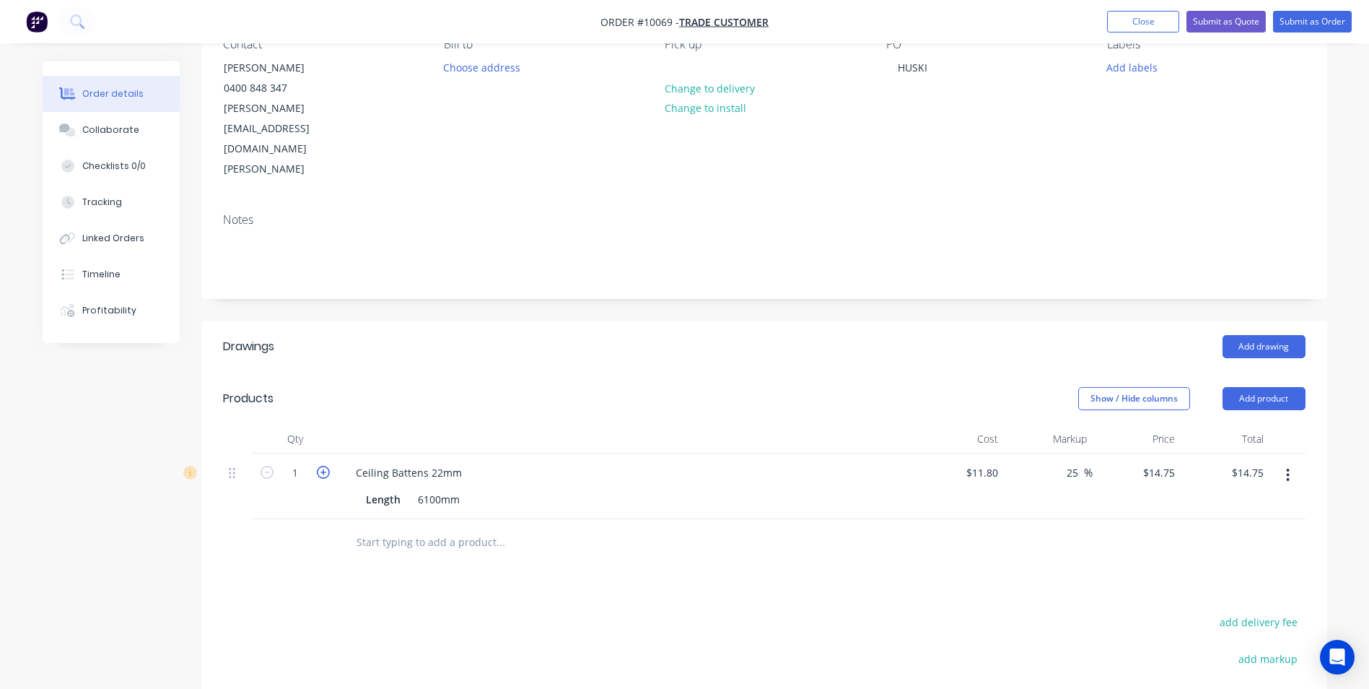
click at [327, 466] on icon "button" at bounding box center [323, 472] width 13 height 13
type input "2"
type input "$29.50"
click at [327, 466] on icon "button" at bounding box center [323, 472] width 13 height 13
type input "3"
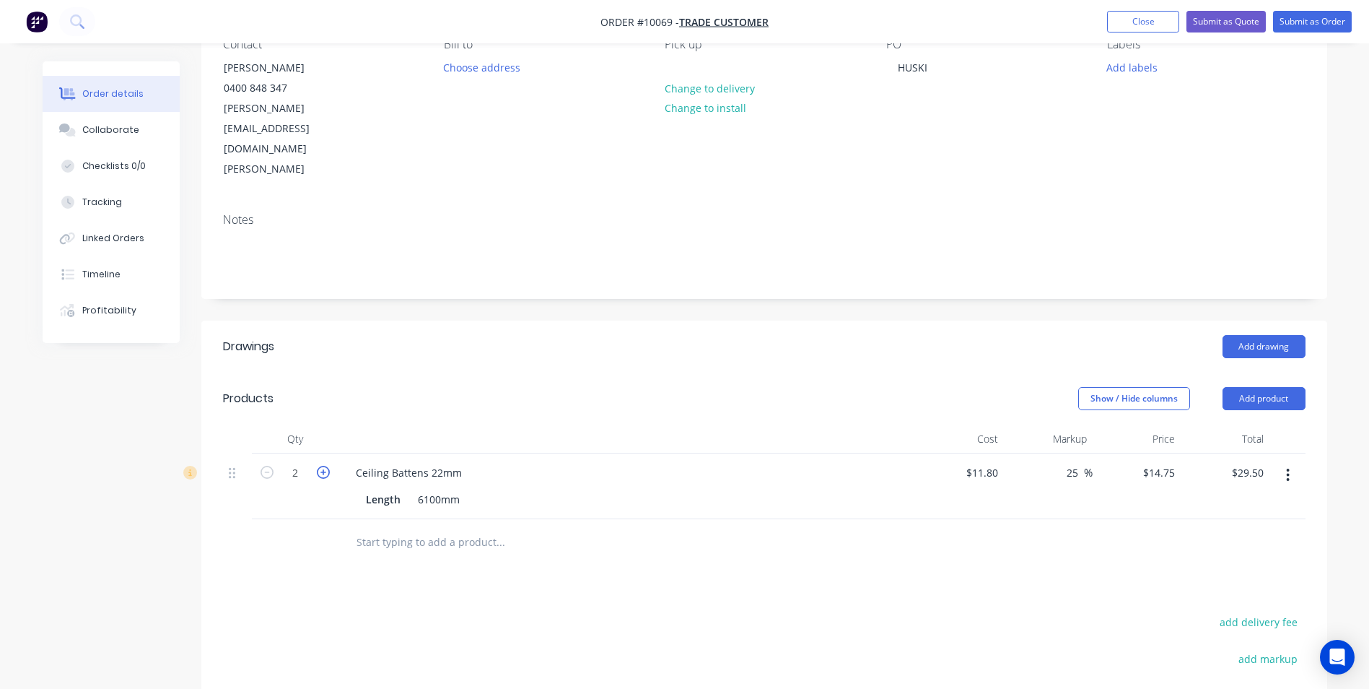
type input "$44.25"
click at [327, 466] on icon "button" at bounding box center [323, 472] width 13 height 13
type input "4"
type input "$59.00"
click at [327, 466] on icon "button" at bounding box center [323, 472] width 13 height 13
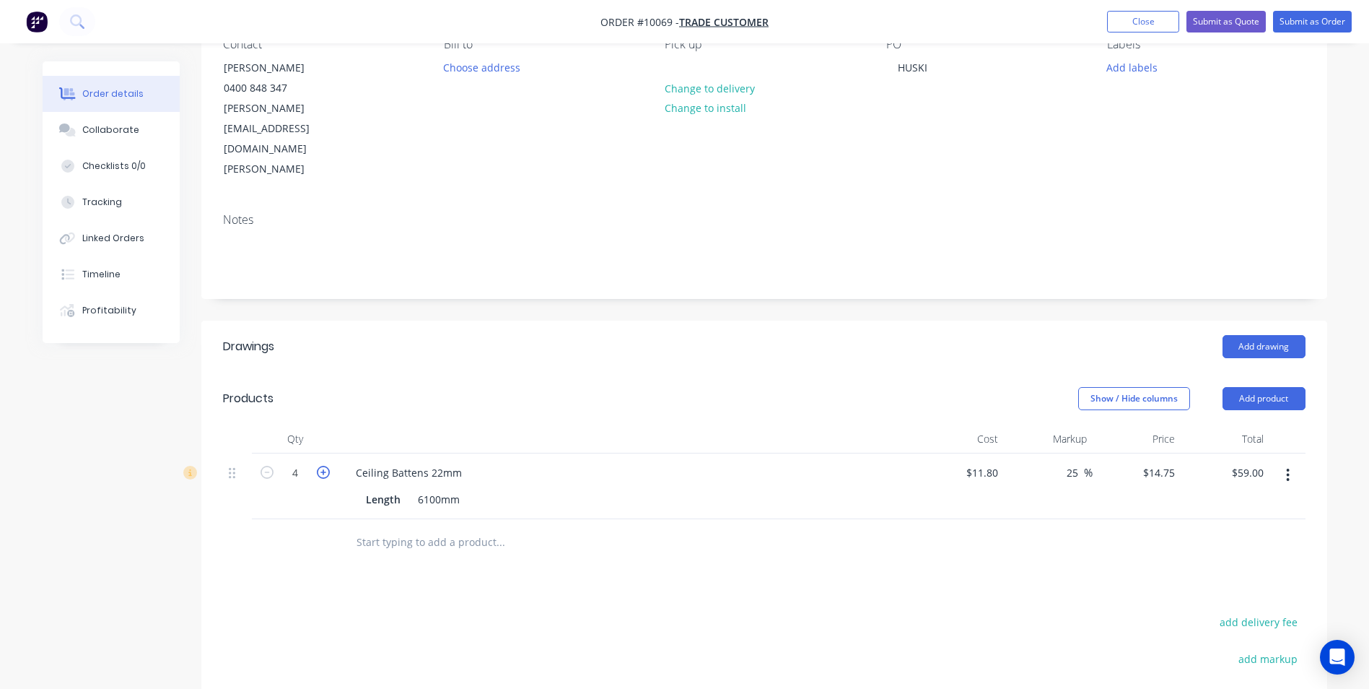
type input "5"
type input "$73.75"
click at [327, 466] on icon "button" at bounding box center [323, 472] width 13 height 13
type input "6"
type input "$88.50"
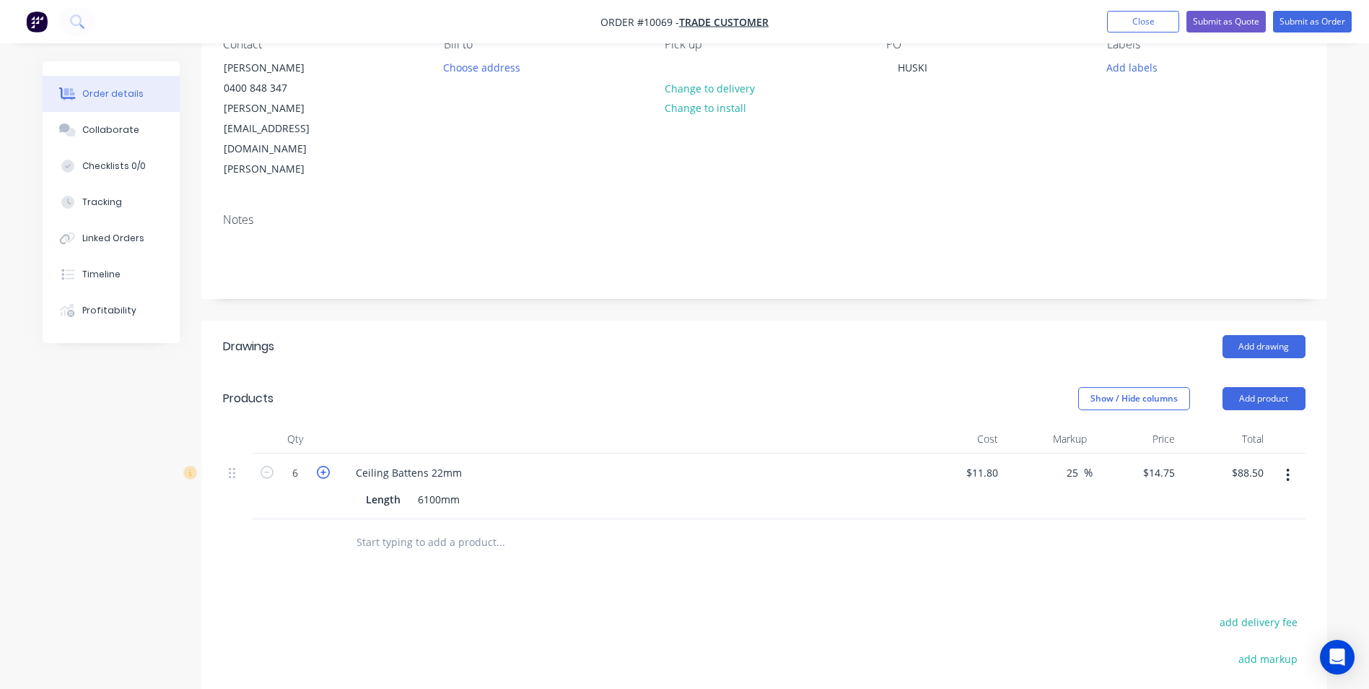
click at [327, 466] on icon "button" at bounding box center [323, 472] width 13 height 13
type input "7"
type input "$103.25"
click at [327, 466] on icon "button" at bounding box center [323, 472] width 13 height 13
type input "8"
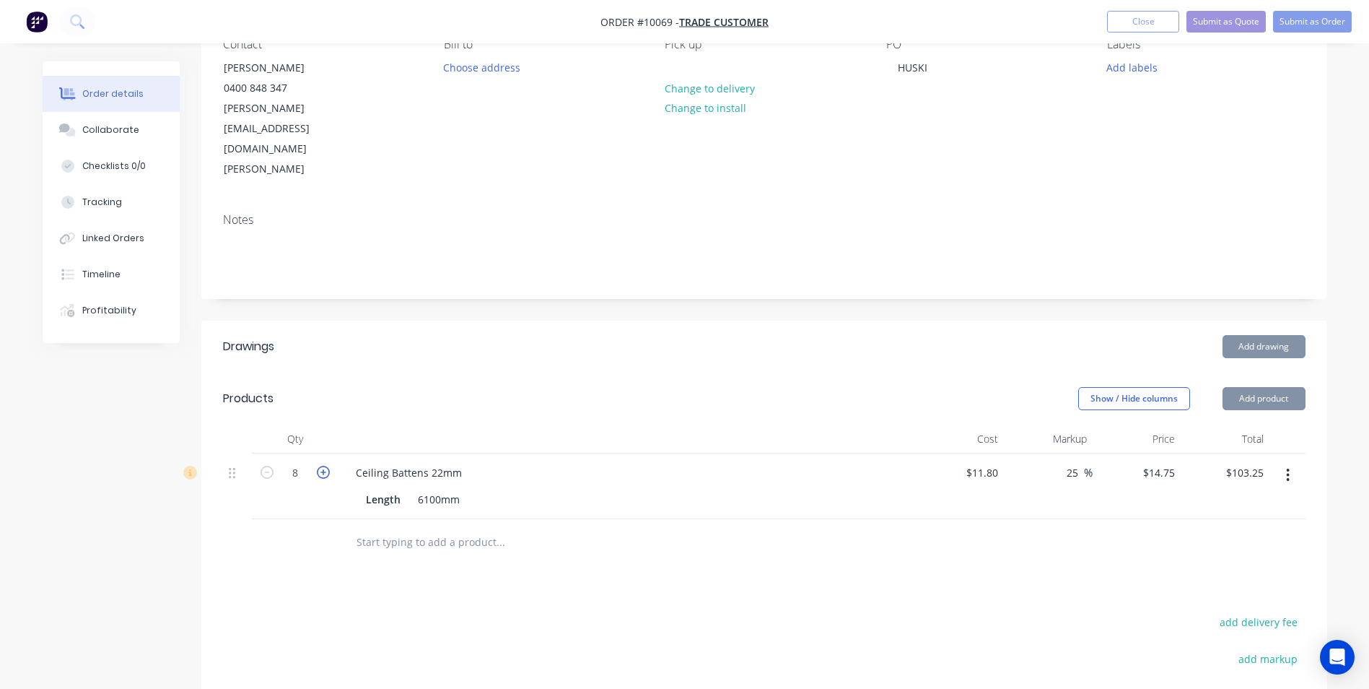
type input "$118.00"
click at [327, 466] on icon "button" at bounding box center [323, 472] width 13 height 13
type input "9"
type input "$132.75"
click at [327, 466] on icon "button" at bounding box center [323, 472] width 13 height 13
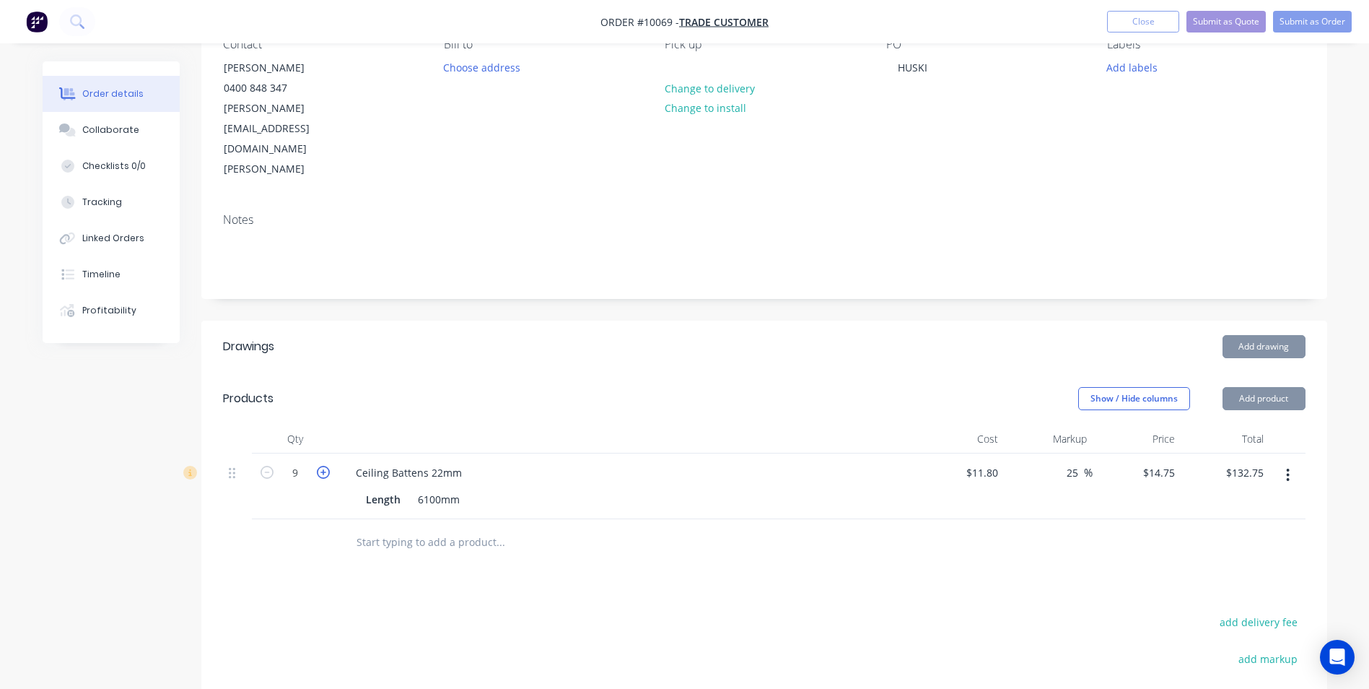
type input "10"
type input "$147.50"
click at [327, 466] on icon "button" at bounding box center [323, 472] width 13 height 13
type input "11"
type input "$162.25"
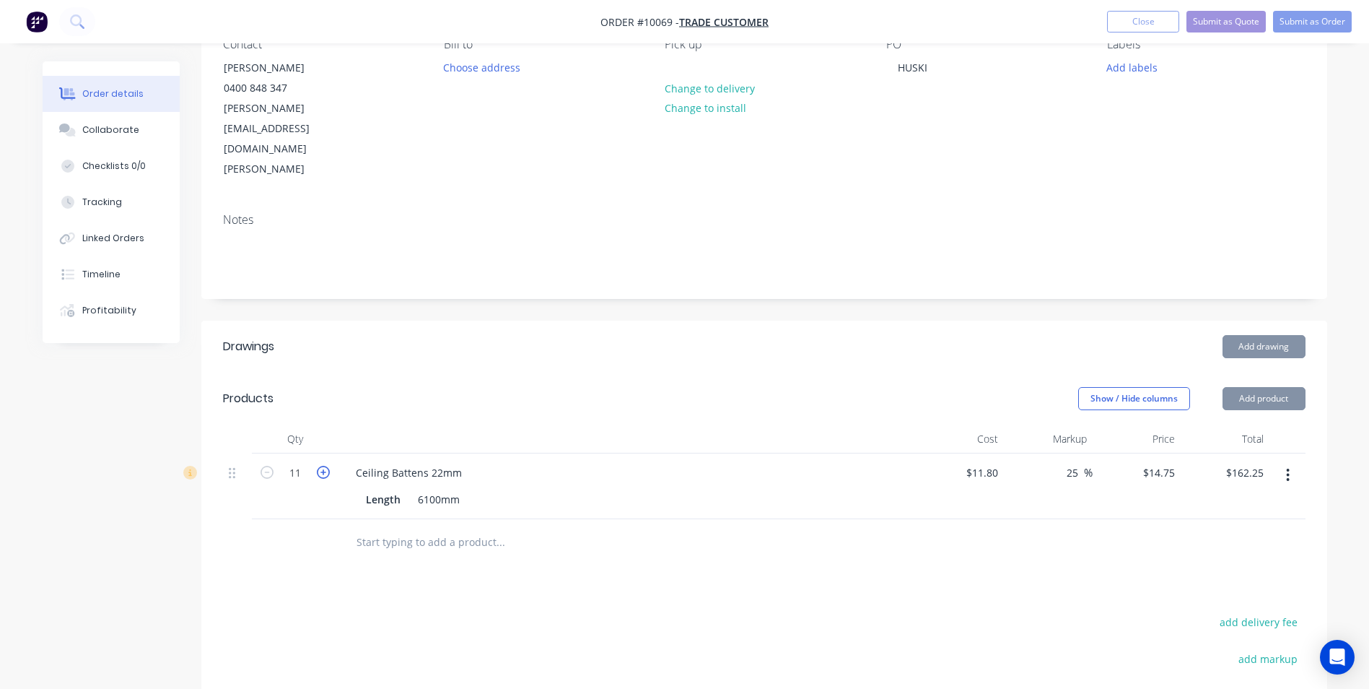
click at [327, 466] on icon "button" at bounding box center [323, 472] width 13 height 13
type input "12"
type input "$177.00"
click at [327, 466] on icon "button" at bounding box center [323, 472] width 13 height 13
type input "13"
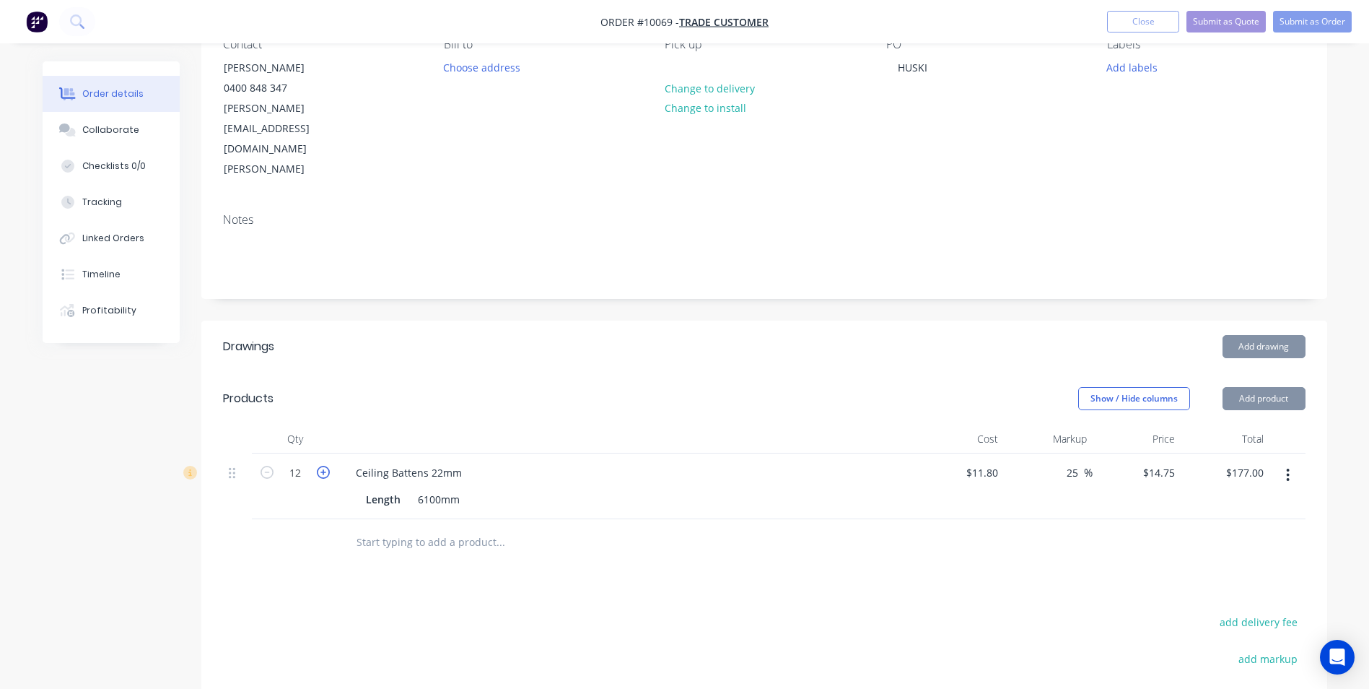
type input "$191.75"
click at [327, 466] on icon "button" at bounding box center [323, 472] width 13 height 13
type input "14"
type input "$206.50"
click at [327, 466] on icon "button" at bounding box center [323, 472] width 13 height 13
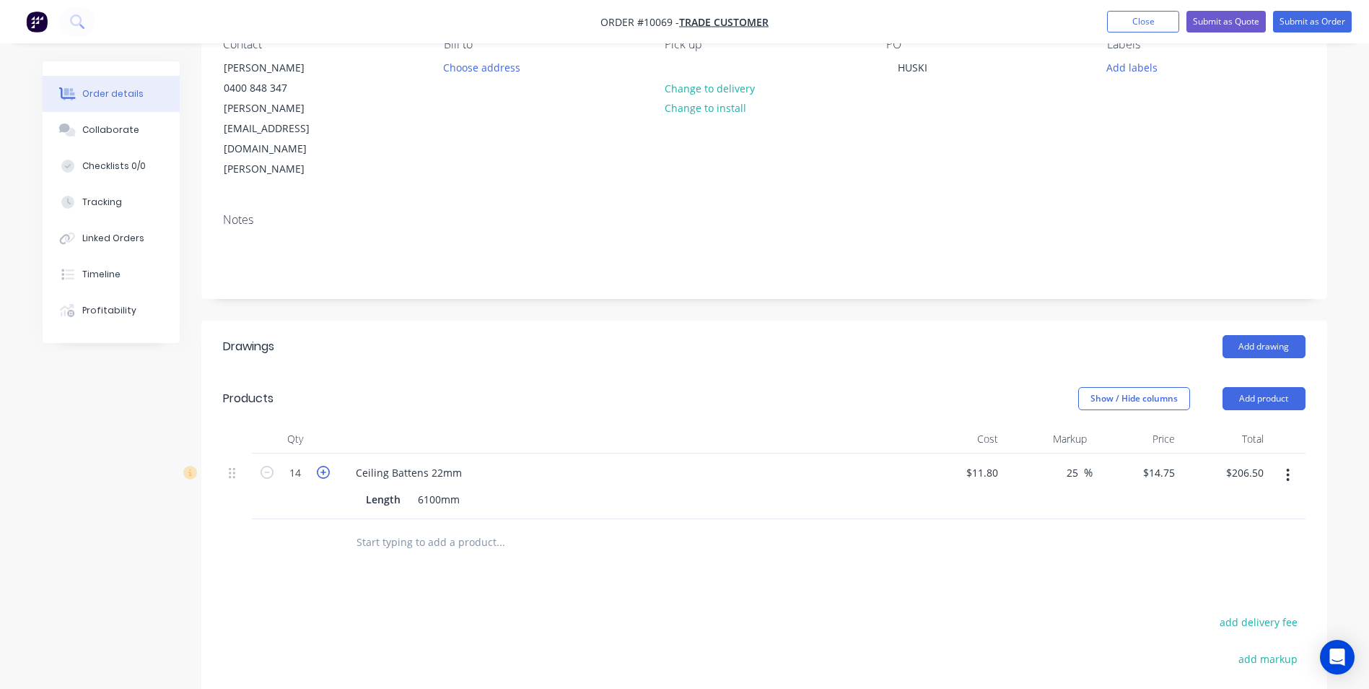
type input "15"
type input "$221.25"
click at [327, 466] on icon "button" at bounding box center [323, 472] width 13 height 13
type input "16"
type input "$236.00"
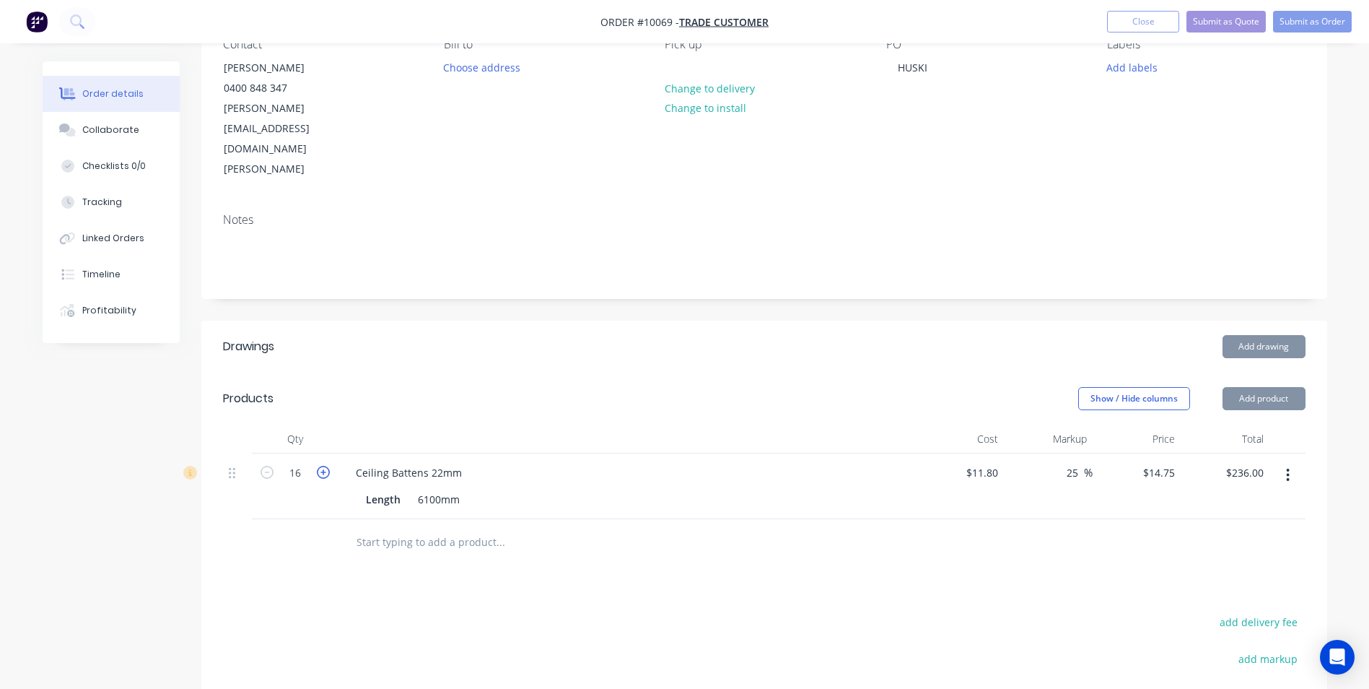
click at [327, 466] on icon "button" at bounding box center [323, 472] width 13 height 13
type input "17"
type input "$250.75"
click at [327, 466] on icon "button" at bounding box center [323, 472] width 13 height 13
type input "18"
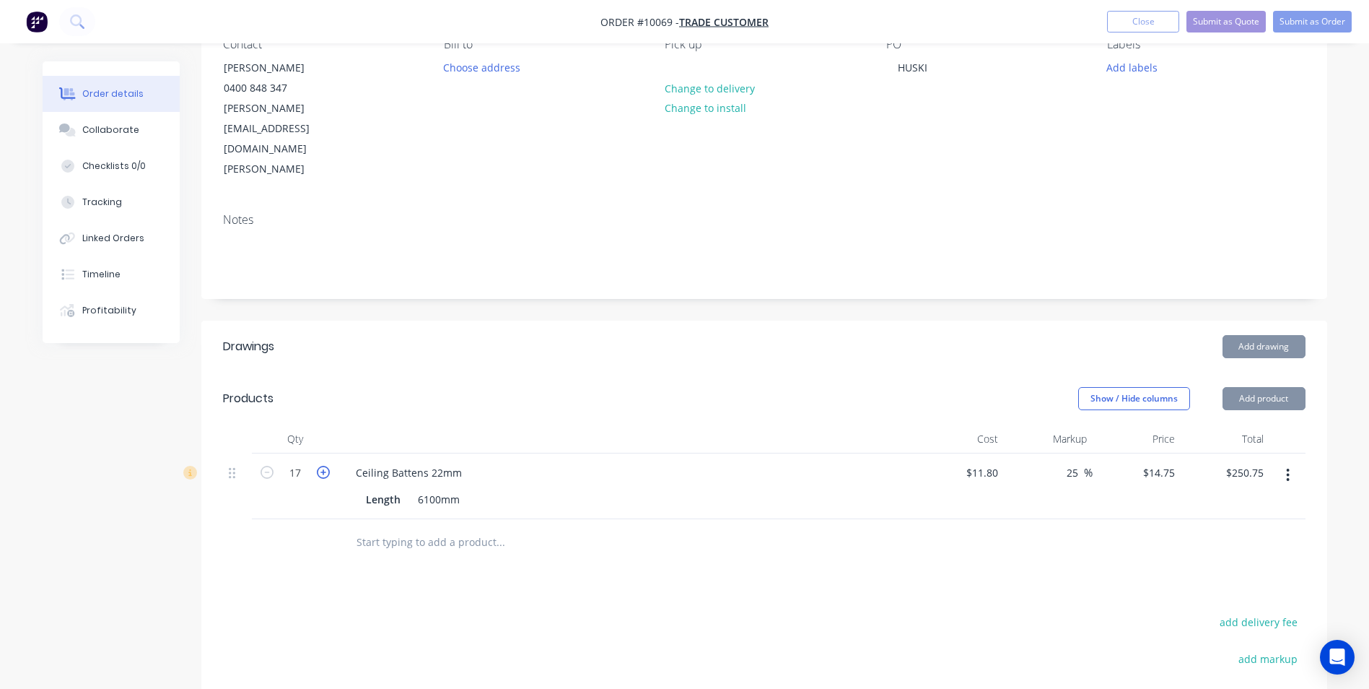
type input "$265.50"
click at [328, 466] on icon "button" at bounding box center [323, 472] width 13 height 13
type input "19"
type input "$280.25"
click at [328, 466] on icon "button" at bounding box center [323, 472] width 13 height 13
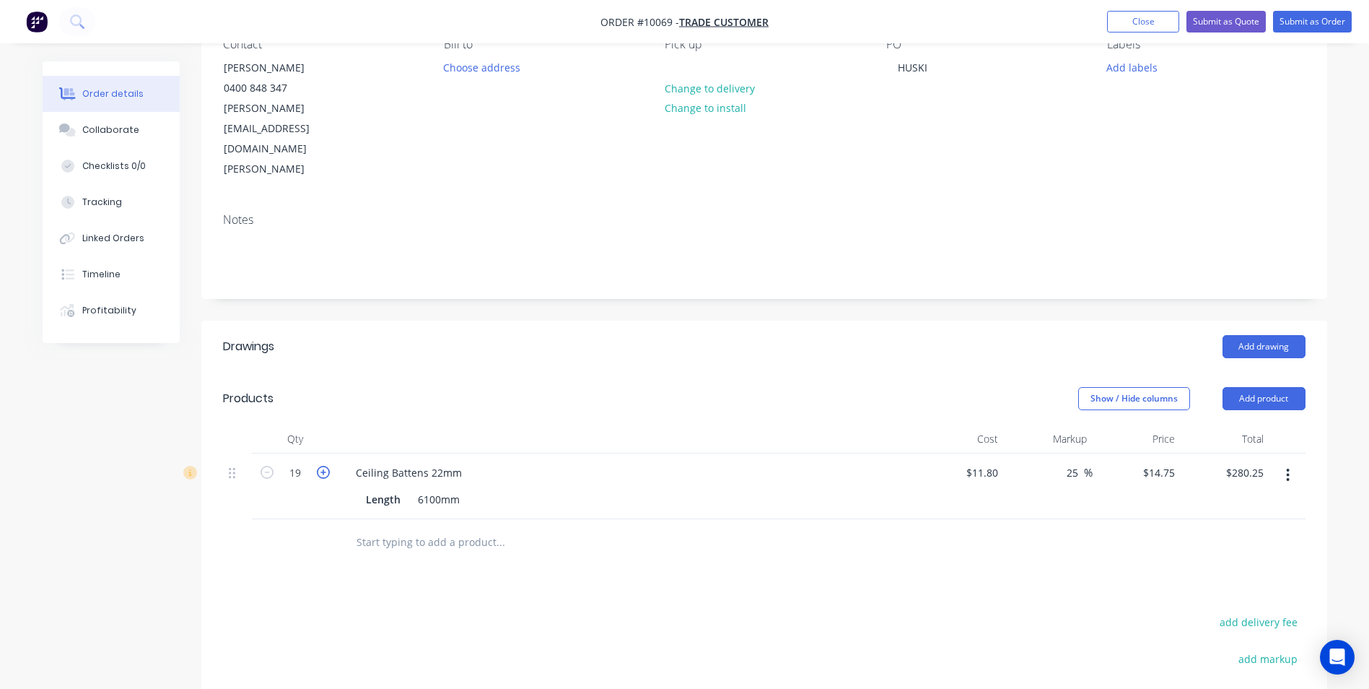
type input "20"
type input "$295.00"
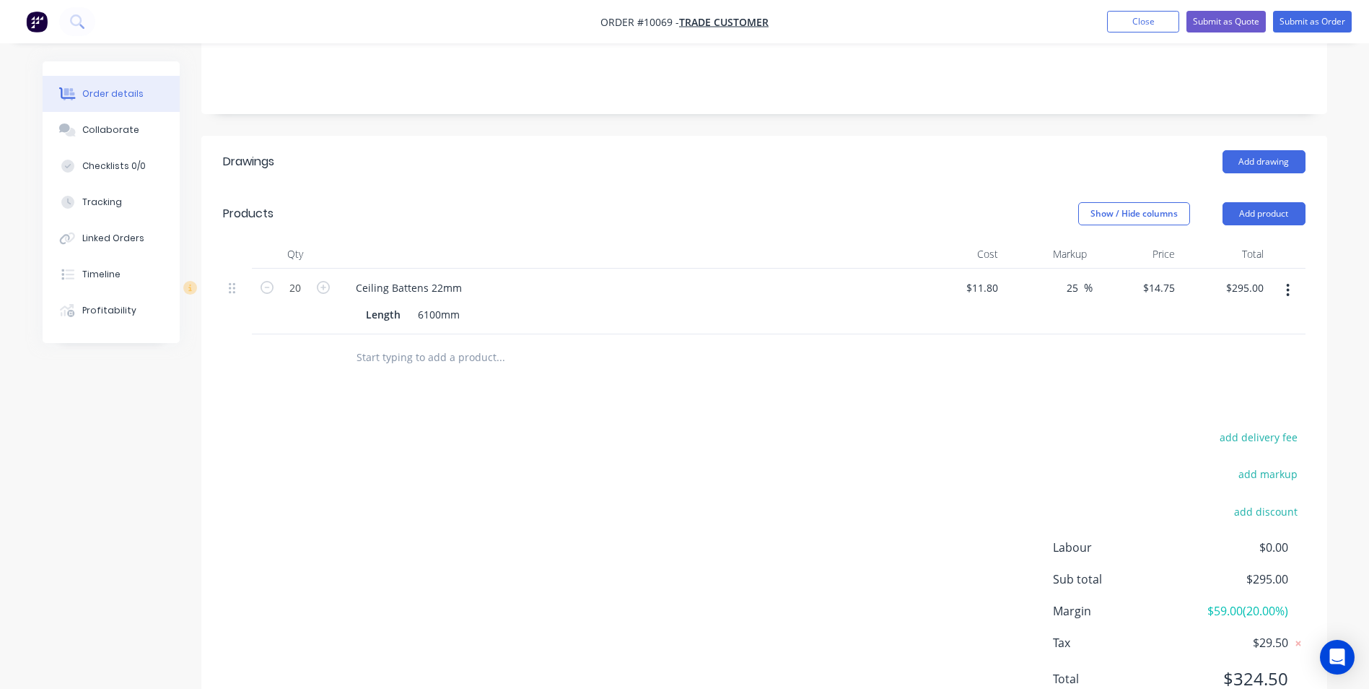
scroll to position [0, 0]
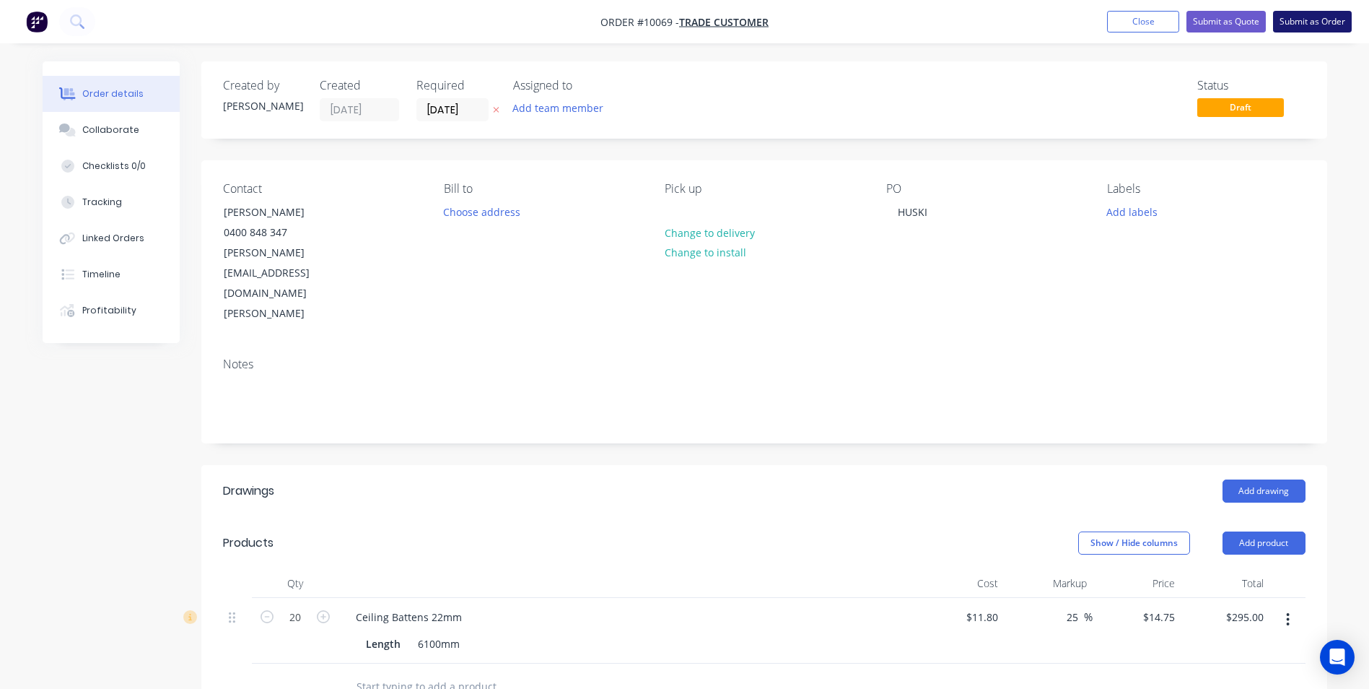
click at [1298, 23] on button "Submit as Order" at bounding box center [1312, 22] width 79 height 22
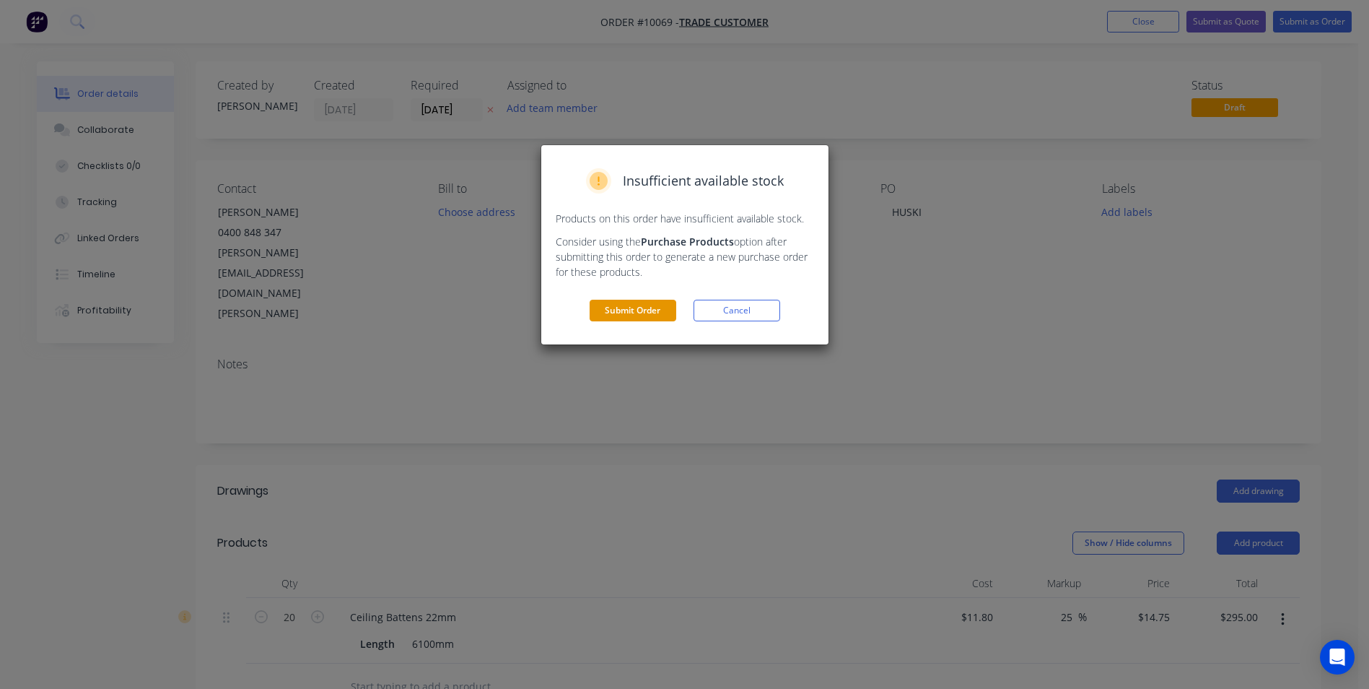
click at [629, 315] on button "Submit Order" at bounding box center [633, 311] width 87 height 22
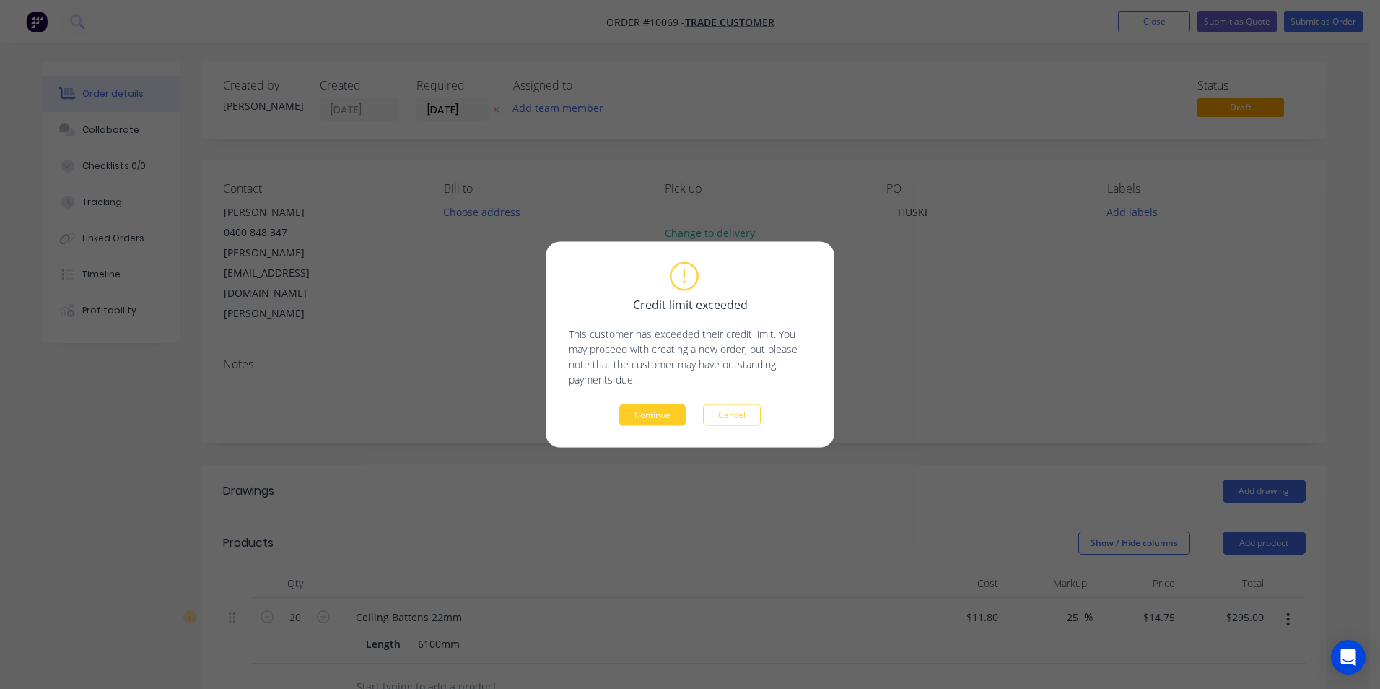
click at [653, 412] on button "Continue" at bounding box center [652, 415] width 66 height 22
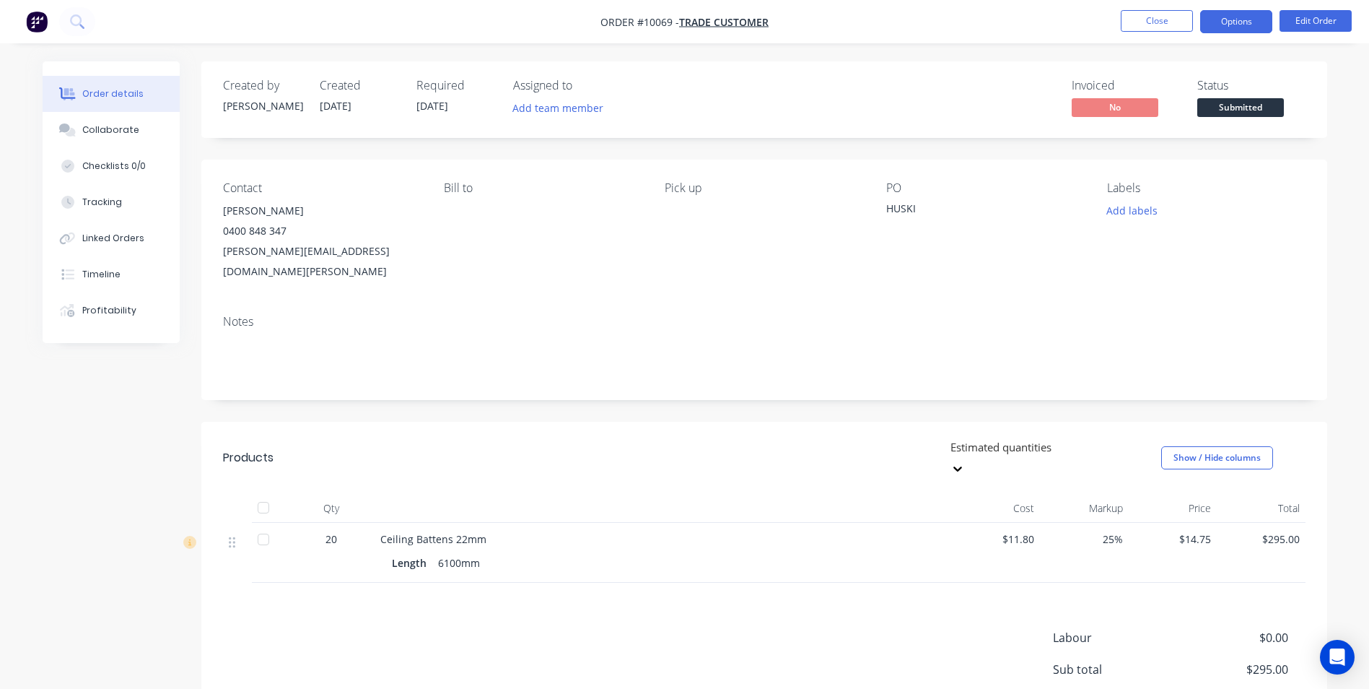
click at [1228, 25] on button "Options" at bounding box center [1236, 21] width 72 height 23
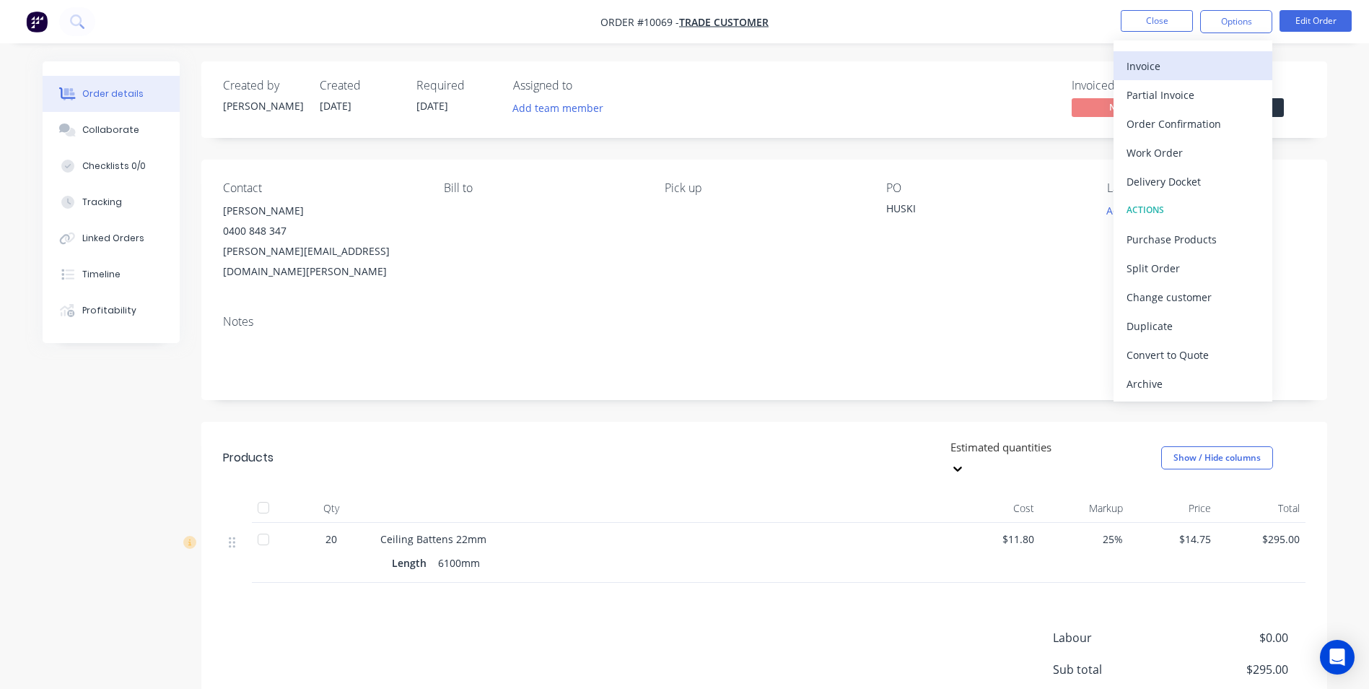
click at [1171, 74] on div "Invoice" at bounding box center [1193, 66] width 133 height 21
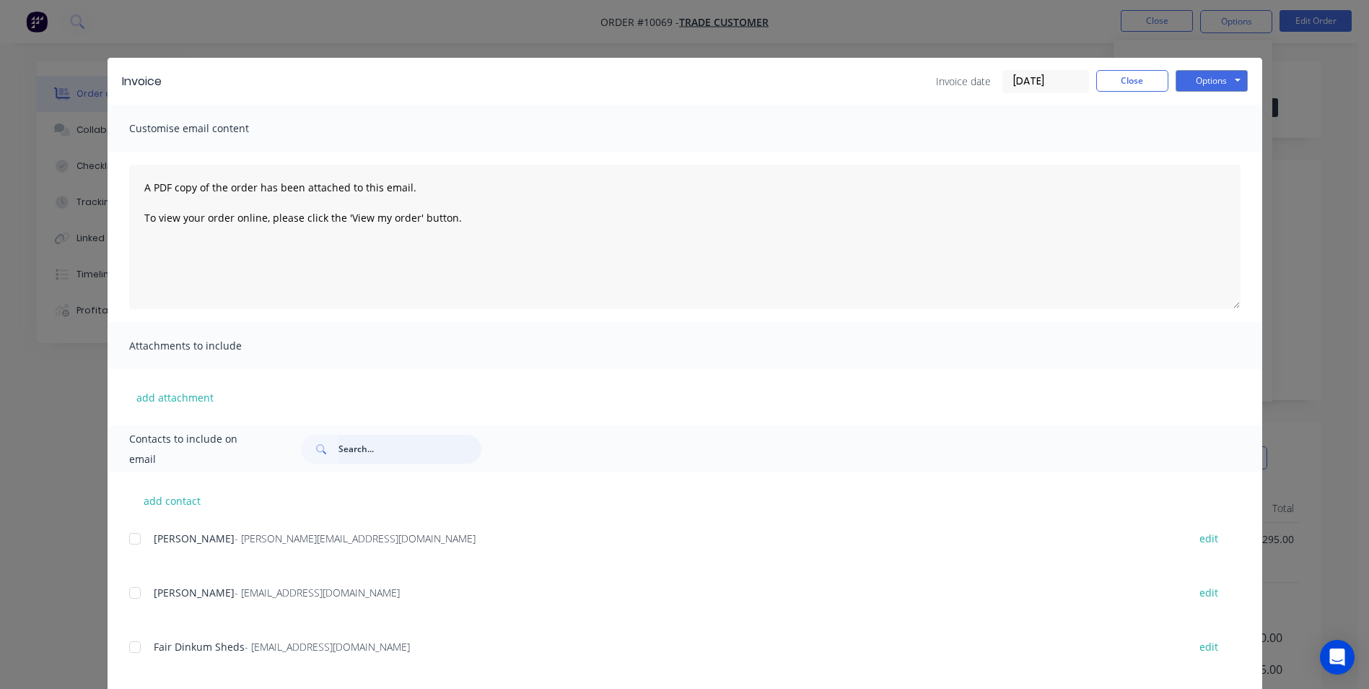
click at [416, 457] on input "text" at bounding box center [409, 448] width 143 height 29
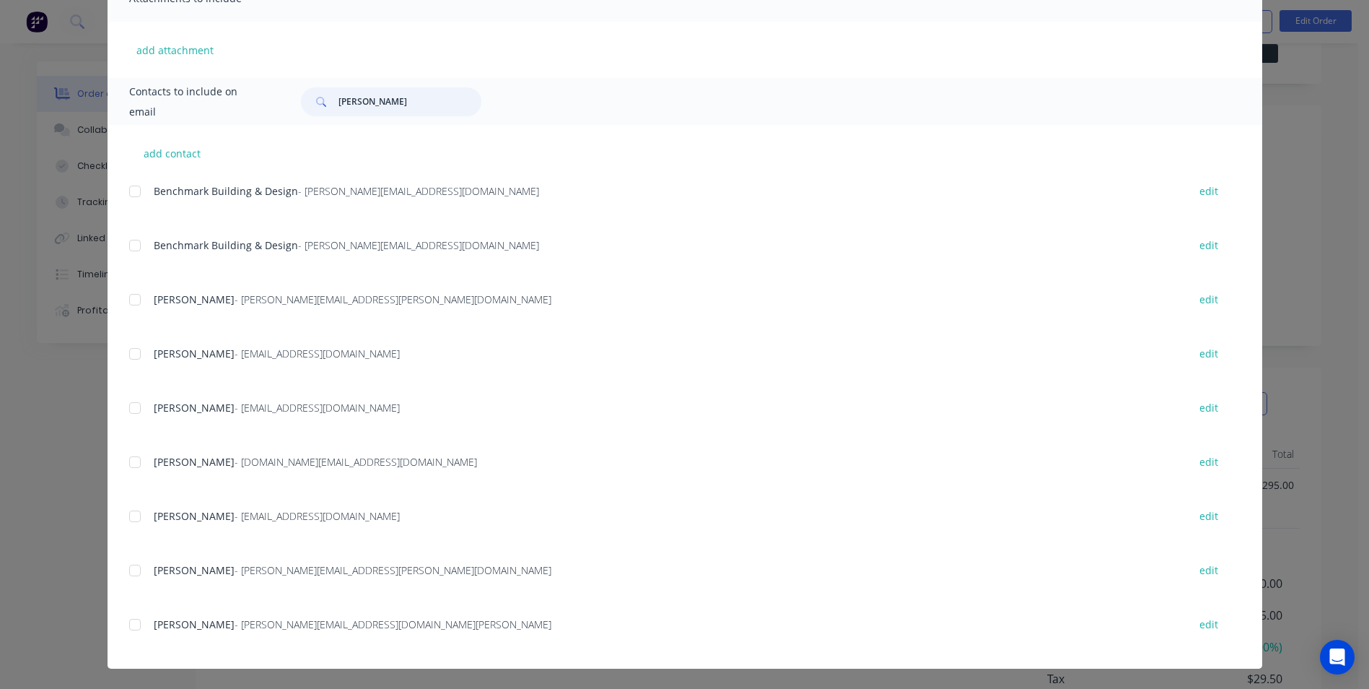
scroll to position [110, 0]
click at [124, 624] on div at bounding box center [135, 624] width 29 height 29
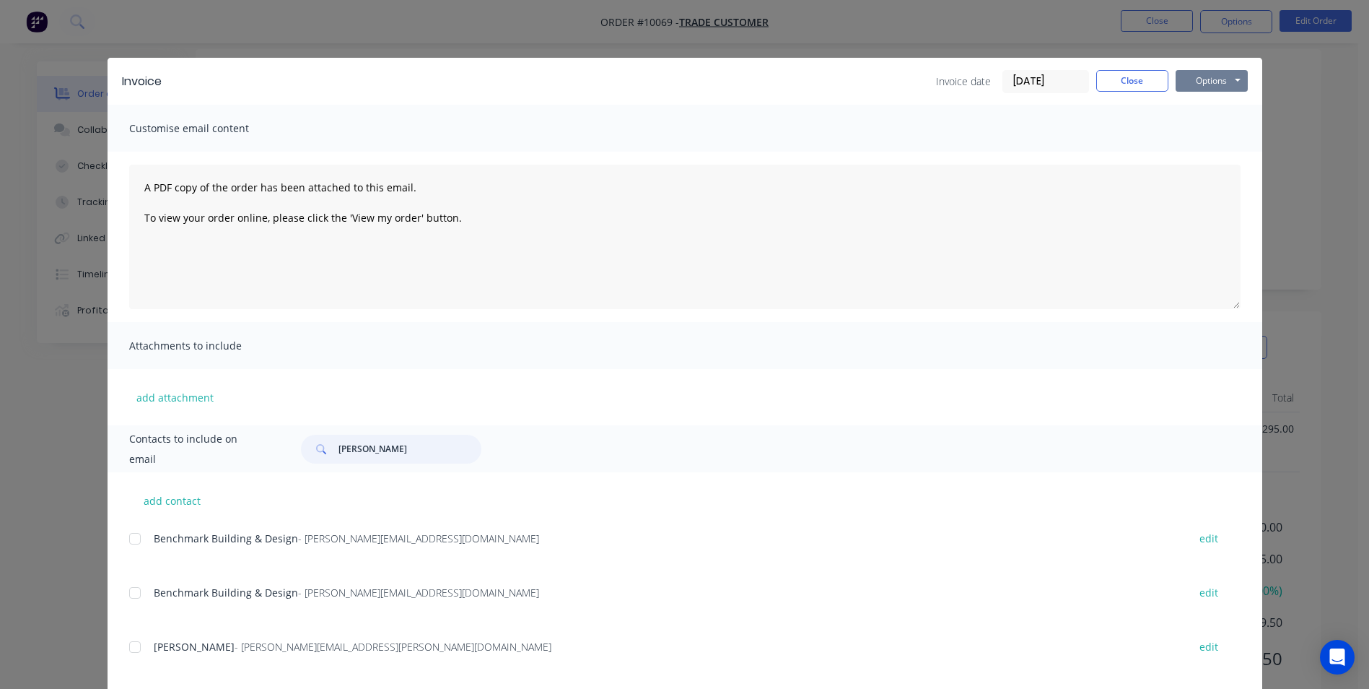
type input "PETE"
click at [1199, 86] on button "Options" at bounding box center [1212, 81] width 72 height 22
click at [1202, 153] on button "Email" at bounding box center [1222, 154] width 92 height 24
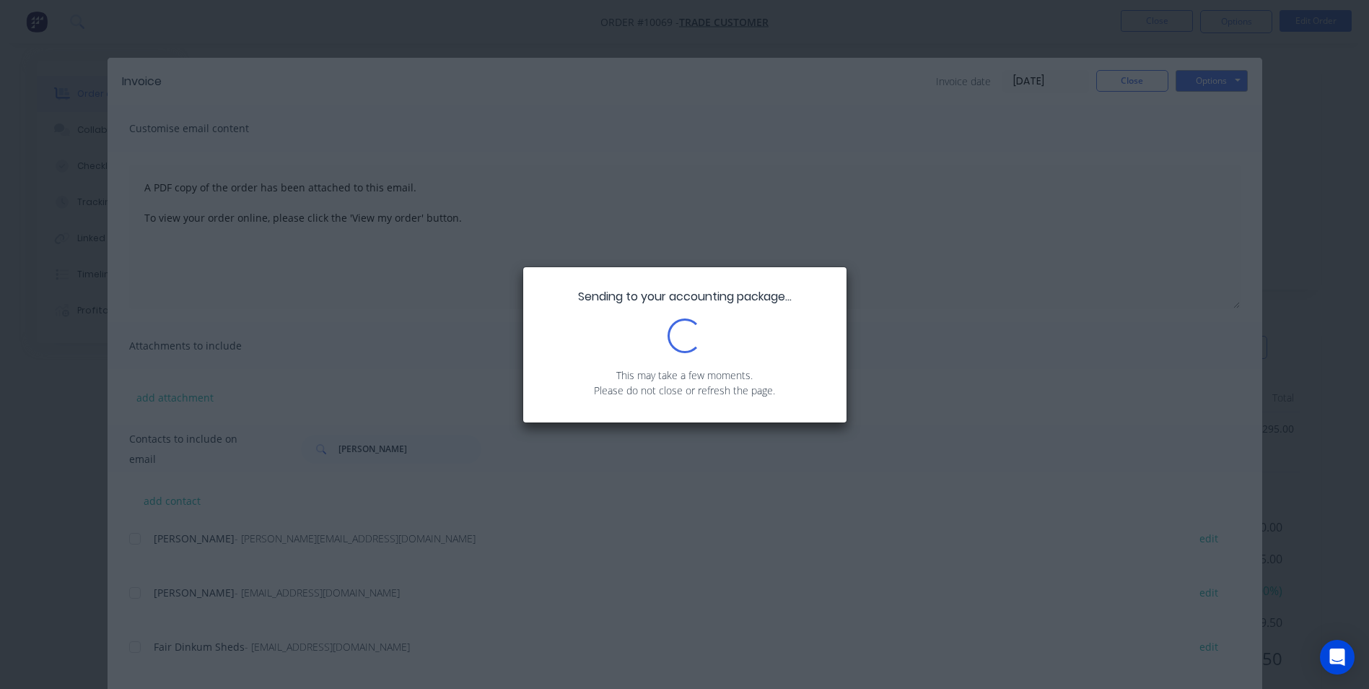
click at [1135, 80] on div "Sending to your accounting package... Loading... This may take a few moments. P…" at bounding box center [684, 344] width 1369 height 689
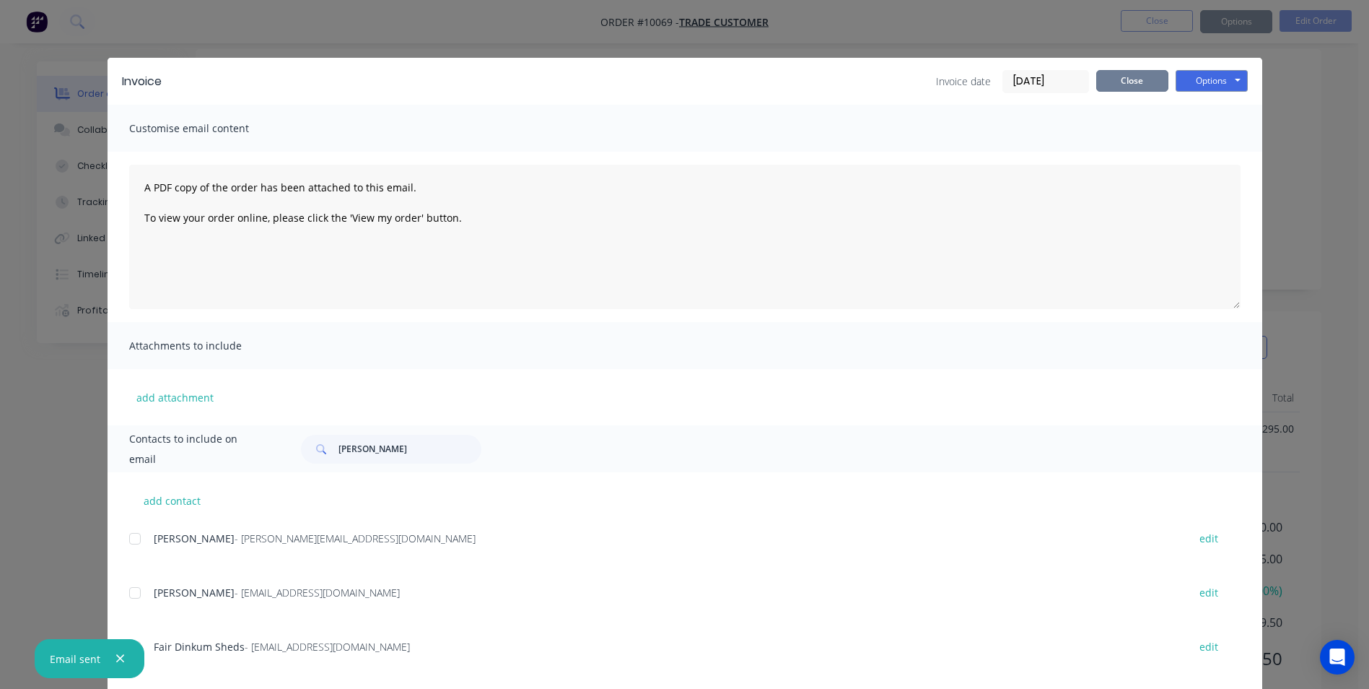
click at [1138, 79] on button "Close" at bounding box center [1132, 81] width 72 height 22
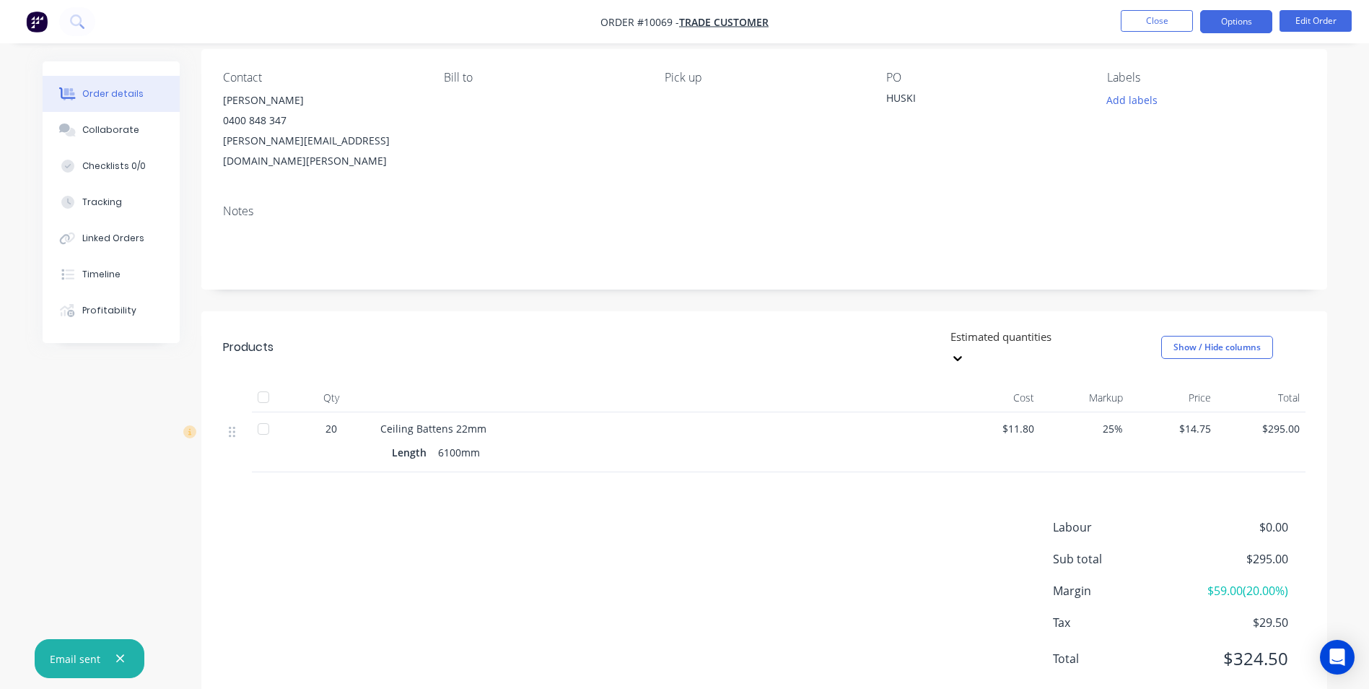
click at [1215, 27] on button "Options" at bounding box center [1236, 21] width 72 height 23
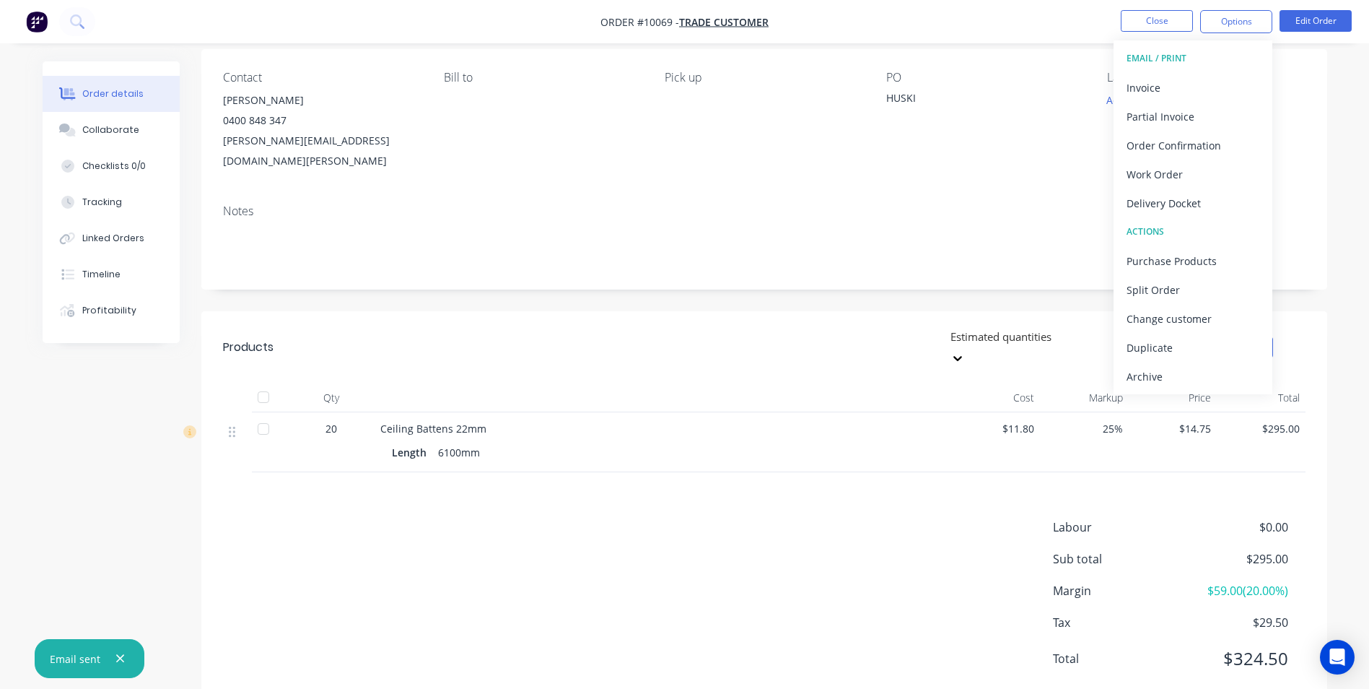
click at [1218, 70] on button "EMAIL / PRINT" at bounding box center [1193, 58] width 159 height 29
click at [1205, 96] on div "Invoice" at bounding box center [1193, 87] width 133 height 21
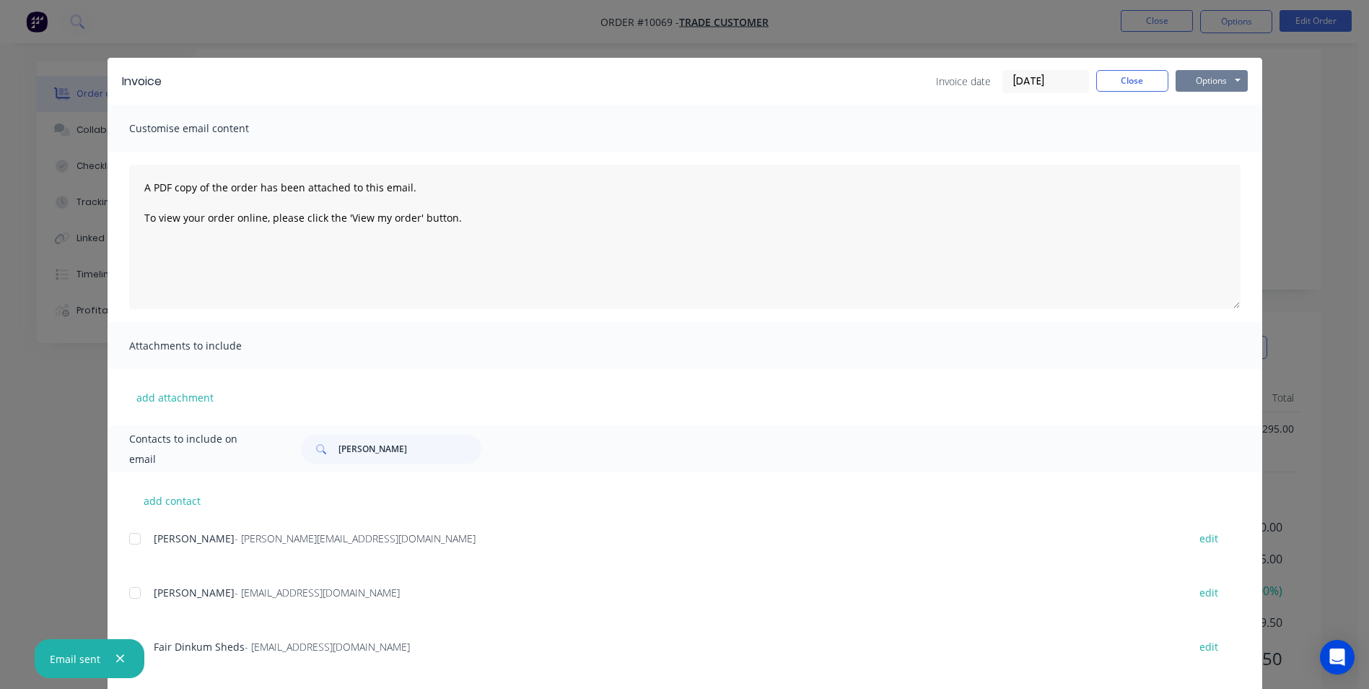
click at [1229, 85] on button "Options" at bounding box center [1212, 81] width 72 height 22
click at [1204, 129] on button "Print" at bounding box center [1222, 130] width 92 height 24
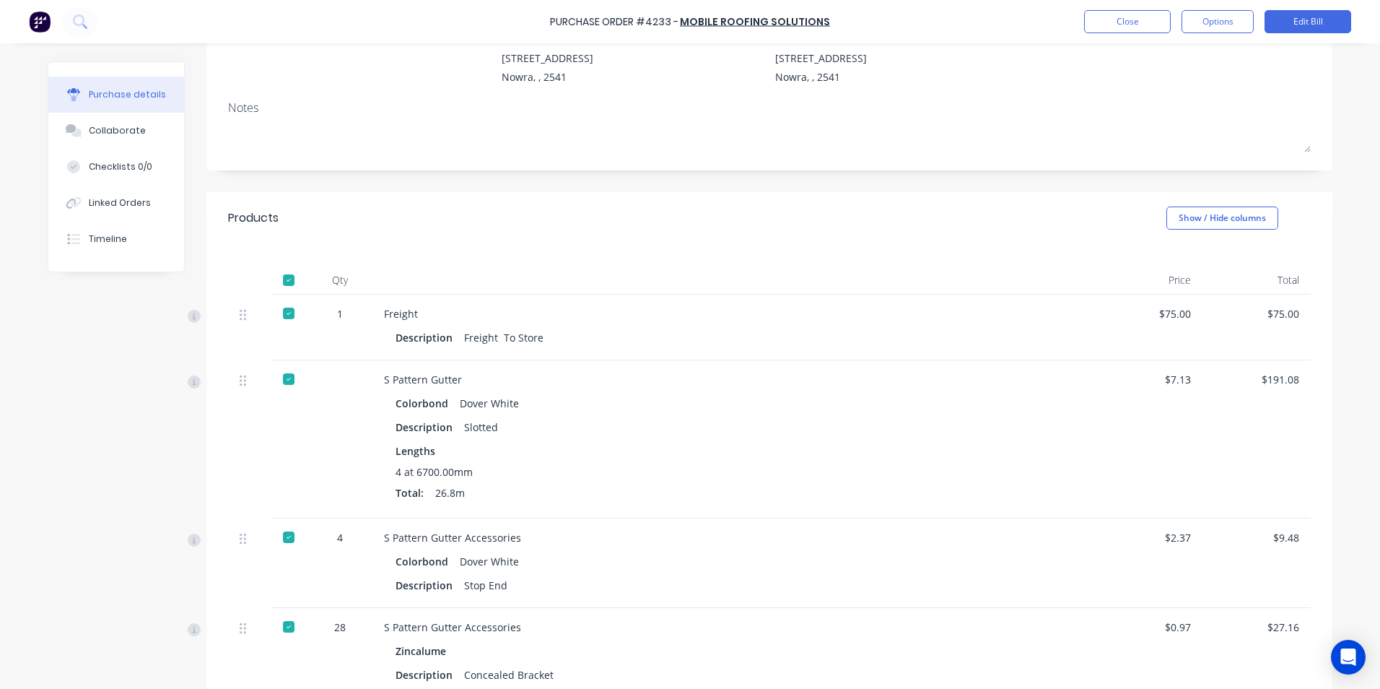
scroll to position [72, 0]
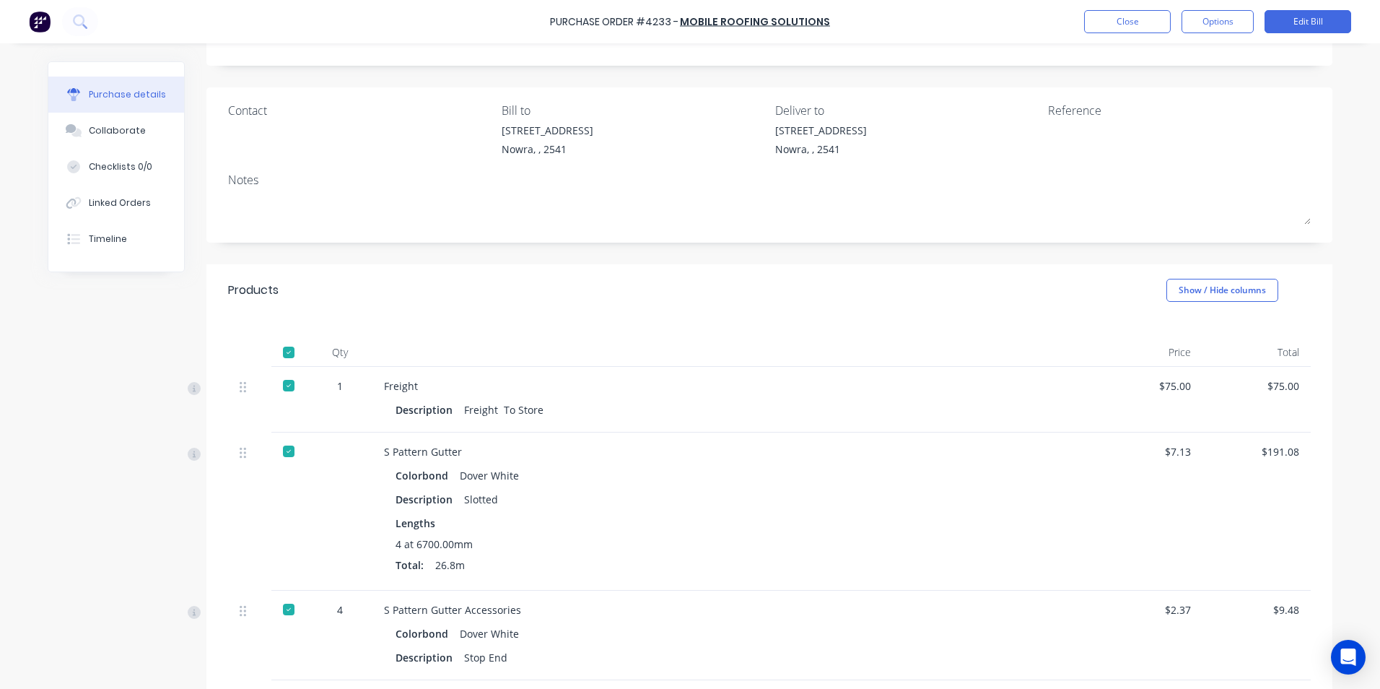
click at [45, 24] on img at bounding box center [40, 22] width 22 height 22
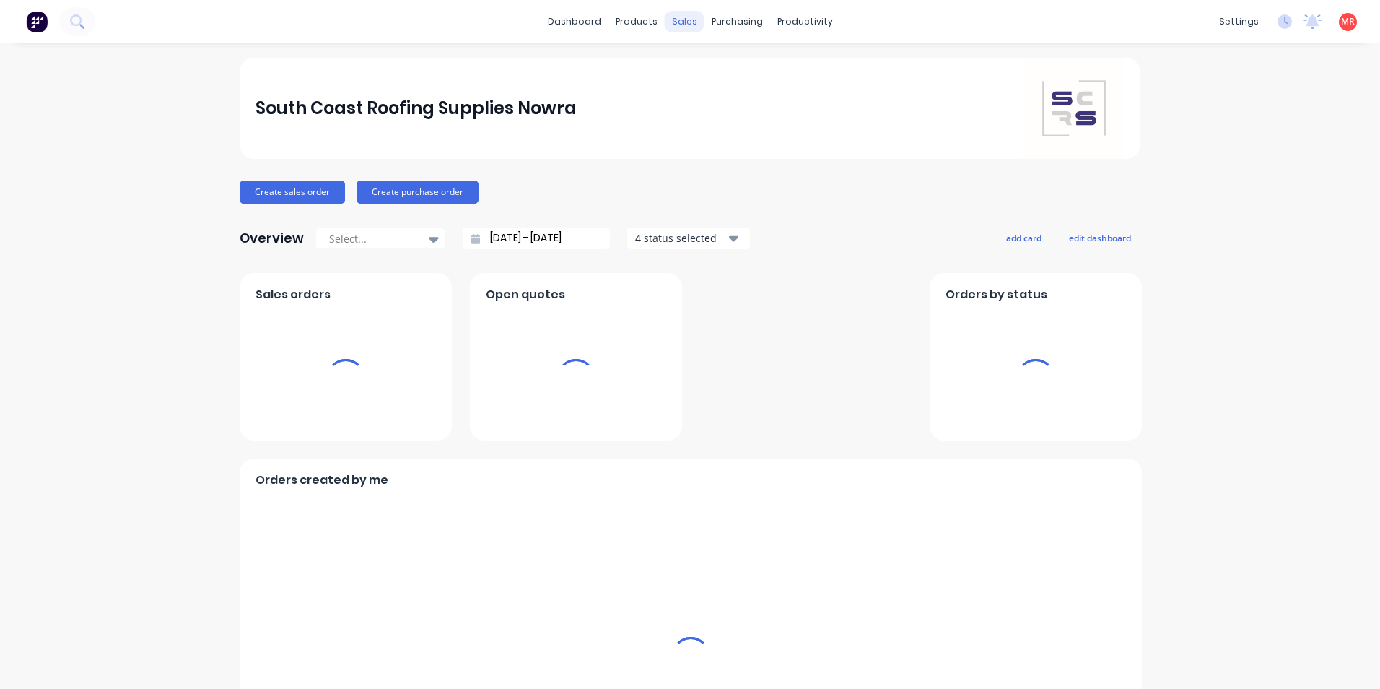
click at [679, 19] on div "sales" at bounding box center [685, 22] width 40 height 22
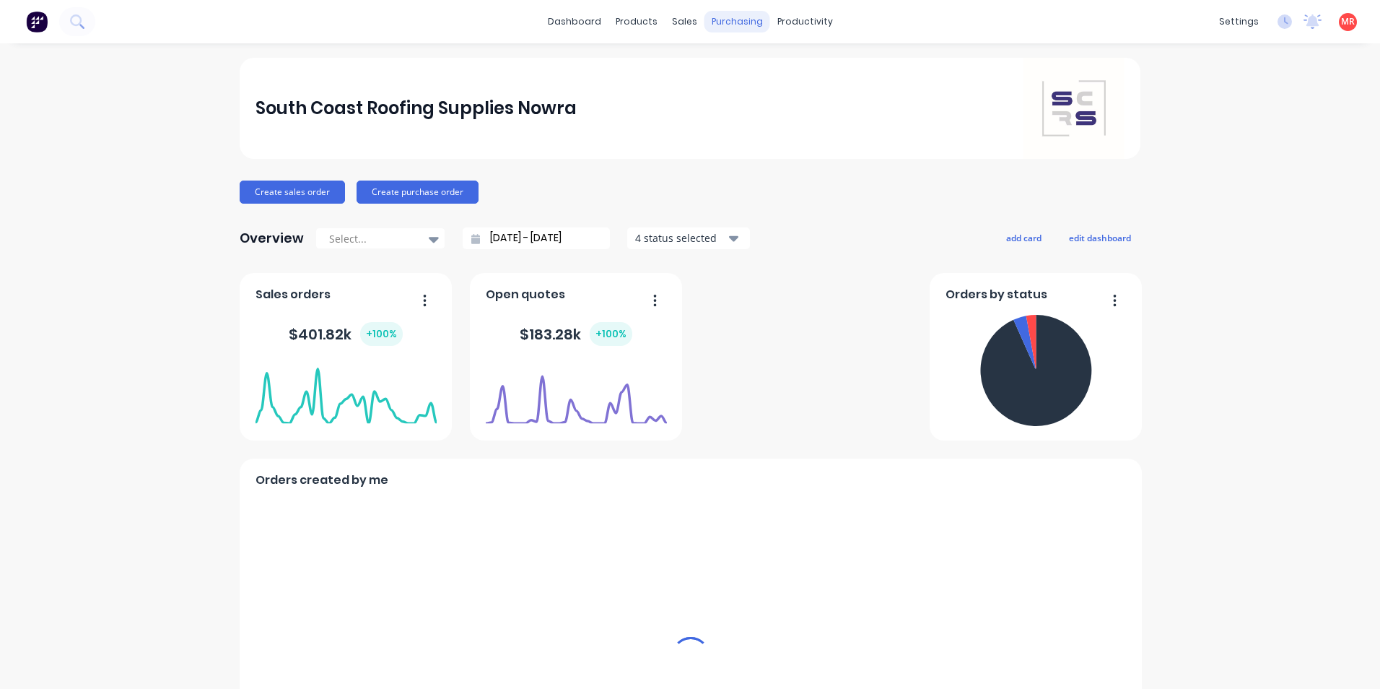
click at [706, 19] on div "purchasing" at bounding box center [737, 22] width 66 height 22
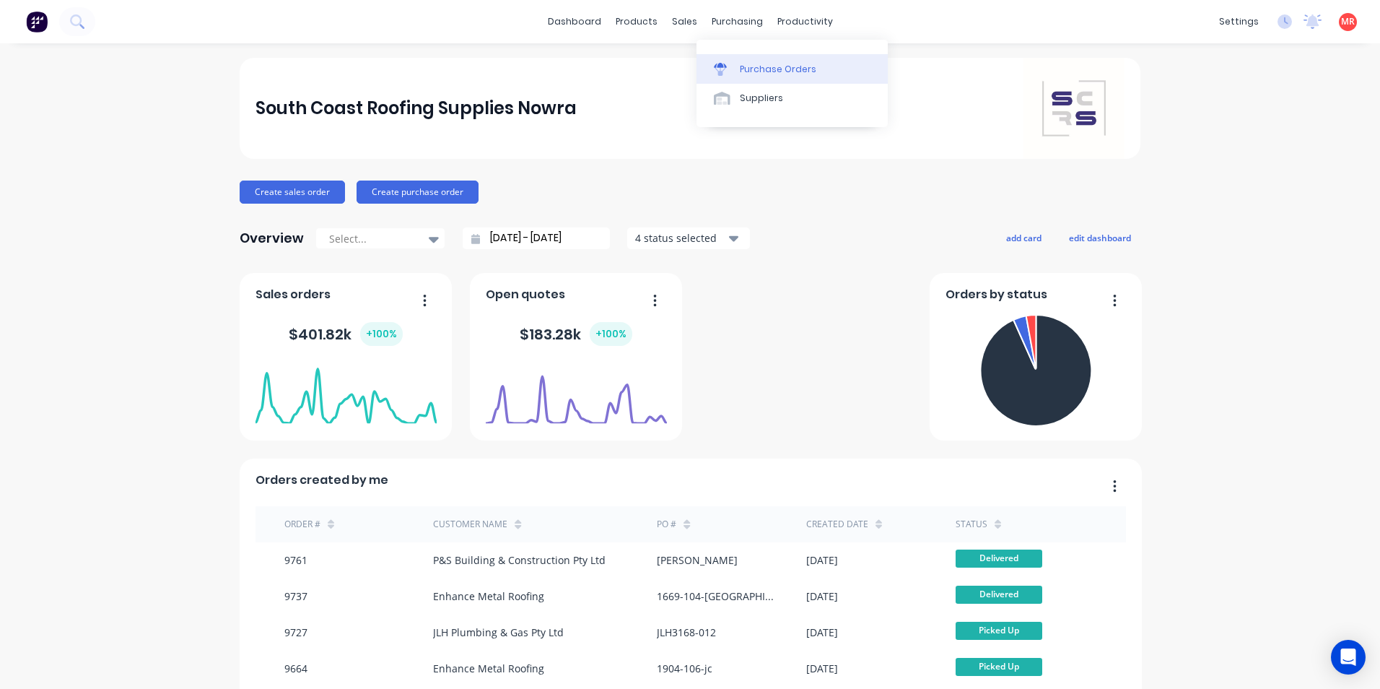
click at [734, 67] on div at bounding box center [725, 69] width 22 height 13
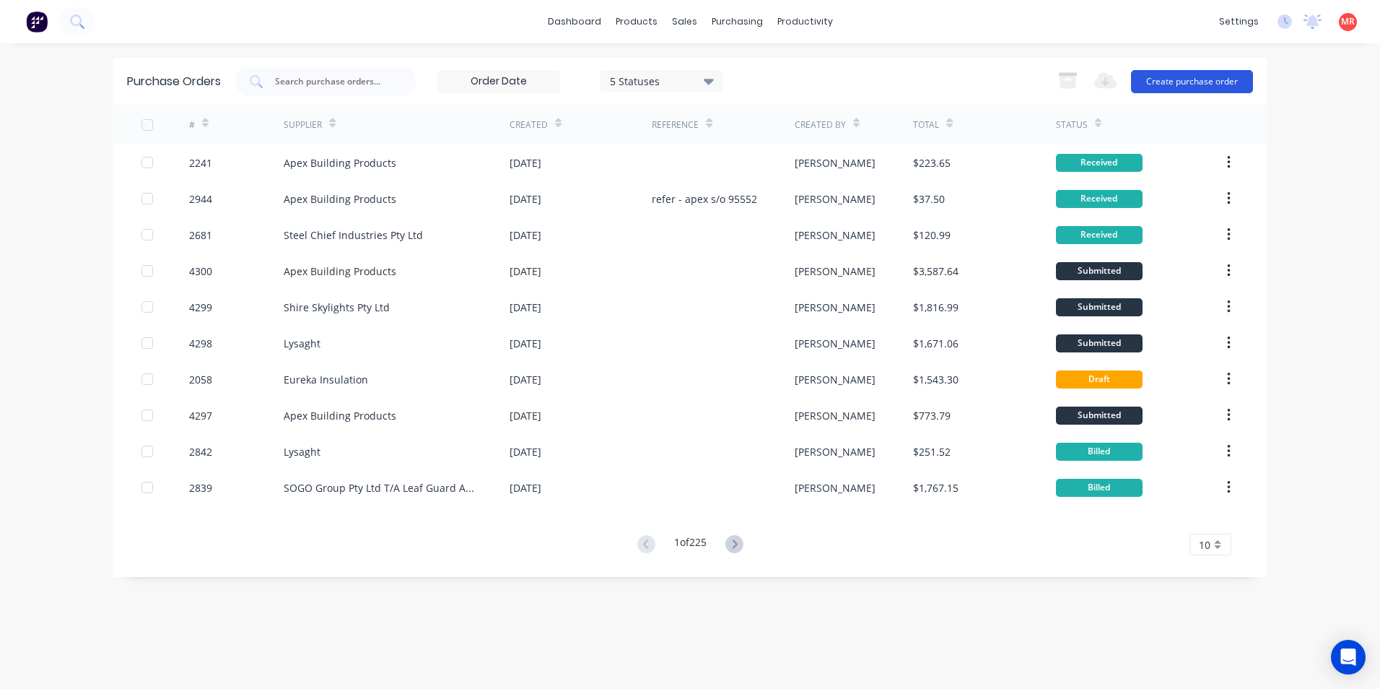
click at [1155, 77] on button "Create purchase order" at bounding box center [1192, 81] width 122 height 23
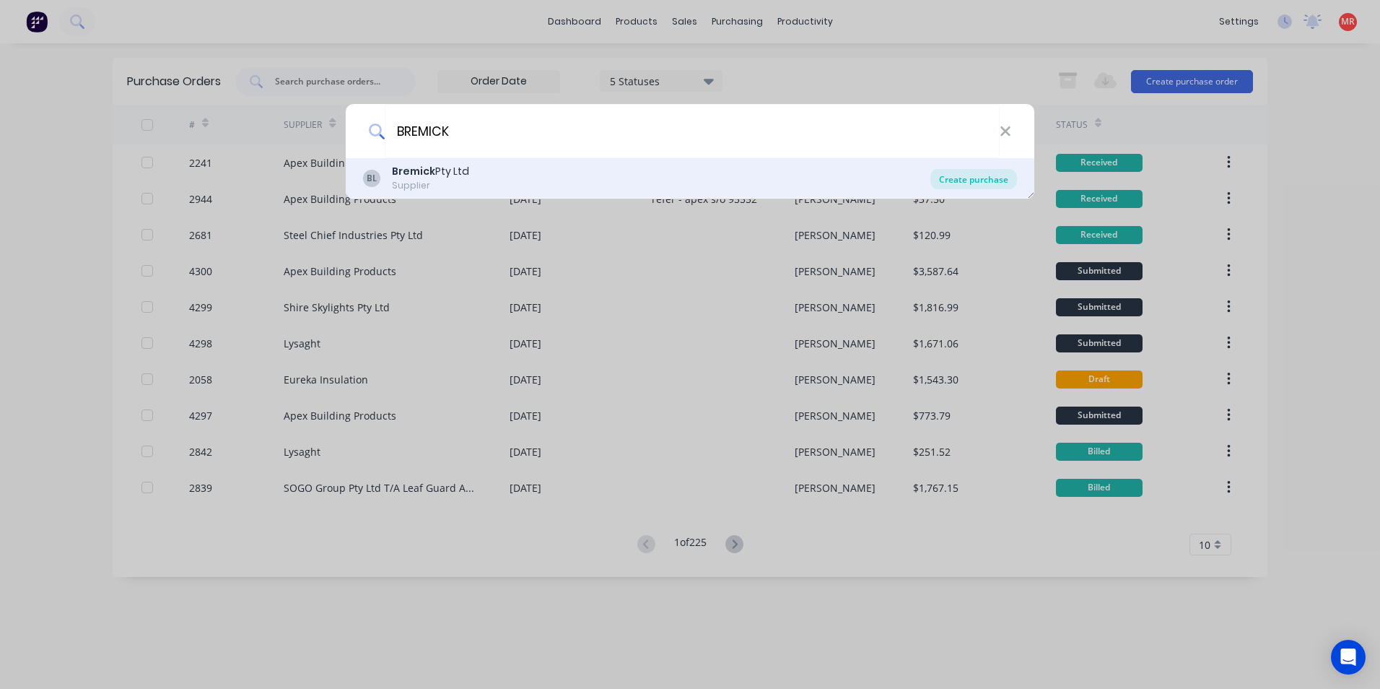
type input "BREMICK"
click at [963, 174] on div "Create purchase" at bounding box center [973, 179] width 87 height 20
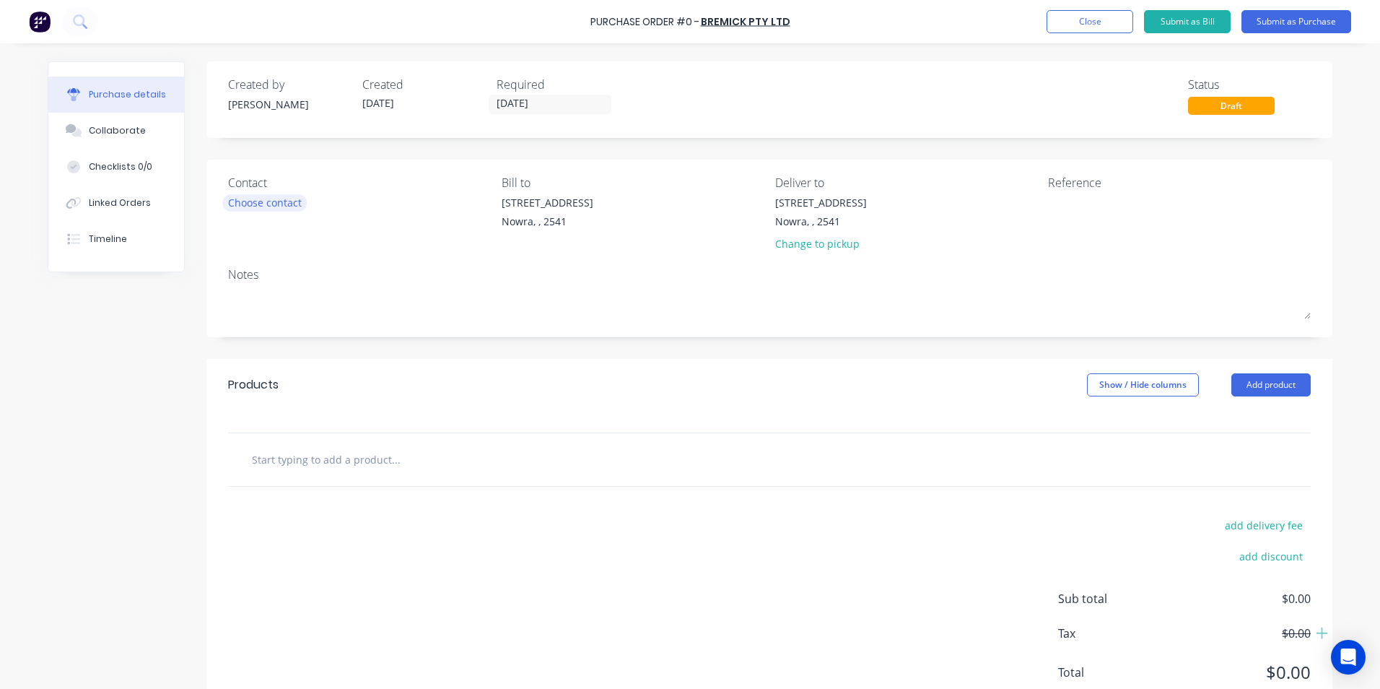
click at [287, 202] on div "Choose contact" at bounding box center [265, 202] width 74 height 15
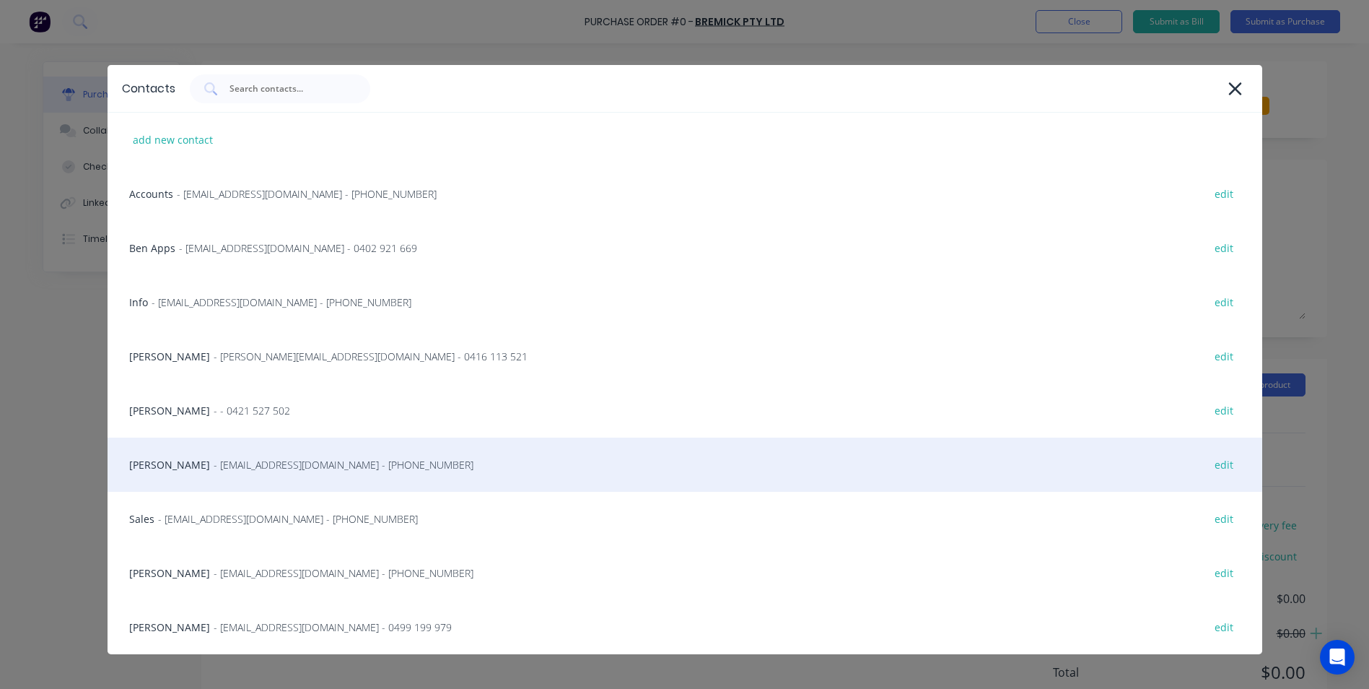
click at [228, 461] on span "- [EMAIL_ADDRESS][DOMAIN_NAME] - [PHONE_NUMBER]" at bounding box center [344, 464] width 260 height 15
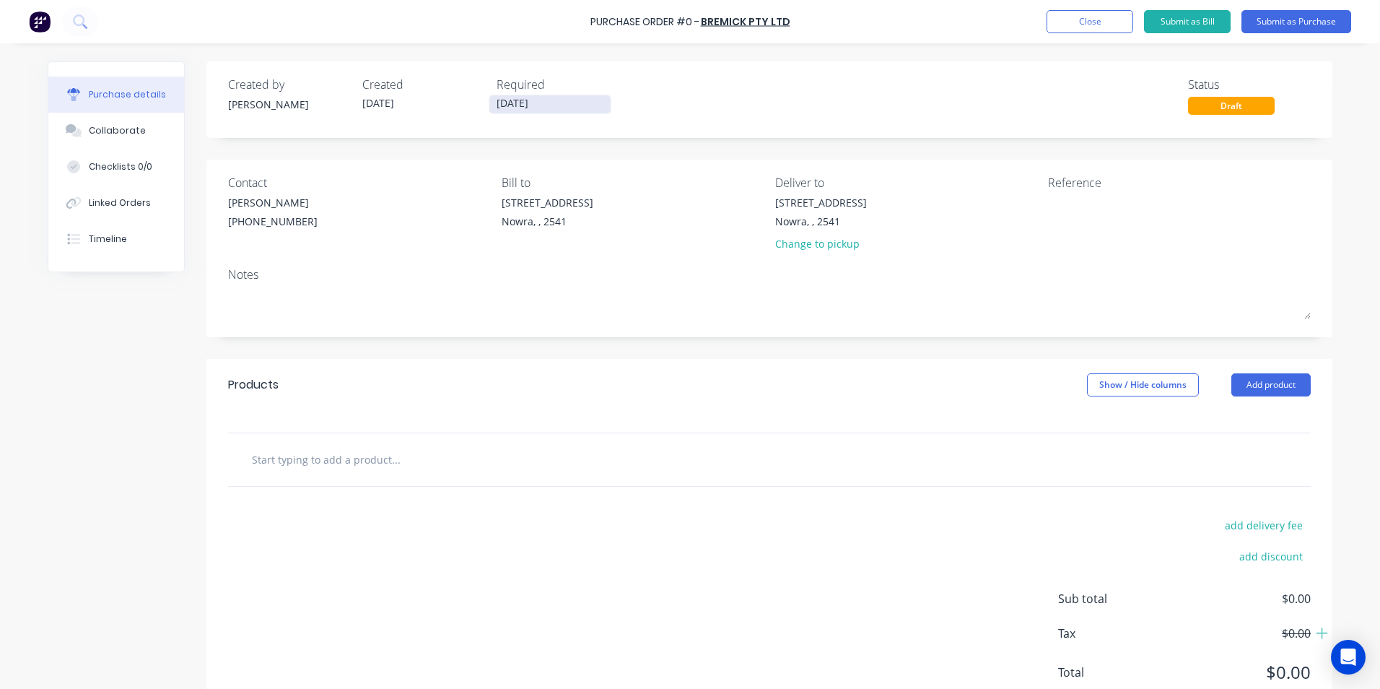
click at [512, 101] on input "[DATE]" at bounding box center [549, 104] width 121 height 18
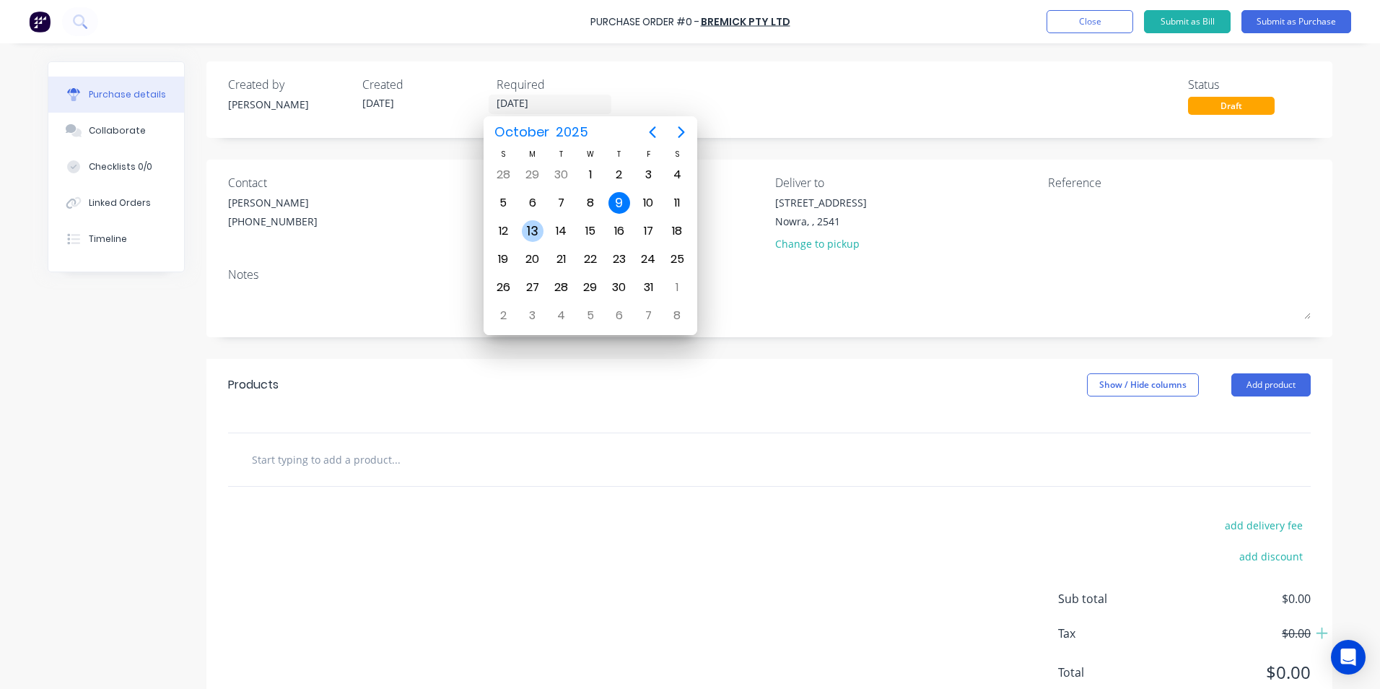
click at [536, 224] on div "13" at bounding box center [533, 231] width 22 height 22
type input "[DATE]"
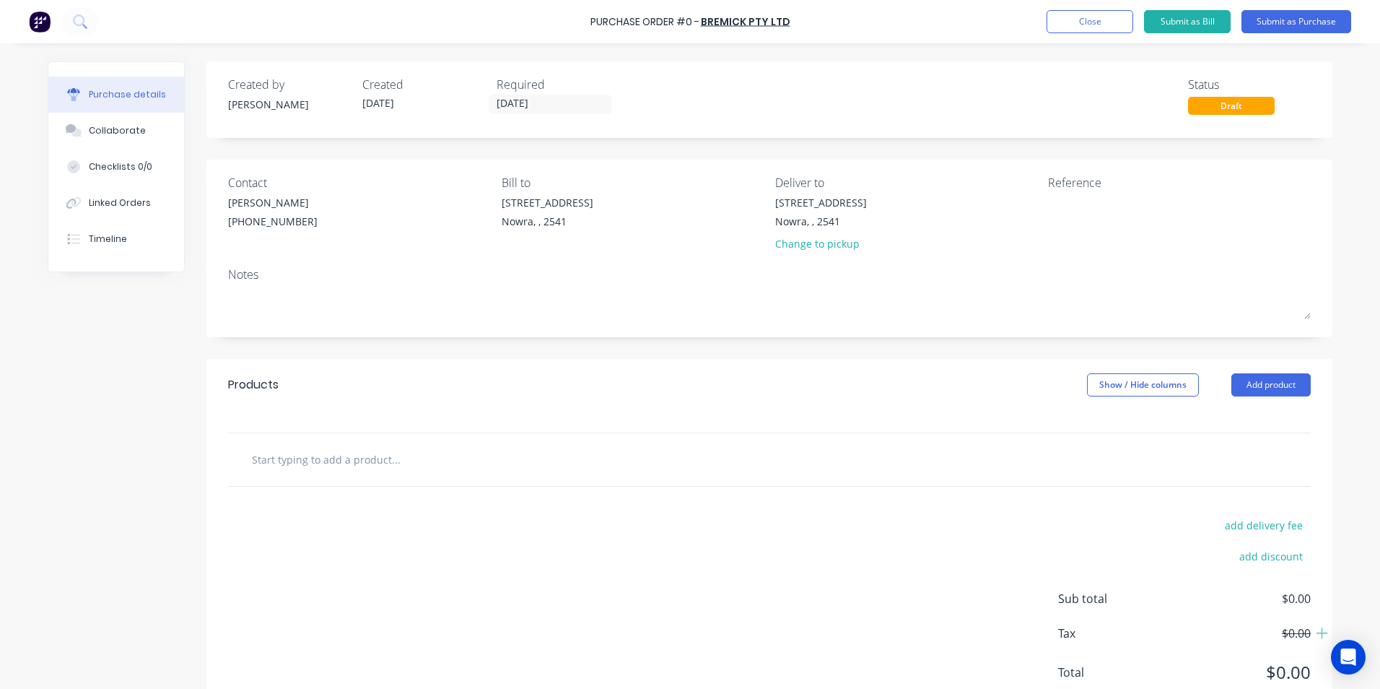
click at [339, 459] on input "text" at bounding box center [395, 459] width 289 height 29
click at [1249, 376] on button "Add product" at bounding box center [1270, 384] width 79 height 23
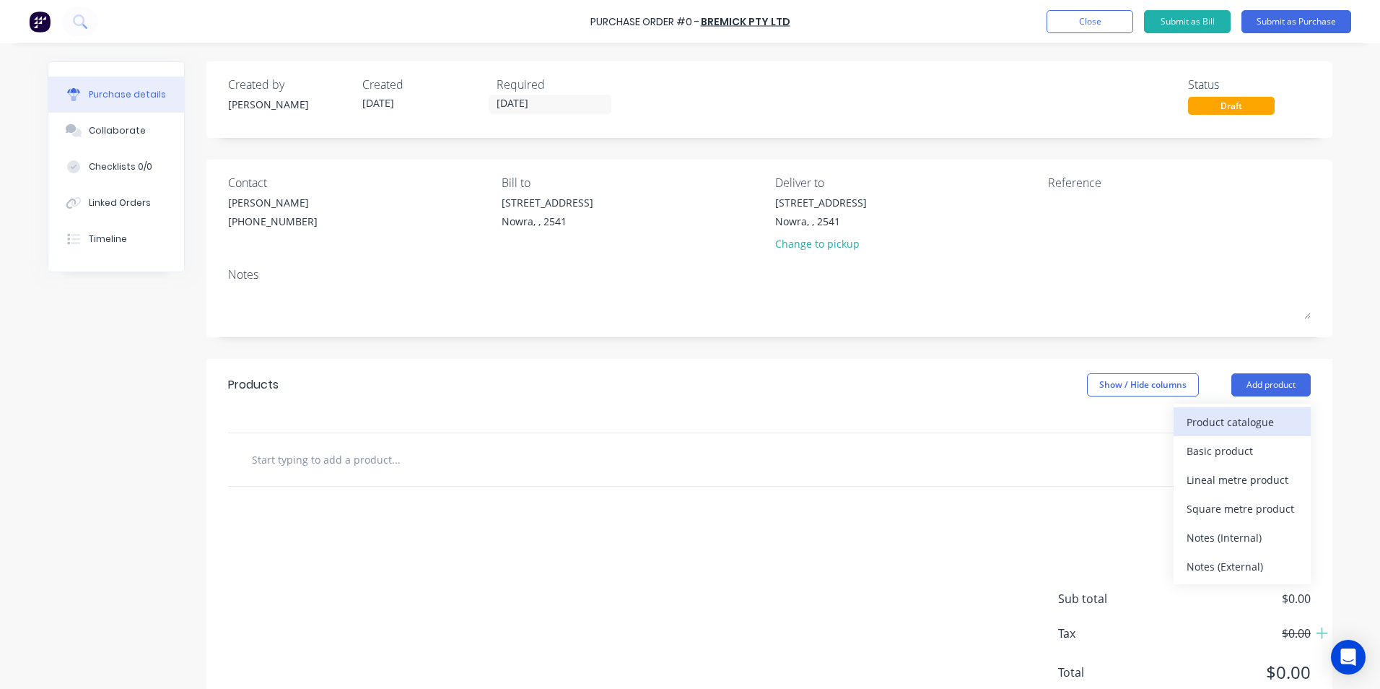
click at [1229, 425] on div "Product catalogue" at bounding box center [1242, 421] width 111 height 21
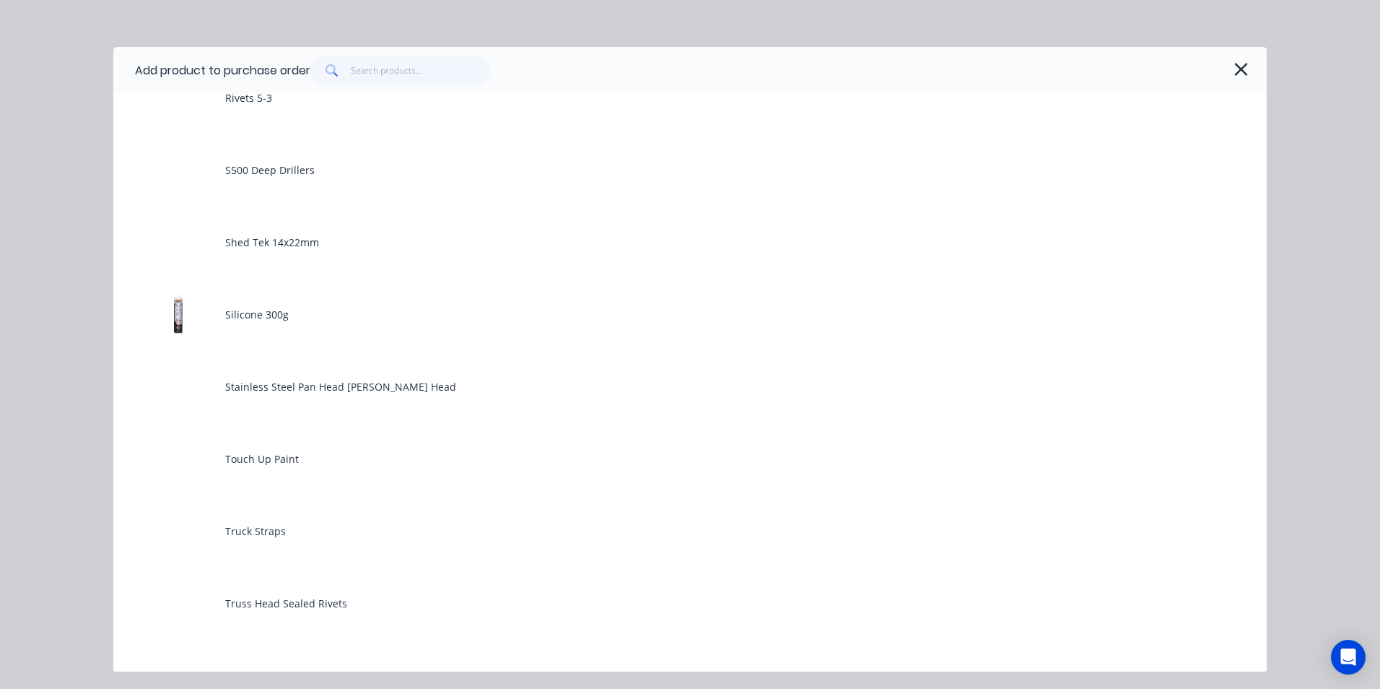
scroll to position [1804, 0]
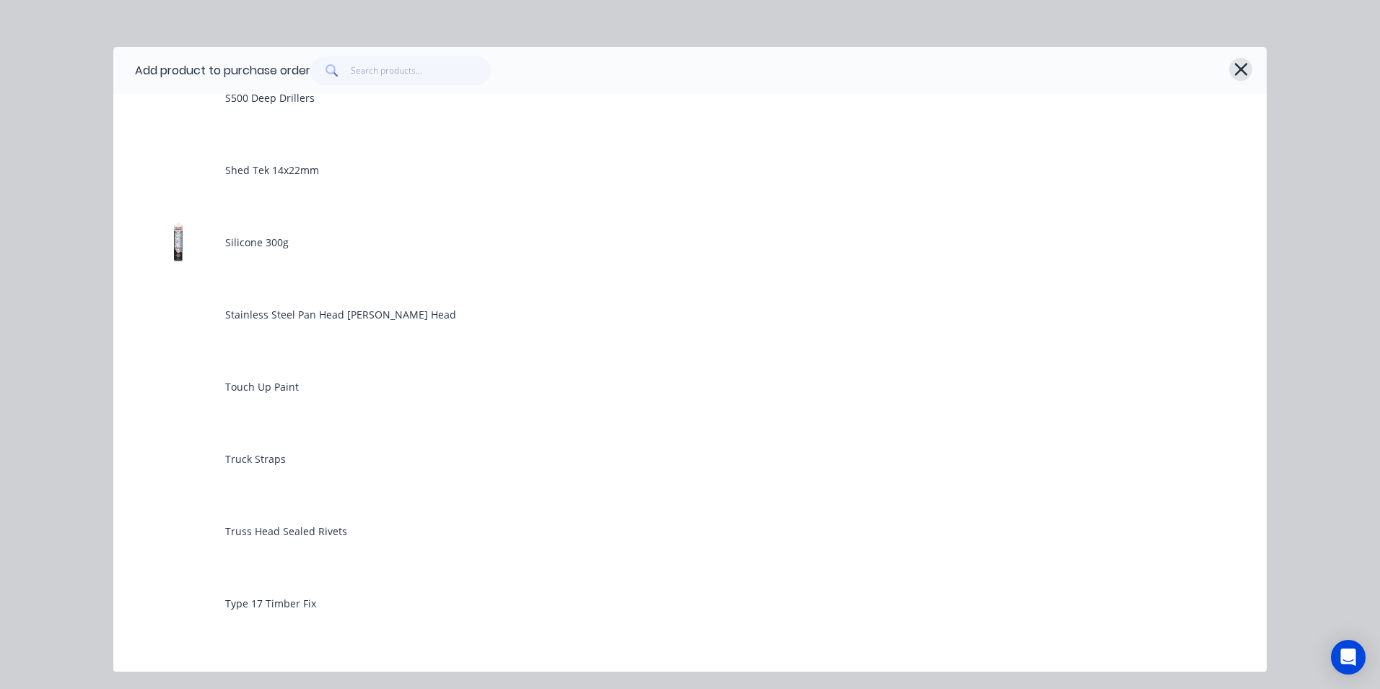
click at [1240, 74] on icon "button" at bounding box center [1240, 69] width 15 height 20
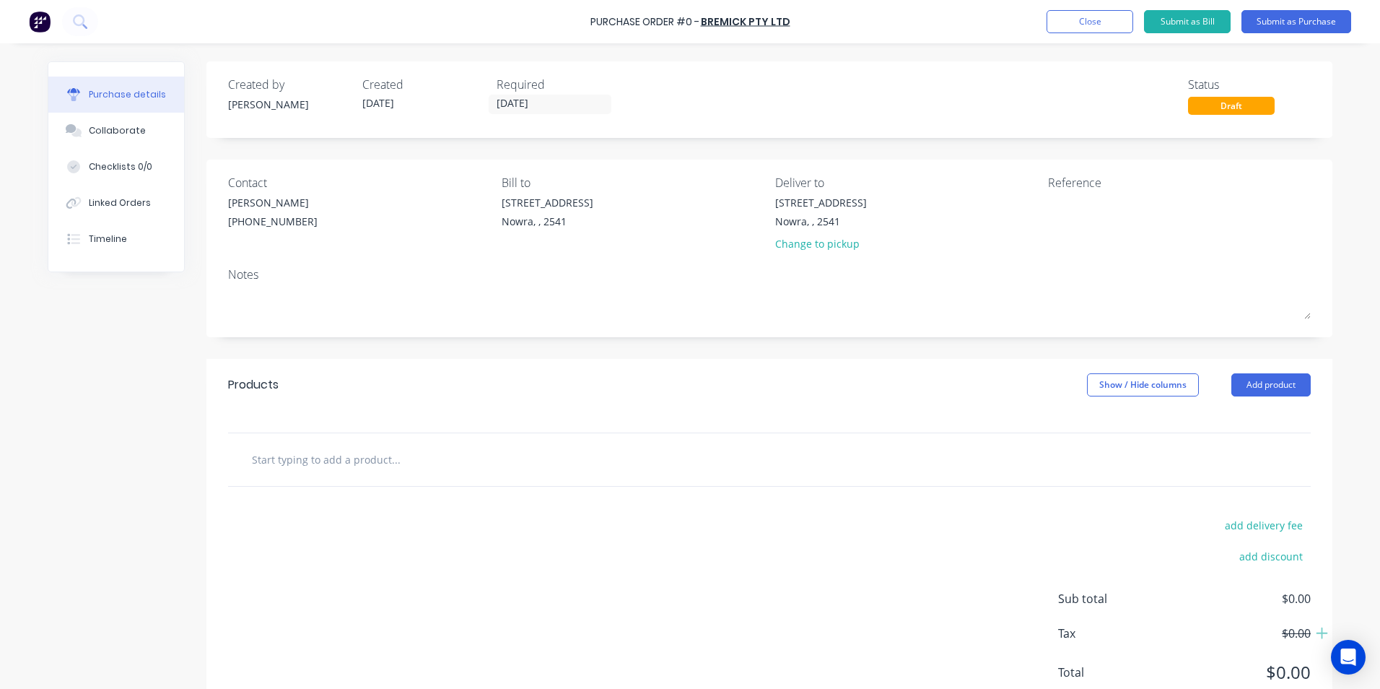
click at [349, 460] on input "text" at bounding box center [395, 459] width 289 height 29
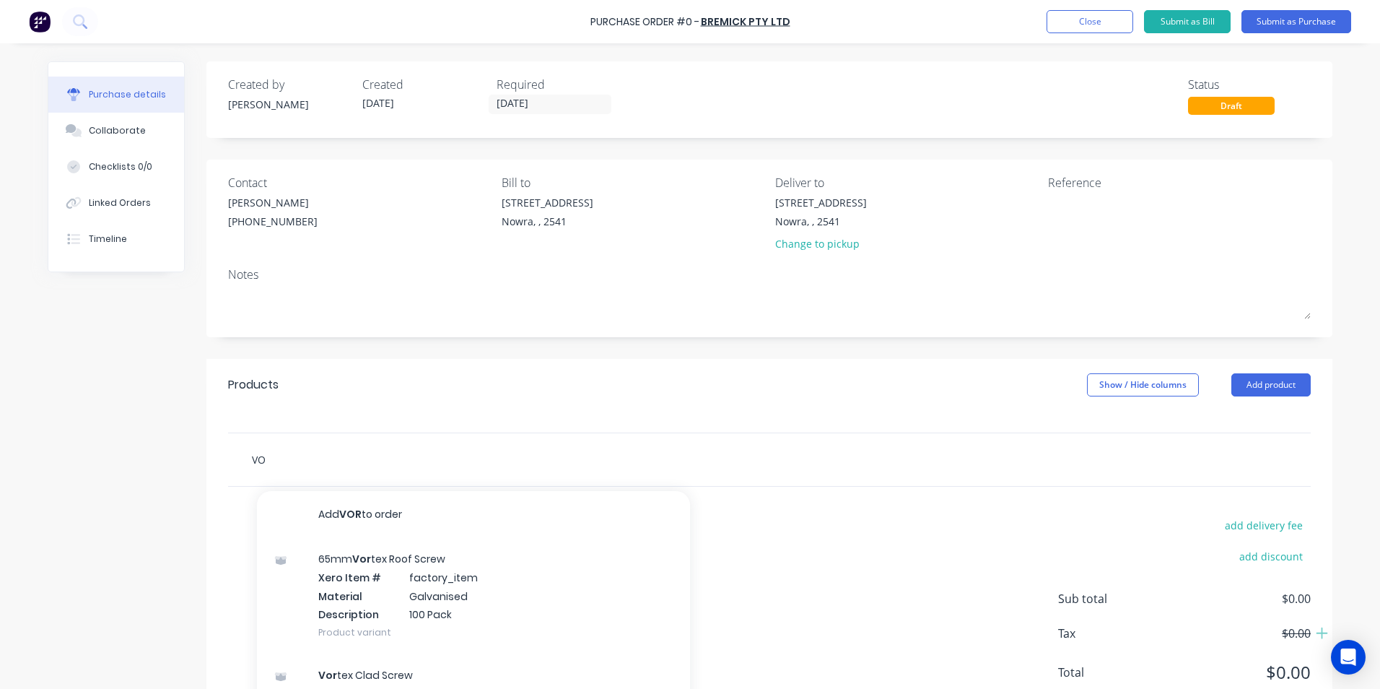
type input "V"
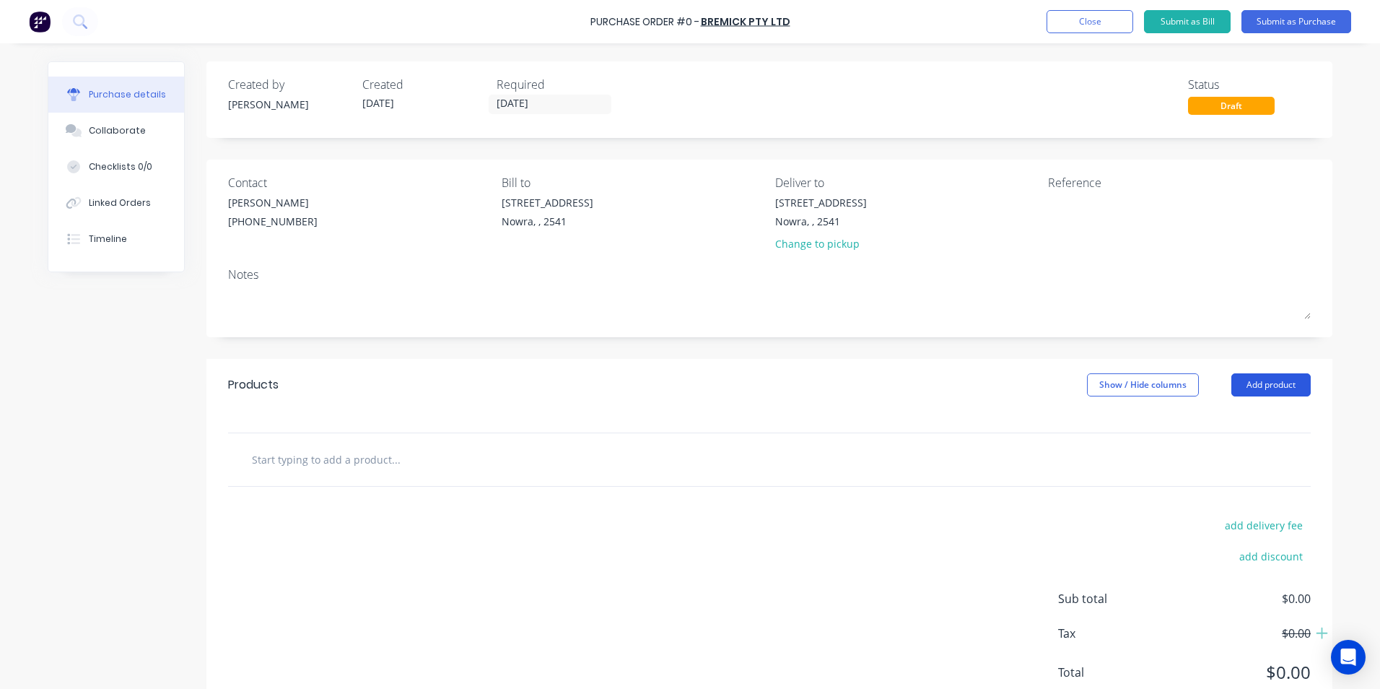
click at [1243, 382] on button "Add product" at bounding box center [1270, 384] width 79 height 23
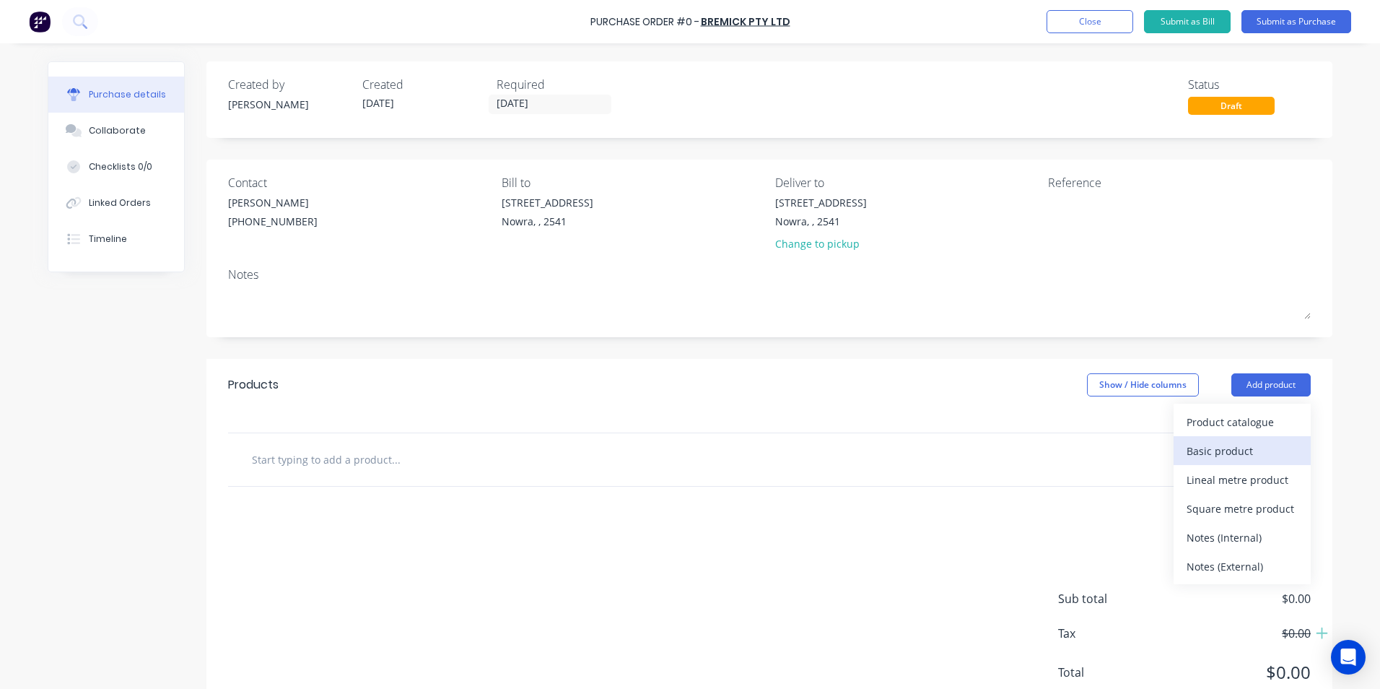
click at [1233, 442] on div "Basic product" at bounding box center [1242, 450] width 111 height 21
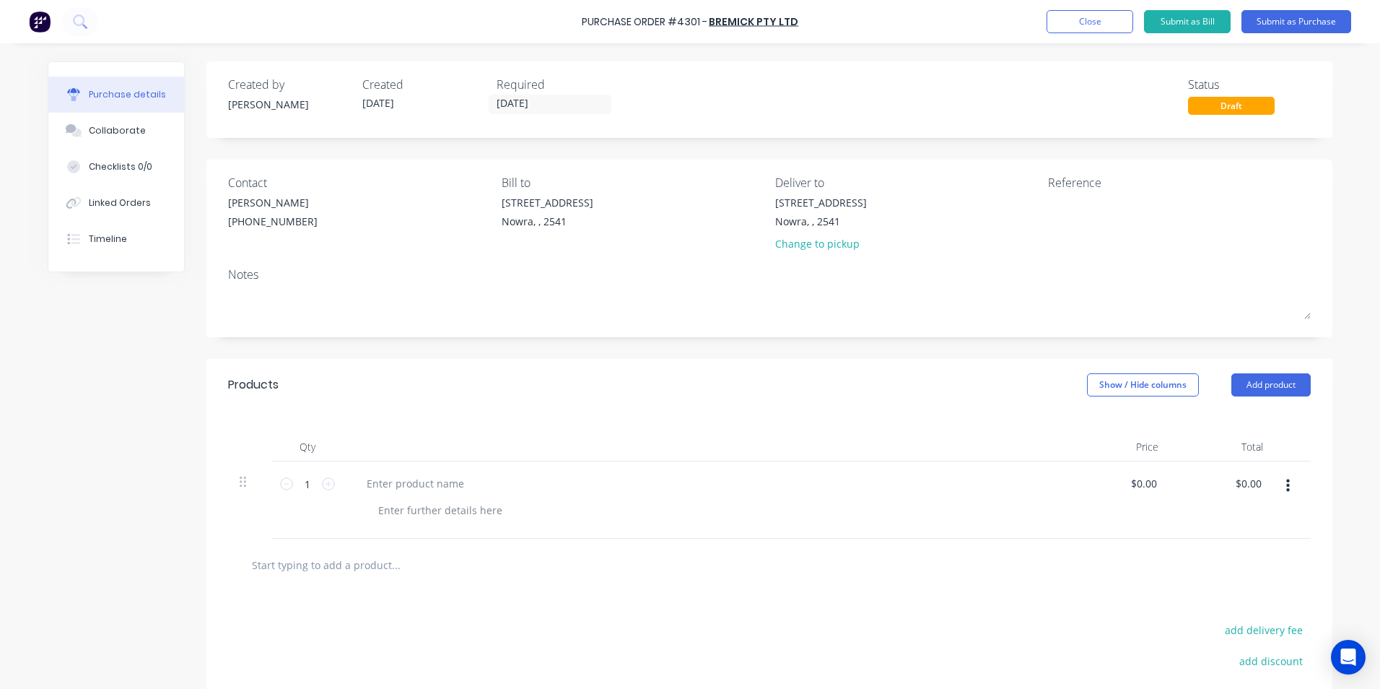
click at [396, 484] on div at bounding box center [415, 483] width 121 height 21
click at [398, 514] on div at bounding box center [440, 509] width 147 height 21
click at [322, 479] on icon at bounding box center [328, 483] width 13 height 13
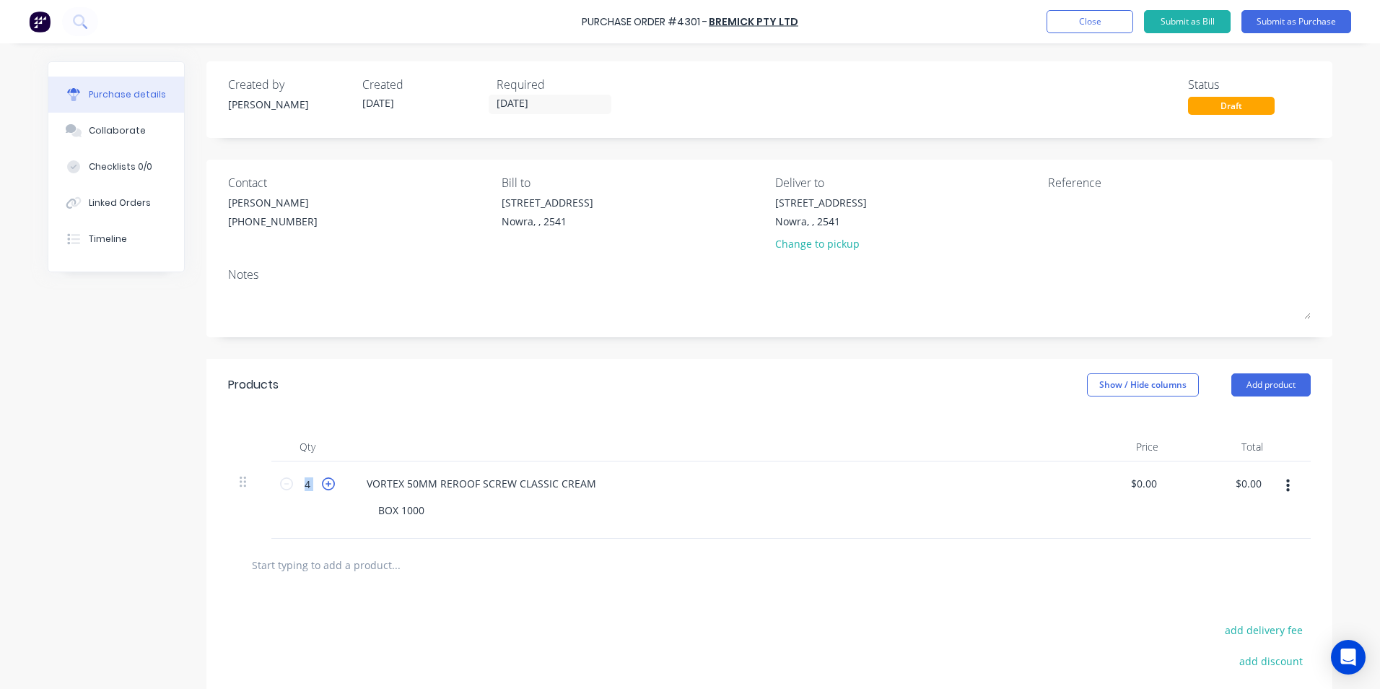
click at [322, 479] on icon at bounding box center [328, 483] width 13 height 13
click at [323, 485] on icon at bounding box center [328, 483] width 13 height 13
type input "8"
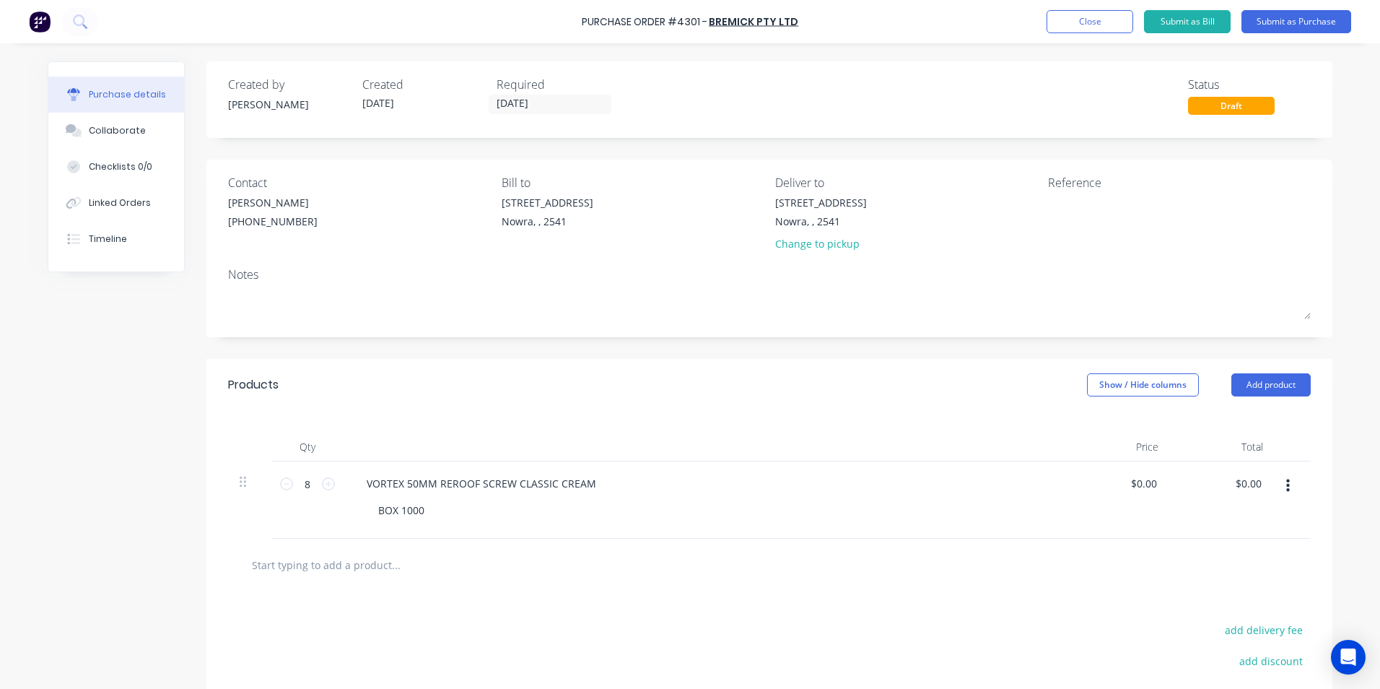
click at [592, 583] on div at bounding box center [769, 564] width 1083 height 53
click at [1294, 22] on button "Submit as Purchase" at bounding box center [1296, 21] width 110 height 23
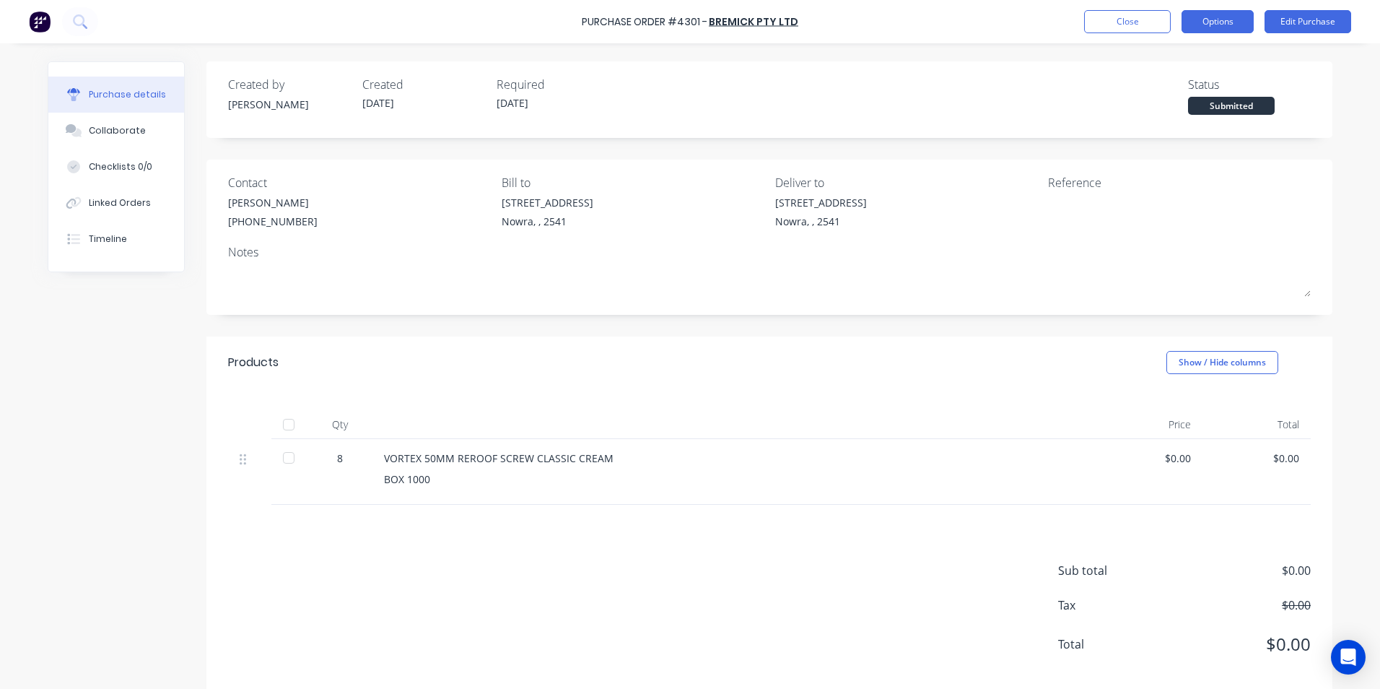
click at [1231, 26] on button "Options" at bounding box center [1217, 21] width 72 height 23
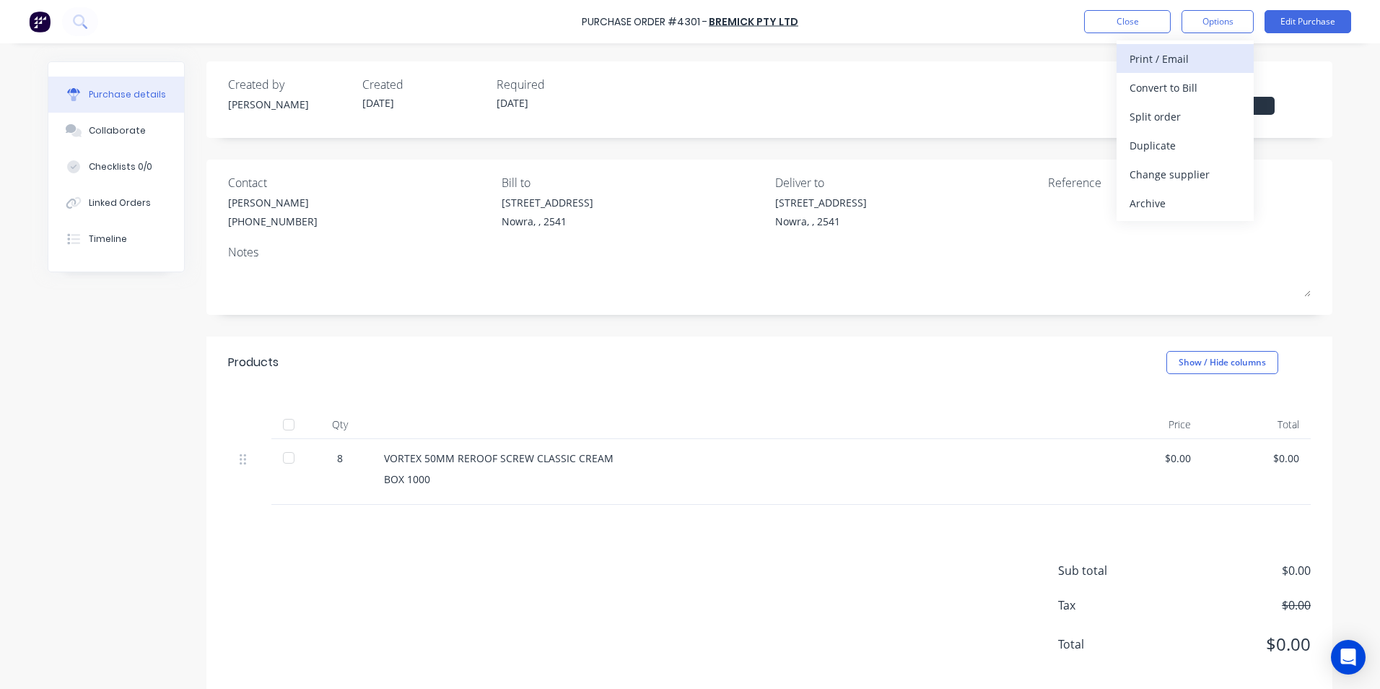
click at [1204, 64] on div "Print / Email" at bounding box center [1184, 58] width 111 height 21
click at [1192, 92] on div "With pricing" at bounding box center [1184, 87] width 111 height 21
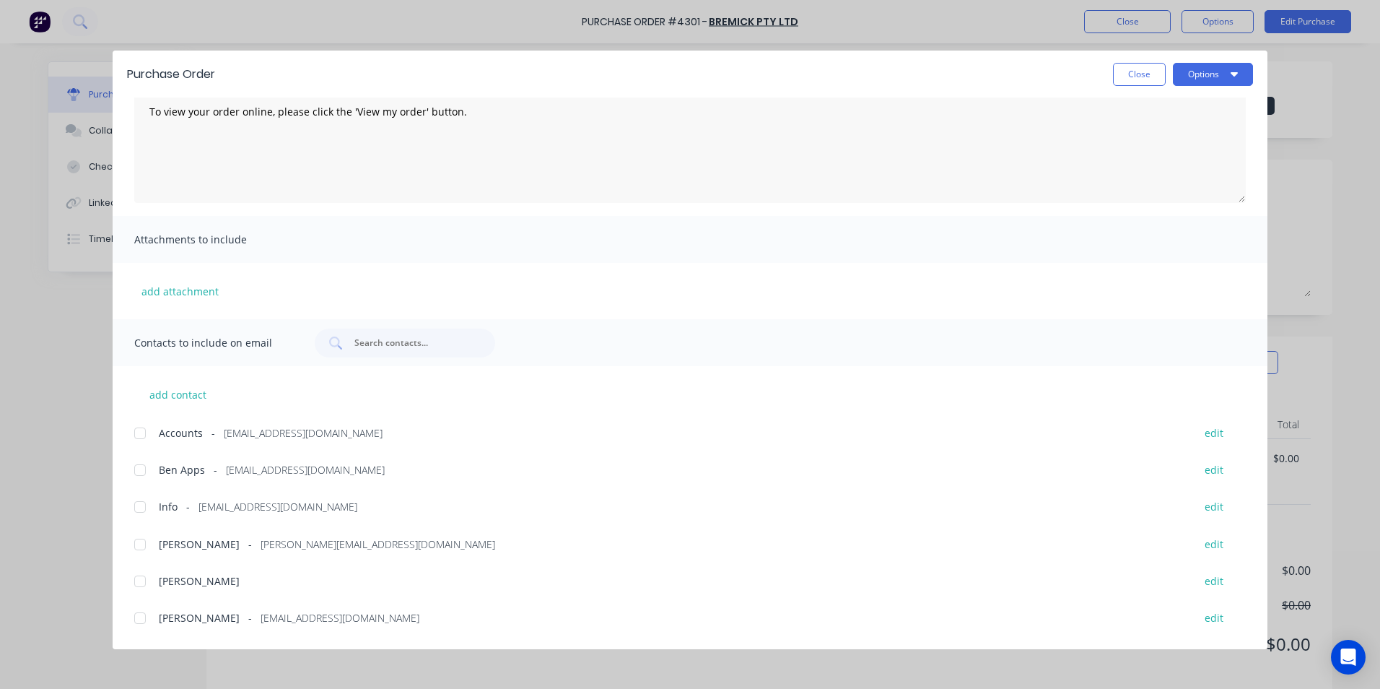
scroll to position [206, 0]
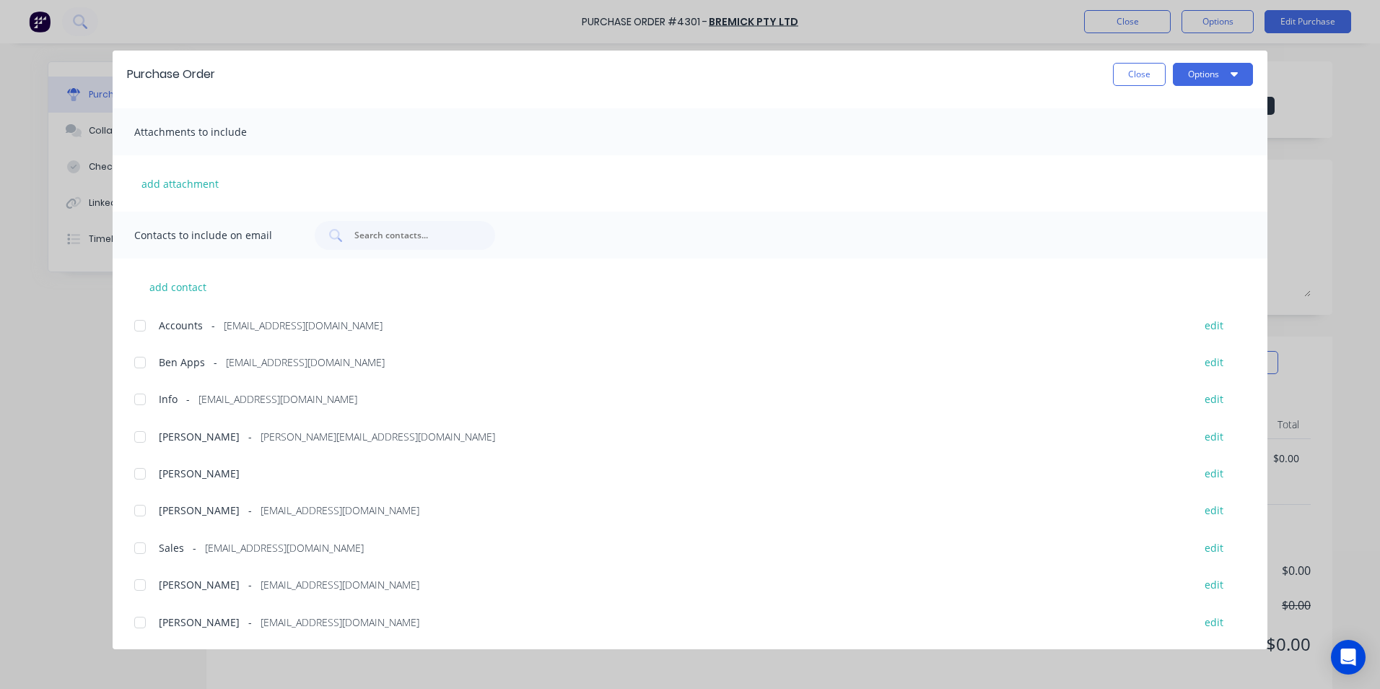
click at [149, 548] on div at bounding box center [140, 547] width 29 height 29
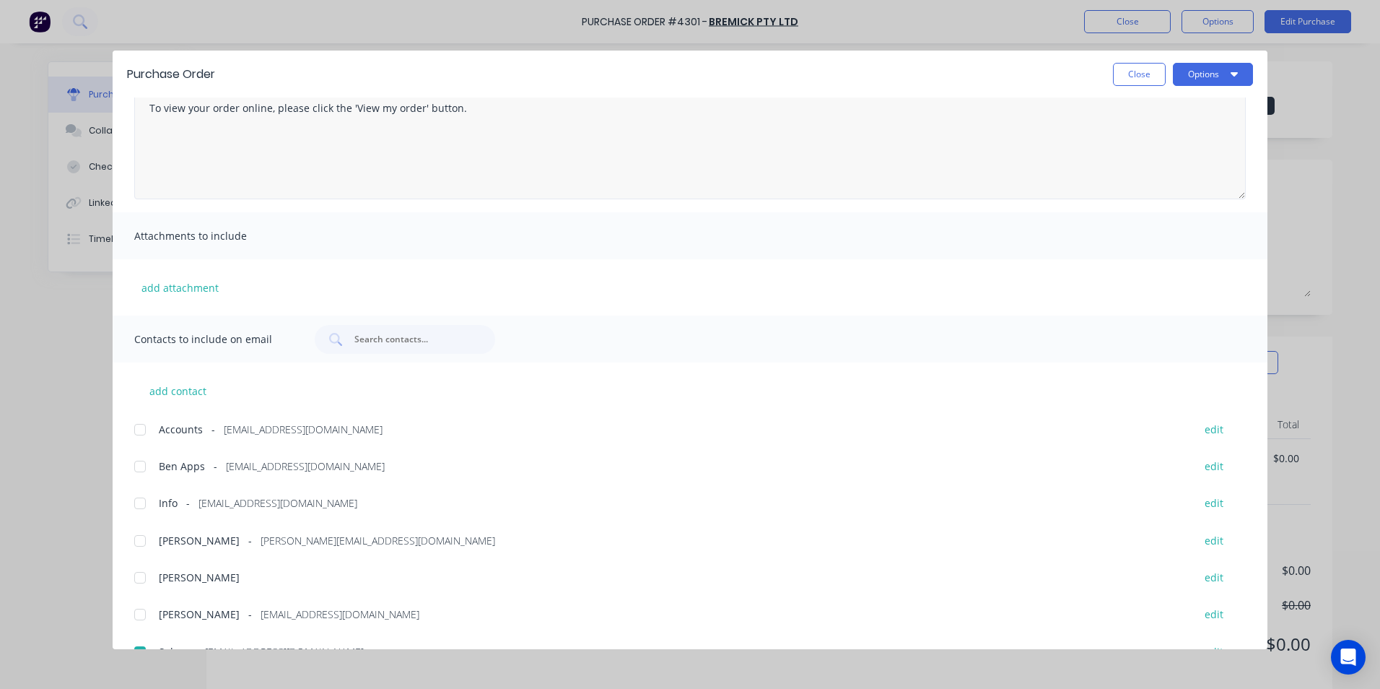
scroll to position [0, 0]
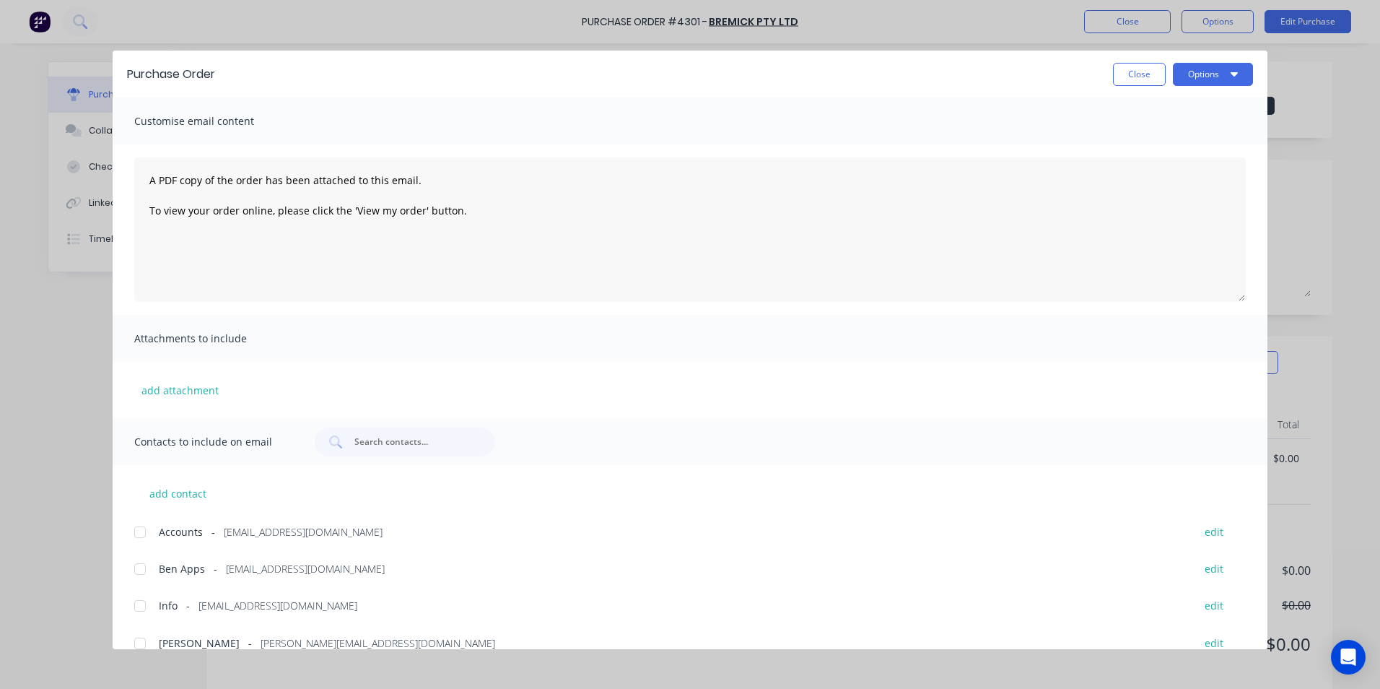
click at [1194, 86] on div "Purchase Order Close Options" at bounding box center [690, 74] width 1155 height 47
click at [1154, 75] on button "Close" at bounding box center [1139, 74] width 53 height 23
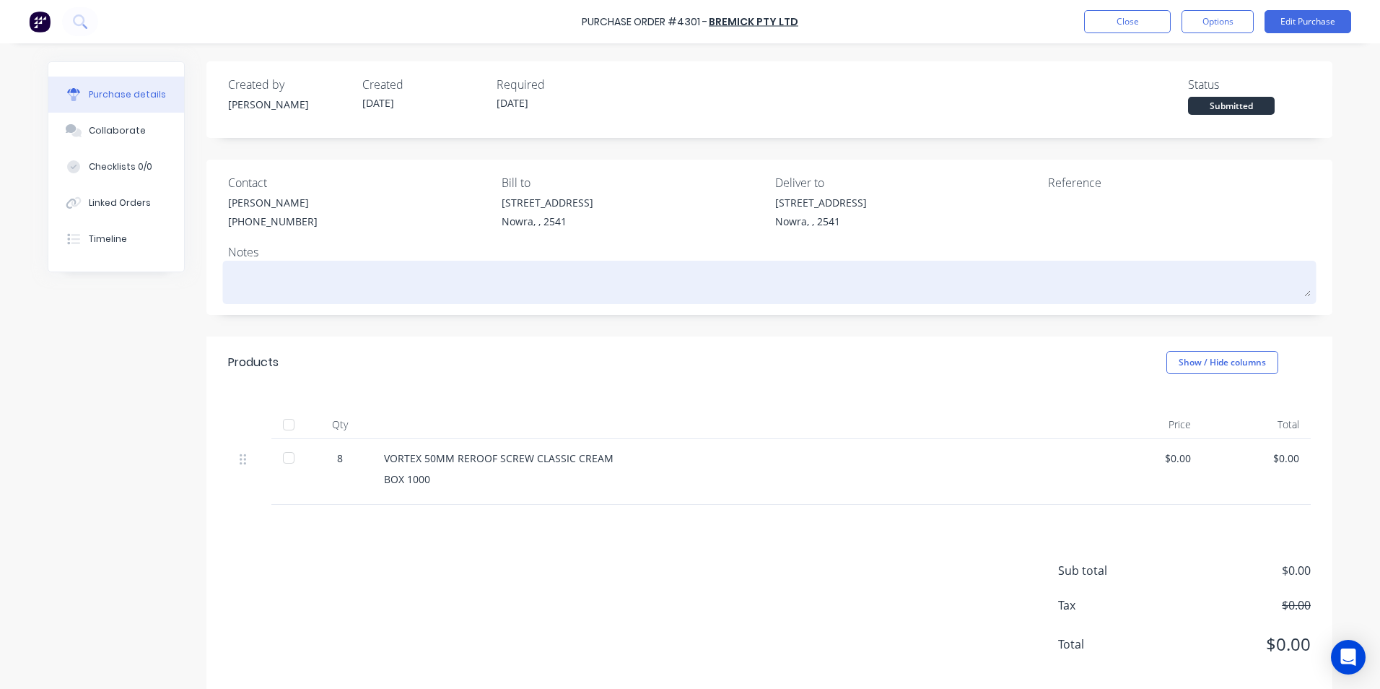
click at [396, 281] on textarea at bounding box center [769, 280] width 1083 height 32
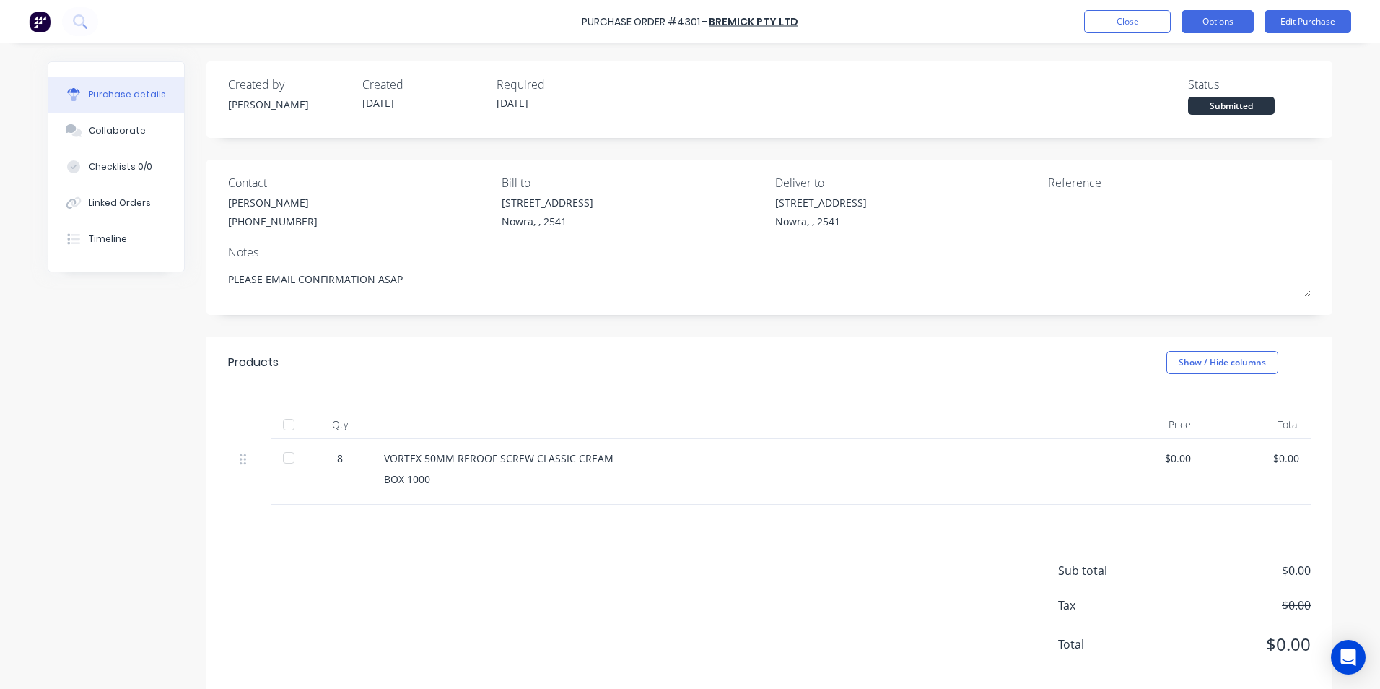
type textarea "PLEASE EMAIL CONFIRMATION ASAP"
click at [1246, 17] on button "Options" at bounding box center [1217, 21] width 72 height 23
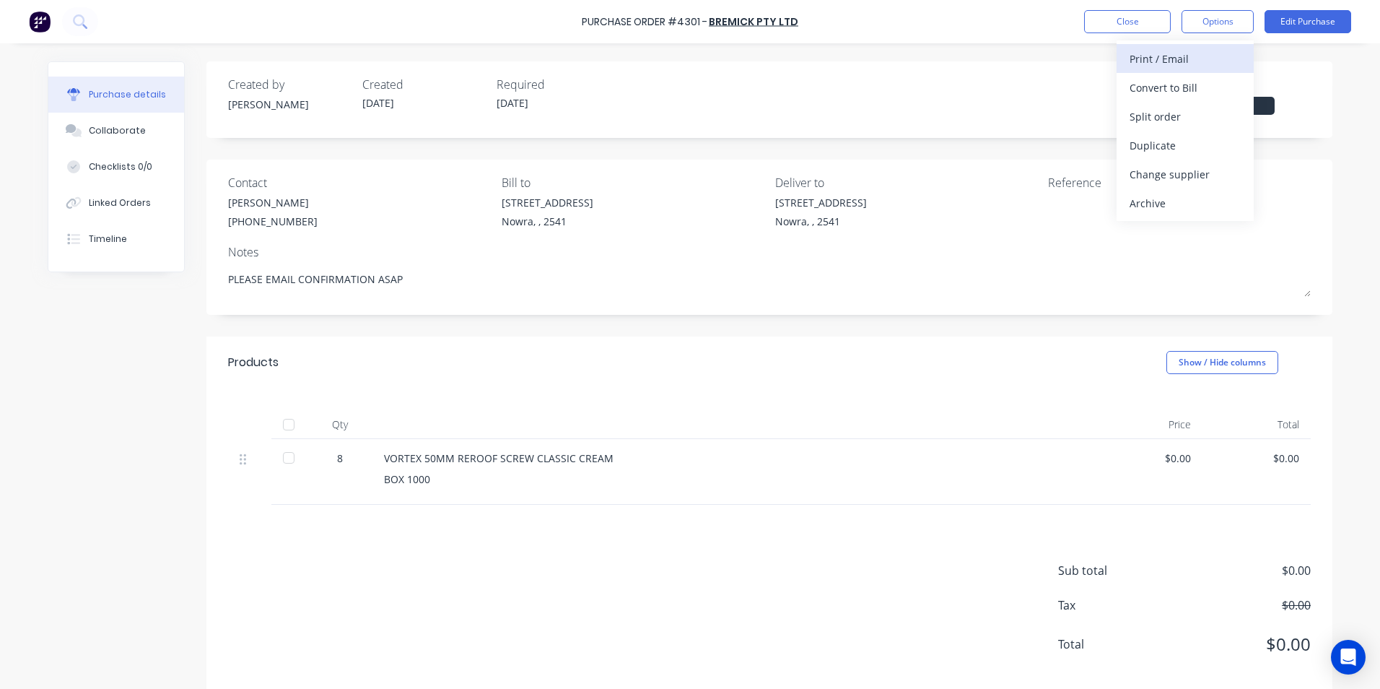
click at [1219, 51] on div "Print / Email" at bounding box center [1184, 58] width 111 height 21
click at [1197, 88] on div "With pricing" at bounding box center [1184, 87] width 111 height 21
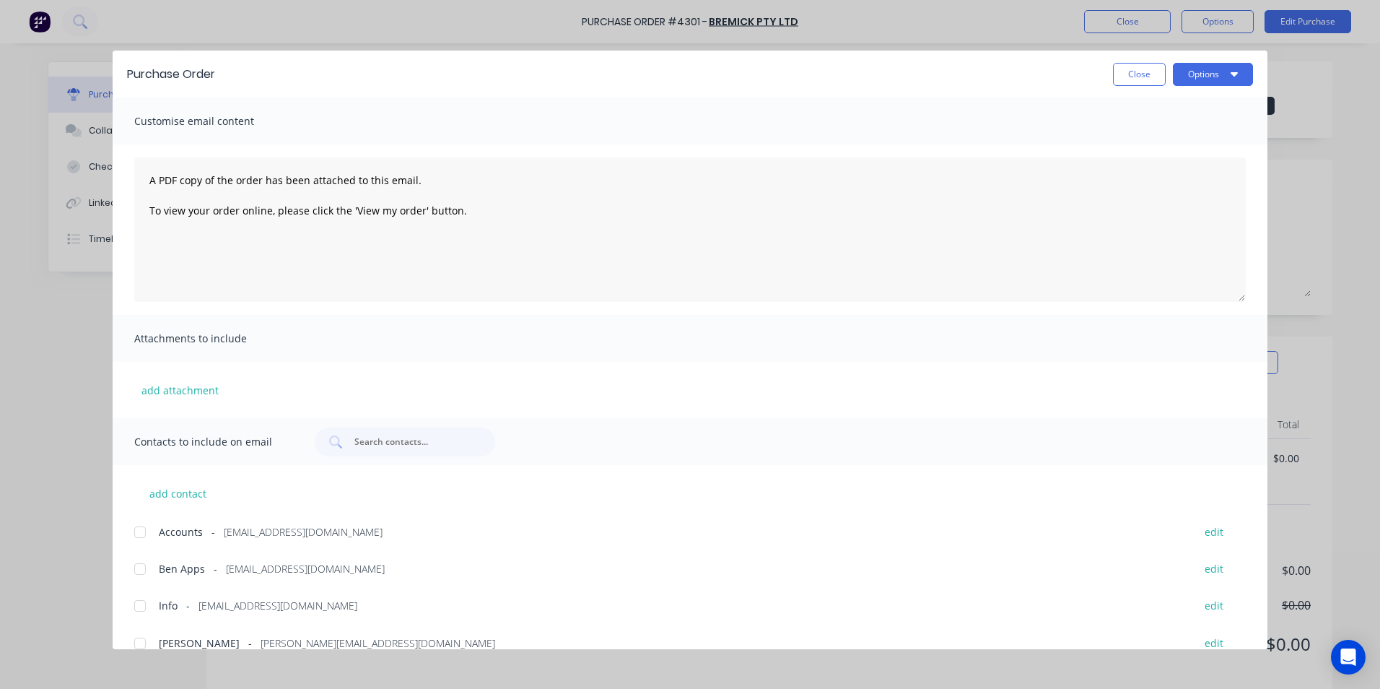
scroll to position [206, 0]
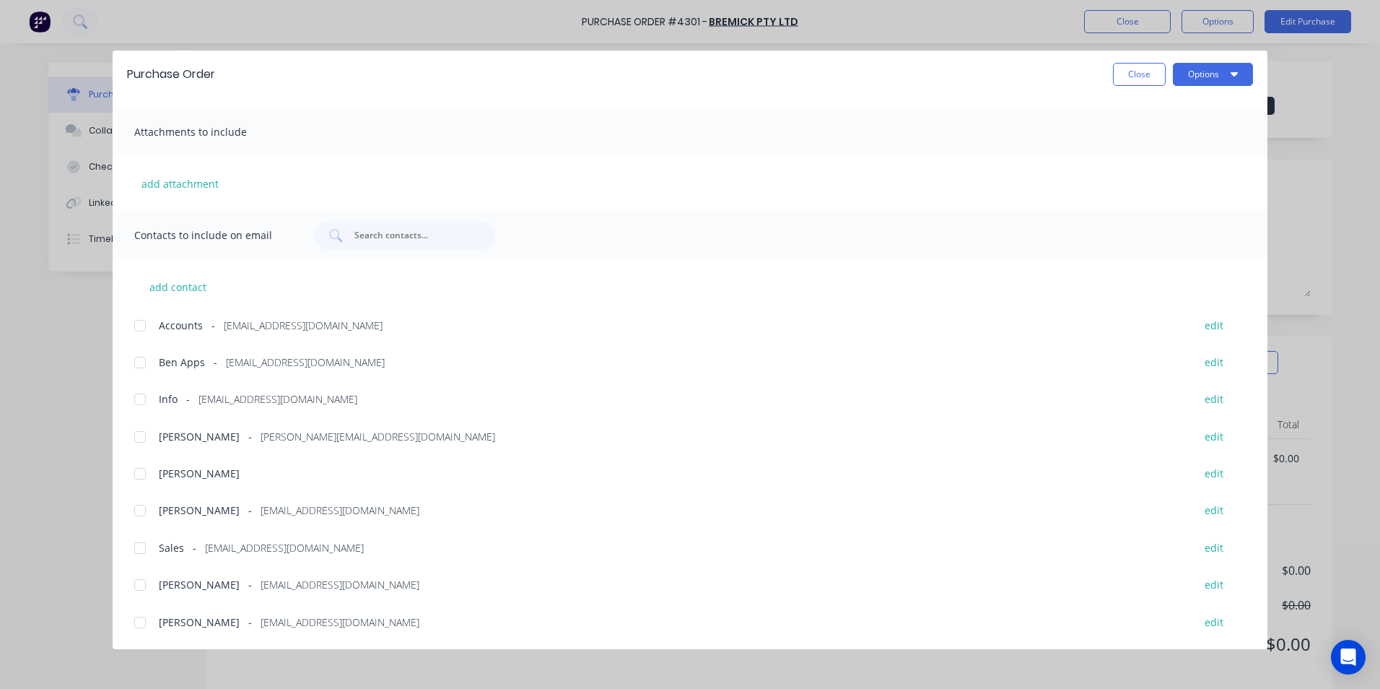
click at [147, 543] on div at bounding box center [140, 547] width 29 height 29
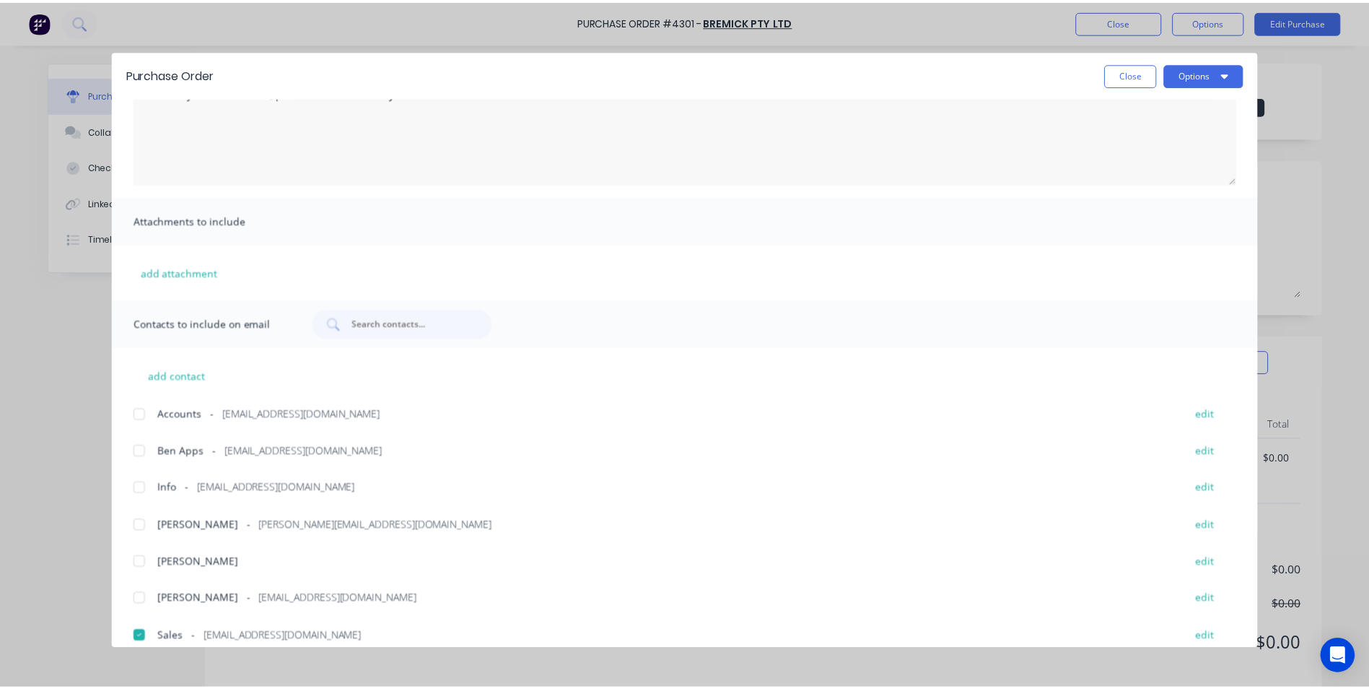
scroll to position [0, 0]
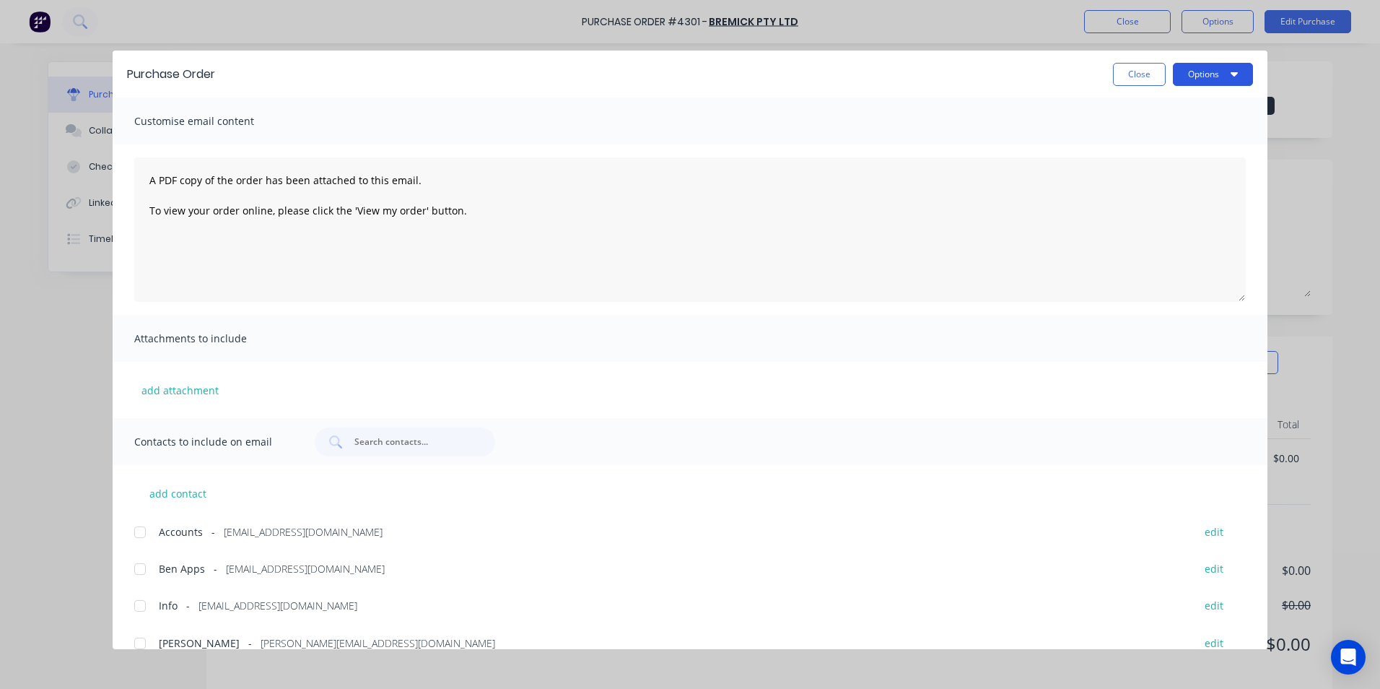
click at [1198, 65] on button "Options" at bounding box center [1213, 74] width 80 height 23
click at [1163, 171] on div "Email" at bounding box center [1184, 168] width 111 height 21
click at [1127, 74] on button "Close" at bounding box center [1139, 74] width 53 height 23
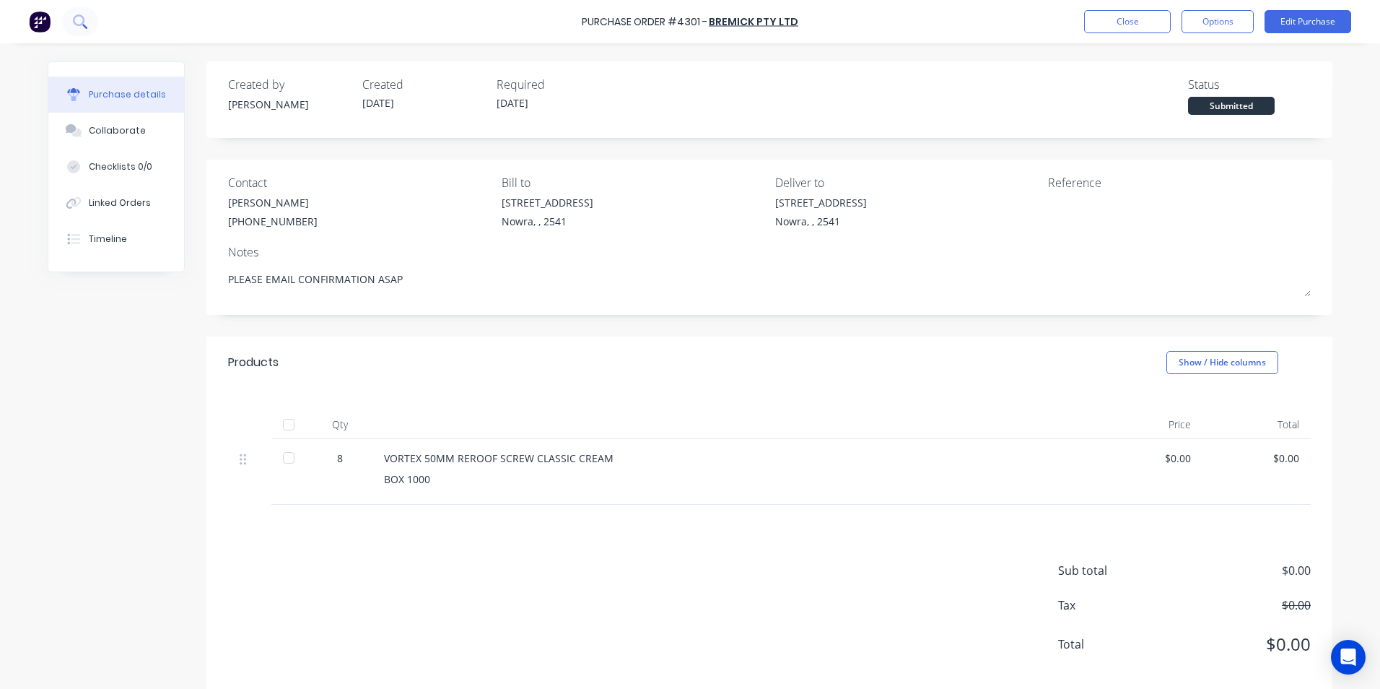
click at [84, 31] on button at bounding box center [80, 21] width 36 height 29
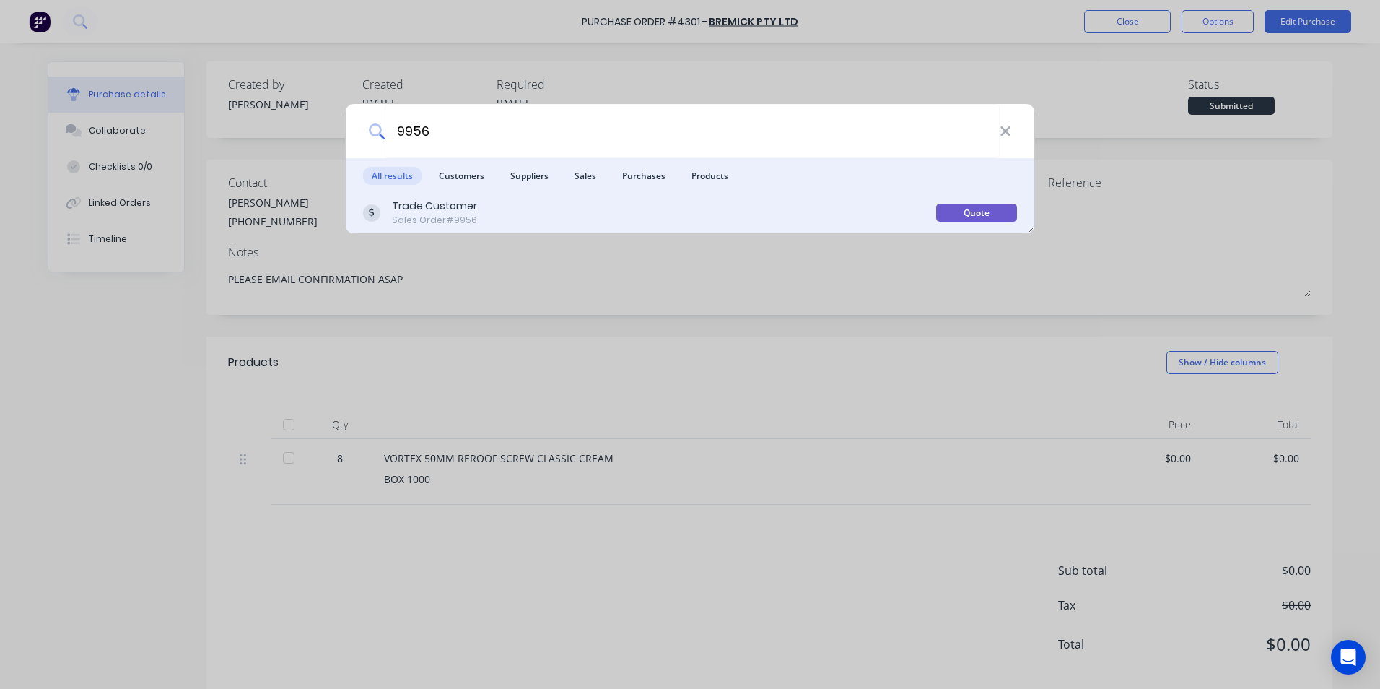
type input "9956"
click at [672, 207] on div "Trade Customer Sales Order #9956" at bounding box center [649, 212] width 573 height 28
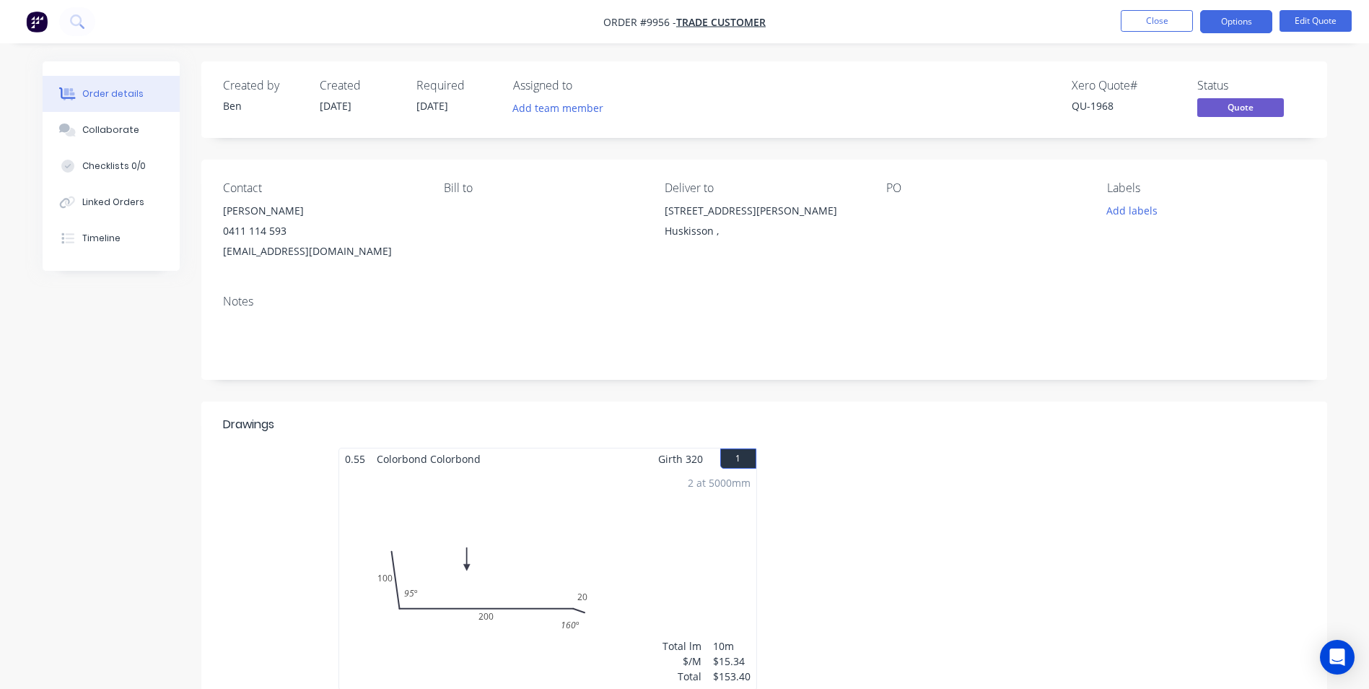
click at [567, 528] on div "2 at 5000mm Total lm $/M Total 10m $15.34 $153.40" at bounding box center [547, 579] width 417 height 220
click at [1297, 26] on button "Edit Quote" at bounding box center [1316, 21] width 72 height 22
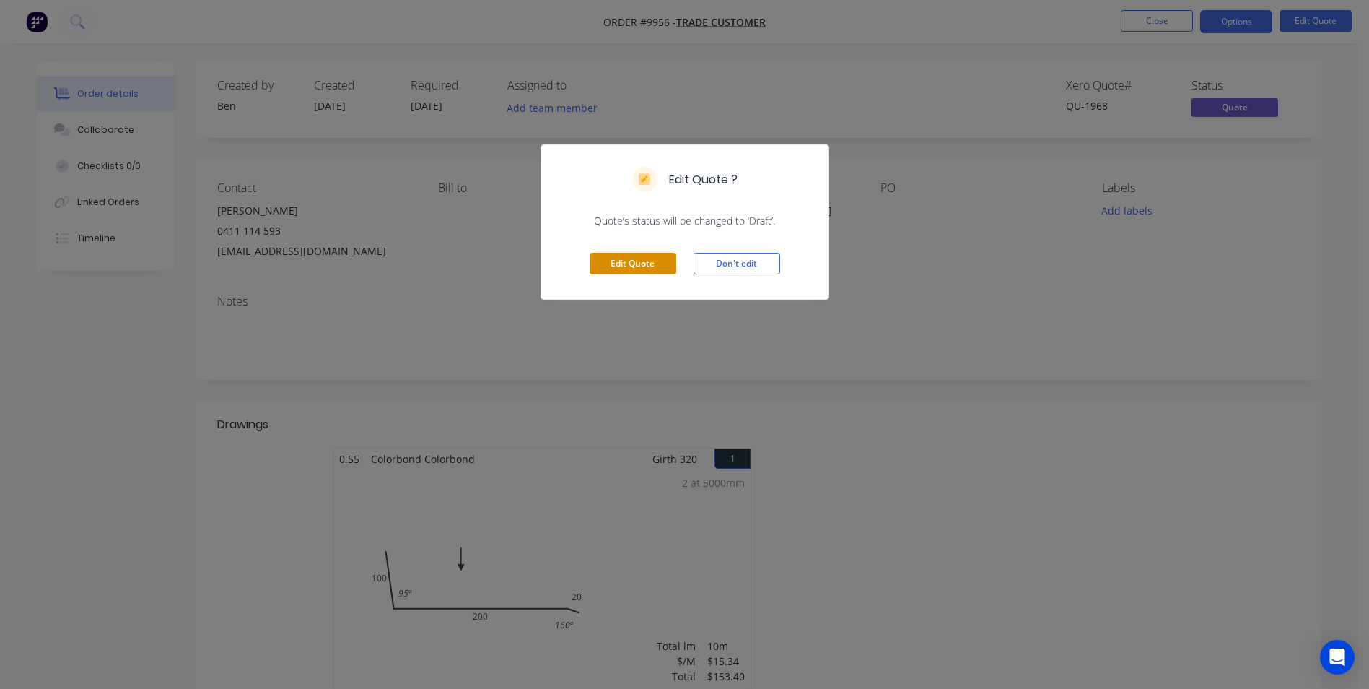
click at [635, 266] on button "Edit Quote" at bounding box center [633, 264] width 87 height 22
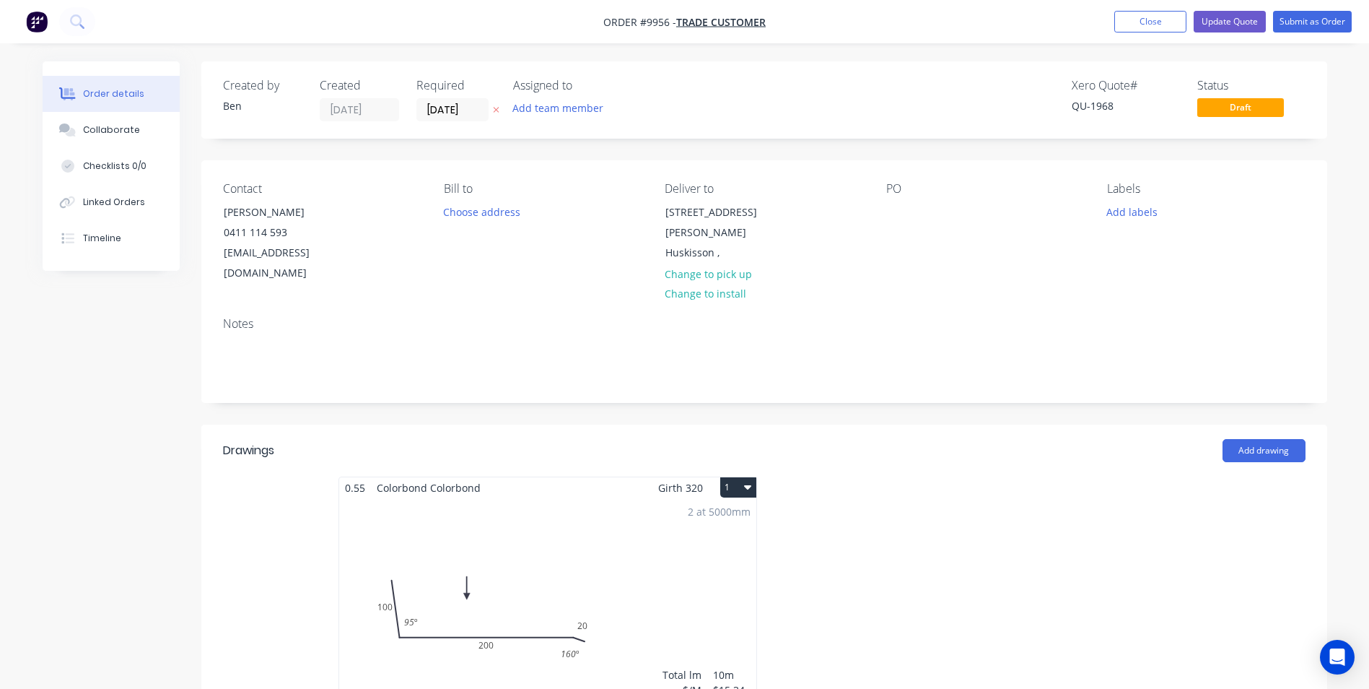
click at [477, 551] on div "2 at 5000mm Total lm $/M Total 10m $15.34 $153.40" at bounding box center [547, 608] width 417 height 220
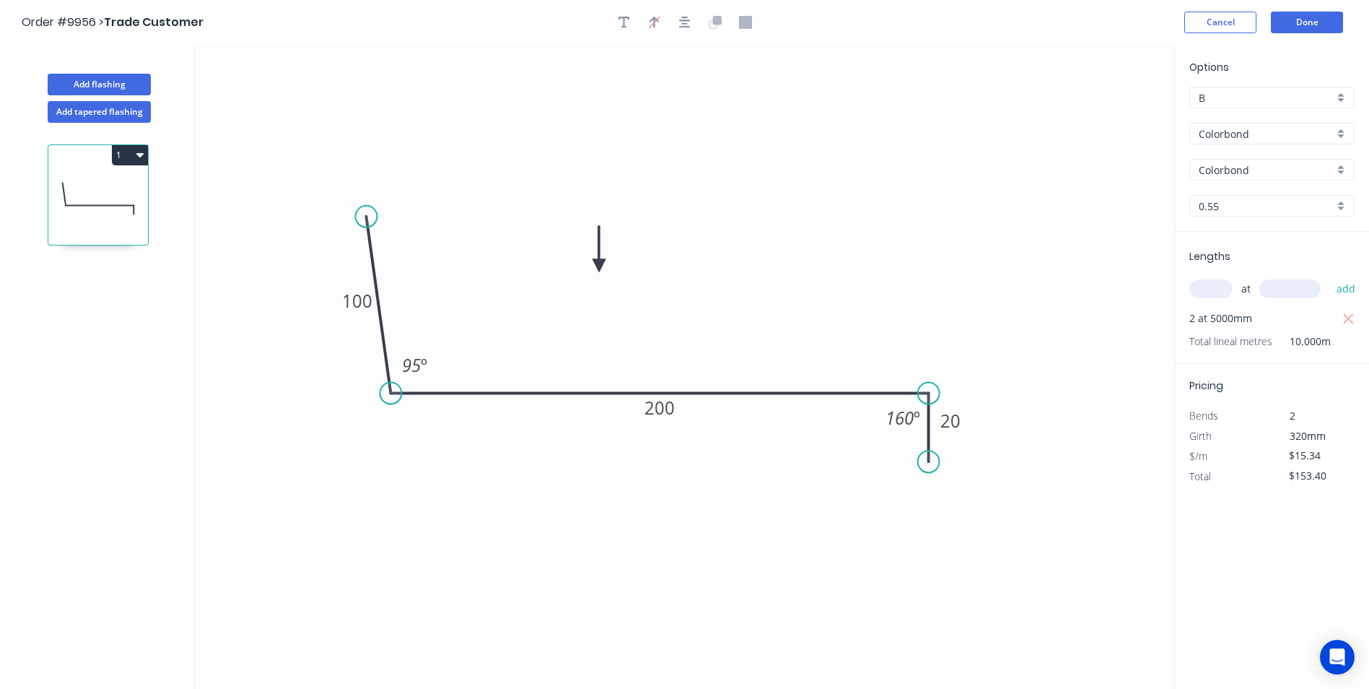
drag, startPoint x: 967, startPoint y: 407, endPoint x: 932, endPoint y: 462, distance: 64.9
click at [932, 462] on circle at bounding box center [929, 461] width 22 height 22
click at [957, 419] on tspan "20" at bounding box center [950, 420] width 20 height 24
click at [914, 421] on tspan "º" at bounding box center [917, 418] width 6 height 24
click at [905, 346] on icon "0 100 200 25 95 º 90 º" at bounding box center [684, 367] width 979 height 644
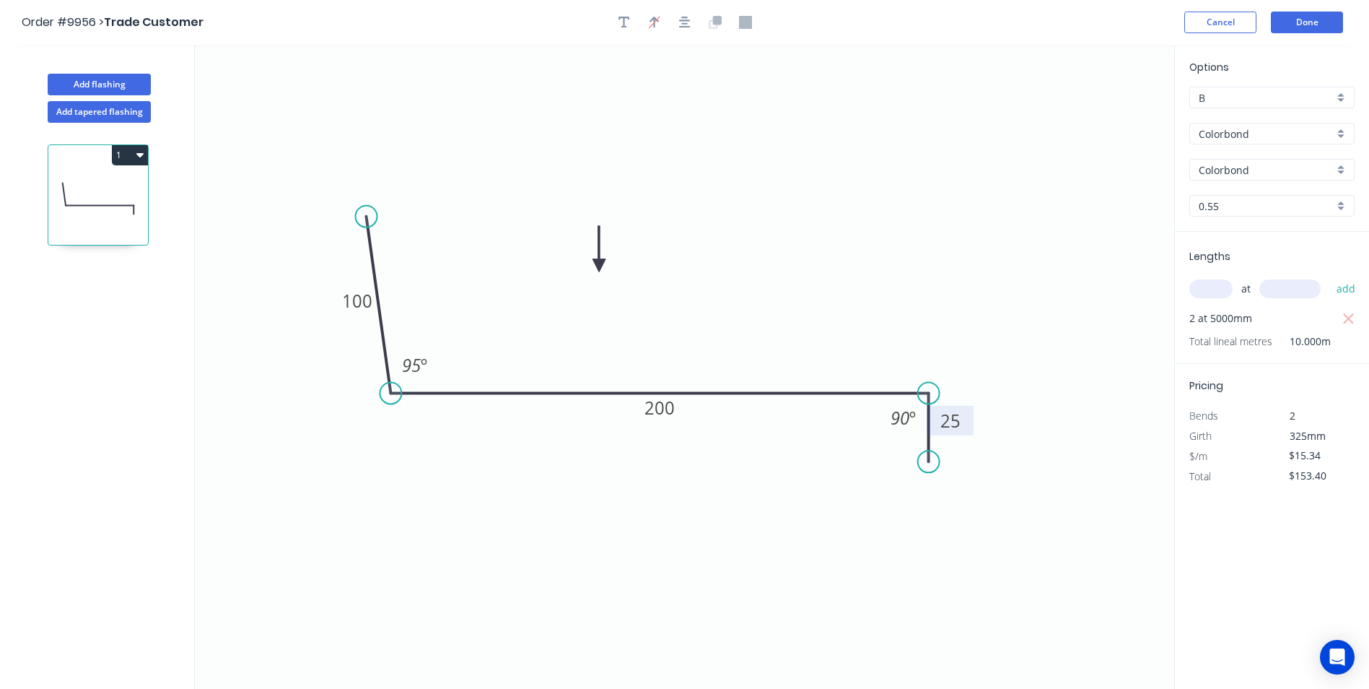
click at [1341, 173] on div "Colorbond" at bounding box center [1271, 170] width 165 height 22
click at [1251, 274] on div "Surfmist" at bounding box center [1272, 269] width 164 height 25
type input "Surfmist"
click at [1288, 26] on button "Done" at bounding box center [1307, 23] width 72 height 22
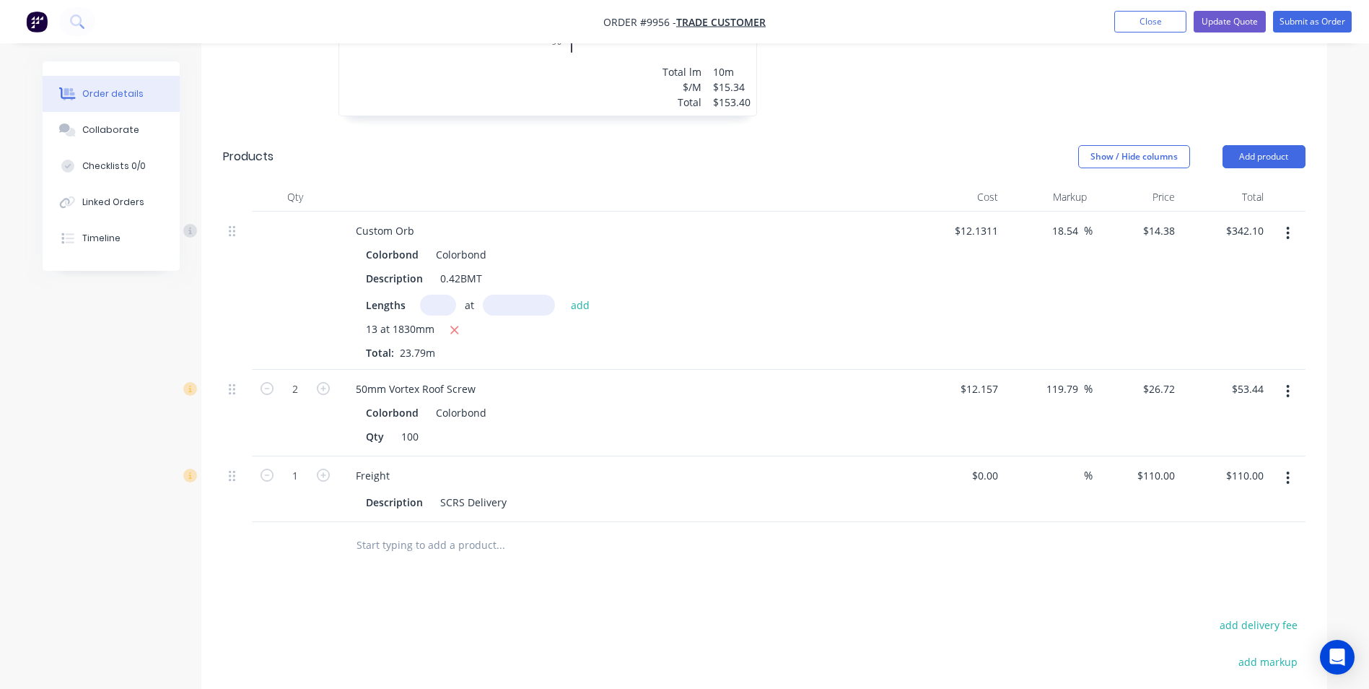
scroll to position [577, 0]
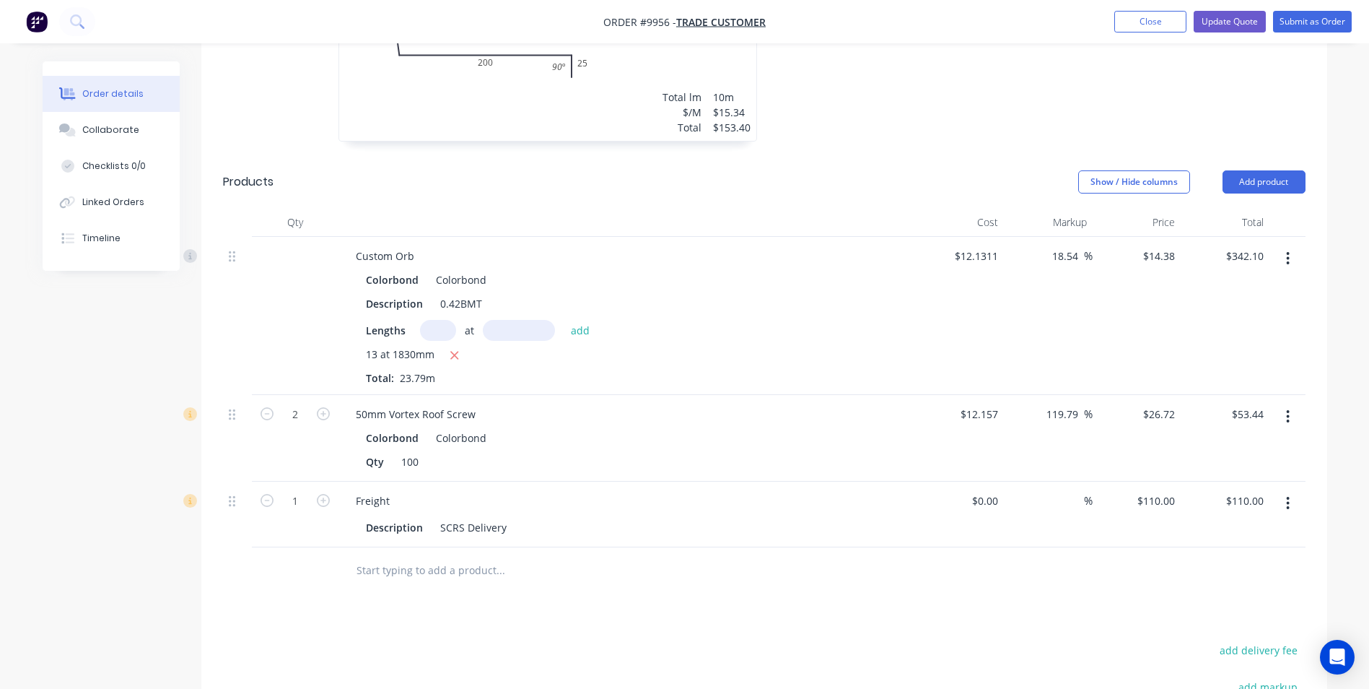
click at [427, 556] on input "text" at bounding box center [500, 570] width 289 height 29
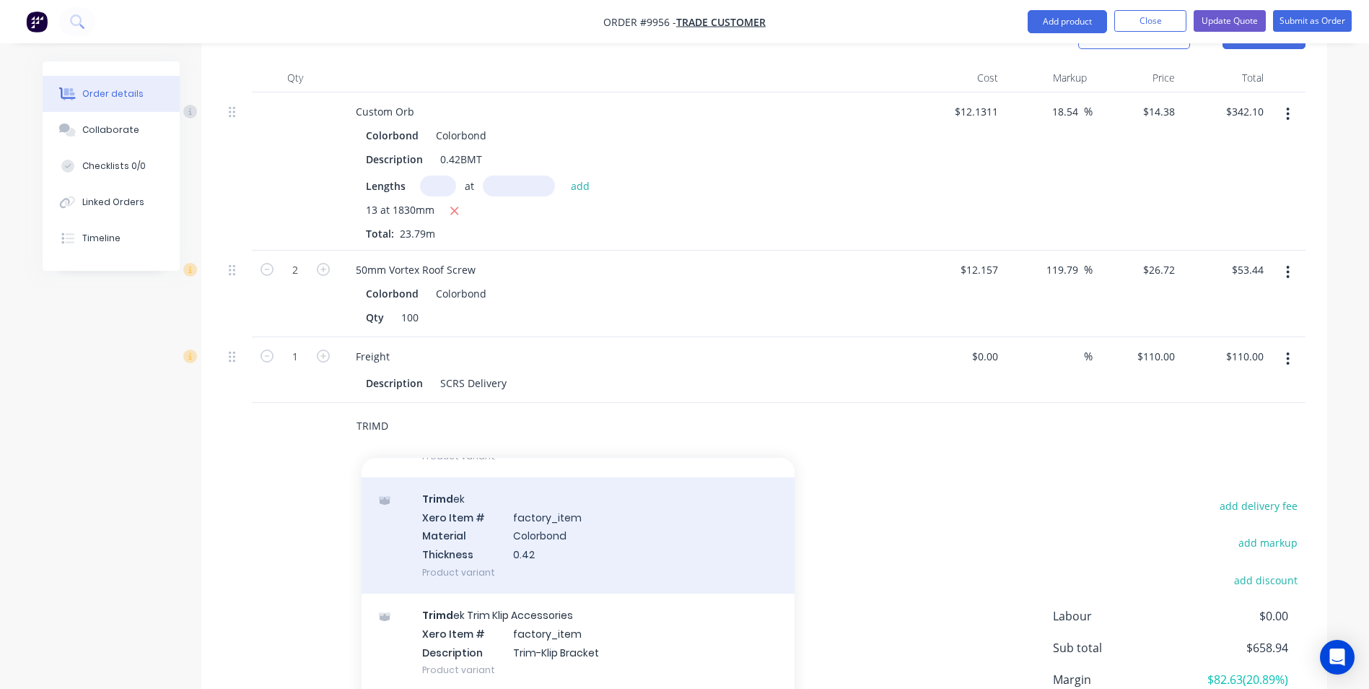
scroll to position [144, 0]
type input "TRIMD"
click at [471, 553] on div "Trimd ek Xero Item # factory_item Material Colorbond Thickness 0.42 Product var…" at bounding box center [578, 534] width 433 height 116
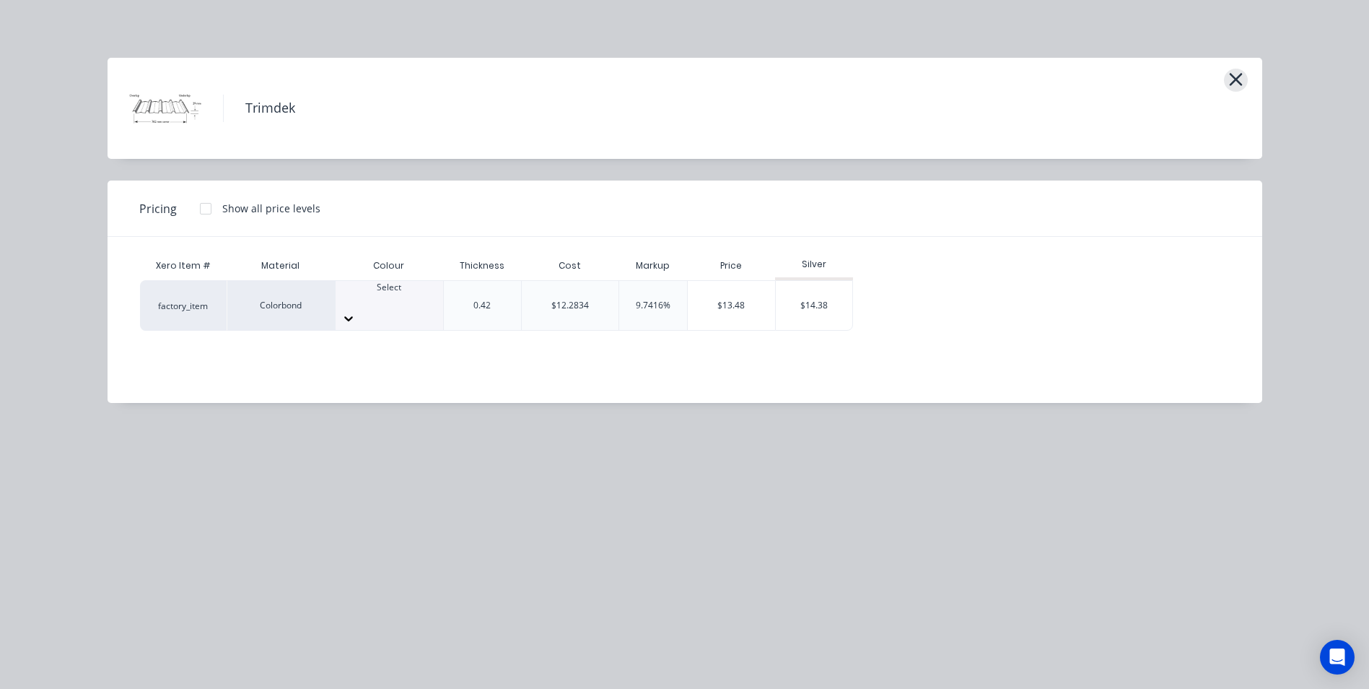
click at [1238, 88] on icon "button" at bounding box center [1235, 79] width 15 height 20
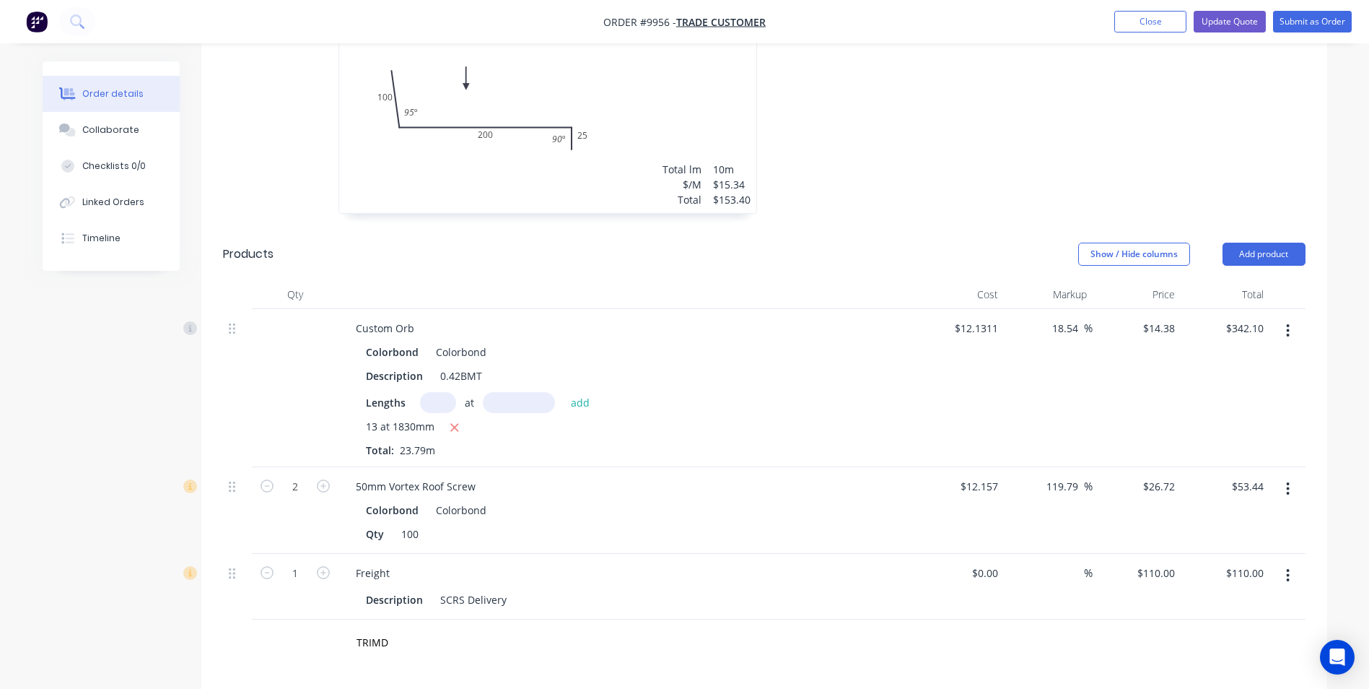
scroll to position [650, 0]
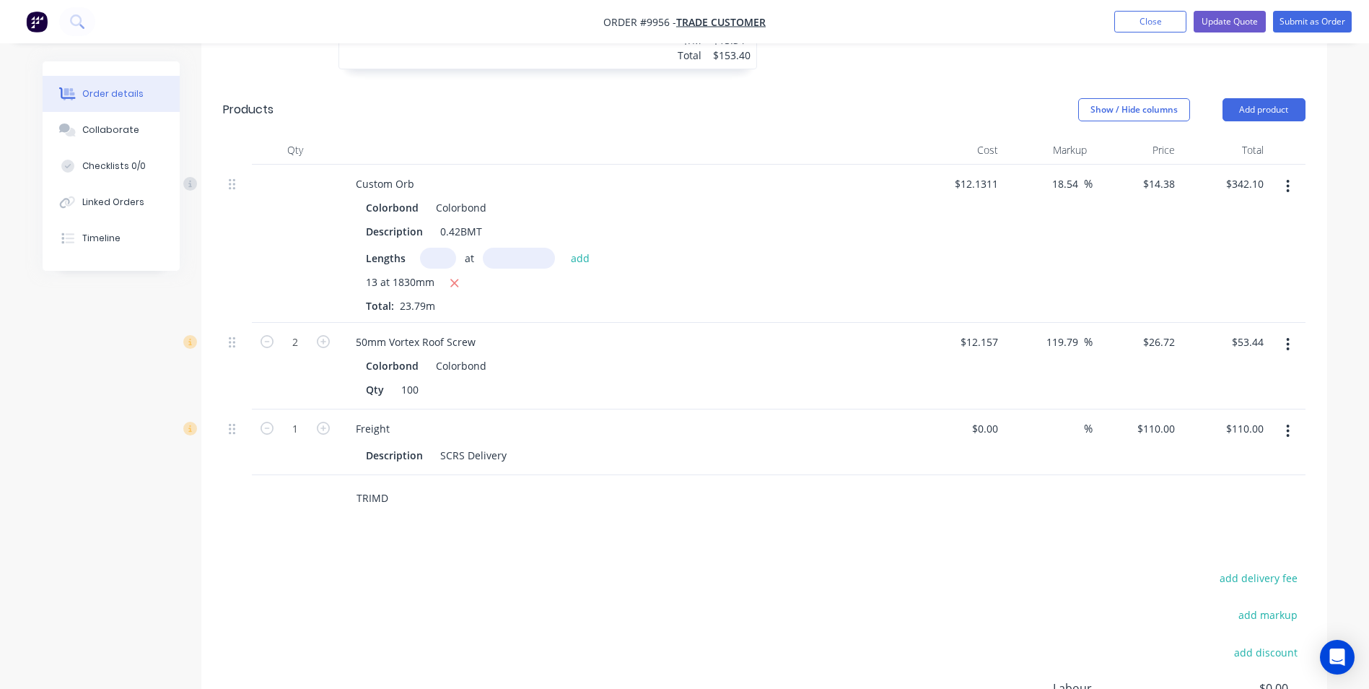
click at [401, 484] on input "TRIMD" at bounding box center [500, 498] width 289 height 29
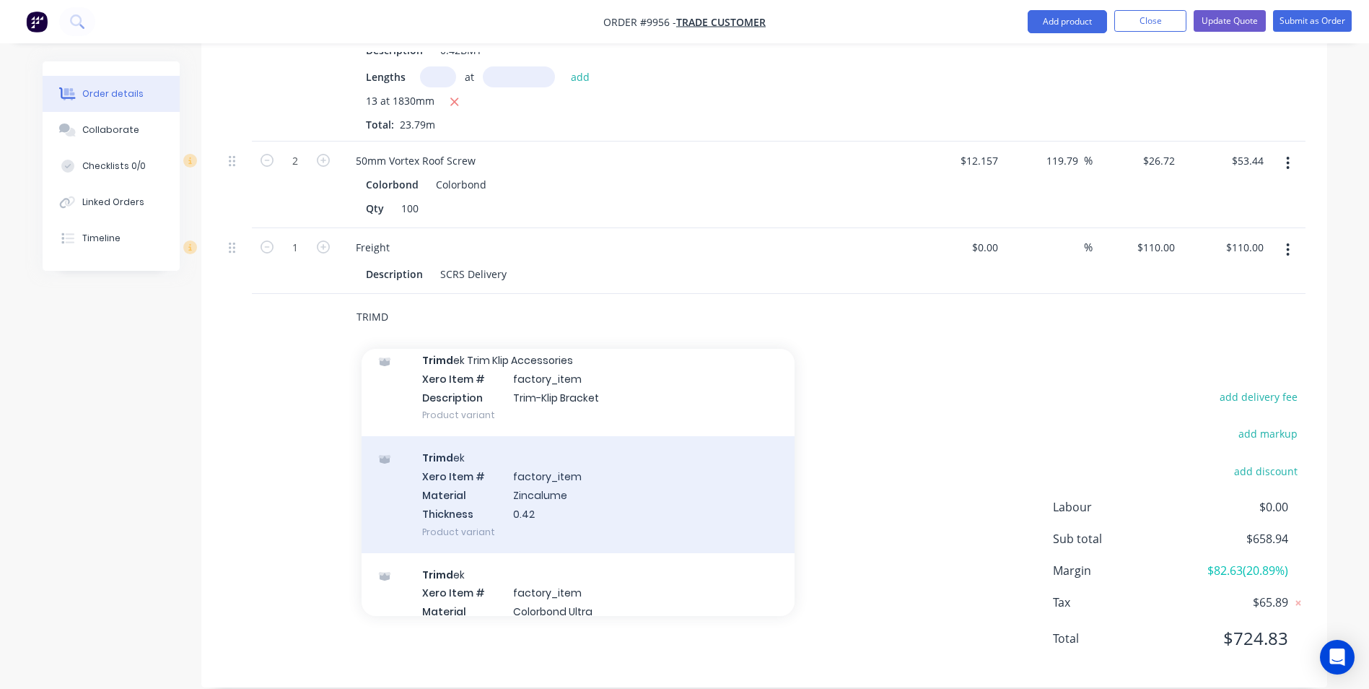
scroll to position [72, 0]
click at [489, 497] on div "Trimd ek Xero Item # factory_item Material Colorbond Thickness 0.42 Product var…" at bounding box center [578, 497] width 433 height 116
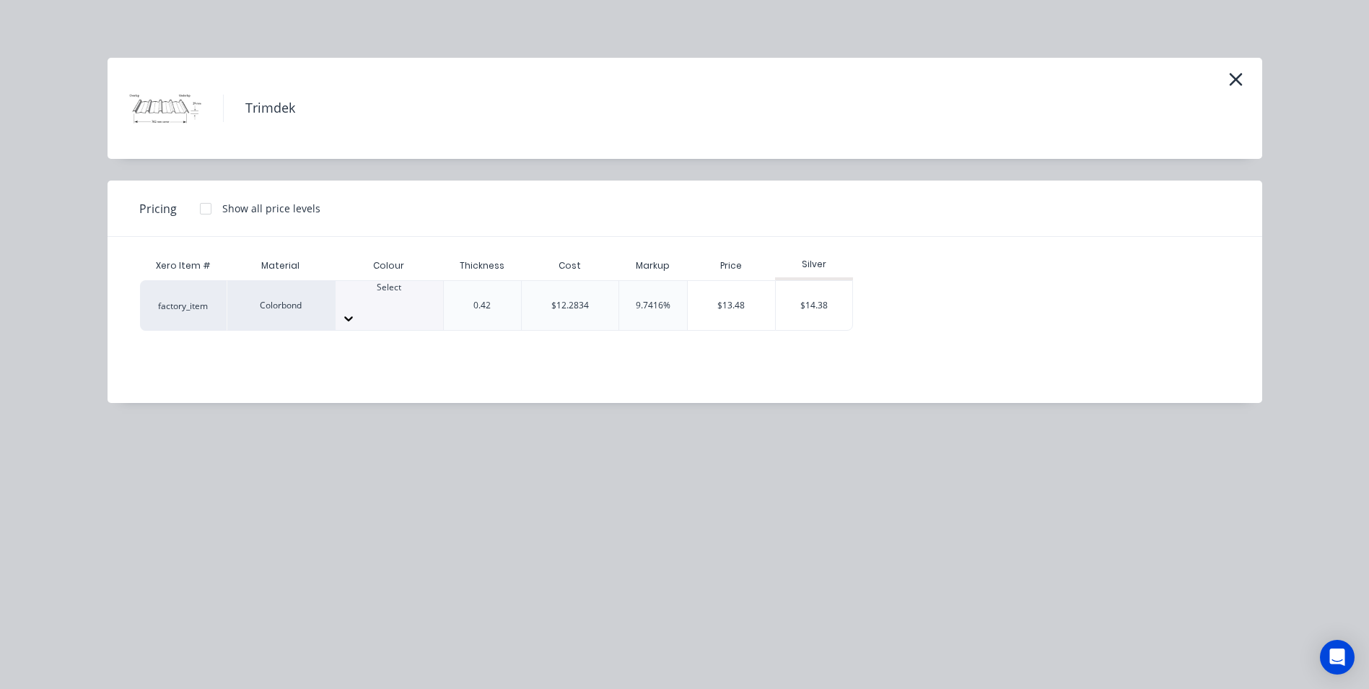
click at [436, 307] on div at bounding box center [390, 318] width 108 height 23
click at [804, 288] on div "$14.38" at bounding box center [814, 305] width 77 height 49
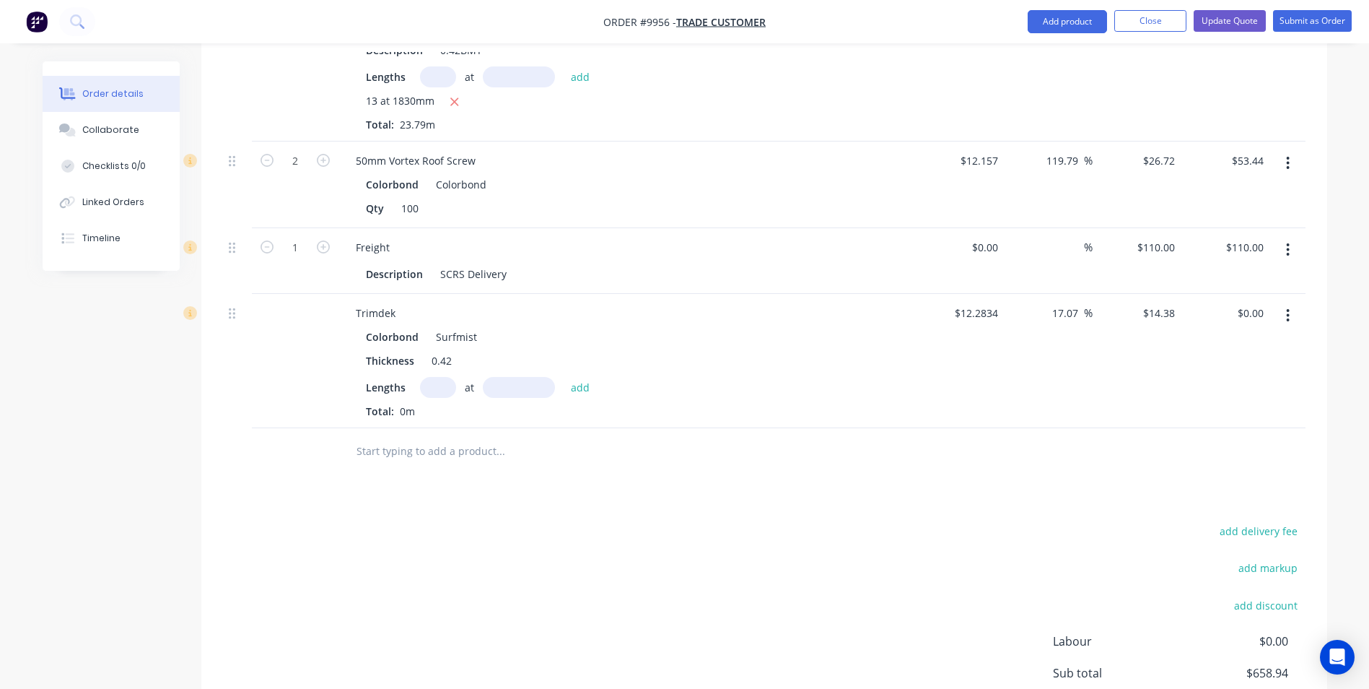
click at [413, 377] on div "Lengths at add" at bounding box center [627, 387] width 523 height 21
type input "1"
type input "13"
type input "1830"
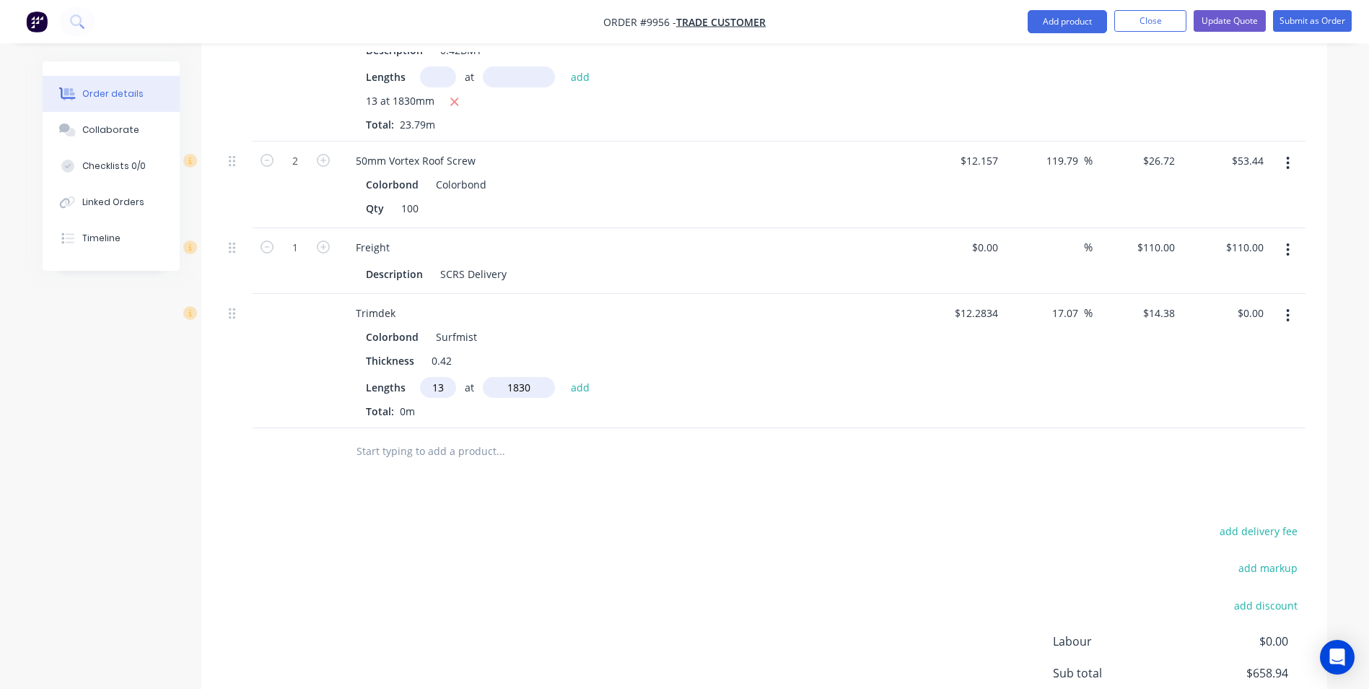
click at [564, 377] on button "add" at bounding box center [581, 386] width 34 height 19
type input "$342.10"
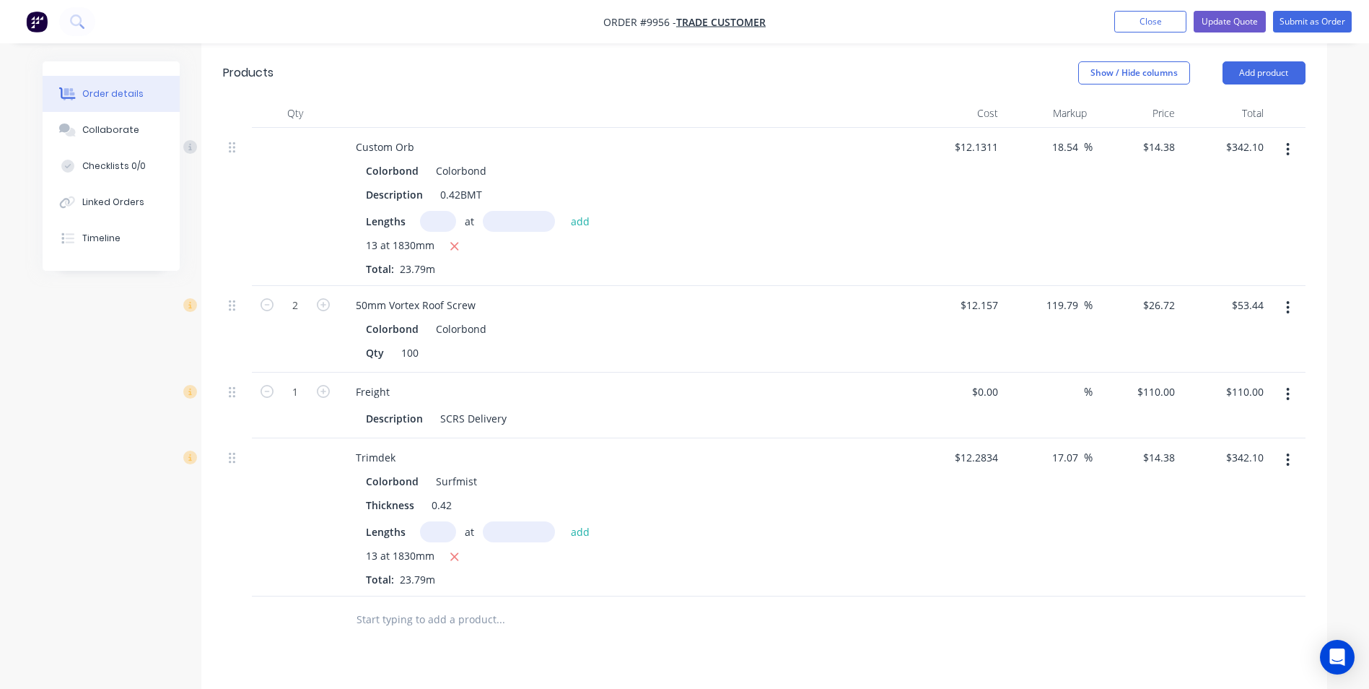
scroll to position [614, 0]
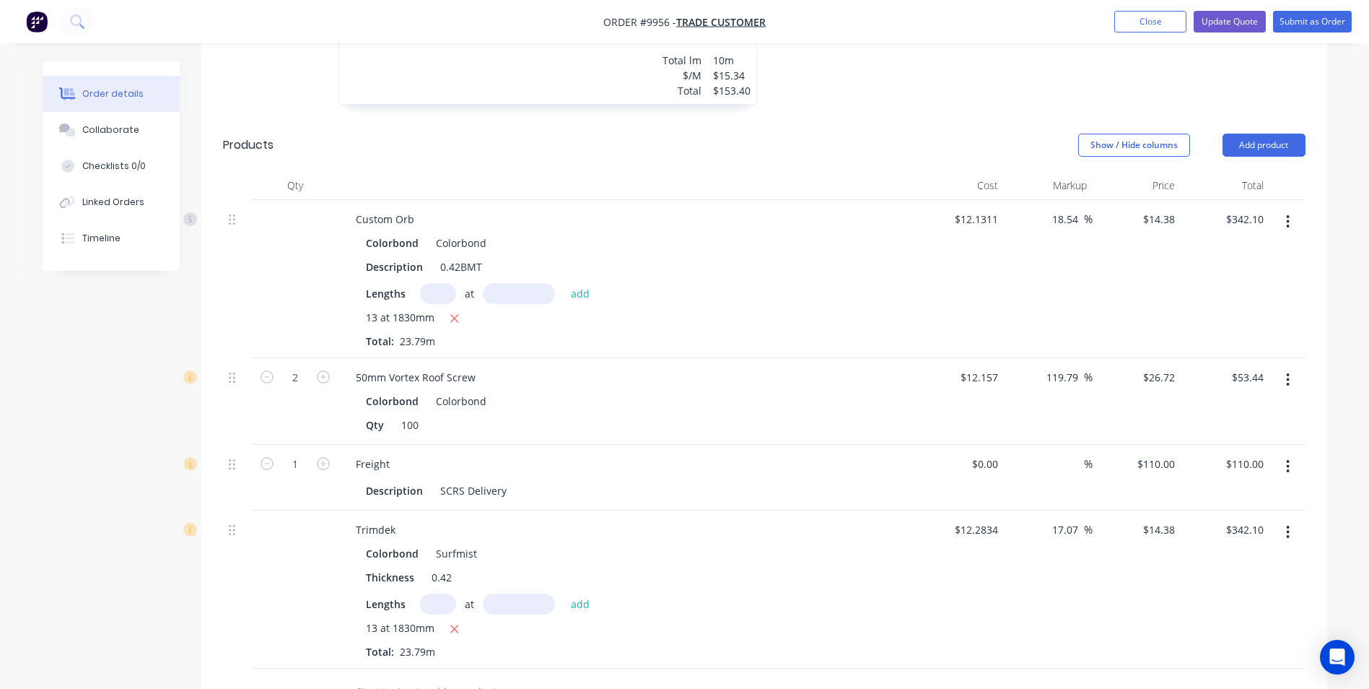
click at [1290, 214] on icon "button" at bounding box center [1288, 222] width 4 height 16
click at [1212, 336] on div "Delete" at bounding box center [1236, 346] width 111 height 21
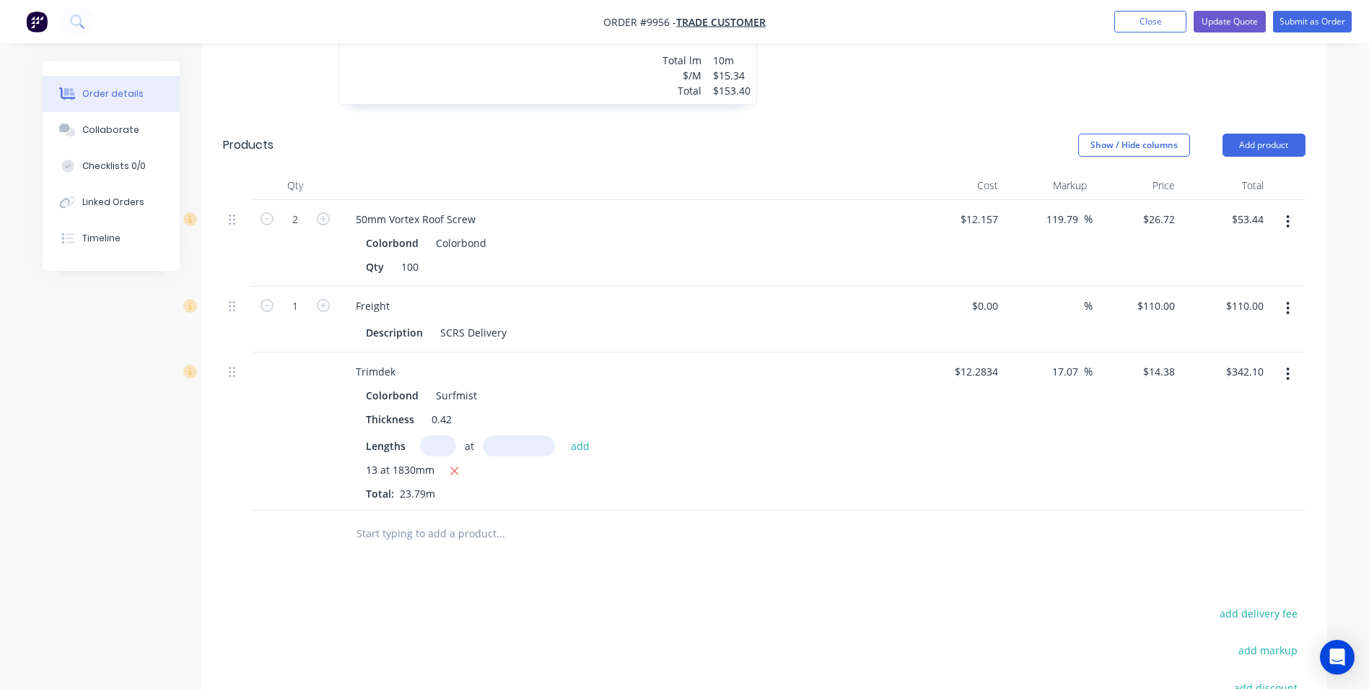
click at [473, 521] on input "text" at bounding box center [500, 533] width 289 height 29
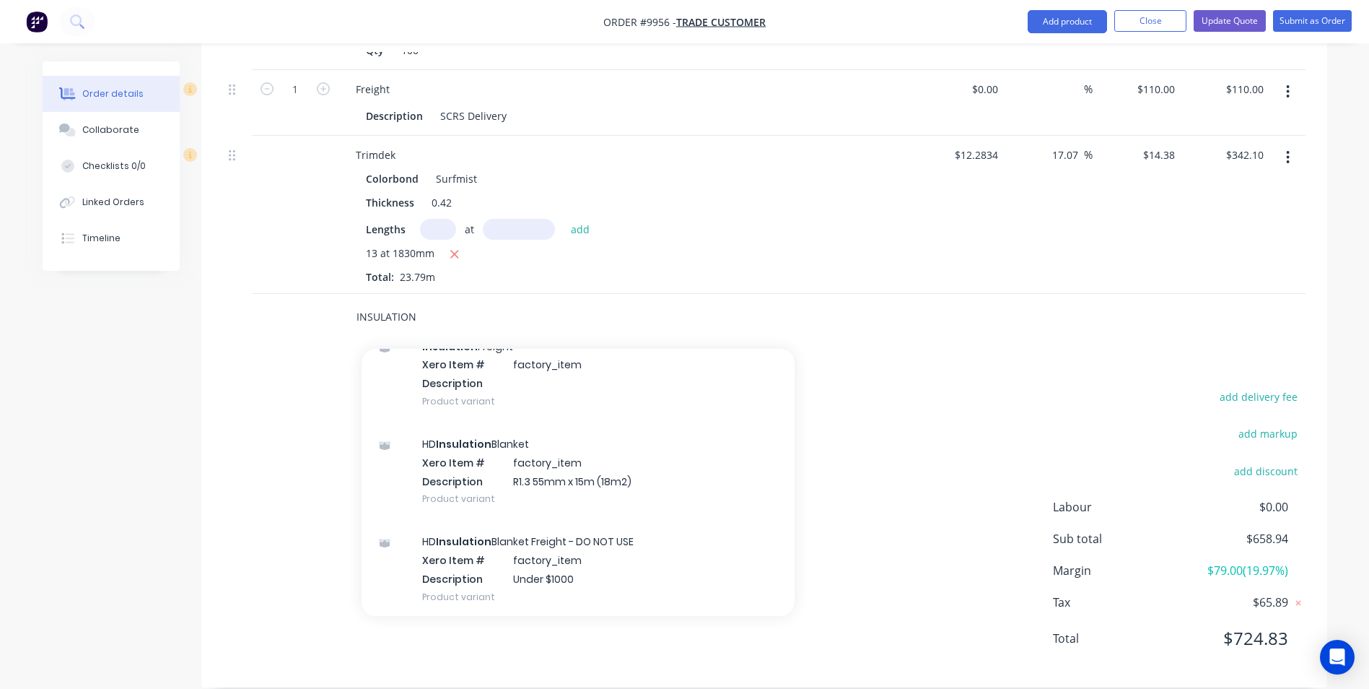
scroll to position [577, 0]
type input "INSULATION"
click at [580, 419] on div "HD Insulation Blanket Xero Item # factory_item Description R1.3 55mm x 15m (18m…" at bounding box center [578, 467] width 433 height 97
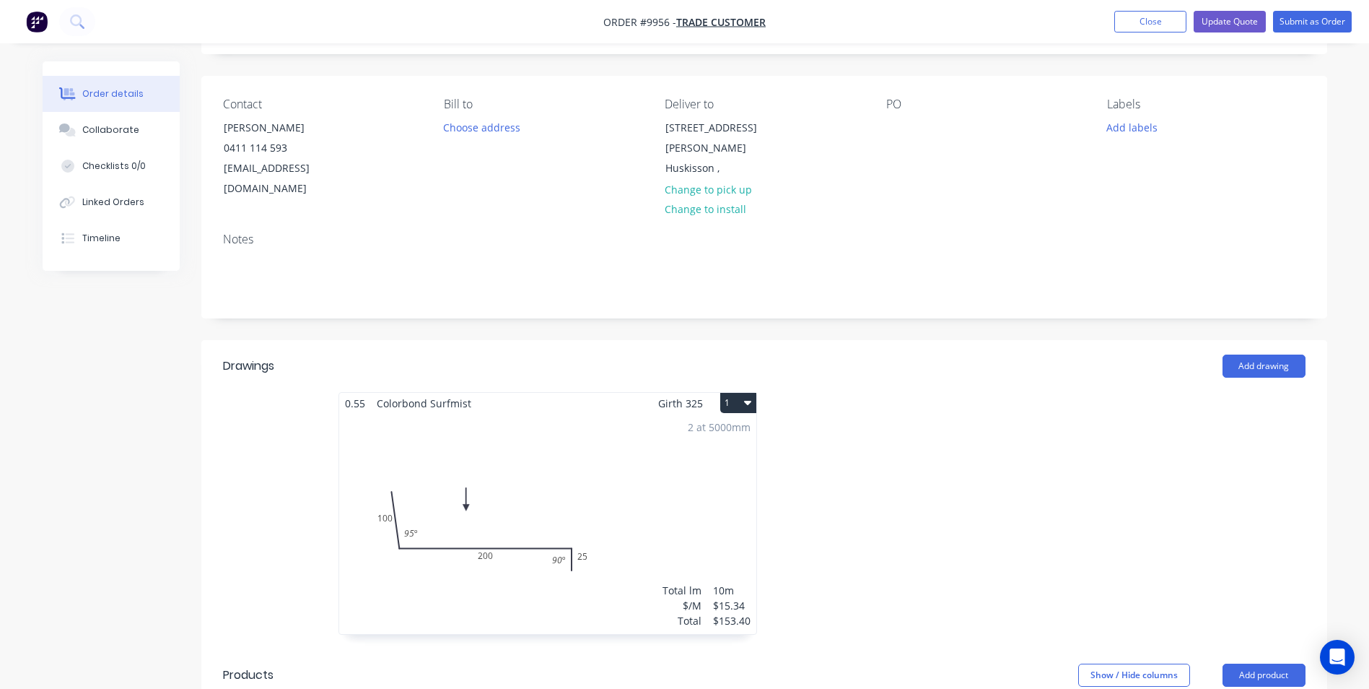
scroll to position [0, 0]
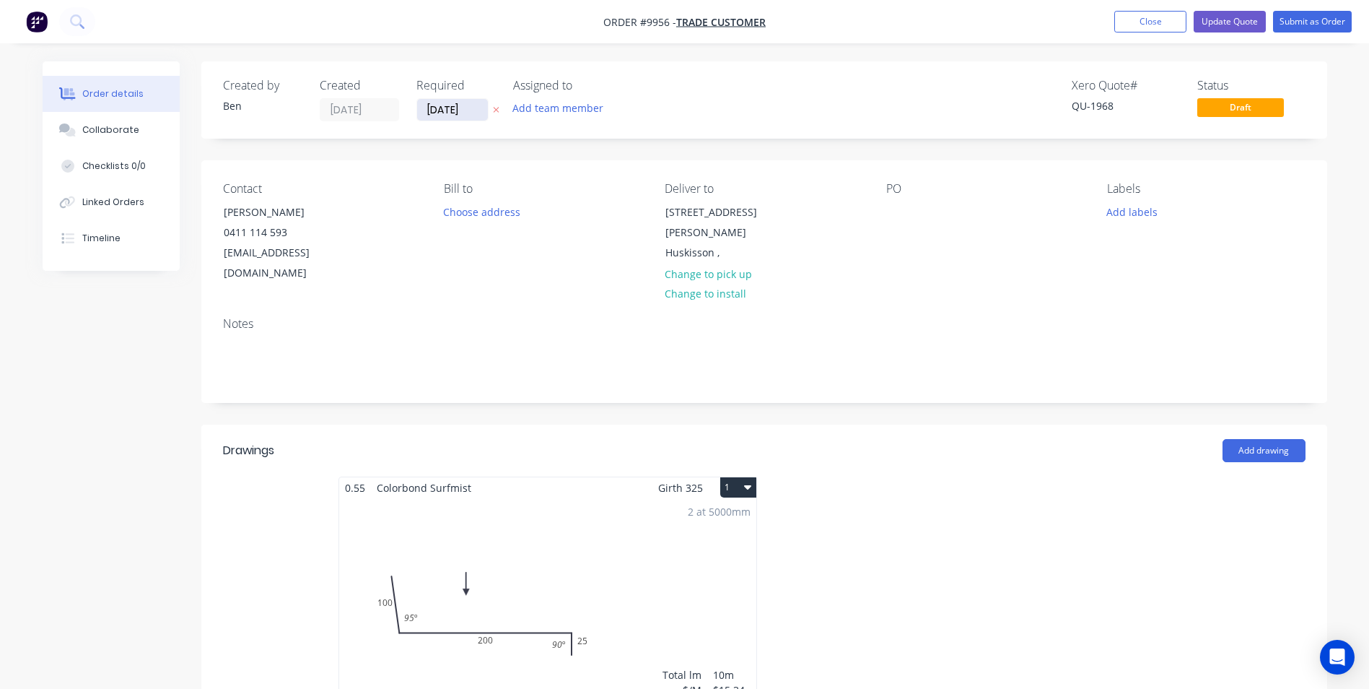
click at [458, 103] on input "[DATE]" at bounding box center [452, 110] width 71 height 22
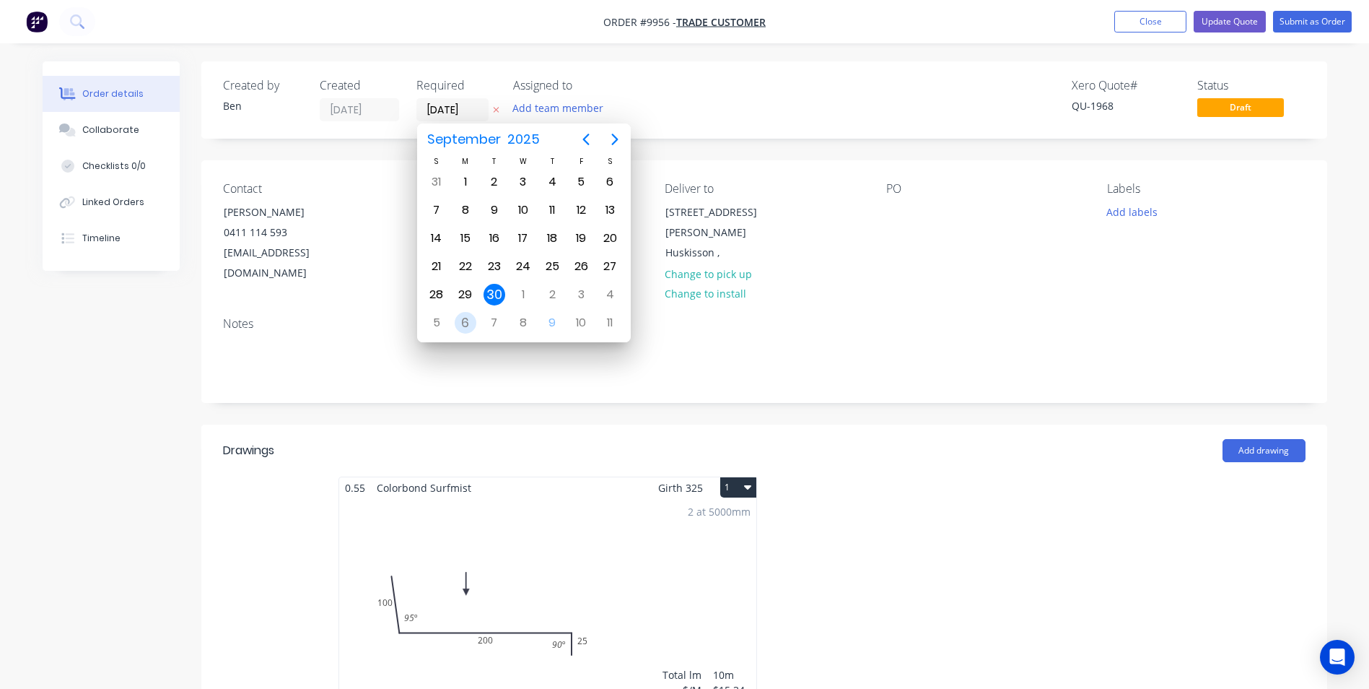
click at [474, 328] on div "6" at bounding box center [466, 323] width 22 height 22
type input "[DATE]"
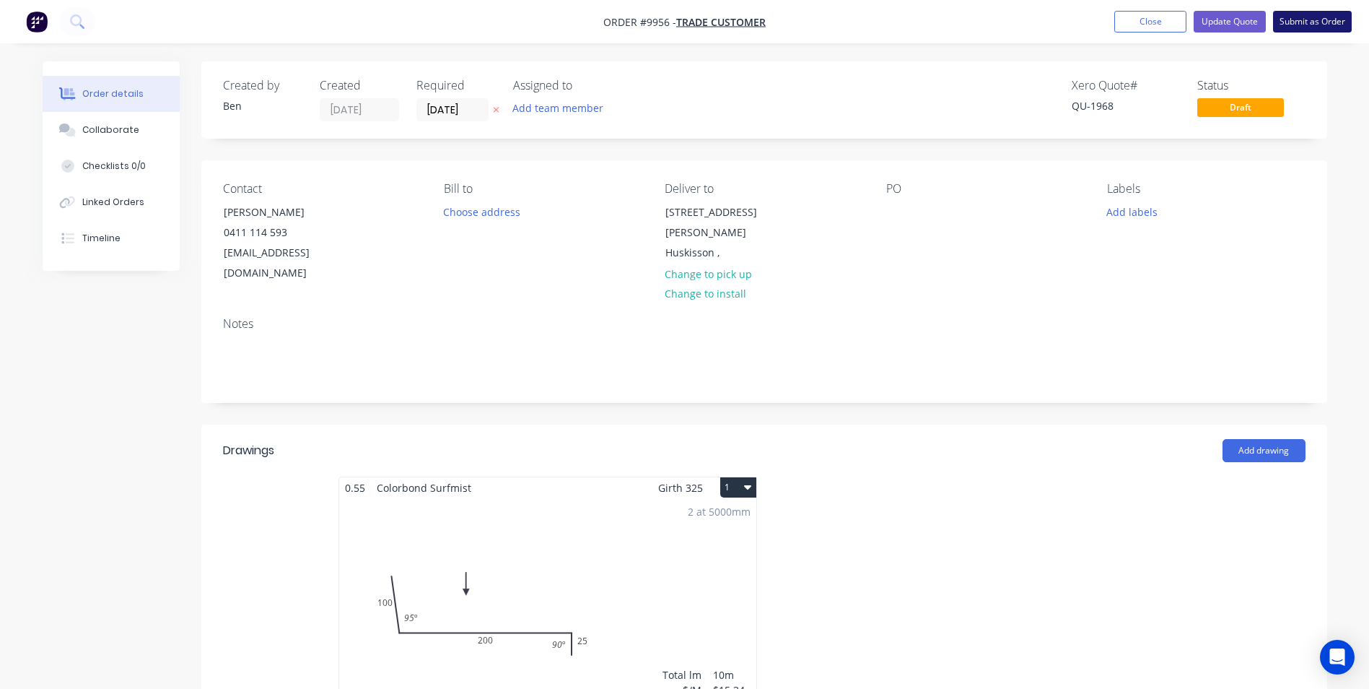
click at [1316, 18] on button "Submit as Order" at bounding box center [1312, 22] width 79 height 22
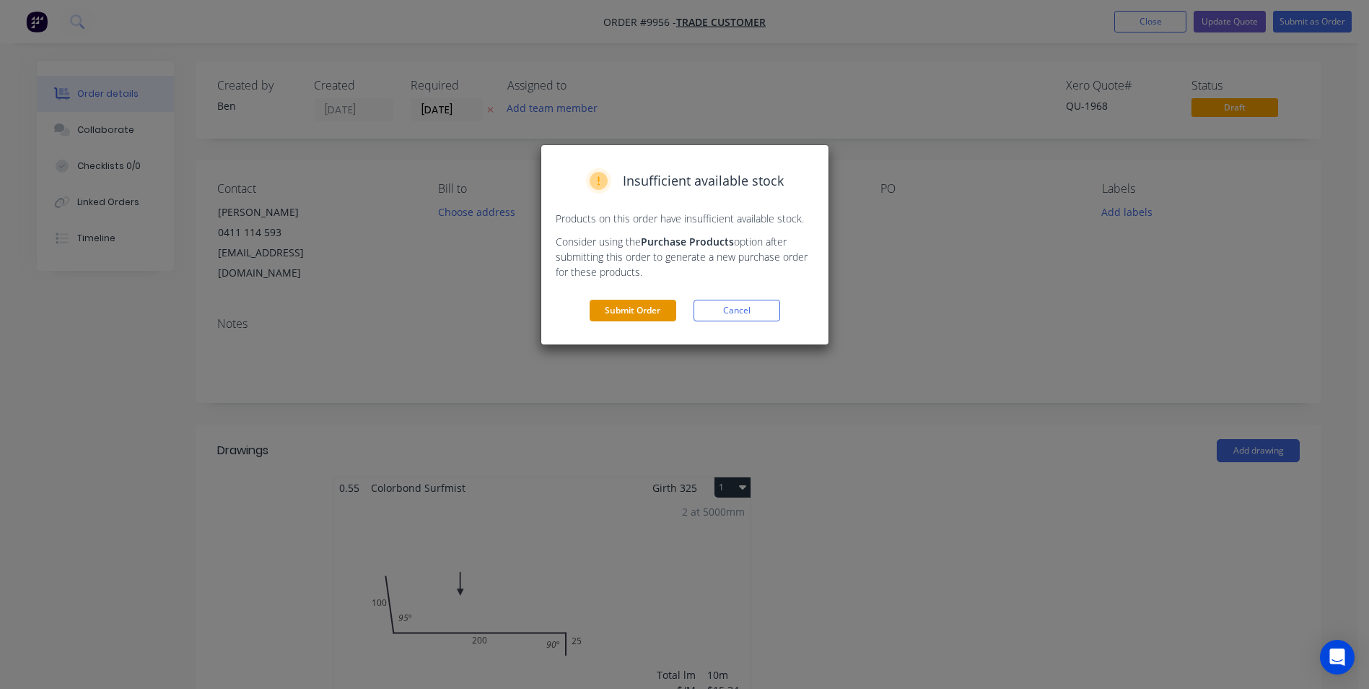
click at [660, 310] on button "Submit Order" at bounding box center [633, 311] width 87 height 22
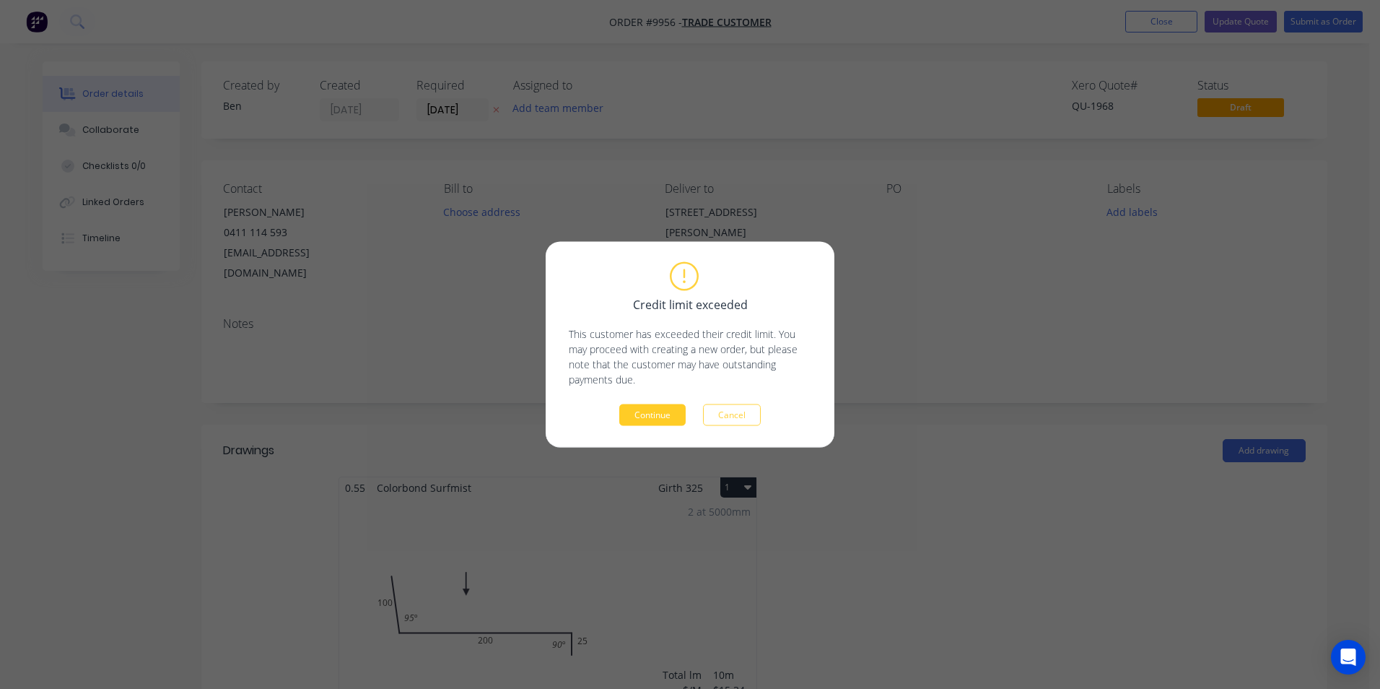
click at [652, 419] on button "Continue" at bounding box center [652, 415] width 66 height 22
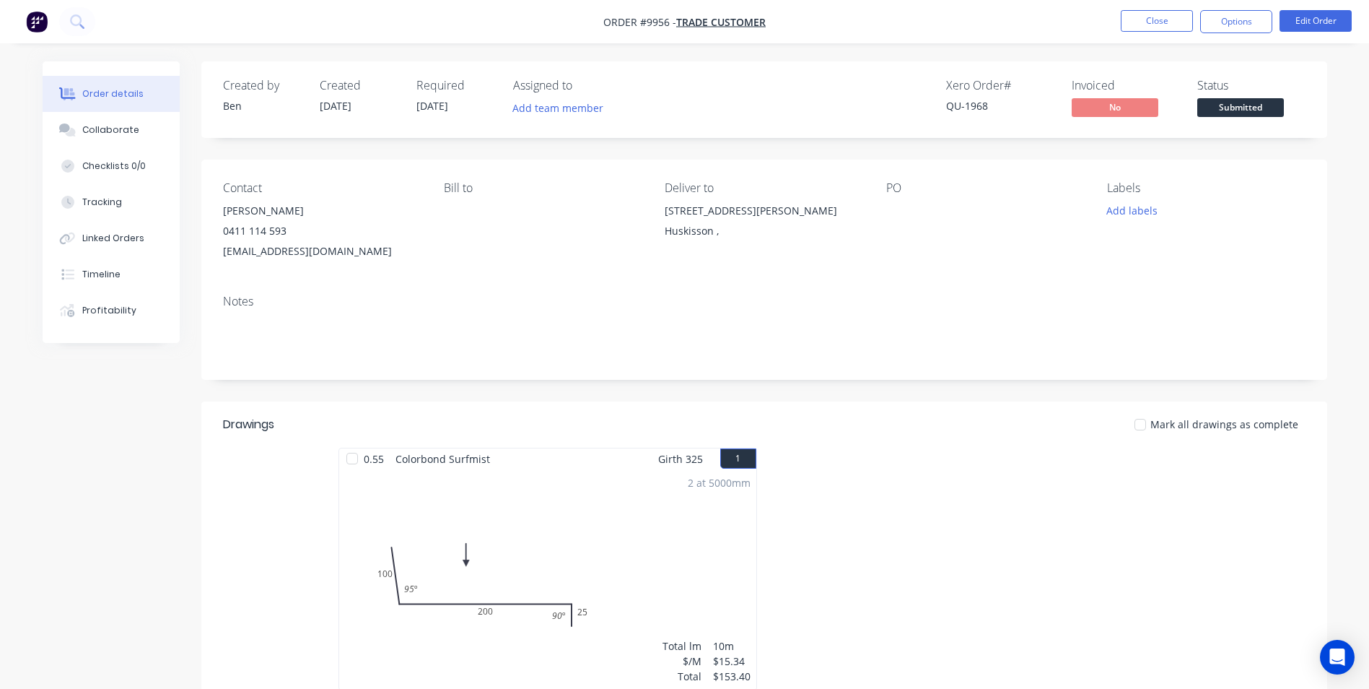
click at [440, 104] on span "[DATE]" at bounding box center [432, 106] width 32 height 14
click at [1341, 23] on button "Edit Order" at bounding box center [1316, 21] width 72 height 22
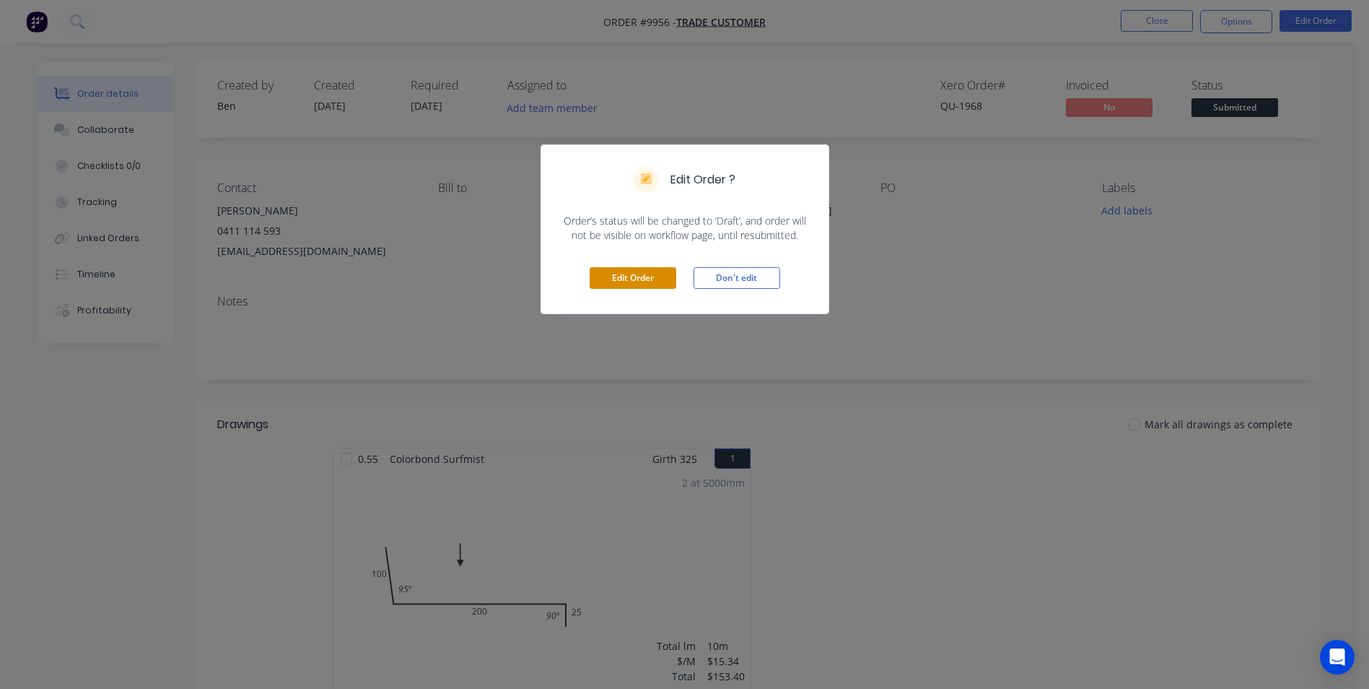
click at [622, 283] on button "Edit Order" at bounding box center [633, 278] width 87 height 22
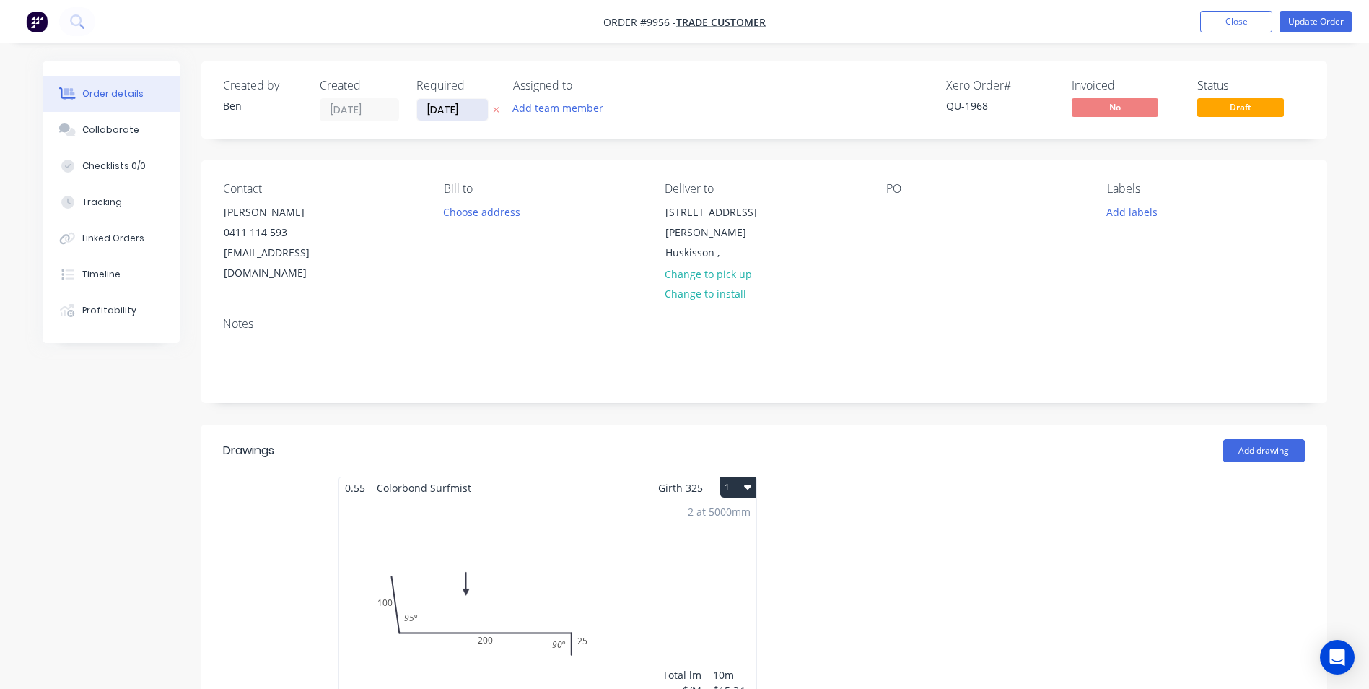
click at [452, 113] on input "[DATE]" at bounding box center [452, 110] width 71 height 22
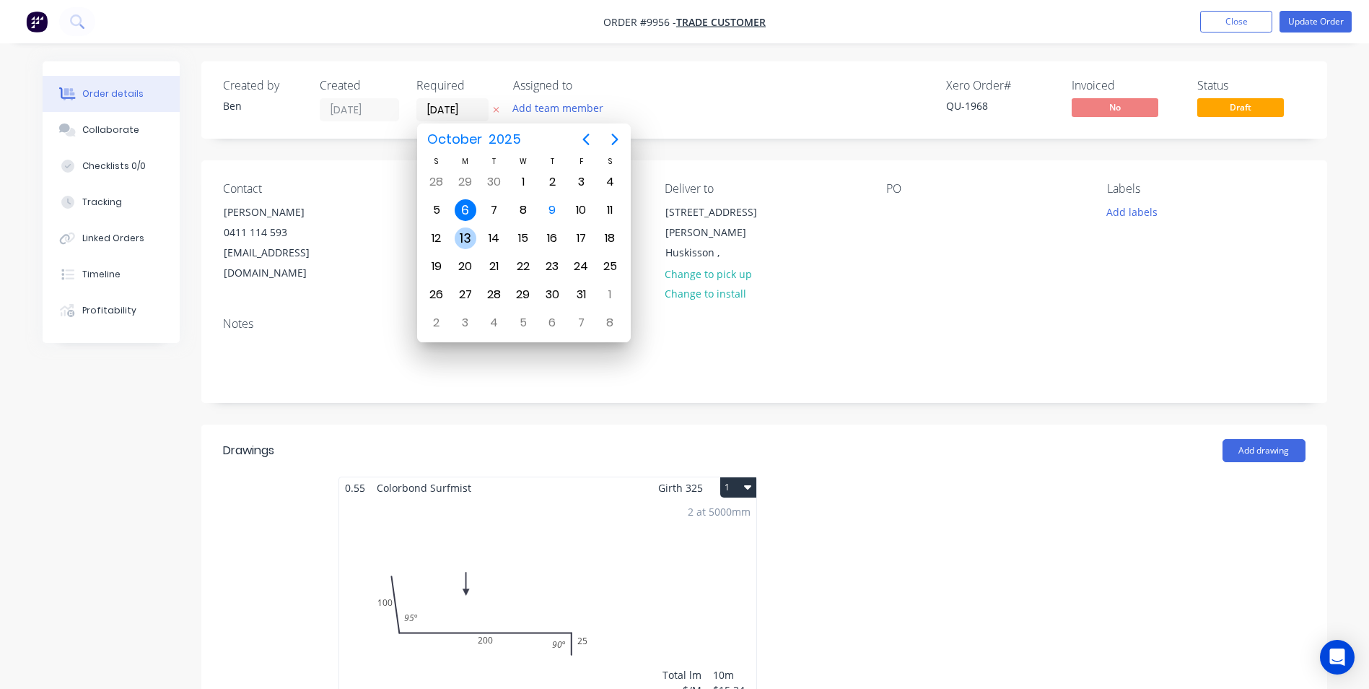
click at [460, 235] on div "13" at bounding box center [466, 238] width 22 height 22
type input "[DATE]"
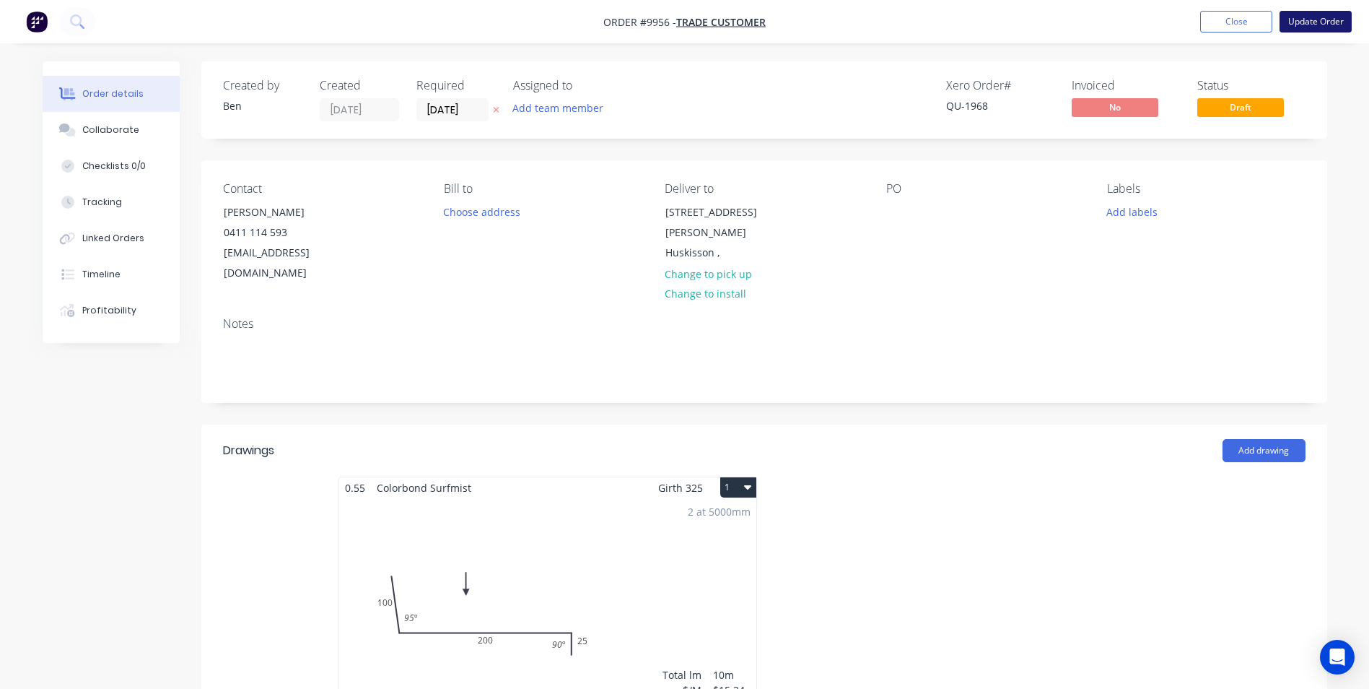
click at [1329, 14] on button "Update Order" at bounding box center [1316, 22] width 72 height 22
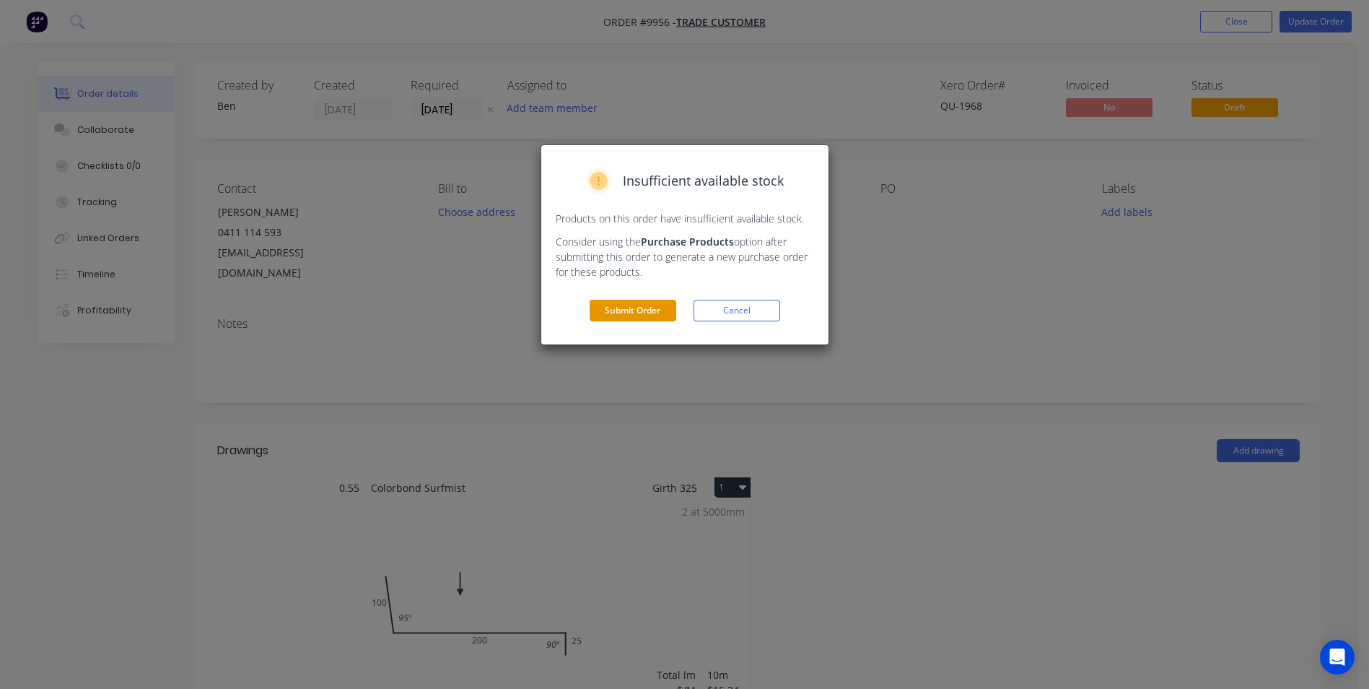
click at [637, 305] on button "Submit Order" at bounding box center [633, 311] width 87 height 22
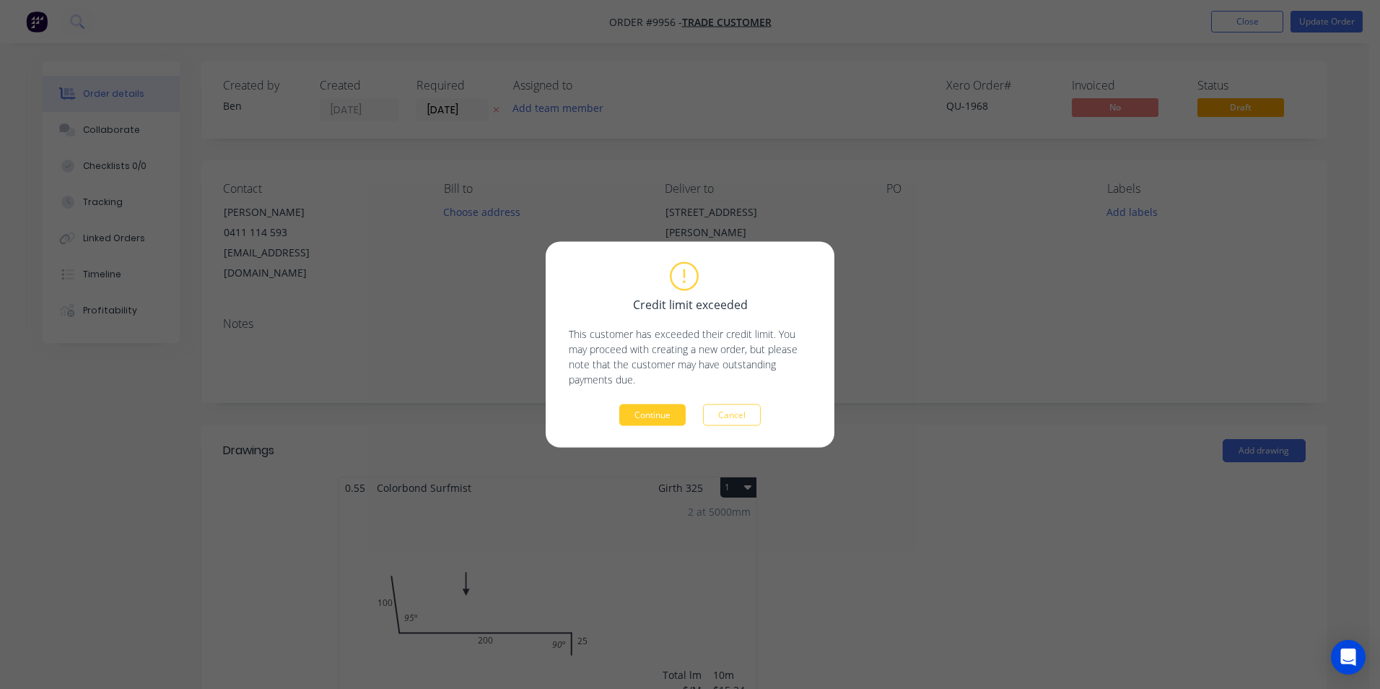
click at [662, 409] on button "Continue" at bounding box center [652, 415] width 66 height 22
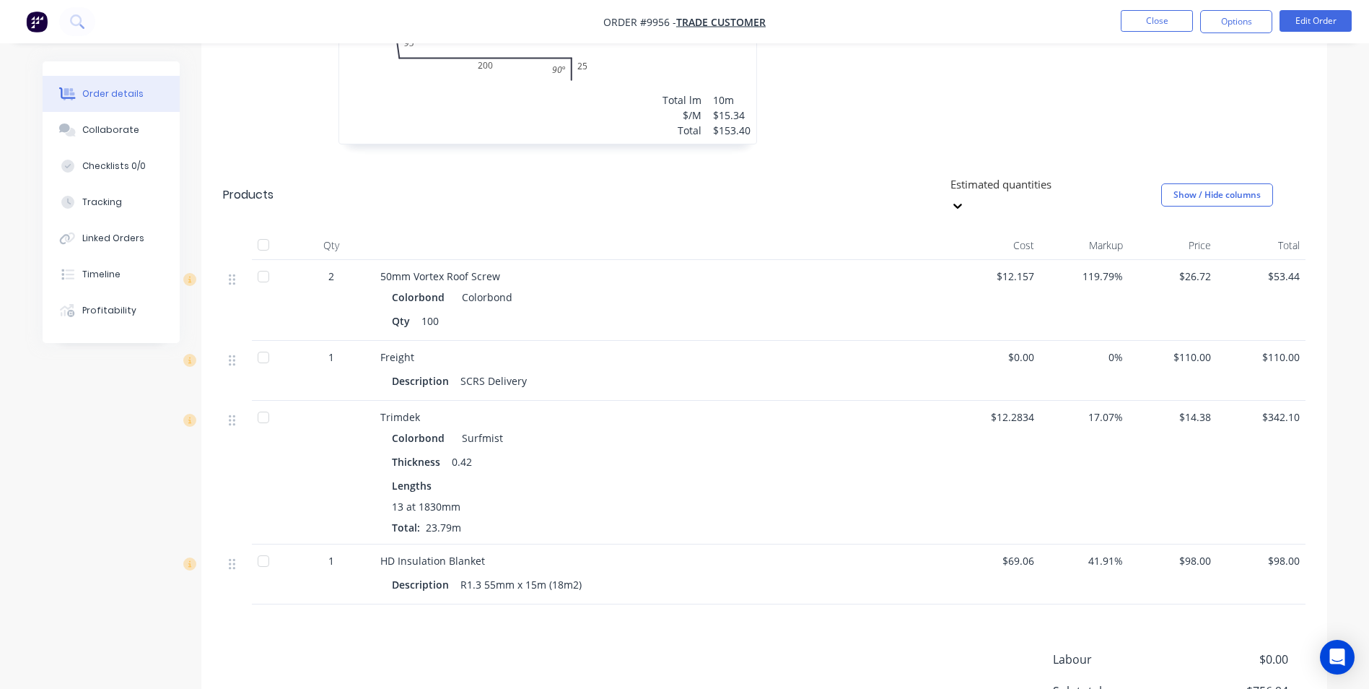
scroll to position [650, 0]
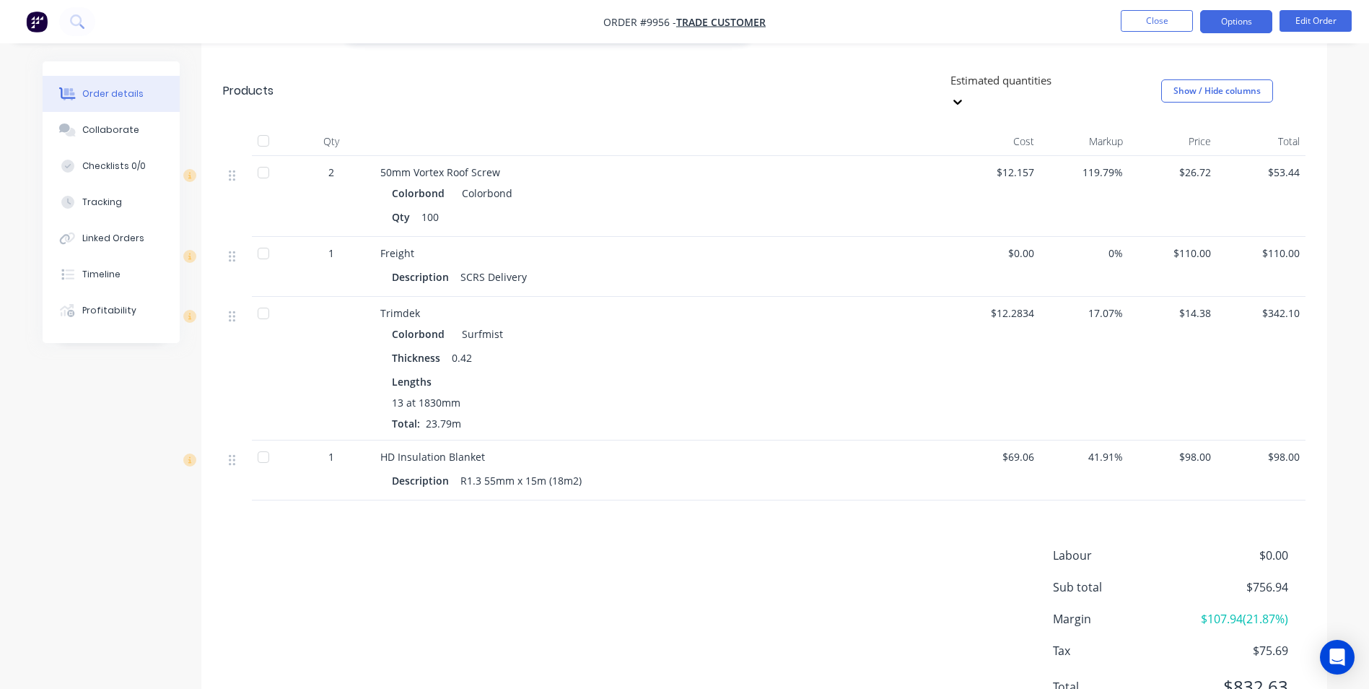
click at [1232, 15] on button "Options" at bounding box center [1236, 21] width 72 height 23
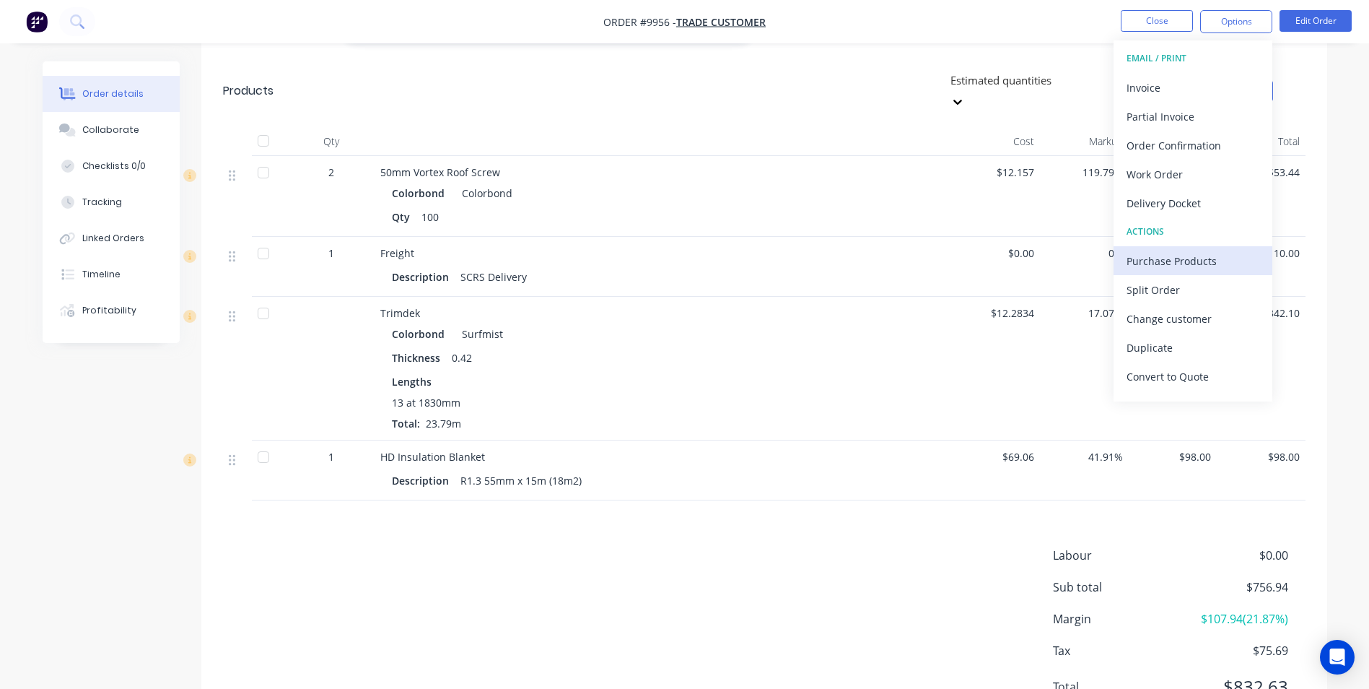
click at [1171, 258] on div "Purchase Products" at bounding box center [1193, 260] width 133 height 21
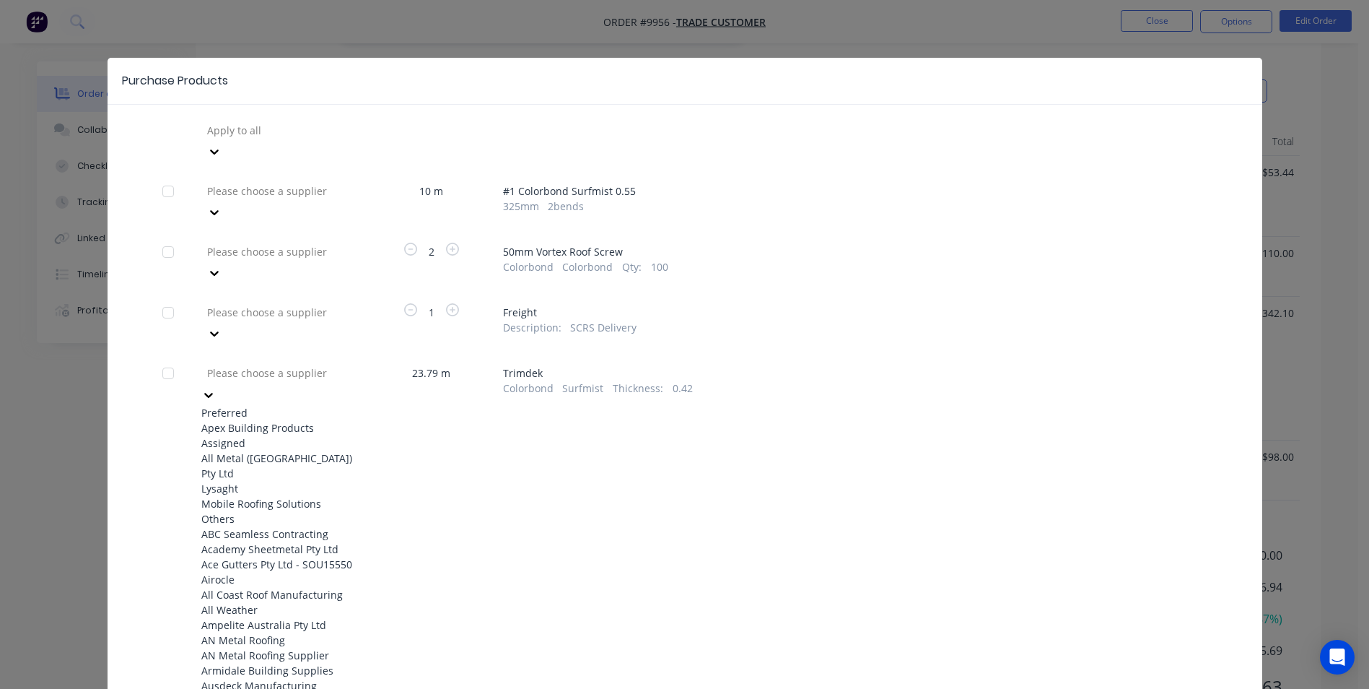
click at [320, 364] on div at bounding box center [310, 373] width 208 height 18
click at [265, 420] on div "Apex Building Products" at bounding box center [280, 427] width 159 height 15
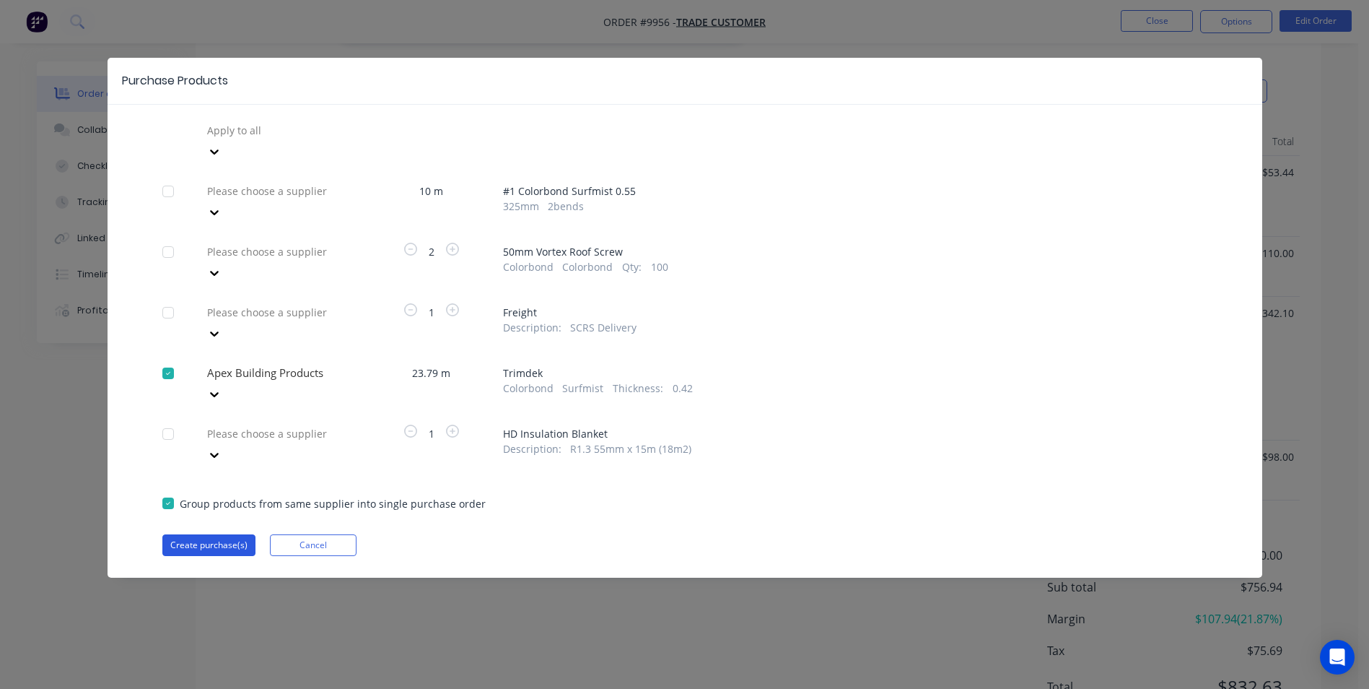
click at [236, 534] on button "Create purchase(s)" at bounding box center [208, 545] width 93 height 22
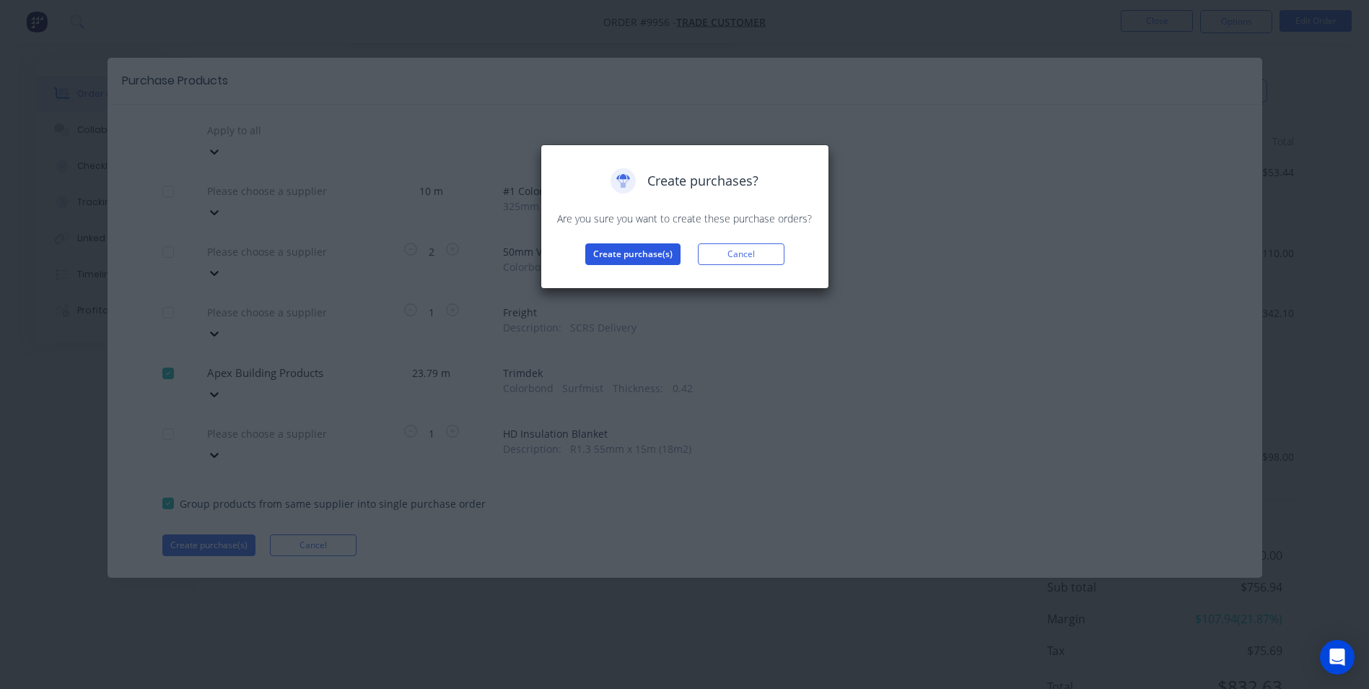
click at [636, 248] on button "Create purchase(s)" at bounding box center [632, 254] width 95 height 22
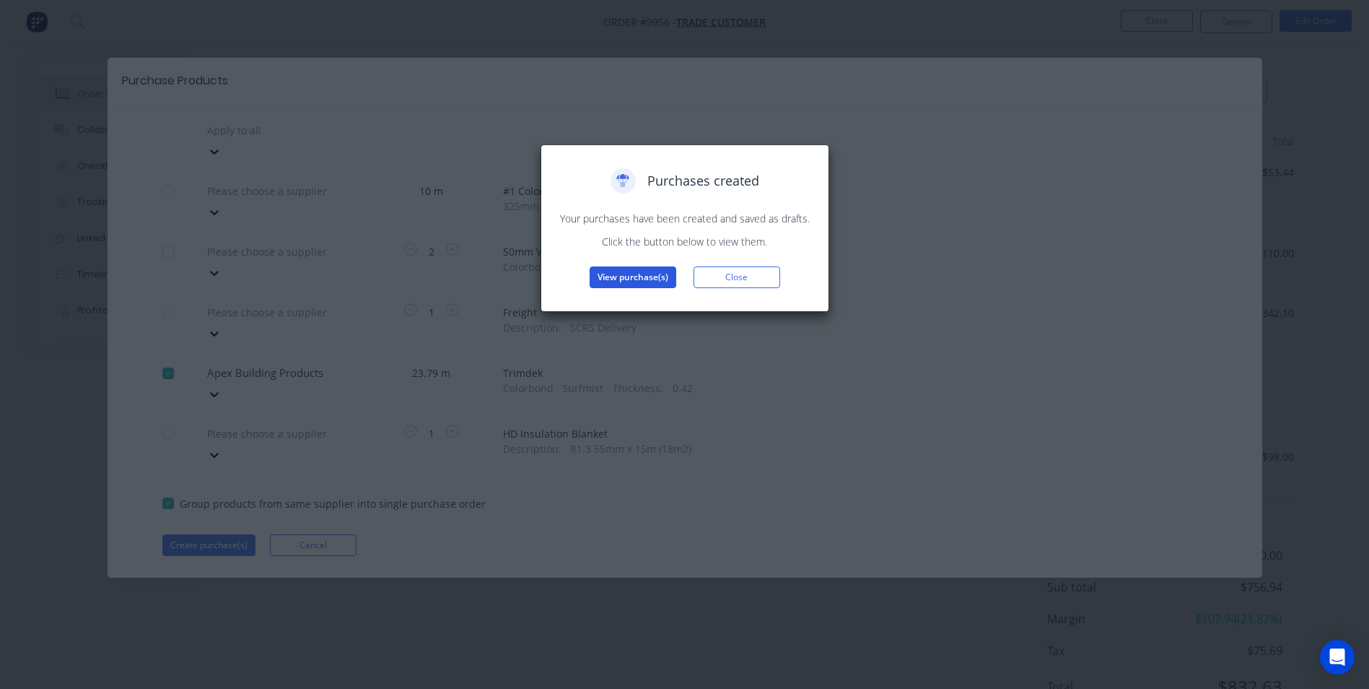
click at [655, 272] on button "View purchase(s)" at bounding box center [633, 277] width 87 height 22
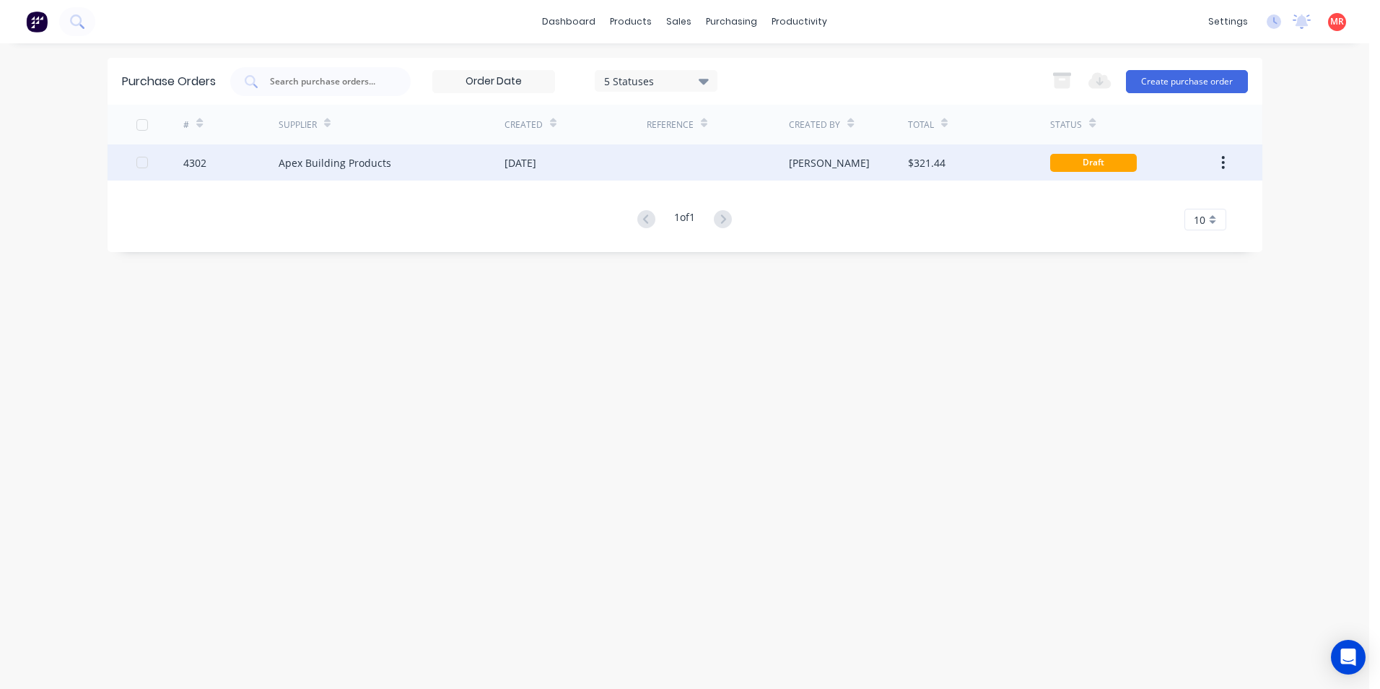
click at [830, 160] on div "[PERSON_NAME]" at bounding box center [848, 162] width 119 height 36
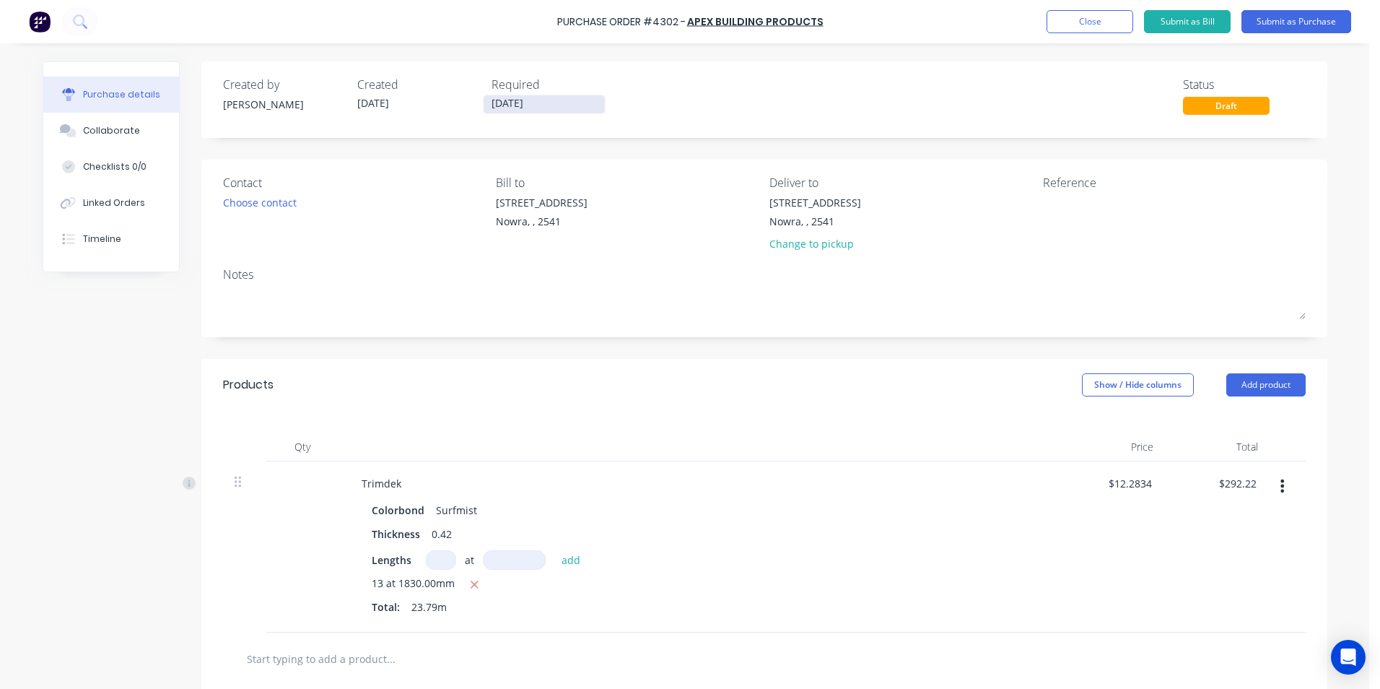
click at [507, 111] on input "[DATE]" at bounding box center [544, 104] width 121 height 18
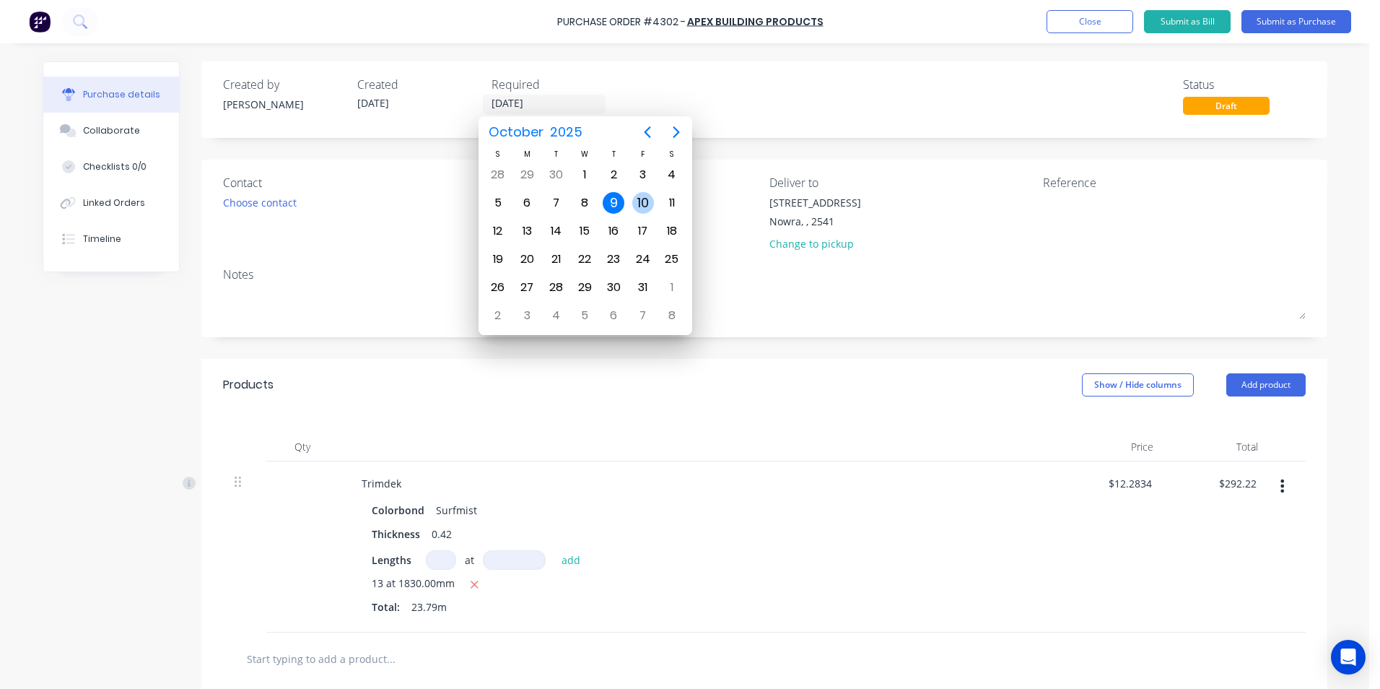
click at [642, 202] on div "10" at bounding box center [643, 203] width 22 height 22
type input "[DATE]"
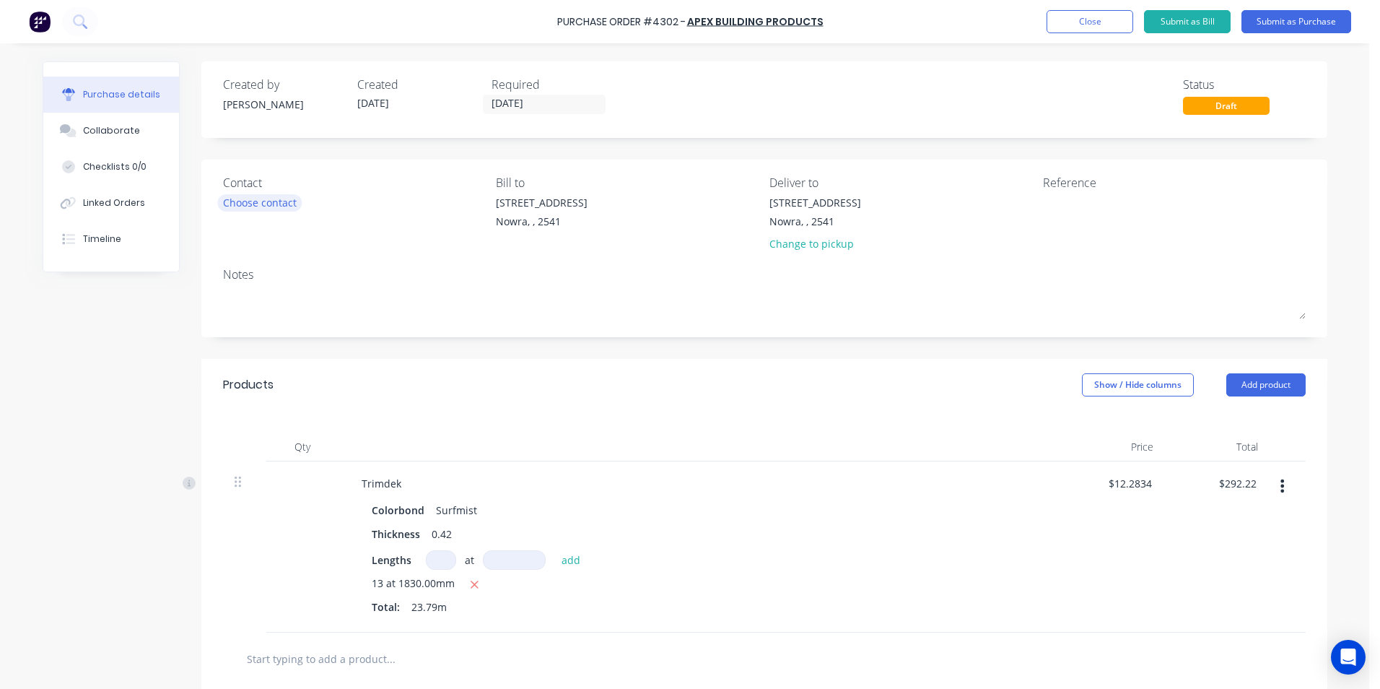
click at [287, 195] on div "Choose contact" at bounding box center [260, 202] width 74 height 15
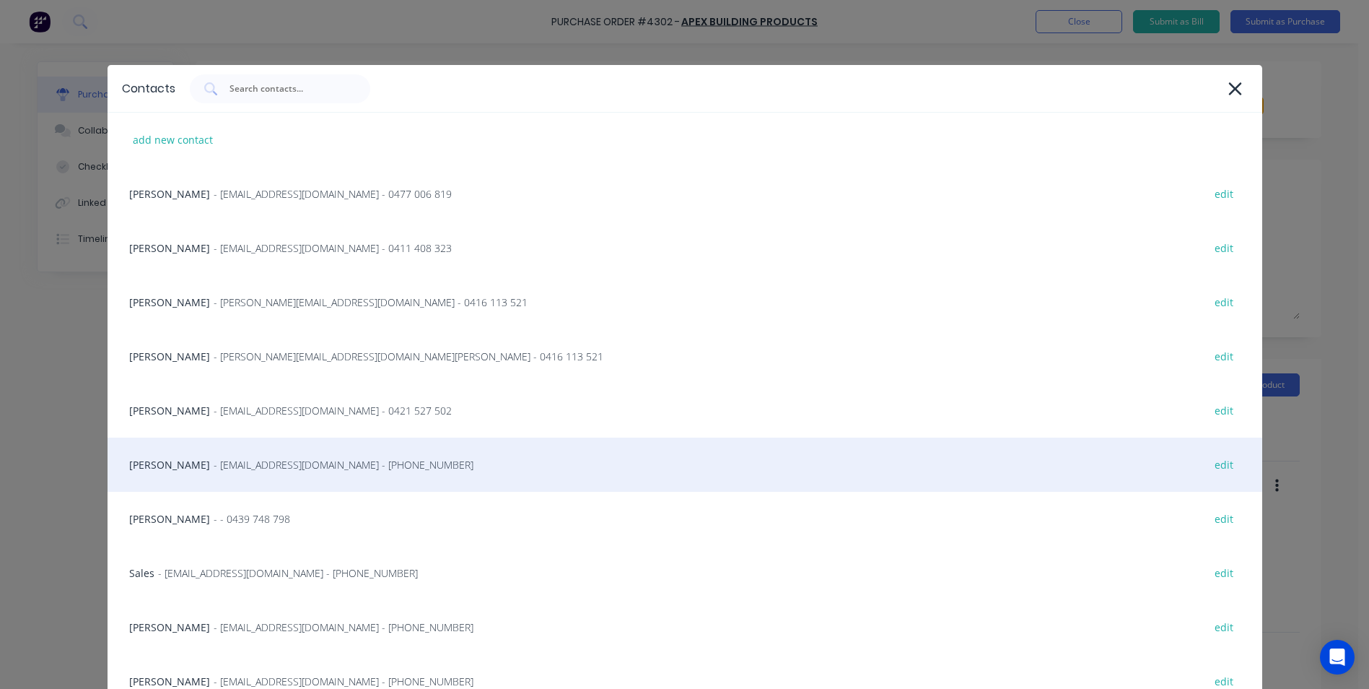
click at [237, 465] on span "- [EMAIL_ADDRESS][DOMAIN_NAME] - [PHONE_NUMBER]" at bounding box center [344, 464] width 260 height 15
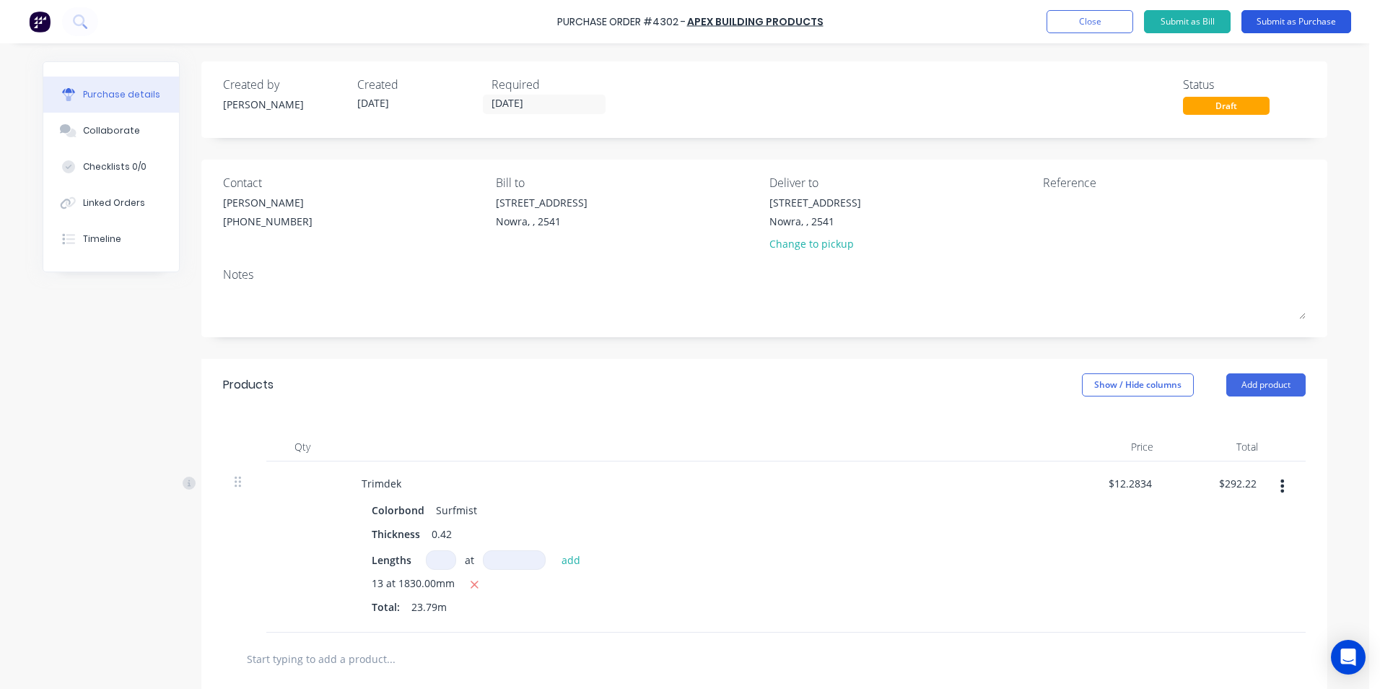
click at [1283, 30] on button "Submit as Purchase" at bounding box center [1296, 21] width 110 height 23
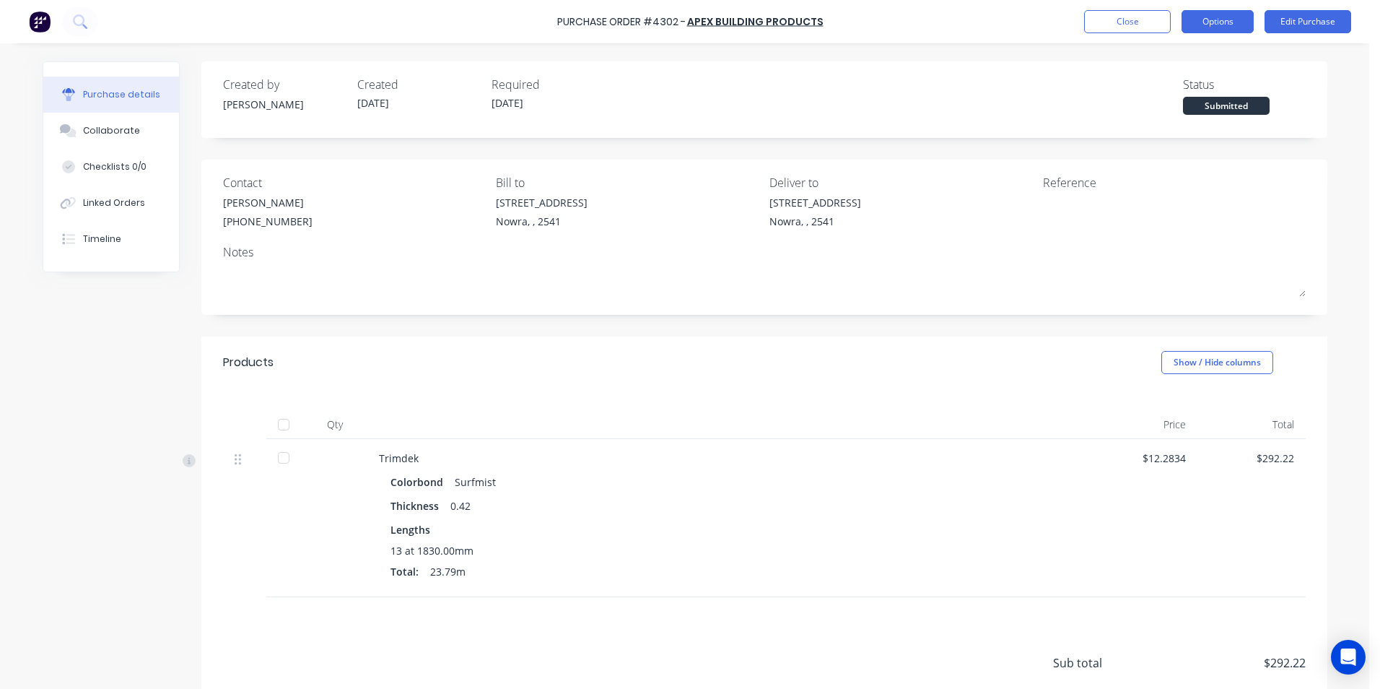
click at [1233, 20] on button "Options" at bounding box center [1217, 21] width 72 height 23
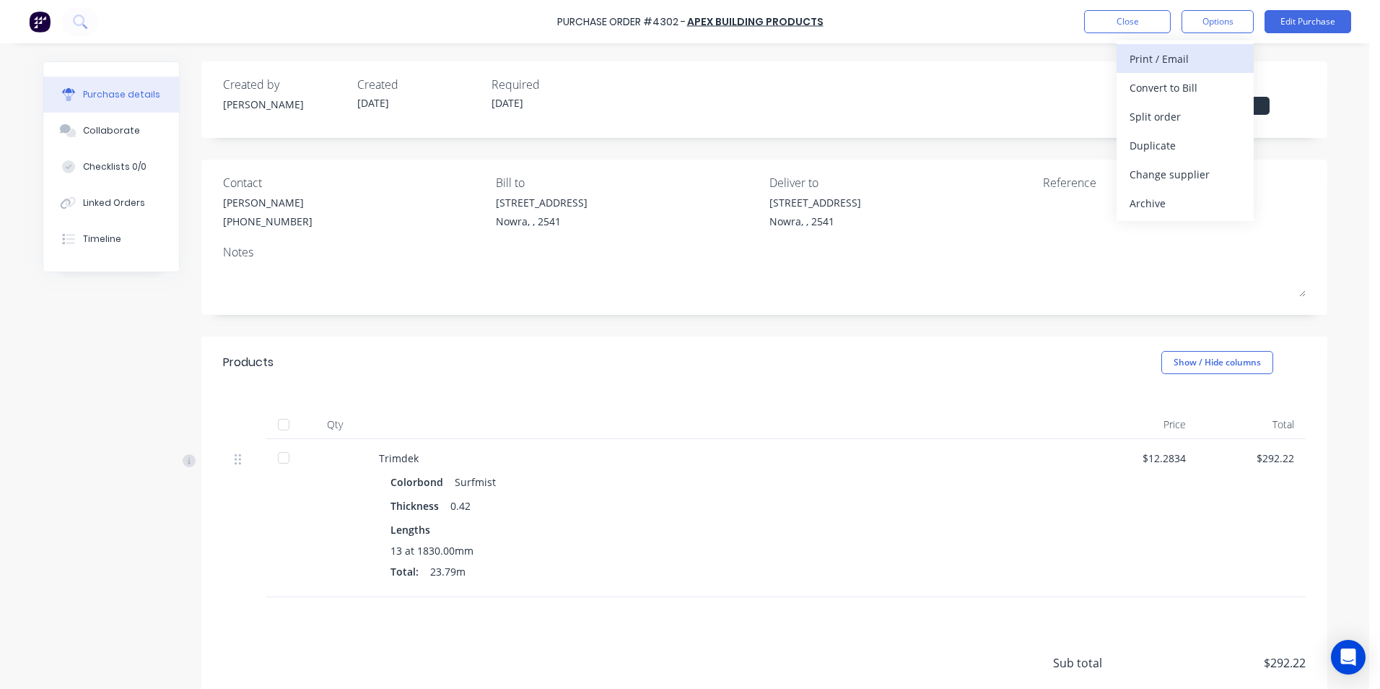
click at [1186, 63] on div "Print / Email" at bounding box center [1184, 58] width 111 height 21
click at [1174, 95] on div "With pricing" at bounding box center [1184, 87] width 111 height 21
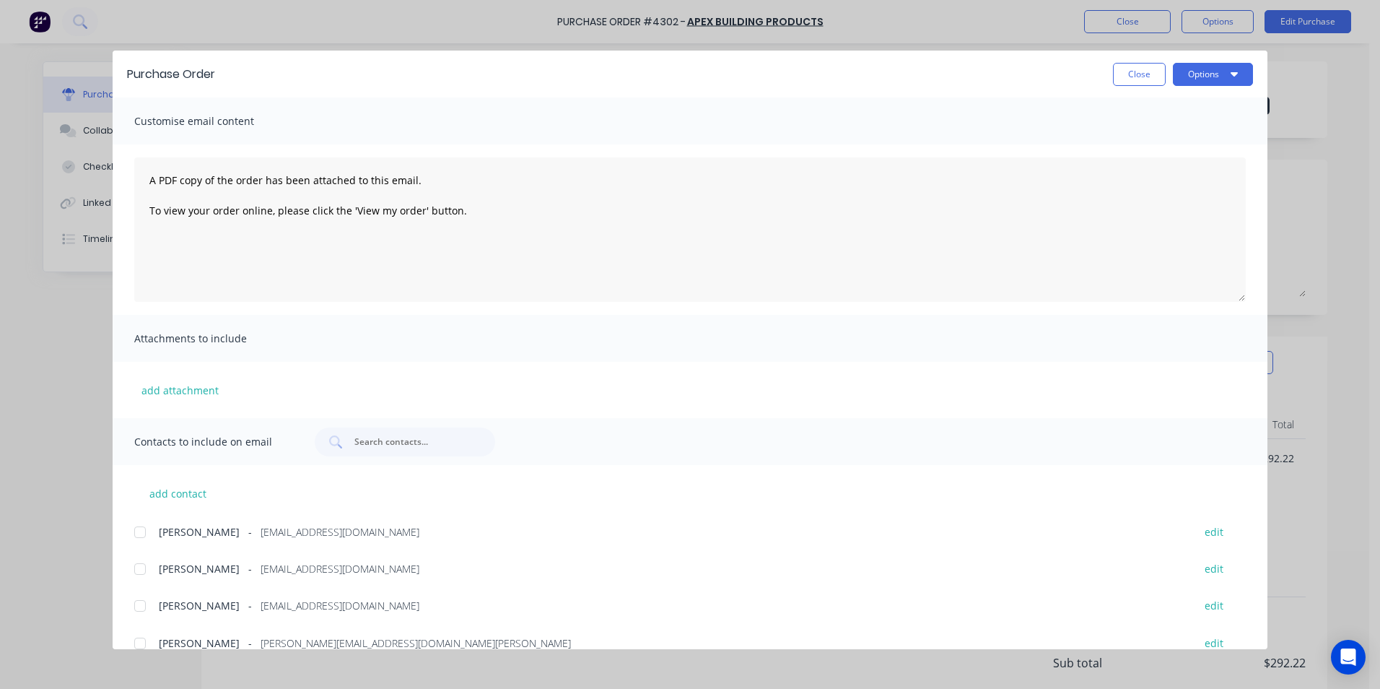
scroll to position [243, 0]
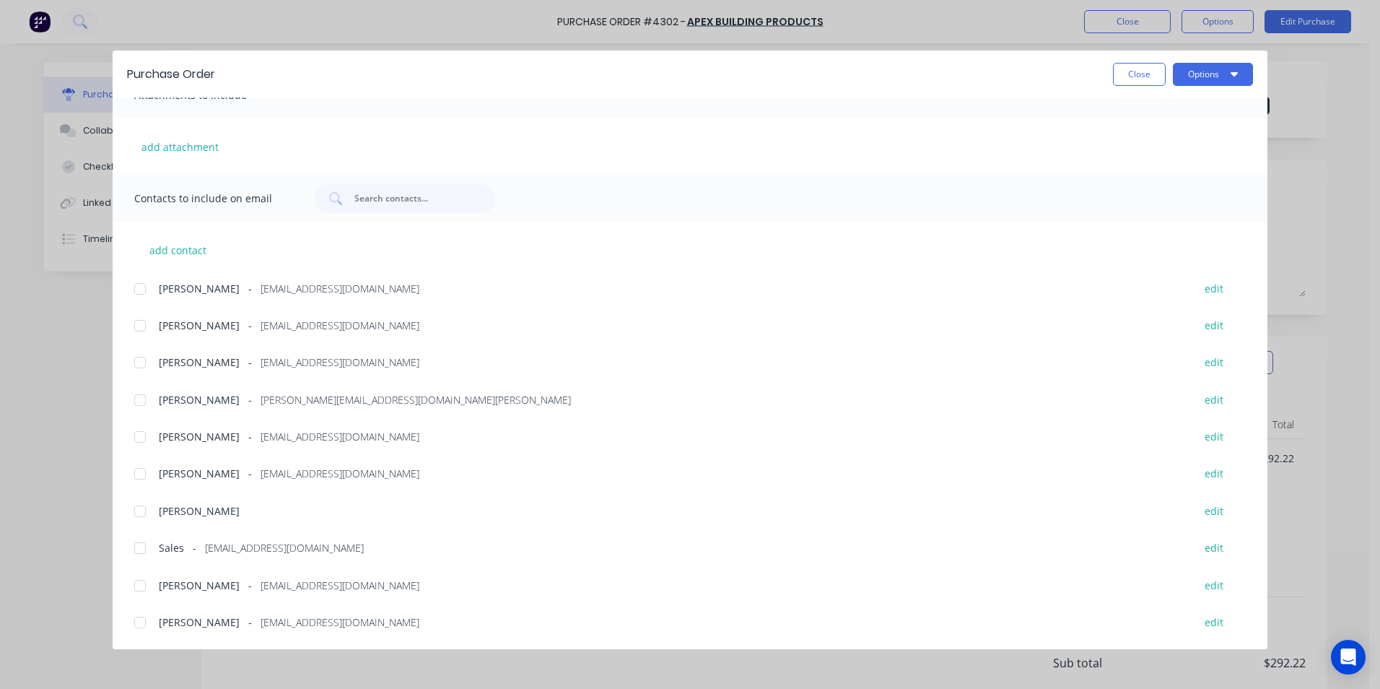
click at [147, 551] on div at bounding box center [140, 547] width 29 height 29
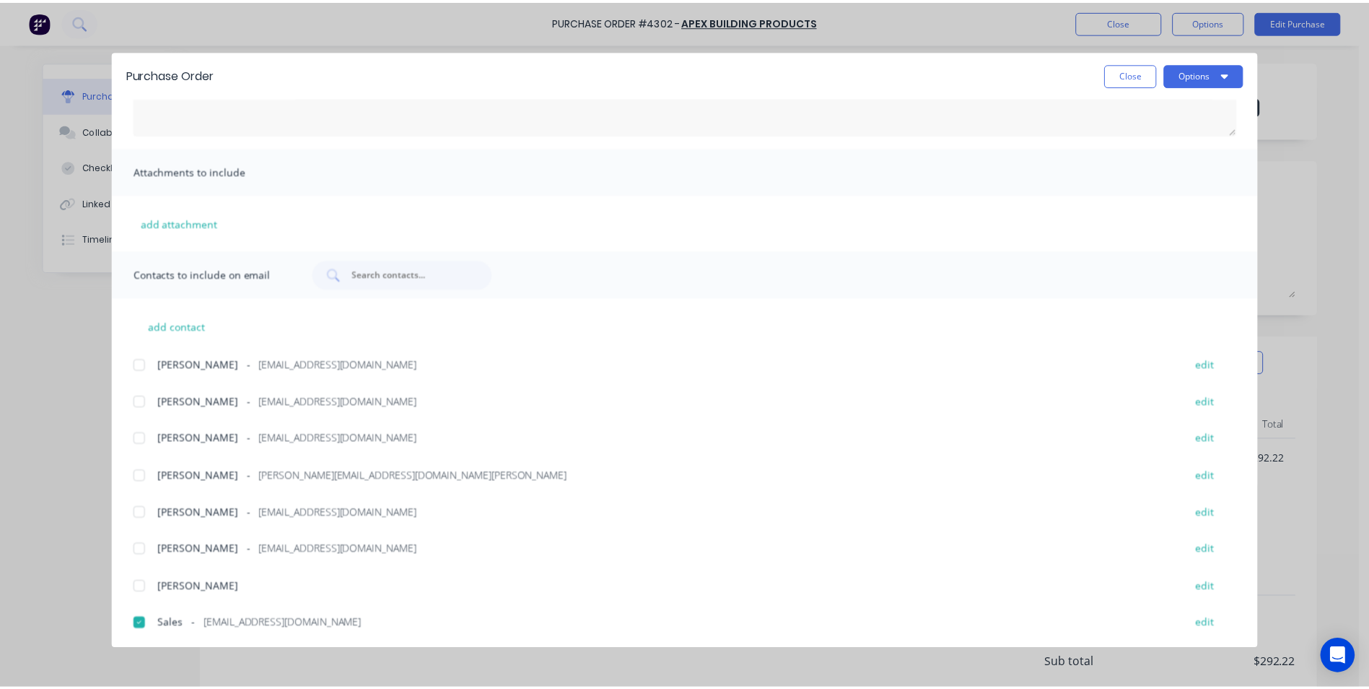
scroll to position [27, 0]
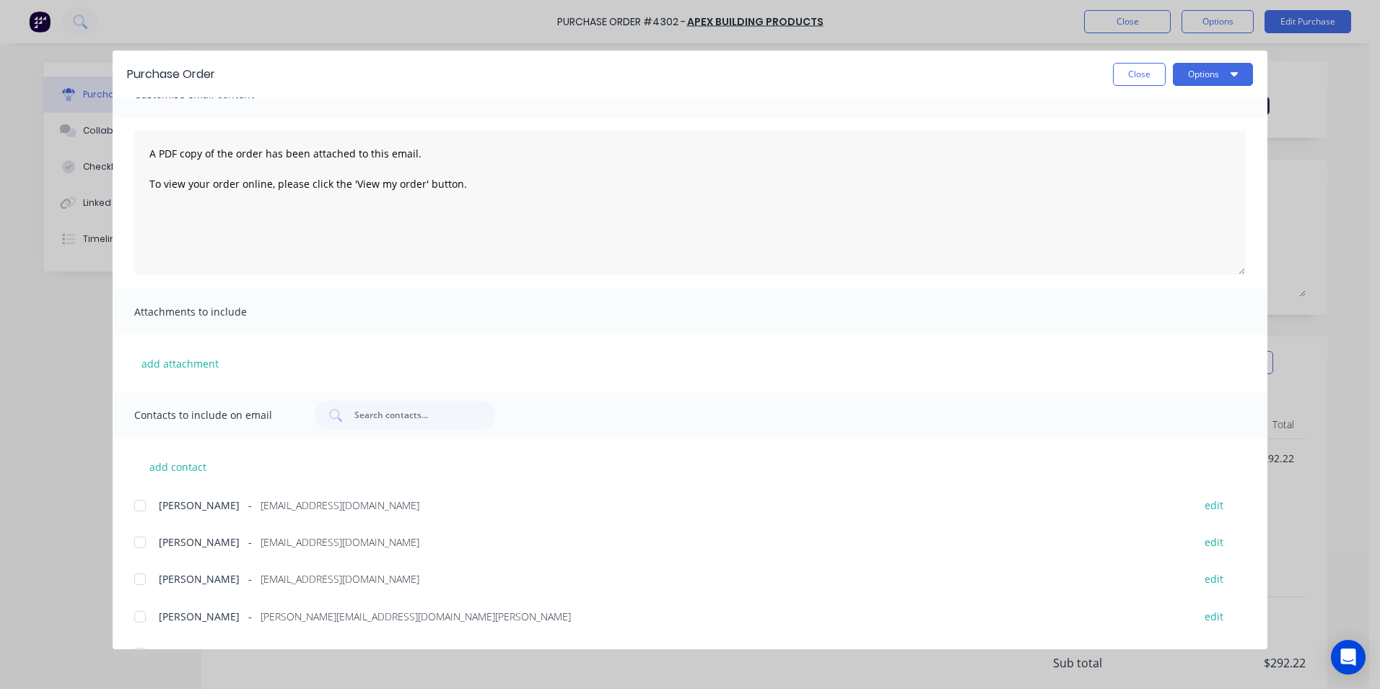
click at [1194, 81] on button "Options" at bounding box center [1213, 74] width 80 height 23
click at [1167, 171] on div "Email" at bounding box center [1184, 168] width 111 height 21
click at [1150, 73] on button "Close" at bounding box center [1139, 74] width 53 height 23
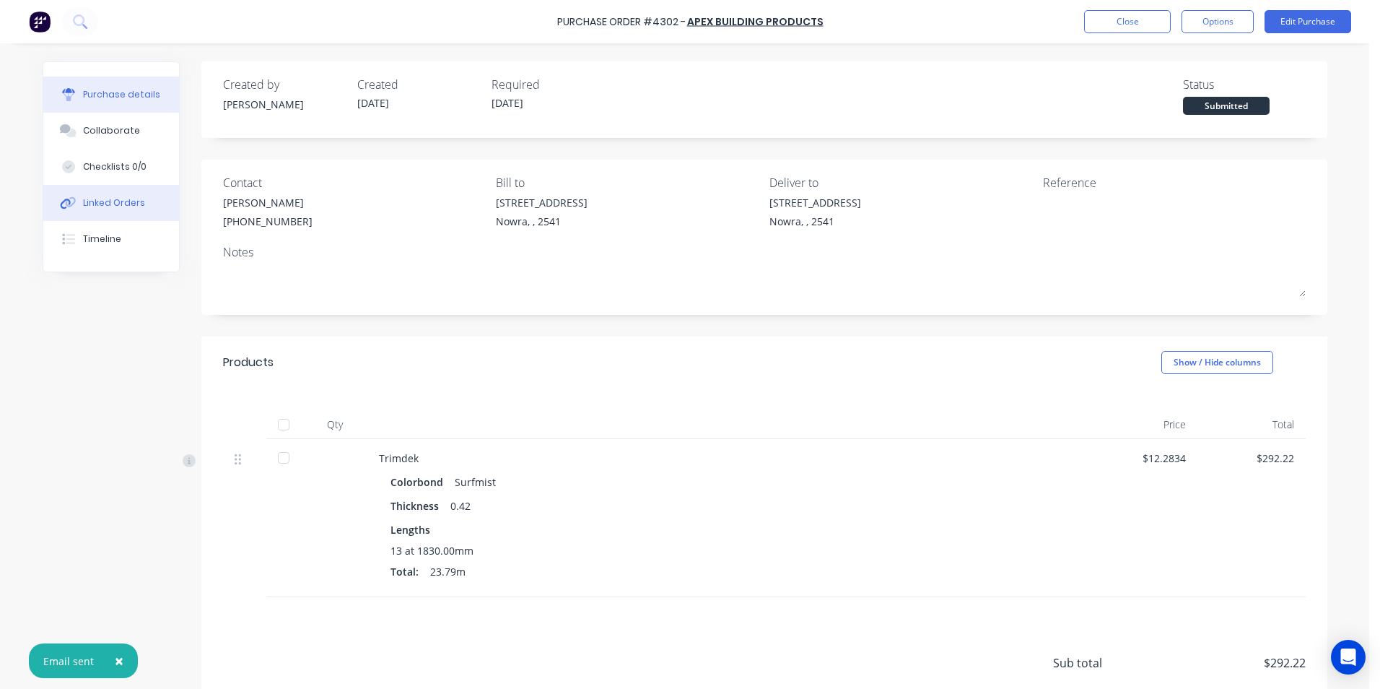
click at [102, 195] on button "Linked Orders" at bounding box center [111, 203] width 136 height 36
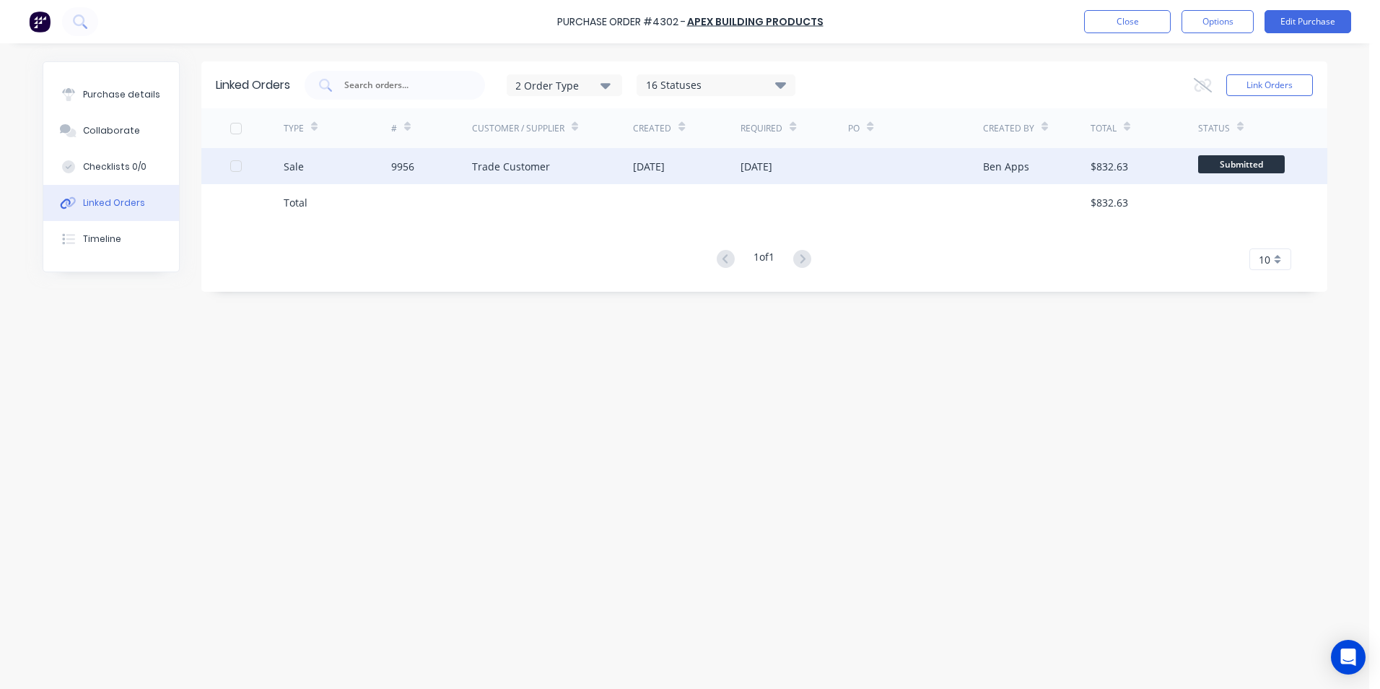
click at [691, 164] on div "[DATE]" at bounding box center [687, 166] width 108 height 36
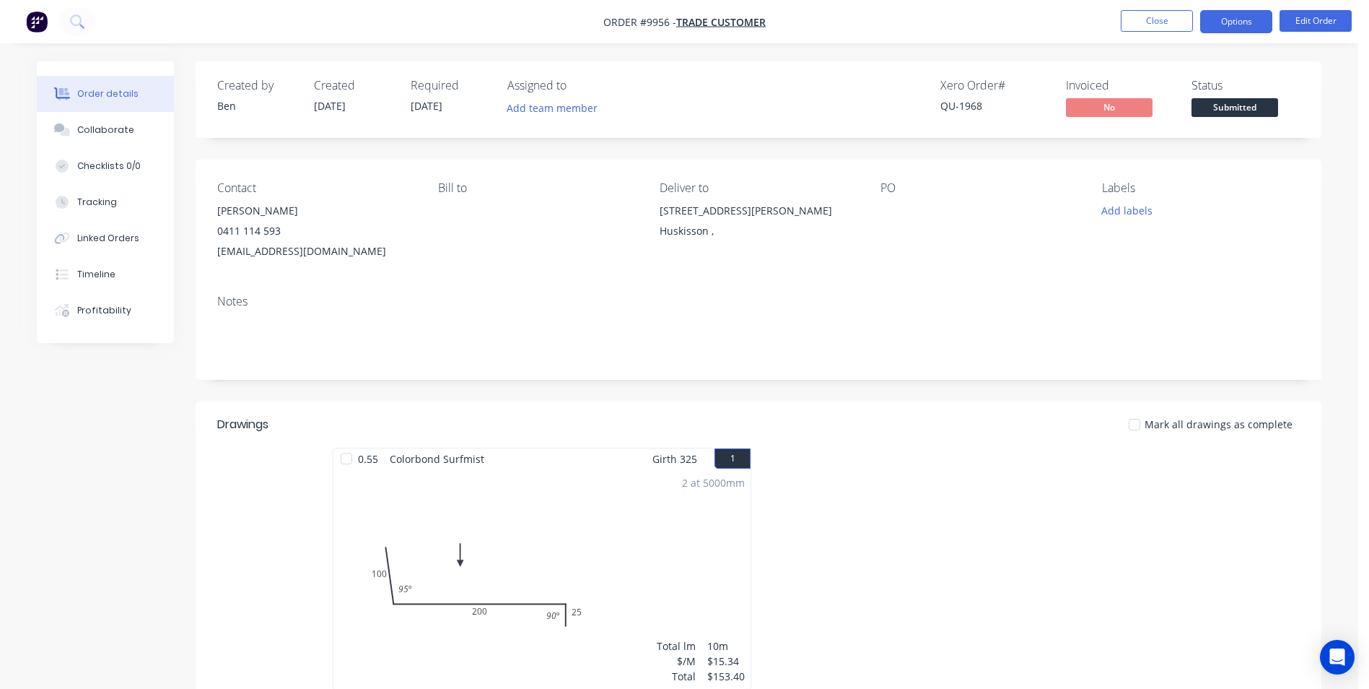
click at [1236, 12] on button "Options" at bounding box center [1236, 21] width 72 height 23
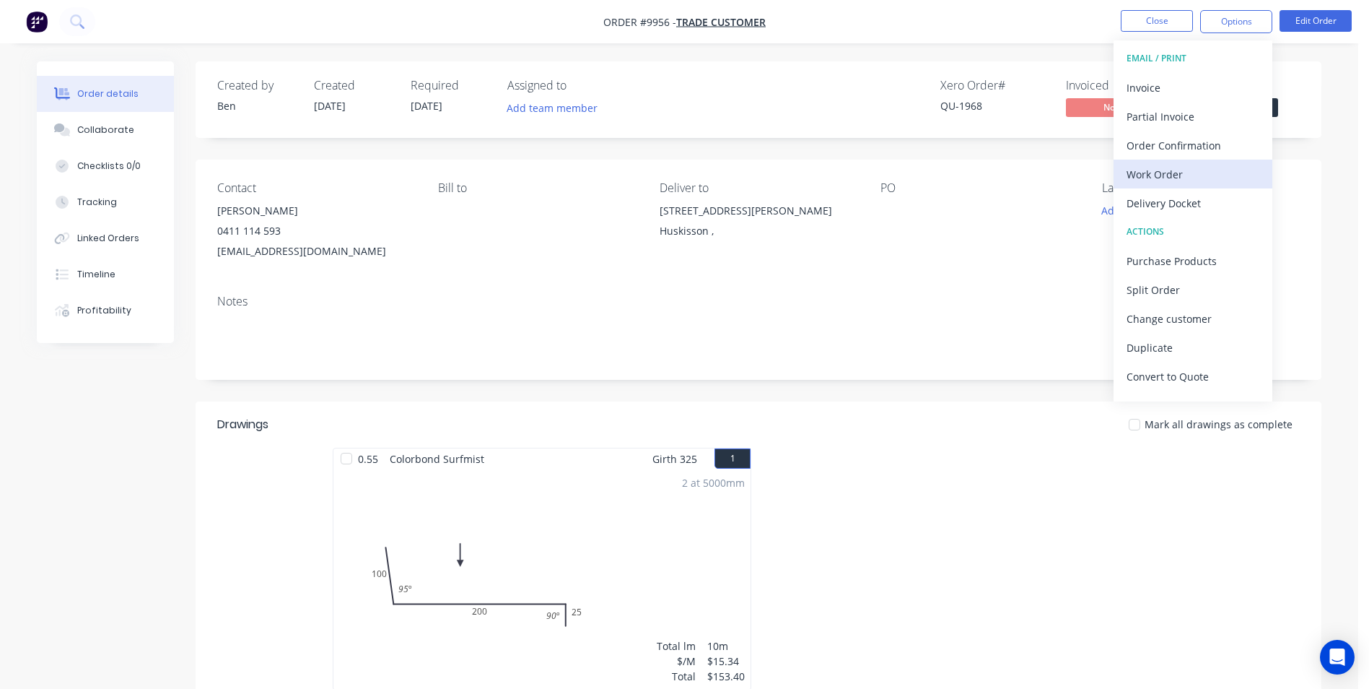
click at [1164, 172] on div "Work Order" at bounding box center [1193, 174] width 133 height 21
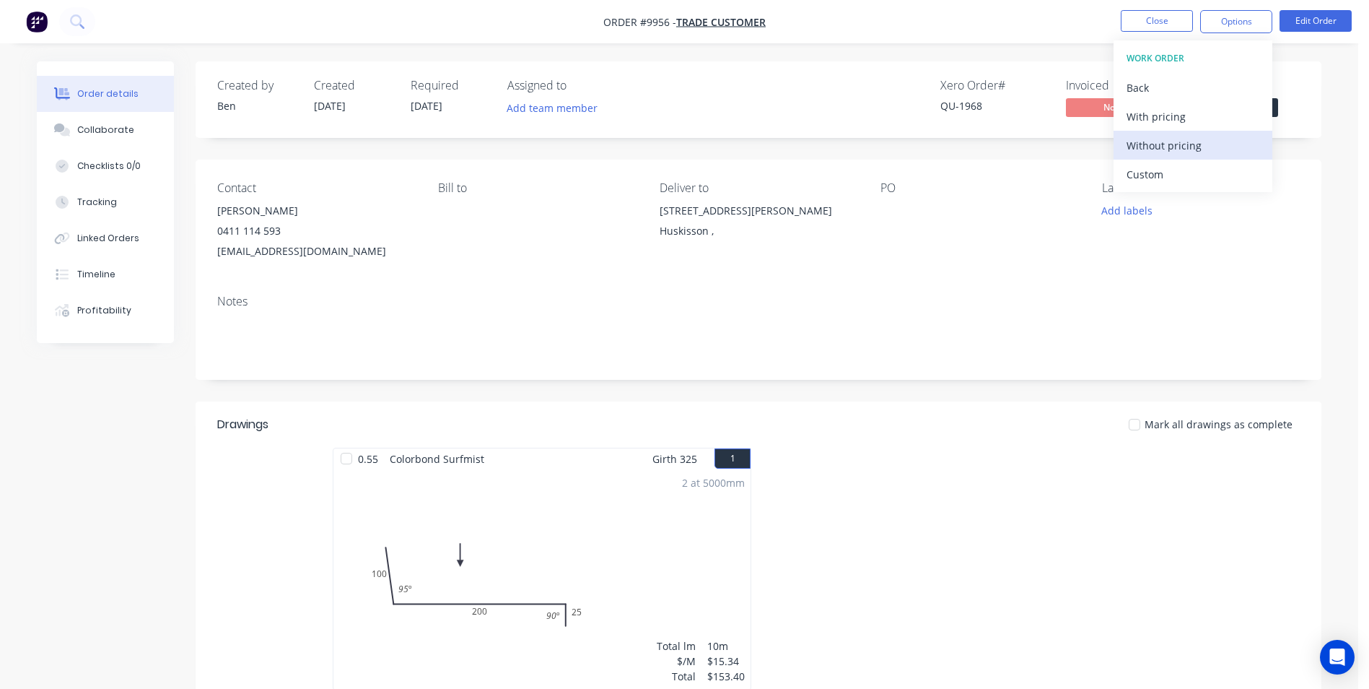
click at [1168, 147] on div "Without pricing" at bounding box center [1193, 145] width 133 height 21
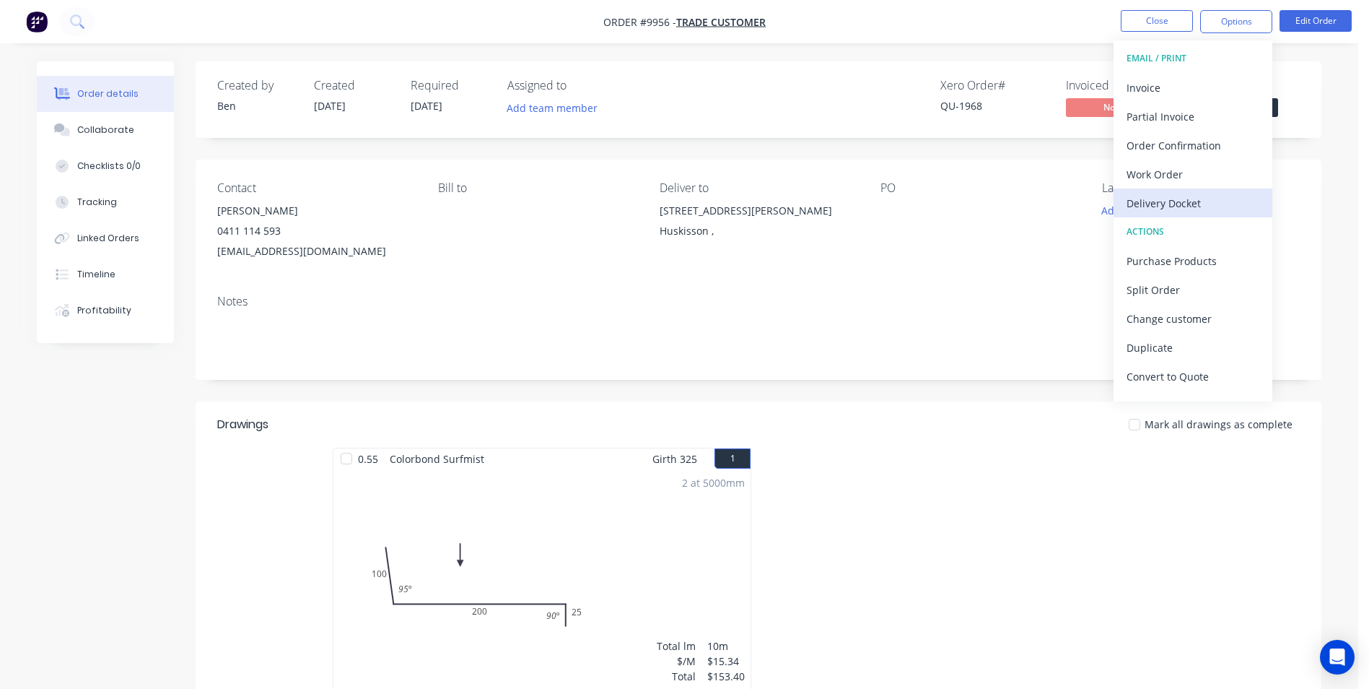
click at [1166, 208] on div "Delivery Docket" at bounding box center [1193, 203] width 133 height 21
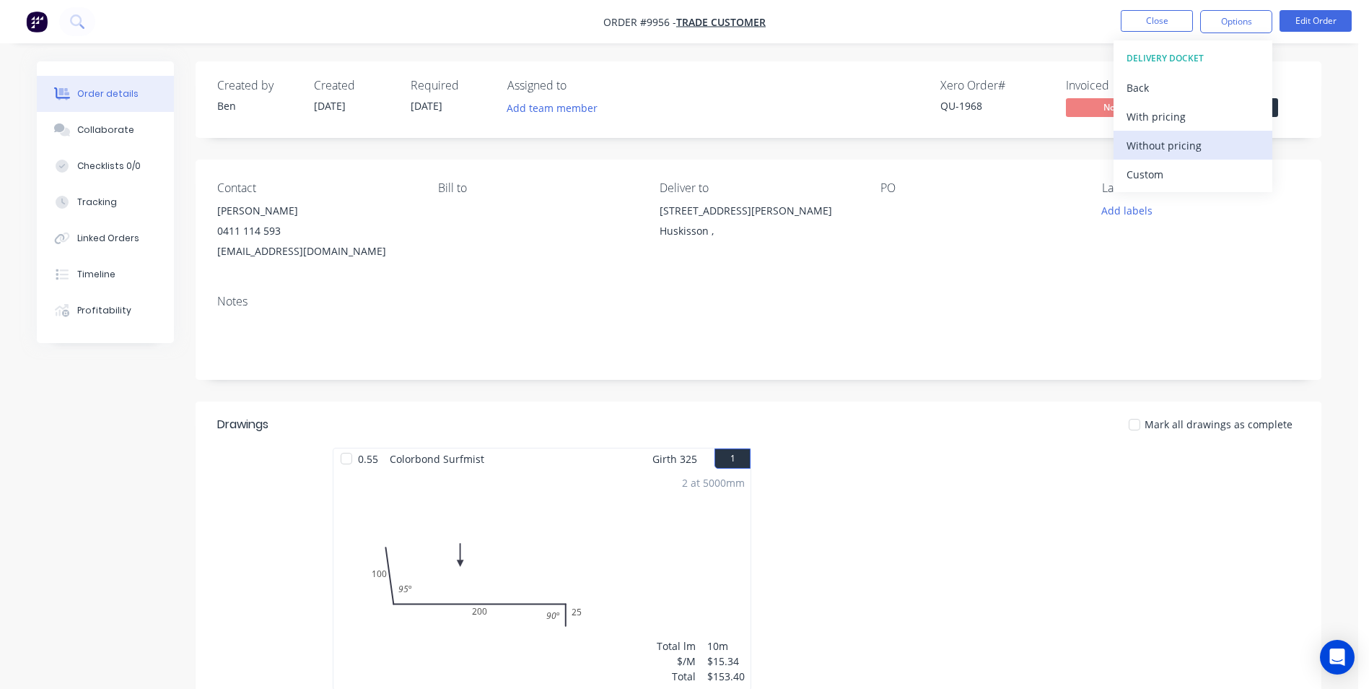
click at [1153, 154] on div "Without pricing" at bounding box center [1193, 145] width 133 height 21
click at [1135, 142] on div "Order Confirmation" at bounding box center [1193, 145] width 133 height 21
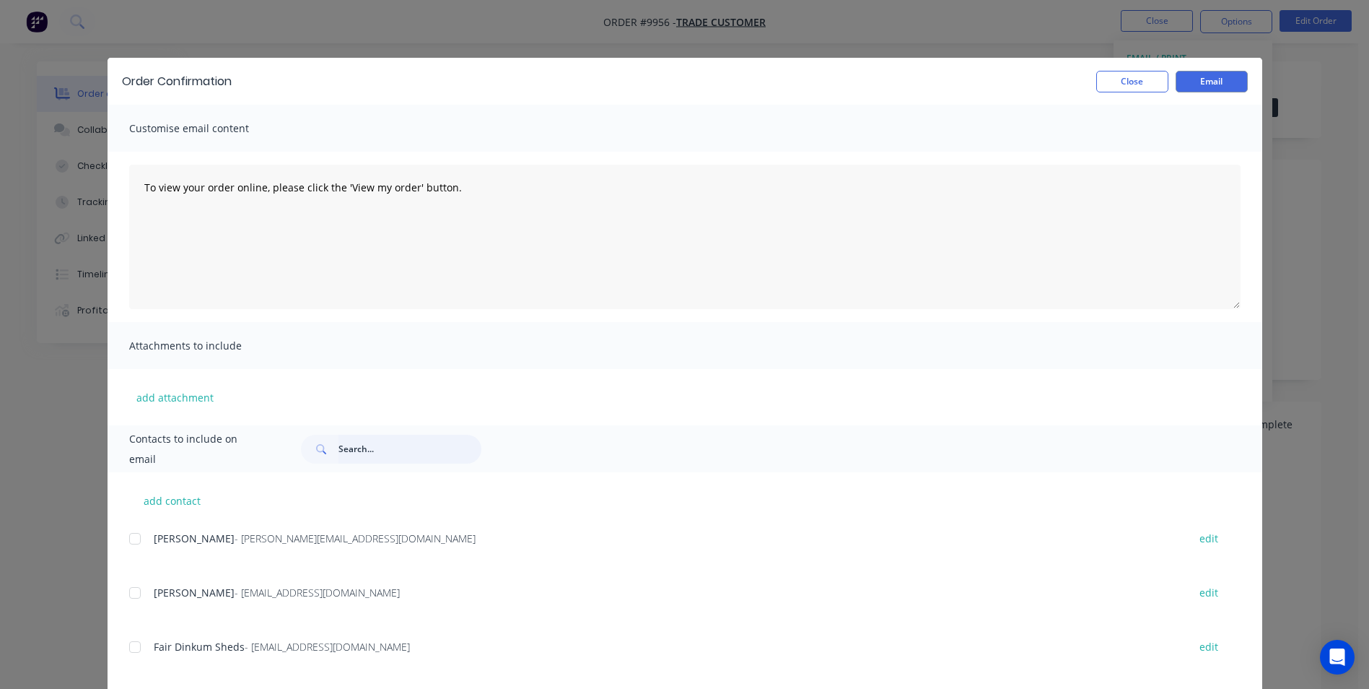
click at [390, 440] on input "text" at bounding box center [409, 448] width 143 height 29
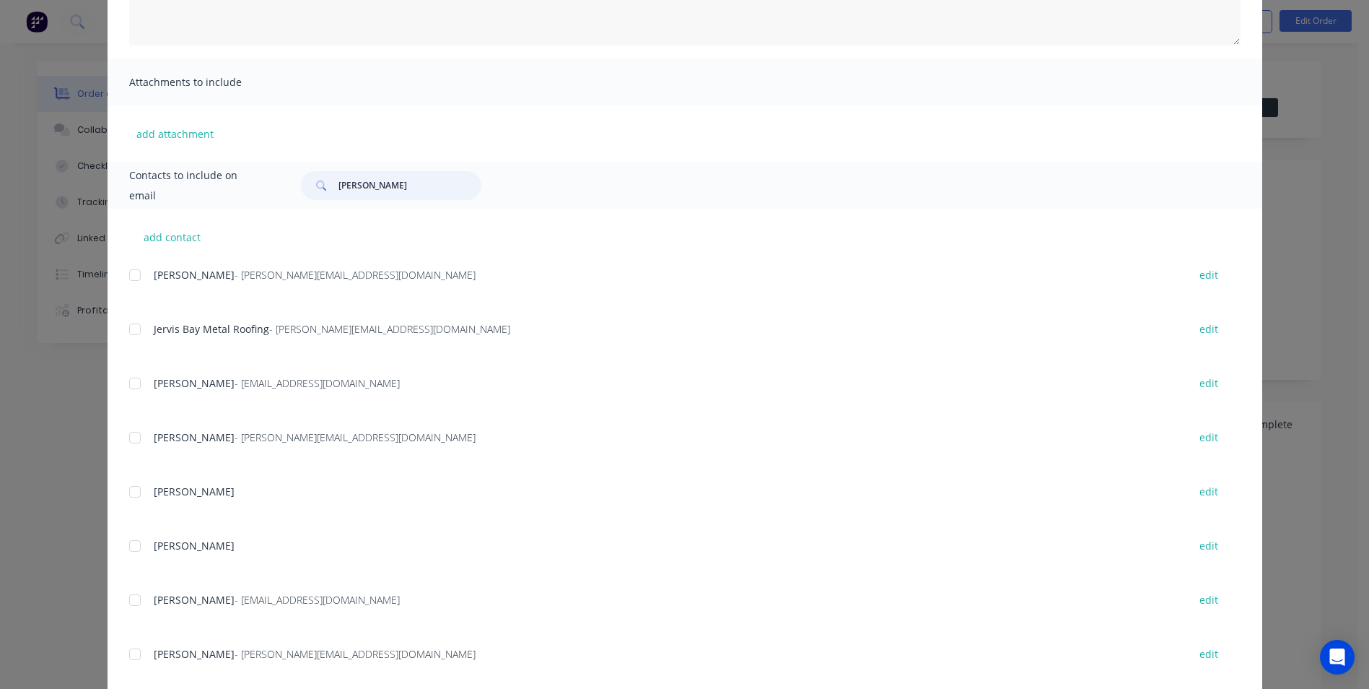
scroll to position [289, 0]
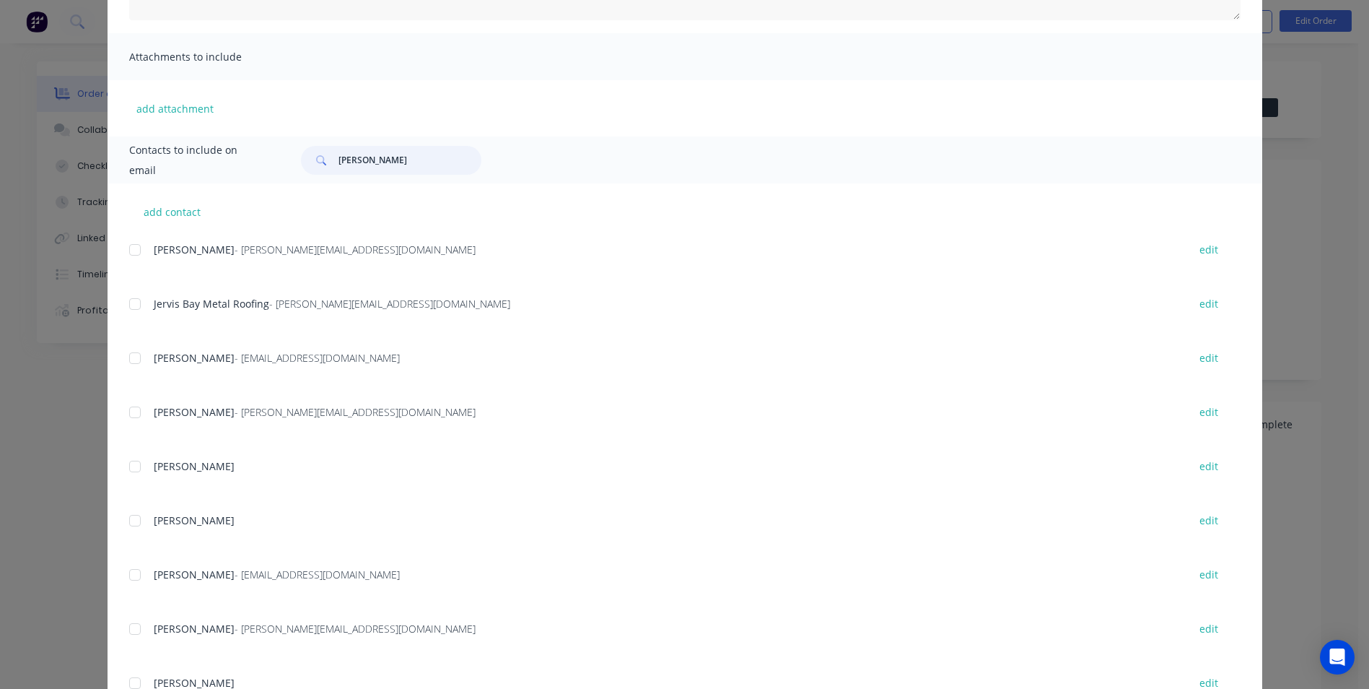
click at [139, 572] on div at bounding box center [135, 574] width 29 height 29
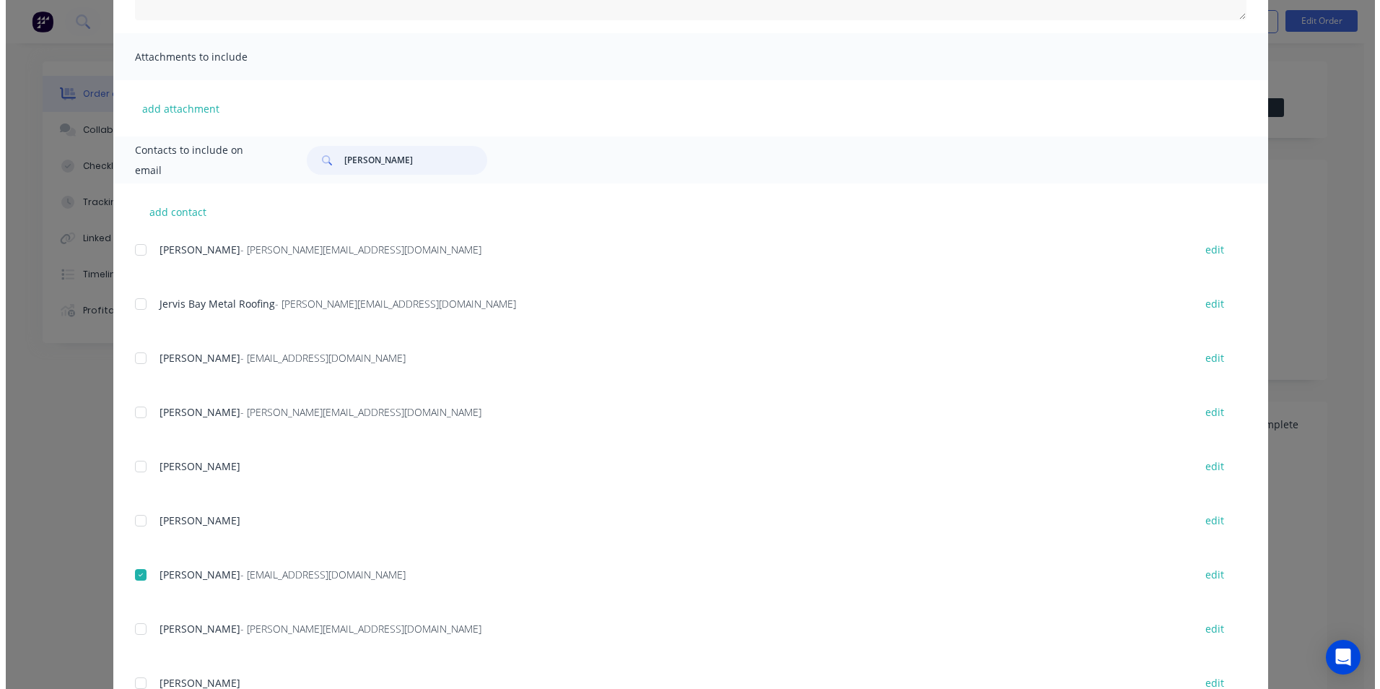
scroll to position [0, 0]
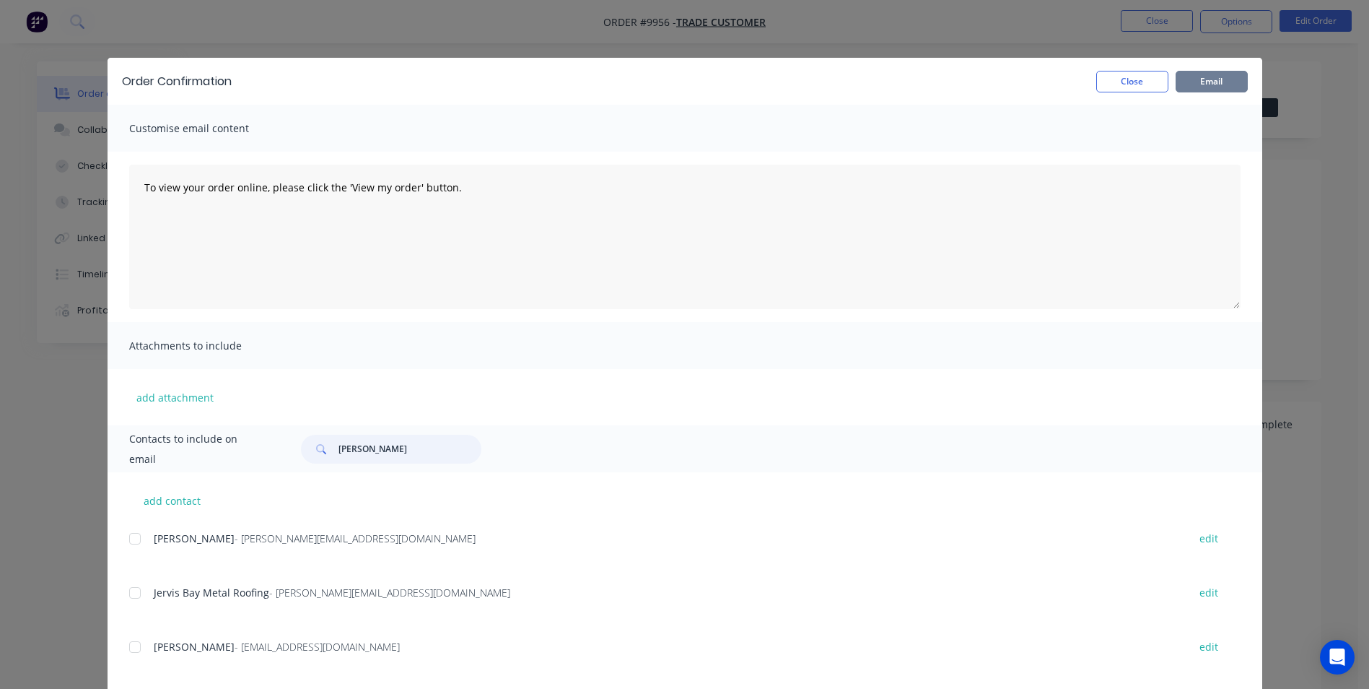
type input "[PERSON_NAME]"
click at [1207, 79] on button "Email" at bounding box center [1212, 82] width 72 height 22
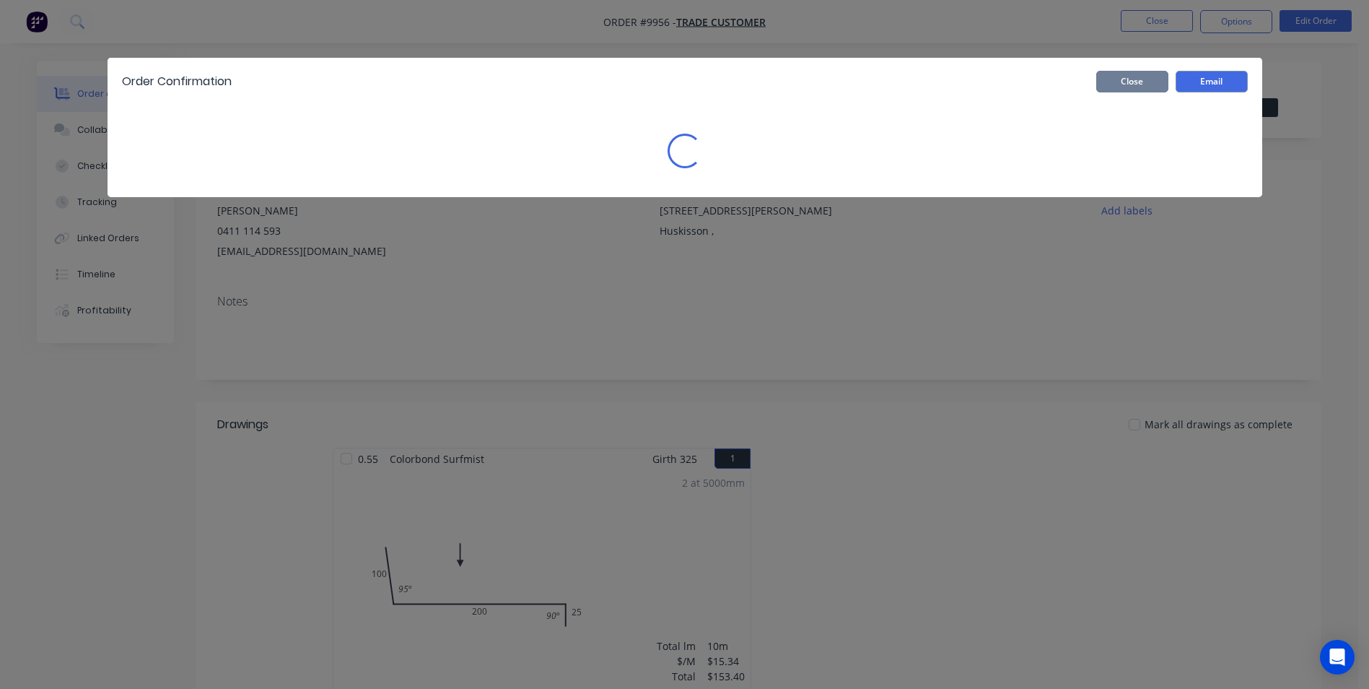
click at [1141, 79] on button "Close" at bounding box center [1132, 82] width 72 height 22
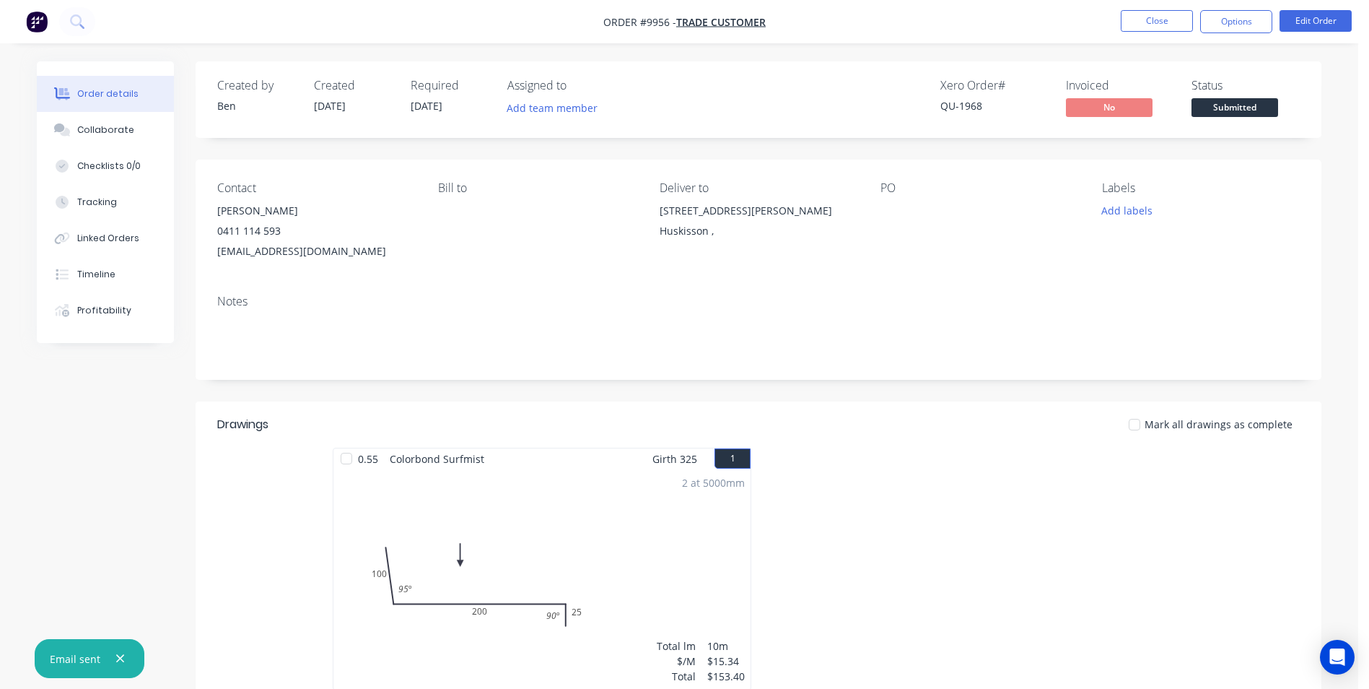
click at [38, 21] on img "button" at bounding box center [37, 22] width 22 height 22
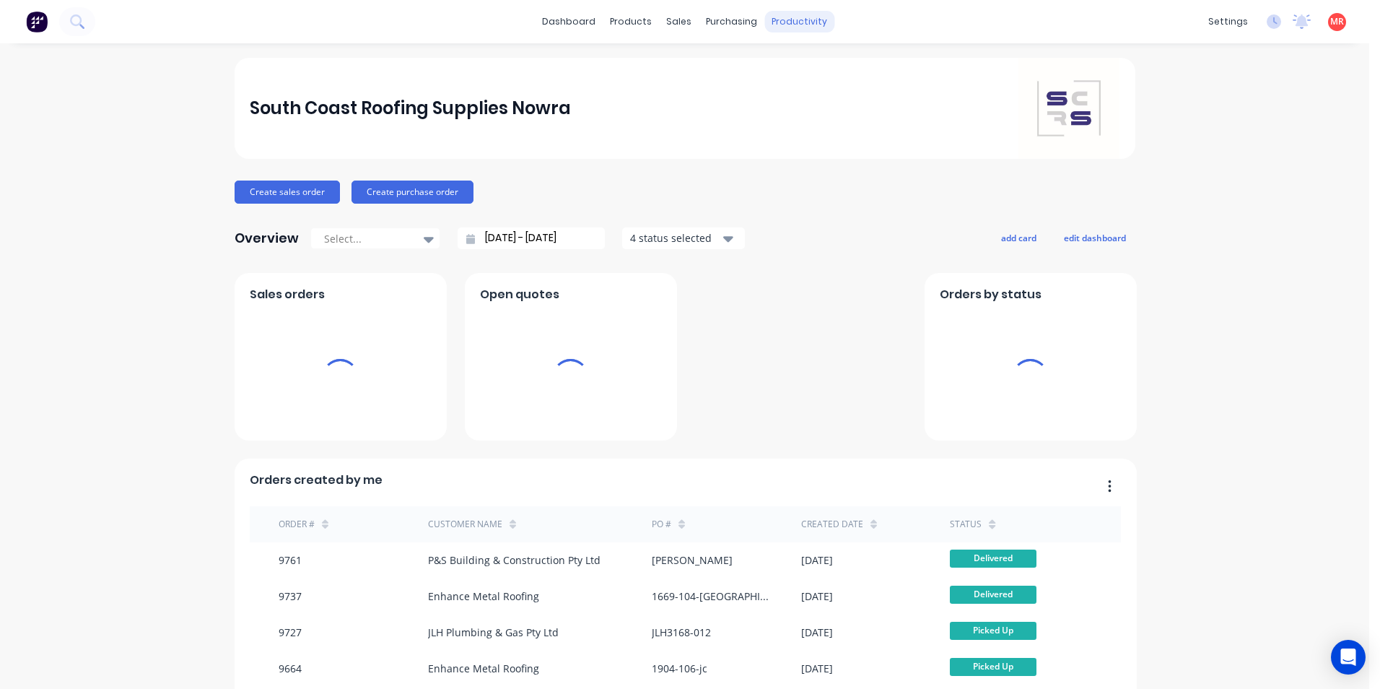
click at [779, 26] on div "productivity" at bounding box center [799, 22] width 70 height 22
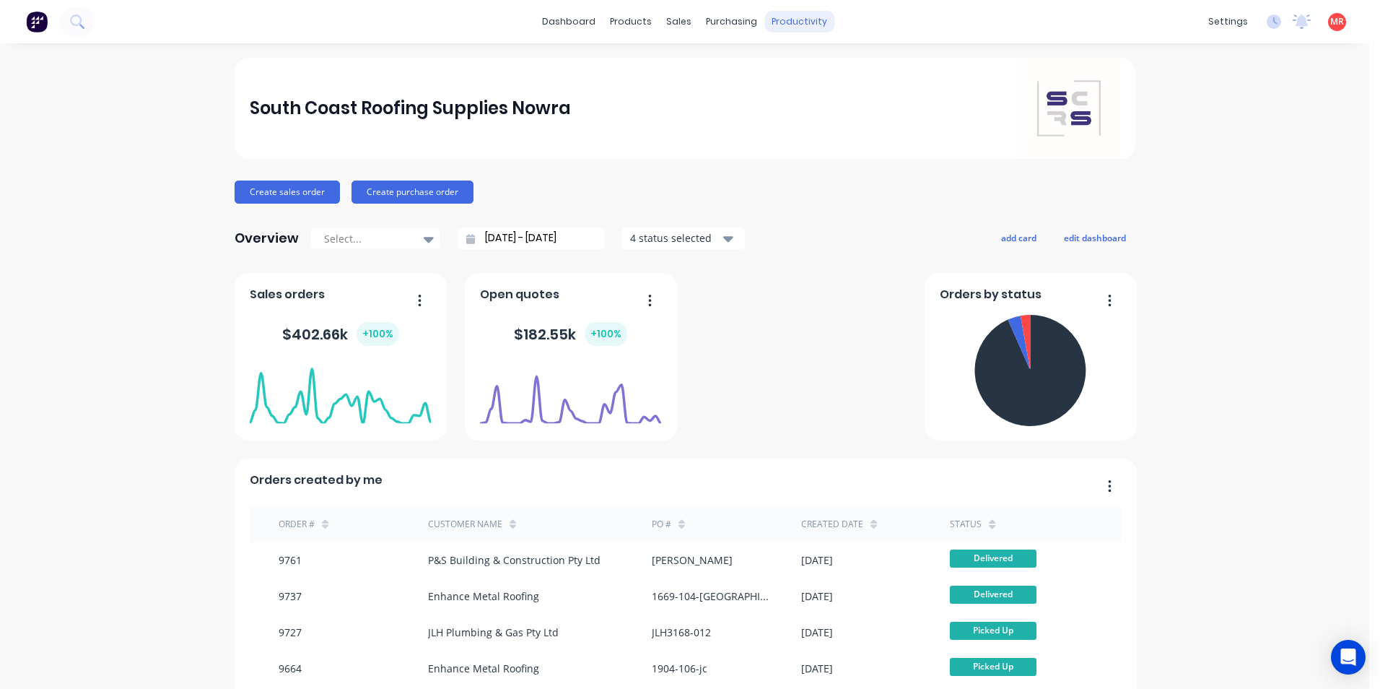
click at [792, 22] on div "productivity" at bounding box center [799, 22] width 70 height 22
click at [818, 121] on div "Delivery Scheduling" at bounding box center [843, 127] width 90 height 13
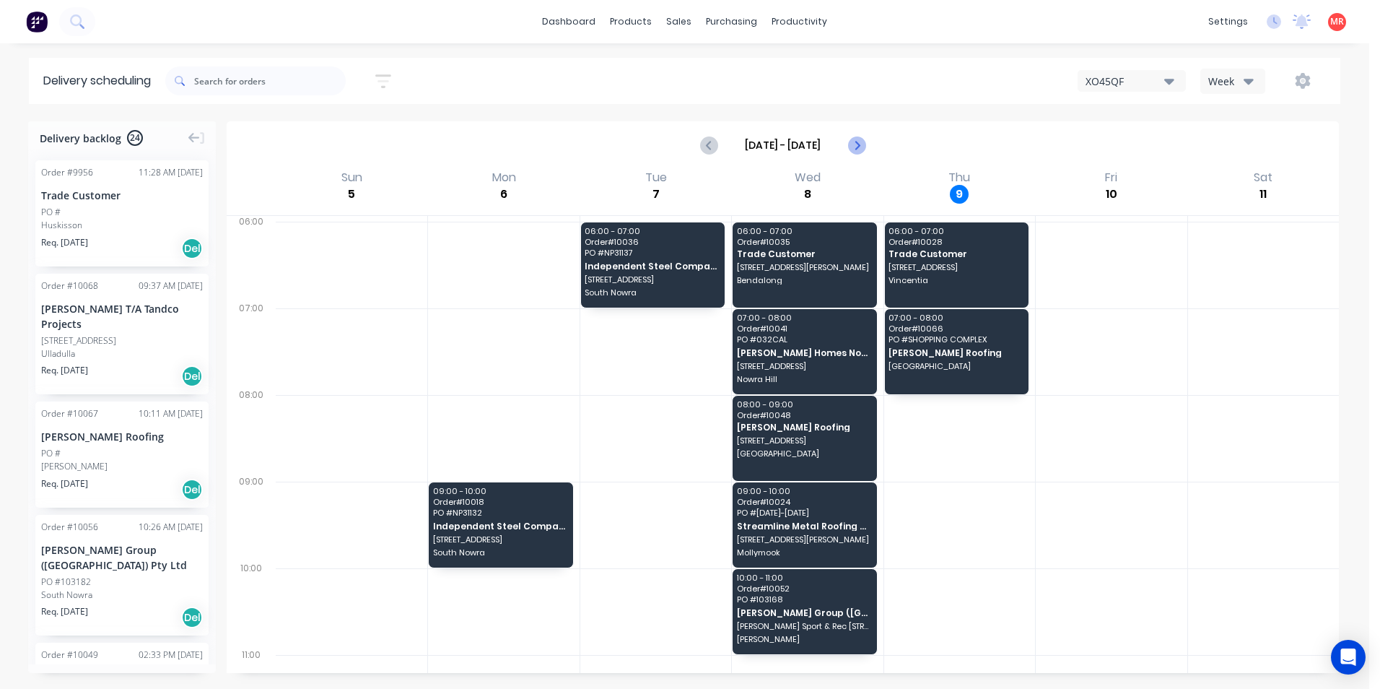
click at [855, 146] on icon "Next page" at bounding box center [855, 144] width 17 height 17
type input "[DATE] - [DATE]"
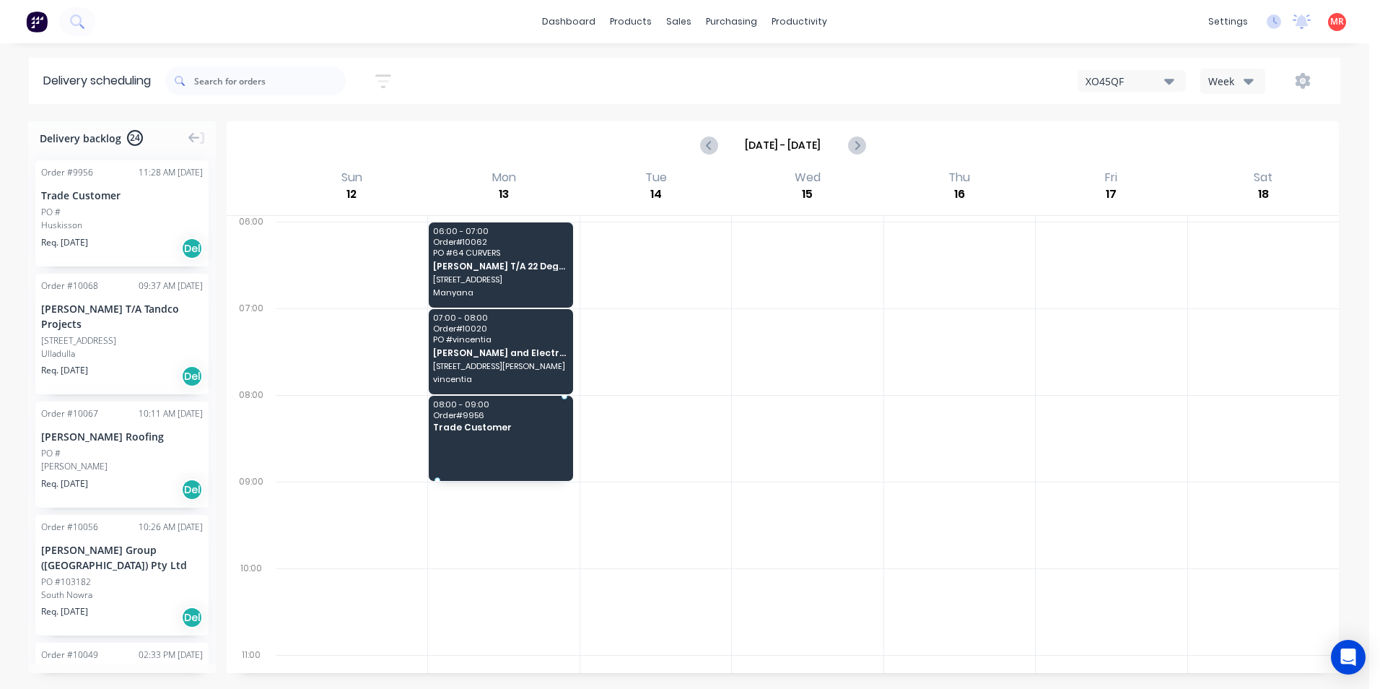
drag, startPoint x: 130, startPoint y: 216, endPoint x: 469, endPoint y: 429, distance: 400.5
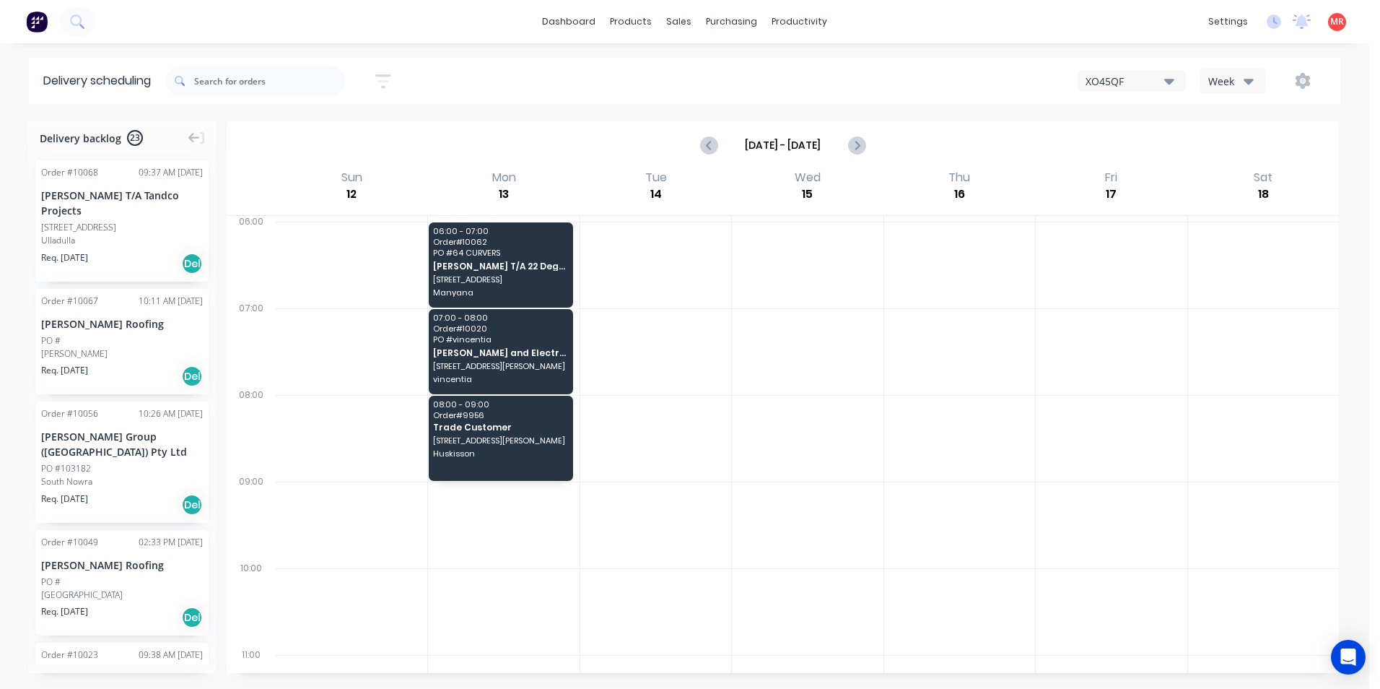
click at [97, 239] on div "Ulladulla" at bounding box center [122, 240] width 162 height 13
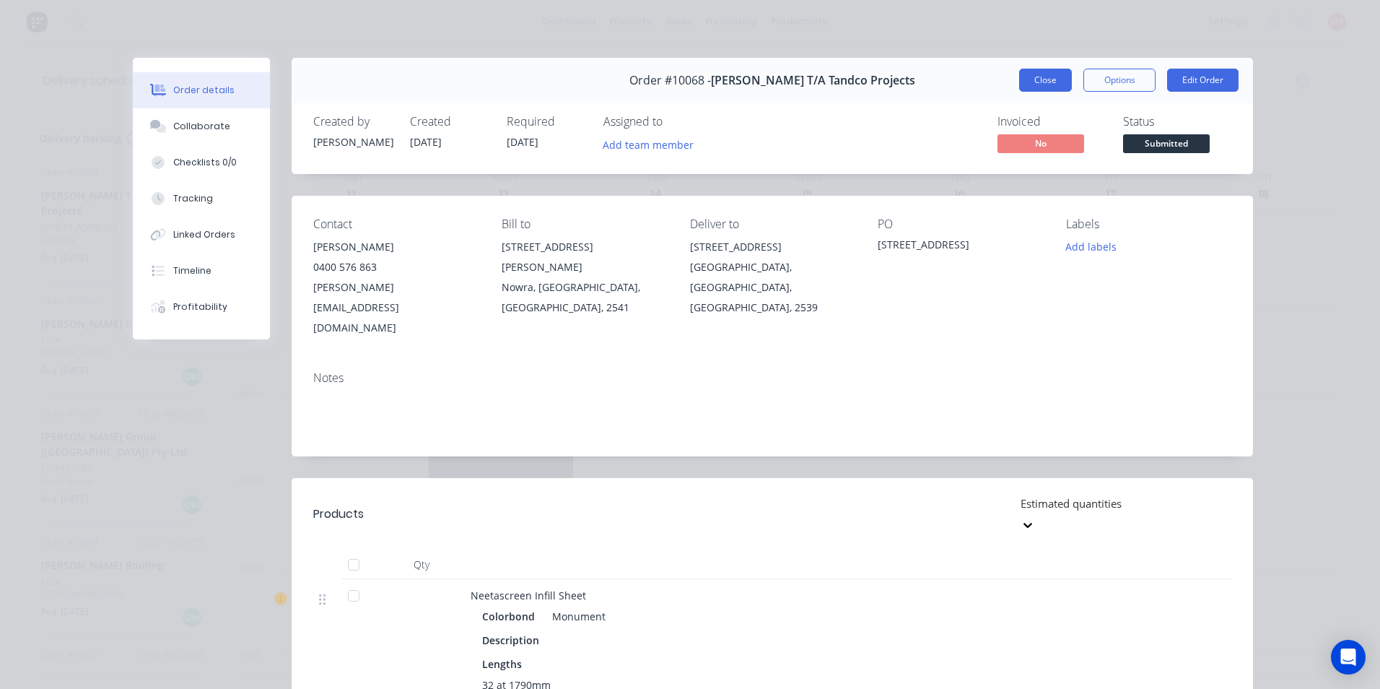
click at [1036, 73] on button "Close" at bounding box center [1045, 80] width 53 height 23
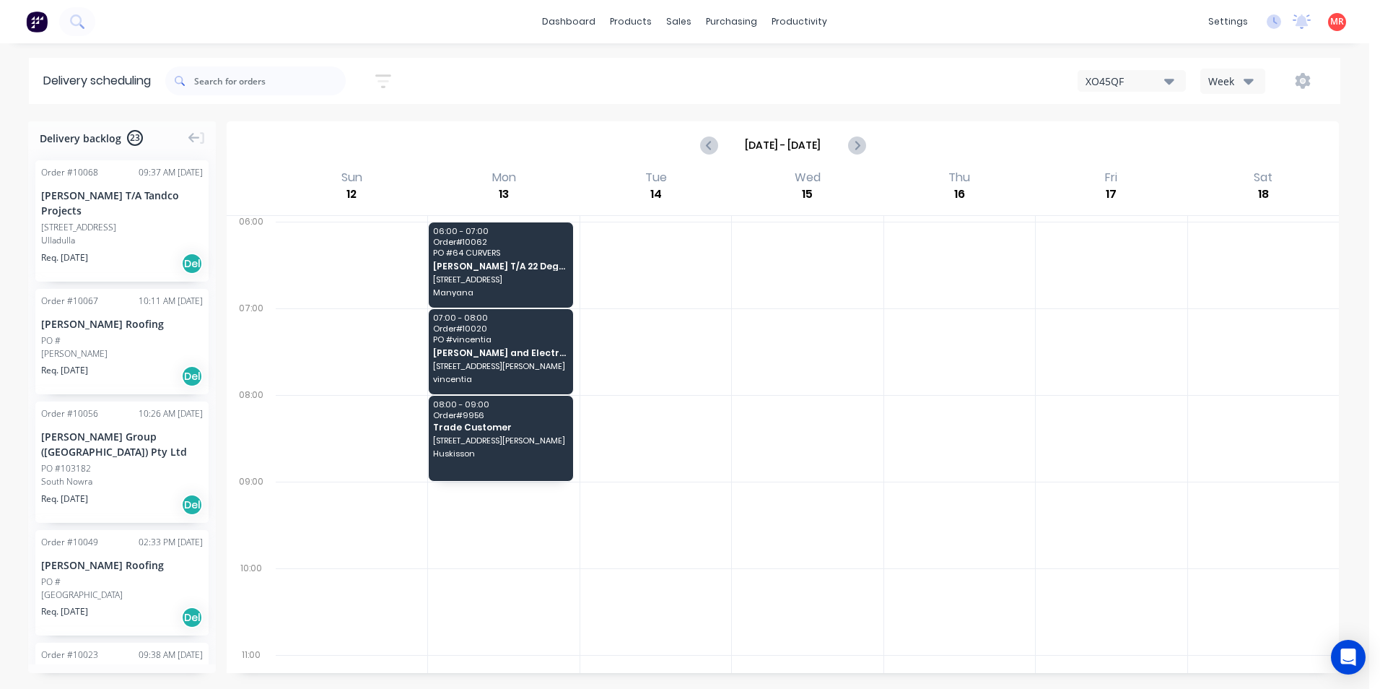
click at [145, 326] on div "[PERSON_NAME] Roofing" at bounding box center [122, 323] width 162 height 15
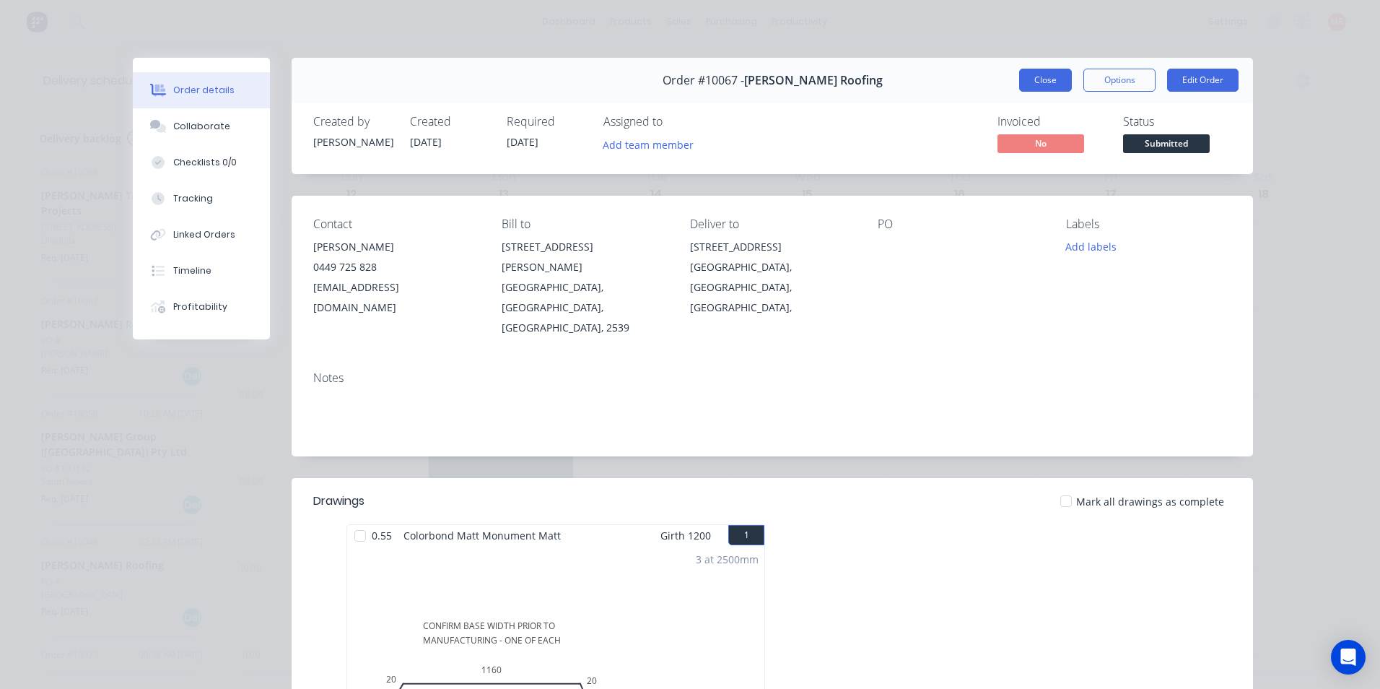
click at [1062, 84] on button "Close" at bounding box center [1045, 80] width 53 height 23
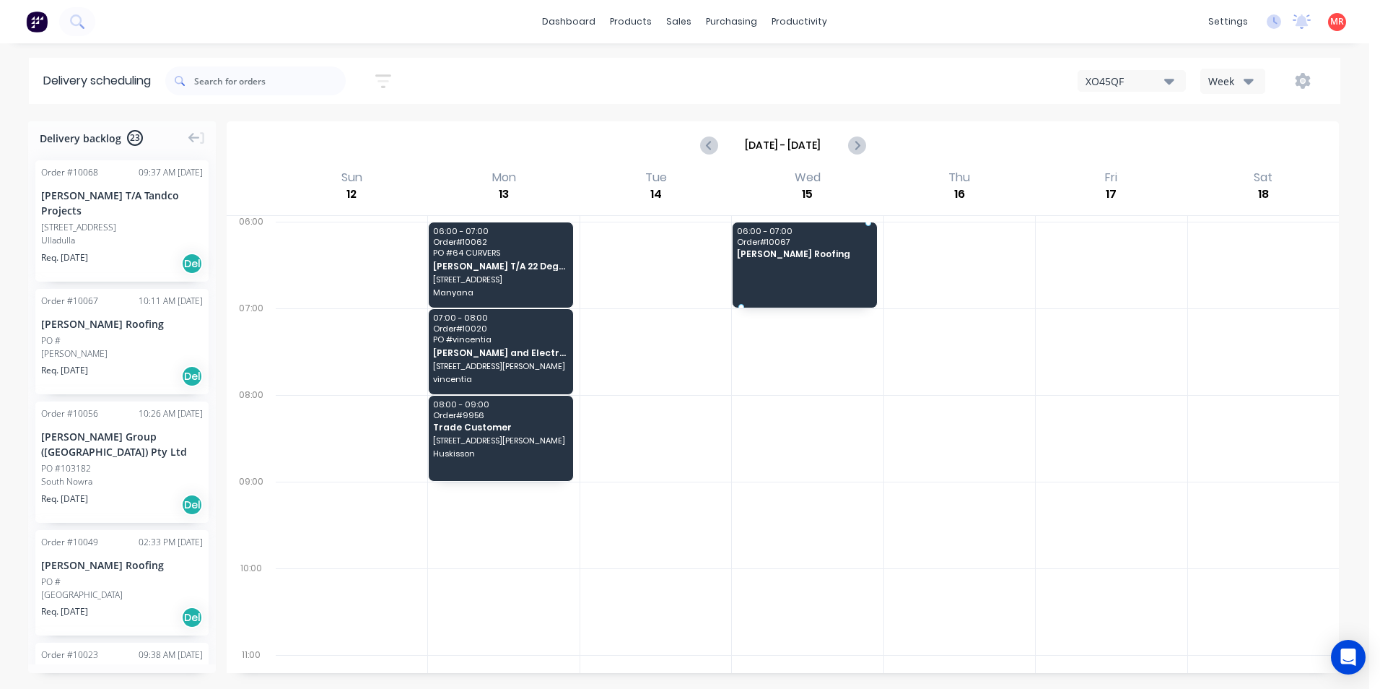
drag, startPoint x: 103, startPoint y: 351, endPoint x: 768, endPoint y: 253, distance: 671.9
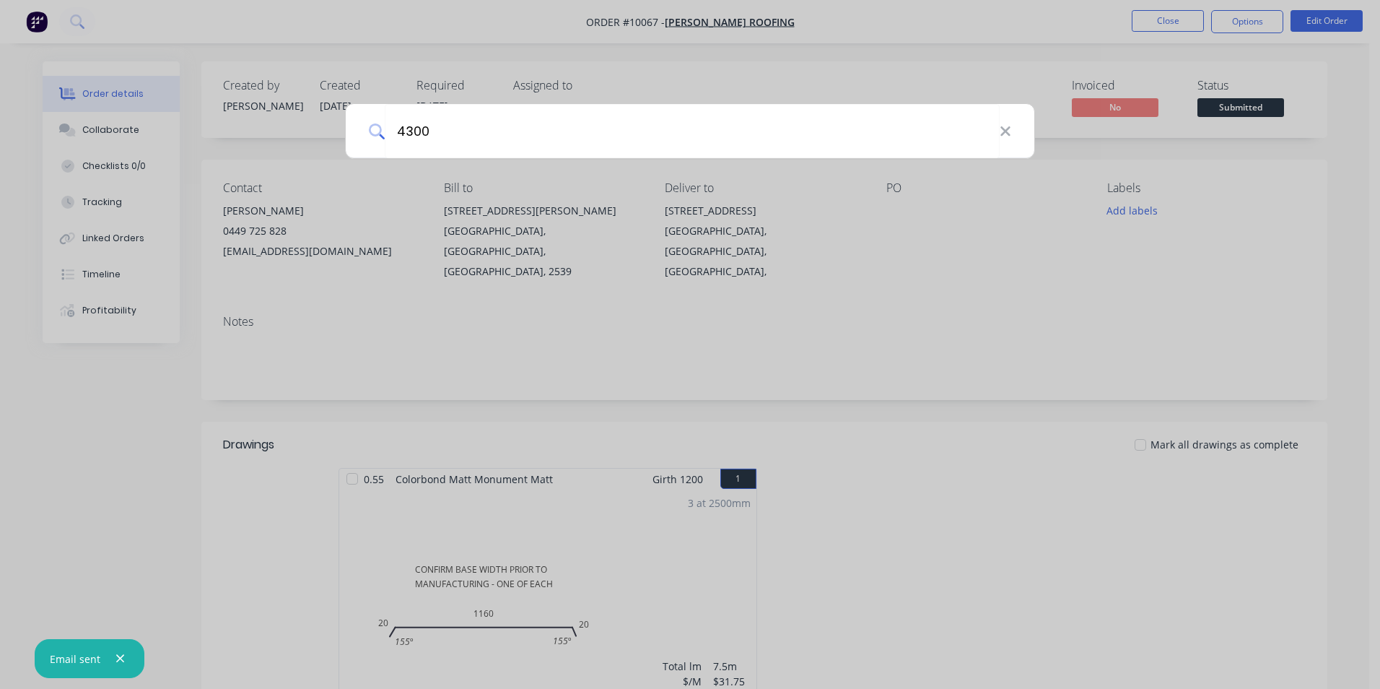
type input "4300"
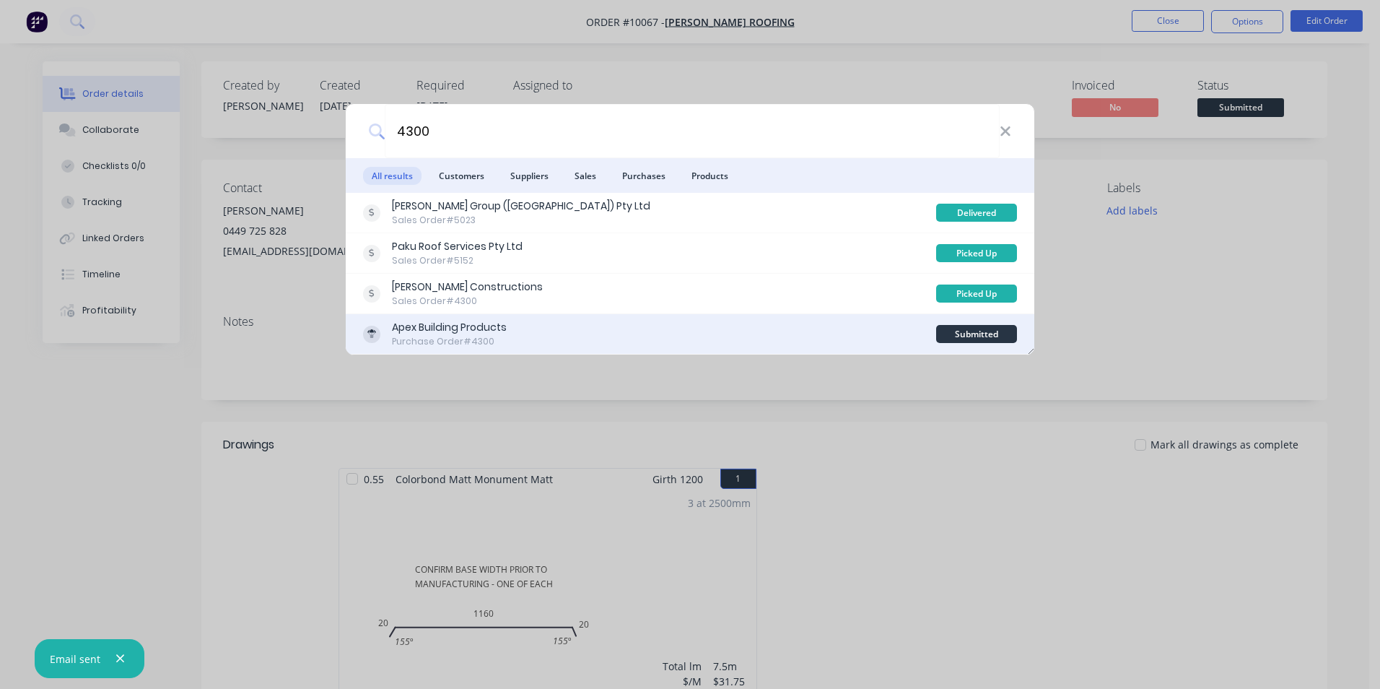
click at [668, 330] on div "Apex Building Products Purchase Order #4300" at bounding box center [649, 334] width 573 height 28
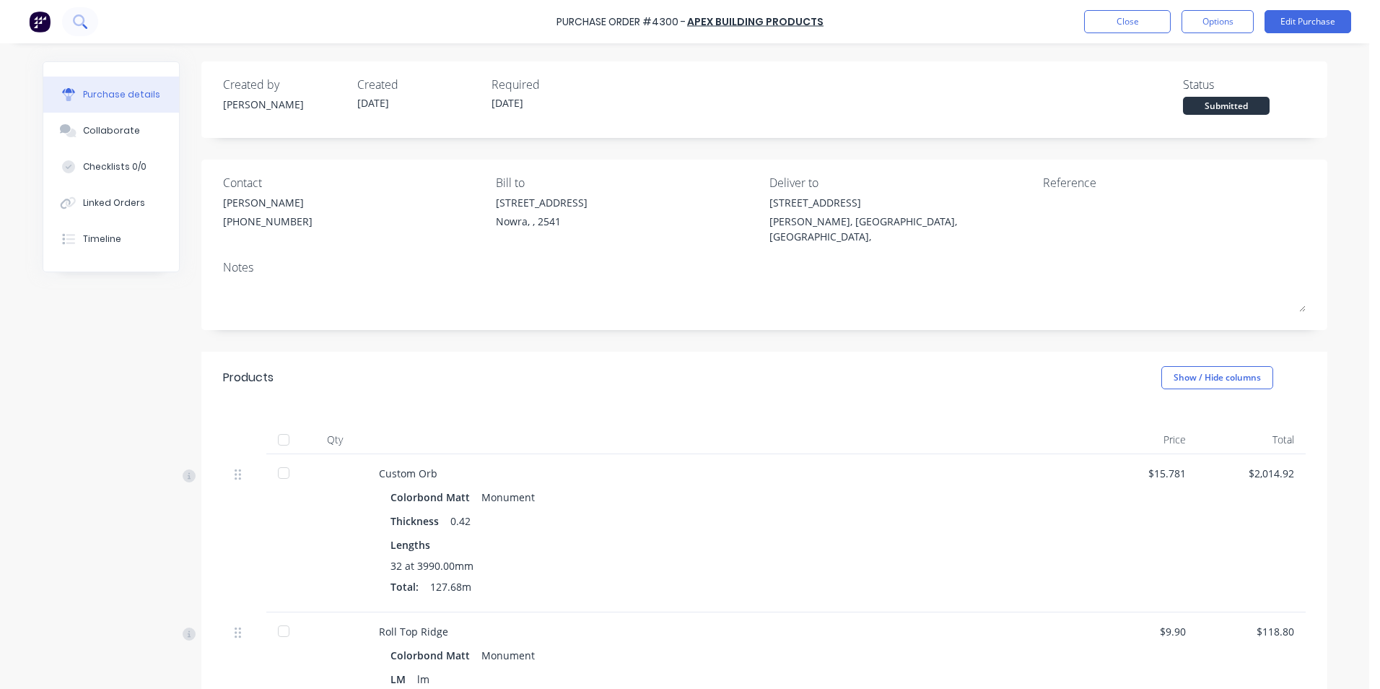
click at [82, 25] on icon at bounding box center [80, 21] width 14 height 14
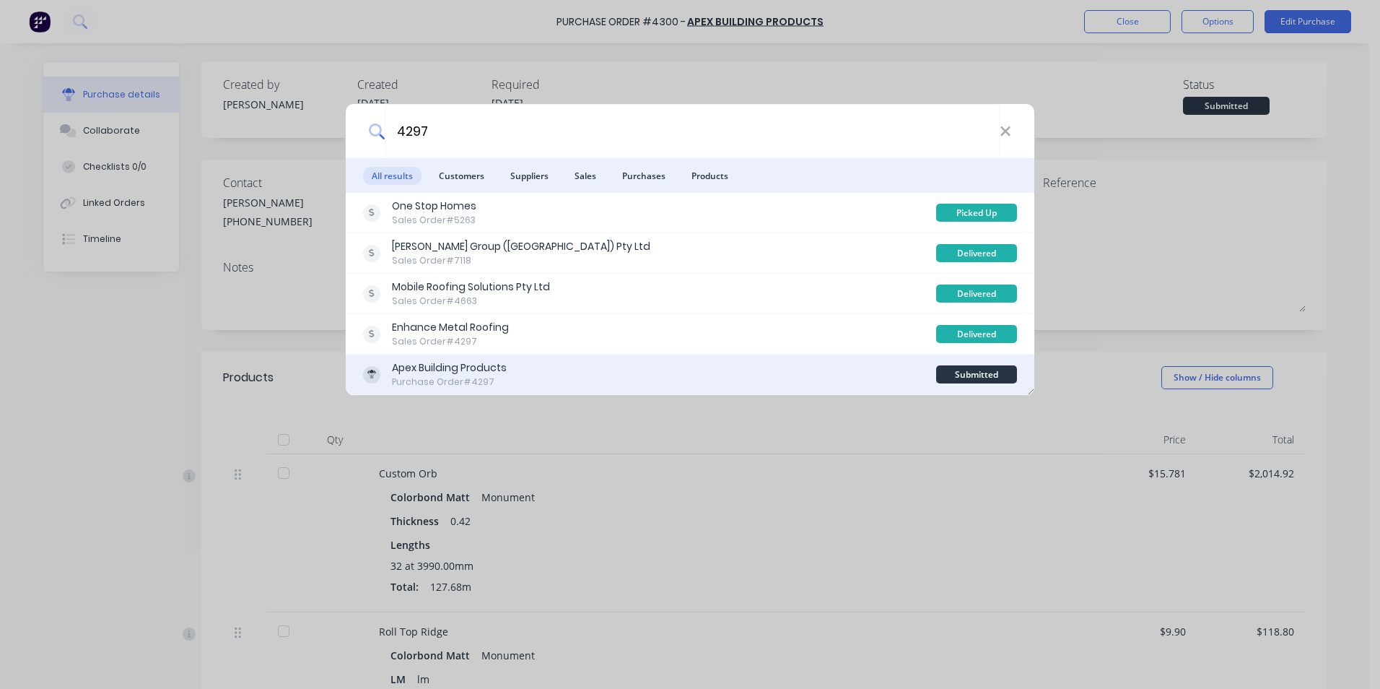
type input "4297"
click at [634, 365] on div "Apex Building Products Purchase Order #4297" at bounding box center [649, 374] width 573 height 28
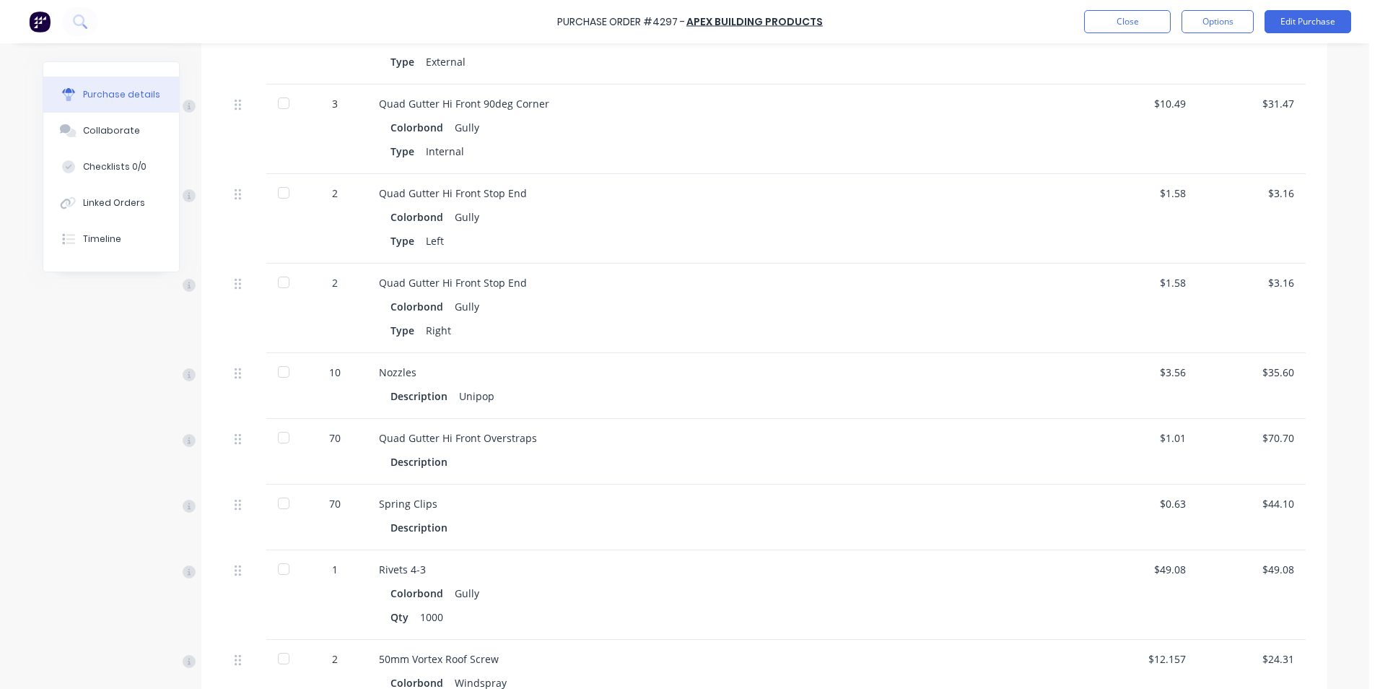
scroll to position [995, 0]
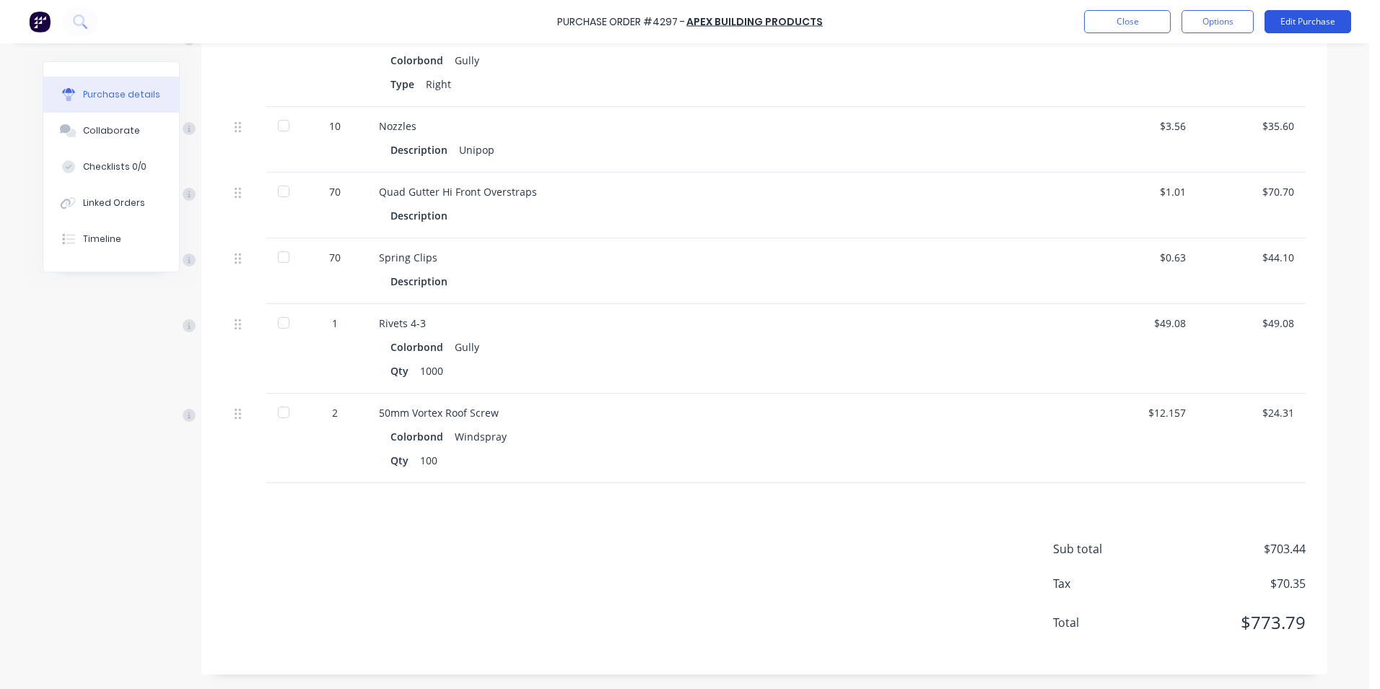
click at [1305, 20] on button "Edit Purchase" at bounding box center [1307, 21] width 87 height 23
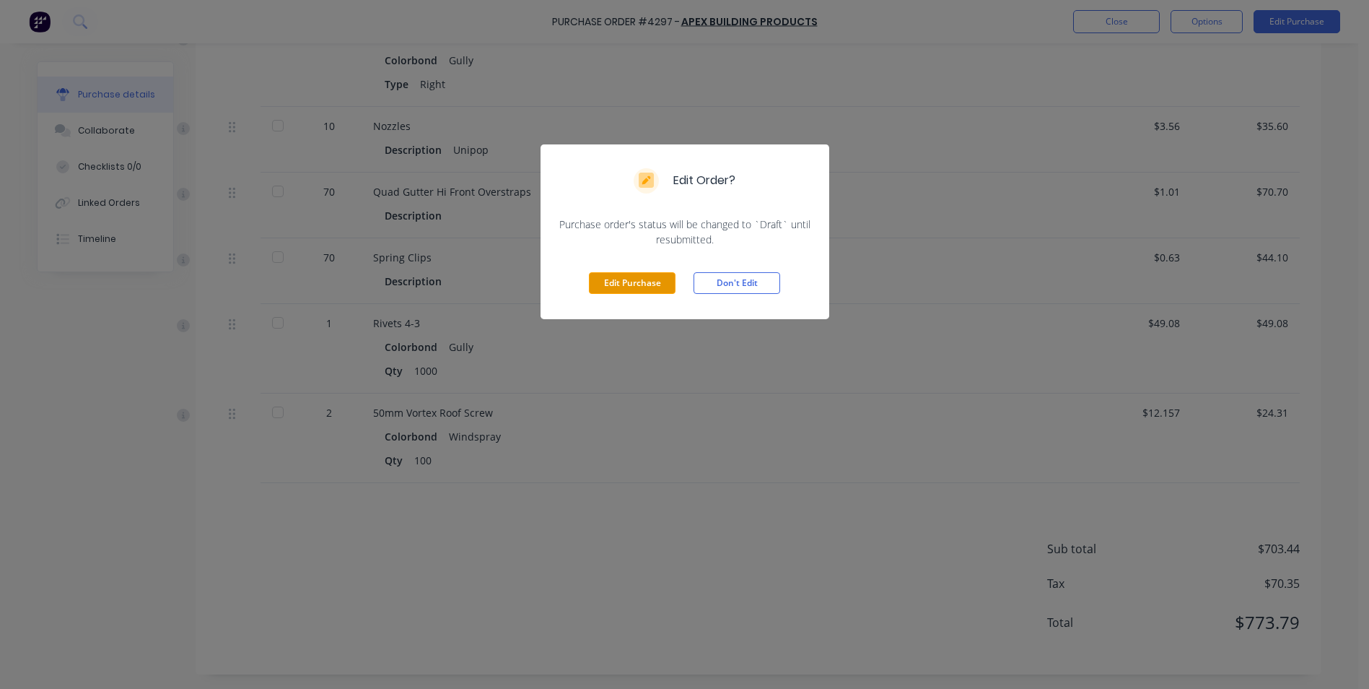
click at [622, 286] on button "Edit Purchase" at bounding box center [632, 283] width 87 height 22
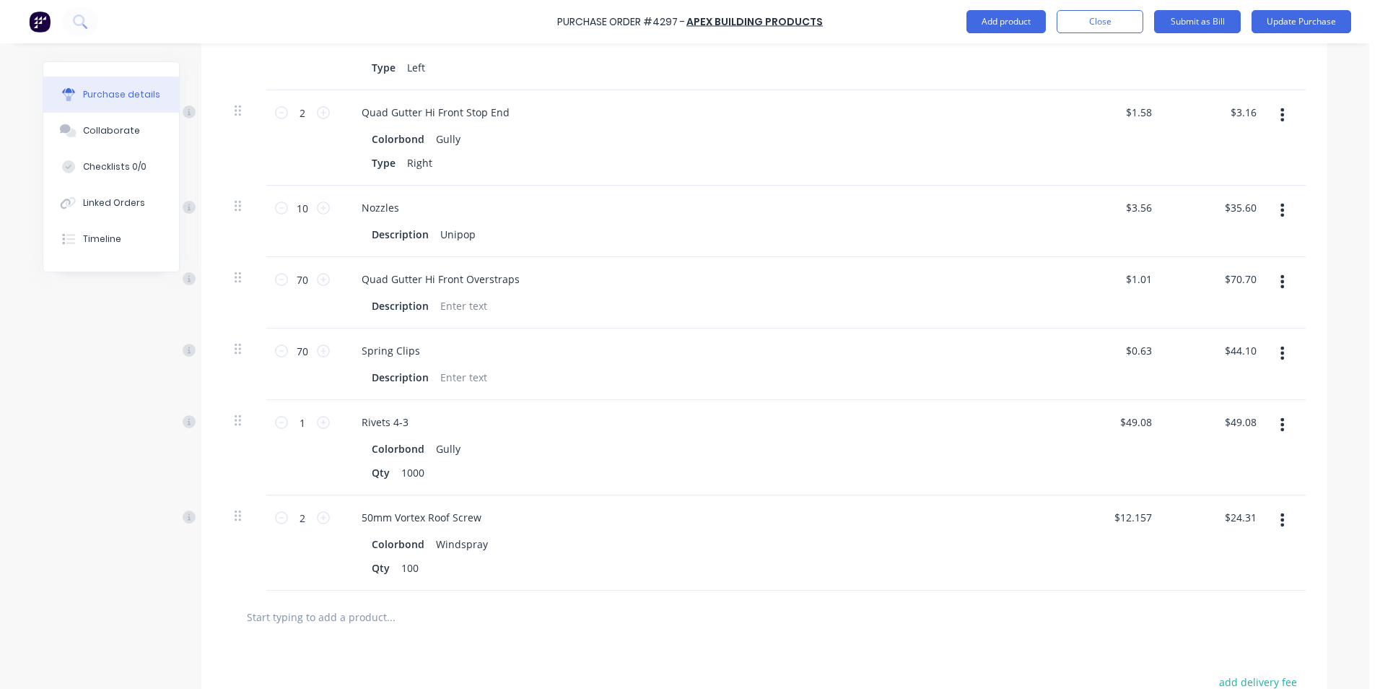
scroll to position [1017, 0]
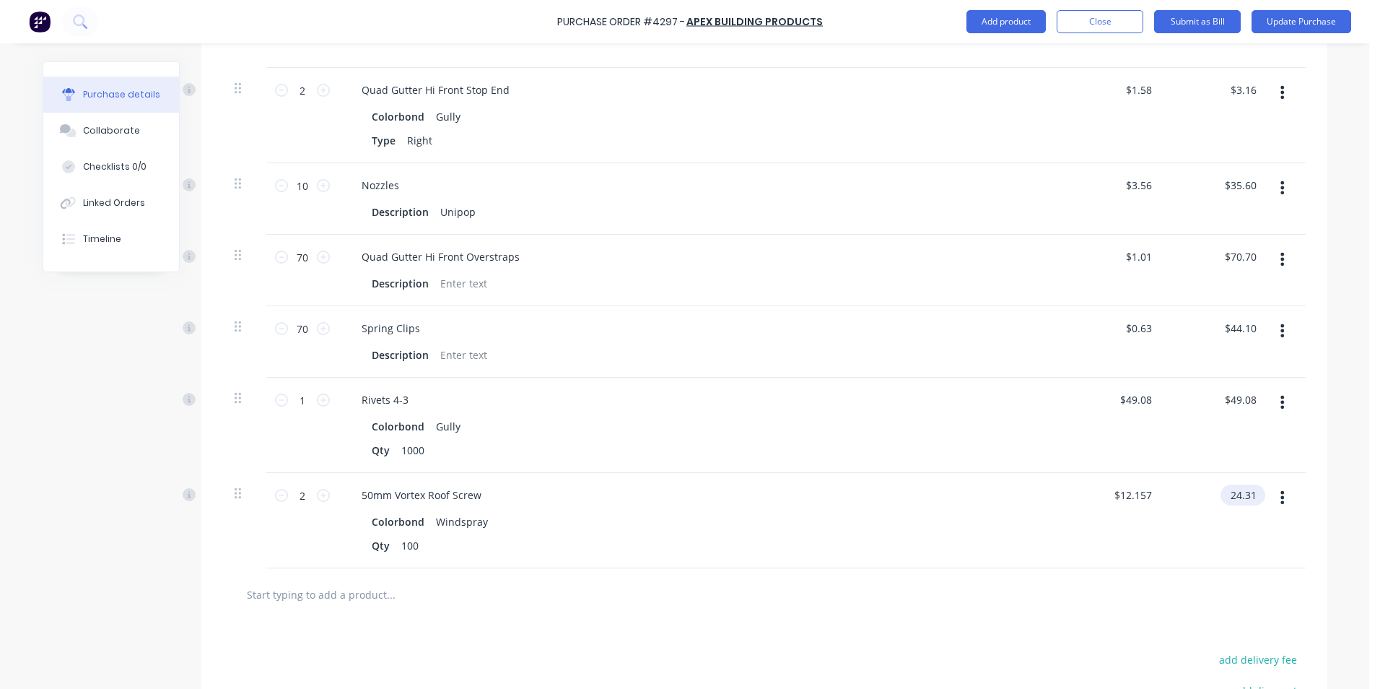
click at [1249, 497] on input "24.31" at bounding box center [1239, 494] width 39 height 21
type input "24."
type input "$12.00"
type input "$24.00"
click at [1231, 551] on div "$24.00 $24.00" at bounding box center [1217, 520] width 105 height 95
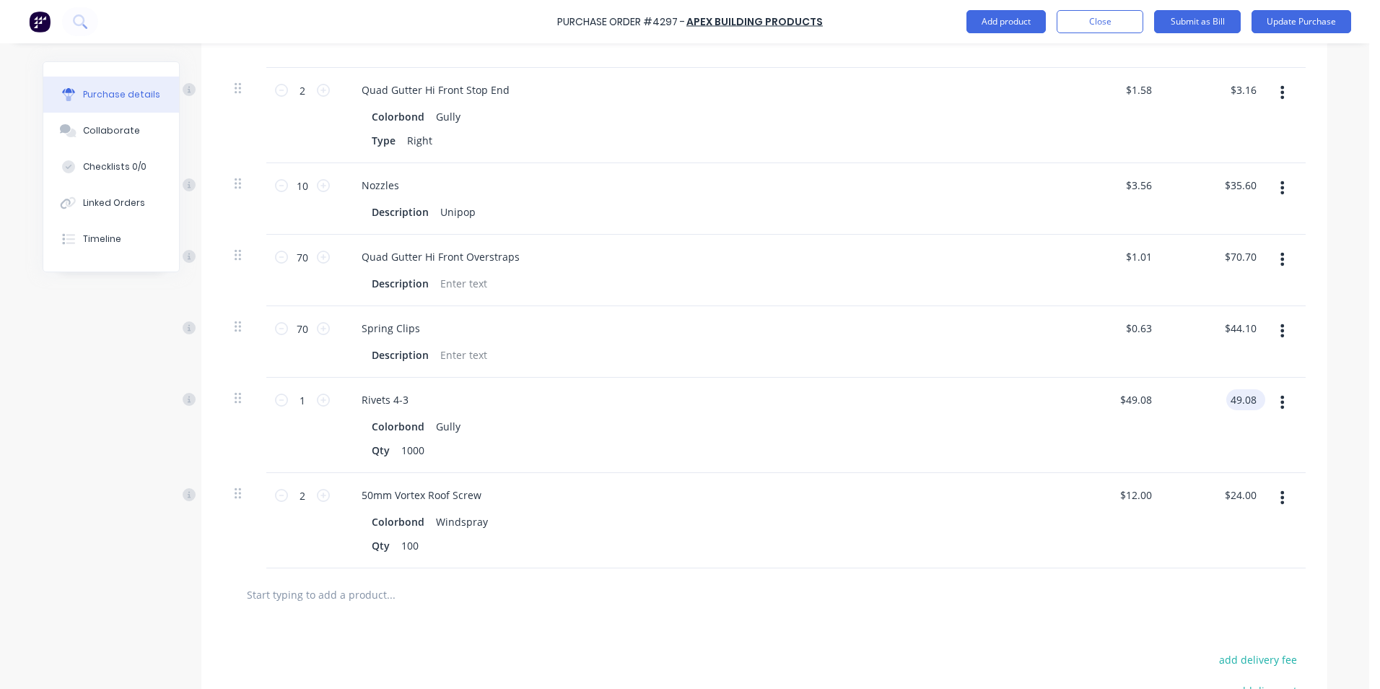
click at [1249, 404] on input "49.08" at bounding box center [1242, 399] width 33 height 21
type input "4"
type input "50"
type input "$50.00"
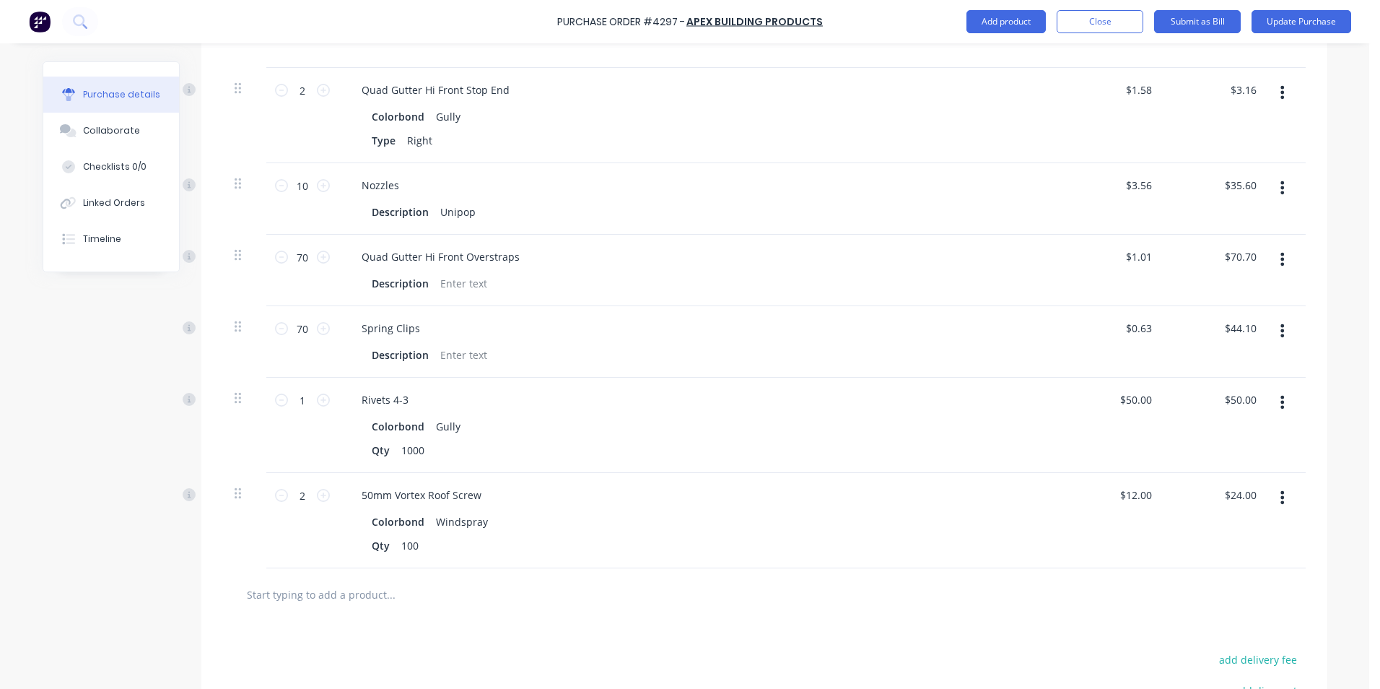
click at [1202, 447] on div "$50.00 $50.00" at bounding box center [1217, 424] width 105 height 95
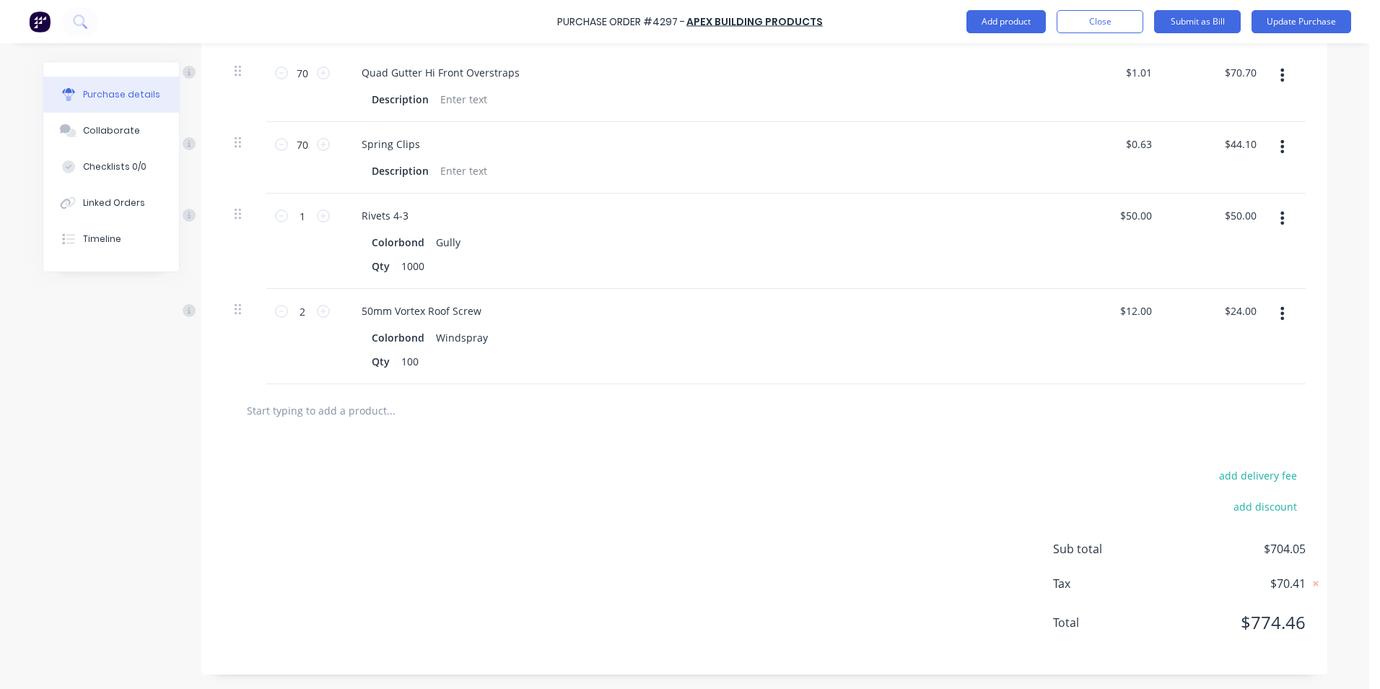
scroll to position [1129, 0]
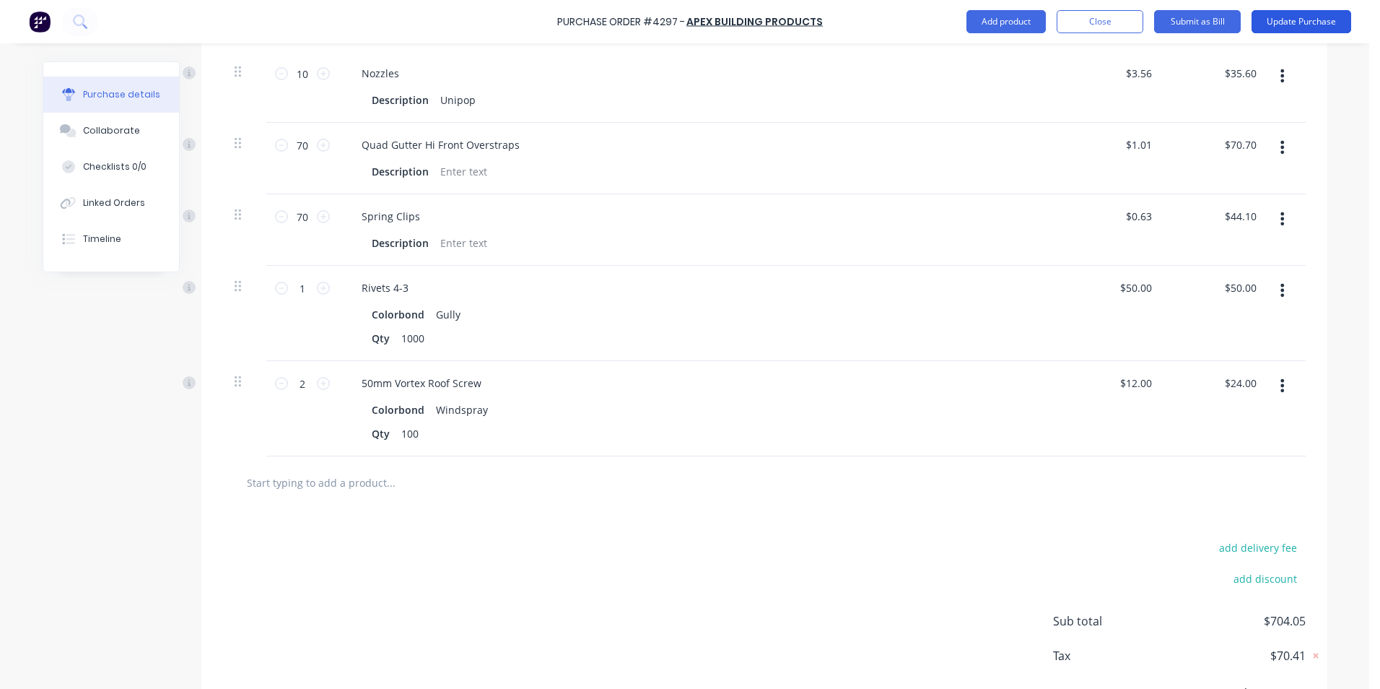
click at [1287, 31] on button "Update Purchase" at bounding box center [1301, 21] width 100 height 23
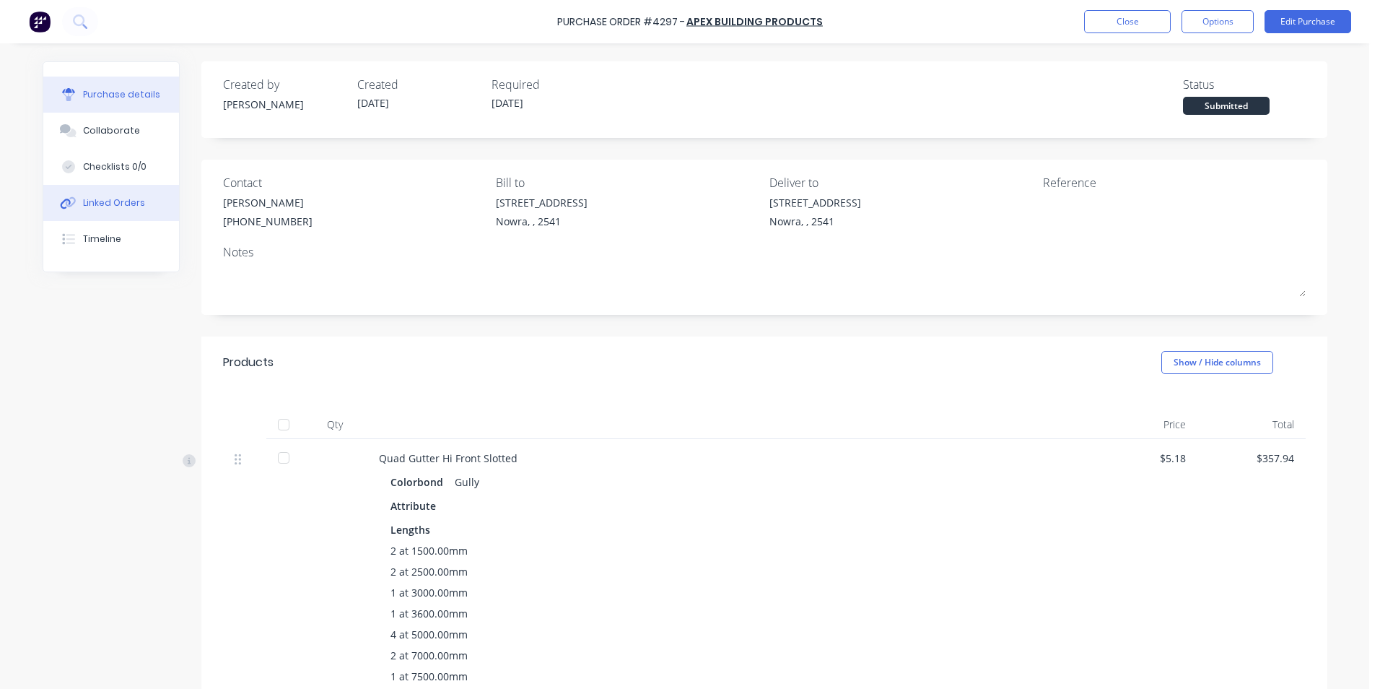
click at [91, 193] on button "Linked Orders" at bounding box center [111, 203] width 136 height 36
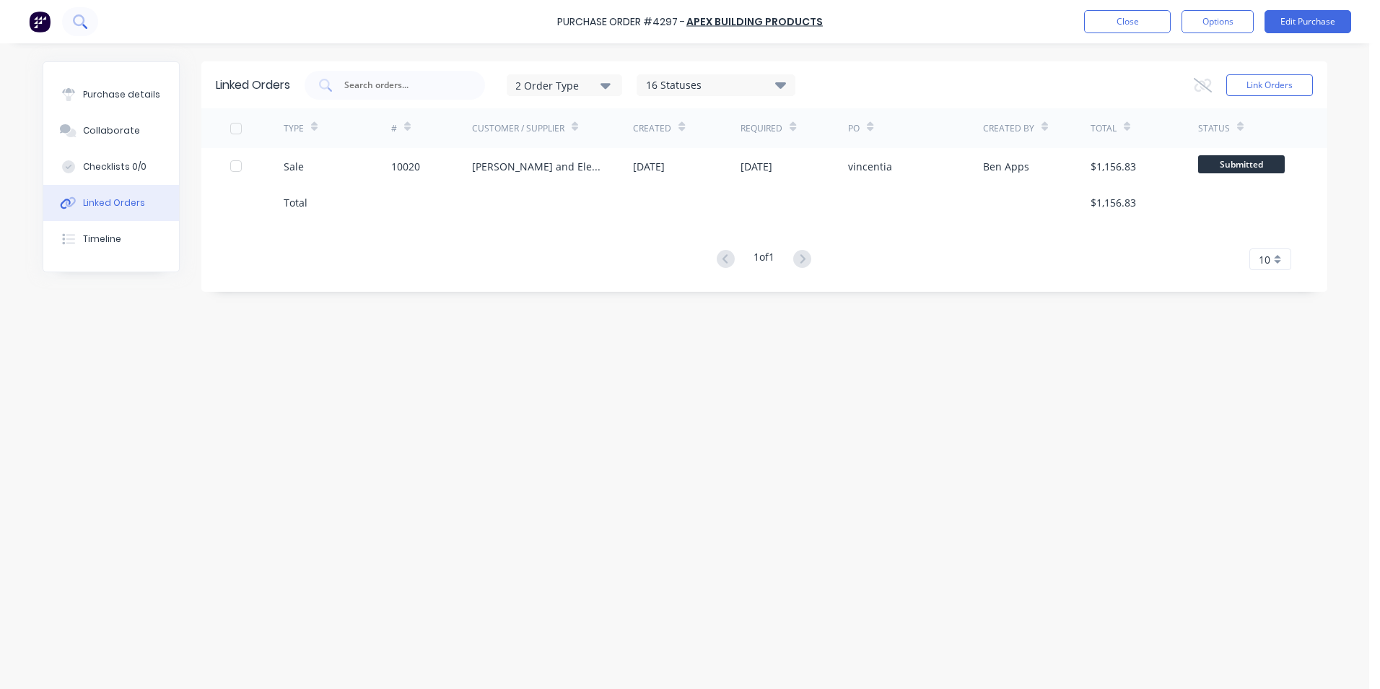
click at [84, 16] on icon at bounding box center [80, 21] width 14 height 14
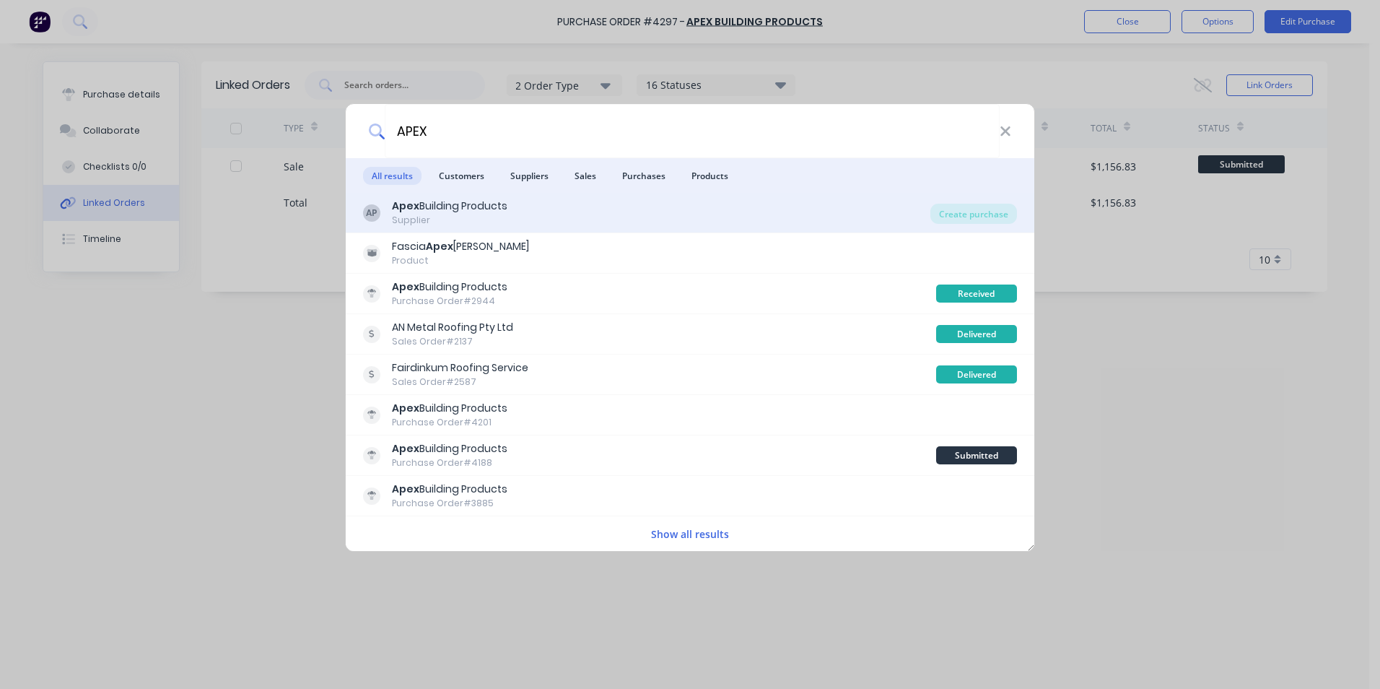
type input "APEX"
click at [600, 211] on div "AP Apex Building Products Supplier" at bounding box center [646, 212] width 567 height 28
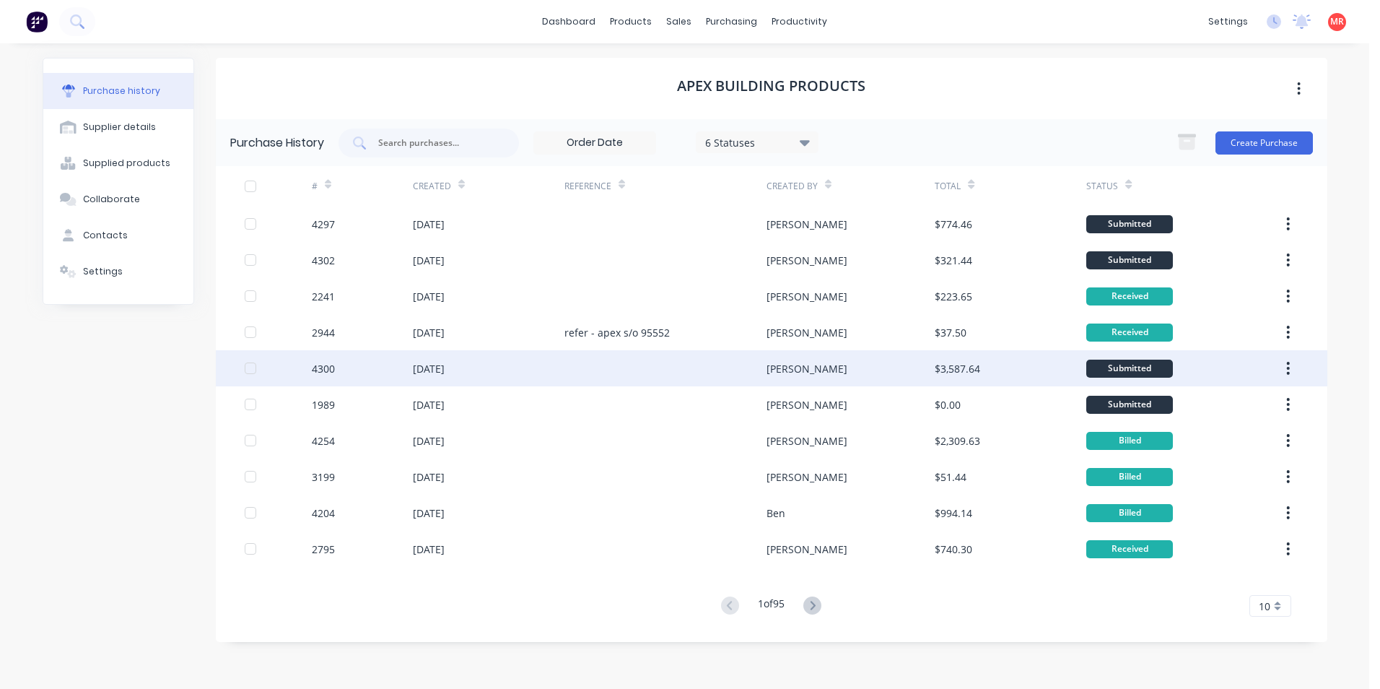
click at [622, 360] on div at bounding box center [665, 368] width 202 height 36
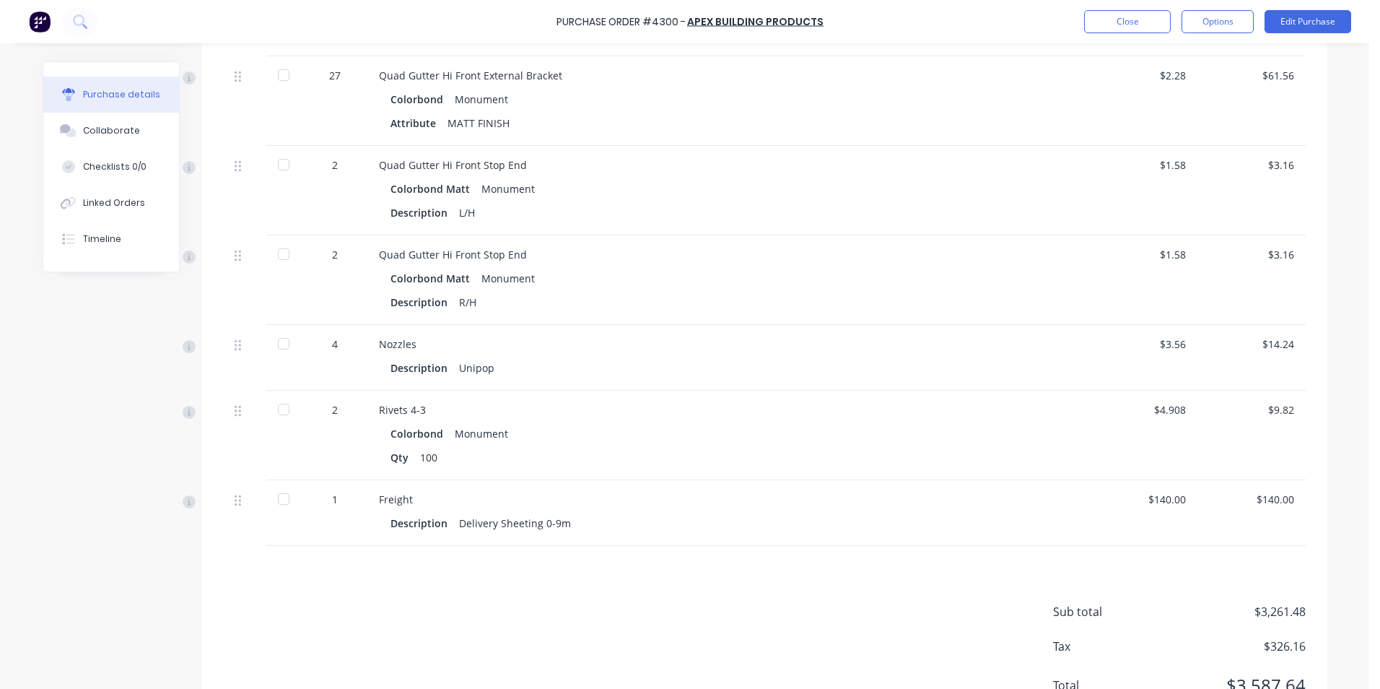
scroll to position [1092, 0]
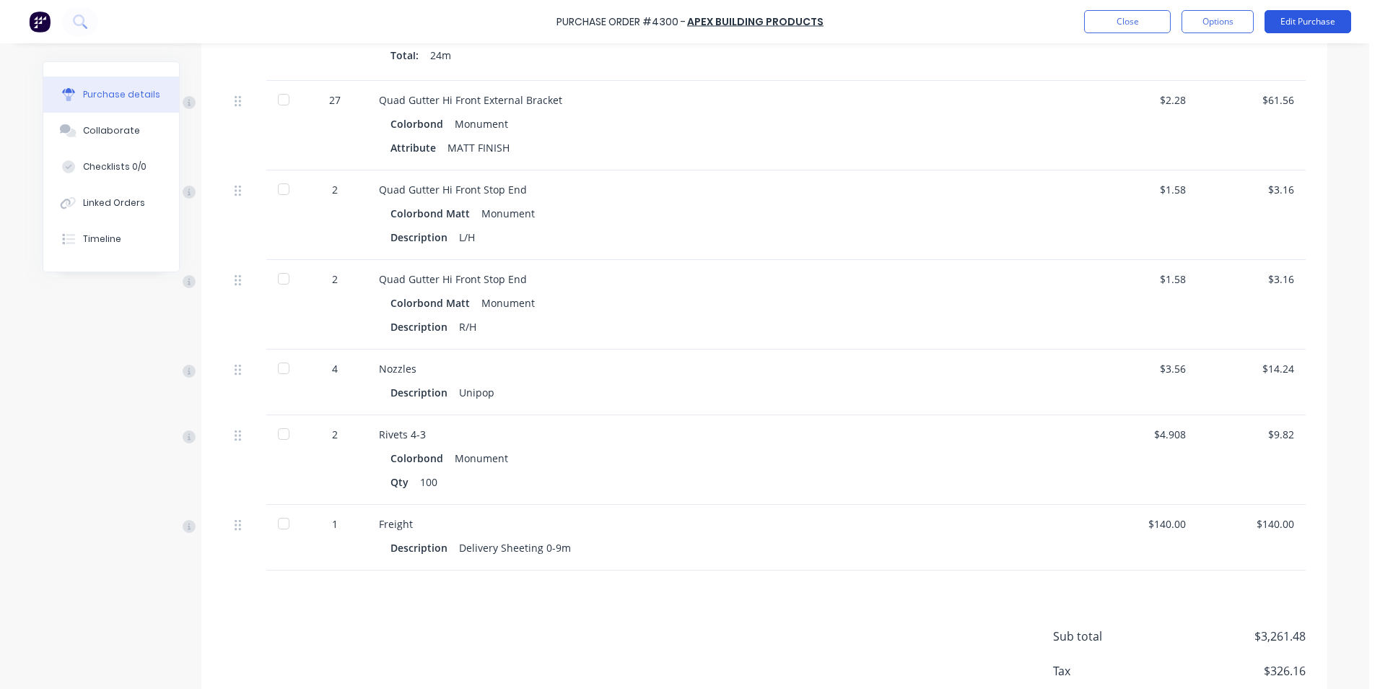
click at [1283, 25] on button "Edit Purchase" at bounding box center [1307, 21] width 87 height 23
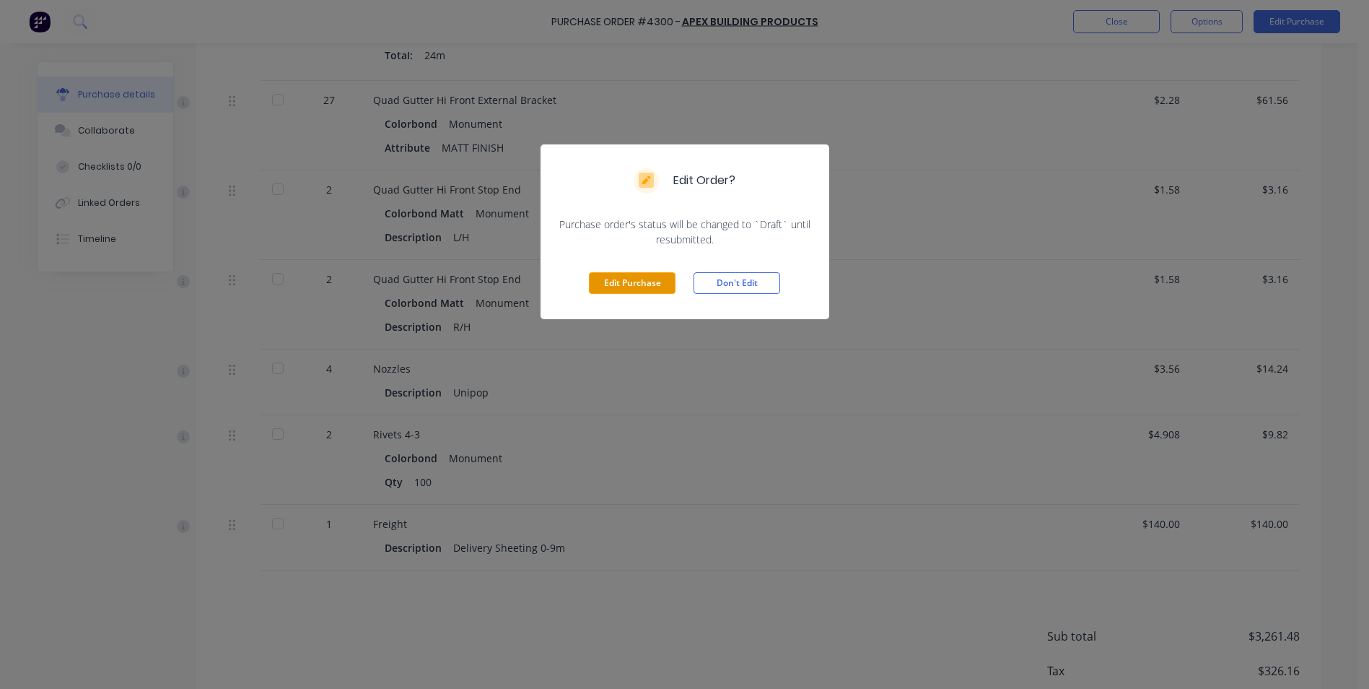
click at [655, 282] on button "Edit Purchase" at bounding box center [632, 283] width 87 height 22
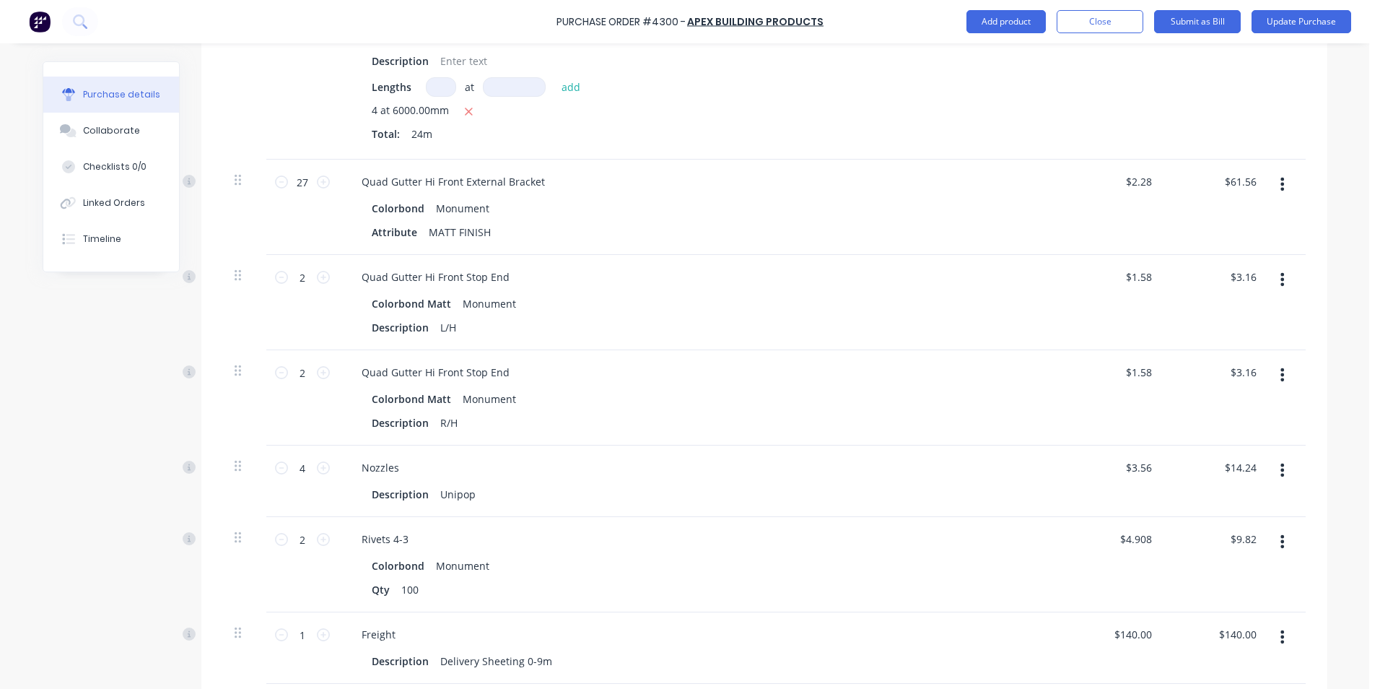
scroll to position [1114, 0]
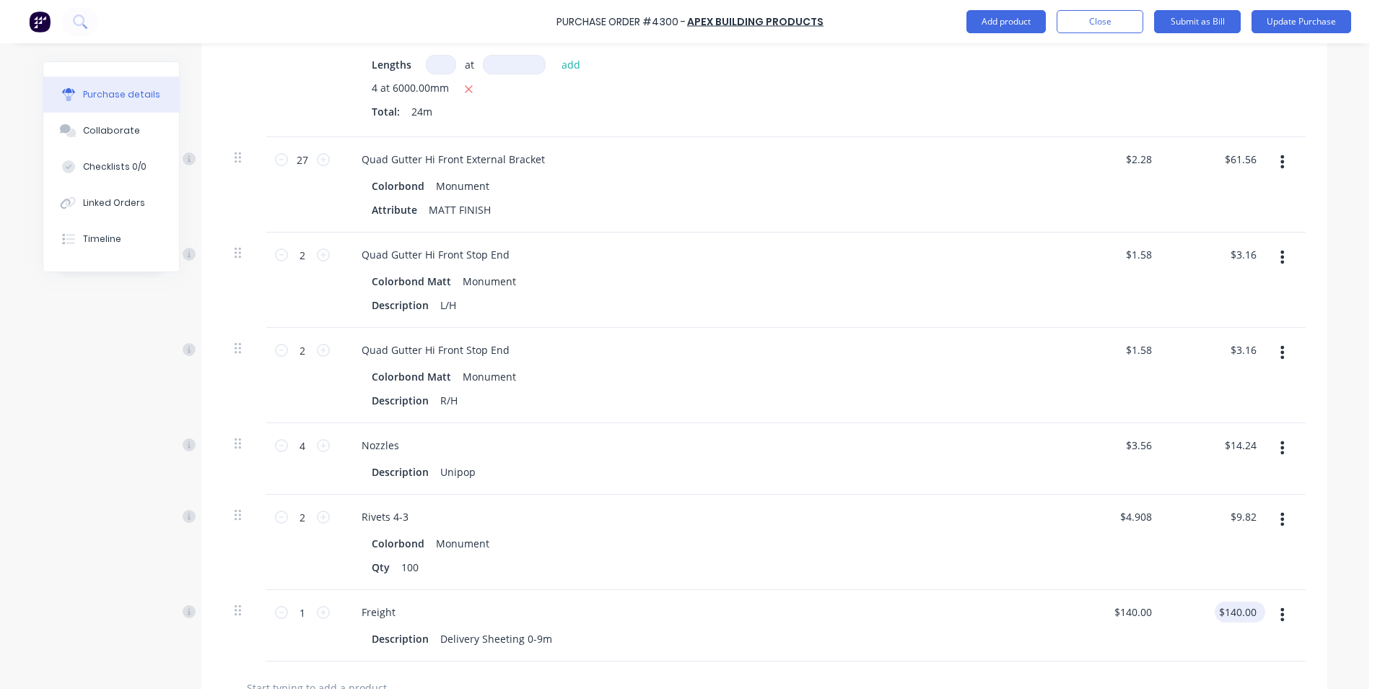
drag, startPoint x: 1256, startPoint y: 597, endPoint x: 1240, endPoint y: 597, distance: 15.9
click at [1240, 601] on div "$140.00 $140.00" at bounding box center [1240, 611] width 51 height 21
drag, startPoint x: 1251, startPoint y: 599, endPoint x: 1213, endPoint y: 599, distance: 38.3
click at [1214, 597] on div "140.00 140.00" at bounding box center [1217, 625] width 105 height 71
type input "120"
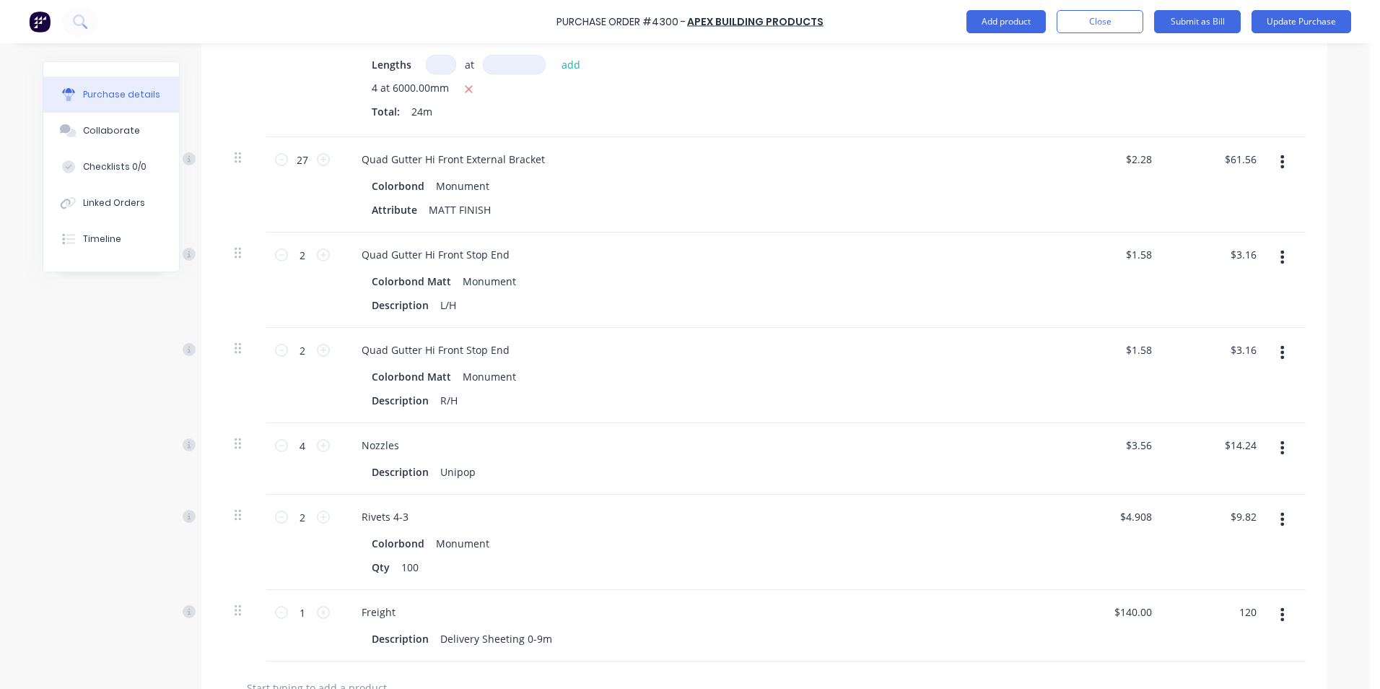
type input "$120.00"
click at [1239, 518] on div "$9.82 $9.82" at bounding box center [1217, 541] width 105 height 95
drag, startPoint x: 1251, startPoint y: 496, endPoint x: 1232, endPoint y: 498, distance: 19.6
click at [1232, 506] on input "9.82" at bounding box center [1245, 516] width 27 height 21
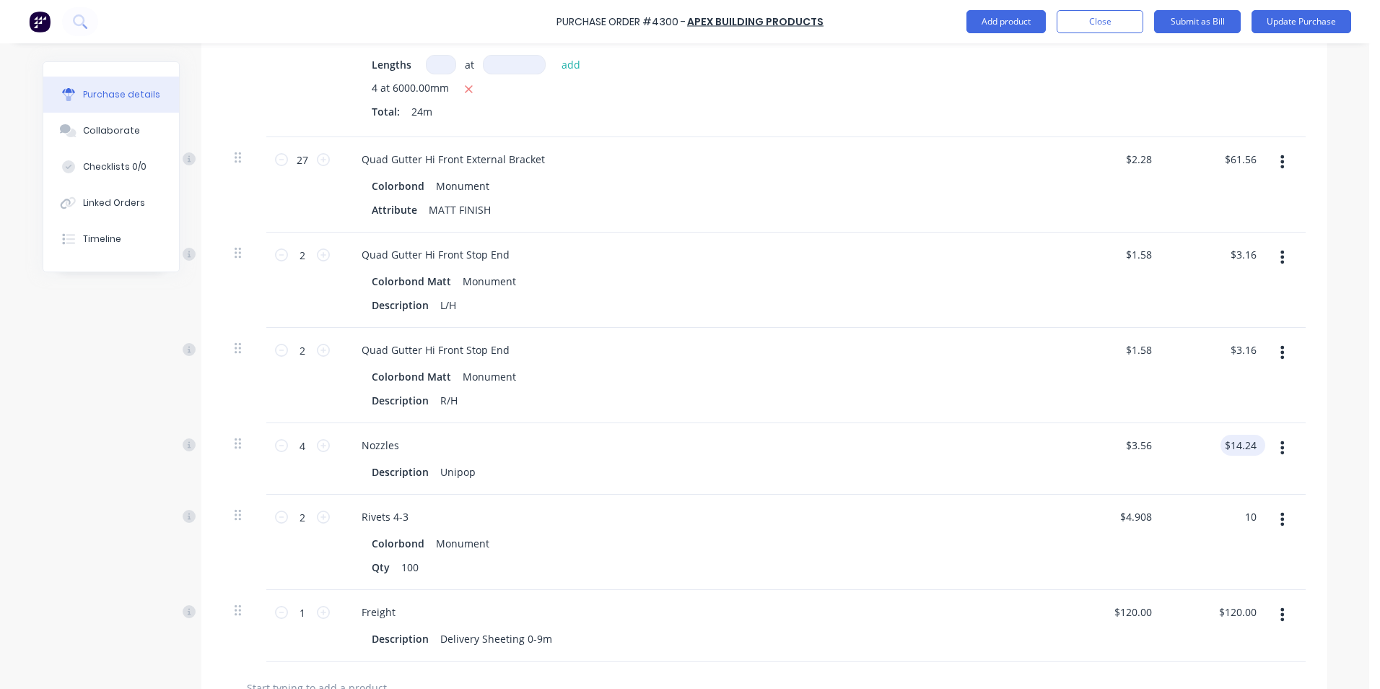
type input "10"
type input "14.24"
type input "$5.00"
type input "$10.00"
click at [1250, 434] on input "14.24" at bounding box center [1242, 444] width 33 height 21
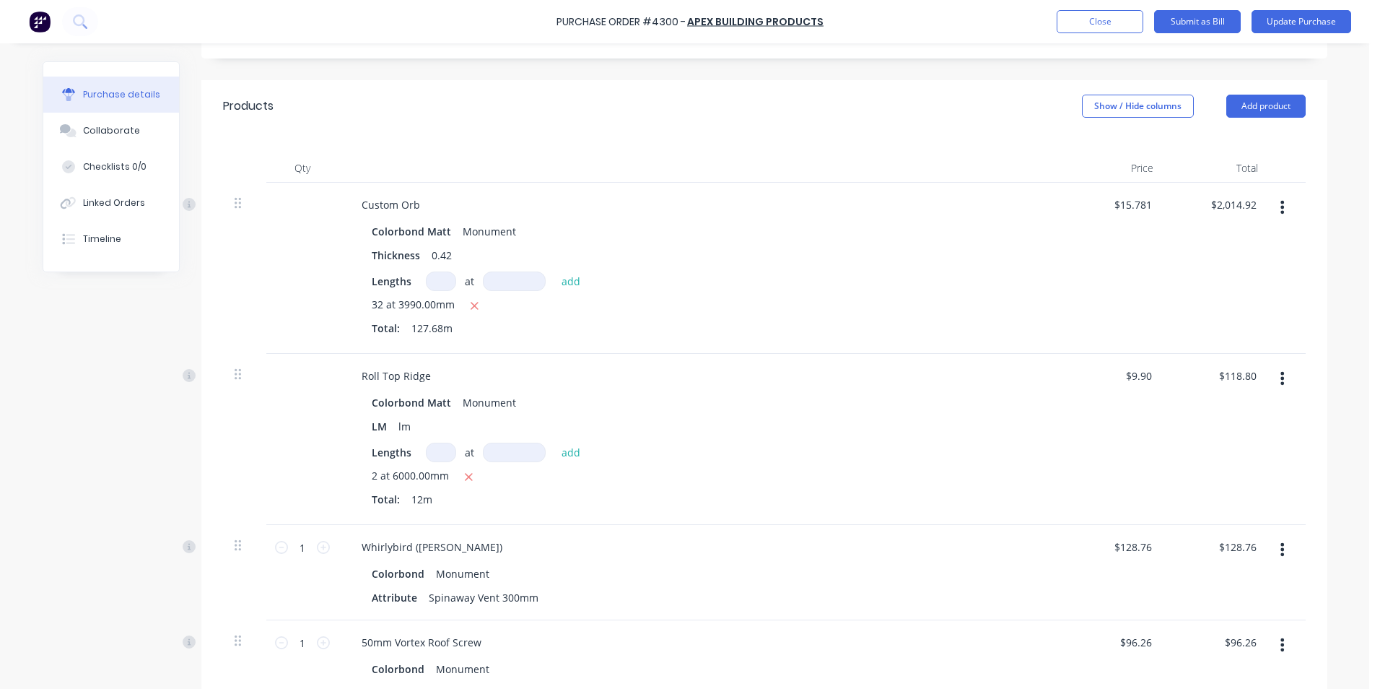
scroll to position [366, 0]
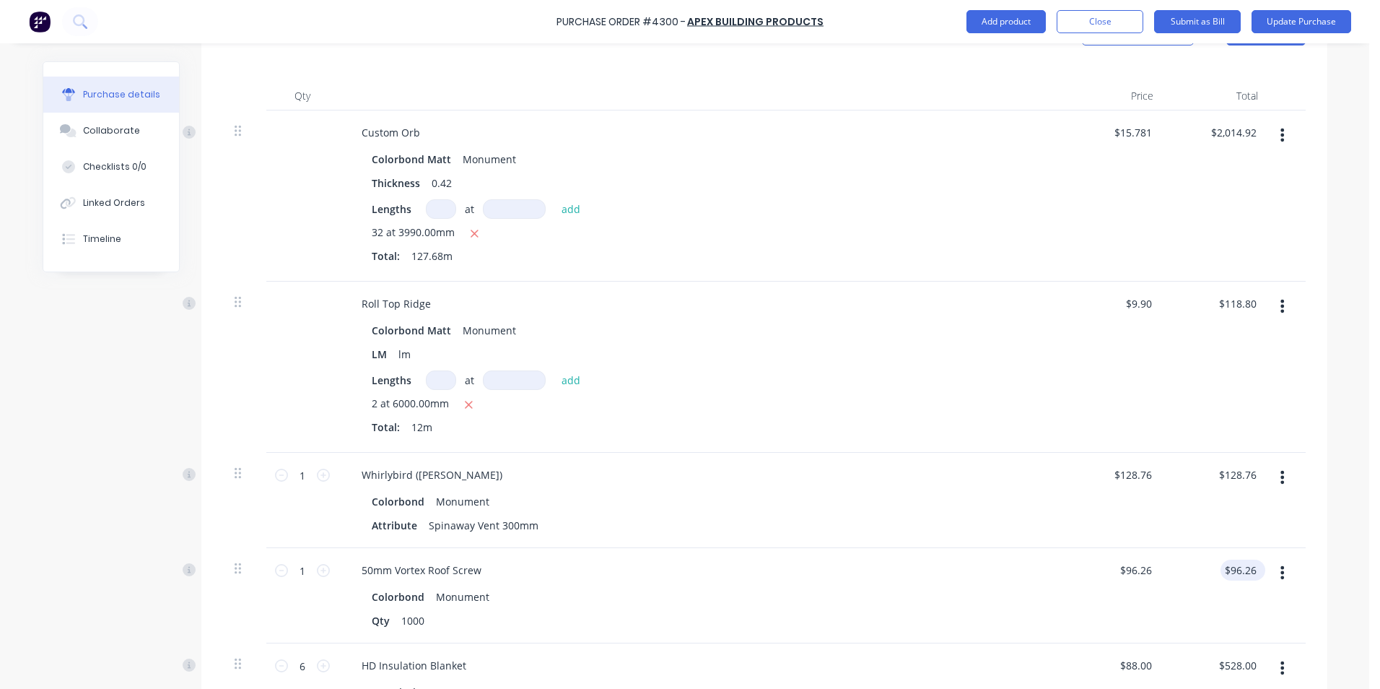
type input "96.26"
type input "$14.24"
drag, startPoint x: 1252, startPoint y: 555, endPoint x: 1221, endPoint y: 554, distance: 31.1
click at [1226, 559] on input "96.26" at bounding box center [1242, 569] width 33 height 21
type input "120"
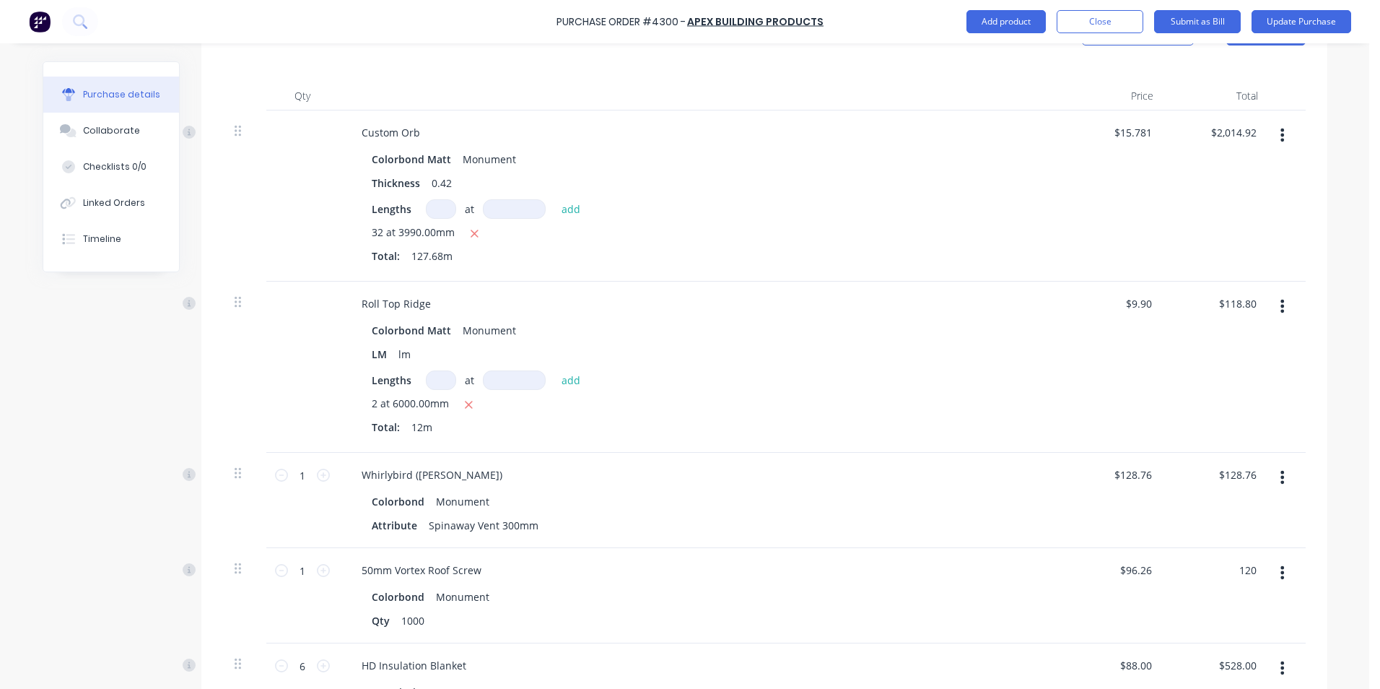
type input "$120.00"
click at [823, 396] on div "2 at 6000.00mm" at bounding box center [699, 405] width 655 height 18
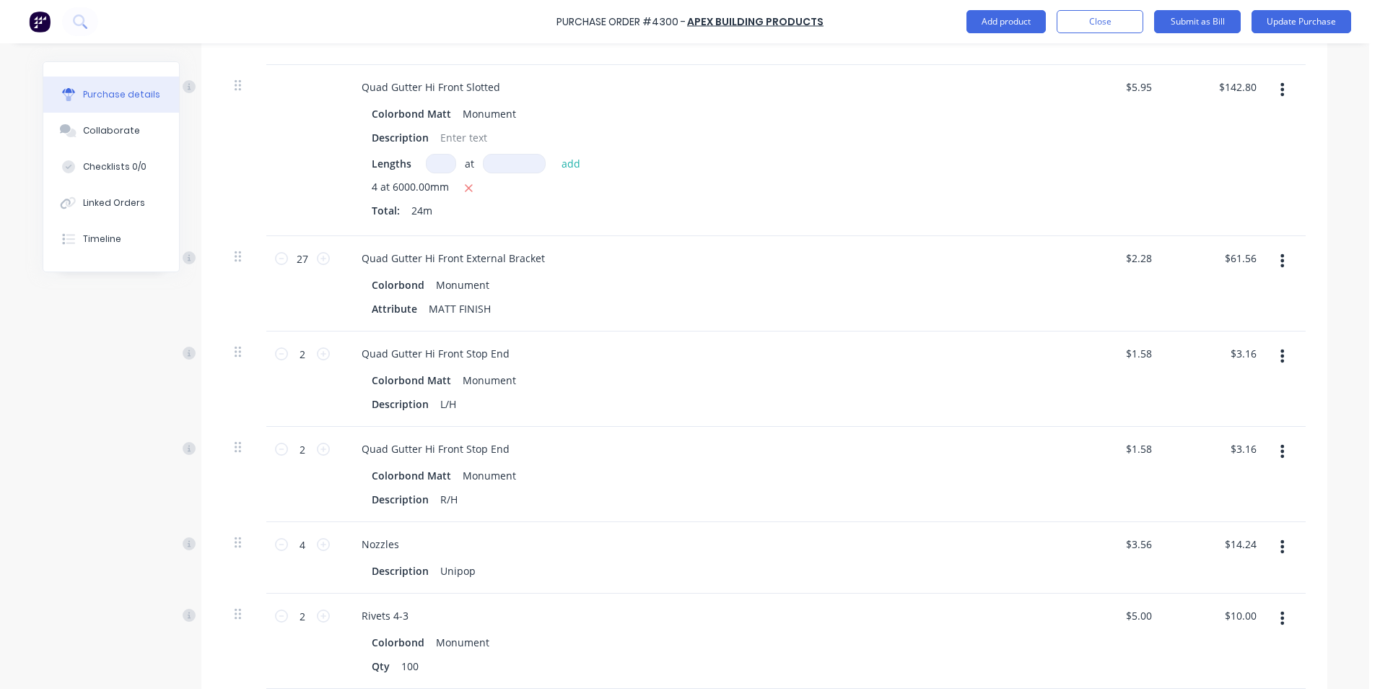
scroll to position [1376, 0]
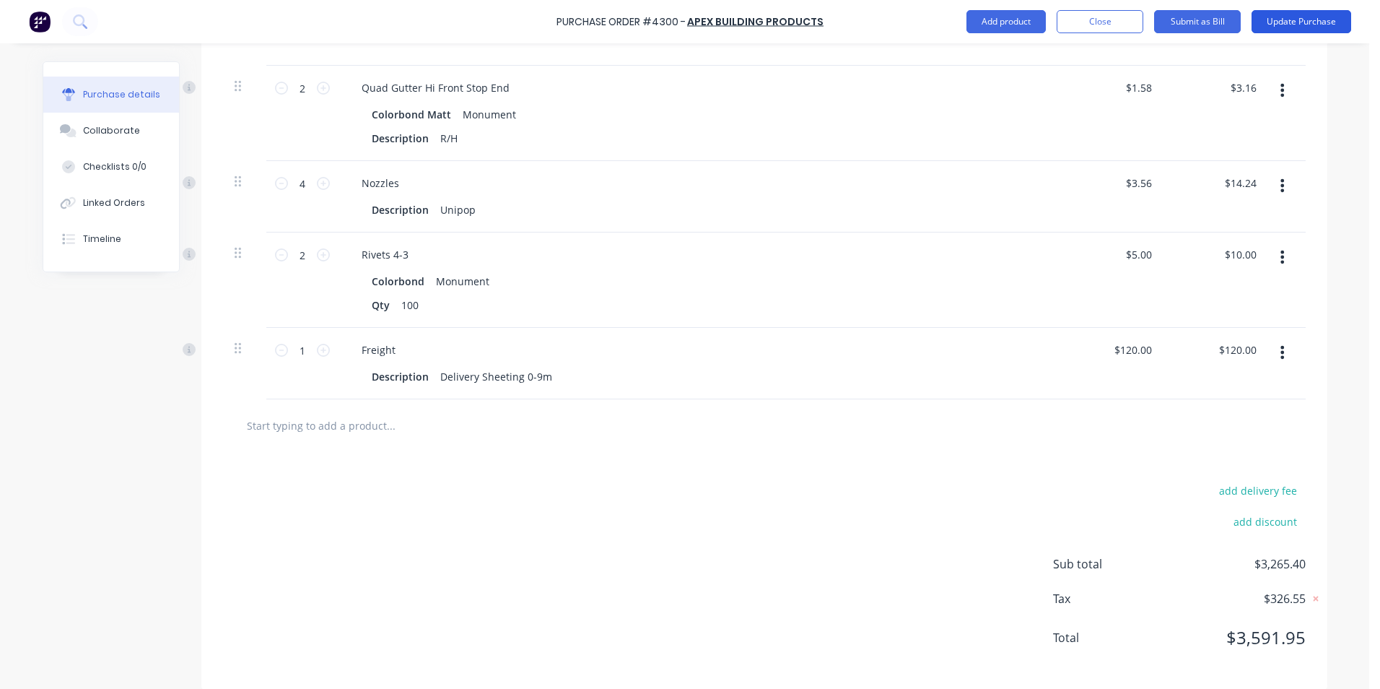
click at [1282, 22] on button "Update Purchase" at bounding box center [1301, 21] width 100 height 23
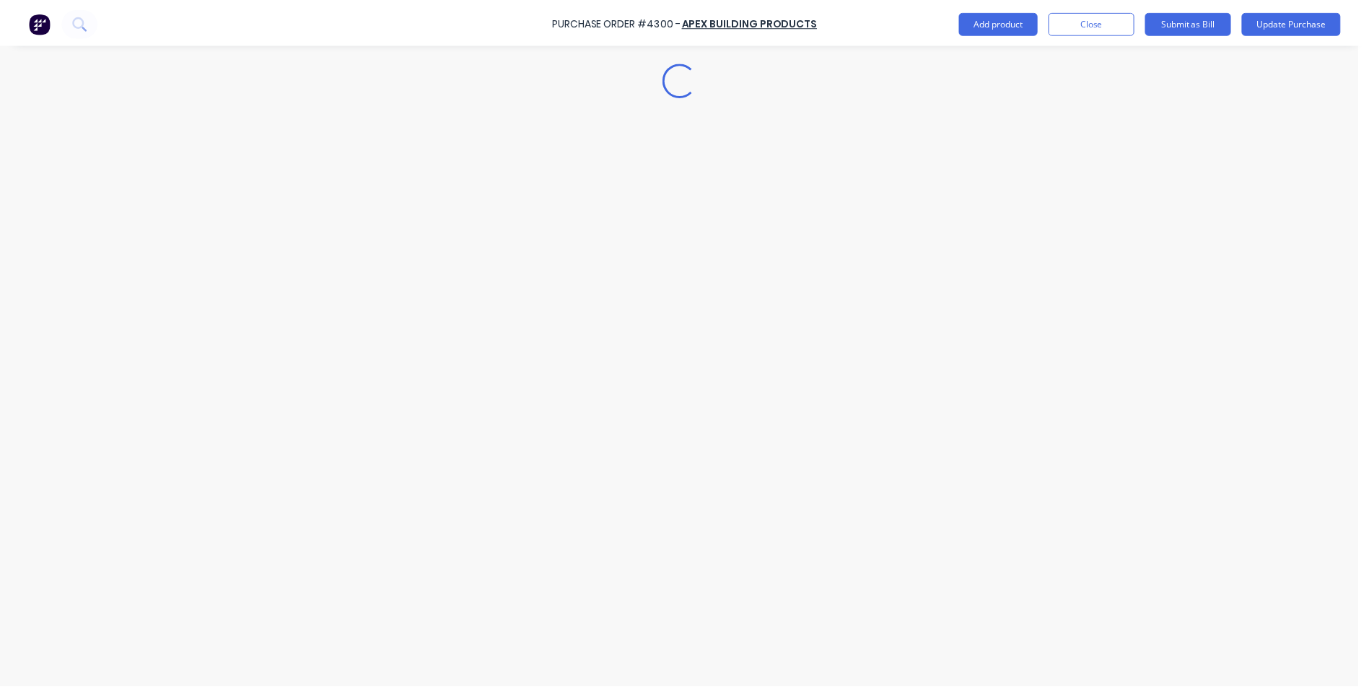
scroll to position [0, 0]
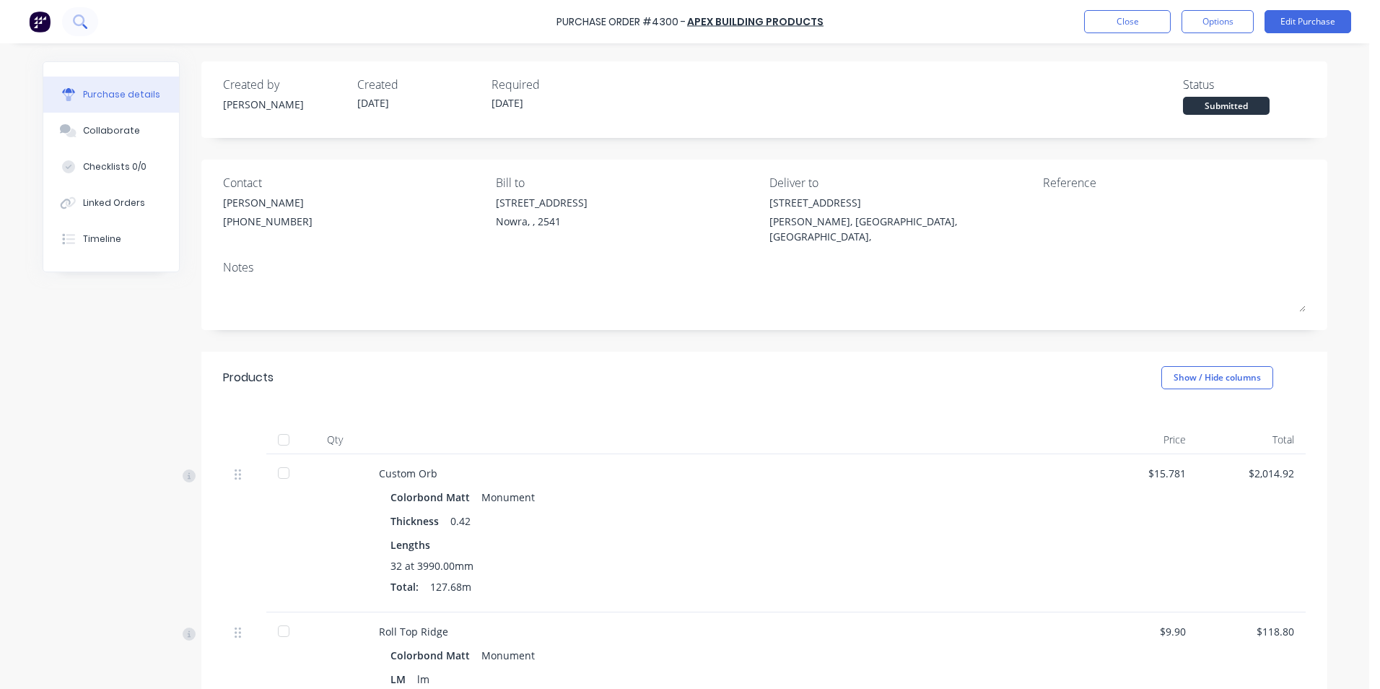
click at [92, 19] on button at bounding box center [80, 21] width 36 height 29
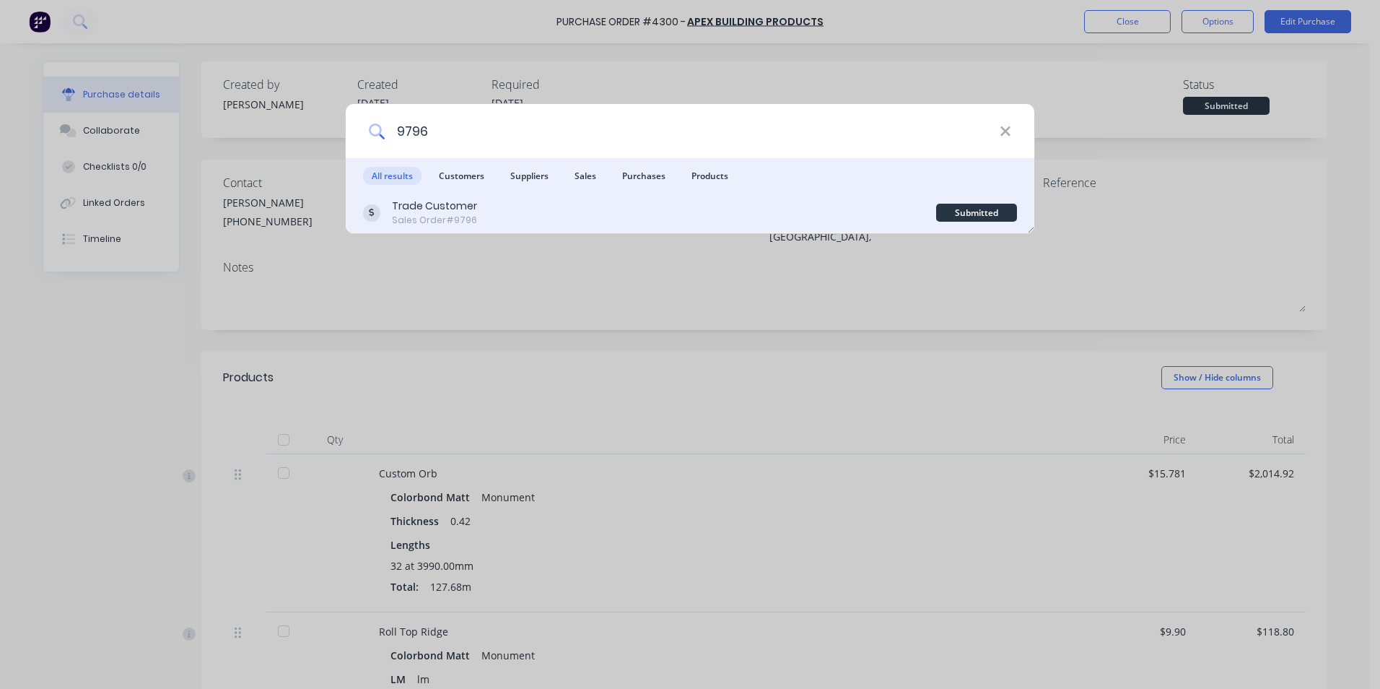
type input "9796"
click at [647, 212] on div "Trade Customer Sales Order #9796" at bounding box center [649, 212] width 573 height 28
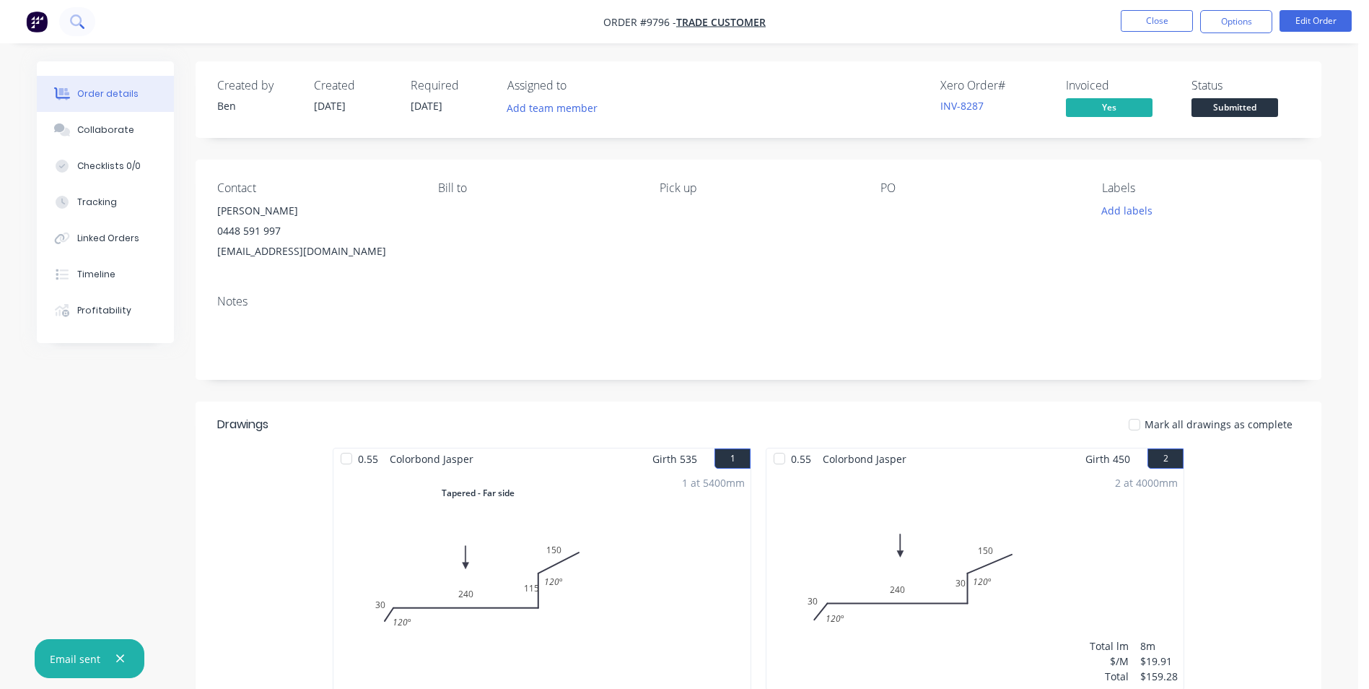
click at [84, 16] on icon at bounding box center [77, 21] width 14 height 14
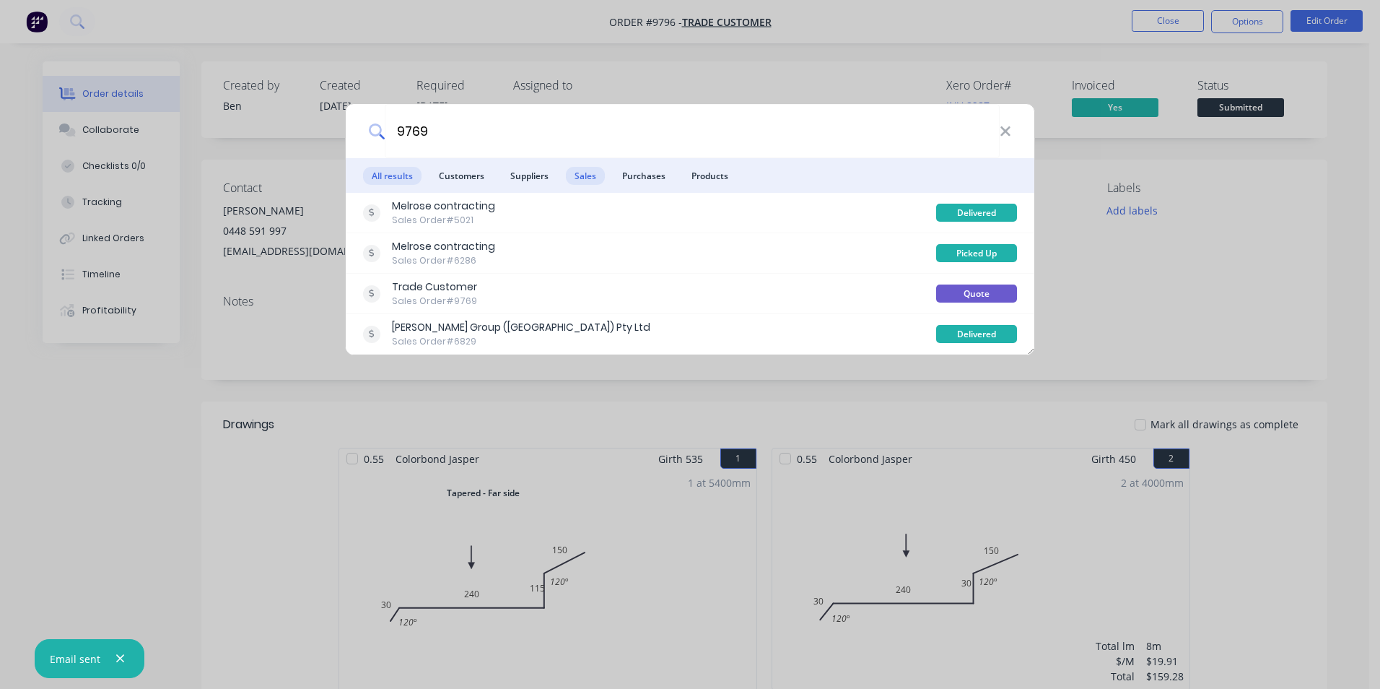
type input "9769"
click at [582, 171] on span "Sales" at bounding box center [585, 176] width 39 height 18
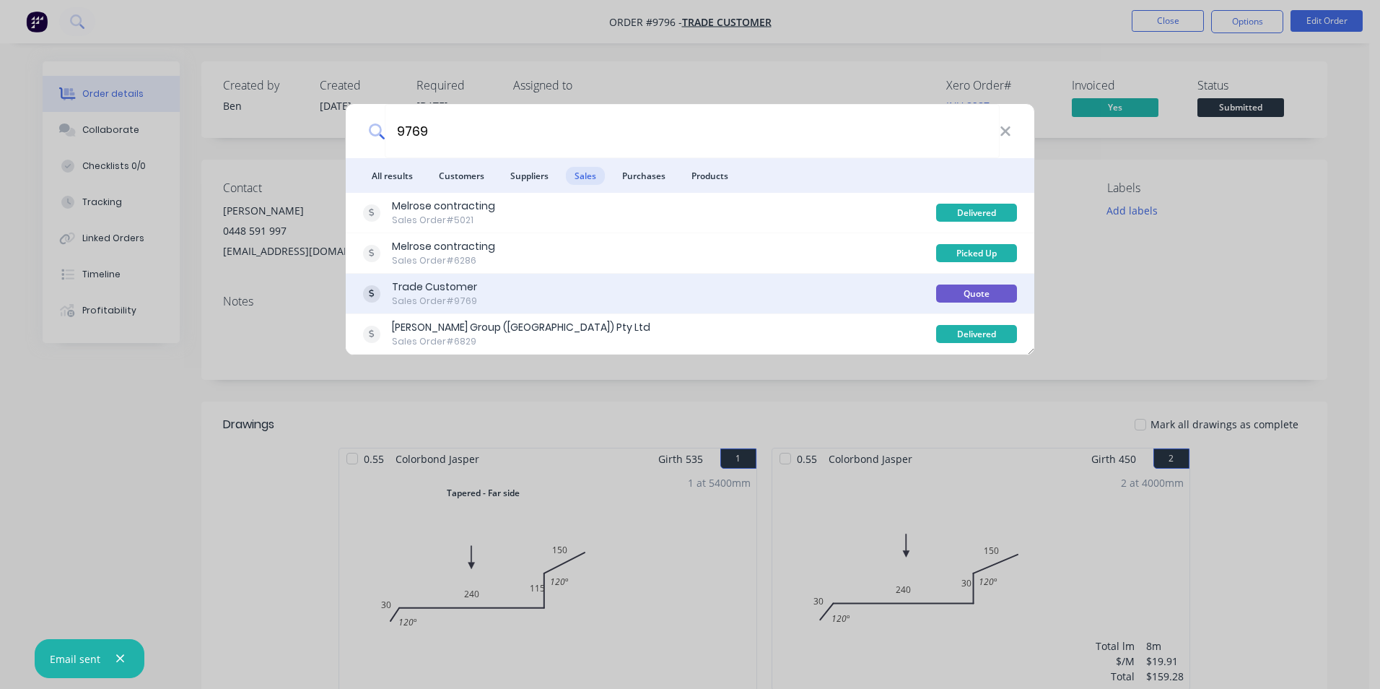
click at [679, 294] on div "Trade Customer Sales Order #9769" at bounding box center [649, 293] width 573 height 28
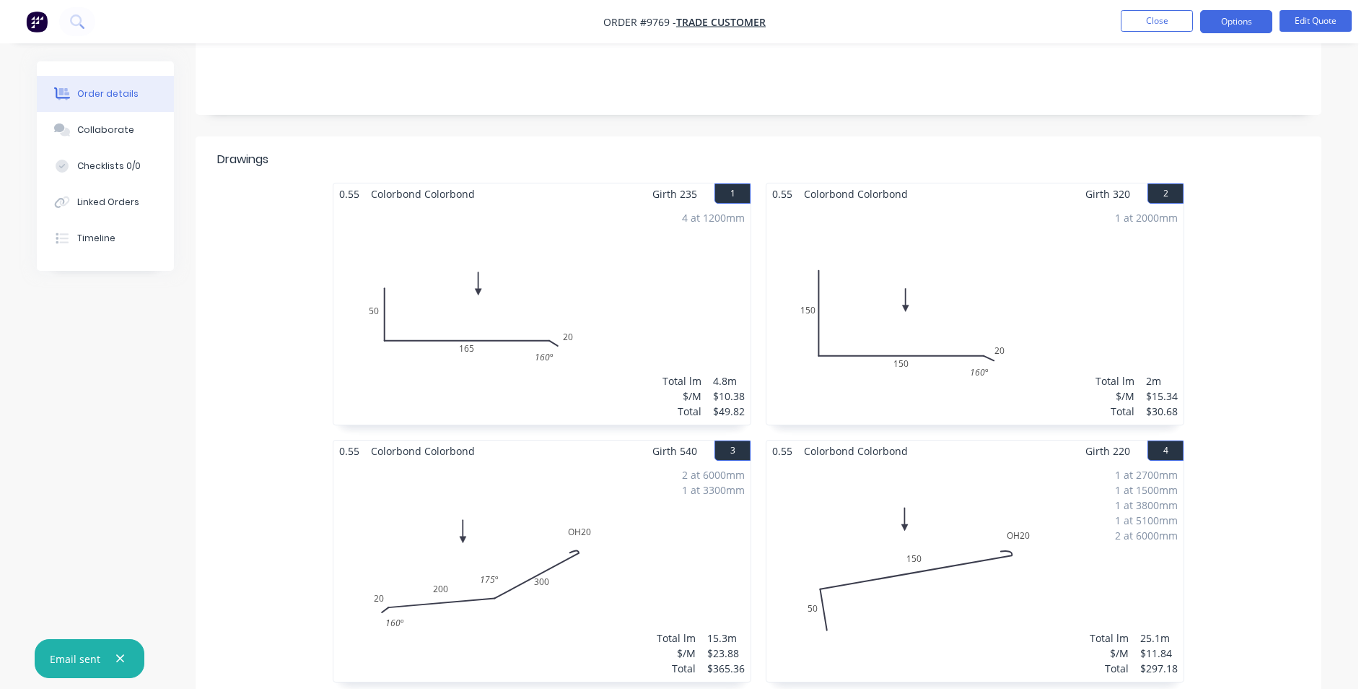
scroll to position [289, 0]
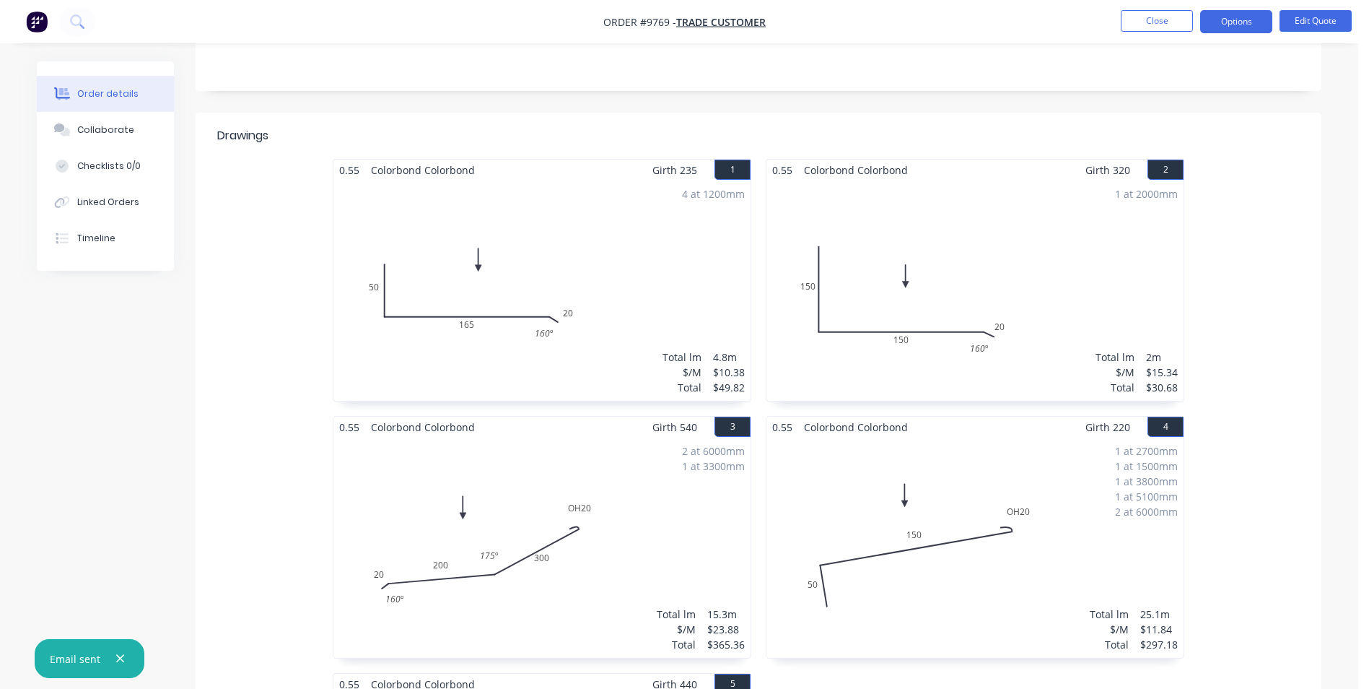
click at [585, 284] on div "4 at 1200mm Total lm $/M Total 4.8m $10.38 $49.82" at bounding box center [541, 290] width 417 height 220
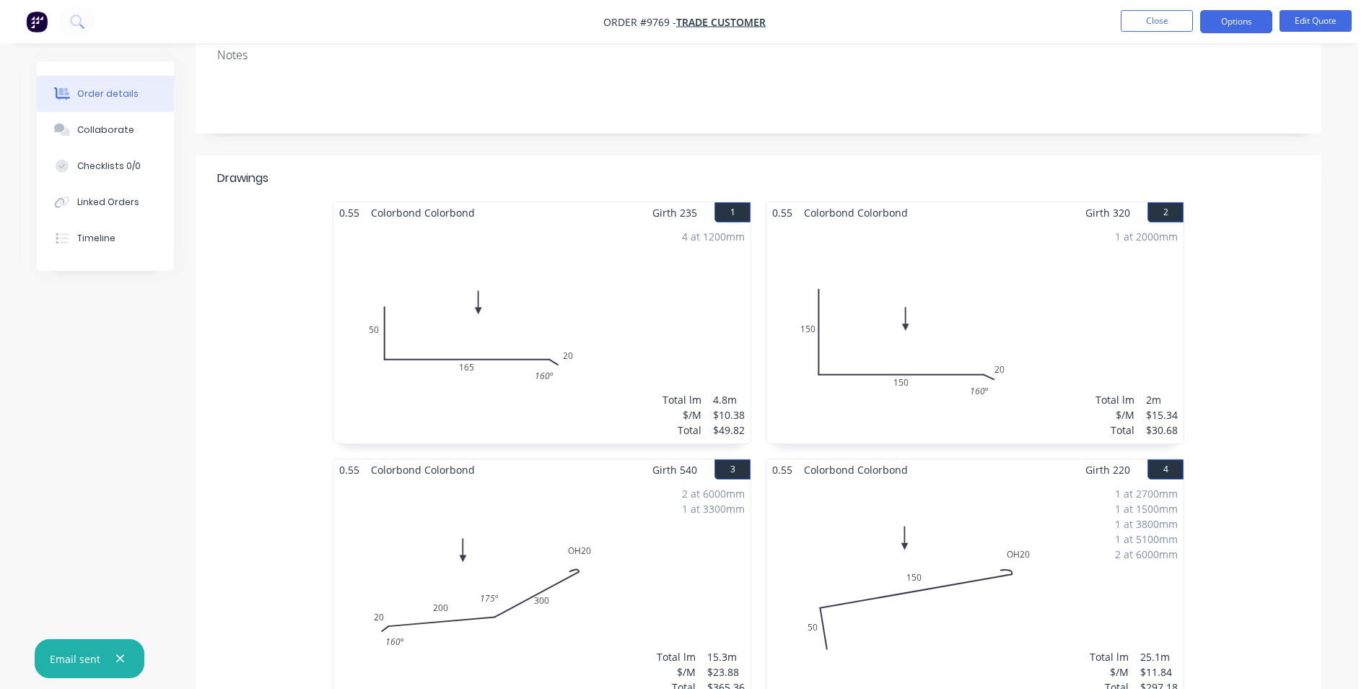
scroll to position [72, 0]
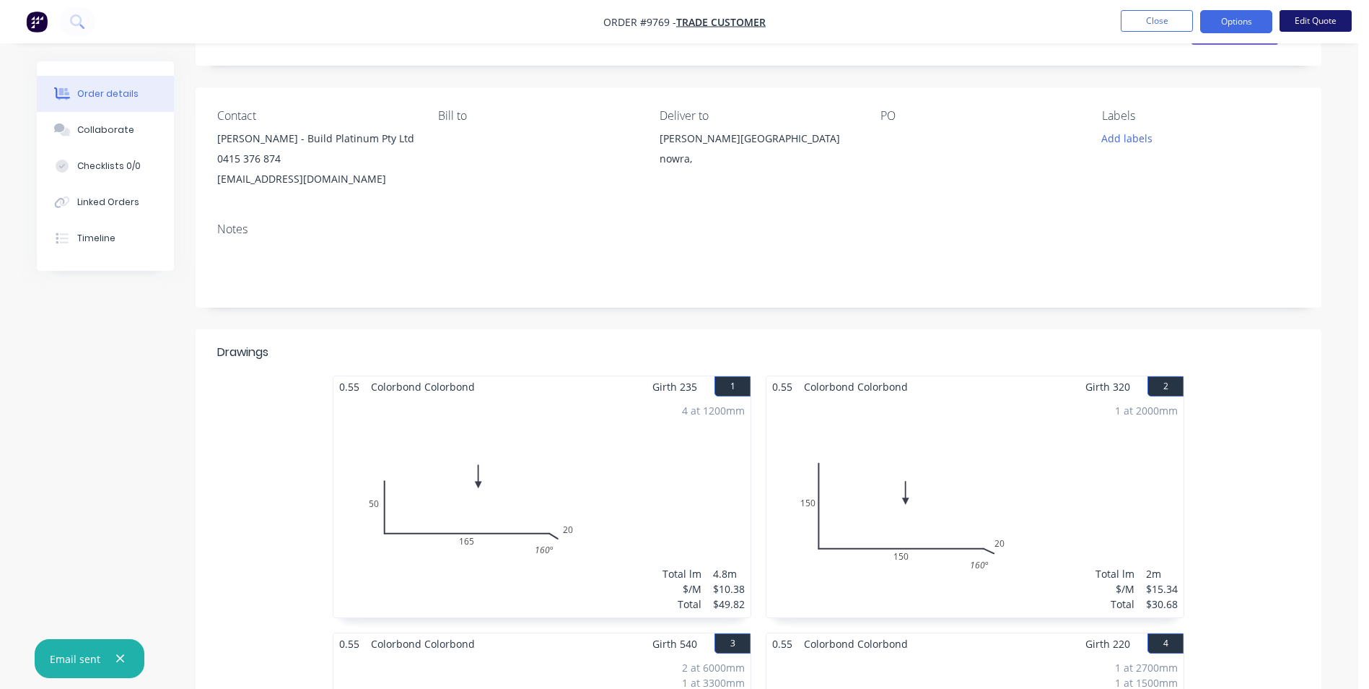
click at [1306, 17] on button "Edit Quote" at bounding box center [1316, 21] width 72 height 22
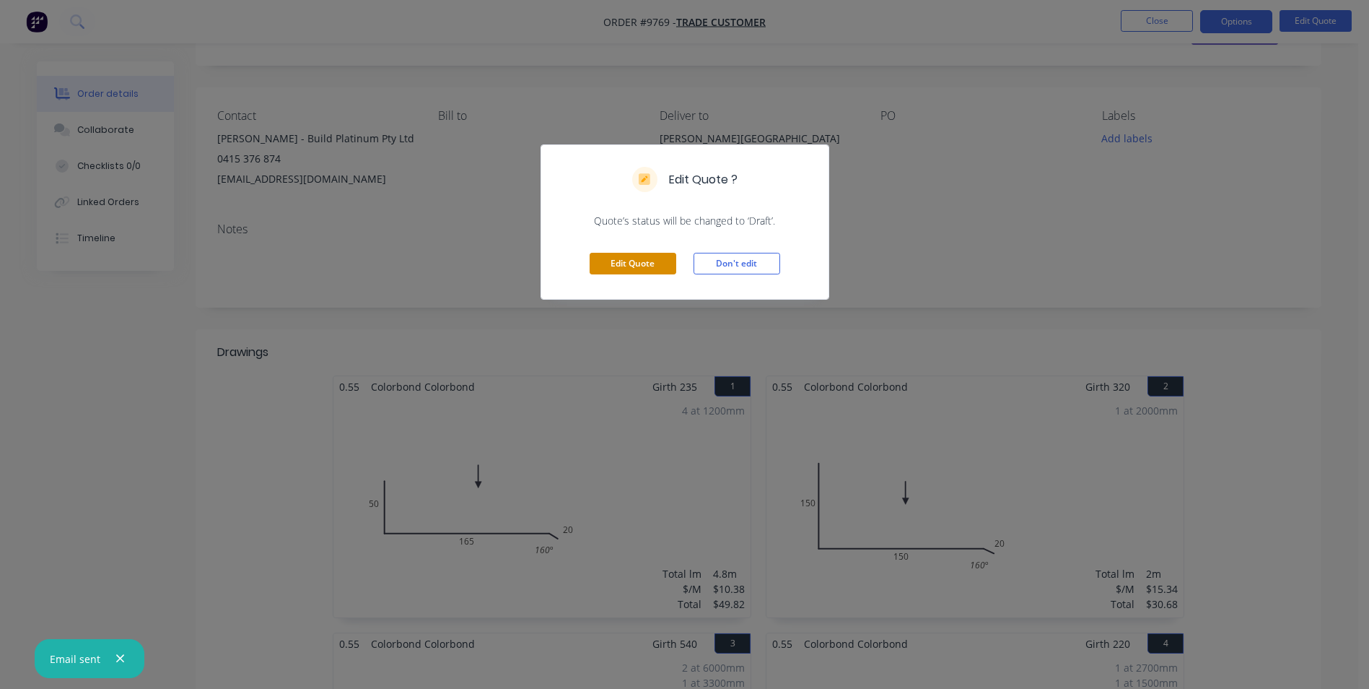
click at [629, 257] on button "Edit Quote" at bounding box center [633, 264] width 87 height 22
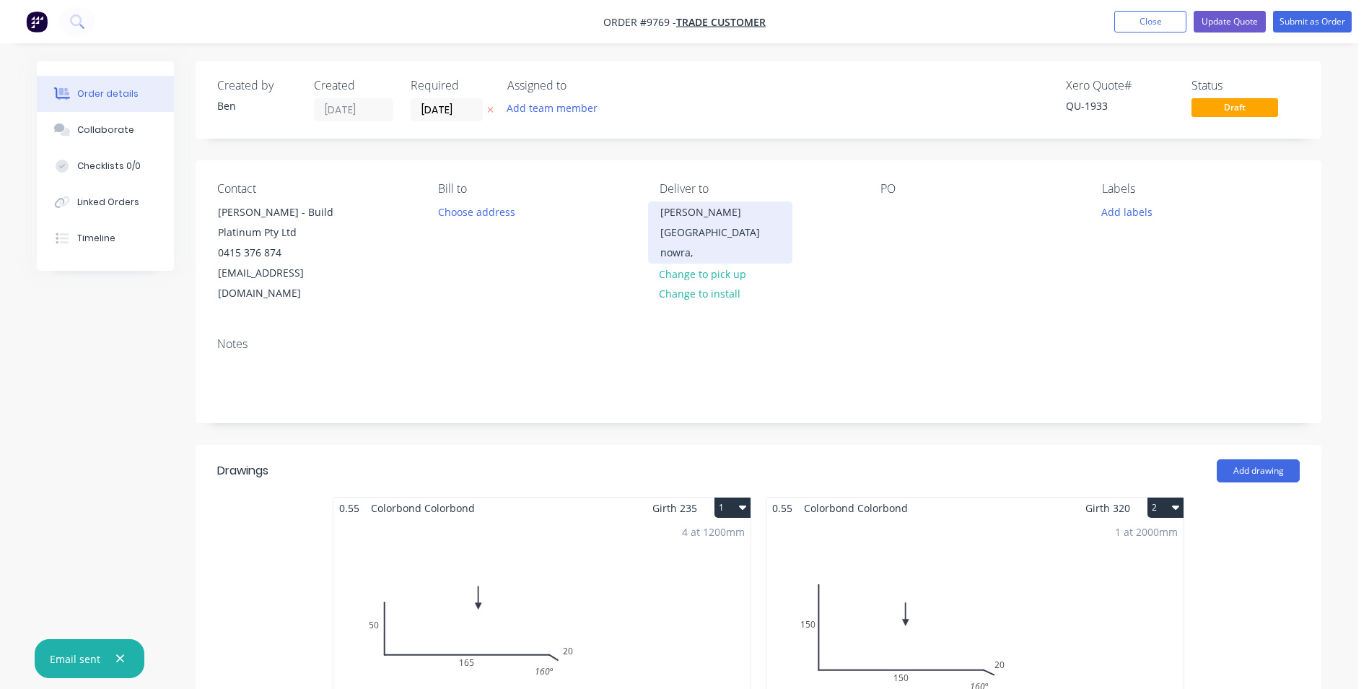
click at [675, 212] on div "[PERSON_NAME][GEOGRAPHIC_DATA]" at bounding box center [720, 222] width 120 height 40
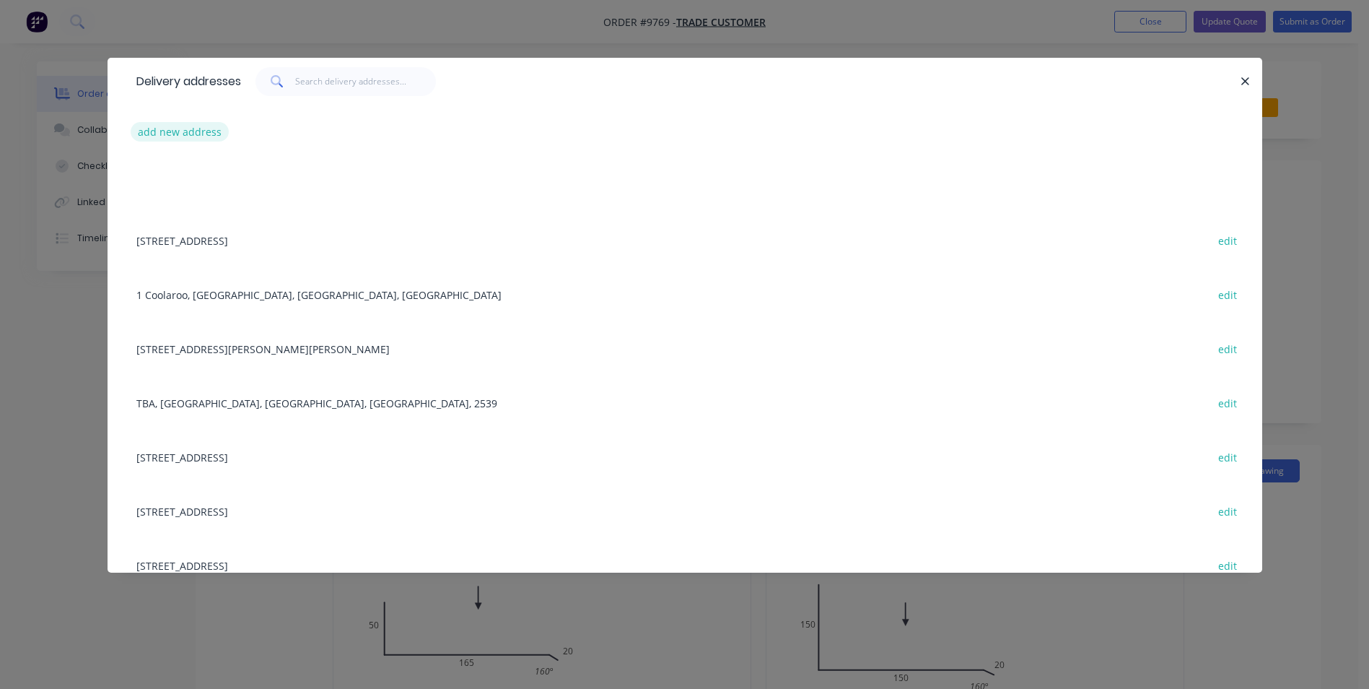
click at [193, 136] on button "add new address" at bounding box center [180, 131] width 99 height 19
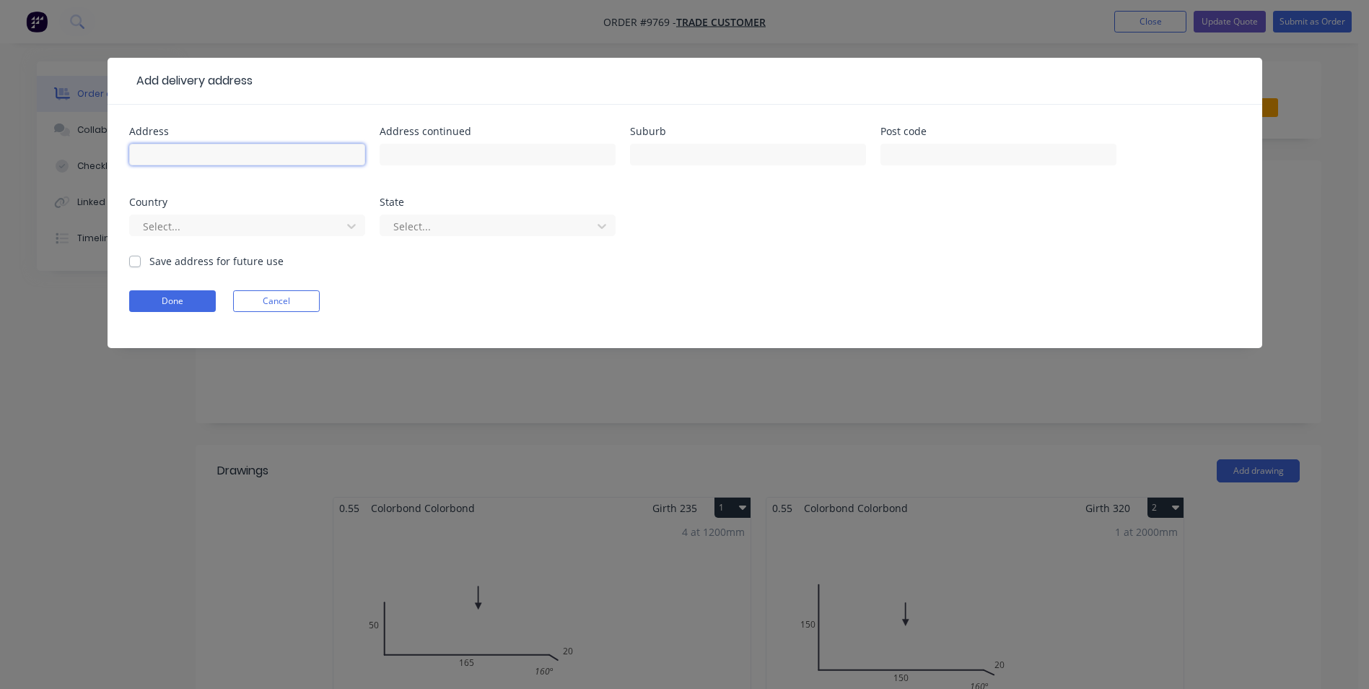
click at [183, 159] on input "text" at bounding box center [247, 155] width 236 height 22
type input "[STREET_ADDRESS][PERSON_NAME]"
type input "Nowra"
click at [183, 218] on div at bounding box center [237, 226] width 193 height 18
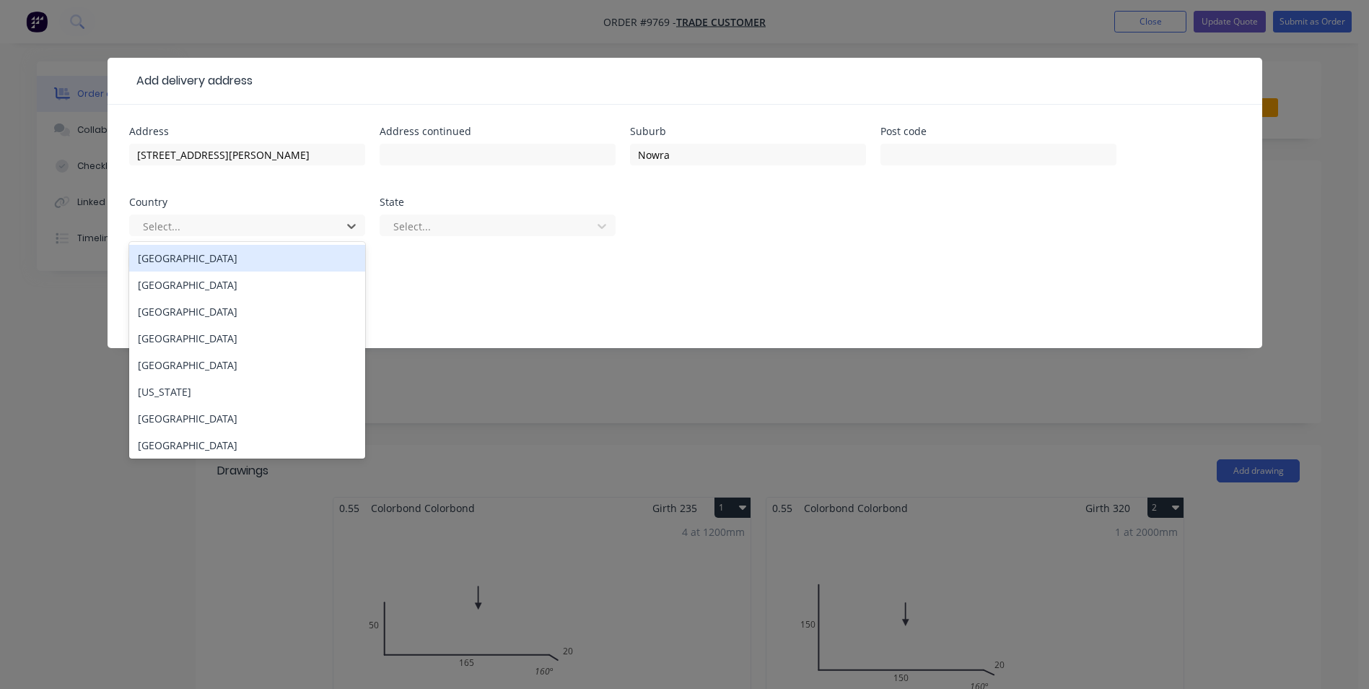
click at [163, 267] on div "Australia" at bounding box center [247, 258] width 236 height 27
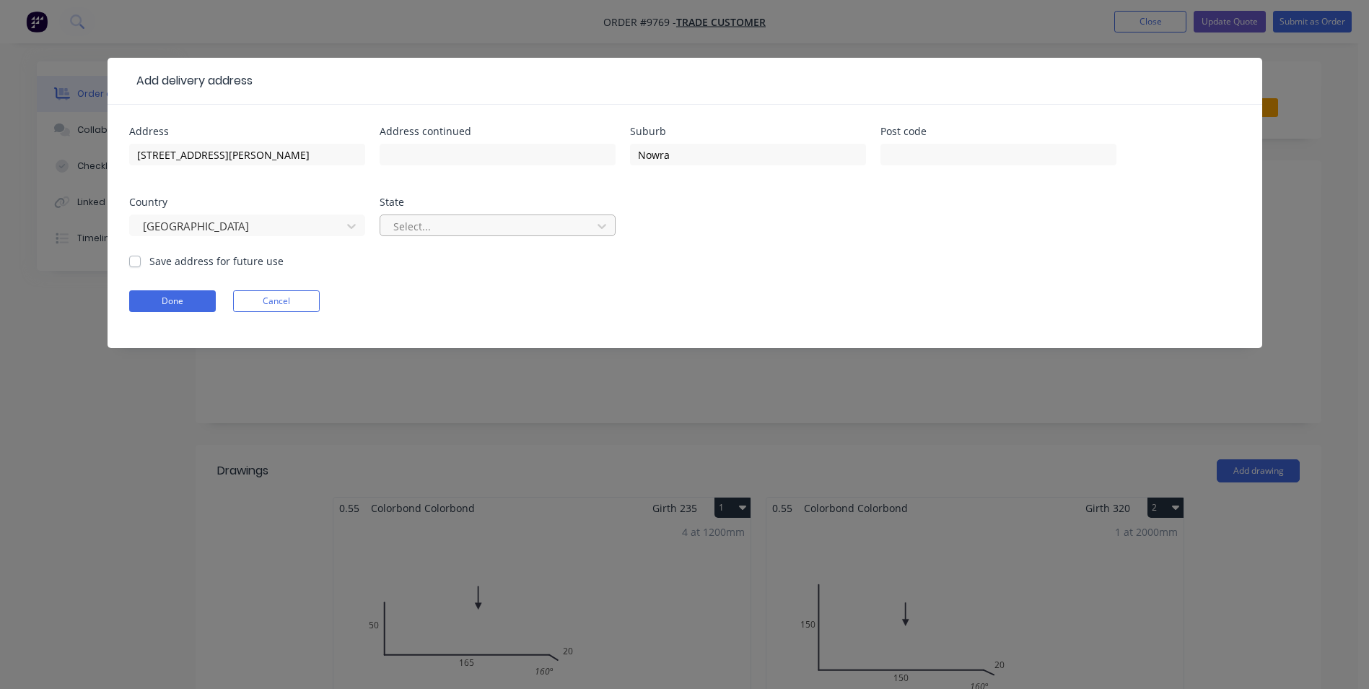
click at [404, 227] on div at bounding box center [488, 226] width 193 height 18
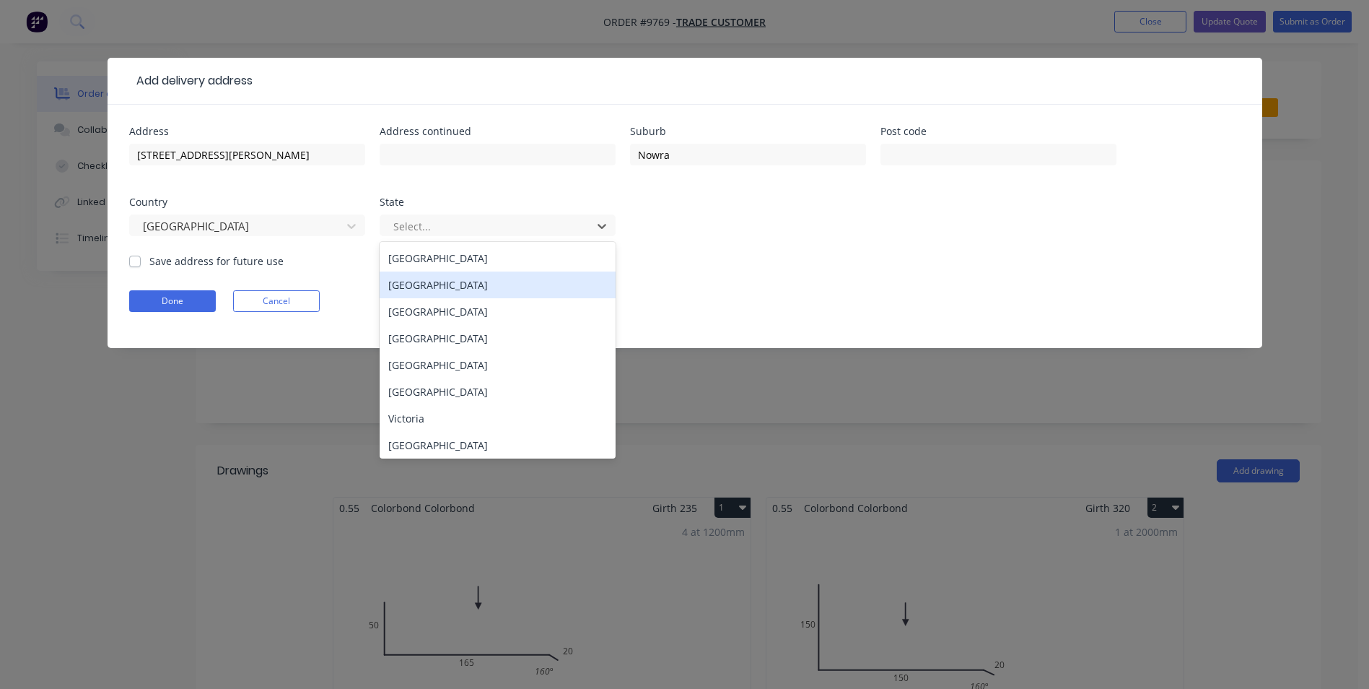
click at [405, 292] on div "New South Wales" at bounding box center [498, 284] width 236 height 27
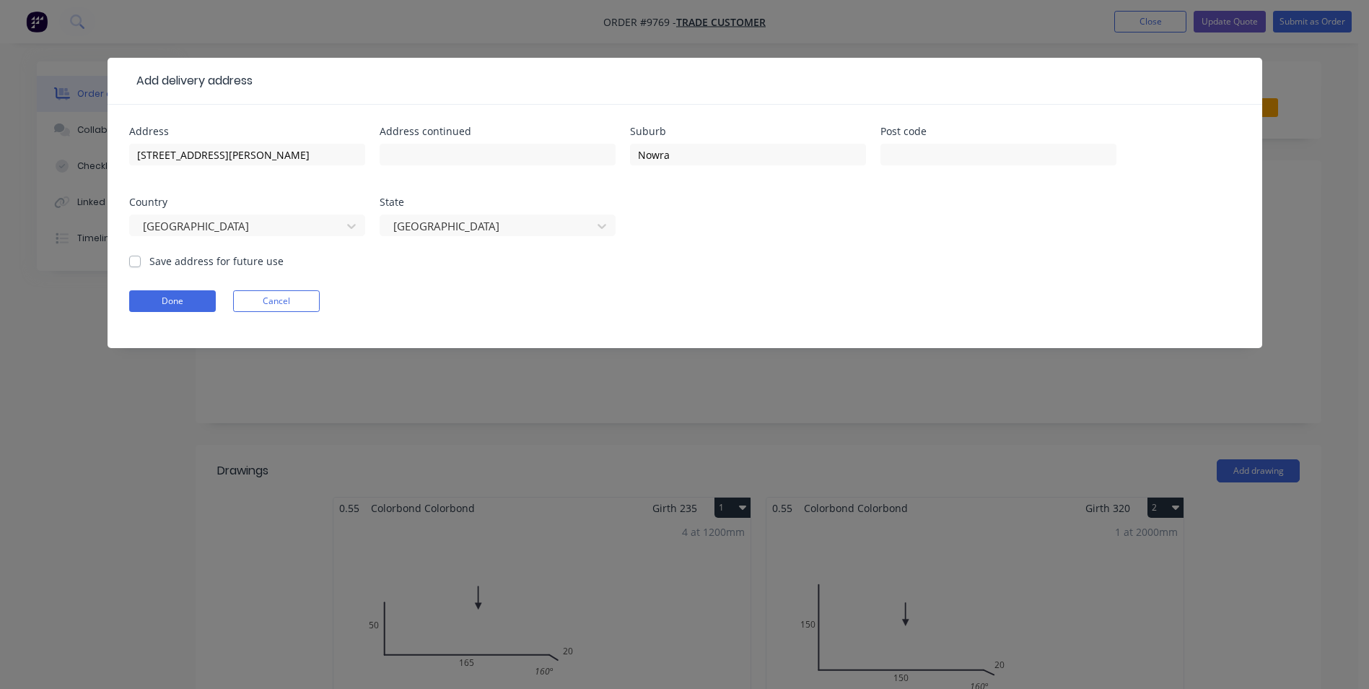
click at [130, 268] on div "Save address for future use" at bounding box center [206, 260] width 154 height 15
click at [133, 267] on div "Save address for future use" at bounding box center [206, 260] width 154 height 15
drag, startPoint x: 140, startPoint y: 262, endPoint x: 139, endPoint y: 271, distance: 9.4
click at [149, 261] on label "Save address for future use" at bounding box center [216, 260] width 134 height 15
click at [140, 261] on input "Save address for future use" at bounding box center [135, 260] width 12 height 14
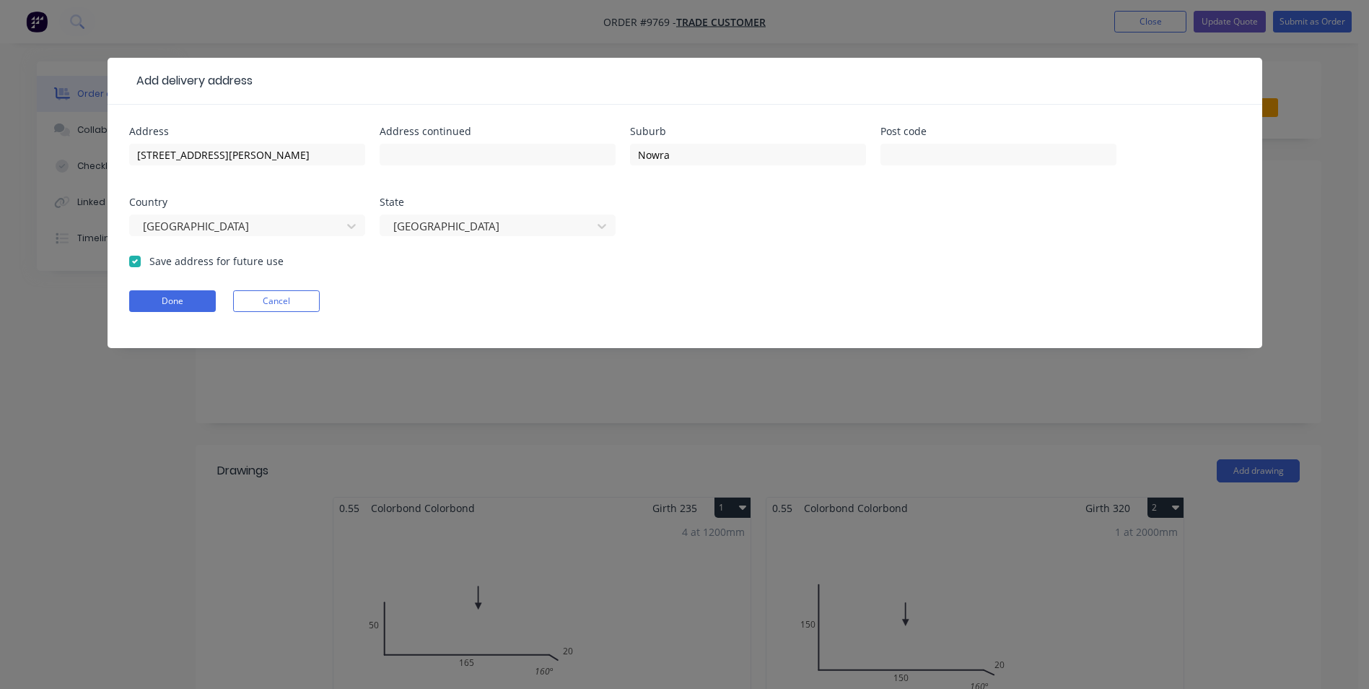
checkbox input "true"
click at [159, 294] on button "Done" at bounding box center [172, 301] width 87 height 22
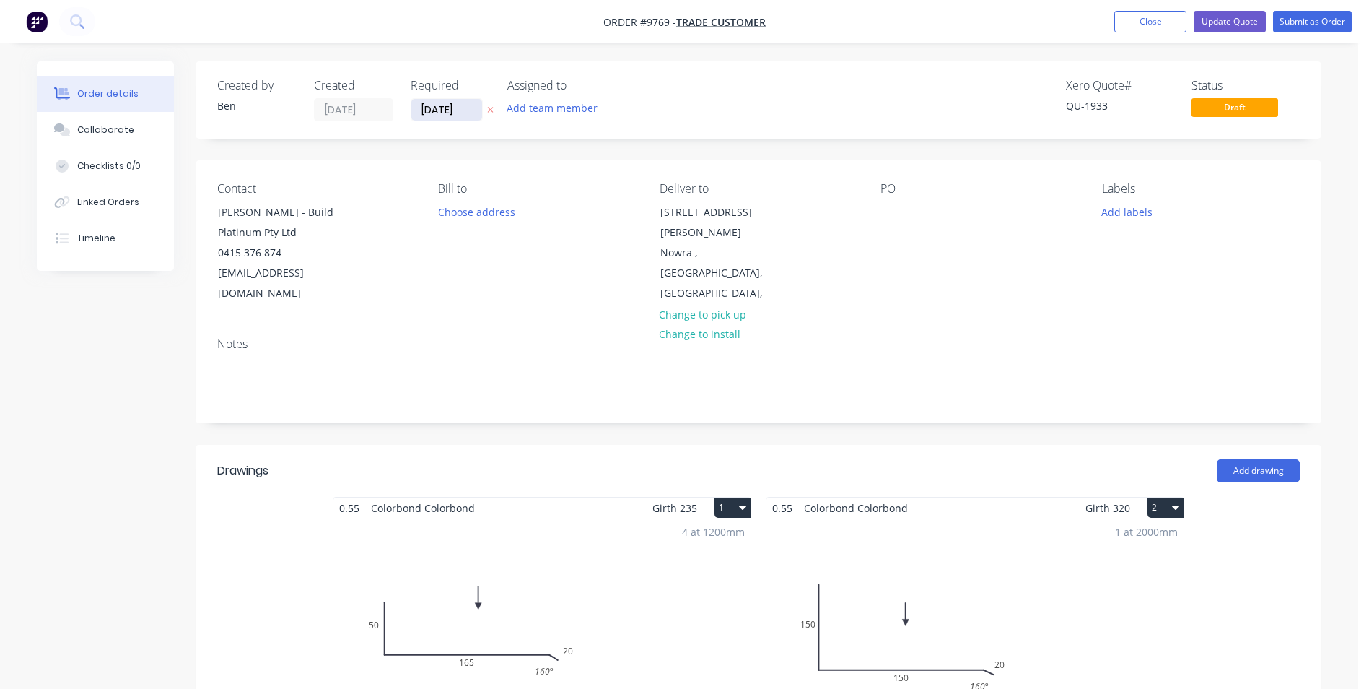
click at [447, 105] on input "[DATE]" at bounding box center [446, 110] width 71 height 22
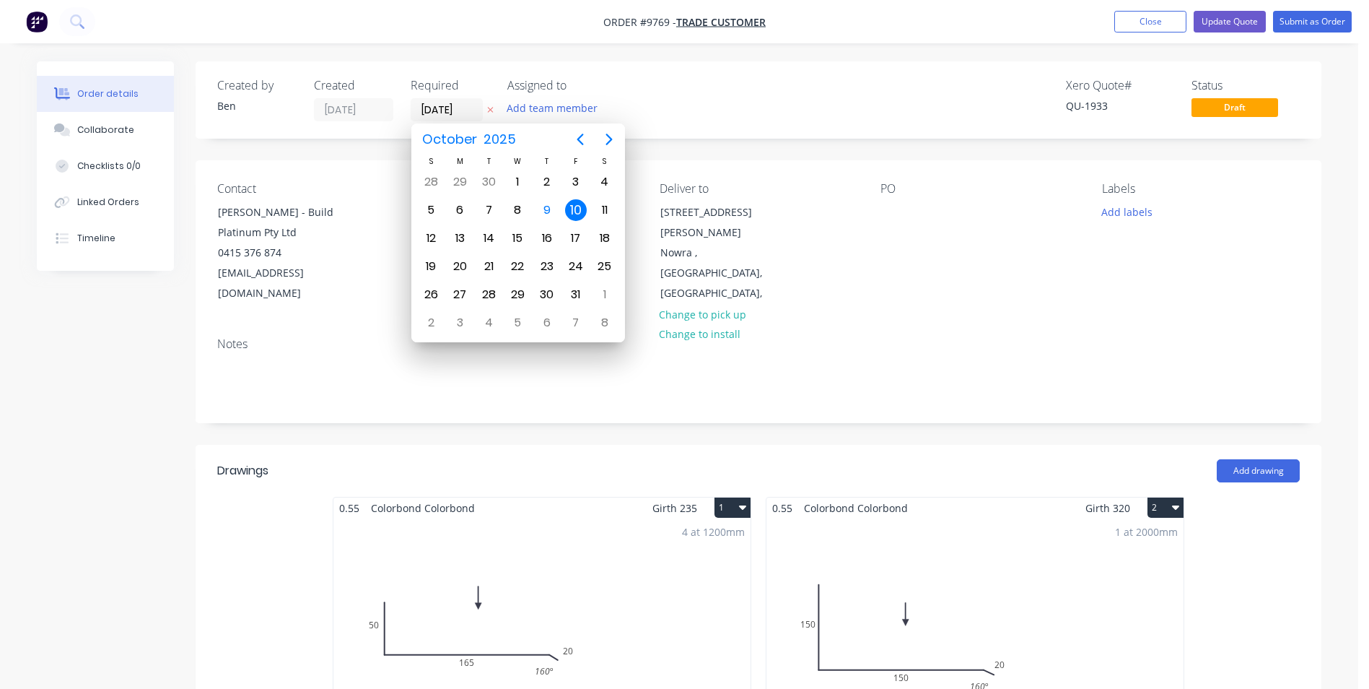
click at [577, 202] on div "10" at bounding box center [576, 210] width 22 height 22
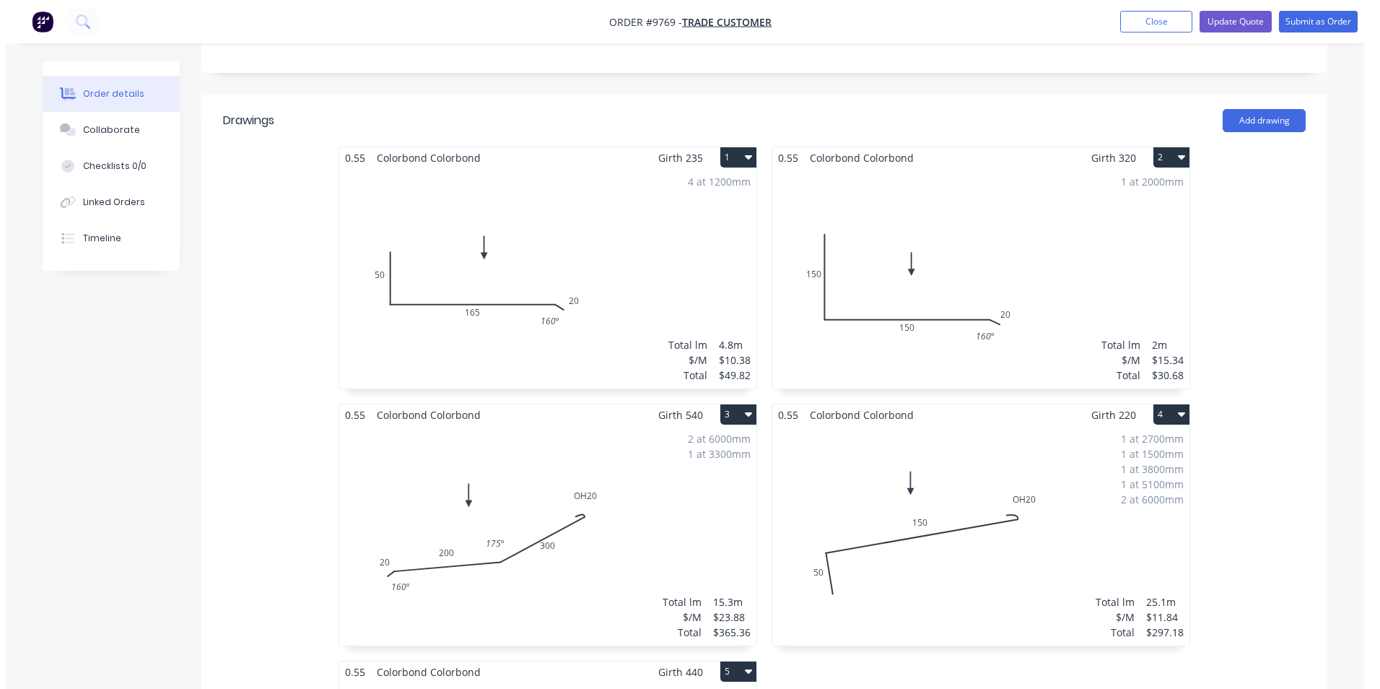
scroll to position [361, 0]
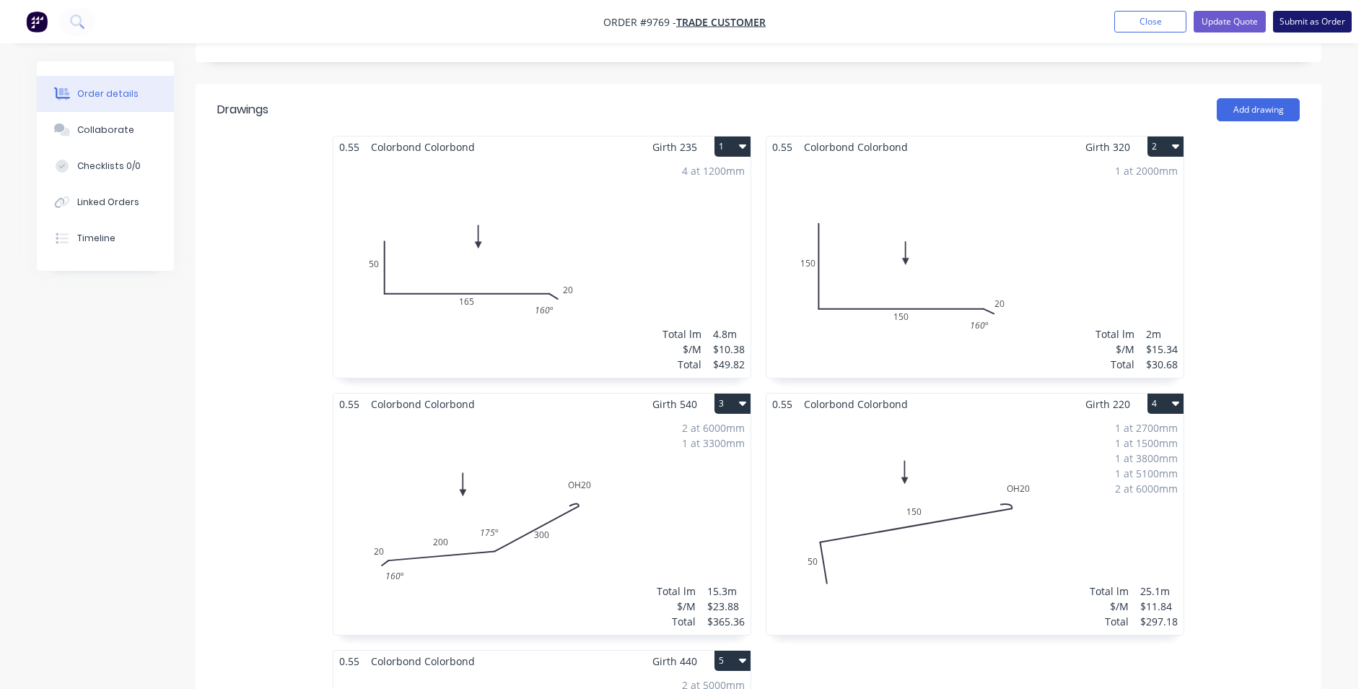
click at [1292, 19] on button "Submit as Order" at bounding box center [1312, 22] width 79 height 22
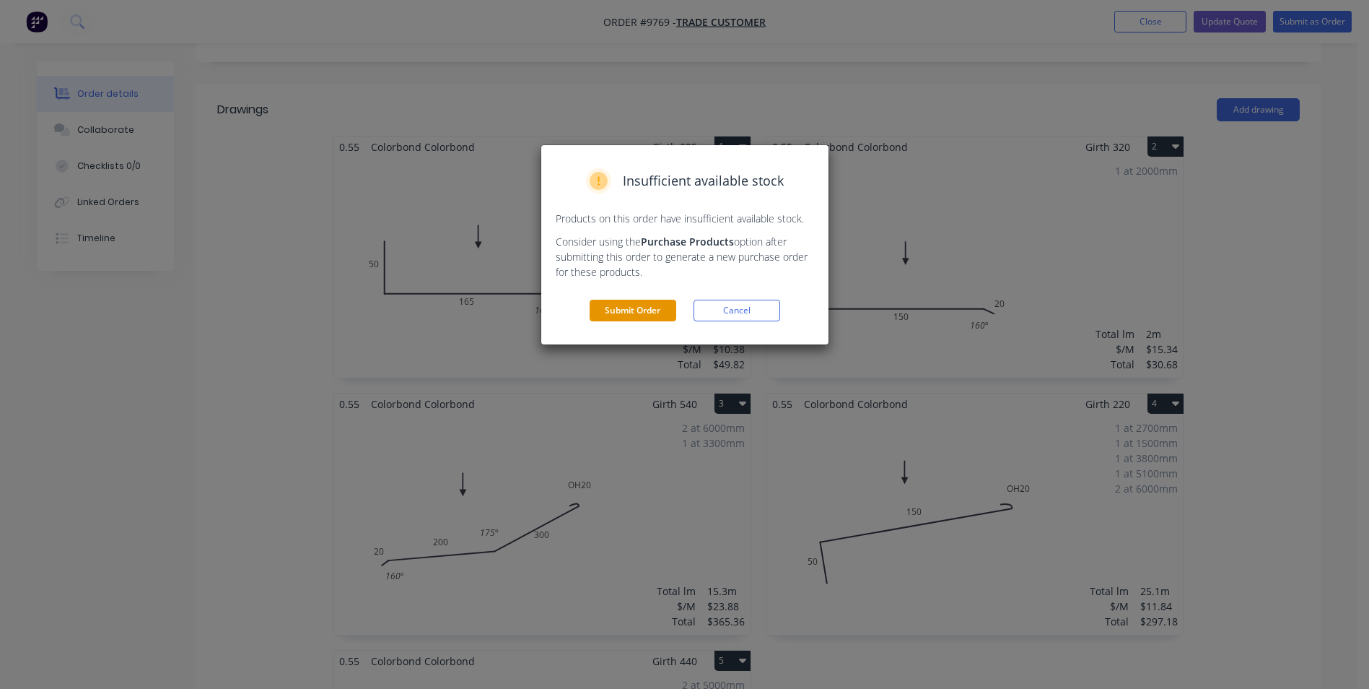
click at [633, 302] on button "Submit Order" at bounding box center [633, 311] width 87 height 22
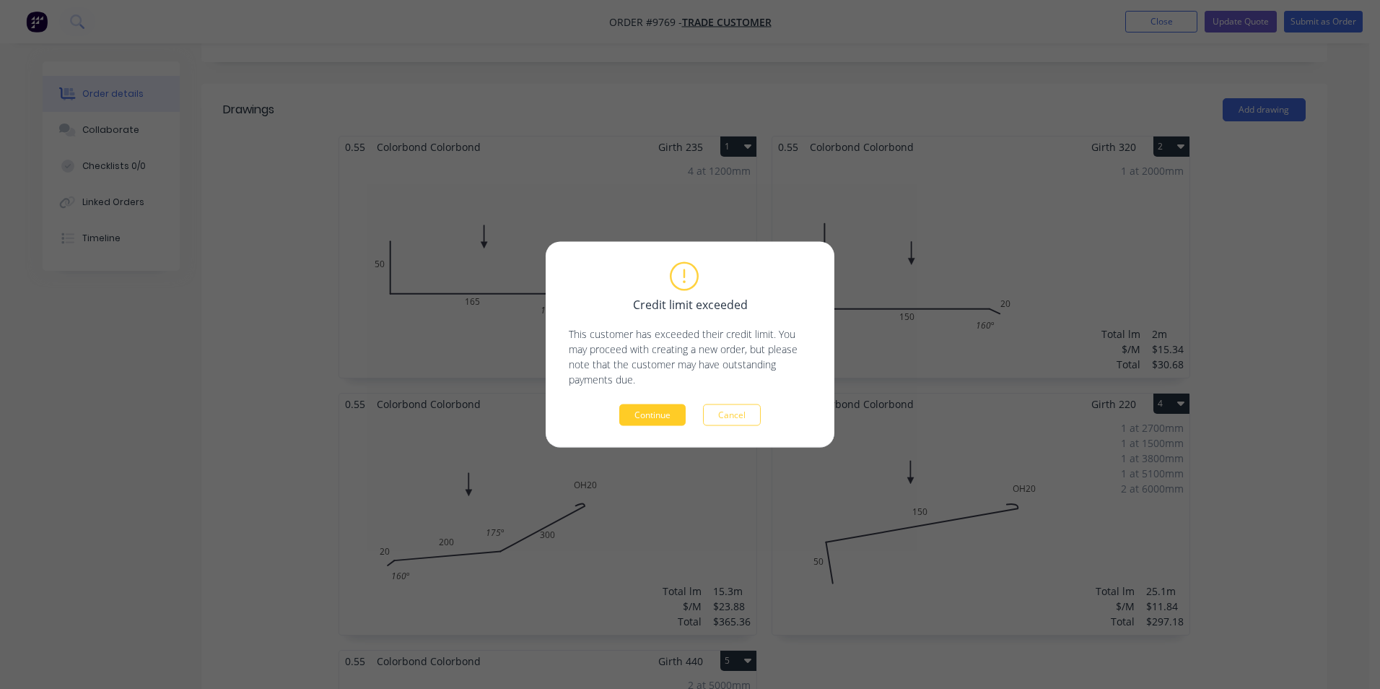
click at [644, 415] on button "Continue" at bounding box center [652, 415] width 66 height 22
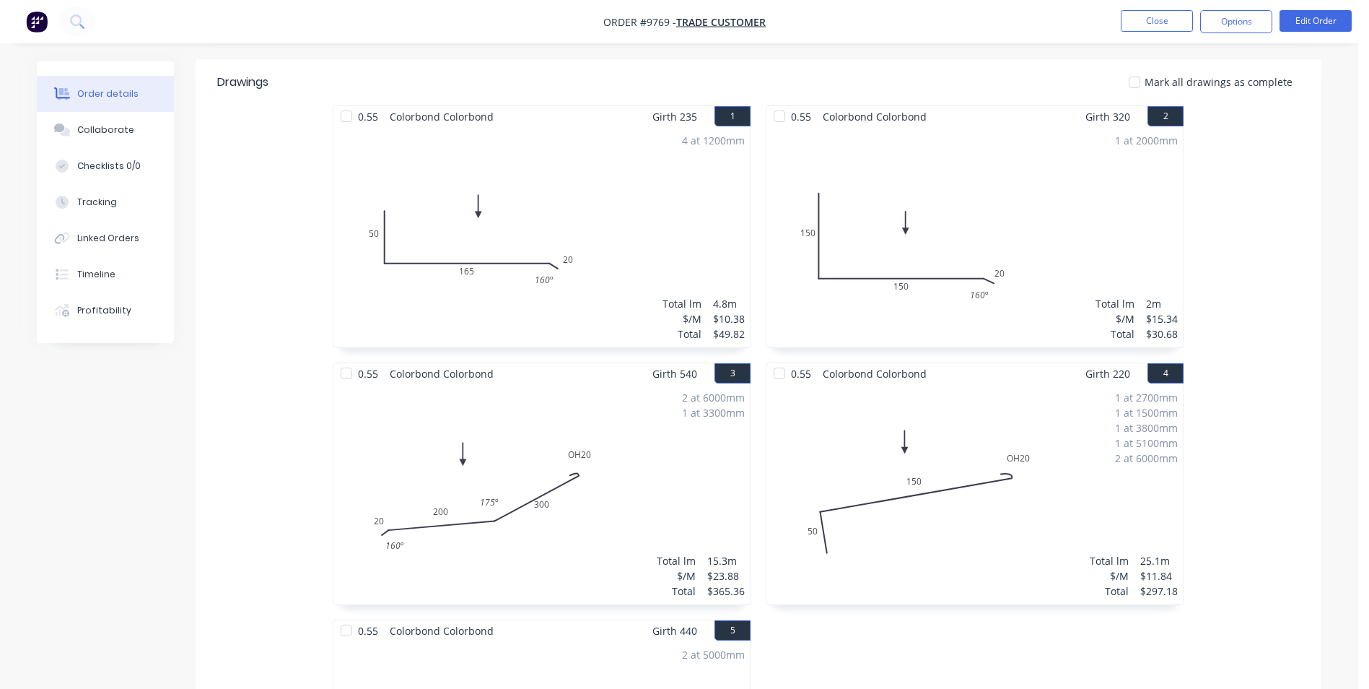
scroll to position [505, 0]
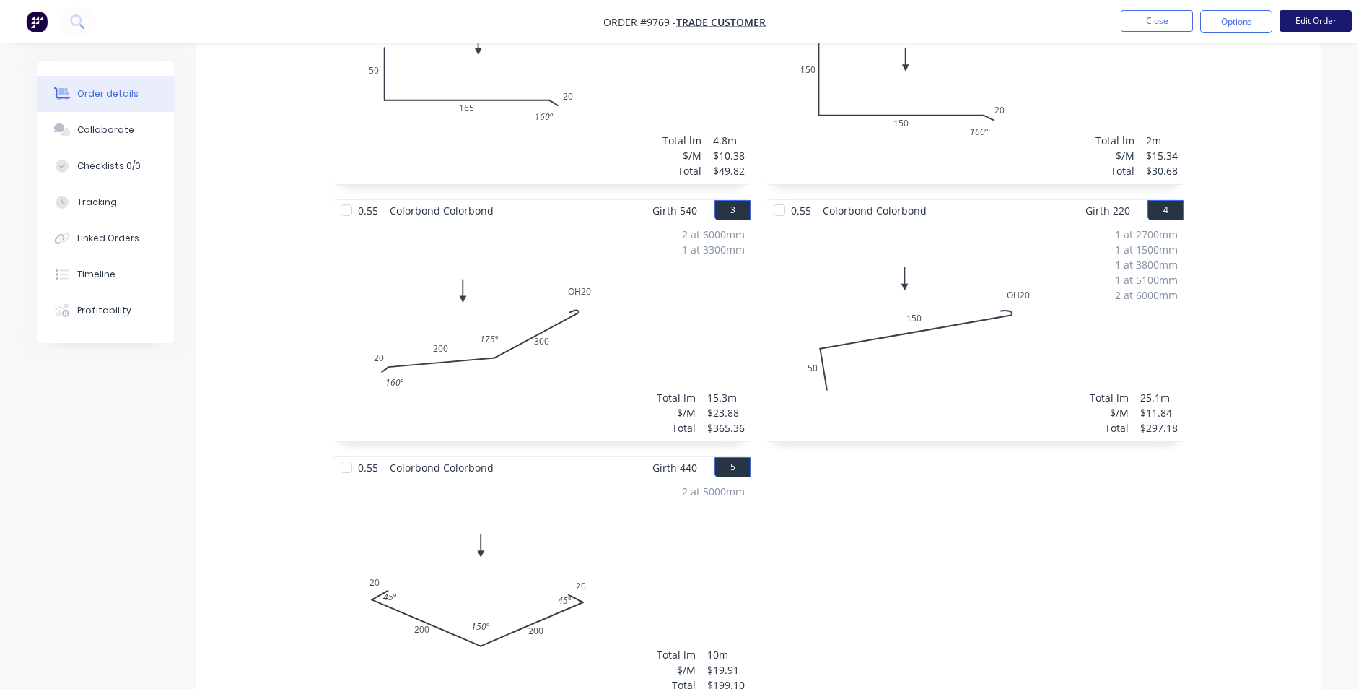
click at [1334, 22] on button "Edit Order" at bounding box center [1316, 21] width 72 height 22
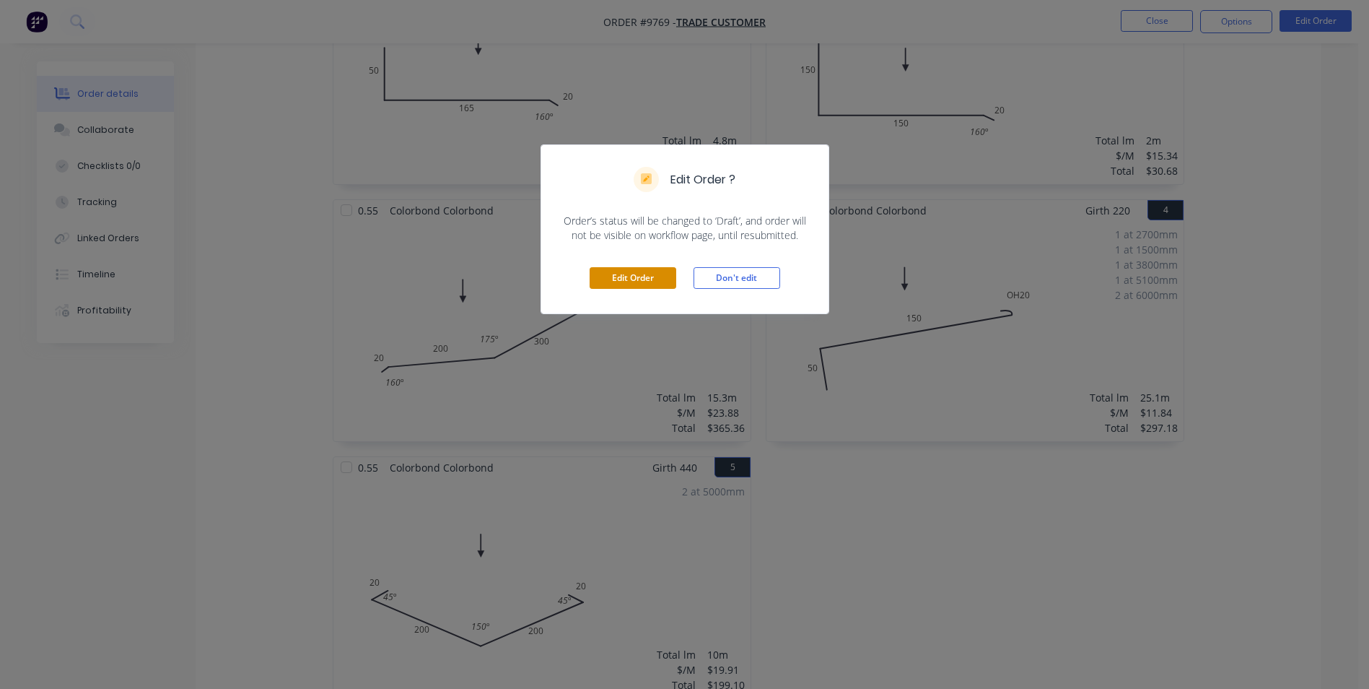
click at [657, 280] on button "Edit Order" at bounding box center [633, 278] width 87 height 22
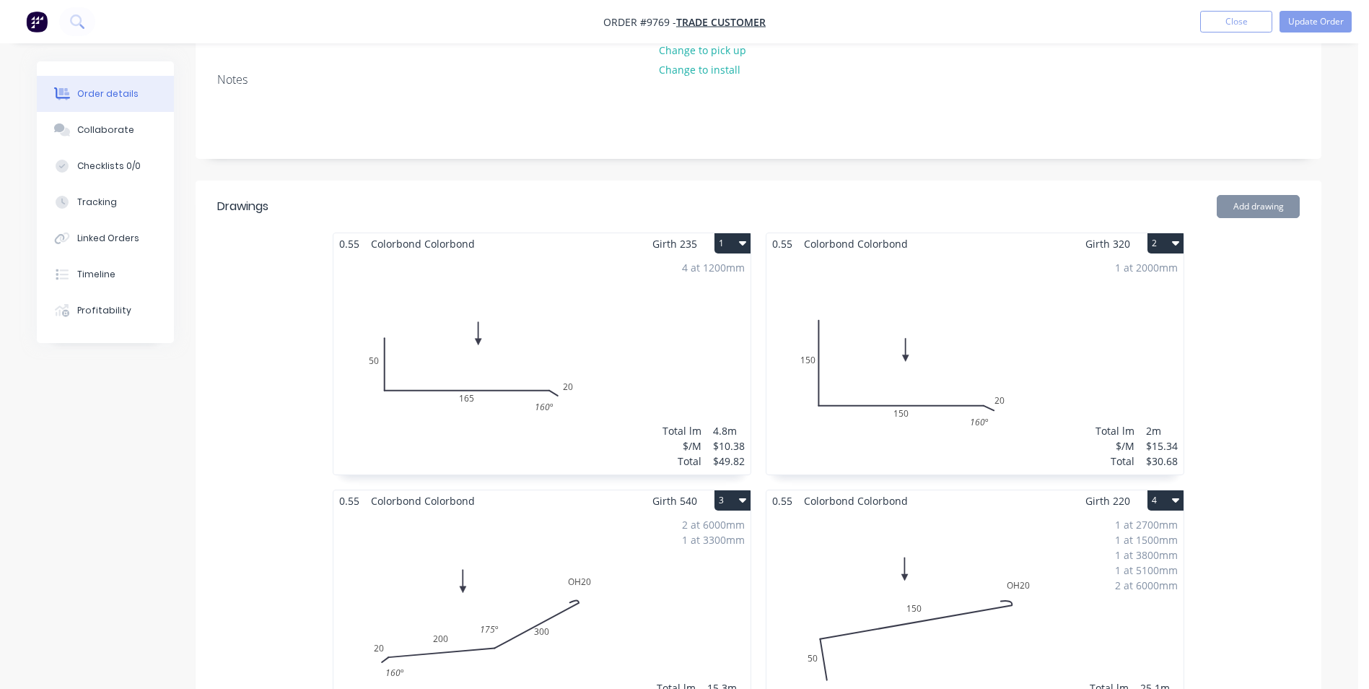
scroll to position [289, 0]
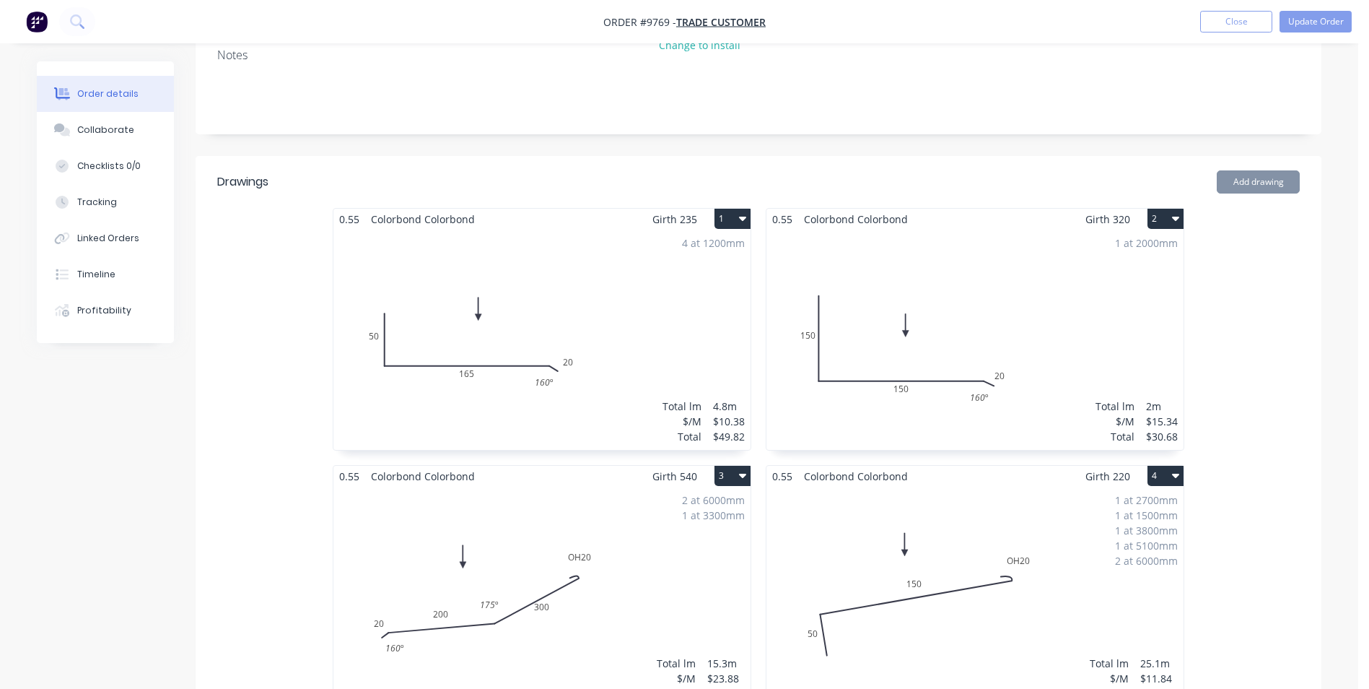
click at [649, 357] on div "4 at 1200mm Total lm $/M Total 4.8m $10.38 $49.82" at bounding box center [541, 340] width 417 height 220
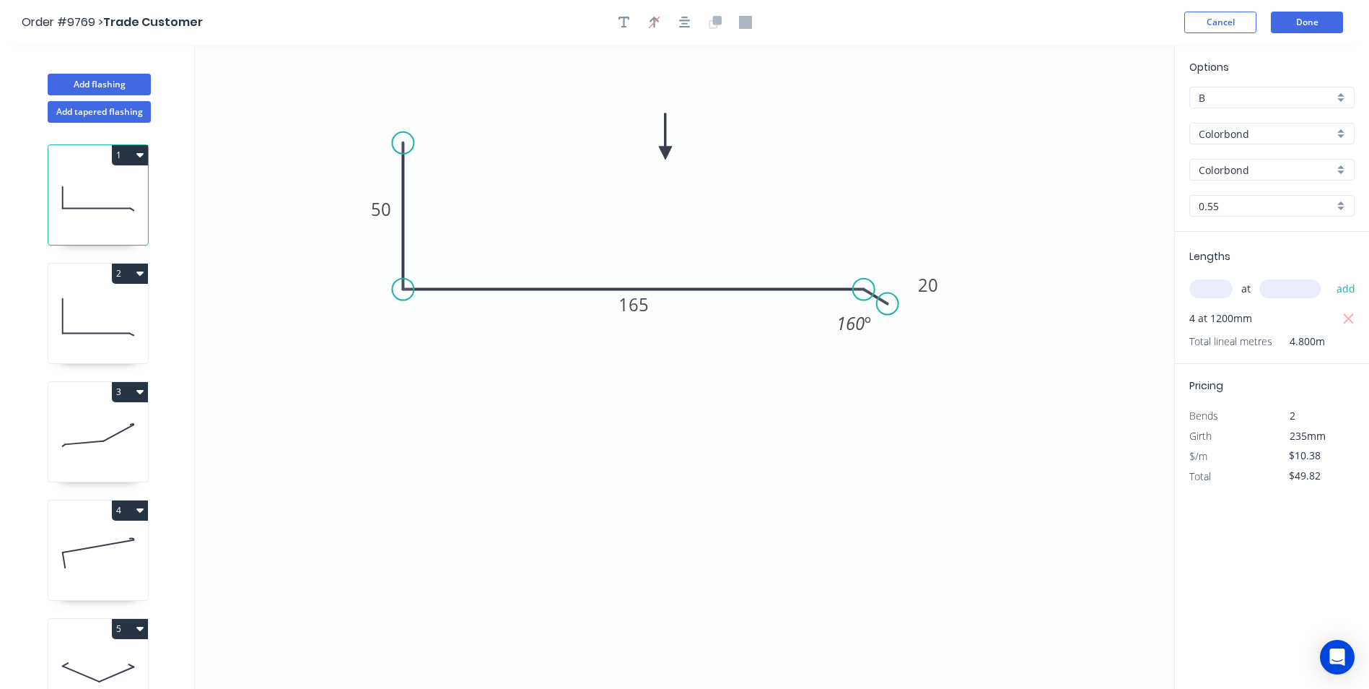
click at [1345, 175] on div "Colorbond" at bounding box center [1271, 170] width 165 height 22
click at [1237, 278] on div "Surfmist" at bounding box center [1272, 269] width 164 height 25
type input "Surfmist"
click at [123, 337] on icon at bounding box center [98, 317] width 100 height 92
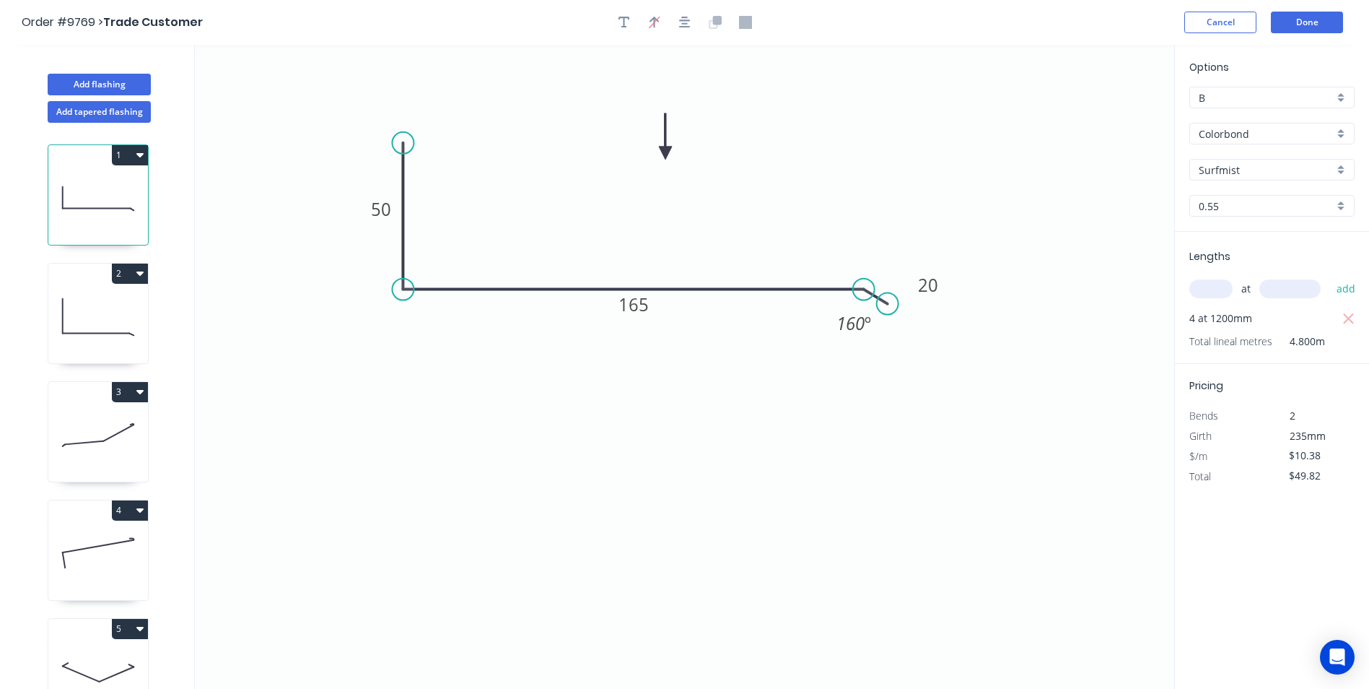
type input "$15.34"
type input "$30.68"
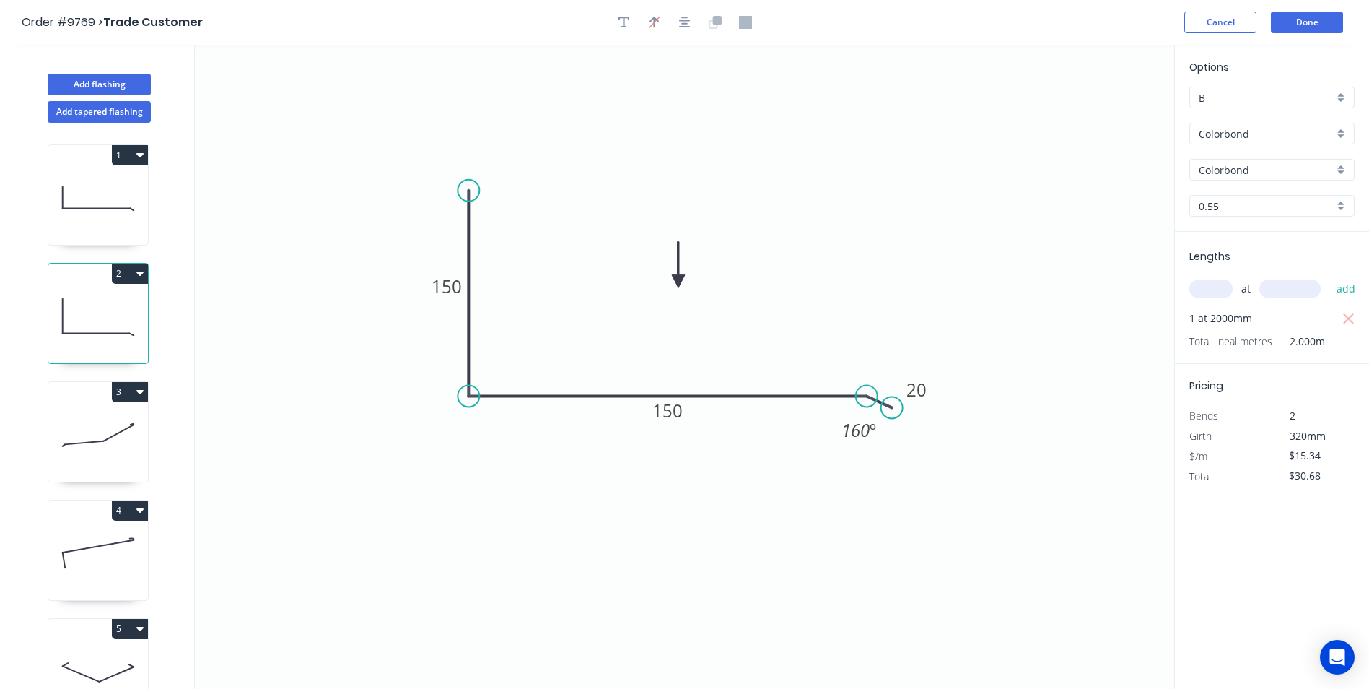
click at [1337, 163] on div "Colorbond" at bounding box center [1271, 170] width 165 height 22
click at [1231, 271] on div "Surfmist" at bounding box center [1272, 269] width 164 height 25
type input "Surfmist"
click at [74, 427] on icon at bounding box center [98, 435] width 100 height 92
type input "$23.88"
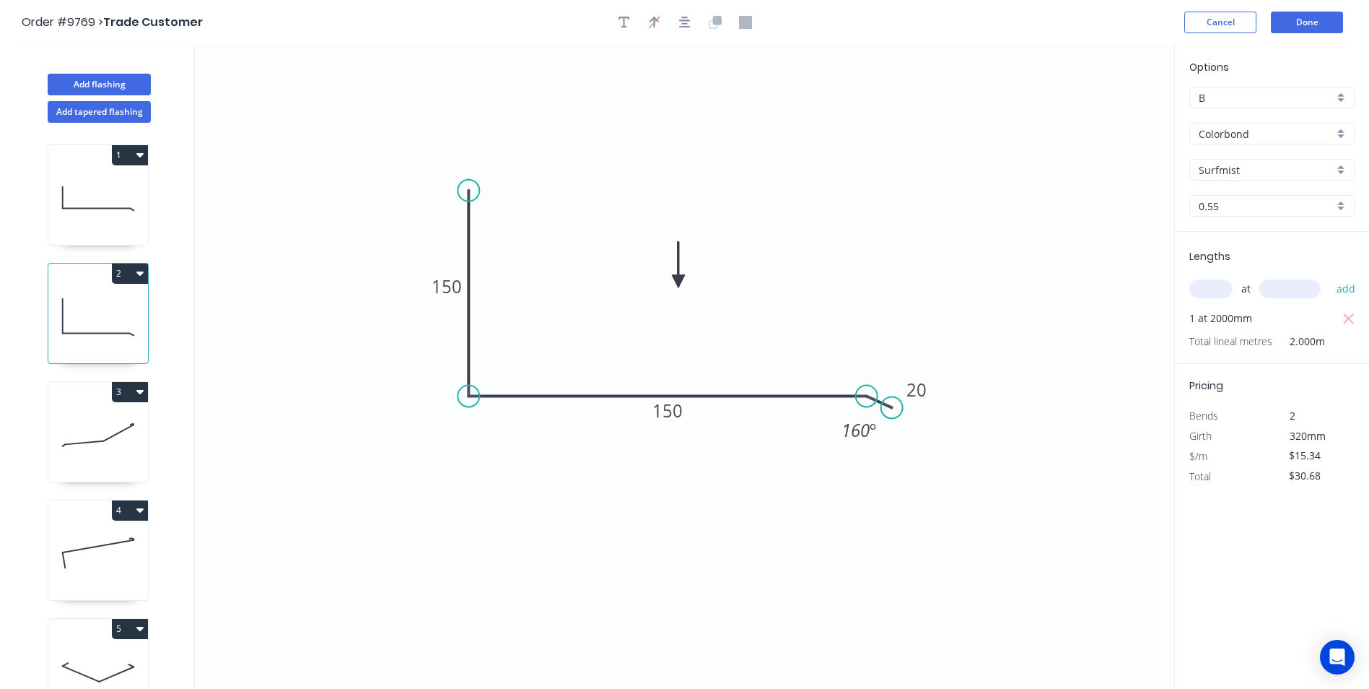
type input "$365.36"
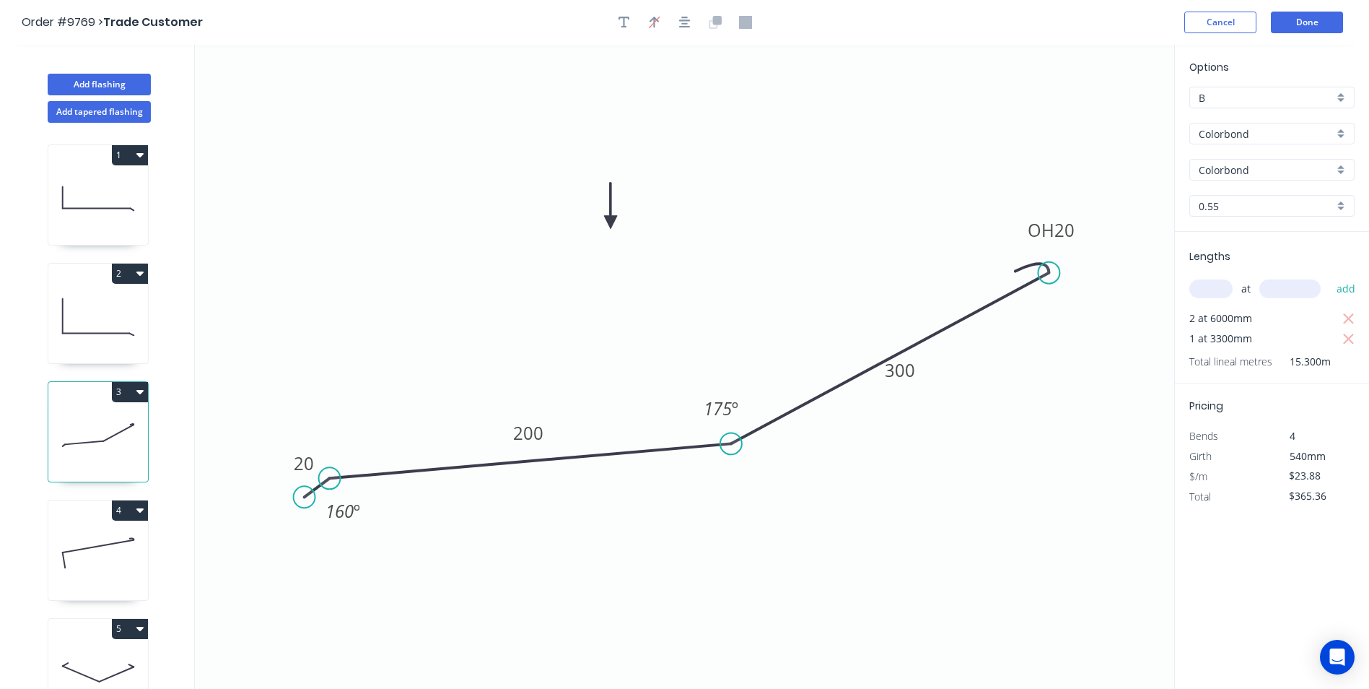
click at [1343, 172] on div "Colorbond" at bounding box center [1271, 170] width 165 height 22
click at [1227, 271] on div "Surfmist" at bounding box center [1272, 269] width 164 height 25
type input "Surfmist"
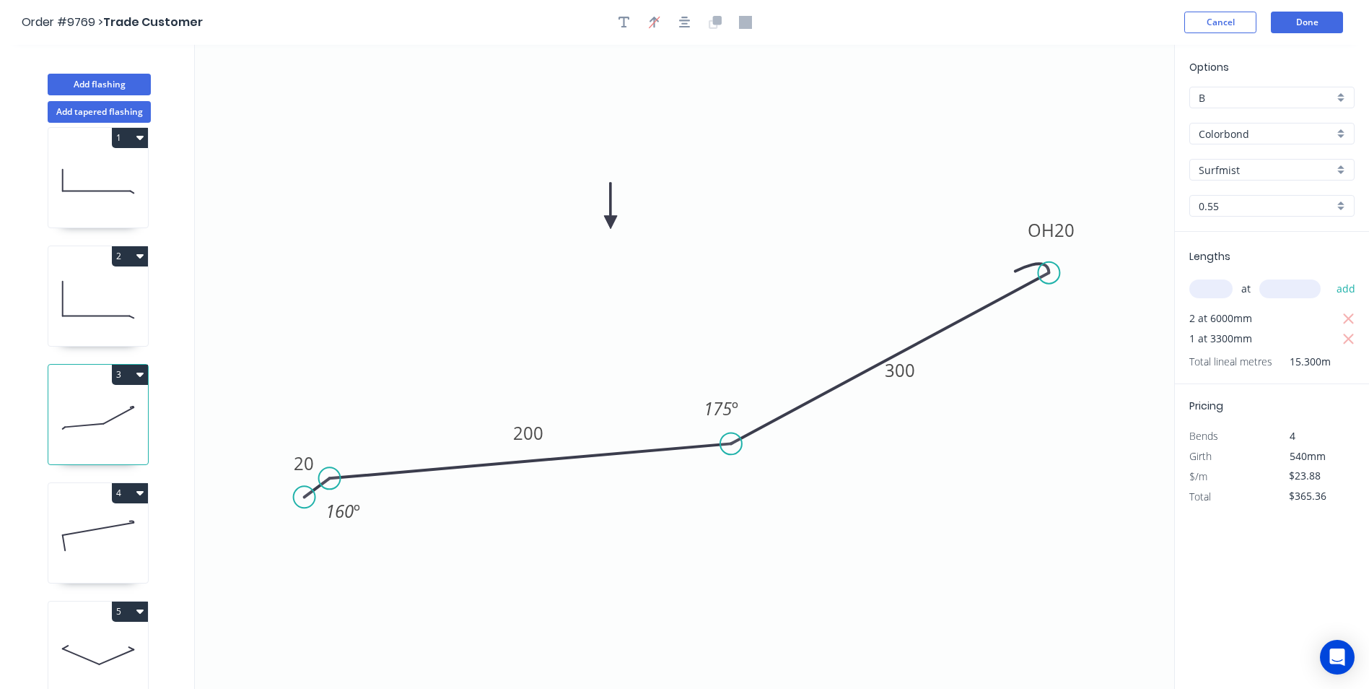
scroll to position [32, 0]
click at [107, 499] on icon at bounding box center [98, 532] width 100 height 92
type input "$11.84"
type input "$297.18"
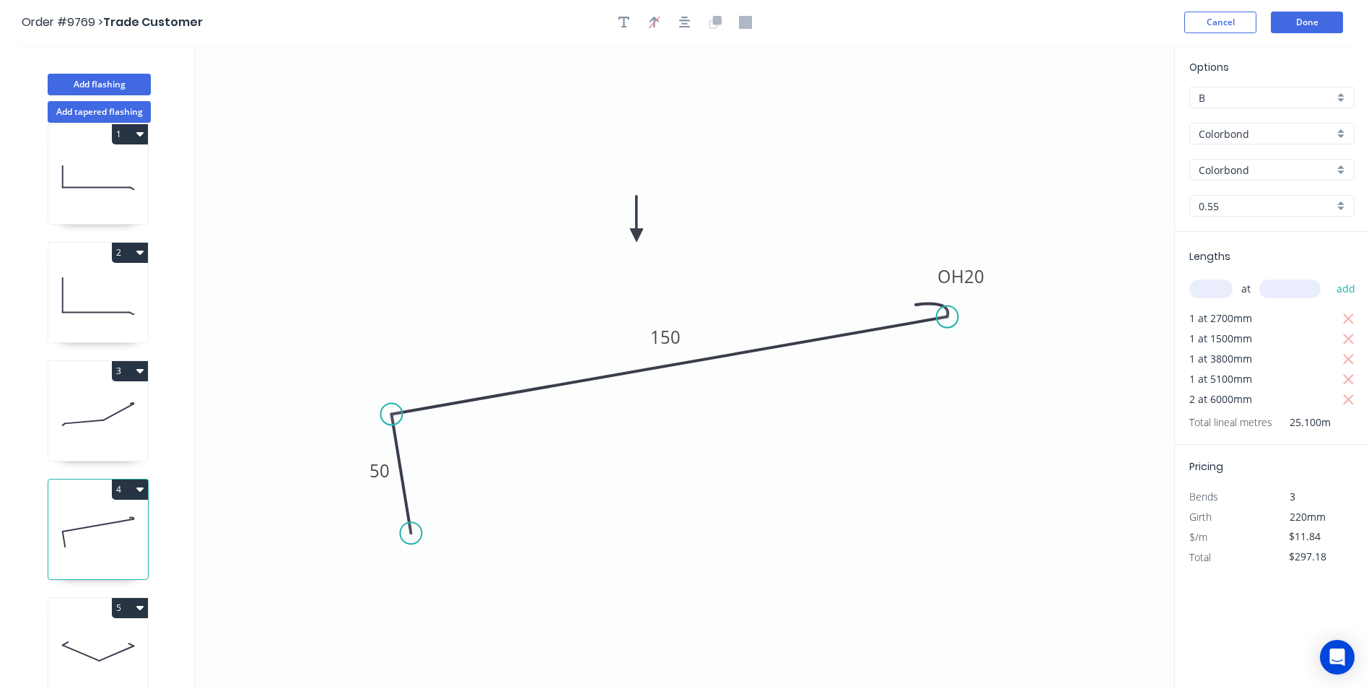
click at [1340, 167] on div "Colorbond" at bounding box center [1271, 170] width 165 height 22
click at [1257, 262] on div "Surfmist" at bounding box center [1272, 269] width 164 height 25
type input "Surfmist"
click at [92, 634] on icon at bounding box center [98, 651] width 100 height 92
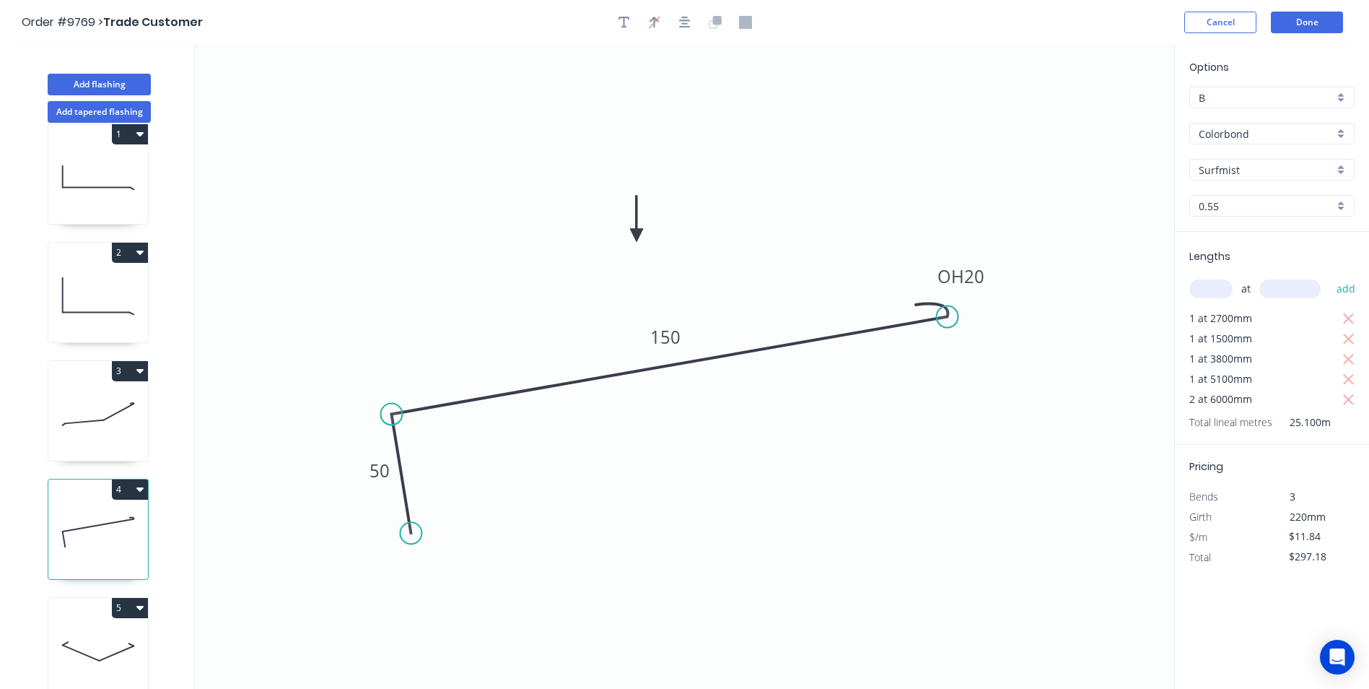
type input "$19.91"
type input "$199.10"
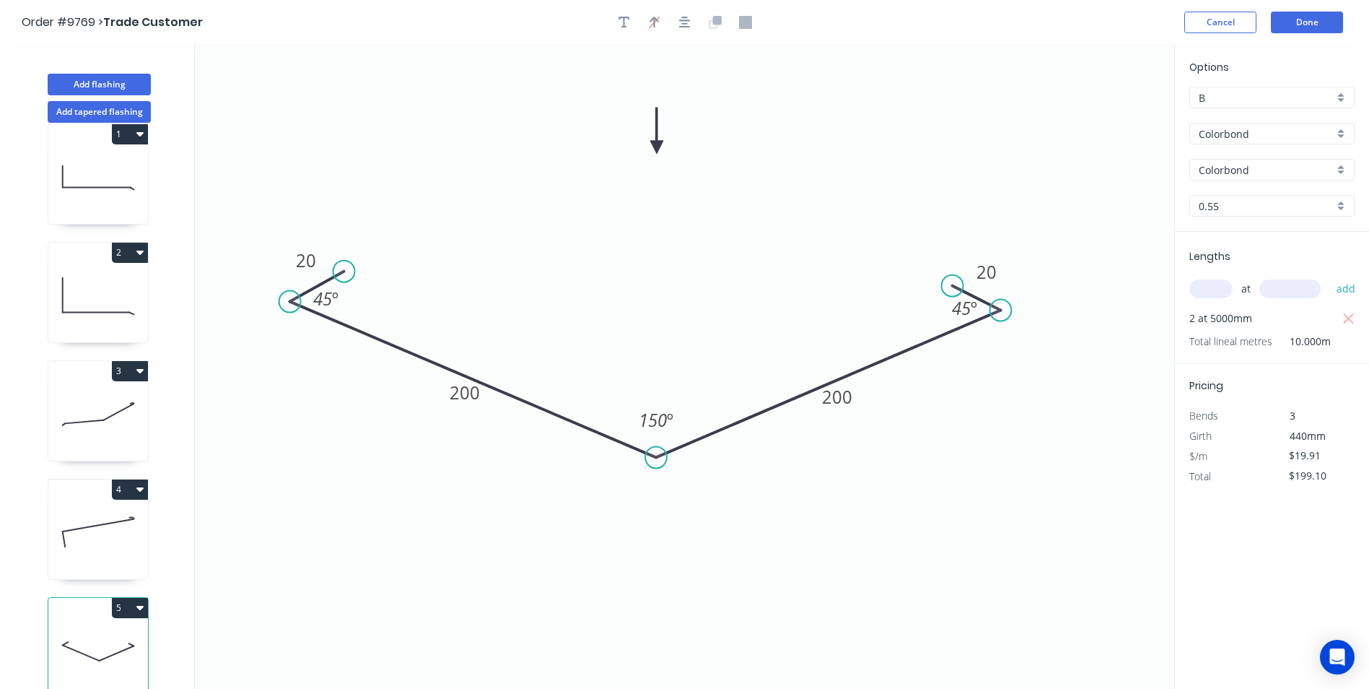
click at [1342, 171] on div "Colorbond" at bounding box center [1271, 170] width 165 height 22
click at [1245, 273] on div "Surfmist" at bounding box center [1272, 269] width 164 height 25
type input "Surfmist"
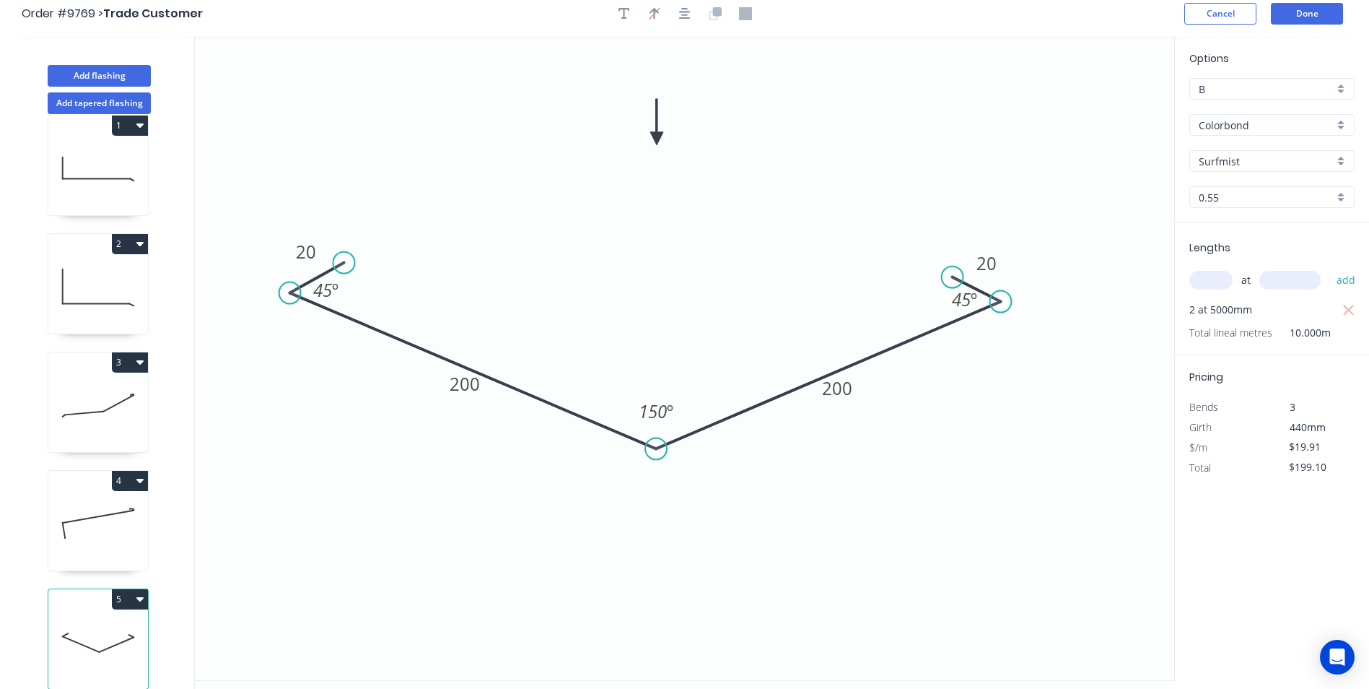
scroll to position [0, 0]
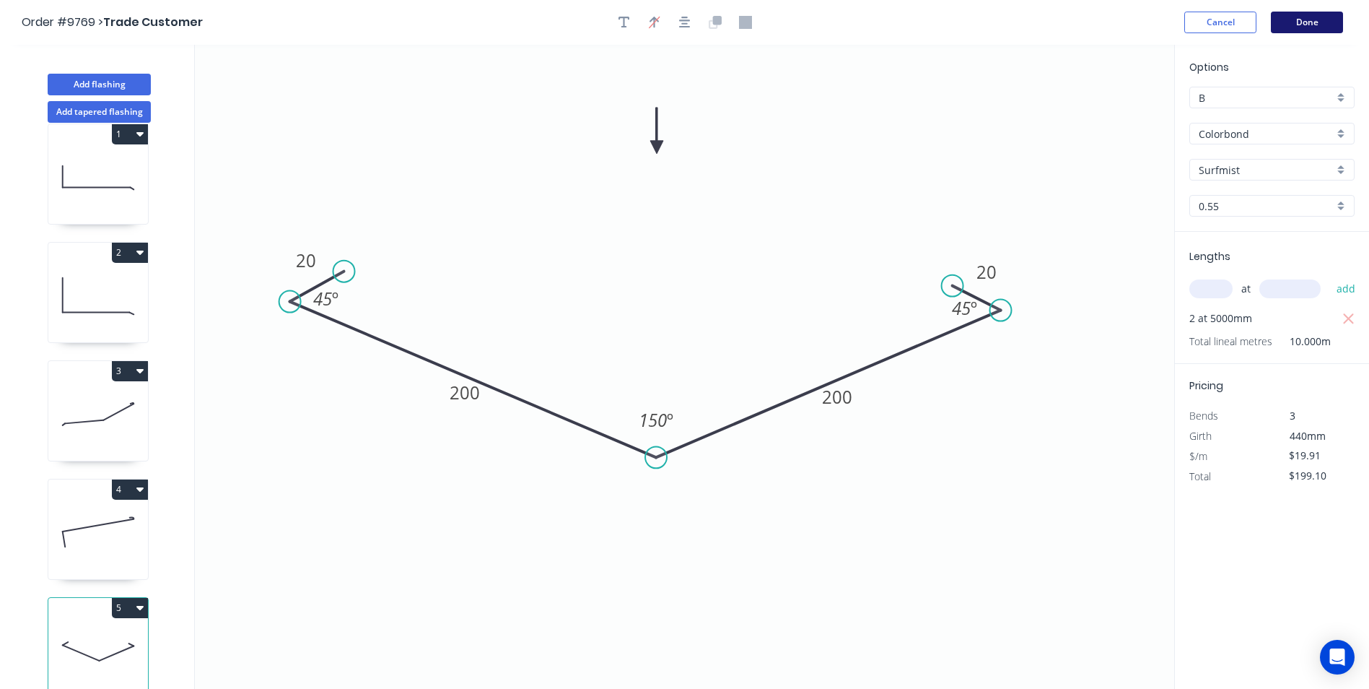
click at [1312, 22] on button "Done" at bounding box center [1307, 23] width 72 height 22
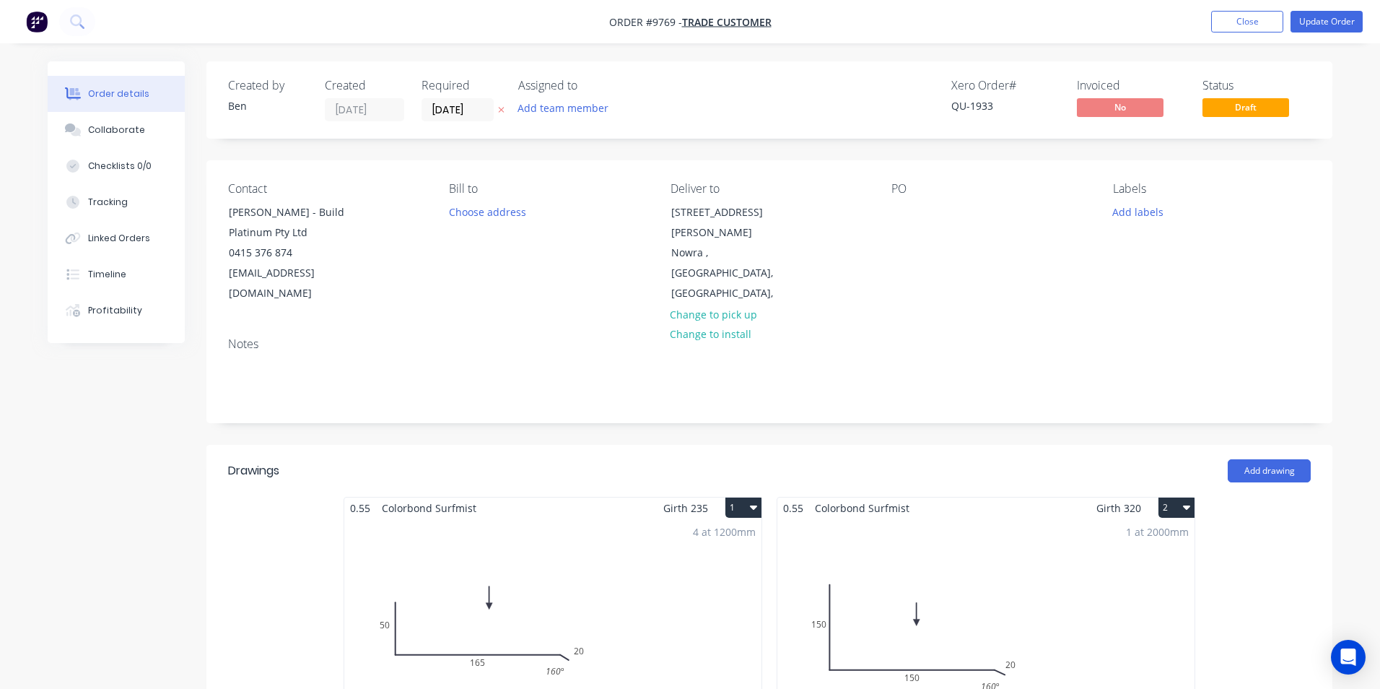
type input "$225.00"
type input "$110.00"
type input "$12.1311"
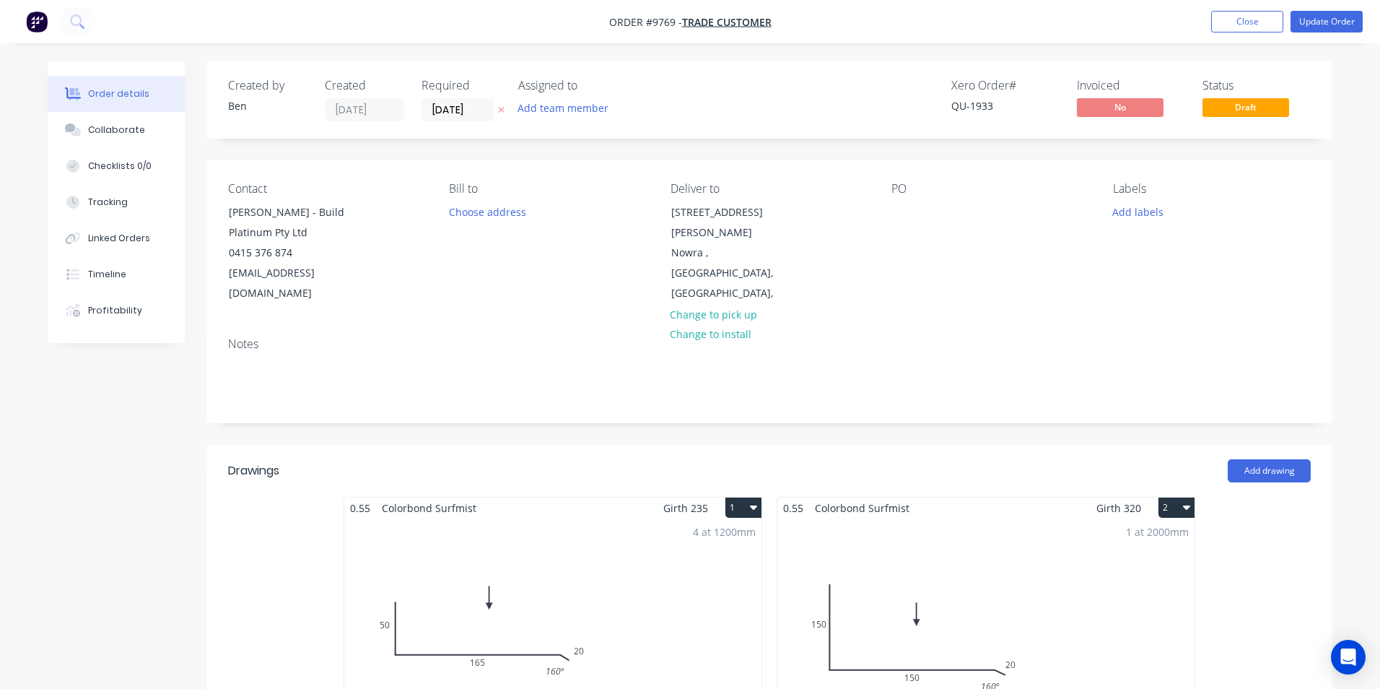
type input "18.54"
type input "$14.38"
type input "$3,266.78"
type input "$96.26"
type input "82.9"
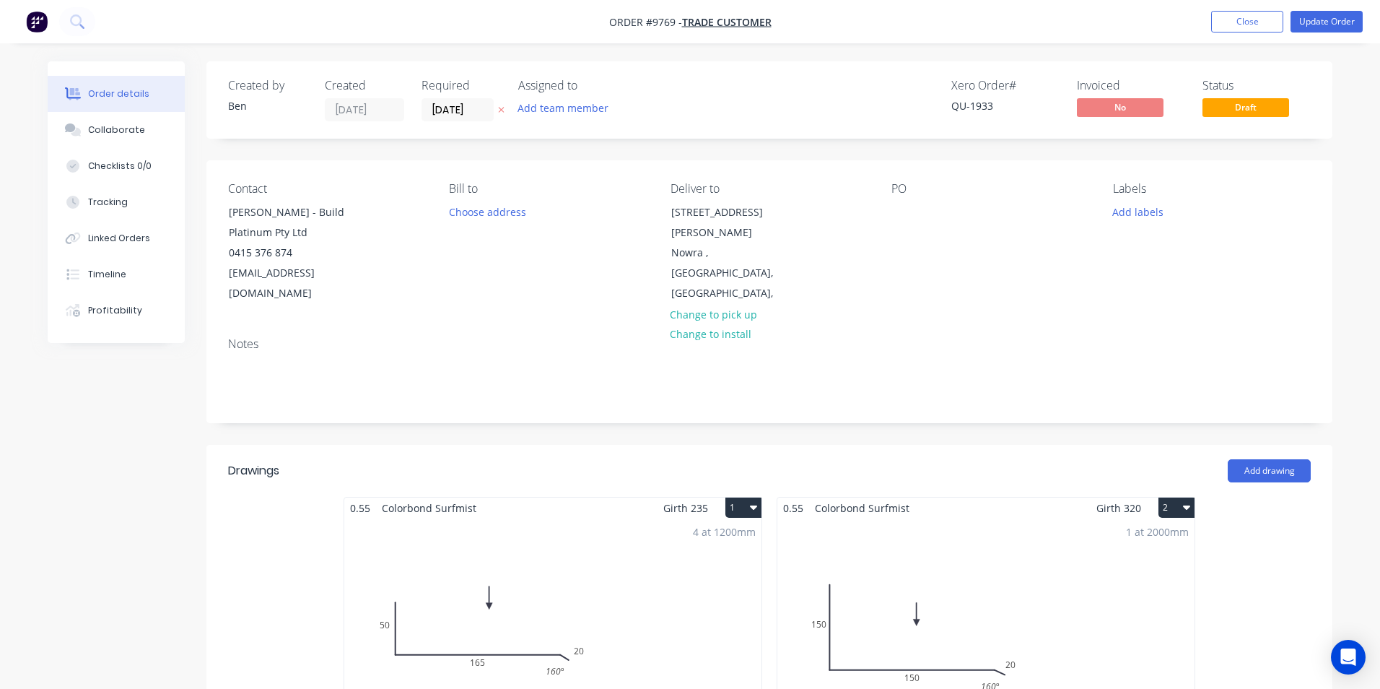
type input "$176.06"
type input "$1.527"
type input "414.73"
type input "$7.86"
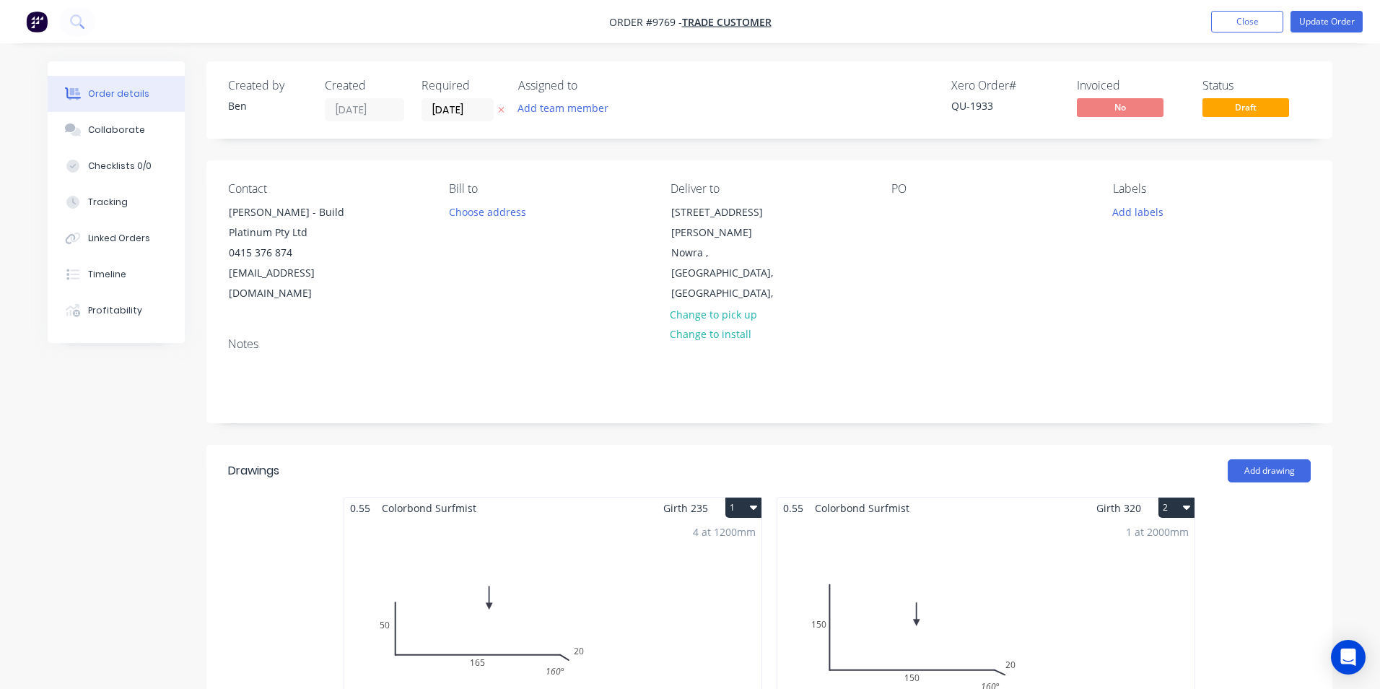
type input "$15.72"
type input "$95.00"
type input "$1,235.00"
type input "$8.61"
type input "35.08"
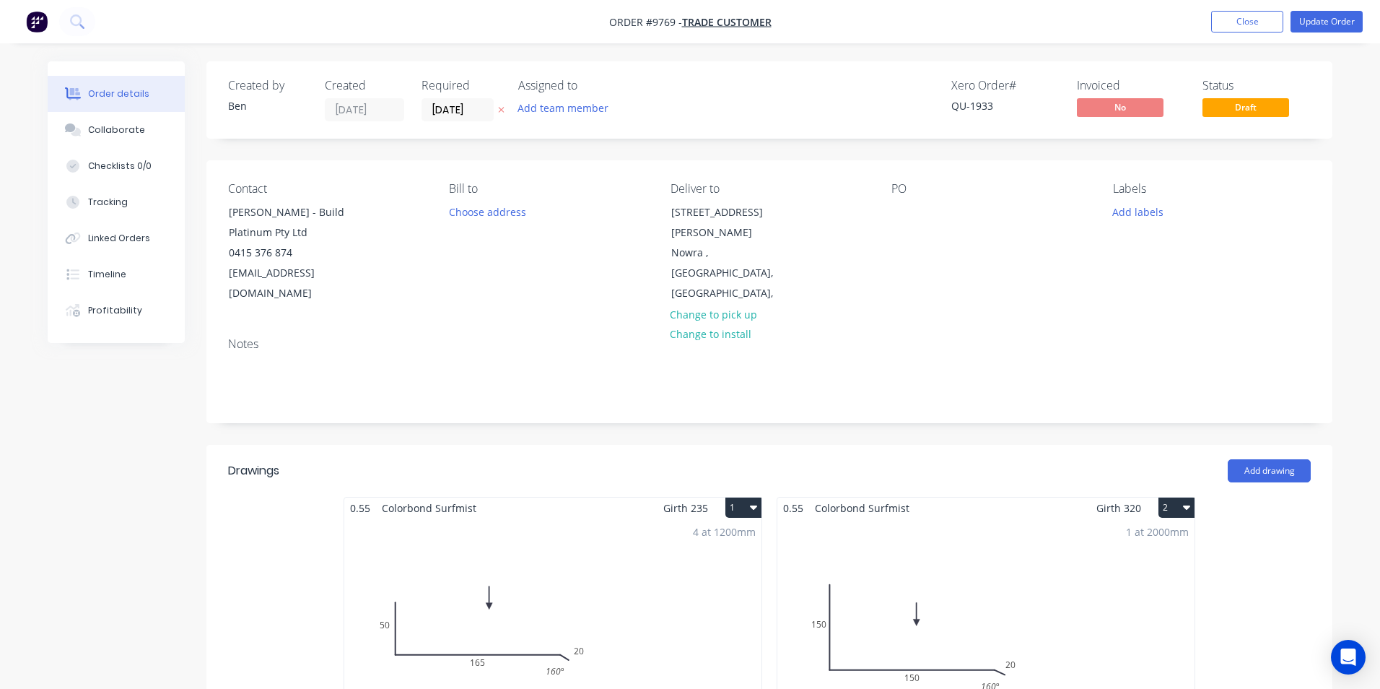
type input "$11.63"
type input "$191.90"
type input "$5.18"
type input "53.67"
type input "$7.96"
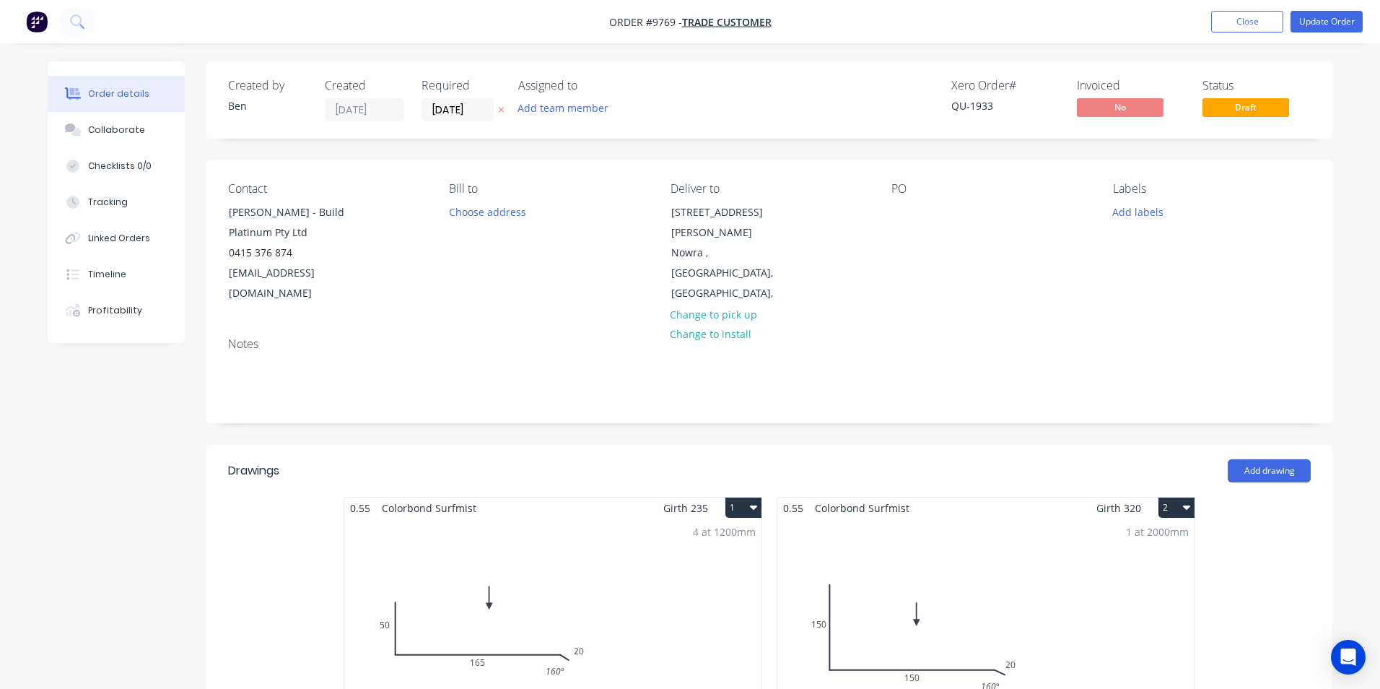
type input "$204.57"
type input "$2.36"
type input "$9.44"
type input "$2.36"
type input "$9.44"
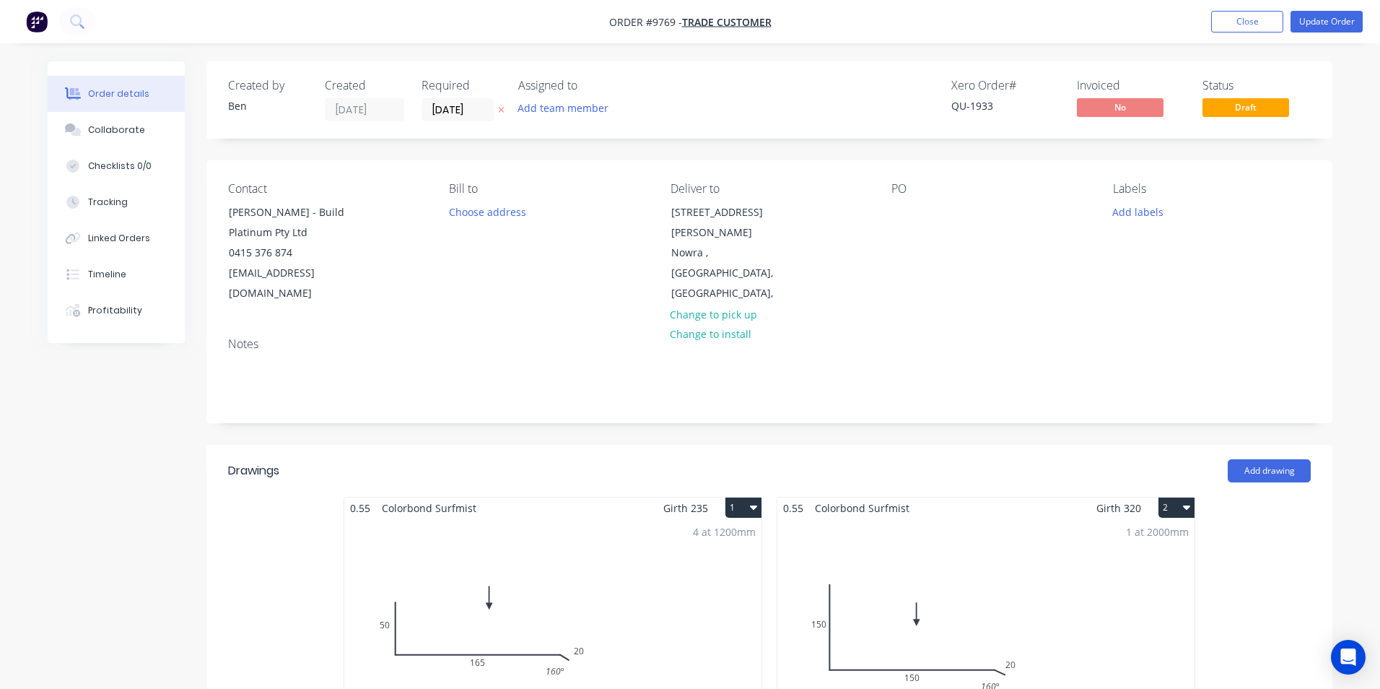
type input "$3.56"
type input "41.57"
type input "$5.04"
type input "$25.20"
type input "$2.34"
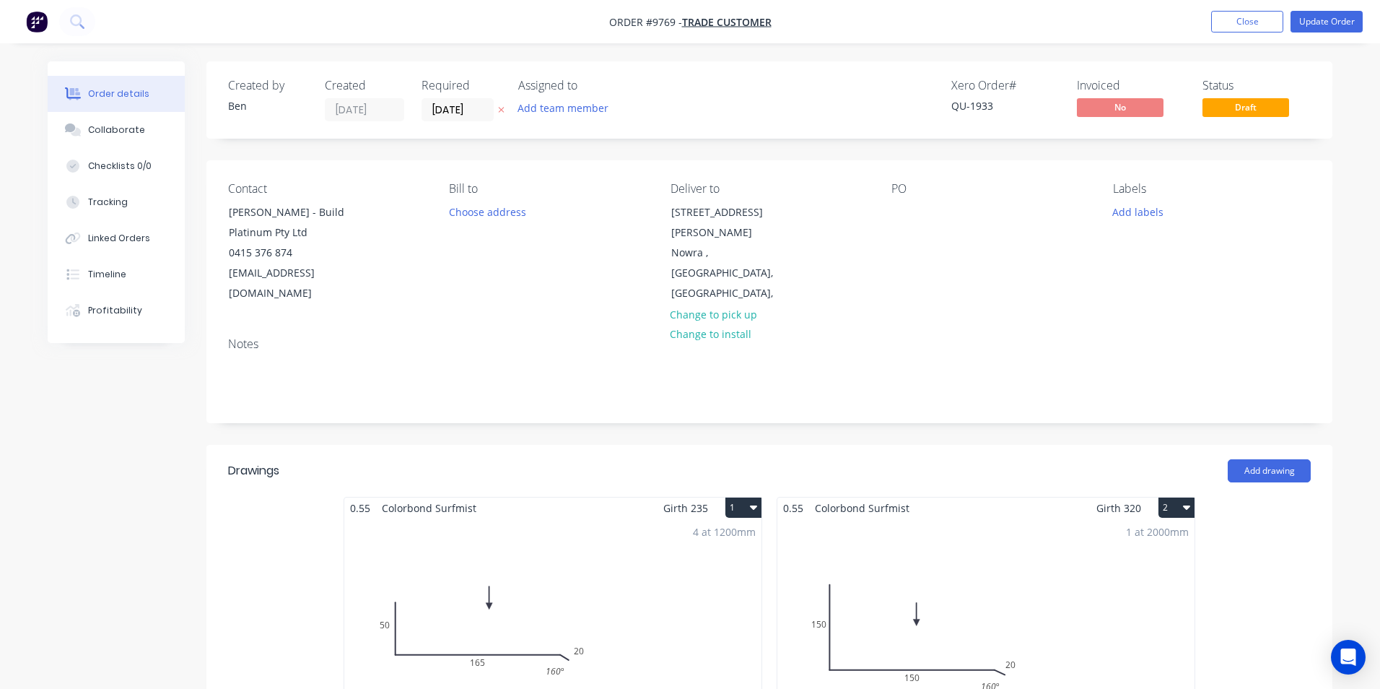
type input "66.67"
type input "$3.90"
type input "$156.00"
type input "$10.49"
type input "56.05"
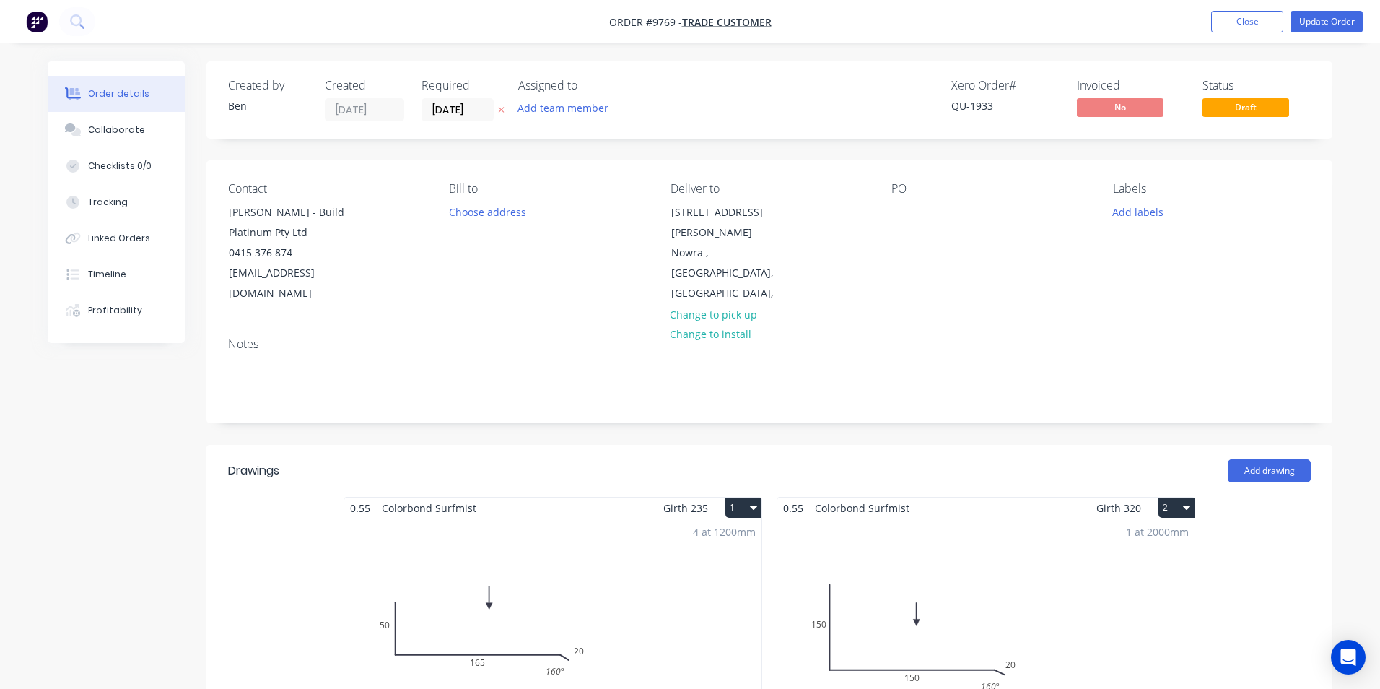
type input "$16.37"
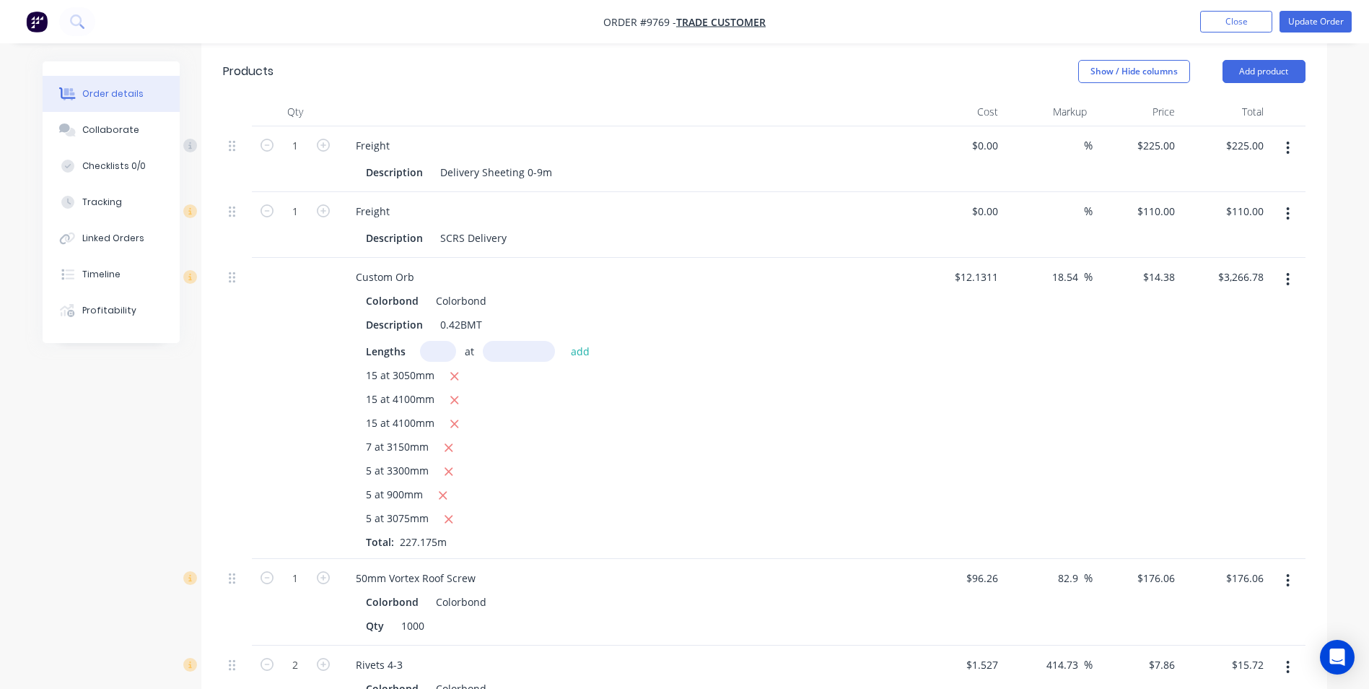
scroll to position [1227, 0]
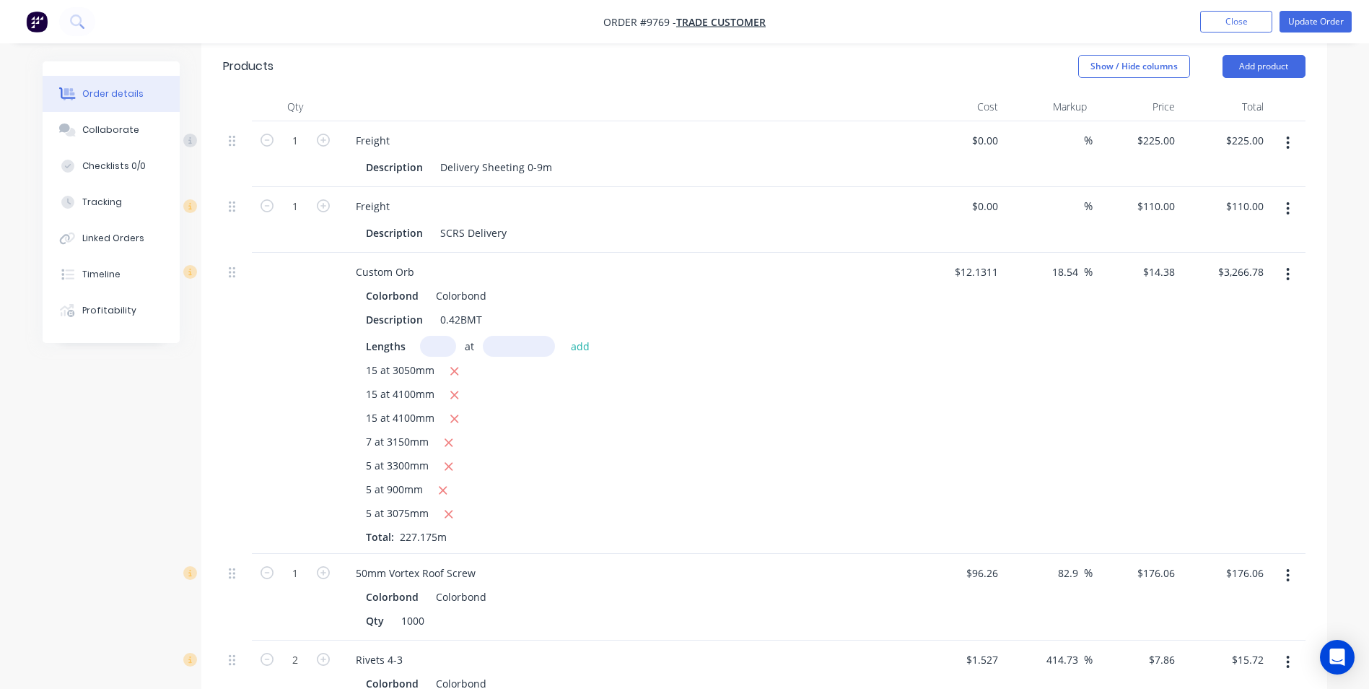
click at [1288, 266] on icon "button" at bounding box center [1288, 274] width 4 height 16
click at [1202, 302] on div "Edit" at bounding box center [1236, 312] width 111 height 21
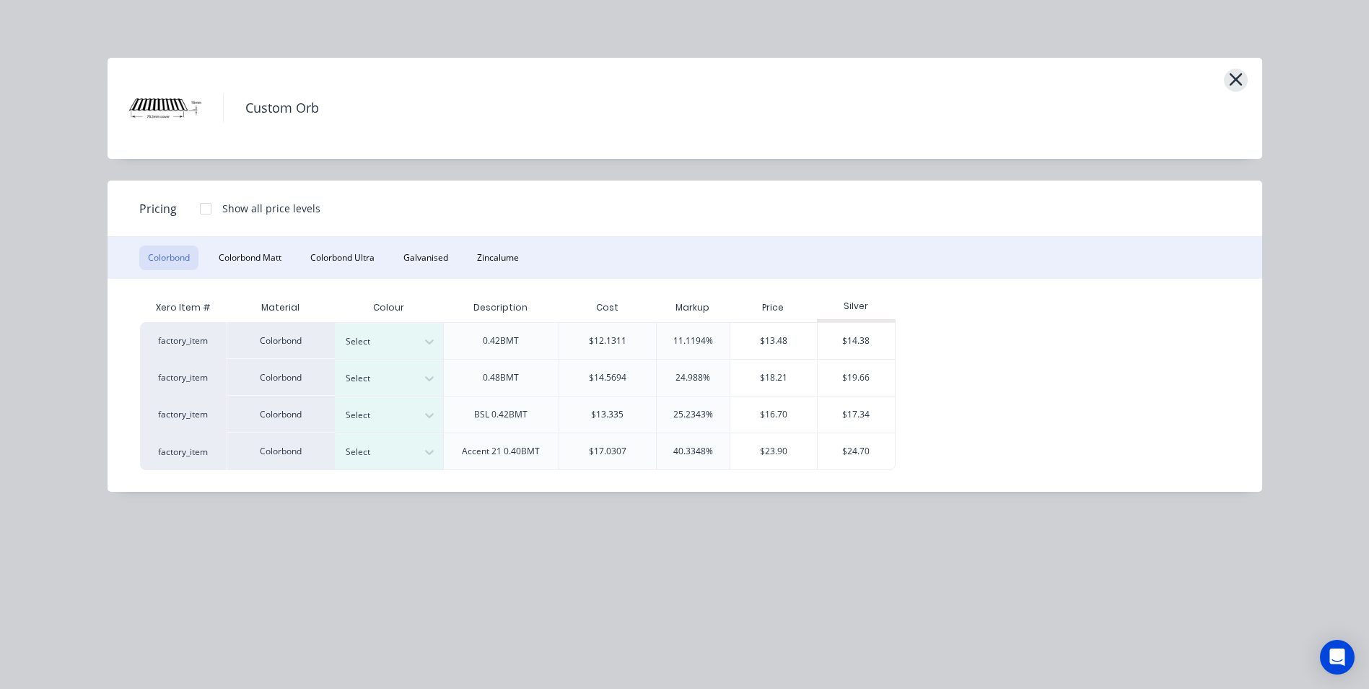
click at [1244, 75] on button "button" at bounding box center [1236, 80] width 24 height 23
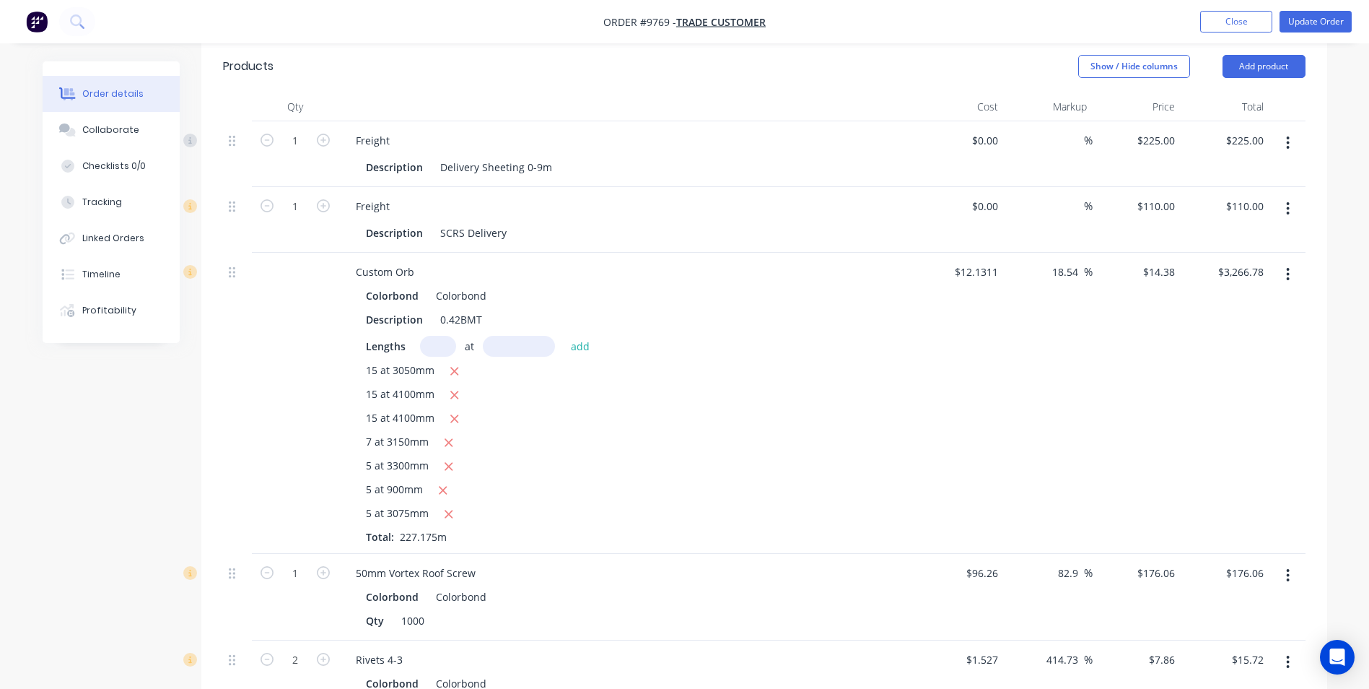
scroll to position [1155, 0]
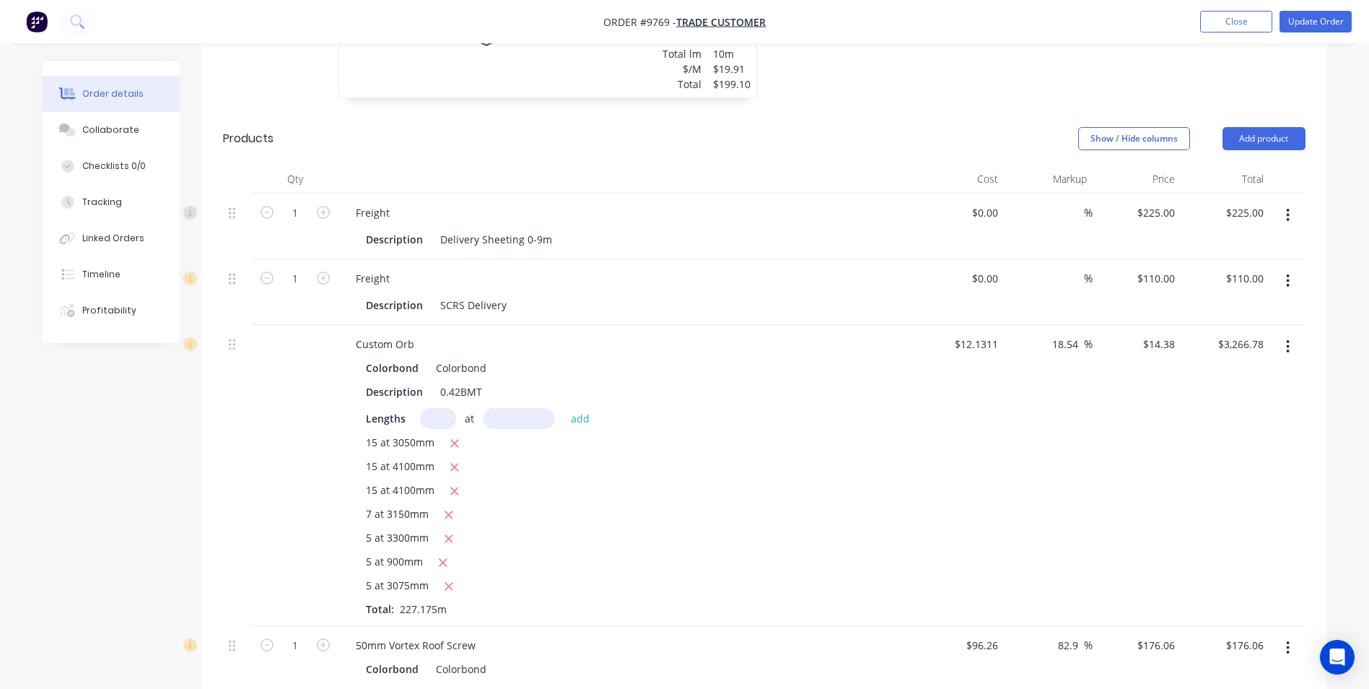
click at [1290, 338] on icon "button" at bounding box center [1288, 346] width 4 height 16
click at [1238, 374] on div "Edit" at bounding box center [1236, 384] width 111 height 21
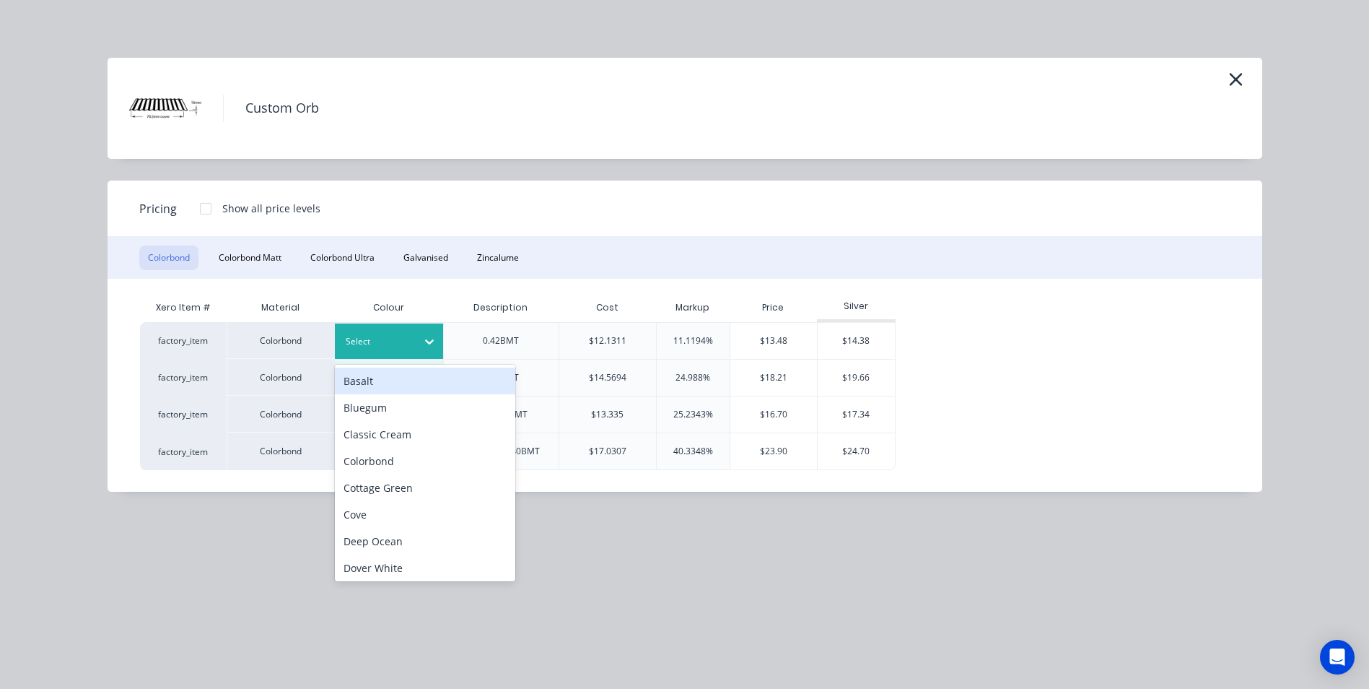
click at [408, 341] on div at bounding box center [378, 341] width 65 height 16
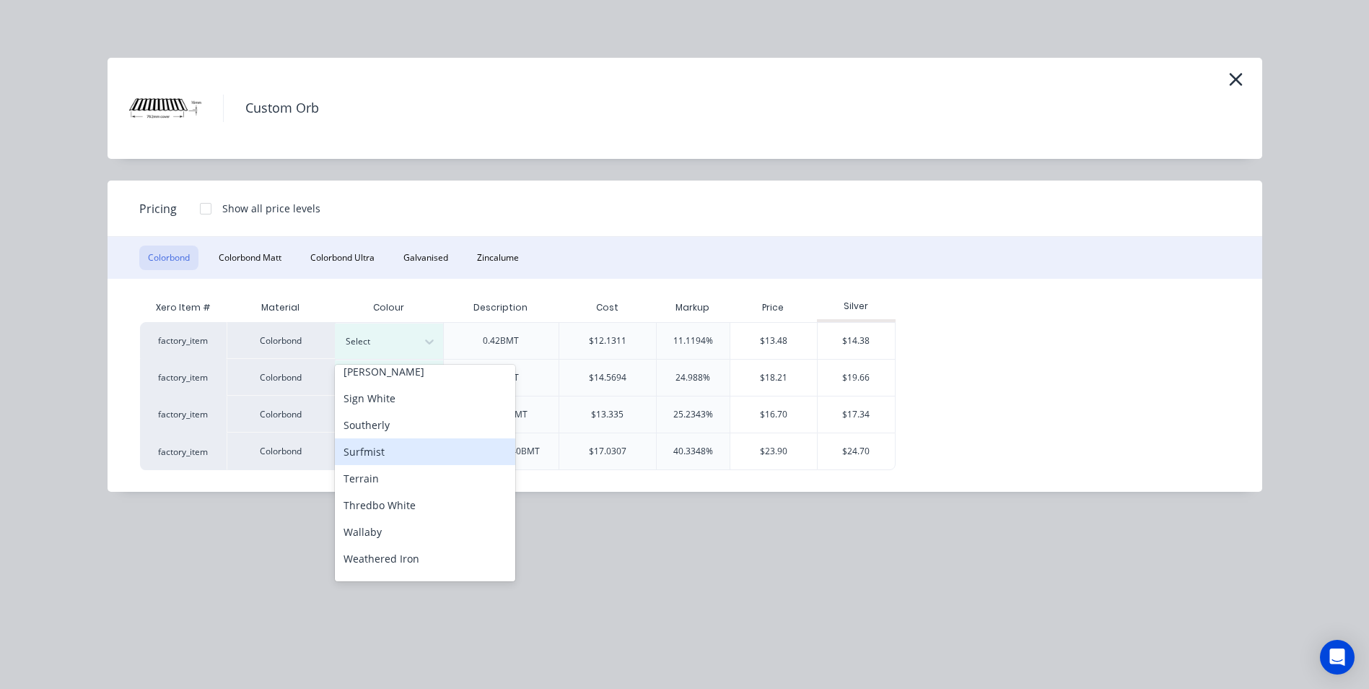
scroll to position [505, 0]
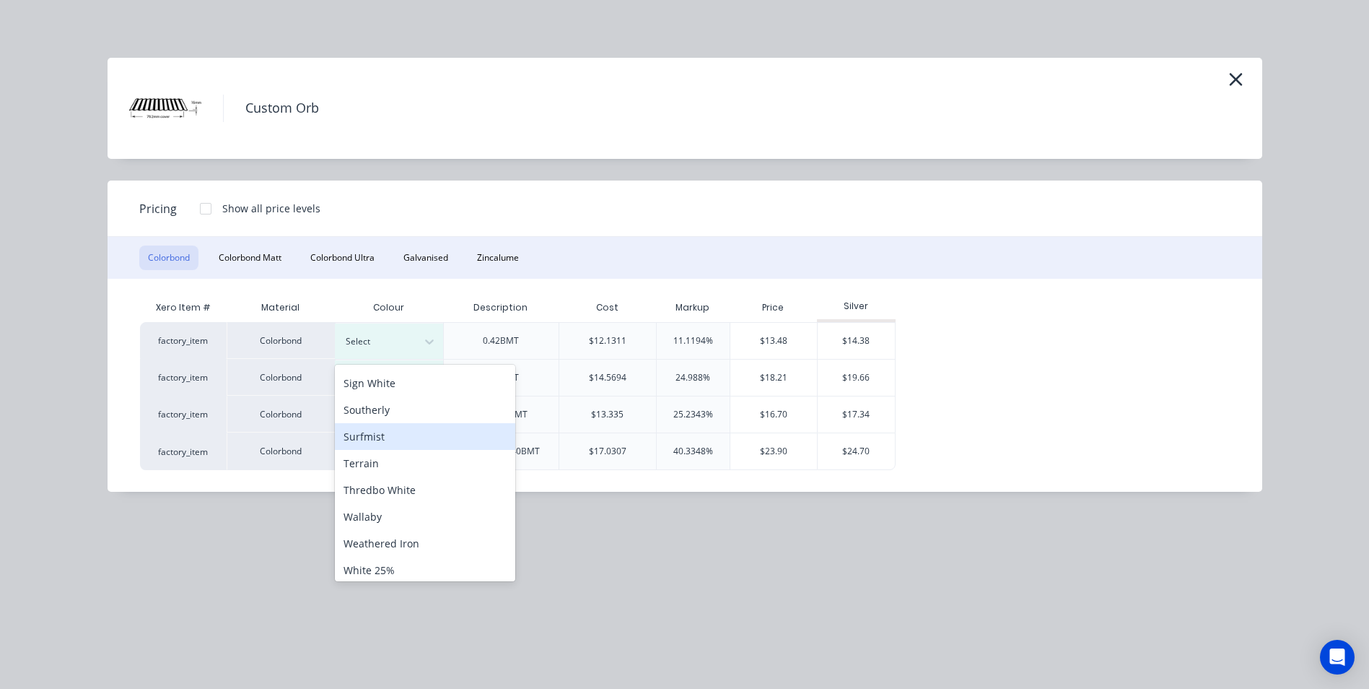
click at [401, 440] on div "Surfmist" at bounding box center [425, 436] width 180 height 27
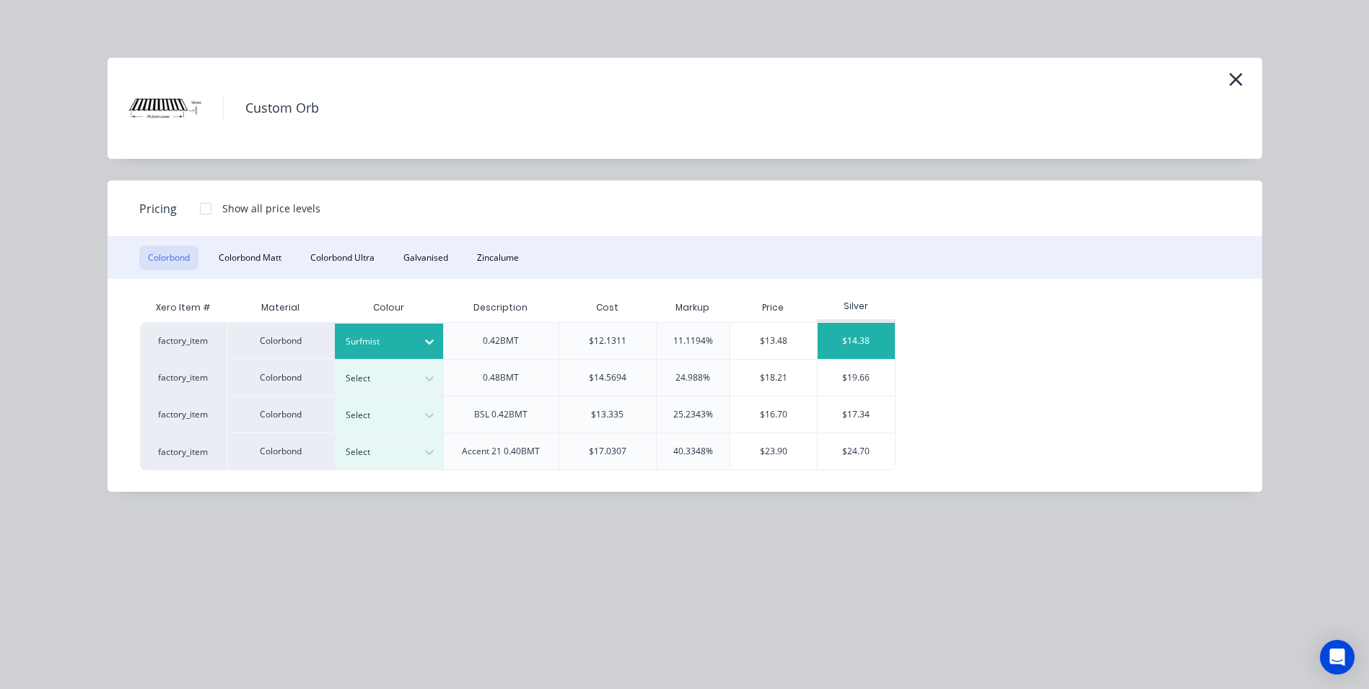
click at [855, 356] on div "$14.38" at bounding box center [856, 341] width 77 height 36
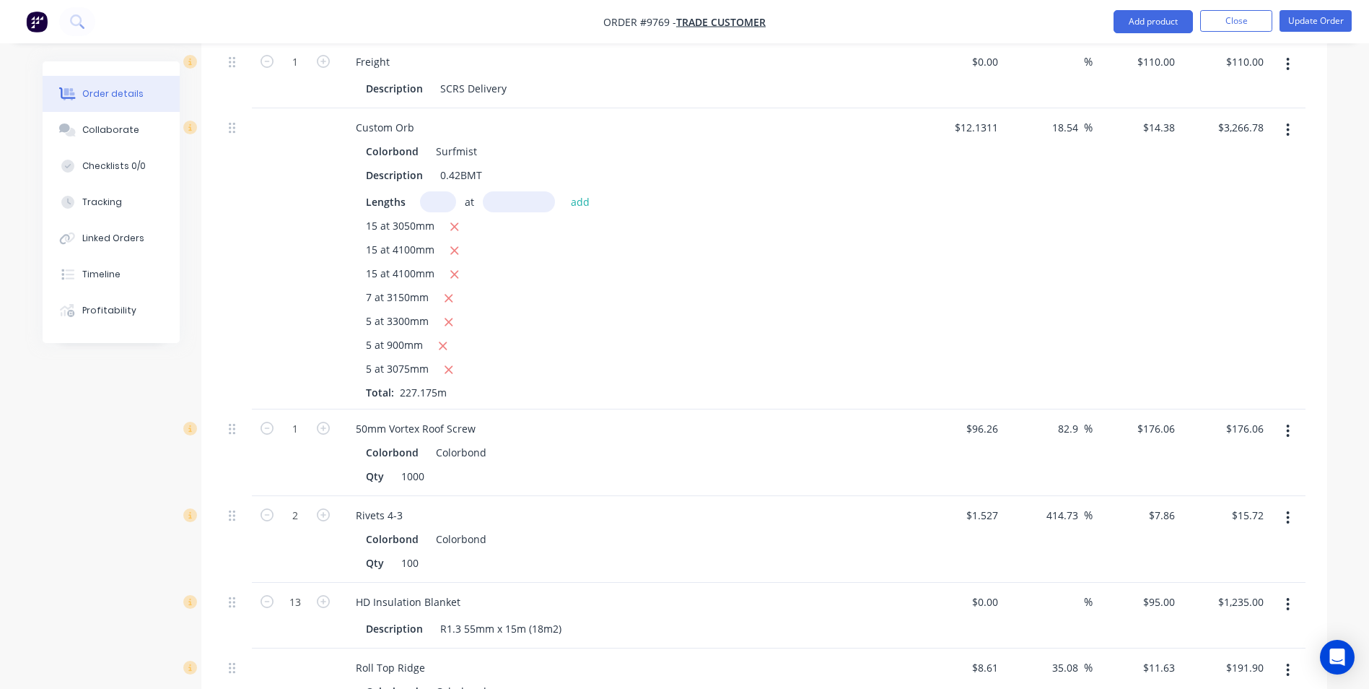
scroll to position [1443, 0]
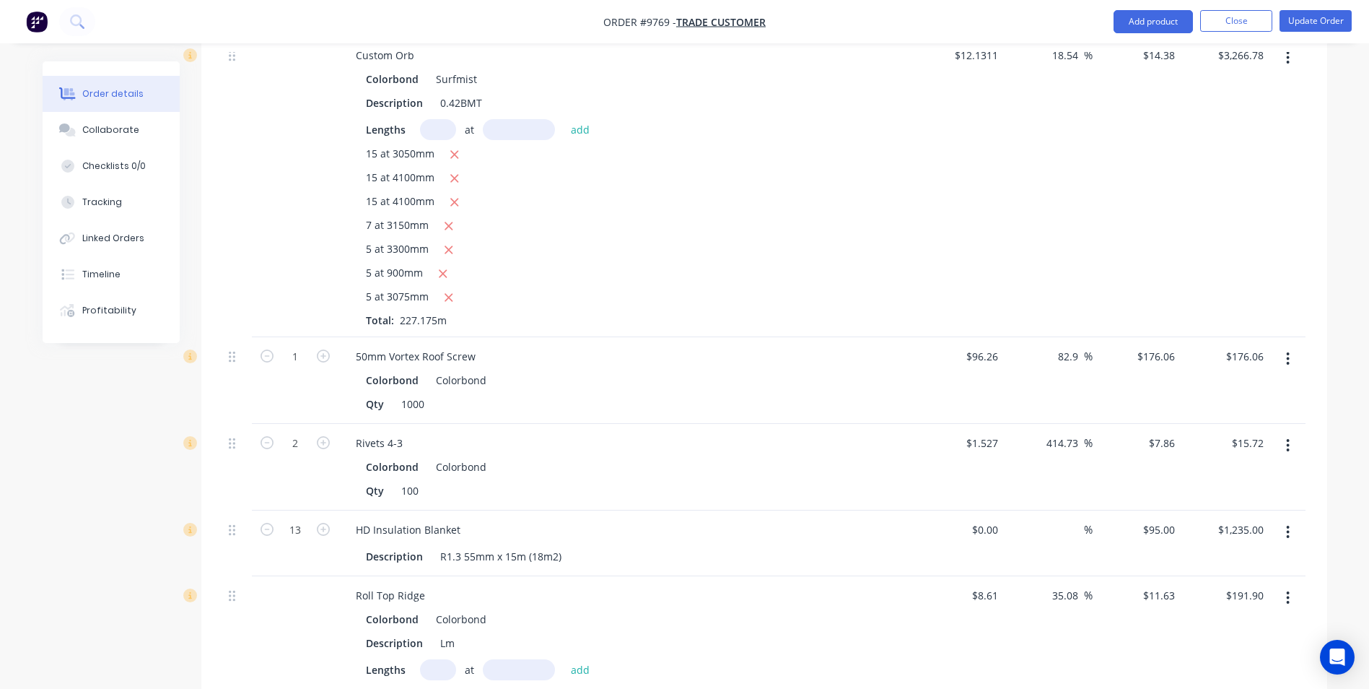
click at [1288, 351] on icon "button" at bounding box center [1288, 359] width 4 height 16
click at [1248, 386] on div "Edit" at bounding box center [1236, 396] width 111 height 21
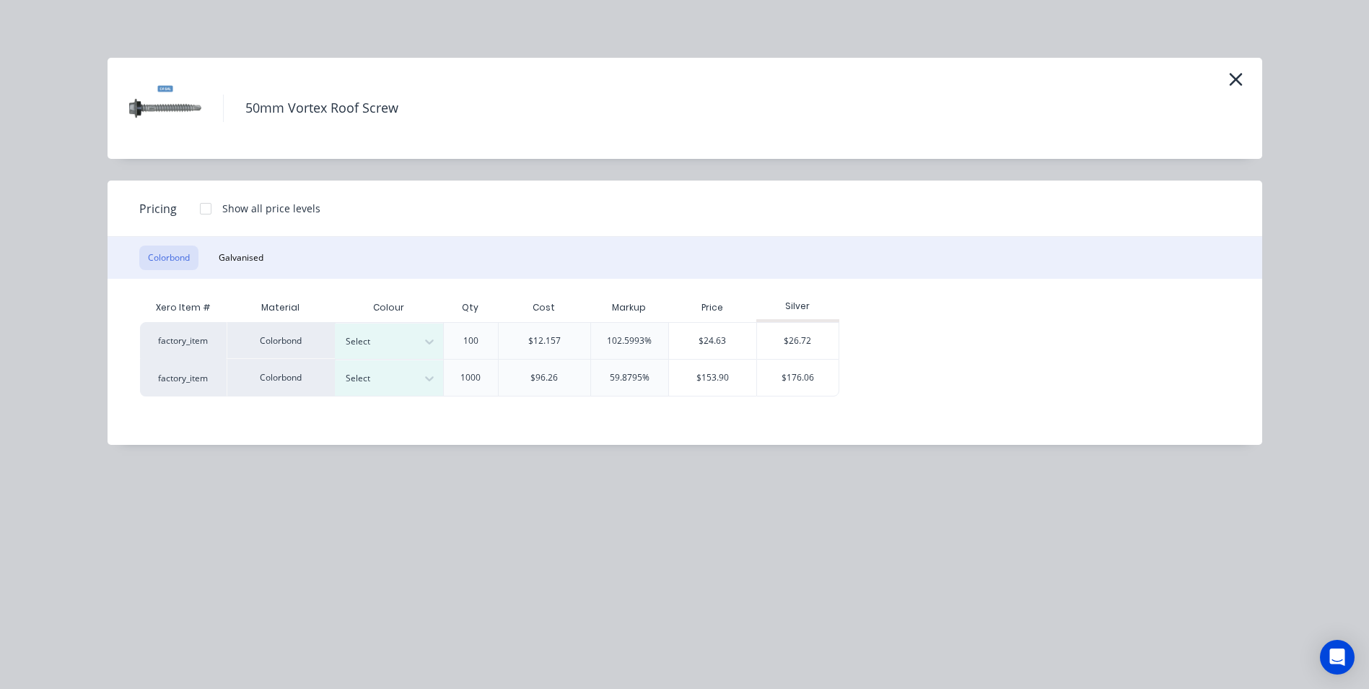
click at [1220, 79] on div "50mm Vortex Roof Screw" at bounding box center [684, 108] width 1111 height 72
click at [1223, 79] on div "50mm Vortex Roof Screw" at bounding box center [684, 108] width 1111 height 72
click at [1226, 80] on button "button" at bounding box center [1236, 80] width 24 height 23
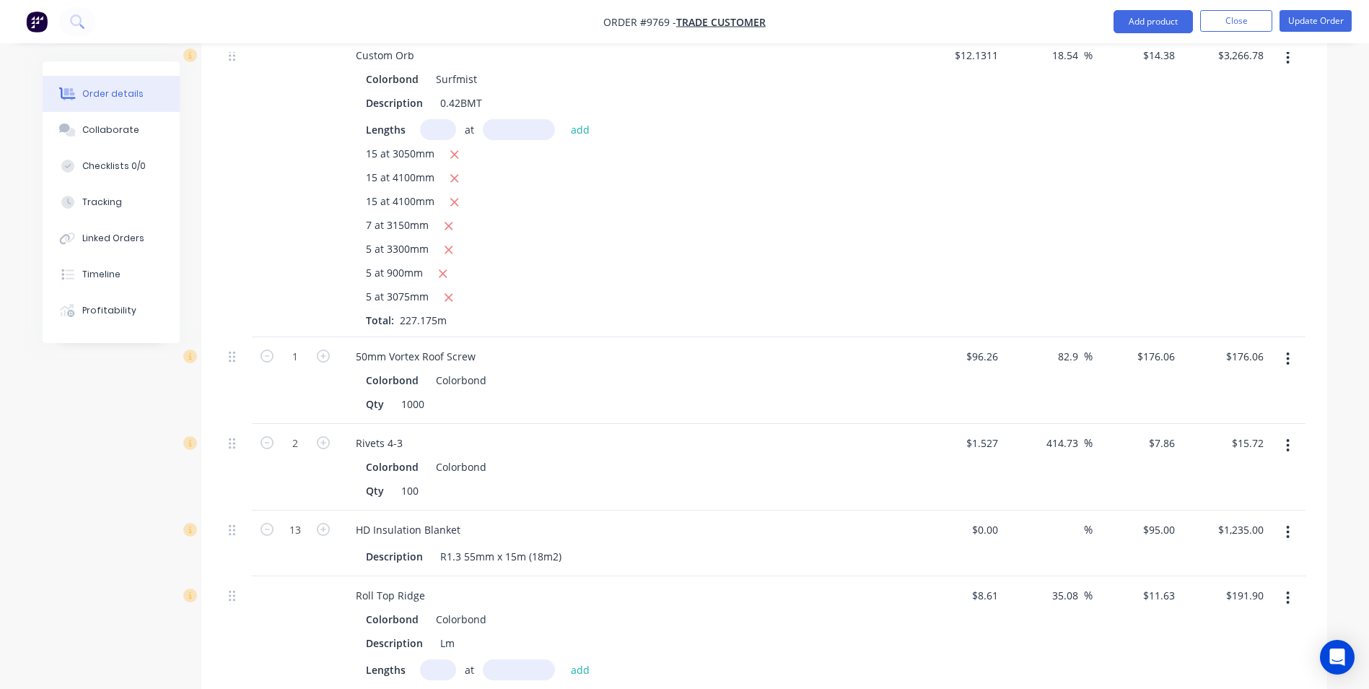
click at [1288, 351] on icon "button" at bounding box center [1288, 359] width 4 height 16
click at [1217, 386] on div "Edit" at bounding box center [1236, 396] width 111 height 21
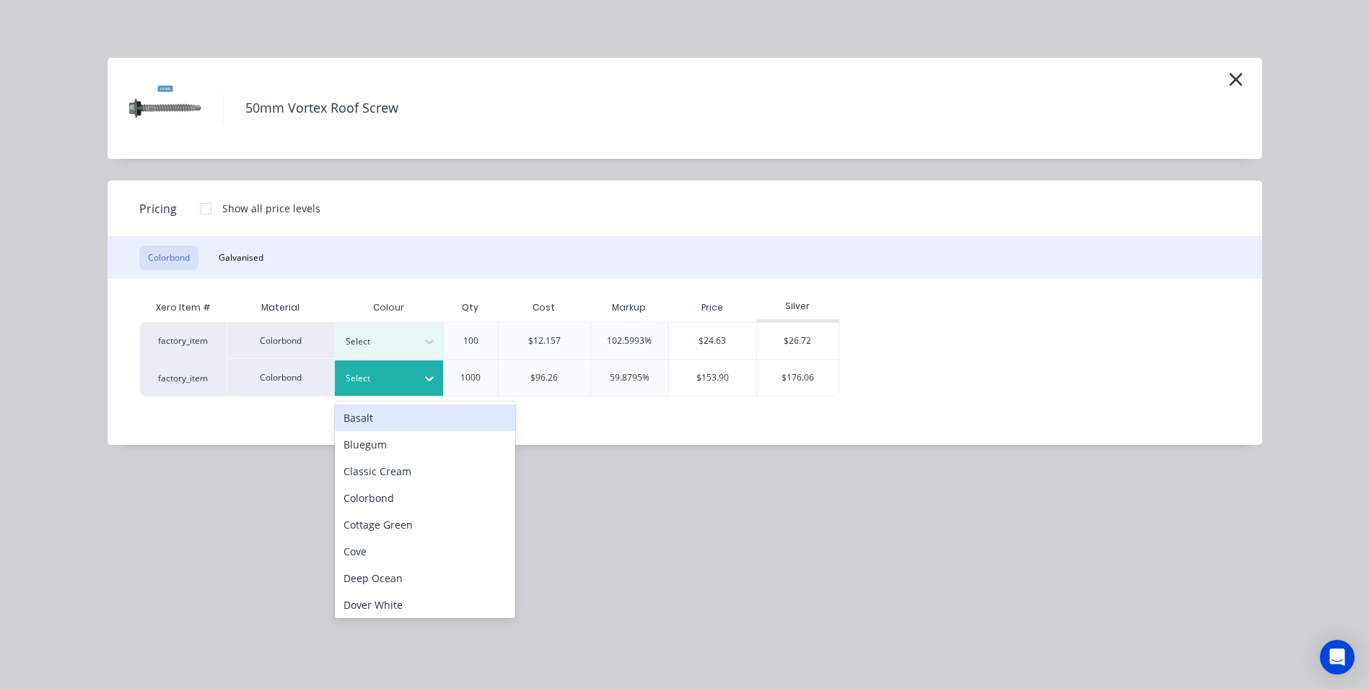
click at [380, 381] on div at bounding box center [378, 378] width 65 height 16
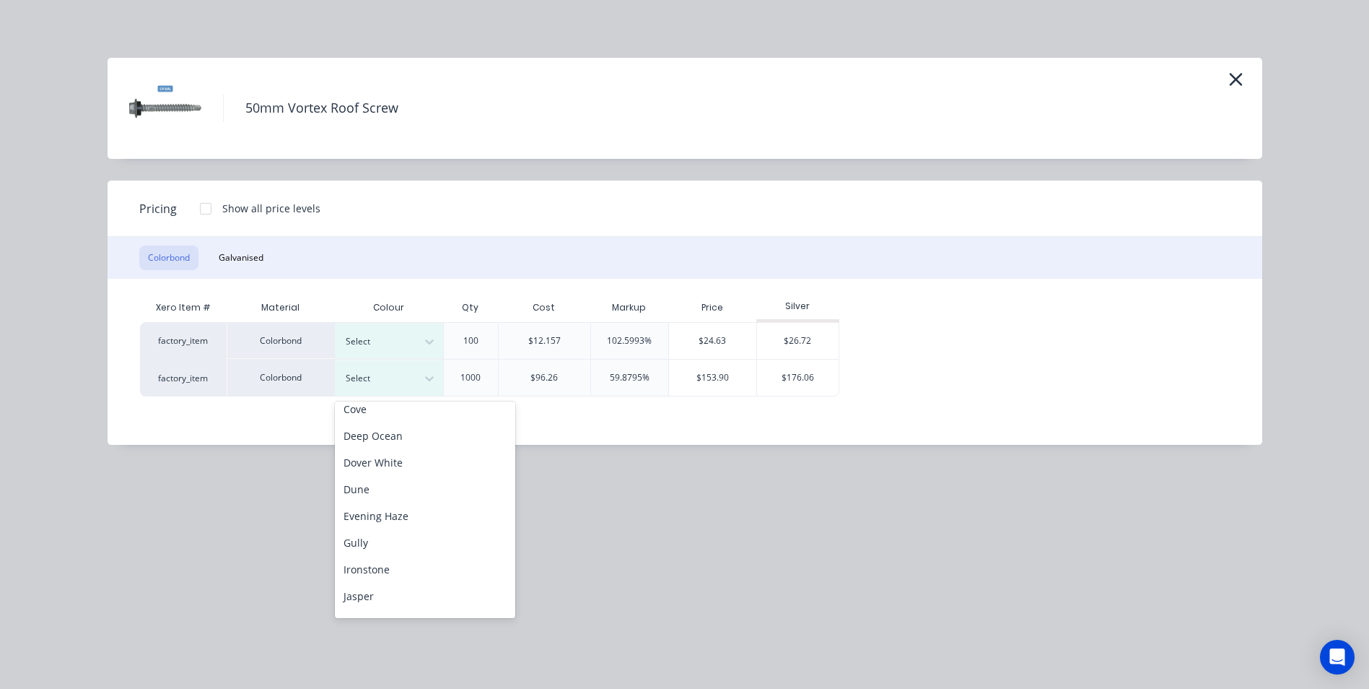
scroll to position [361, 0]
click at [377, 612] on div "Surfmist" at bounding box center [425, 617] width 180 height 27
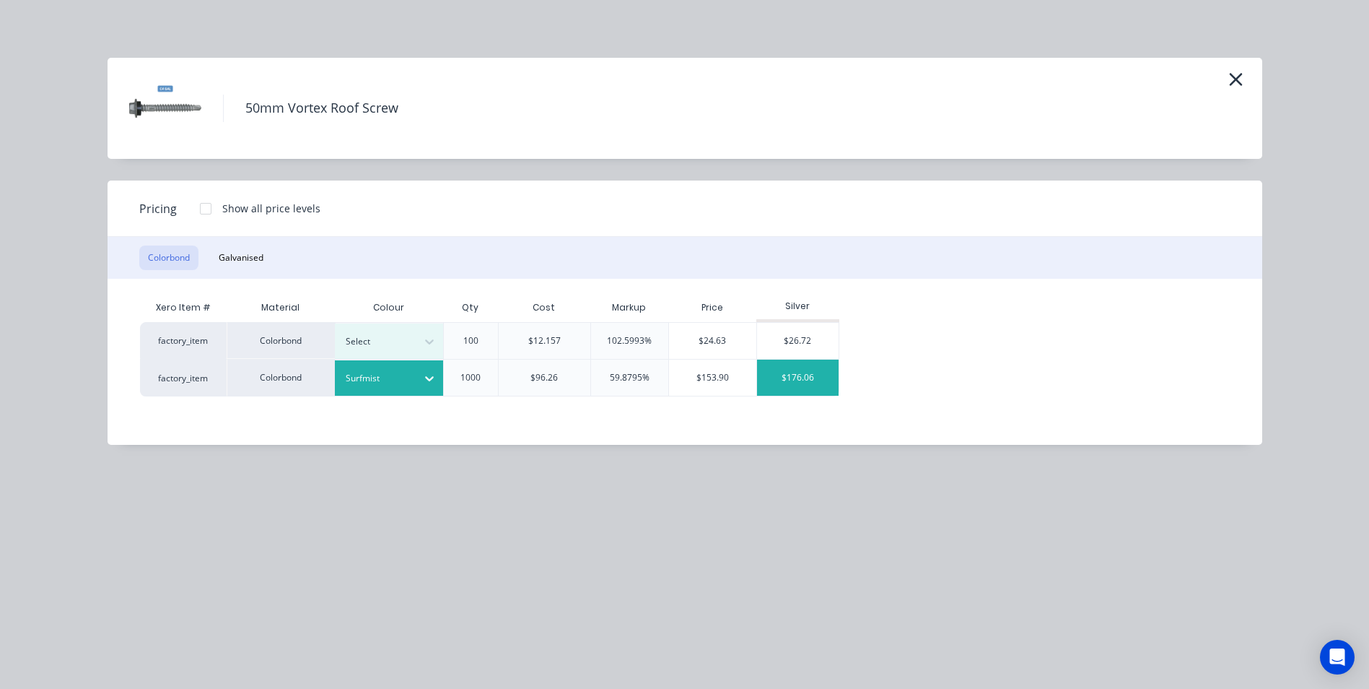
click at [800, 371] on div "$176.06" at bounding box center [798, 377] width 82 height 36
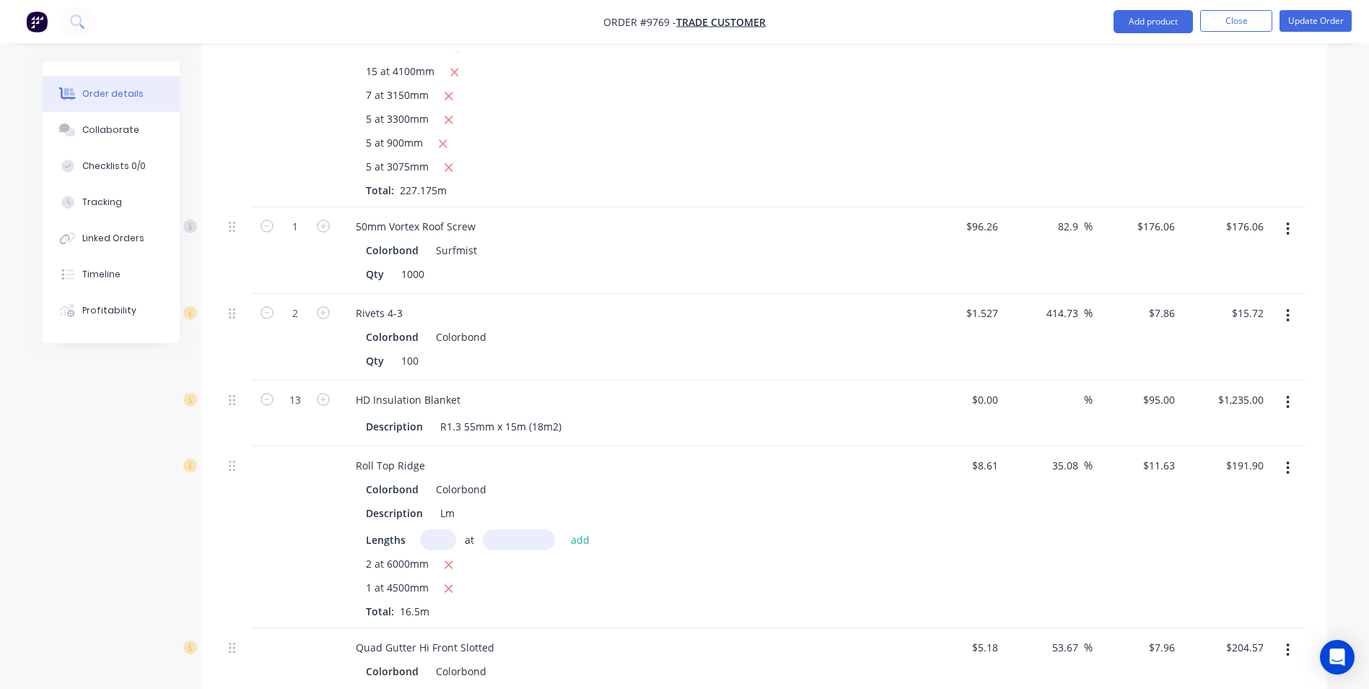
scroll to position [1588, 0]
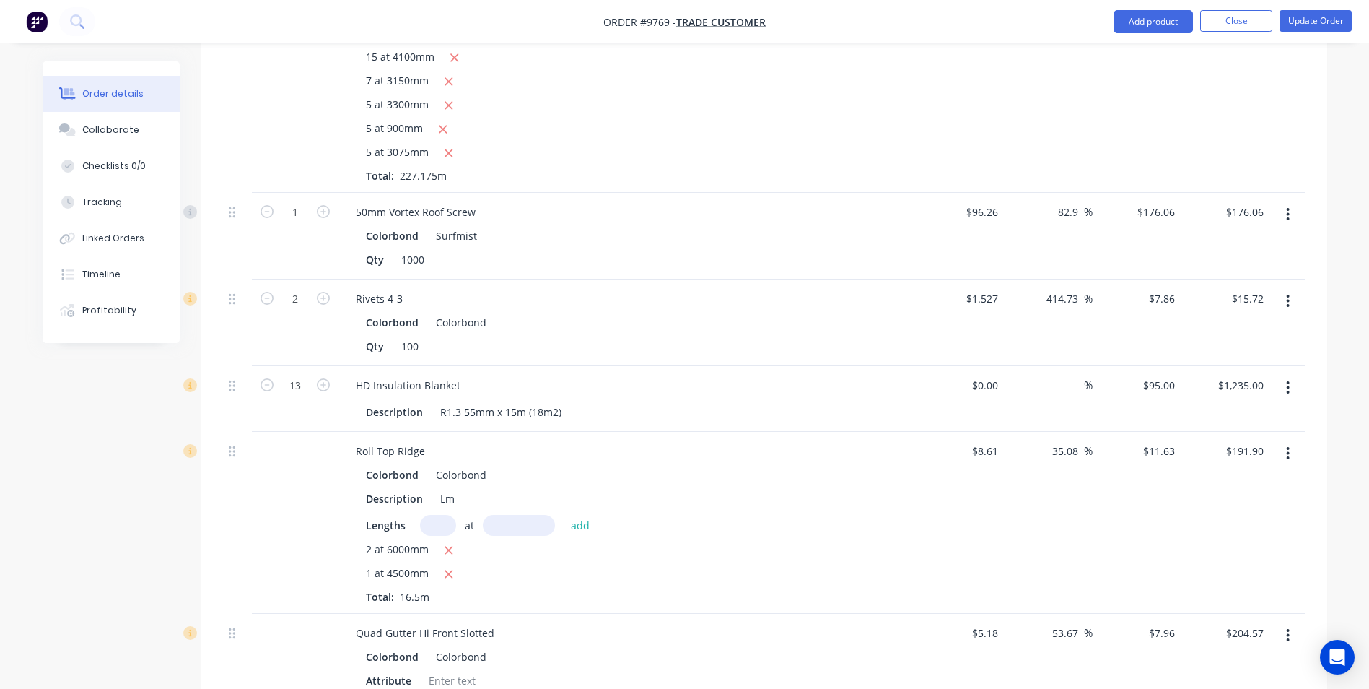
click at [1281, 288] on button "button" at bounding box center [1288, 301] width 34 height 26
click at [1226, 328] on div "Edit" at bounding box center [1236, 338] width 111 height 21
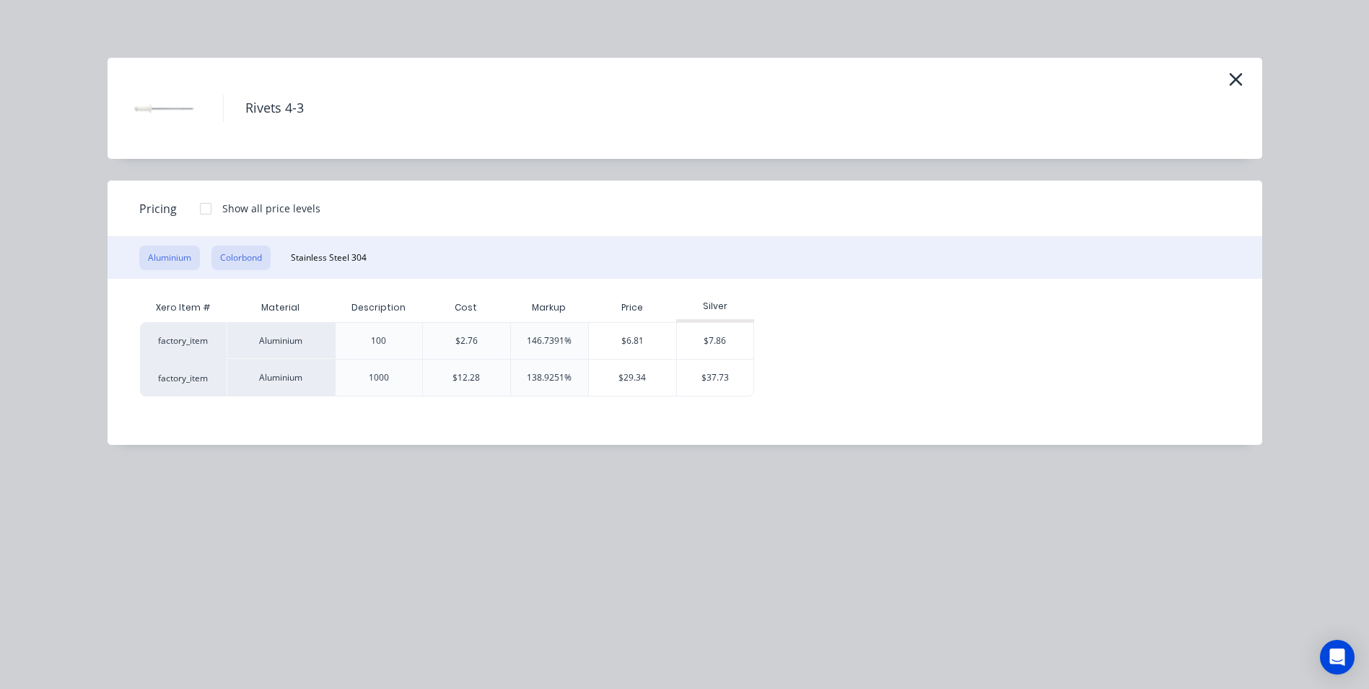
click at [263, 264] on button "Colorbond" at bounding box center [240, 257] width 59 height 25
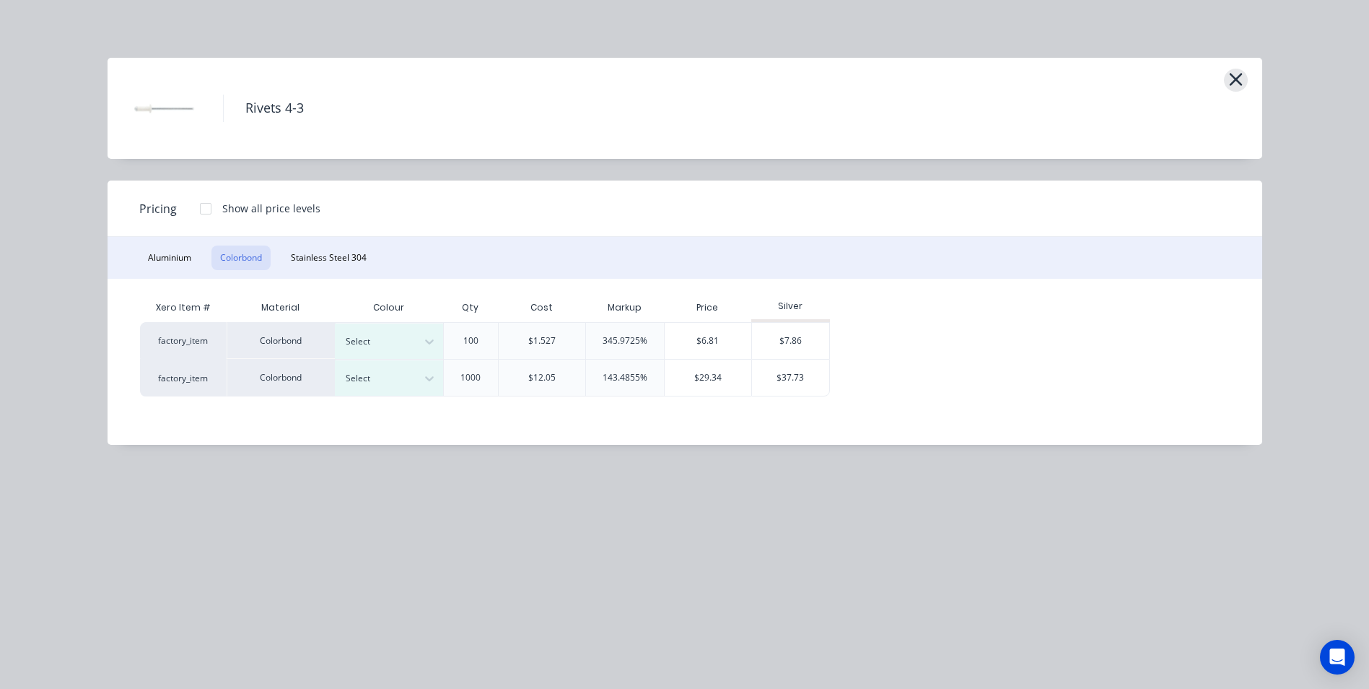
click at [1233, 79] on icon "button" at bounding box center [1235, 79] width 15 height 20
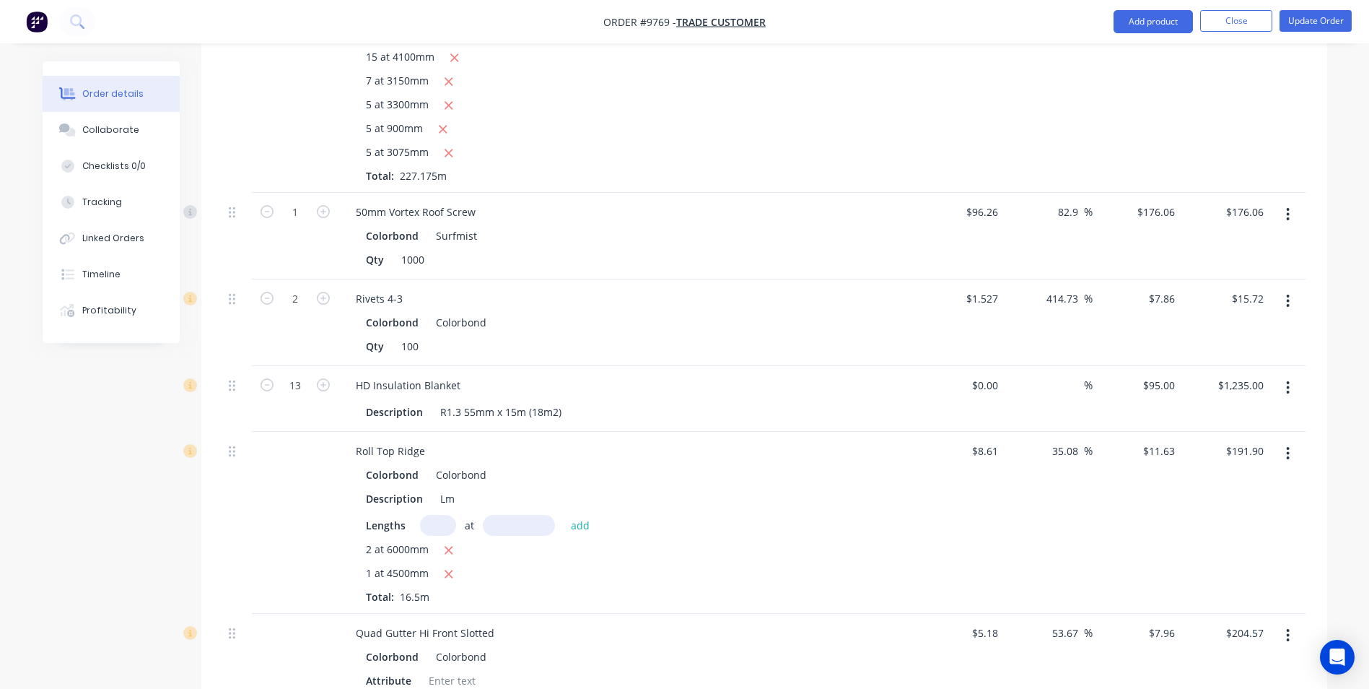
click at [1295, 288] on button "button" at bounding box center [1288, 301] width 34 height 26
click at [1241, 324] on button "Edit" at bounding box center [1236, 338] width 137 height 29
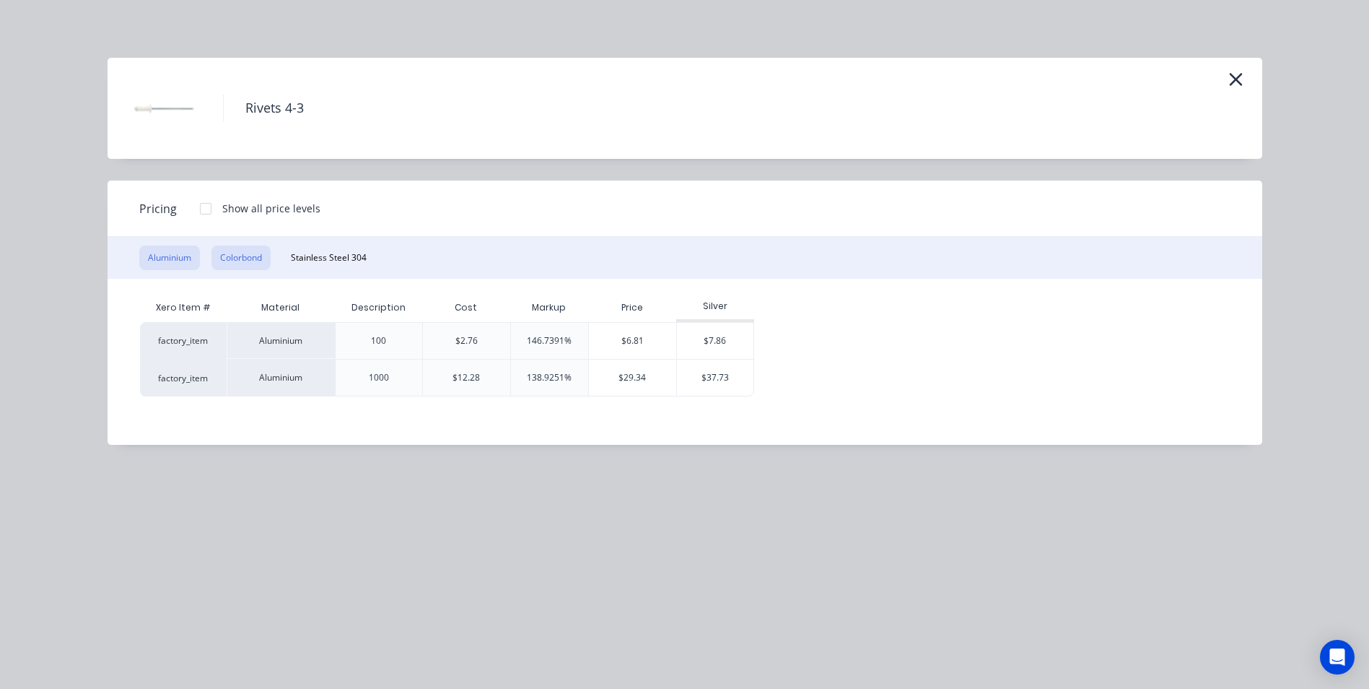
click at [254, 260] on button "Colorbond" at bounding box center [240, 257] width 59 height 25
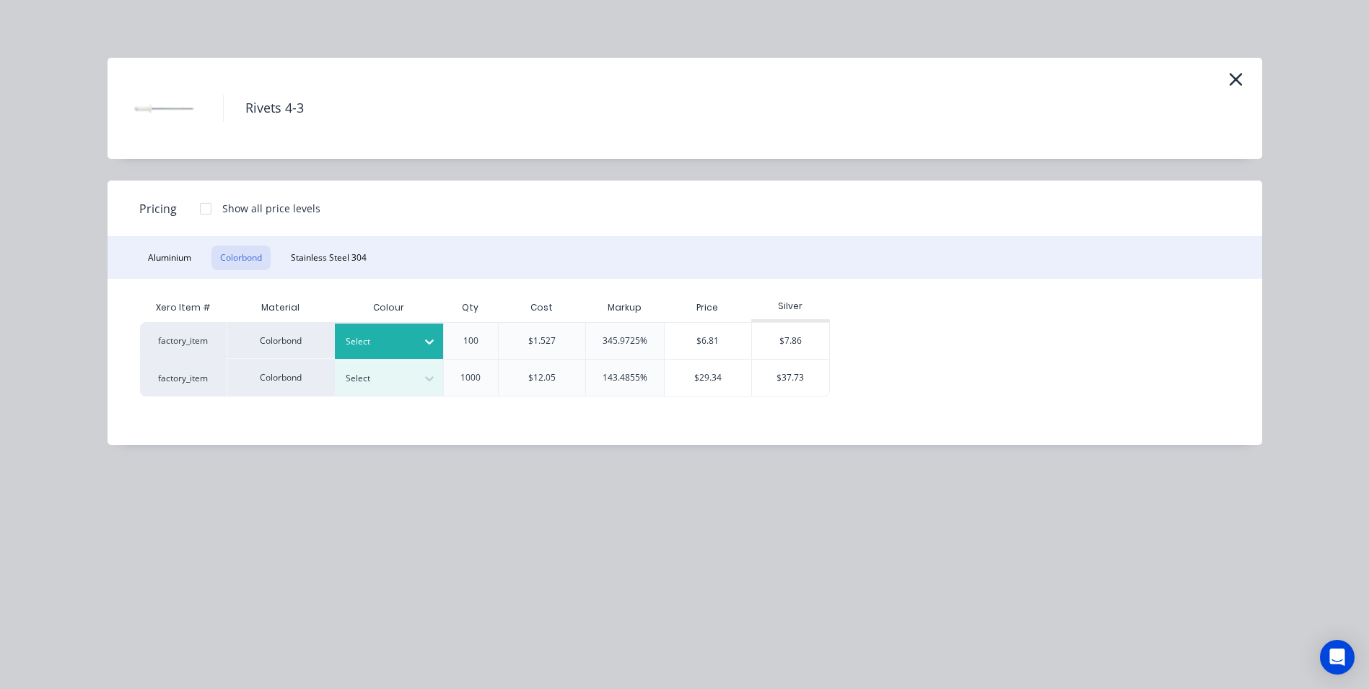
click at [398, 341] on div at bounding box center [378, 341] width 65 height 16
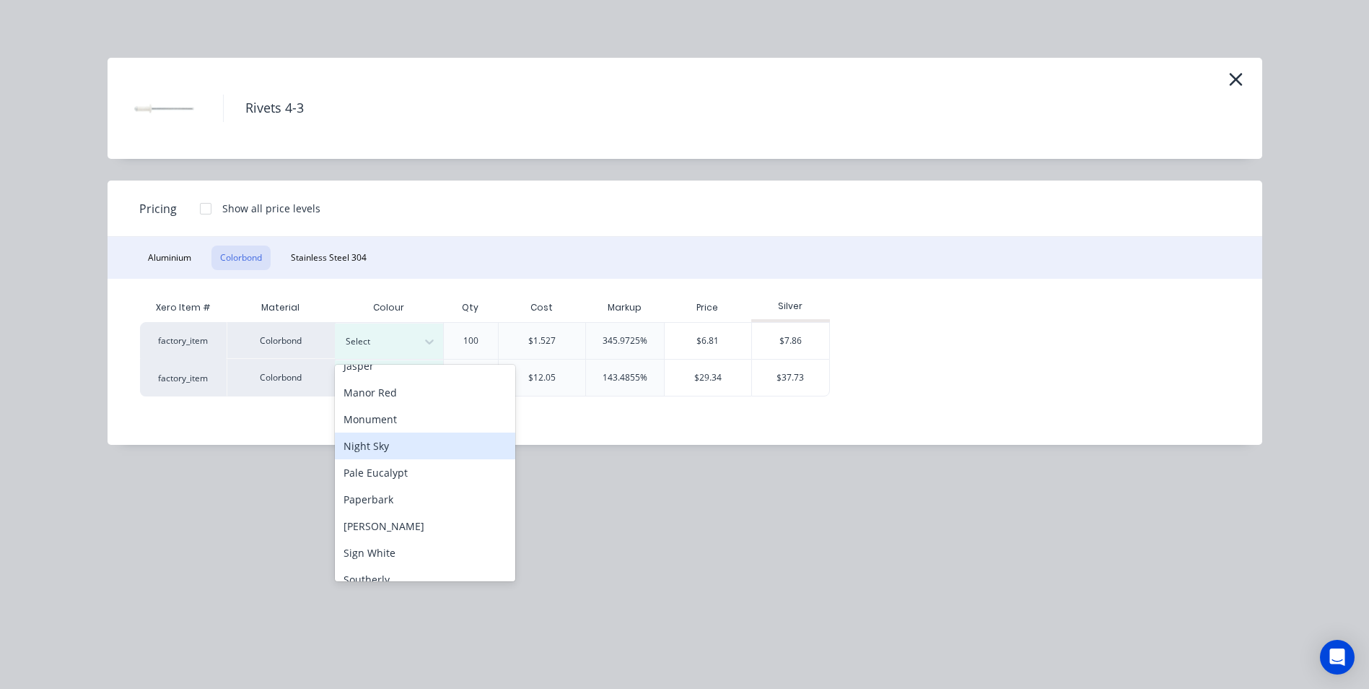
scroll to position [361, 0]
click at [393, 572] on div "Surfmist" at bounding box center [425, 580] width 180 height 27
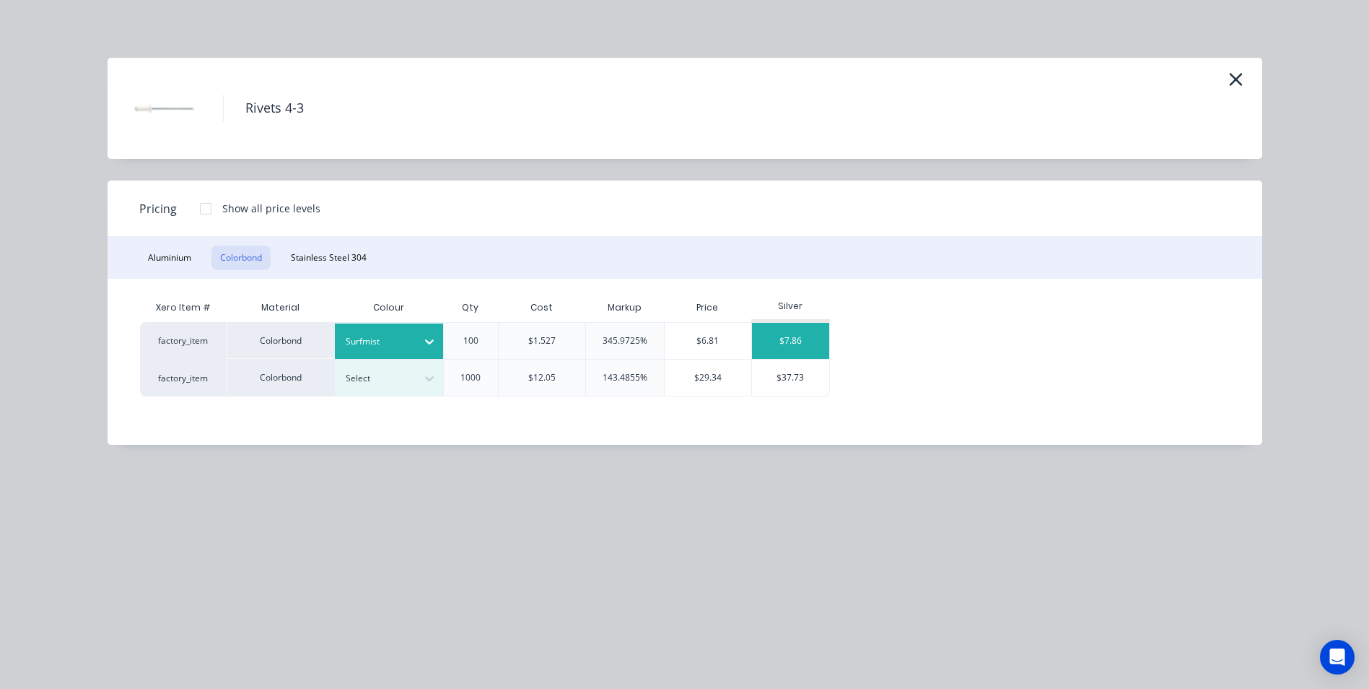
click at [799, 341] on div "$7.86" at bounding box center [790, 341] width 77 height 36
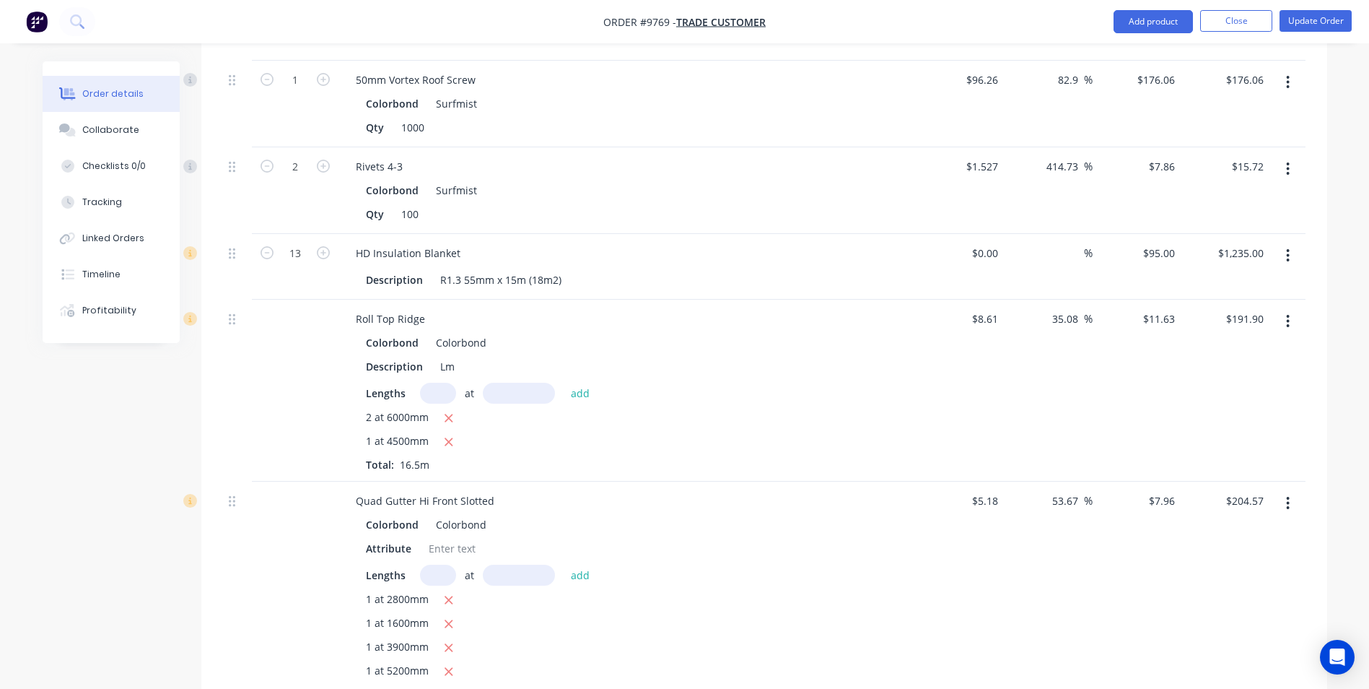
scroll to position [1732, 0]
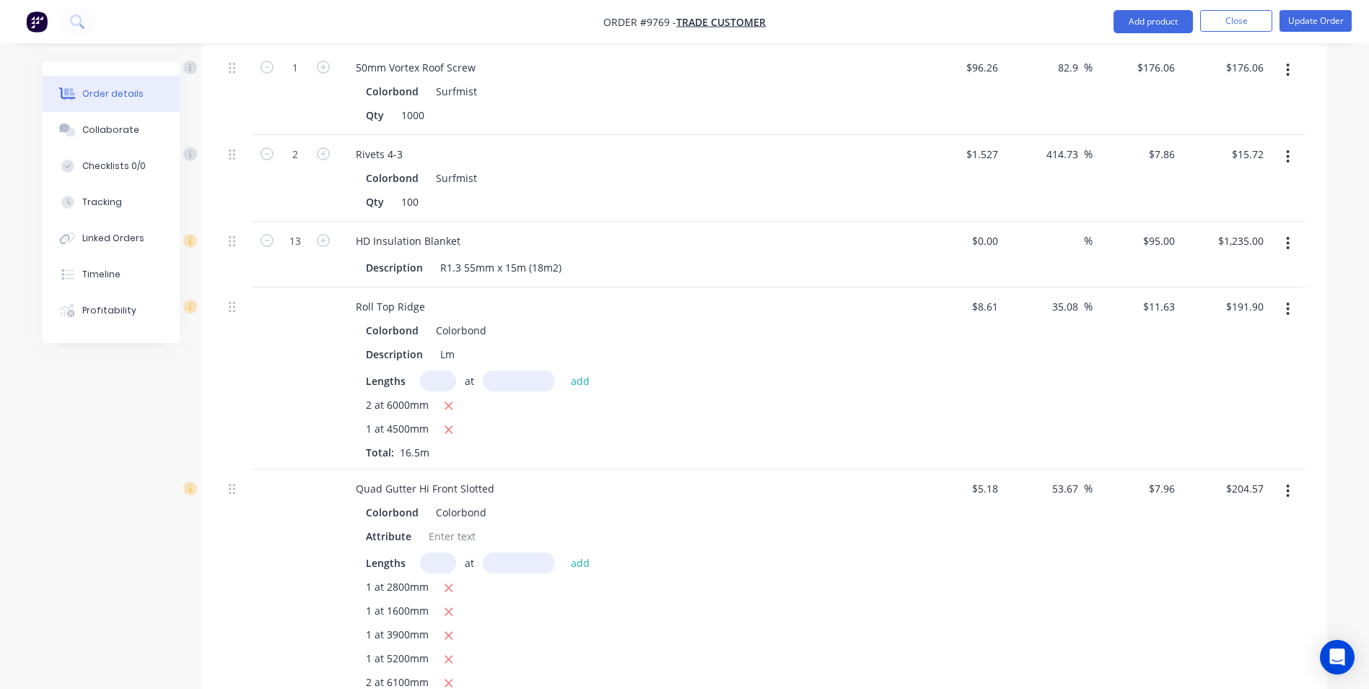
click at [1293, 296] on button "button" at bounding box center [1288, 309] width 34 height 26
click at [1231, 336] on div "Edit" at bounding box center [1236, 346] width 111 height 21
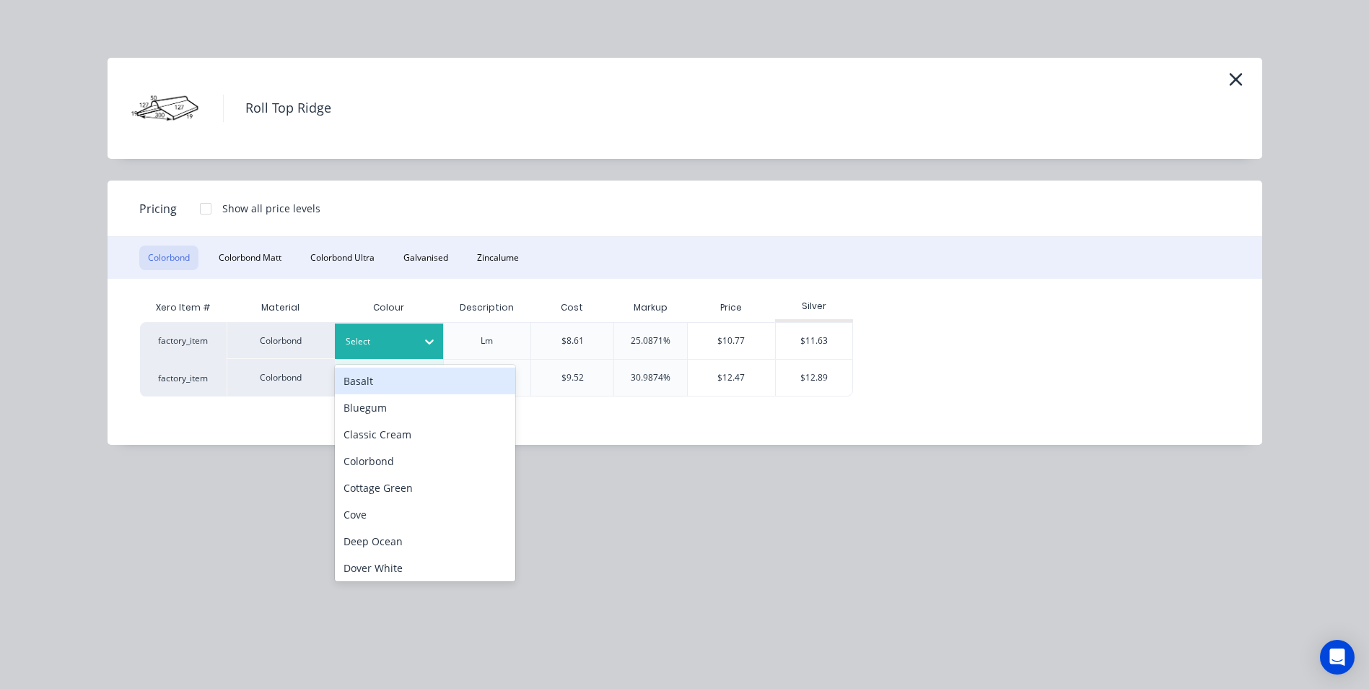
click at [405, 332] on div "Select" at bounding box center [376, 341] width 81 height 19
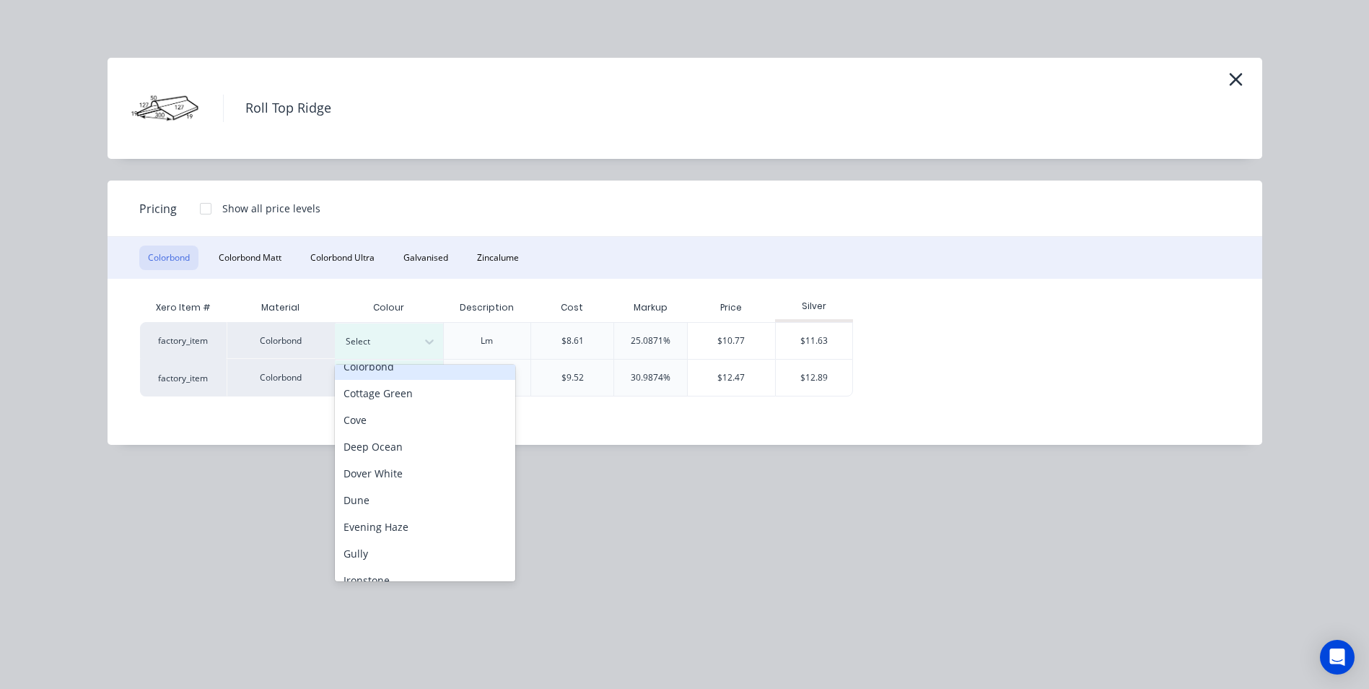
scroll to position [433, 0]
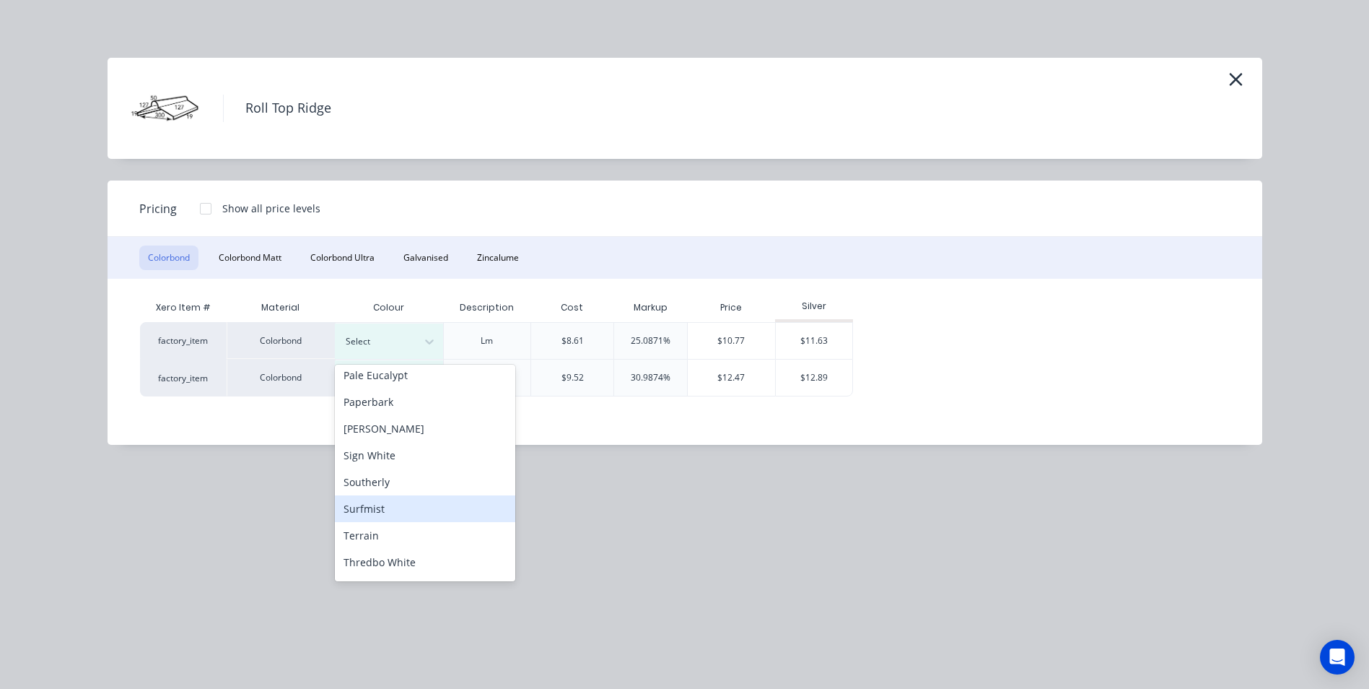
click at [412, 502] on div "Surfmist" at bounding box center [425, 508] width 180 height 27
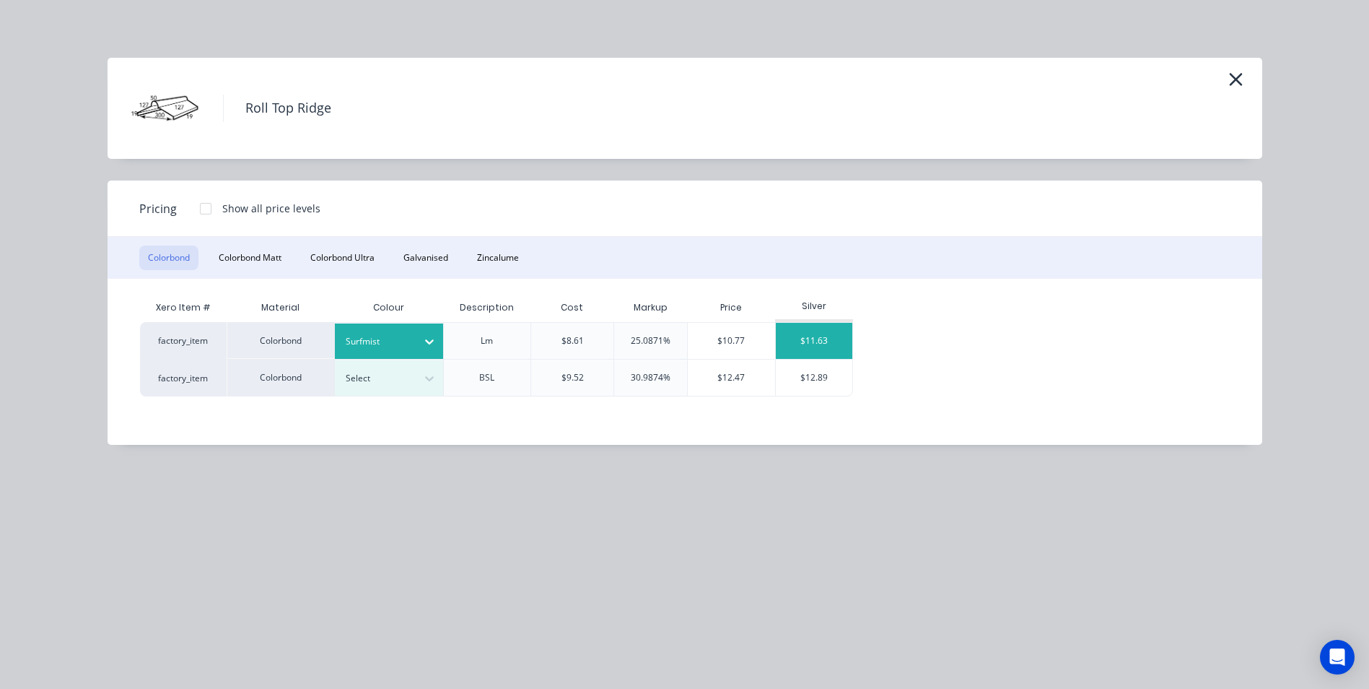
click at [842, 325] on div "$11.63" at bounding box center [814, 341] width 77 height 36
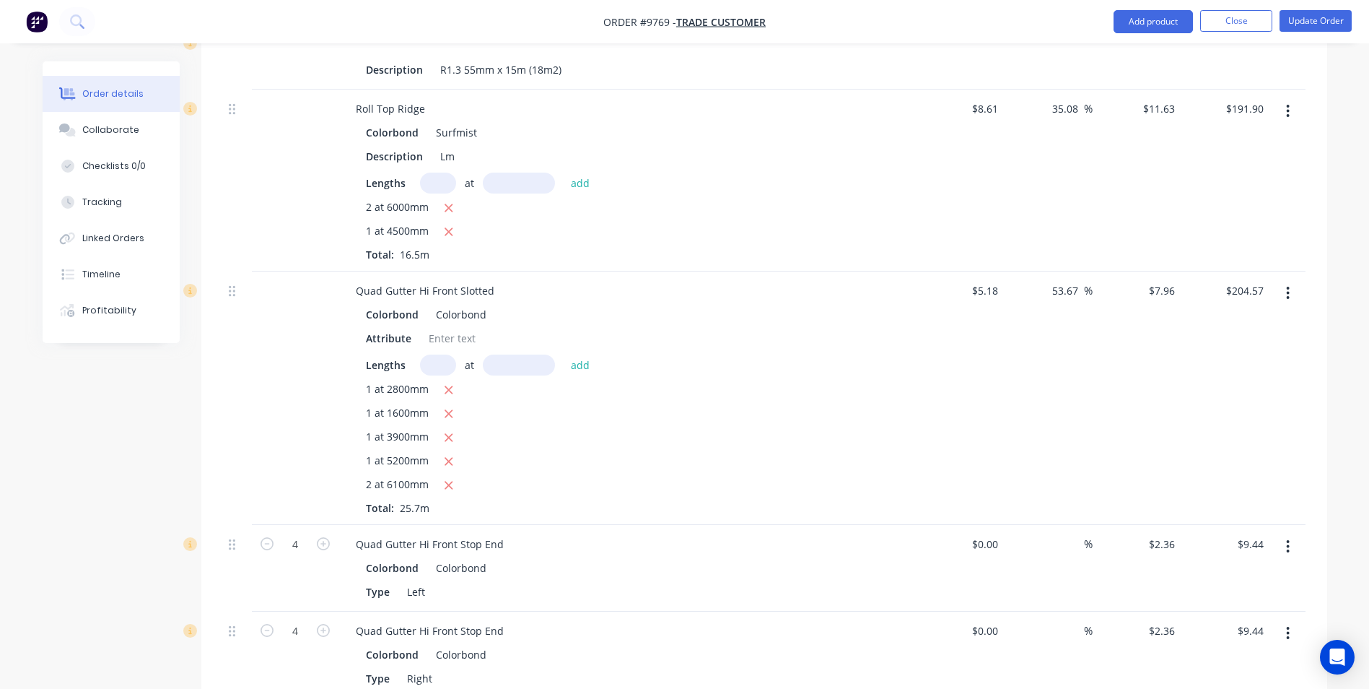
scroll to position [1949, 0]
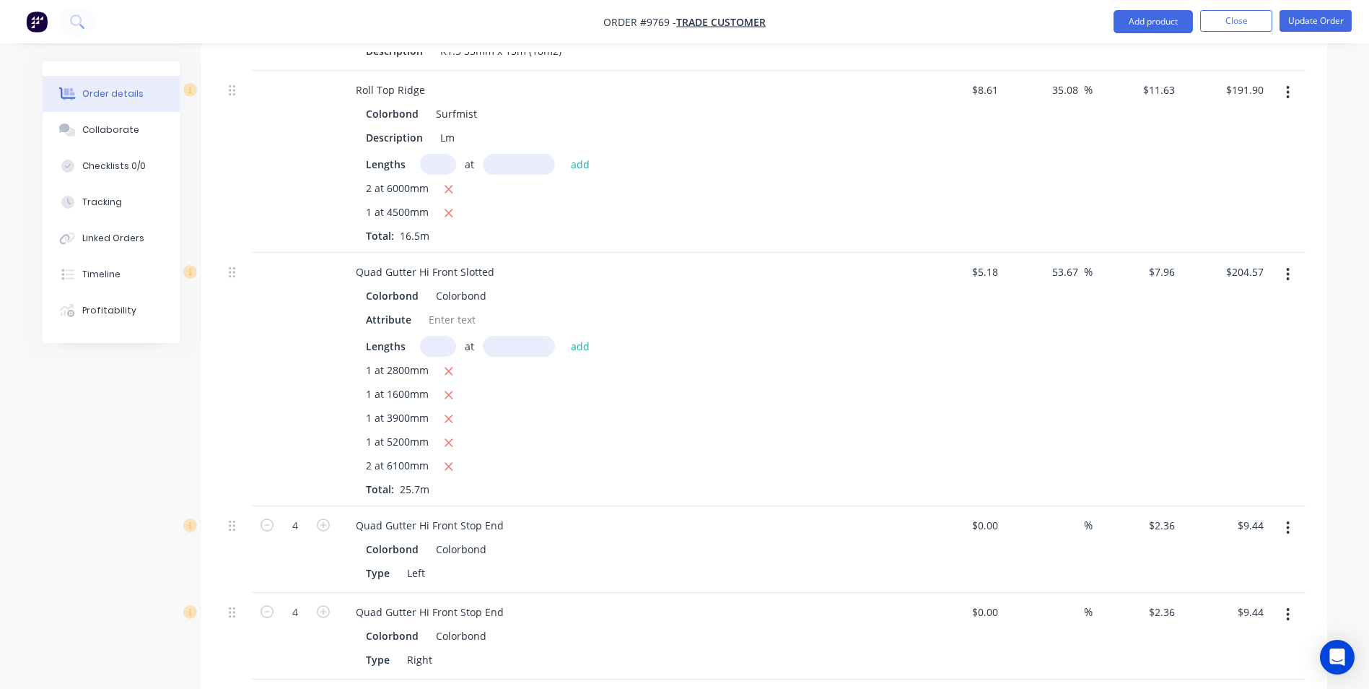
click at [1291, 261] on button "button" at bounding box center [1288, 274] width 34 height 26
click at [1228, 302] on div "Edit" at bounding box center [1236, 312] width 111 height 21
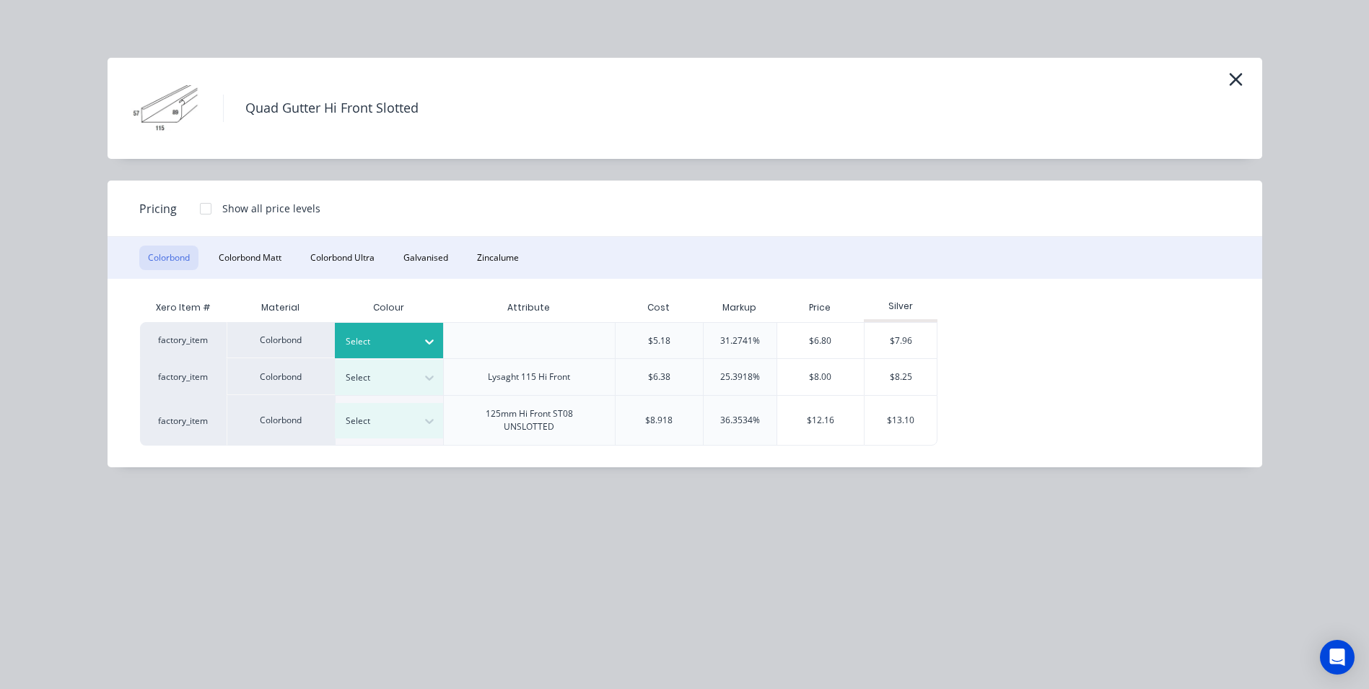
click at [388, 336] on div at bounding box center [378, 341] width 65 height 16
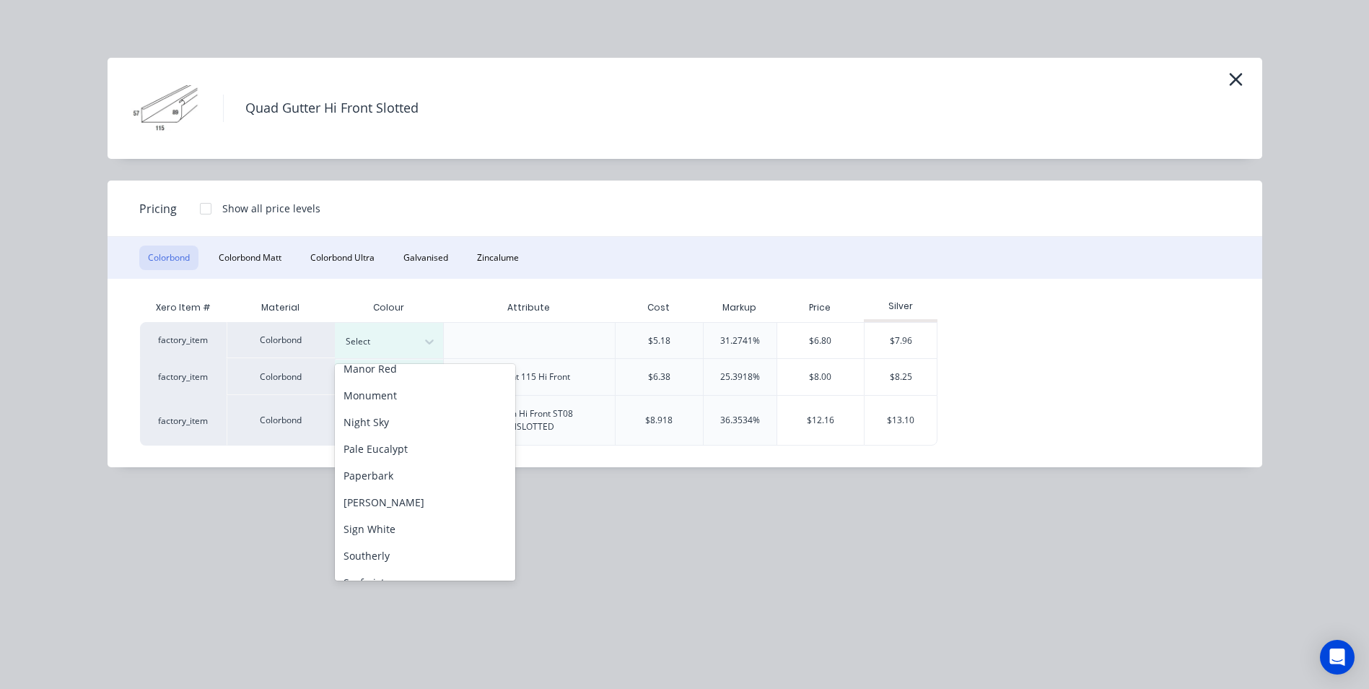
scroll to position [361, 0]
click at [394, 567] on div "Surfmist" at bounding box center [425, 580] width 180 height 27
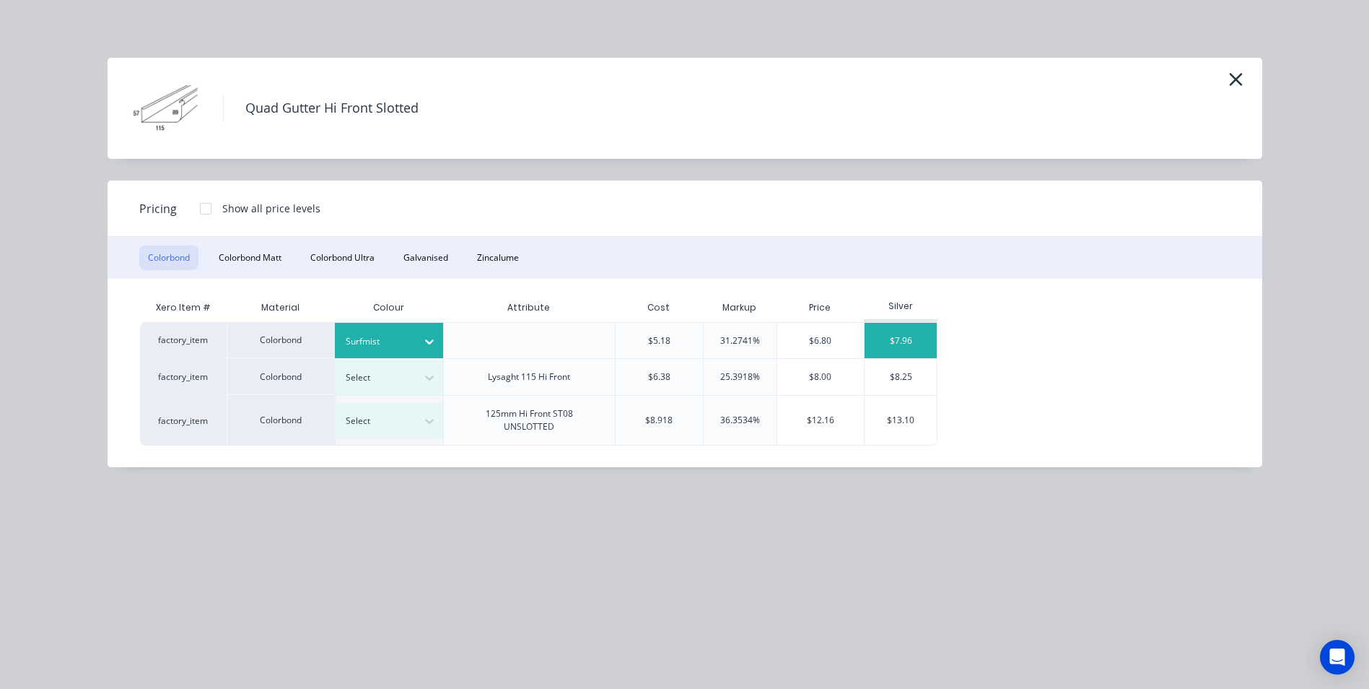
click at [899, 348] on div "$7.96" at bounding box center [901, 340] width 72 height 35
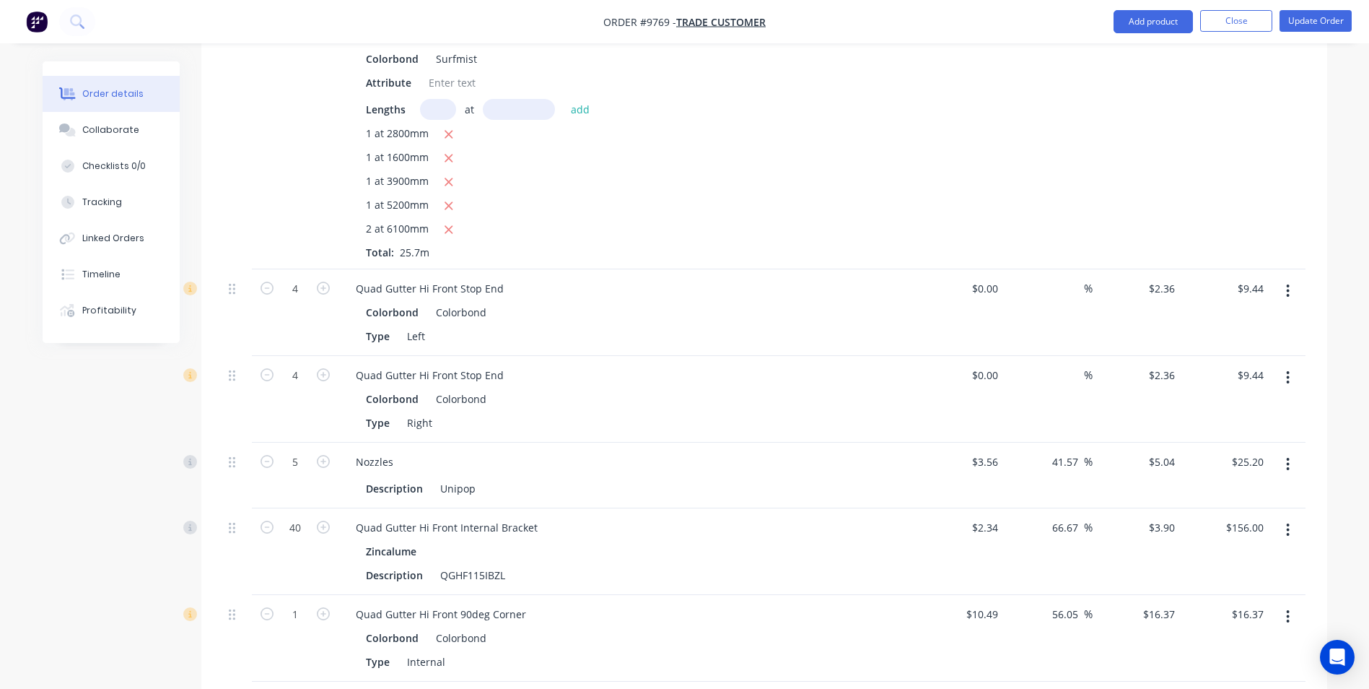
scroll to position [2237, 0]
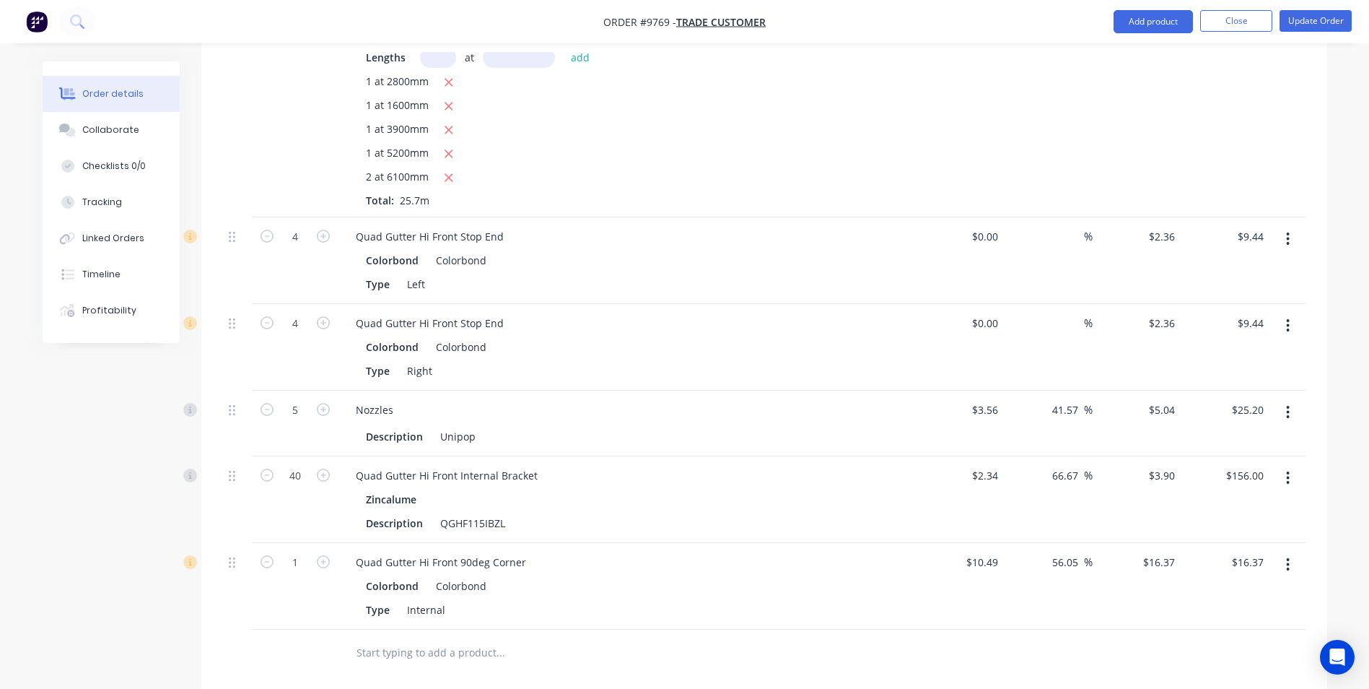
click at [1287, 231] on icon "button" at bounding box center [1288, 239] width 4 height 16
click at [1267, 266] on div "Edit" at bounding box center [1236, 276] width 111 height 21
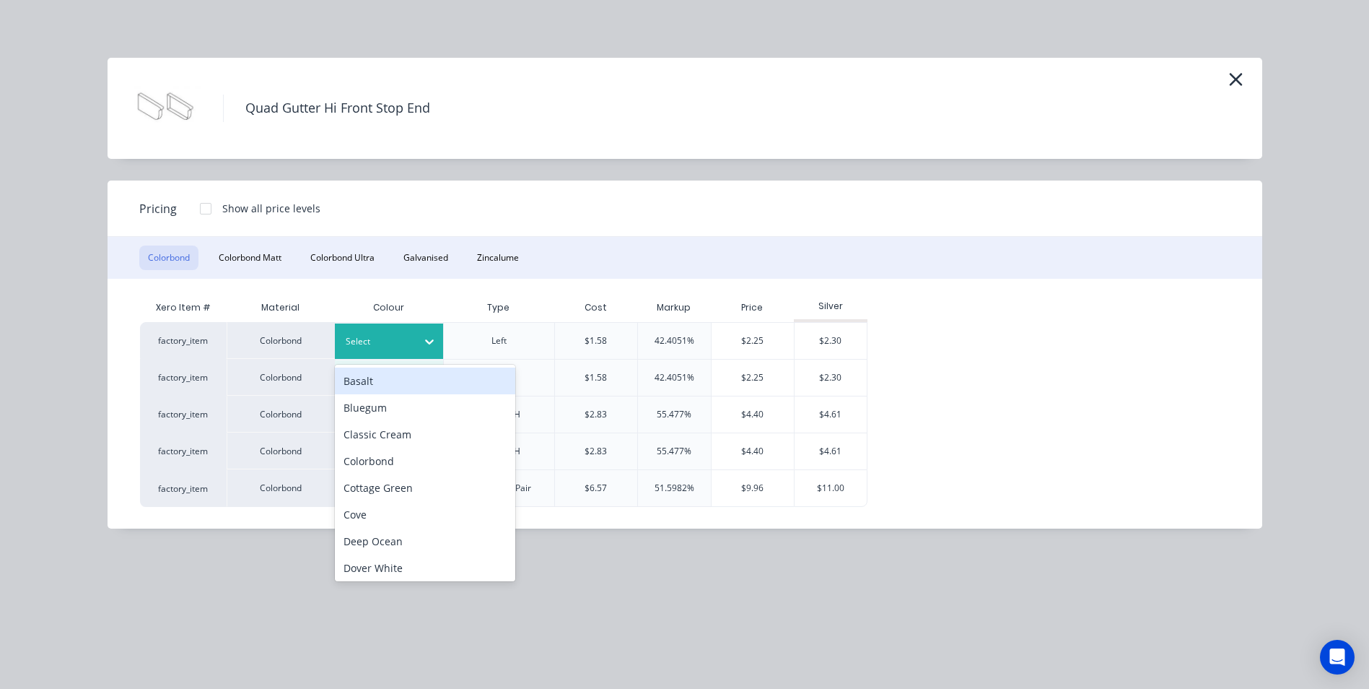
click at [406, 335] on div at bounding box center [378, 341] width 65 height 16
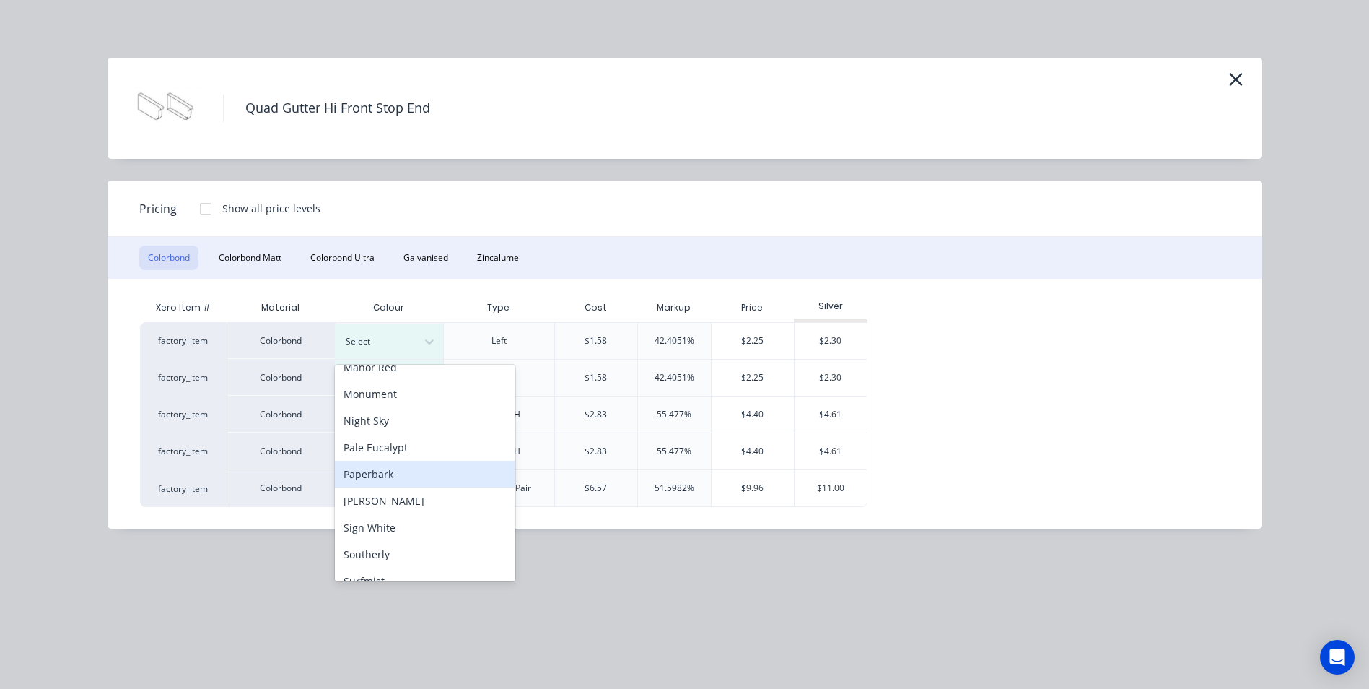
scroll to position [505, 0]
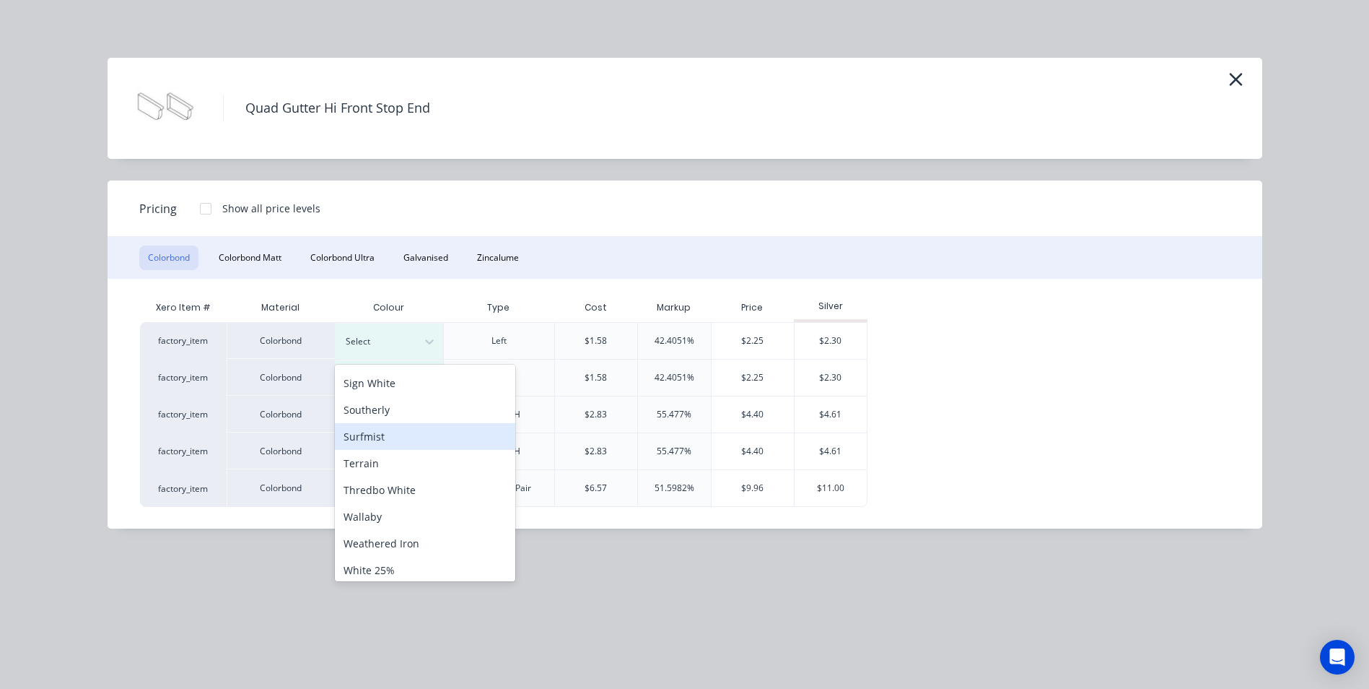
click at [411, 431] on div "Surfmist" at bounding box center [425, 436] width 180 height 27
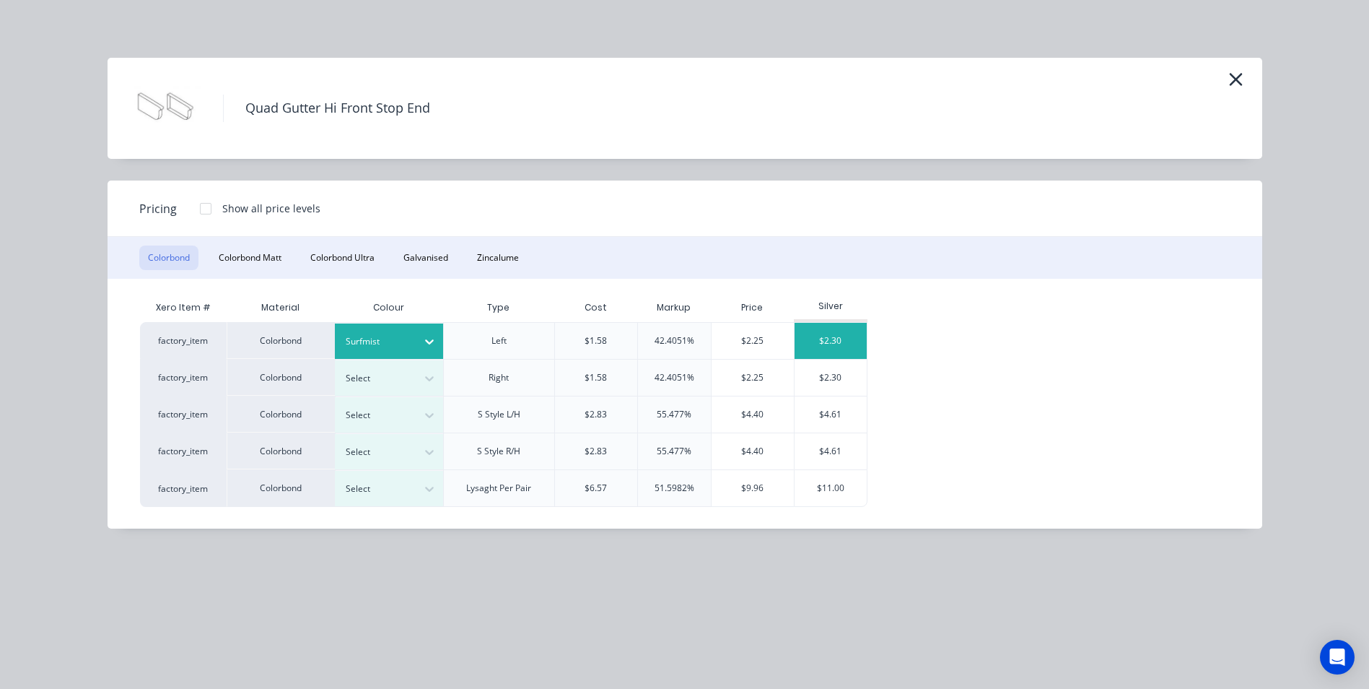
click at [833, 349] on div "$2.30" at bounding box center [831, 341] width 72 height 36
type input "$2.30"
type input "$9.20"
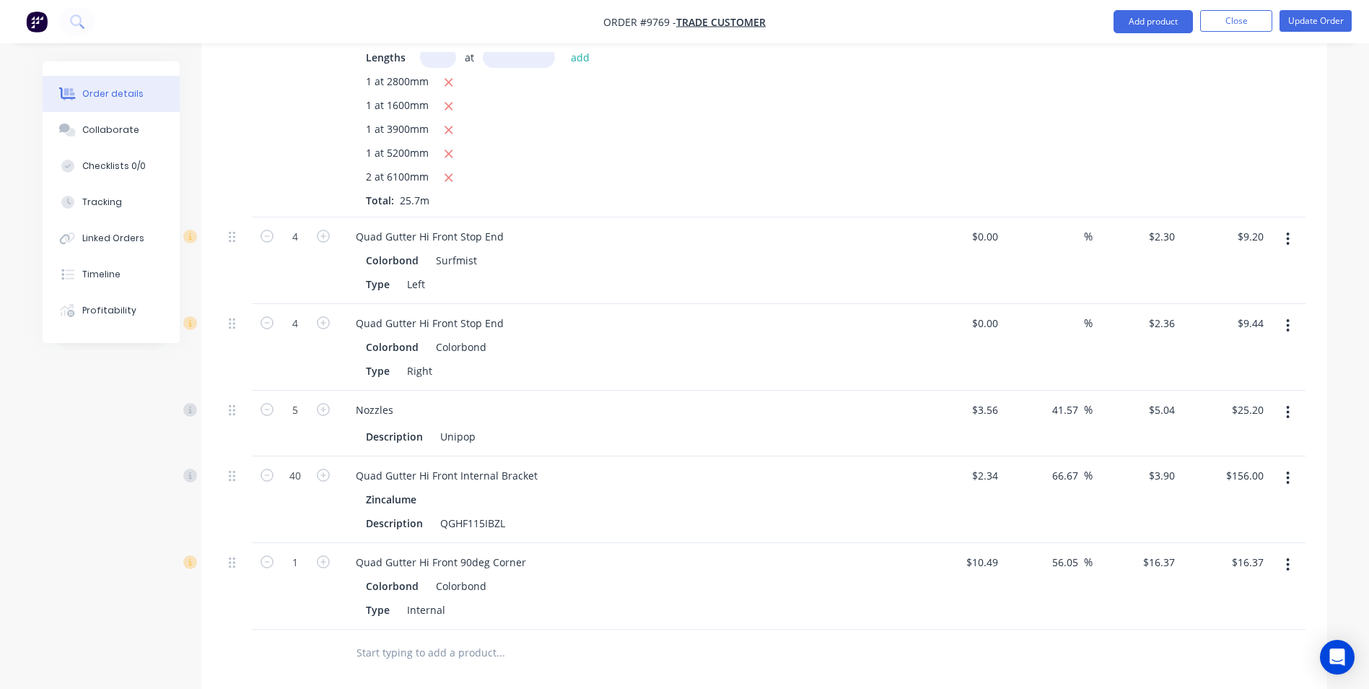
click at [1287, 319] on icon "button" at bounding box center [1288, 325] width 3 height 13
click at [1246, 353] on div "Edit" at bounding box center [1236, 363] width 111 height 21
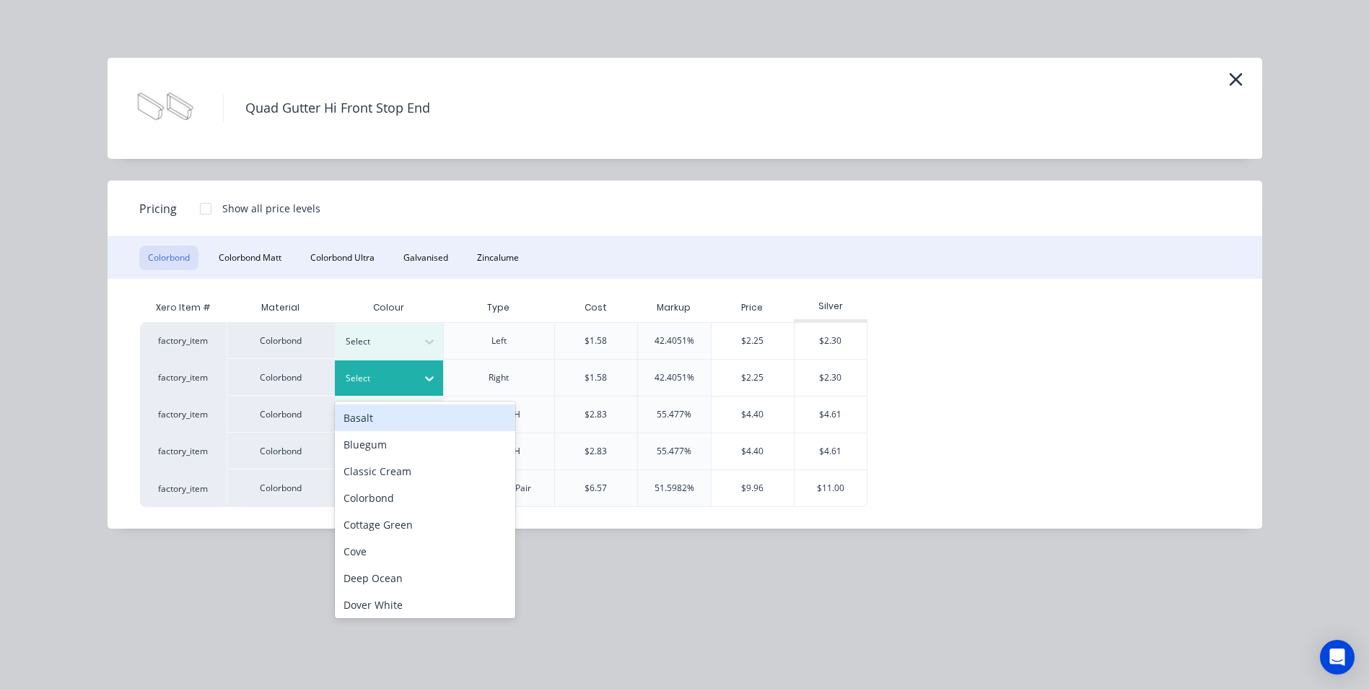
click at [395, 380] on div at bounding box center [378, 378] width 65 height 16
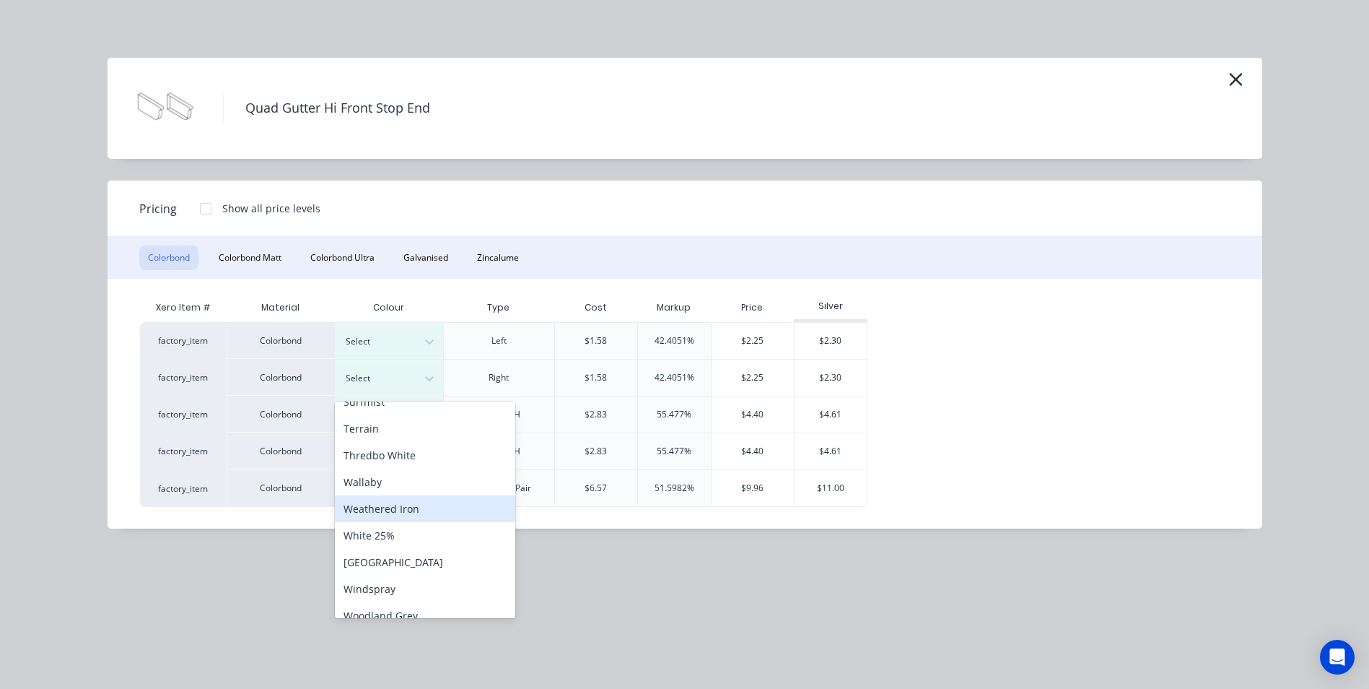
scroll to position [577, 0]
click at [388, 411] on div "Surfmist" at bounding box center [425, 401] width 180 height 27
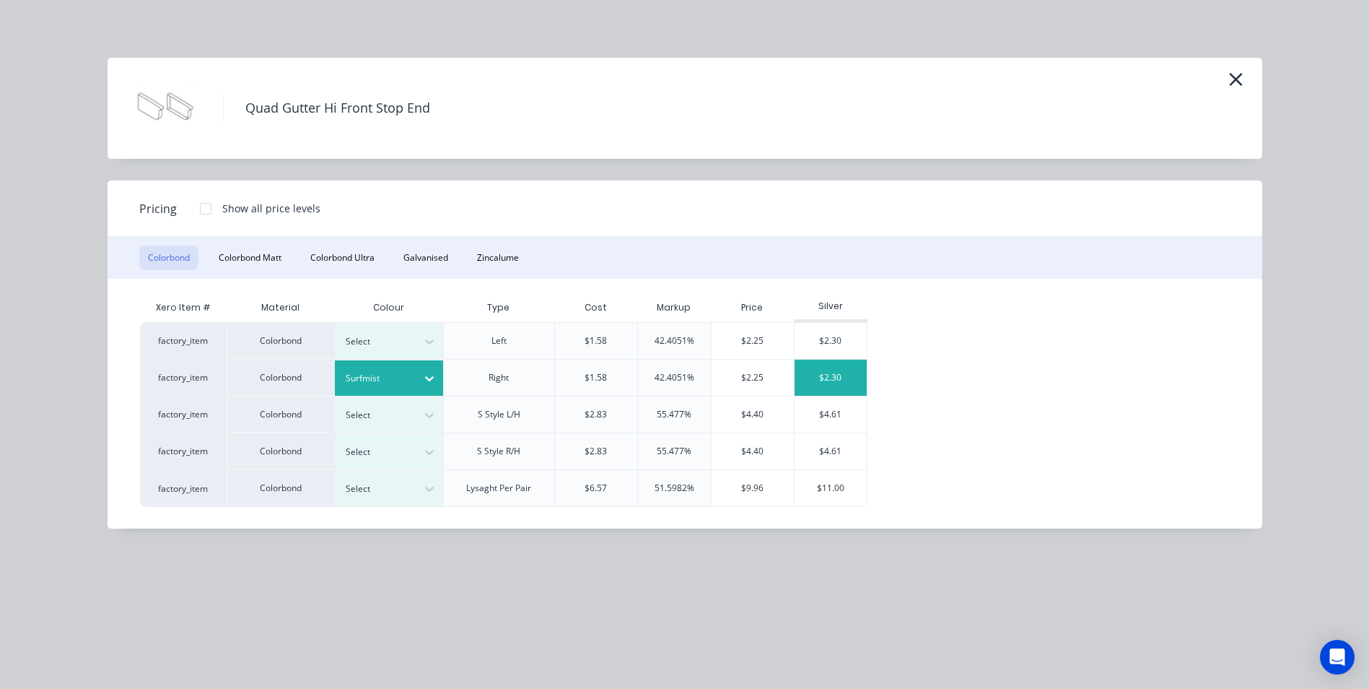
click at [864, 372] on div "$2.30" at bounding box center [831, 377] width 72 height 36
type input "$2.30"
type input "$9.20"
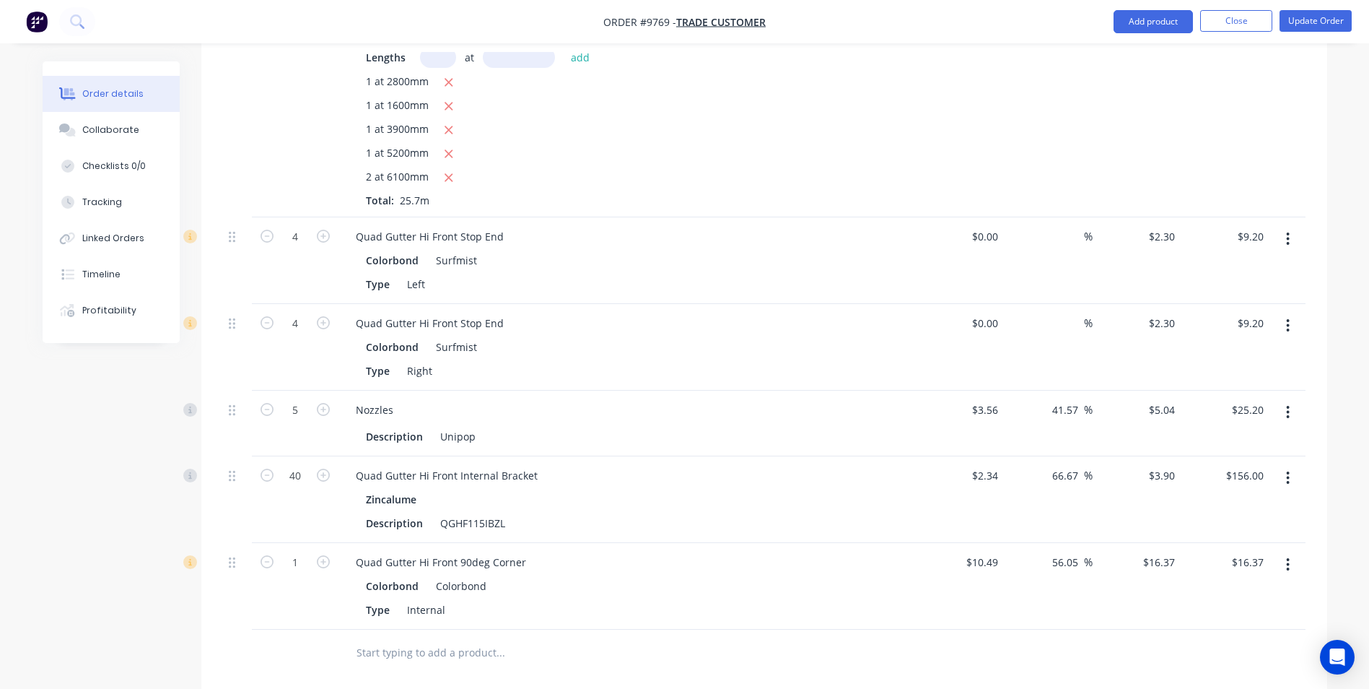
click at [1293, 551] on button "button" at bounding box center [1288, 564] width 34 height 26
click at [1241, 592] on div "Edit" at bounding box center [1236, 602] width 111 height 21
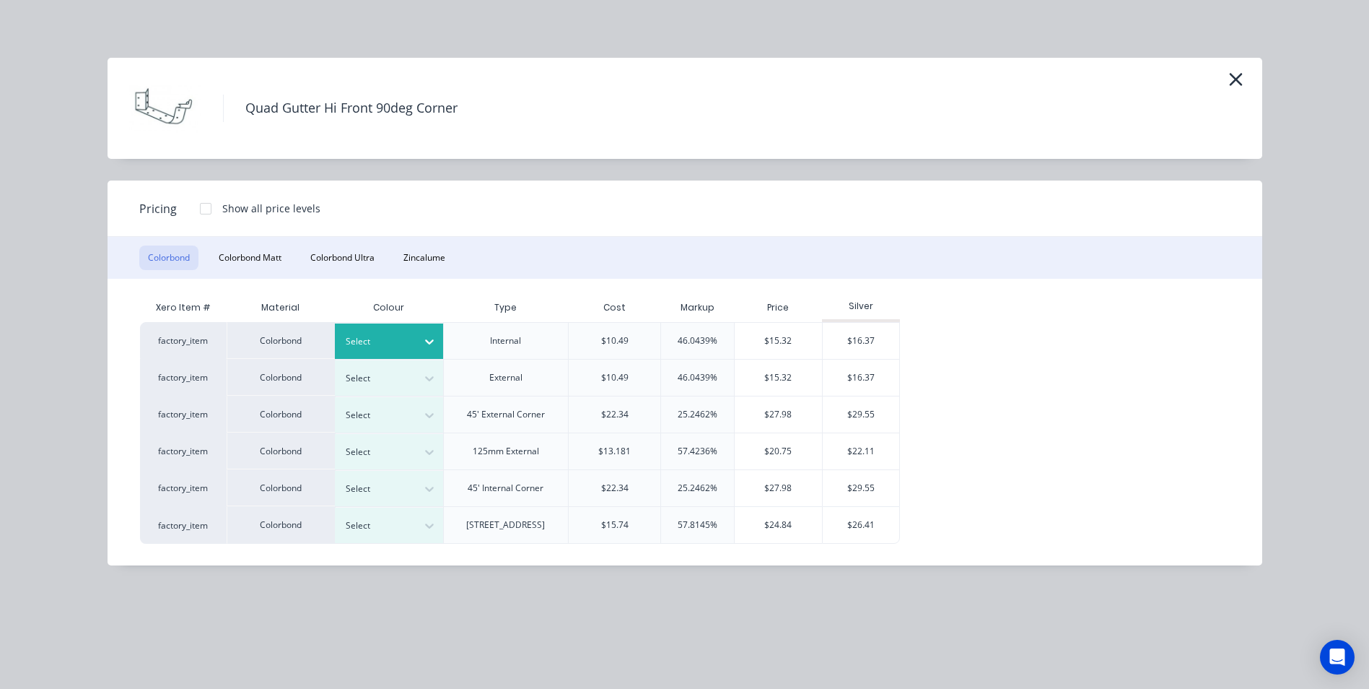
click at [388, 346] on div at bounding box center [378, 341] width 65 height 16
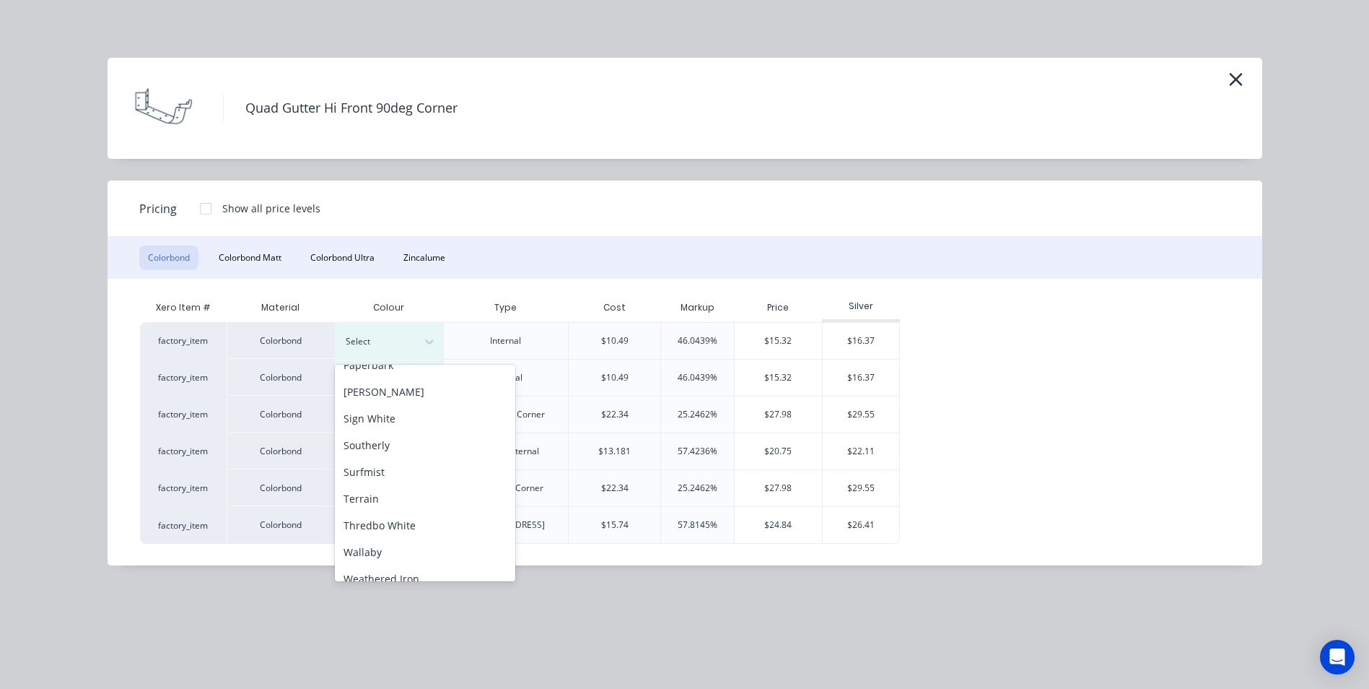
scroll to position [505, 0]
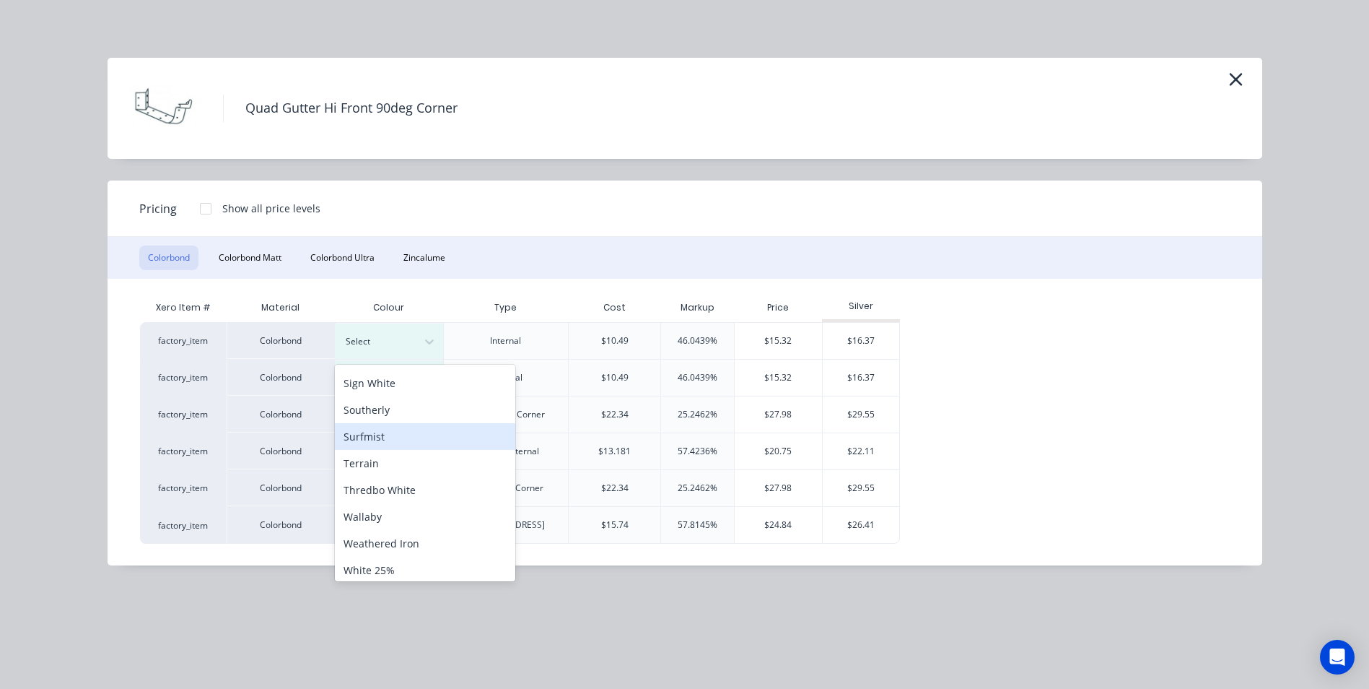
click at [399, 443] on div "Surfmist" at bounding box center [425, 436] width 180 height 27
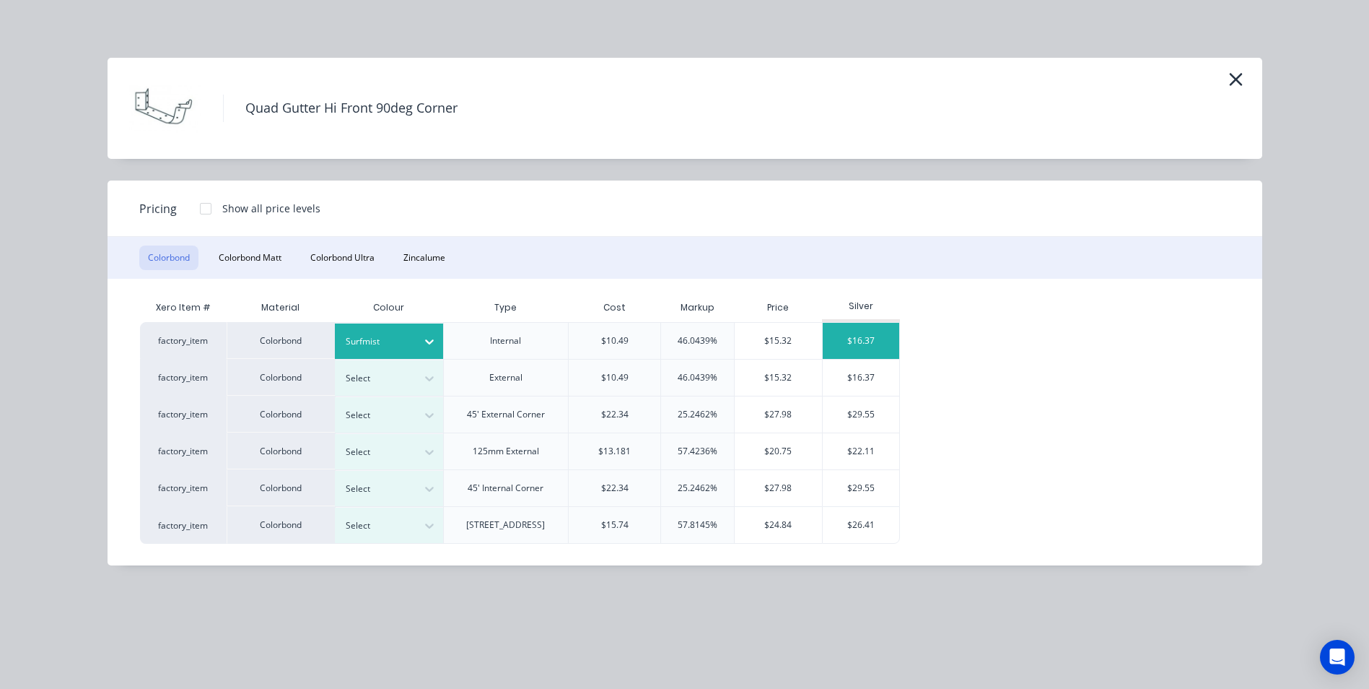
click at [868, 333] on div "$16.37" at bounding box center [861, 341] width 77 height 36
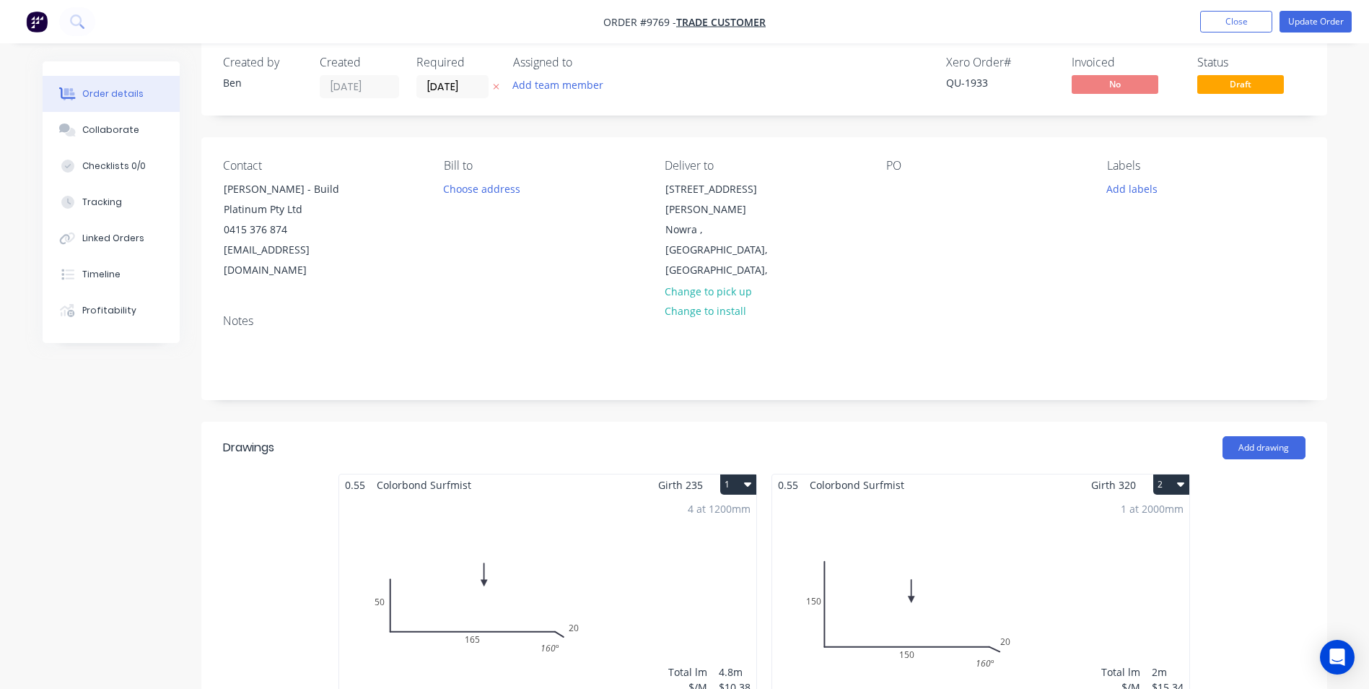
scroll to position [0, 0]
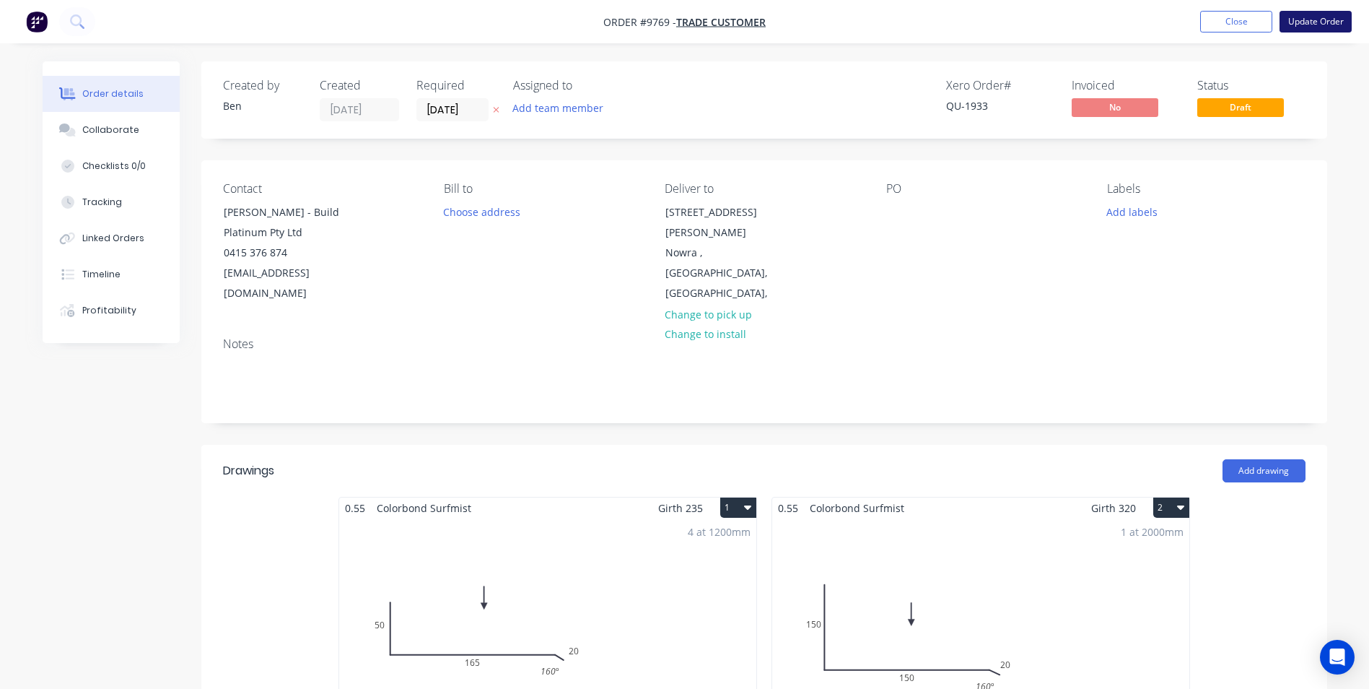
click at [1309, 16] on button "Update Order" at bounding box center [1316, 22] width 72 height 22
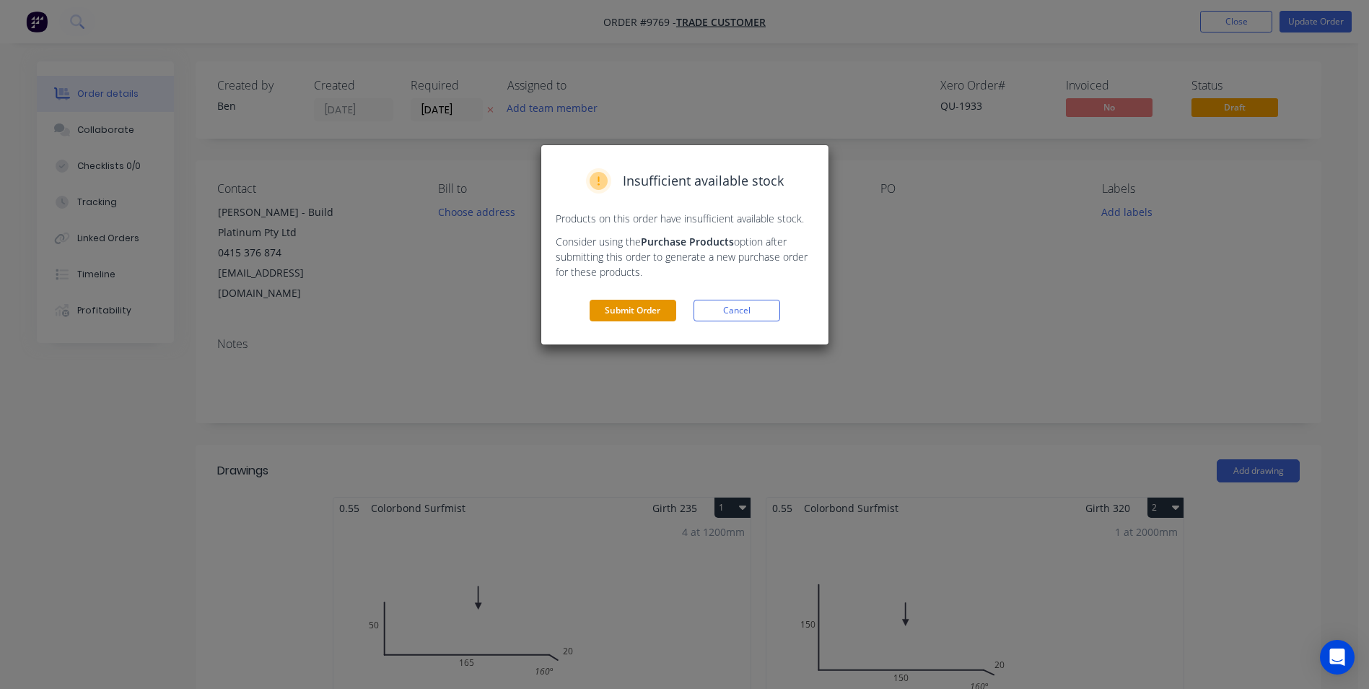
click at [663, 305] on button "Submit Order" at bounding box center [633, 311] width 87 height 22
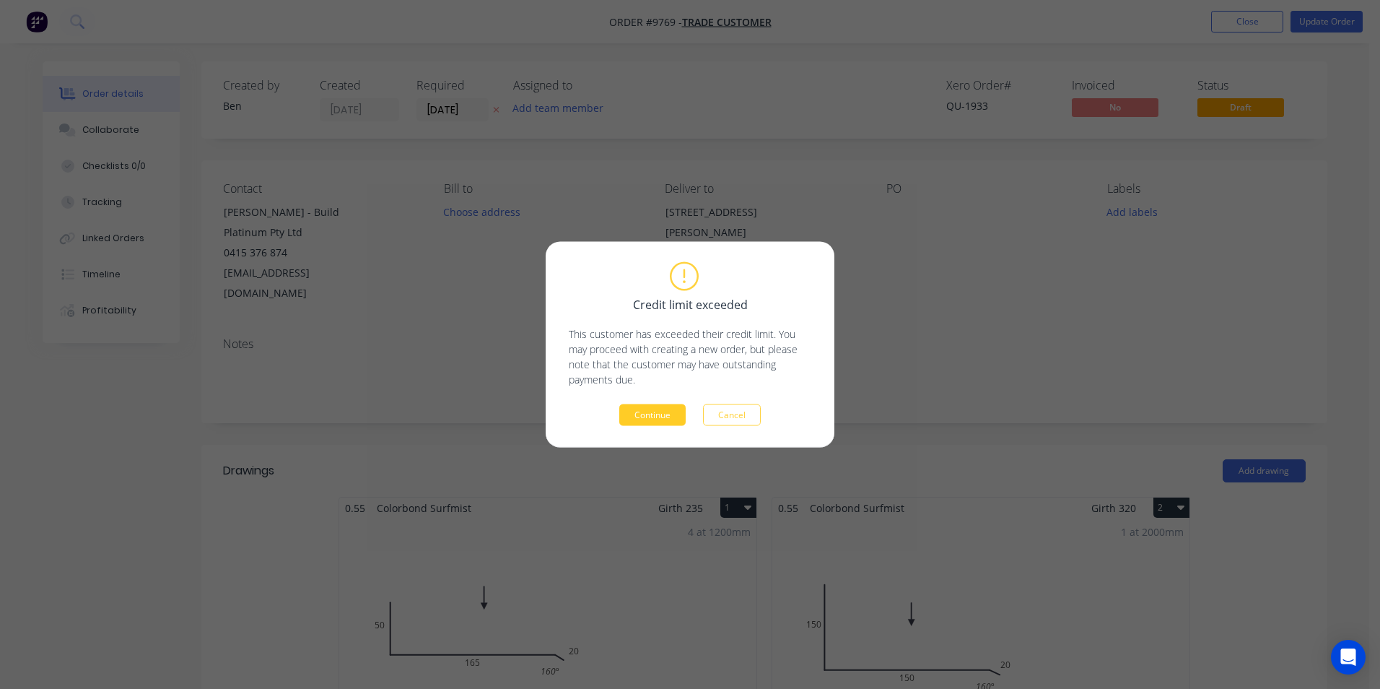
click at [667, 416] on button "Continue" at bounding box center [652, 415] width 66 height 22
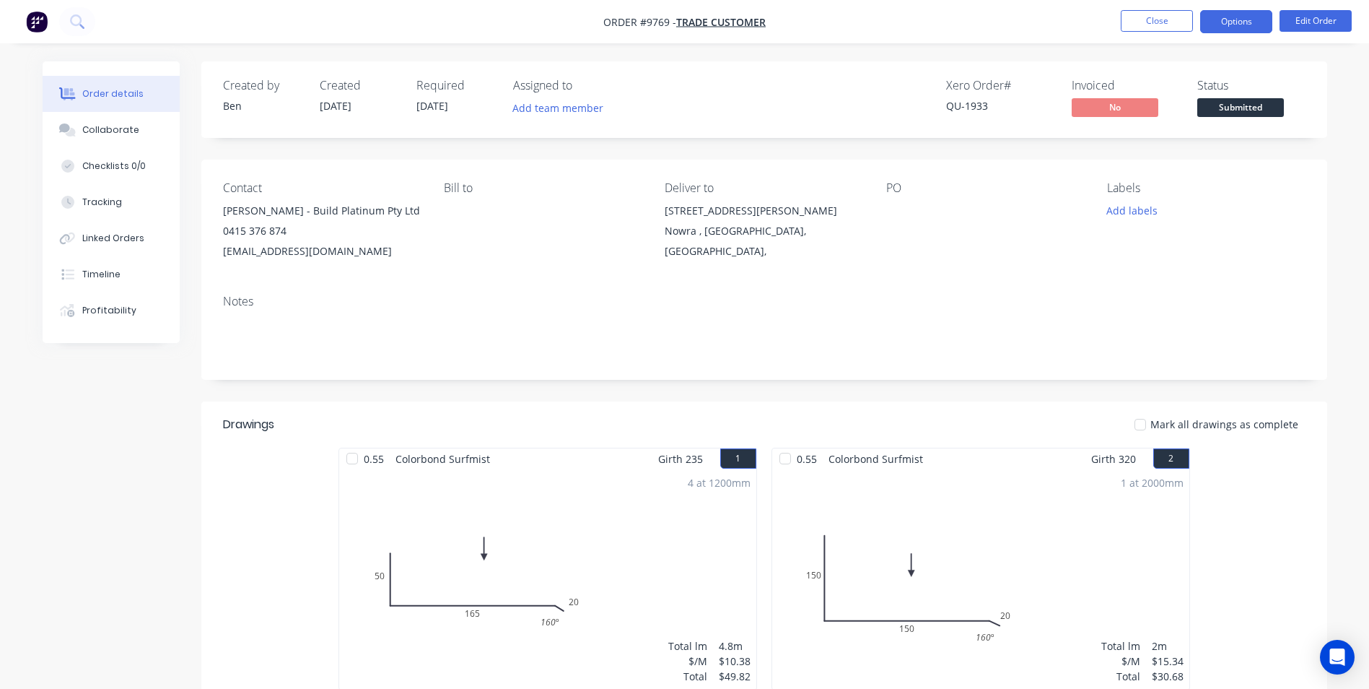
click at [1235, 23] on button "Options" at bounding box center [1236, 21] width 72 height 23
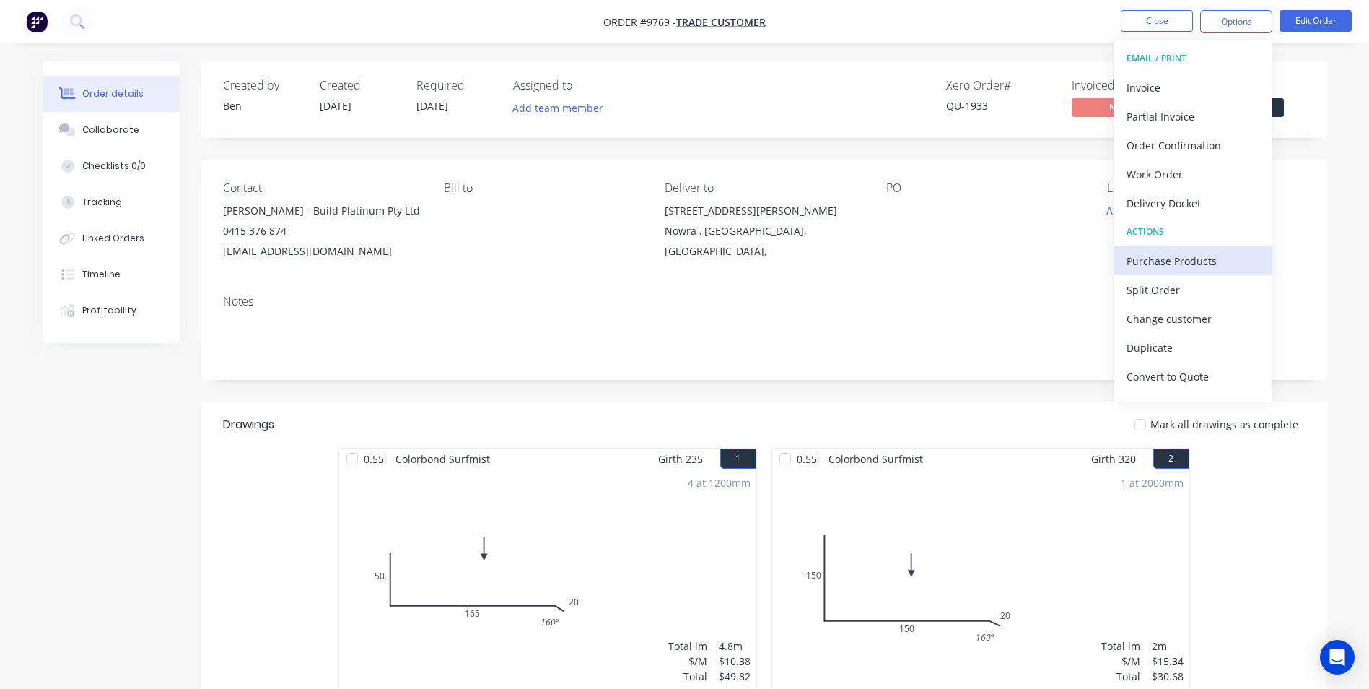
click at [1163, 251] on div "Purchase Products" at bounding box center [1193, 260] width 133 height 21
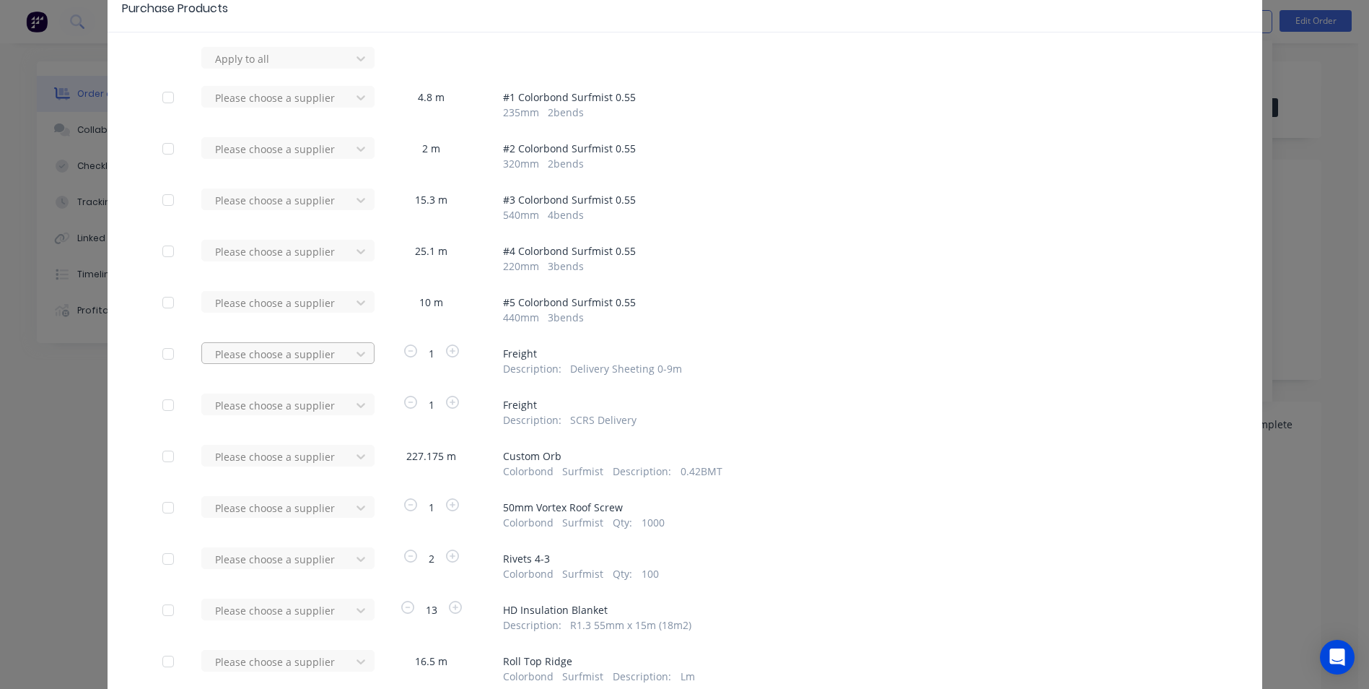
scroll to position [144, 0]
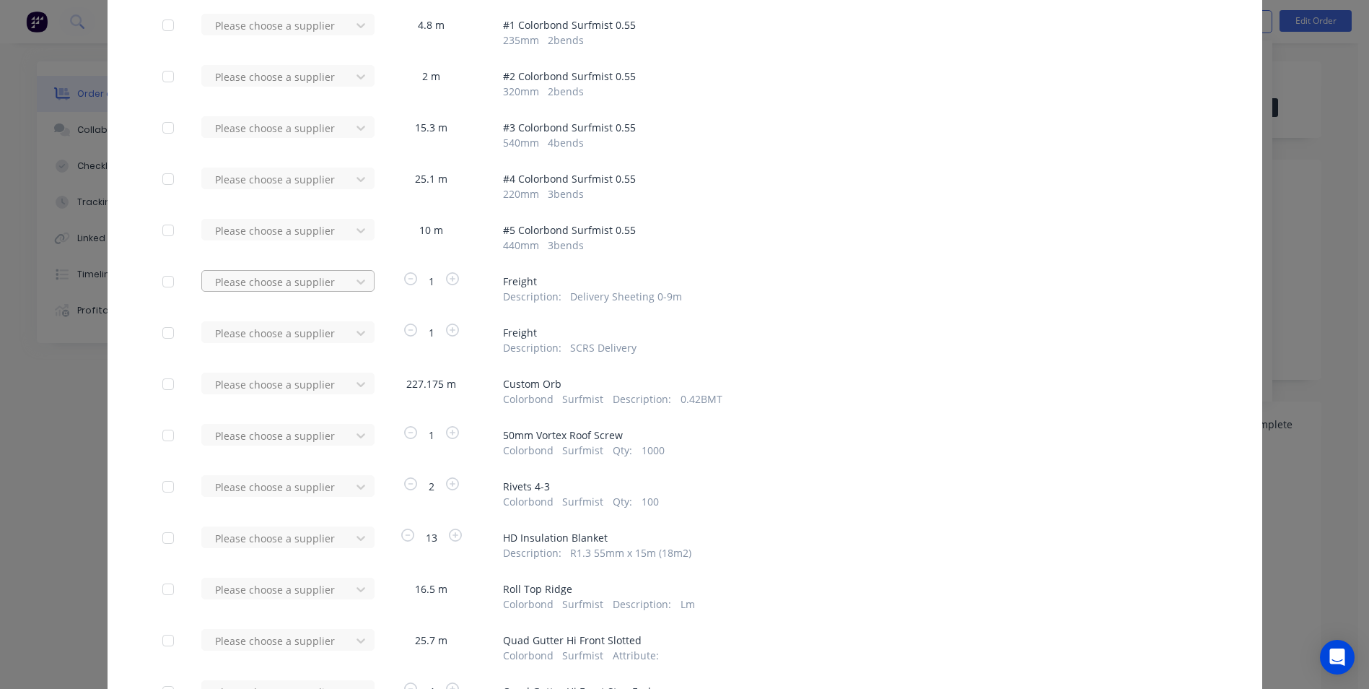
click at [313, 286] on div at bounding box center [279, 282] width 130 height 18
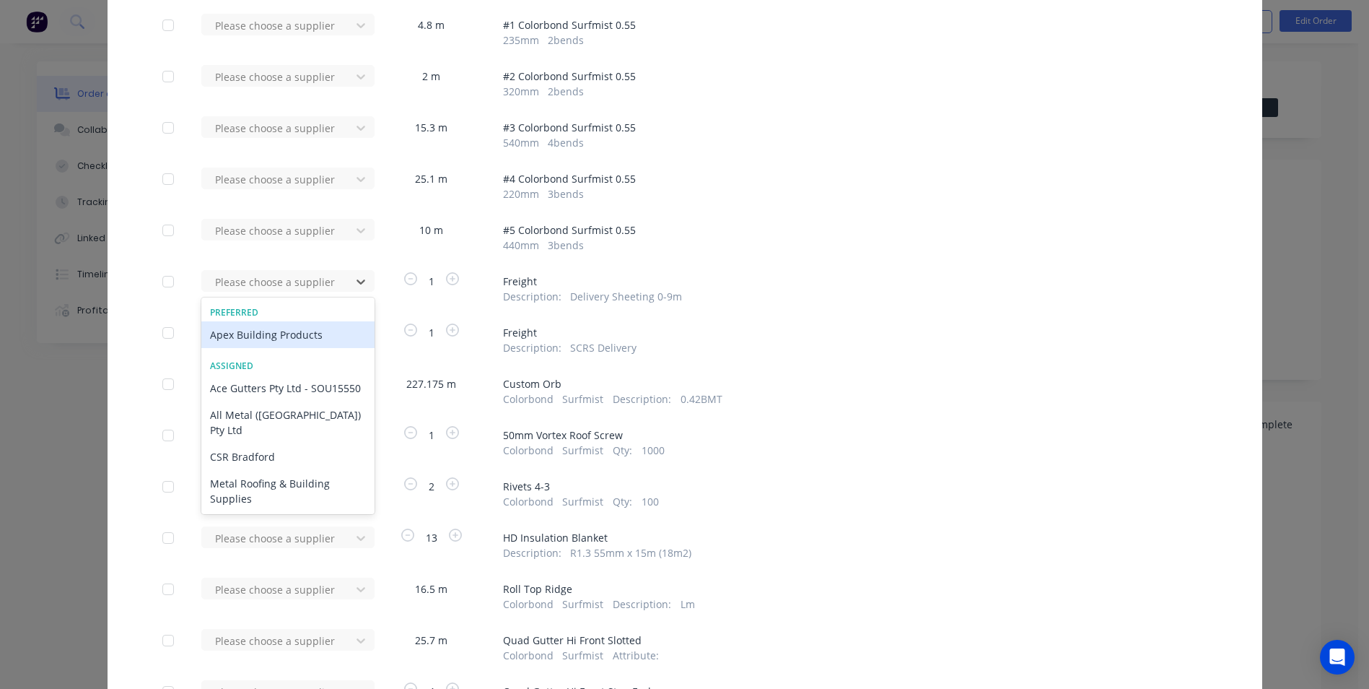
click at [277, 328] on div "Apex Building Products" at bounding box center [287, 334] width 173 height 27
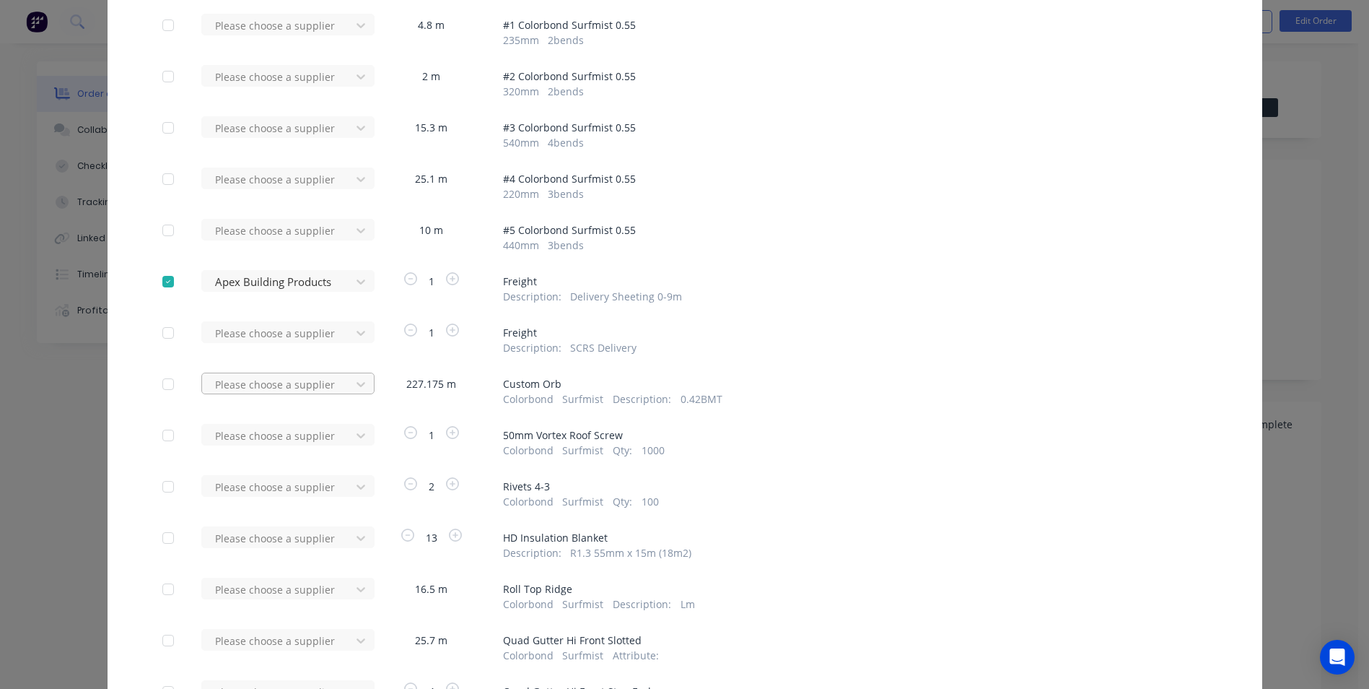
click at [285, 380] on div at bounding box center [279, 384] width 130 height 18
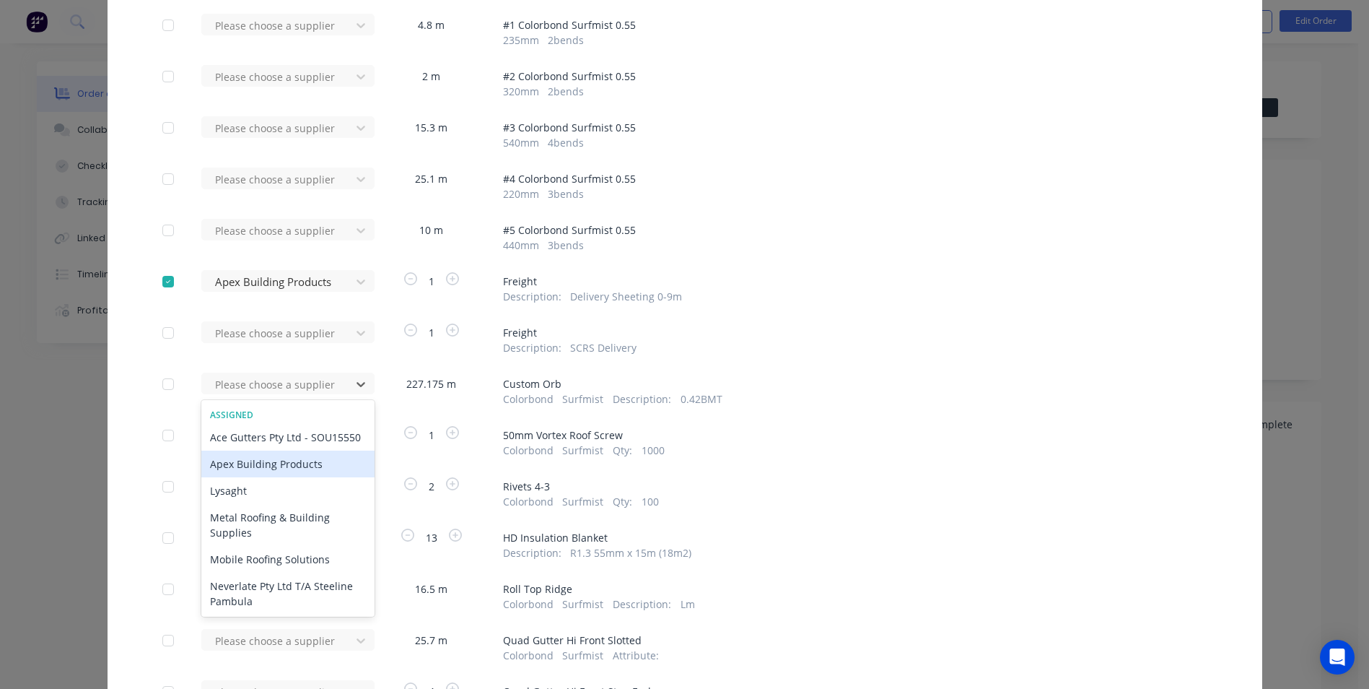
click at [271, 477] on div "Apex Building Products" at bounding box center [287, 463] width 173 height 27
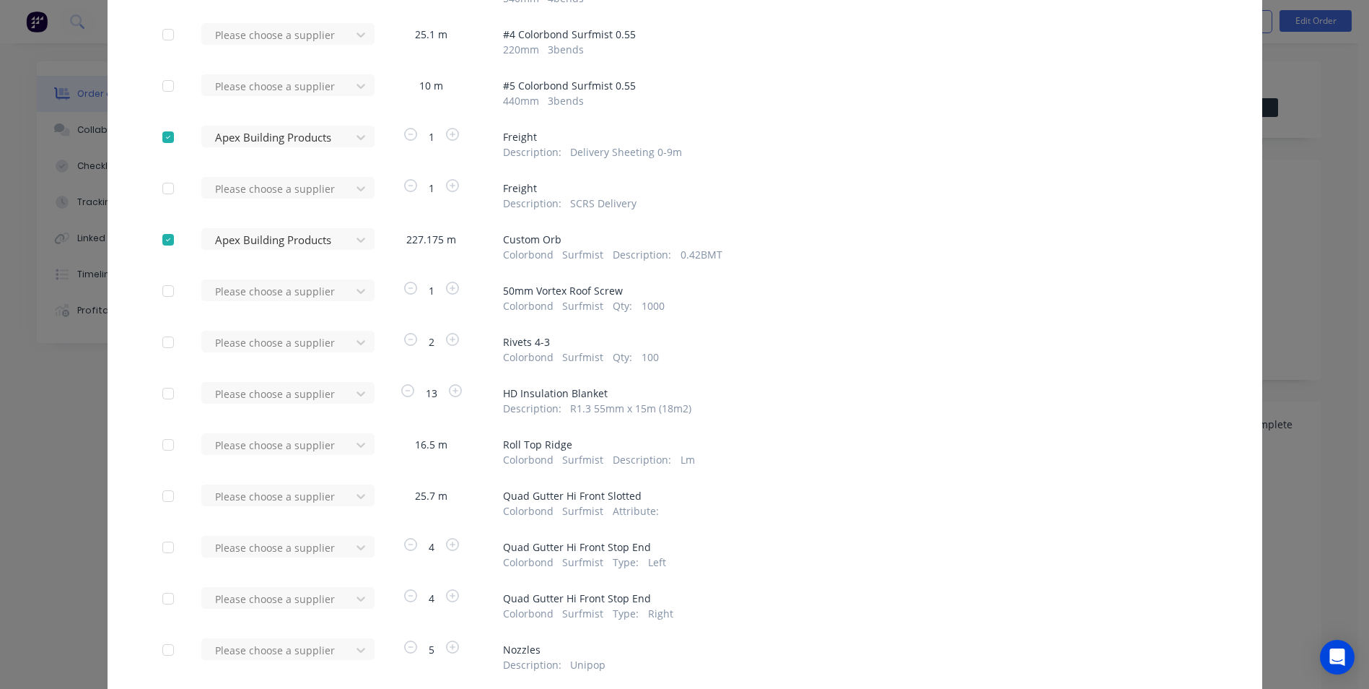
scroll to position [361, 0]
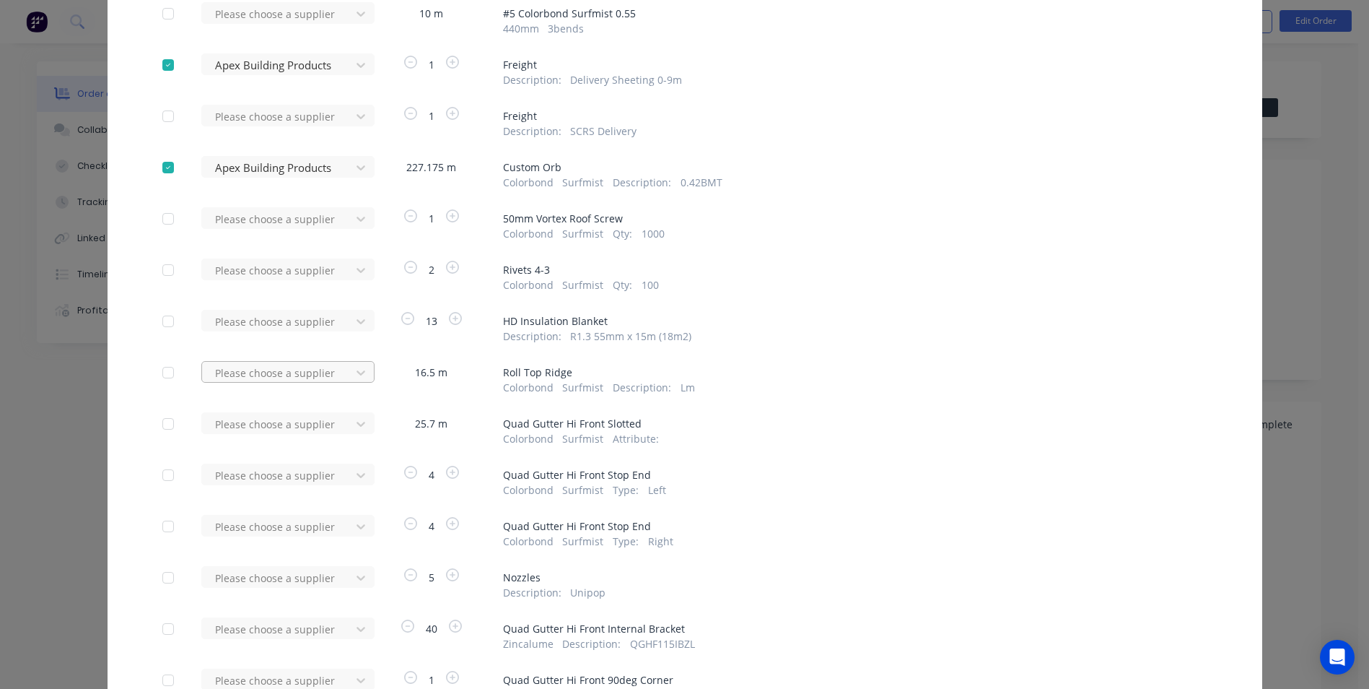
click at [320, 383] on div "Please choose a supplier" at bounding box center [278, 373] width 139 height 22
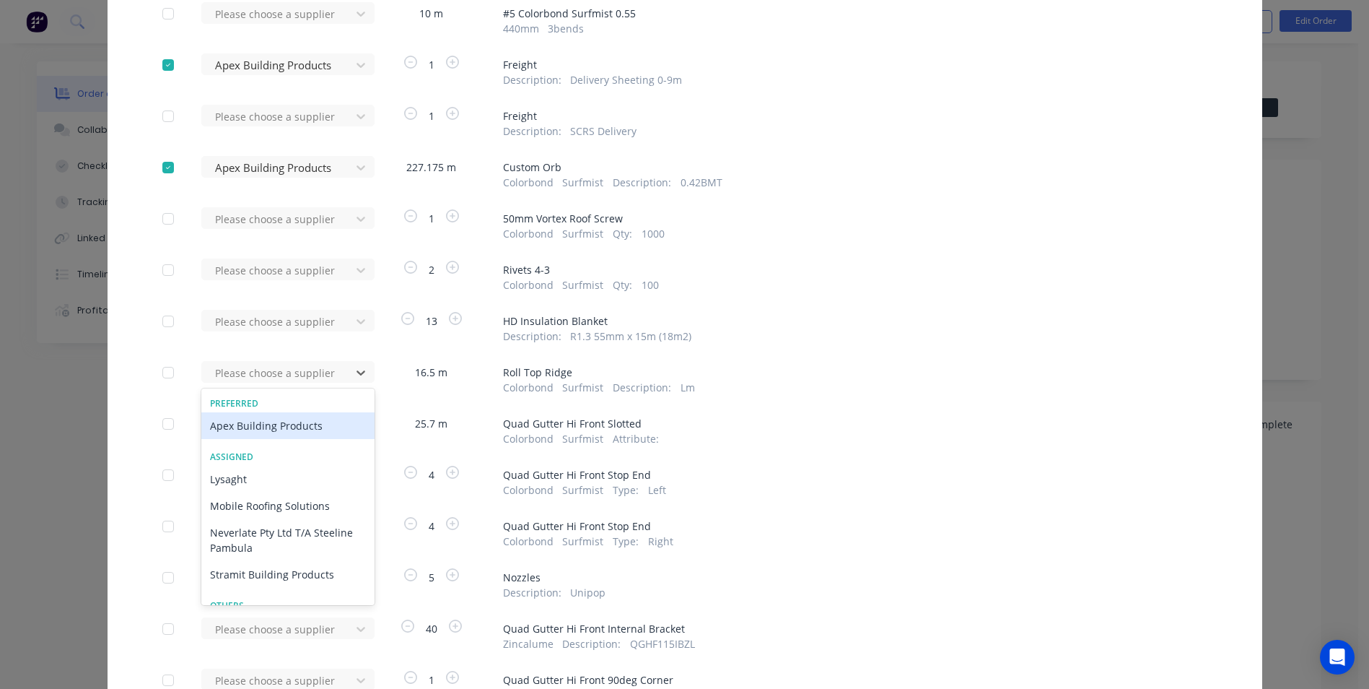
click at [296, 423] on div "Apex Building Products" at bounding box center [287, 425] width 173 height 27
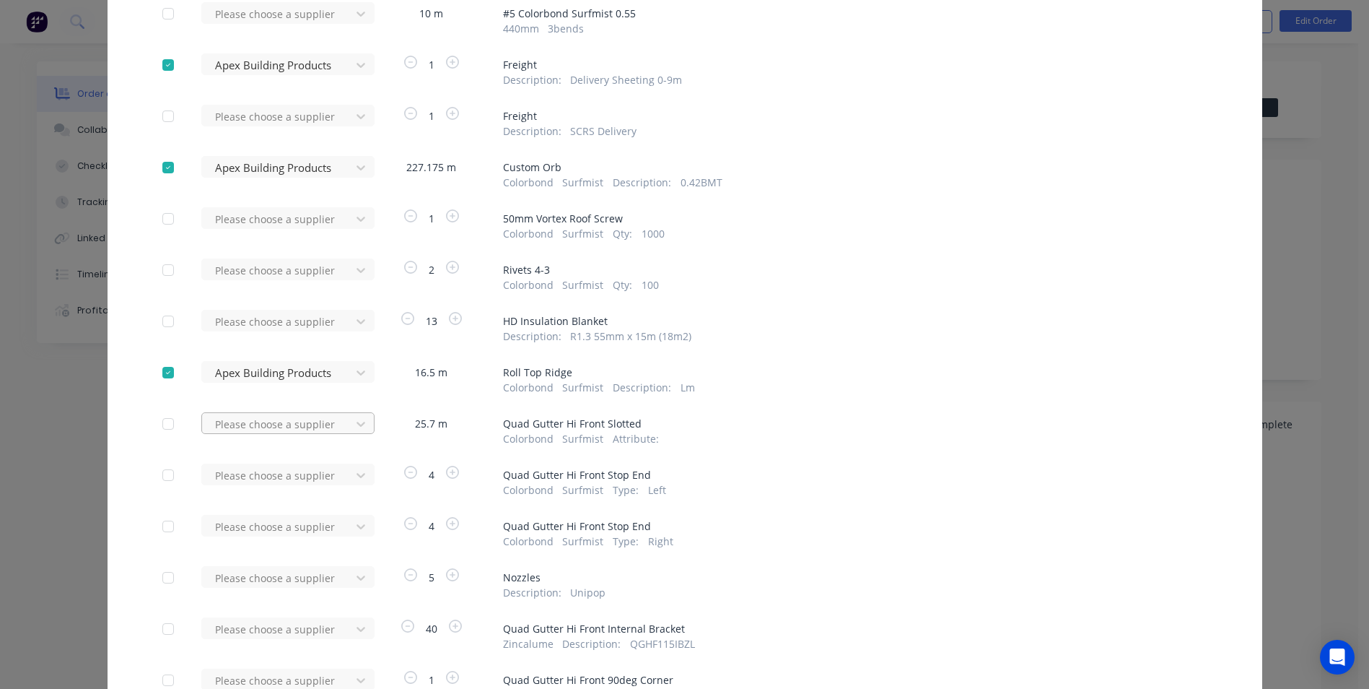
click at [295, 432] on div at bounding box center [279, 424] width 130 height 18
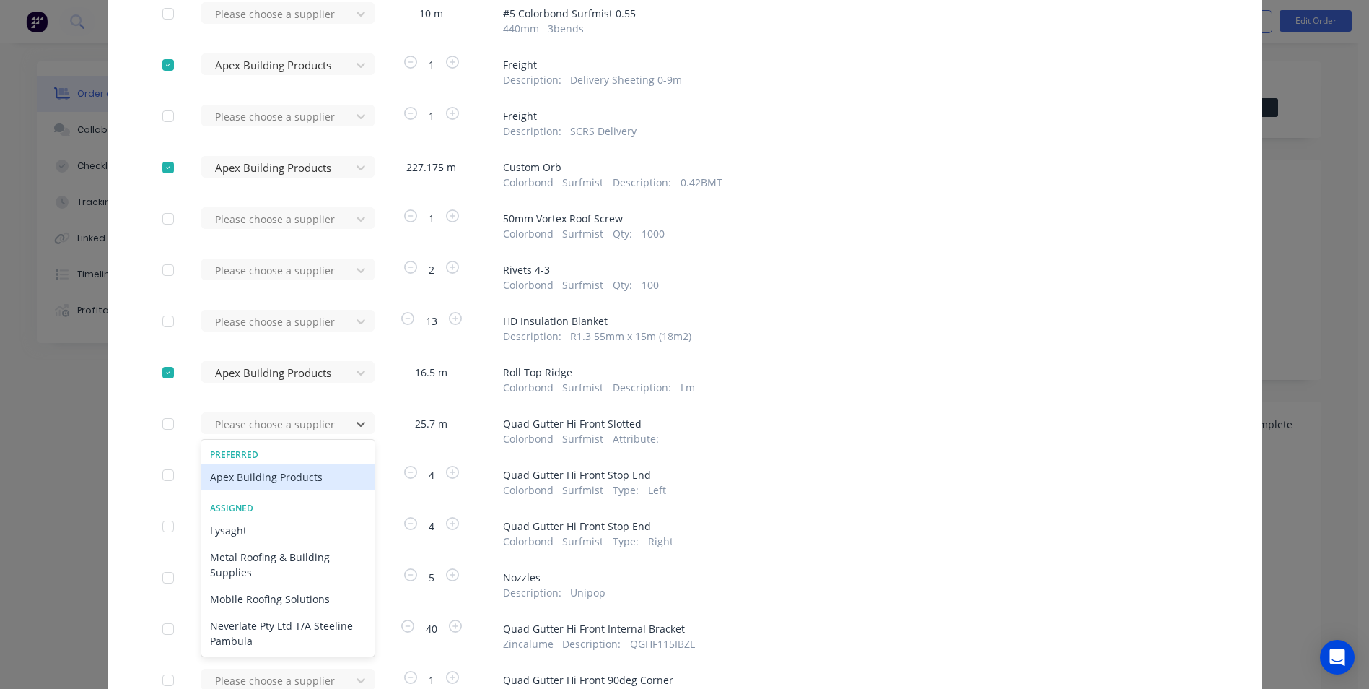
click at [282, 473] on div "Apex Building Products" at bounding box center [287, 476] width 173 height 27
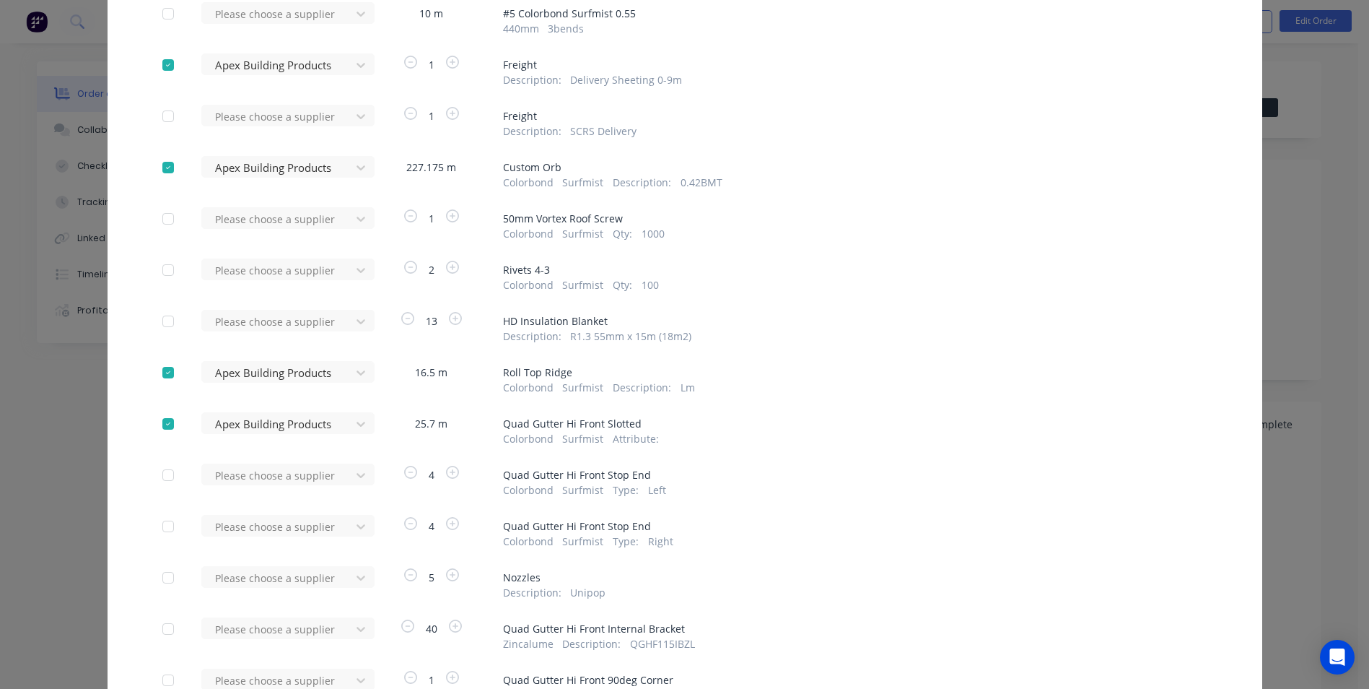
click at [282, 473] on div "Please choose a supplier" at bounding box center [280, 474] width 159 height 22
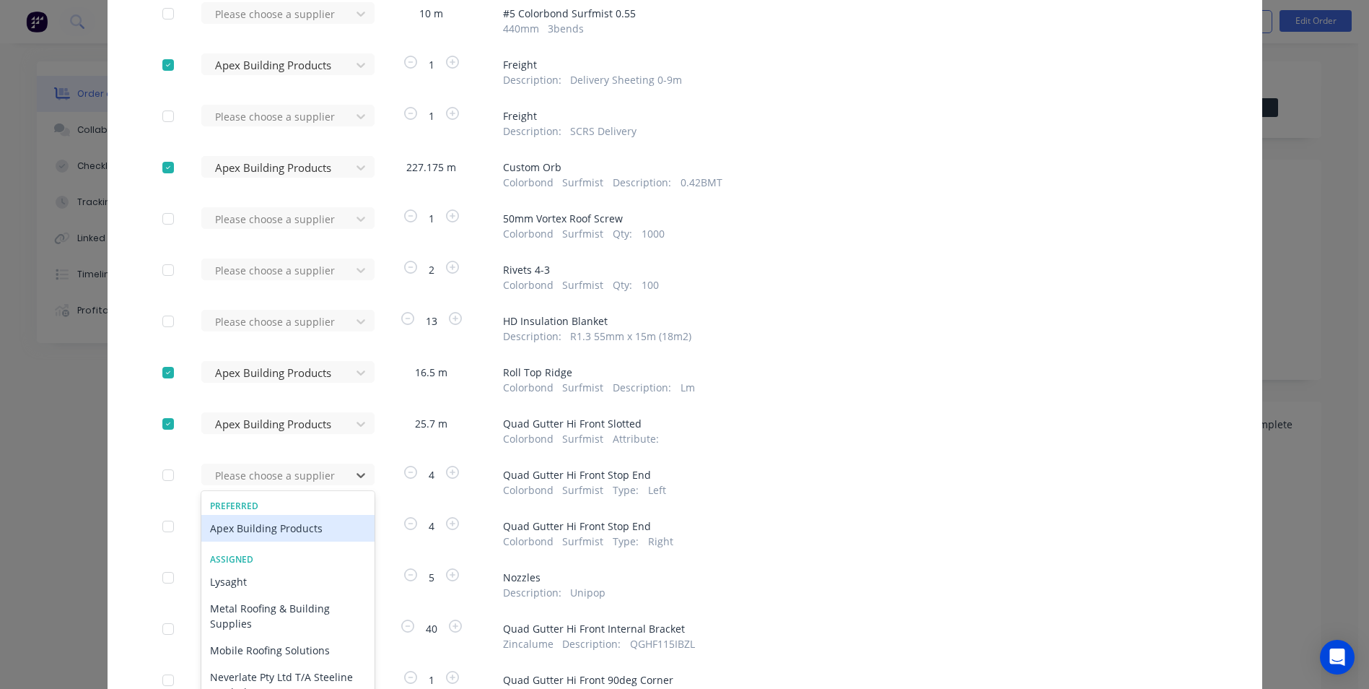
scroll to position [385, 0]
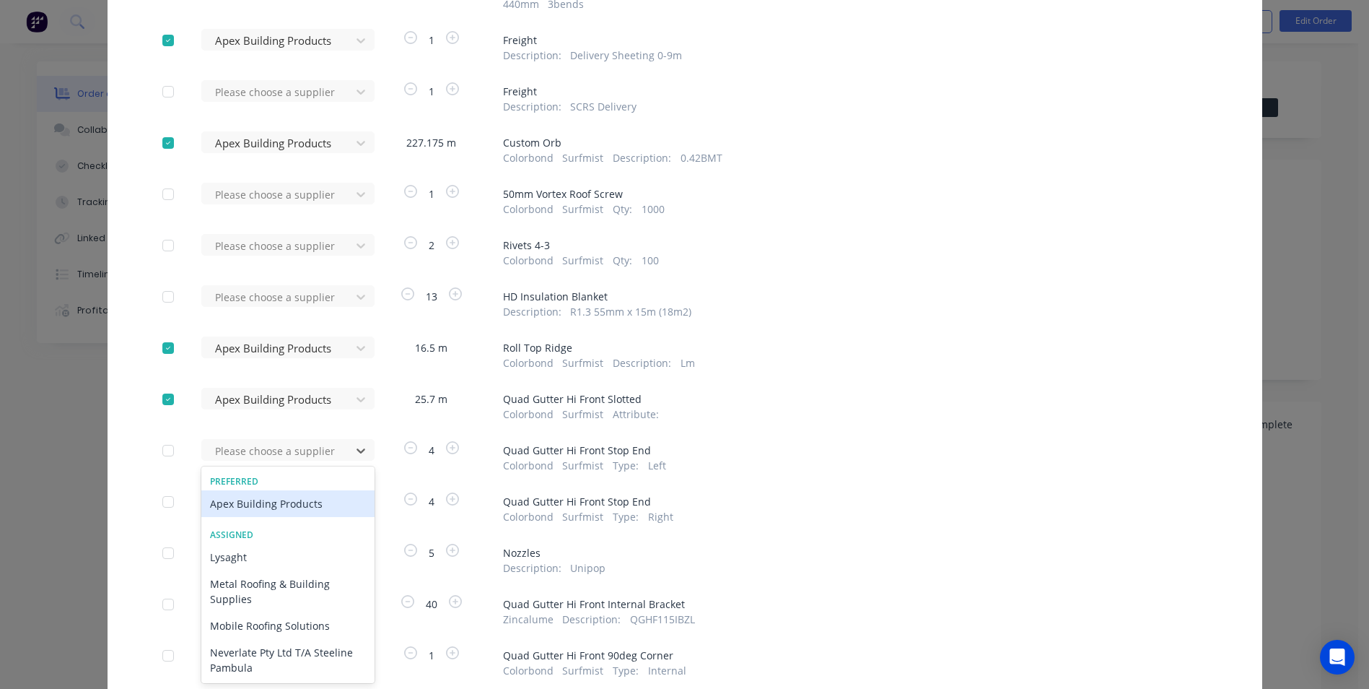
click at [275, 503] on div "Apex Building Products" at bounding box center [287, 503] width 173 height 27
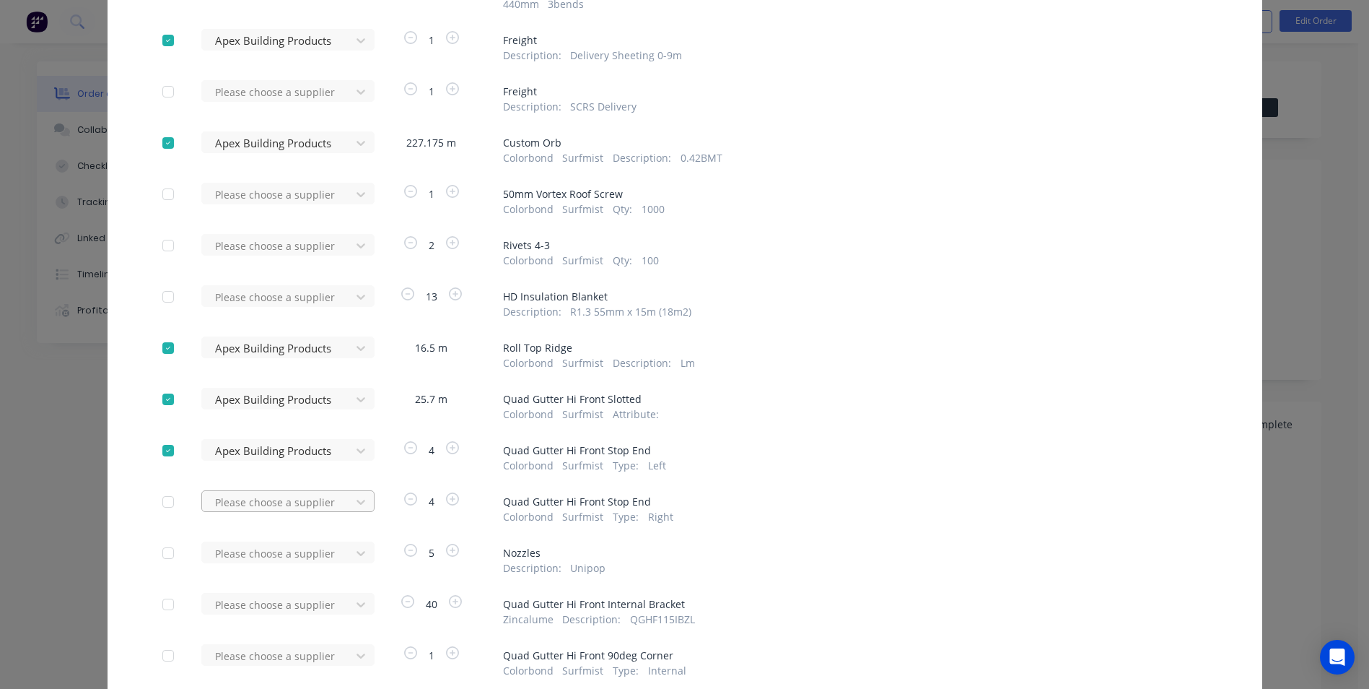
click at [279, 504] on div "Please choose a supplier" at bounding box center [280, 501] width 159 height 22
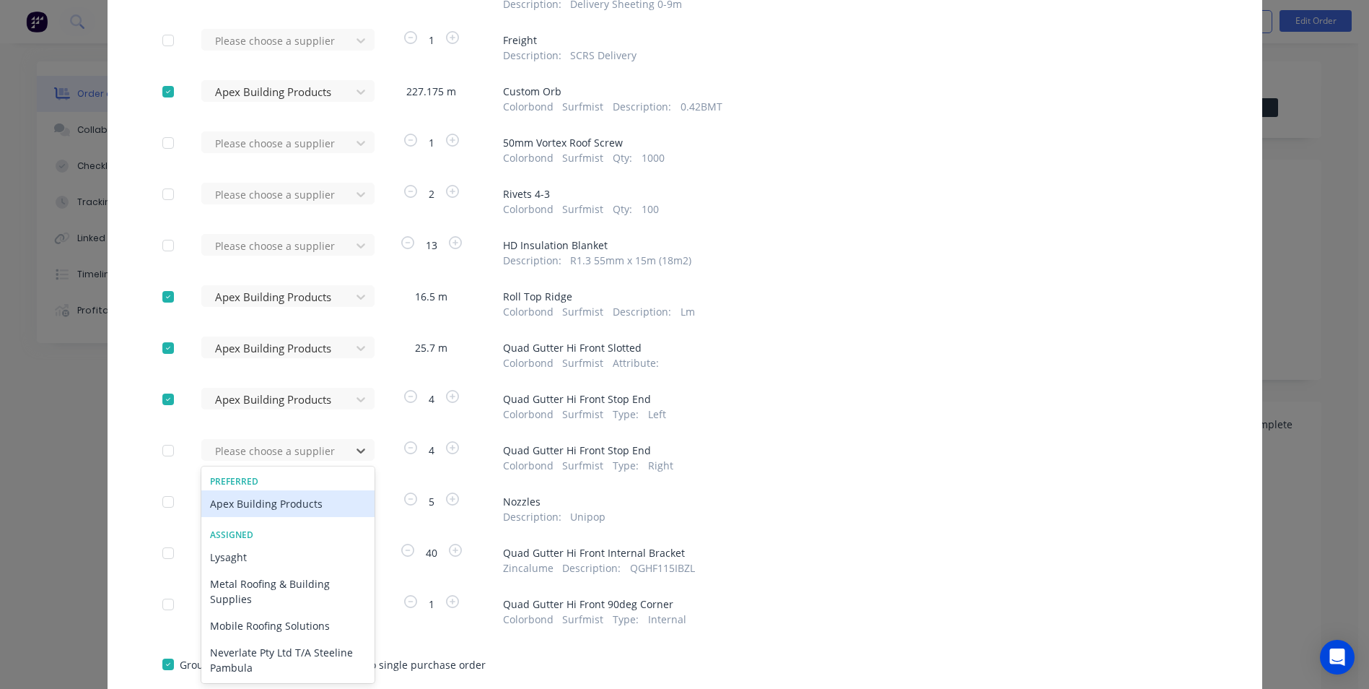
click at [275, 510] on div "Apex Building Products" at bounding box center [287, 503] width 173 height 27
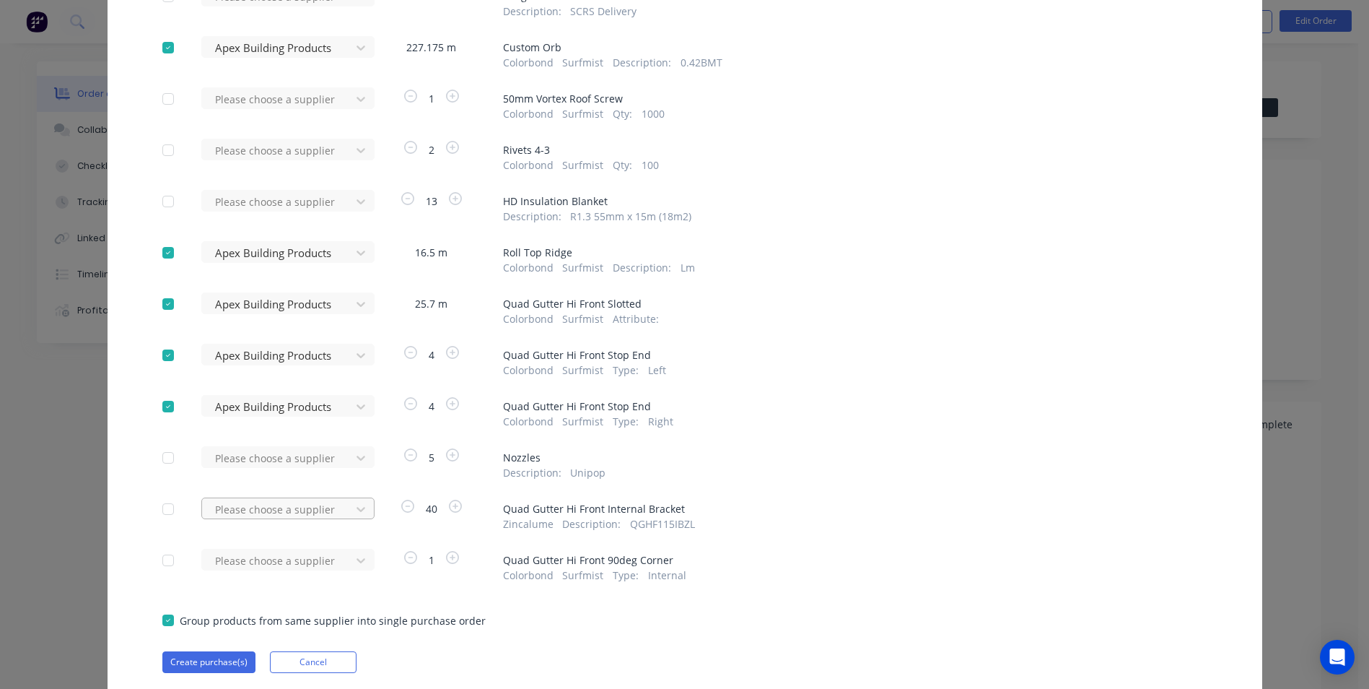
scroll to position [528, 0]
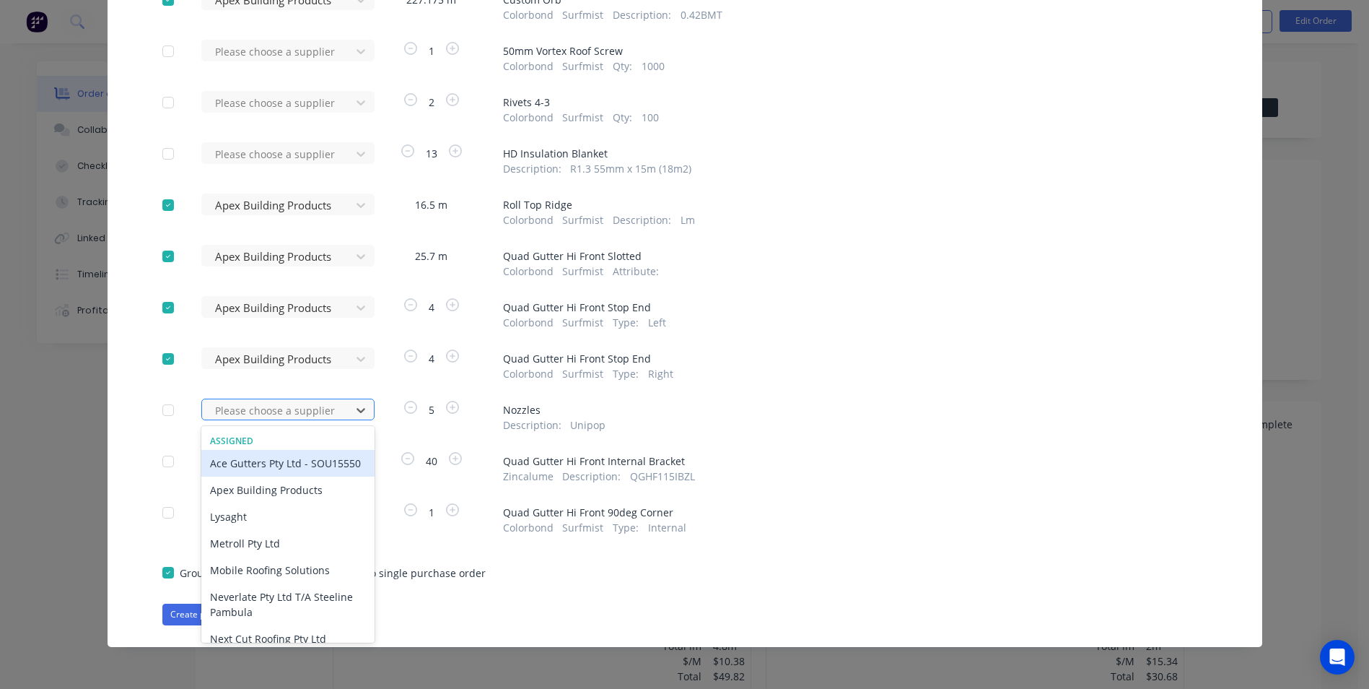
click at [281, 418] on div at bounding box center [279, 410] width 130 height 18
click at [278, 502] on div "Apex Building Products" at bounding box center [287, 489] width 173 height 27
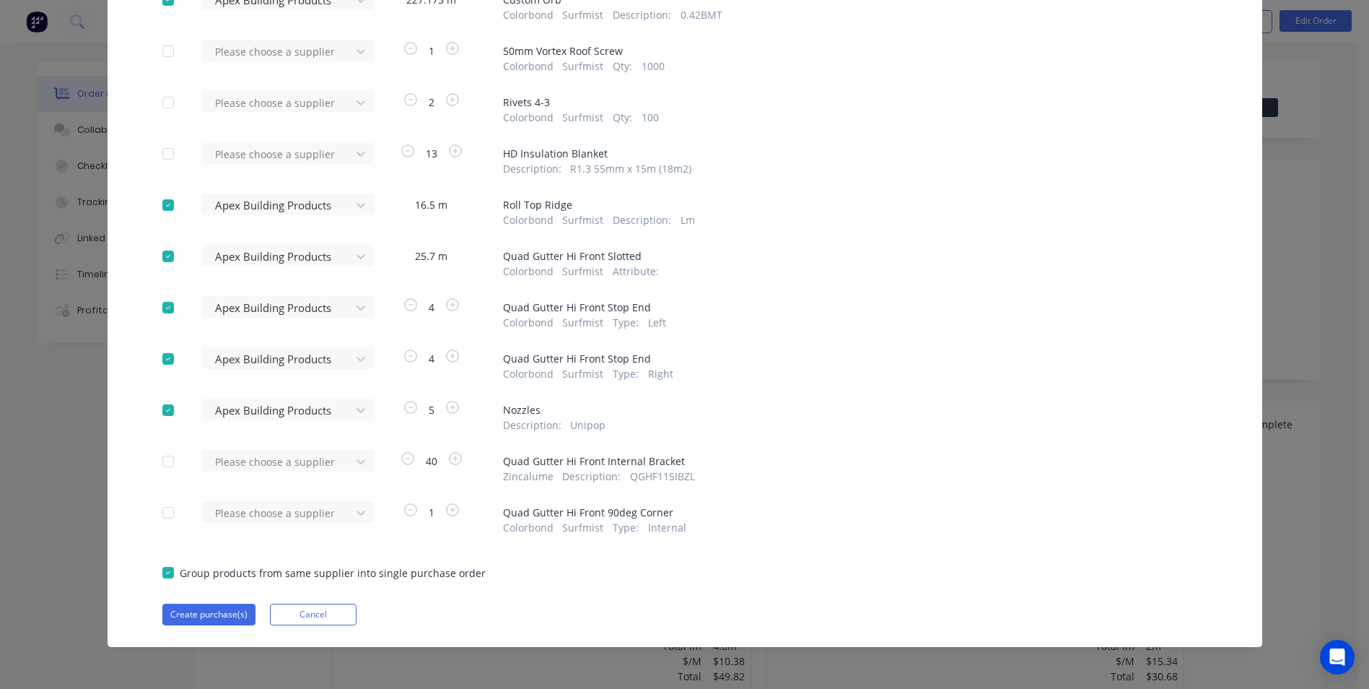
click at [280, 479] on div "Please choose a supplier" at bounding box center [280, 467] width 159 height 34
click at [282, 473] on div "Please choose a supplier" at bounding box center [280, 467] width 159 height 34
click at [287, 461] on div at bounding box center [279, 462] width 130 height 18
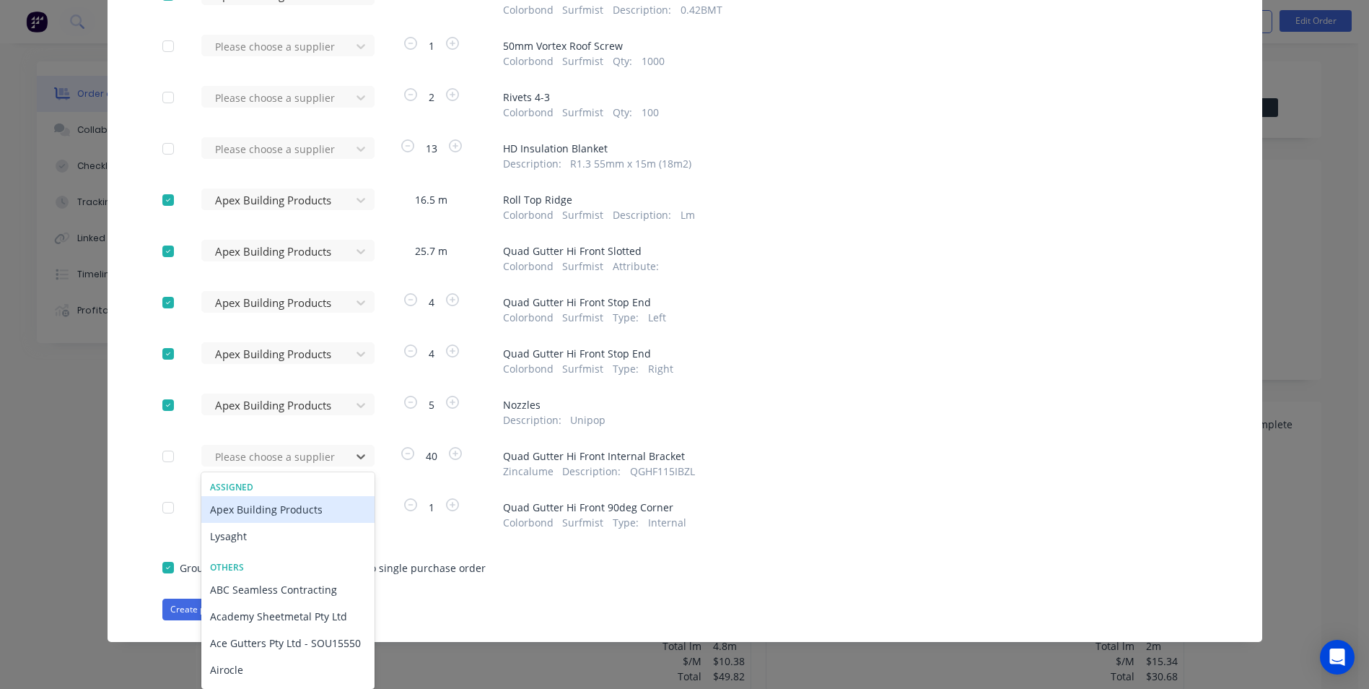
click at [282, 511] on div "Apex Building Products" at bounding box center [287, 509] width 173 height 27
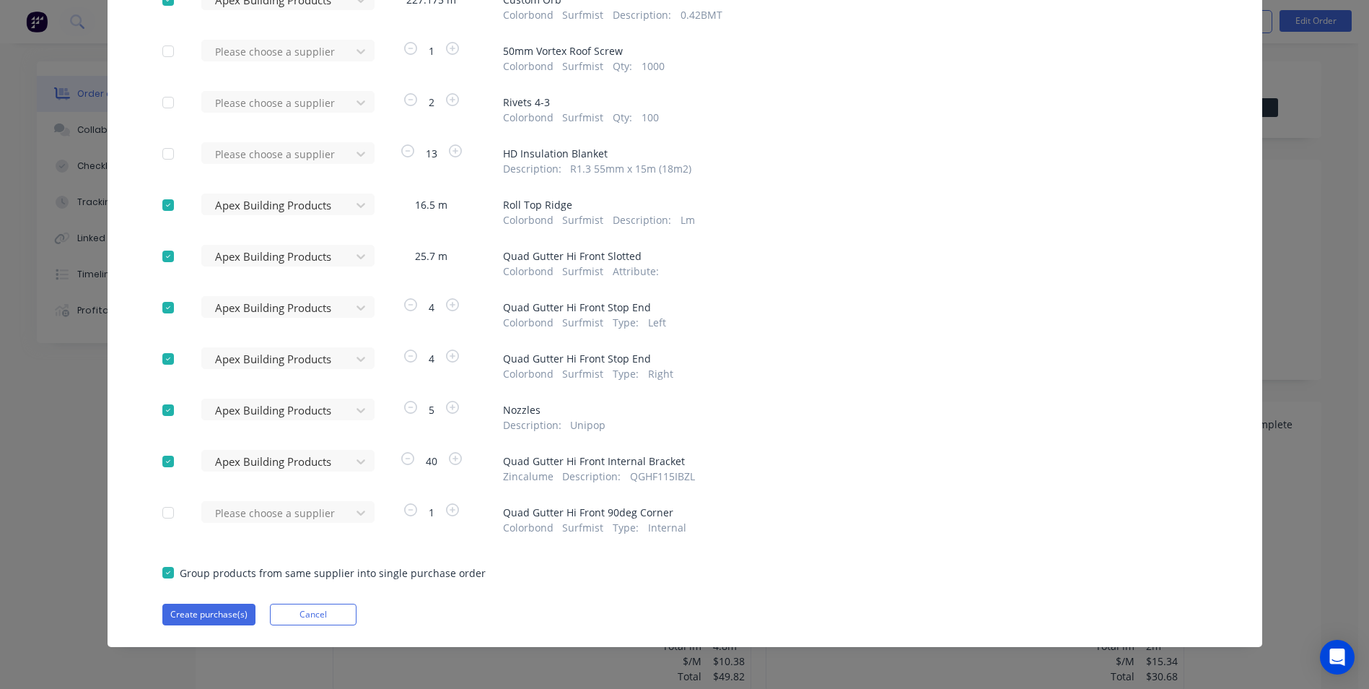
click at [282, 511] on div "Please choose a supplier" at bounding box center [280, 512] width 159 height 22
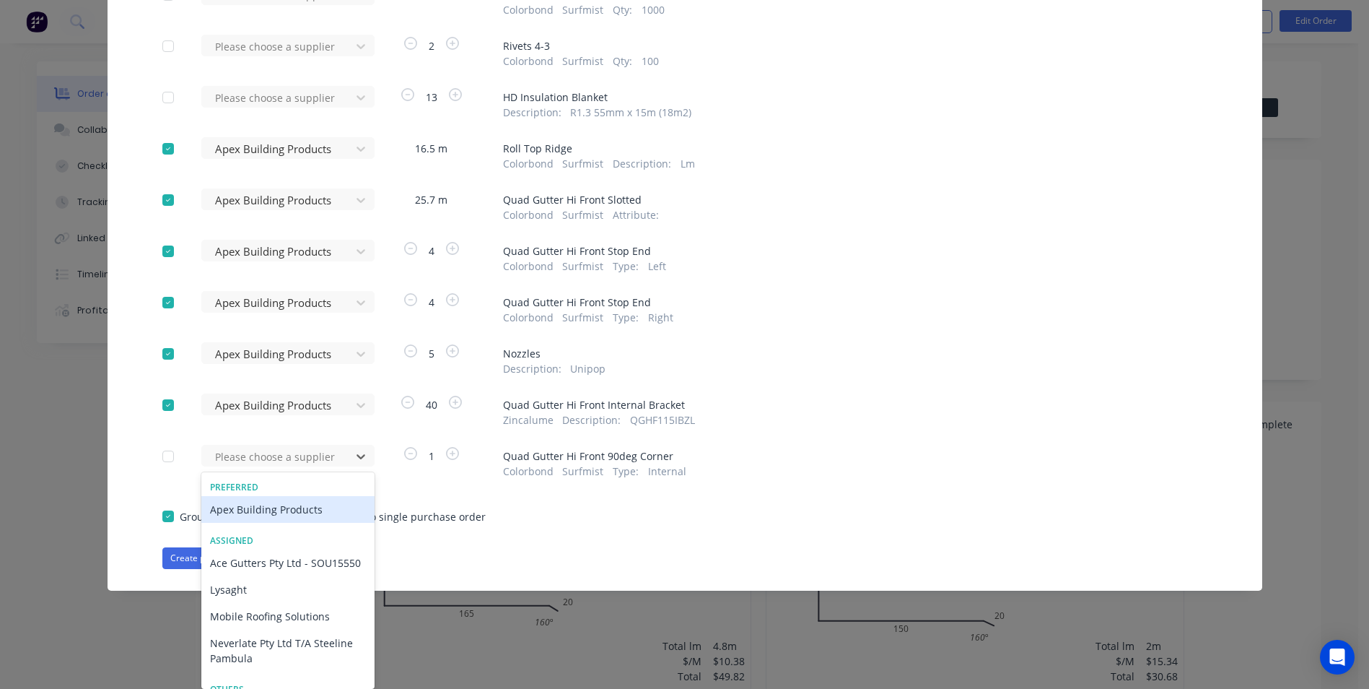
click at [272, 515] on div "Apex Building Products" at bounding box center [287, 509] width 173 height 27
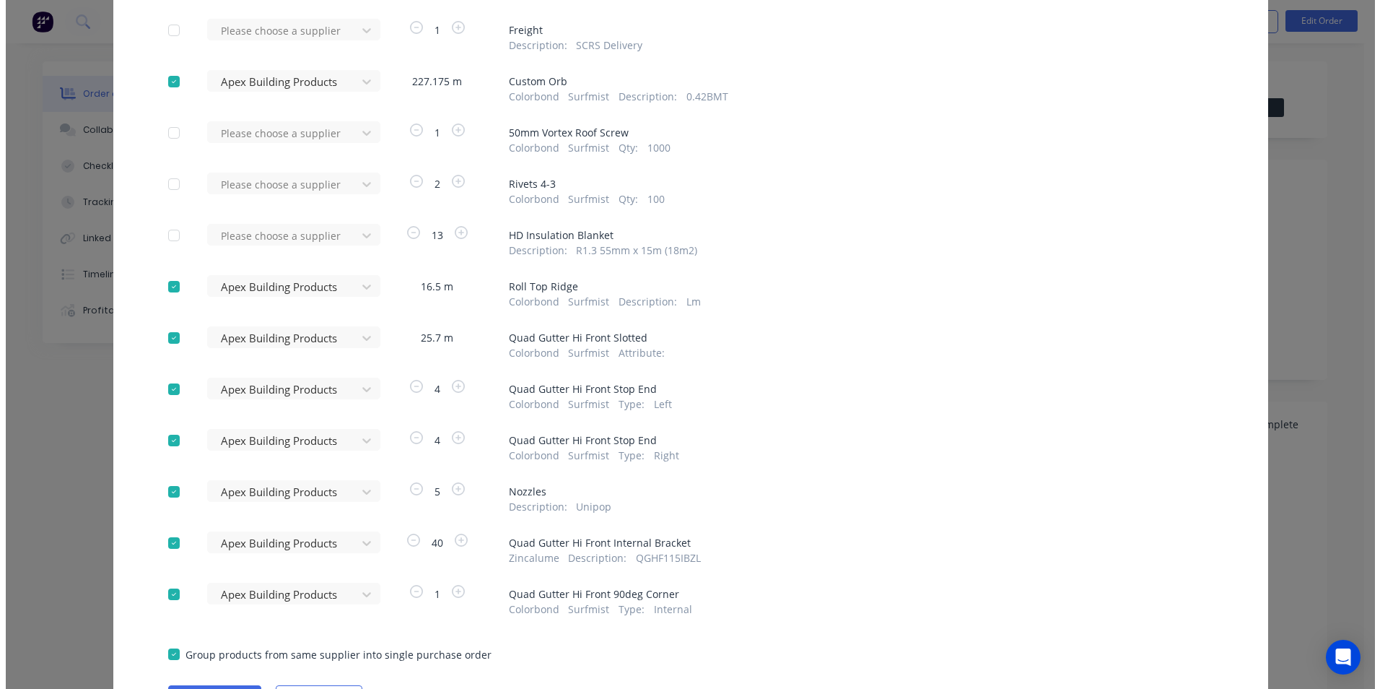
scroll to position [528, 0]
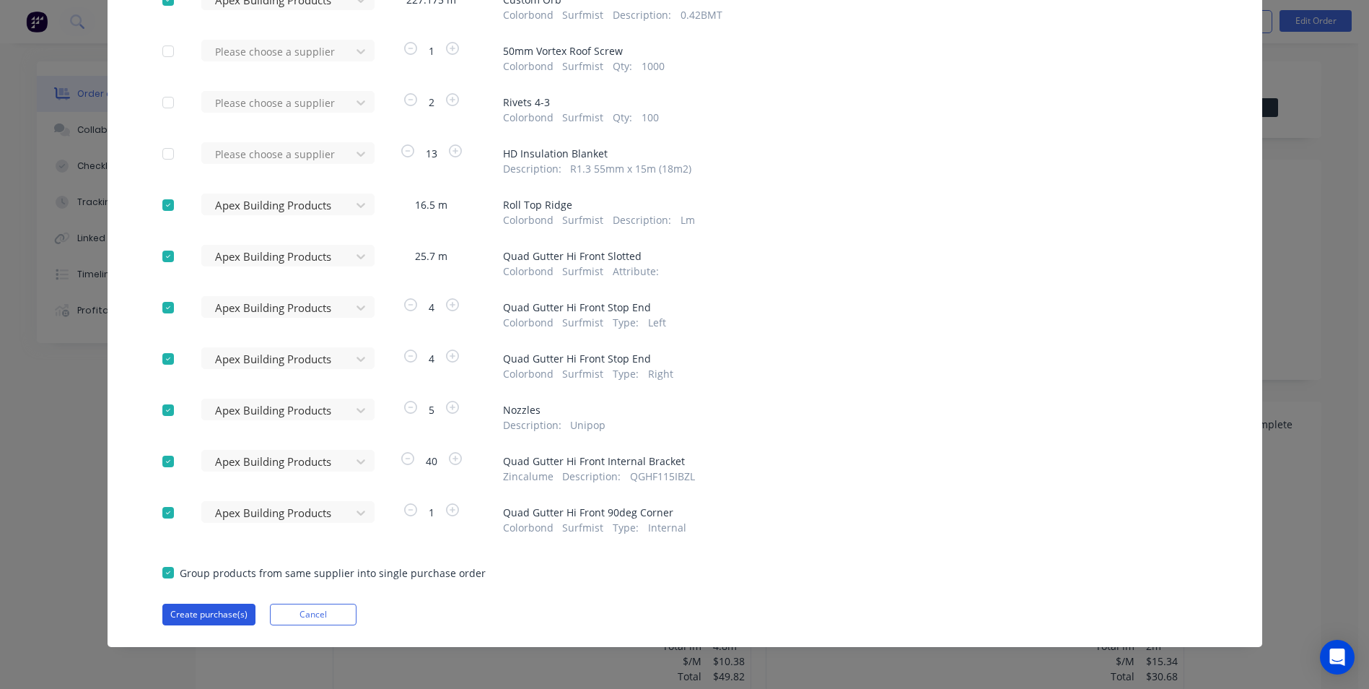
click at [191, 613] on button "Create purchase(s)" at bounding box center [208, 614] width 93 height 22
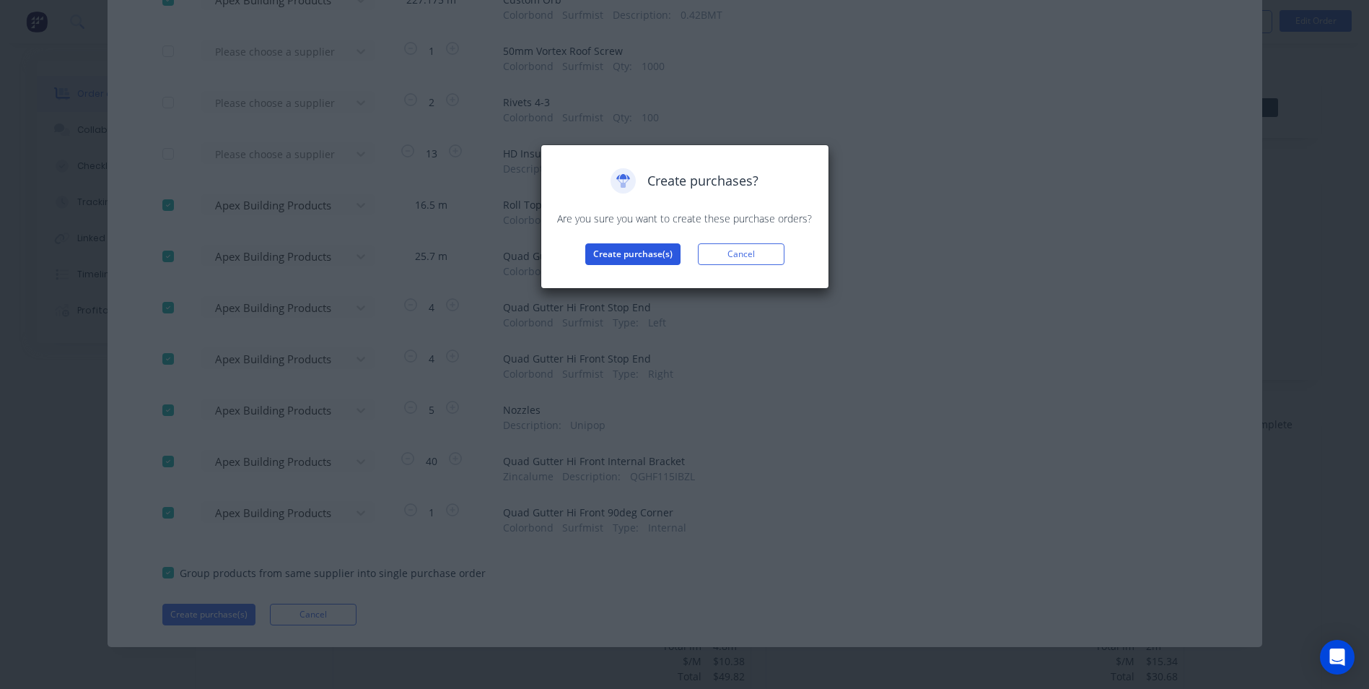
click at [619, 248] on button "Create purchase(s)" at bounding box center [632, 254] width 95 height 22
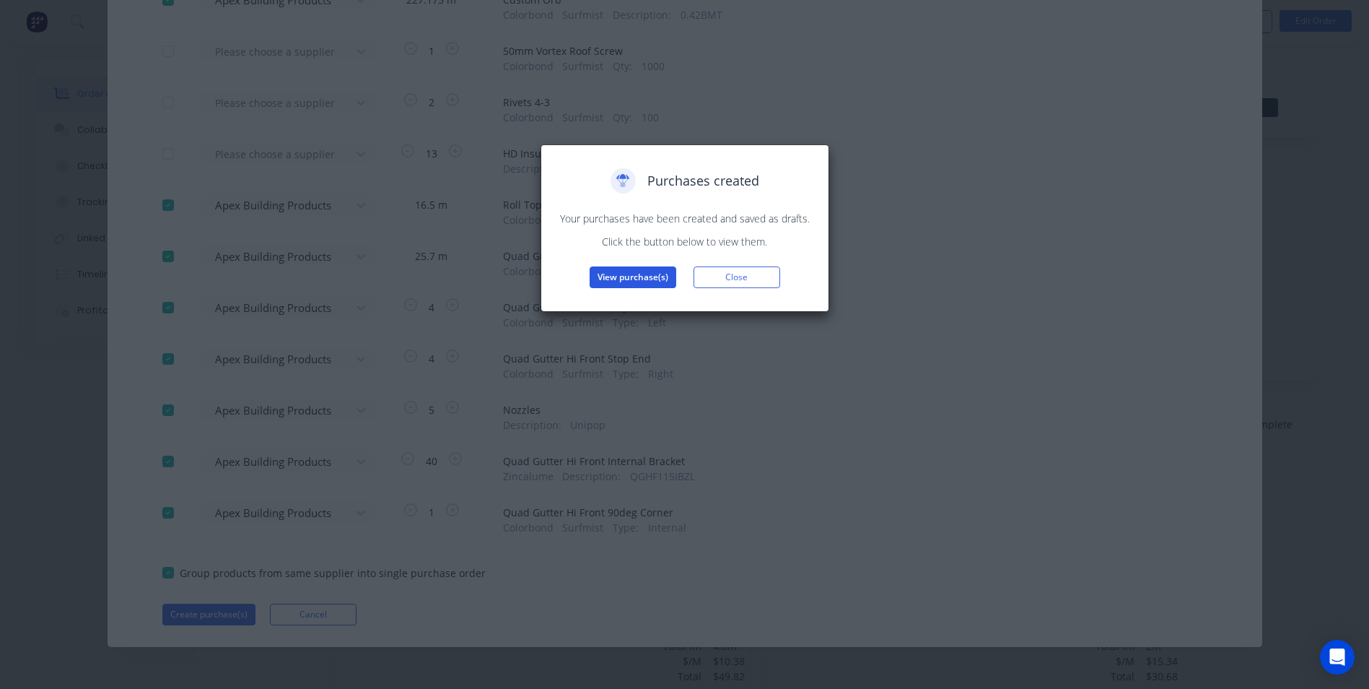
click at [596, 274] on button "View purchase(s)" at bounding box center [633, 277] width 87 height 22
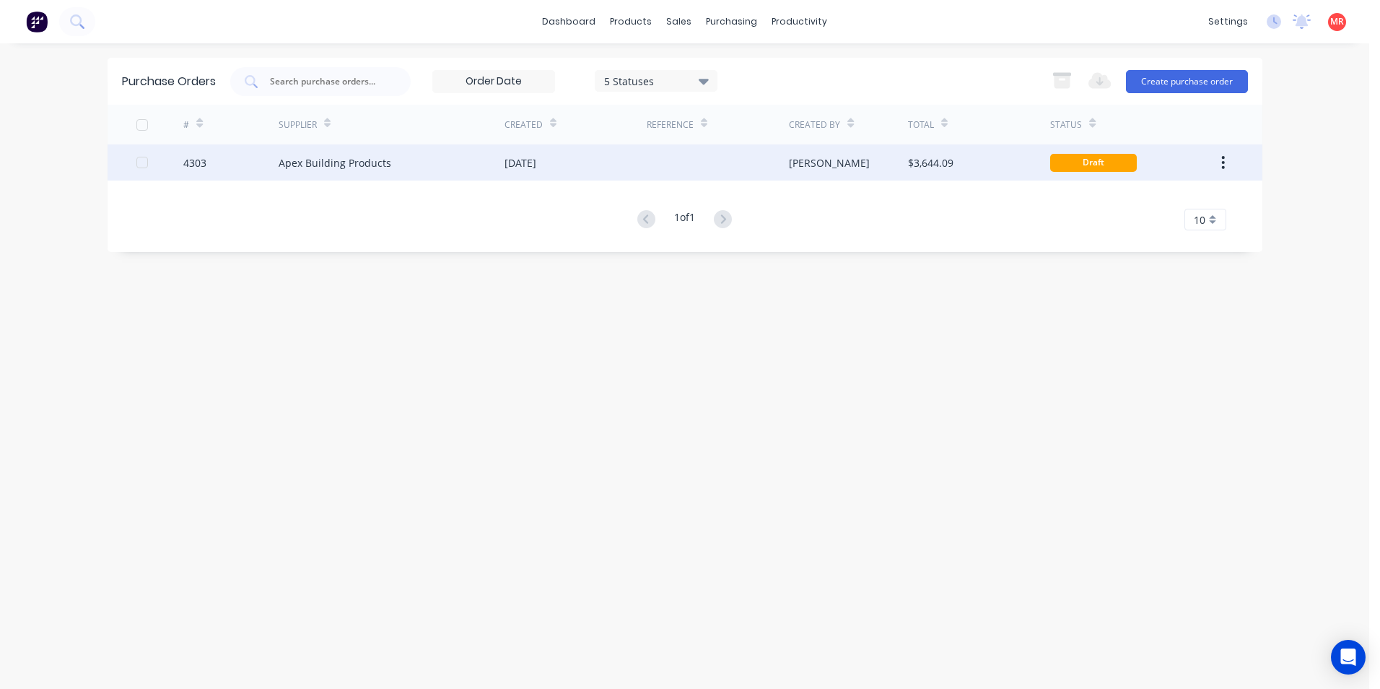
click at [608, 162] on div "[DATE]" at bounding box center [575, 162] width 142 height 36
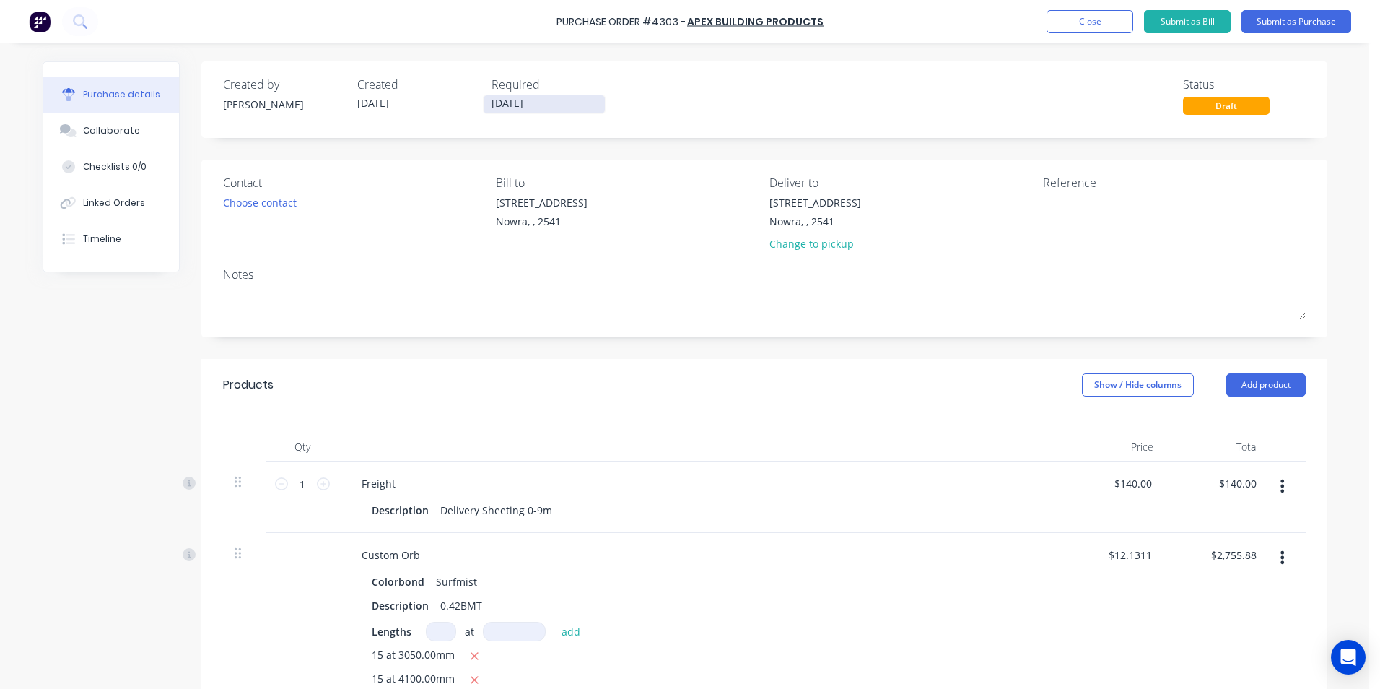
click at [523, 101] on input "[DATE]" at bounding box center [544, 104] width 121 height 18
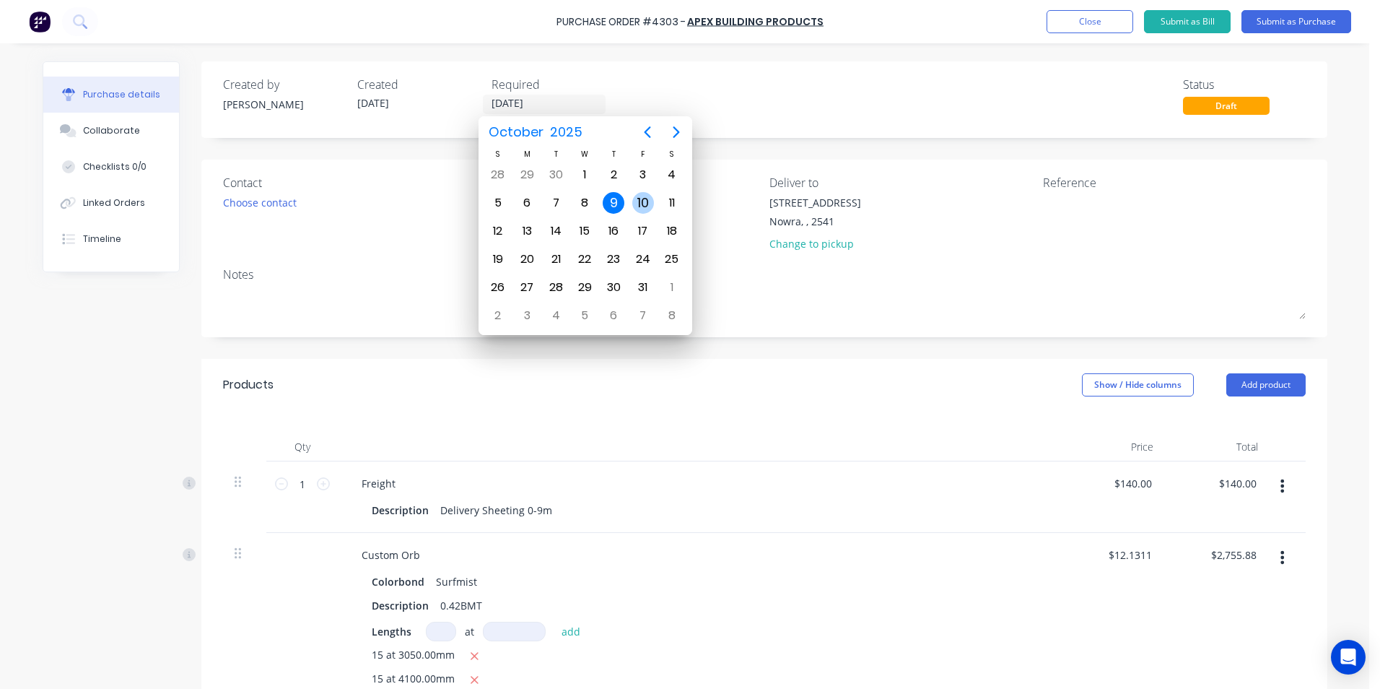
click at [647, 195] on div "10" at bounding box center [643, 203] width 22 height 22
type input "[DATE]"
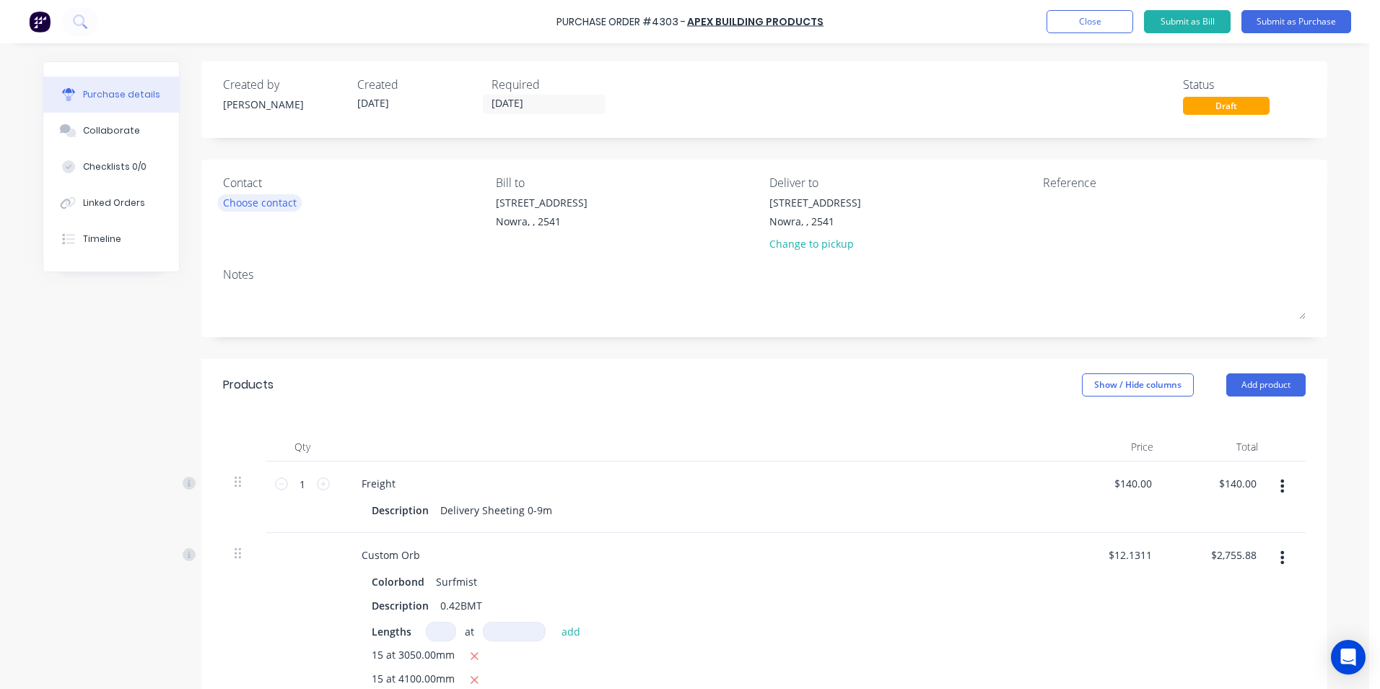
click at [263, 205] on div "Choose contact" at bounding box center [260, 202] width 74 height 15
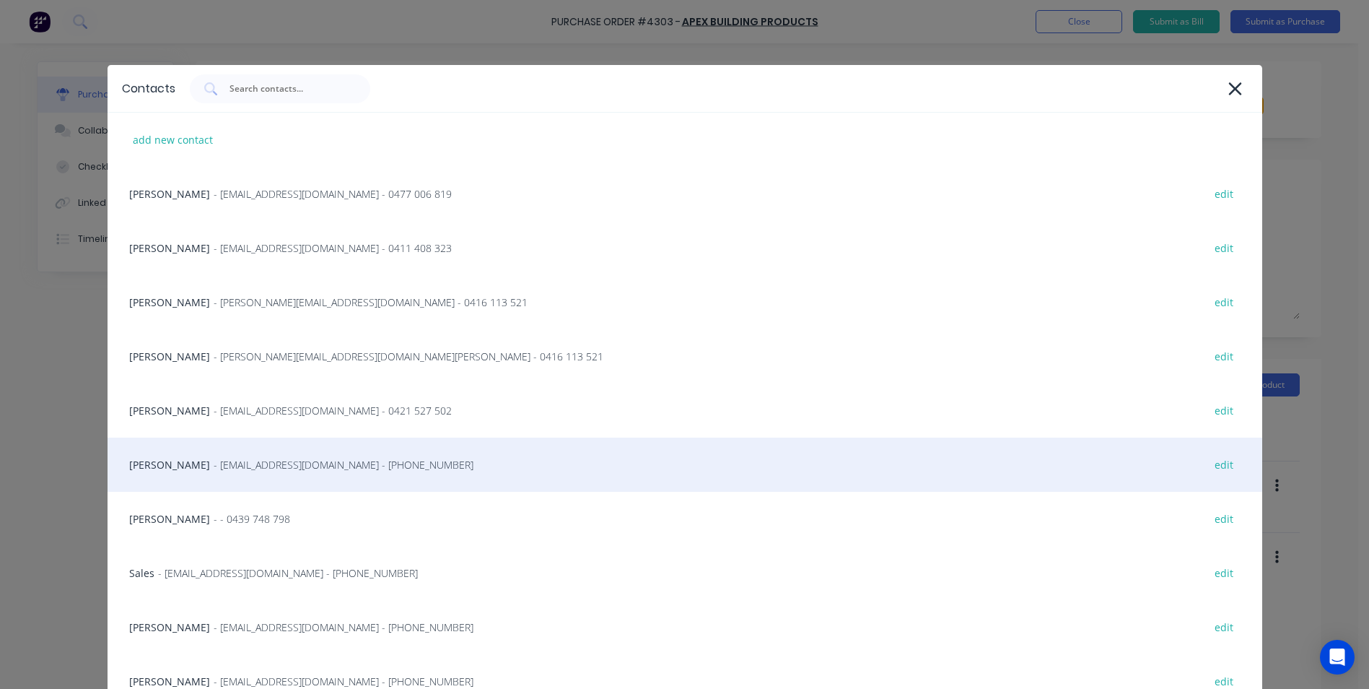
click at [255, 445] on div "Matt - [EMAIL_ADDRESS][DOMAIN_NAME] - [PHONE_NUMBER] edit" at bounding box center [685, 464] width 1155 height 54
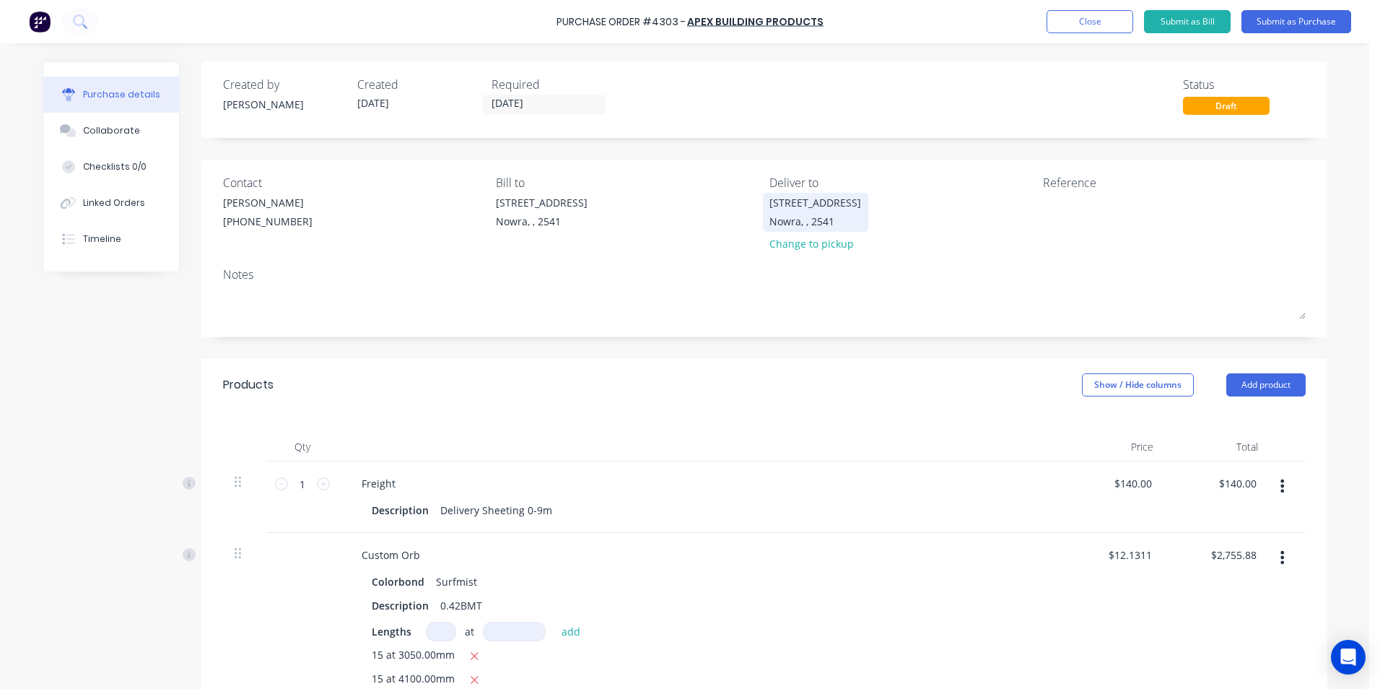
click at [780, 206] on div "[STREET_ADDRESS]" at bounding box center [815, 202] width 92 height 15
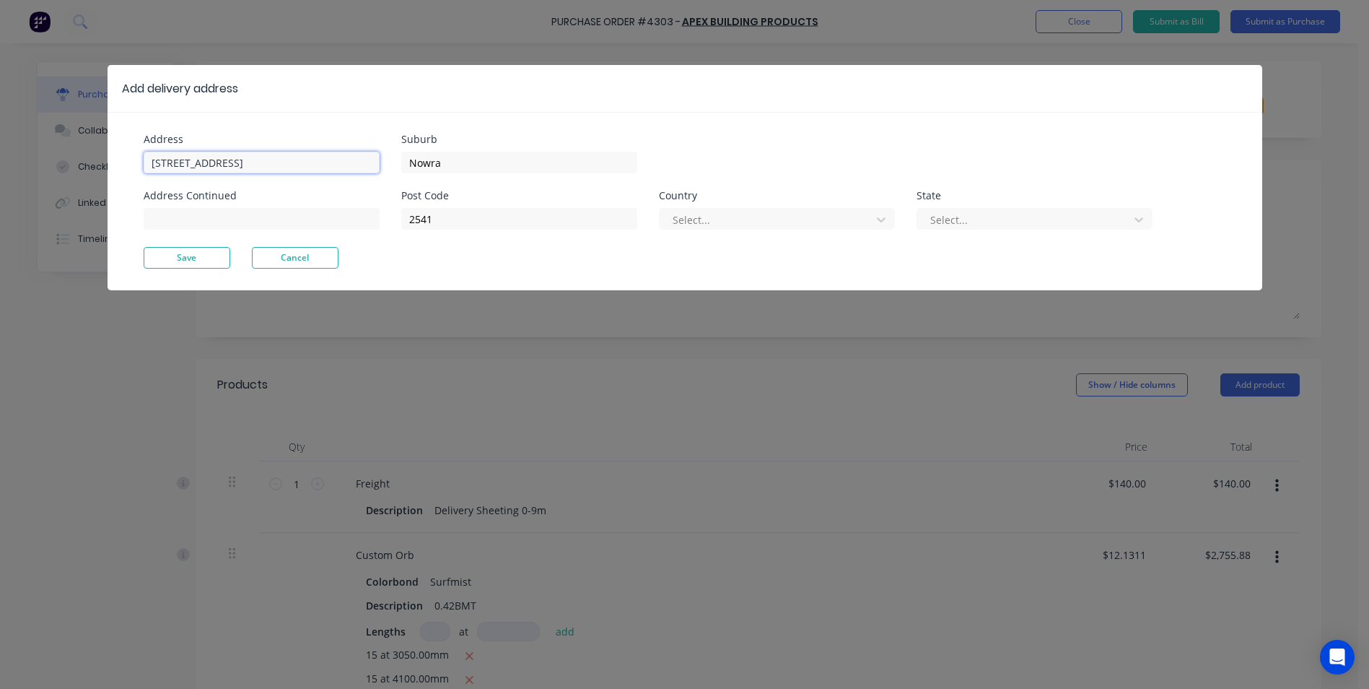
click at [283, 162] on input "[STREET_ADDRESS]" at bounding box center [262, 163] width 236 height 22
type input "U"
type input "[STREET_ADDRESS][PERSON_NAME]"
click at [188, 258] on button "Save" at bounding box center [187, 258] width 87 height 22
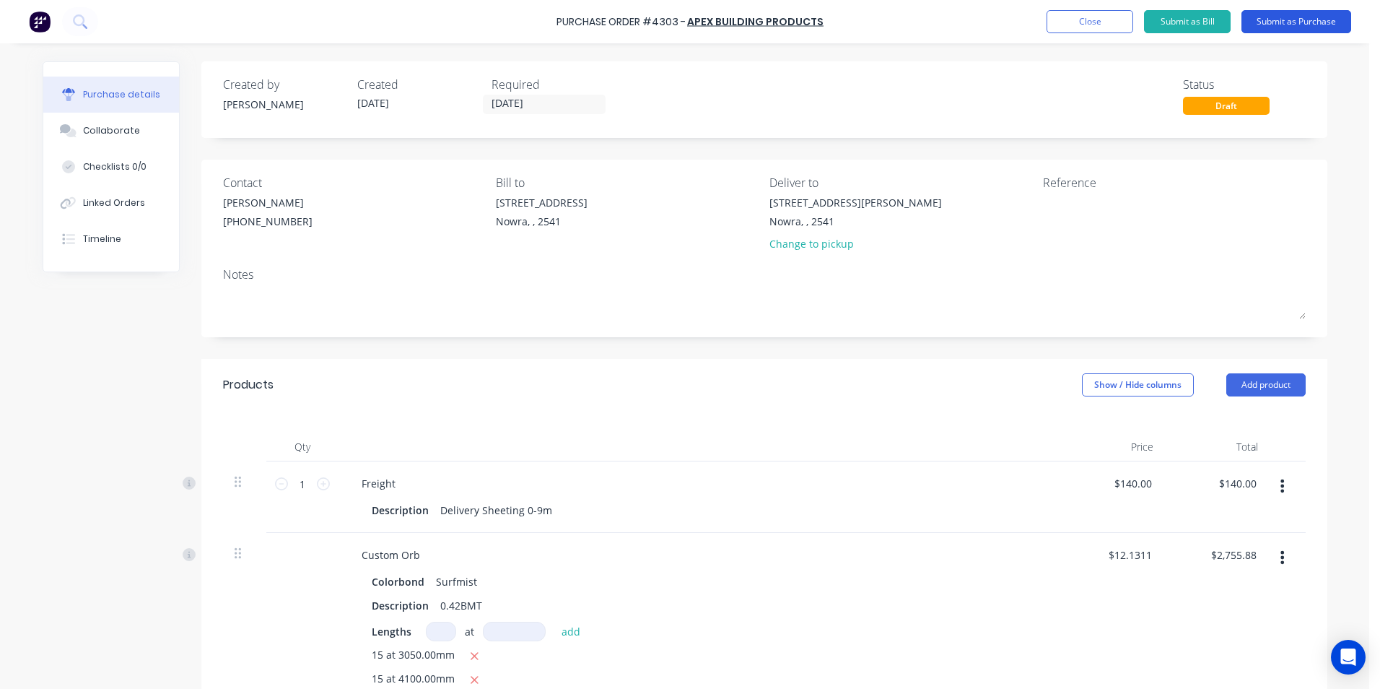
click at [1290, 12] on button "Submit as Purchase" at bounding box center [1296, 21] width 110 height 23
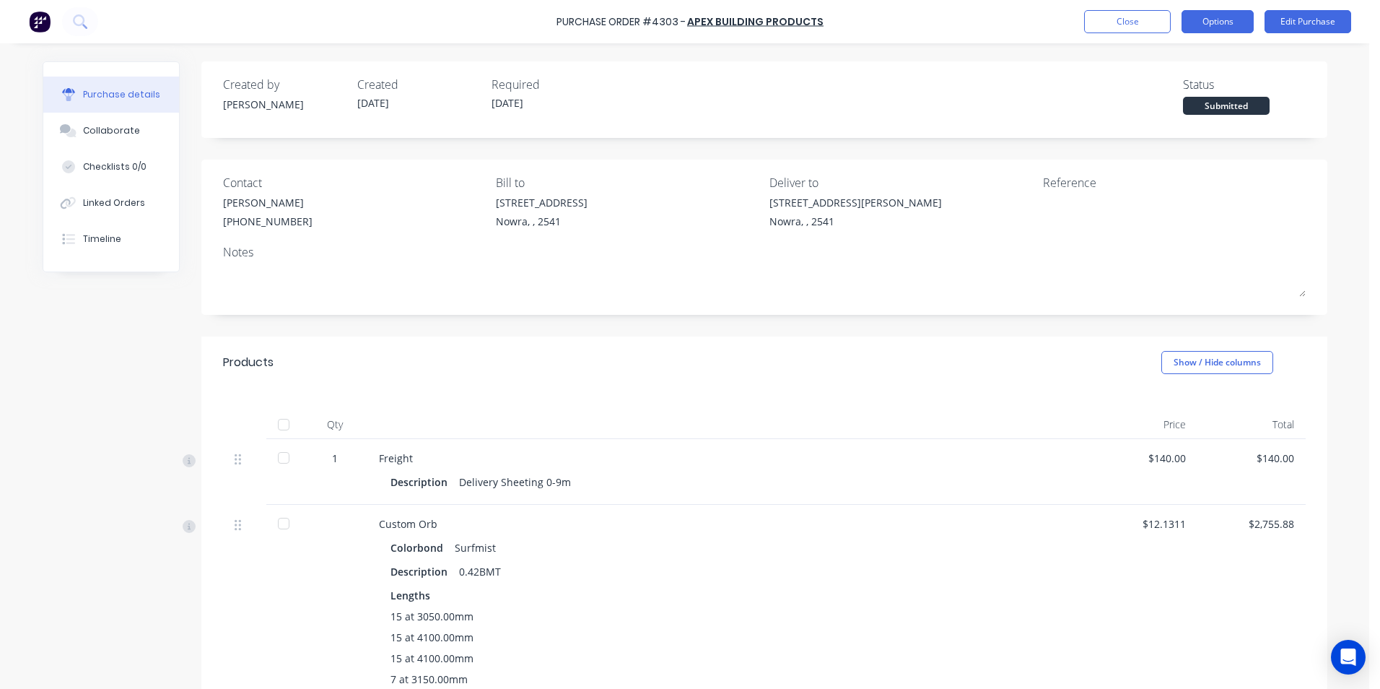
click at [1233, 27] on button "Options" at bounding box center [1217, 21] width 72 height 23
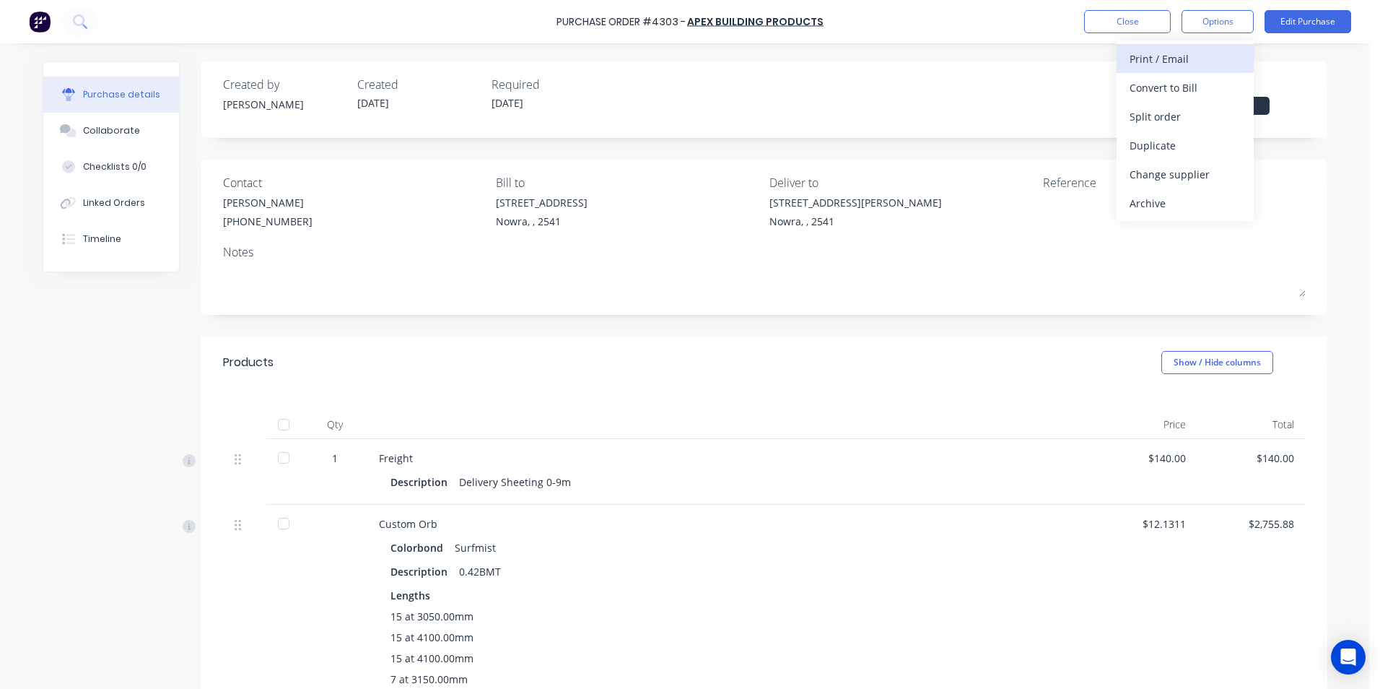
click at [1212, 58] on div "Print / Email" at bounding box center [1184, 58] width 111 height 21
click at [1188, 79] on div "With pricing" at bounding box center [1184, 87] width 111 height 21
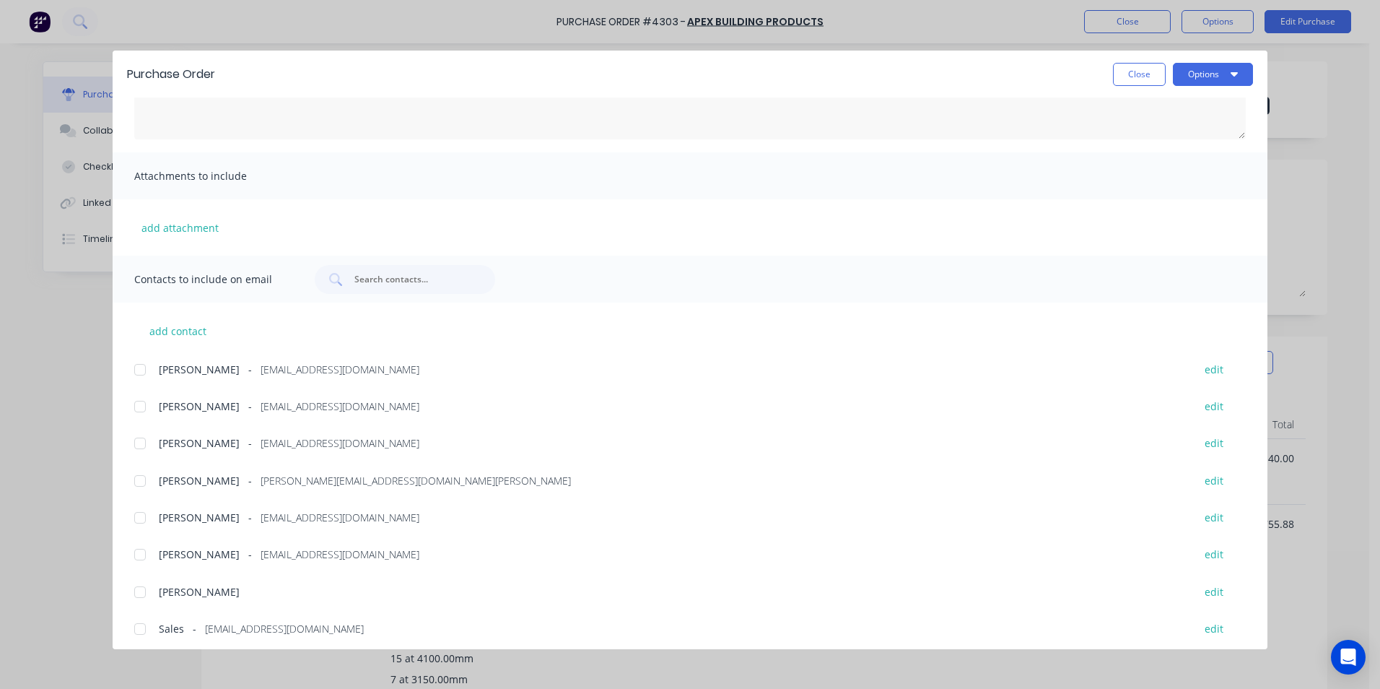
scroll to position [243, 0]
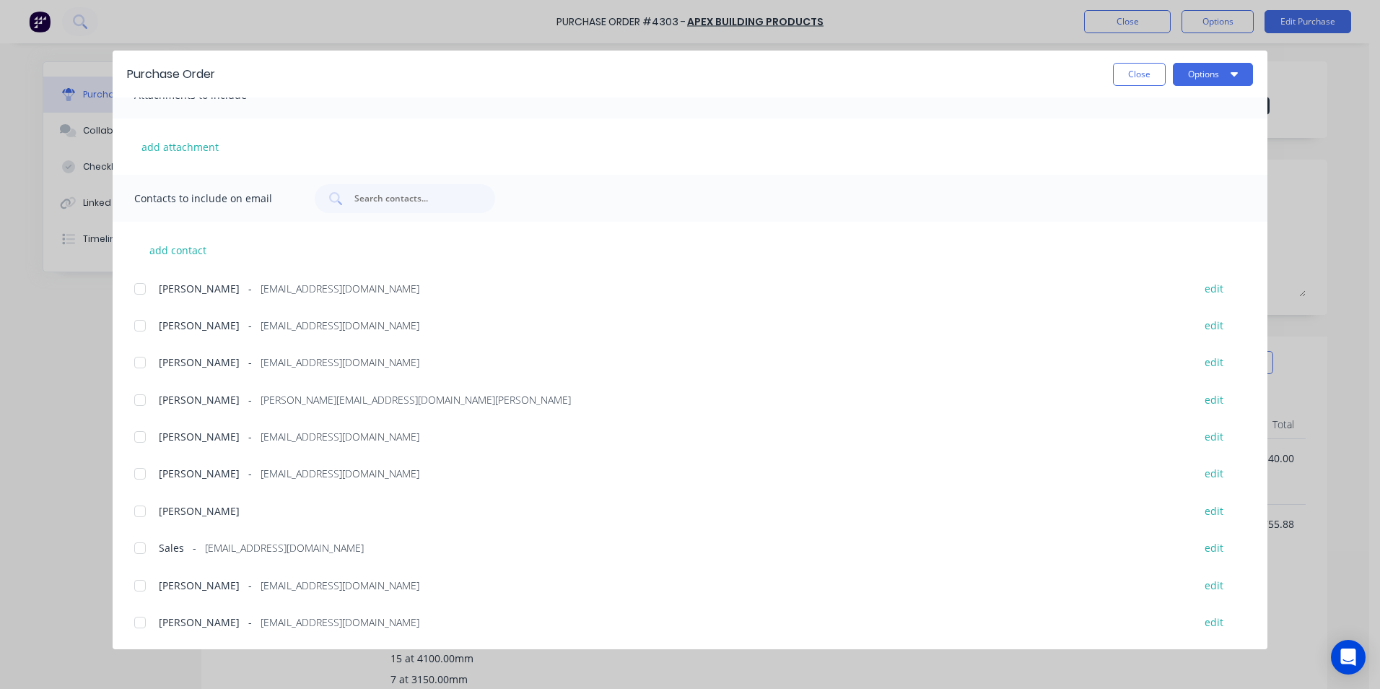
click at [144, 554] on div at bounding box center [140, 547] width 29 height 29
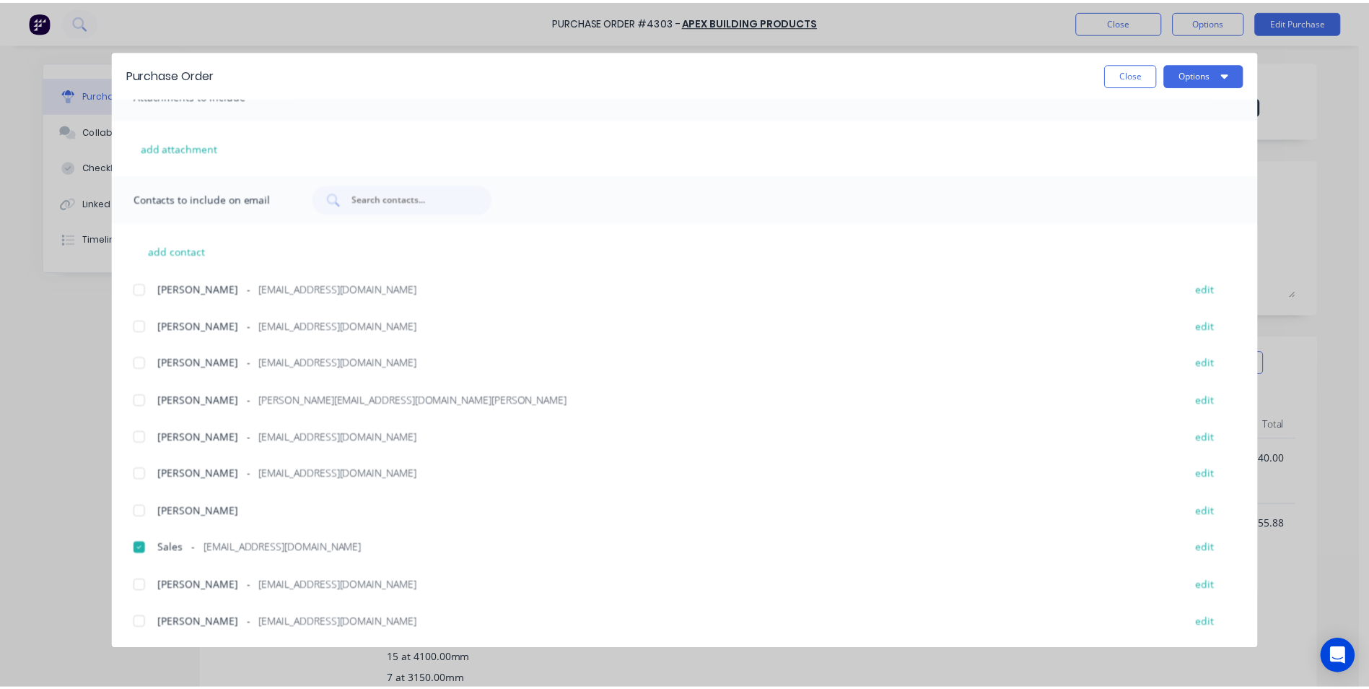
scroll to position [0, 0]
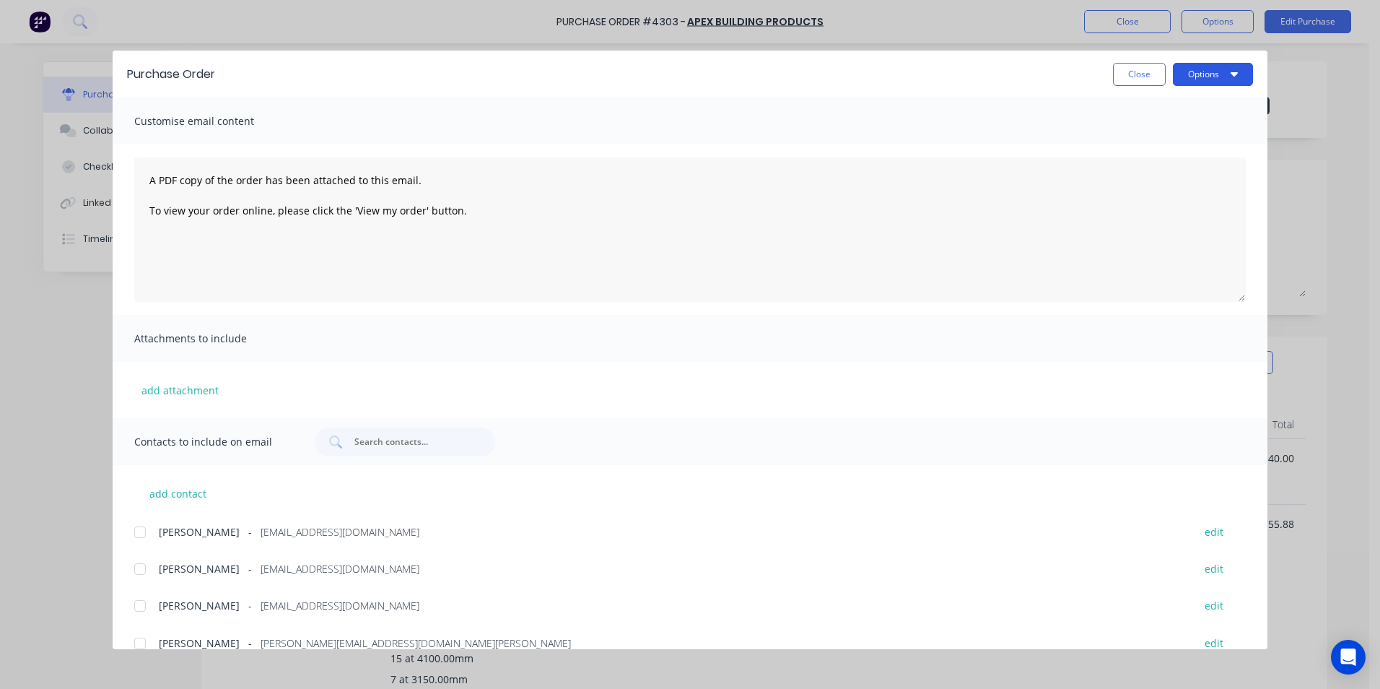
click at [1192, 79] on button "Options" at bounding box center [1213, 74] width 80 height 23
click at [1169, 167] on div "Email" at bounding box center [1184, 168] width 111 height 21
click at [1128, 66] on button "Close" at bounding box center [1139, 74] width 53 height 23
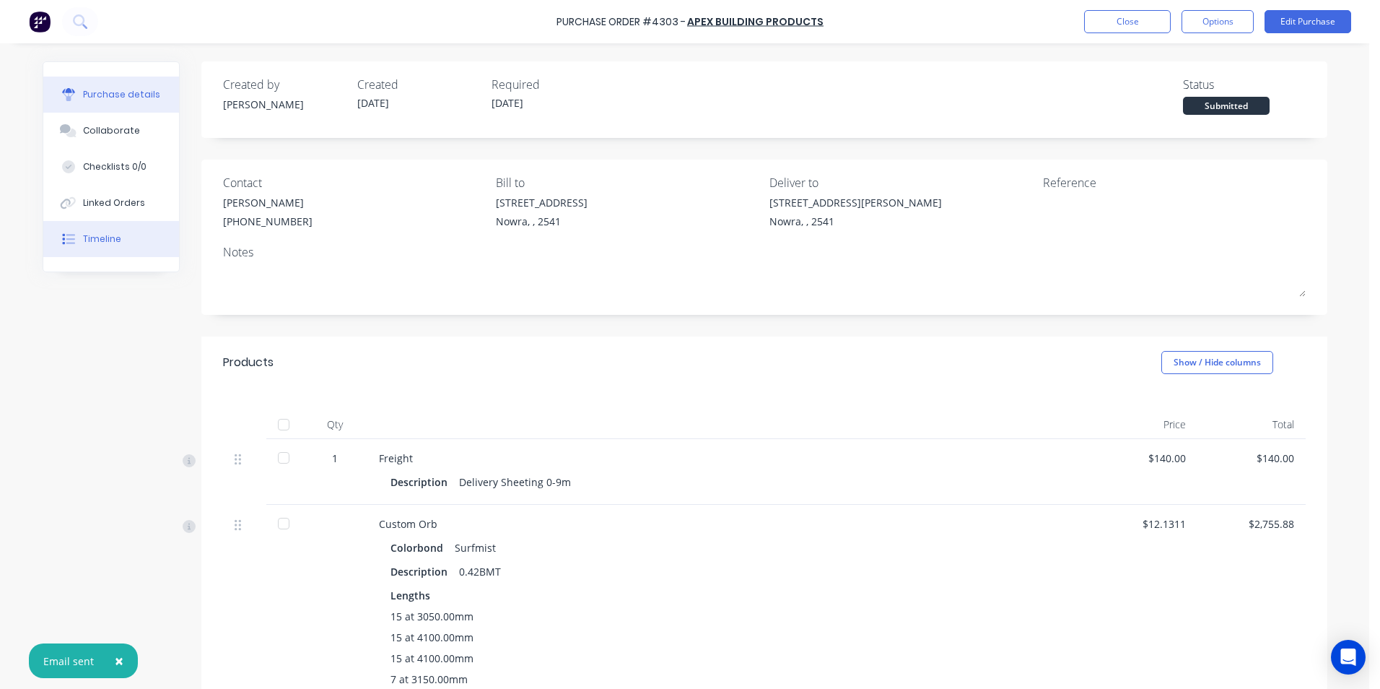
click at [100, 245] on div "Timeline" at bounding box center [102, 238] width 38 height 13
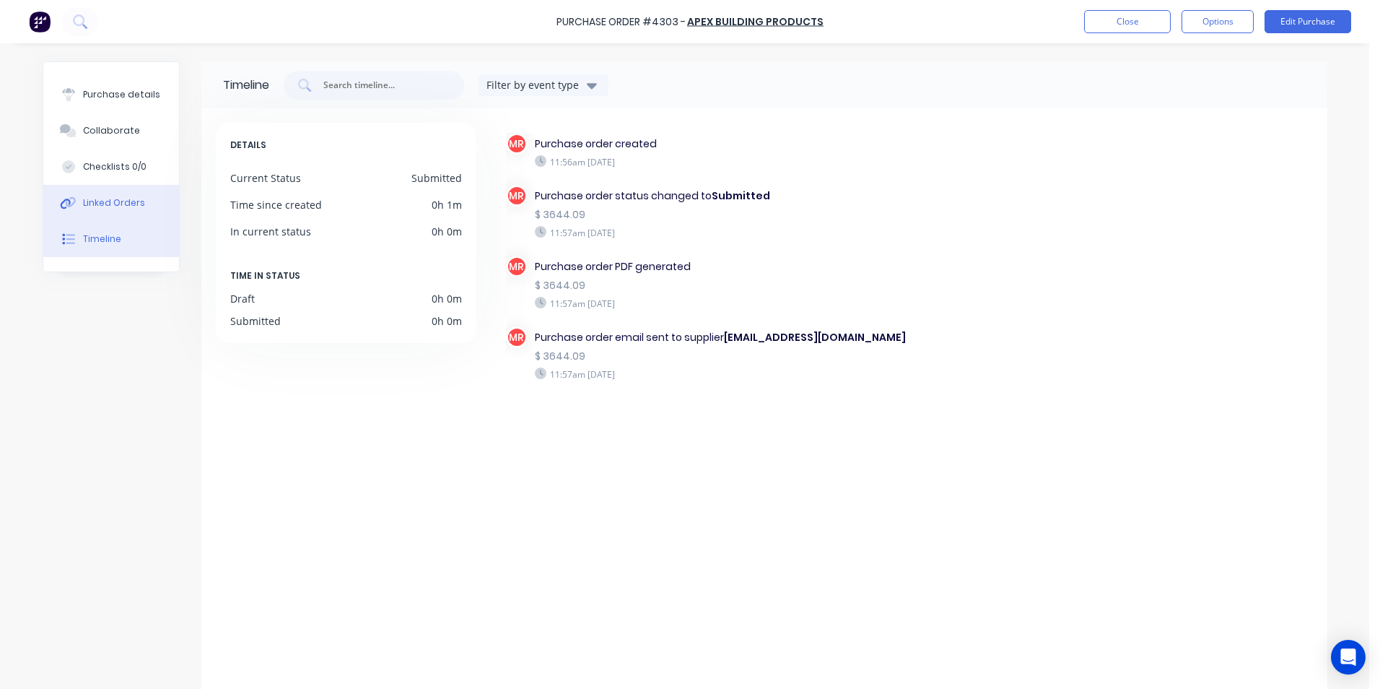
click at [123, 201] on div "Linked Orders" at bounding box center [114, 202] width 62 height 13
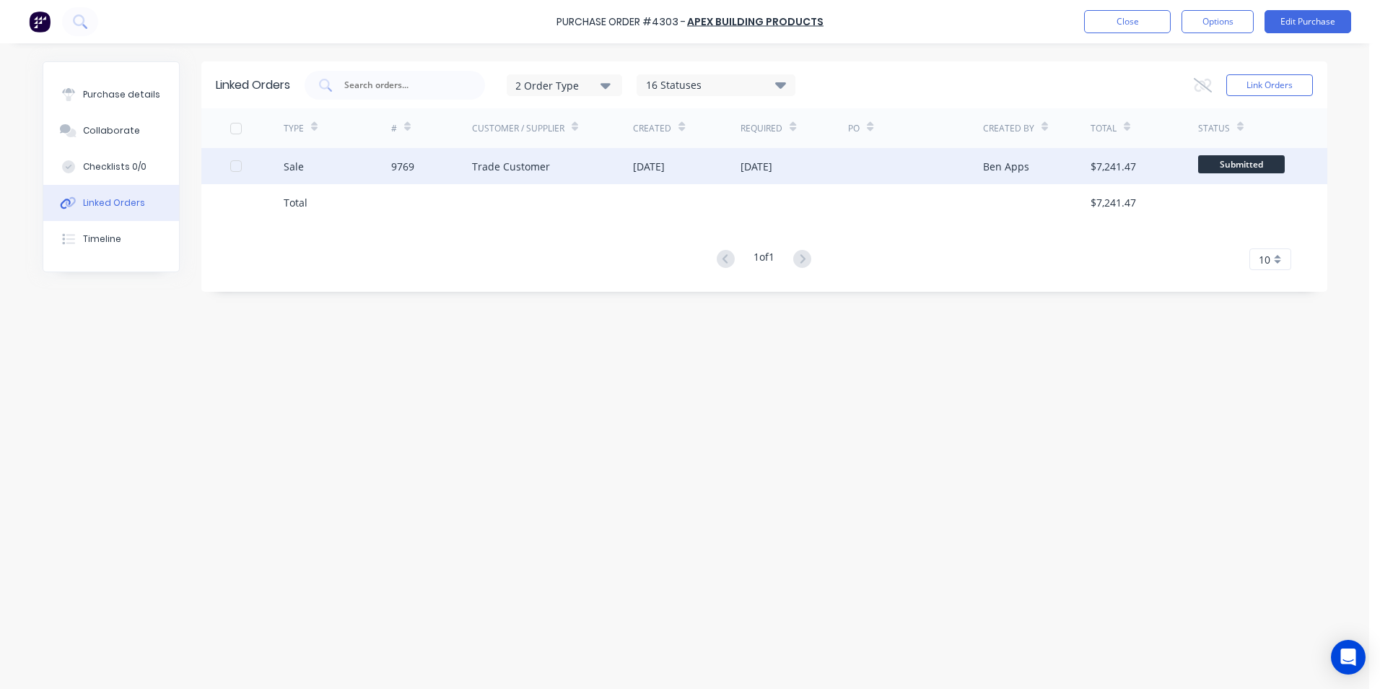
click at [455, 162] on div "9769" at bounding box center [431, 166] width 81 height 36
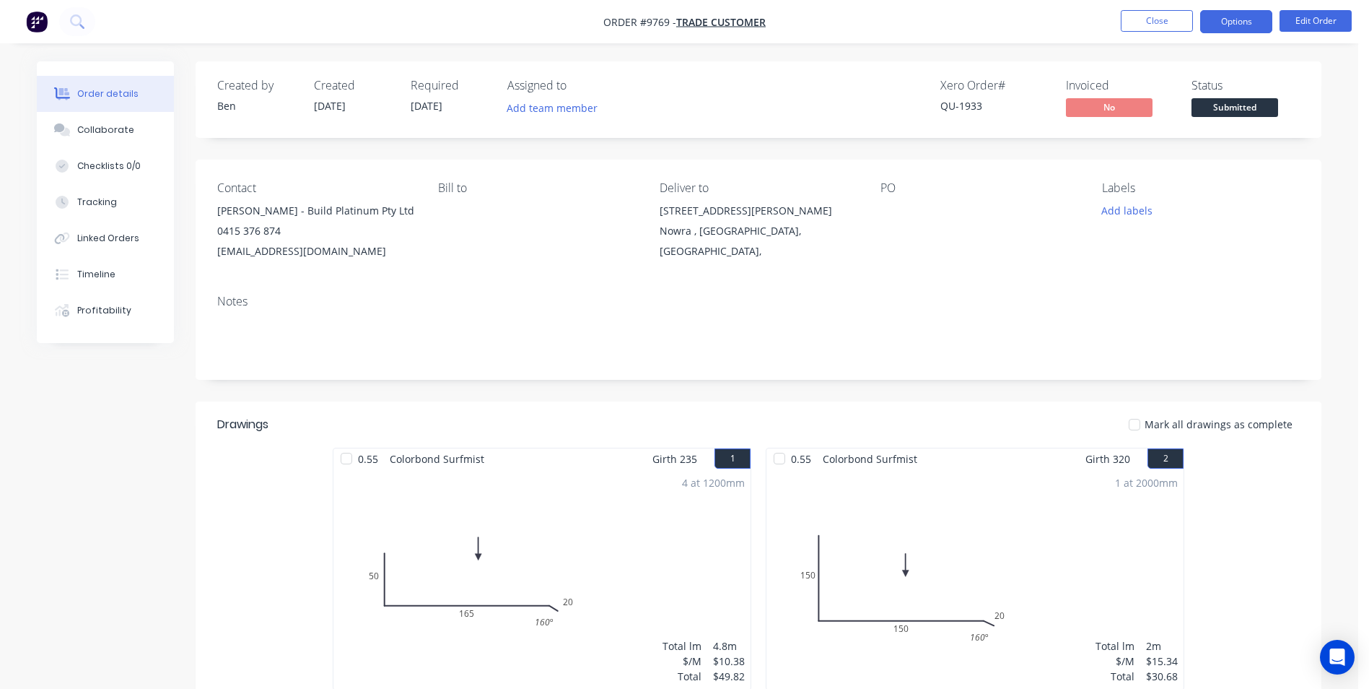
click at [1223, 20] on button "Options" at bounding box center [1236, 21] width 72 height 23
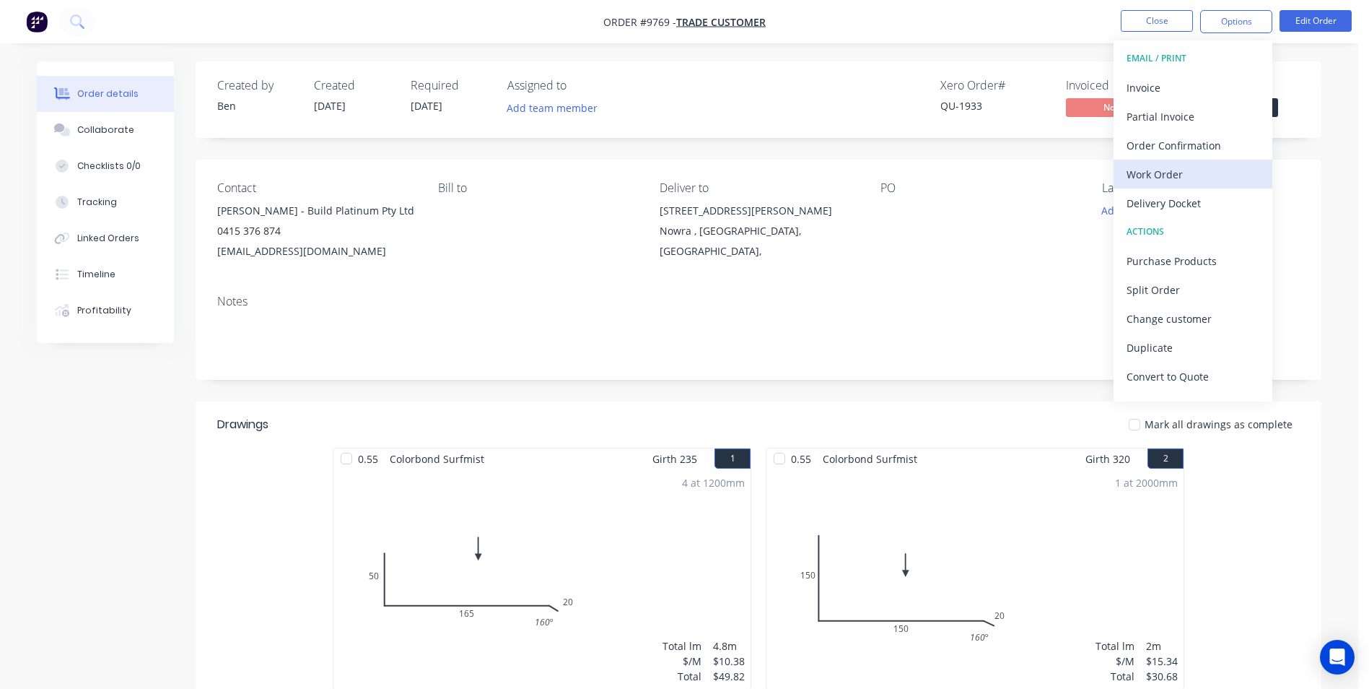
click at [1173, 176] on div "Work Order" at bounding box center [1193, 174] width 133 height 21
click at [1171, 168] on div "Custom" at bounding box center [1193, 174] width 133 height 21
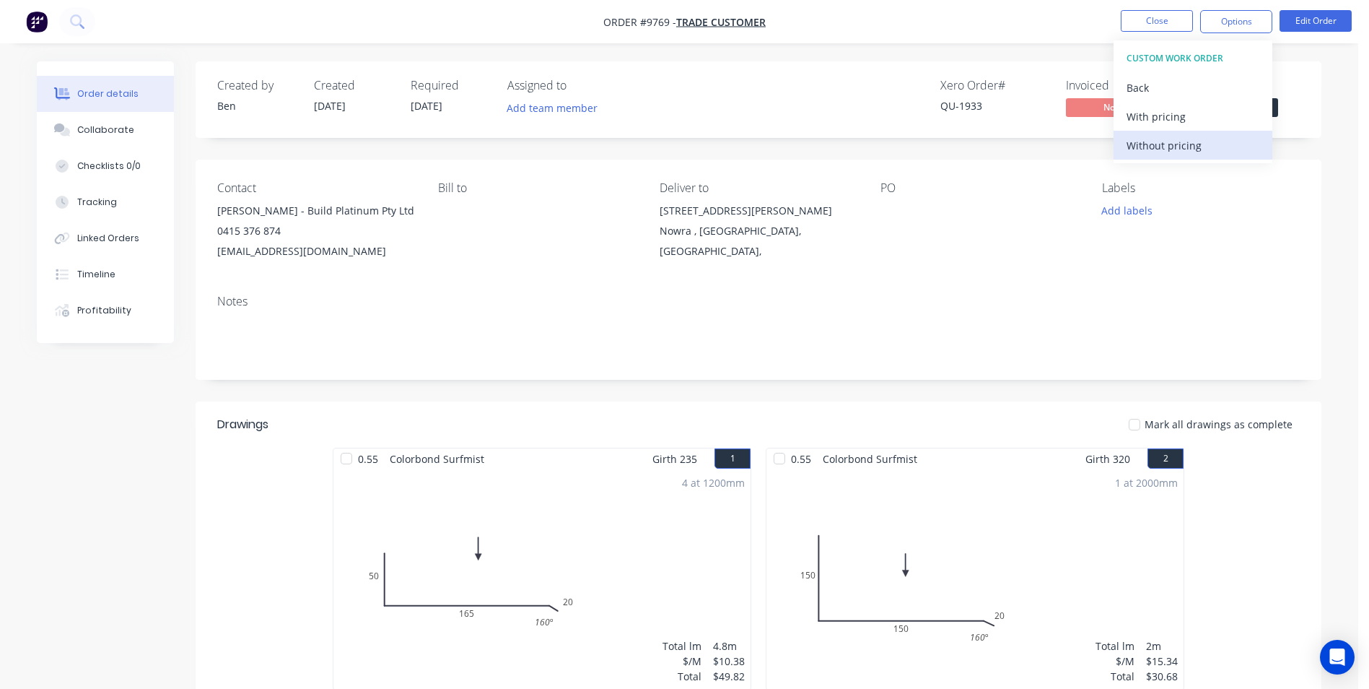
click at [1181, 141] on div "Without pricing" at bounding box center [1193, 145] width 133 height 21
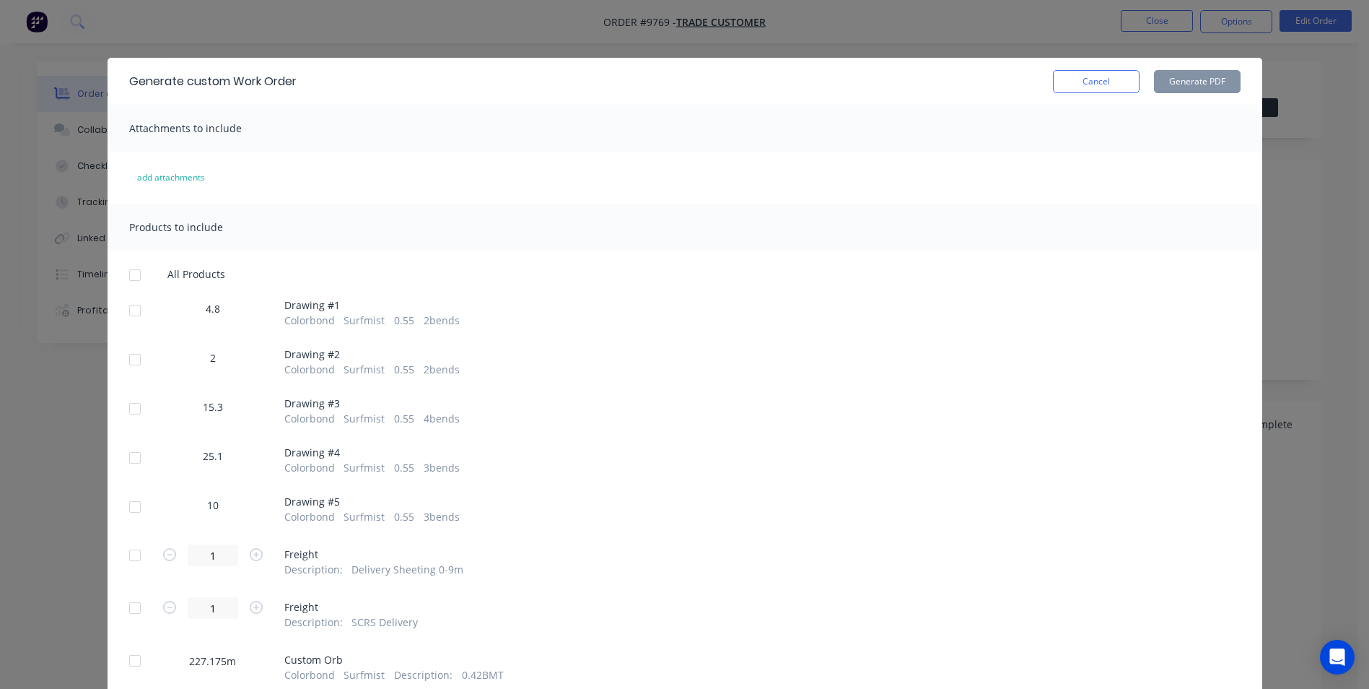
click at [131, 310] on div at bounding box center [135, 310] width 29 height 29
click at [127, 367] on div at bounding box center [135, 359] width 29 height 29
click at [126, 408] on div at bounding box center [135, 408] width 29 height 29
click at [128, 463] on div at bounding box center [135, 457] width 29 height 29
click at [129, 507] on div at bounding box center [135, 506] width 29 height 29
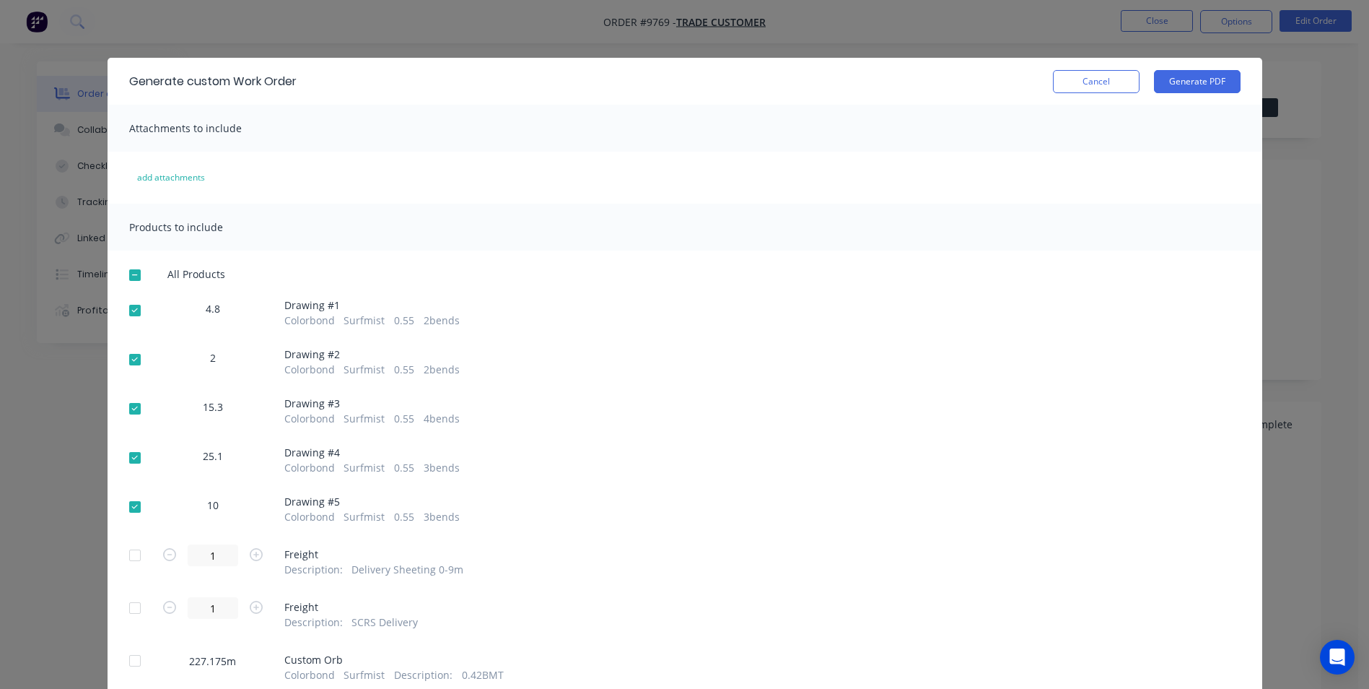
click at [129, 613] on div at bounding box center [135, 607] width 29 height 29
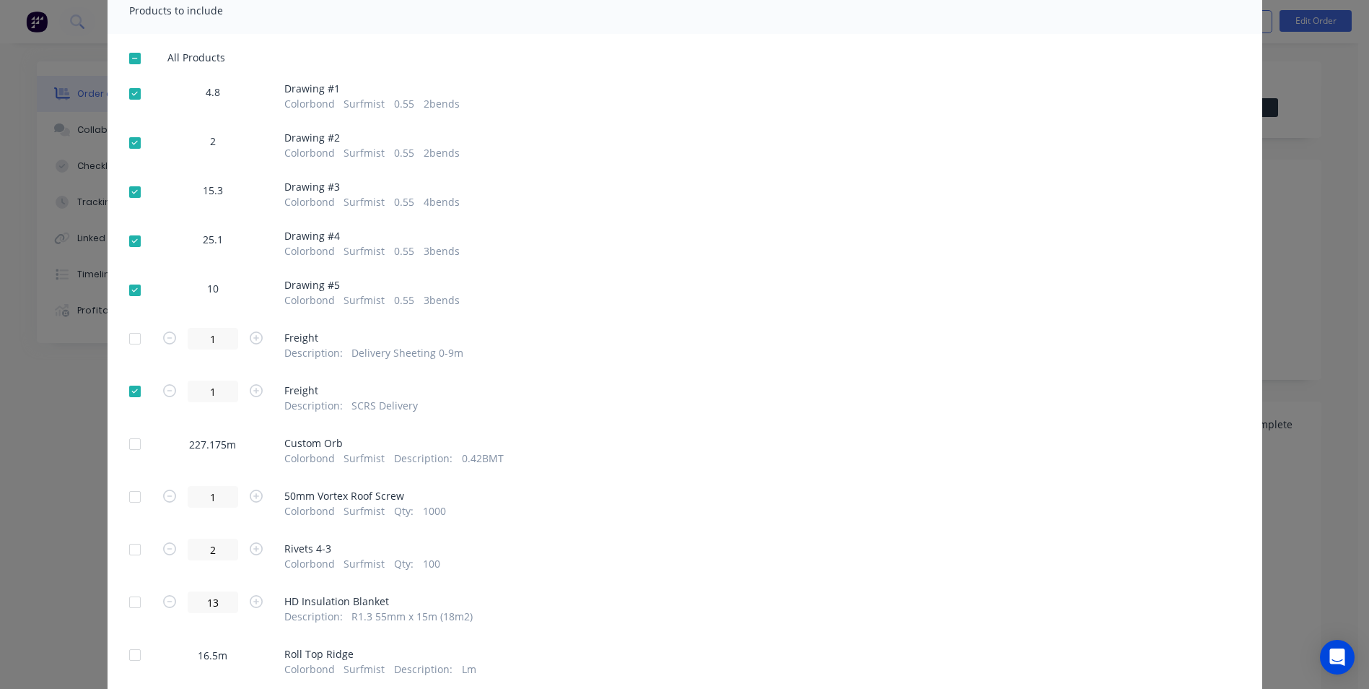
scroll to position [505, 0]
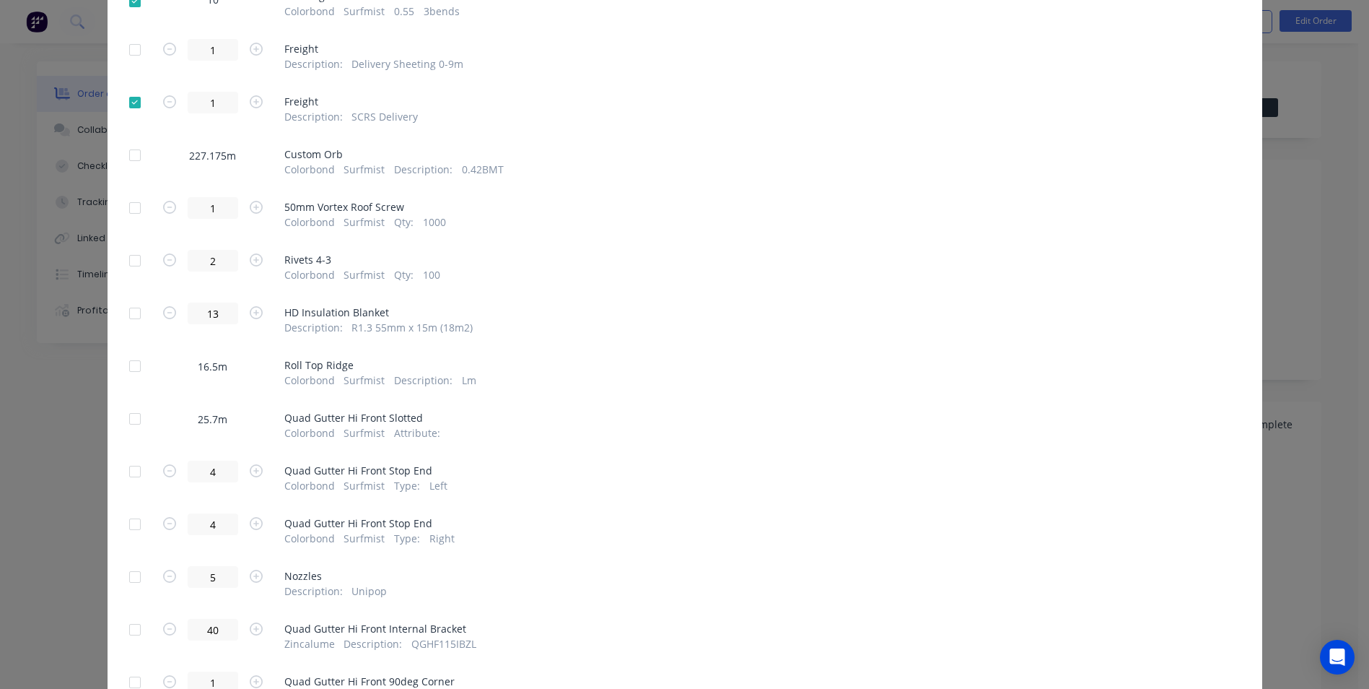
click at [128, 215] on div at bounding box center [135, 207] width 29 height 29
click at [131, 258] on div at bounding box center [135, 260] width 29 height 29
click at [134, 305] on div at bounding box center [135, 313] width 29 height 29
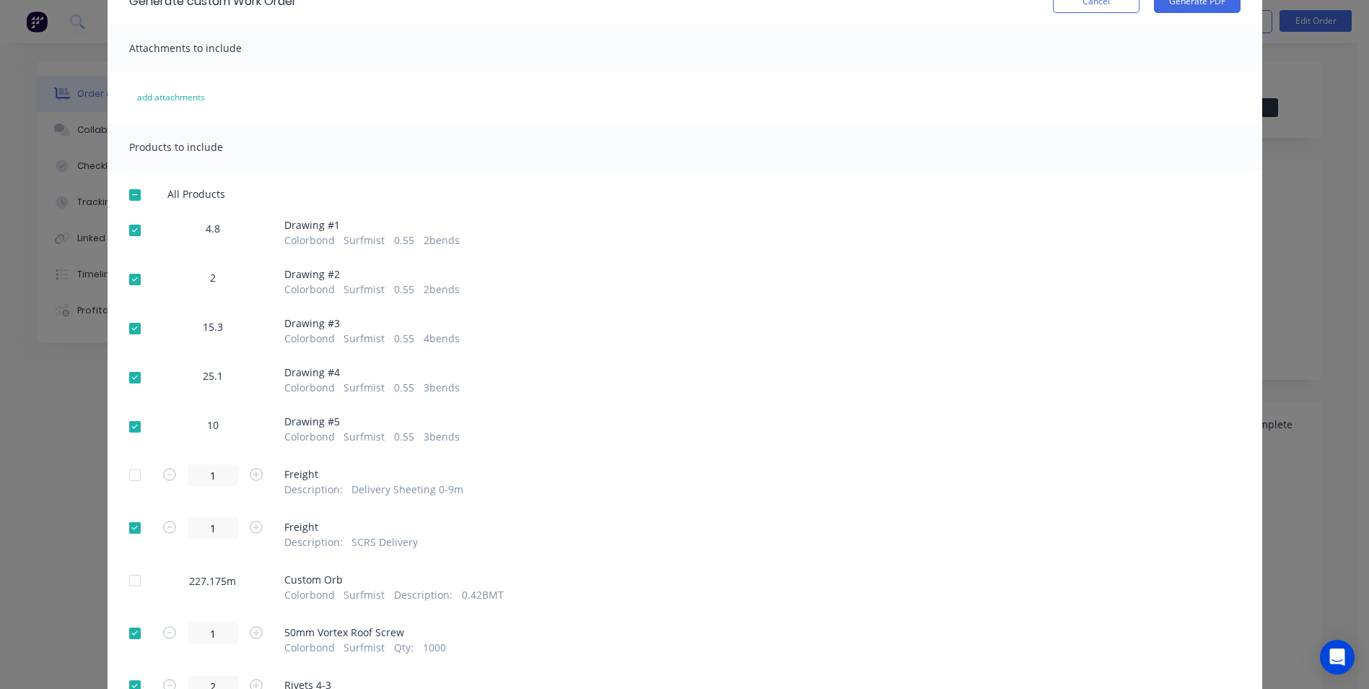
scroll to position [0, 0]
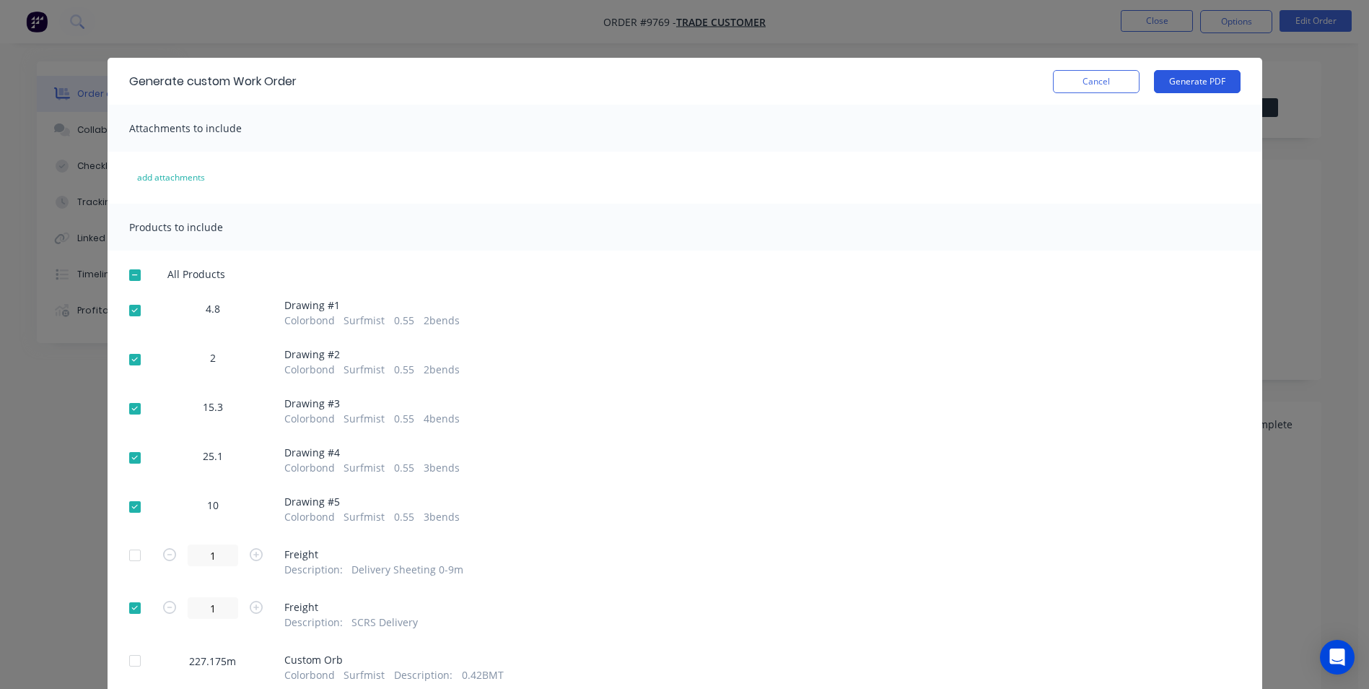
click at [1198, 72] on button "Generate PDF" at bounding box center [1197, 81] width 87 height 23
click at [1113, 95] on div "Generate custom Work Order Cancel Generate PDF" at bounding box center [685, 81] width 1155 height 47
click at [1116, 85] on button "Cancel" at bounding box center [1096, 81] width 87 height 23
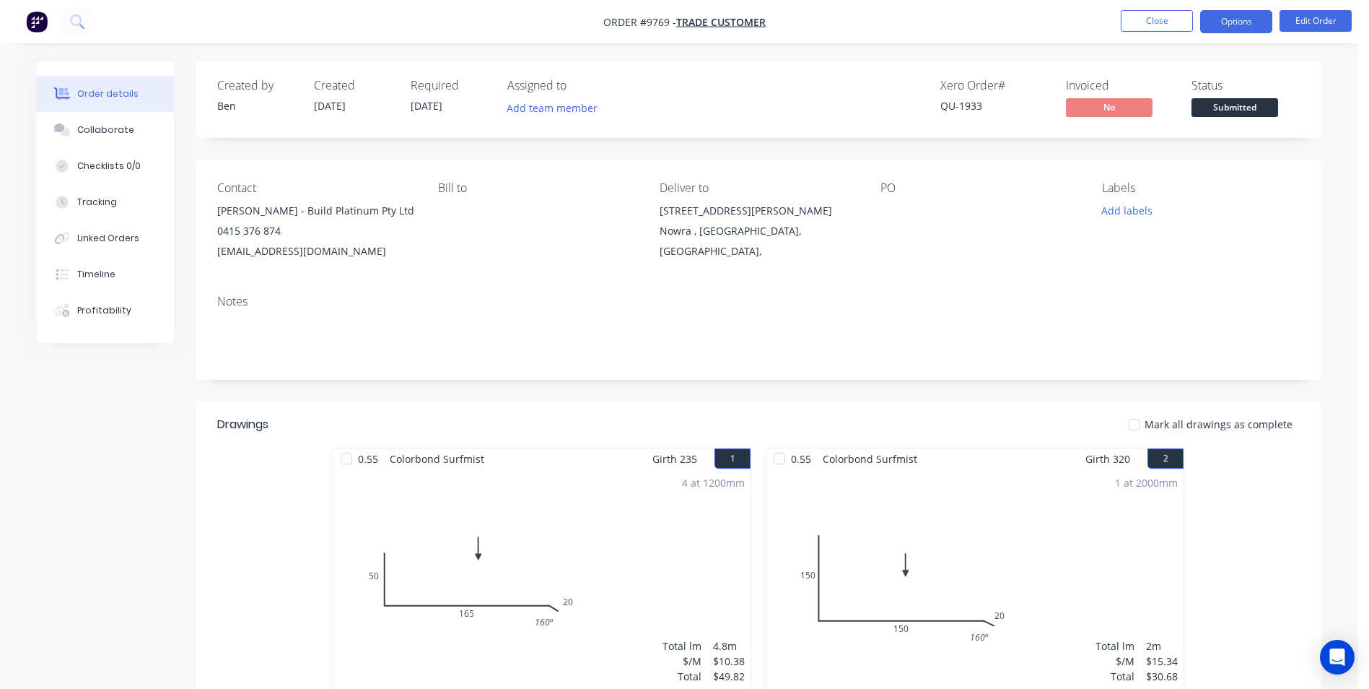
click at [1225, 20] on button "Options" at bounding box center [1236, 21] width 72 height 23
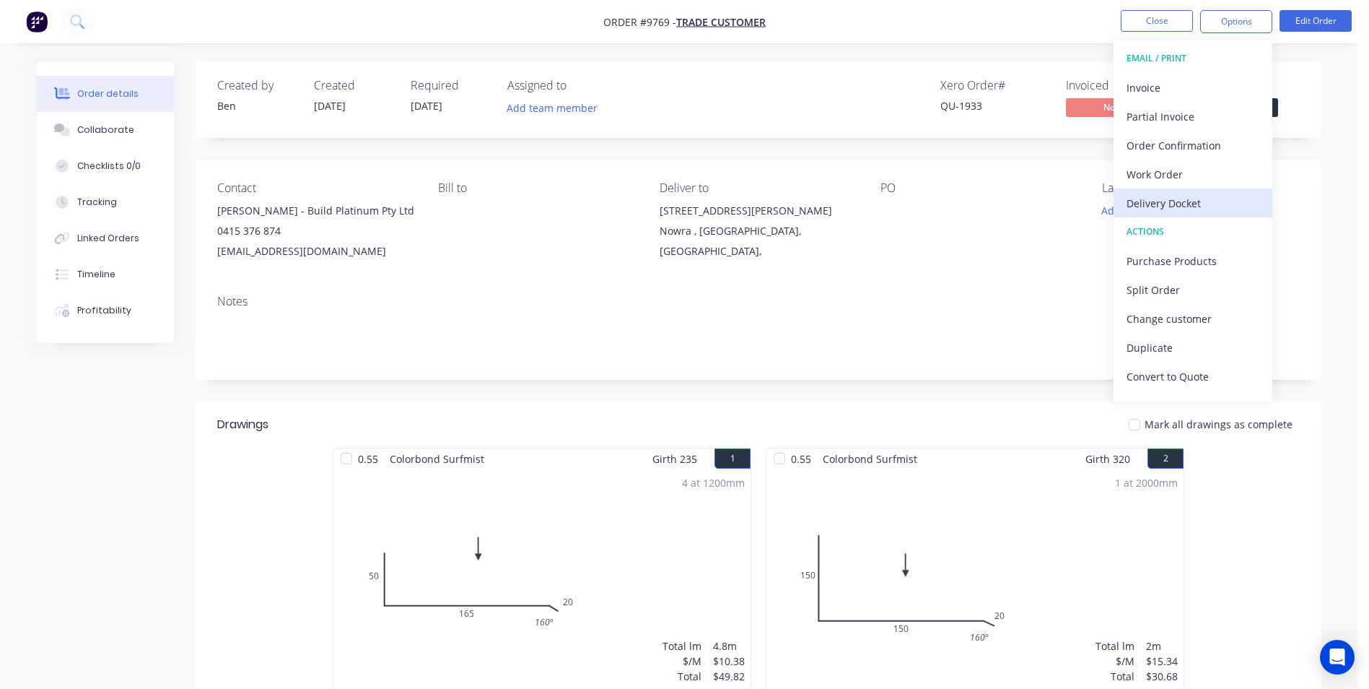
click at [1181, 193] on div "Delivery Docket" at bounding box center [1193, 203] width 133 height 21
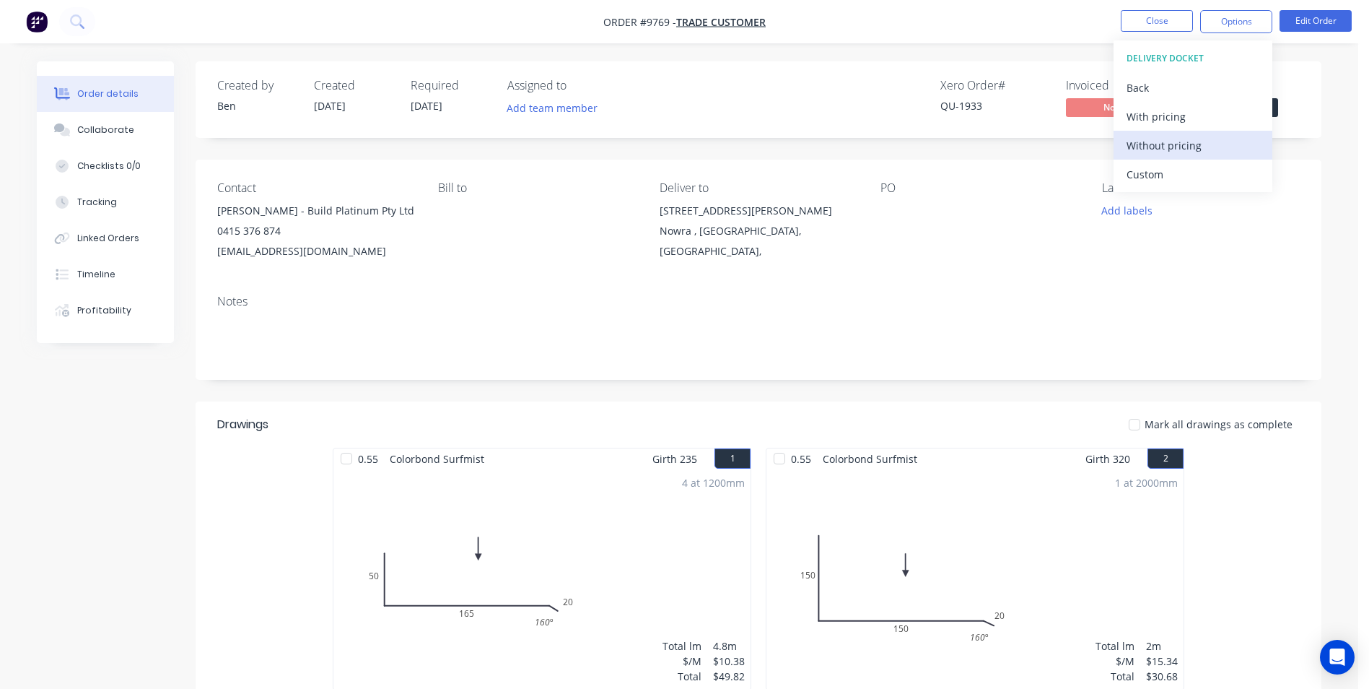
click at [1174, 145] on div "Without pricing" at bounding box center [1193, 145] width 133 height 21
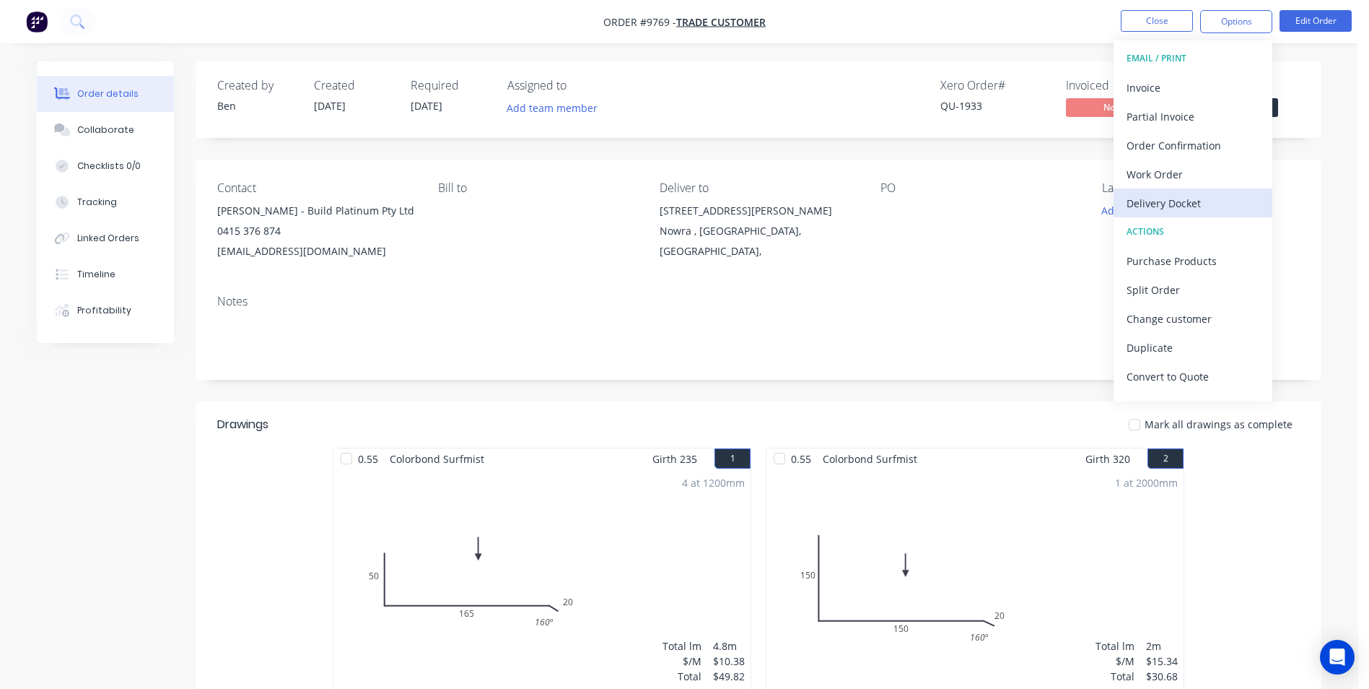
click at [1184, 200] on div "Delivery Docket" at bounding box center [1193, 203] width 133 height 21
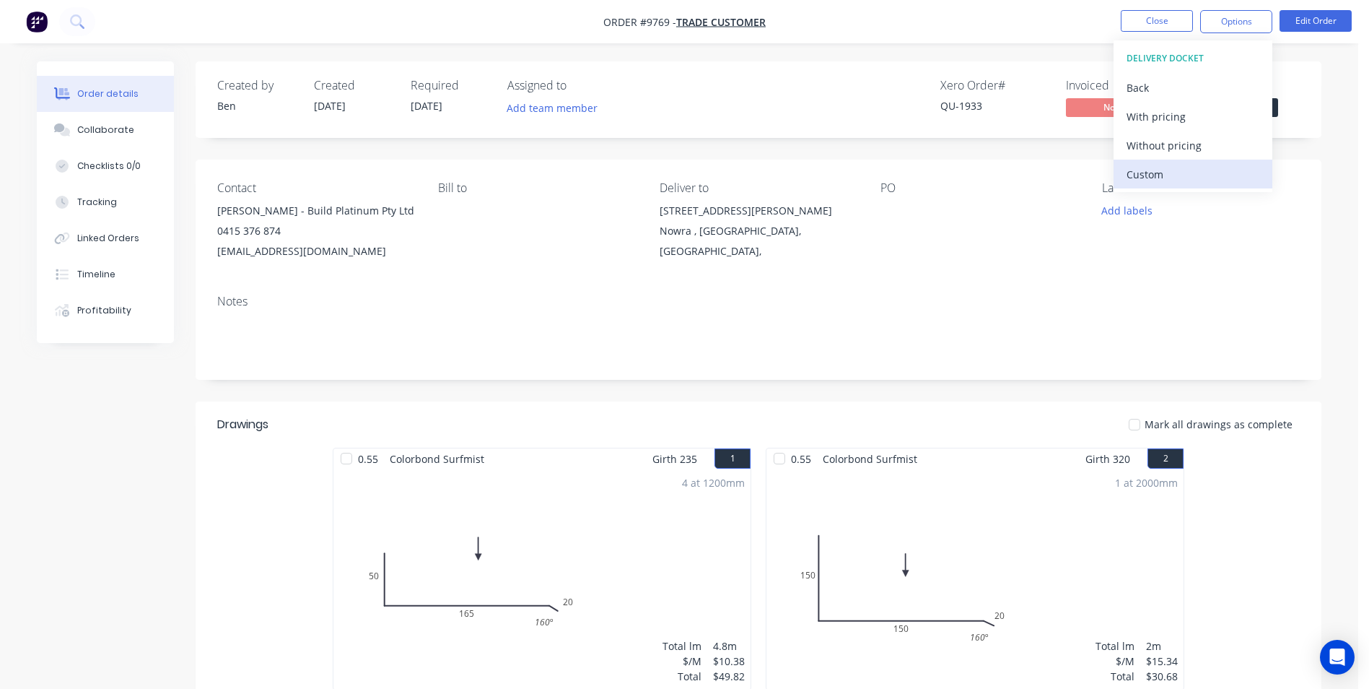
click at [1171, 169] on div "Custom" at bounding box center [1193, 174] width 133 height 21
click at [1166, 144] on div "Without pricing" at bounding box center [1193, 145] width 133 height 21
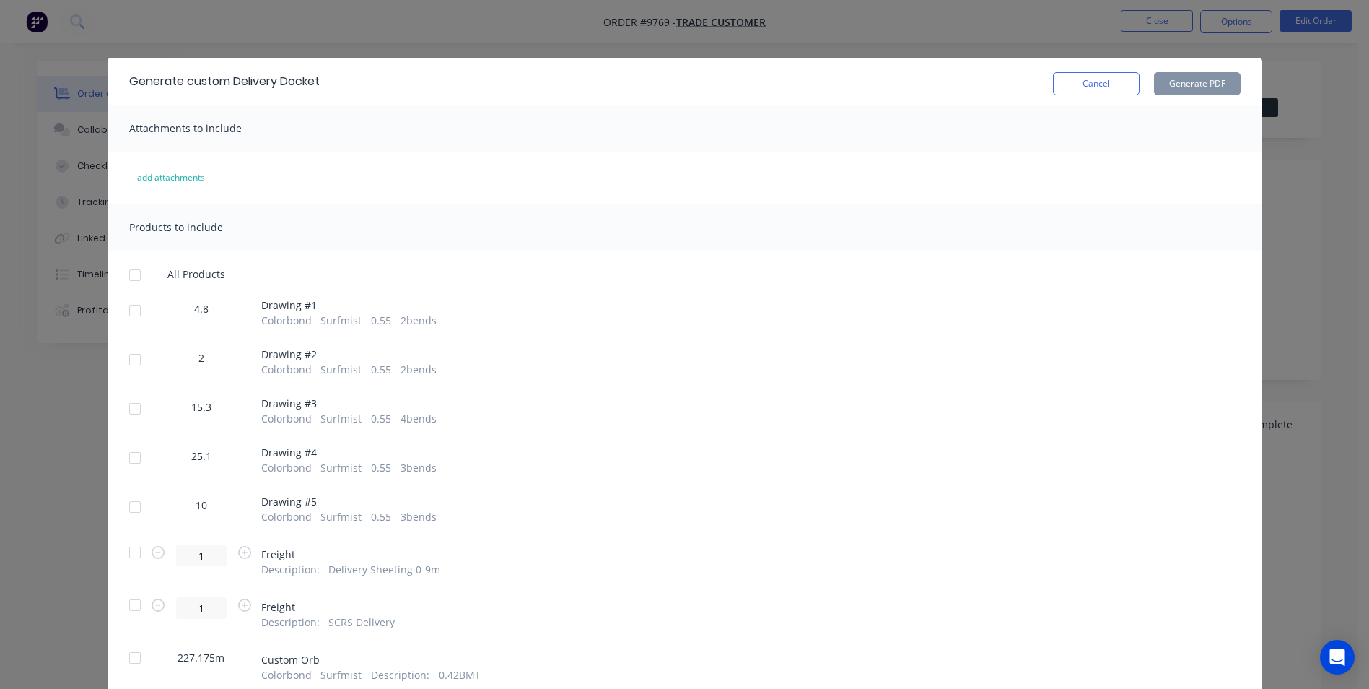
click at [132, 308] on div at bounding box center [135, 310] width 29 height 29
click at [128, 354] on div at bounding box center [135, 359] width 29 height 29
click at [133, 408] on div at bounding box center [135, 408] width 29 height 29
click at [130, 459] on div at bounding box center [135, 457] width 29 height 29
click at [123, 505] on div at bounding box center [135, 506] width 29 height 29
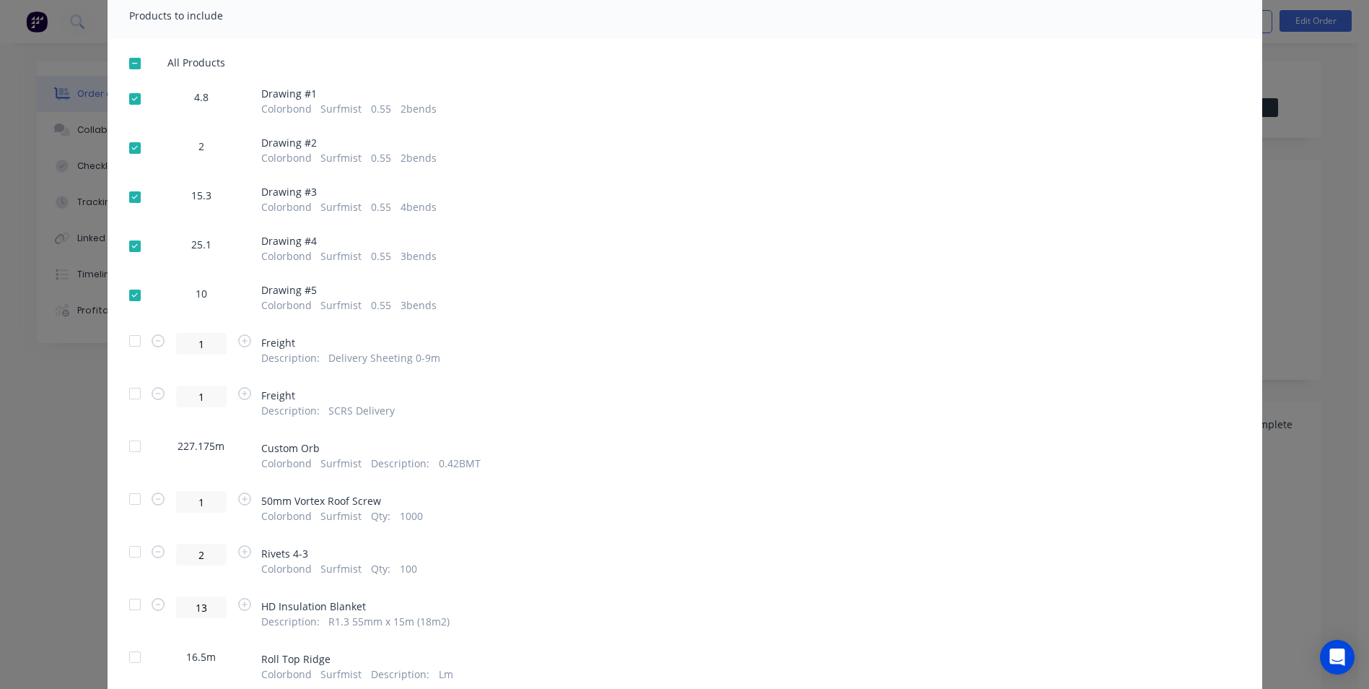
scroll to position [217, 0]
click at [132, 393] on div at bounding box center [135, 388] width 29 height 29
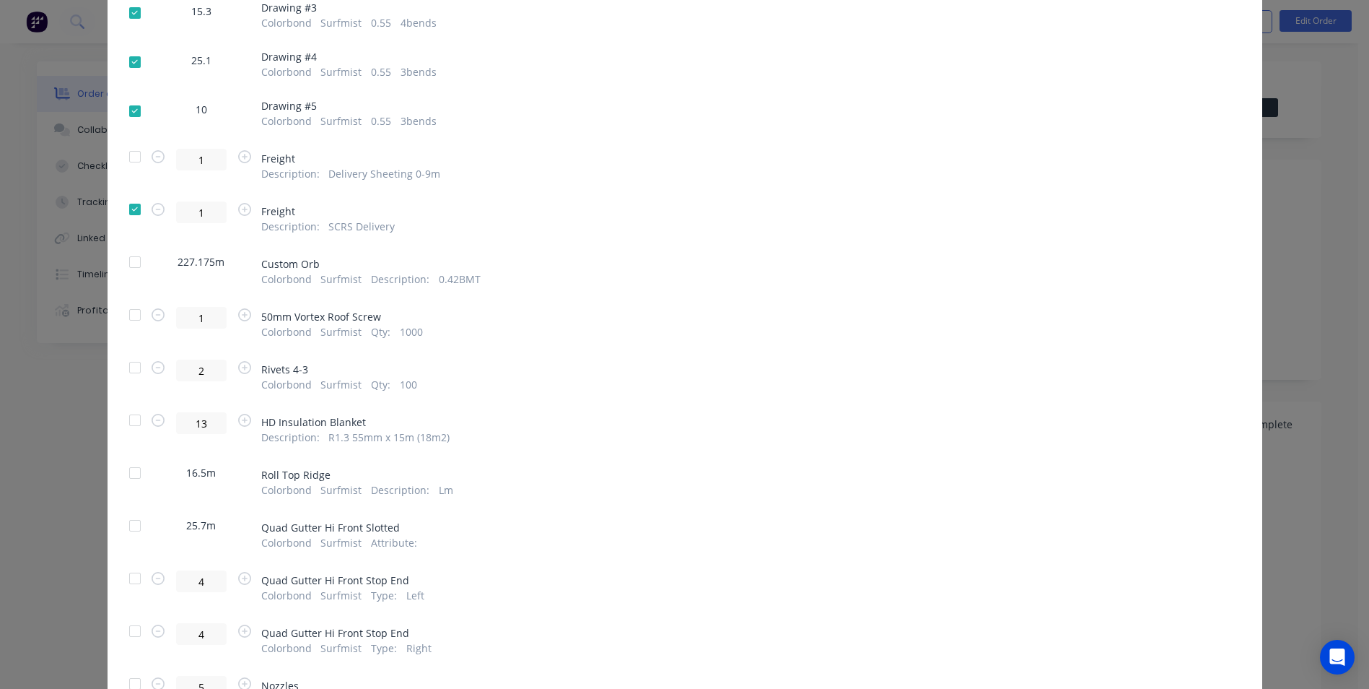
scroll to position [433, 0]
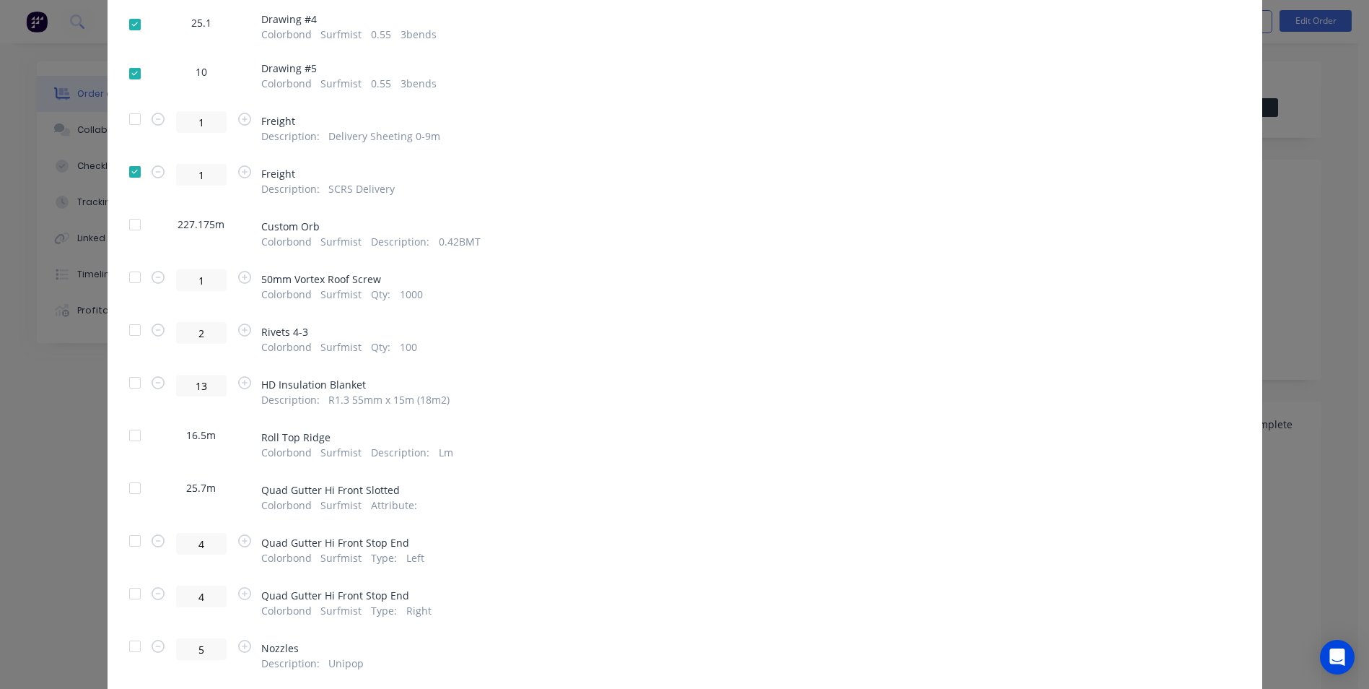
click at [133, 279] on div at bounding box center [135, 277] width 29 height 29
click at [130, 335] on div at bounding box center [135, 329] width 29 height 29
click at [128, 379] on div at bounding box center [135, 382] width 29 height 29
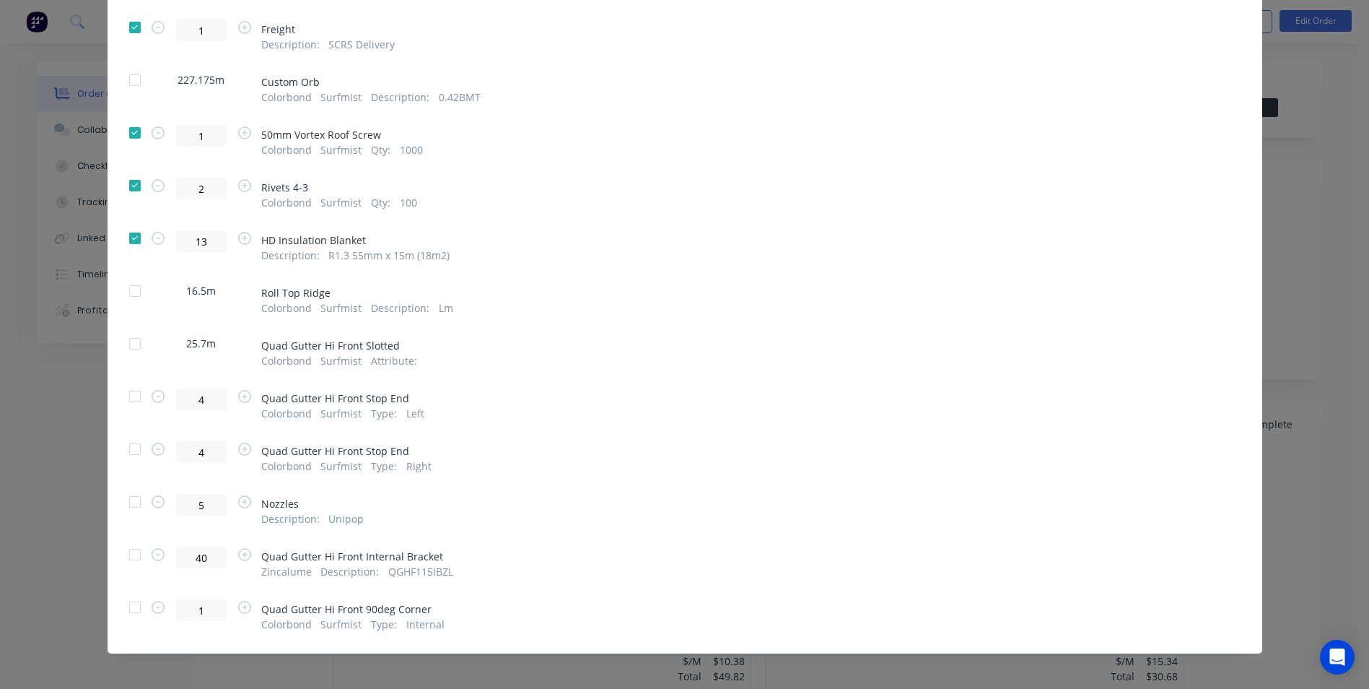
scroll to position [72, 0]
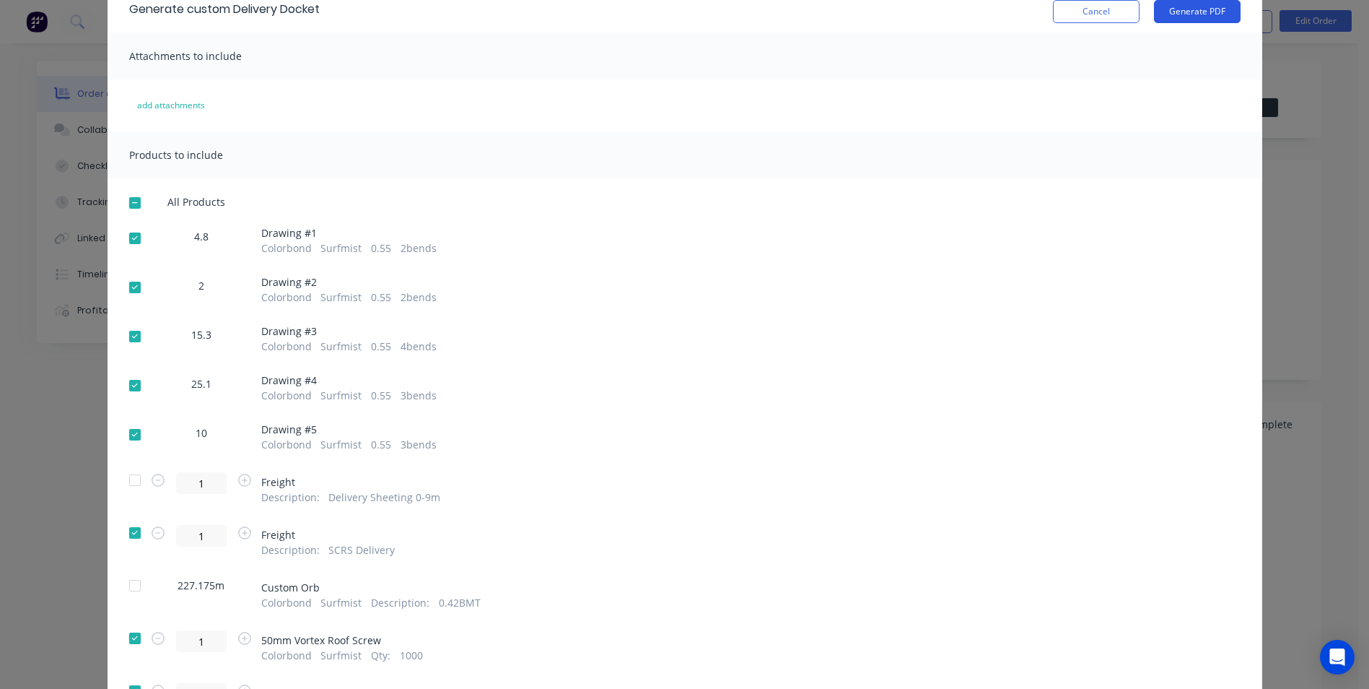
click at [1221, 12] on button "Generate PDF" at bounding box center [1197, 11] width 87 height 23
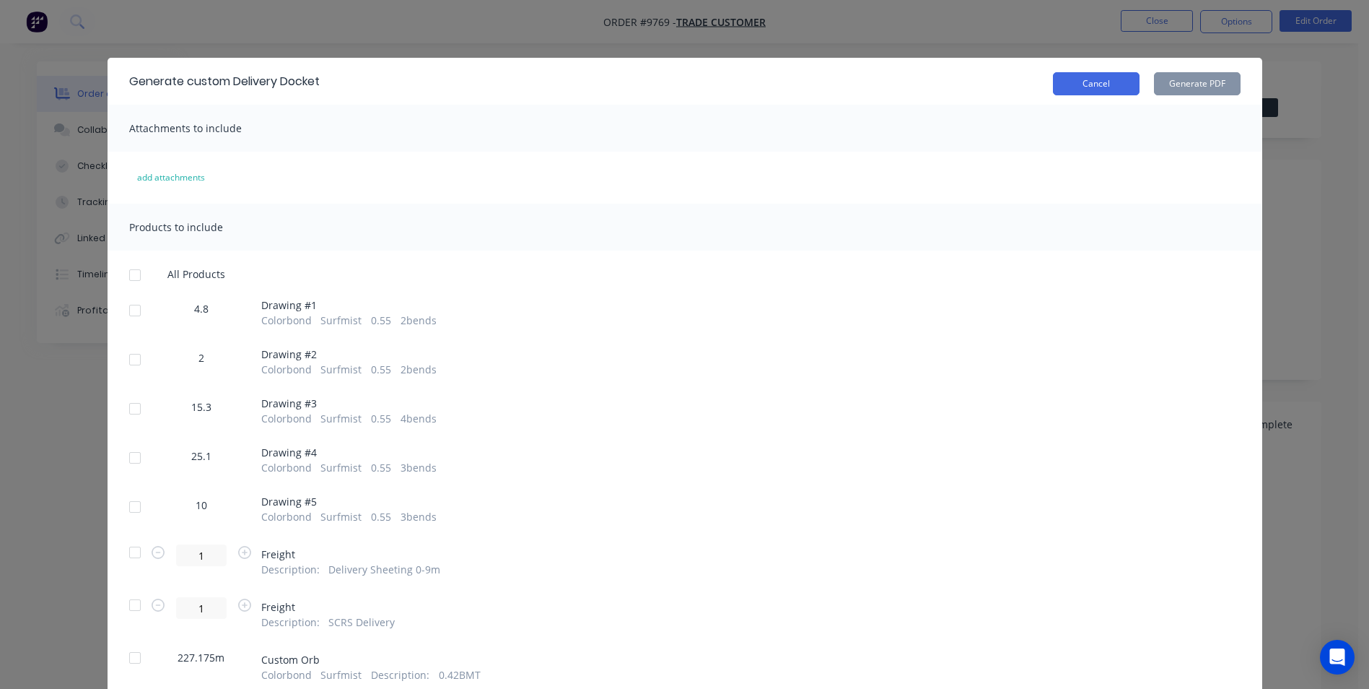
click at [1124, 84] on button "Cancel" at bounding box center [1096, 83] width 87 height 23
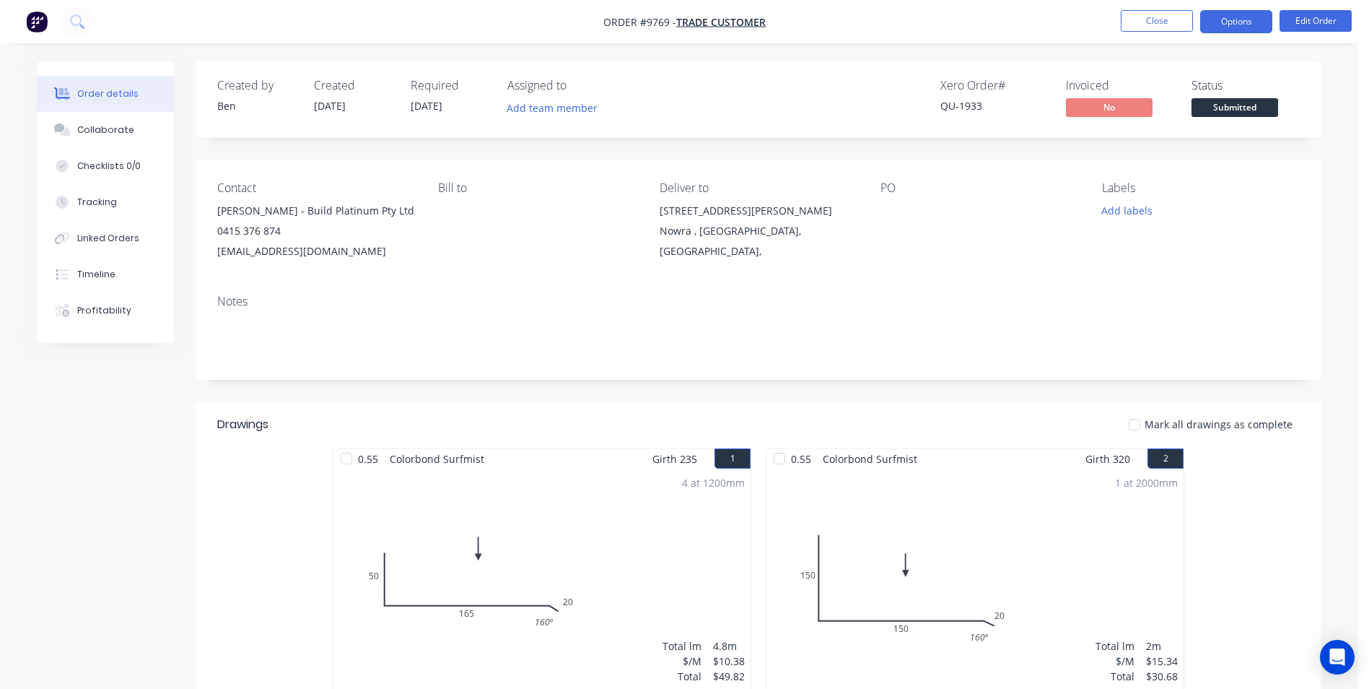
click at [1246, 21] on button "Options" at bounding box center [1236, 21] width 72 height 23
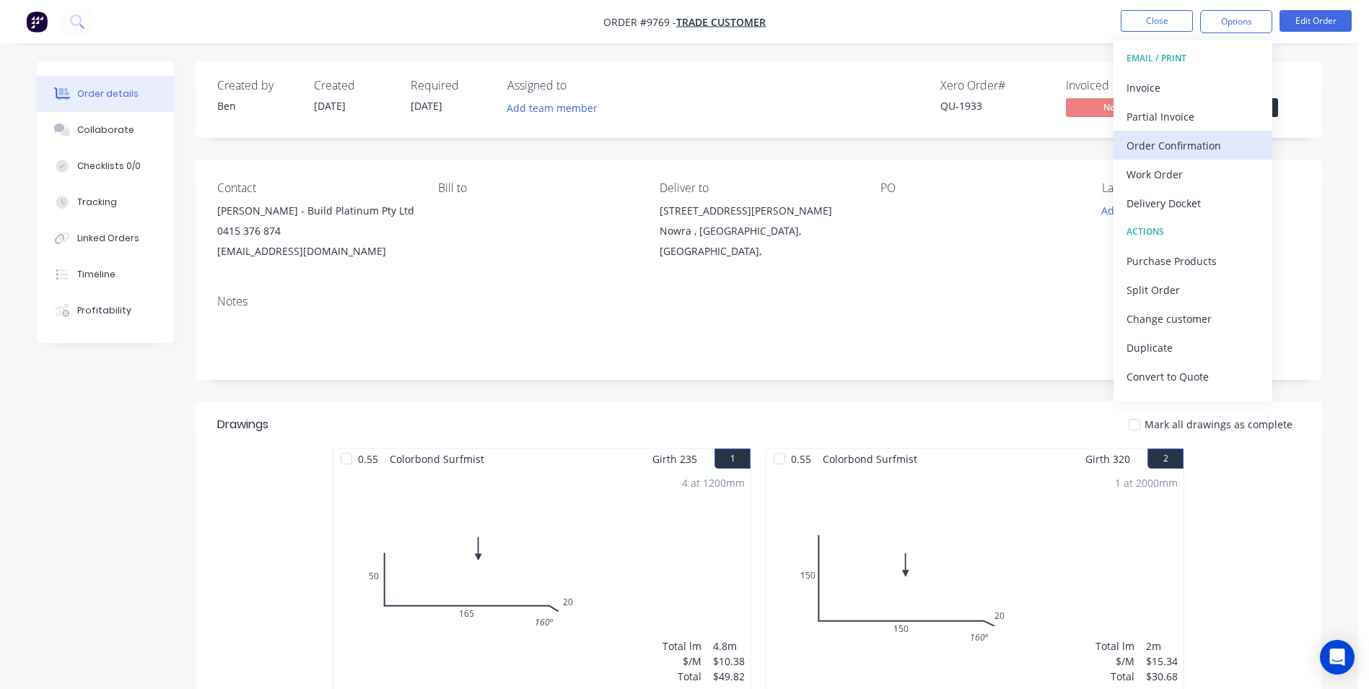
click at [1192, 151] on div "Order Confirmation" at bounding box center [1193, 145] width 133 height 21
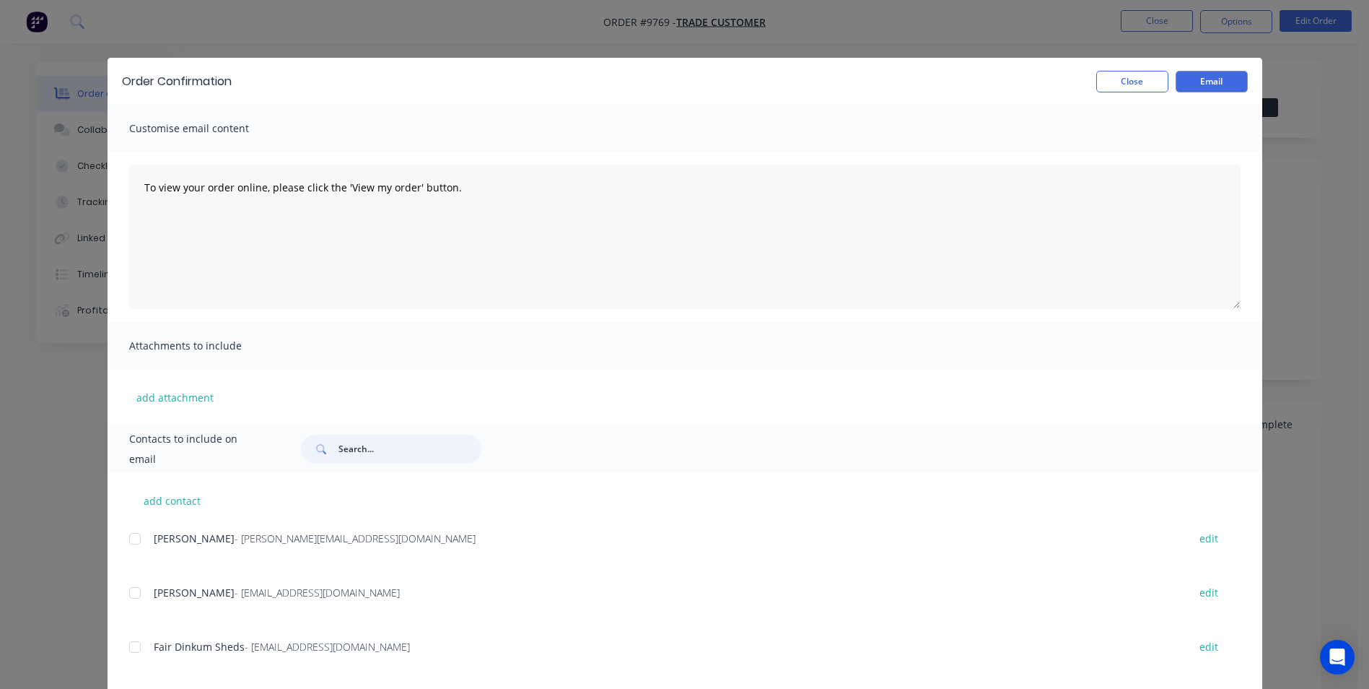
click at [367, 437] on input "text" at bounding box center [409, 448] width 143 height 29
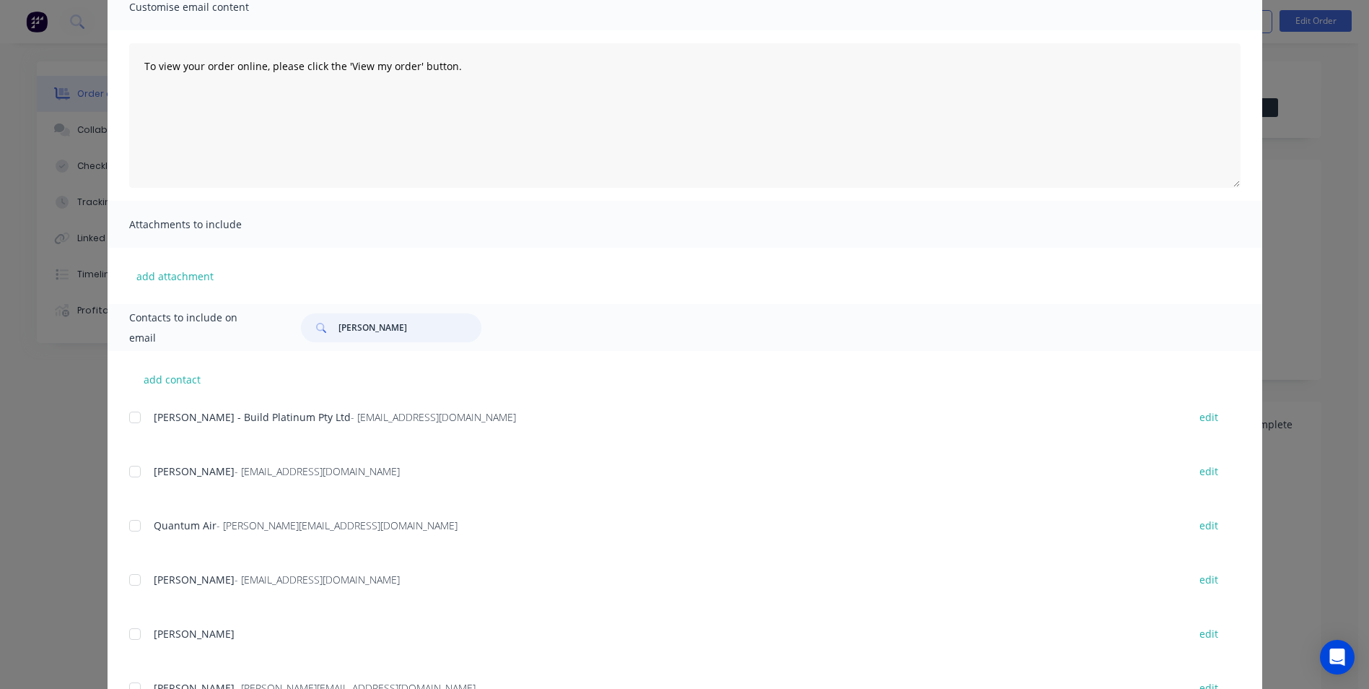
scroll to position [144, 0]
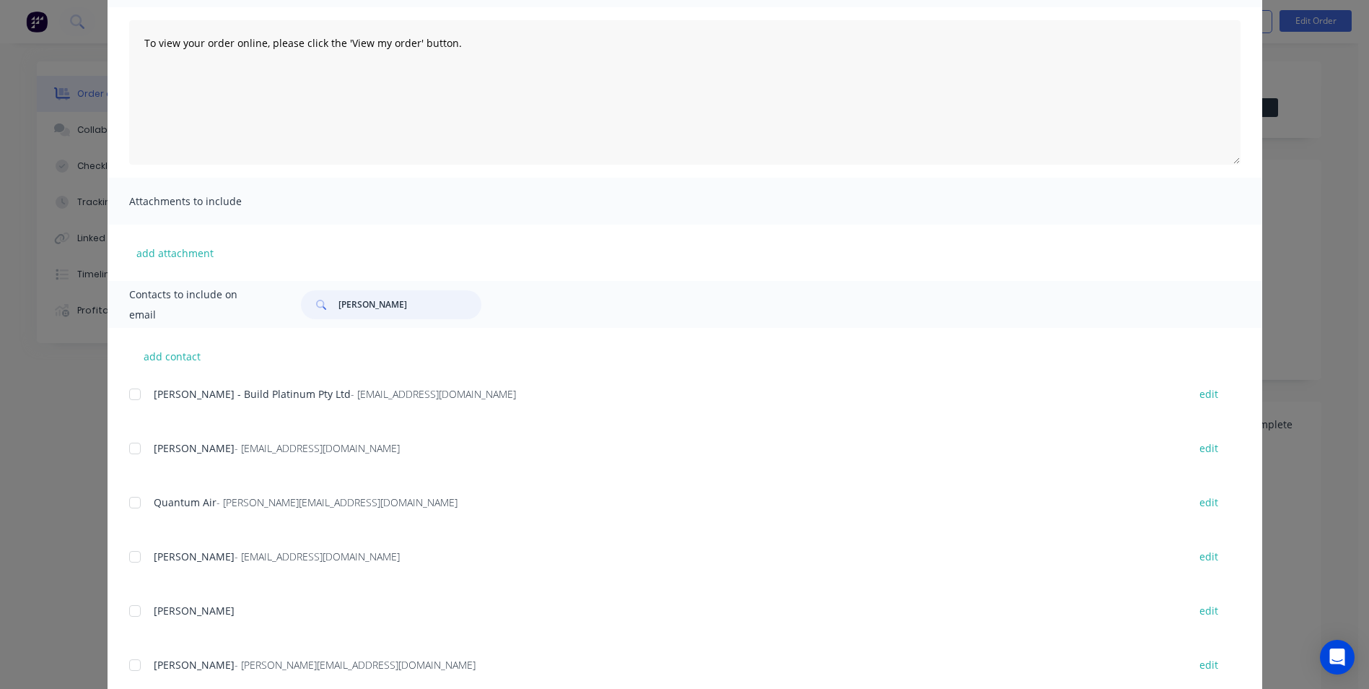
click at [128, 393] on div at bounding box center [135, 394] width 29 height 29
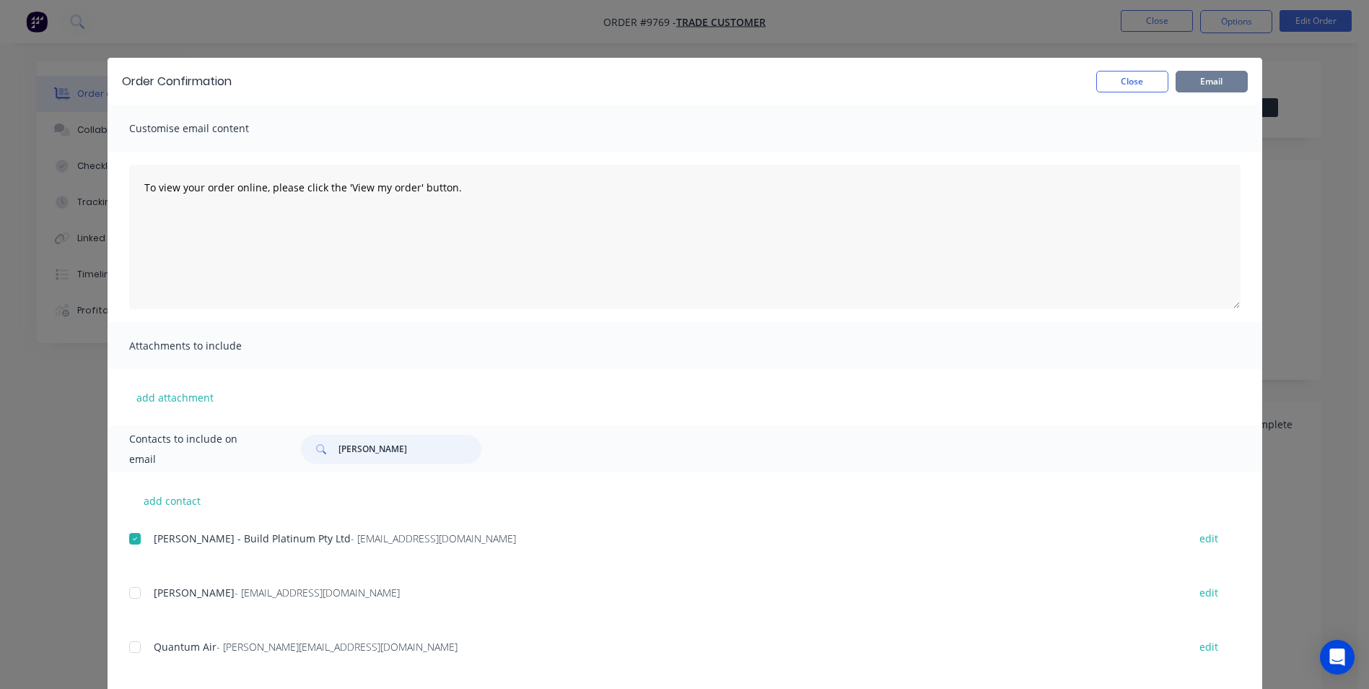
type input "[PERSON_NAME]"
click at [1195, 80] on button "Email" at bounding box center [1212, 82] width 72 height 22
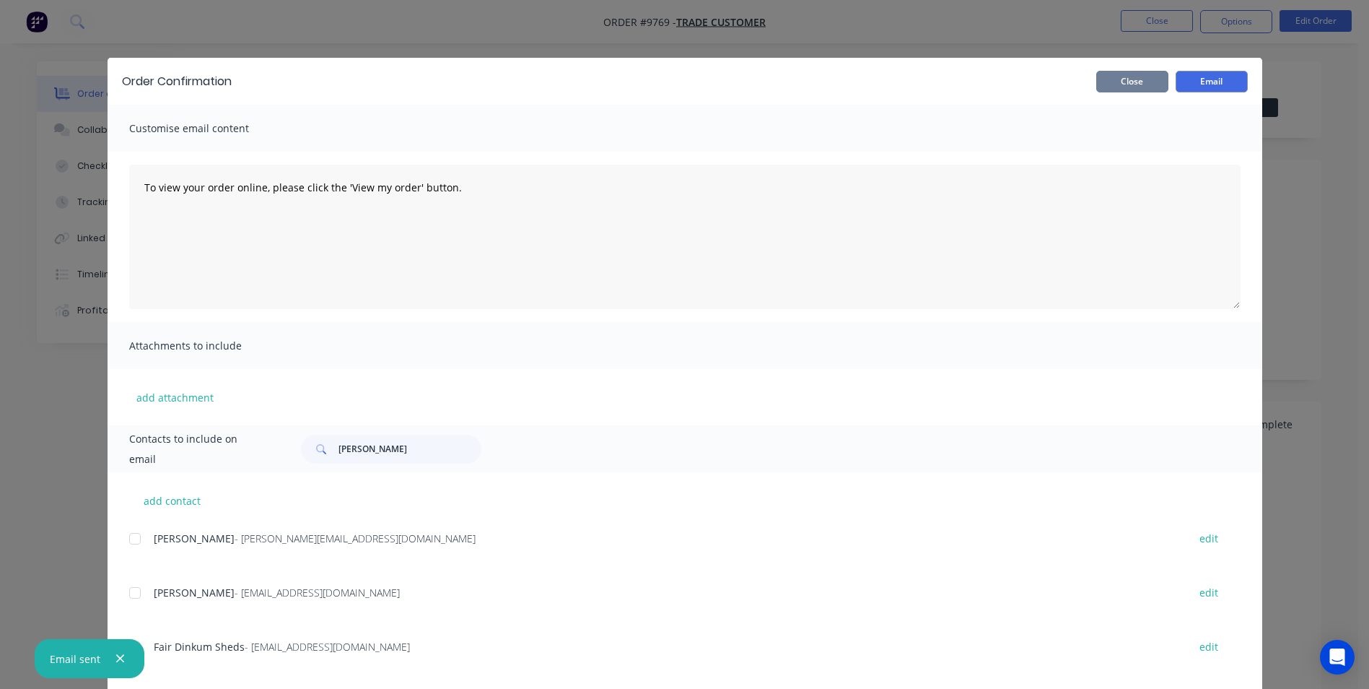
click at [1137, 81] on button "Close" at bounding box center [1132, 82] width 72 height 22
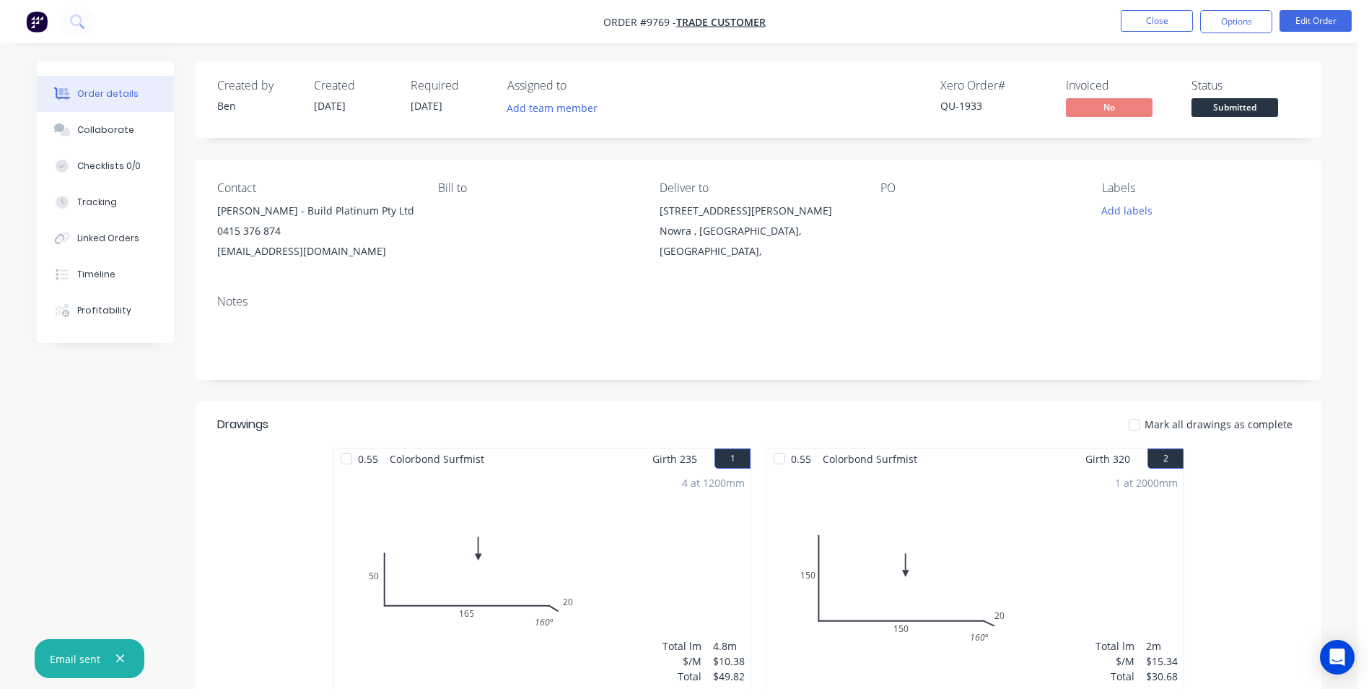
click at [33, 18] on img "button" at bounding box center [37, 22] width 22 height 22
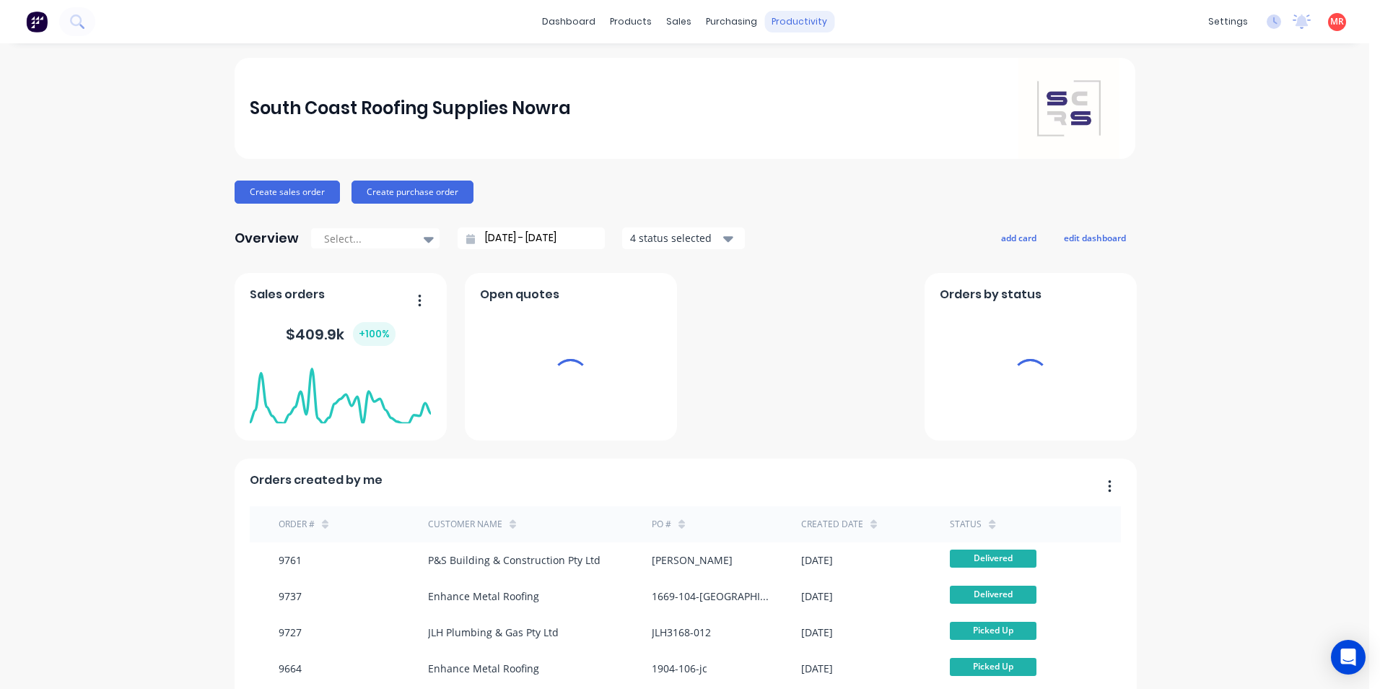
click at [785, 14] on div "productivity" at bounding box center [799, 22] width 70 height 22
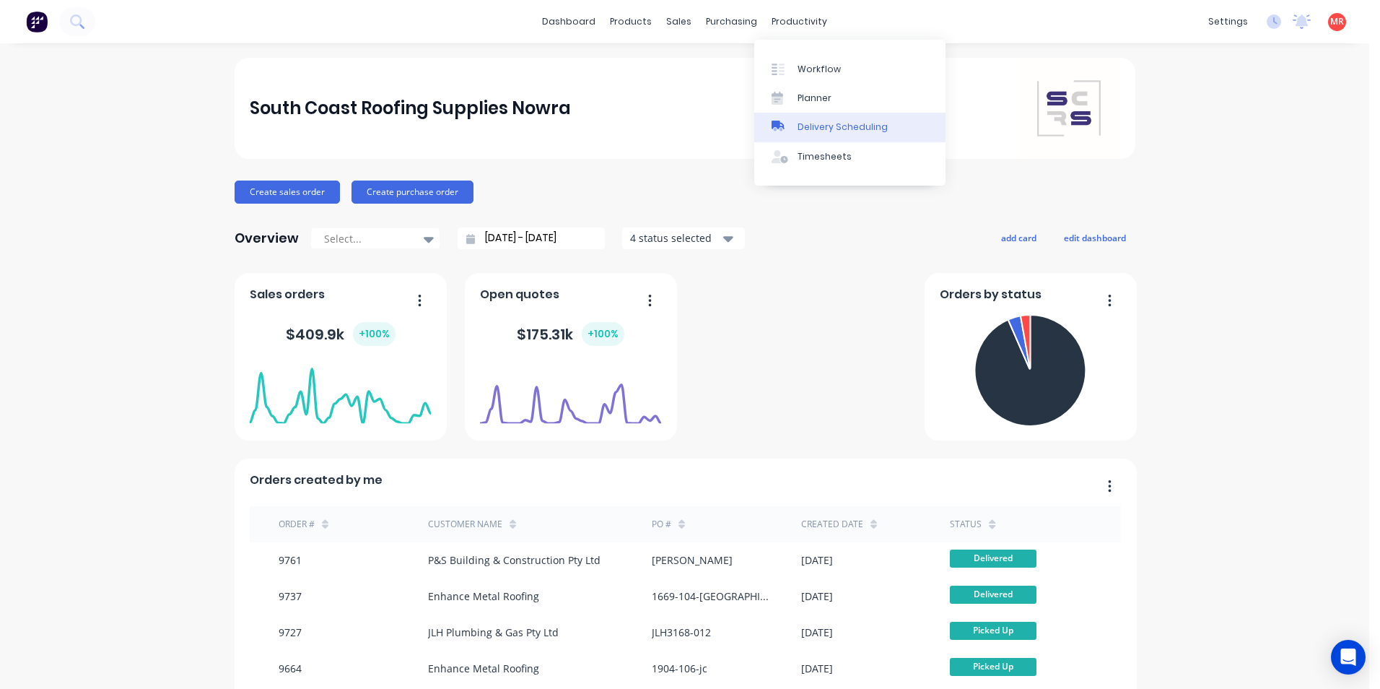
click at [807, 131] on div "Delivery Scheduling" at bounding box center [843, 127] width 90 height 13
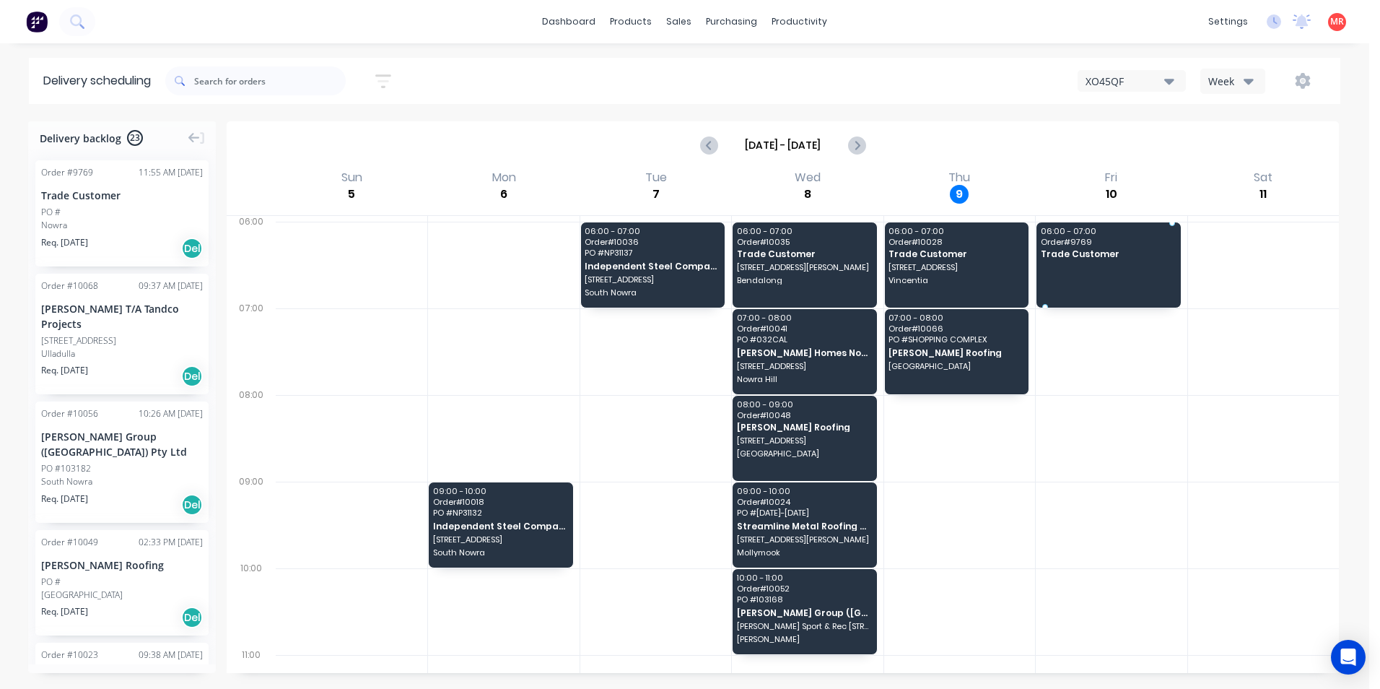
drag, startPoint x: 133, startPoint y: 222, endPoint x: 1083, endPoint y: 253, distance: 950.3
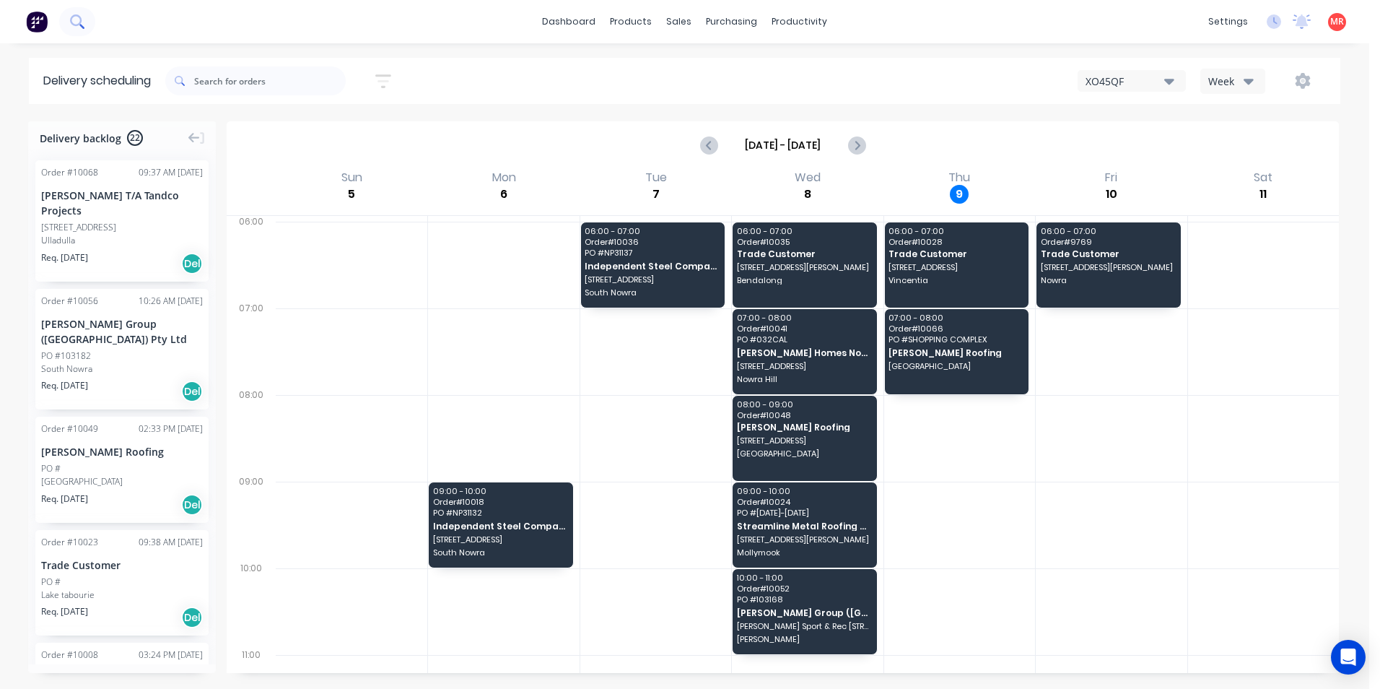
click at [71, 22] on icon at bounding box center [76, 20] width 12 height 12
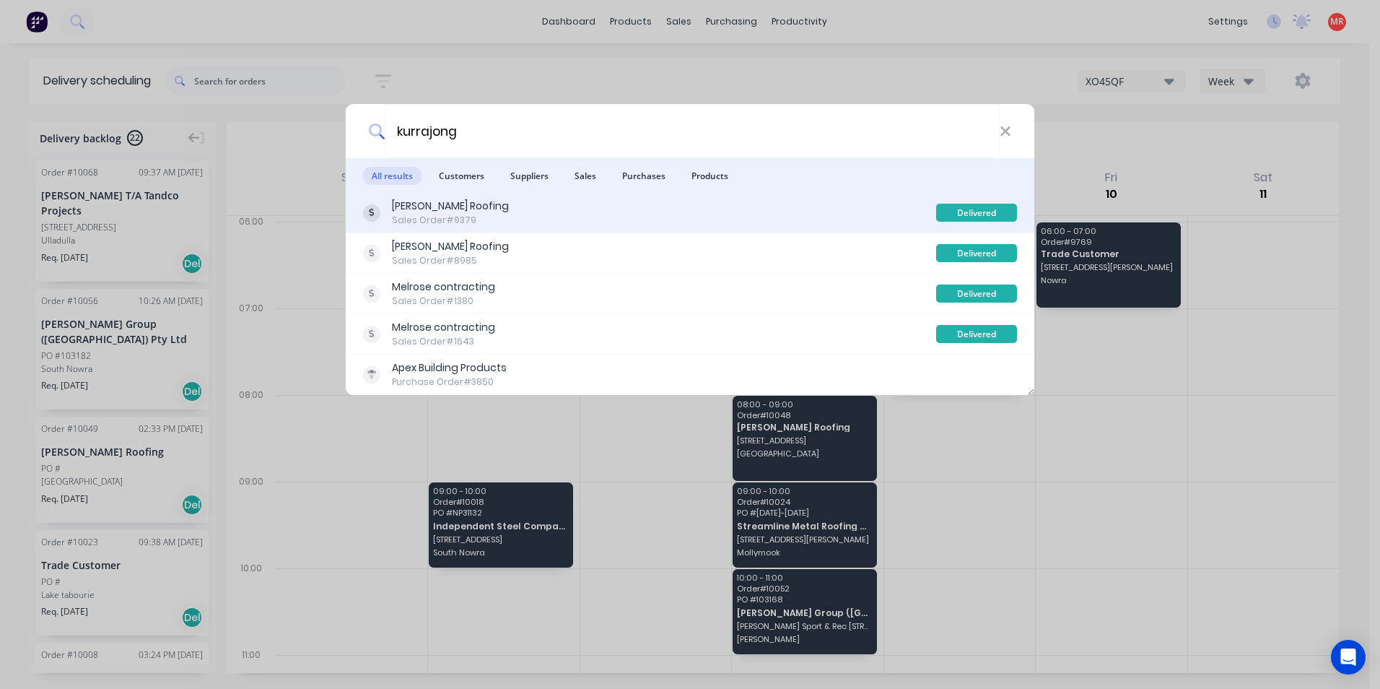
type input "kurrajong"
click at [455, 203] on div "[PERSON_NAME] Roofing" at bounding box center [450, 205] width 117 height 15
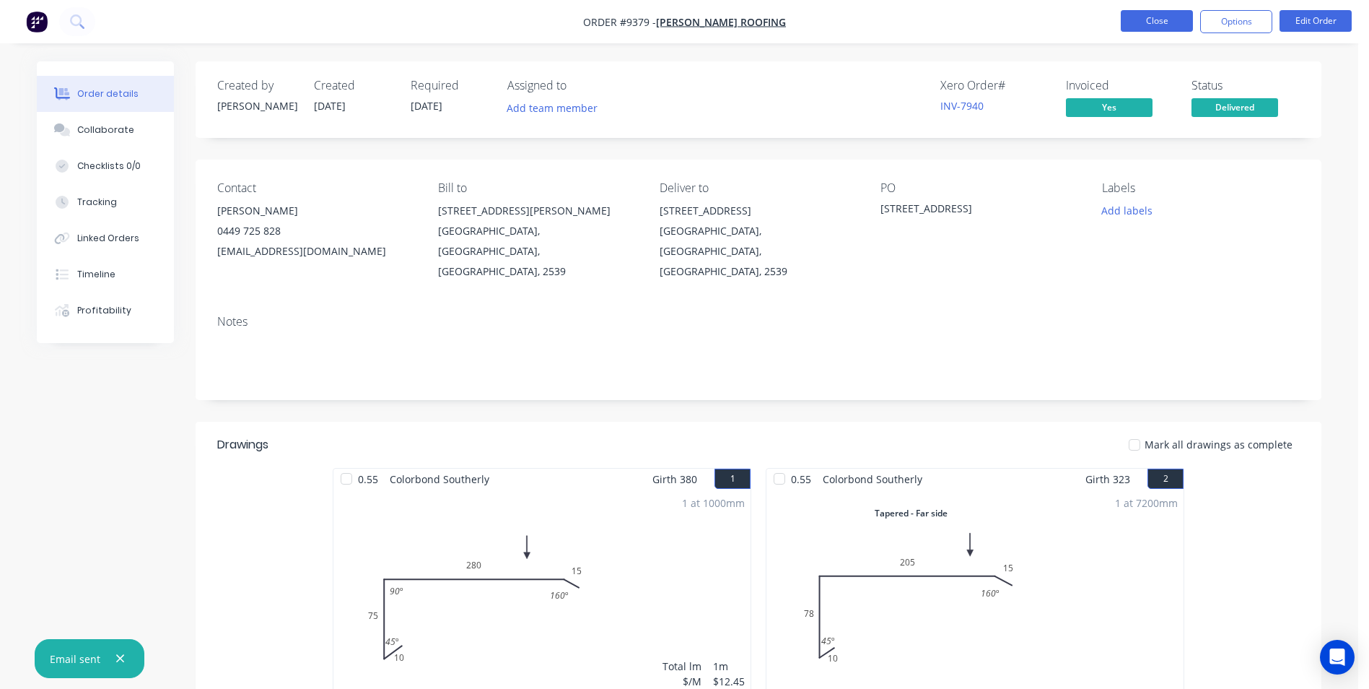
click at [1157, 27] on button "Close" at bounding box center [1157, 21] width 72 height 22
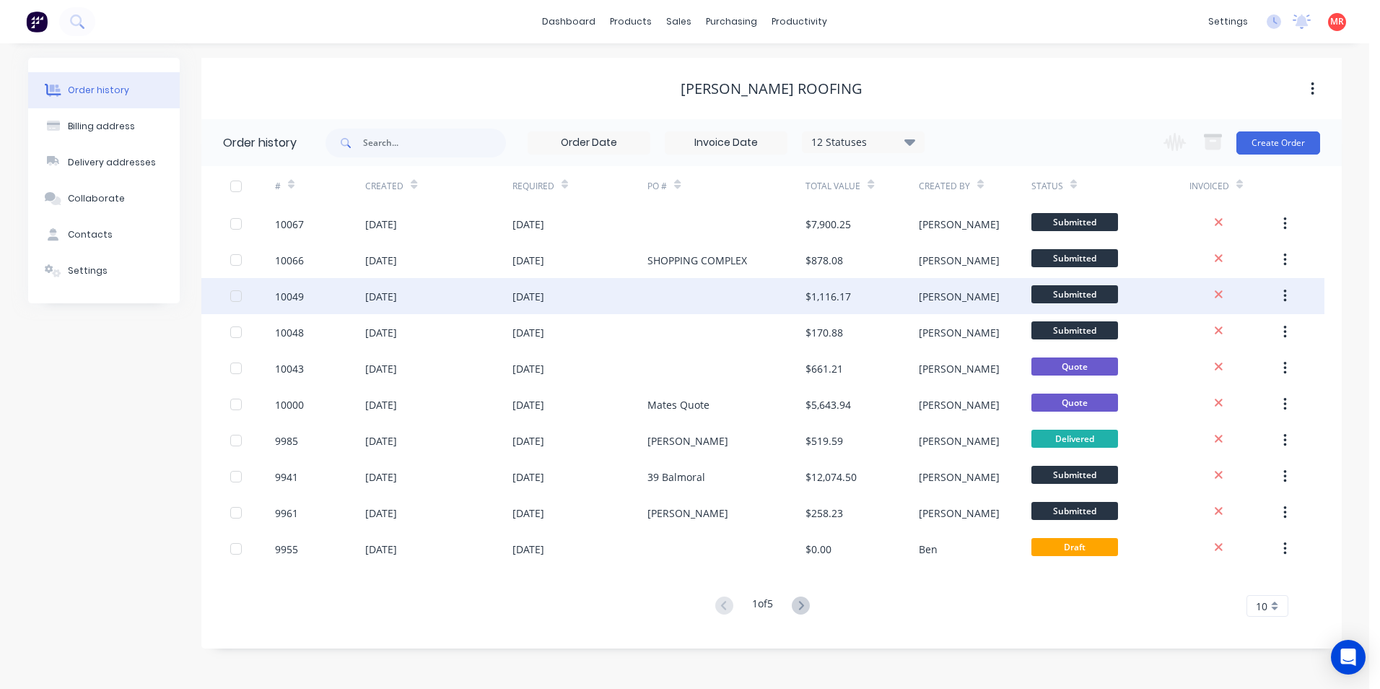
click at [651, 299] on div at bounding box center [726, 296] width 158 height 36
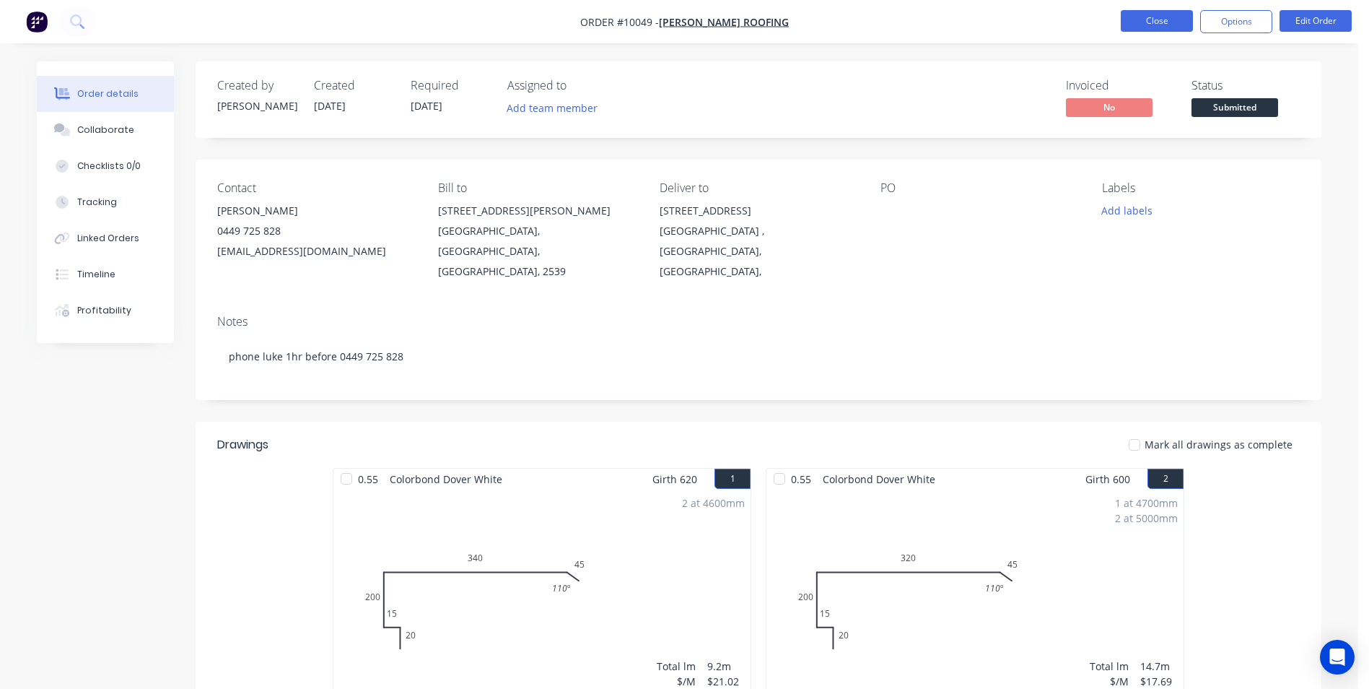
click at [1174, 19] on button "Close" at bounding box center [1157, 21] width 72 height 22
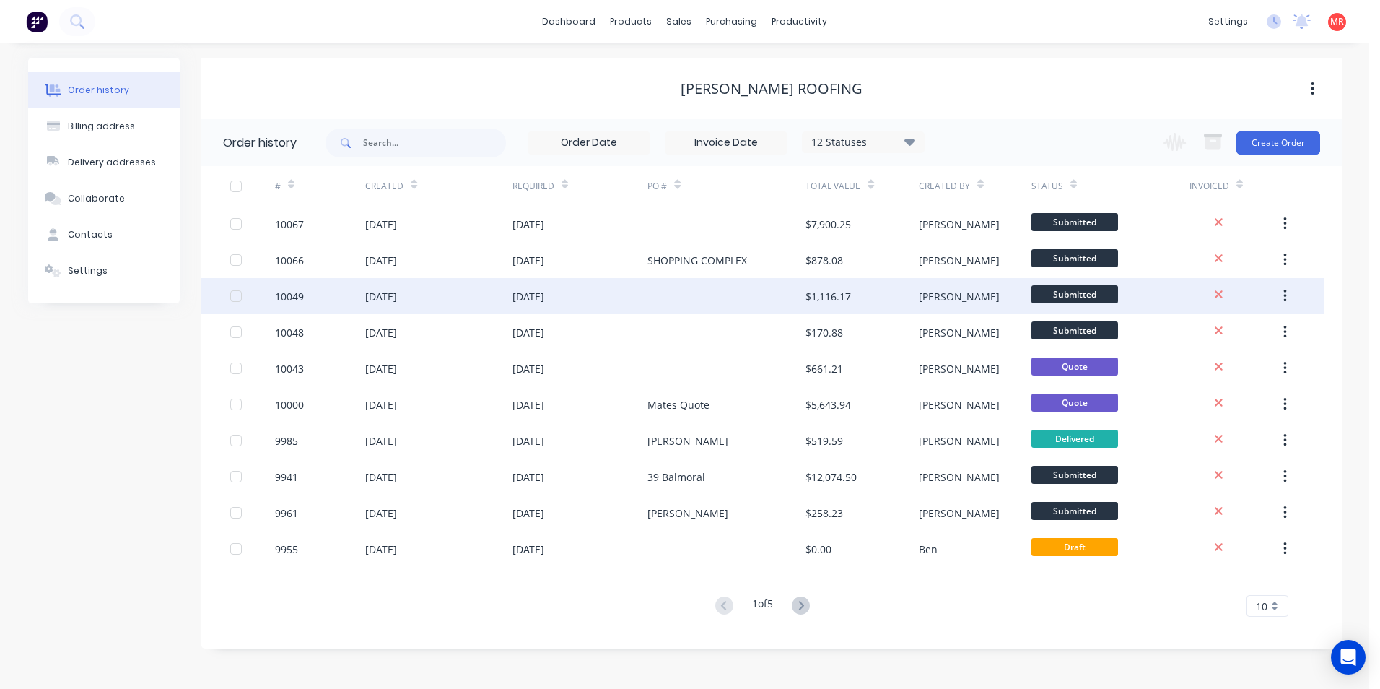
click at [691, 294] on div at bounding box center [726, 296] width 158 height 36
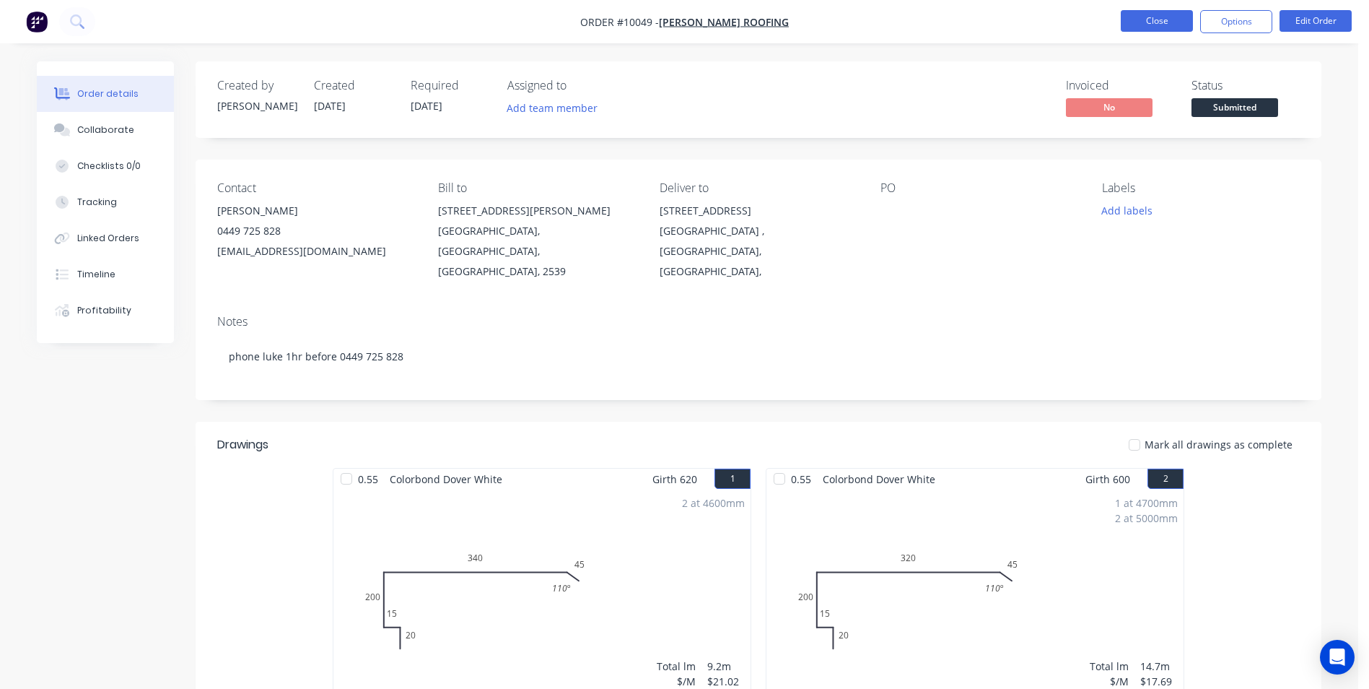
click at [1144, 17] on button "Close" at bounding box center [1157, 21] width 72 height 22
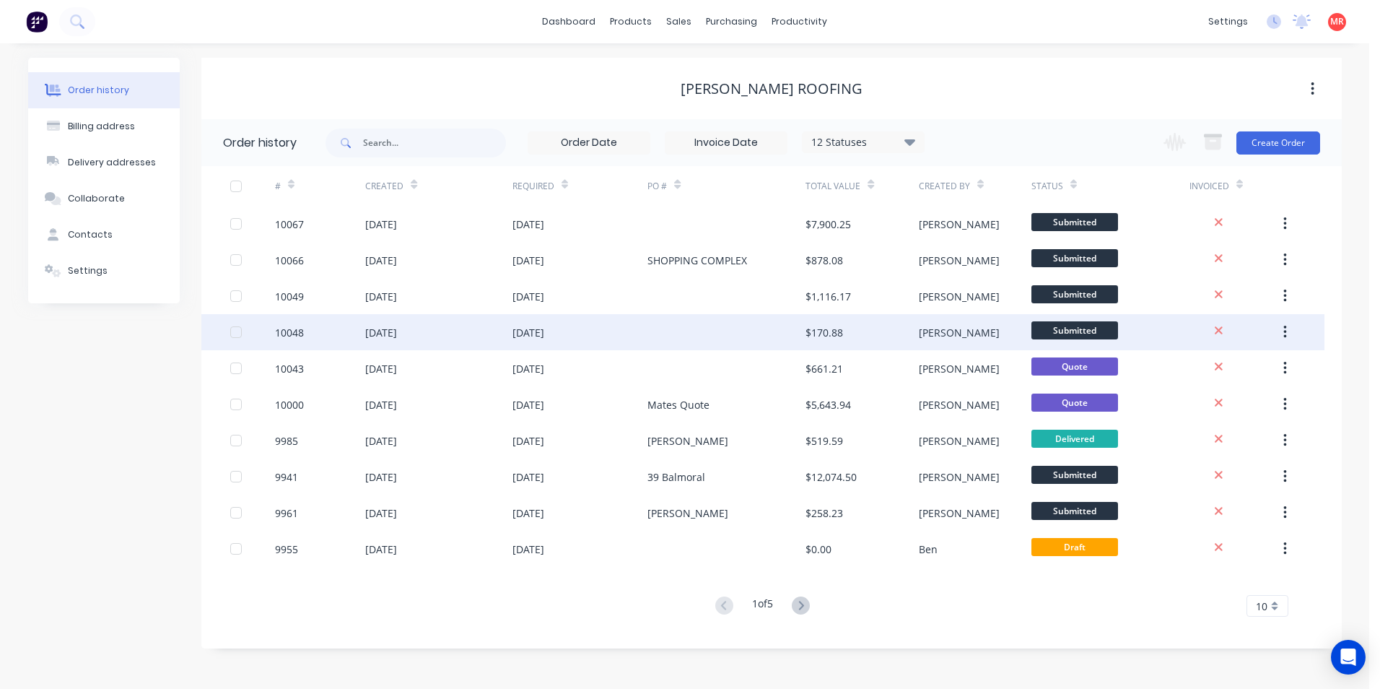
click at [678, 336] on div at bounding box center [726, 332] width 158 height 36
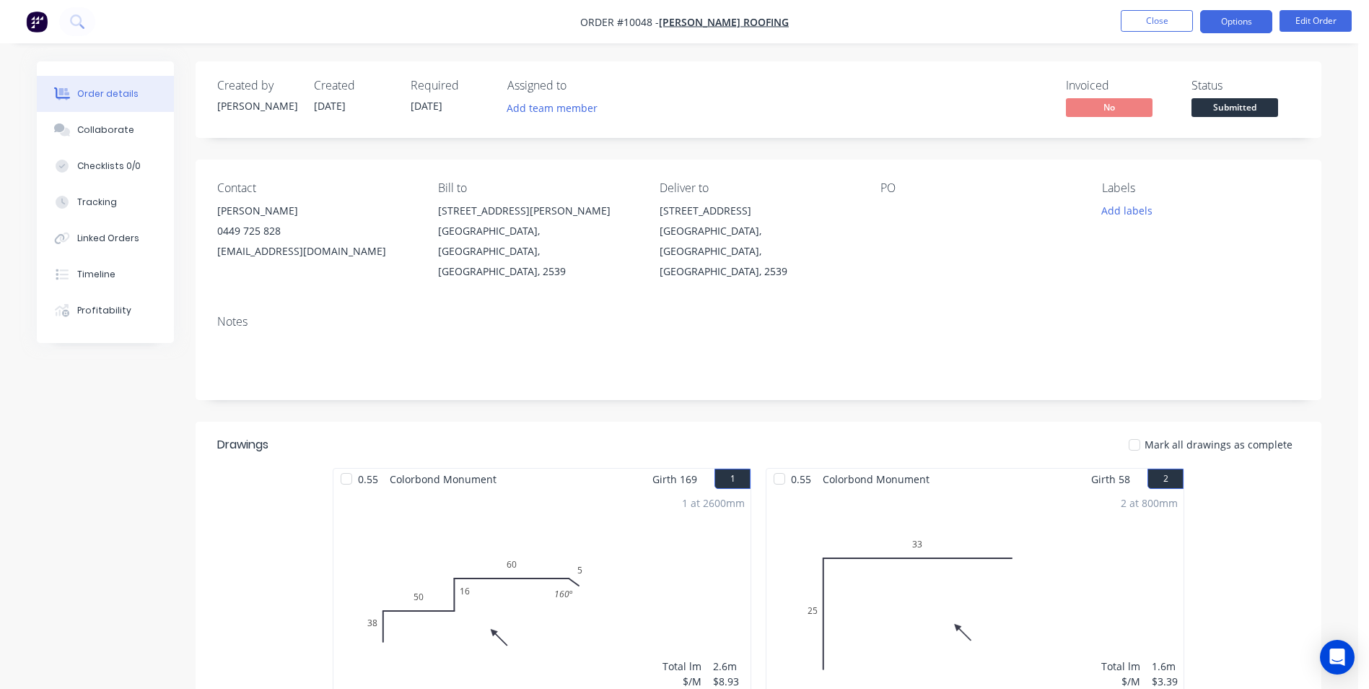
click at [1223, 19] on button "Options" at bounding box center [1236, 21] width 72 height 23
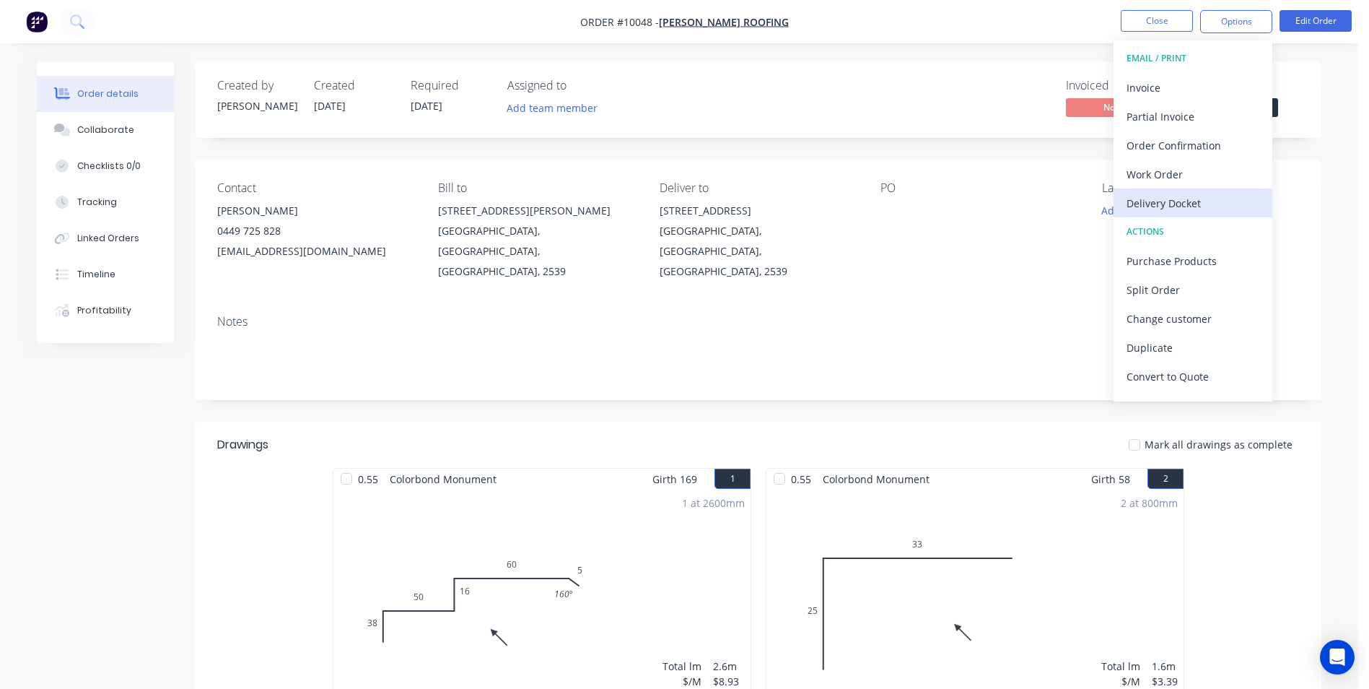
click at [1210, 206] on div "Delivery Docket" at bounding box center [1193, 203] width 133 height 21
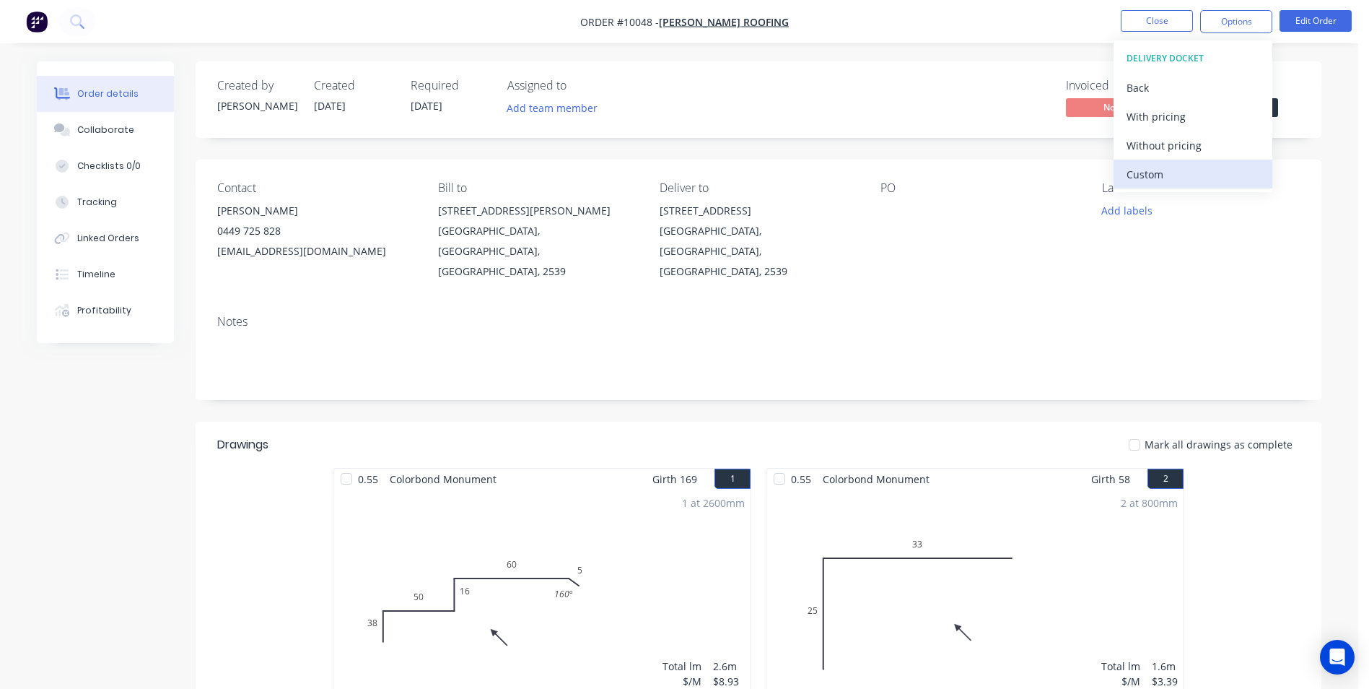
click at [1176, 167] on div "Custom" at bounding box center [1193, 174] width 133 height 21
click at [1167, 139] on div "Without pricing" at bounding box center [1193, 145] width 133 height 21
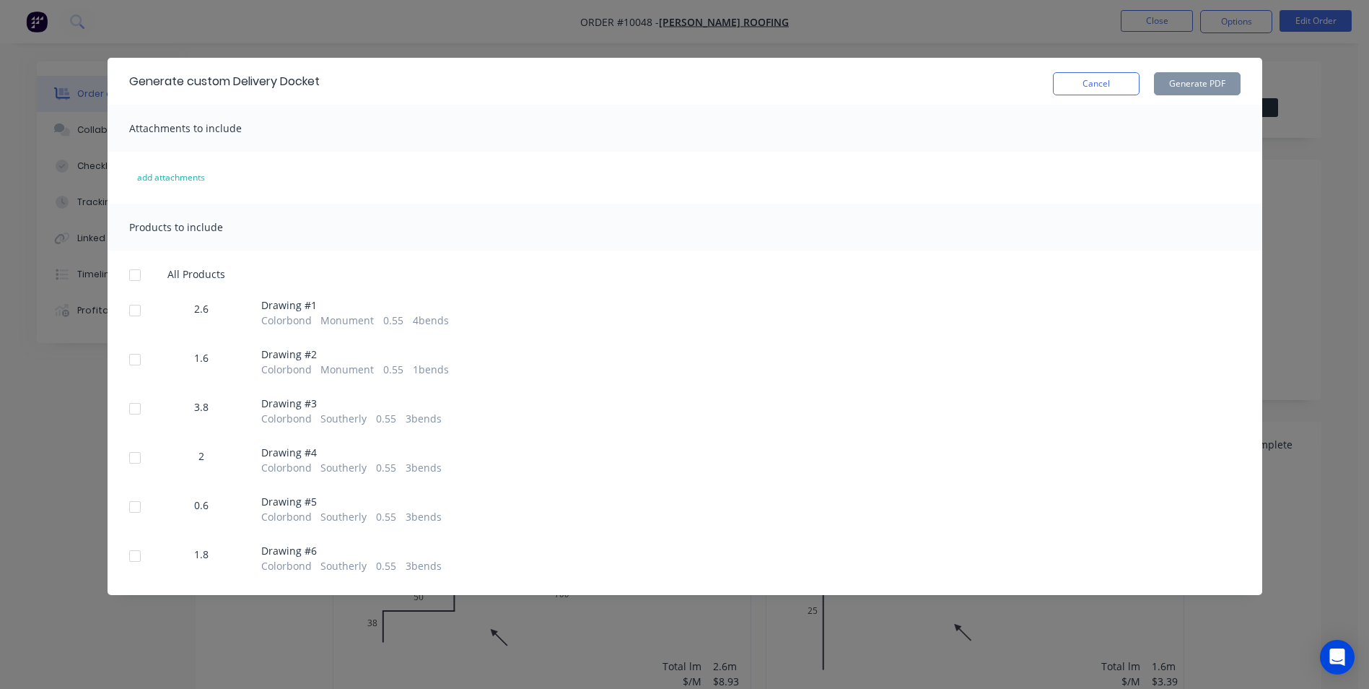
click at [137, 307] on div at bounding box center [135, 310] width 29 height 29
click at [141, 563] on div at bounding box center [135, 555] width 29 height 29
click at [1193, 76] on button "Generate PDF" at bounding box center [1197, 83] width 87 height 23
